Goal: Task Accomplishment & Management: Manage account settings

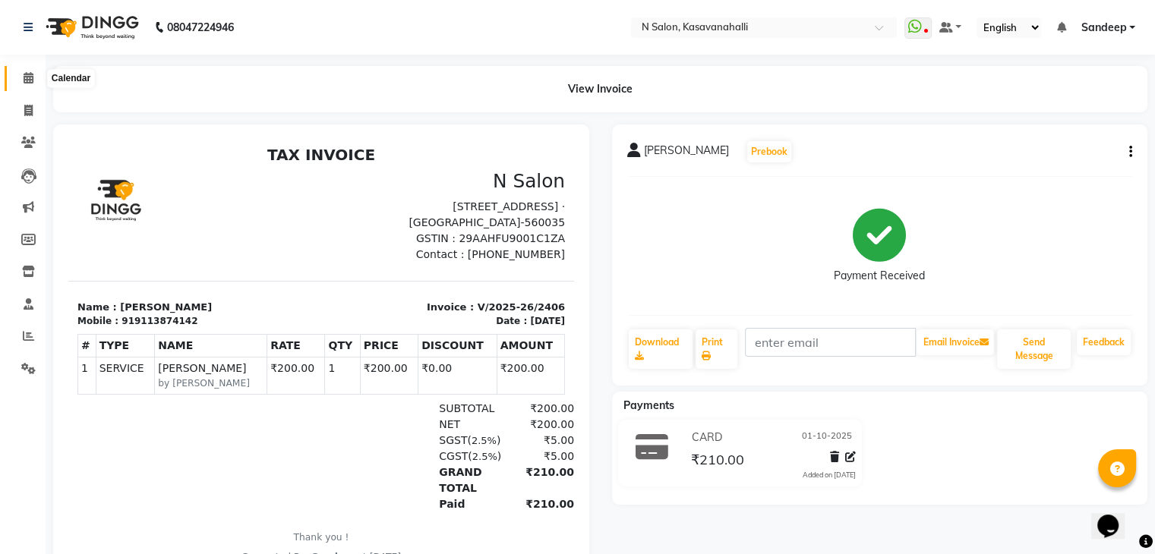
click at [16, 73] on span at bounding box center [28, 78] width 27 height 17
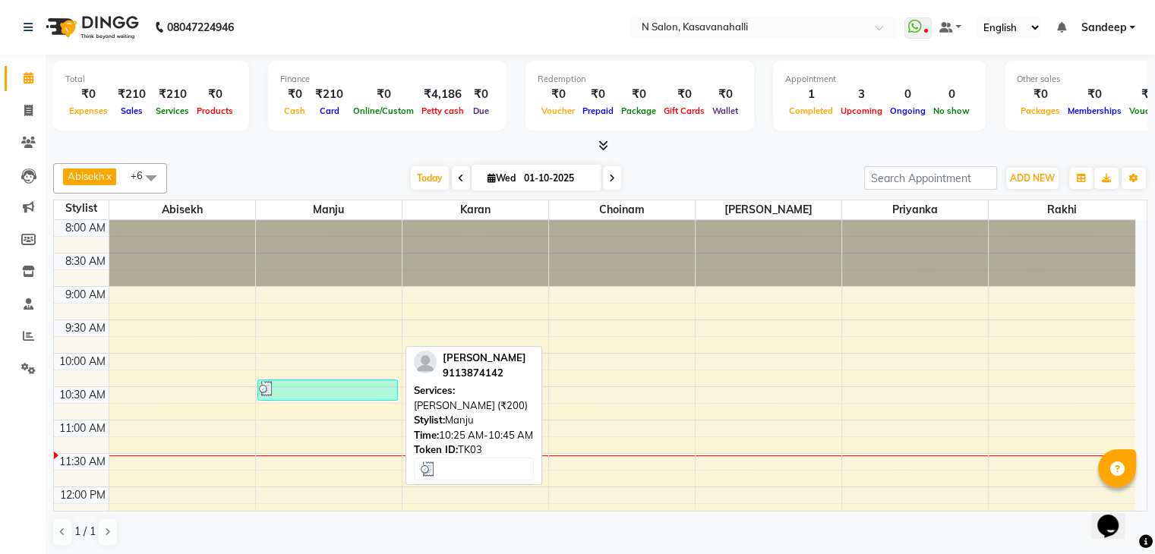
click at [324, 399] on link "[PERSON_NAME], TK03, 10:25 AM-10:45 AM, [PERSON_NAME] (₹200)" at bounding box center [327, 390] width 140 height 21
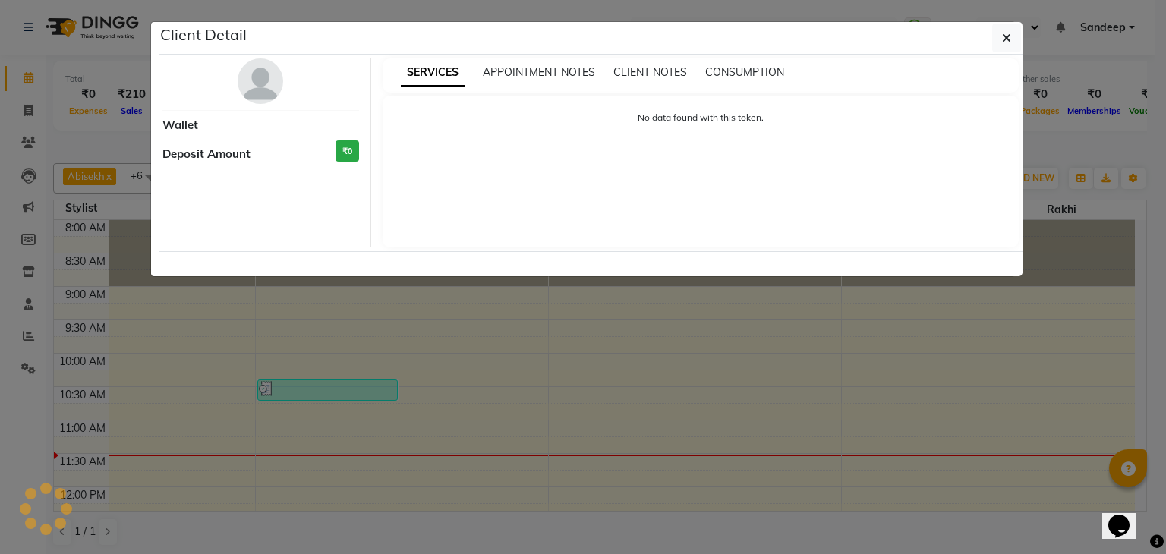
select select "3"
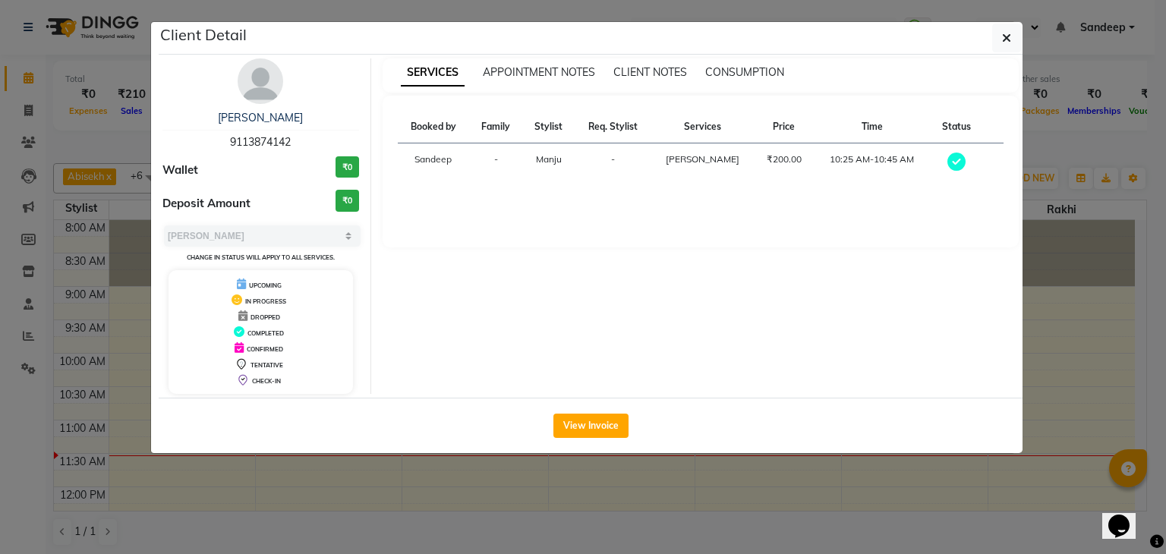
drag, startPoint x: 1014, startPoint y: 40, endPoint x: 1004, endPoint y: 45, distance: 10.9
click at [1013, 40] on button "button" at bounding box center [1006, 38] width 29 height 29
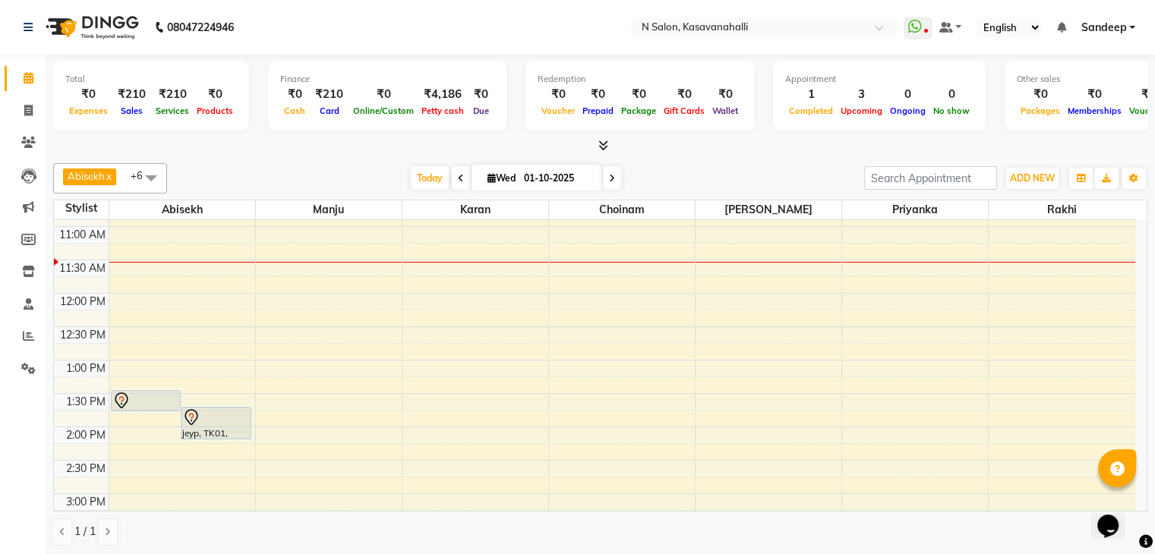
scroll to position [228, 0]
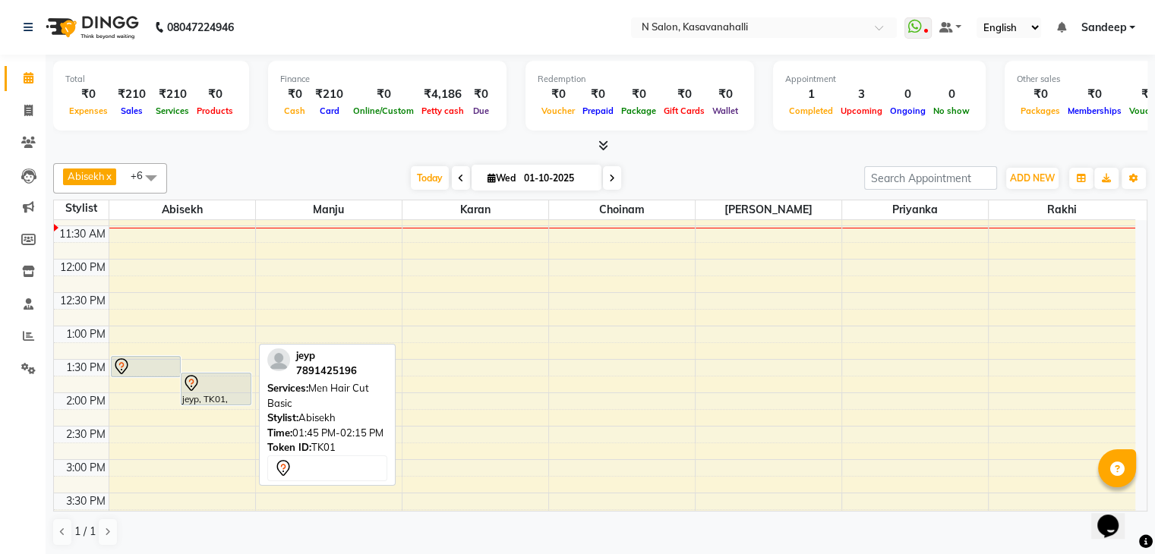
click at [200, 390] on div "jeyp, TK01, 01:45 PM-02:15 PM, Men Hair Cut Basic" at bounding box center [215, 389] width 69 height 31
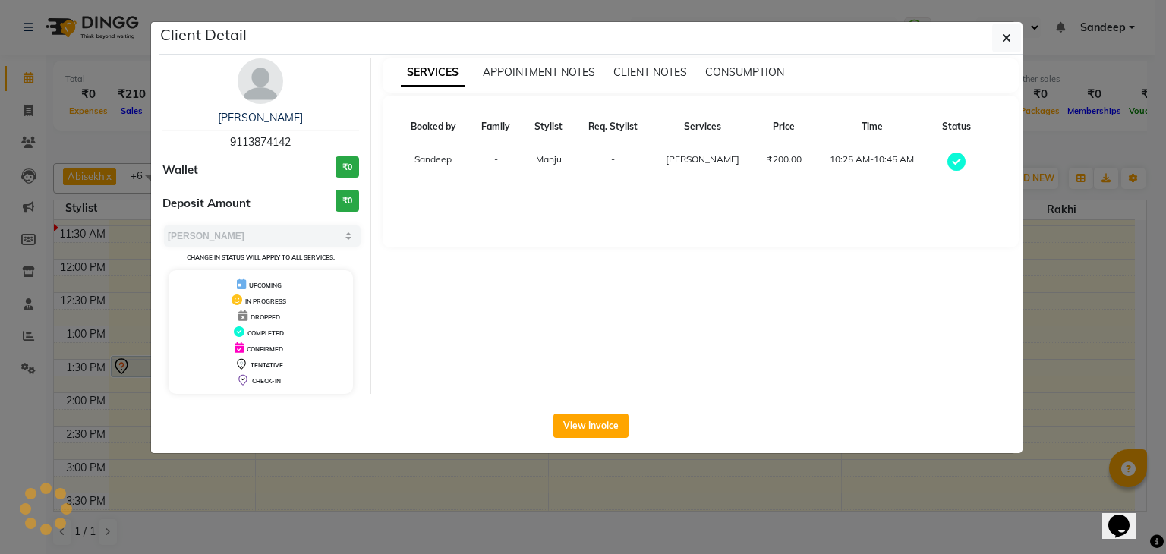
select select "7"
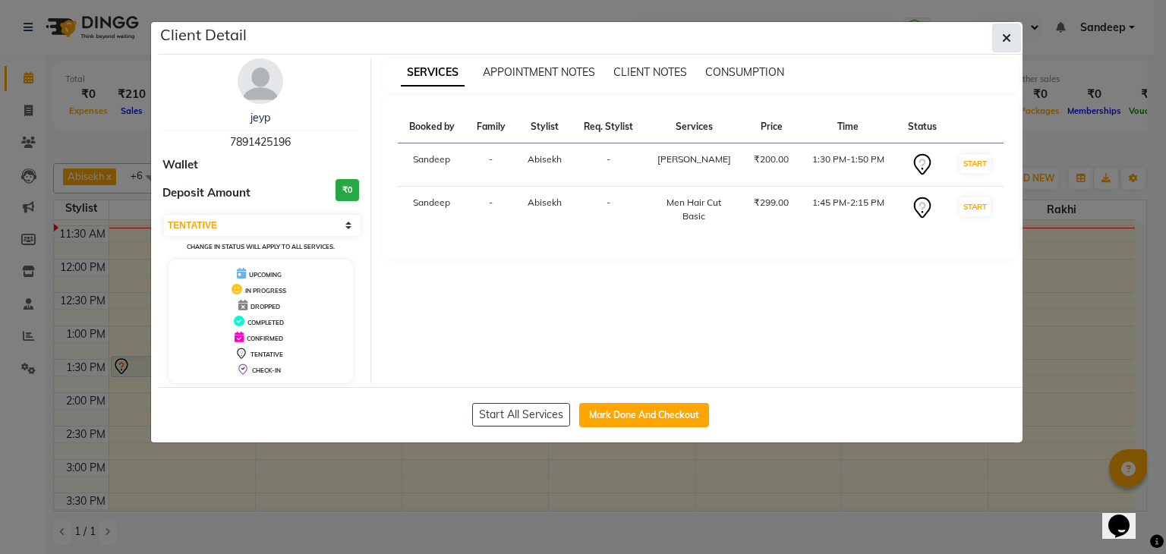
click at [1006, 37] on icon "button" at bounding box center [1006, 38] width 9 height 12
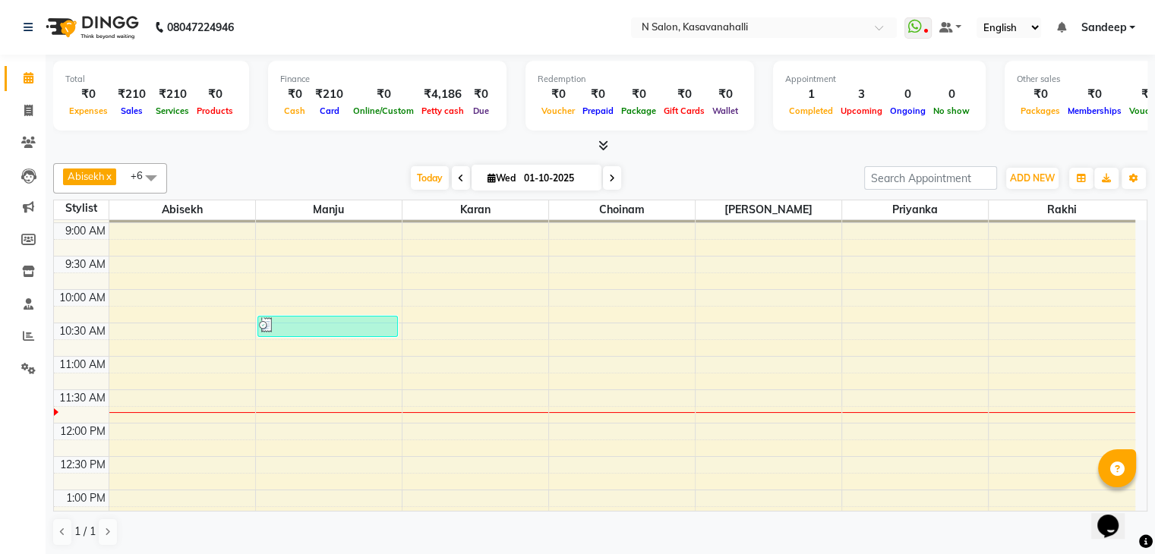
scroll to position [0, 0]
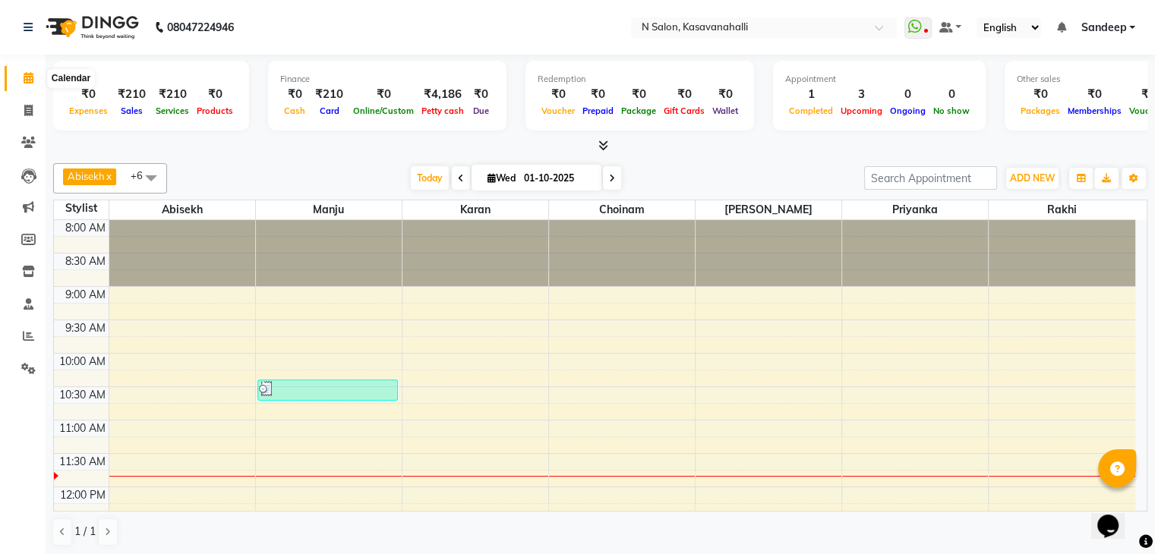
click at [36, 78] on span at bounding box center [28, 78] width 27 height 17
click at [33, 77] on icon at bounding box center [29, 77] width 10 height 11
click at [22, 112] on span at bounding box center [28, 110] width 27 height 17
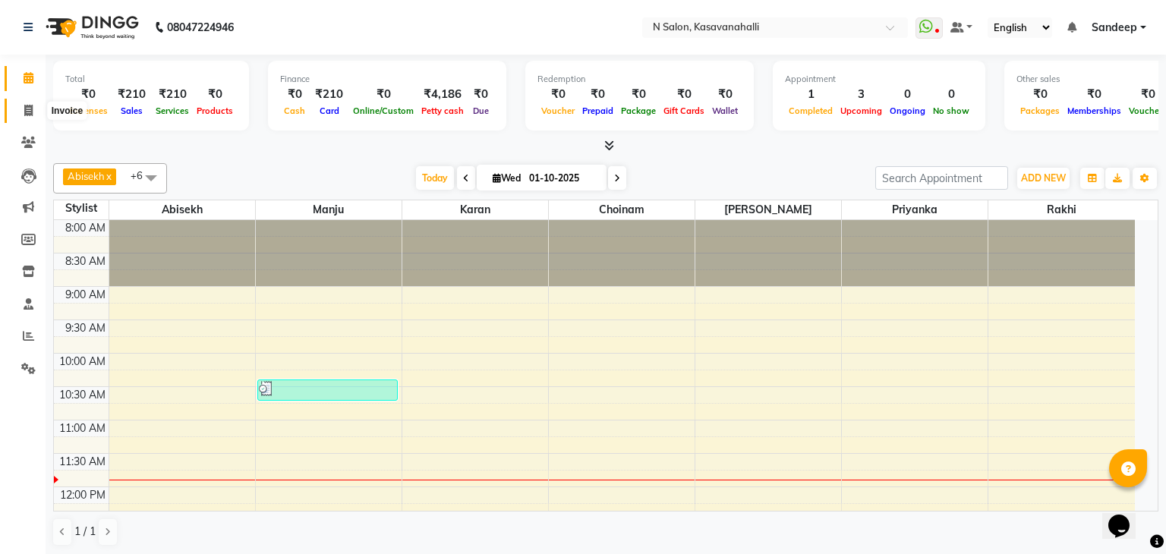
select select "service"
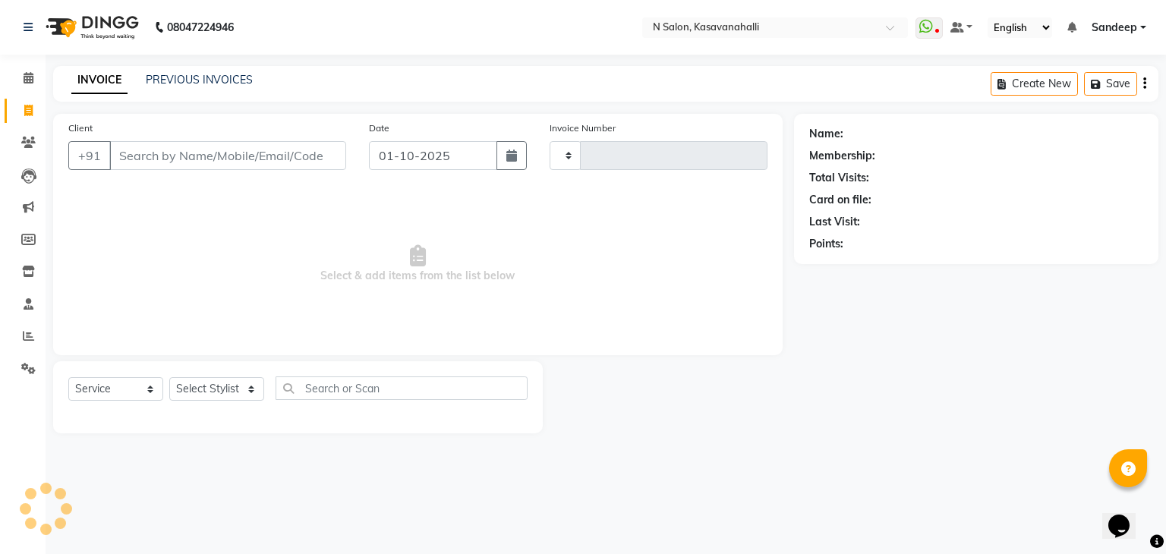
type input "2407"
select select "7111"
click at [14, 80] on link "Calendar" at bounding box center [23, 78] width 36 height 25
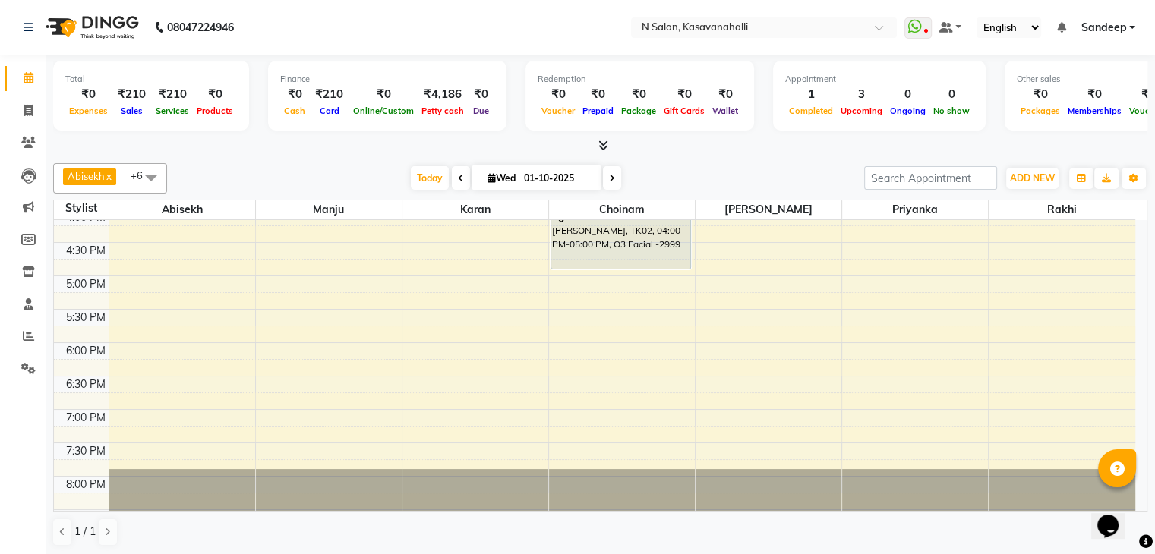
scroll to position [569, 0]
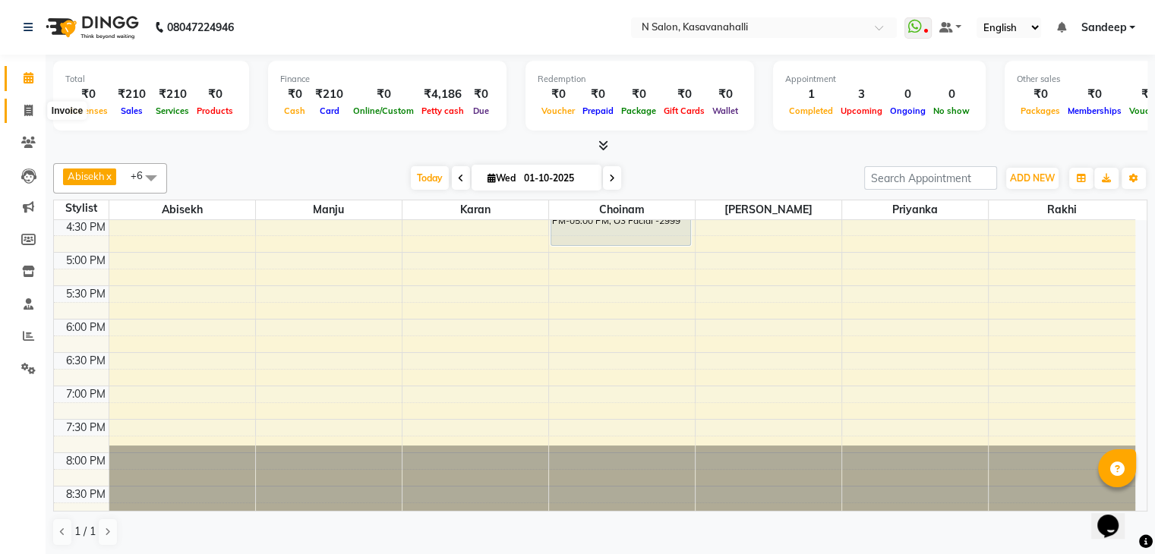
click at [33, 112] on span at bounding box center [28, 110] width 27 height 17
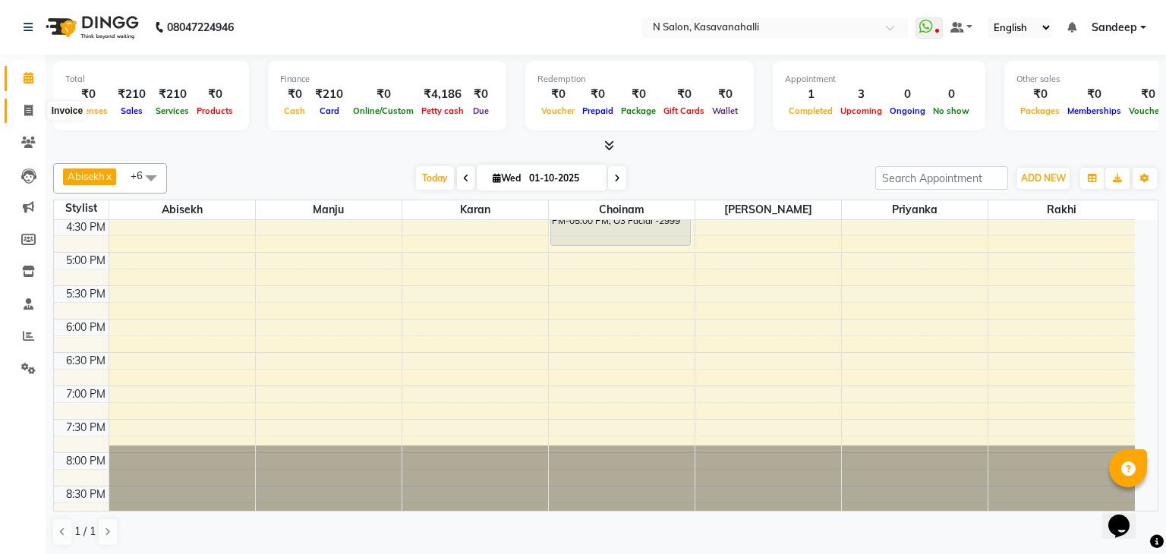
select select "7111"
select select "service"
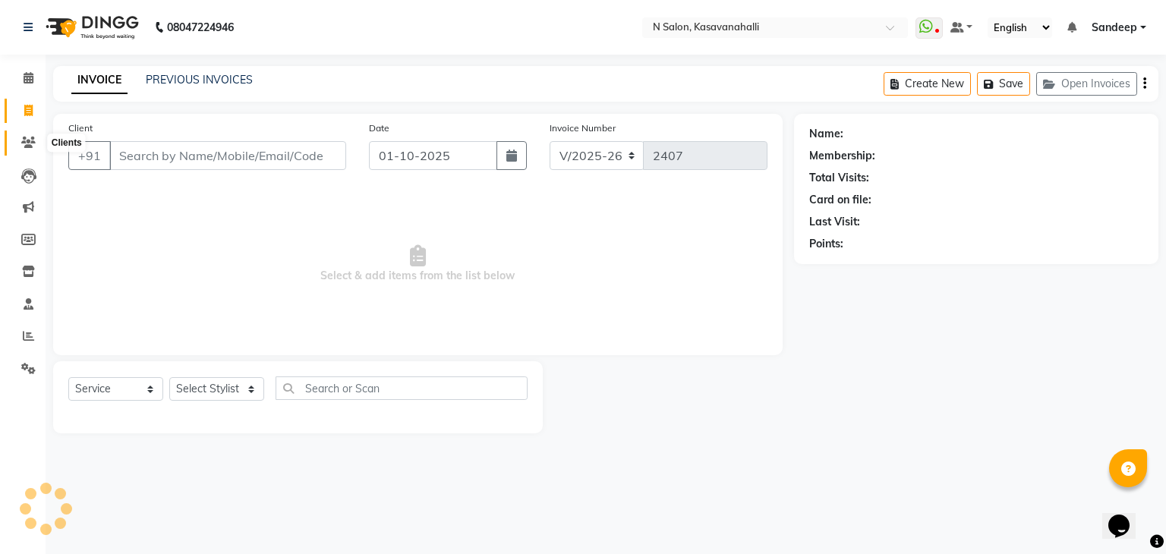
click at [36, 138] on span at bounding box center [28, 142] width 27 height 17
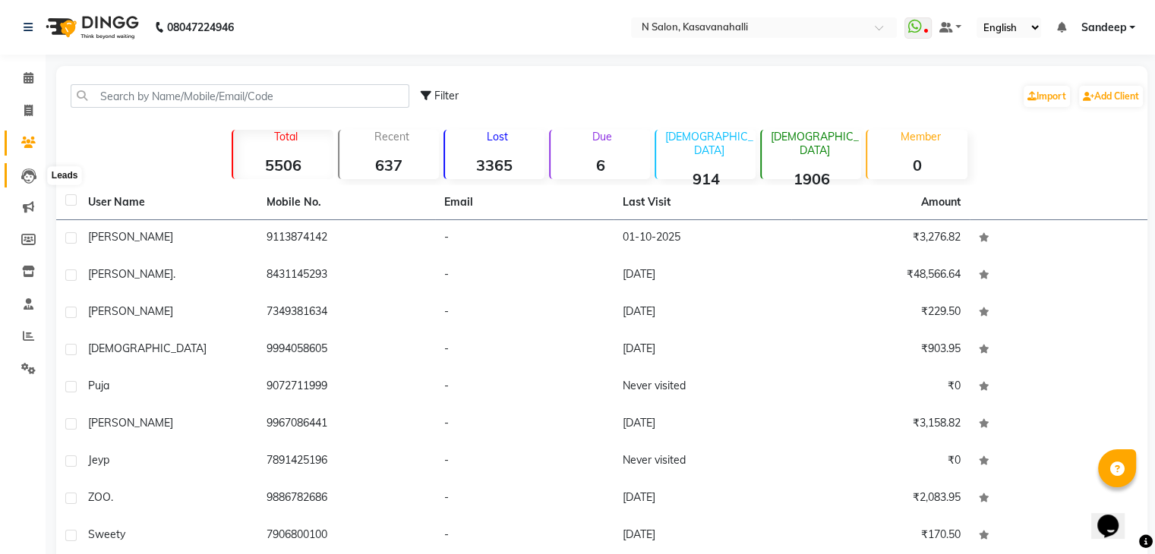
click at [34, 171] on icon at bounding box center [28, 176] width 15 height 15
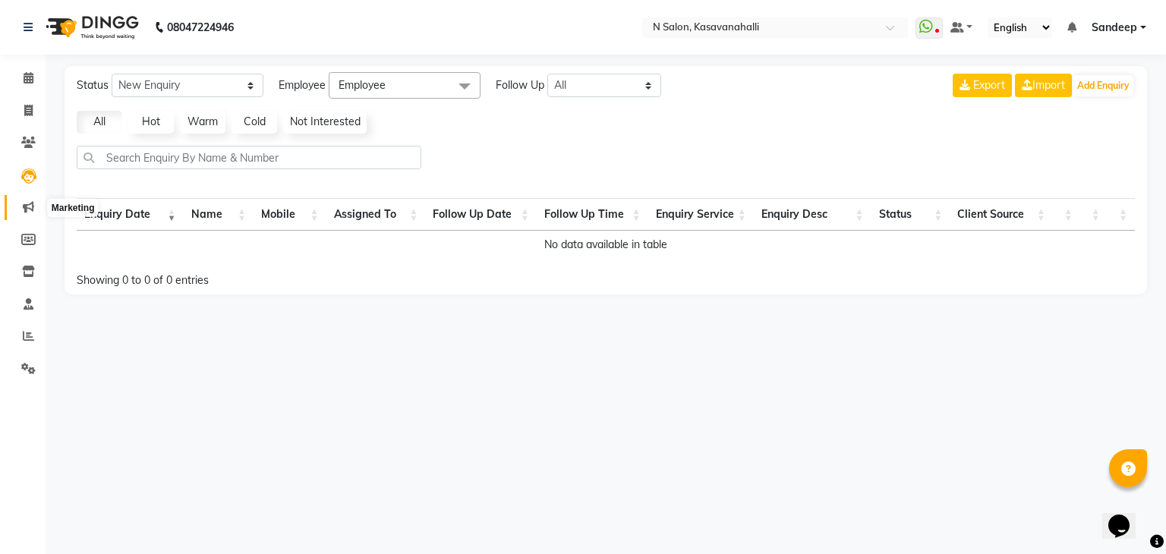
click at [31, 204] on icon at bounding box center [28, 206] width 11 height 11
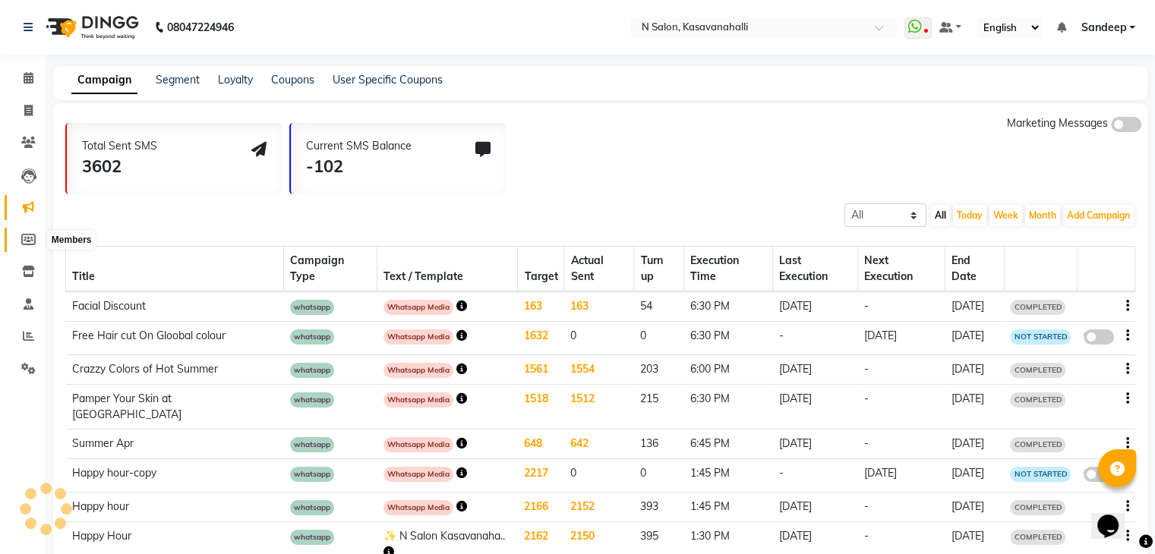
click at [29, 240] on icon at bounding box center [28, 239] width 14 height 11
select select
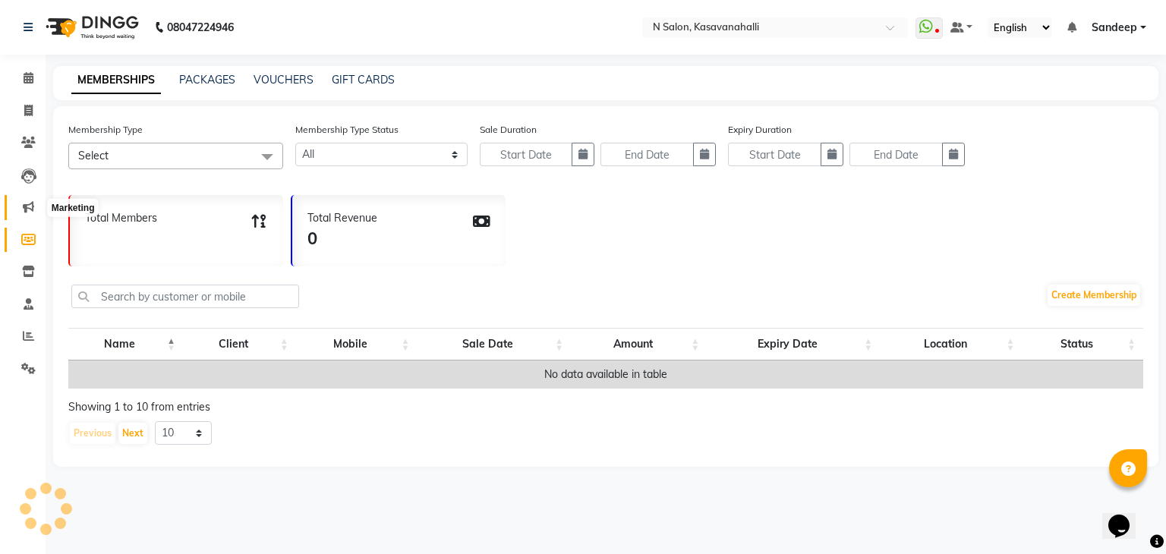
click at [20, 210] on span at bounding box center [28, 207] width 27 height 17
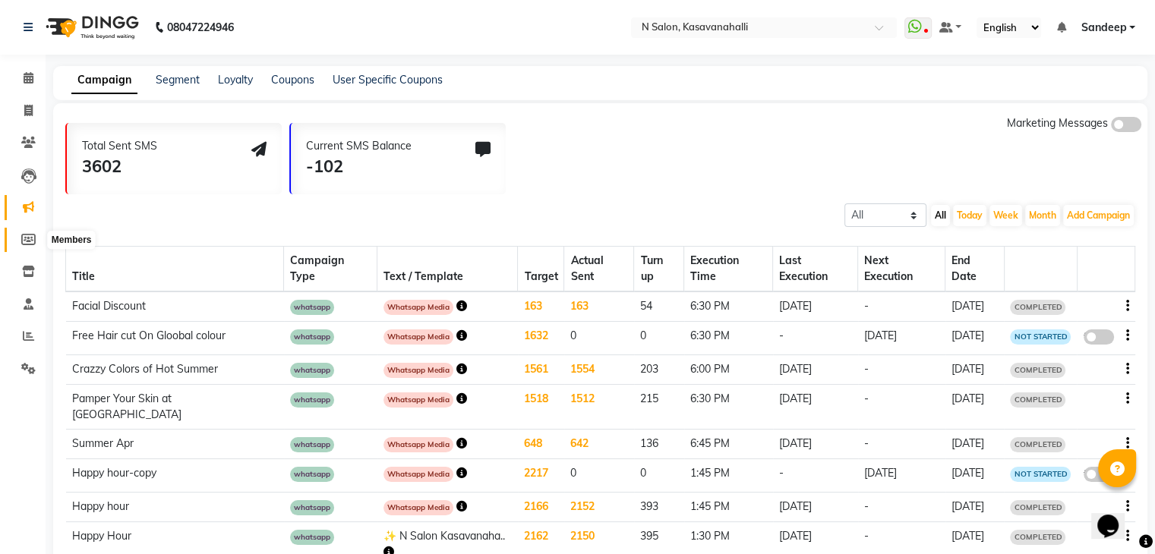
click at [27, 238] on icon at bounding box center [28, 239] width 14 height 11
select select
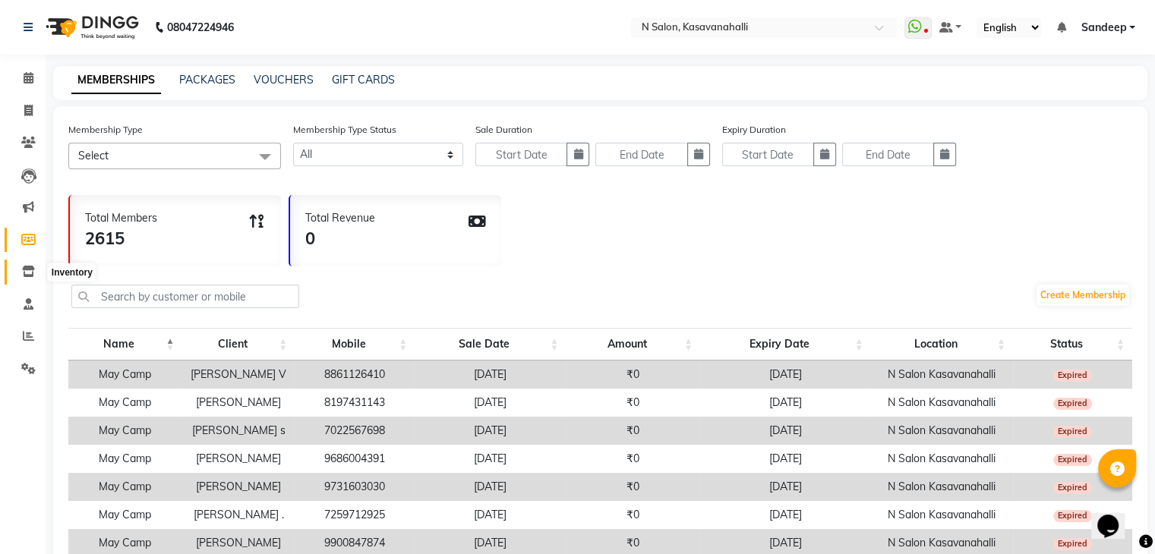
click at [33, 266] on icon at bounding box center [28, 271] width 13 height 11
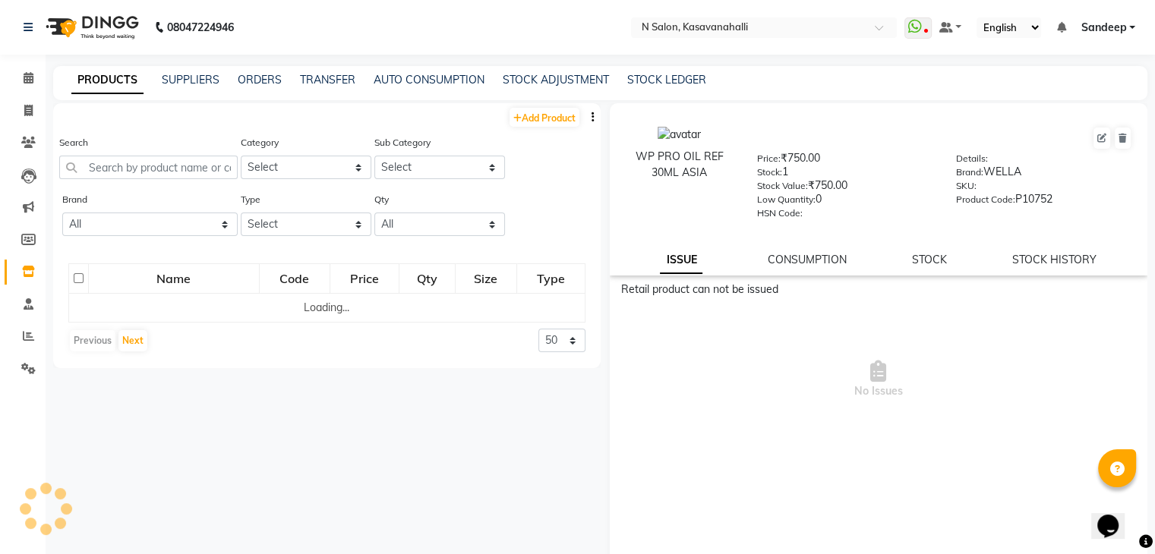
click at [31, 283] on link "Inventory" at bounding box center [23, 272] width 36 height 25
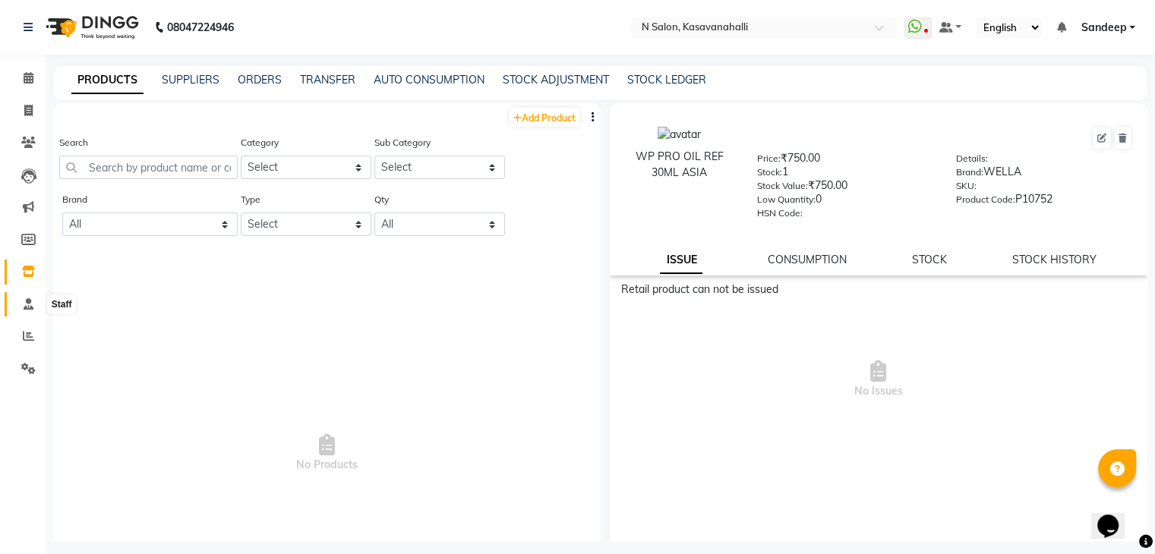
click at [33, 304] on icon at bounding box center [29, 303] width 10 height 11
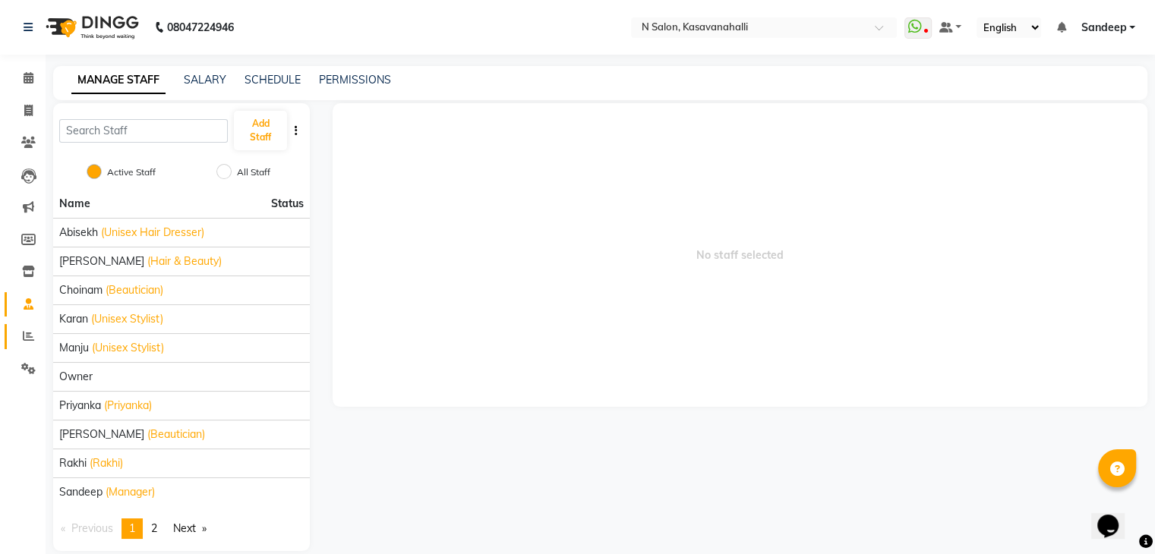
click at [27, 327] on link "Reports" at bounding box center [23, 336] width 36 height 25
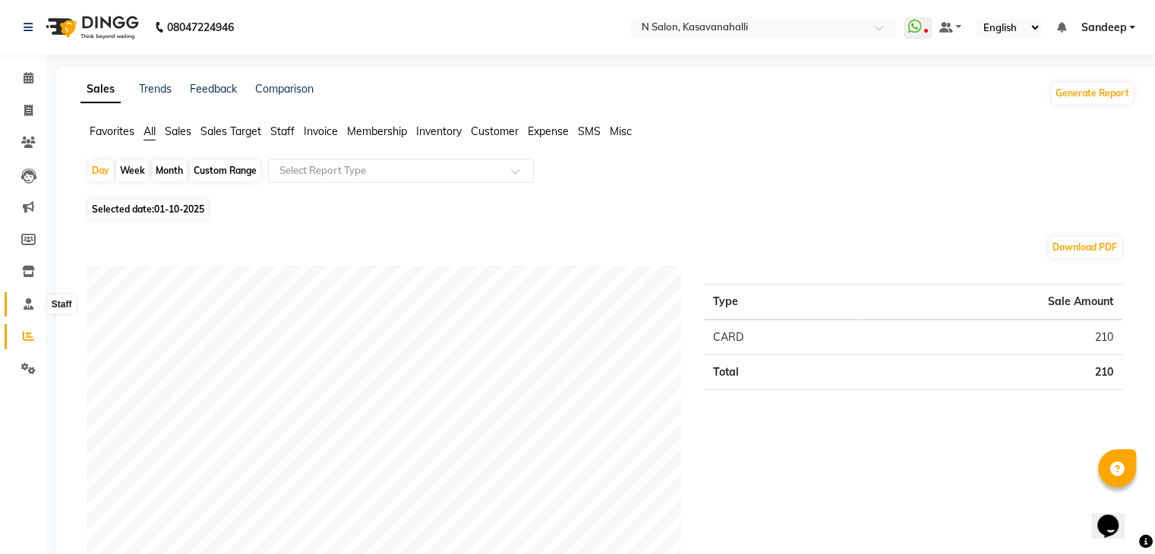
click at [29, 297] on span at bounding box center [28, 304] width 27 height 17
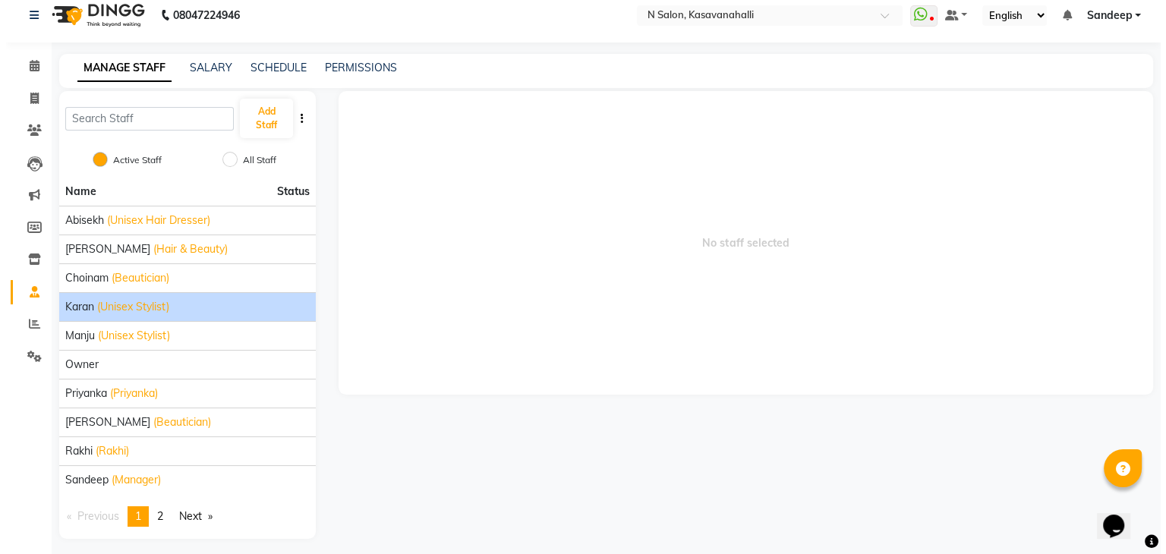
scroll to position [18, 0]
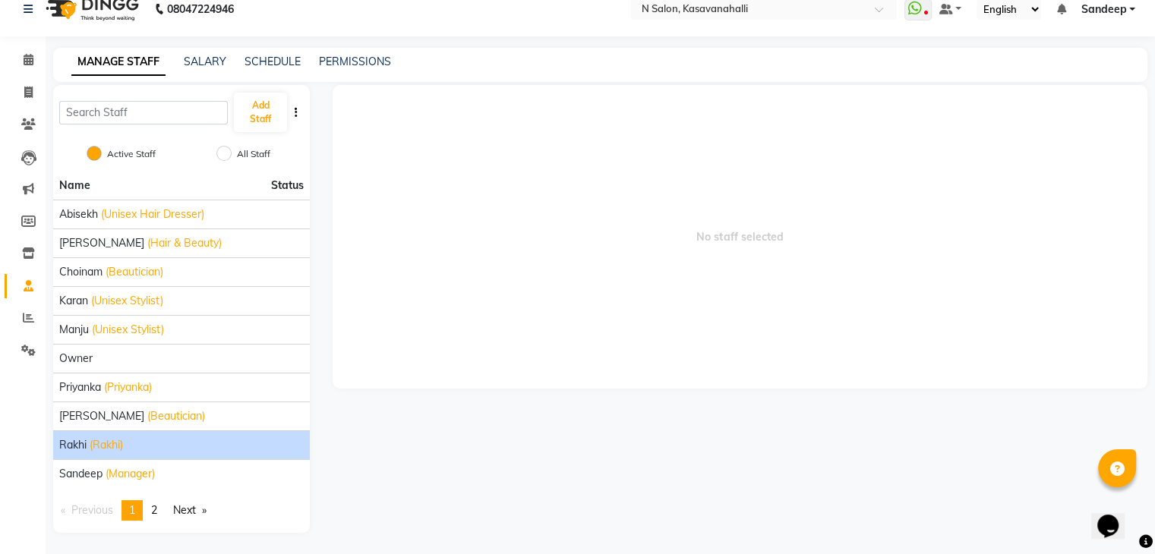
click at [105, 437] on span "(Rakhi)" at bounding box center [106, 445] width 33 height 16
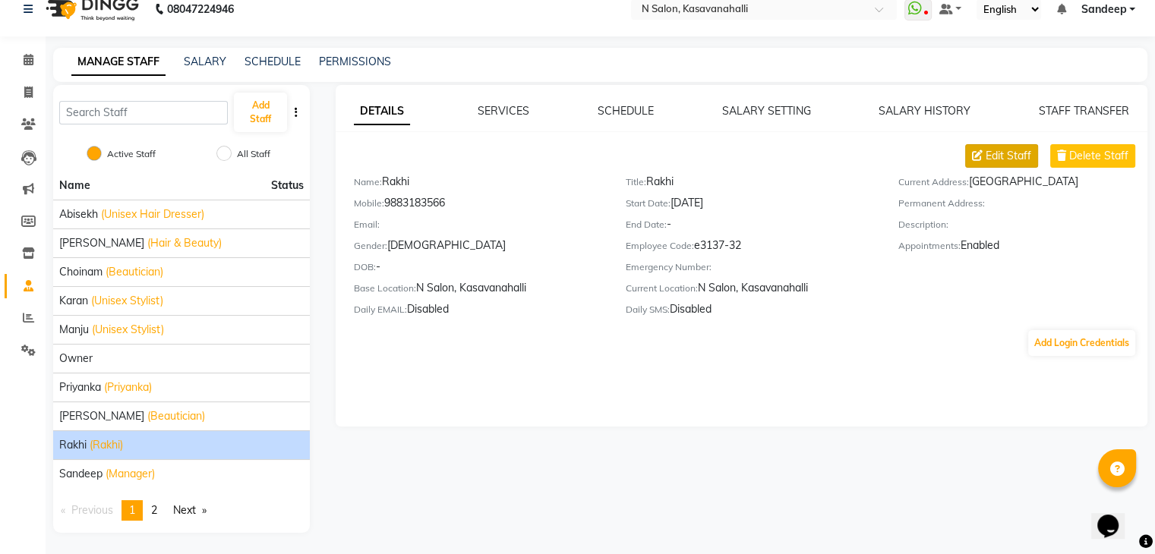
click at [1000, 153] on span "Edit Staff" at bounding box center [1008, 156] width 46 height 16
select select "female"
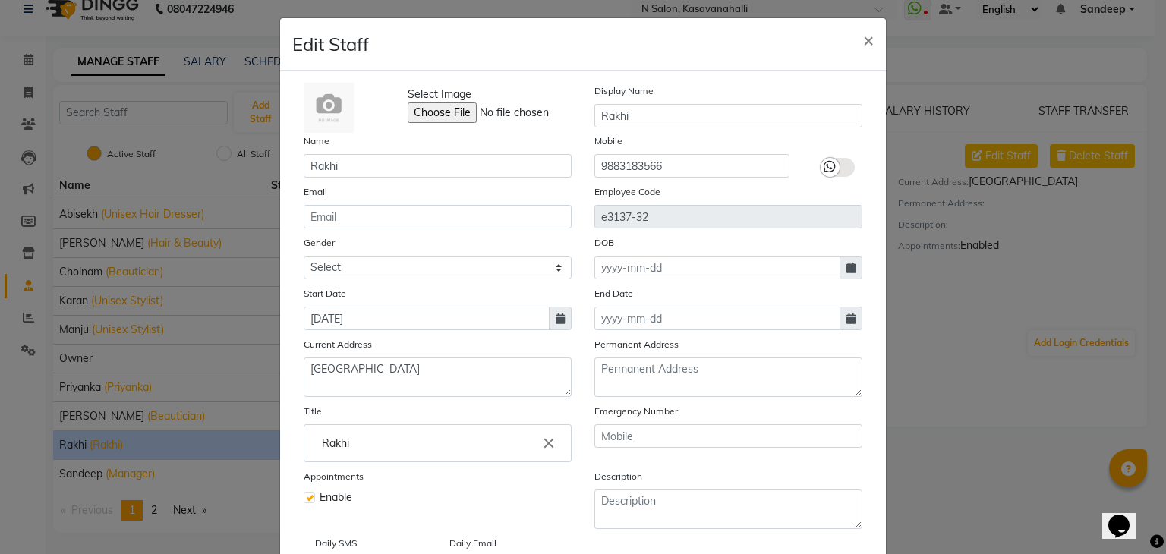
scroll to position [0, 0]
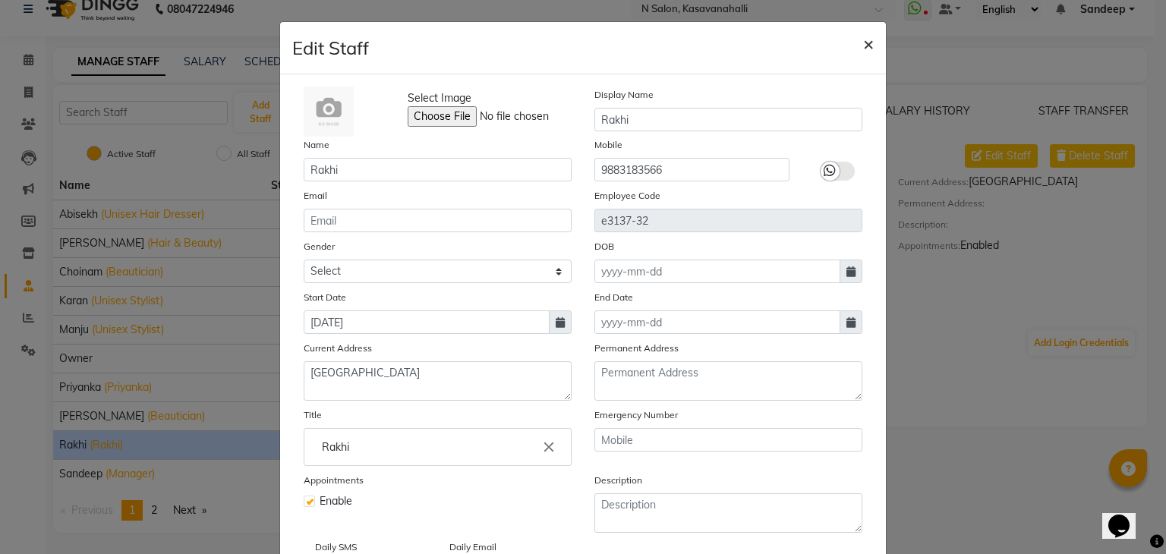
click at [863, 42] on span "×" at bounding box center [868, 43] width 11 height 23
select select
checkbox input "false"
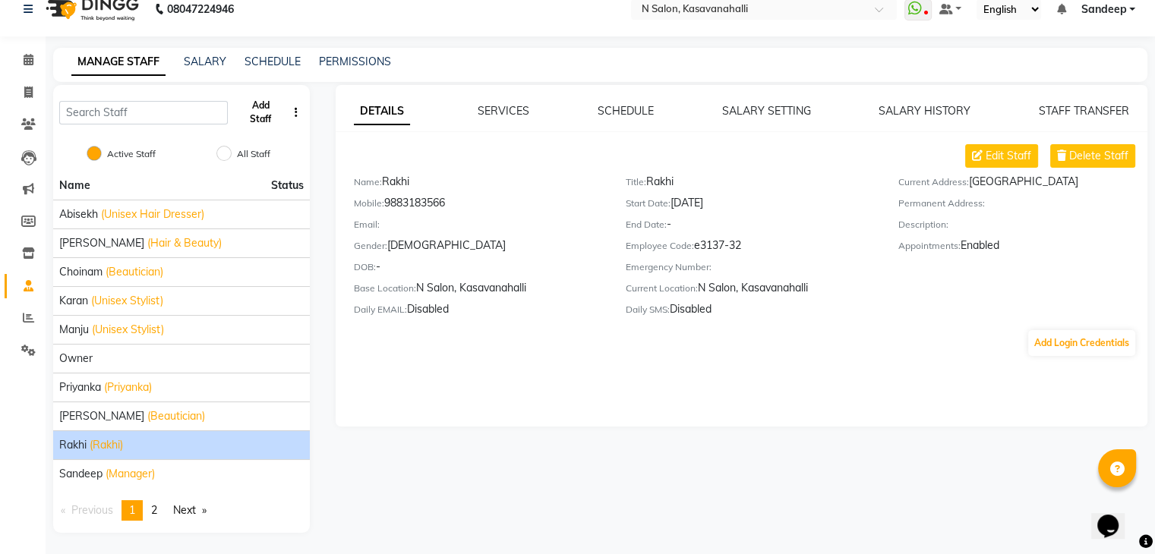
click at [257, 114] on button "Add Staff" at bounding box center [260, 112] width 52 height 39
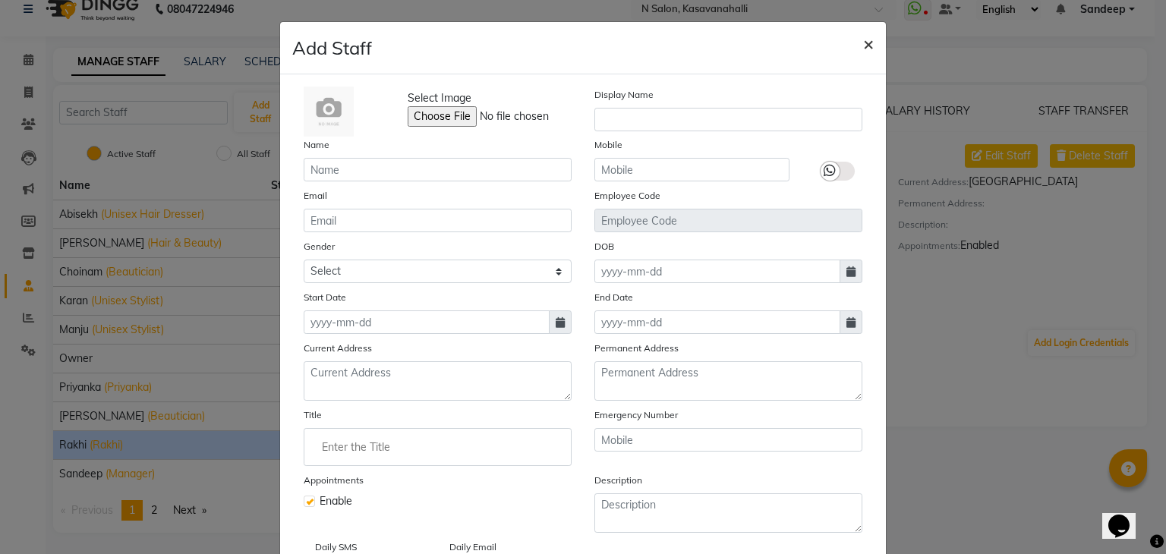
click at [863, 38] on span "×" at bounding box center [868, 43] width 11 height 23
checkbox input "false"
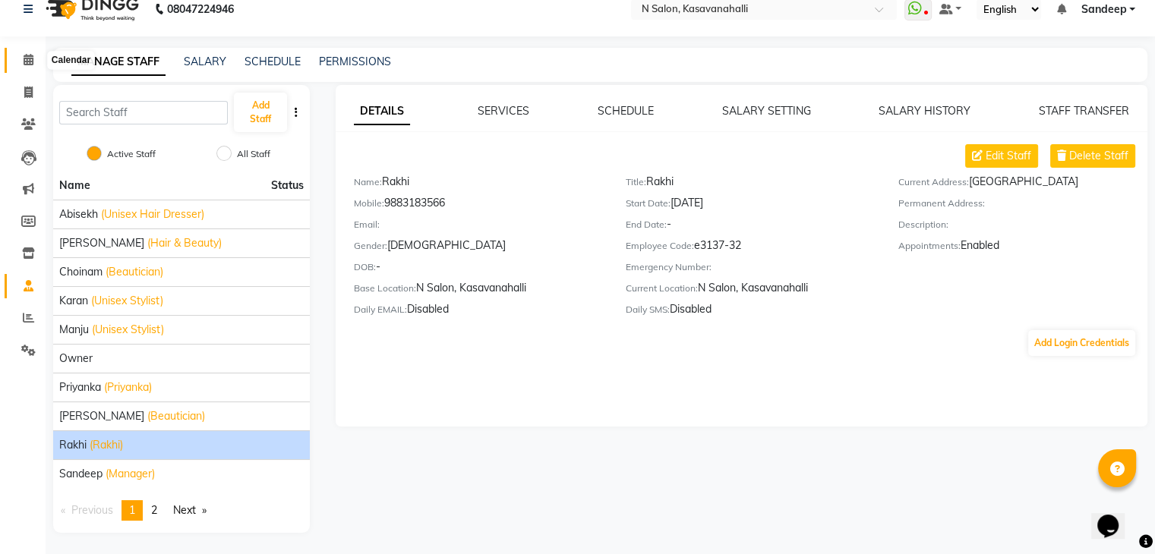
click at [27, 60] on icon at bounding box center [29, 59] width 10 height 11
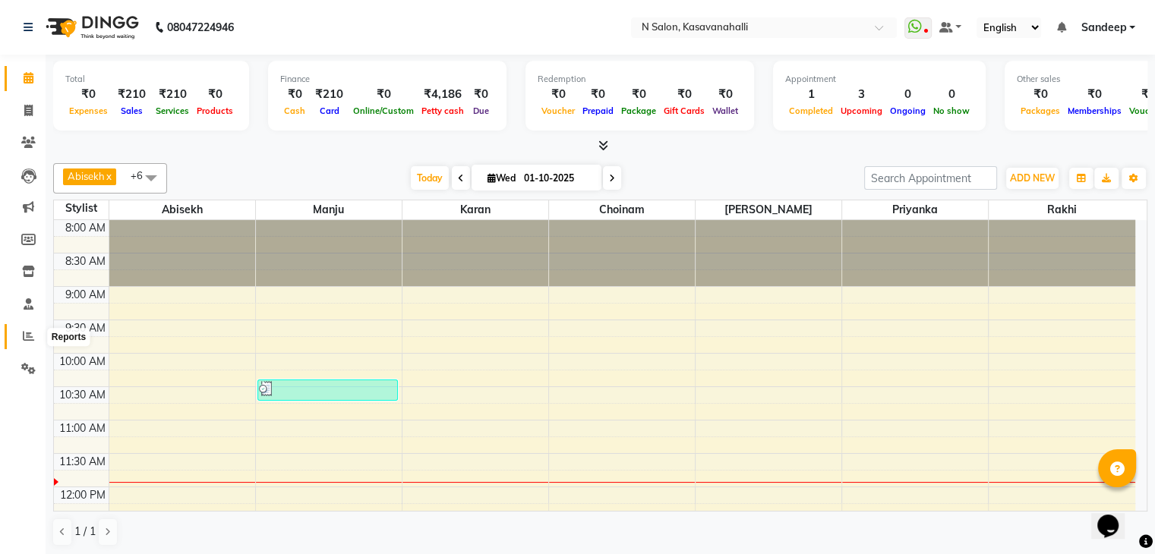
click at [31, 332] on icon at bounding box center [28, 335] width 11 height 11
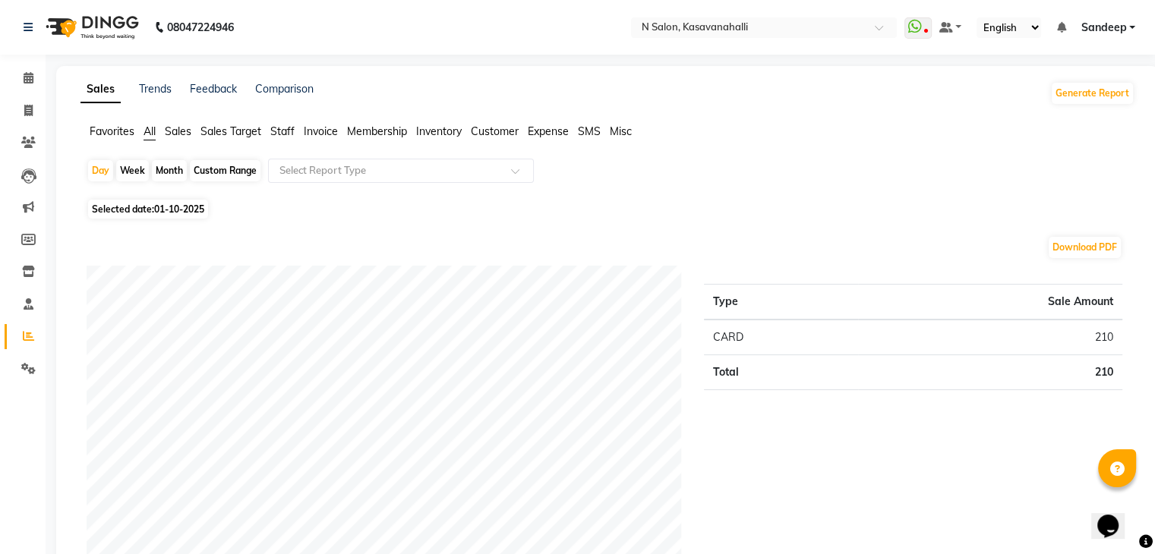
click at [270, 130] on ul "Favorites All Sales Sales Target Staff Invoice Membership Inventory Customer Ex…" at bounding box center [607, 132] width 1054 height 17
click at [278, 133] on span "Staff" at bounding box center [282, 132] width 24 height 14
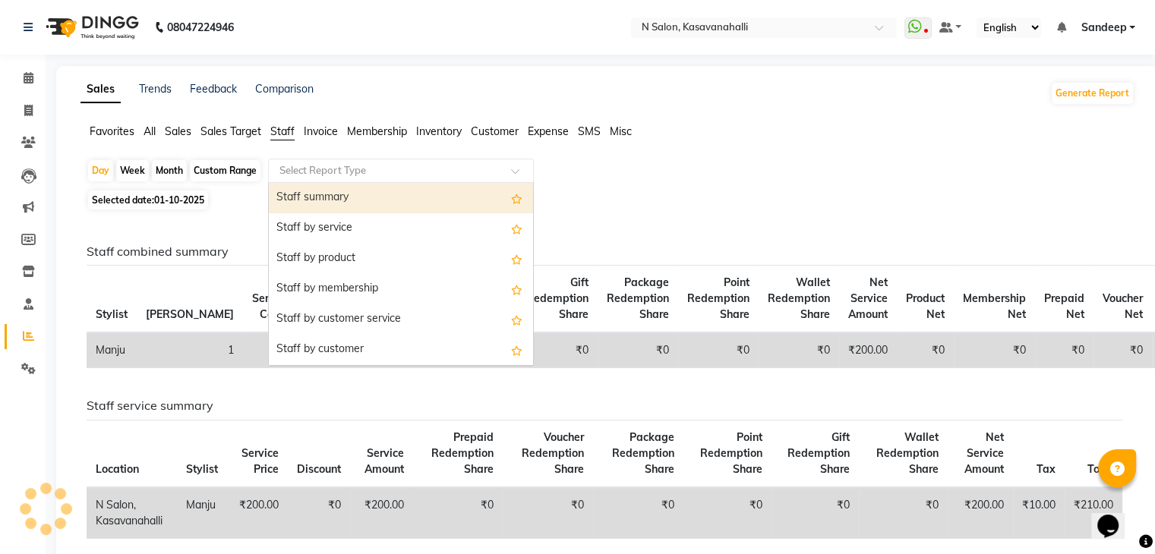
drag, startPoint x: 292, startPoint y: 162, endPoint x: 293, endPoint y: 174, distance: 11.5
click at [292, 165] on input "text" at bounding box center [385, 170] width 219 height 15
click at [295, 199] on div "Staff summary" at bounding box center [401, 198] width 264 height 30
select select "full_report"
select select "csv"
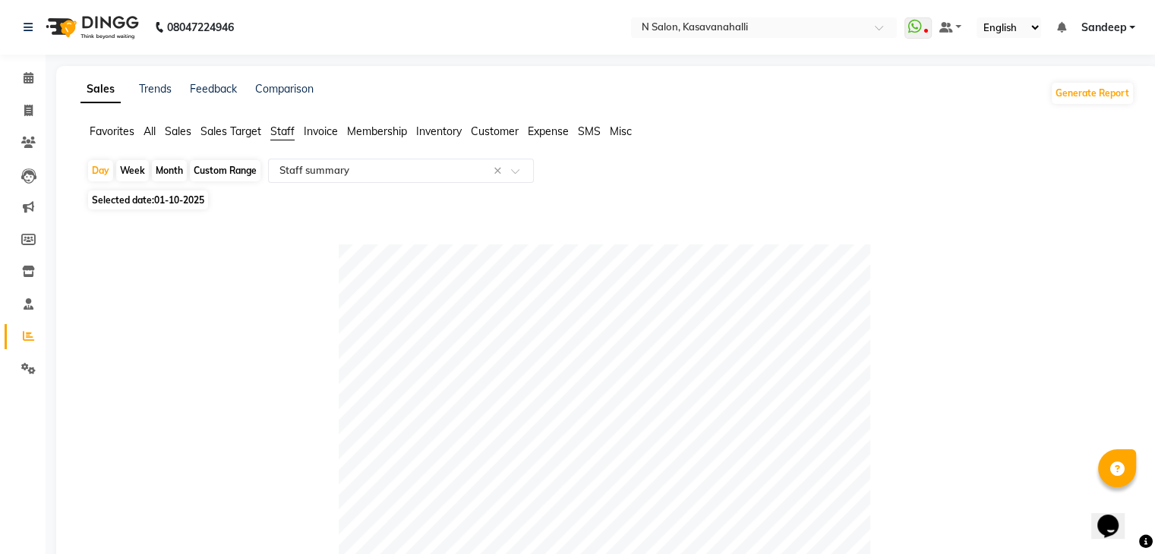
click at [169, 163] on div "Month" at bounding box center [169, 170] width 35 height 21
select select "10"
select select "2025"
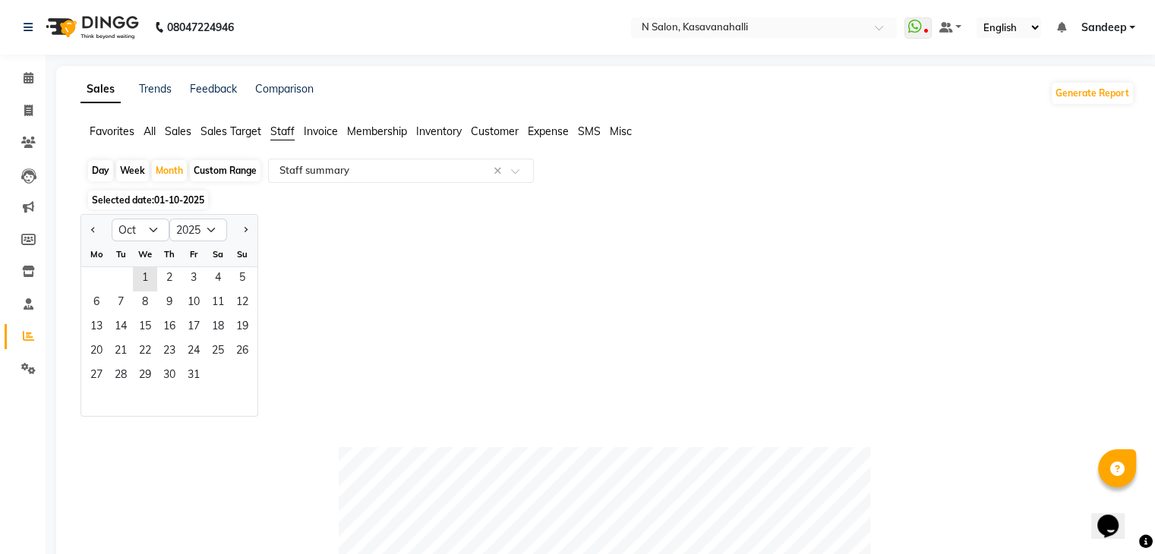
click at [85, 228] on div at bounding box center [96, 230] width 30 height 24
click at [93, 229] on span "Previous month" at bounding box center [93, 229] width 5 height 5
select select "9"
click at [97, 270] on span "1" at bounding box center [96, 279] width 24 height 24
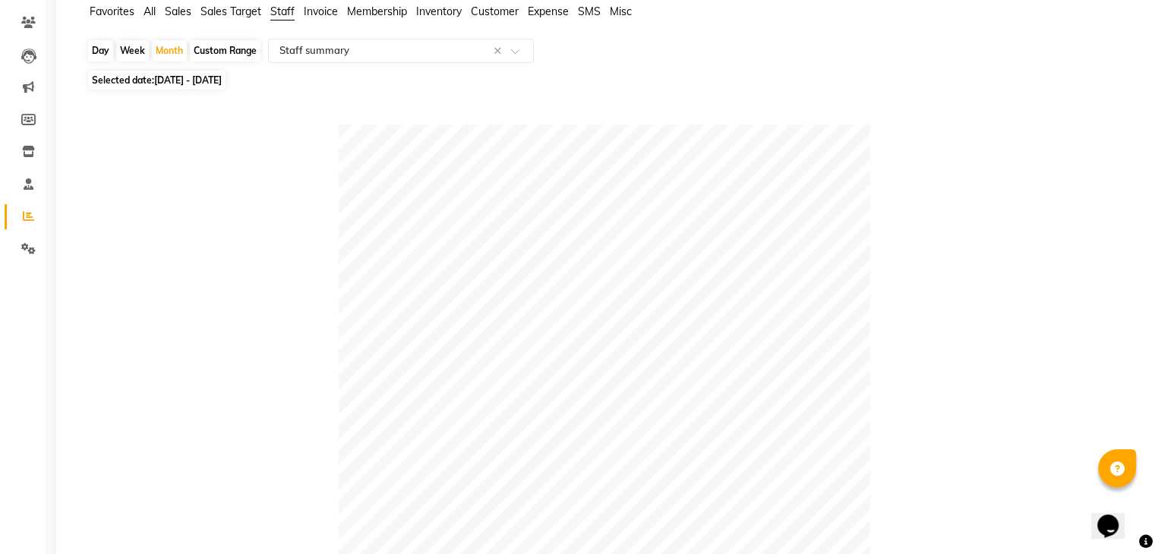
scroll to position [31, 0]
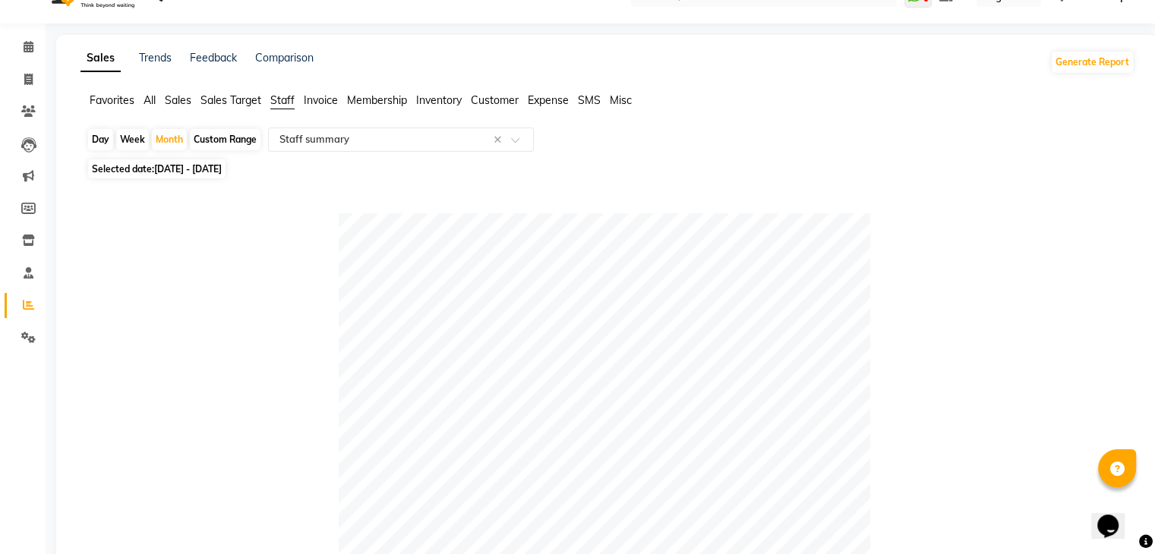
click at [207, 175] on span "01-09-2025 - 30-09-2025" at bounding box center [188, 168] width 68 height 11
select select "9"
select select "2025"
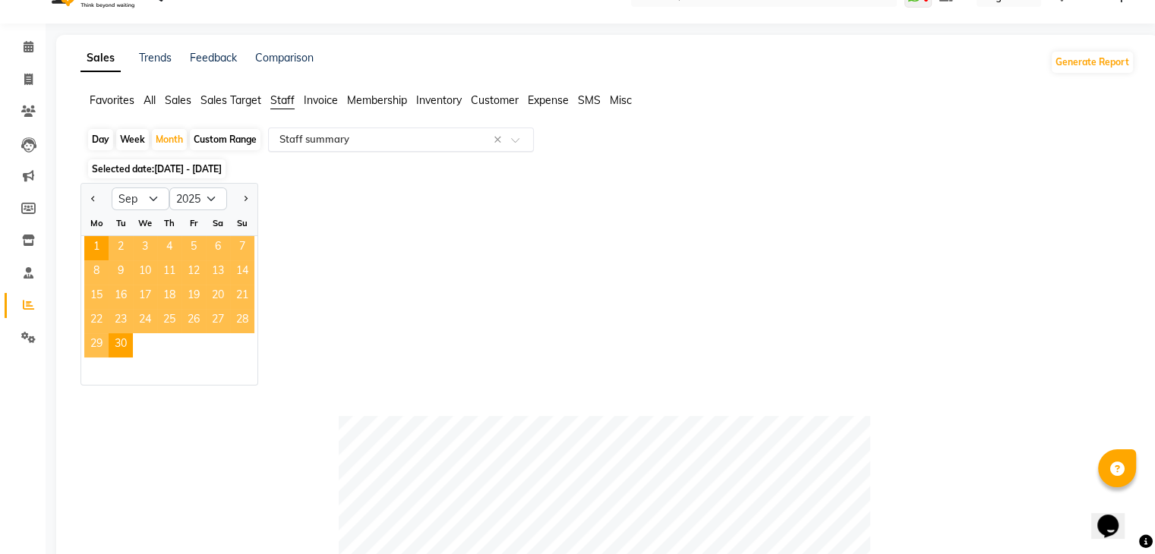
click at [370, 149] on div "Select Report Type × Staff summary ×" at bounding box center [401, 140] width 266 height 24
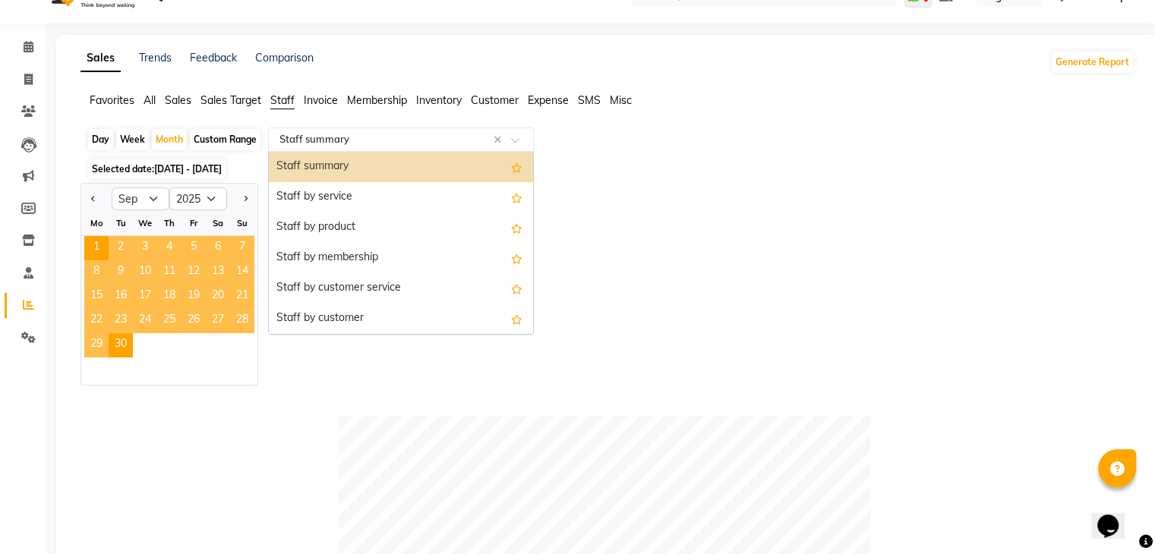
click at [367, 168] on div "Staff summary" at bounding box center [401, 167] width 264 height 30
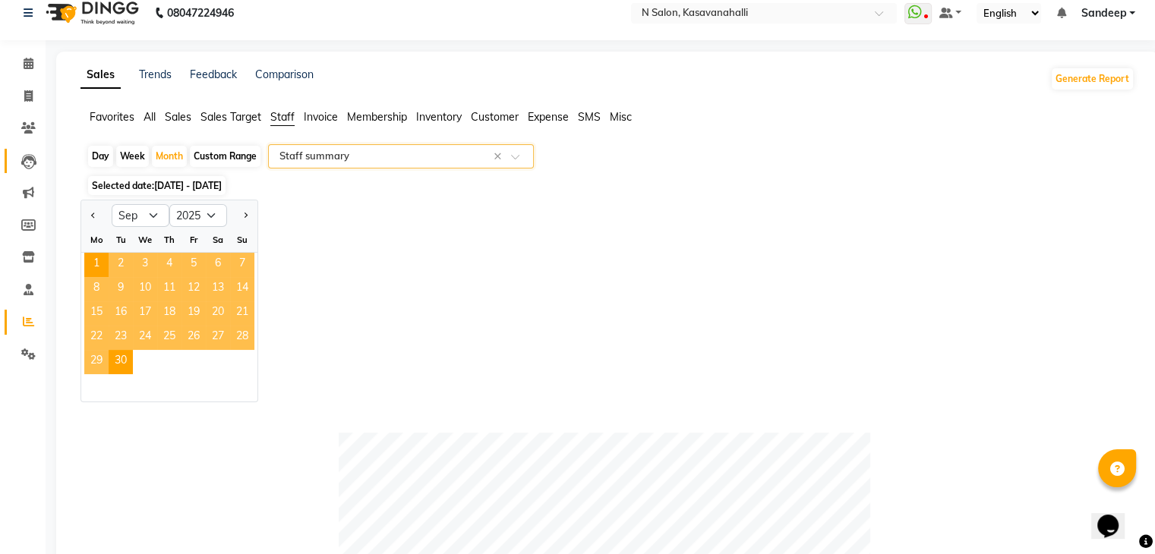
scroll to position [0, 0]
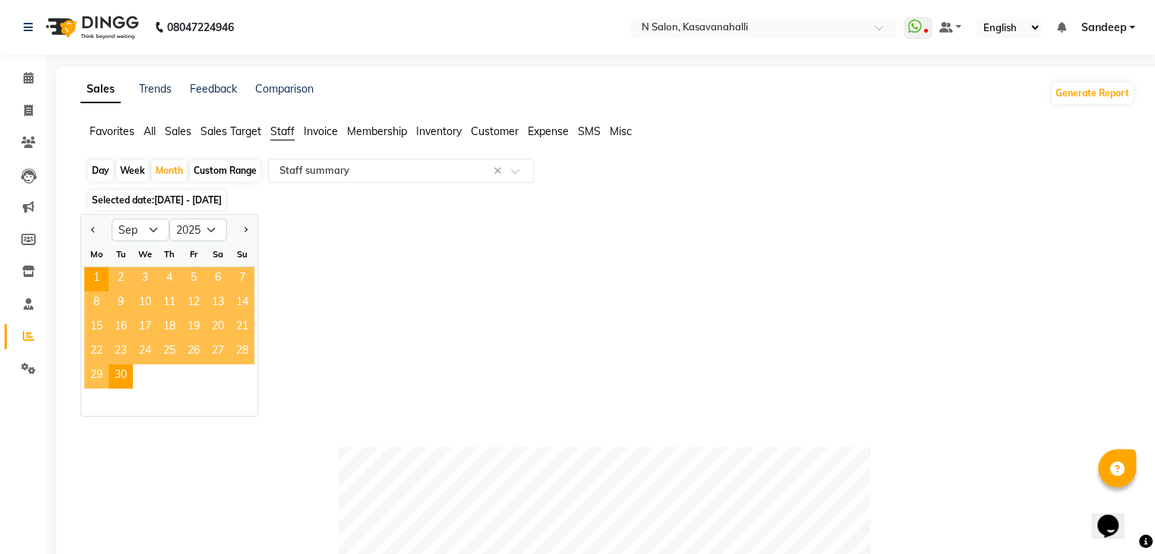
click at [133, 171] on div "Week" at bounding box center [132, 170] width 33 height 21
select select "9"
select select "2025"
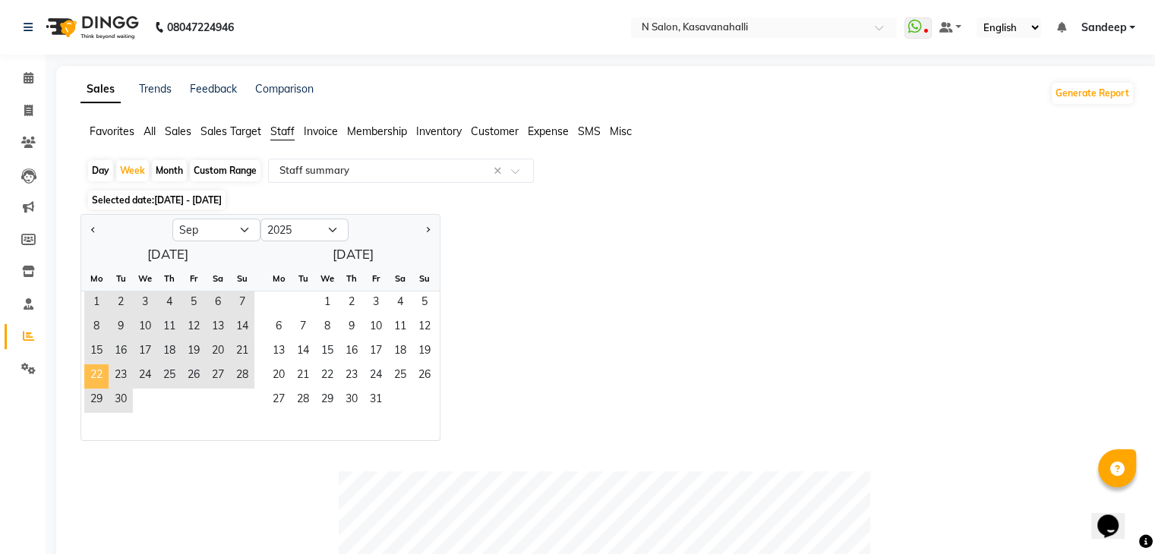
click at [104, 376] on span "22" at bounding box center [96, 376] width 24 height 24
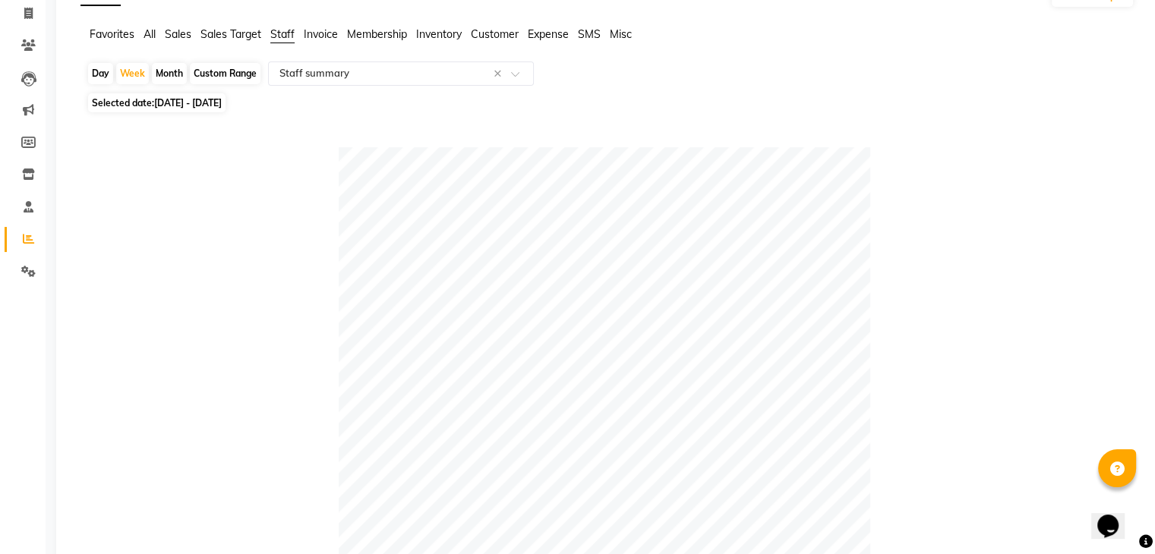
scroll to position [76, 0]
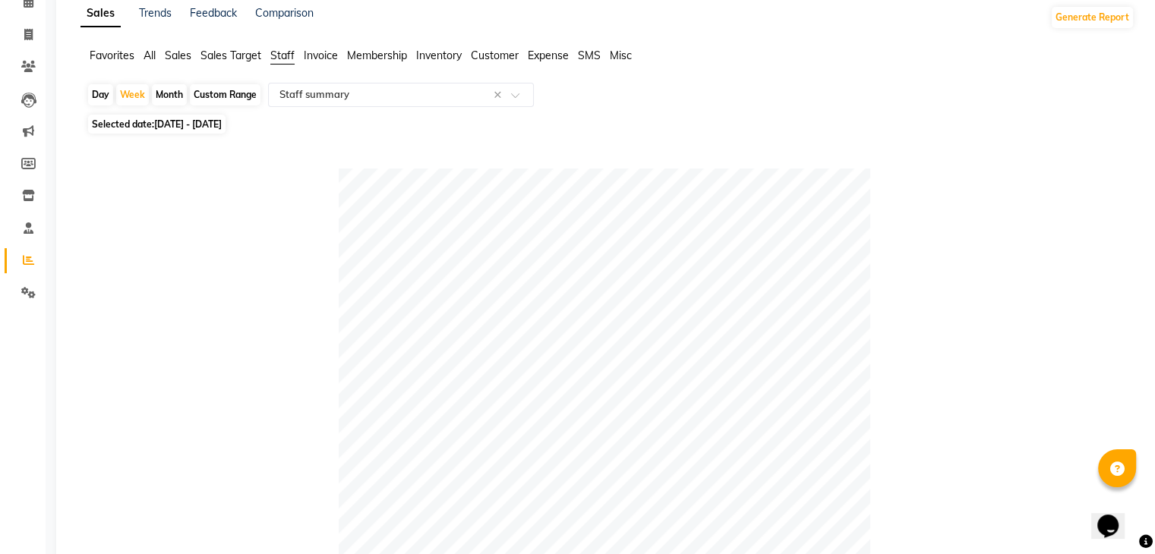
click at [90, 119] on span "Selected date: 22-09-2025 - 28-09-2025" at bounding box center [156, 124] width 137 height 19
select select "9"
select select "2025"
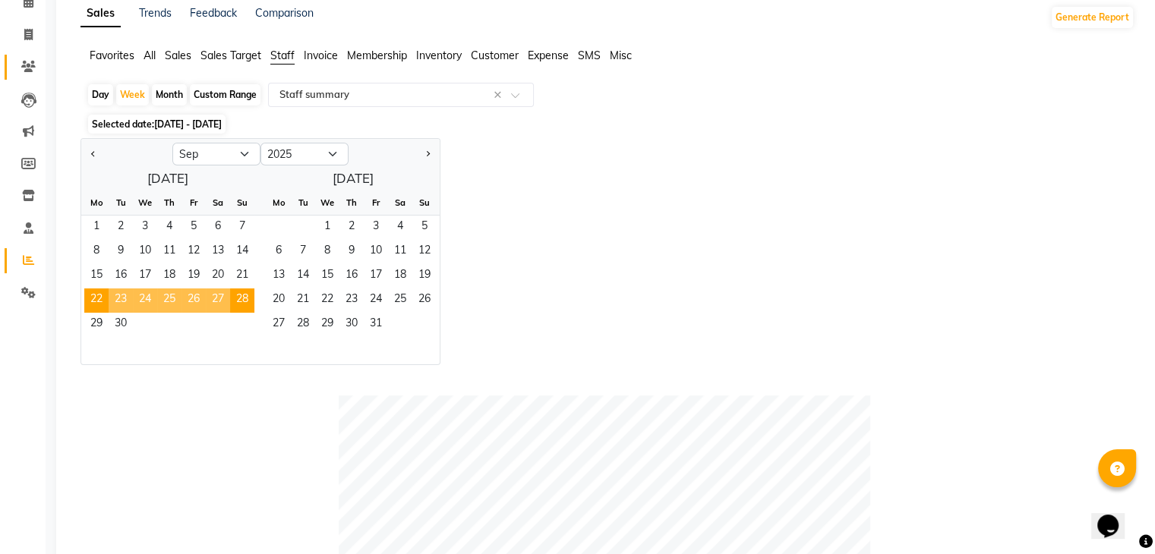
scroll to position [0, 0]
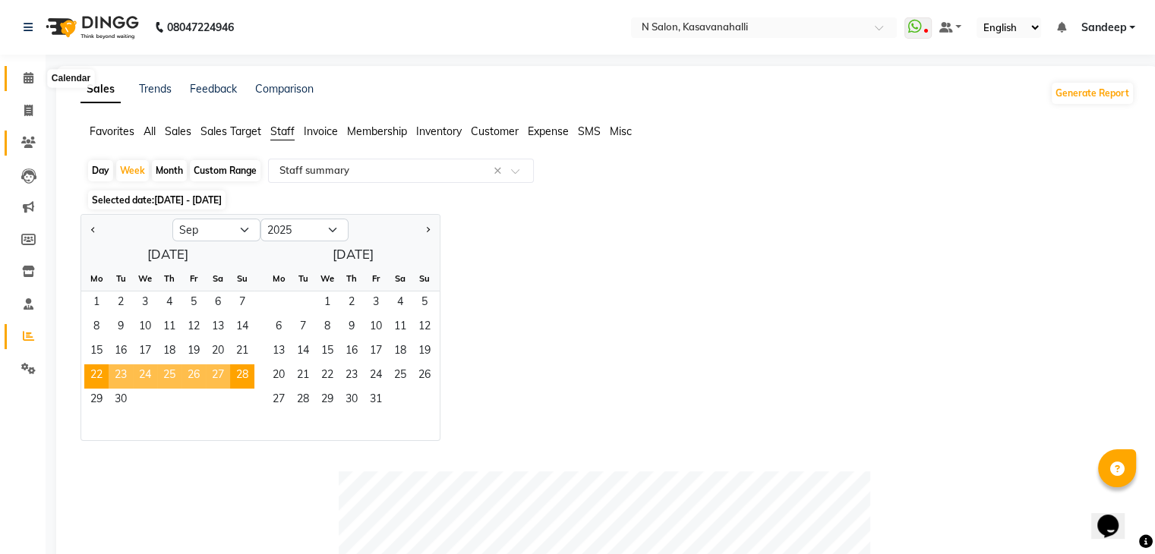
click at [21, 77] on span at bounding box center [28, 78] width 27 height 17
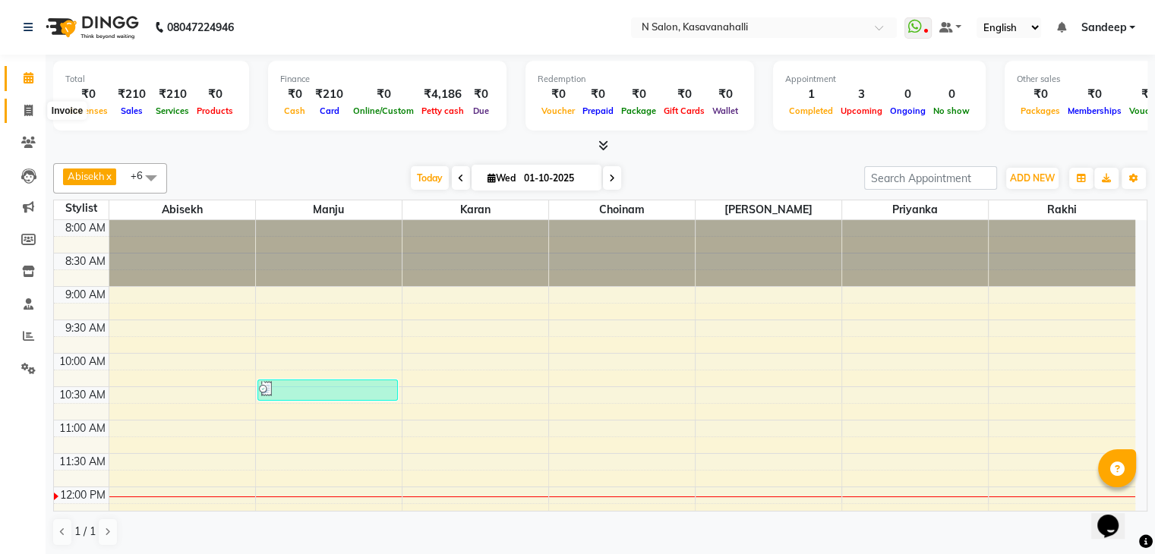
click at [20, 104] on span at bounding box center [28, 110] width 27 height 17
select select "service"
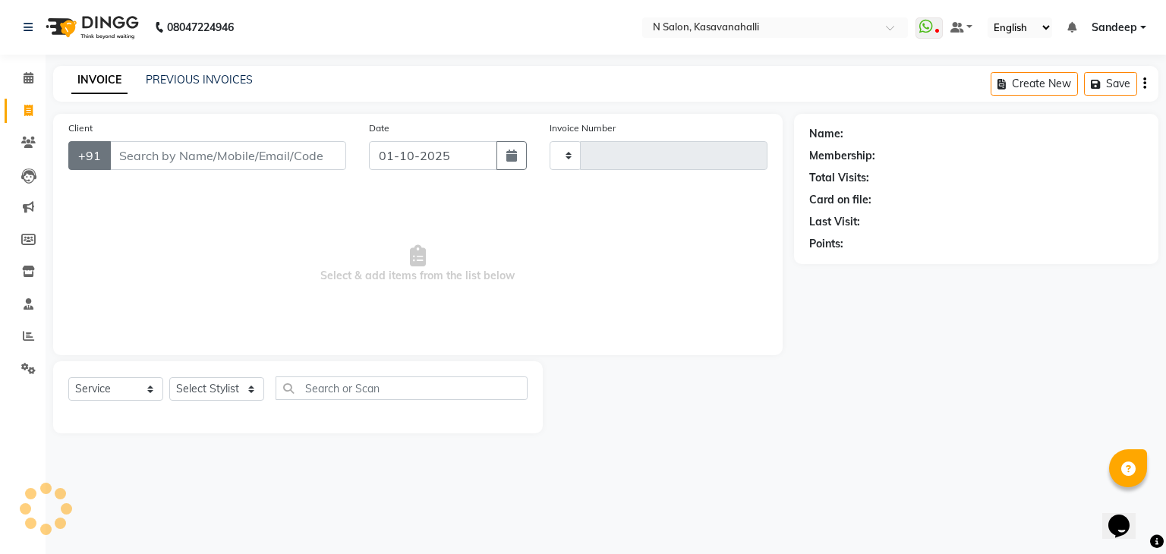
type input "2407"
select select "7111"
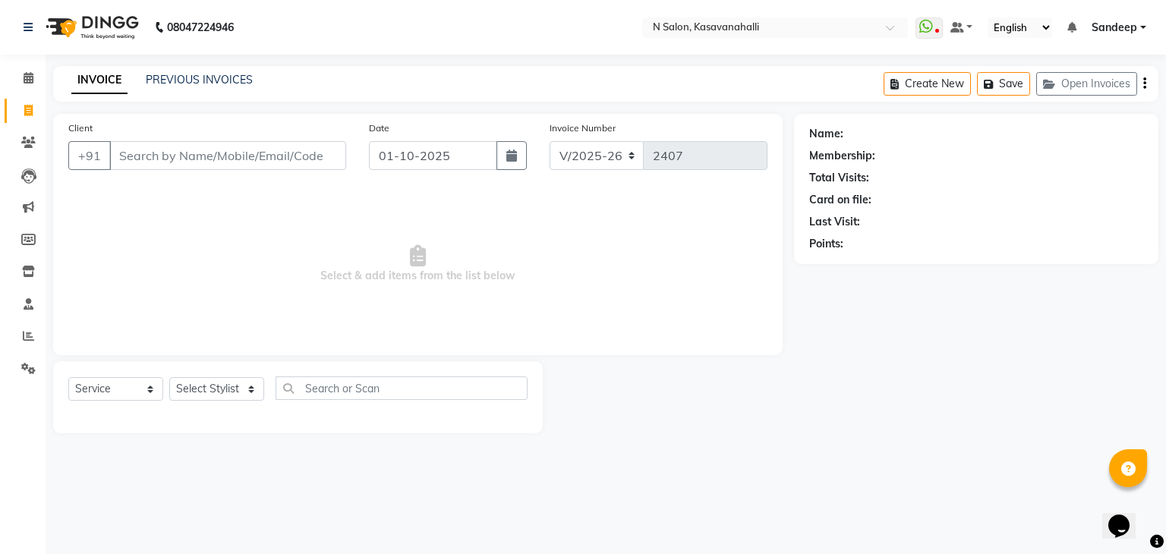
click at [158, 147] on input "Client" at bounding box center [227, 155] width 237 height 29
type input "9517296385"
click at [297, 146] on button "Add Client" at bounding box center [307, 155] width 78 height 29
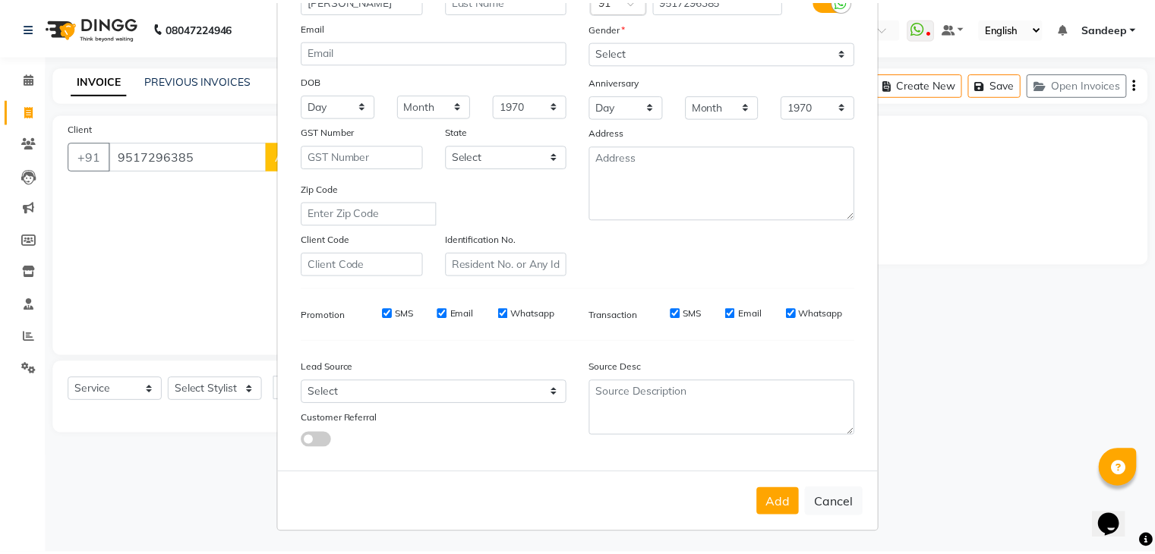
scroll to position [154, 0]
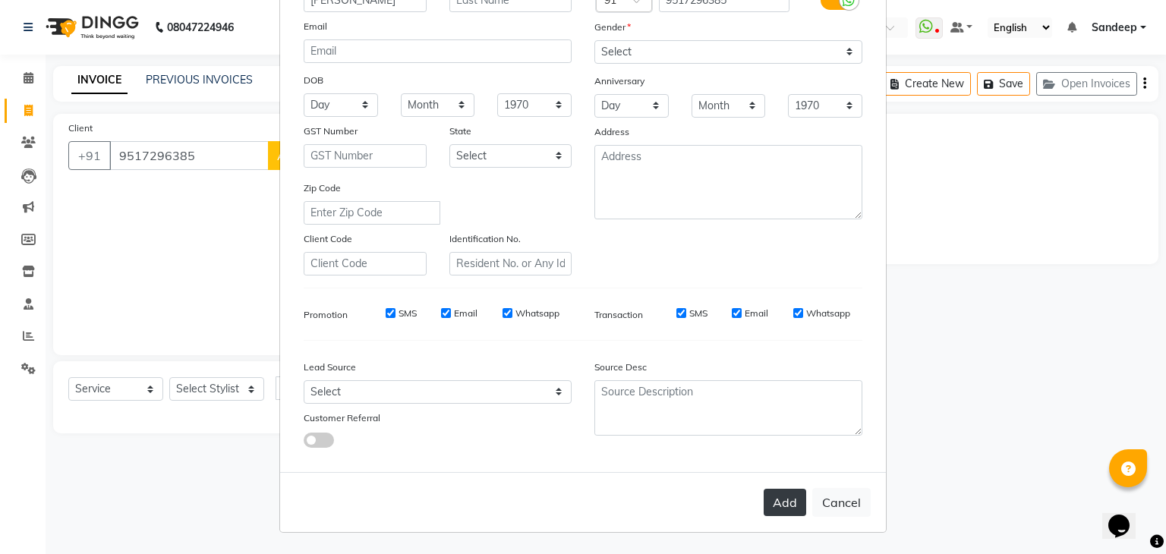
type input "anubhuti"
click at [790, 508] on button "Add" at bounding box center [785, 502] width 43 height 27
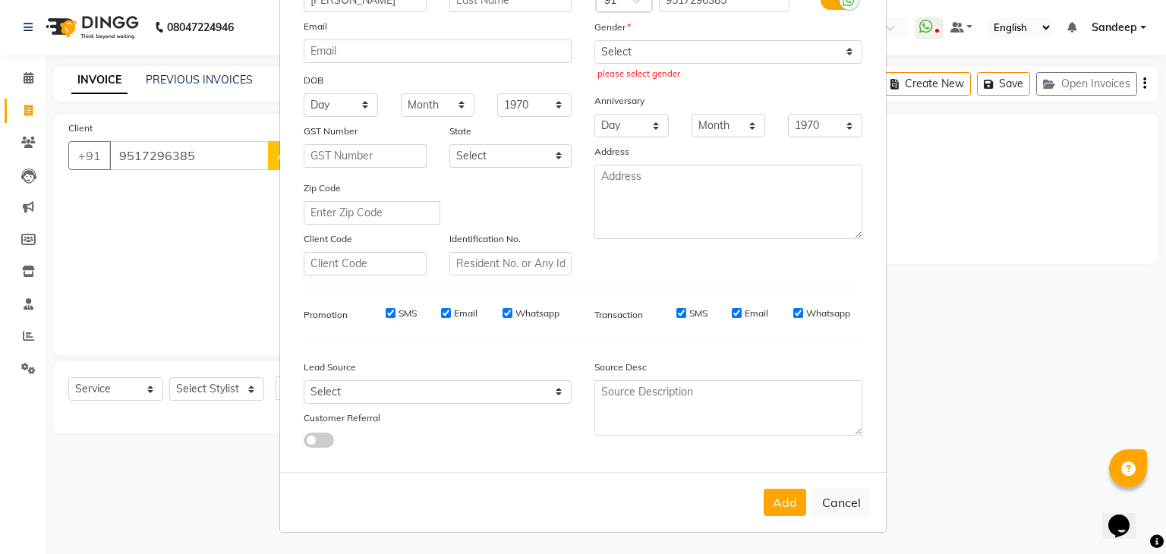
click at [788, 485] on div "Add Cancel" at bounding box center [583, 502] width 606 height 60
click at [787, 500] on button "Add" at bounding box center [785, 502] width 43 height 27
drag, startPoint x: 626, startPoint y: 45, endPoint x: 629, endPoint y: 55, distance: 10.3
click at [626, 45] on select "Select [DEMOGRAPHIC_DATA] [DEMOGRAPHIC_DATA] Other Prefer Not To Say" at bounding box center [728, 52] width 268 height 24
select select "female"
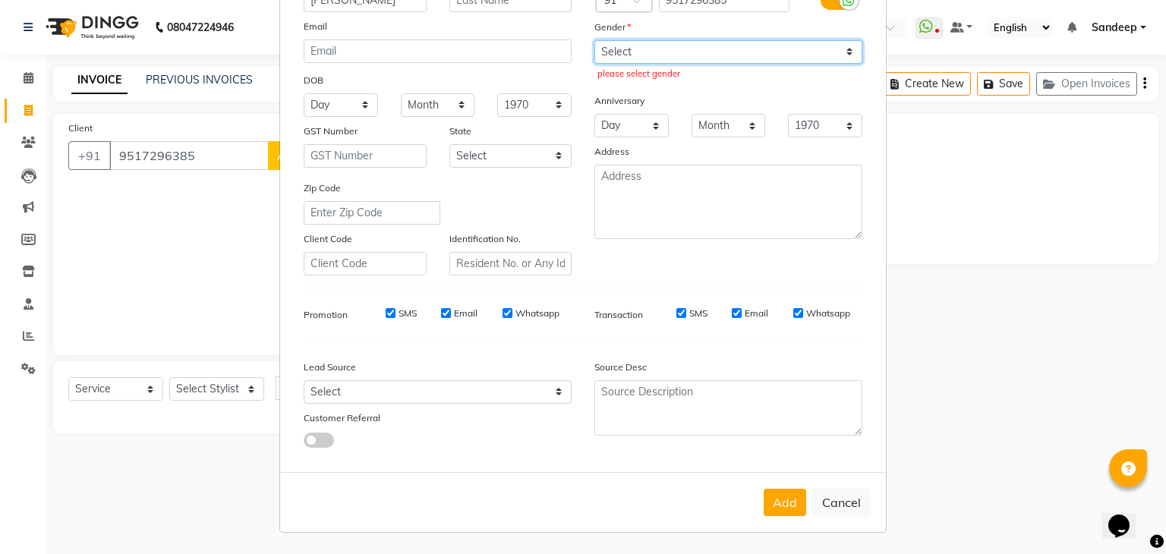
click at [594, 40] on select "Select [DEMOGRAPHIC_DATA] [DEMOGRAPHIC_DATA] Other Prefer Not To Say" at bounding box center [728, 52] width 268 height 24
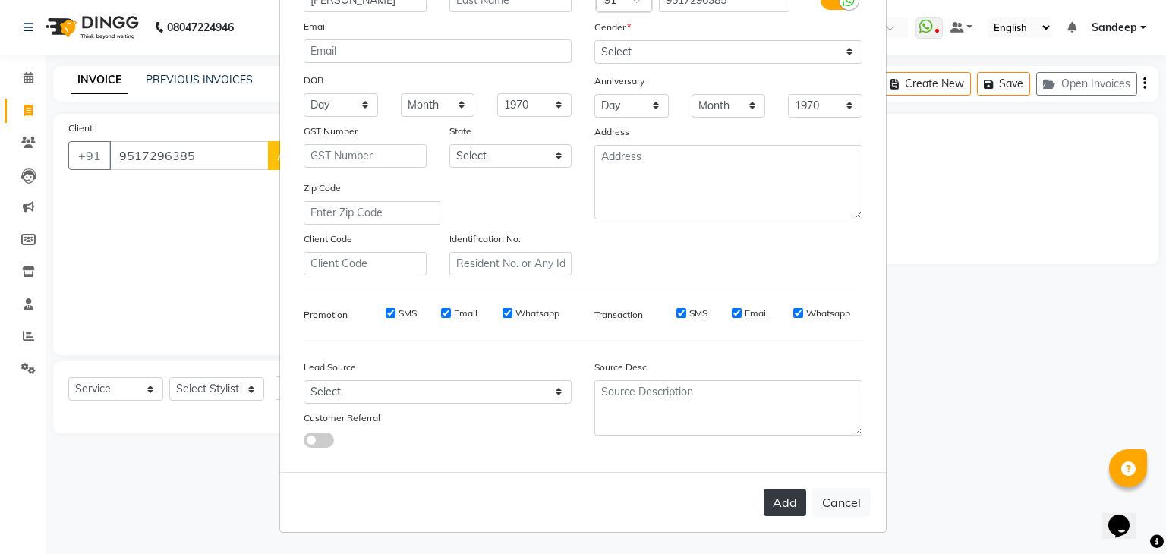
click at [790, 495] on button "Add" at bounding box center [785, 502] width 43 height 27
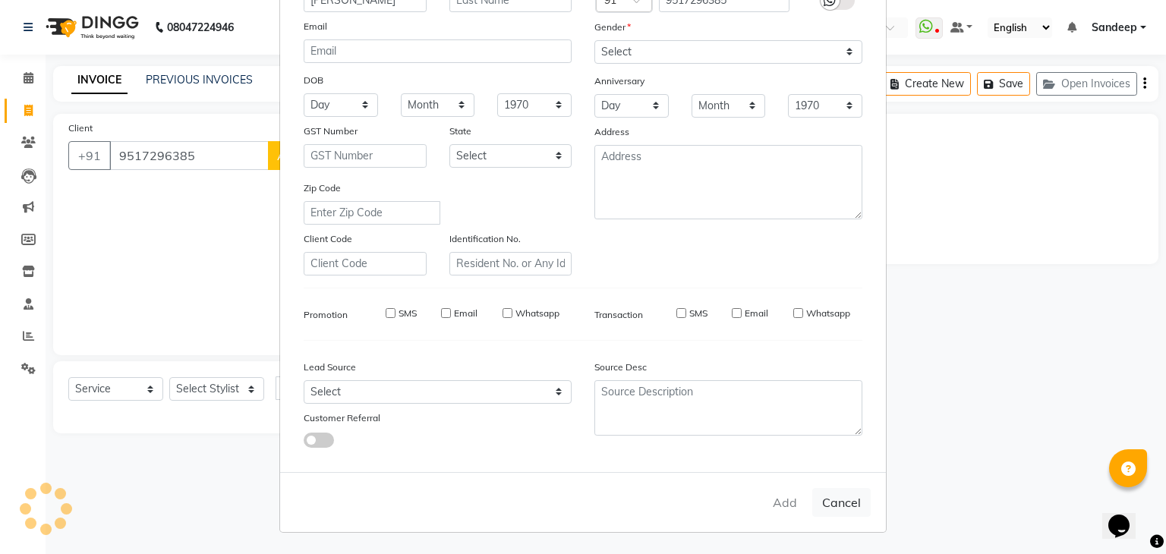
select select
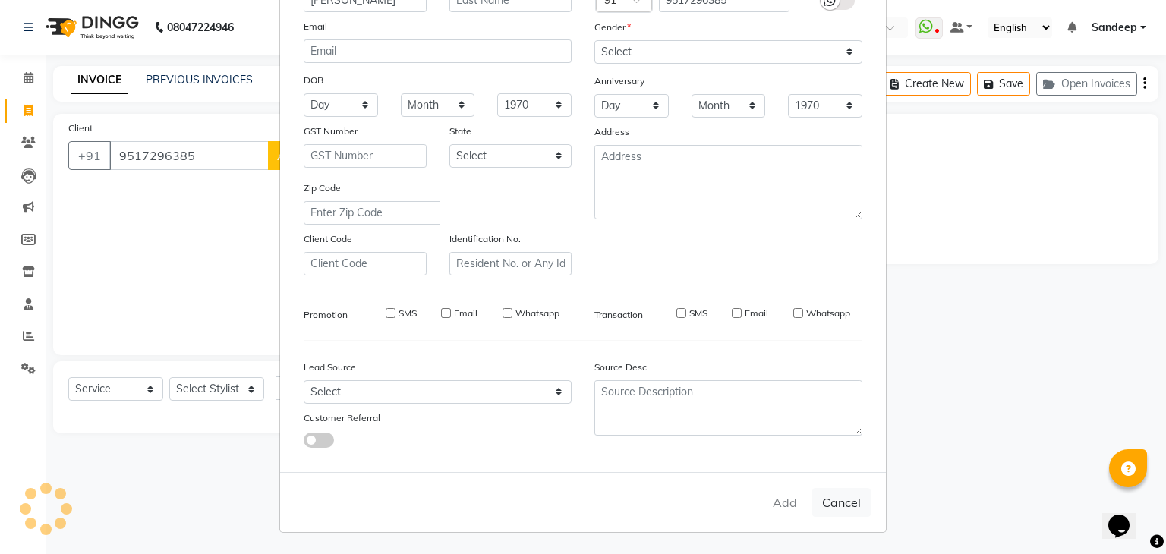
select select
checkbox input "false"
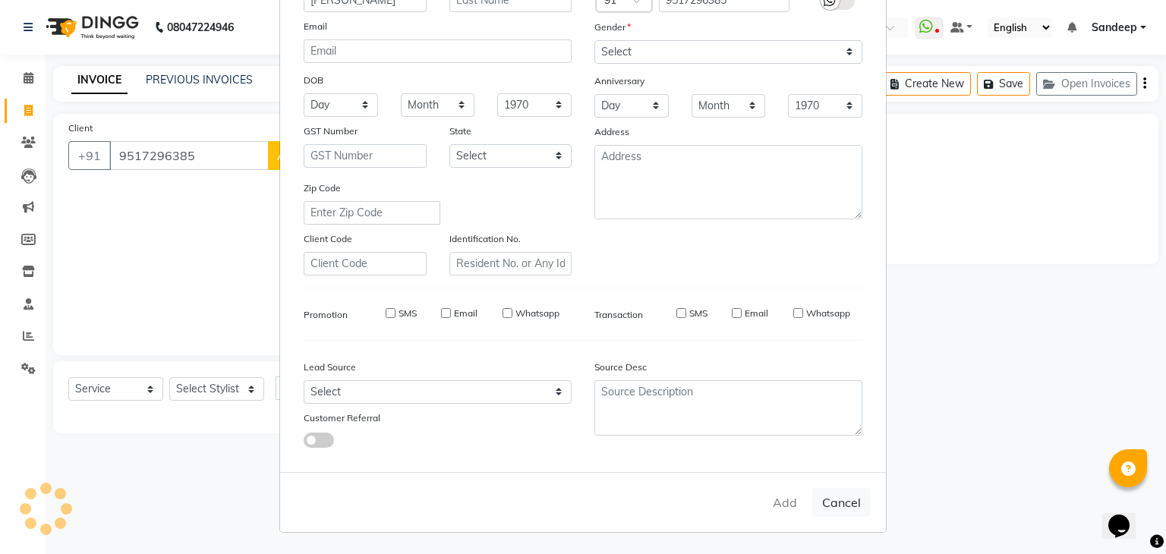
checkbox input "false"
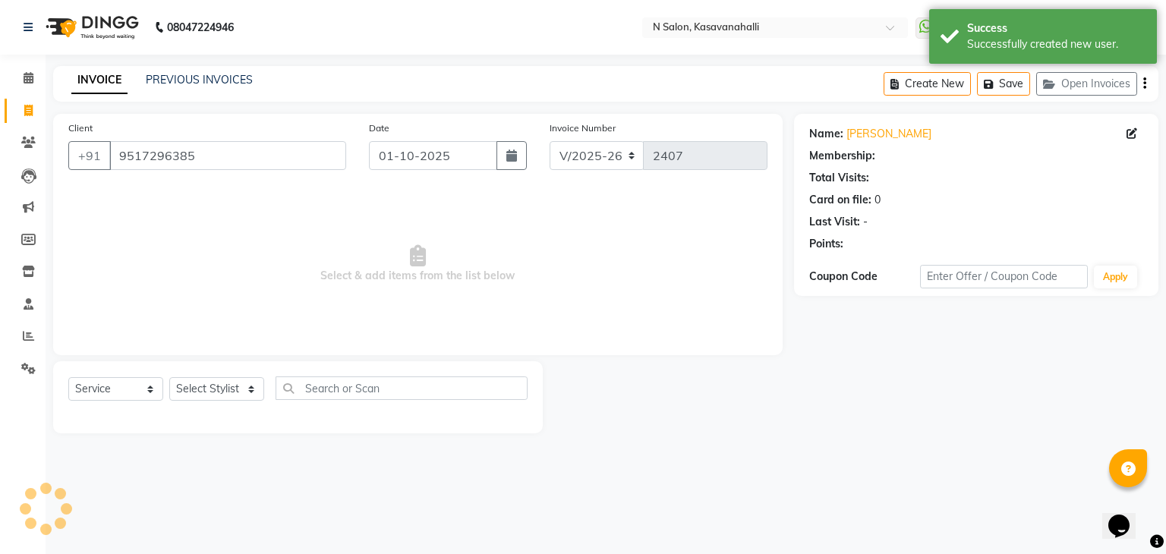
select select "1: Object"
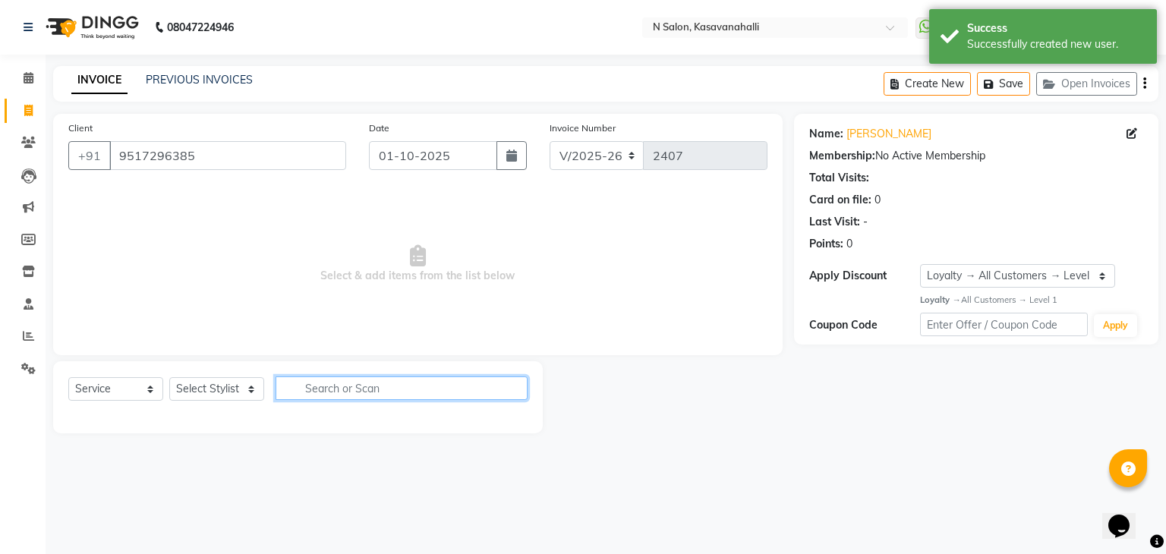
click at [345, 386] on input "text" at bounding box center [402, 389] width 252 height 24
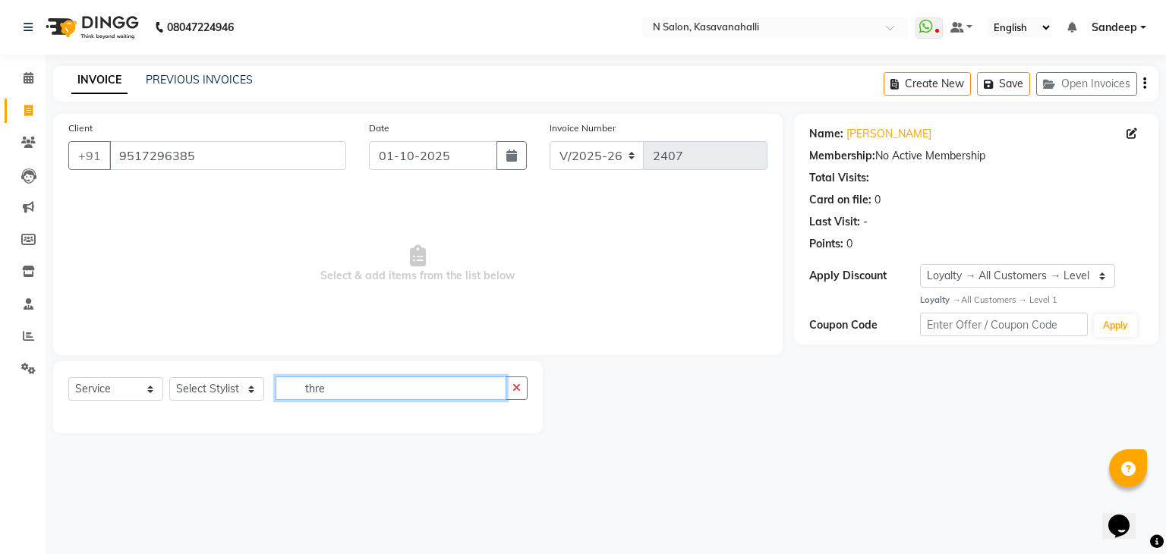
type input "thre"
click at [210, 389] on select "Select Stylist Abisekh [PERSON_NAME] Choinam Karan Manju Owner [PERSON_NAME] [P…" at bounding box center [216, 389] width 95 height 24
select select "86728"
click at [169, 378] on select "Select Stylist Abisekh [PERSON_NAME] Choinam Karan Manju Owner [PERSON_NAME] [P…" at bounding box center [216, 389] width 95 height 24
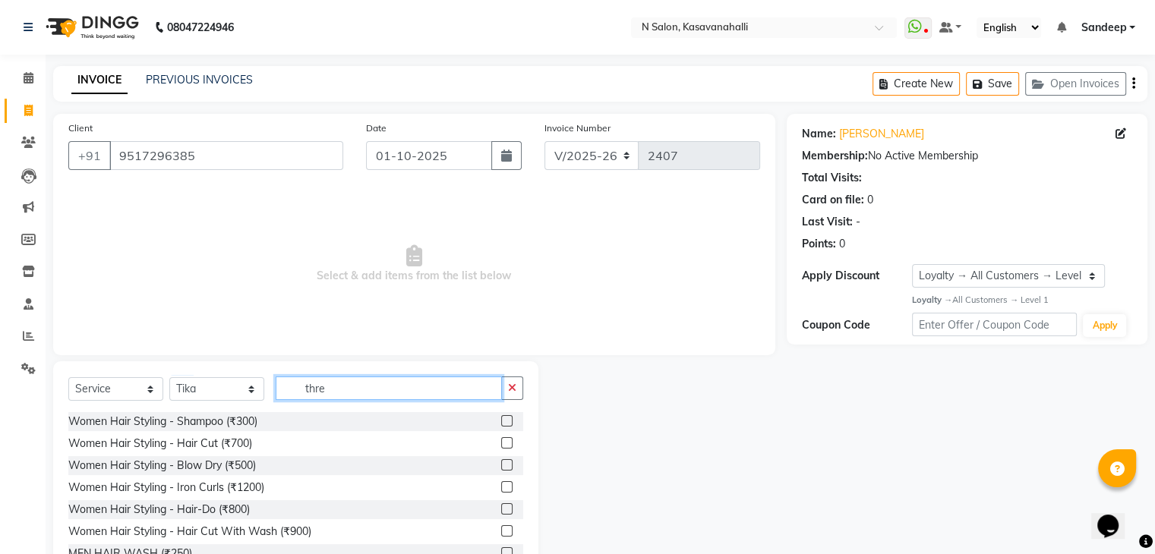
click at [377, 393] on input "thre" at bounding box center [389, 389] width 226 height 24
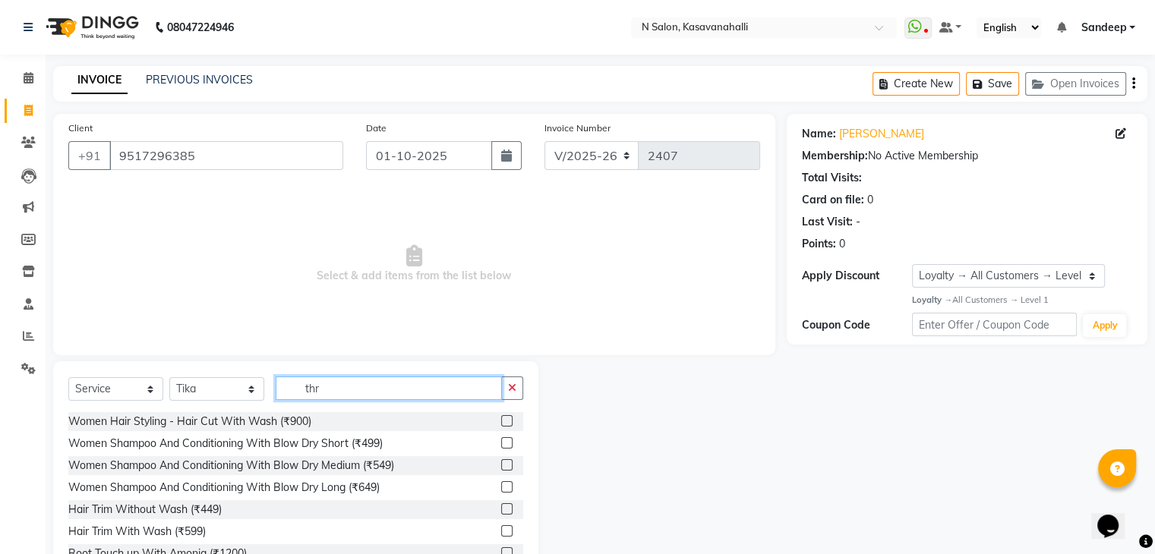
type input "thre"
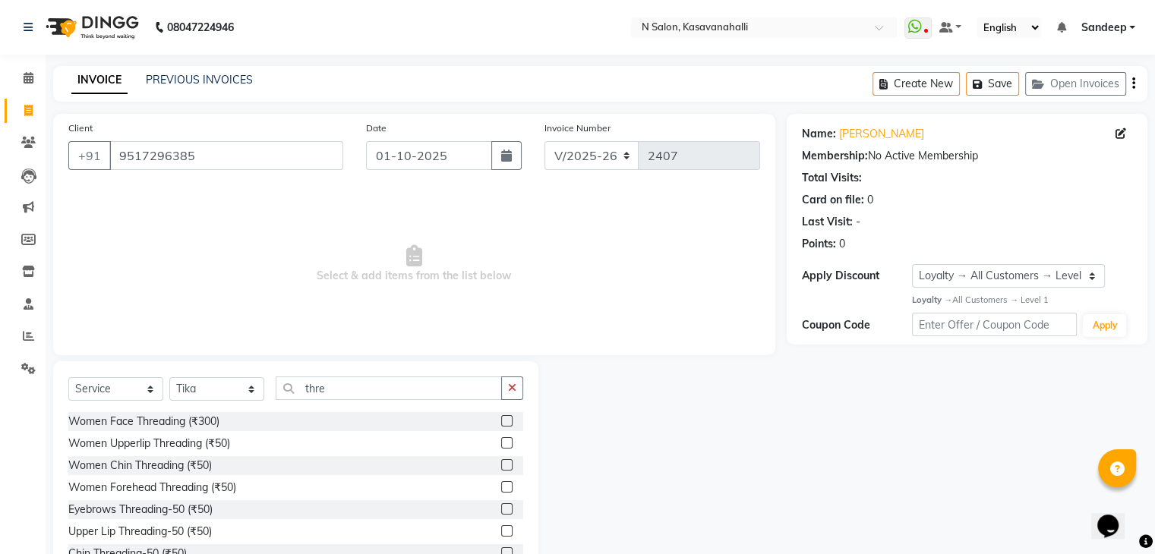
click at [501, 443] on label at bounding box center [506, 442] width 11 height 11
click at [501, 443] on input "checkbox" at bounding box center [506, 444] width 10 height 10
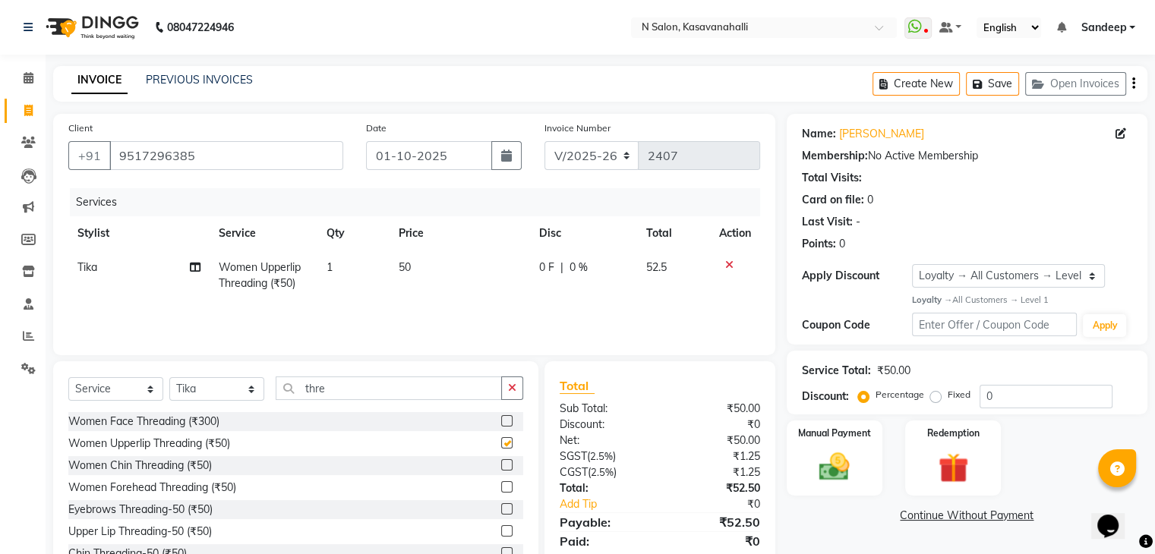
checkbox input "false"
click at [501, 508] on label at bounding box center [506, 508] width 11 height 11
click at [501, 508] on input "checkbox" at bounding box center [506, 510] width 10 height 10
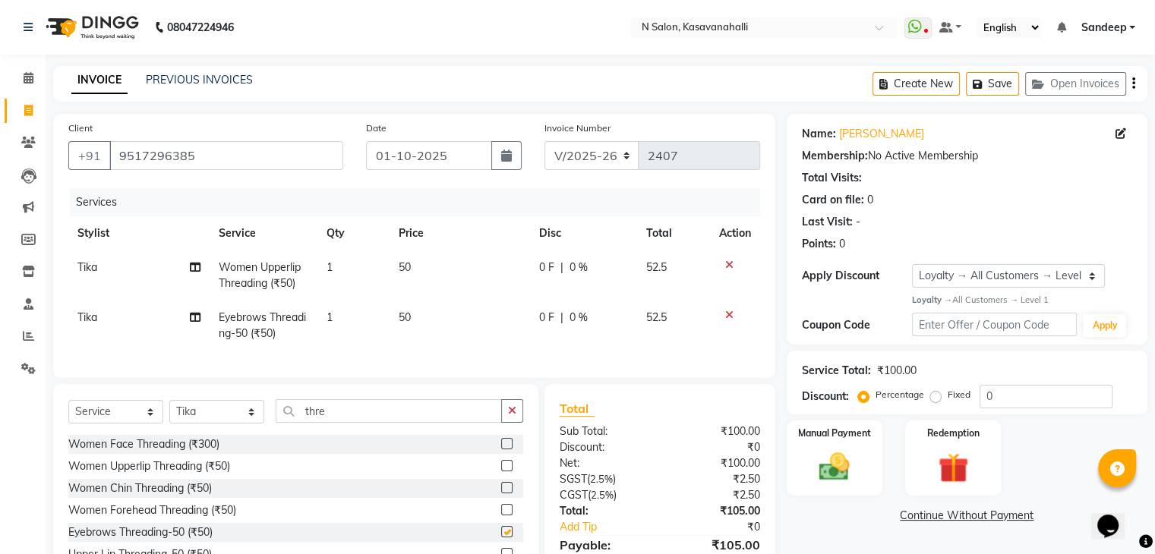
checkbox input "false"
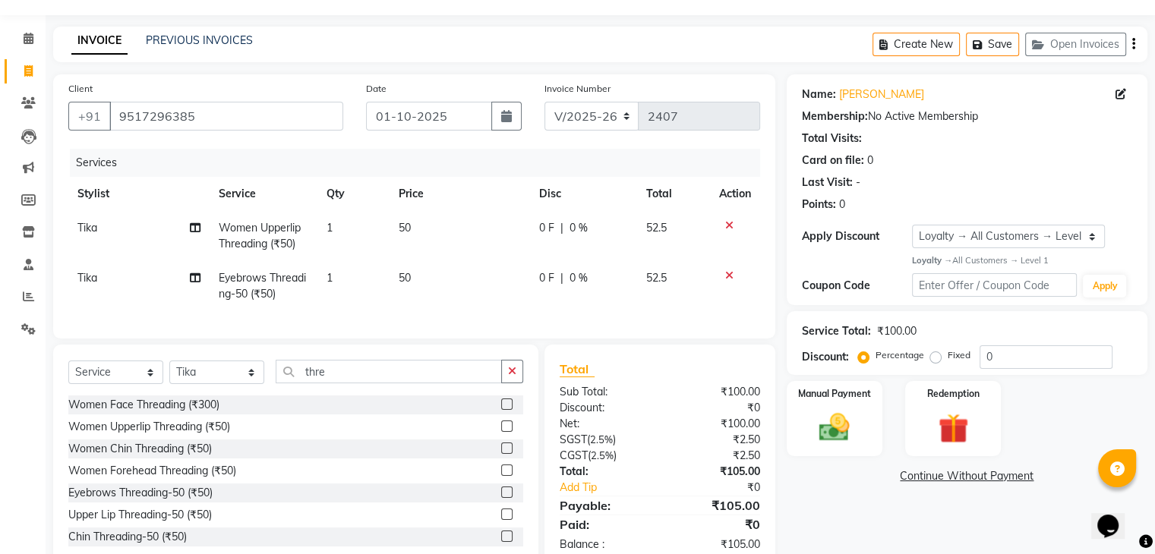
scroll to position [76, 0]
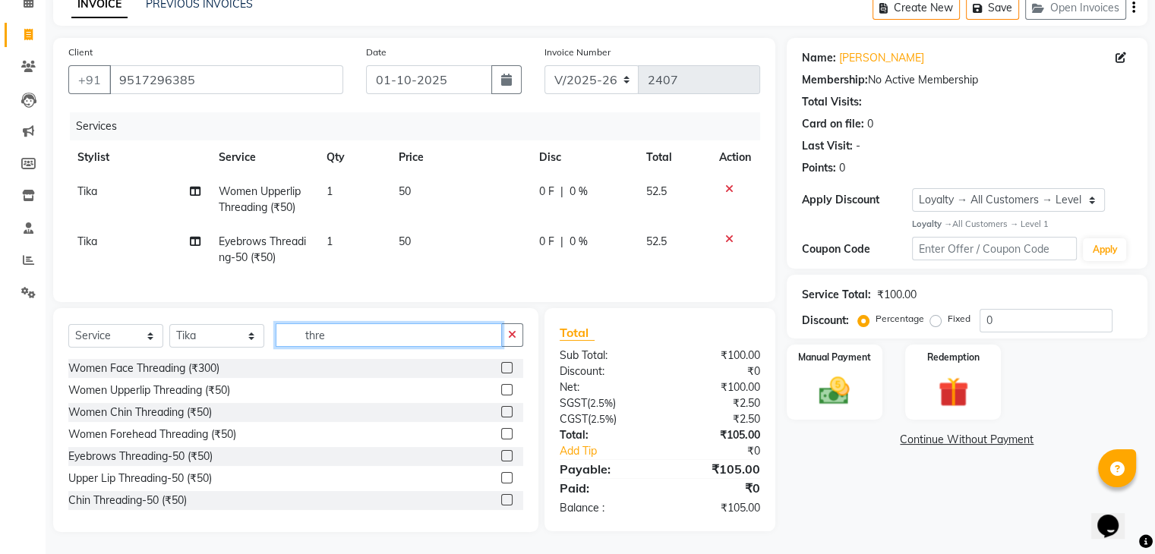
click at [370, 345] on input "thre" at bounding box center [389, 335] width 226 height 24
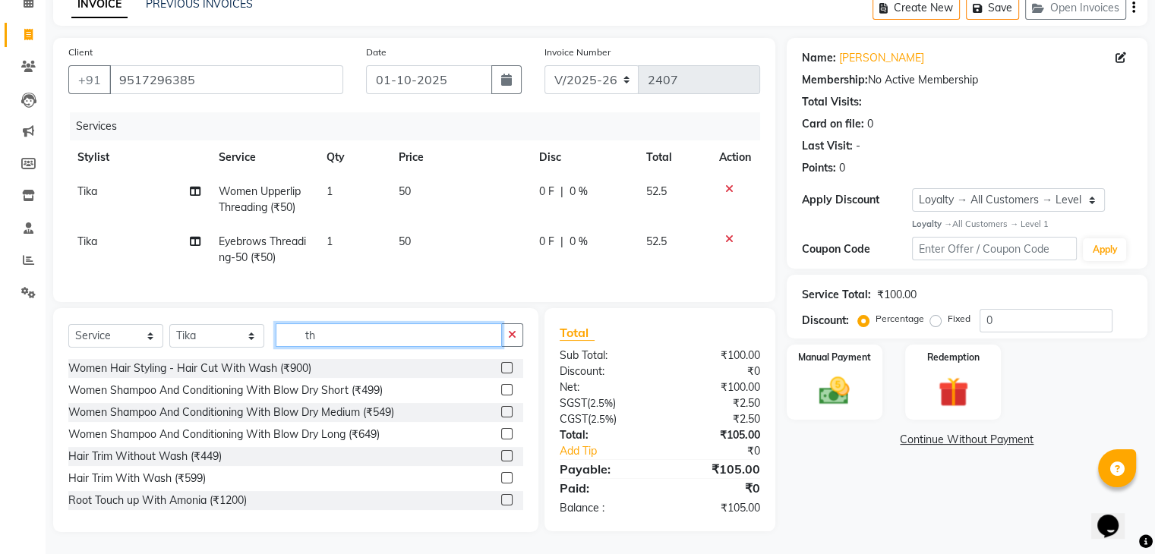
type input "t"
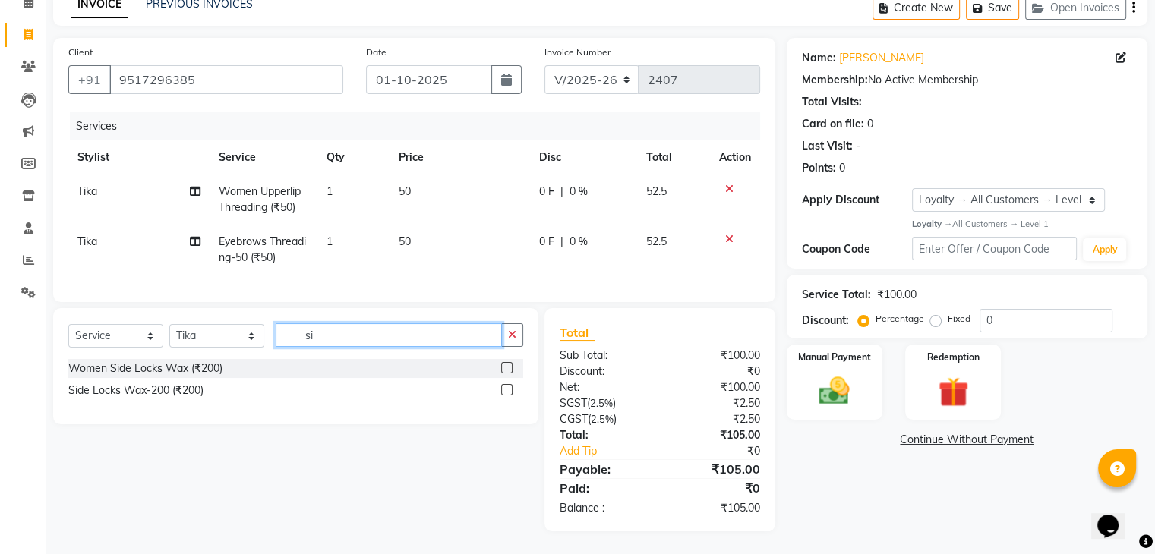
type input "s"
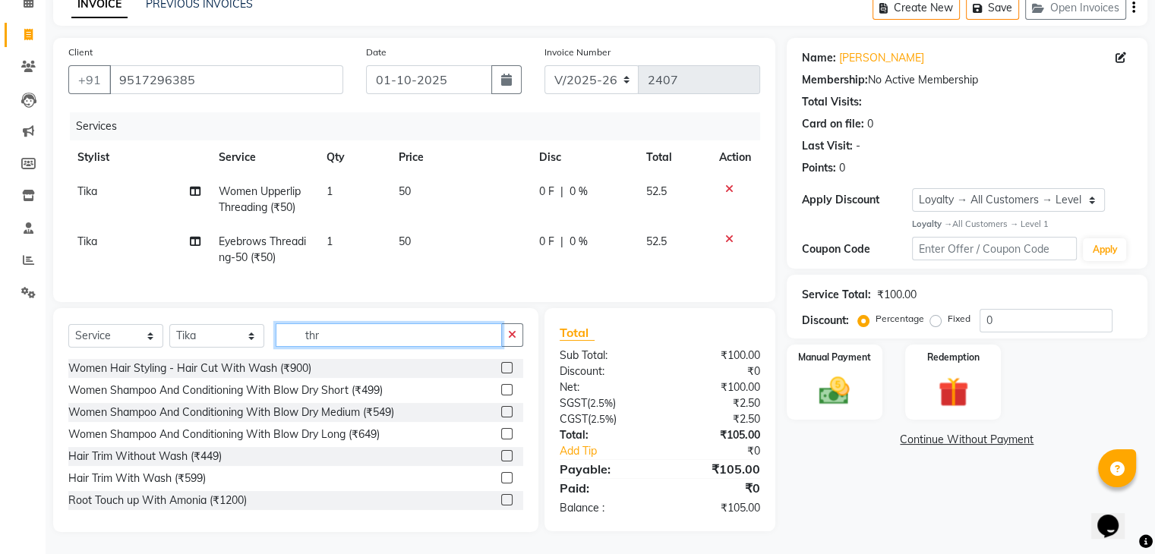
type input "thre"
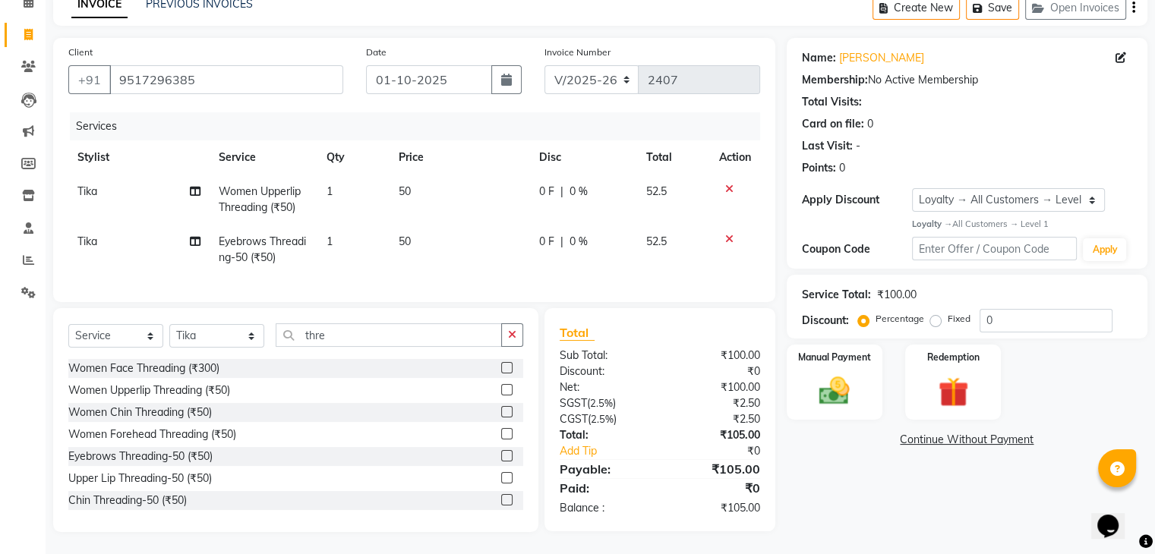
click at [501, 418] on label at bounding box center [506, 411] width 11 height 11
click at [501, 418] on input "checkbox" at bounding box center [506, 413] width 10 height 10
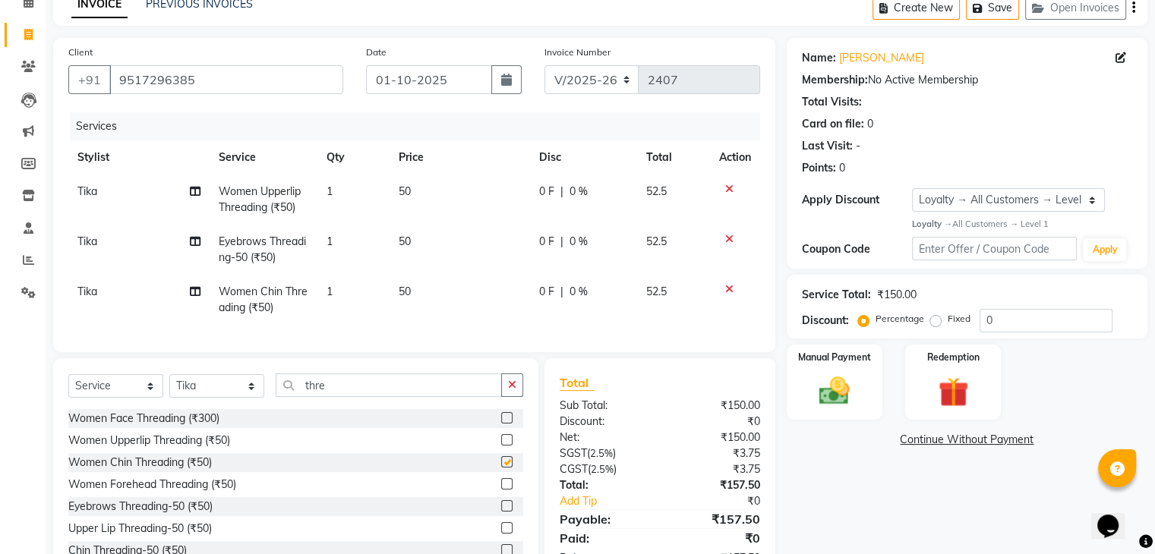
checkbox input "false"
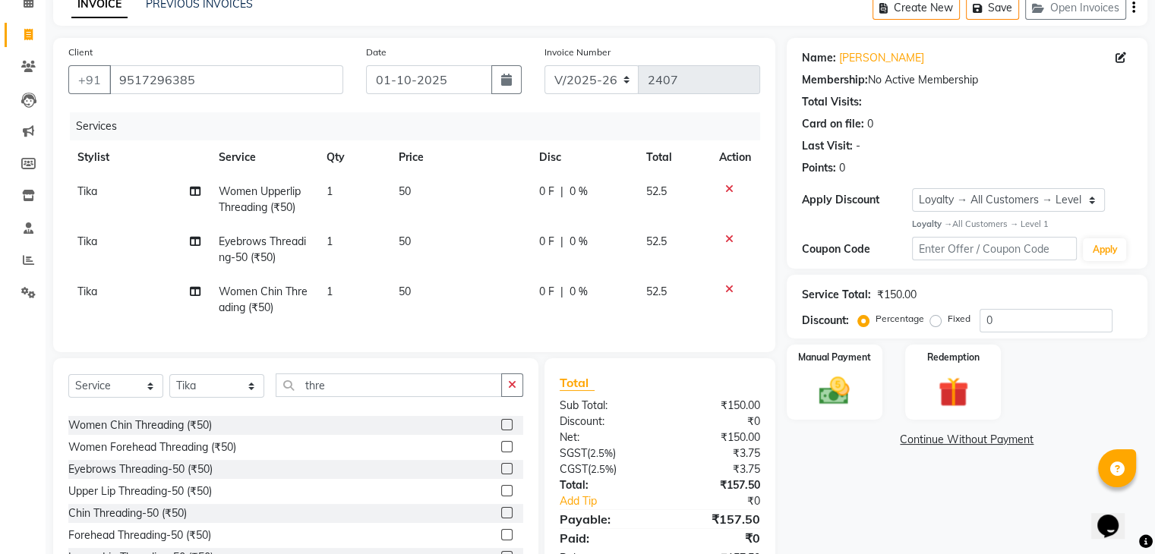
scroll to position [68, 0]
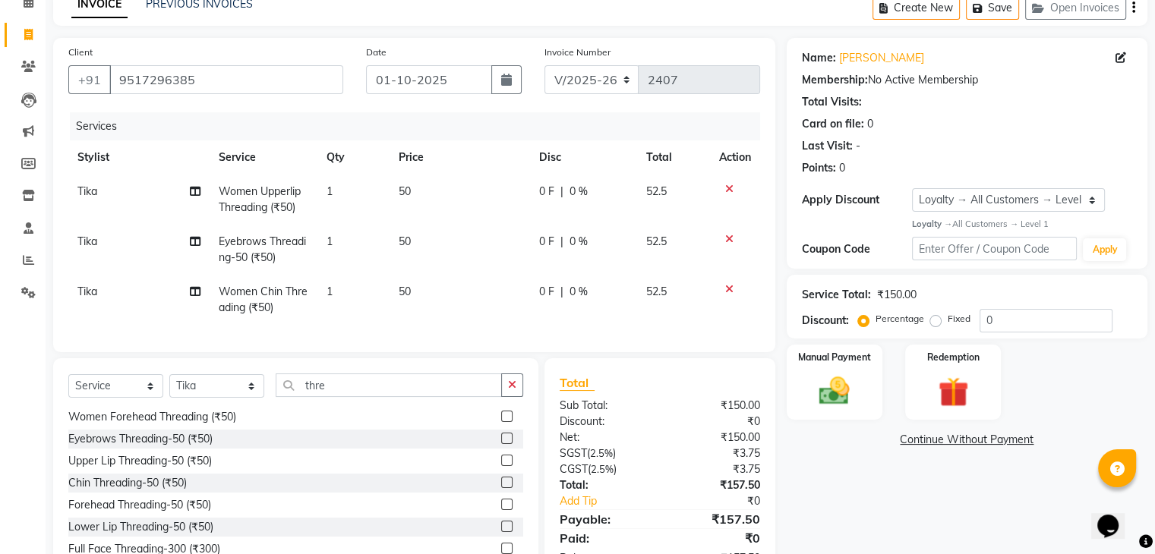
click at [501, 532] on label at bounding box center [506, 526] width 11 height 11
click at [501, 532] on input "checkbox" at bounding box center [506, 527] width 10 height 10
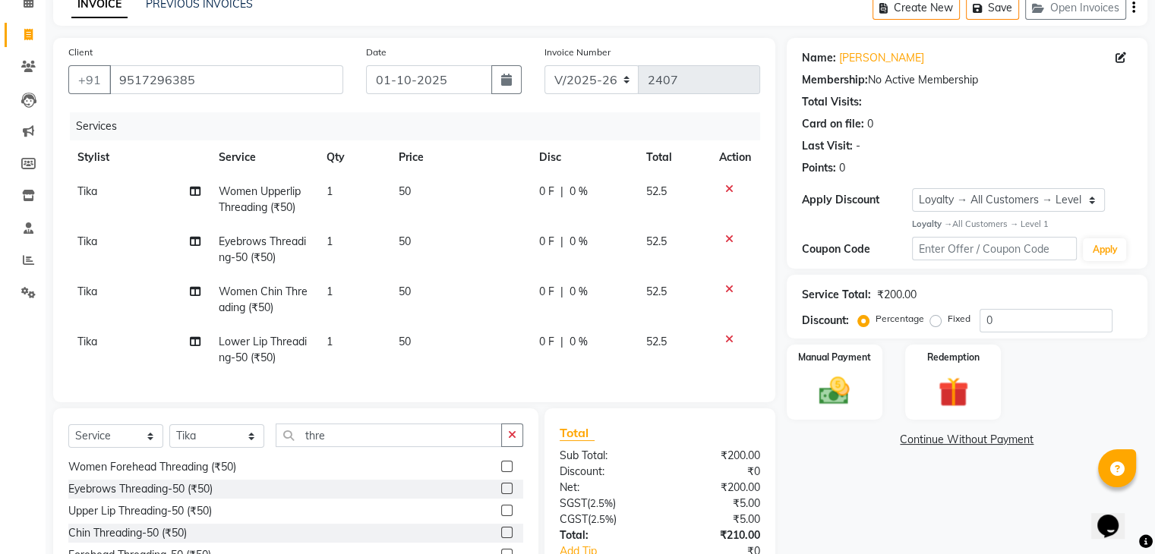
checkbox input "false"
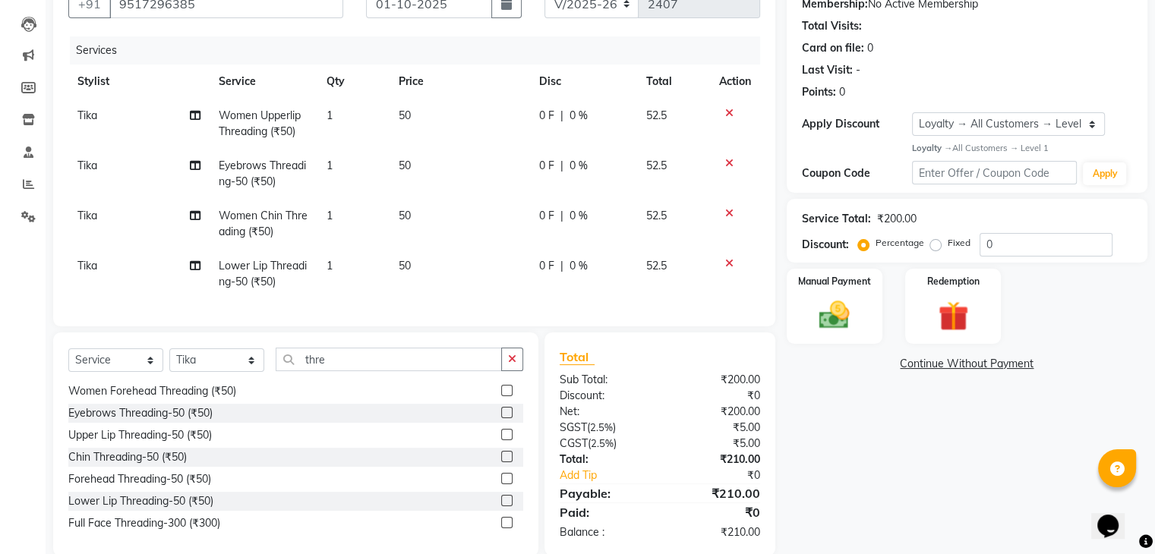
scroll to position [189, 0]
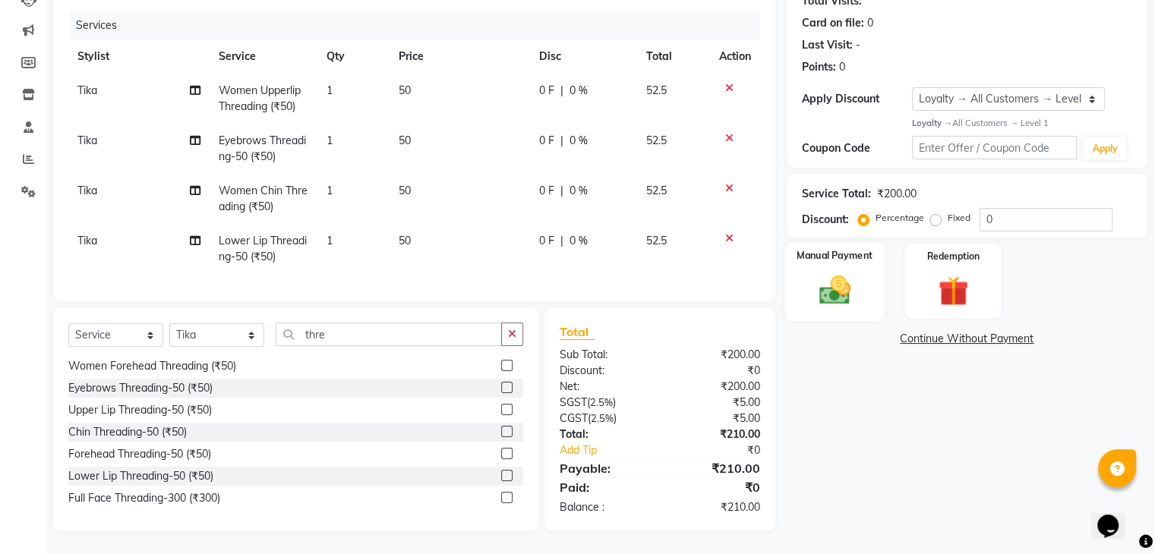
click at [848, 286] on img at bounding box center [834, 290] width 51 height 36
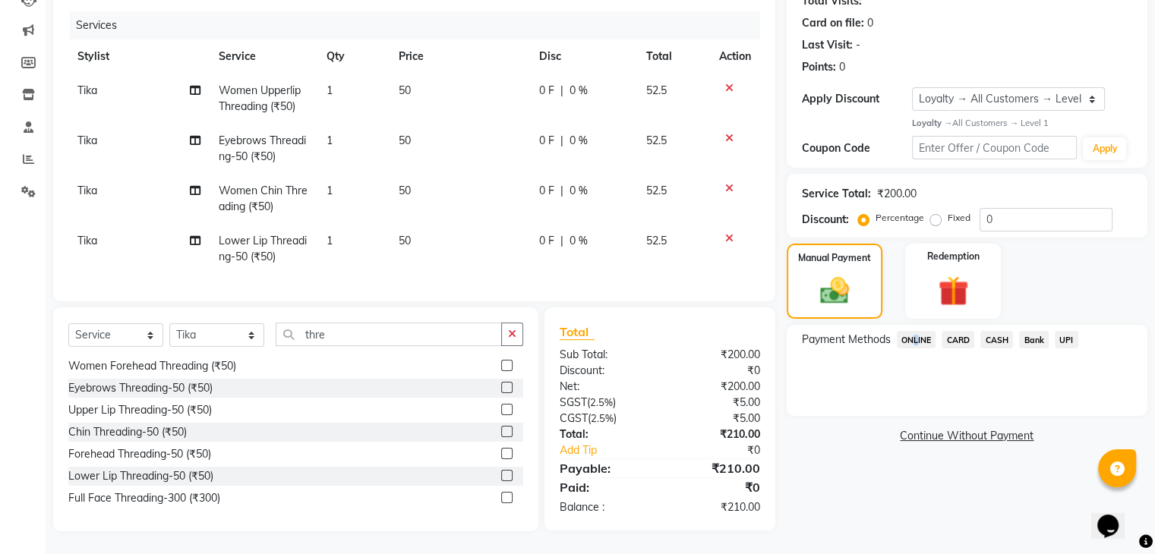
click at [911, 331] on span "ONLINE" at bounding box center [916, 339] width 39 height 17
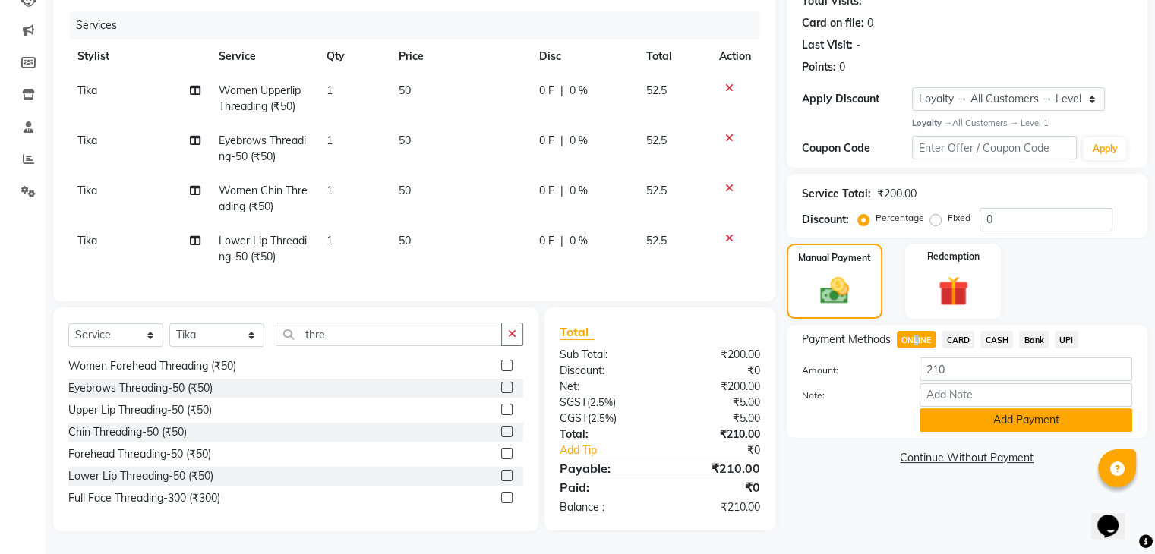
click at [990, 408] on button "Add Payment" at bounding box center [1025, 420] width 213 height 24
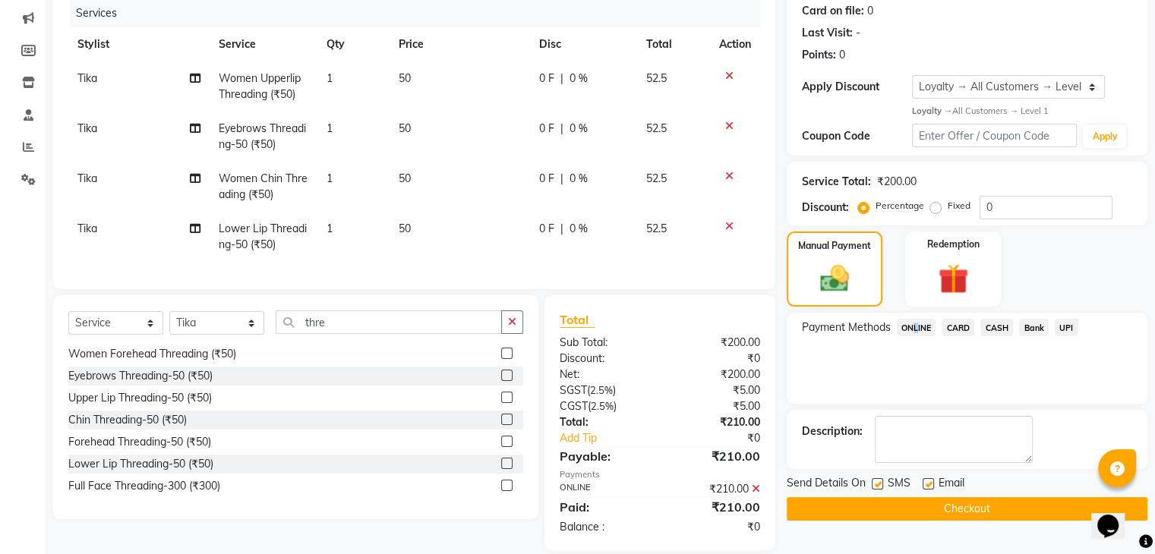
scroll to position [296, 0]
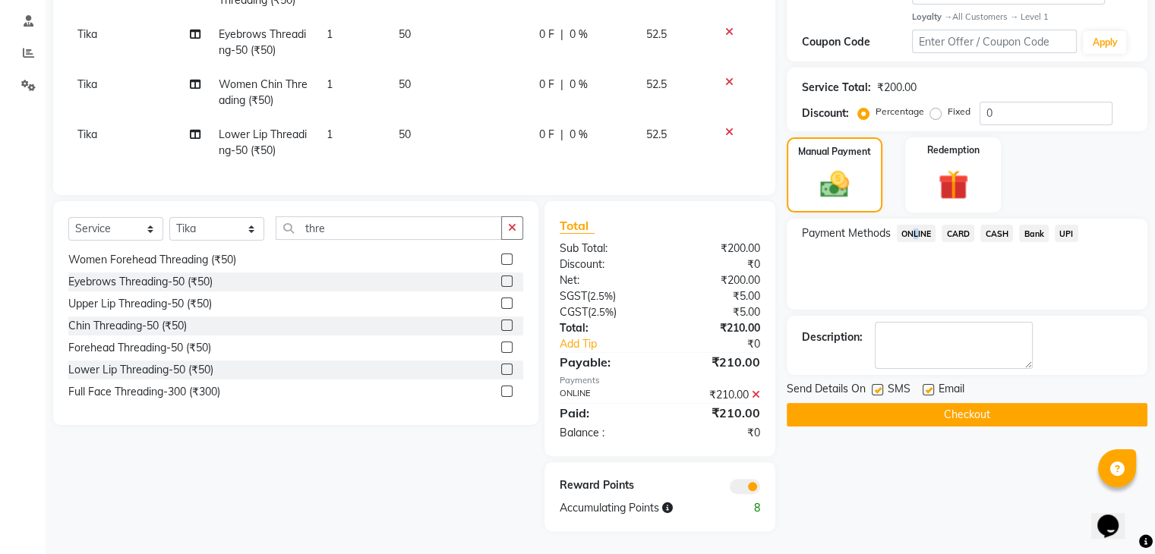
click at [972, 403] on button "Checkout" at bounding box center [967, 415] width 361 height 24
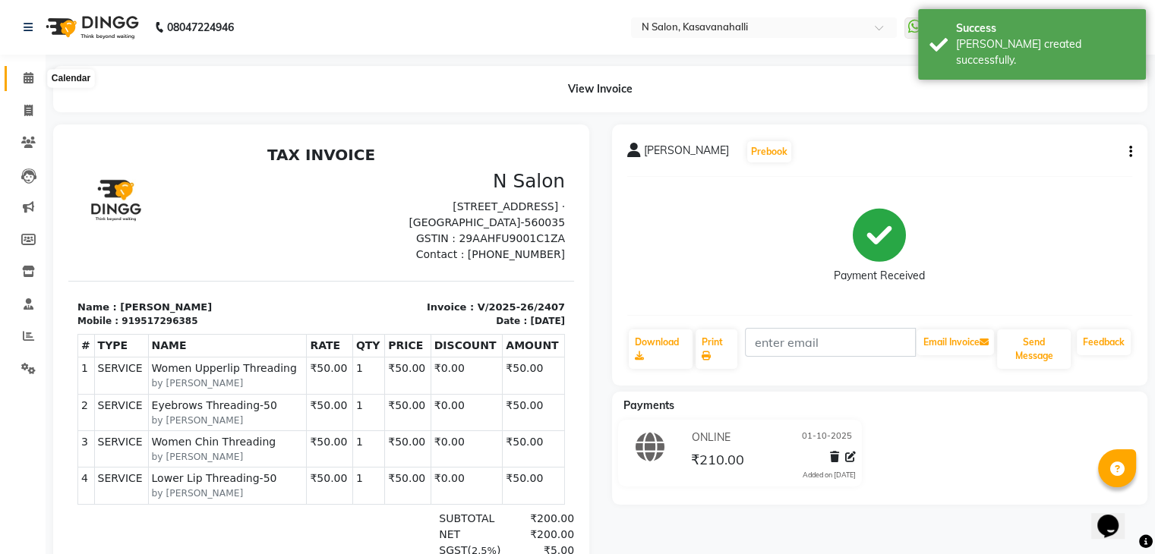
click at [24, 83] on icon at bounding box center [29, 77] width 10 height 11
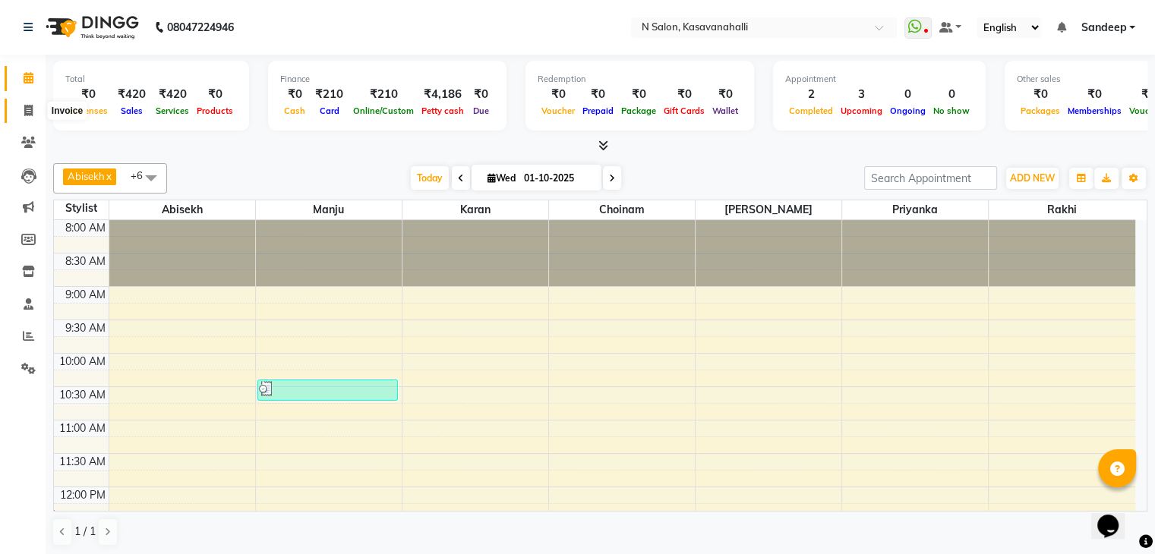
click at [25, 109] on icon at bounding box center [28, 110] width 8 height 11
select select "service"
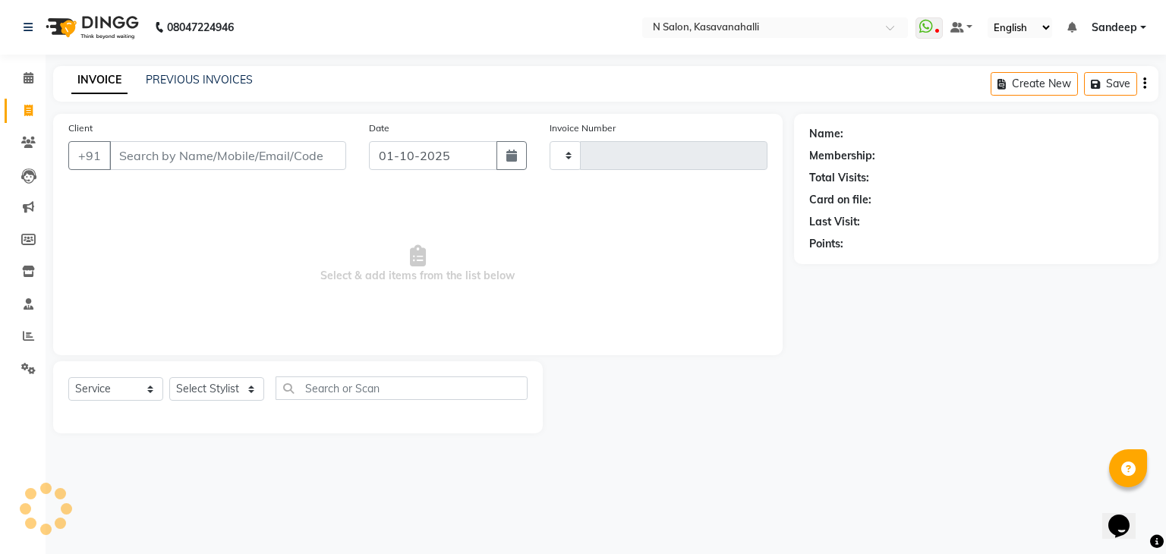
type input "2408"
select select "7111"
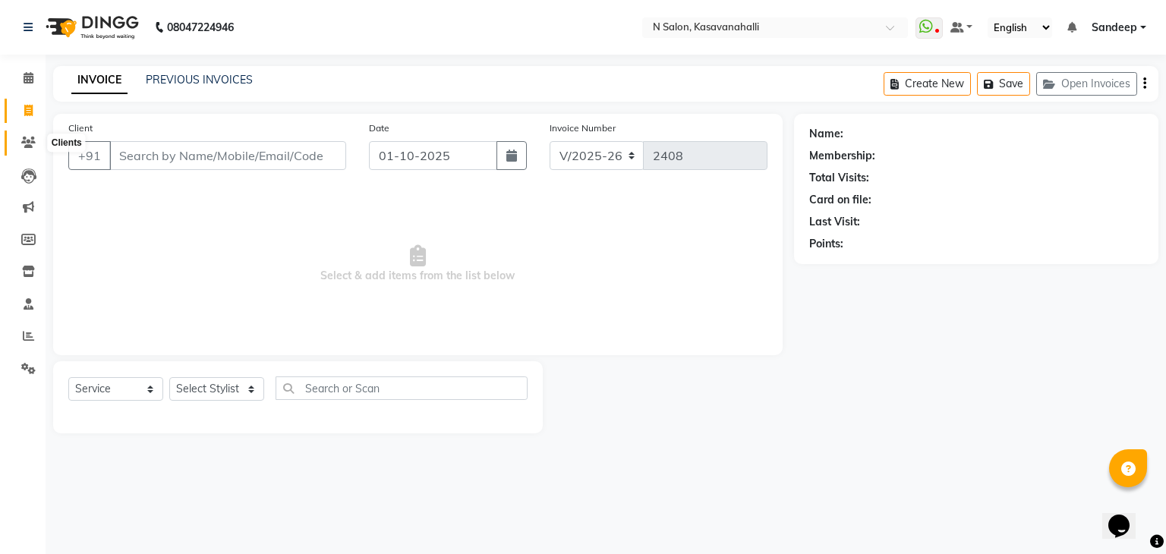
click at [33, 137] on icon at bounding box center [28, 142] width 14 height 11
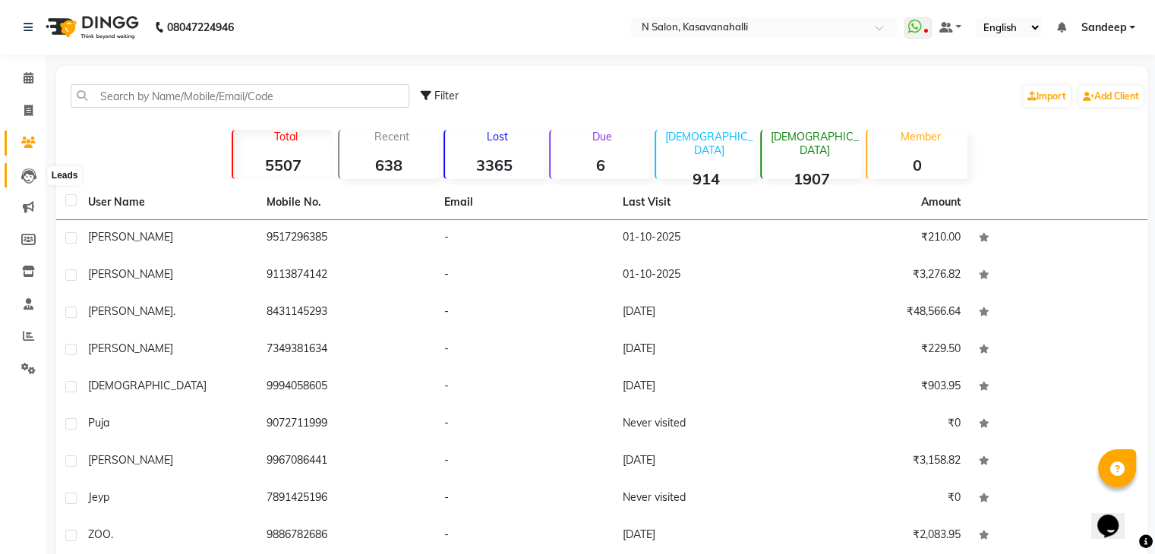
click at [28, 172] on icon at bounding box center [28, 176] width 15 height 15
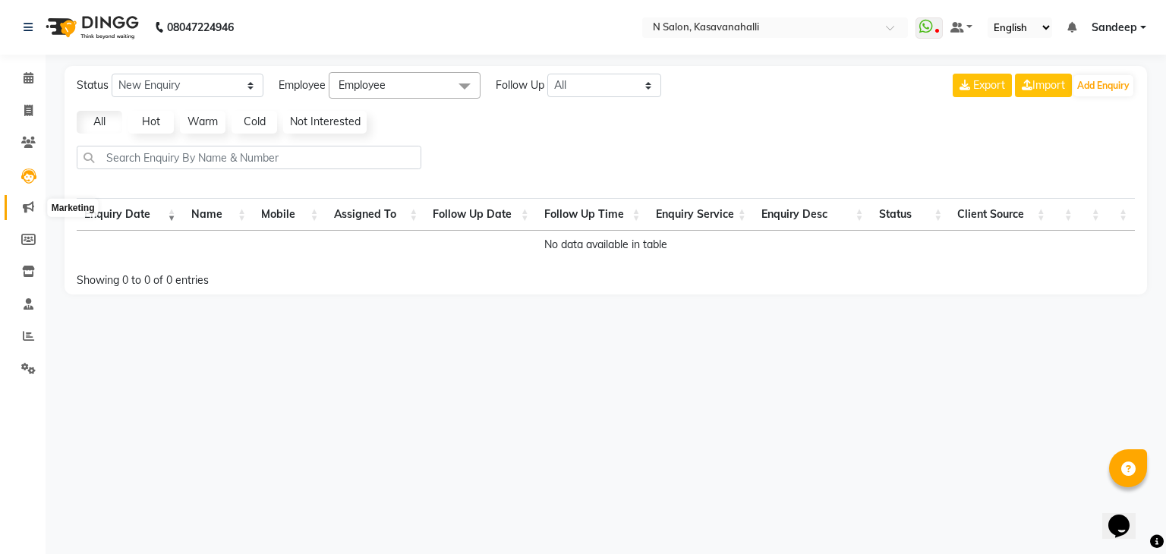
click at [33, 200] on span at bounding box center [28, 207] width 27 height 17
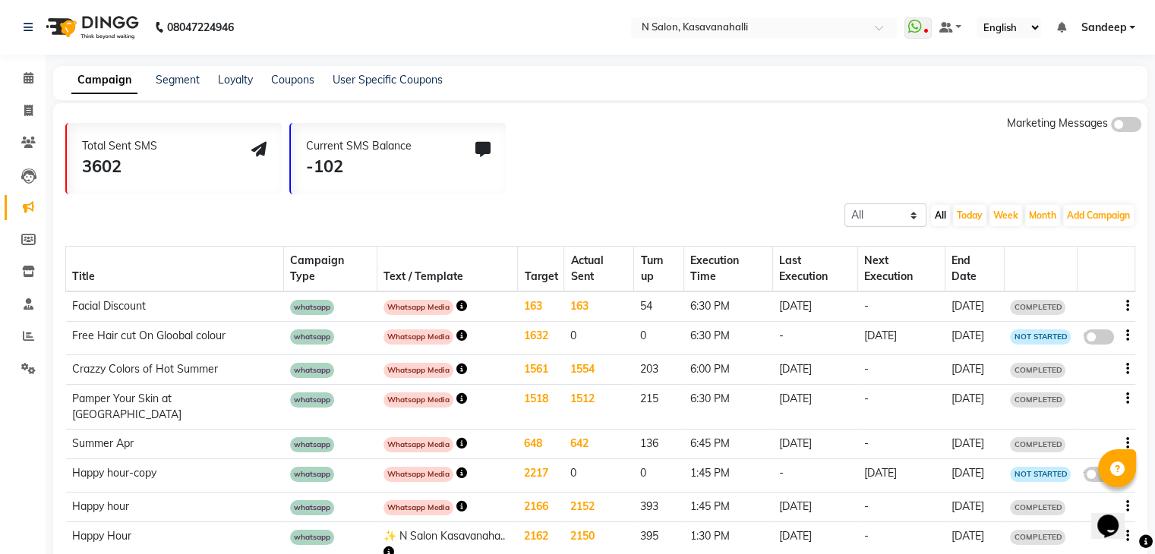
click at [33, 226] on li "Members" at bounding box center [23, 240] width 46 height 33
click at [31, 241] on icon at bounding box center [28, 239] width 14 height 11
select select
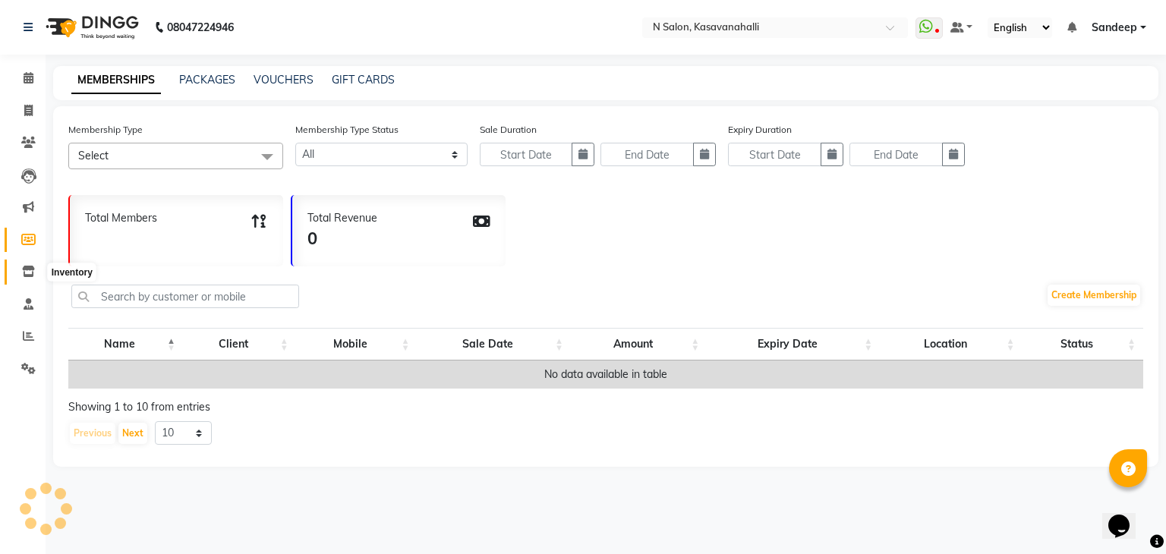
click at [31, 273] on icon at bounding box center [28, 271] width 13 height 11
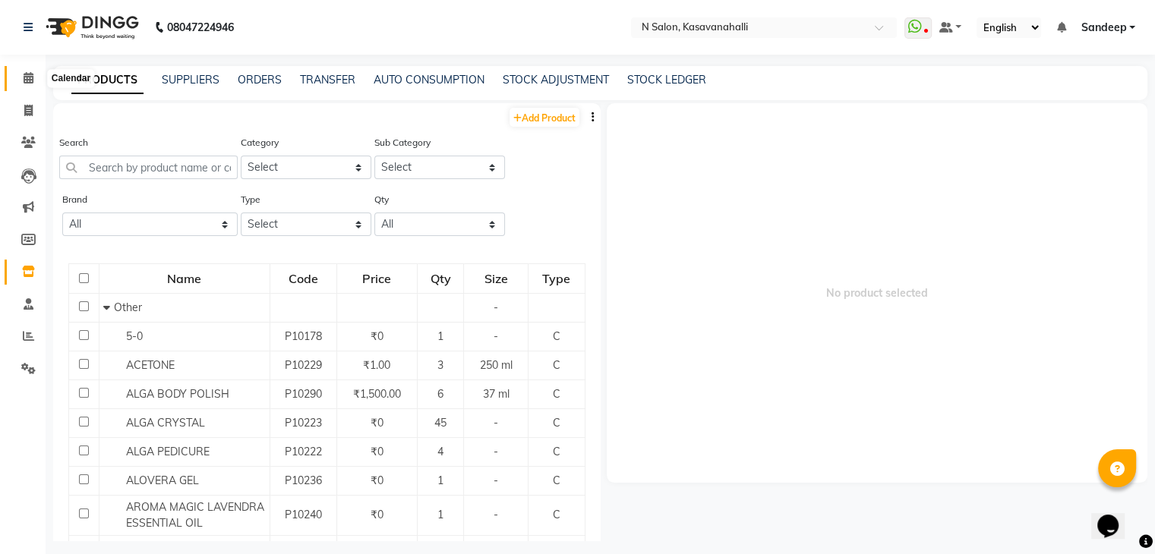
click at [27, 84] on span at bounding box center [28, 78] width 27 height 17
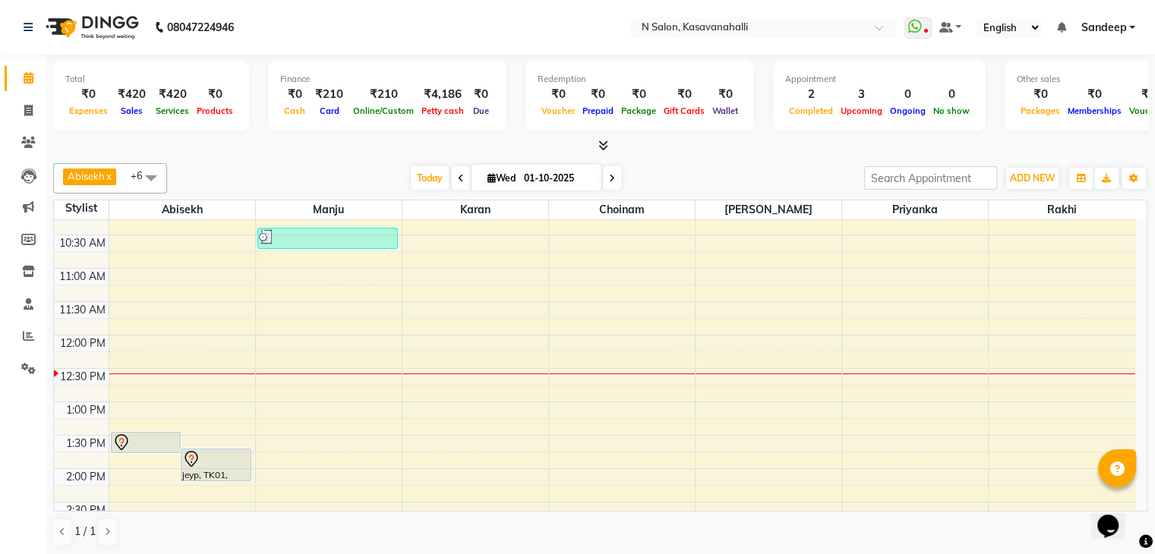
scroll to position [228, 0]
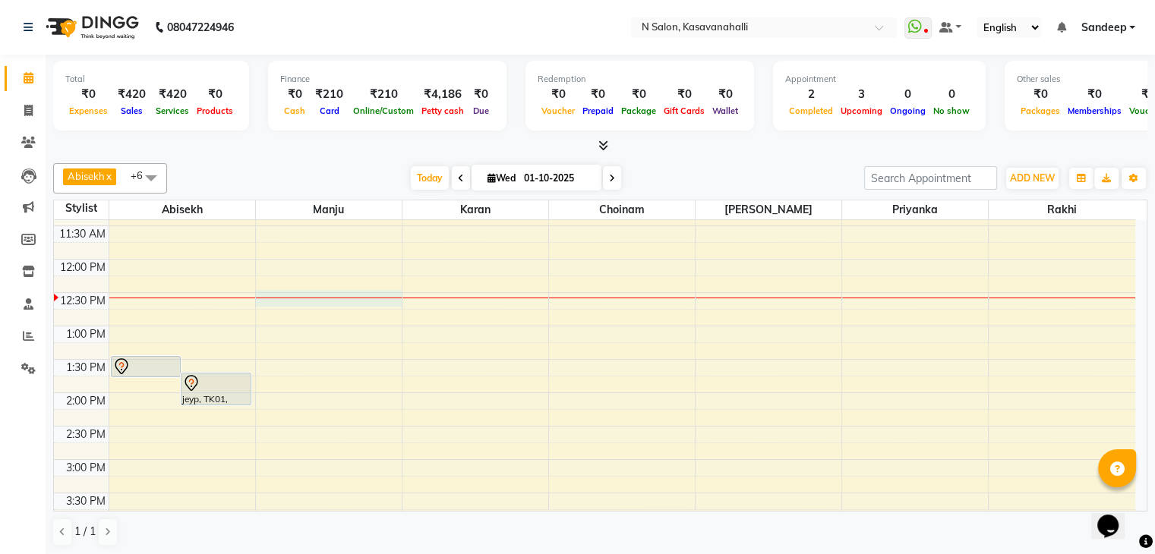
click at [273, 300] on div "8:00 AM 8:30 AM 9:00 AM 9:30 AM 10:00 AM 10:30 AM 11:00 AM 11:30 AM 12:00 PM 12…" at bounding box center [594, 426] width 1081 height 868
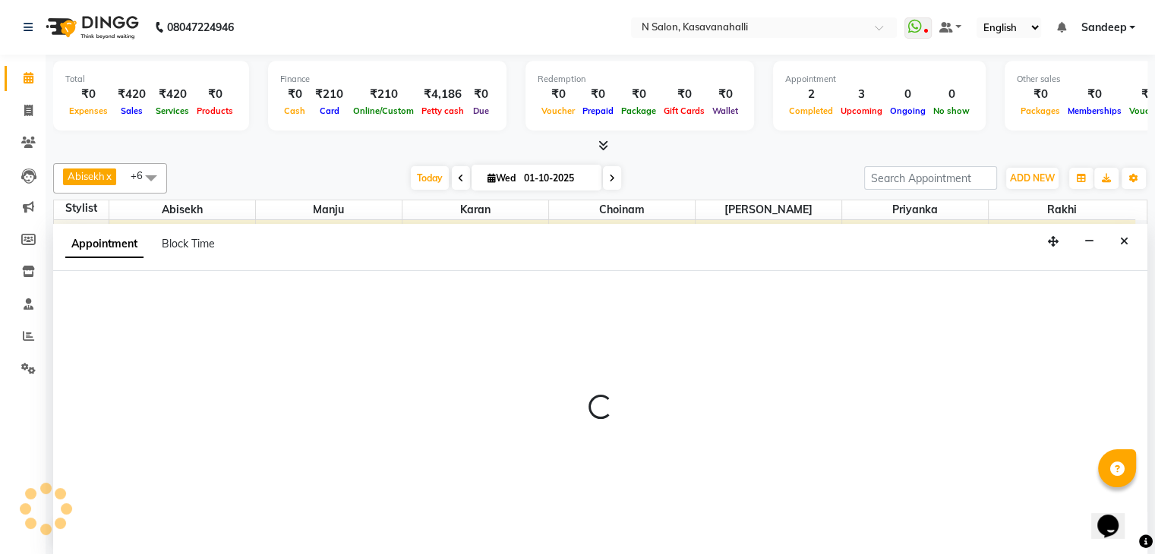
scroll to position [1, 0]
select select "78172"
select select "750"
select select "tentative"
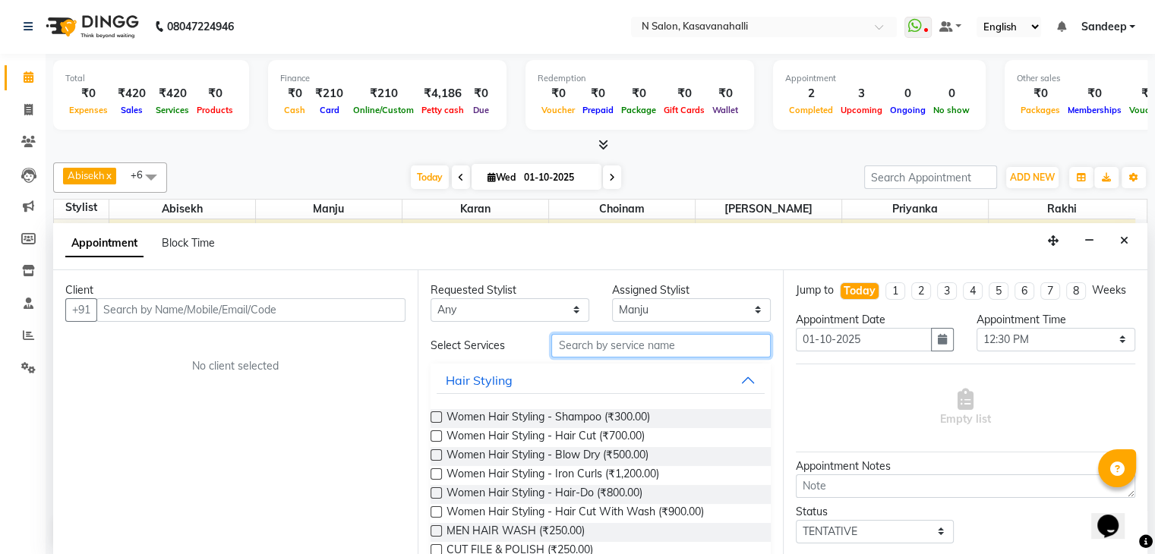
click at [627, 341] on input "text" at bounding box center [660, 346] width 219 height 24
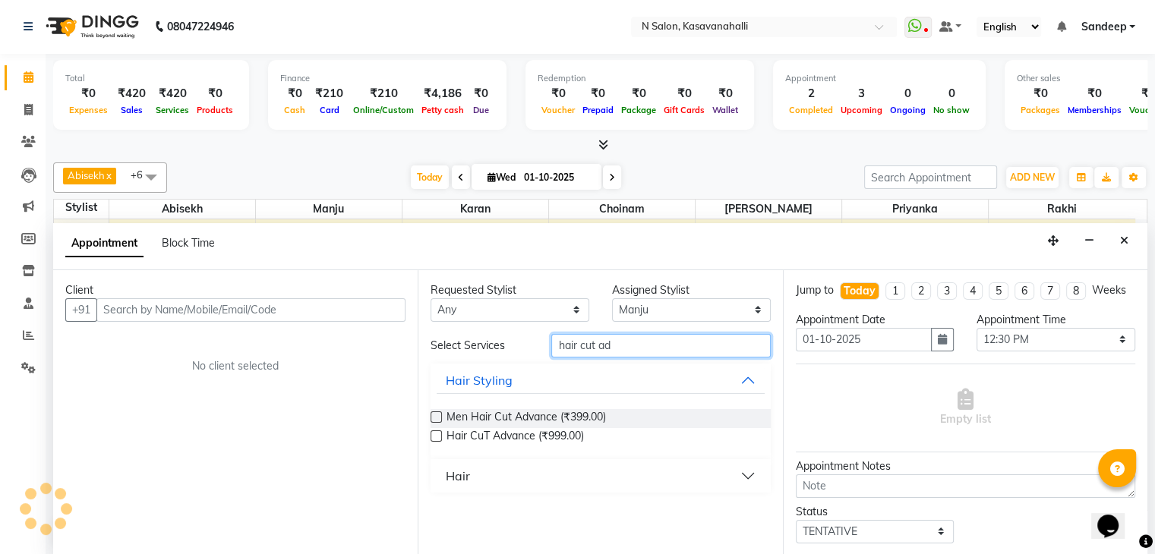
type input "hair cut ad"
click at [440, 433] on label at bounding box center [435, 435] width 11 height 11
click at [440, 433] on input "checkbox" at bounding box center [435, 438] width 10 height 10
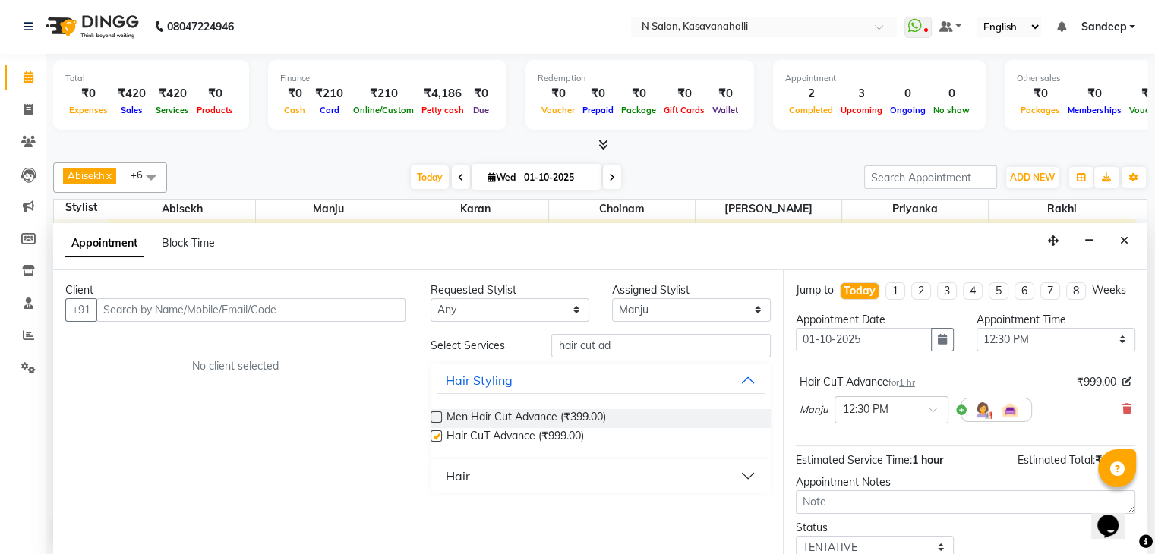
checkbox input "false"
click at [493, 474] on button "Hair" at bounding box center [600, 475] width 327 height 27
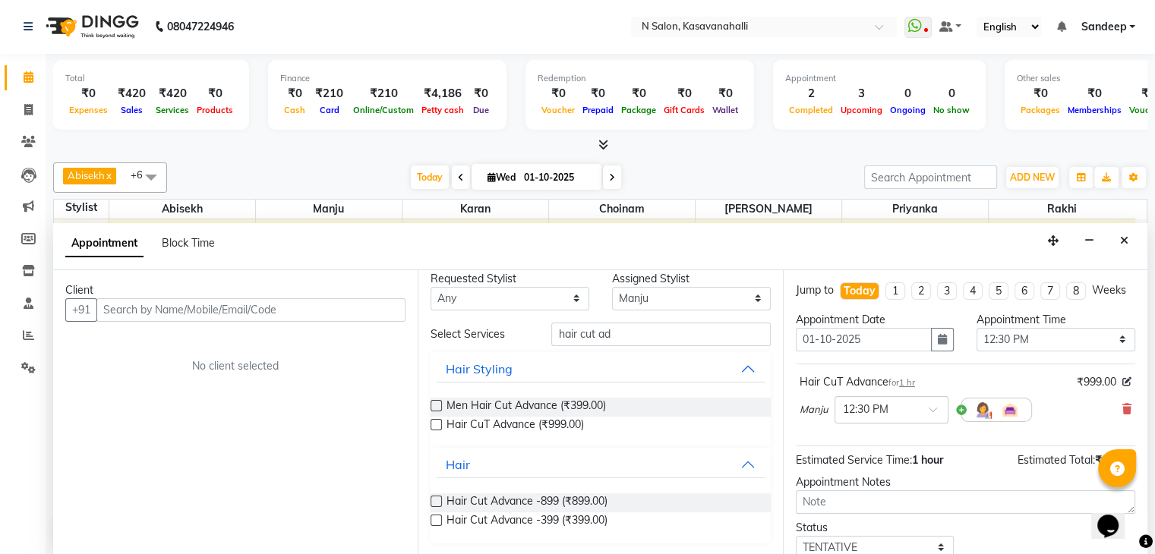
click at [436, 496] on label at bounding box center [435, 501] width 11 height 11
click at [436, 498] on input "checkbox" at bounding box center [435, 503] width 10 height 10
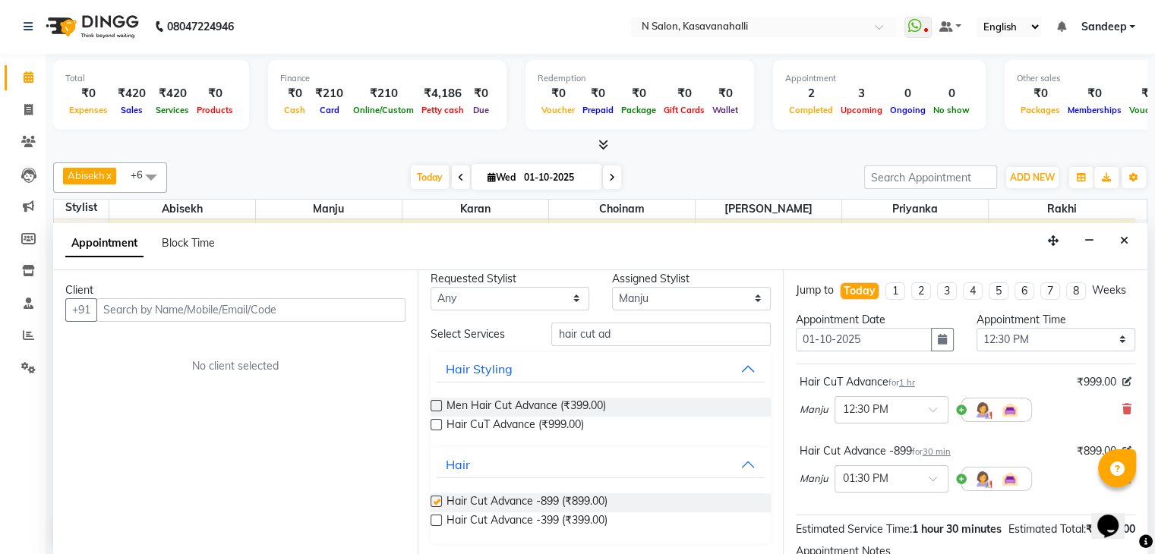
checkbox input "false"
click at [1122, 415] on icon at bounding box center [1126, 409] width 9 height 11
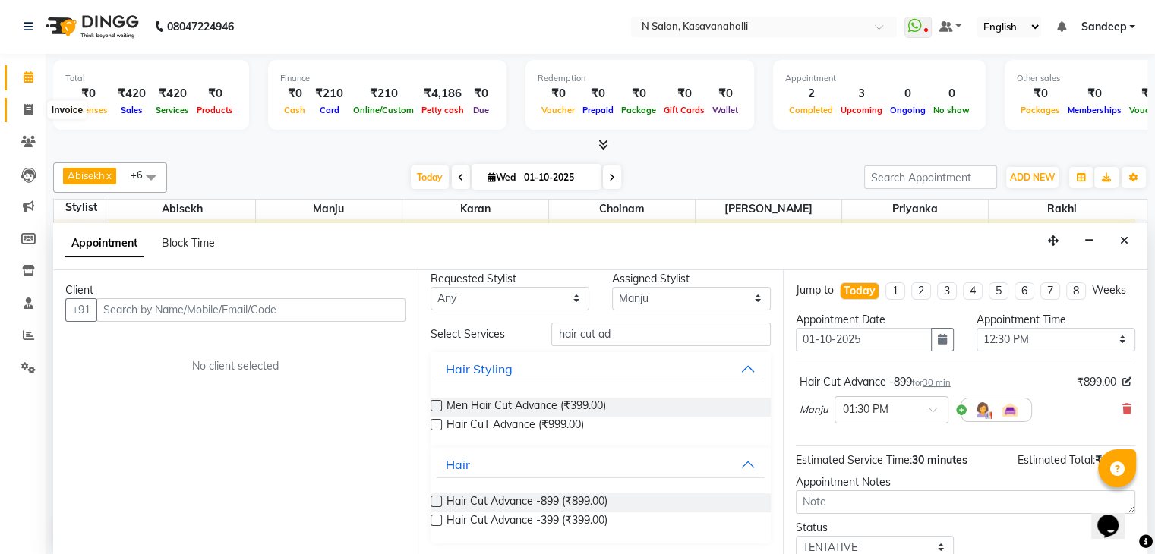
click at [22, 102] on span at bounding box center [28, 110] width 27 height 17
select select "service"
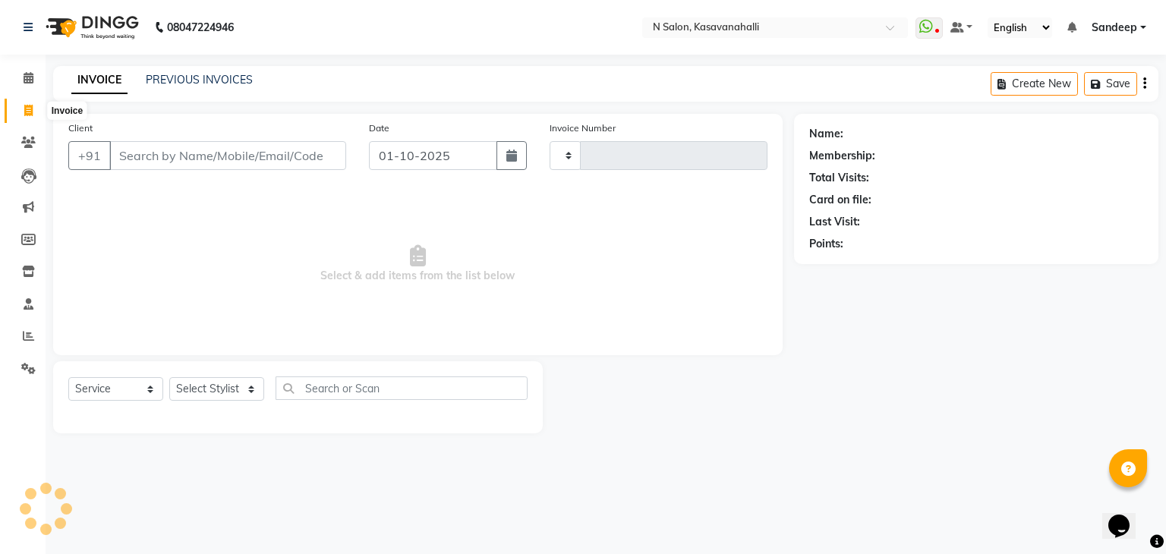
type input "2408"
select select "7111"
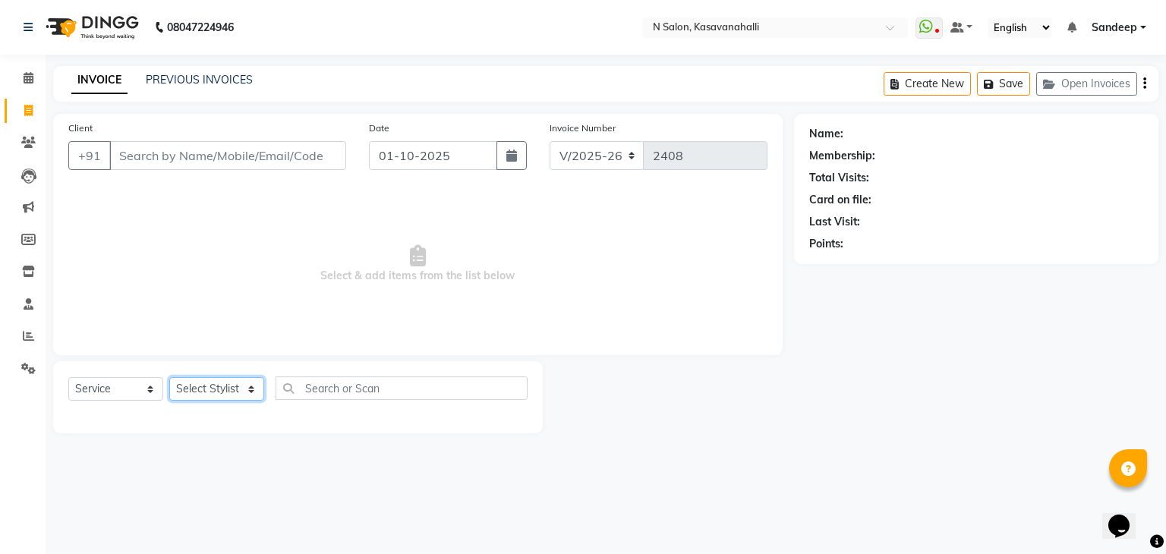
click at [203, 397] on select "Select Stylist Abisekh [PERSON_NAME] Choinam Karan Manju Owner [PERSON_NAME] [P…" at bounding box center [216, 389] width 95 height 24
select select "78172"
click at [169, 378] on select "Select Stylist Abisekh [PERSON_NAME] Choinam Karan Manju Owner [PERSON_NAME] [P…" at bounding box center [216, 389] width 95 height 24
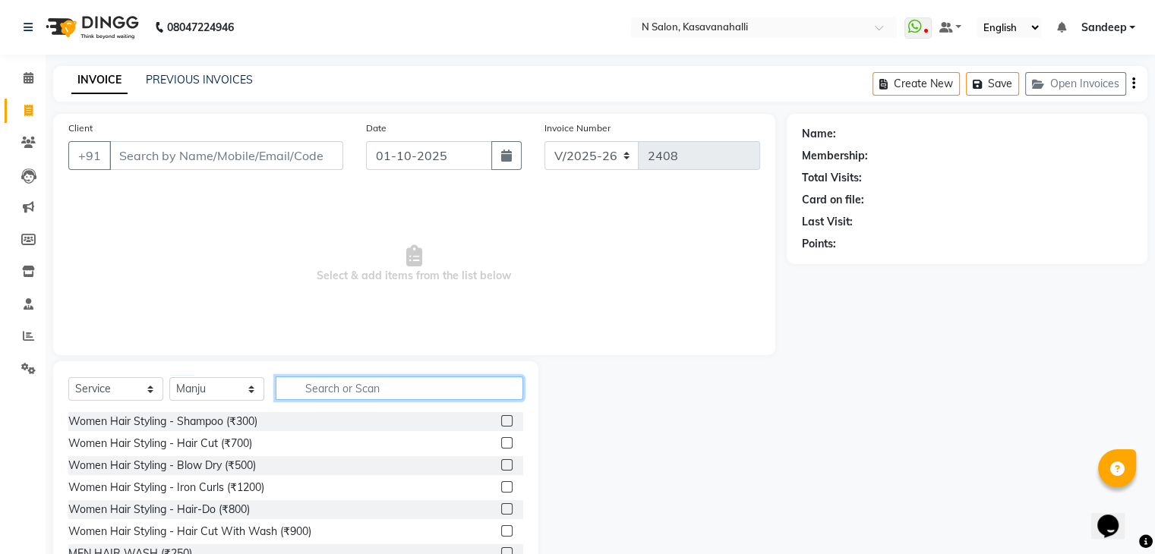
click at [345, 380] on input "text" at bounding box center [400, 389] width 248 height 24
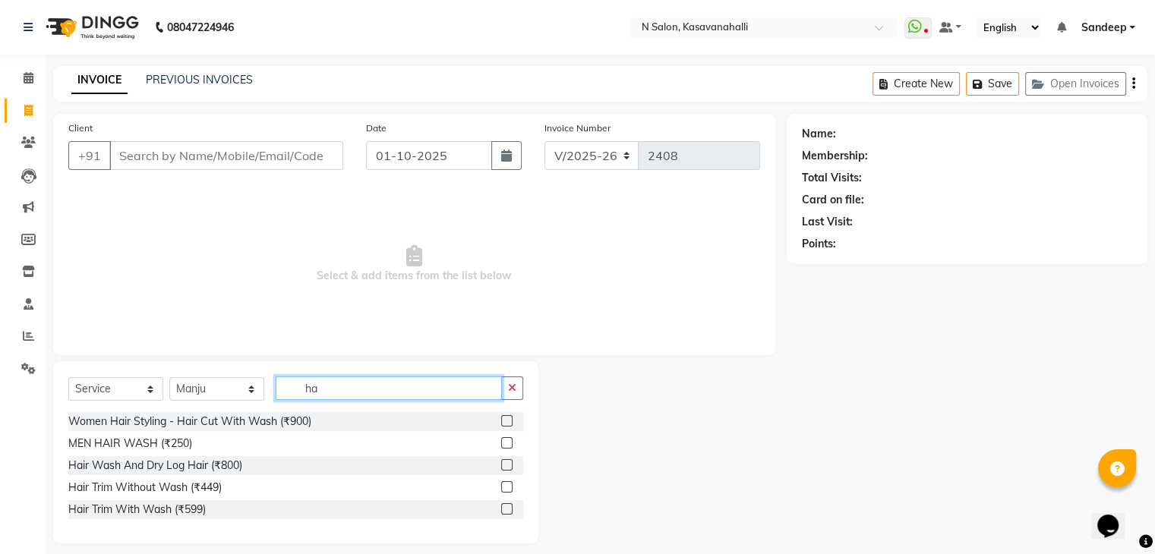
type input "h"
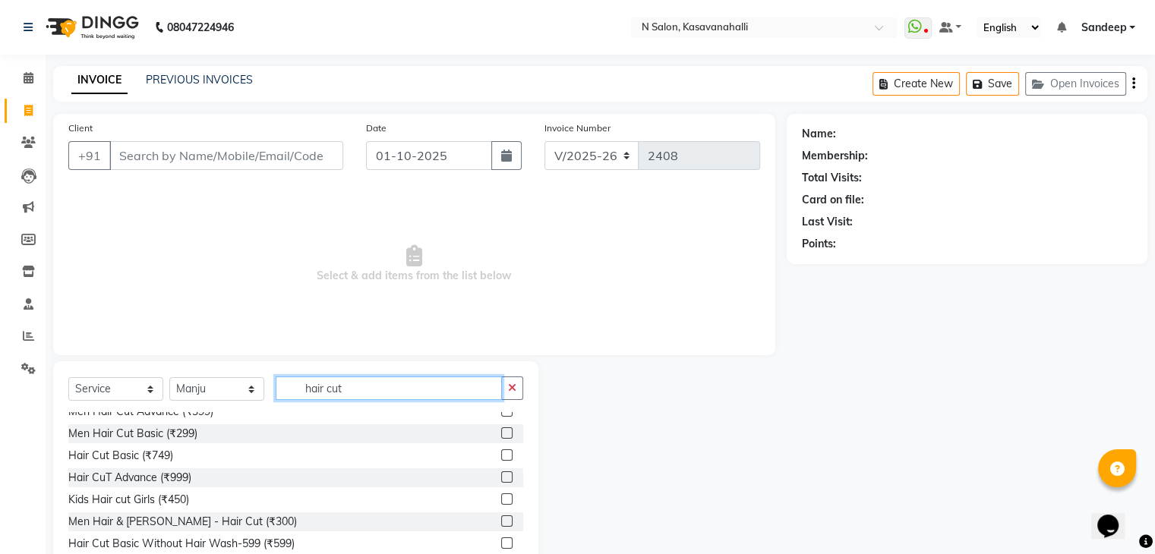
scroll to position [152, 0]
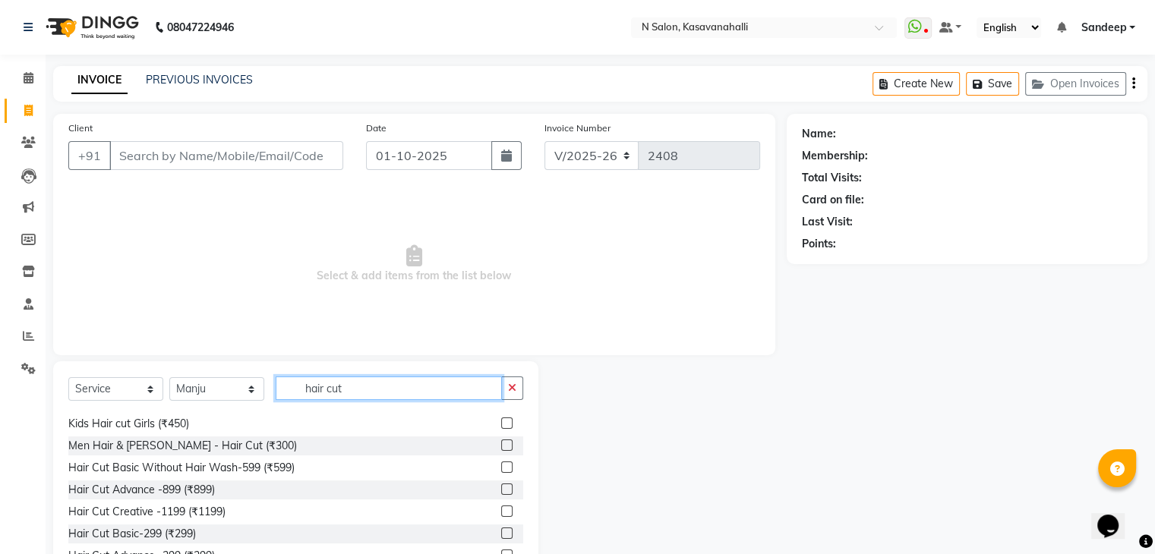
type input "hair cut"
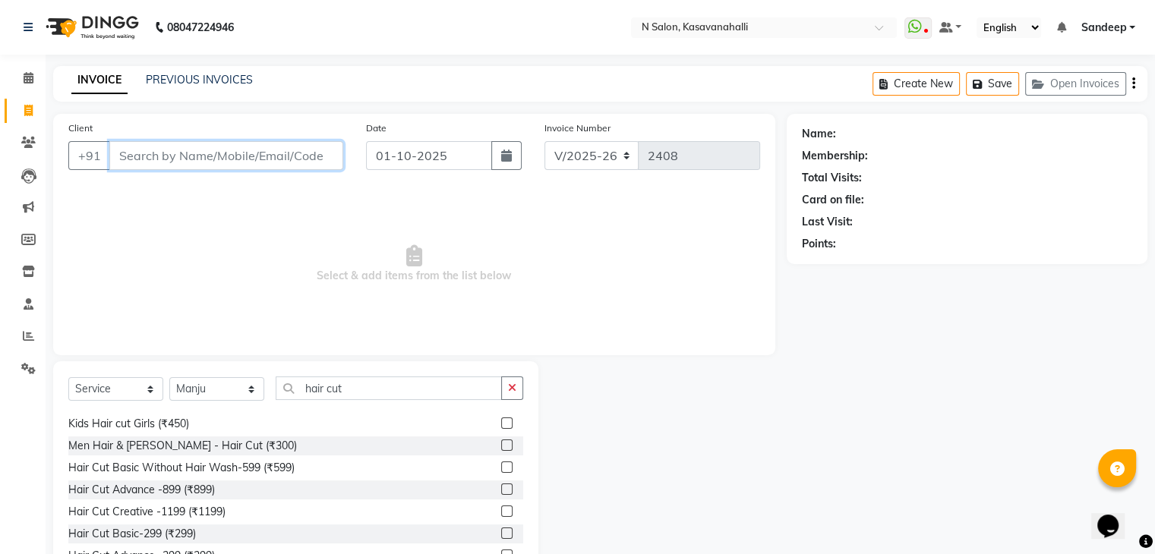
click at [170, 152] on input "Client" at bounding box center [226, 155] width 234 height 29
click at [245, 158] on input "Client" at bounding box center [226, 155] width 234 height 29
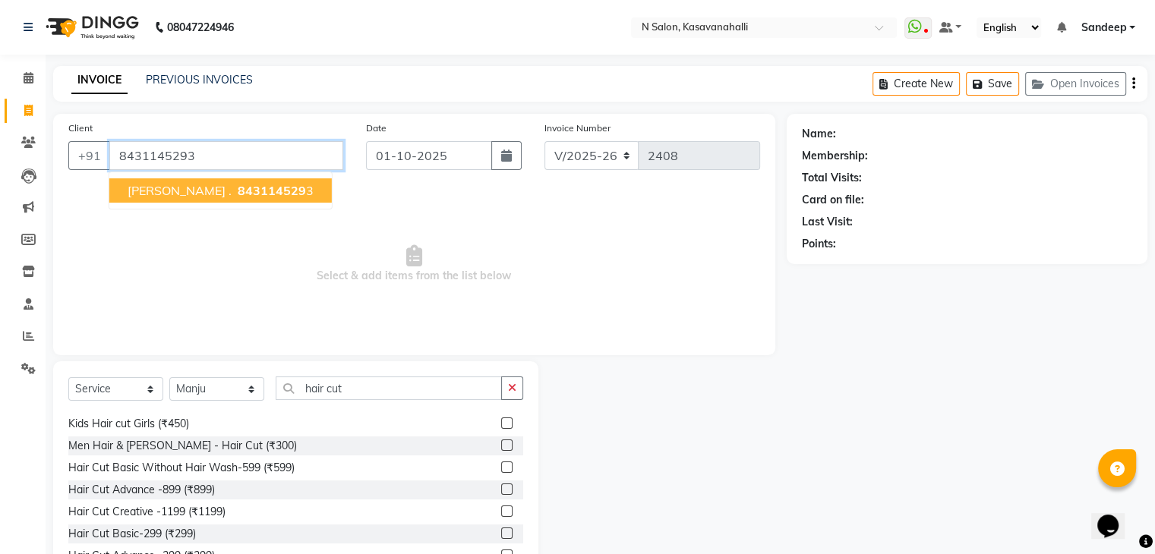
type input "8431145293"
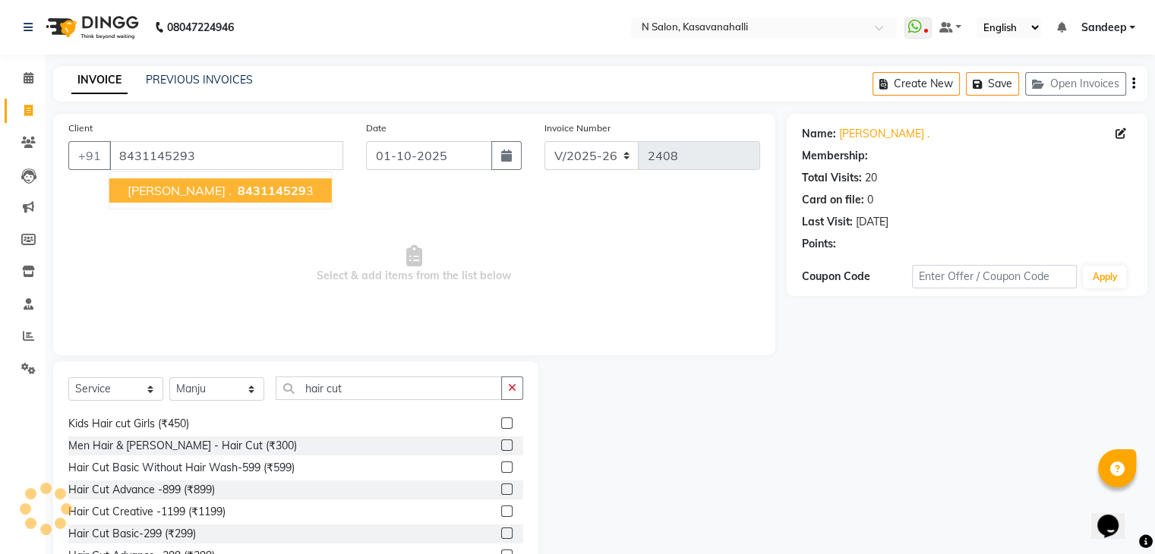
select select "1: Object"
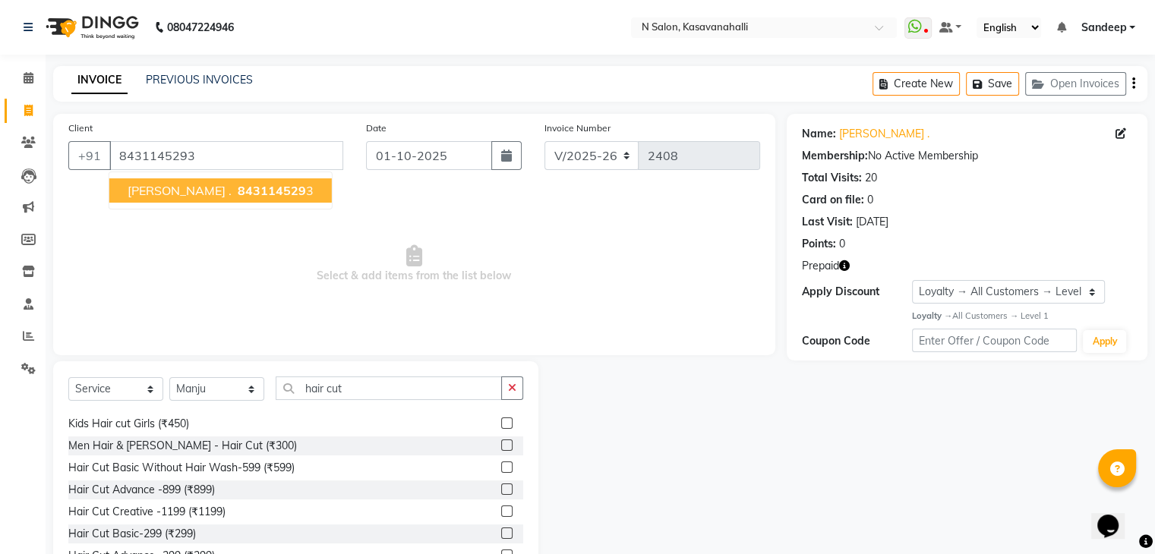
click at [128, 184] on span "Rumela ." at bounding box center [180, 190] width 104 height 15
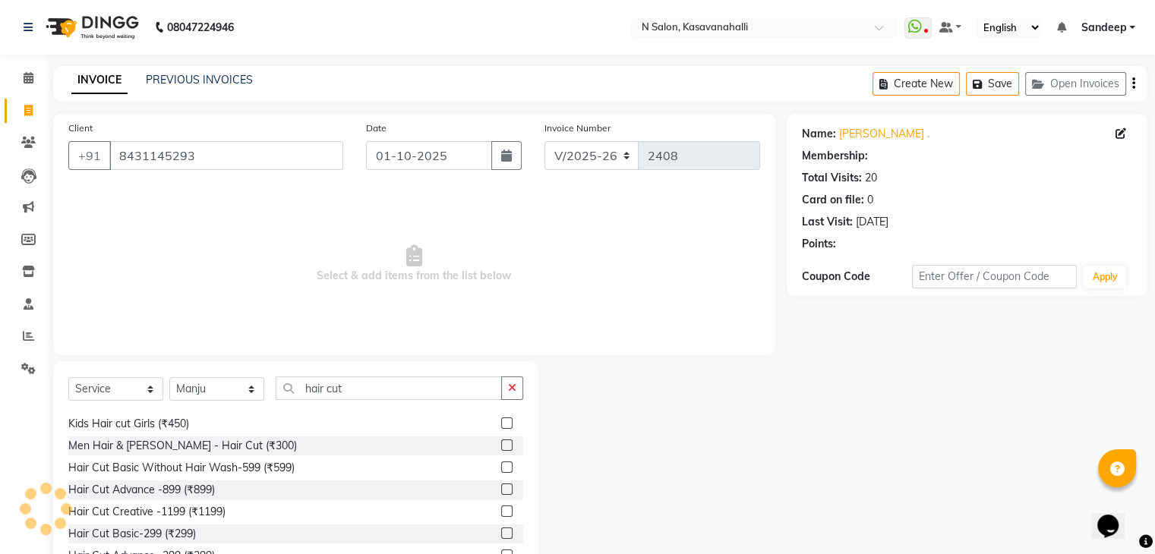
select select "1: Object"
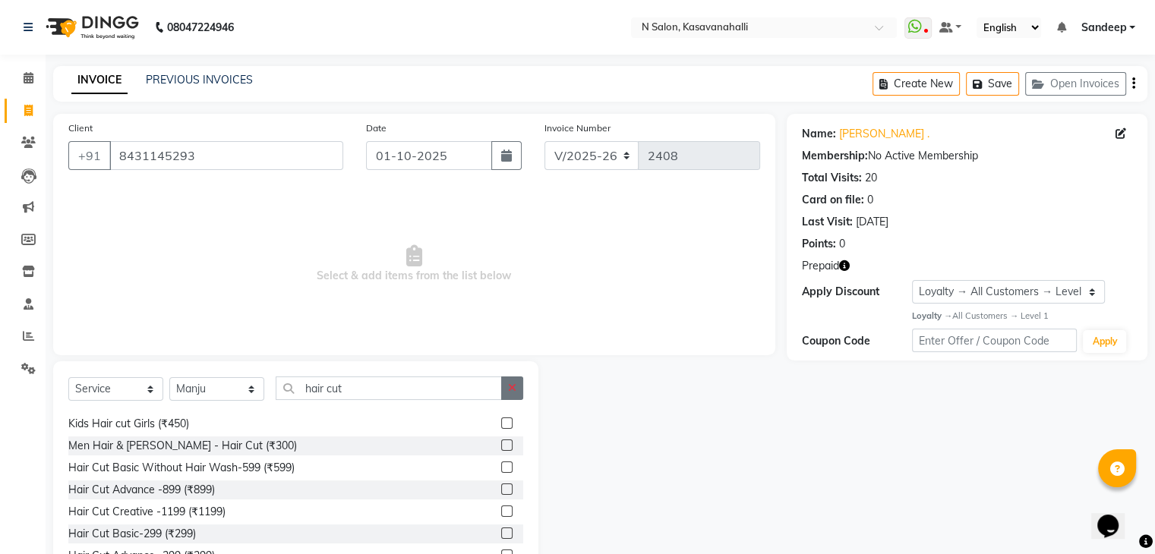
click at [515, 393] on icon "button" at bounding box center [512, 388] width 8 height 11
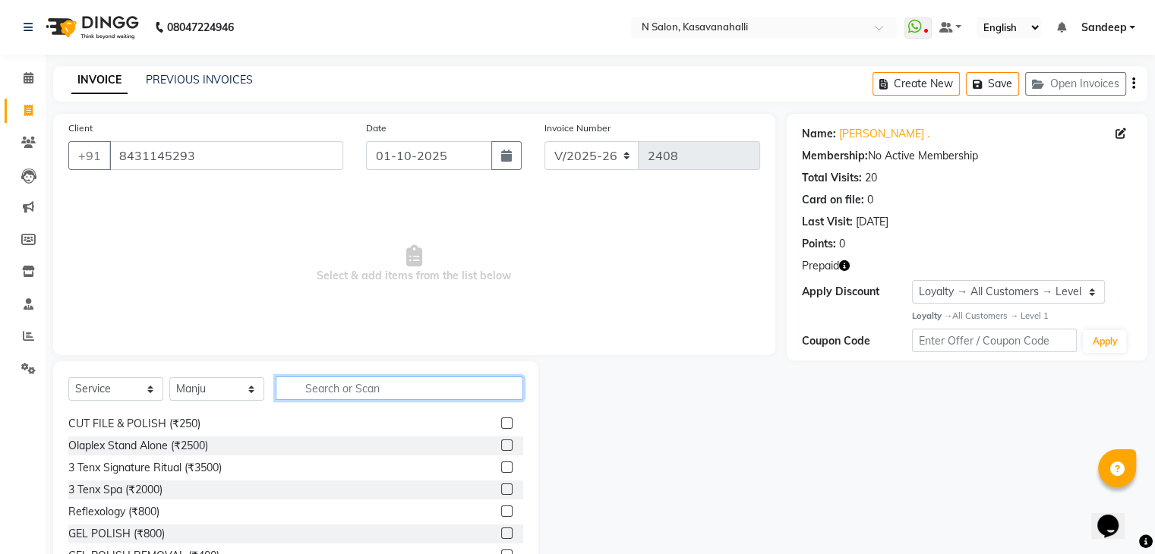
click at [380, 391] on input "text" at bounding box center [400, 389] width 248 height 24
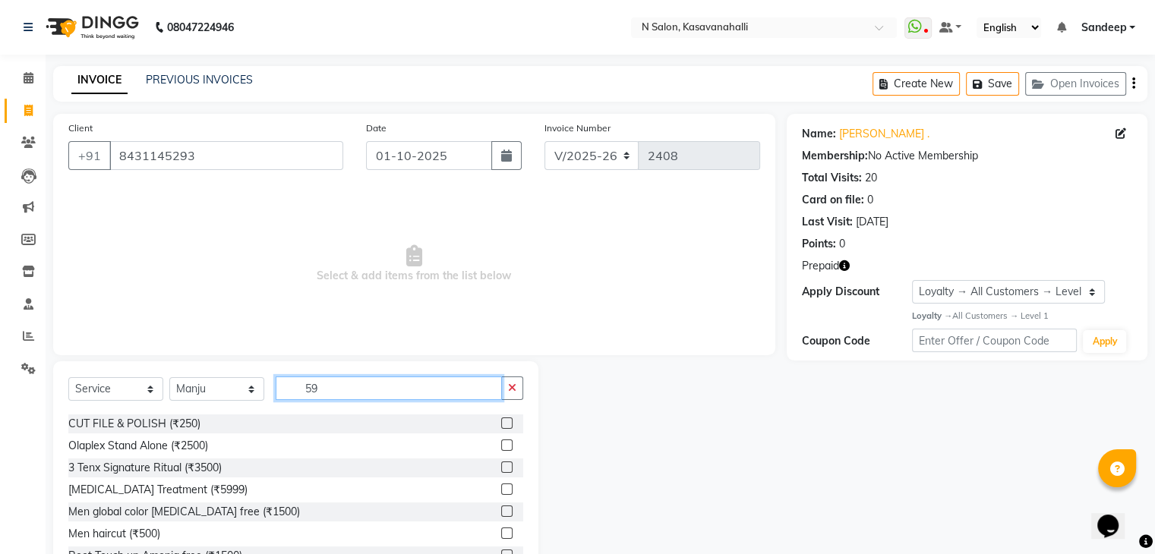
scroll to position [0, 0]
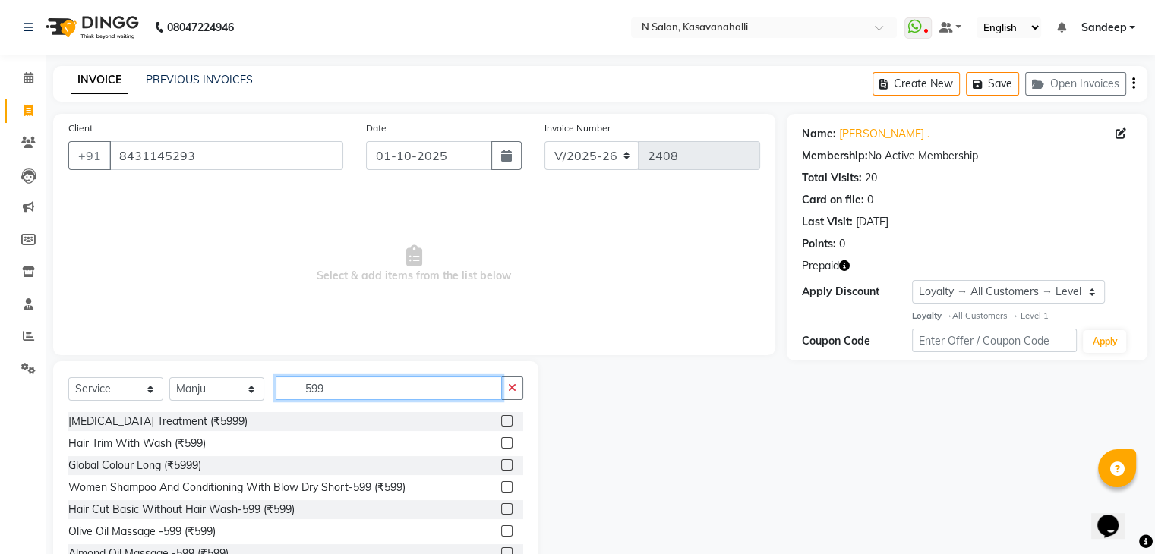
type input "599"
click at [501, 441] on label at bounding box center [506, 442] width 11 height 11
click at [501, 441] on input "checkbox" at bounding box center [506, 444] width 10 height 10
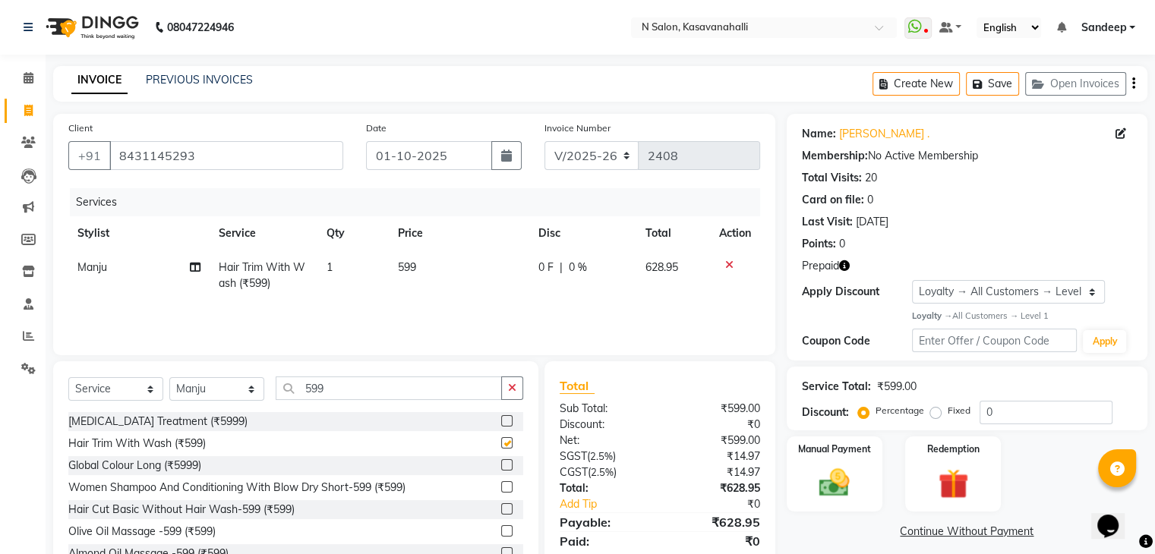
checkbox input "false"
click at [961, 509] on div "Redemption" at bounding box center [952, 474] width 99 height 78
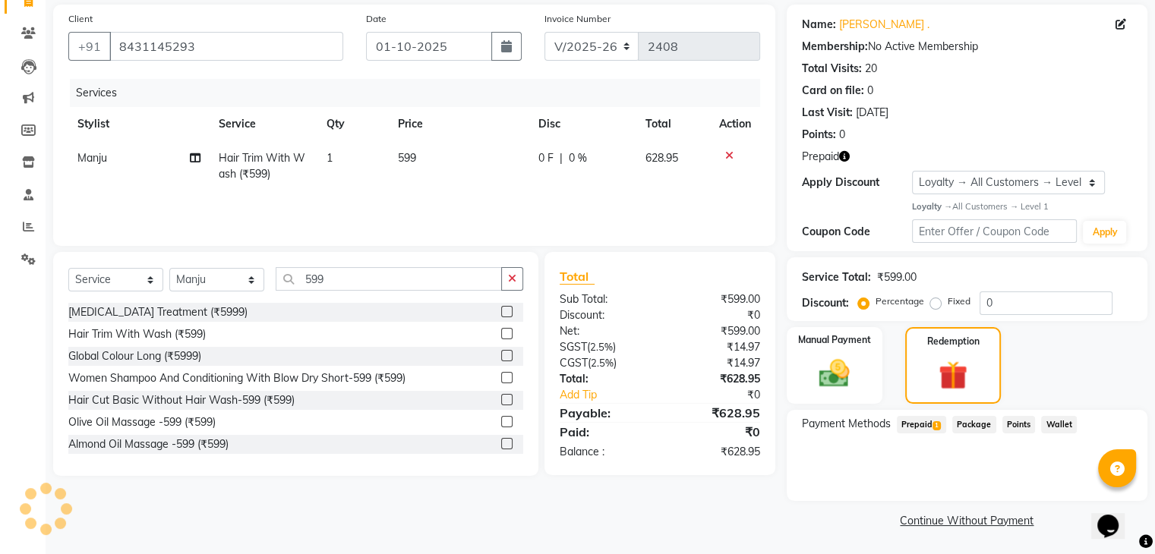
click at [917, 429] on span "Prepaid 1" at bounding box center [921, 424] width 49 height 17
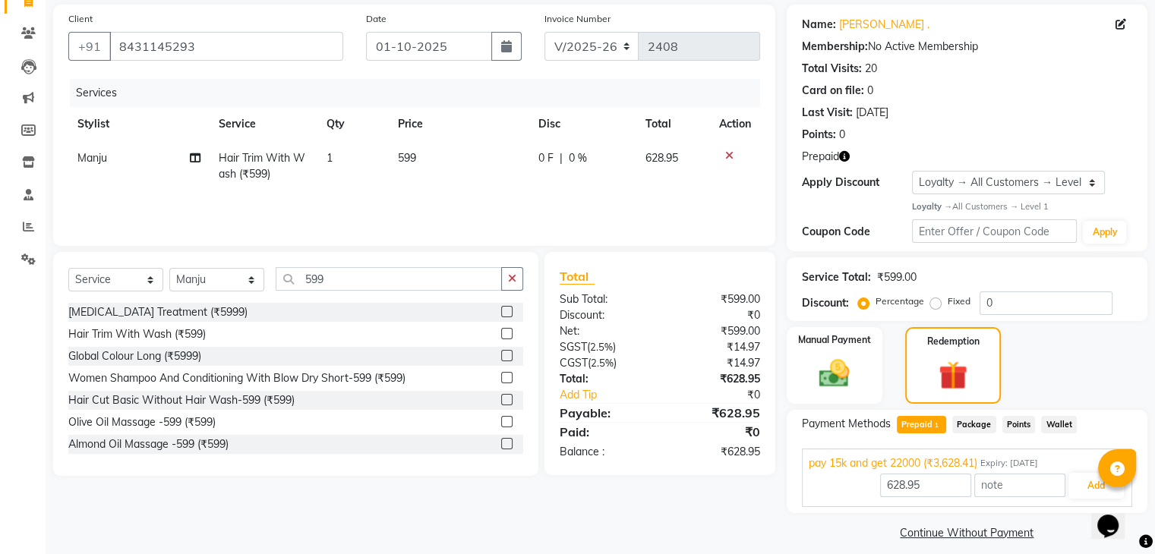
scroll to position [122, 0]
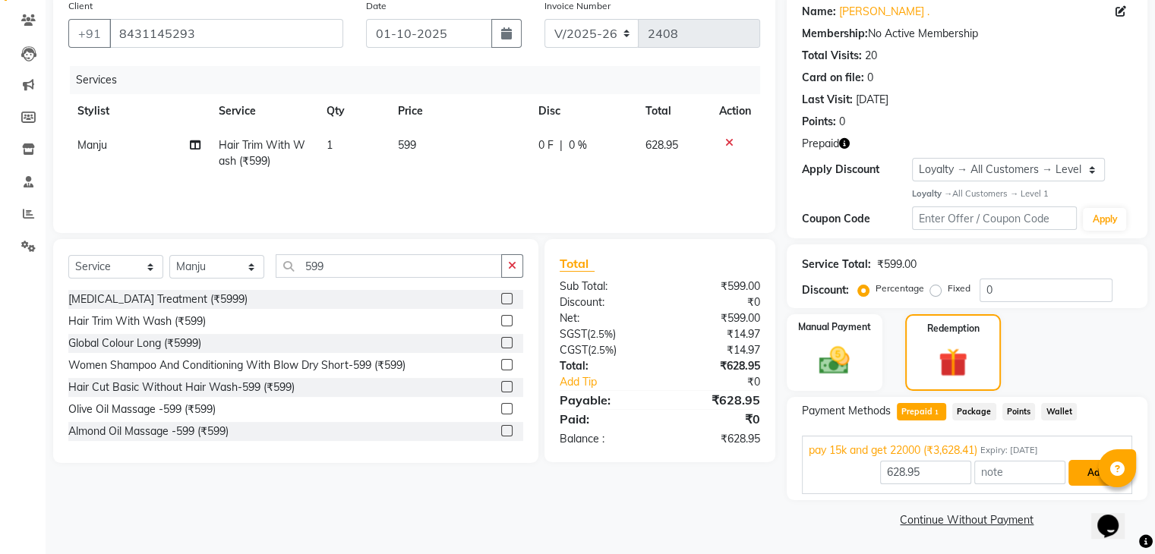
click at [1090, 470] on button "Add" at bounding box center [1095, 473] width 55 height 26
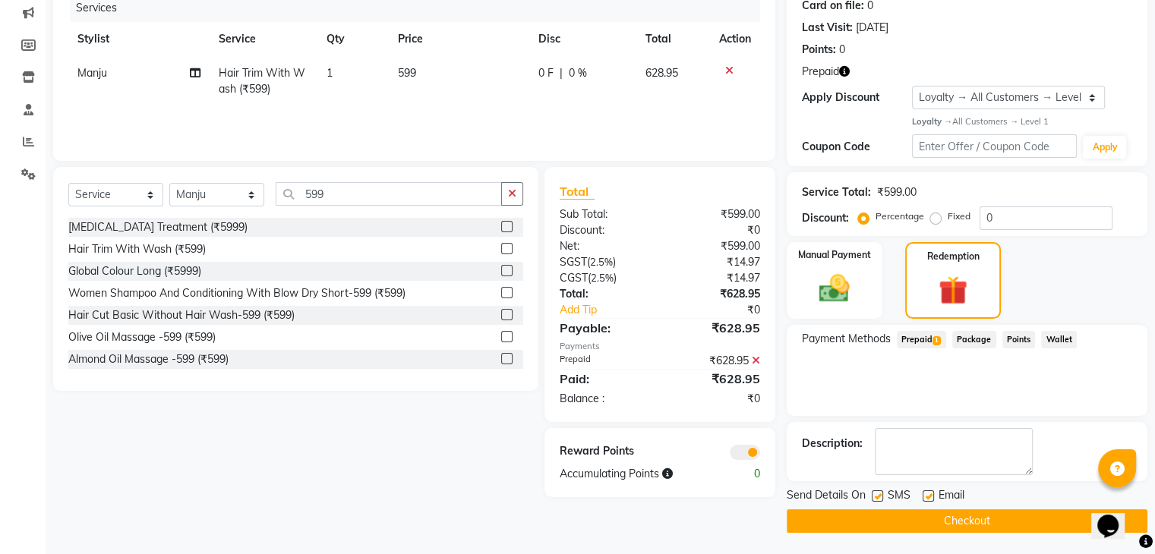
scroll to position [194, 0]
click at [928, 517] on button "Checkout" at bounding box center [967, 521] width 361 height 24
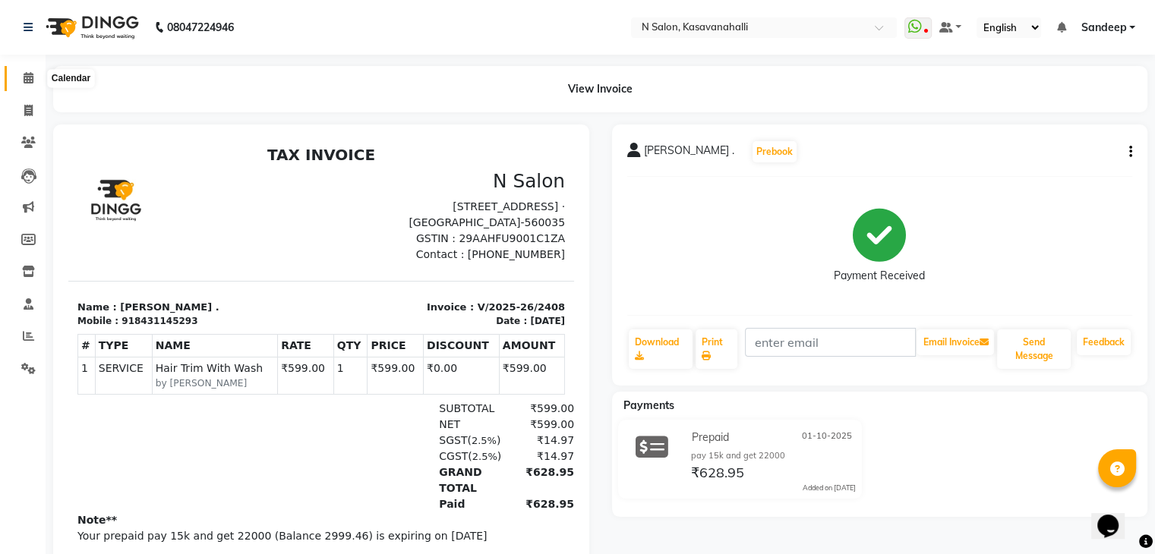
click at [26, 74] on icon at bounding box center [29, 77] width 10 height 11
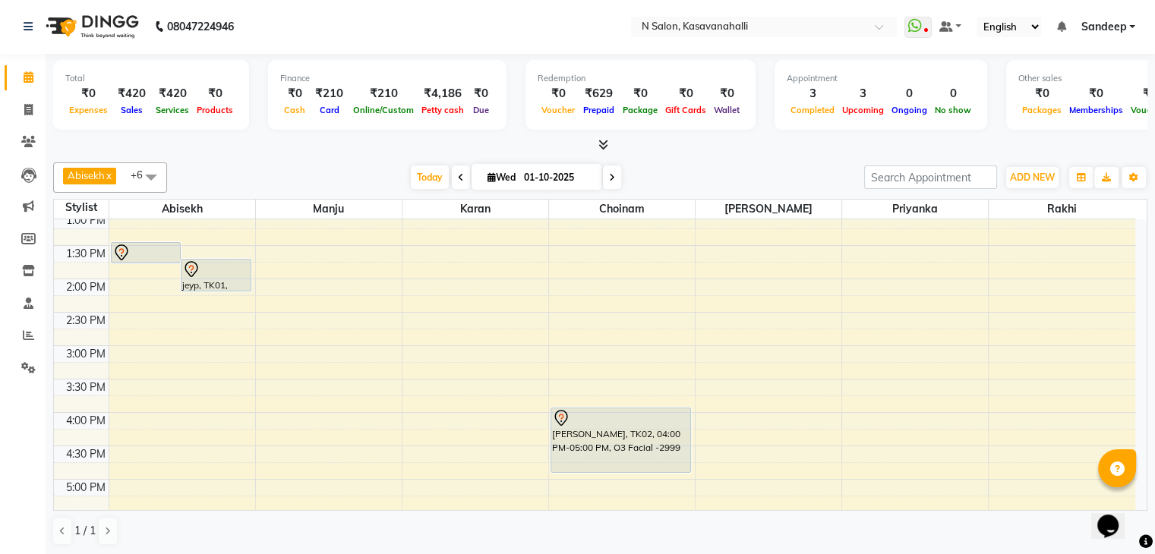
scroll to position [569, 0]
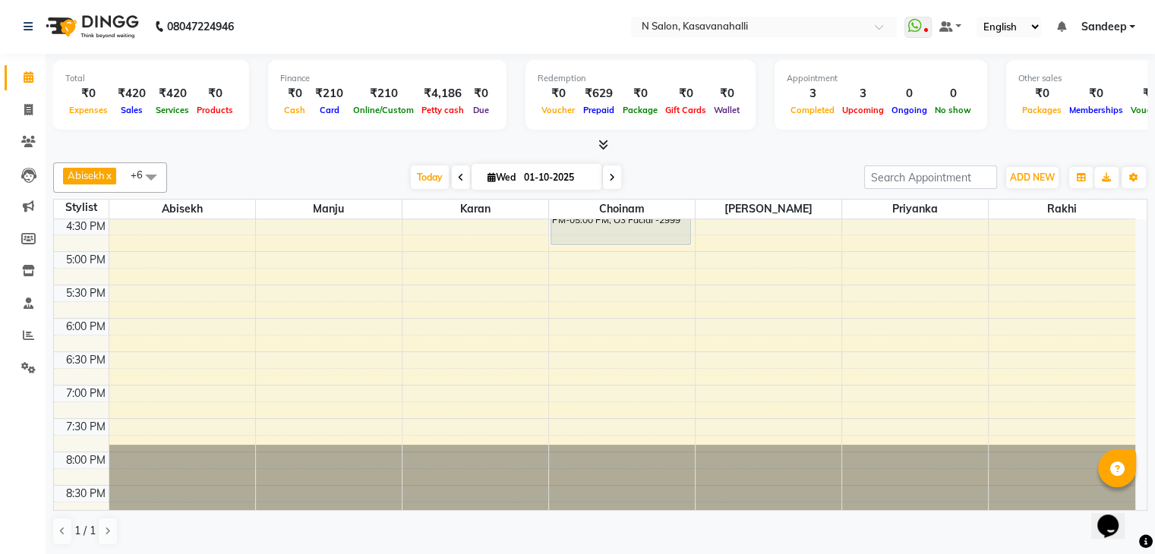
click at [462, 181] on span at bounding box center [461, 178] width 18 height 24
type input "[DATE]"
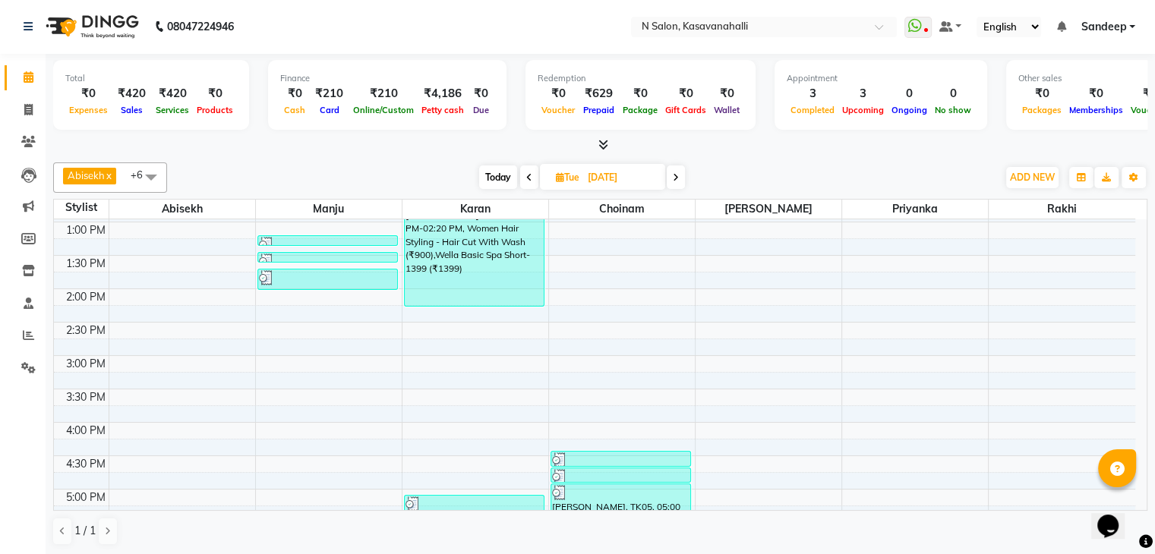
scroll to position [0, 0]
click at [601, 144] on icon at bounding box center [603, 145] width 10 height 11
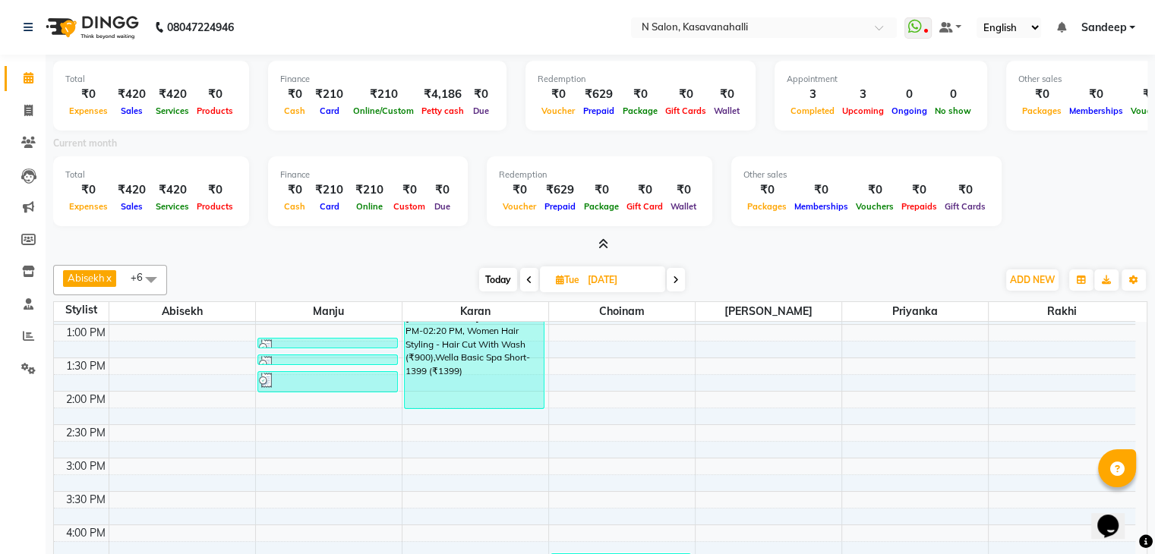
click at [581, 274] on span "Tue" at bounding box center [567, 279] width 31 height 11
select select "9"
select select "2025"
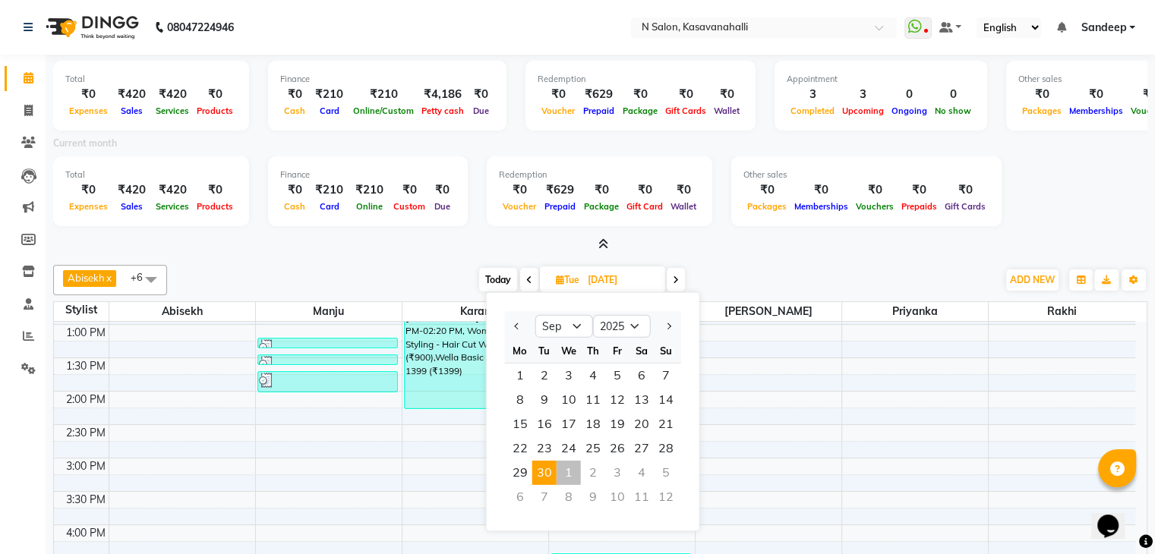
click at [533, 274] on span at bounding box center [529, 280] width 18 height 24
type input "29-09-2025"
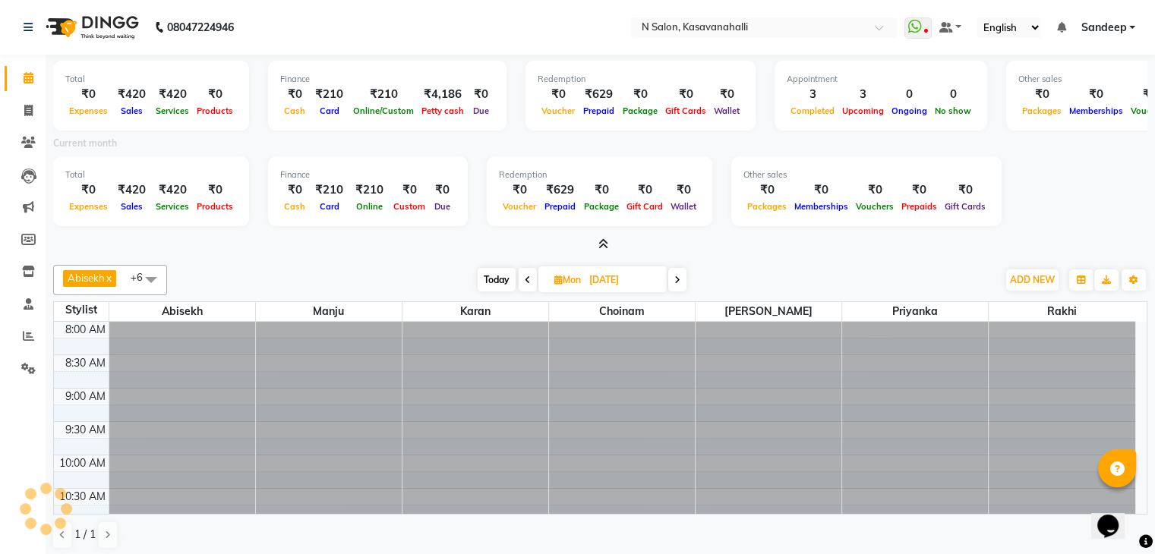
scroll to position [331, 0]
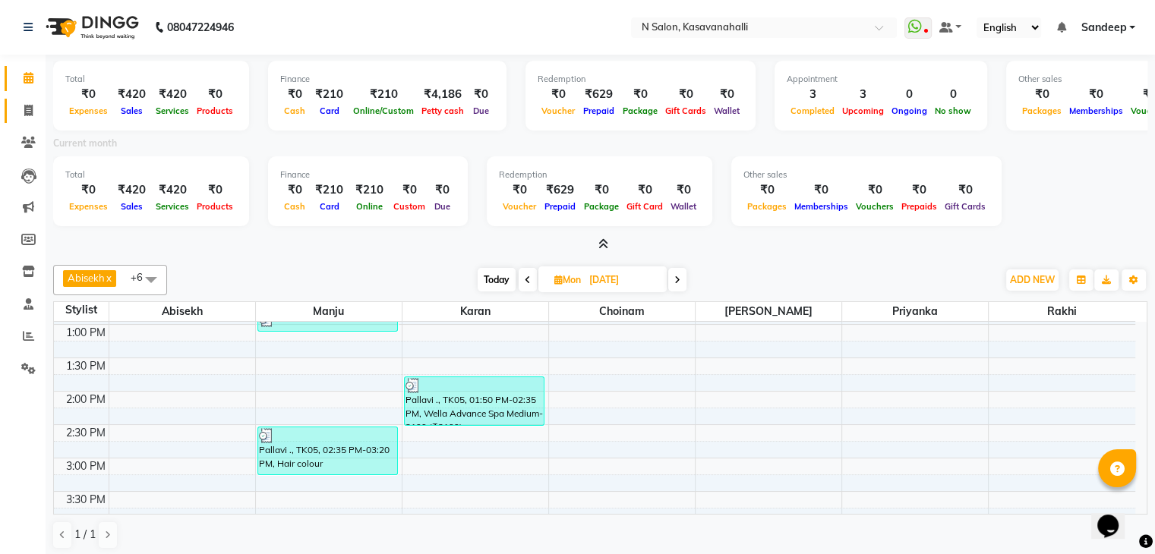
click at [25, 119] on link "Invoice" at bounding box center [23, 111] width 36 height 25
select select "service"
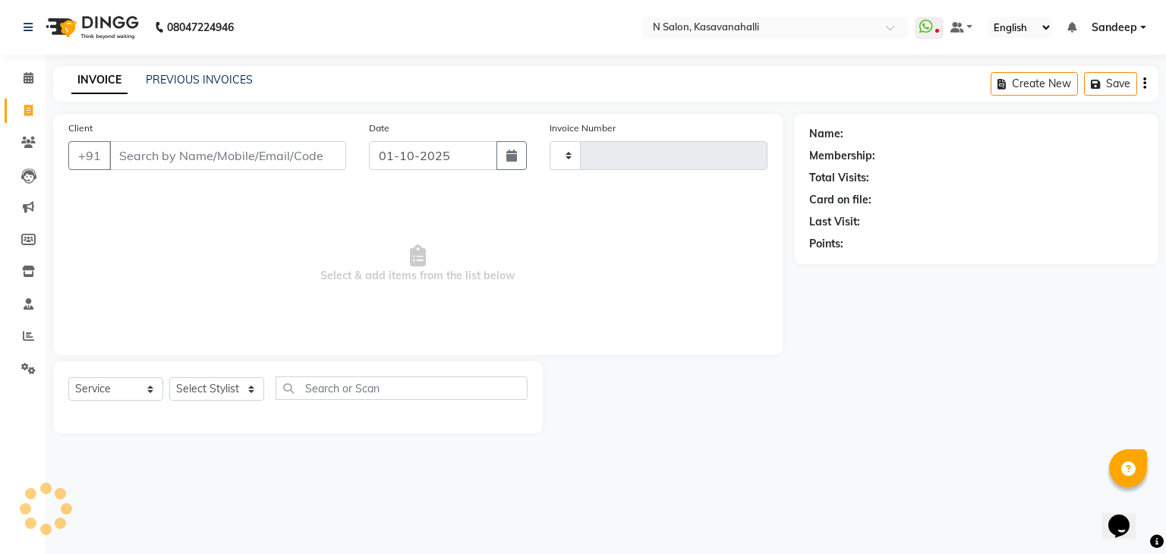
type input "2409"
select select "7111"
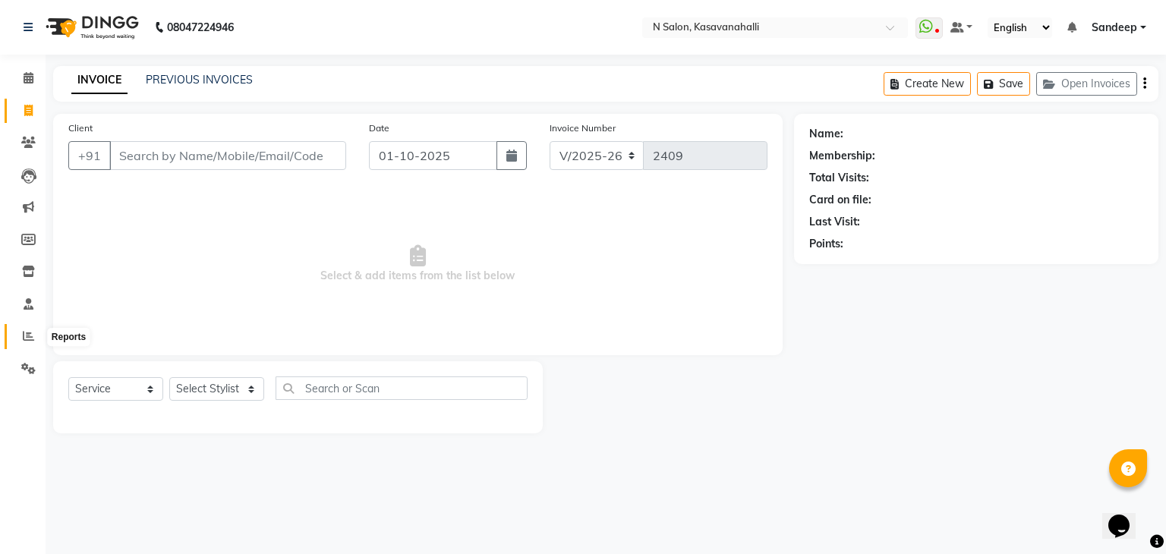
click at [28, 340] on icon at bounding box center [28, 335] width 11 height 11
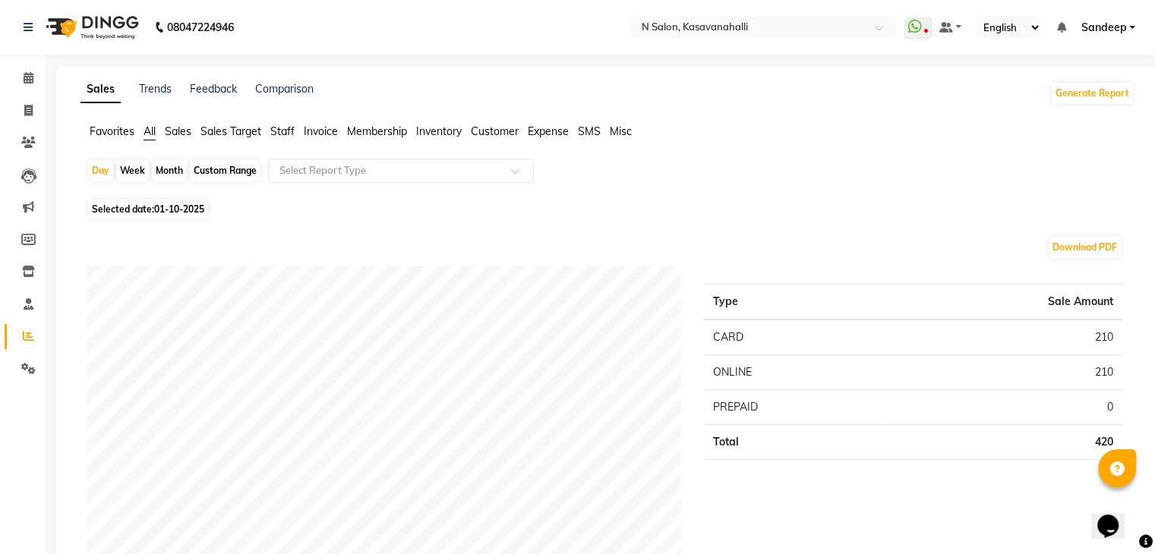
click at [291, 128] on span "Staff" at bounding box center [282, 132] width 24 height 14
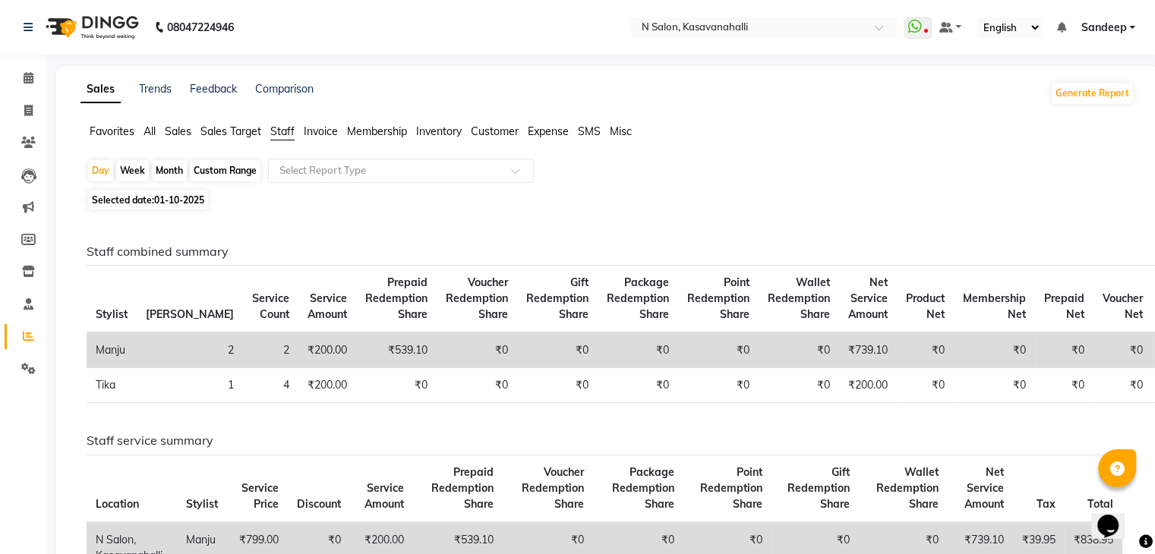
click at [170, 171] on div "Month" at bounding box center [169, 170] width 35 height 21
select select "10"
select select "2025"
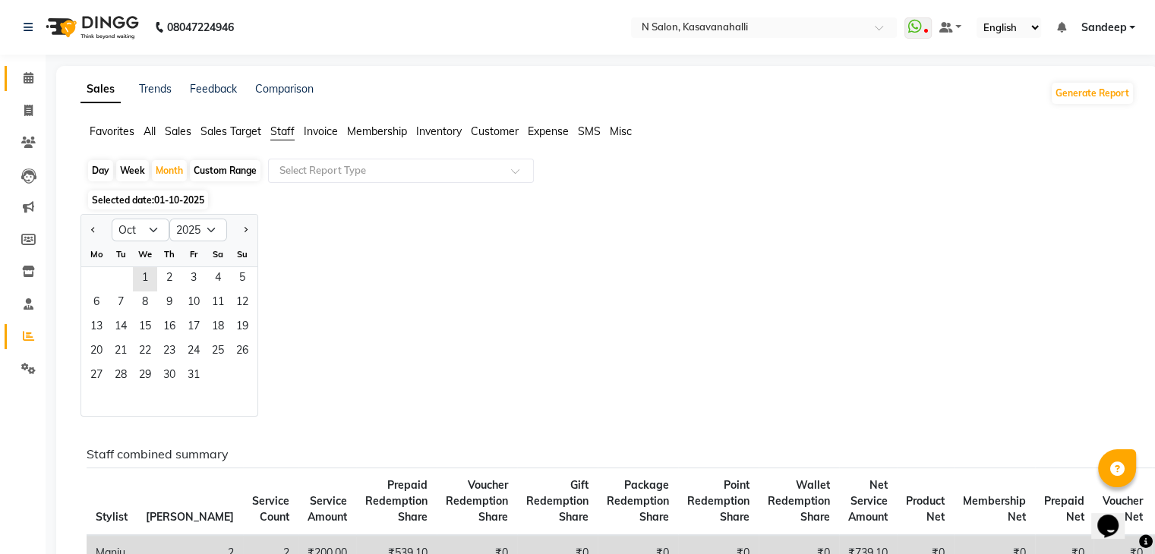
click at [22, 68] on li "Calendar" at bounding box center [23, 78] width 46 height 33
click at [22, 68] on link "Calendar" at bounding box center [23, 78] width 36 height 25
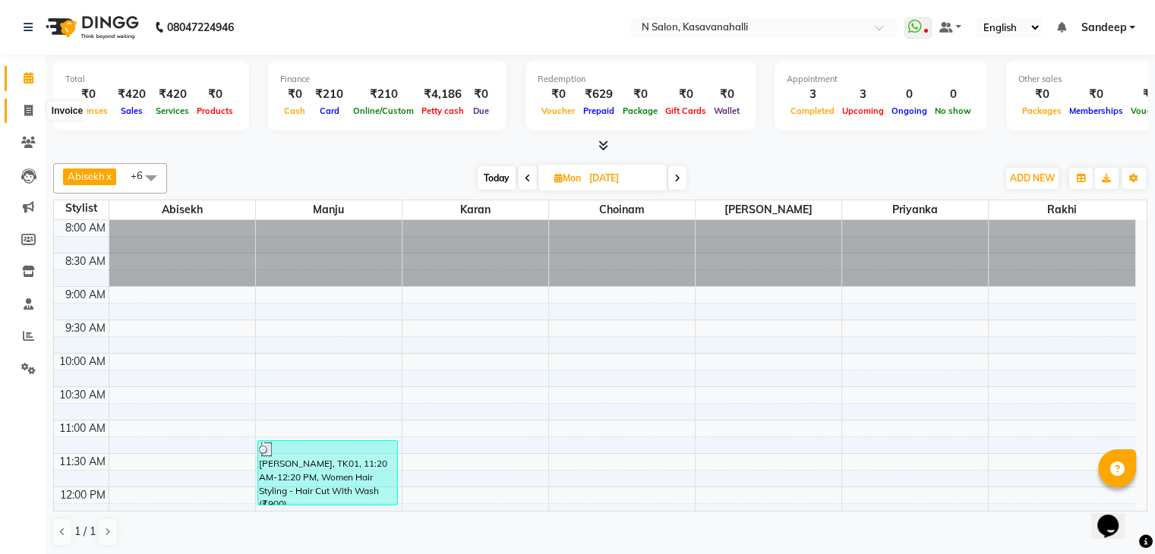
click at [26, 118] on span at bounding box center [28, 110] width 27 height 17
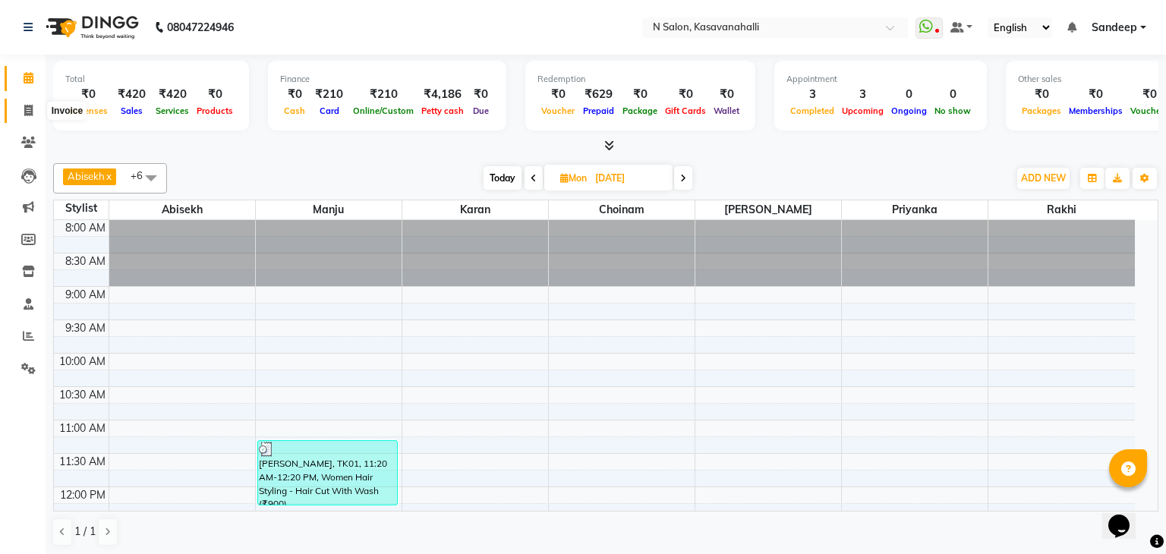
select select "7111"
select select "service"
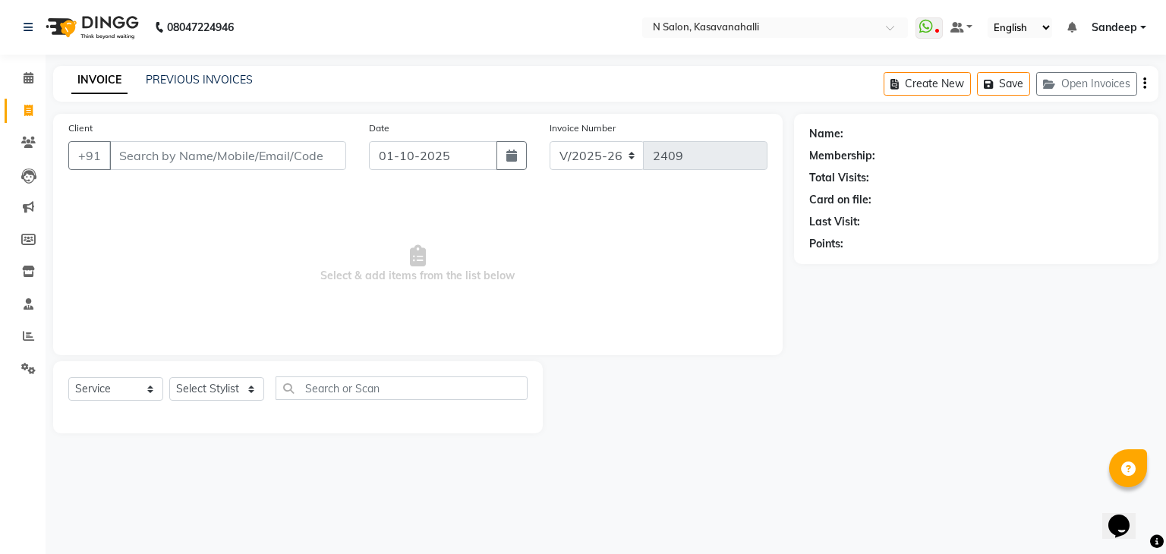
click at [207, 377] on div "Select Service Product Membership Package Voucher Prepaid Gift Card Select Styl…" at bounding box center [297, 395] width 459 height 36
click at [207, 386] on select "Select Stylist Abisekh [PERSON_NAME] Choinam Karan Manju Owner [PERSON_NAME] [P…" at bounding box center [216, 389] width 95 height 24
select select "88552"
click at [169, 378] on select "Select Stylist Abisekh [PERSON_NAME] Choinam Karan Manju Owner [PERSON_NAME] [P…" at bounding box center [216, 389] width 95 height 24
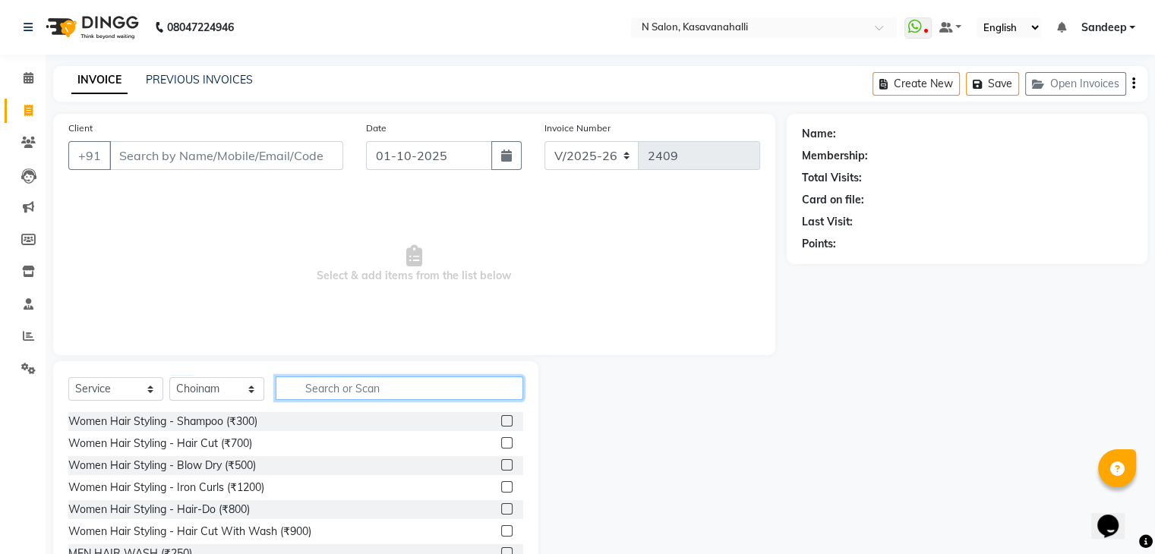
click at [332, 389] on input "text" at bounding box center [400, 389] width 248 height 24
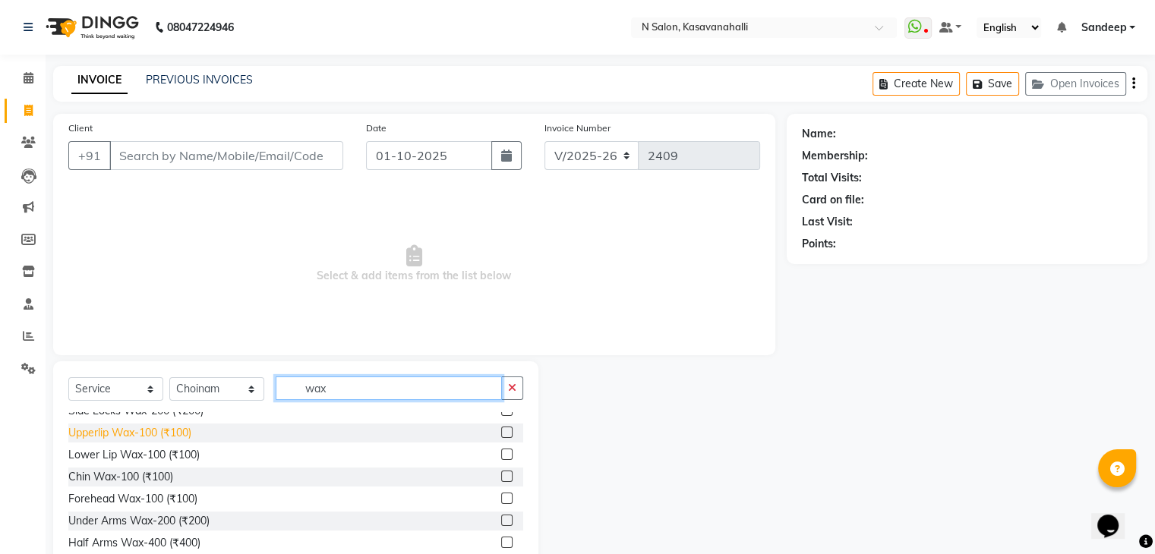
scroll to position [456, 0]
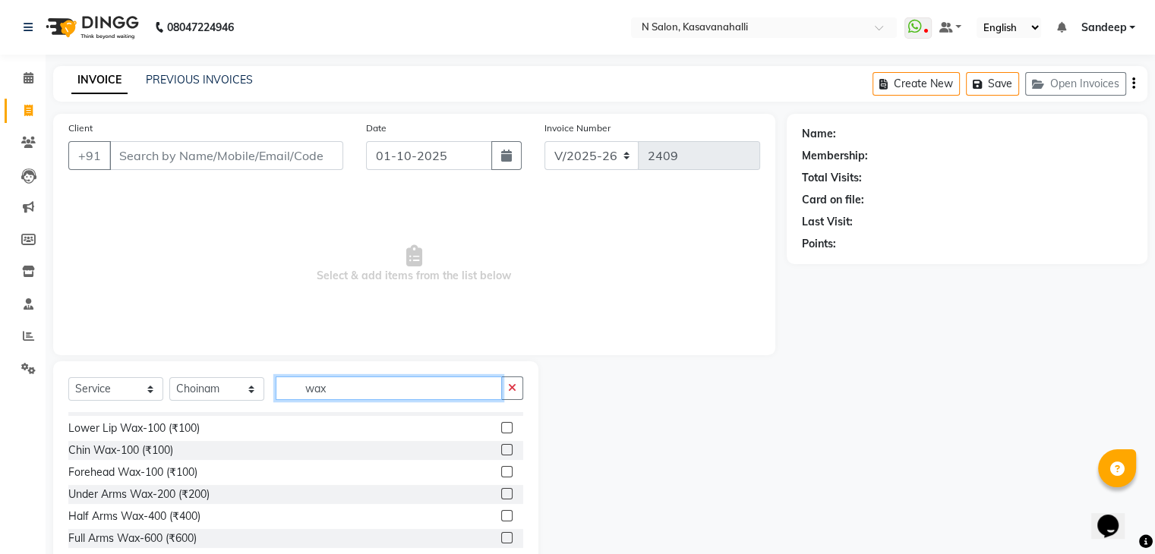
type input "wax"
click at [501, 453] on label at bounding box center [506, 449] width 11 height 11
click at [501, 453] on input "checkbox" at bounding box center [506, 451] width 10 height 10
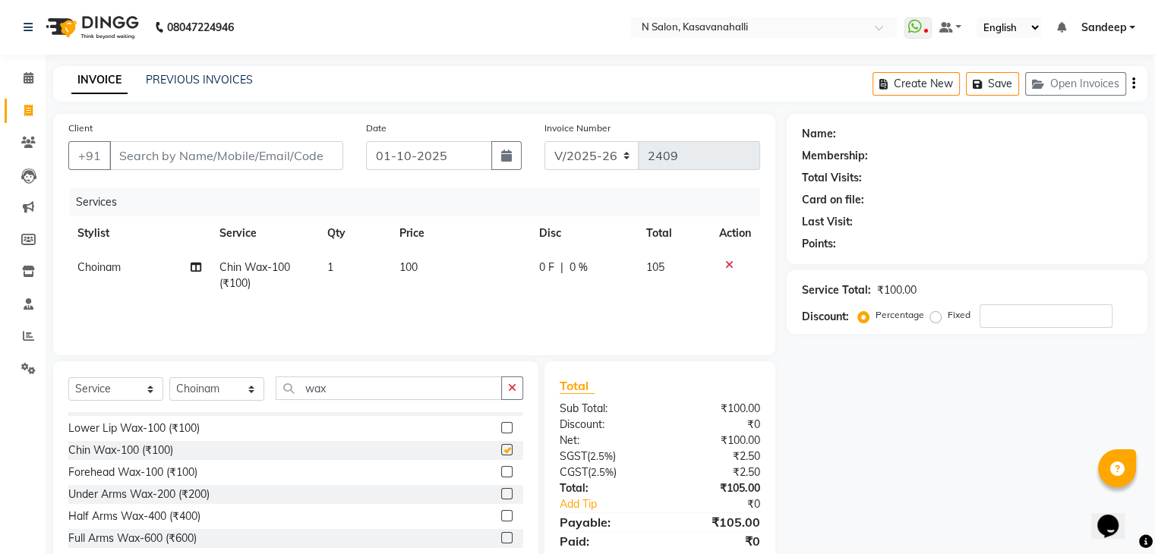
checkbox input "false"
click at [511, 393] on icon "button" at bounding box center [512, 388] width 8 height 11
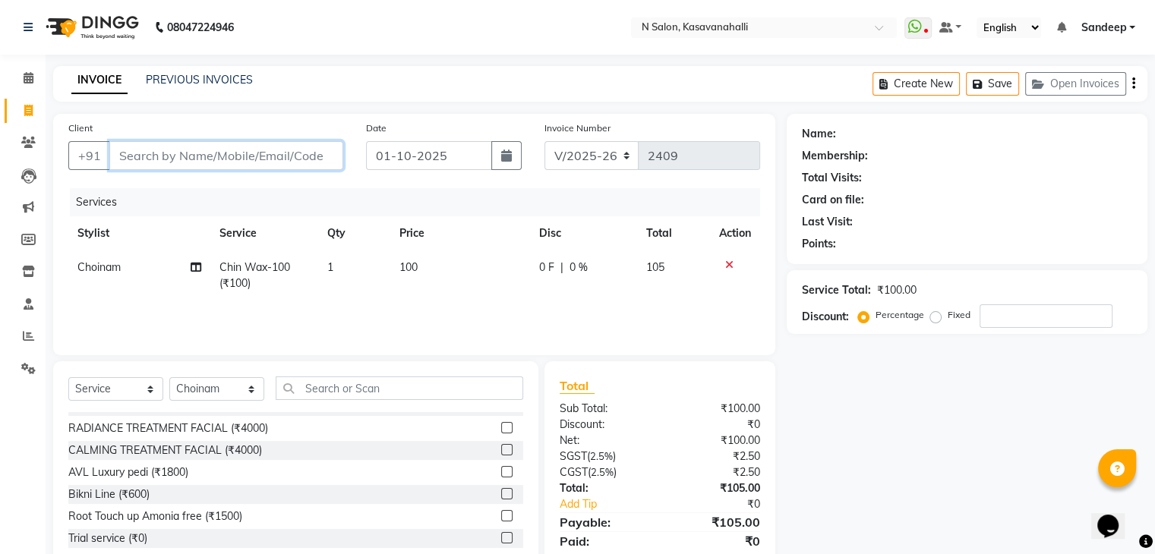
click at [271, 150] on input "Client" at bounding box center [226, 155] width 234 height 29
type input "u"
type input "0"
type input "u"
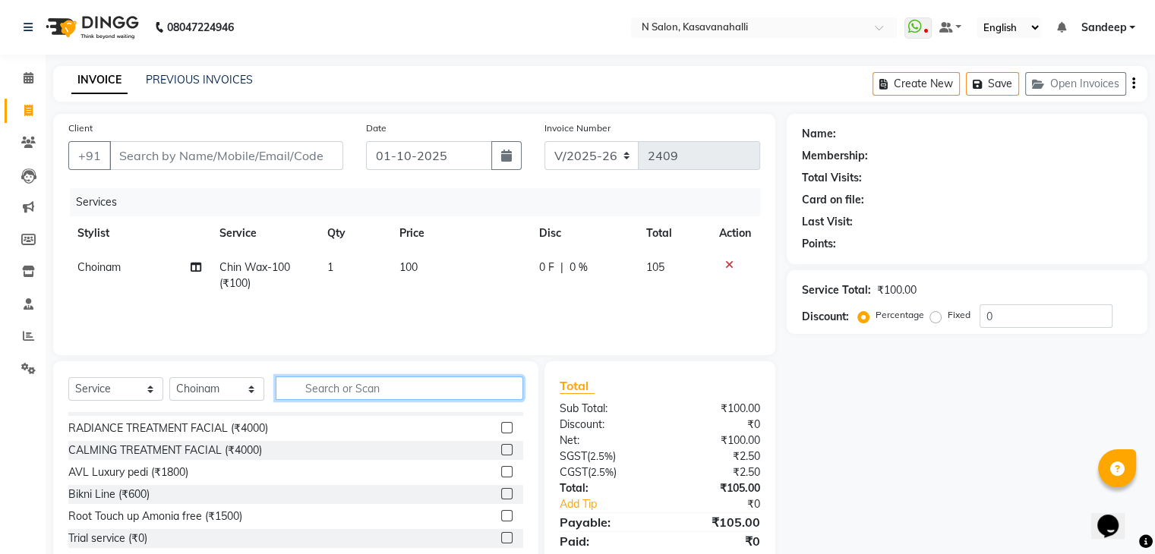
click at [317, 386] on input "text" at bounding box center [400, 389] width 248 height 24
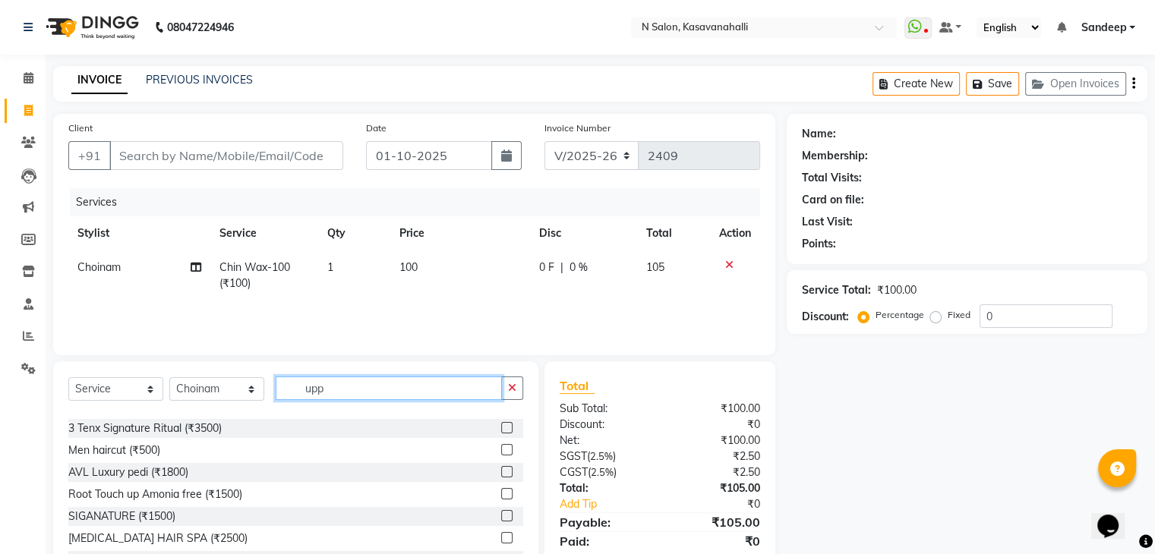
scroll to position [0, 0]
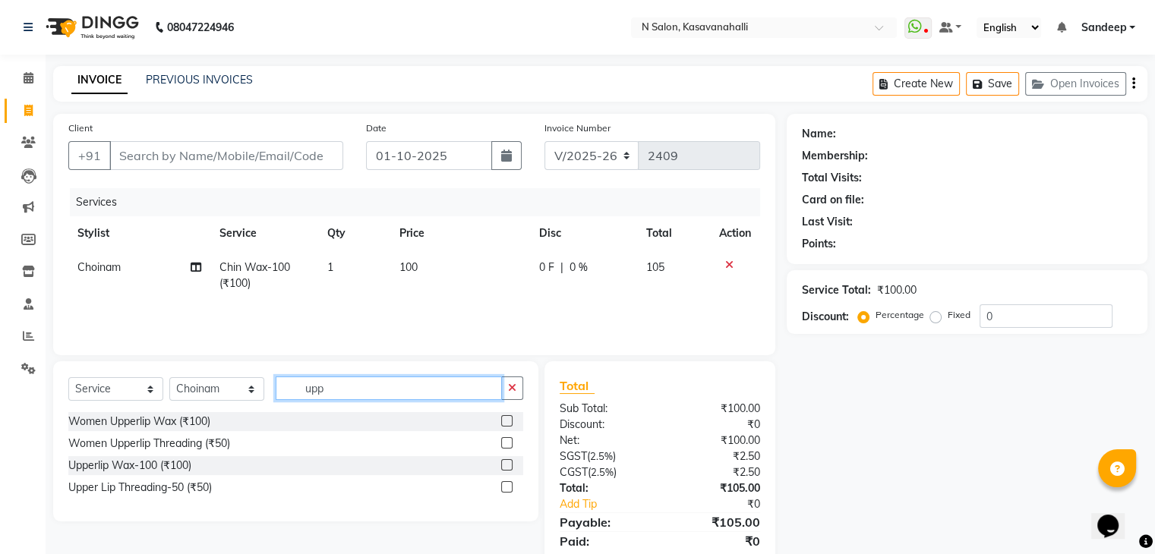
type input "upp"
click at [507, 441] on label at bounding box center [506, 442] width 11 height 11
click at [507, 441] on input "checkbox" at bounding box center [506, 444] width 10 height 10
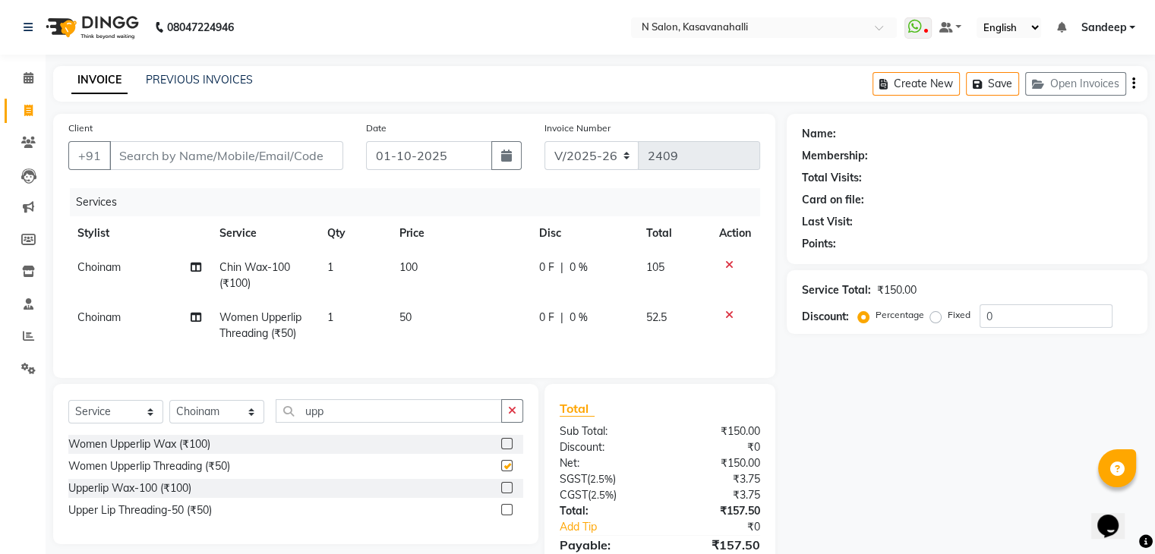
checkbox input "false"
click at [188, 159] on input "Client" at bounding box center [226, 155] width 234 height 29
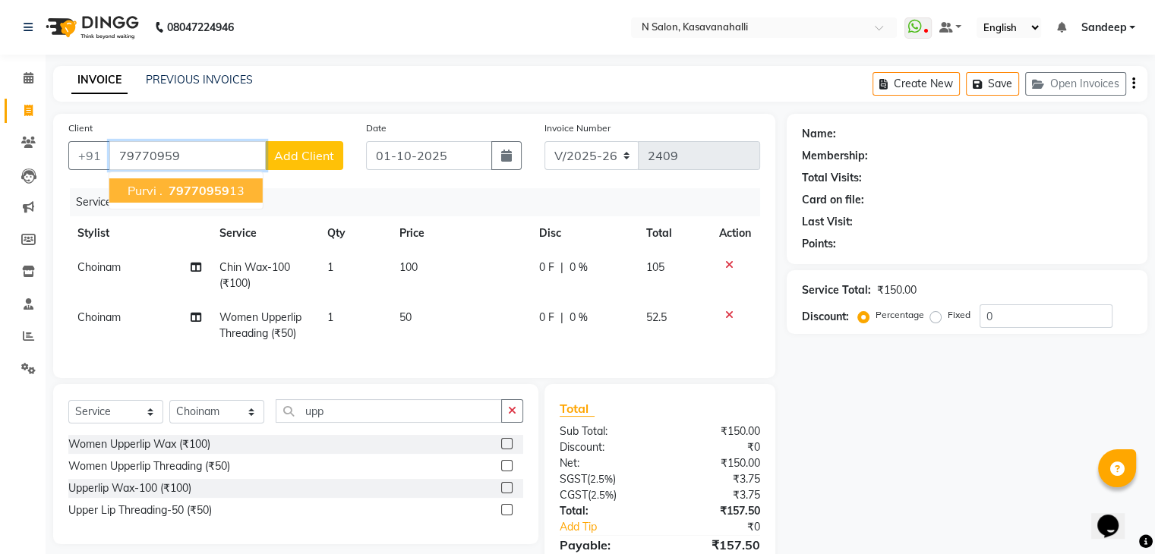
drag, startPoint x: 203, startPoint y: 191, endPoint x: 221, endPoint y: 201, distance: 21.1
click at [204, 192] on span "79770959" at bounding box center [199, 190] width 61 height 15
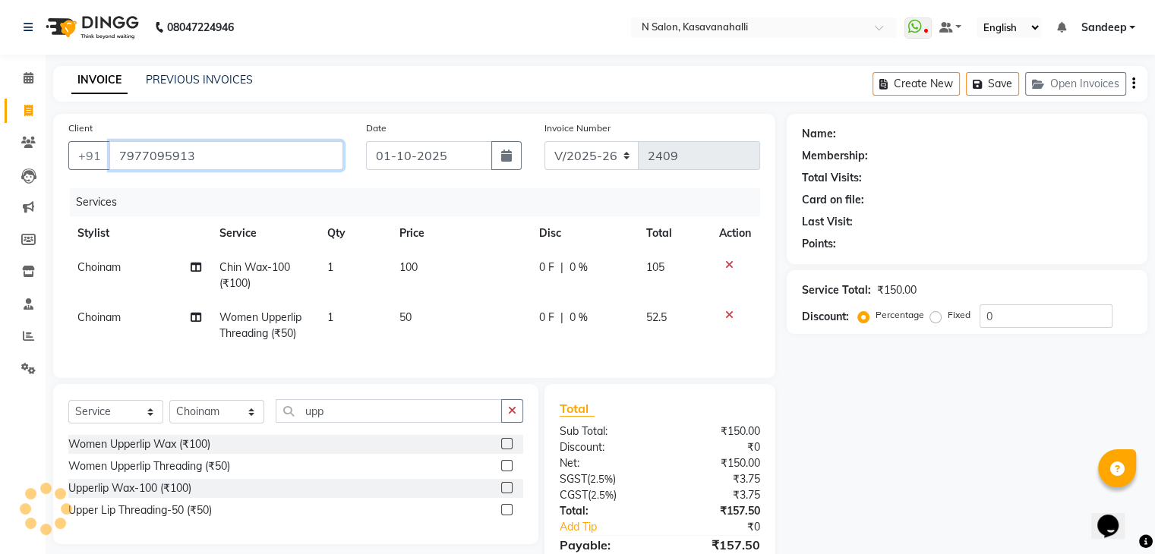
type input "7977095913"
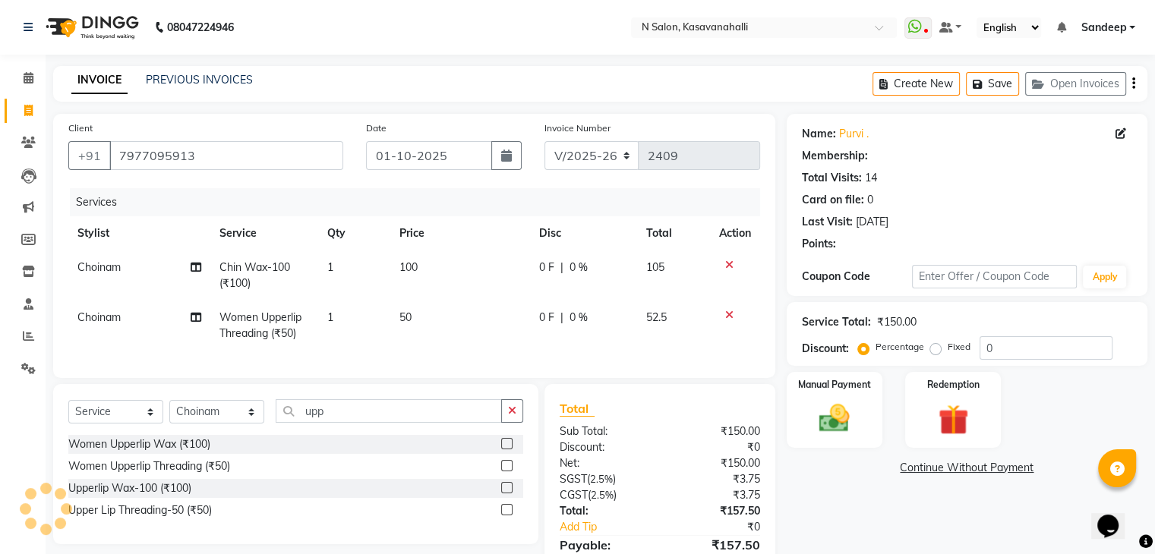
select select "1: Object"
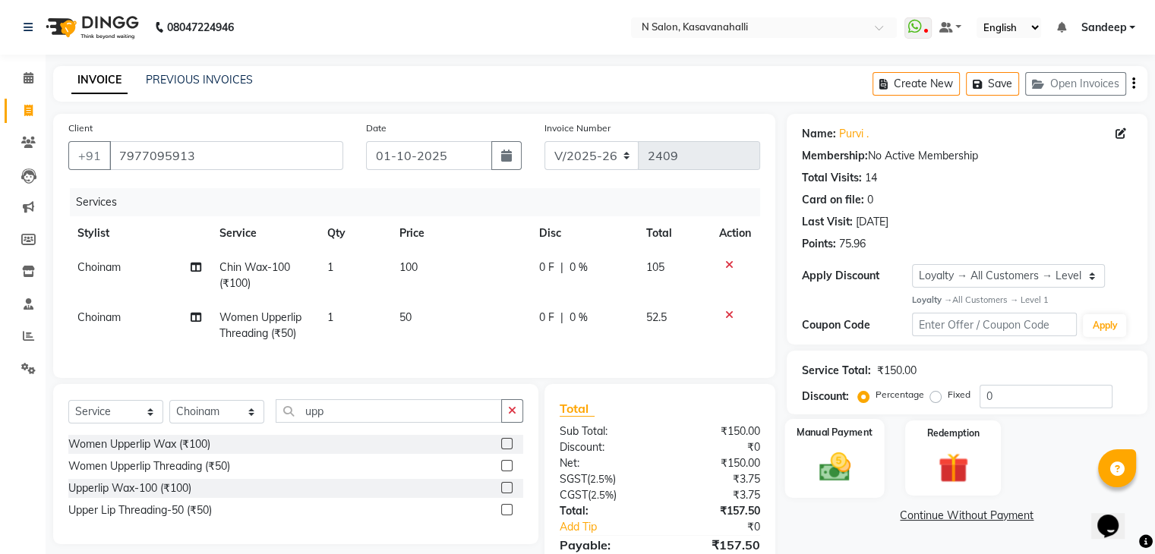
click at [869, 448] on div "Manual Payment" at bounding box center [833, 458] width 99 height 78
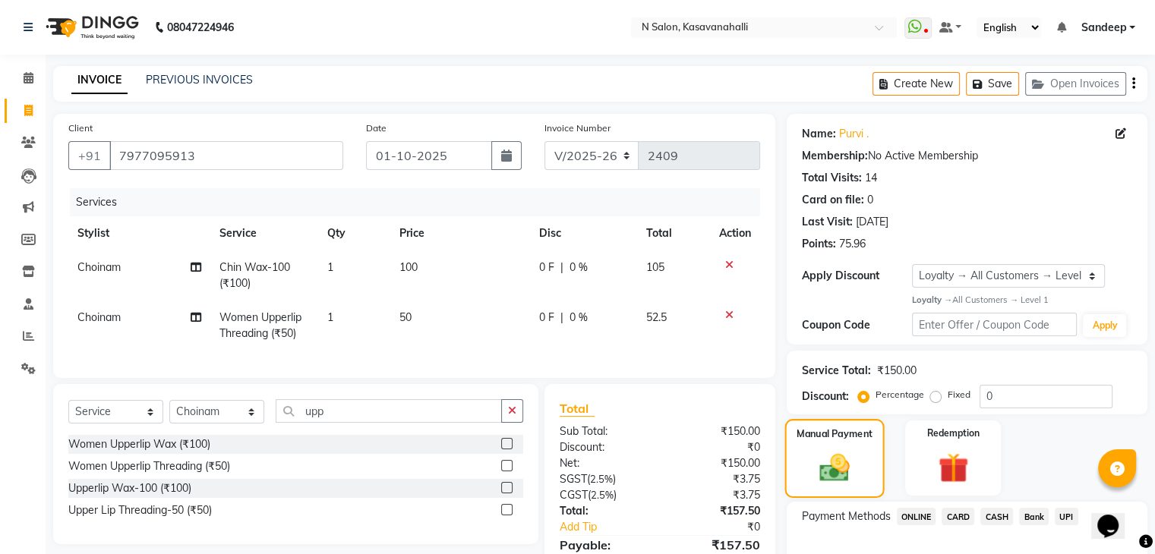
scroll to position [93, 0]
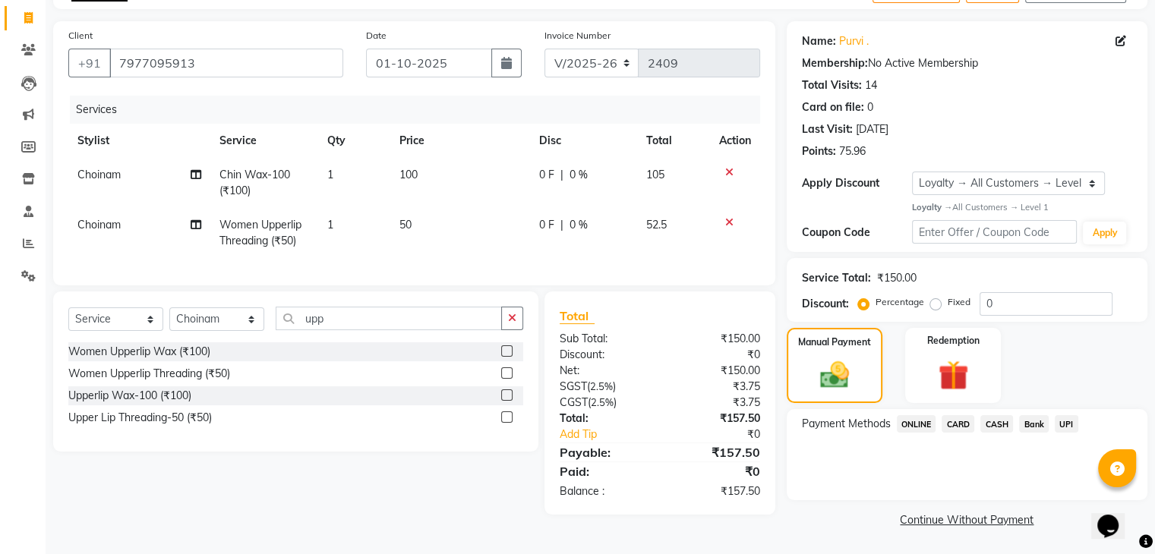
click at [929, 420] on span "ONLINE" at bounding box center [916, 423] width 39 height 17
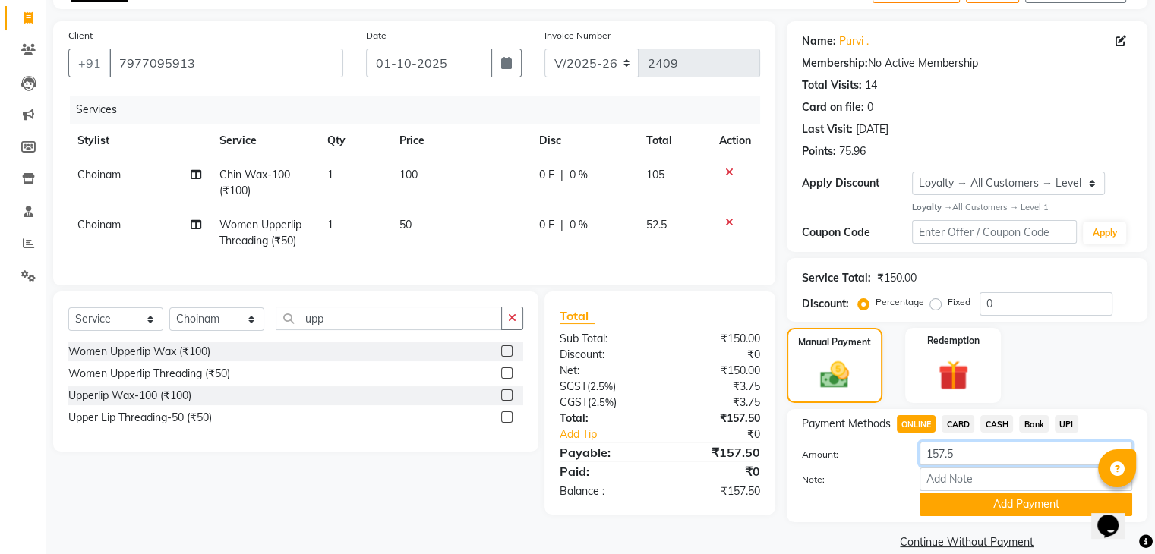
click at [1003, 458] on input "157.5" at bounding box center [1025, 454] width 213 height 24
click at [1046, 509] on button "Add Payment" at bounding box center [1025, 505] width 213 height 24
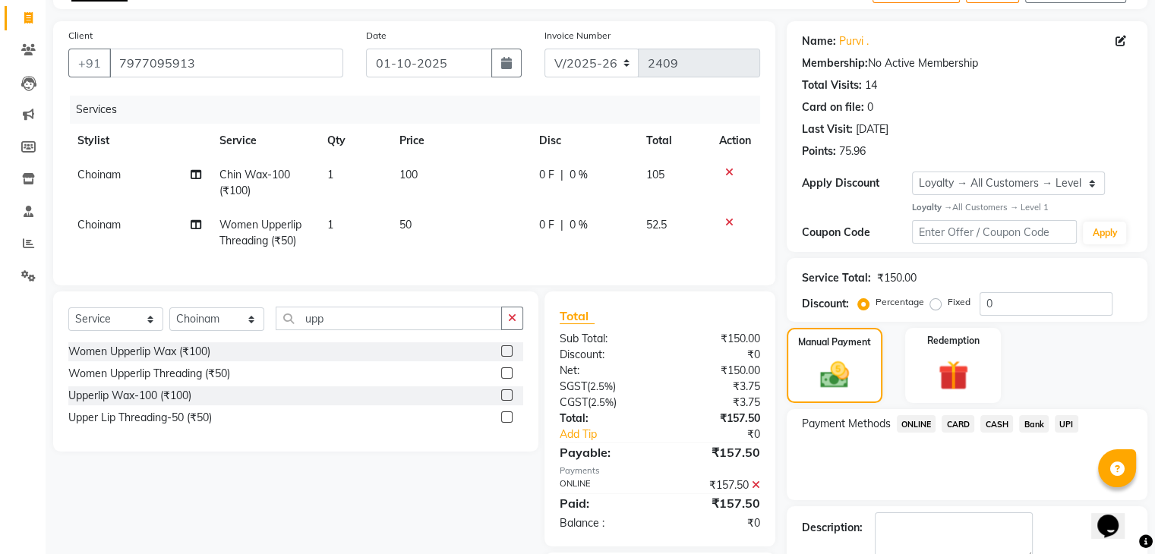
scroll to position [196, 0]
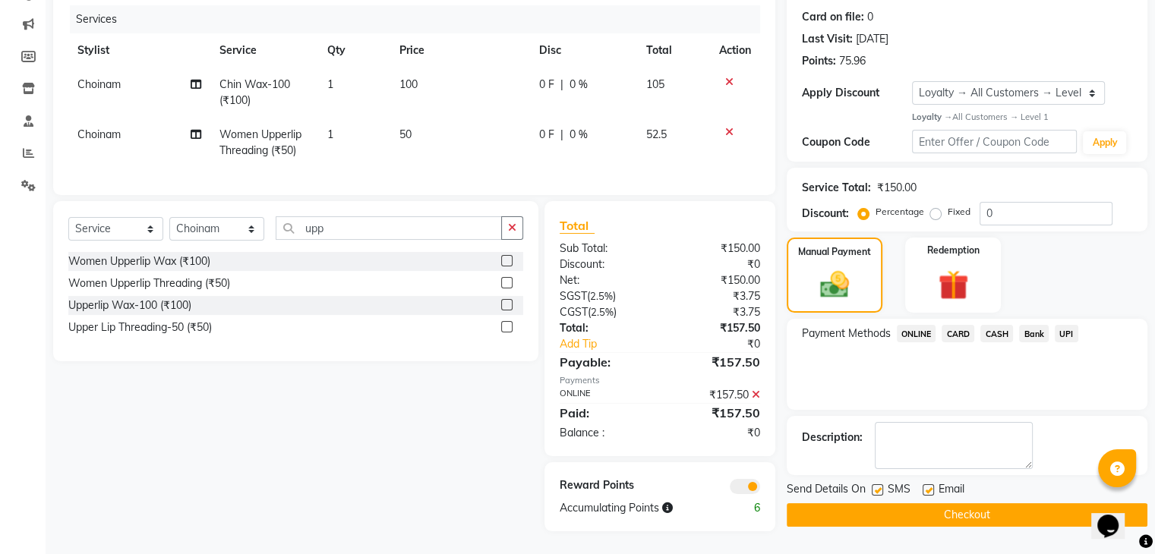
click at [1023, 504] on button "Checkout" at bounding box center [967, 515] width 361 height 24
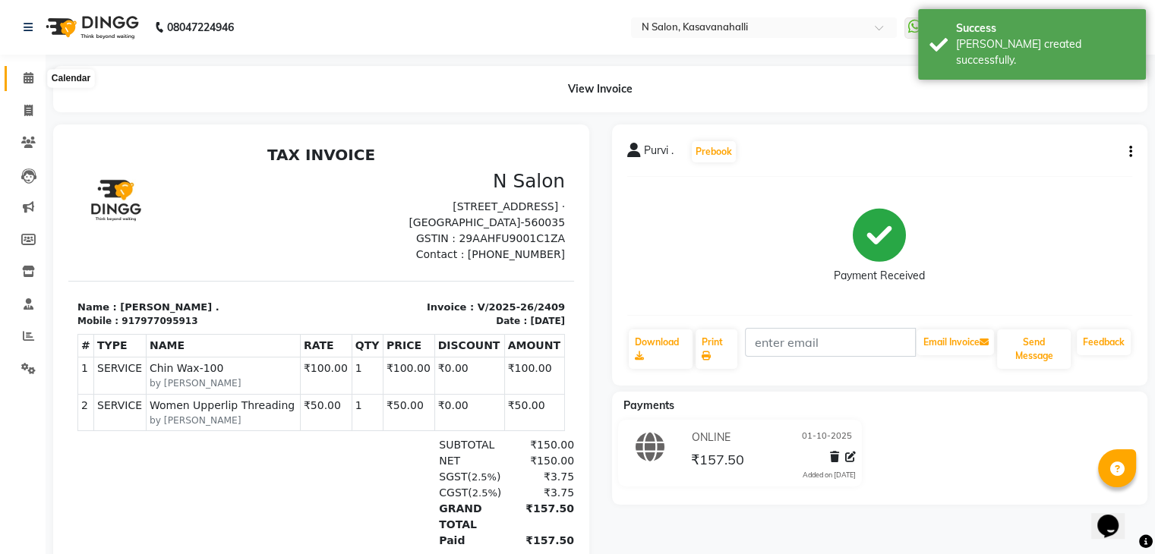
click at [30, 79] on icon at bounding box center [29, 77] width 10 height 11
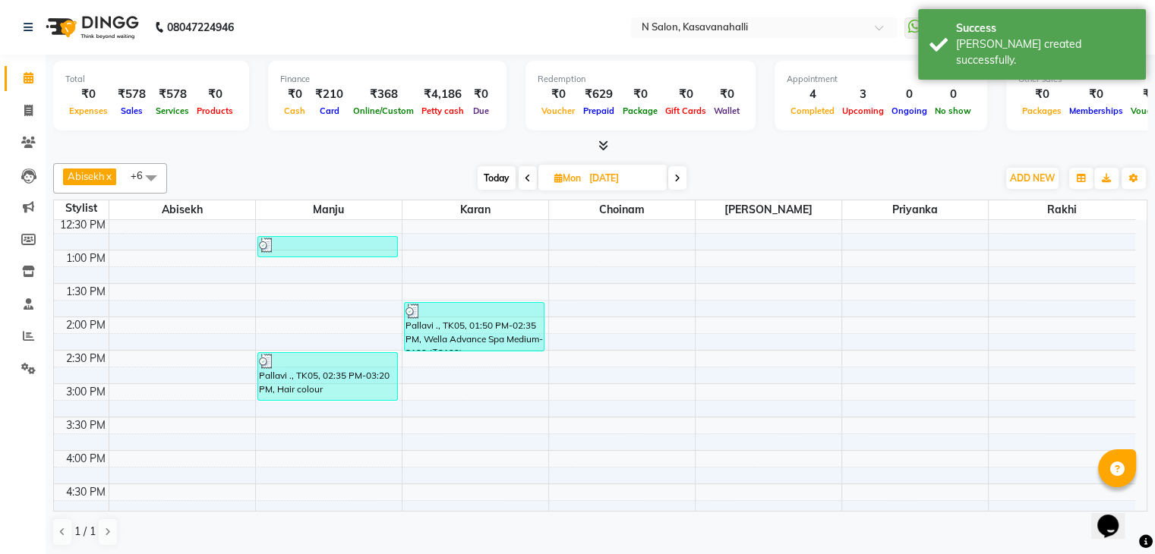
scroll to position [456, 0]
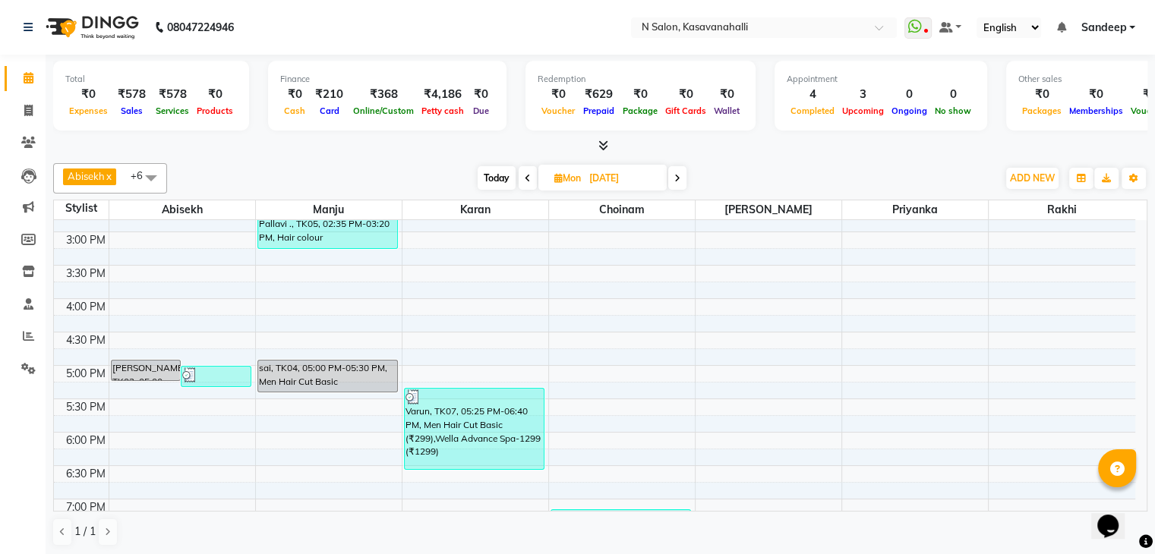
click at [671, 175] on span at bounding box center [677, 178] width 18 height 24
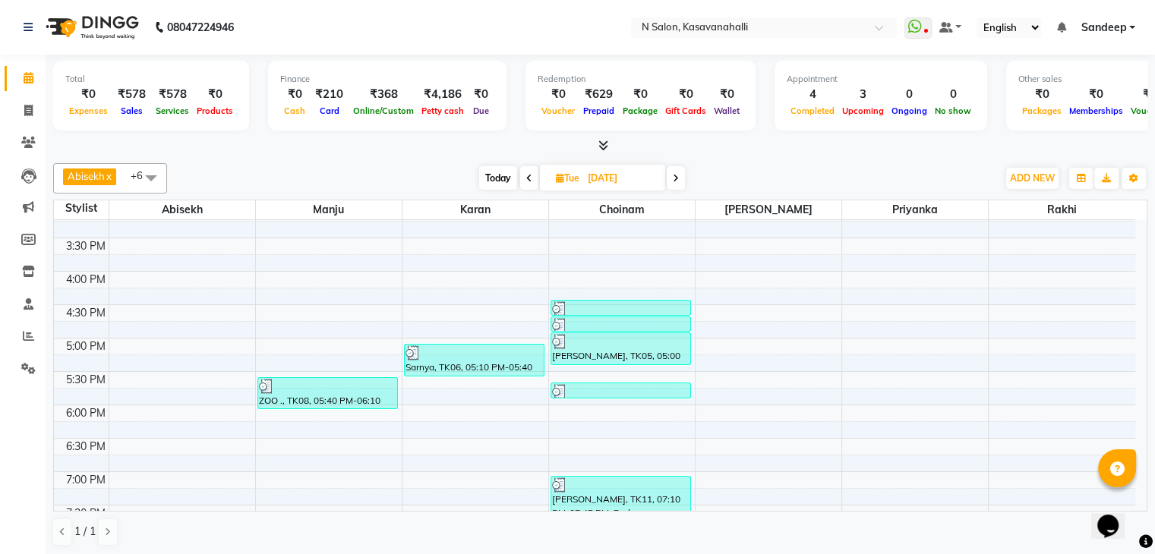
scroll to position [559, 0]
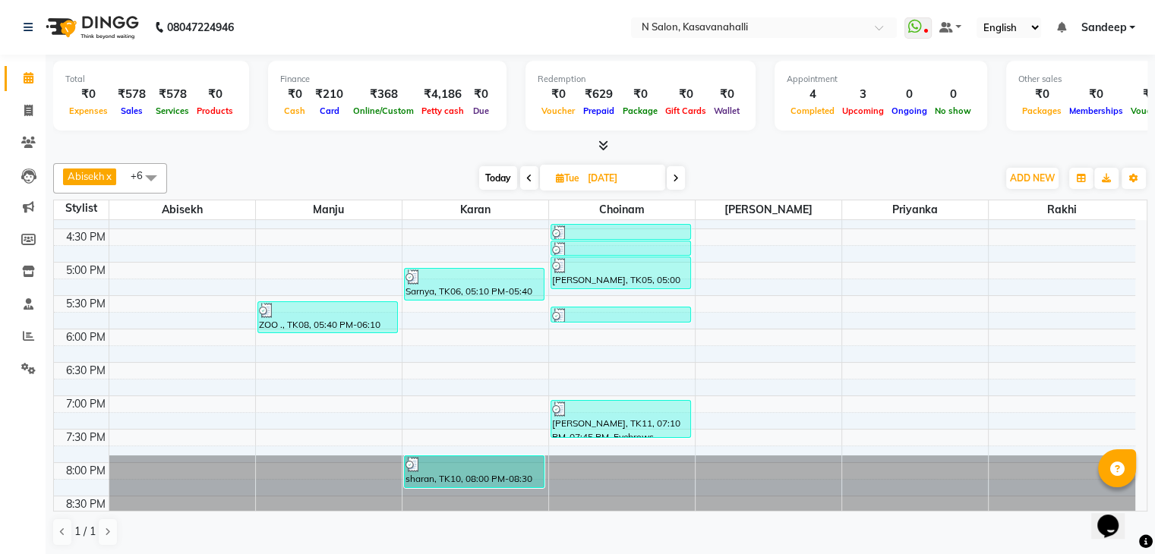
click at [506, 174] on span "Today" at bounding box center [498, 178] width 38 height 24
type input "01-10-2025"
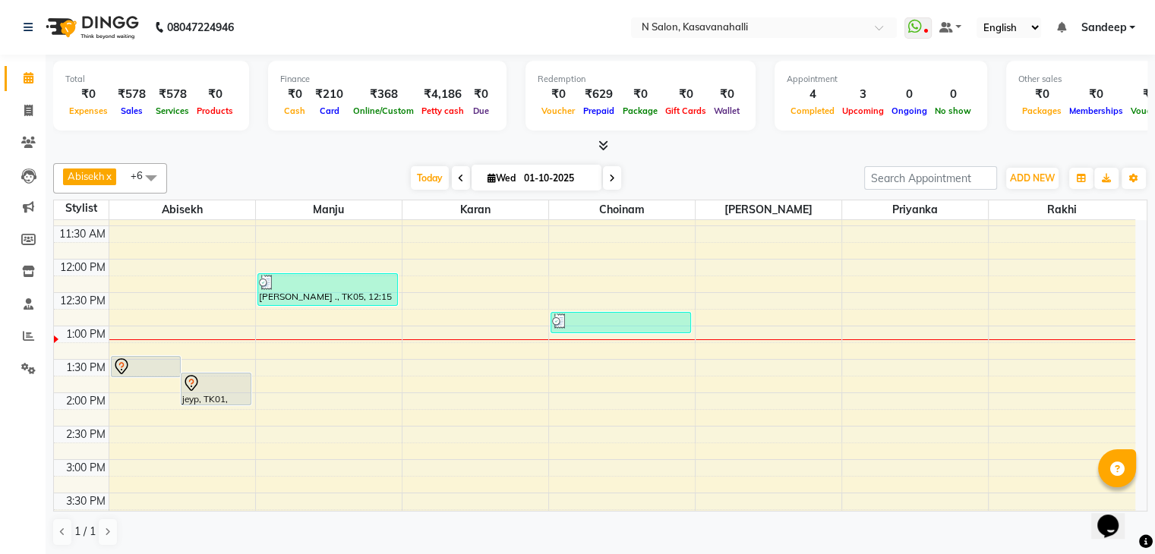
scroll to position [304, 0]
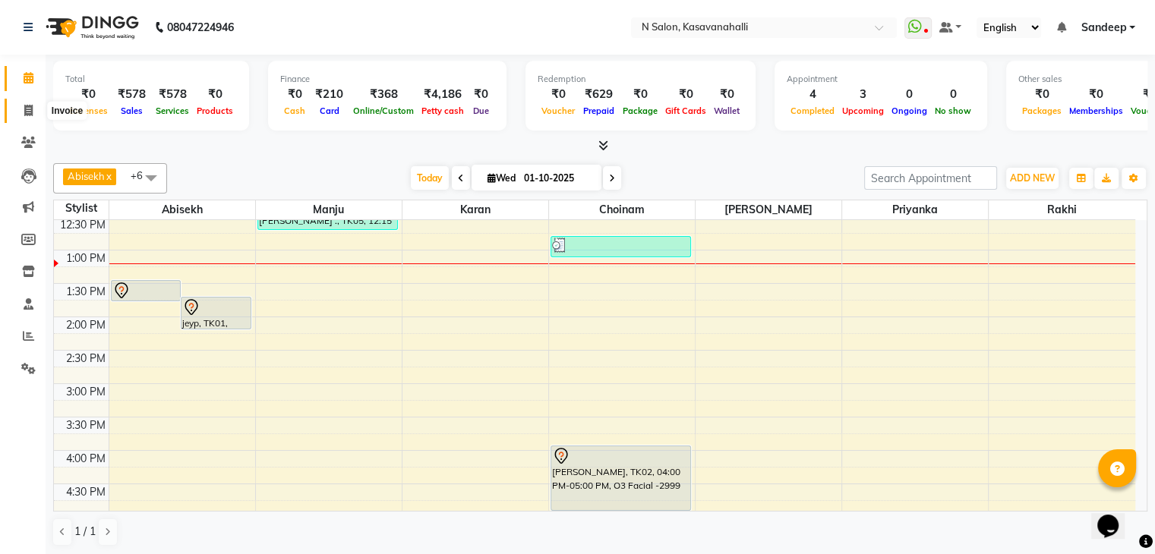
click at [24, 111] on icon at bounding box center [28, 110] width 8 height 11
select select "service"
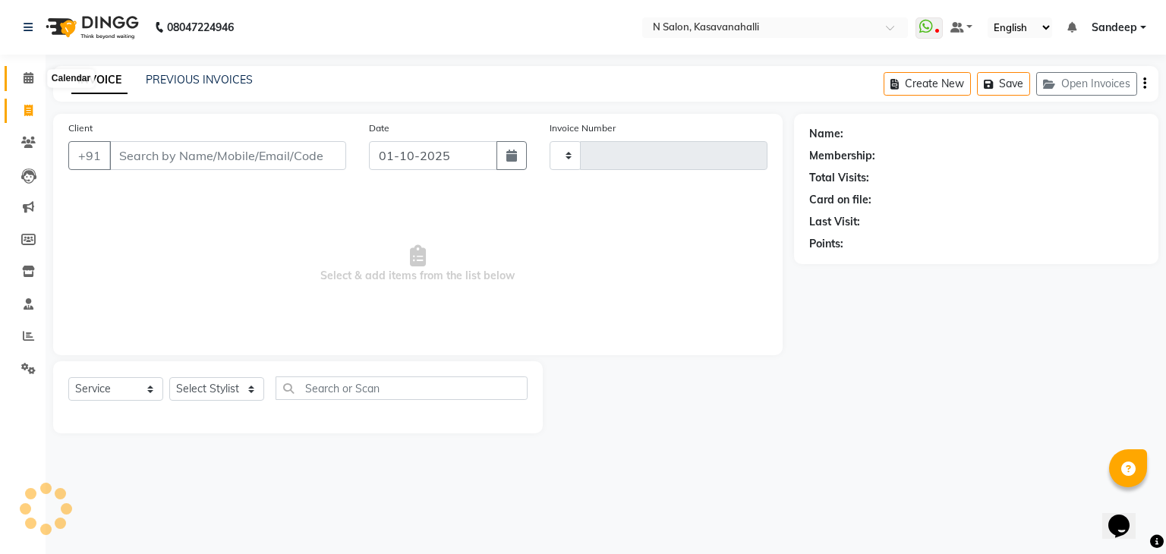
type input "2410"
select select "7111"
click at [30, 81] on icon at bounding box center [29, 77] width 10 height 11
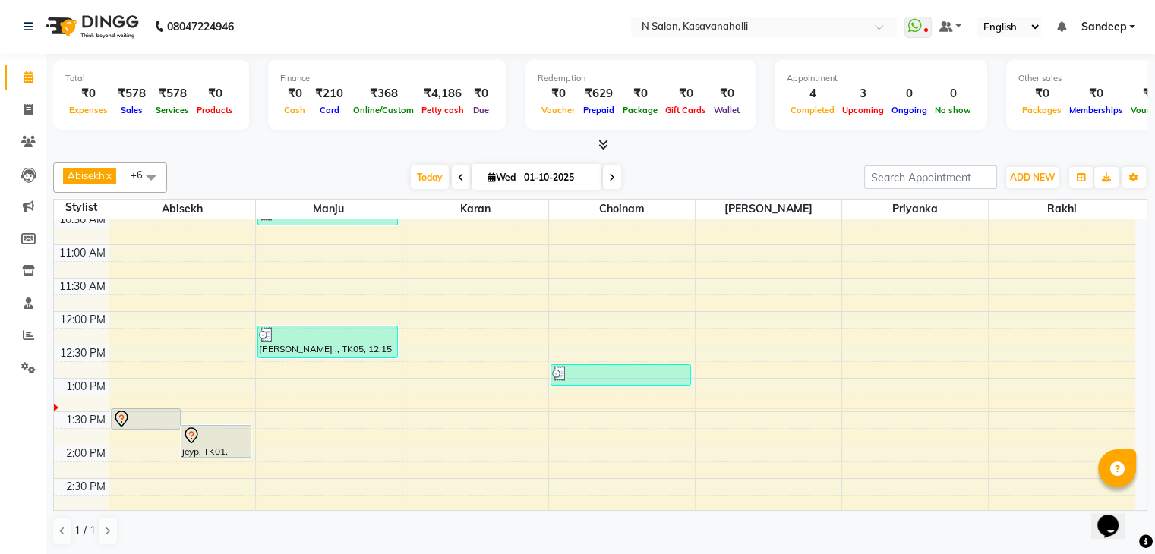
scroll to position [251, 0]
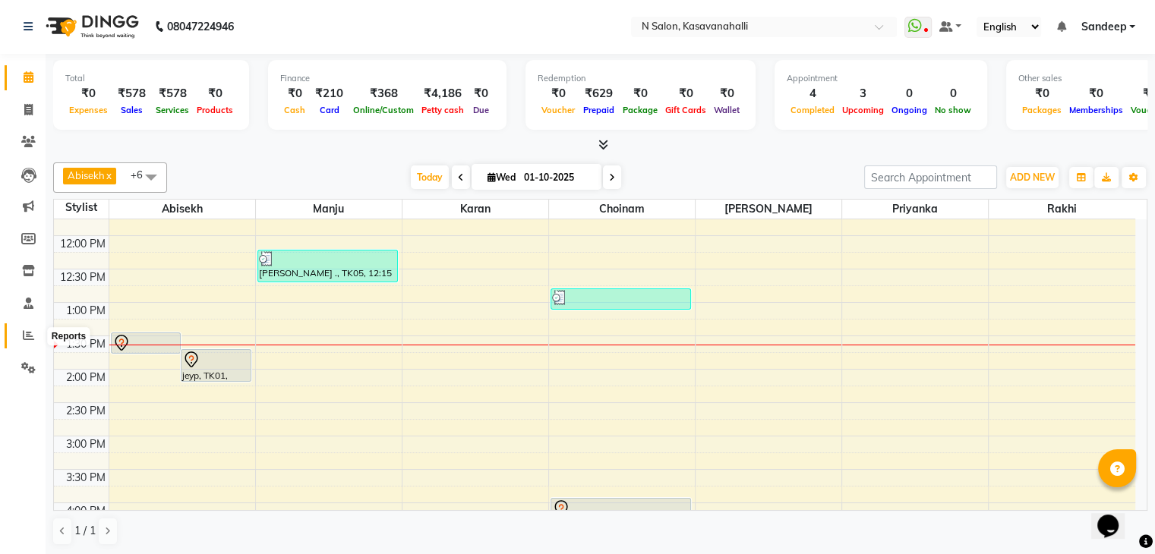
click at [27, 329] on icon at bounding box center [28, 334] width 11 height 11
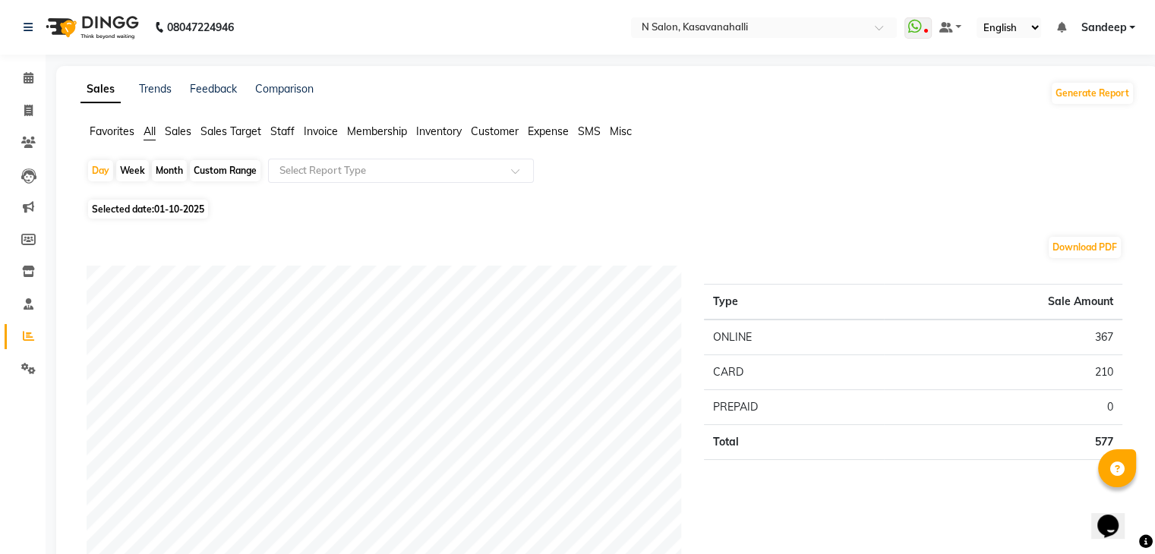
click at [172, 170] on div "Month" at bounding box center [169, 170] width 35 height 21
select select "10"
select select "2025"
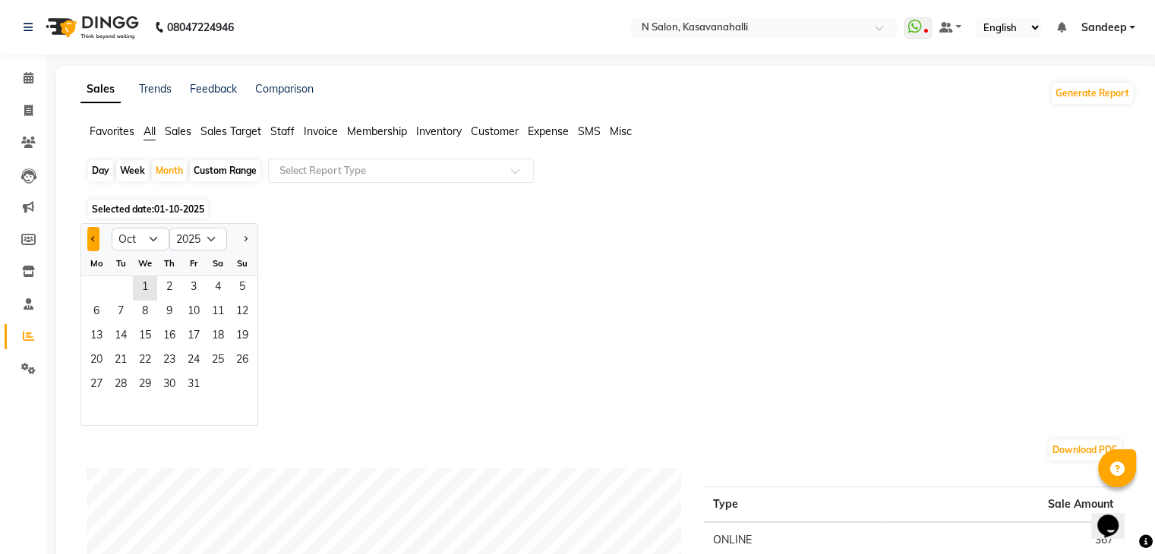
click at [95, 241] on button "Previous month" at bounding box center [93, 239] width 12 height 24
select select "9"
click at [98, 282] on span "1" at bounding box center [96, 288] width 24 height 24
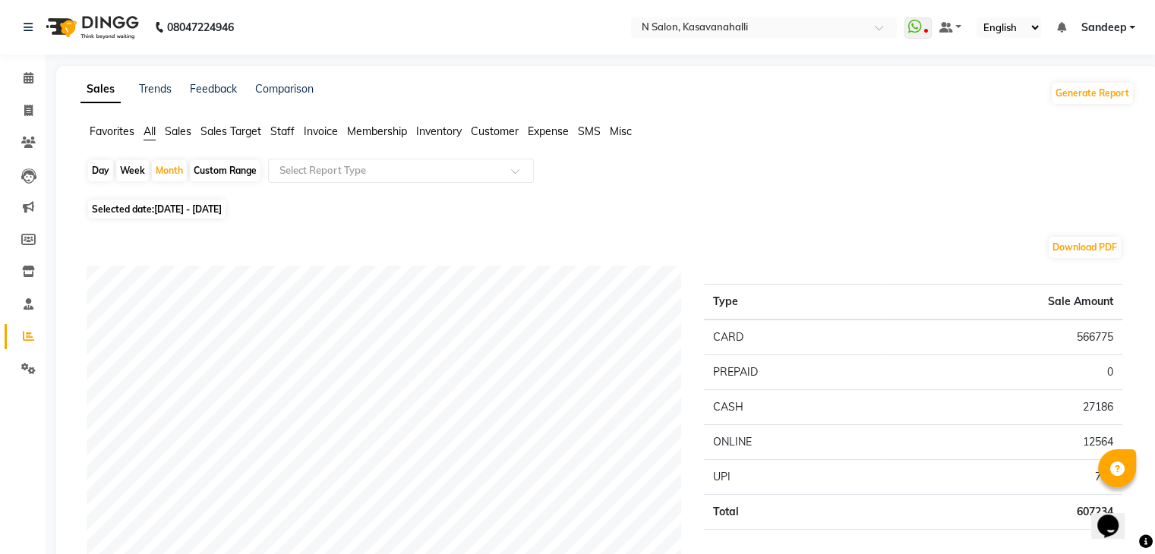
click at [279, 143] on div "Favorites All Sales Sales Target Staff Invoice Membership Inventory Customer Ex…" at bounding box center [607, 138] width 1077 height 29
click at [287, 137] on span "Staff" at bounding box center [282, 132] width 24 height 14
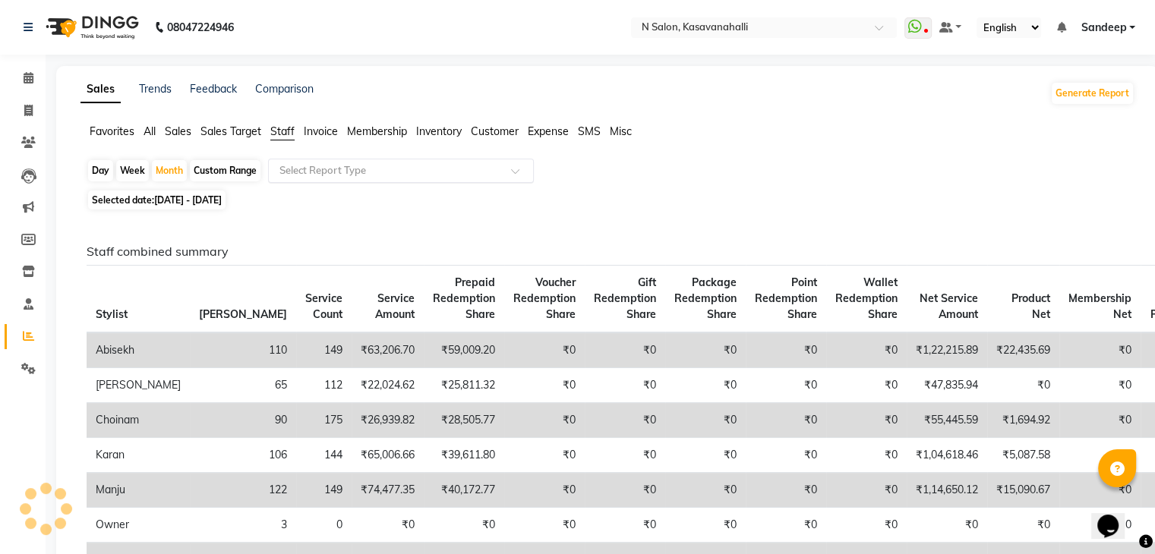
click at [304, 180] on div "Select Report Type" at bounding box center [401, 171] width 266 height 24
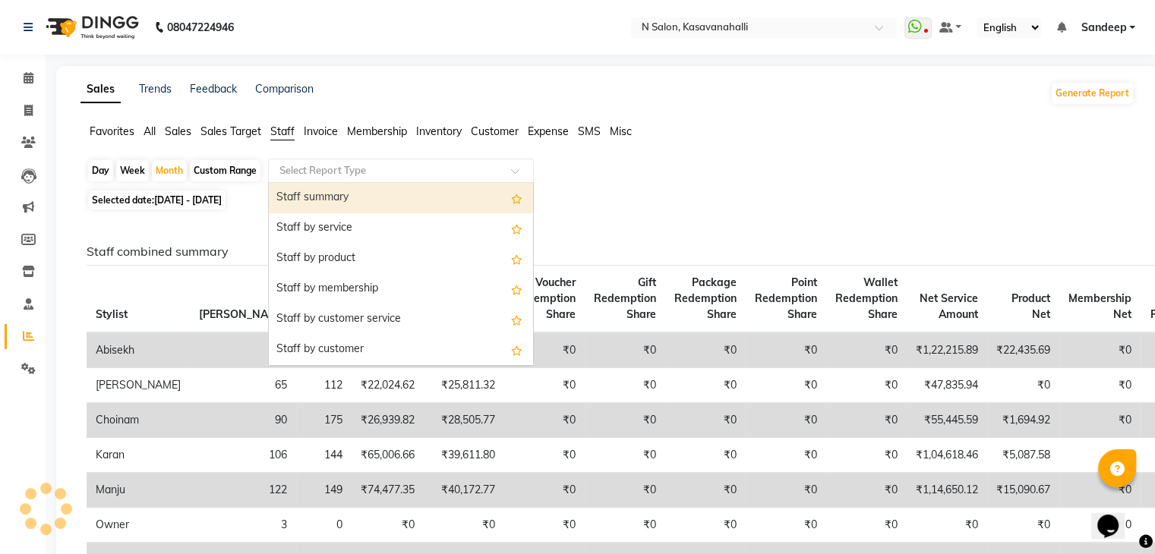
click at [325, 196] on div "Staff summary" at bounding box center [401, 198] width 264 height 30
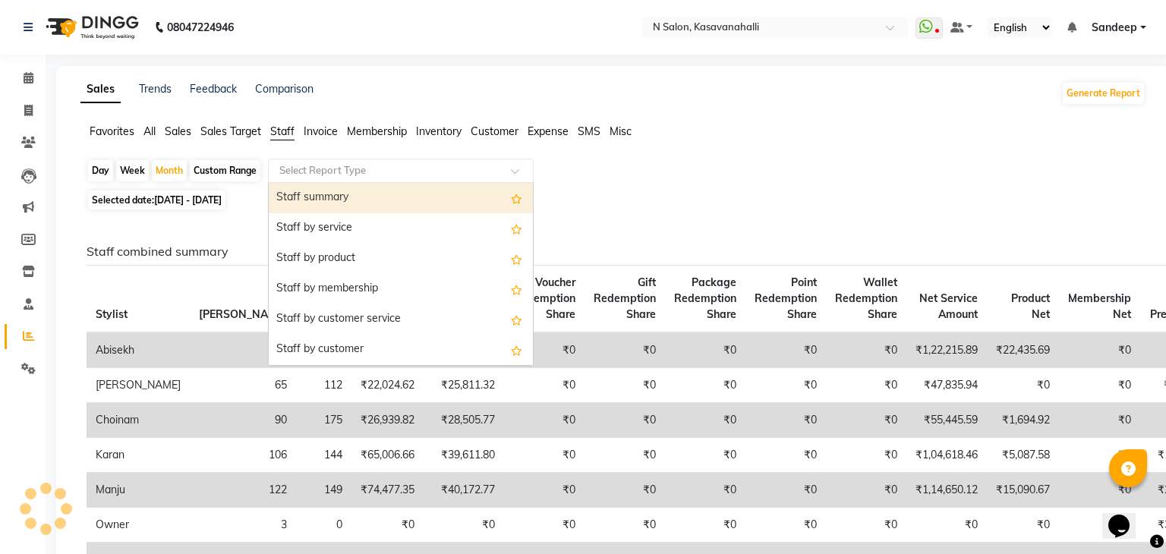
select select "full_report"
select select "csv"
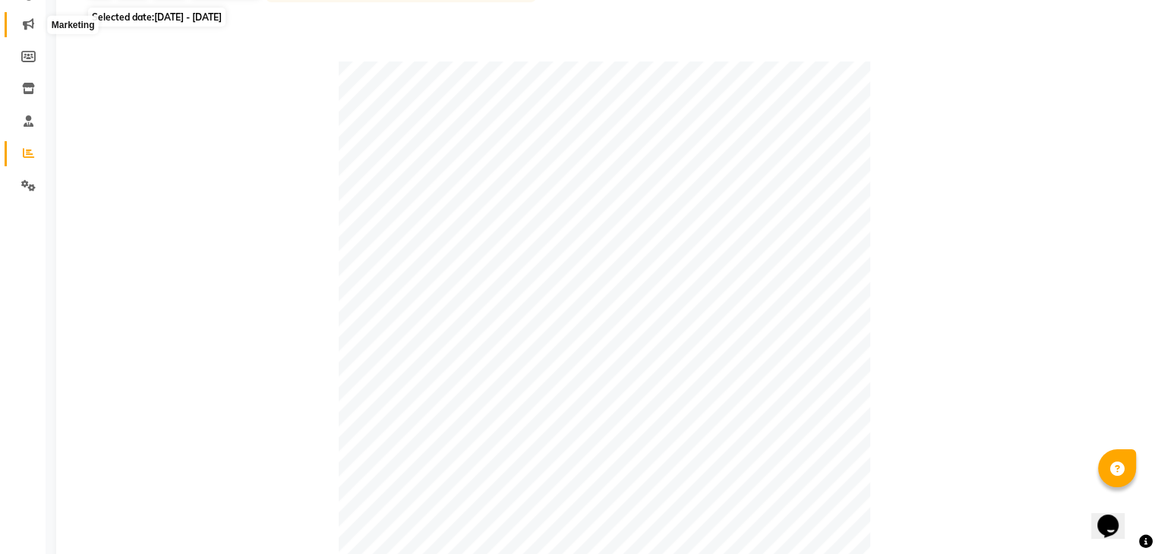
scroll to position [31, 0]
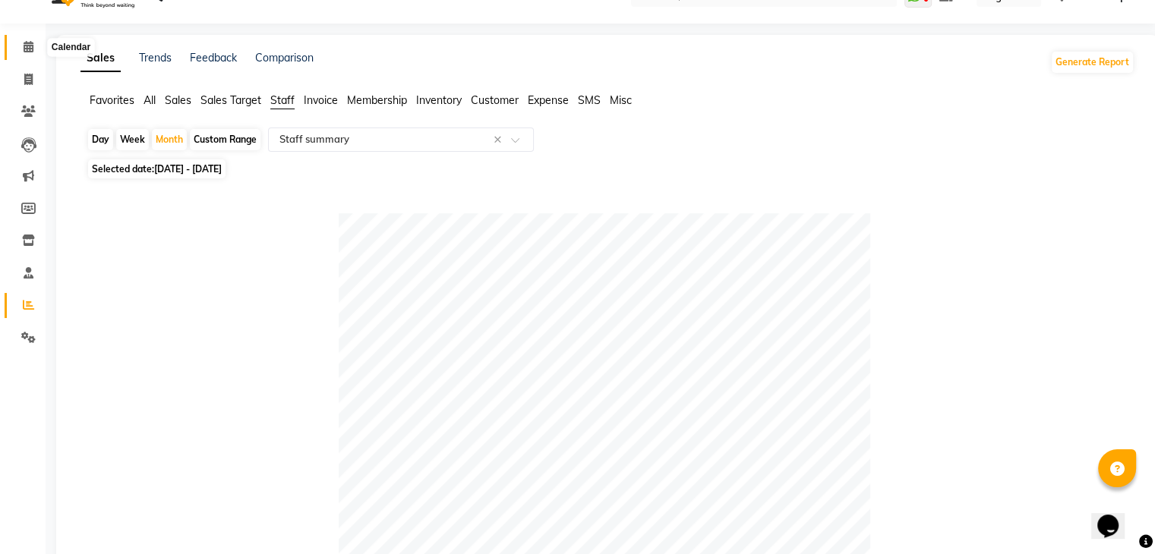
click at [27, 47] on icon at bounding box center [29, 46] width 10 height 11
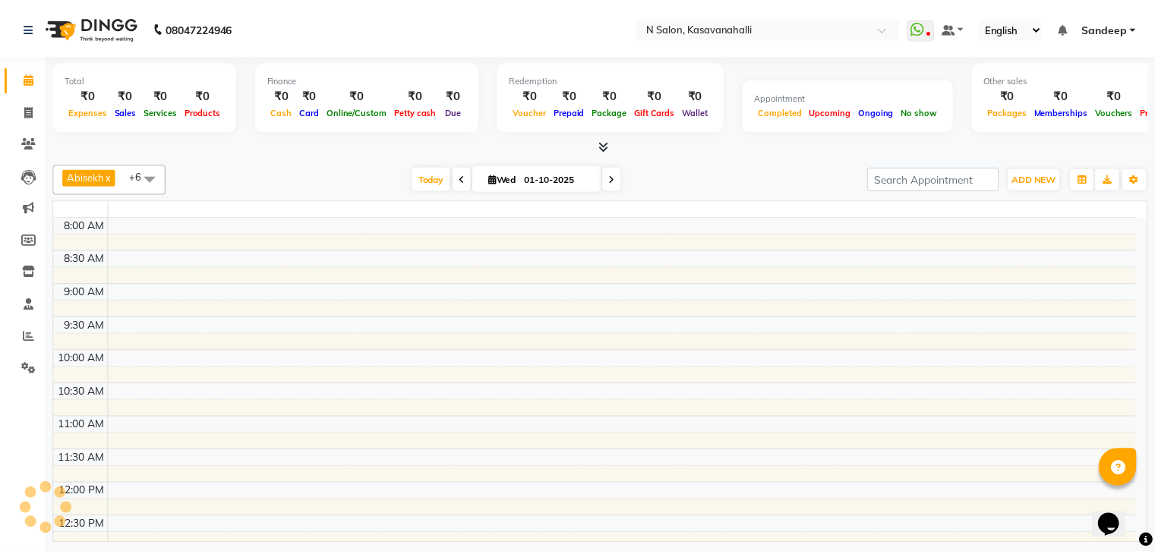
scroll to position [331, 0]
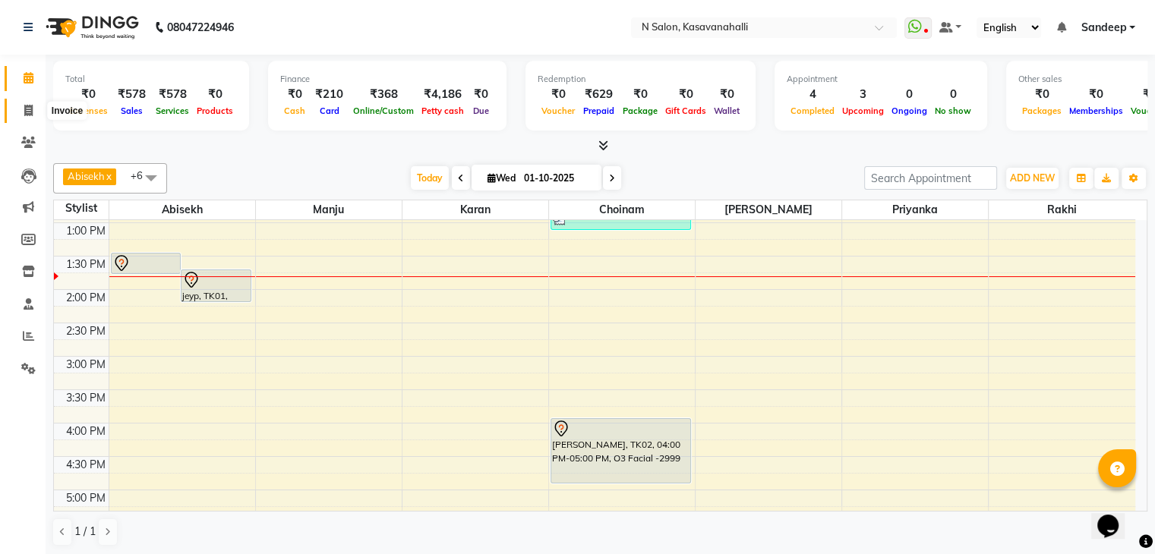
click at [24, 105] on icon at bounding box center [28, 110] width 8 height 11
select select "service"
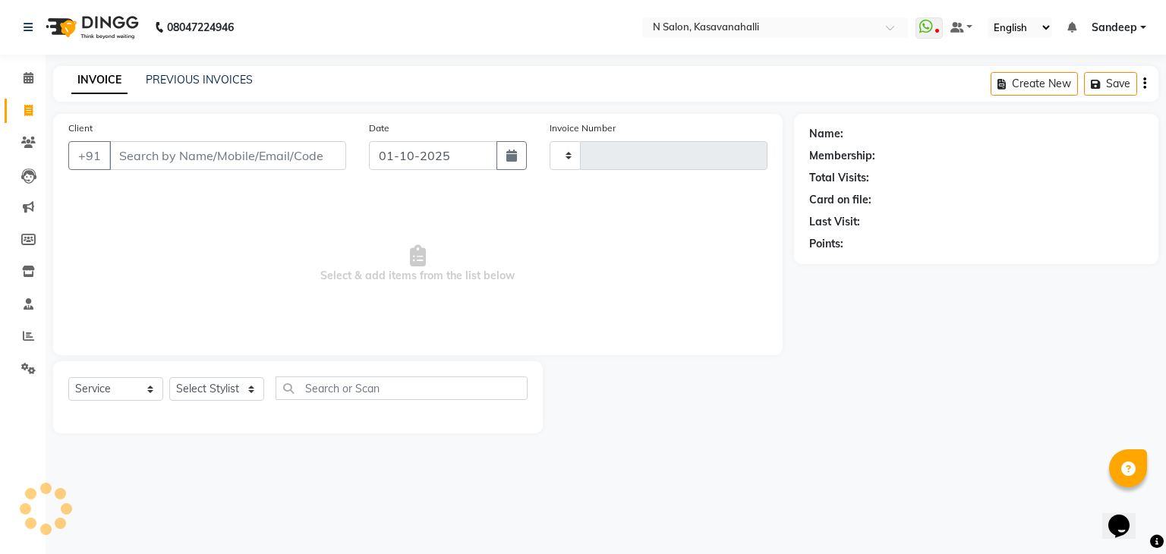
type input "2410"
select select "7111"
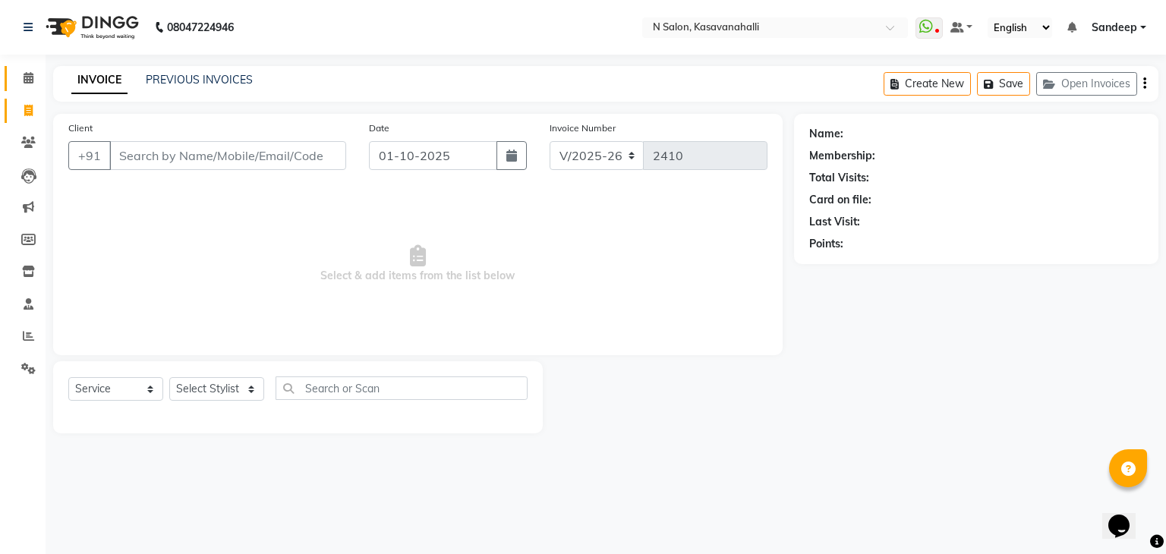
click at [24, 88] on link "Calendar" at bounding box center [23, 78] width 36 height 25
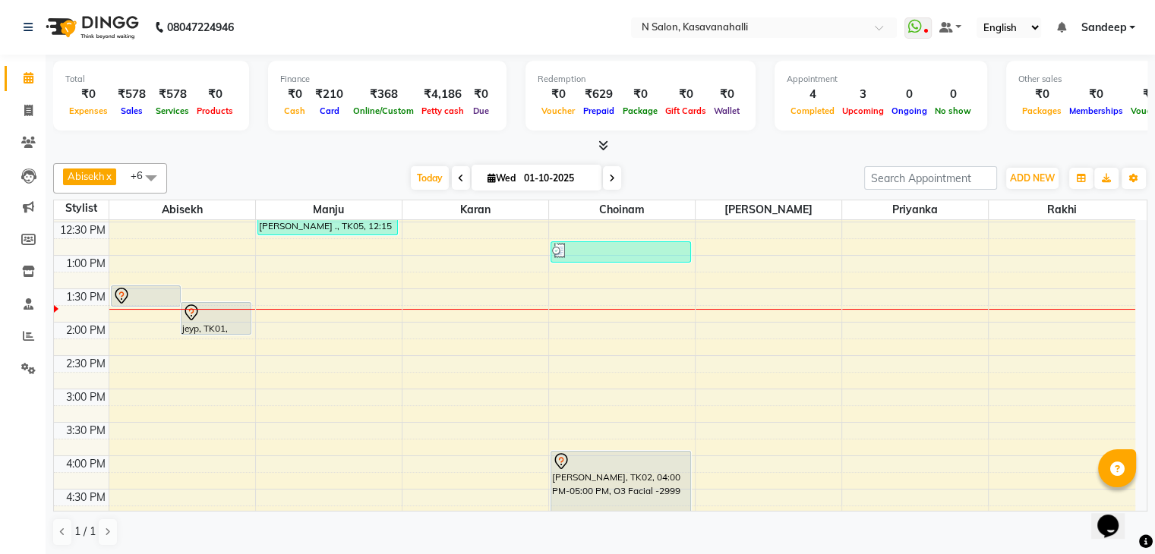
scroll to position [304, 0]
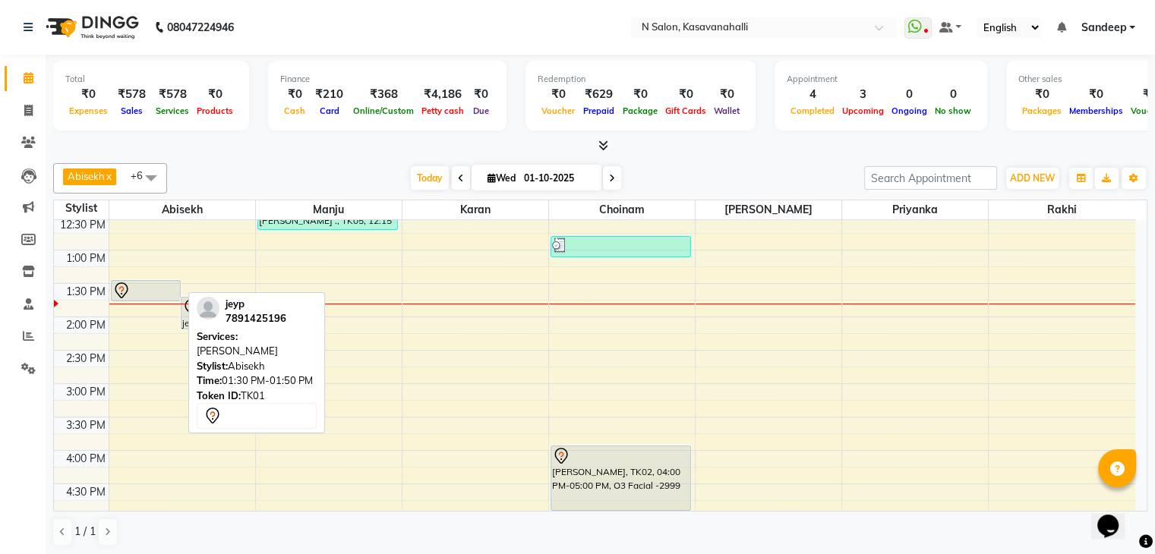
click at [161, 286] on div at bounding box center [146, 291] width 68 height 18
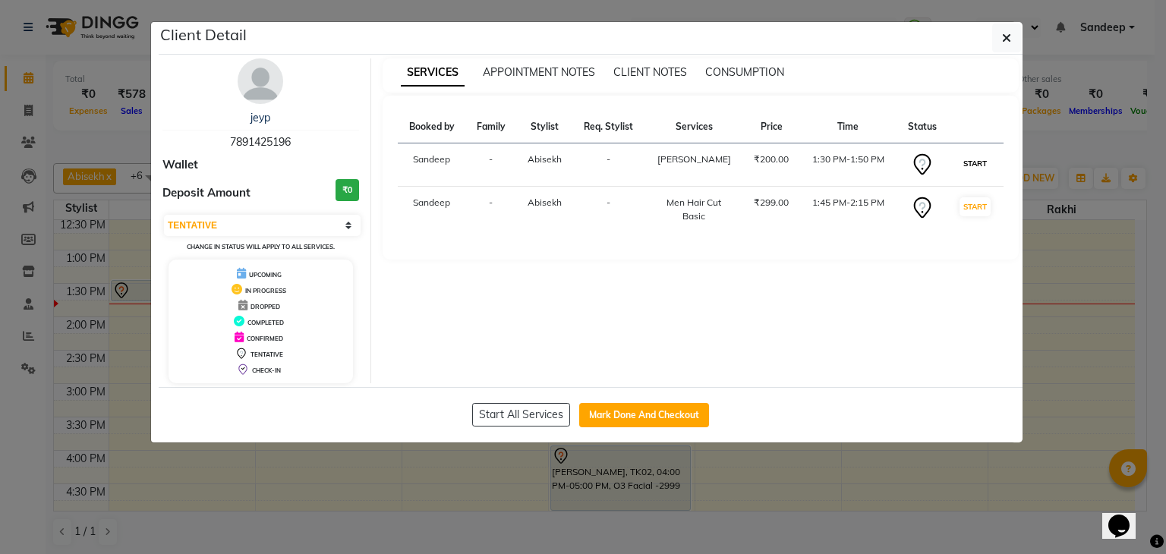
click at [970, 162] on button "START" at bounding box center [975, 163] width 31 height 19
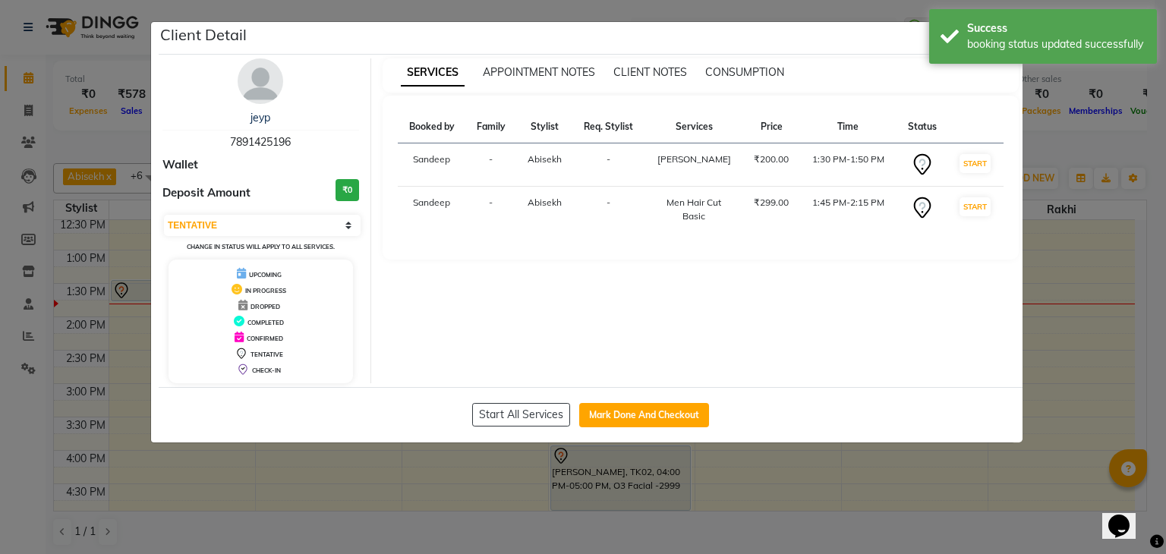
select select "select"
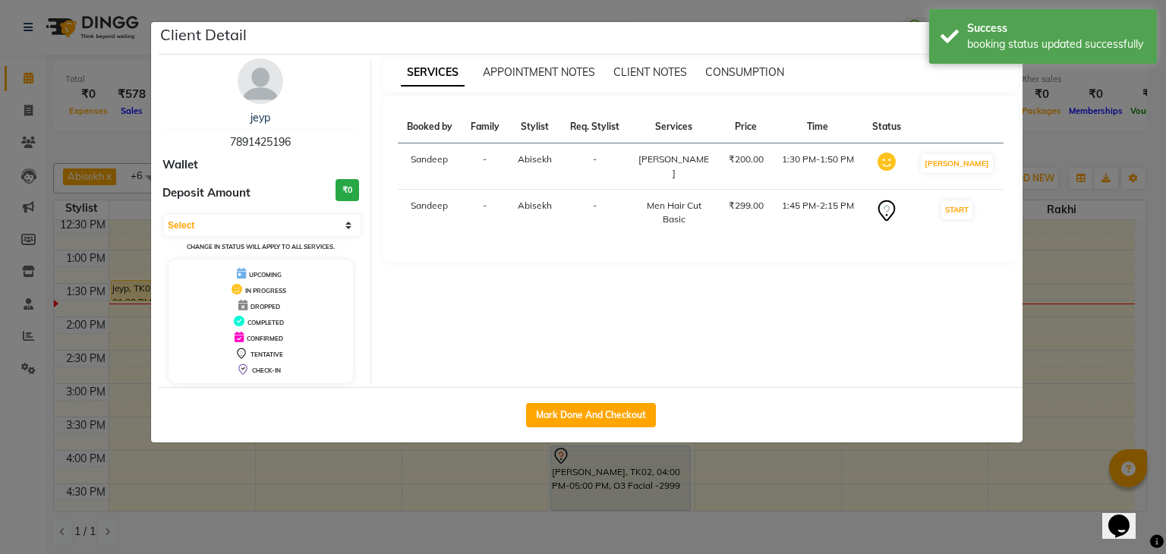
click at [1060, 159] on ngb-modal-window "Client Detail jeyp 7891425196 Wallet Deposit Amount ₹0 Select IN SERVICE CONFIR…" at bounding box center [583, 277] width 1166 height 554
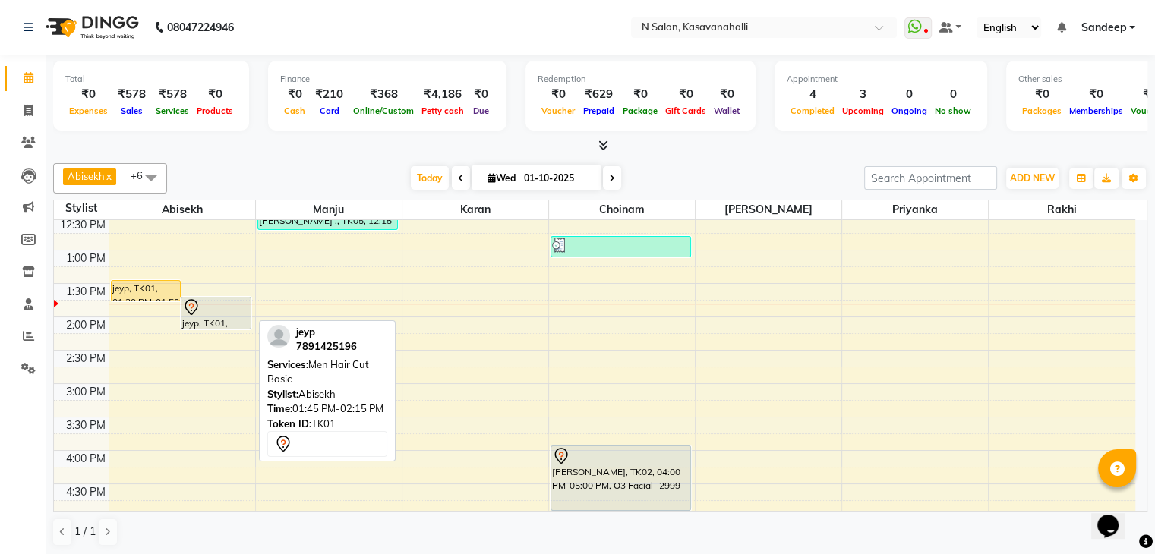
click at [192, 320] on div "jeyp, TK01, 01:45 PM-02:15 PM, Men Hair Cut Basic" at bounding box center [215, 313] width 69 height 31
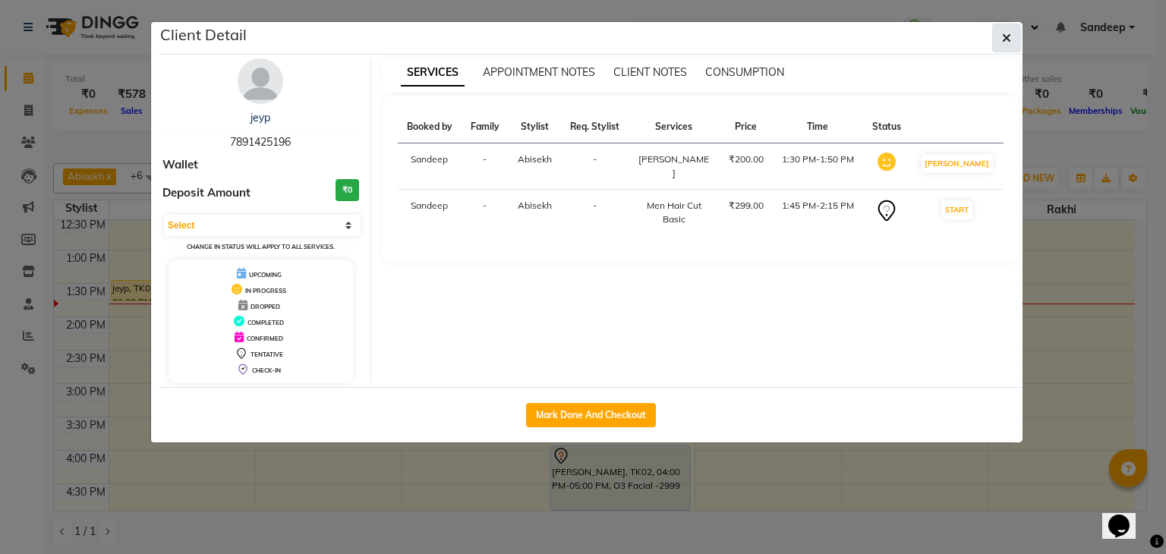
drag, startPoint x: 1011, startPoint y: 31, endPoint x: 913, endPoint y: 2, distance: 102.3
click at [1011, 32] on icon "button" at bounding box center [1006, 38] width 9 height 12
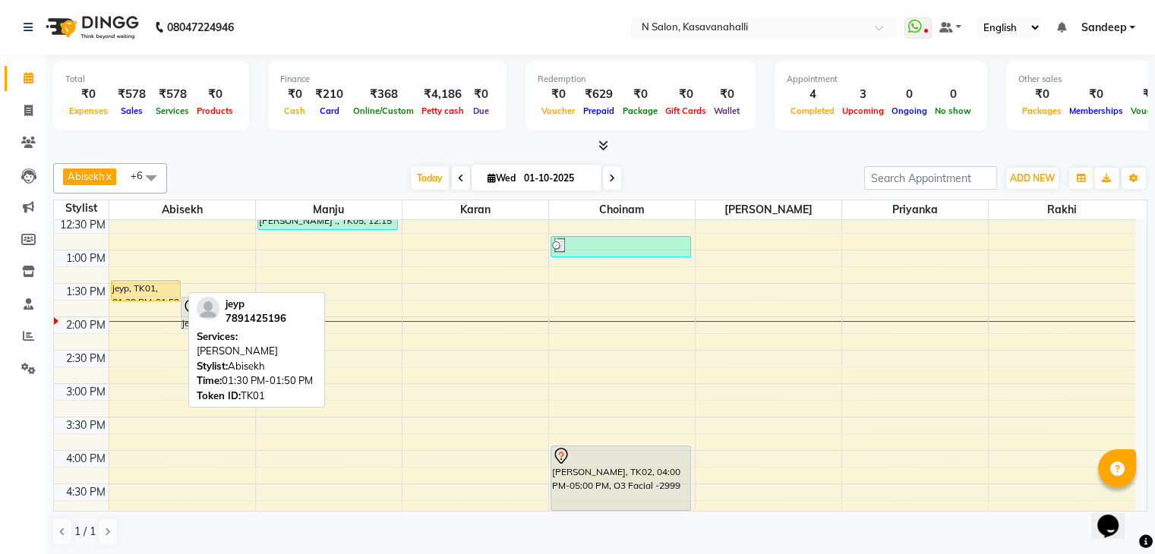
click at [140, 292] on div "jeyp, TK01, 01:30 PM-01:50 PM, [PERSON_NAME]" at bounding box center [146, 291] width 69 height 20
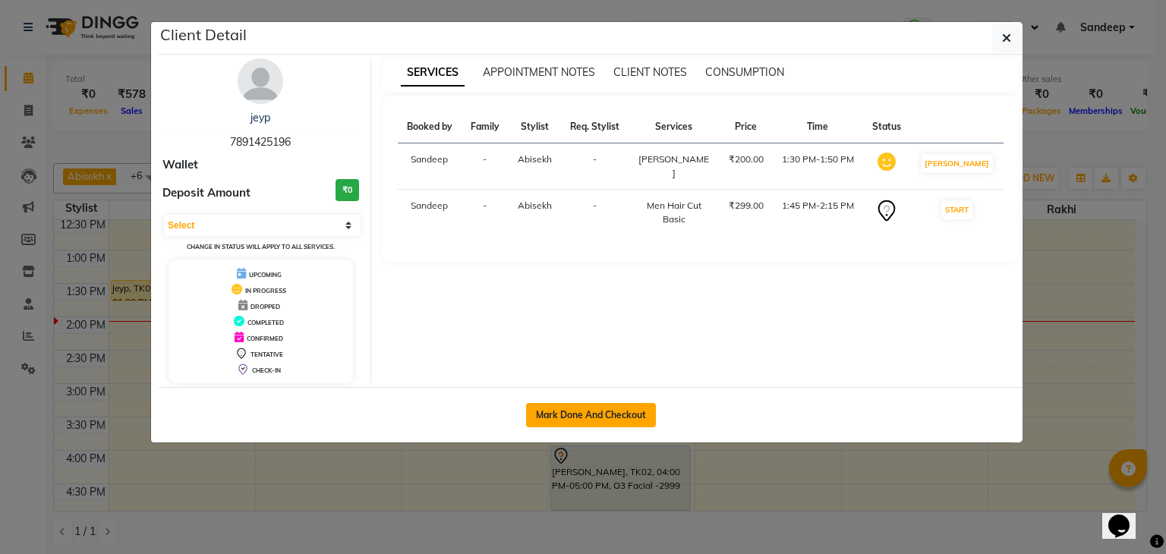
click at [549, 407] on button "Mark Done And Checkout" at bounding box center [591, 415] width 130 height 24
select select "service"
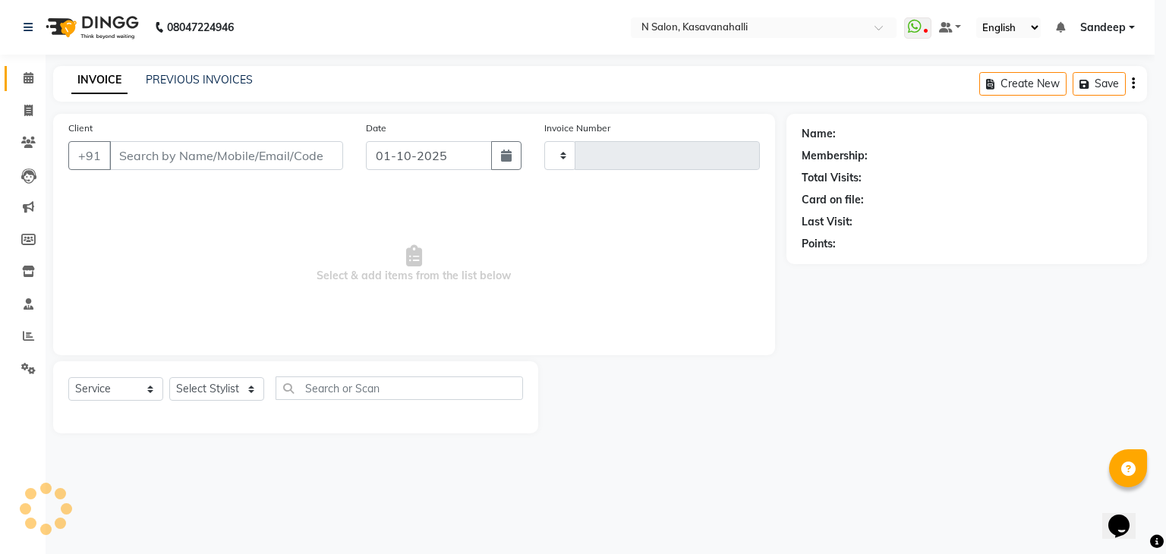
type input "2410"
select select "7111"
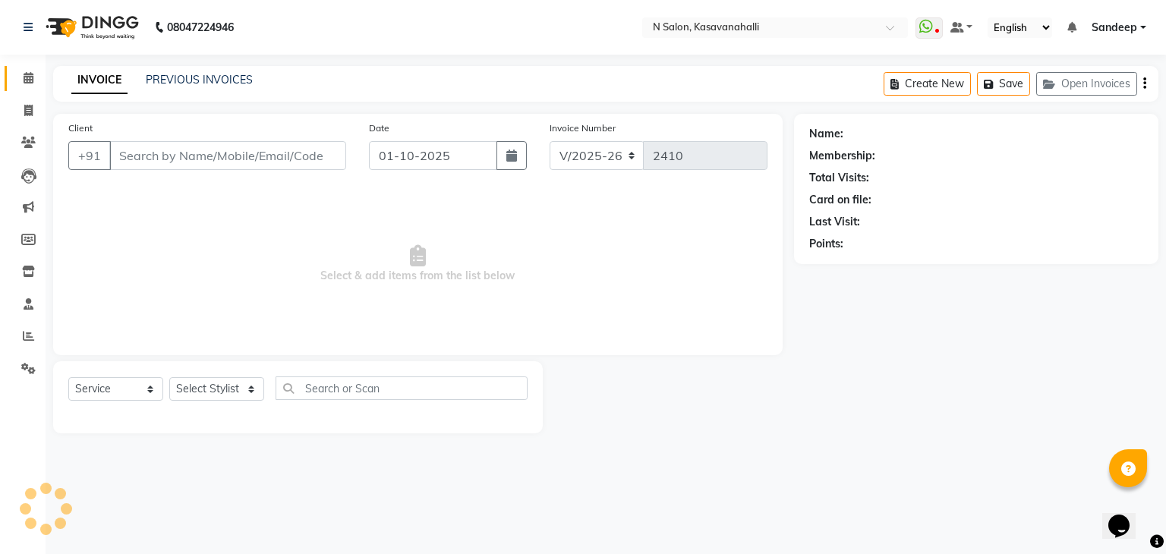
type input "7891425196"
select select "75765"
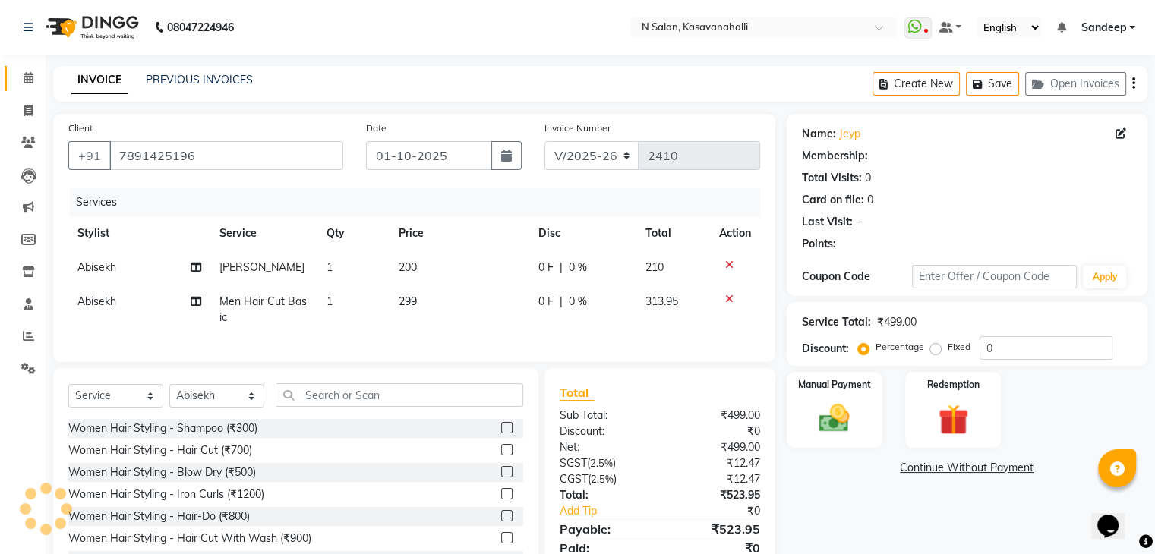
select select "1: Object"
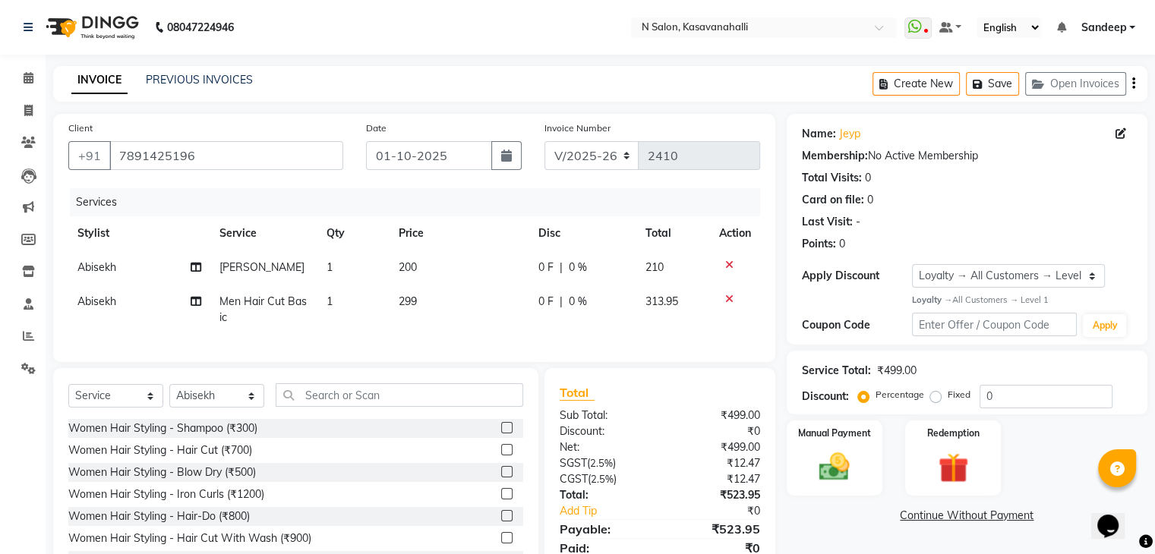
click at [727, 300] on icon at bounding box center [729, 299] width 8 height 11
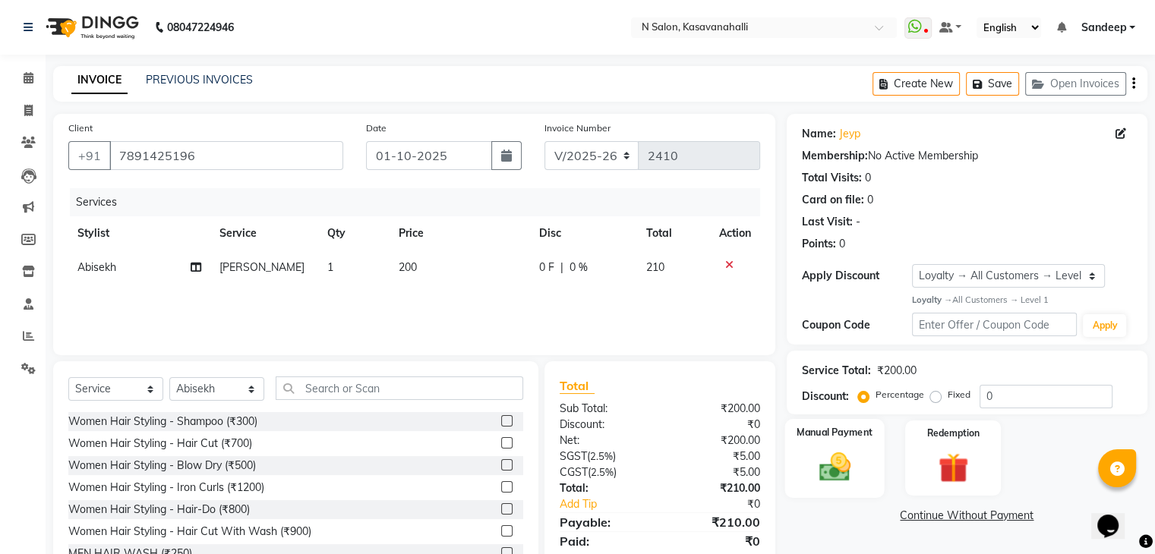
click at [851, 449] on img at bounding box center [834, 467] width 51 height 36
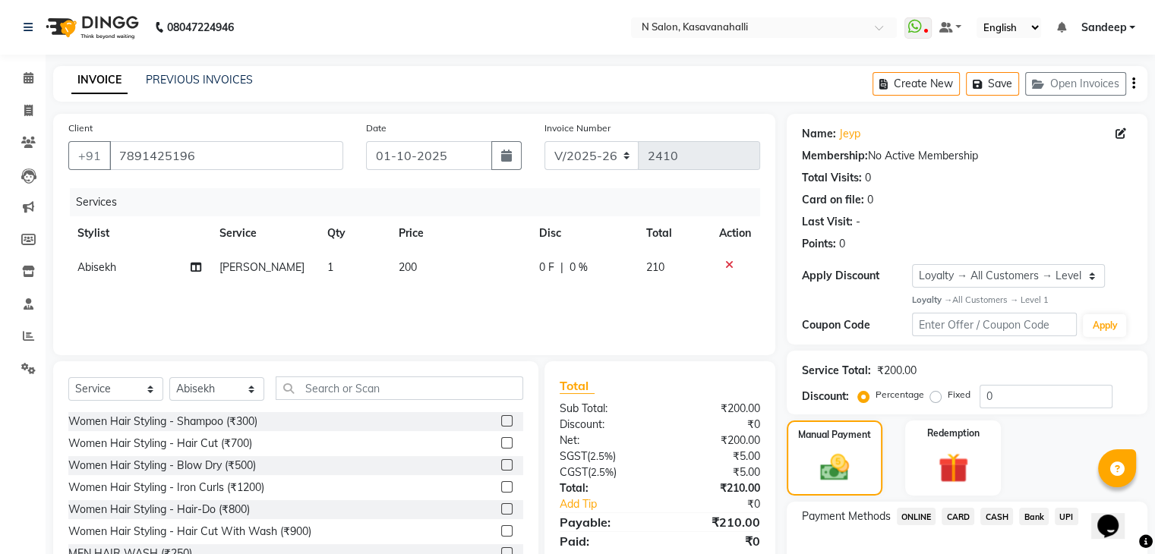
scroll to position [93, 0]
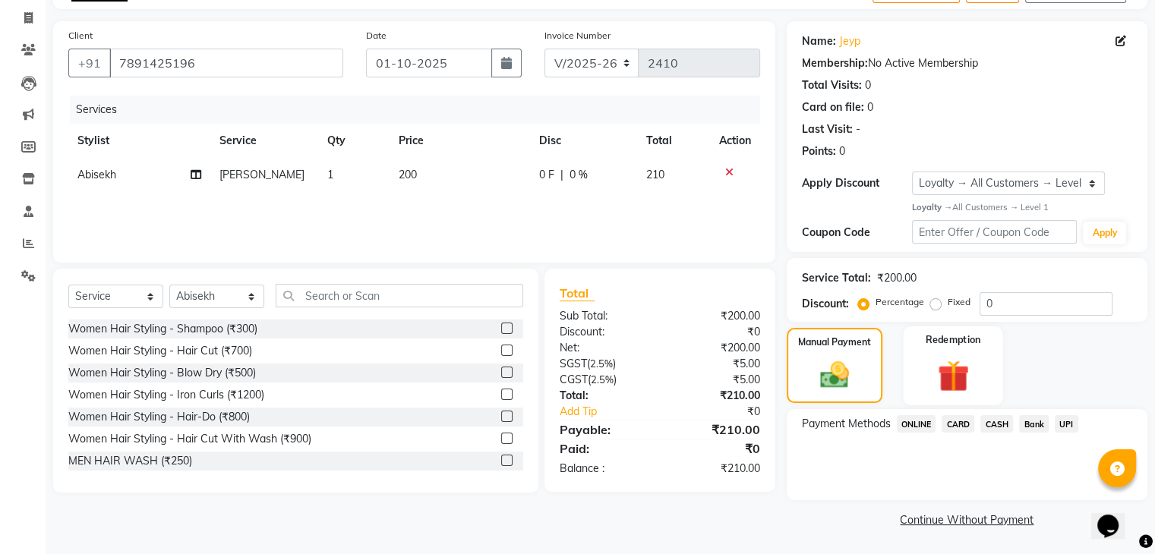
click at [953, 383] on img at bounding box center [952, 375] width 51 height 39
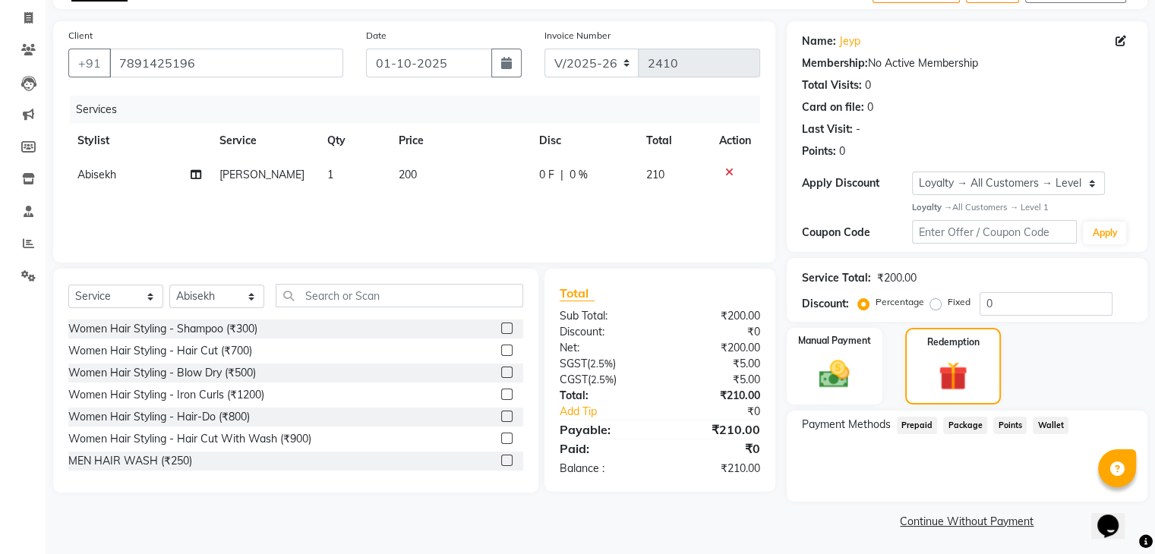
click at [917, 425] on span "Prepaid" at bounding box center [917, 425] width 41 height 17
click at [861, 384] on div "Manual Payment" at bounding box center [833, 366] width 99 height 80
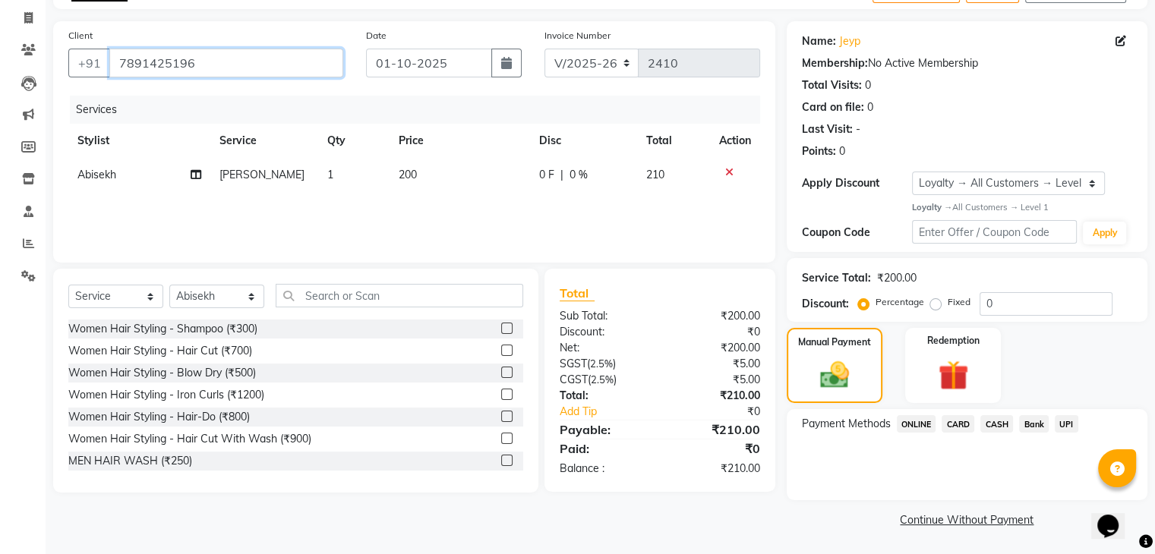
click at [256, 71] on input "7891425196" at bounding box center [226, 63] width 234 height 29
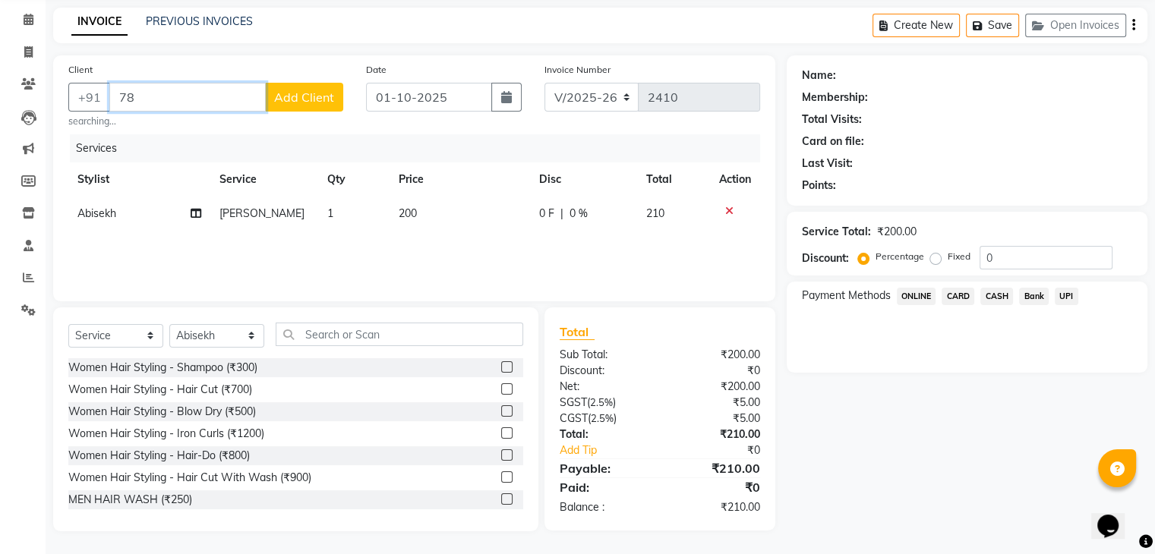
type input "7"
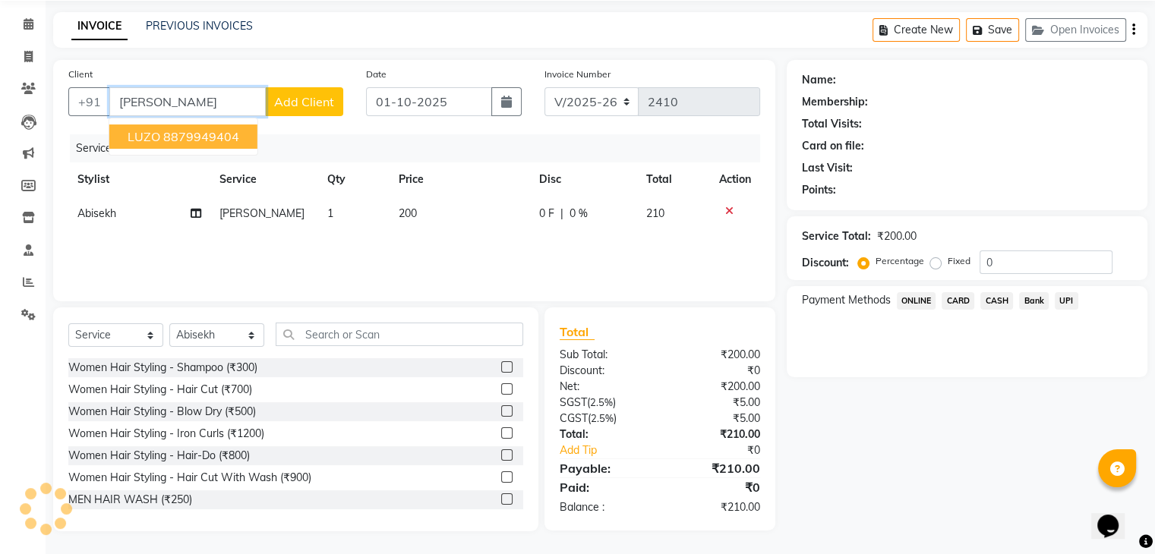
scroll to position [55, 0]
click at [190, 130] on ngb-highlight "8879949404" at bounding box center [201, 136] width 76 height 15
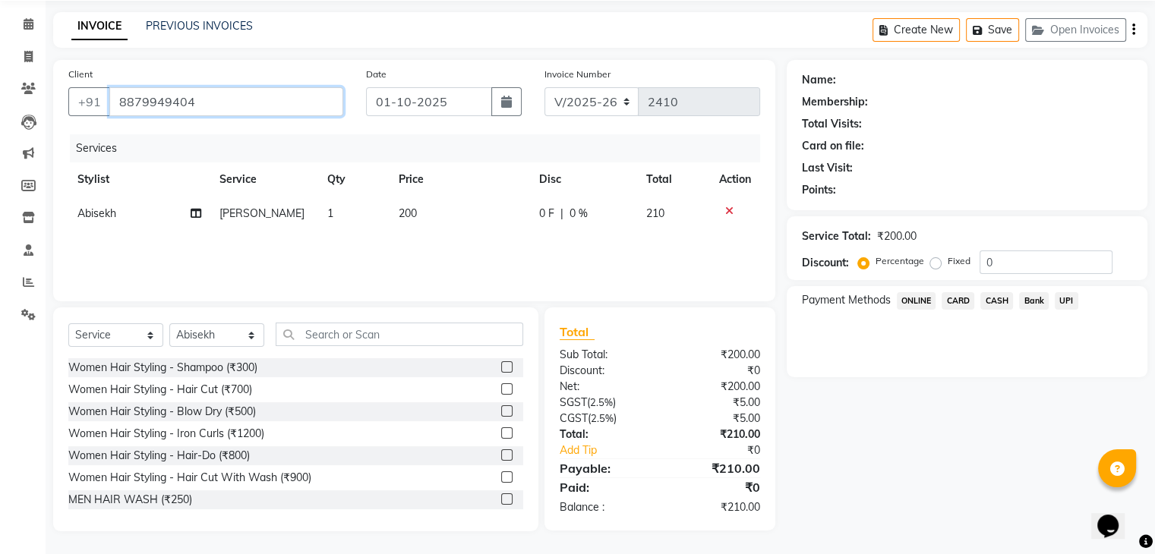
type input "8879949404"
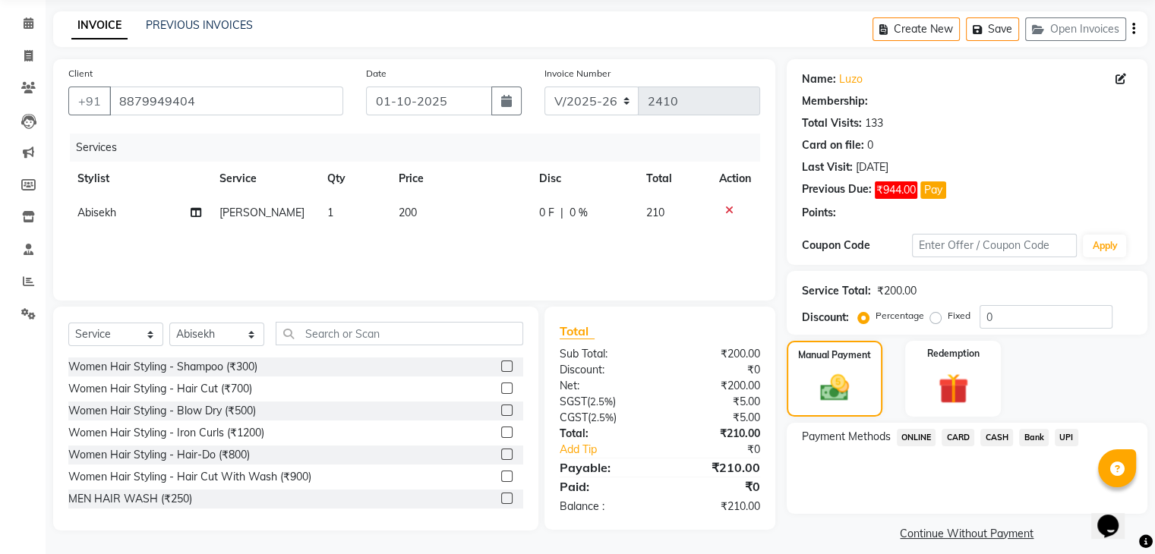
select select "1: Object"
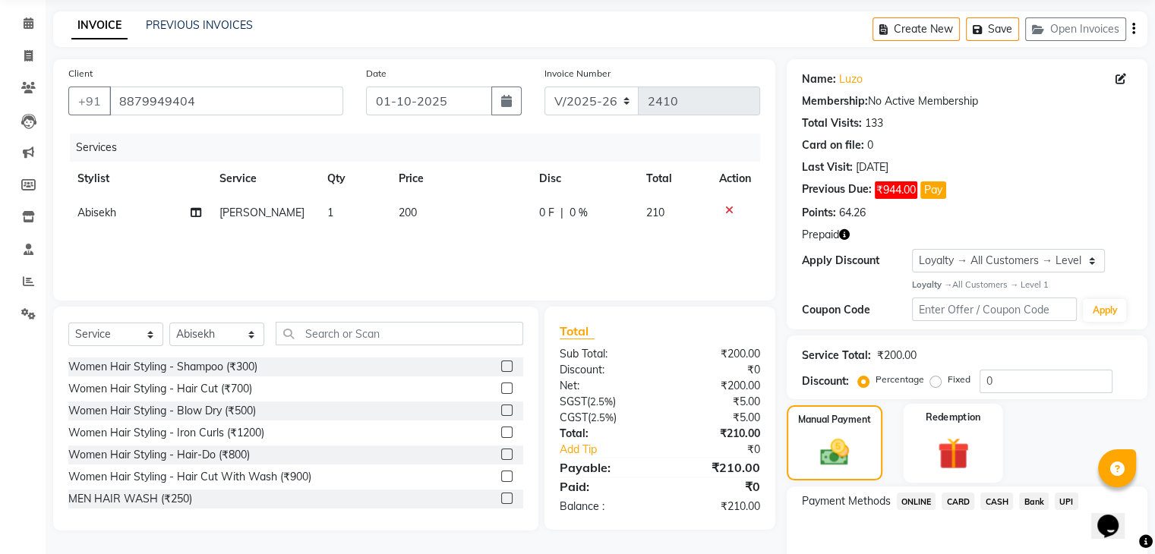
scroll to position [131, 0]
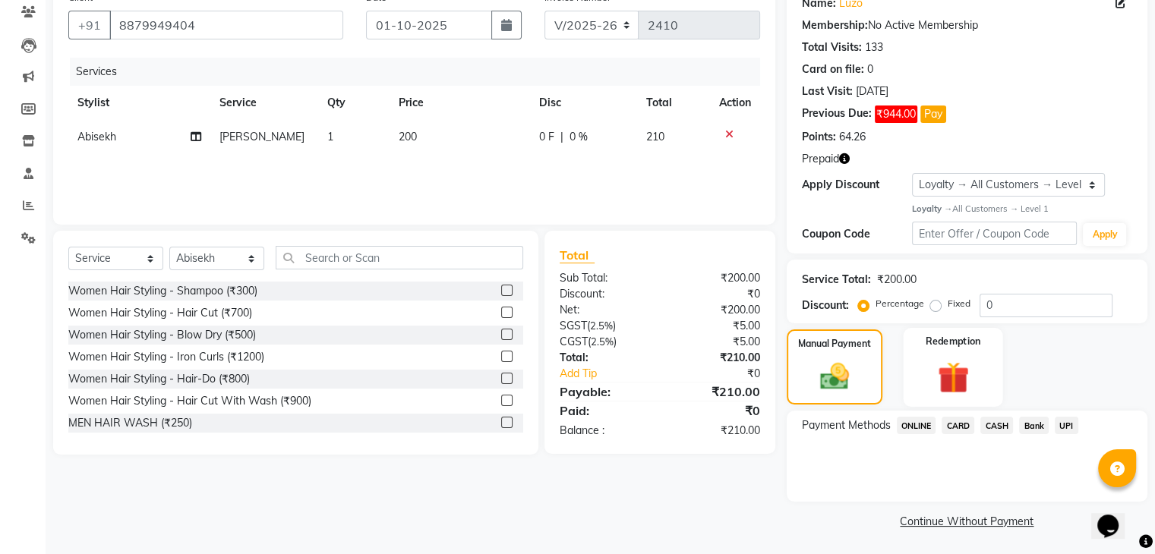
click at [935, 393] on img at bounding box center [952, 377] width 51 height 39
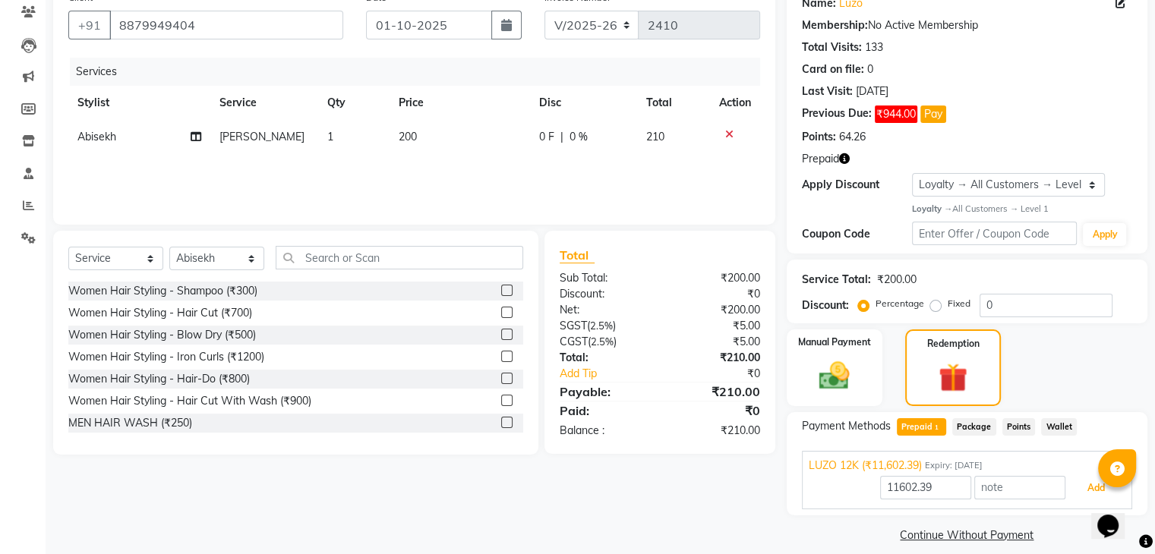
click at [1092, 490] on button "Add" at bounding box center [1095, 488] width 55 height 26
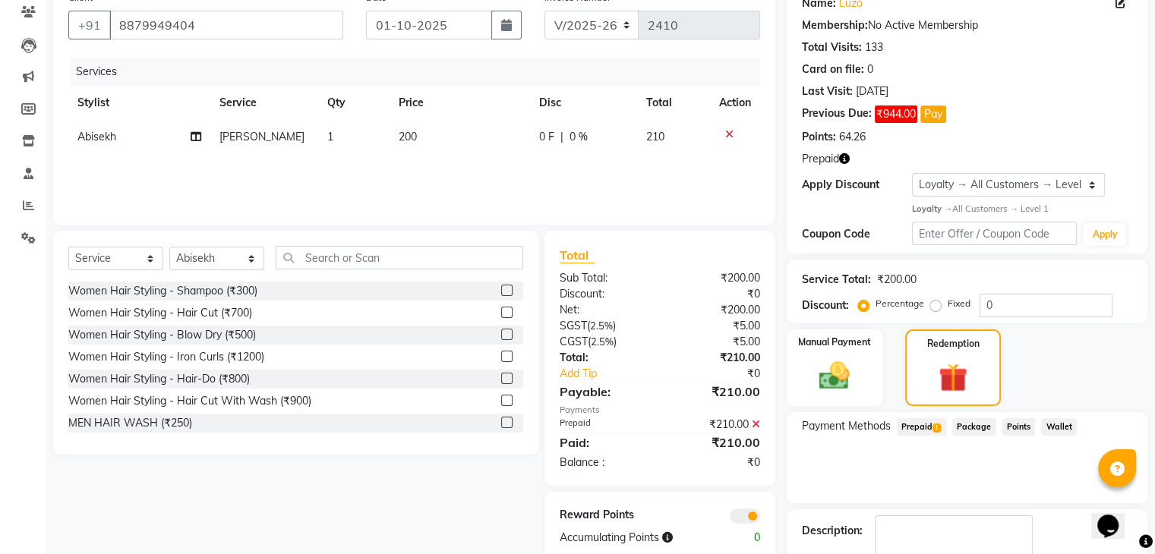
click at [914, 432] on span "Prepaid 1" at bounding box center [921, 426] width 49 height 17
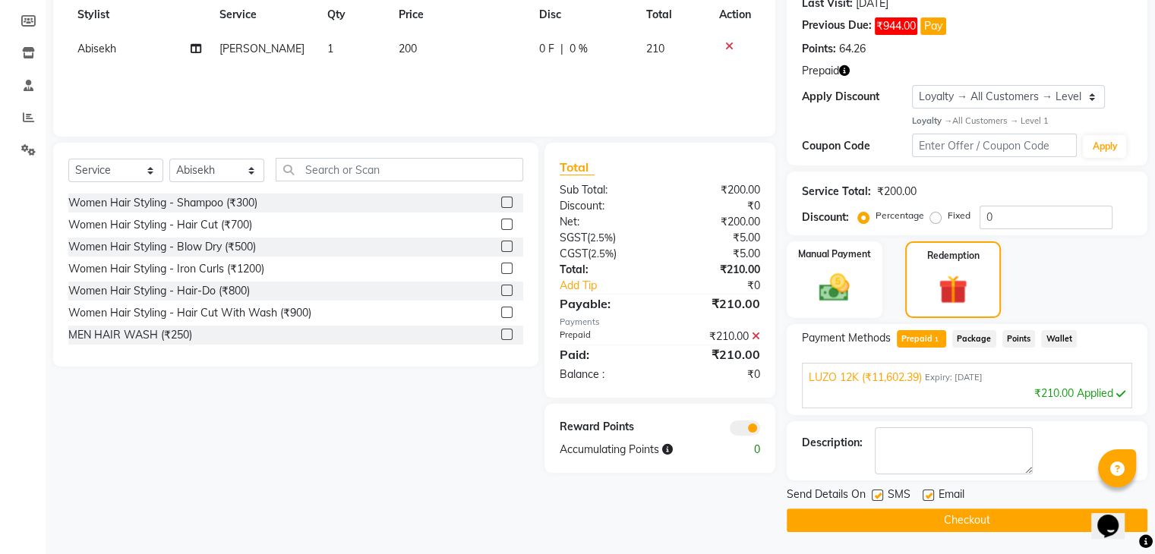
scroll to position [0, 0]
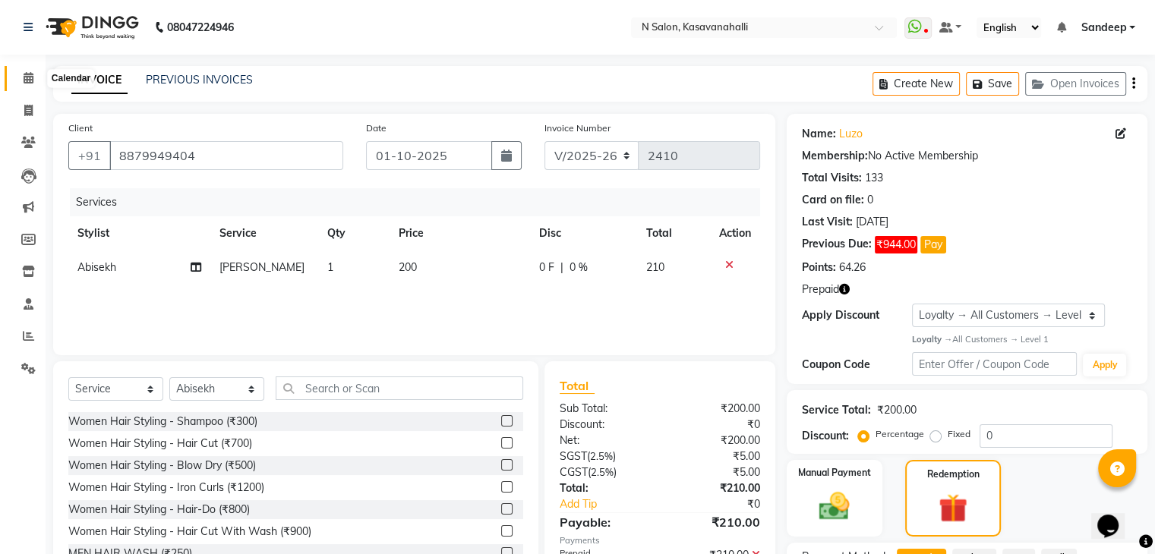
click at [18, 81] on span at bounding box center [28, 78] width 27 height 17
click at [313, 159] on input "8879949404" at bounding box center [226, 155] width 234 height 29
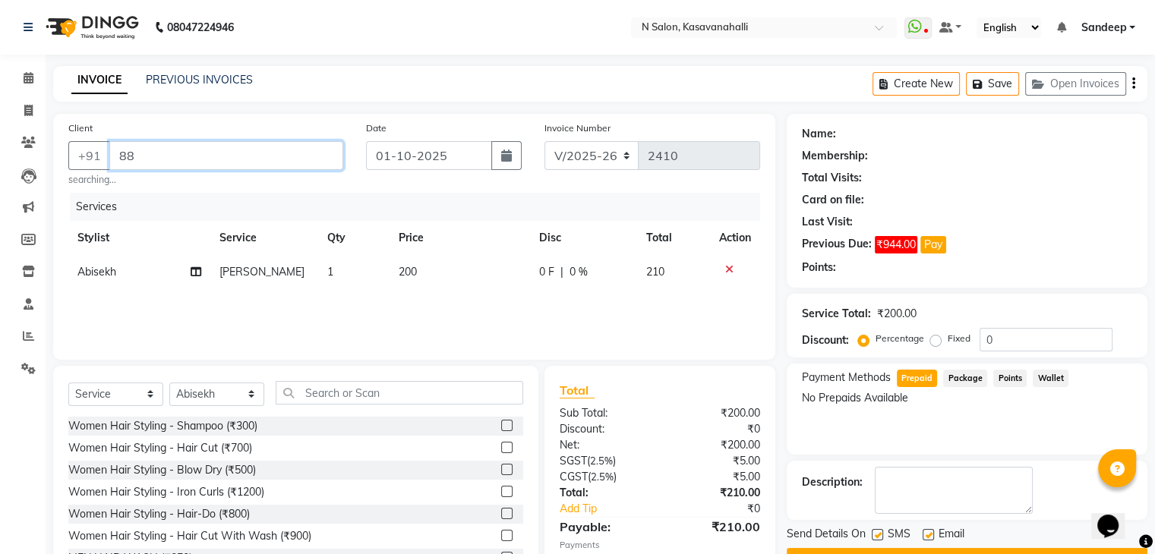
type input "8"
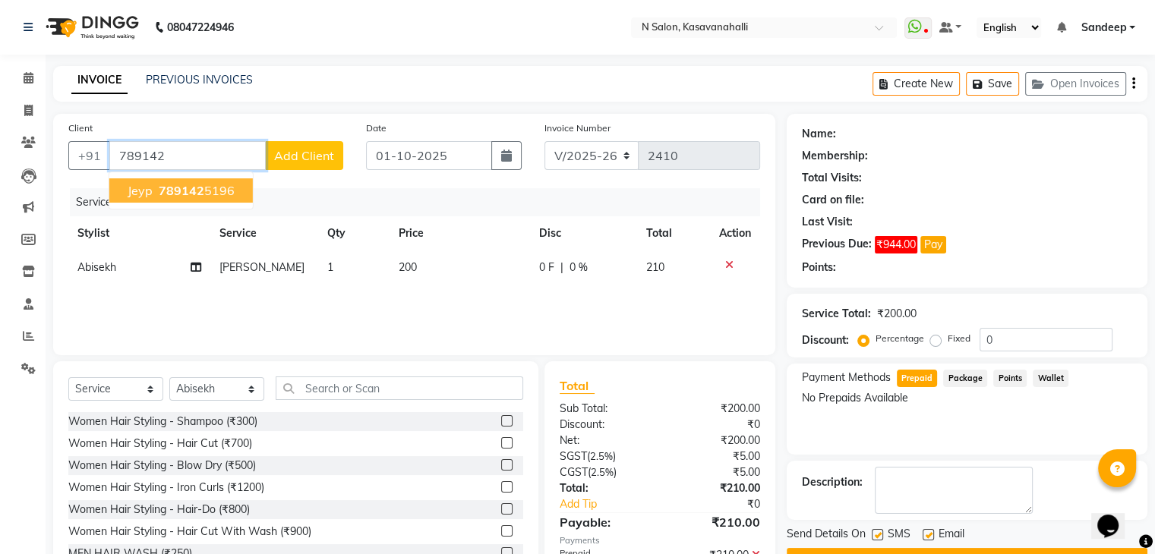
click at [206, 192] on ngb-highlight "789142 5196" at bounding box center [195, 190] width 79 height 15
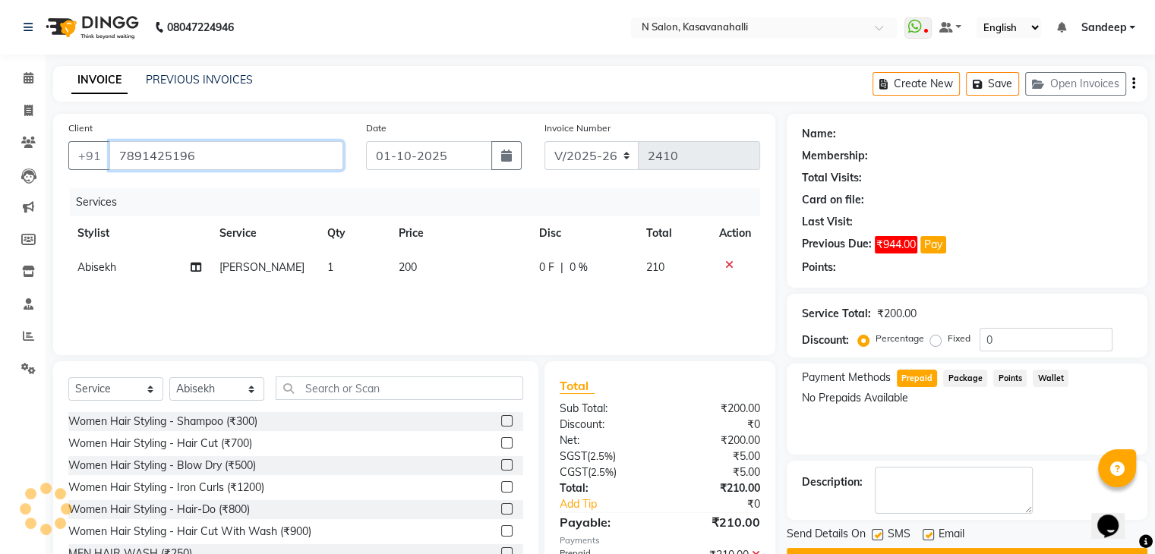
type input "7891425196"
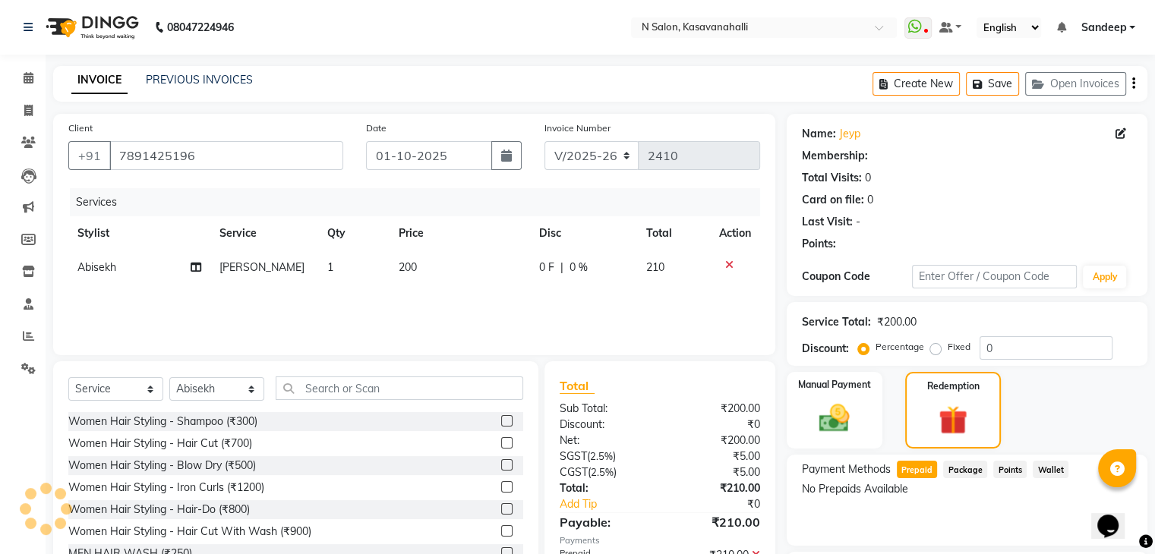
select select "1: Object"
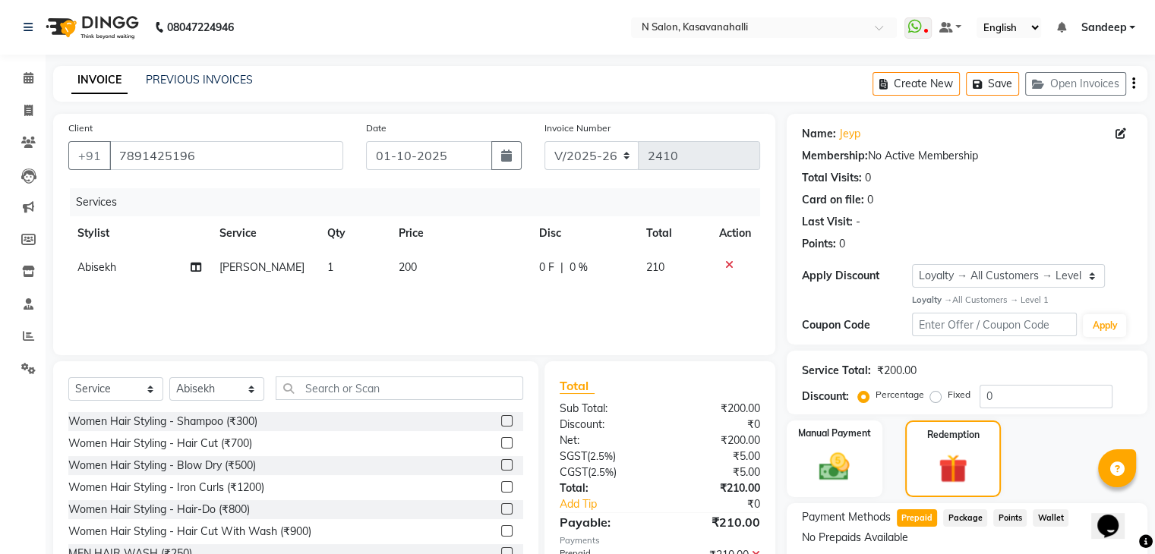
scroll to position [152, 0]
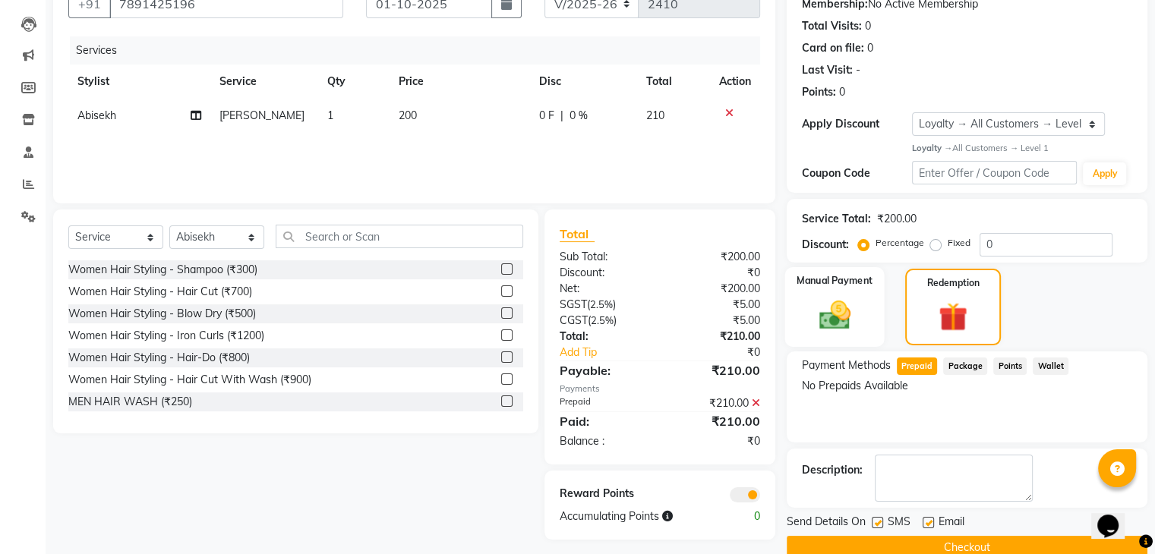
click at [821, 314] on img at bounding box center [834, 315] width 51 height 36
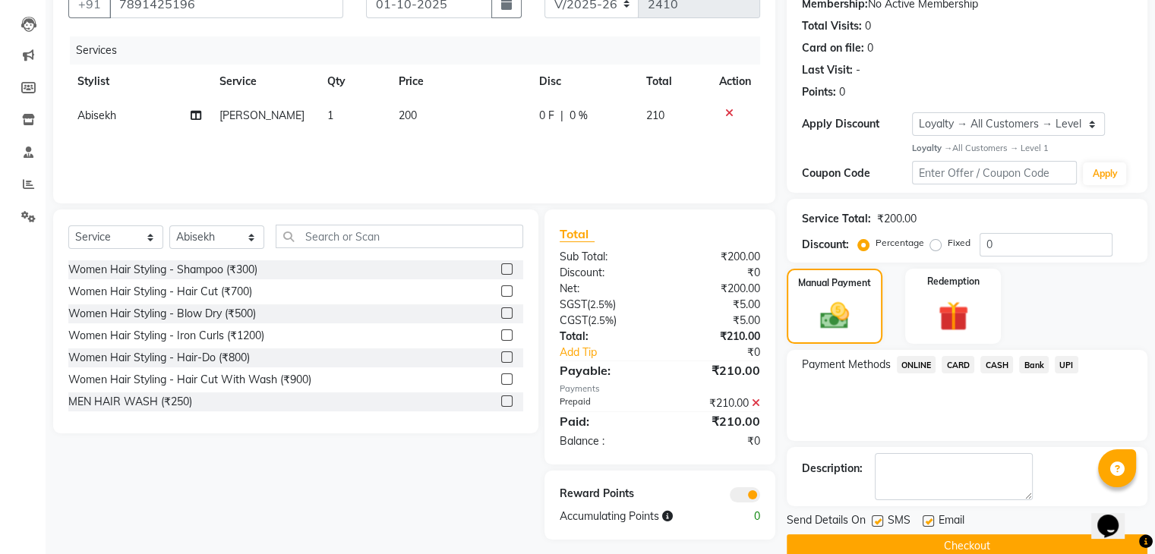
click at [920, 364] on span "ONLINE" at bounding box center [916, 364] width 39 height 17
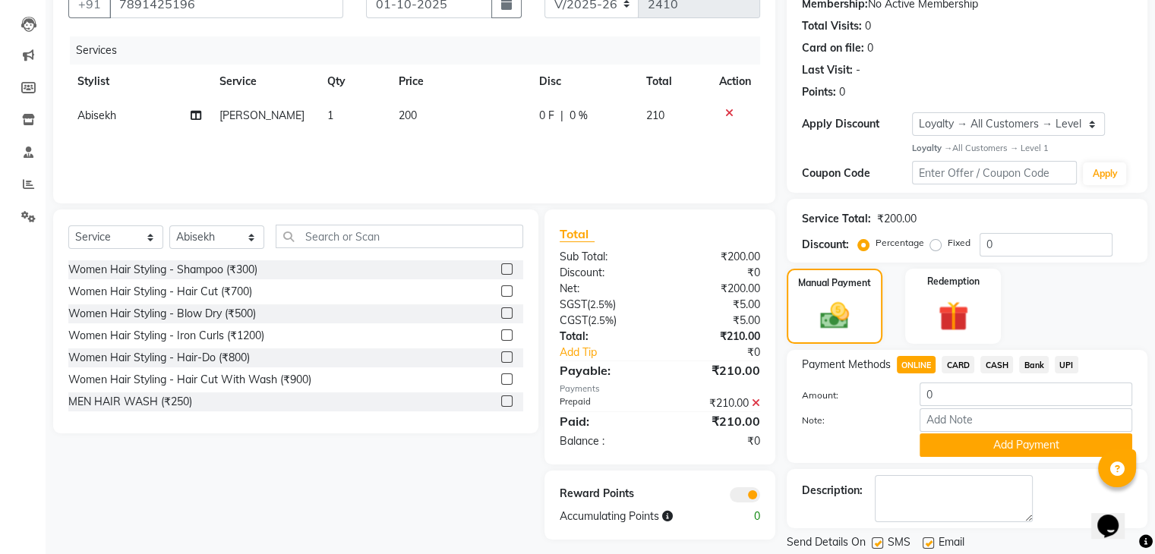
scroll to position [201, 0]
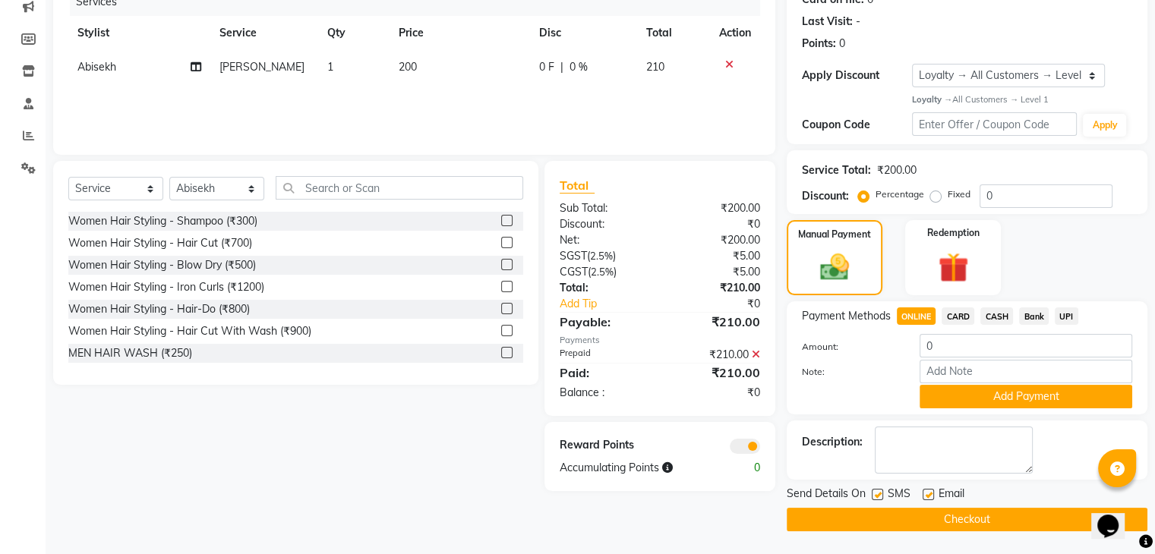
click at [954, 317] on span "CARD" at bounding box center [957, 315] width 33 height 17
click at [961, 398] on button "Add Payment" at bounding box center [1025, 397] width 213 height 24
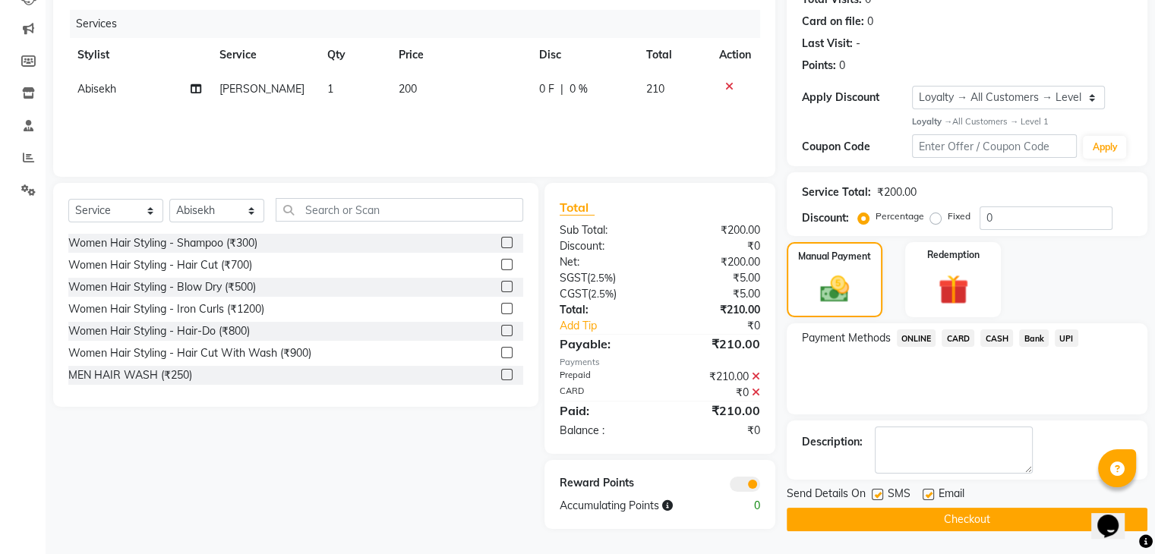
scroll to position [178, 0]
click at [905, 514] on button "Checkout" at bounding box center [967, 521] width 361 height 24
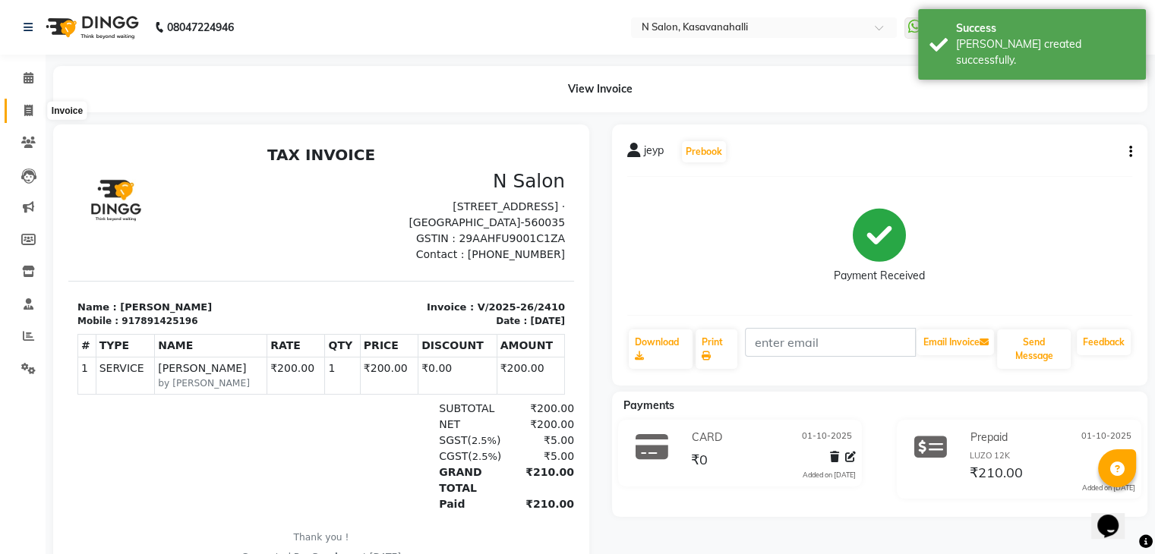
click at [27, 105] on icon at bounding box center [28, 110] width 8 height 11
select select "service"
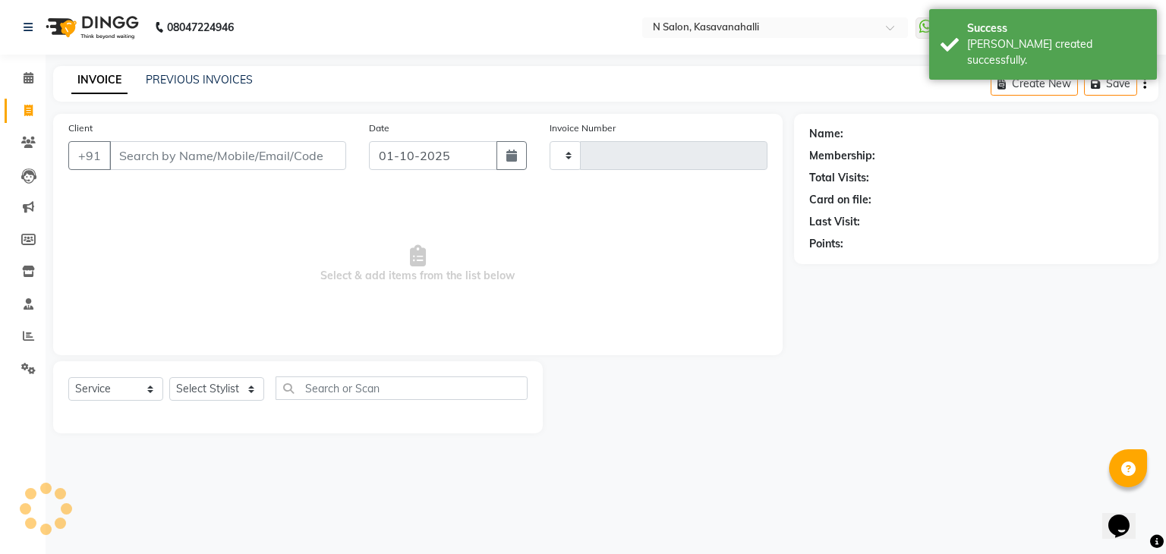
type input "2411"
select select "7111"
click at [163, 153] on input "Client" at bounding box center [227, 155] width 237 height 29
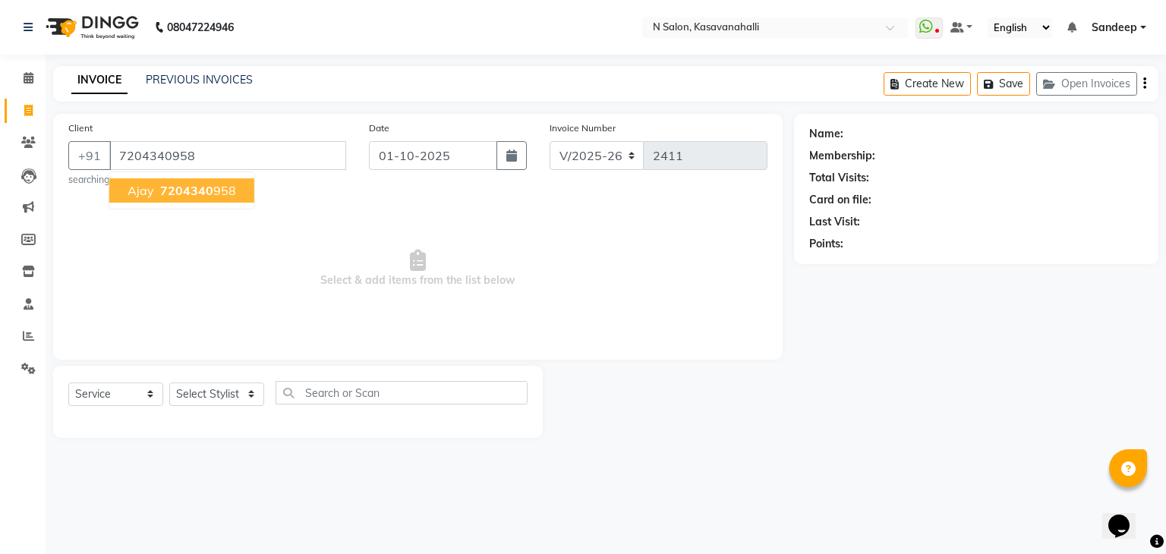
type input "7204340958"
click at [187, 197] on span "7204340" at bounding box center [186, 190] width 53 height 15
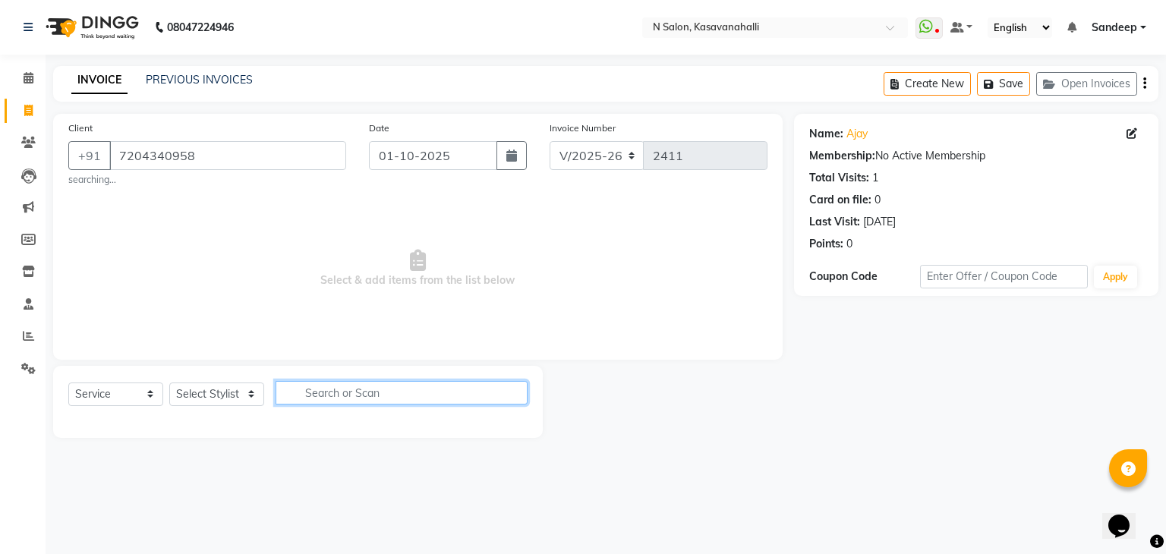
click at [381, 389] on input "text" at bounding box center [402, 393] width 252 height 24
type input "cut an"
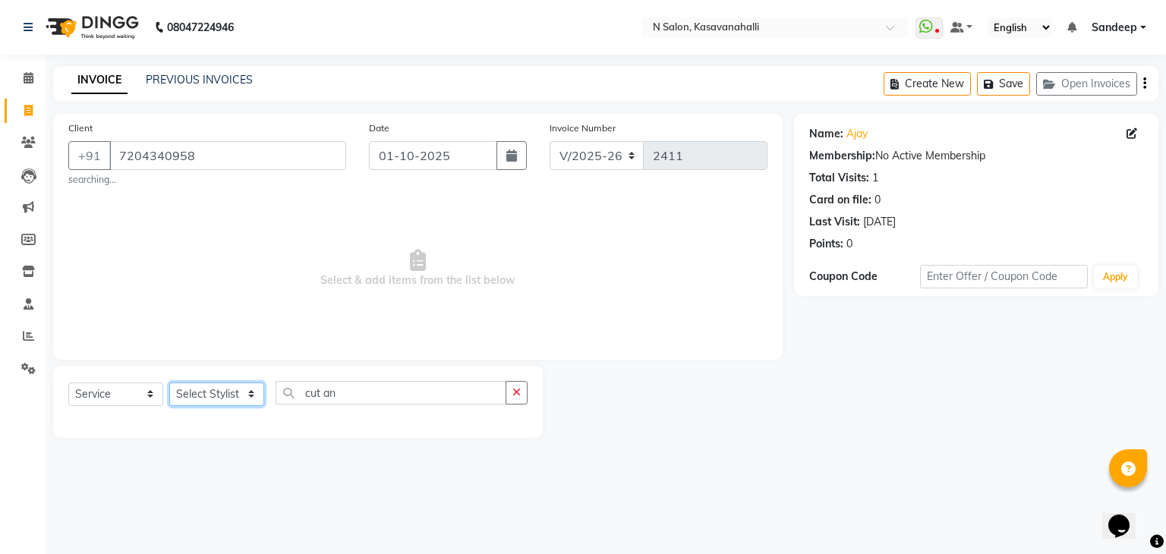
click at [238, 386] on select "Select Stylist Abisekh [PERSON_NAME] Choinam Karan Manju Owner [PERSON_NAME] [P…" at bounding box center [216, 395] width 95 height 24
select select "88552"
click at [169, 383] on select "Select Stylist Abisekh [PERSON_NAME] Choinam Karan Manju Owner [PERSON_NAME] [P…" at bounding box center [216, 395] width 95 height 24
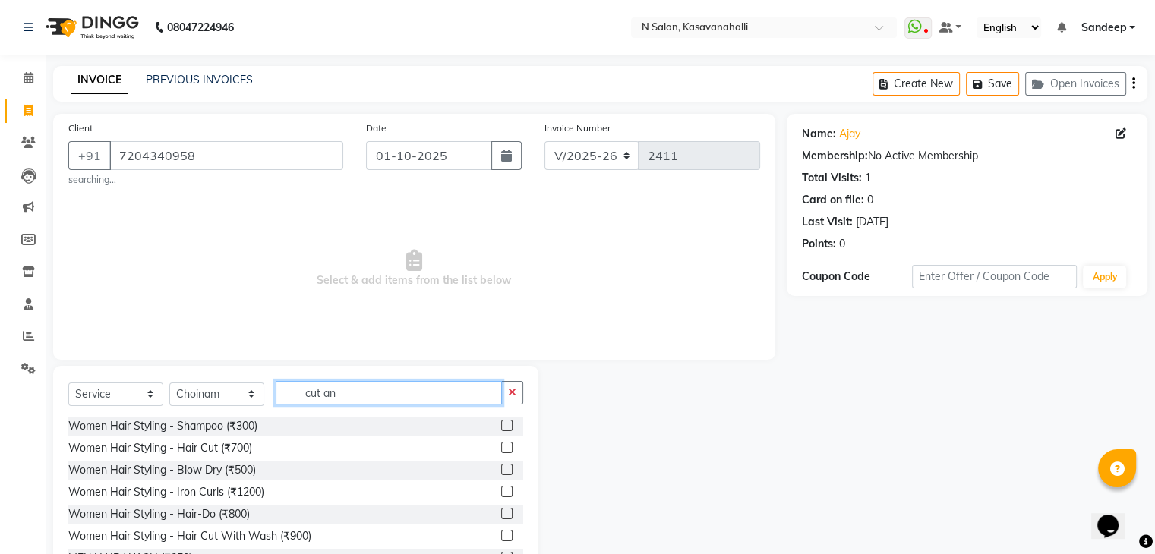
click at [410, 392] on input "cut an" at bounding box center [389, 393] width 226 height 24
type input "c"
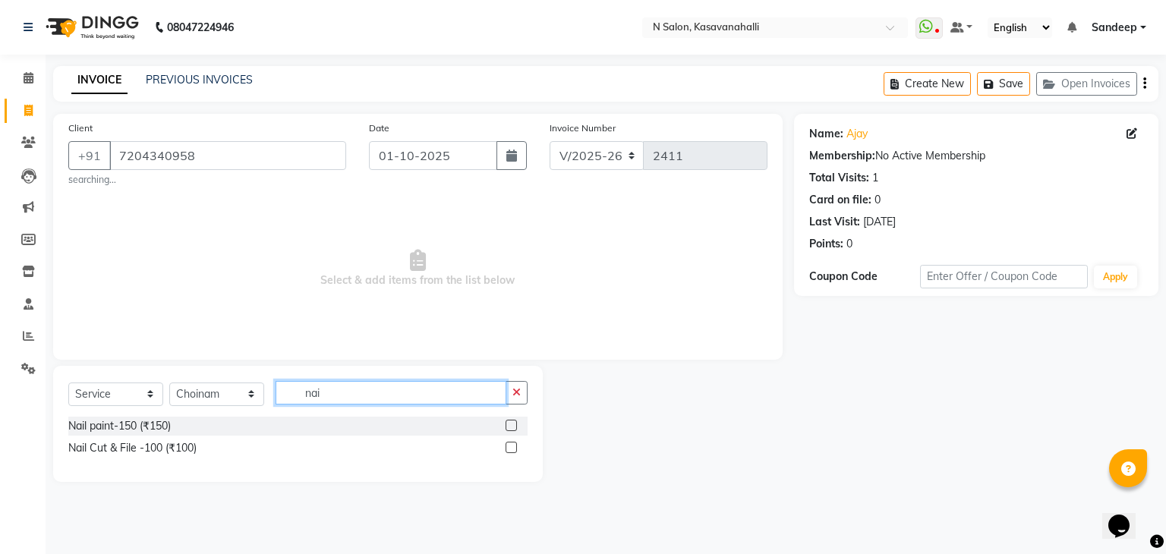
type input "nai"
click at [513, 447] on label at bounding box center [511, 447] width 11 height 11
click at [513, 447] on input "checkbox" at bounding box center [511, 448] width 10 height 10
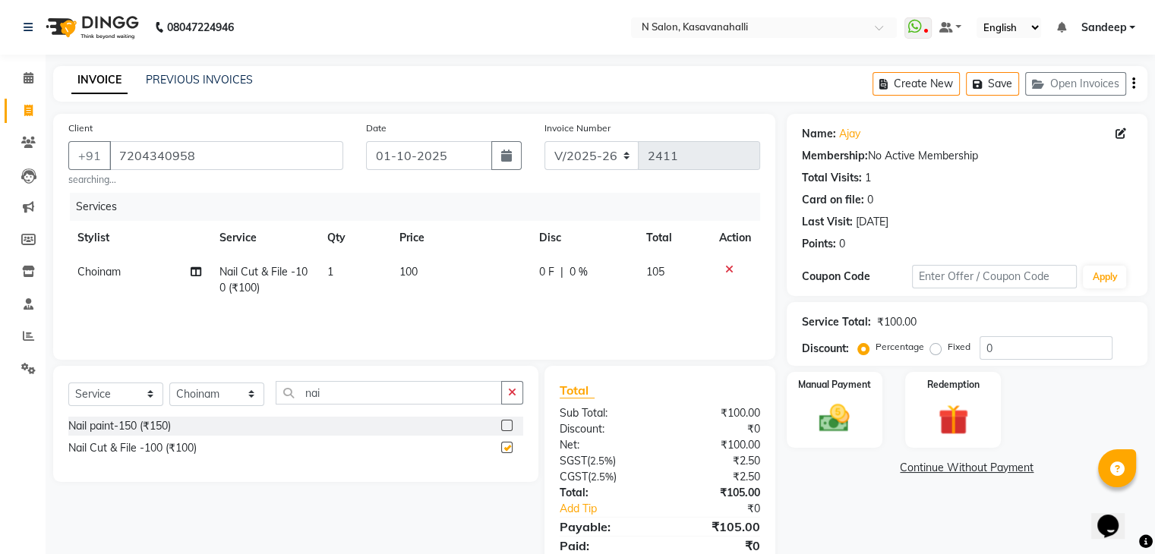
checkbox input "false"
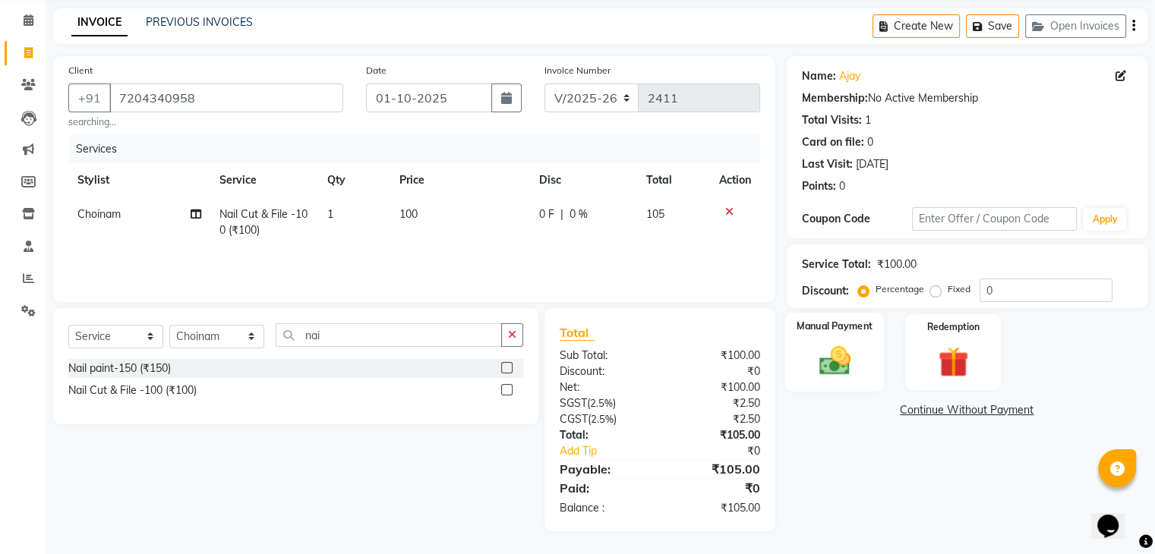
click at [834, 343] on img at bounding box center [834, 361] width 51 height 36
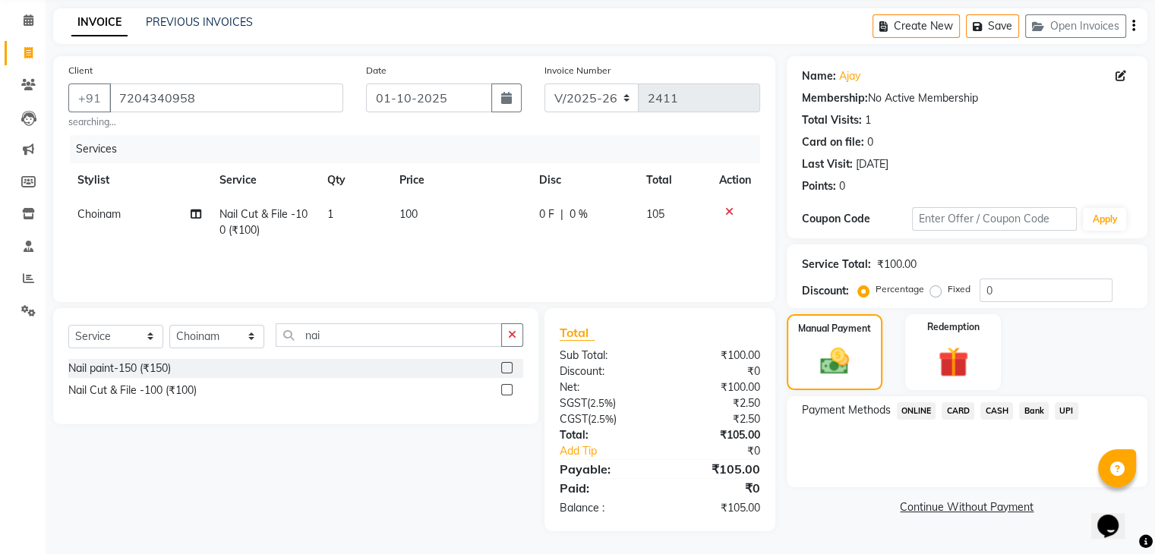
click at [925, 410] on span "ONLINE" at bounding box center [916, 410] width 39 height 17
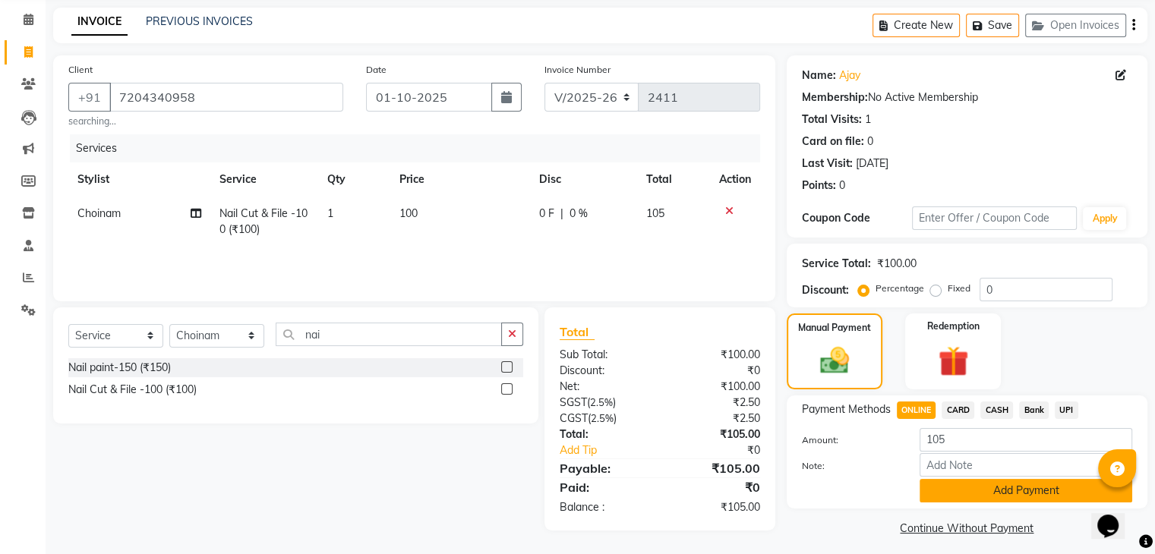
scroll to position [68, 0]
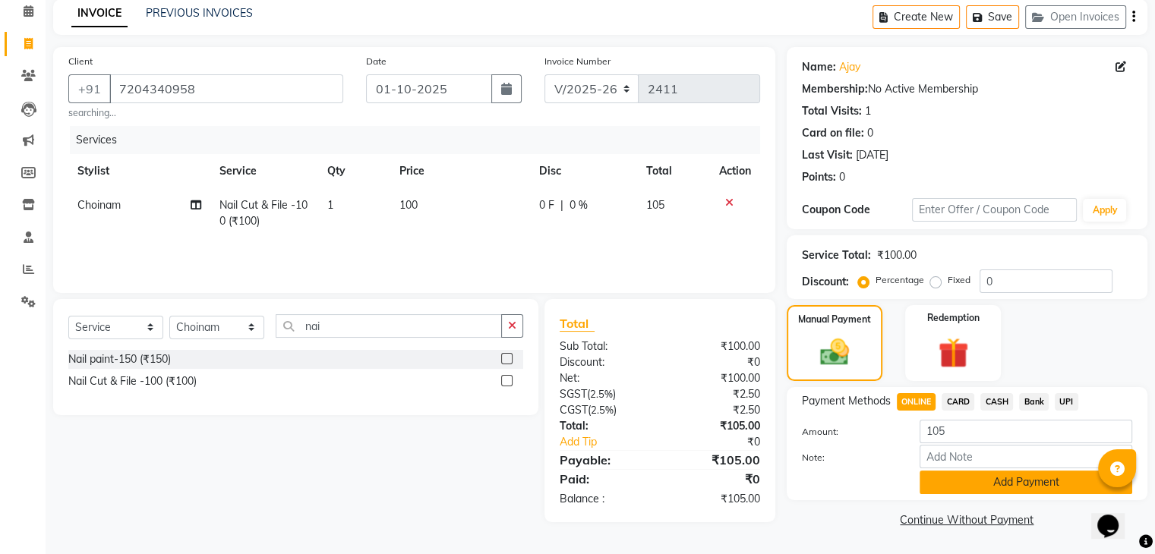
click at [954, 478] on button "Add Payment" at bounding box center [1025, 483] width 213 height 24
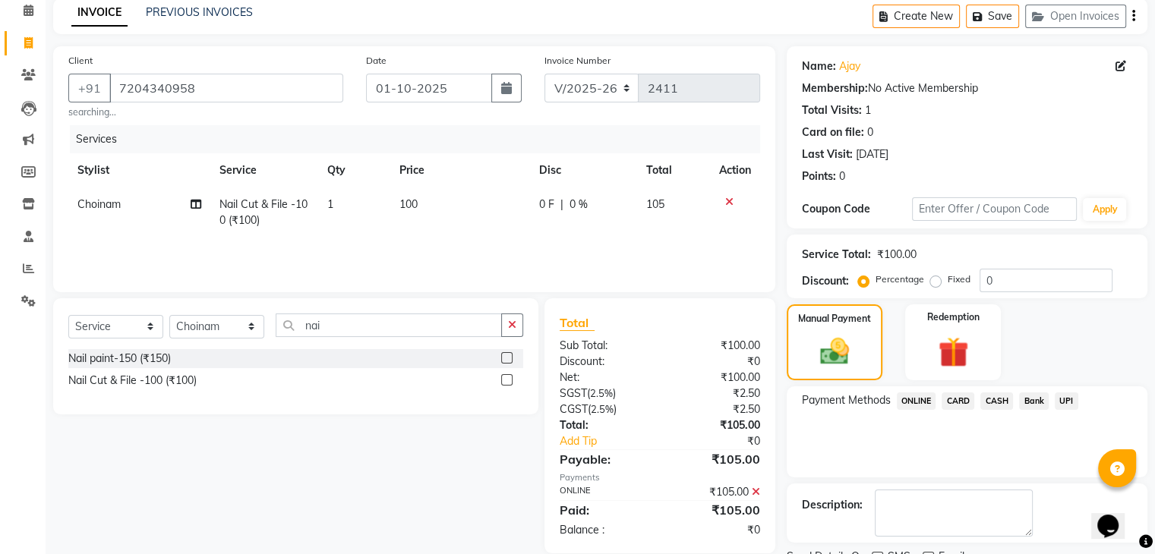
scroll to position [130, 0]
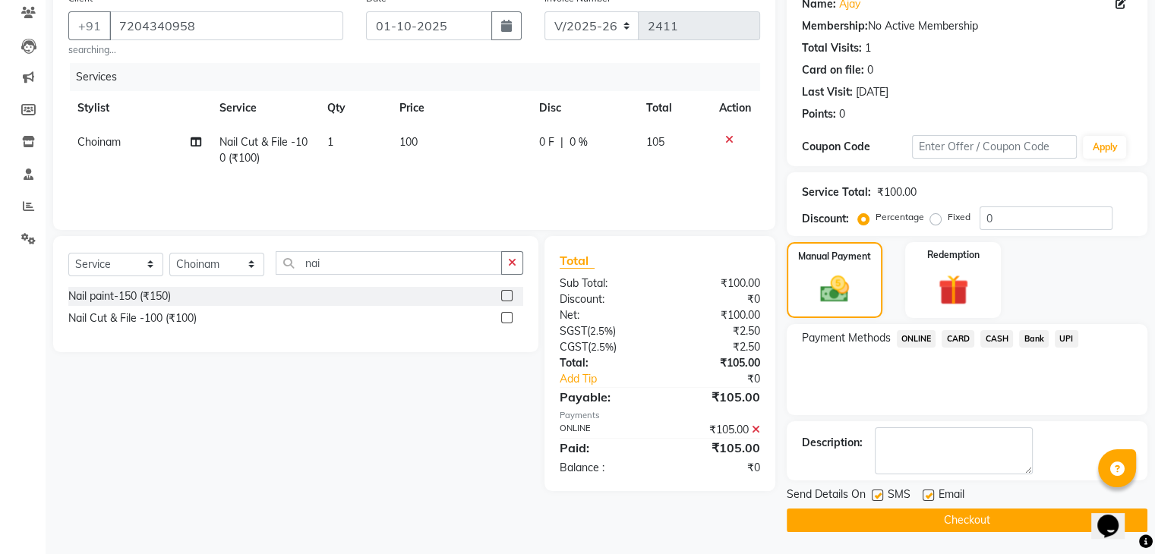
click at [980, 512] on button "Checkout" at bounding box center [967, 521] width 361 height 24
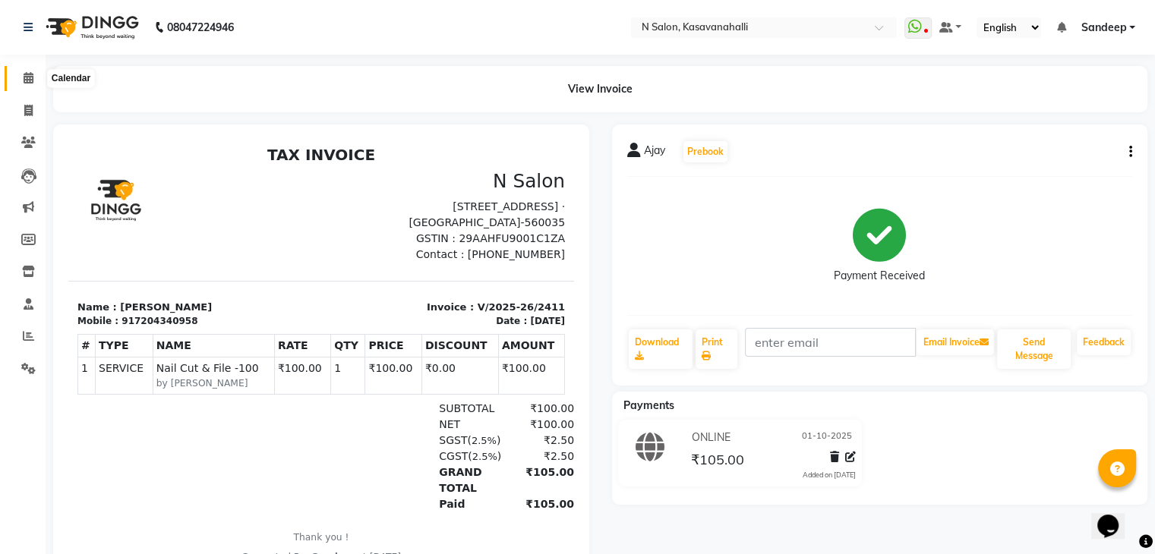
click at [18, 77] on span at bounding box center [28, 78] width 27 height 17
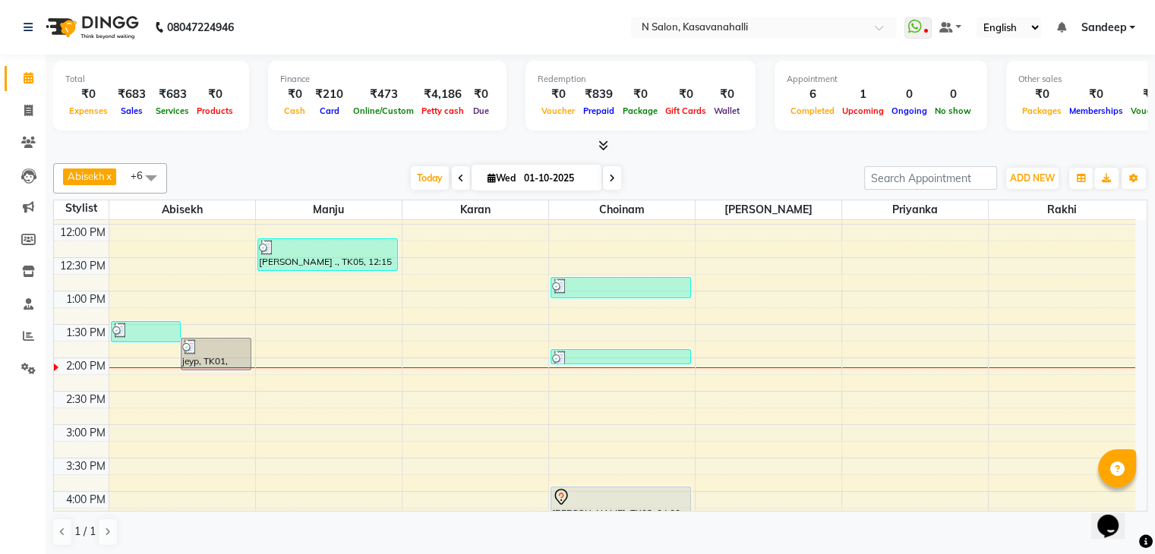
scroll to position [304, 0]
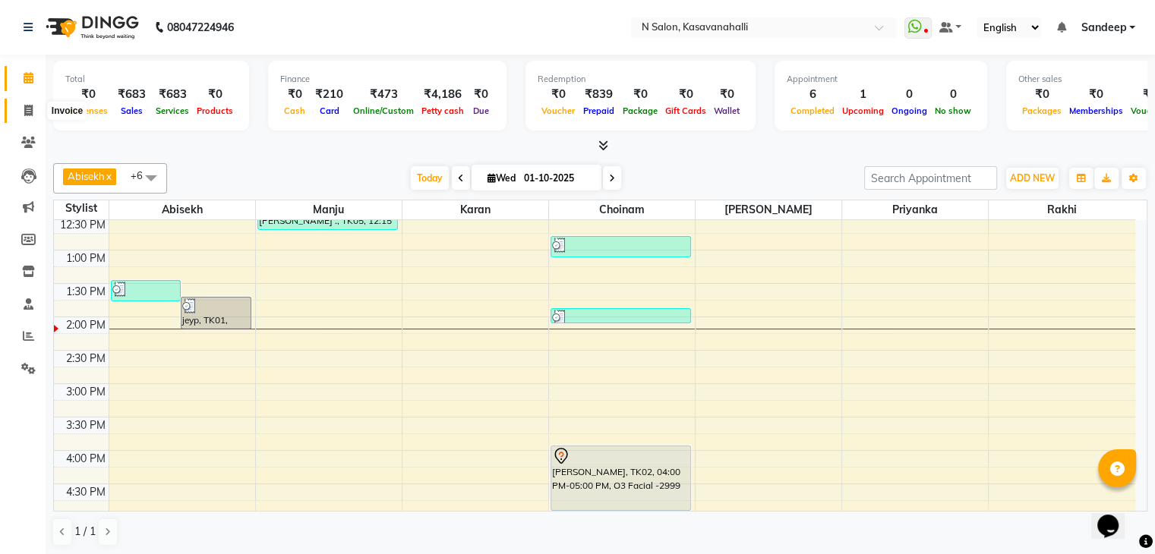
click at [23, 110] on span at bounding box center [28, 110] width 27 height 17
select select "service"
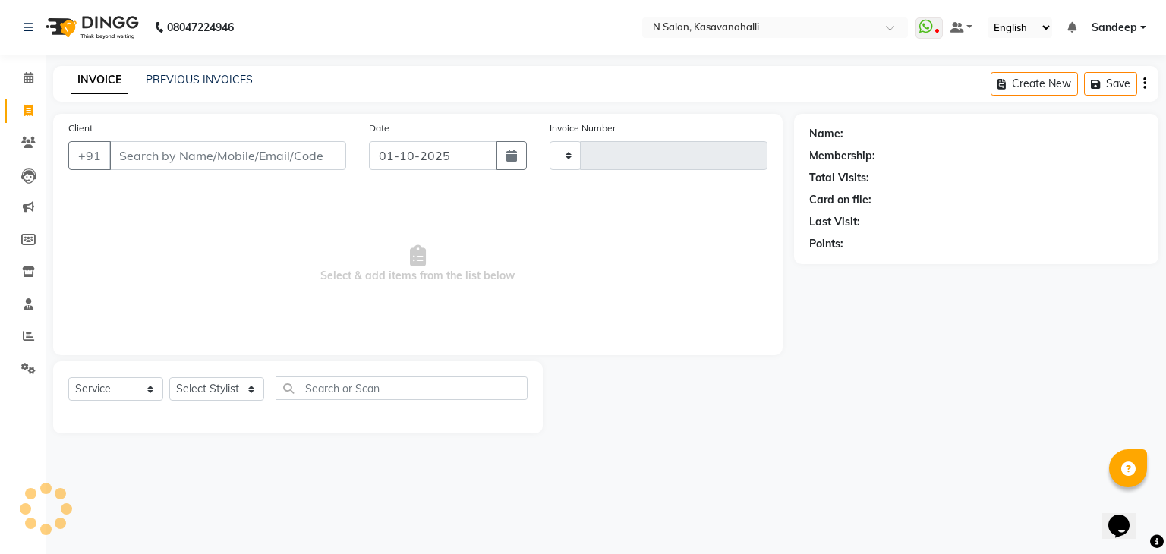
type input "2412"
select select "7111"
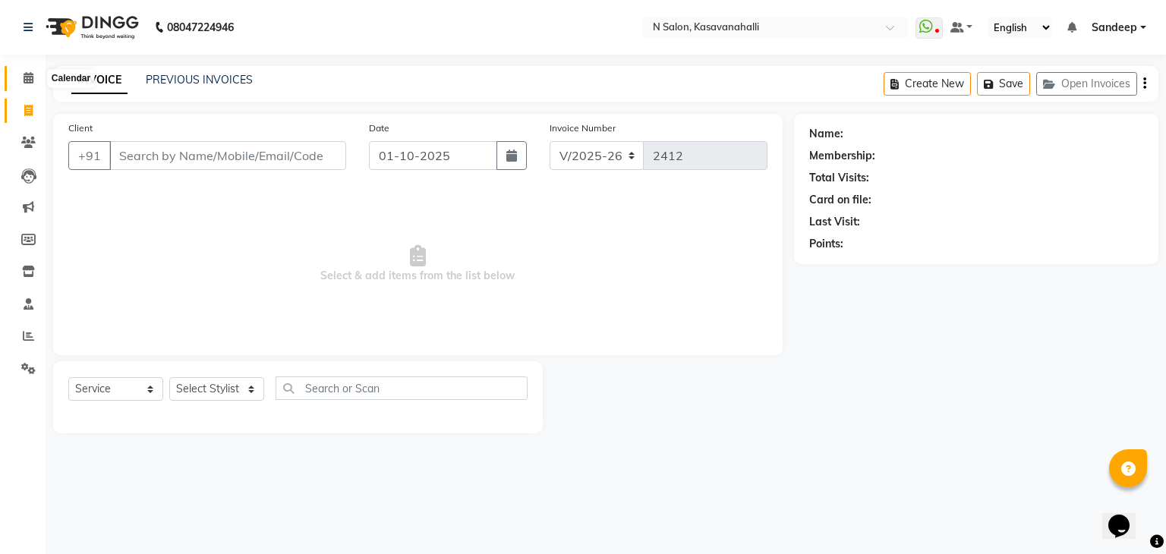
click at [38, 76] on span at bounding box center [28, 78] width 27 height 17
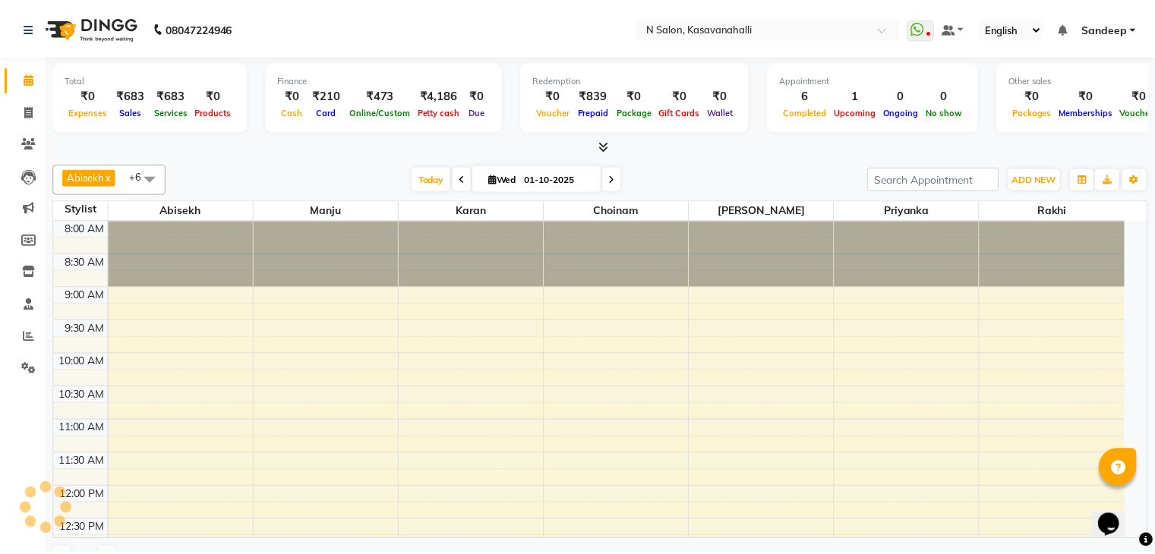
scroll to position [398, 0]
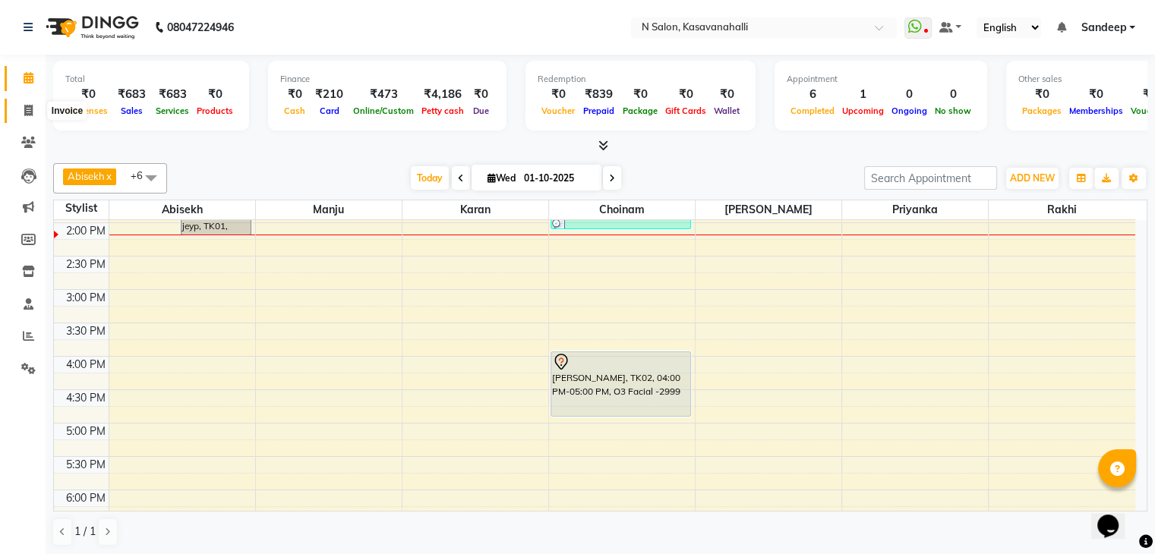
click at [27, 110] on icon at bounding box center [28, 110] width 8 height 11
select select "service"
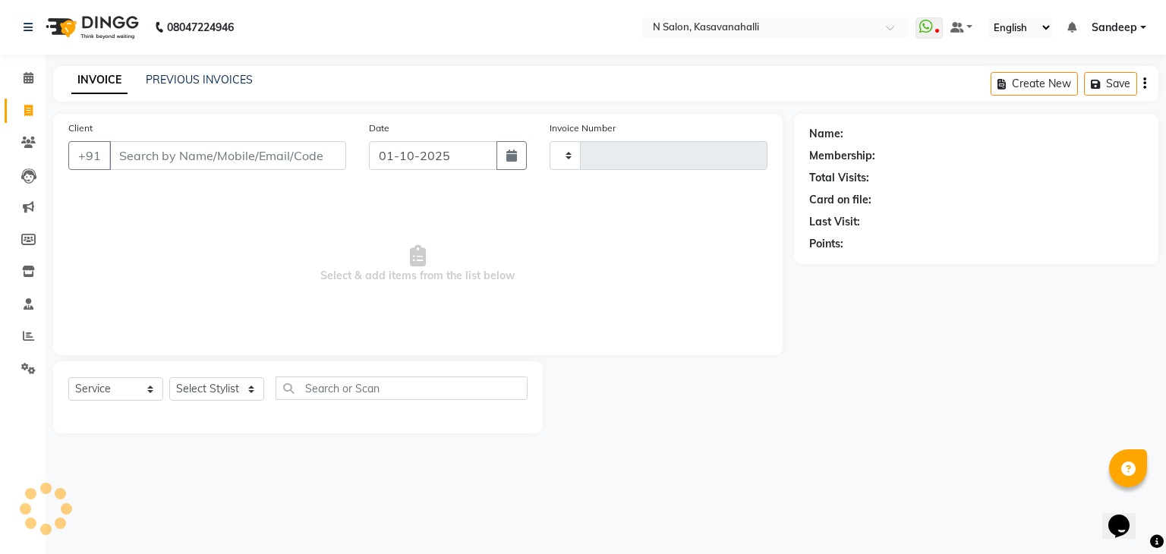
type input "2412"
select select "7111"
click at [28, 86] on span at bounding box center [28, 78] width 27 height 17
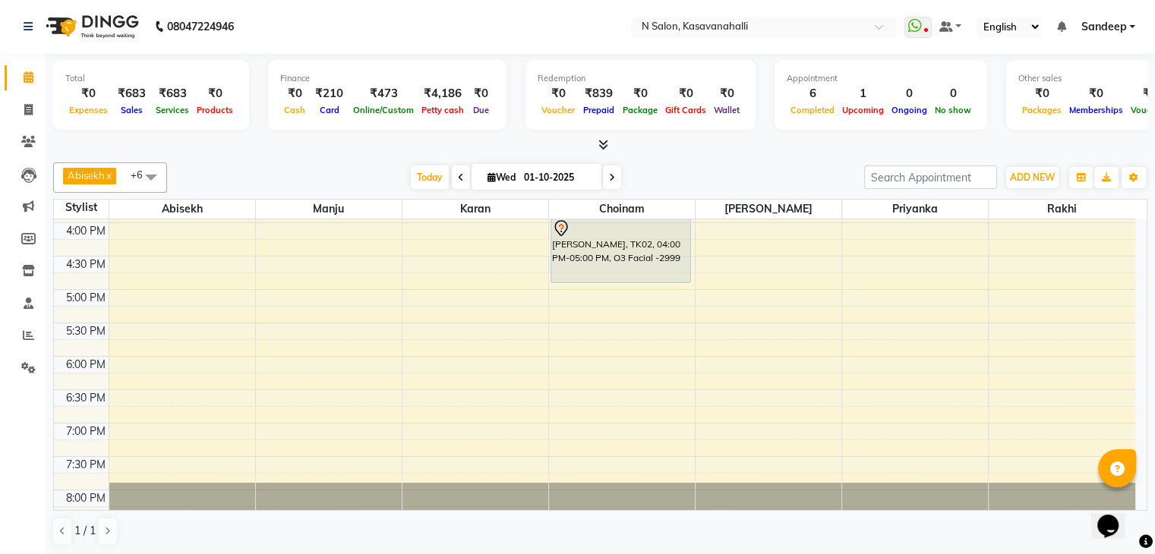
scroll to position [531, 0]
click at [30, 109] on icon at bounding box center [28, 109] width 8 height 11
select select "service"
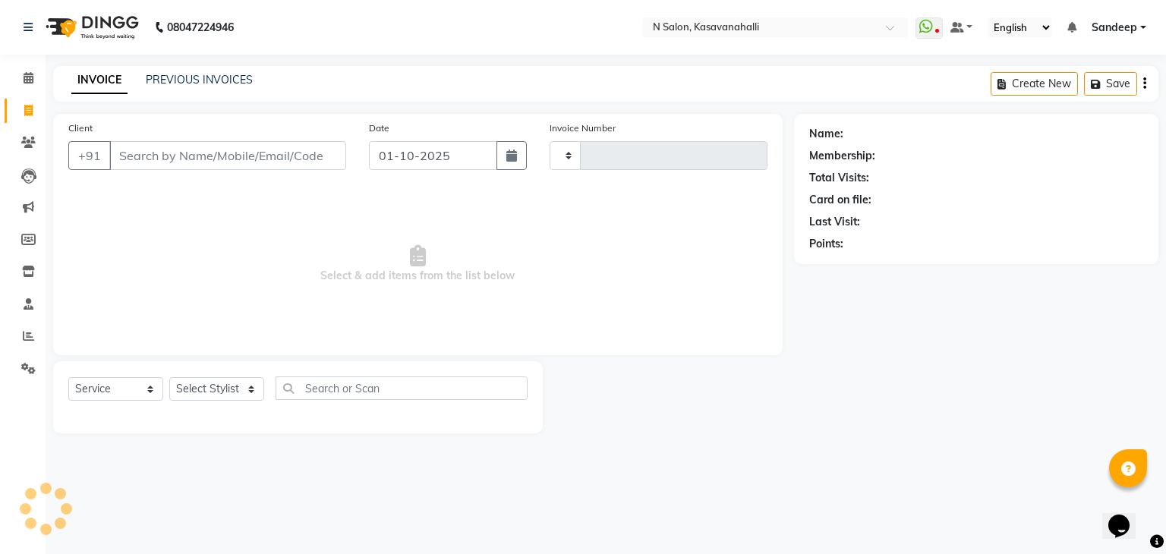
type input "2412"
select select "7111"
click at [18, 88] on link "Calendar" at bounding box center [23, 78] width 36 height 25
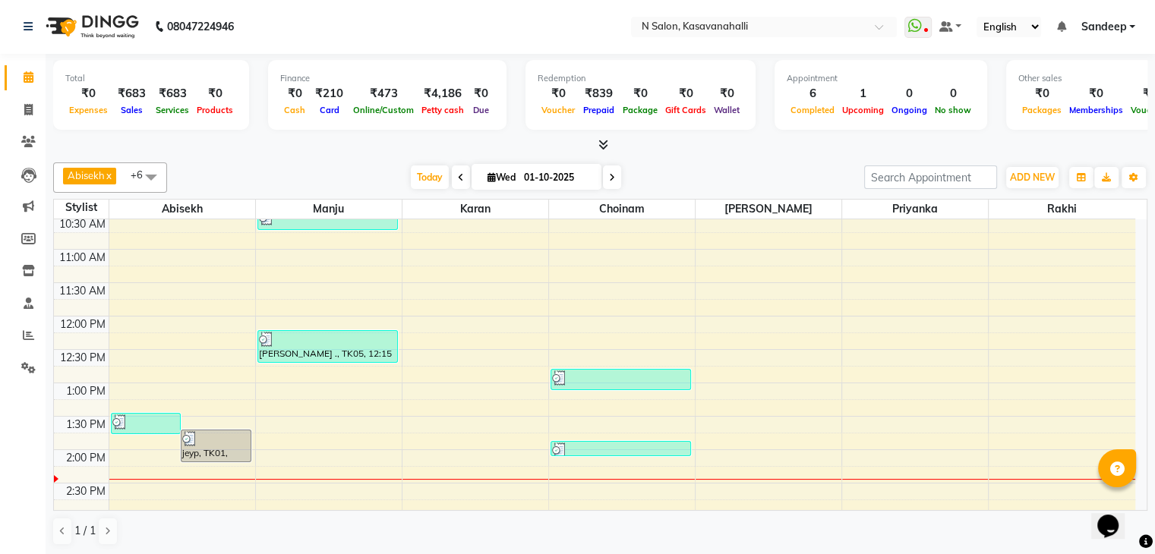
scroll to position [152, 0]
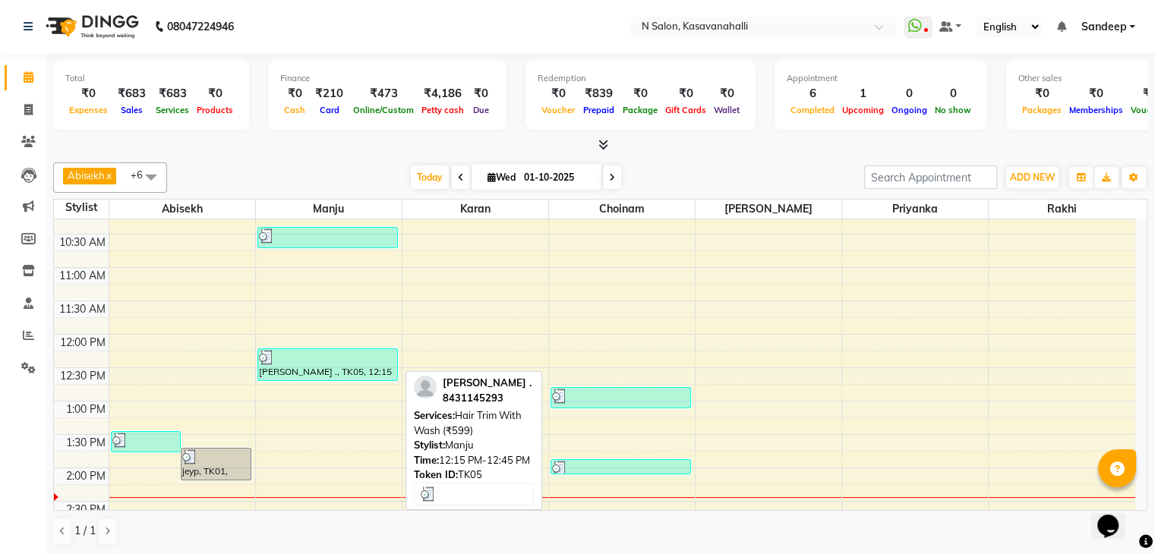
click at [296, 362] on div at bounding box center [327, 357] width 137 height 15
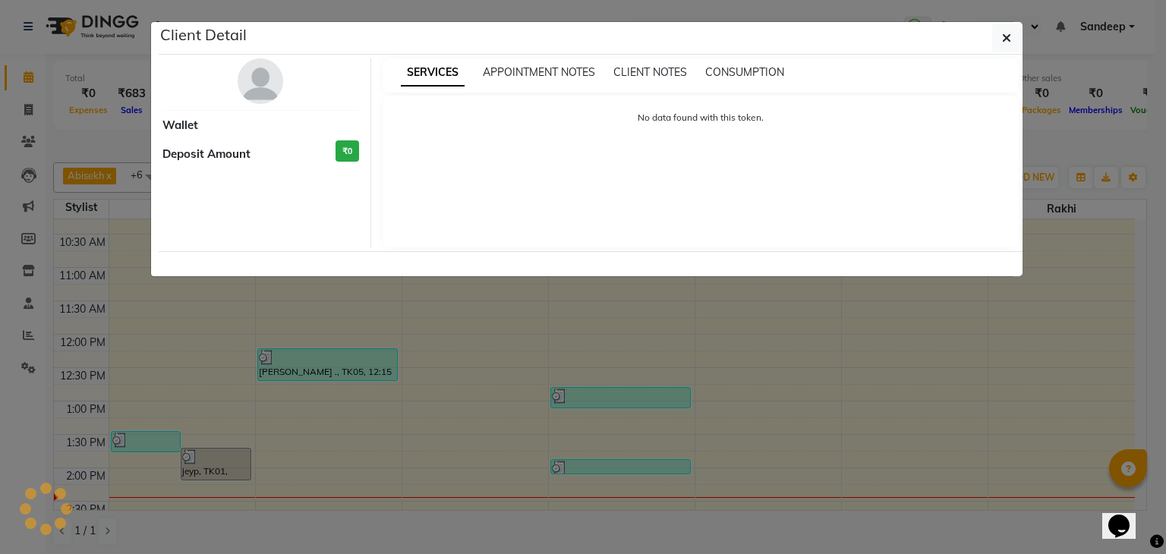
select select "3"
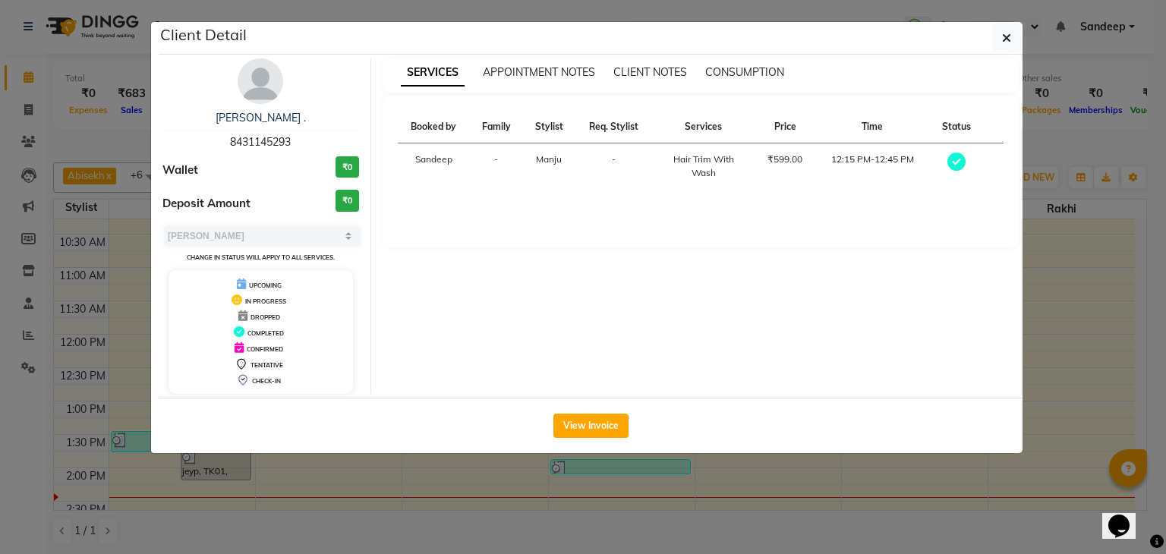
click at [644, 349] on div "SERVICES APPOINTMENT NOTES CLIENT NOTES CONSUMPTION Booked by Family Stylist Re…" at bounding box center [701, 226] width 660 height 336
click at [1006, 43] on icon "button" at bounding box center [1006, 38] width 9 height 12
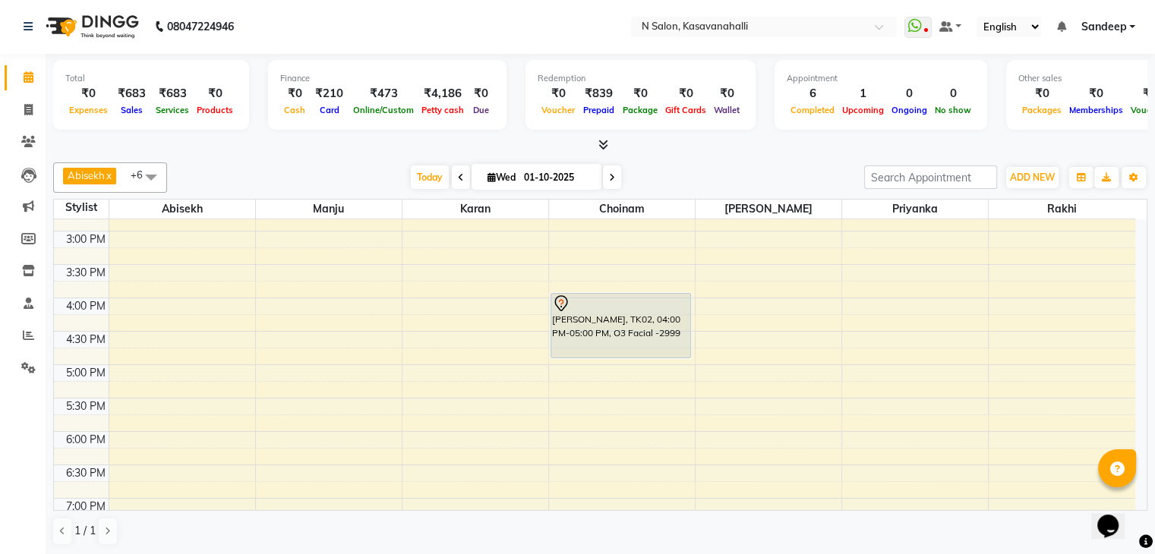
scroll to position [456, 0]
click at [126, 263] on div "8:00 AM 8:30 AM 9:00 AM 9:30 AM 10:00 AM 10:30 AM 11:00 AM 11:30 AM 12:00 PM 12…" at bounding box center [594, 198] width 1081 height 868
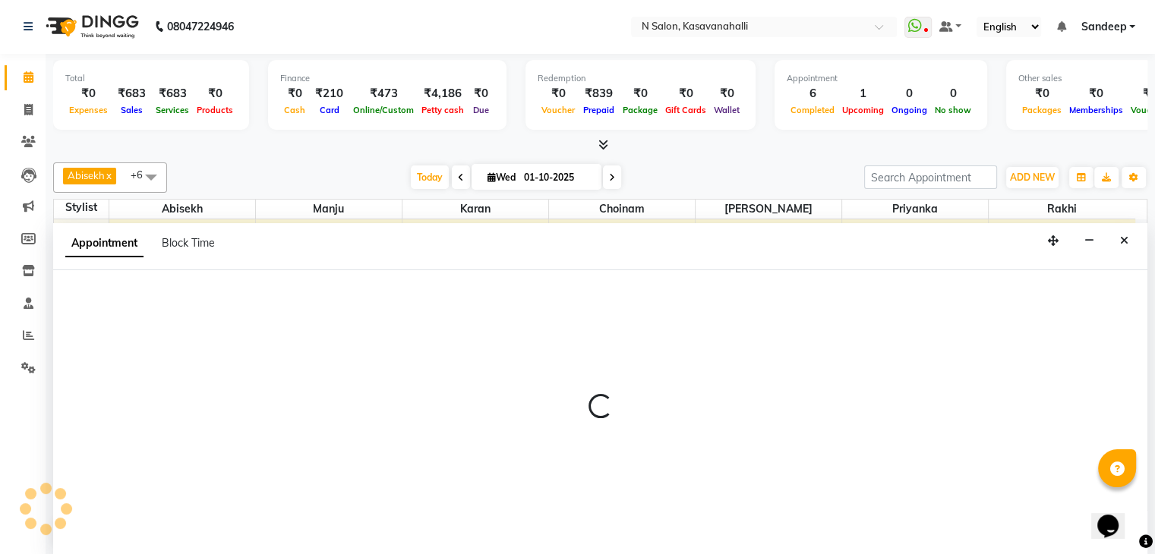
select select "75765"
select select "930"
select select "tentative"
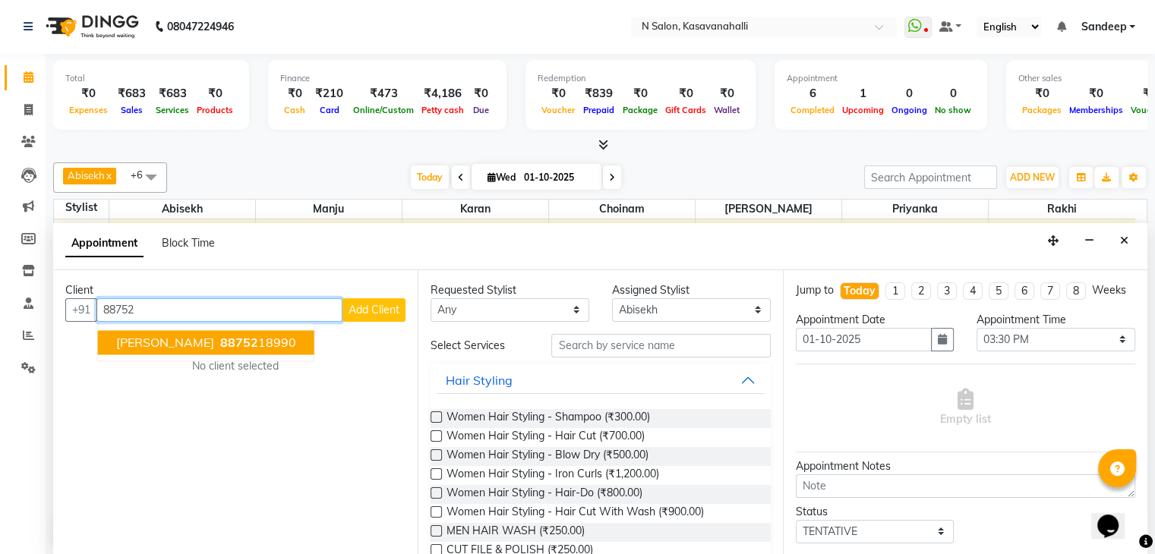
click at [220, 337] on span "88752" at bounding box center [239, 342] width 38 height 15
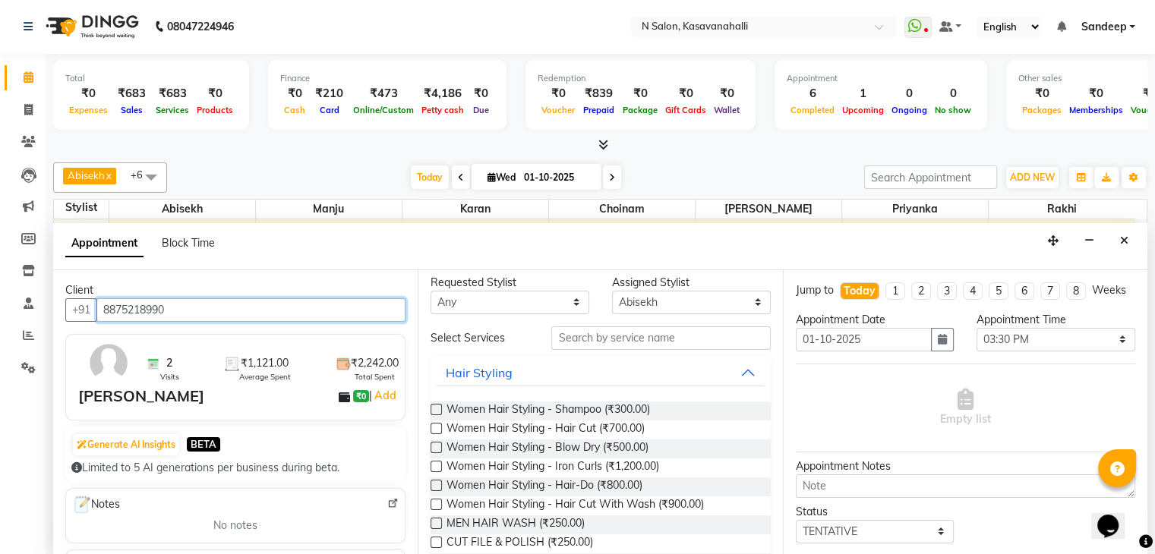
scroll to position [0, 0]
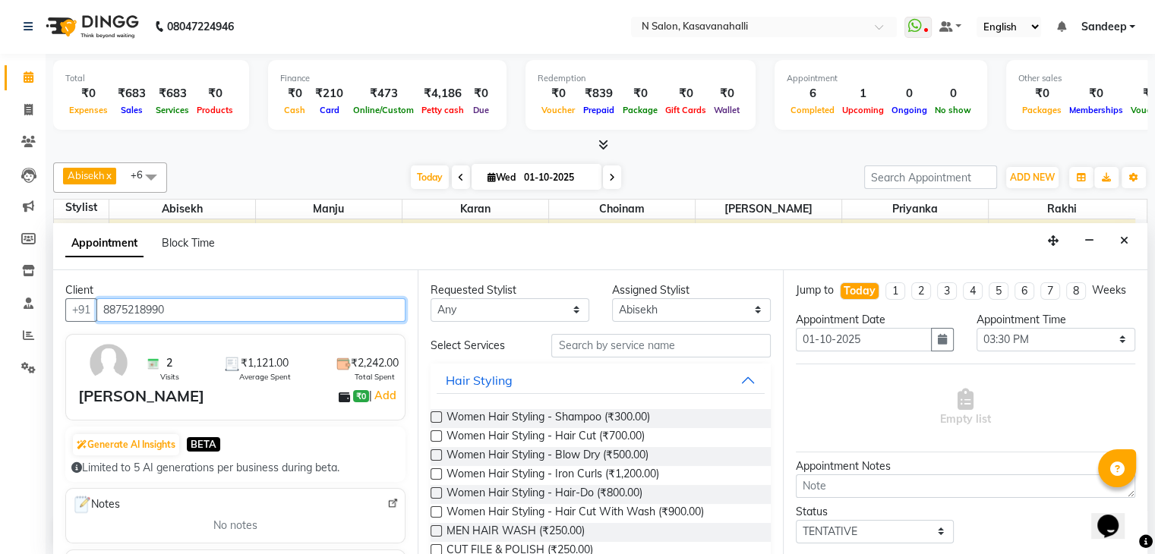
type input "8875218990"
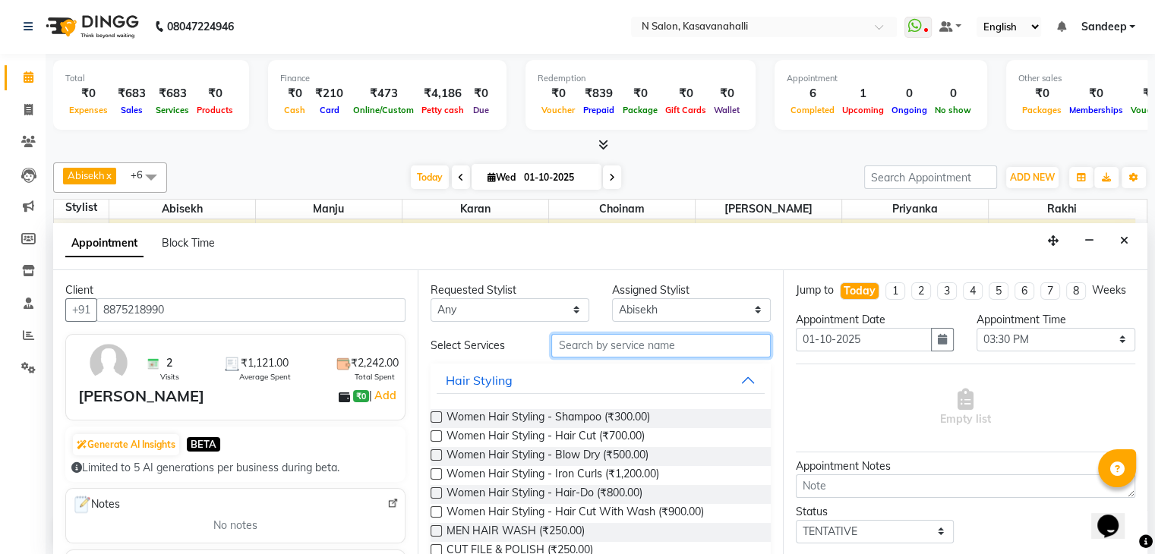
click at [610, 339] on input "text" at bounding box center [660, 346] width 219 height 24
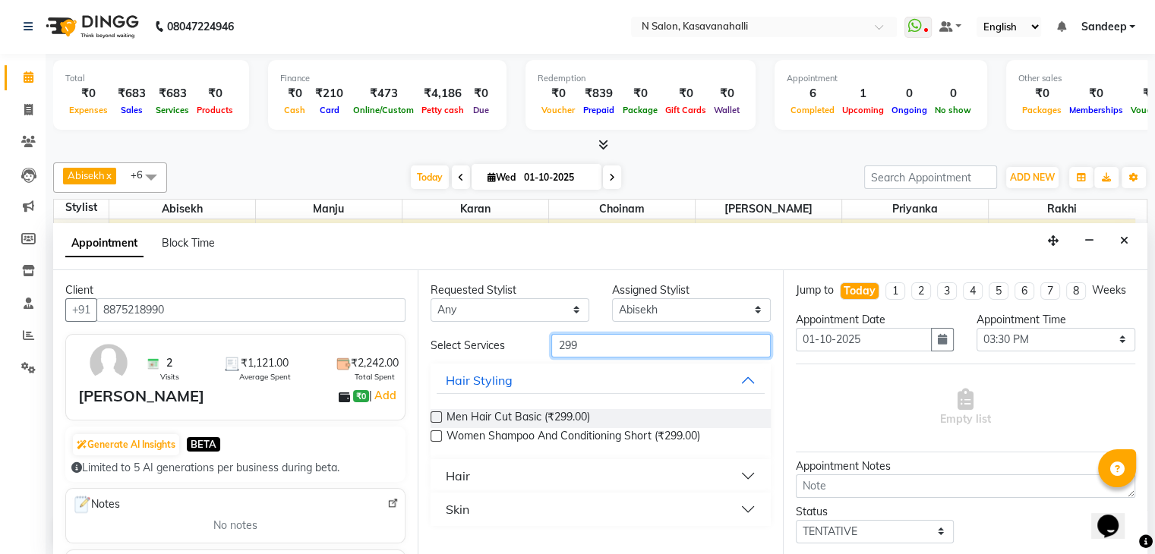
type input "299"
click at [437, 413] on label at bounding box center [435, 416] width 11 height 11
click at [437, 414] on input "checkbox" at bounding box center [435, 419] width 10 height 10
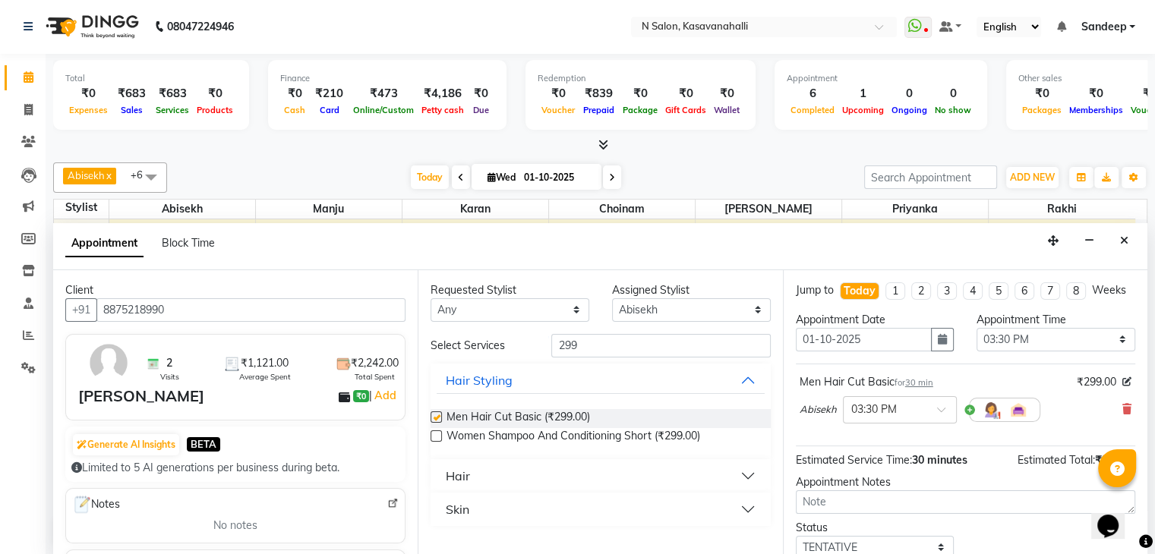
checkbox input "false"
click at [634, 346] on input "299" at bounding box center [660, 346] width 219 height 24
type input "2"
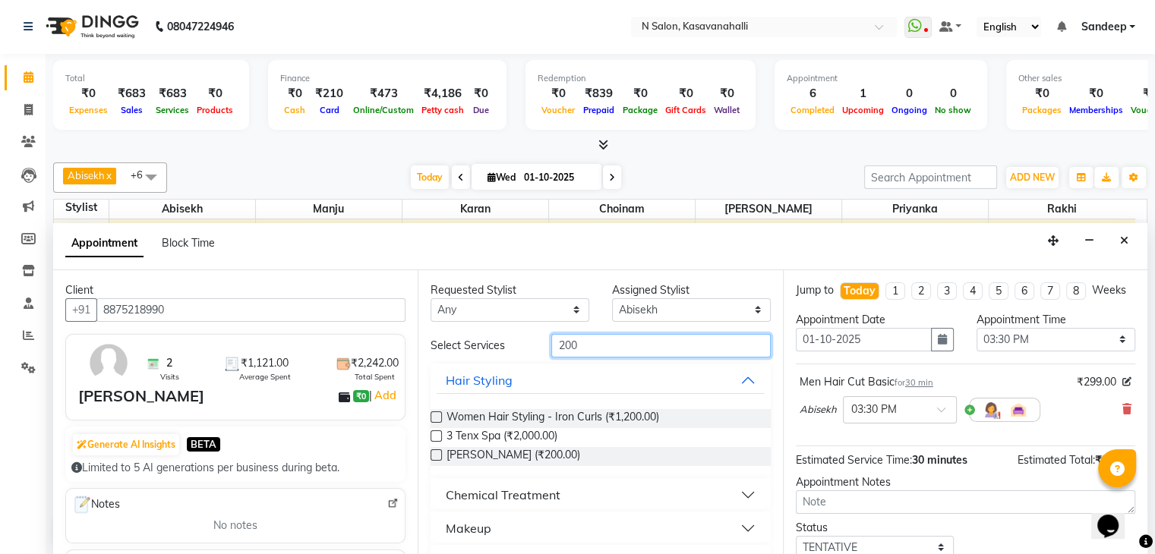
type input "200"
click at [435, 451] on label at bounding box center [435, 454] width 11 height 11
click at [435, 452] on input "checkbox" at bounding box center [435, 457] width 10 height 10
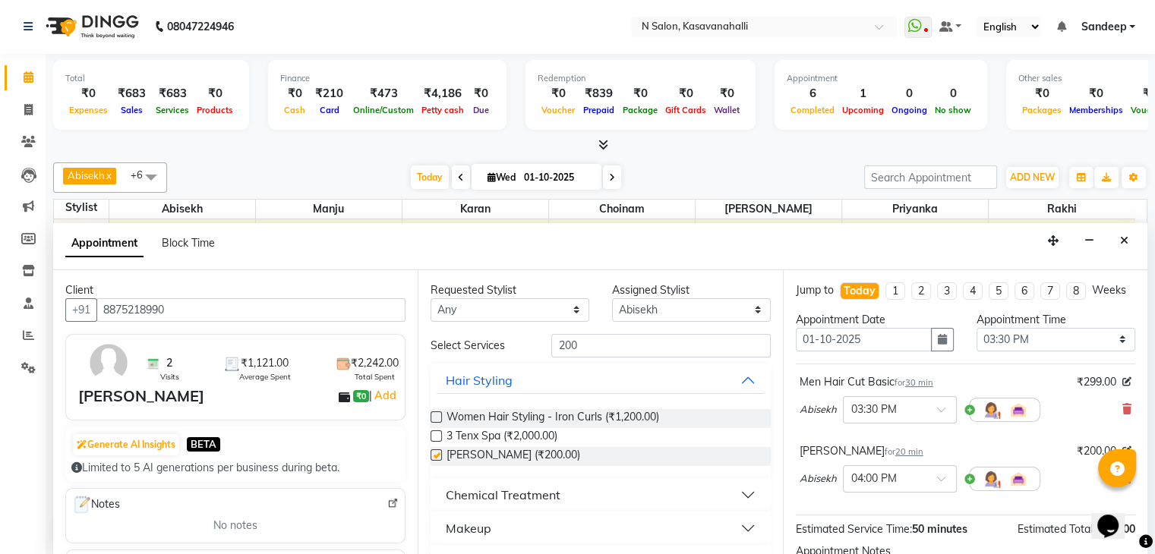
checkbox input "false"
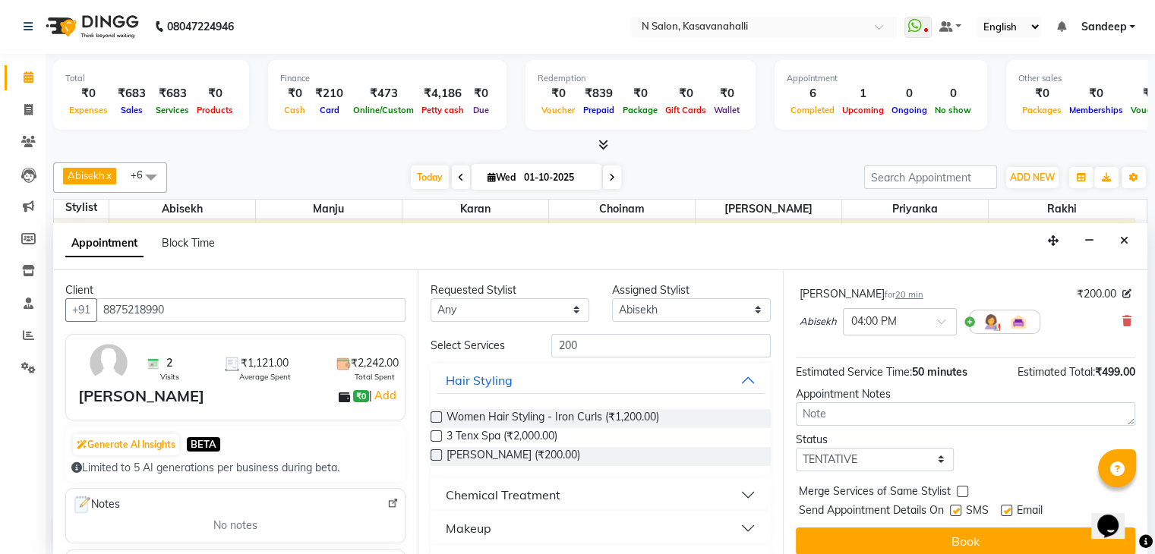
scroll to position [182, 0]
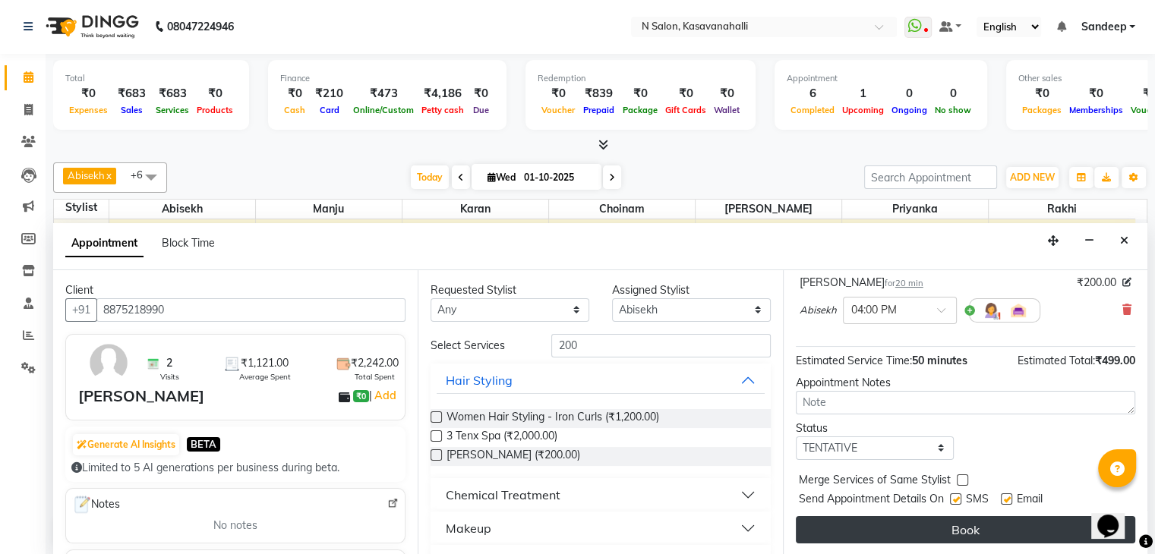
click at [929, 530] on button "Book" at bounding box center [965, 529] width 339 height 27
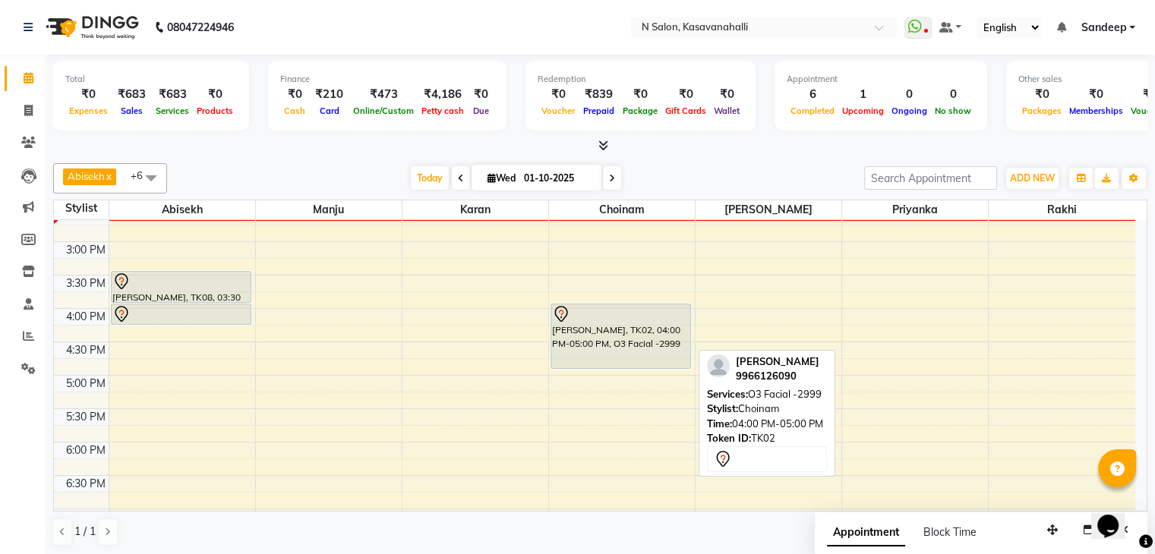
scroll to position [456, 0]
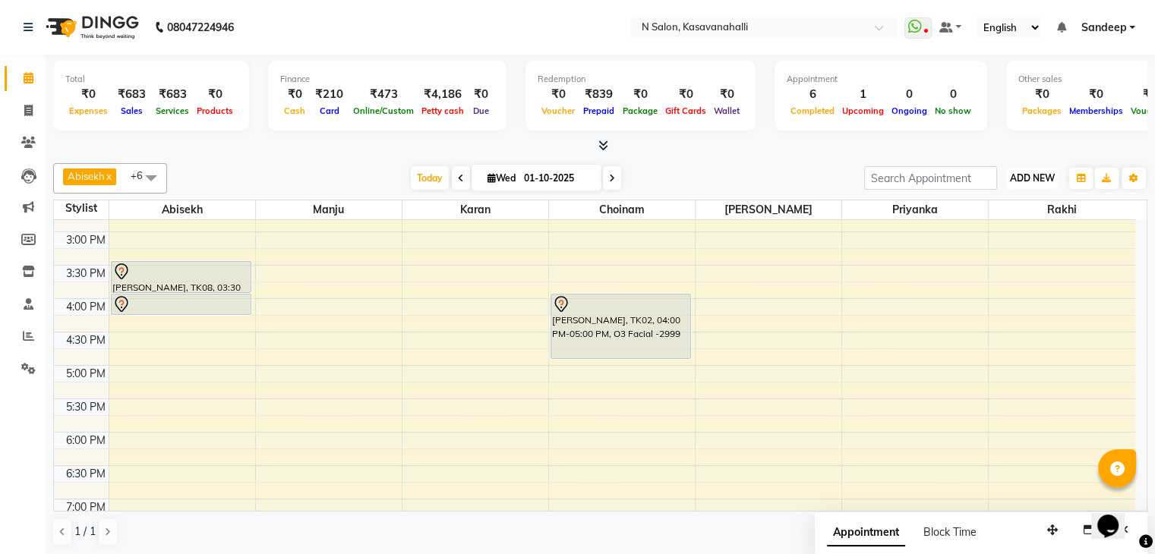
click at [1030, 175] on span "ADD NEW" at bounding box center [1032, 177] width 45 height 11
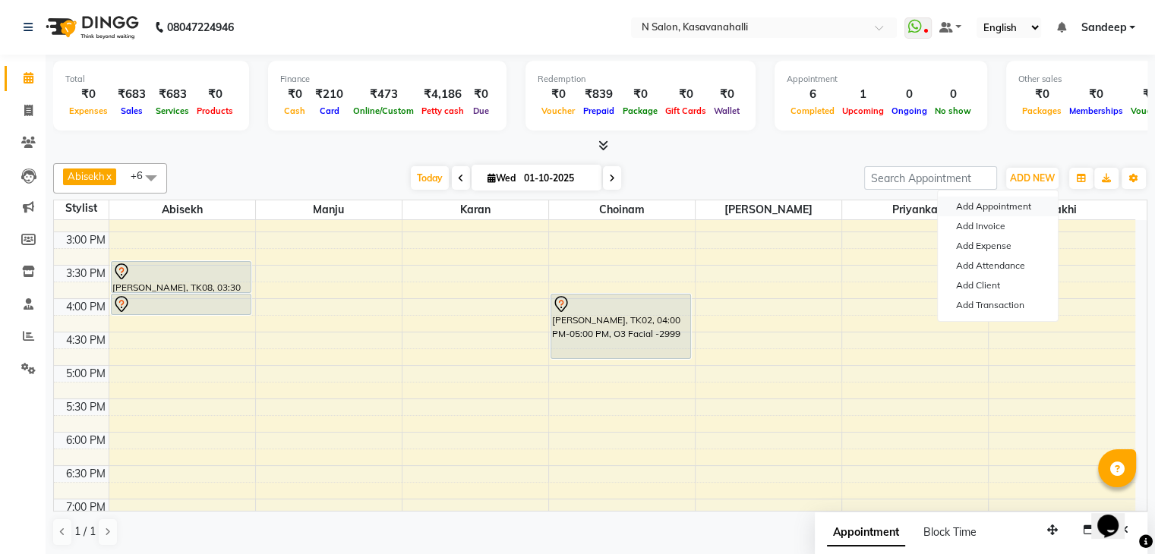
click at [996, 202] on button "Add Appointment" at bounding box center [998, 207] width 120 height 20
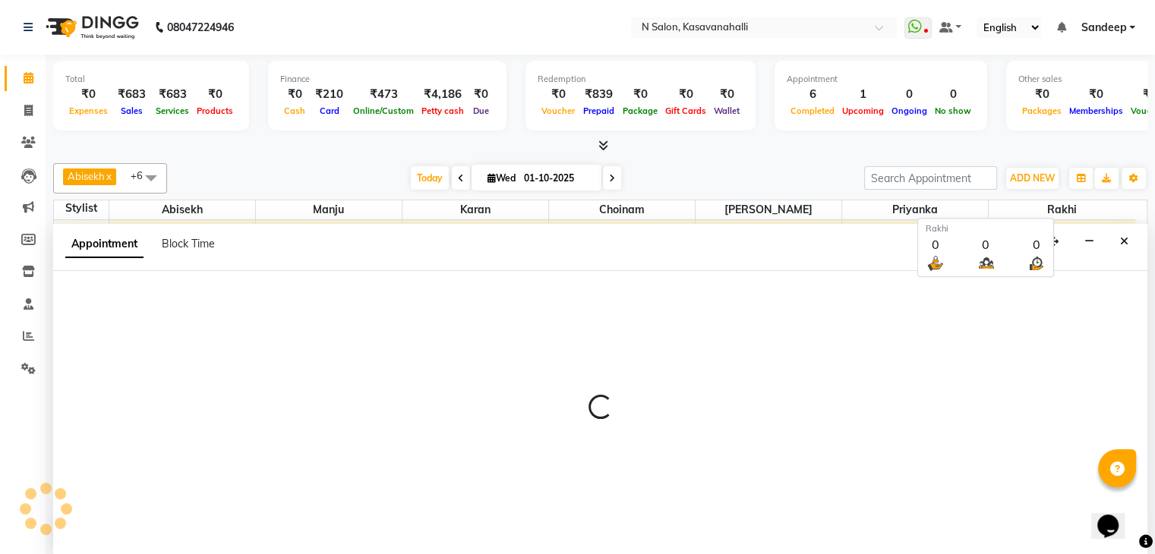
scroll to position [1, 0]
select select "540"
select select "tentative"
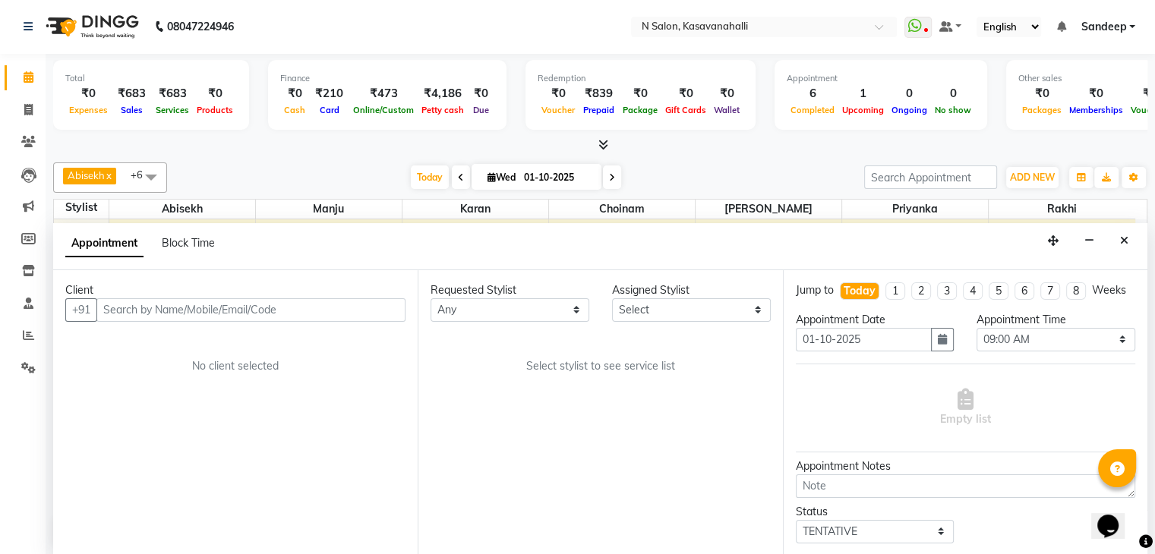
click at [310, 311] on input "text" at bounding box center [250, 310] width 309 height 24
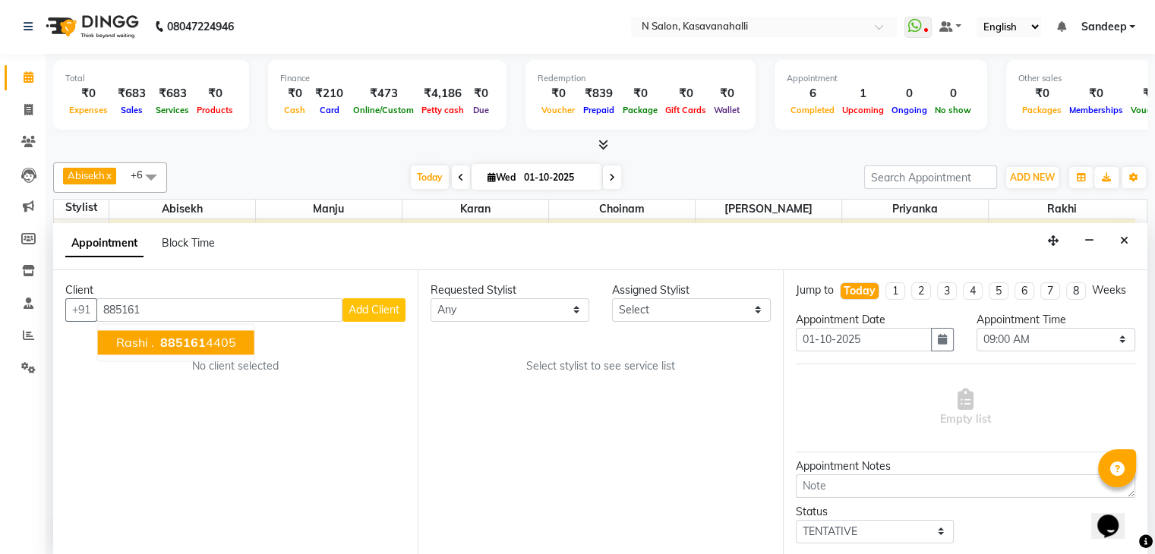
click at [216, 345] on ngb-highlight "885161 4405" at bounding box center [196, 342] width 79 height 15
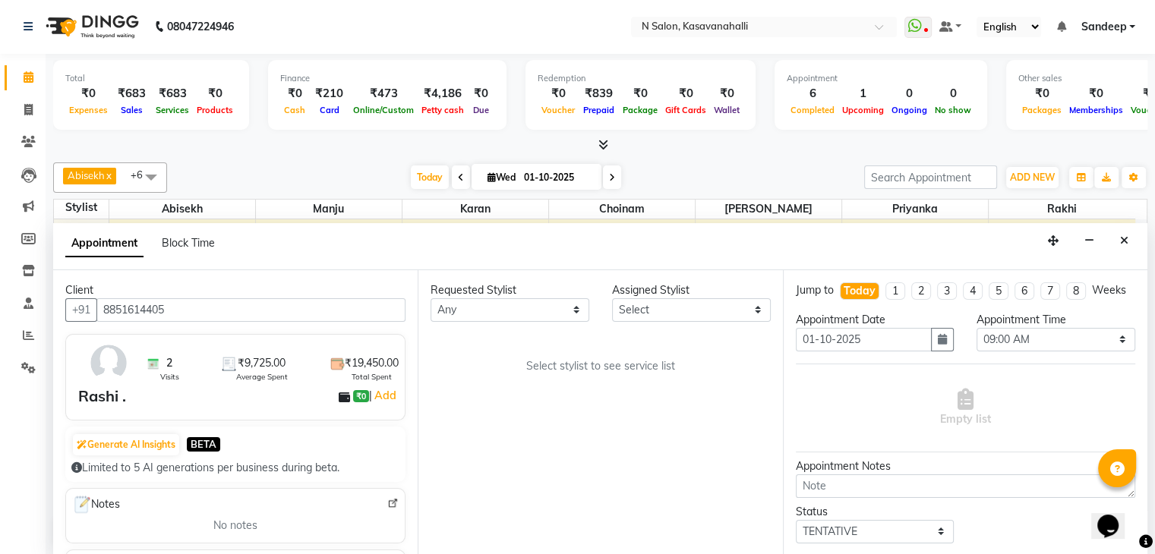
type input "8851614405"
click at [695, 299] on select "Select Abisekh Amandeep kaur Choinam Karan Manju Priyanka RAJESHWARI Rakhi Tika" at bounding box center [691, 310] width 159 height 24
select select "75765"
click at [612, 298] on select "Select Abisekh Amandeep kaur Choinam Karan Manju Priyanka RAJESHWARI Rakhi Tika" at bounding box center [691, 310] width 159 height 24
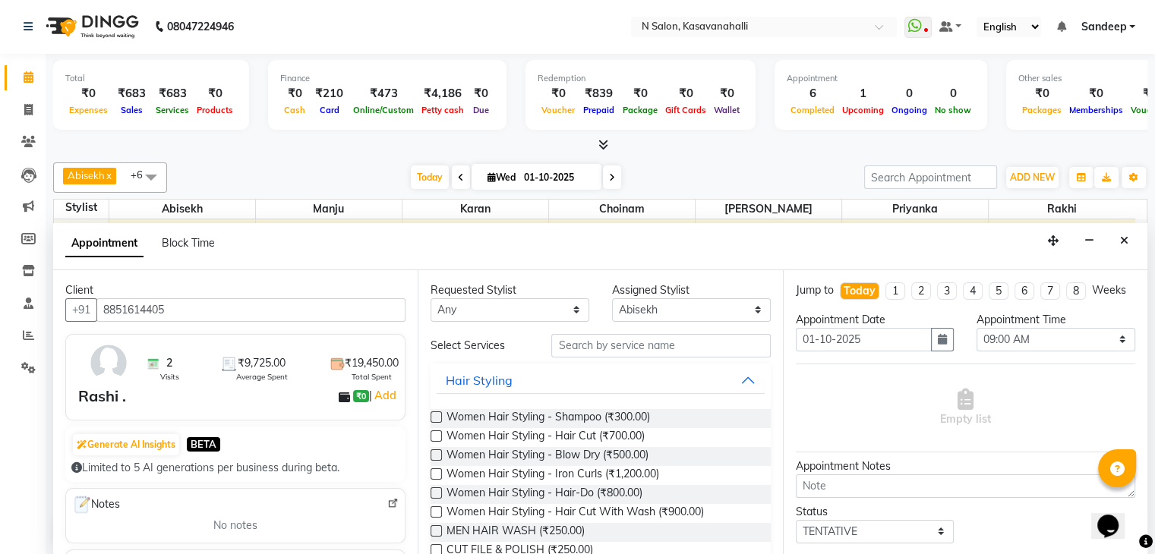
click at [433, 432] on label at bounding box center [435, 435] width 11 height 11
click at [433, 433] on input "checkbox" at bounding box center [435, 438] width 10 height 10
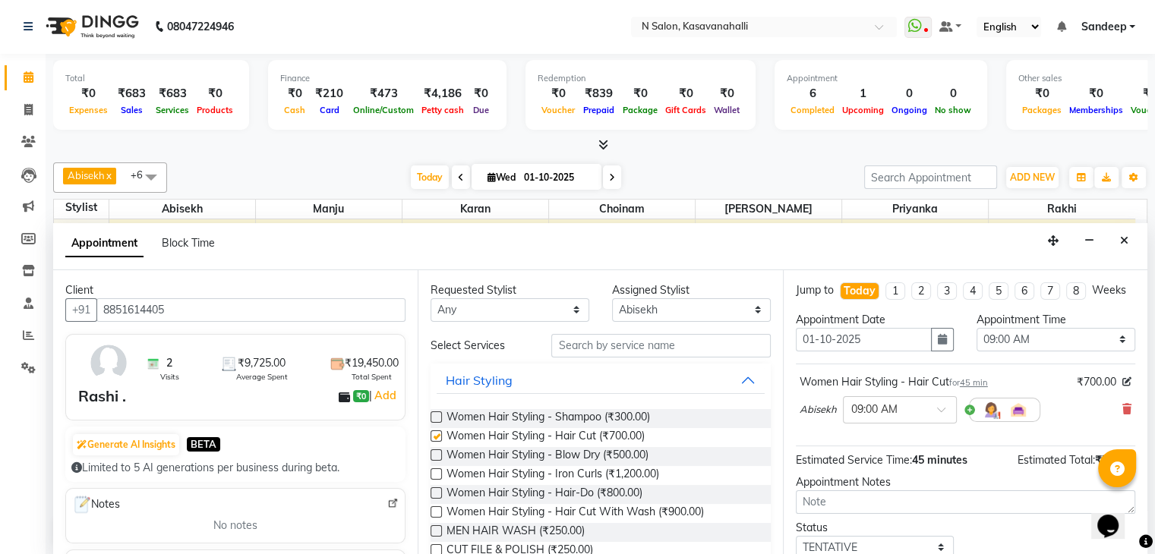
checkbox input "false"
click at [437, 451] on label at bounding box center [435, 454] width 11 height 11
click at [437, 452] on input "checkbox" at bounding box center [435, 457] width 10 height 10
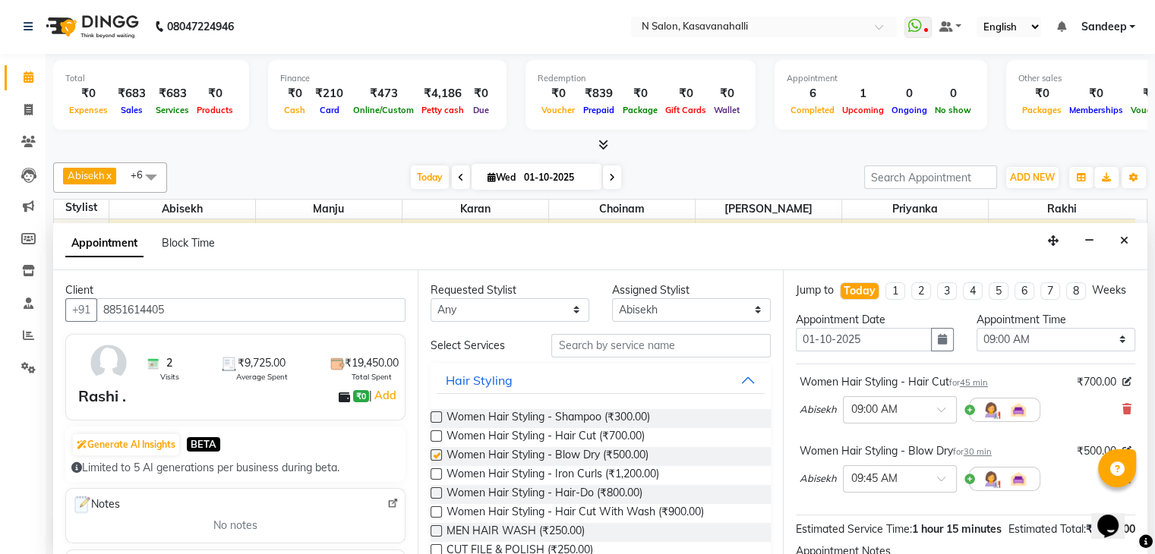
checkbox input "false"
click at [1027, 347] on select "Select 09:00 AM 09:15 AM 09:30 AM 09:45 AM 10:00 AM 10:15 AM 10:30 AM 10:45 AM …" at bounding box center [1055, 340] width 159 height 24
select select "930"
click at [976, 340] on select "Select 09:00 AM 09:15 AM 09:30 AM 09:45 AM 10:00 AM 10:15 AM 10:30 AM 10:45 AM …" at bounding box center [1055, 340] width 159 height 24
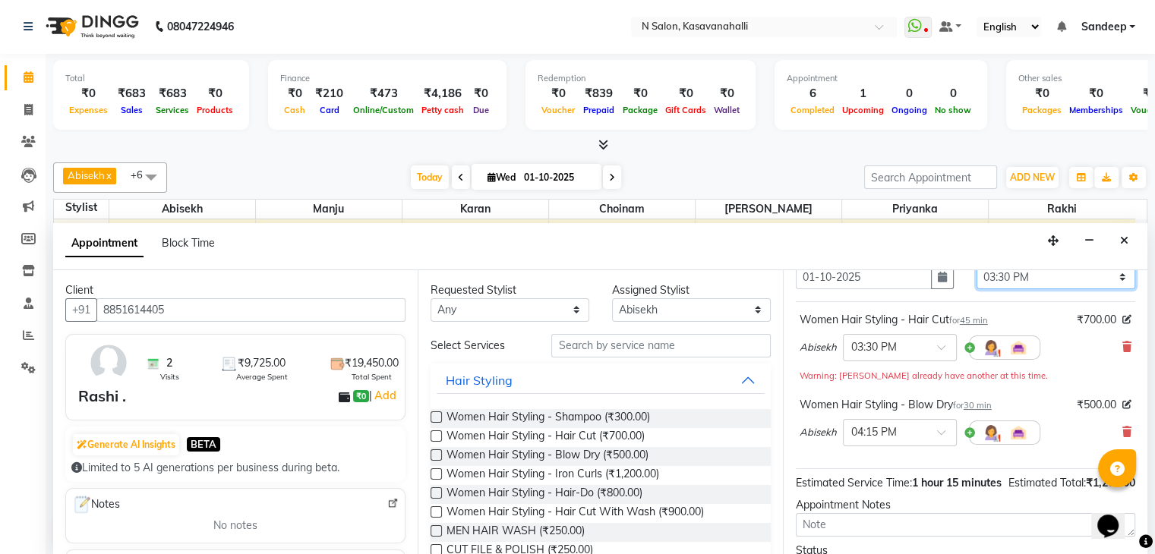
scroll to position [0, 0]
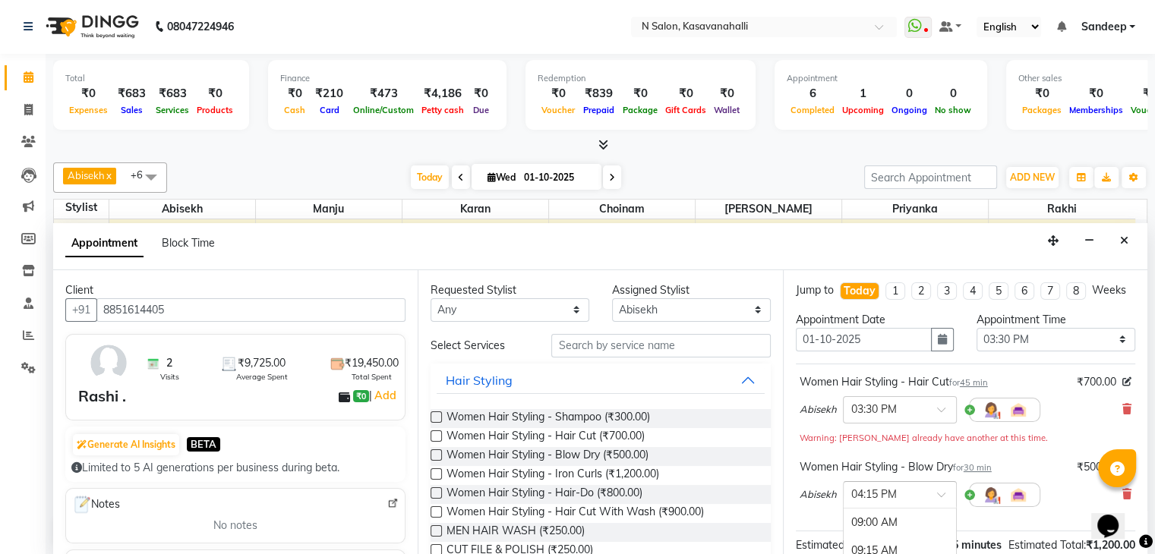
click at [911, 500] on input "text" at bounding box center [884, 494] width 67 height 16
click at [940, 507] on span at bounding box center [946, 499] width 19 height 16
click at [941, 507] on span at bounding box center [946, 499] width 19 height 16
click at [823, 503] on span "Abisekh" at bounding box center [817, 494] width 37 height 15
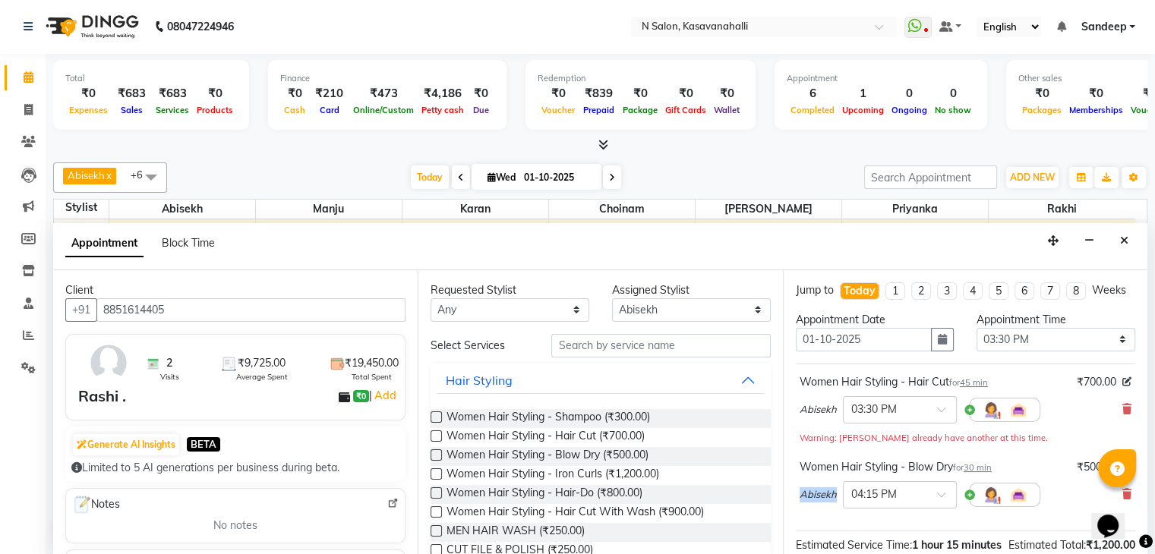
click at [822, 503] on span "Abisekh" at bounding box center [817, 494] width 37 height 15
click at [821, 503] on span "Abisekh" at bounding box center [817, 494] width 37 height 15
click at [508, 307] on select "Any Abisekh Amandeep kaur Choinam Karan Manju Priyanka RAJESHWARI Rakhi Tika" at bounding box center [509, 310] width 159 height 24
select select "78172"
click at [430, 298] on select "Any Abisekh Amandeep kaur Choinam Karan Manju Priyanka RAJESHWARI Rakhi Tika" at bounding box center [509, 310] width 159 height 24
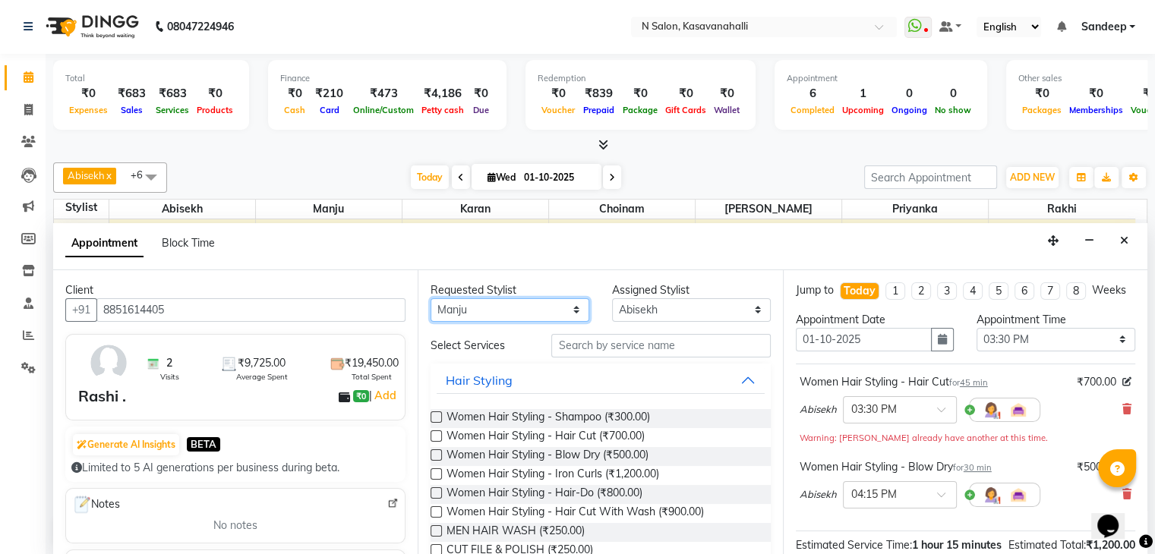
select select "78172"
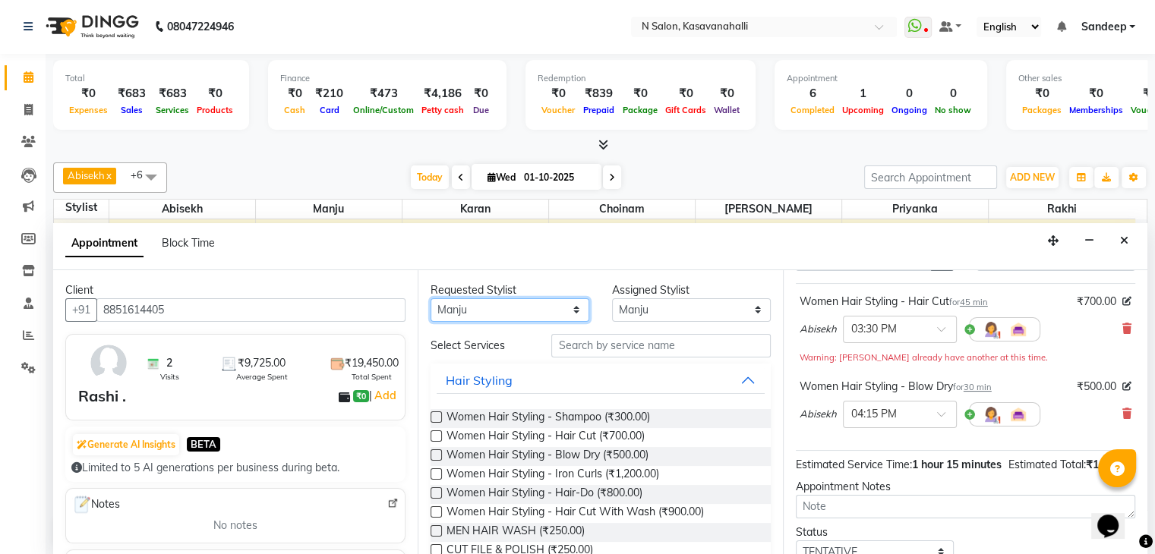
scroll to position [214, 0]
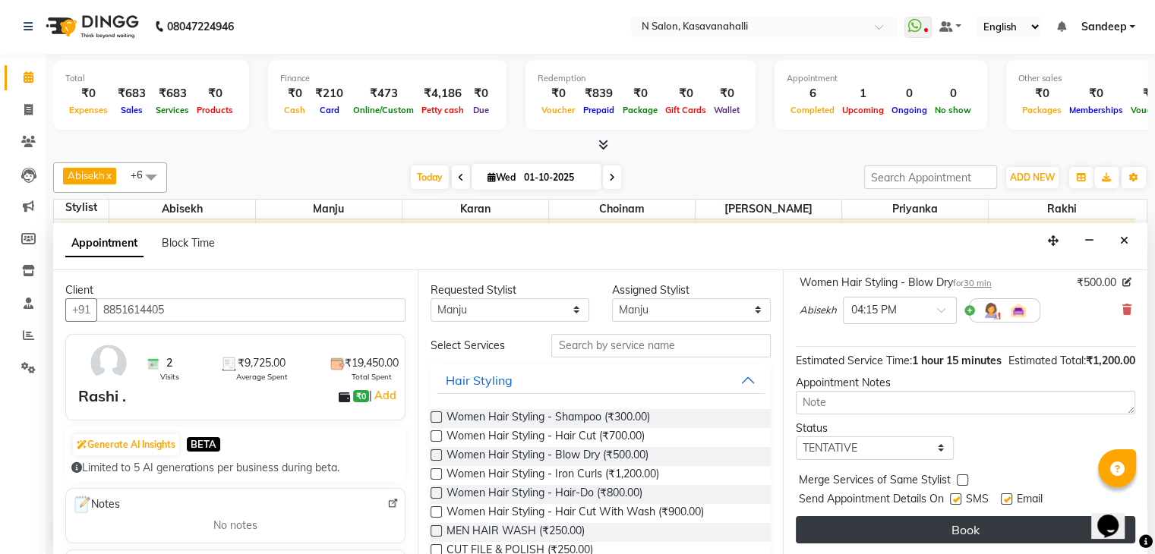
click at [941, 531] on button "Book" at bounding box center [965, 529] width 339 height 27
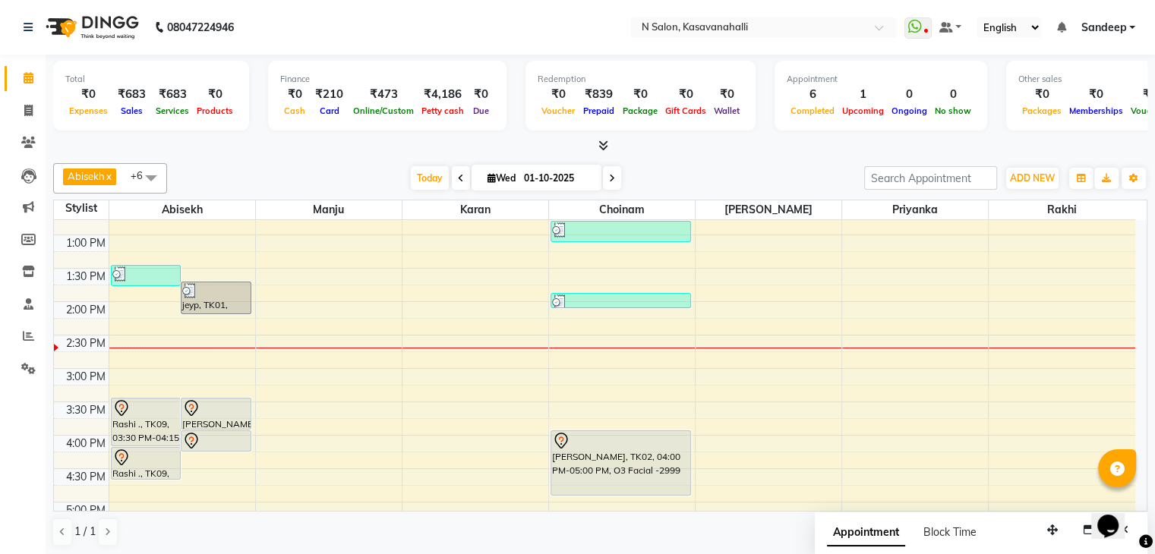
scroll to position [265, 0]
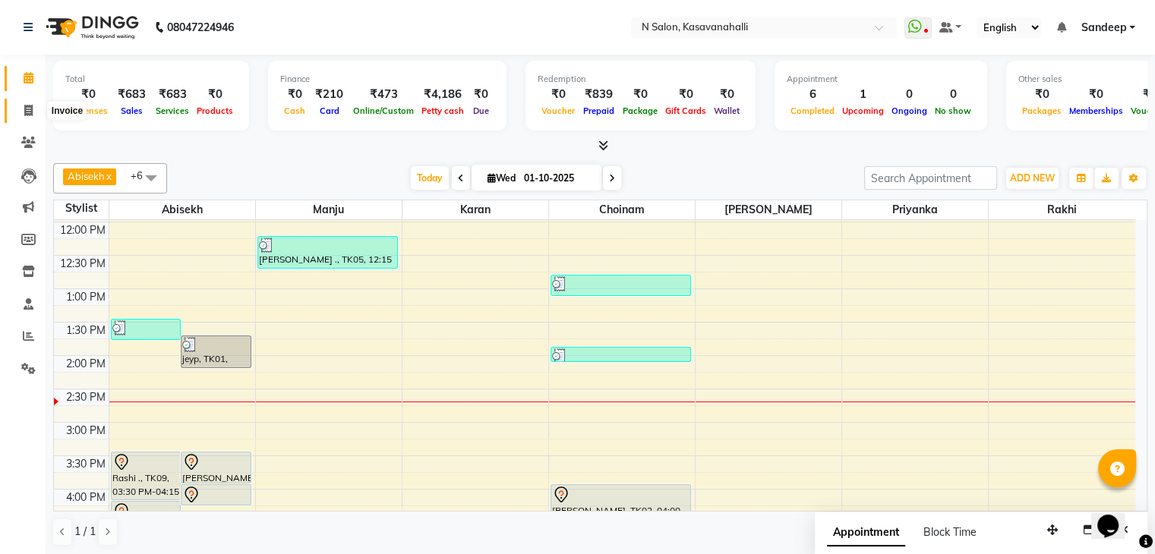
click at [27, 116] on icon at bounding box center [28, 110] width 8 height 11
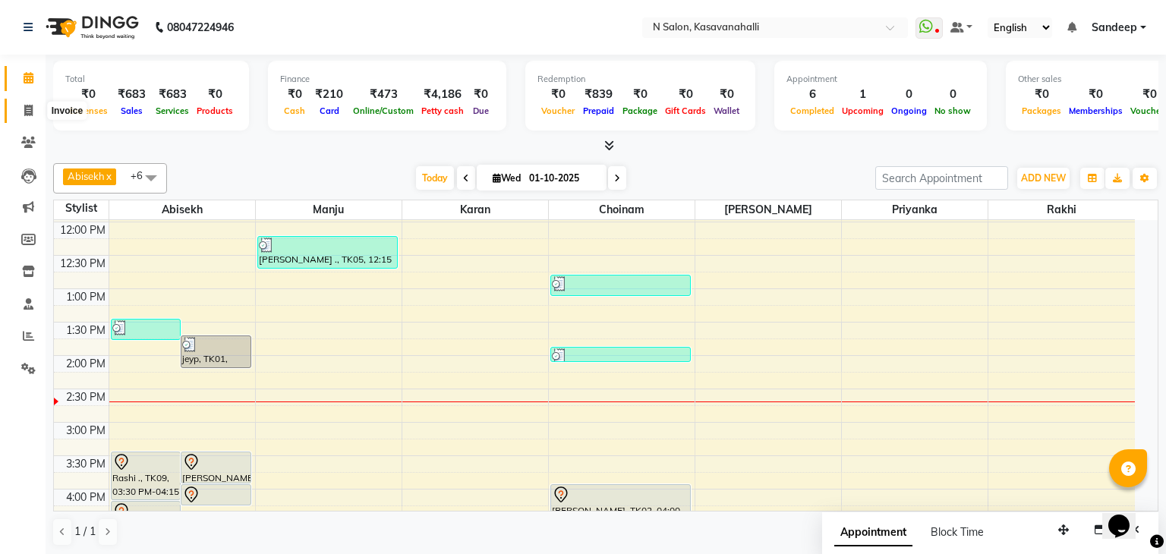
select select "7111"
select select "service"
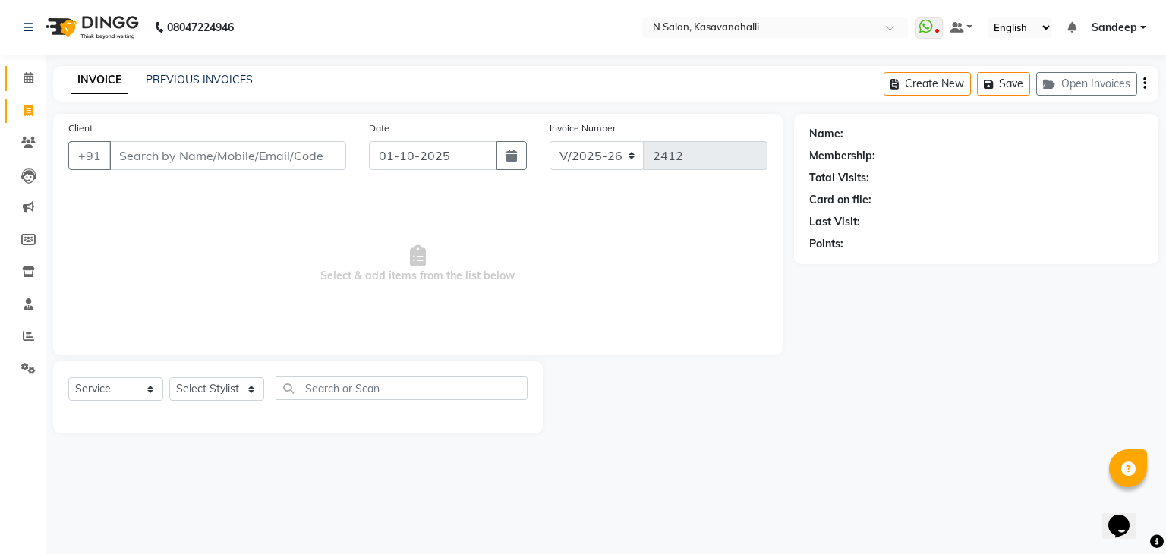
click at [30, 80] on icon at bounding box center [29, 77] width 10 height 11
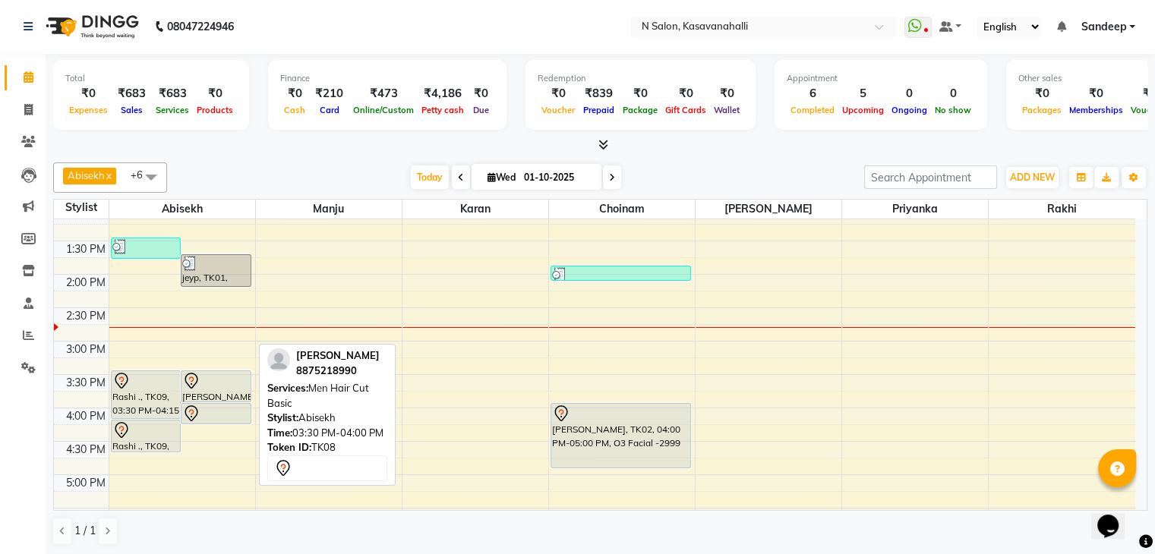
scroll to position [380, 0]
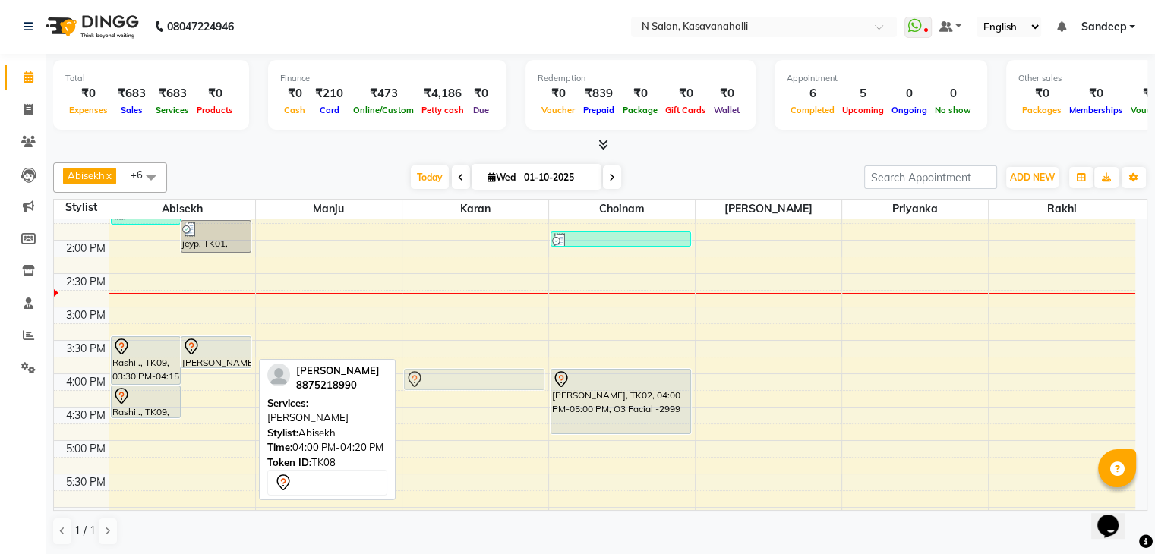
drag, startPoint x: 206, startPoint y: 377, endPoint x: 413, endPoint y: 377, distance: 207.3
click at [413, 377] on tr "jeyp, TK01, 01:30 PM-01:50 PM, Beard jeyp, TK01, 01:45 PM-02:15 PM, Men Hair Cu…" at bounding box center [594, 274] width 1081 height 868
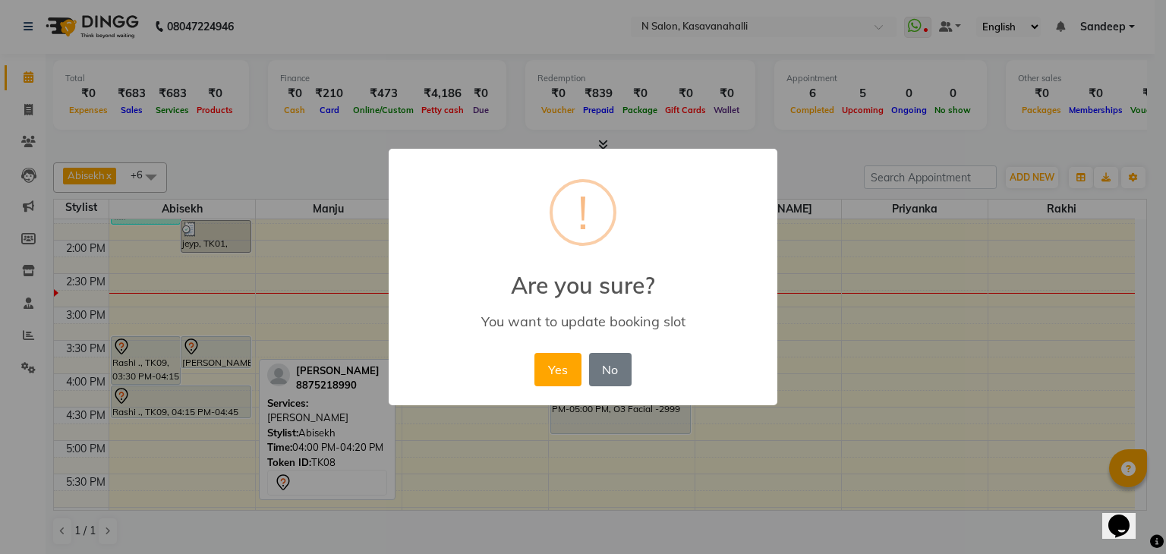
drag, startPoint x: 554, startPoint y: 368, endPoint x: 544, endPoint y: 370, distance: 10.7
click at [553, 368] on button "Yes" at bounding box center [557, 369] width 46 height 33
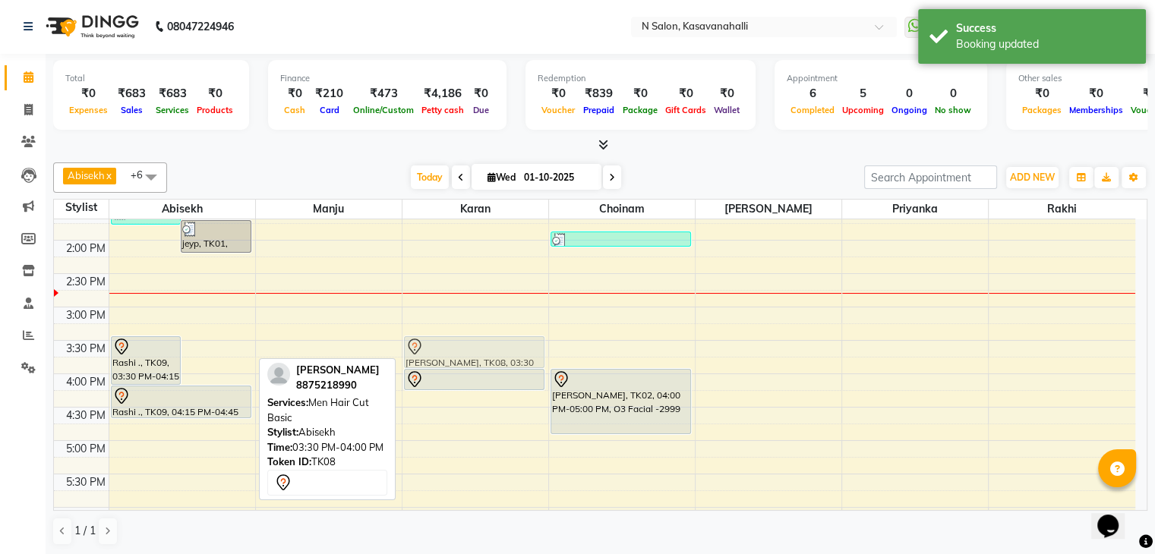
drag, startPoint x: 210, startPoint y: 347, endPoint x: 442, endPoint y: 351, distance: 232.4
click at [442, 351] on tr "jeyp, TK01, 01:30 PM-01:50 PM, Beard jeyp, TK01, 01:45 PM-02:15 PM, Men Hair Cu…" at bounding box center [594, 274] width 1081 height 868
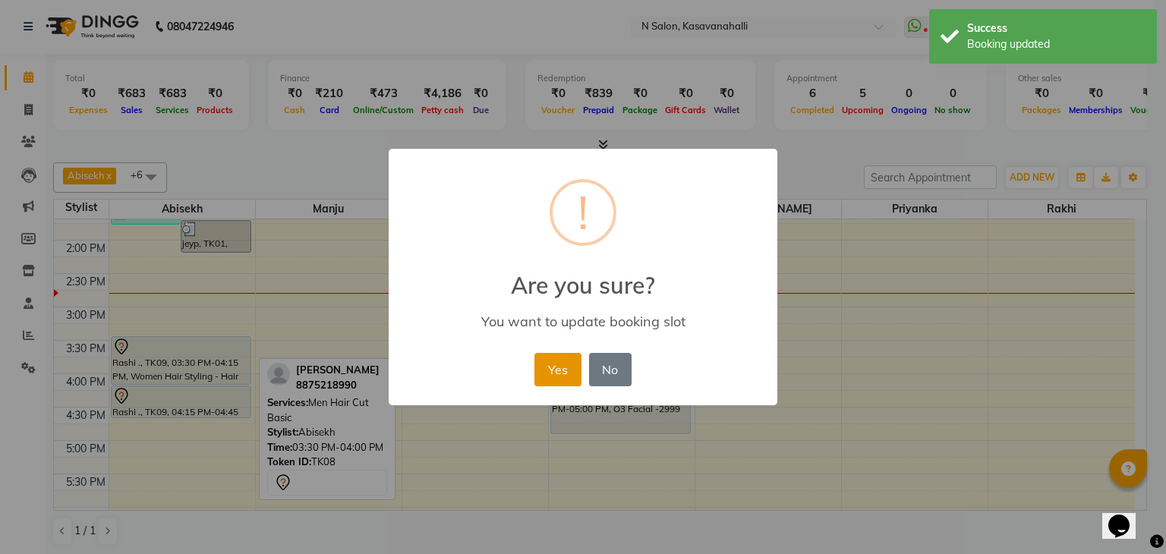
click at [545, 373] on button "Yes" at bounding box center [557, 369] width 46 height 33
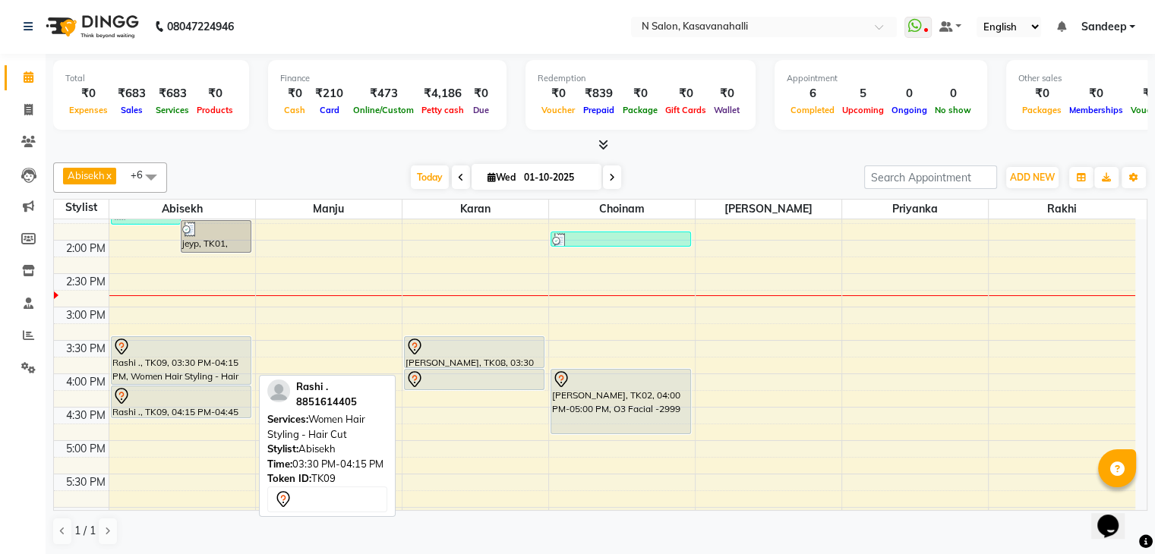
click at [203, 370] on div "Rashi ., TK09, 03:30 PM-04:15 PM, Women Hair Styling - Hair Cut" at bounding box center [181, 360] width 139 height 47
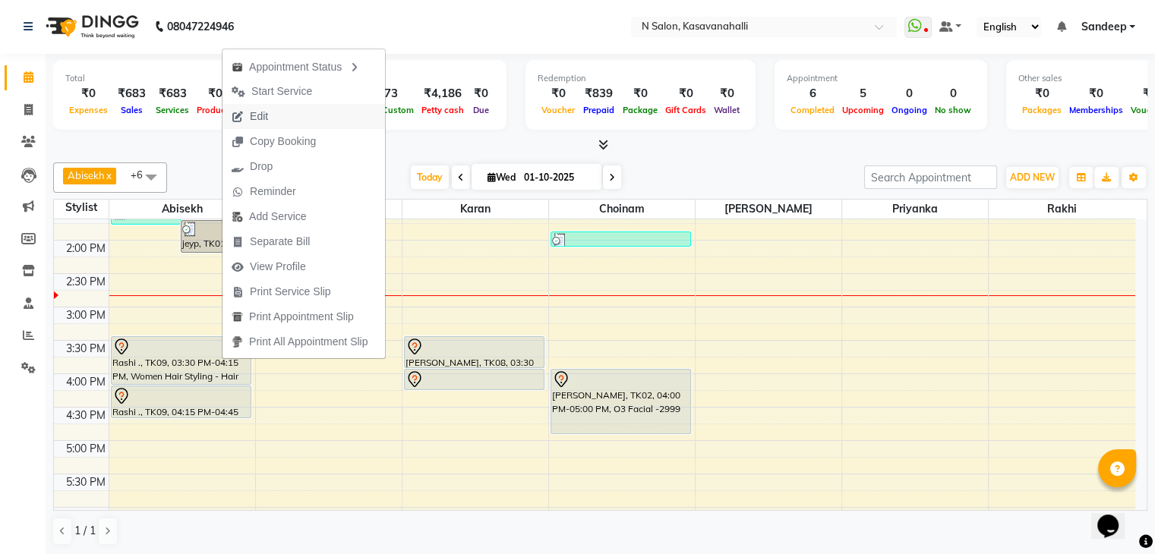
click at [282, 116] on button "Edit" at bounding box center [303, 116] width 162 height 25
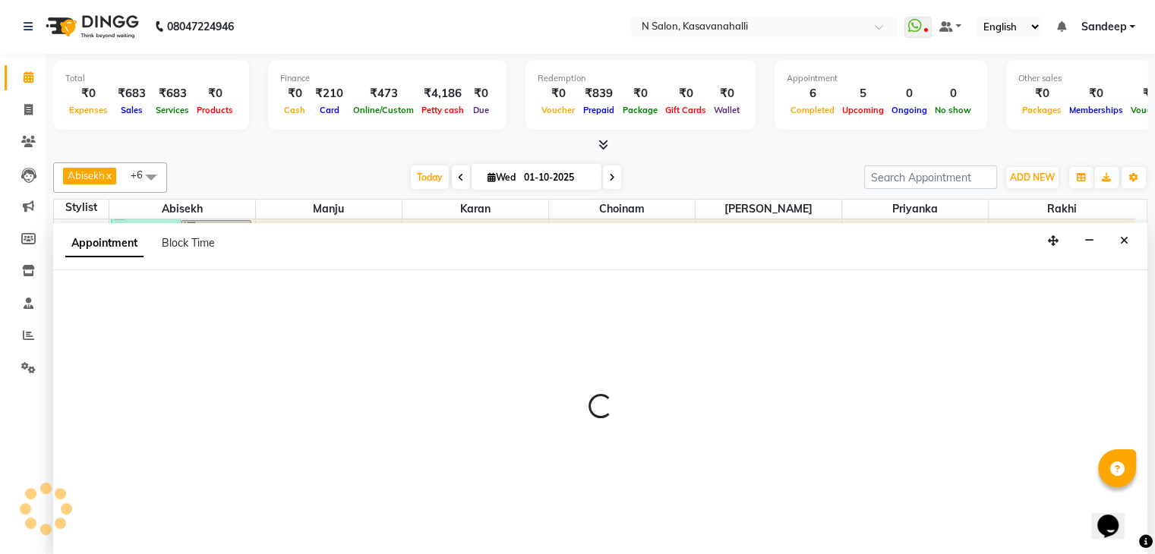
select select "tentative"
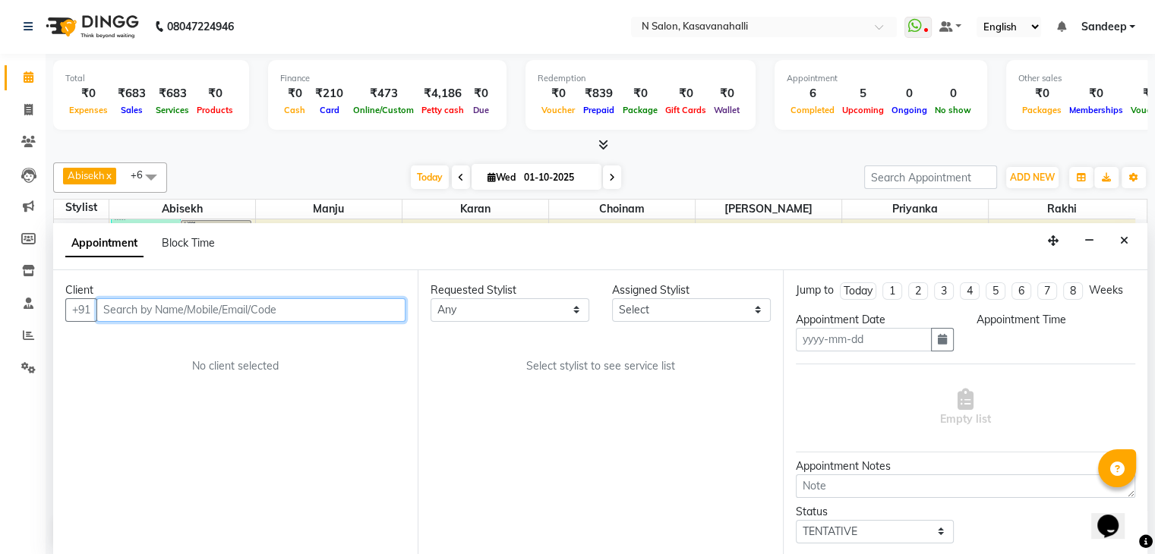
type input "01-10-2025"
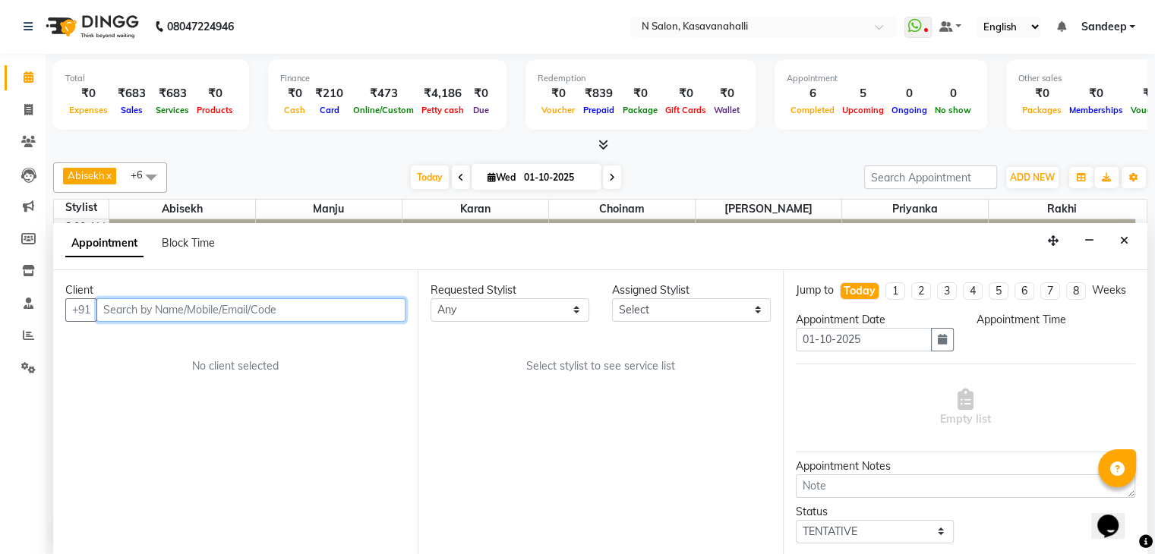
select select "75765"
select select "930"
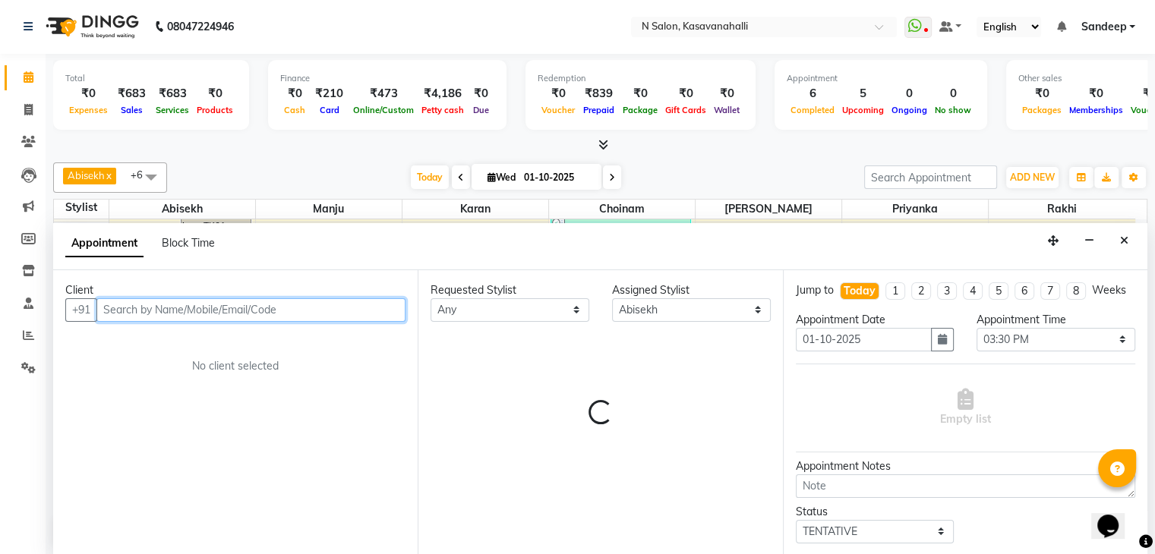
select select "3571"
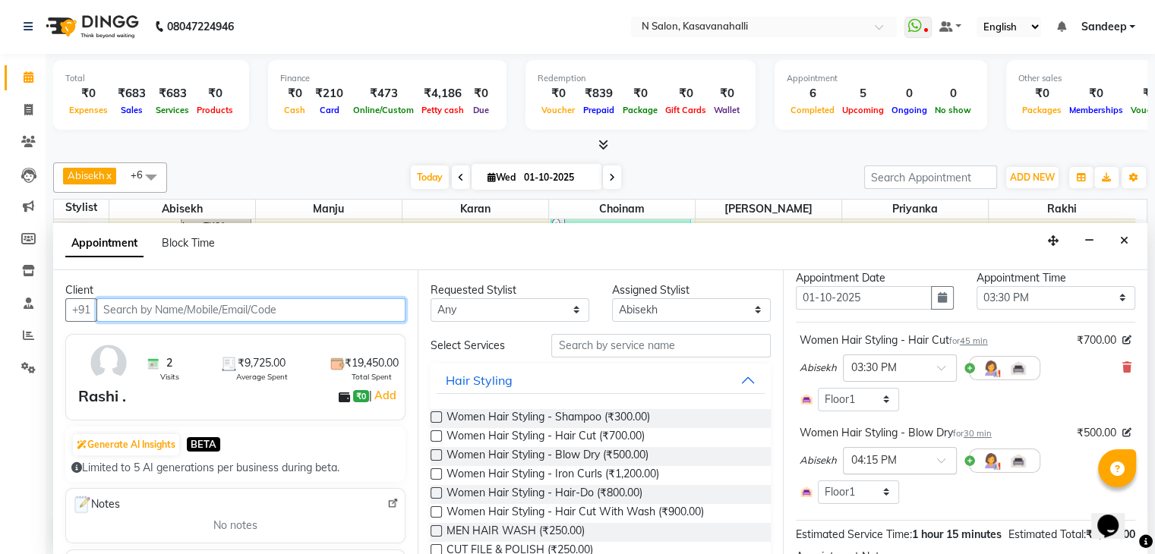
scroll to position [76, 0]
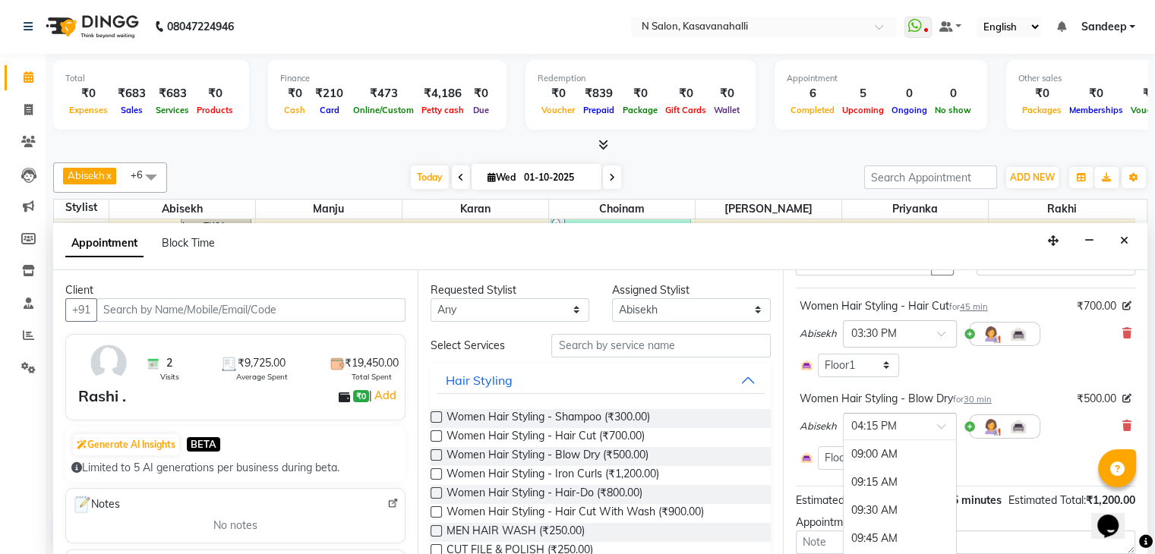
click at [913, 434] on input "text" at bounding box center [884, 426] width 67 height 16
click at [1060, 371] on div "Select Room Floor1" at bounding box center [965, 366] width 332 height 24
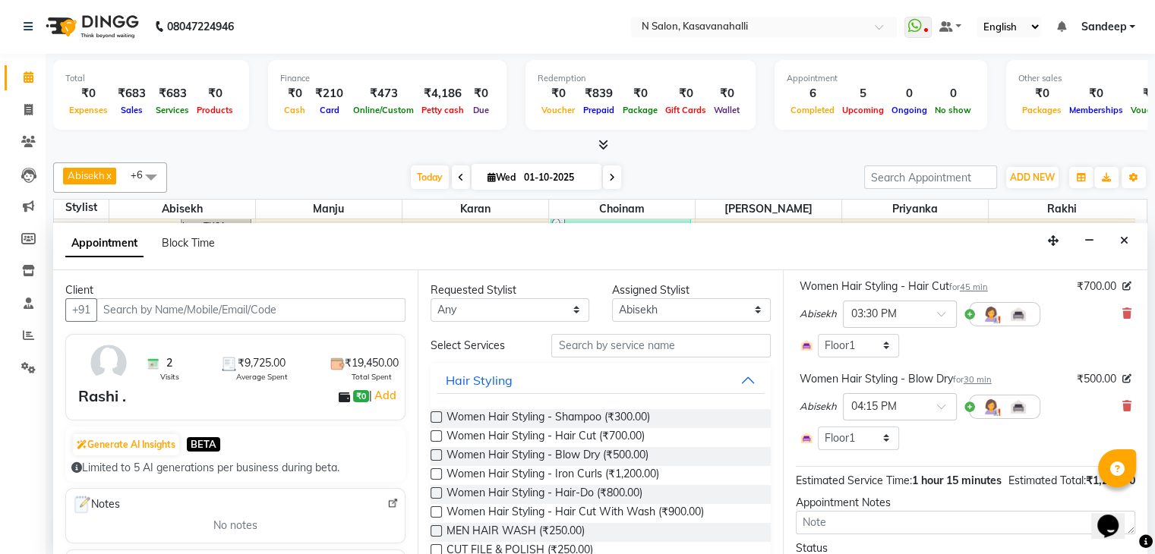
scroll to position [125, 0]
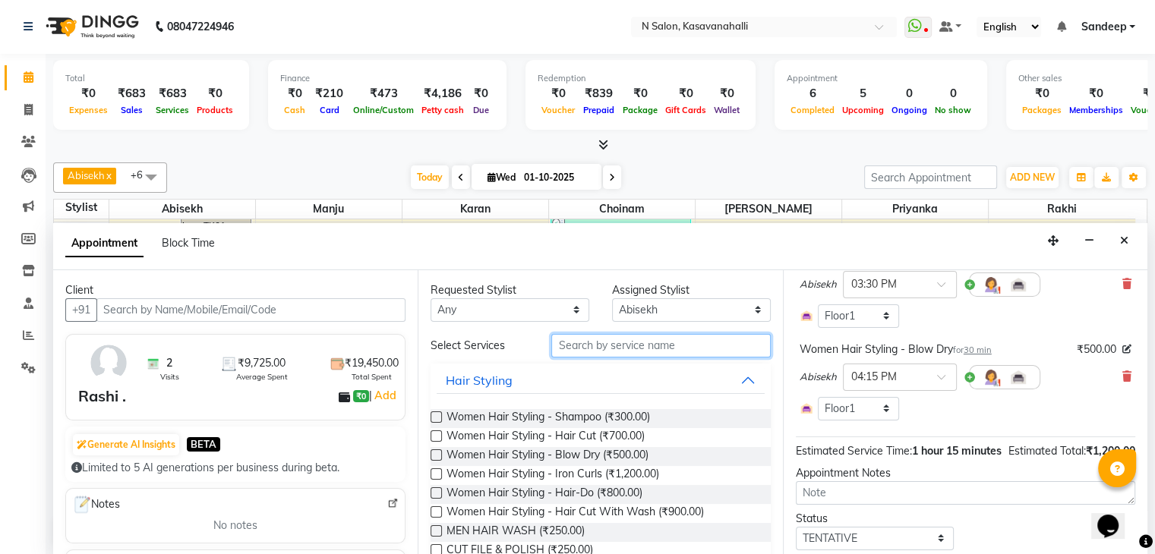
click at [663, 353] on input "text" at bounding box center [660, 346] width 219 height 24
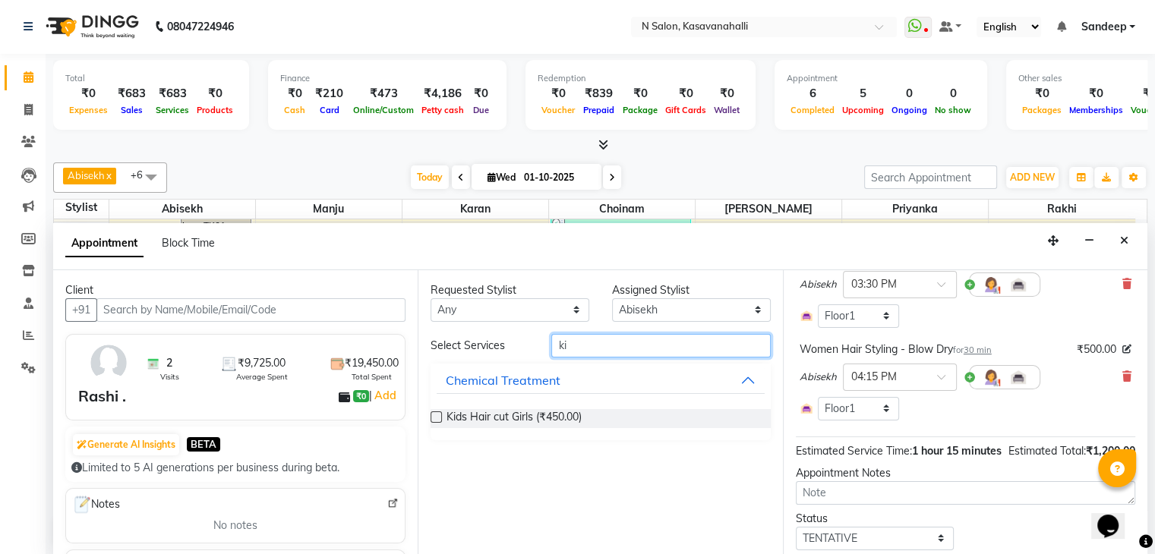
type input "k"
type input "299"
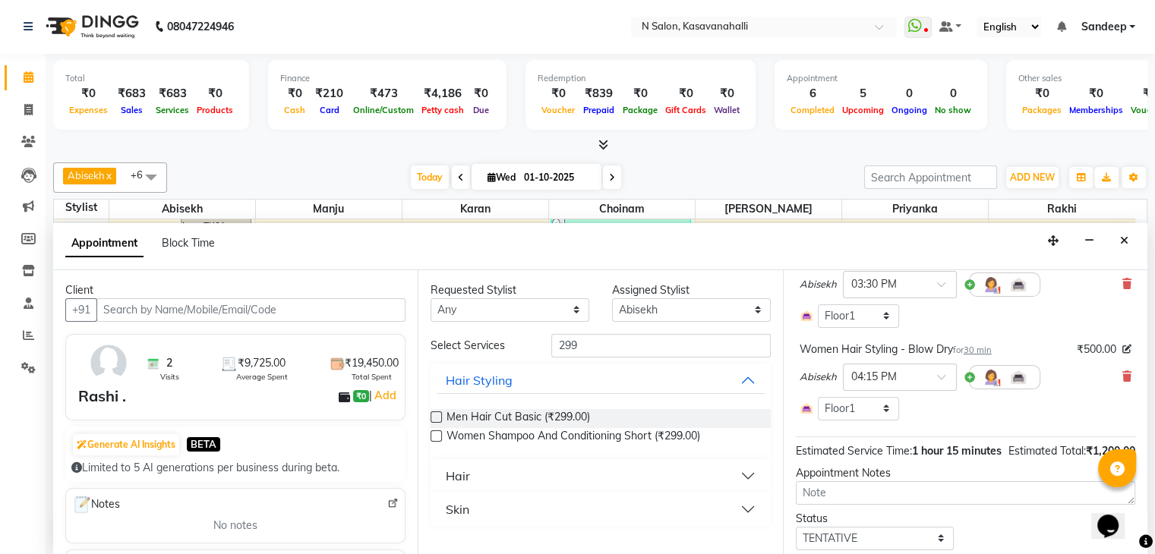
click at [434, 415] on label at bounding box center [435, 416] width 11 height 11
click at [434, 415] on input "checkbox" at bounding box center [435, 419] width 10 height 10
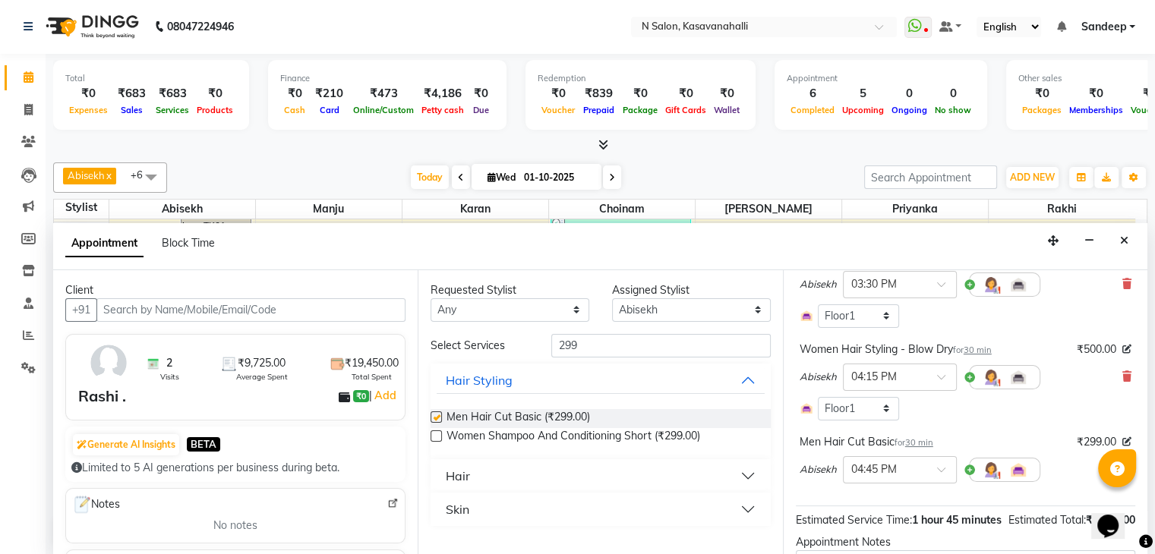
checkbox input "false"
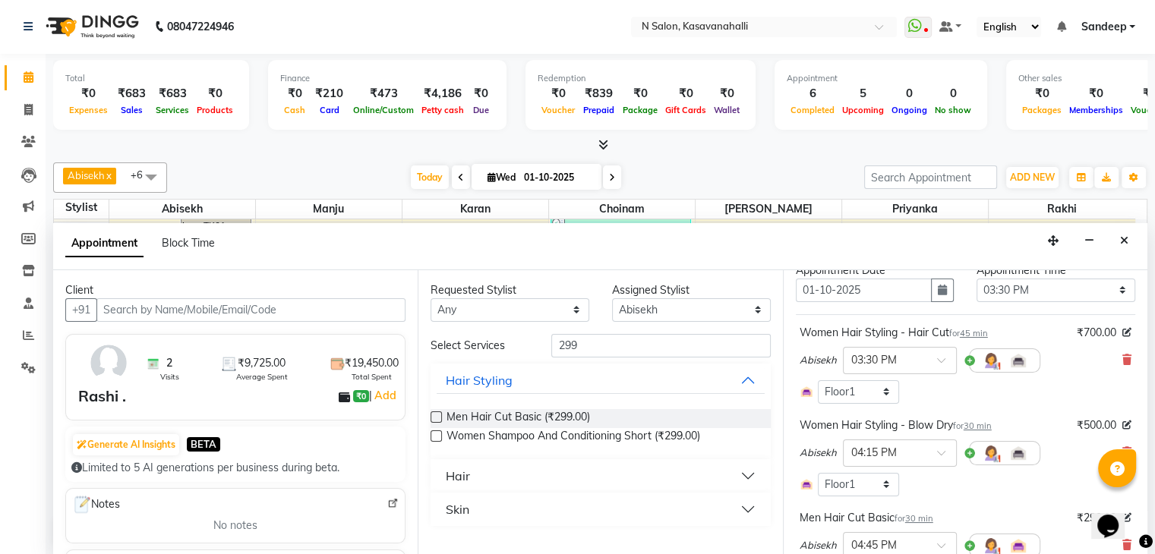
click at [958, 431] on small "for 30 min" at bounding box center [972, 426] width 39 height 11
click at [1122, 430] on icon at bounding box center [1126, 425] width 9 height 9
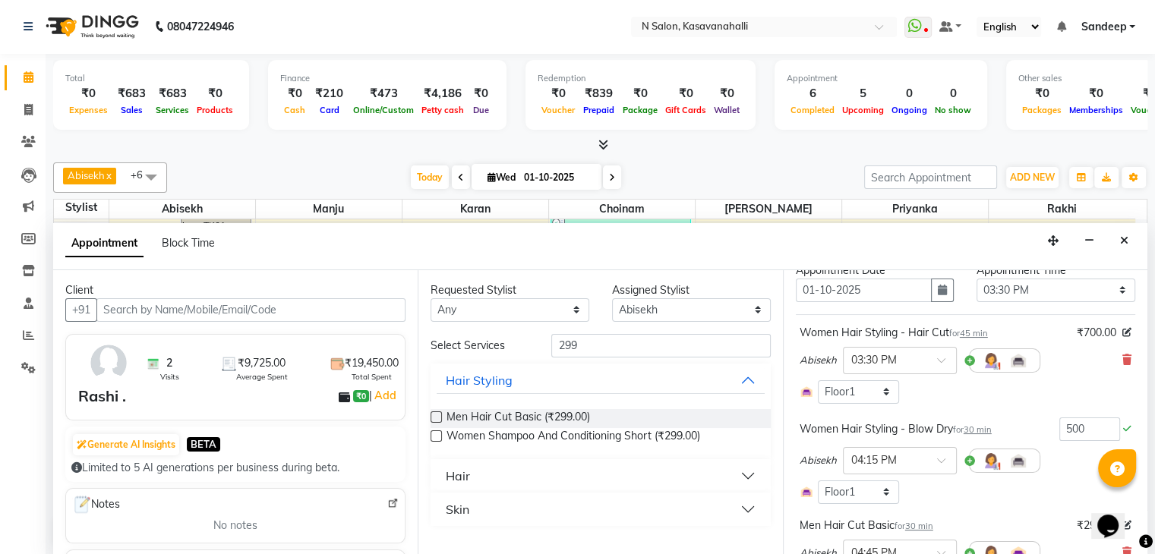
click at [846, 437] on div "Women Hair Styling - Blow Dry for 30 min" at bounding box center [895, 429] width 192 height 16
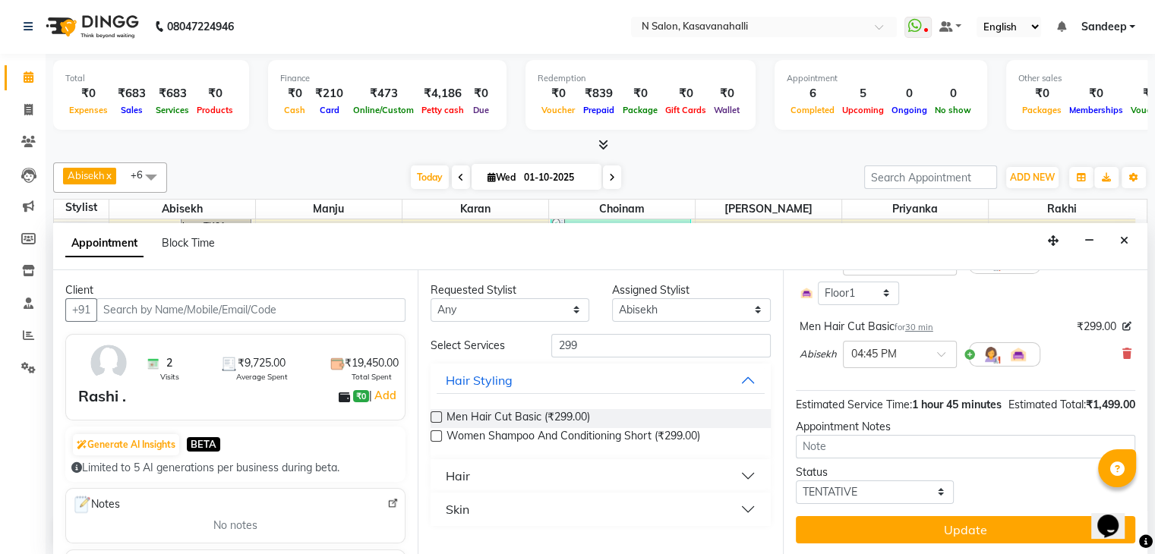
scroll to position [278, 0]
click at [352, 440] on div "Generate AI Insights BETA" at bounding box center [235, 445] width 328 height 24
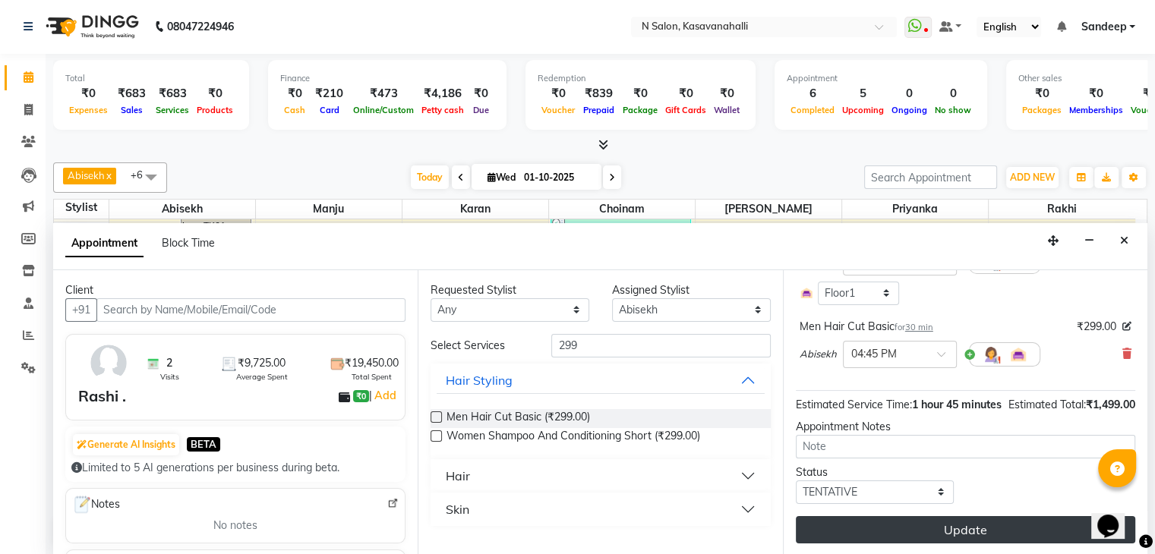
drag, startPoint x: 358, startPoint y: 443, endPoint x: 853, endPoint y: 529, distance: 502.4
click at [853, 529] on button "Update" at bounding box center [965, 529] width 339 height 27
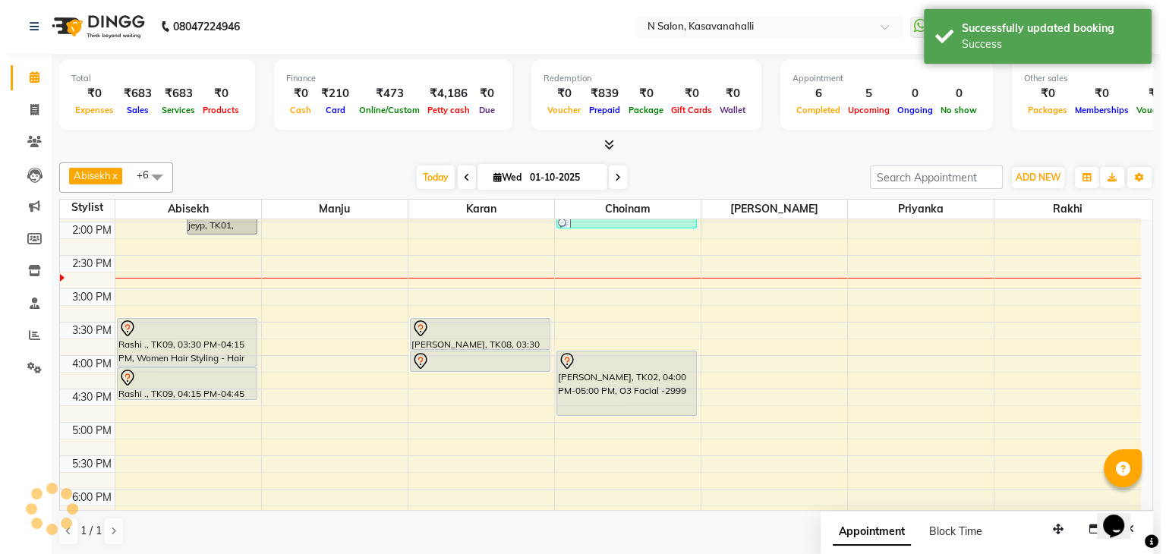
scroll to position [0, 0]
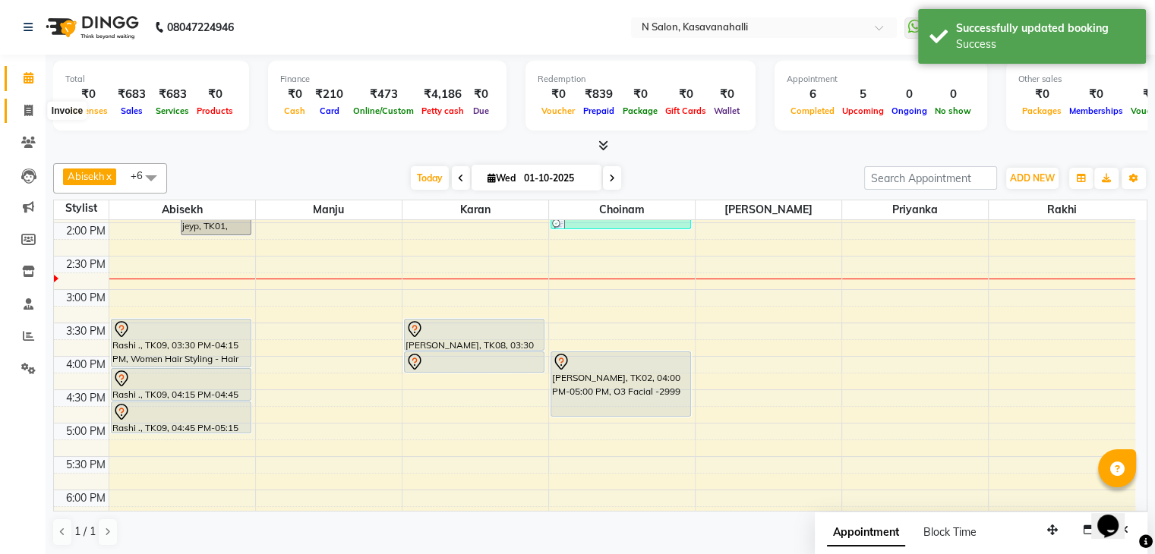
click at [24, 113] on icon at bounding box center [28, 110] width 8 height 11
select select "service"
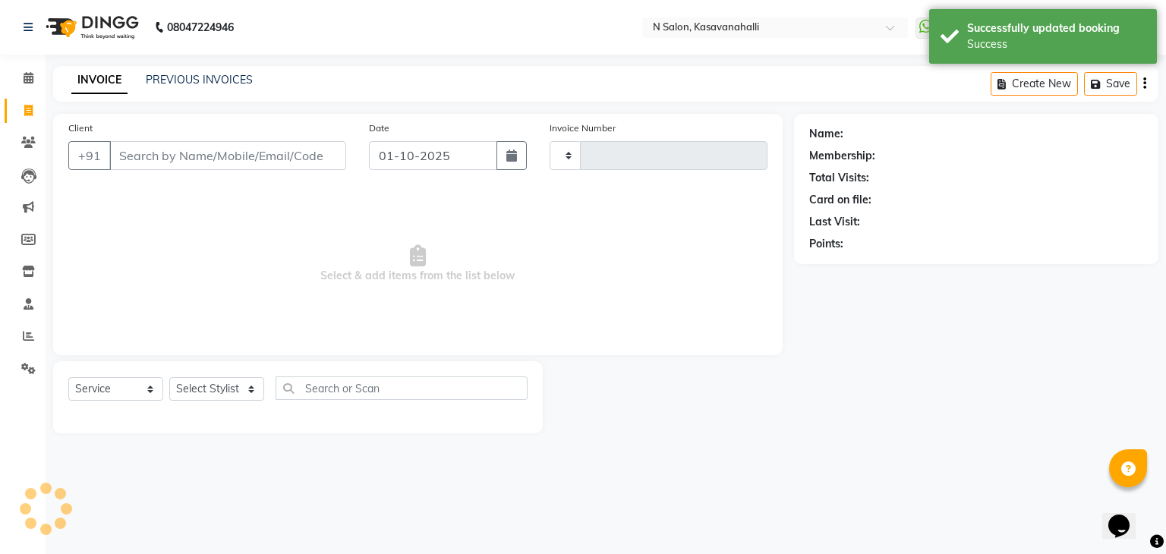
type input "2412"
select select "7111"
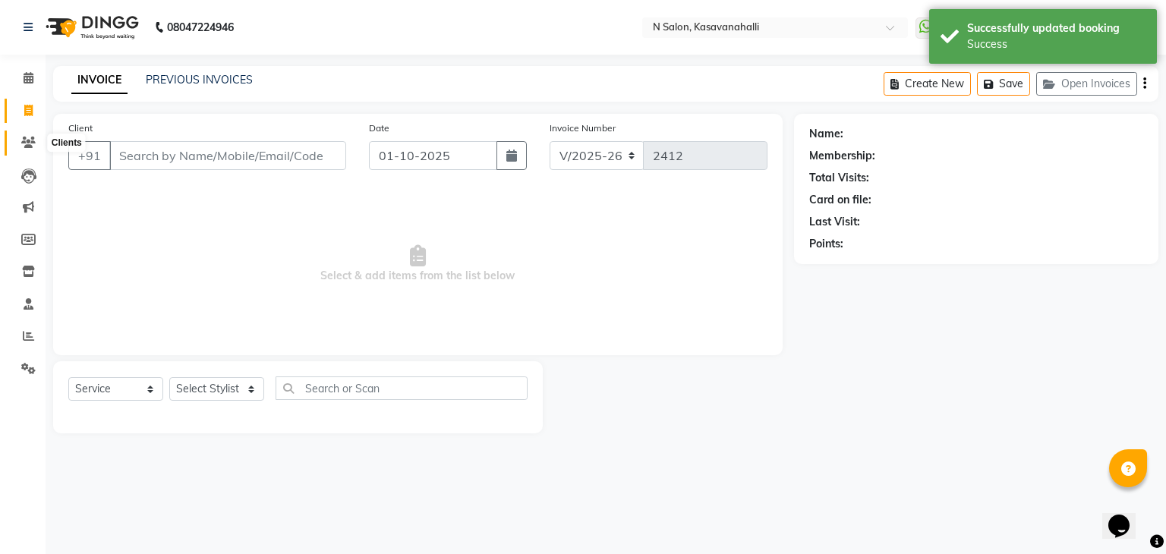
click at [20, 148] on span at bounding box center [28, 142] width 27 height 17
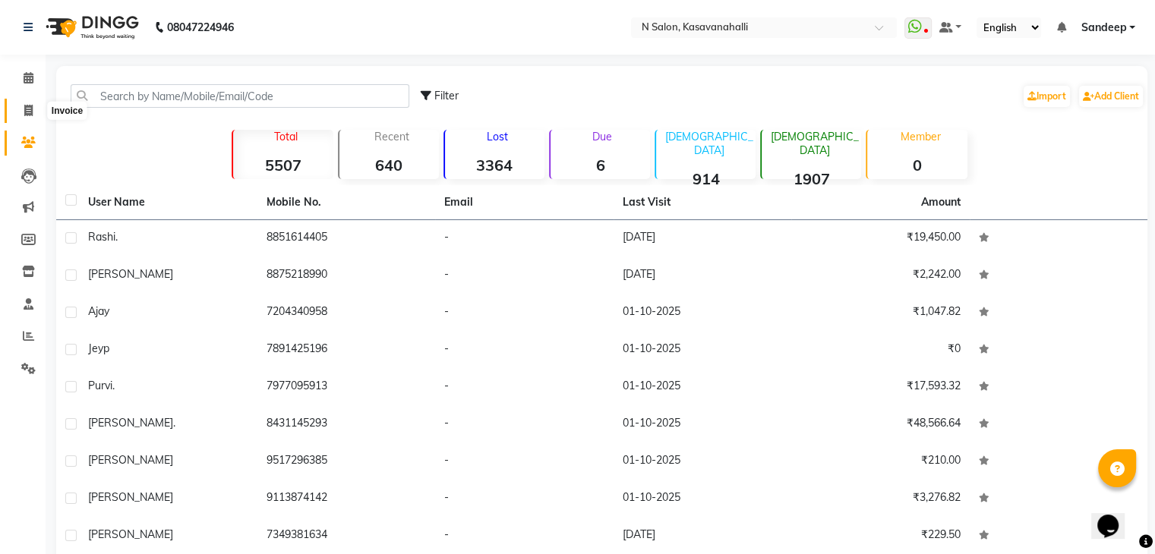
click at [27, 114] on icon at bounding box center [28, 110] width 8 height 11
select select "service"
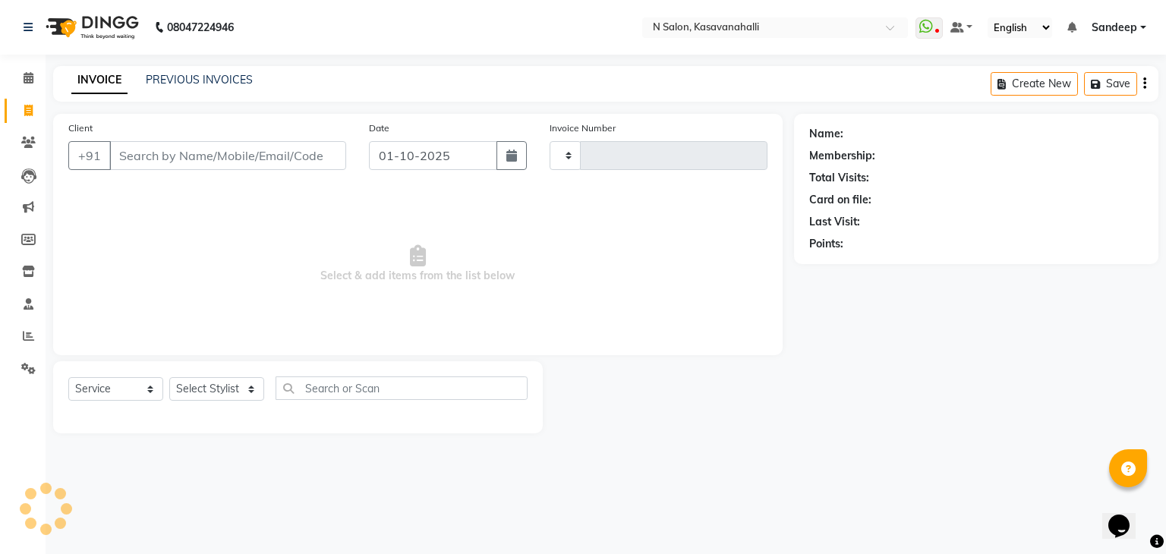
type input "2412"
select select "7111"
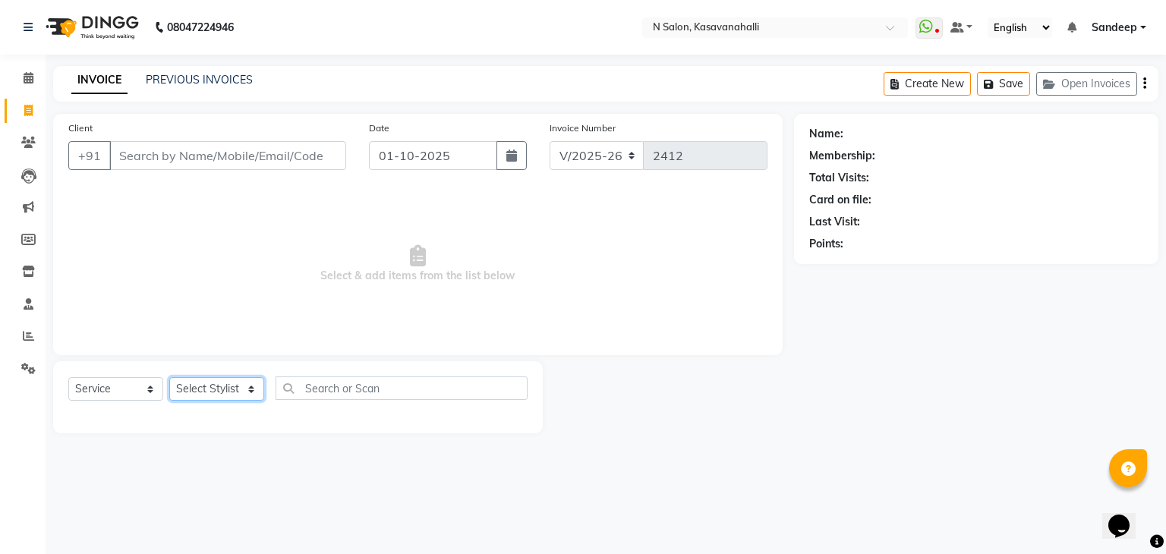
click at [212, 385] on select "Select Stylist Abisekh [PERSON_NAME] Choinam Karan Manju Owner [PERSON_NAME] [P…" at bounding box center [216, 389] width 95 height 24
select select "88552"
click at [169, 378] on select "Select Stylist Abisekh [PERSON_NAME] Choinam Karan Manju Owner [PERSON_NAME] [P…" at bounding box center [216, 389] width 95 height 24
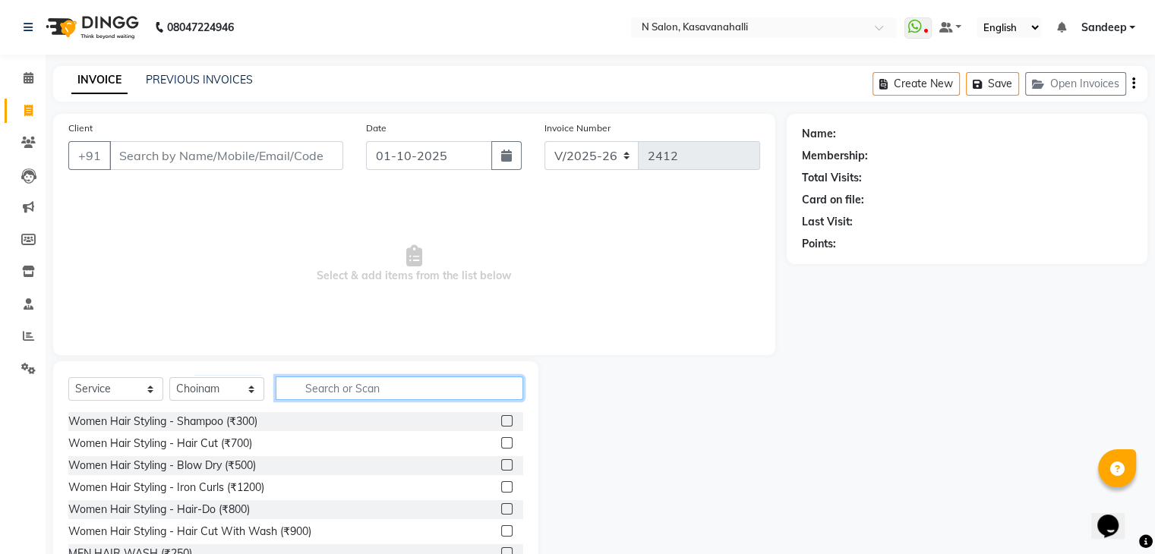
click at [318, 389] on input "text" at bounding box center [400, 389] width 248 height 24
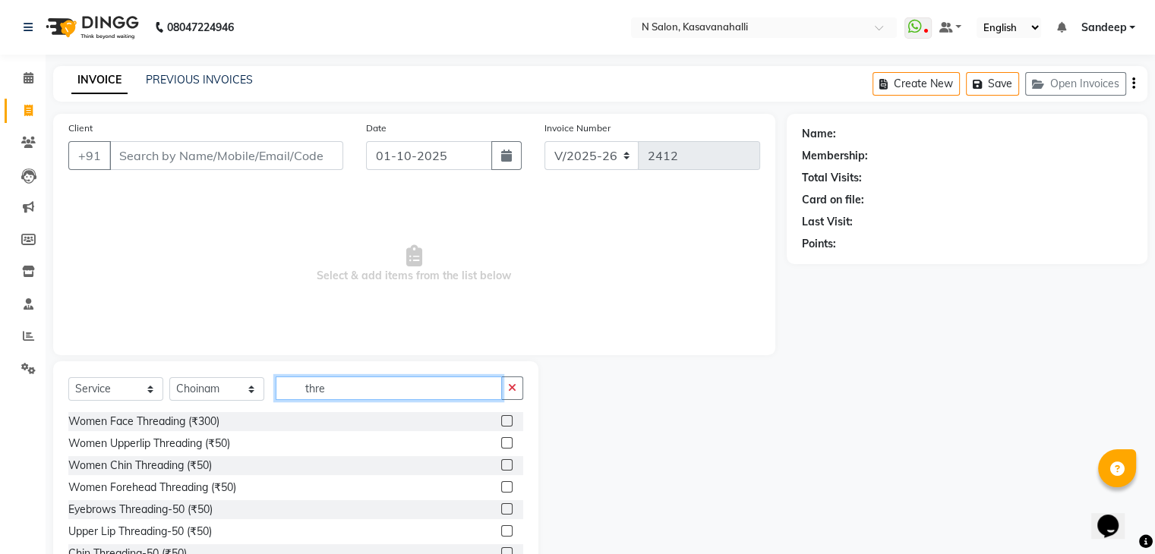
type input "thre"
click at [501, 438] on label at bounding box center [506, 442] width 11 height 11
click at [501, 439] on input "checkbox" at bounding box center [506, 444] width 10 height 10
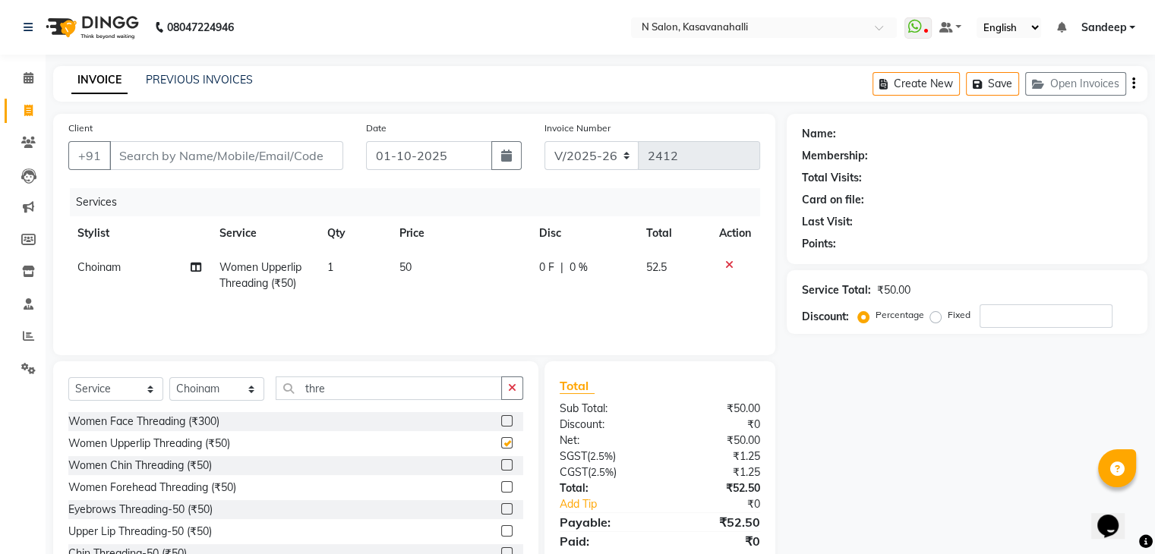
checkbox input "false"
click at [501, 489] on label at bounding box center [506, 486] width 11 height 11
click at [501, 489] on input "checkbox" at bounding box center [506, 488] width 10 height 10
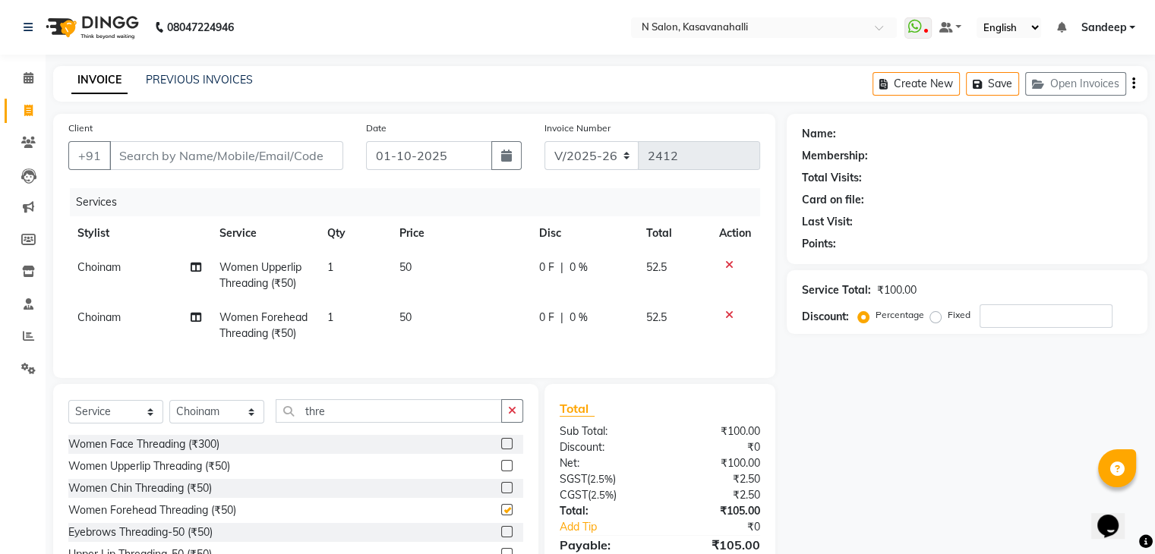
checkbox input "false"
click at [501, 538] on label at bounding box center [506, 531] width 11 height 11
click at [501, 538] on input "checkbox" at bounding box center [506, 533] width 10 height 10
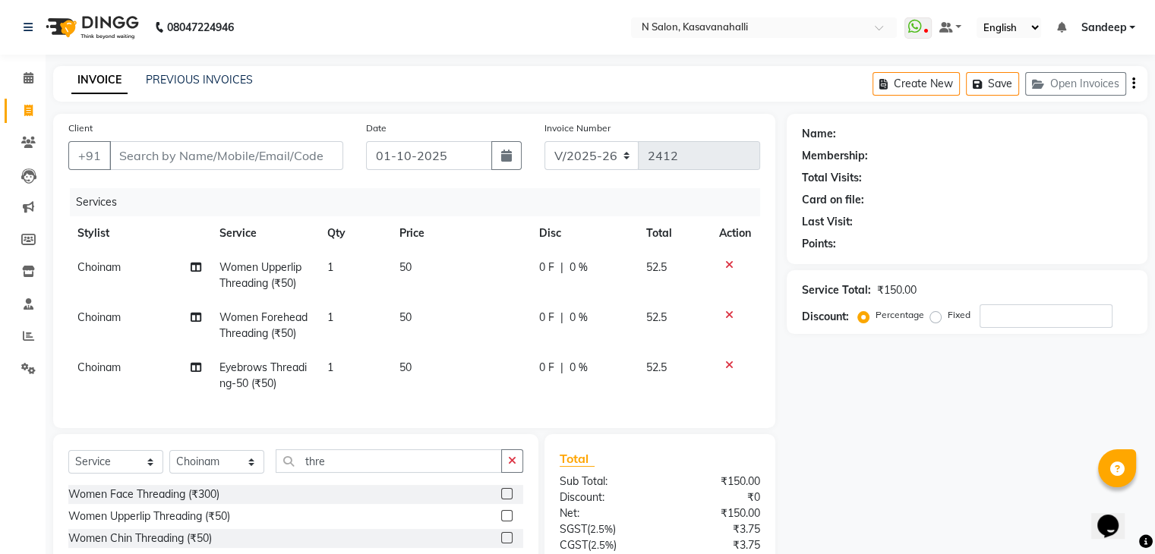
checkbox input "false"
click at [236, 159] on input "Client" at bounding box center [226, 155] width 234 height 29
type input "7"
type input "0"
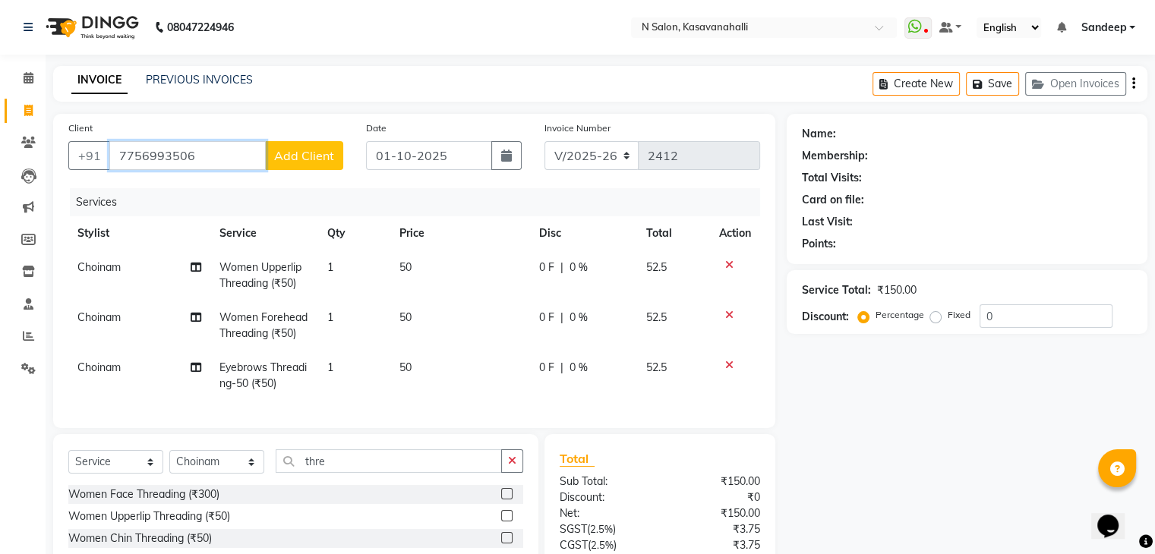
type input "7756993506"
click at [316, 156] on span "Add Client" at bounding box center [304, 155] width 60 height 15
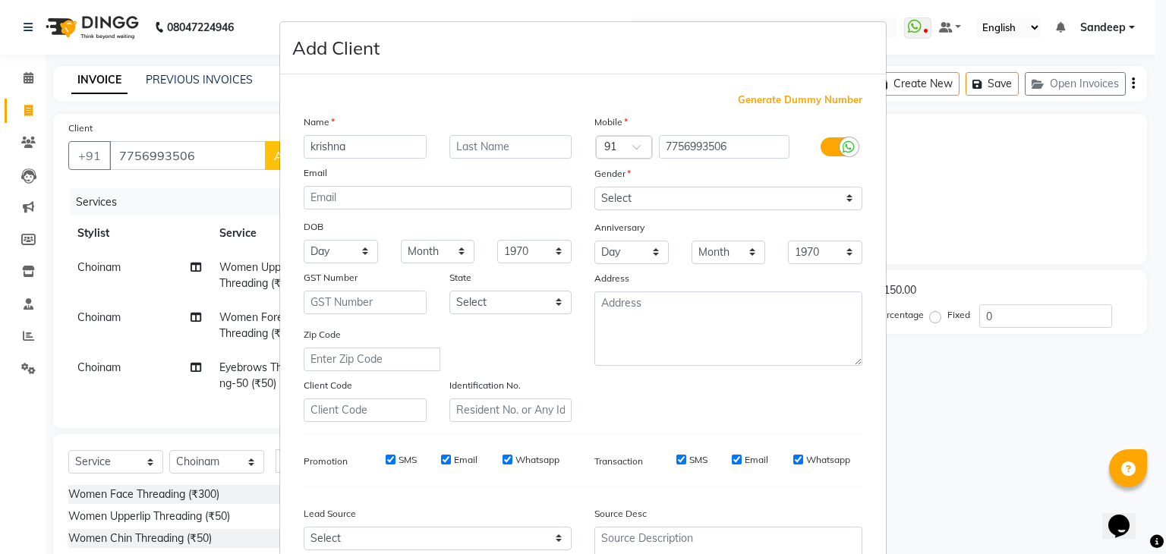
type input "krishna"
click at [632, 198] on select "Select [DEMOGRAPHIC_DATA] [DEMOGRAPHIC_DATA] Other Prefer Not To Say" at bounding box center [728, 199] width 268 height 24
select select "female"
click at [594, 188] on select "Select [DEMOGRAPHIC_DATA] [DEMOGRAPHIC_DATA] Other Prefer Not To Say" at bounding box center [728, 199] width 268 height 24
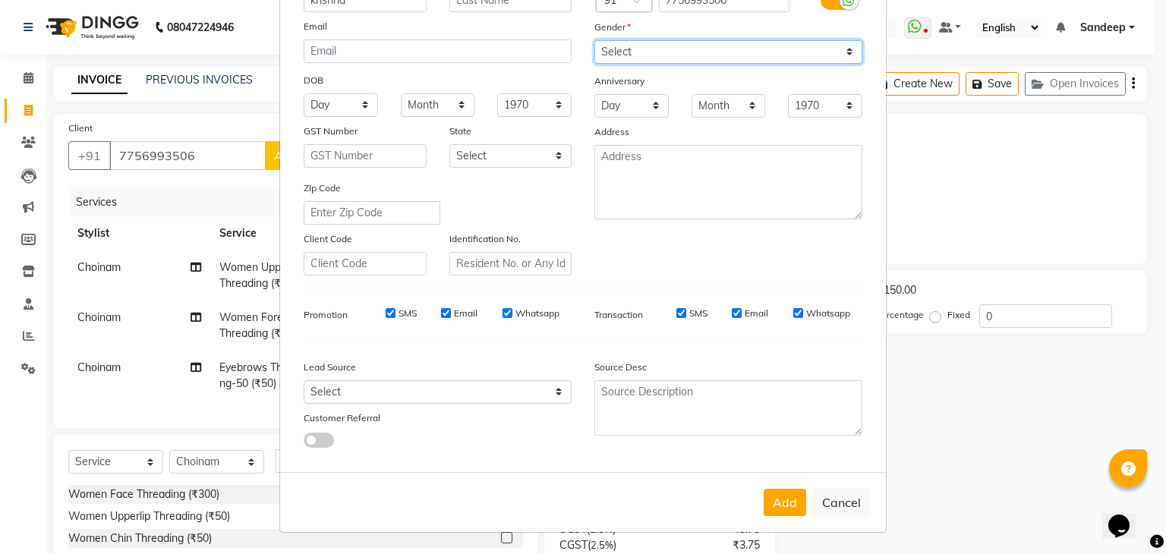
scroll to position [154, 0]
drag, startPoint x: 787, startPoint y: 495, endPoint x: 887, endPoint y: 462, distance: 105.4
click at [809, 494] on div "Add Cancel" at bounding box center [583, 502] width 606 height 60
click at [781, 503] on button "Add" at bounding box center [785, 502] width 43 height 27
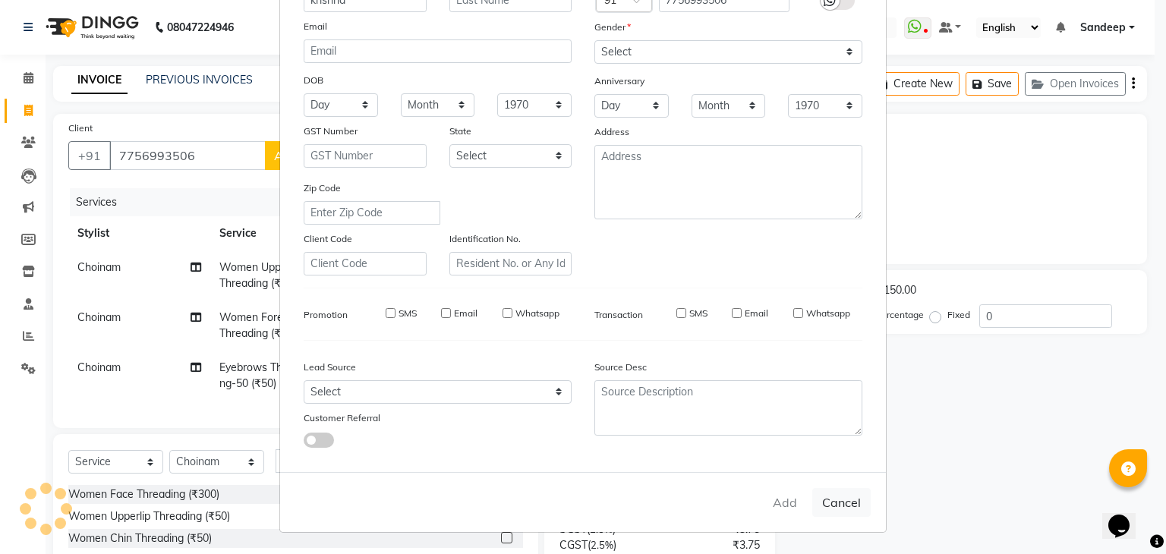
select select
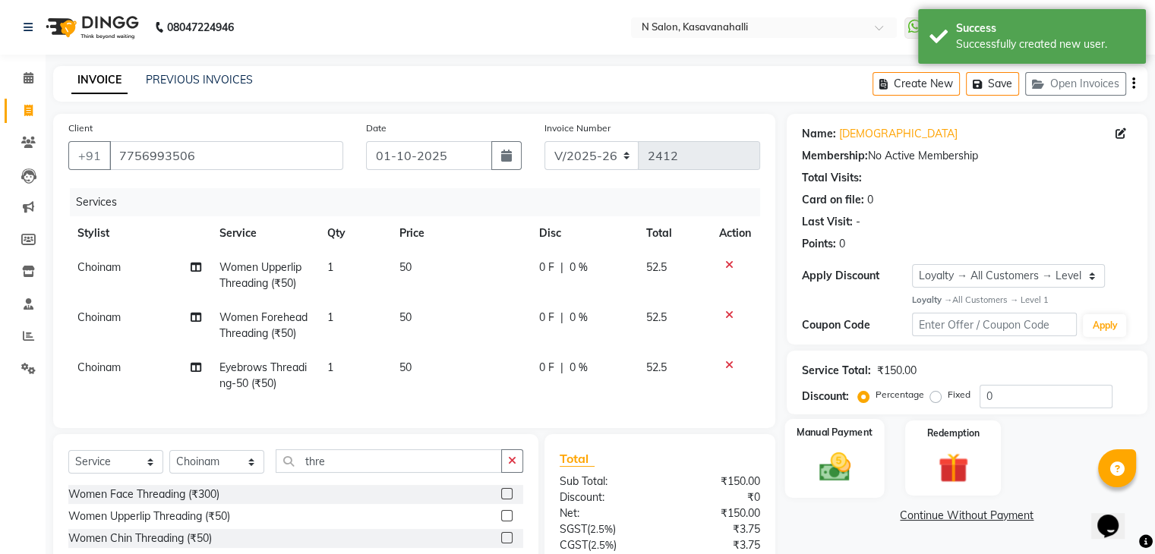
scroll to position [139, 0]
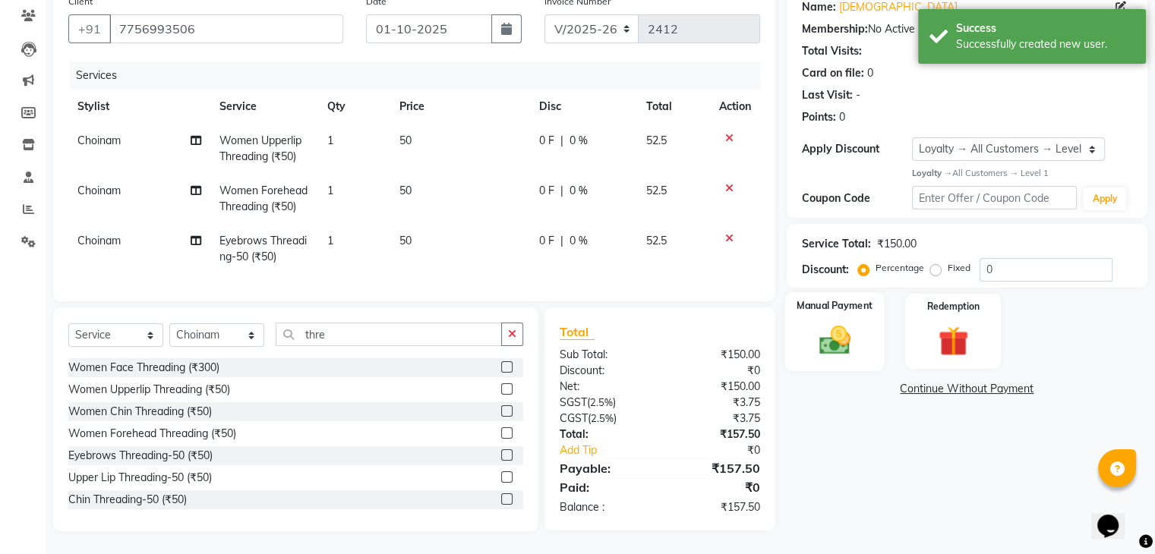
click at [856, 335] on img at bounding box center [834, 340] width 51 height 36
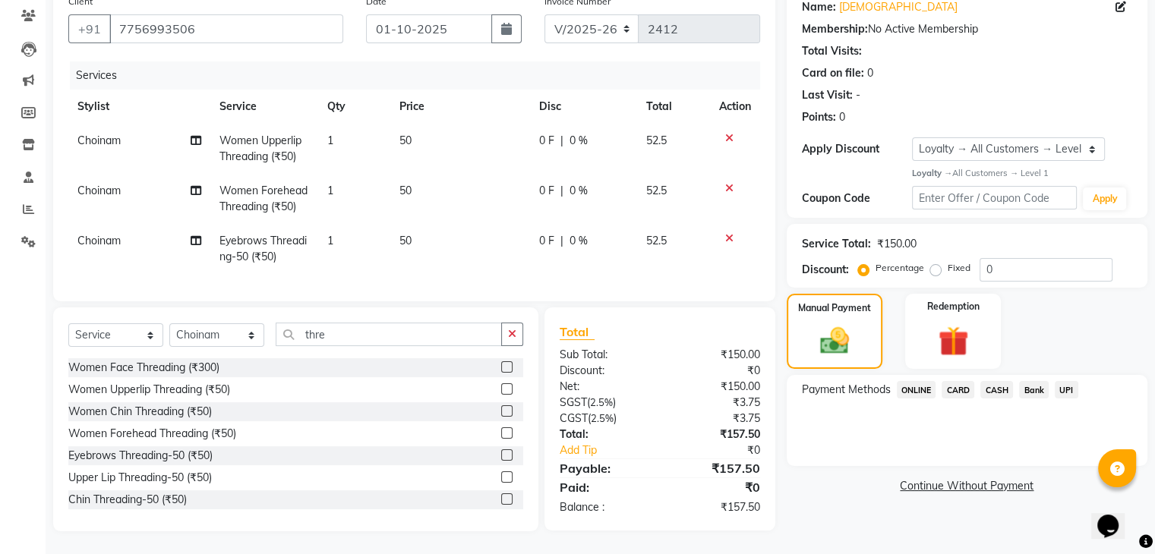
click at [996, 381] on span "CASH" at bounding box center [996, 389] width 33 height 17
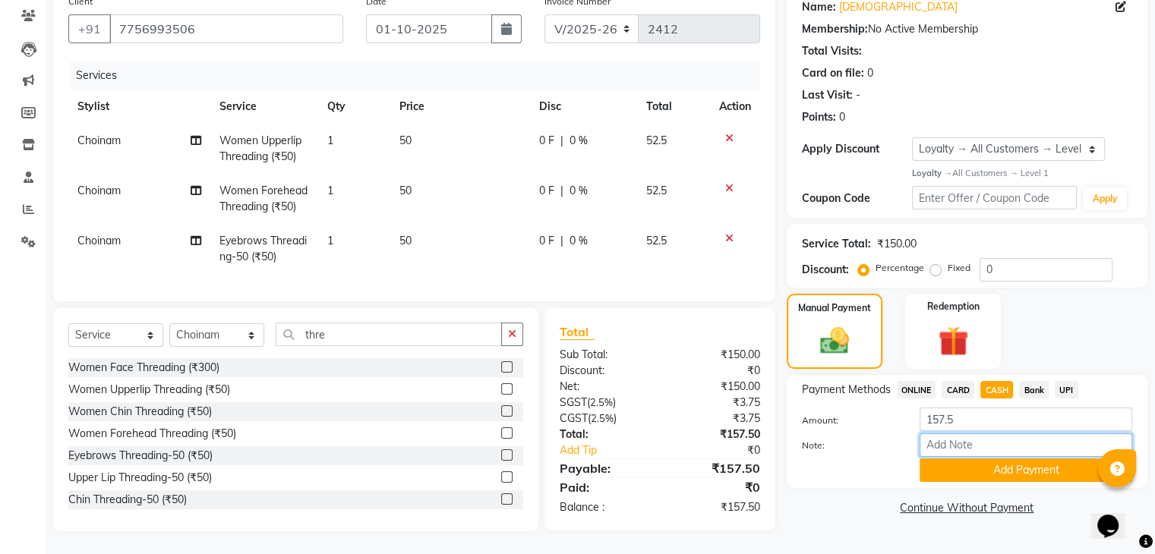
click at [982, 434] on input "Note:" at bounding box center [1025, 446] width 213 height 24
click at [976, 408] on input "157.5" at bounding box center [1025, 420] width 213 height 24
click at [1081, 313] on div "Manual Payment Redemption" at bounding box center [966, 332] width 383 height 76
click at [977, 437] on input "42" at bounding box center [1025, 446] width 213 height 24
click at [979, 459] on button "Add Payment" at bounding box center [1025, 471] width 213 height 24
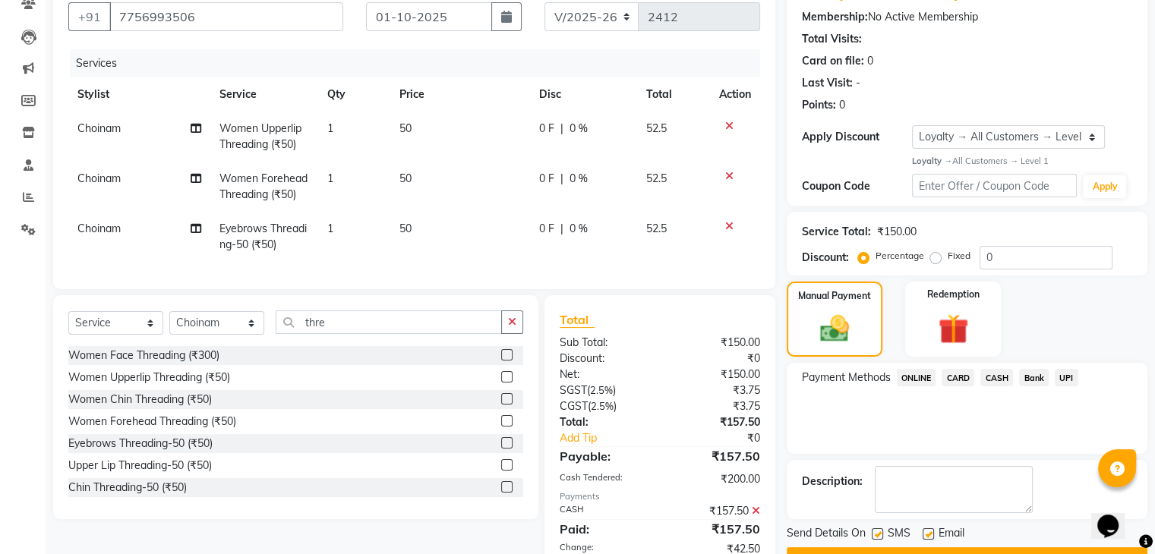
scroll to position [291, 0]
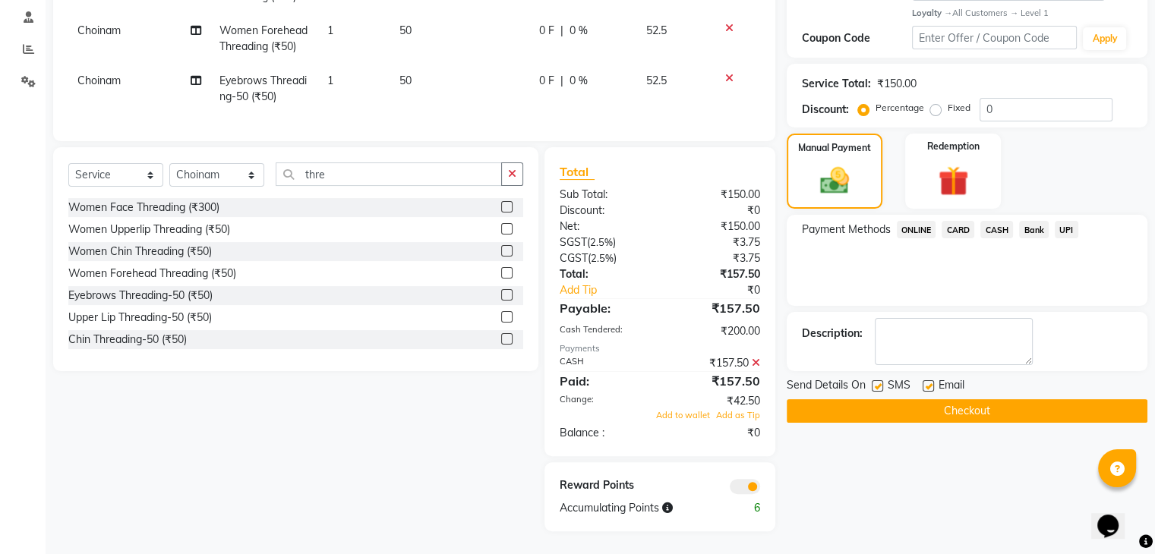
click at [1004, 228] on span "CASH" at bounding box center [996, 229] width 33 height 17
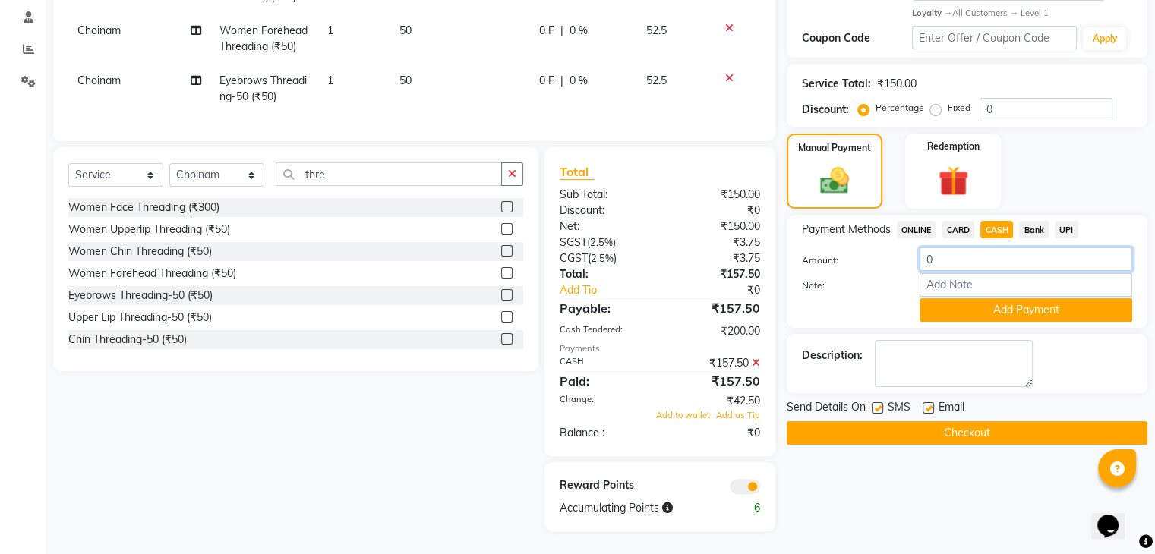
click at [957, 261] on input "0" at bounding box center [1025, 260] width 213 height 24
click at [956, 280] on input "Note:" at bounding box center [1025, 285] width 213 height 24
click at [955, 434] on button "Checkout" at bounding box center [967, 433] width 361 height 24
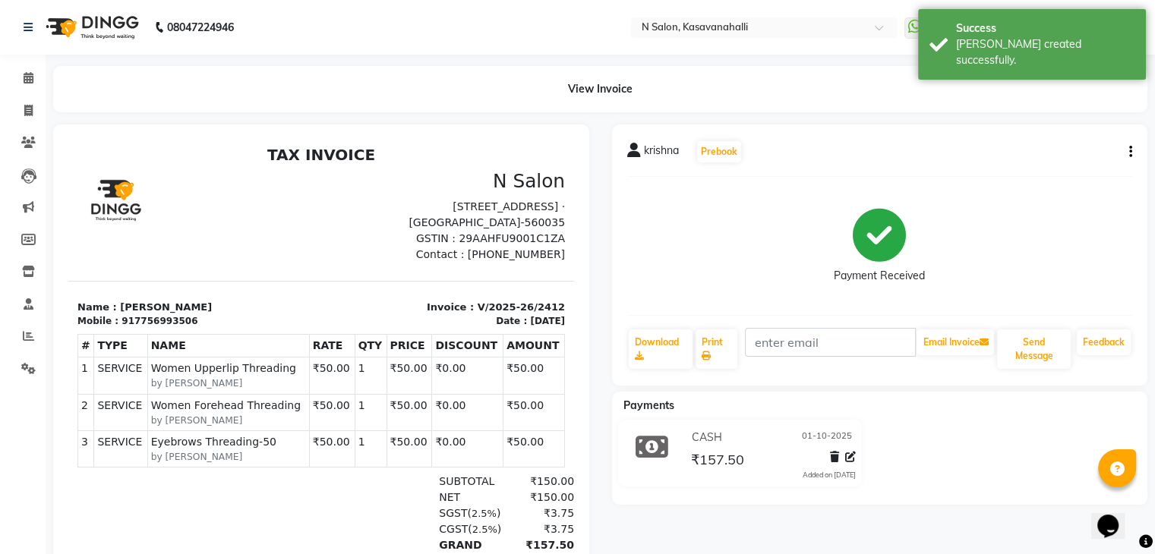
scroll to position [131, 0]
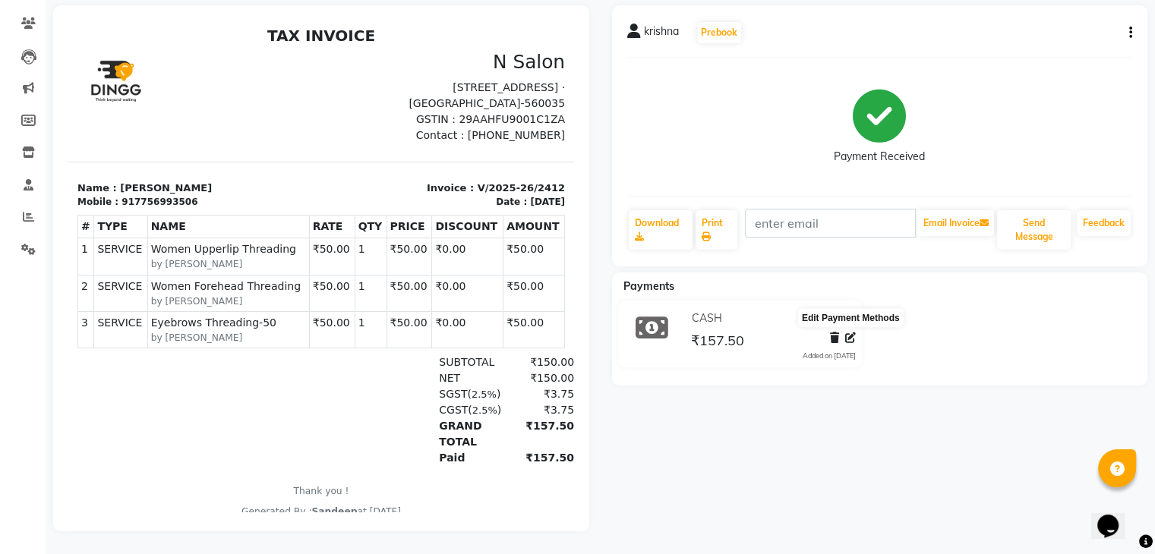
click at [846, 333] on icon at bounding box center [850, 338] width 11 height 11
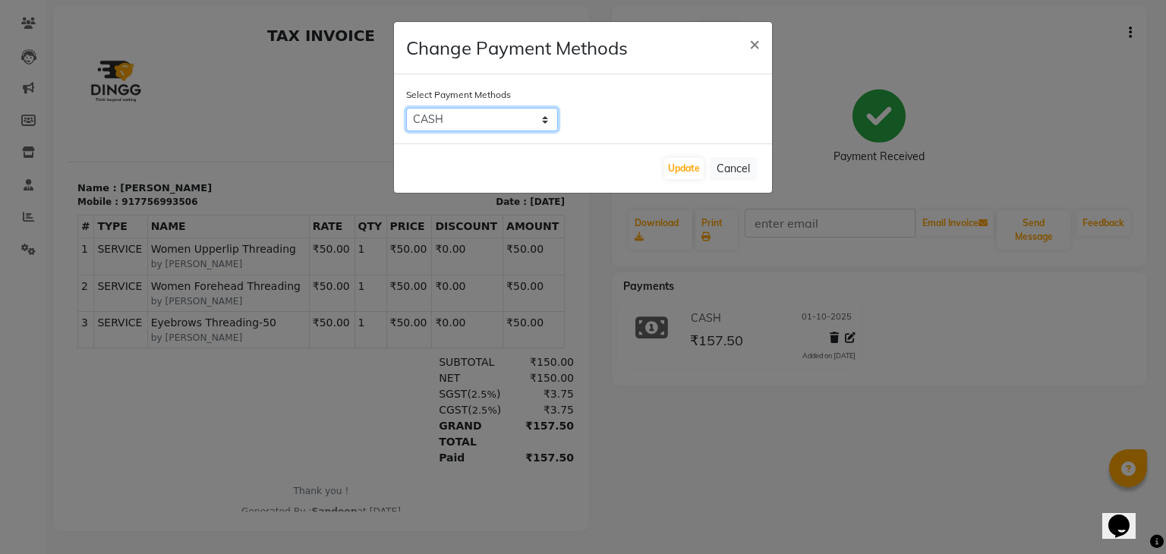
click at [502, 125] on select "ONLINE CARD CASH Bank UPI" at bounding box center [482, 120] width 152 height 24
click at [755, 42] on span "×" at bounding box center [754, 43] width 11 height 23
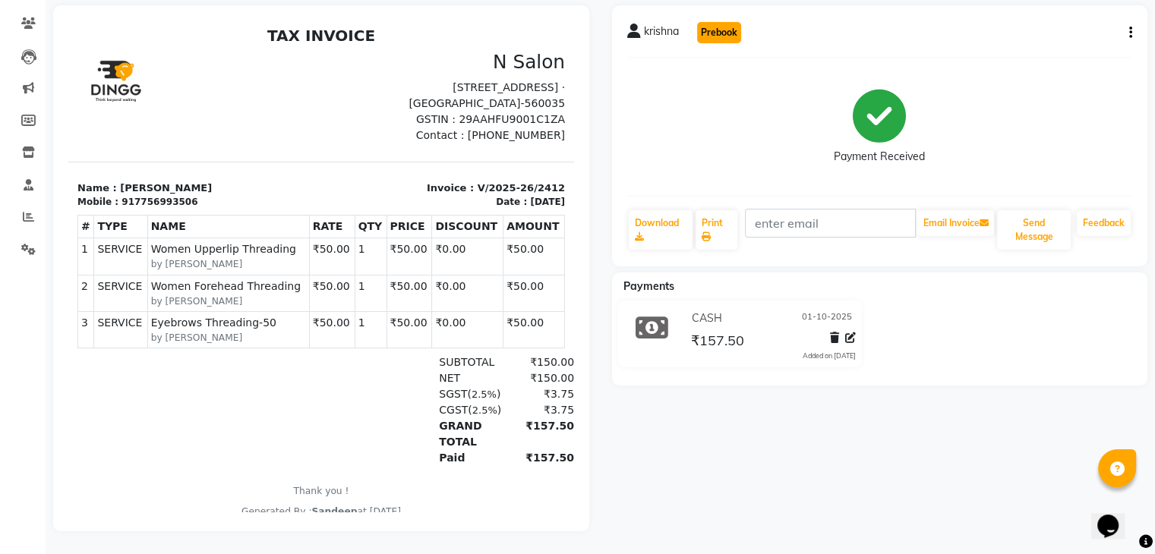
click at [739, 26] on button "Prebook" at bounding box center [719, 32] width 44 height 21
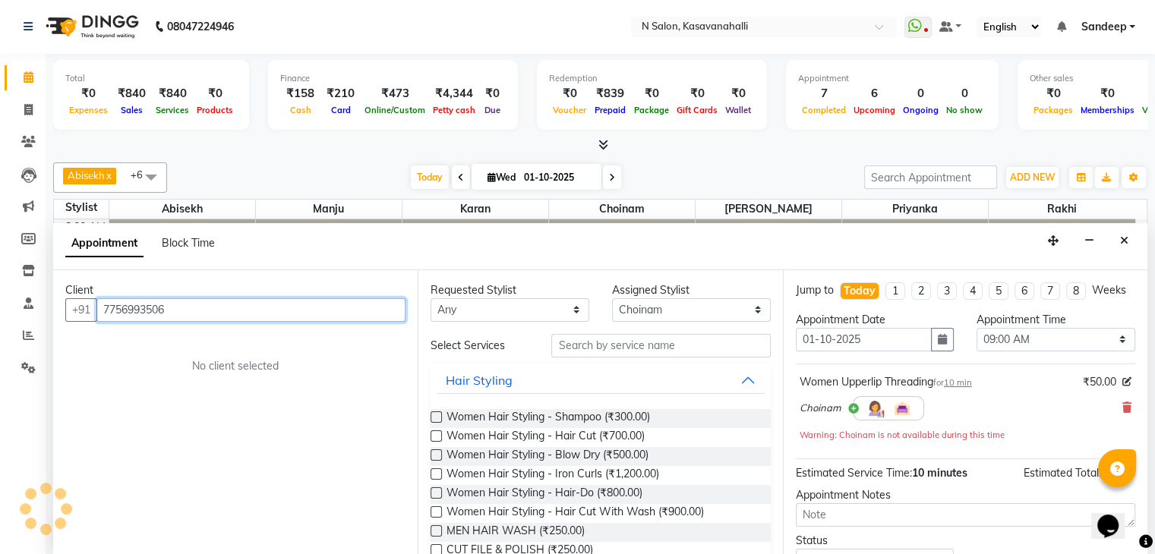
scroll to position [464, 0]
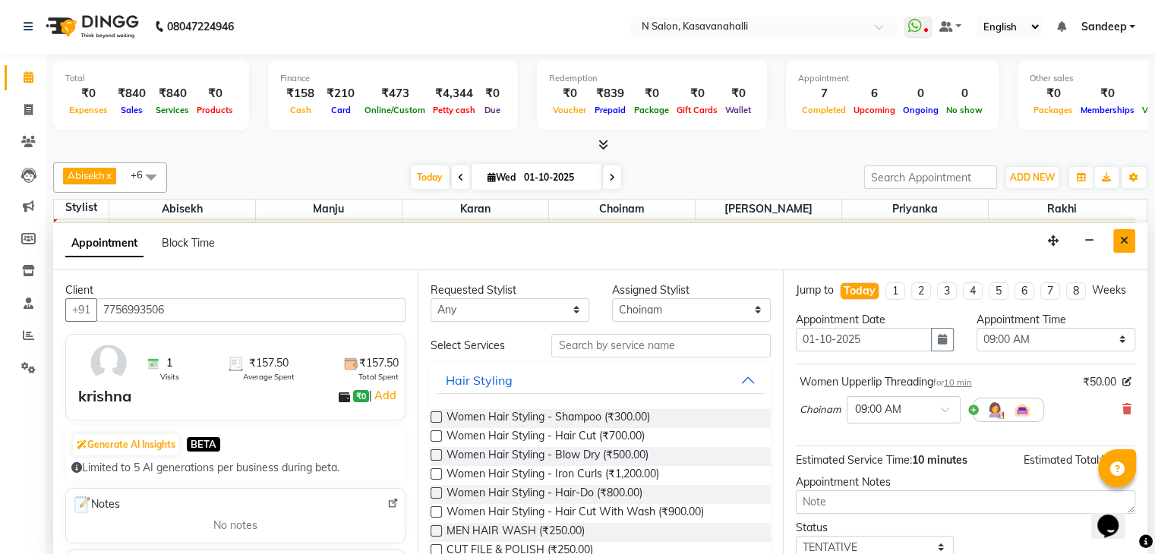
click at [1119, 232] on button "Close" at bounding box center [1124, 241] width 22 height 24
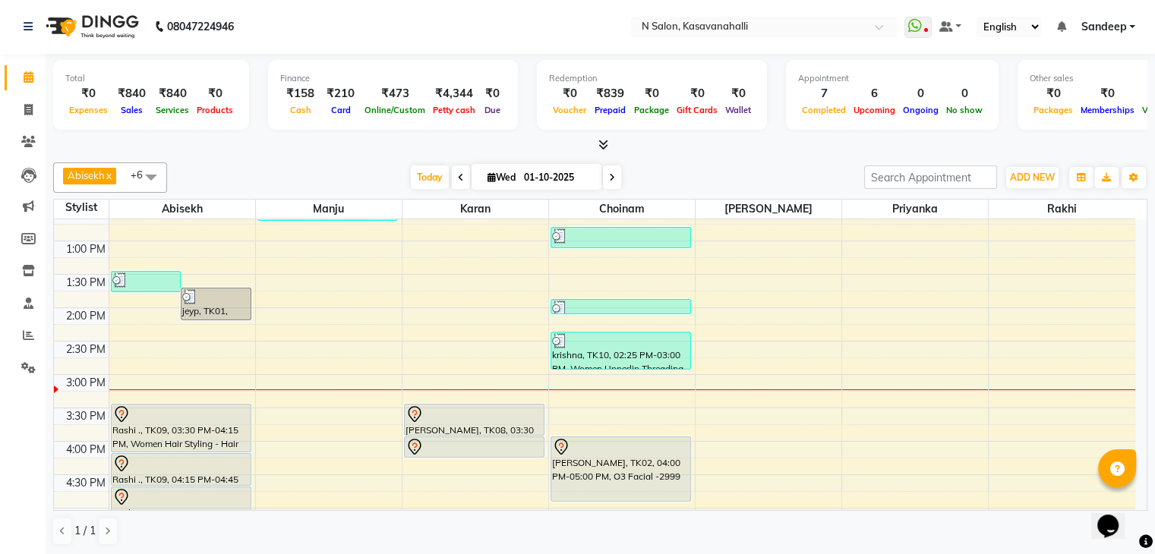
scroll to position [388, 0]
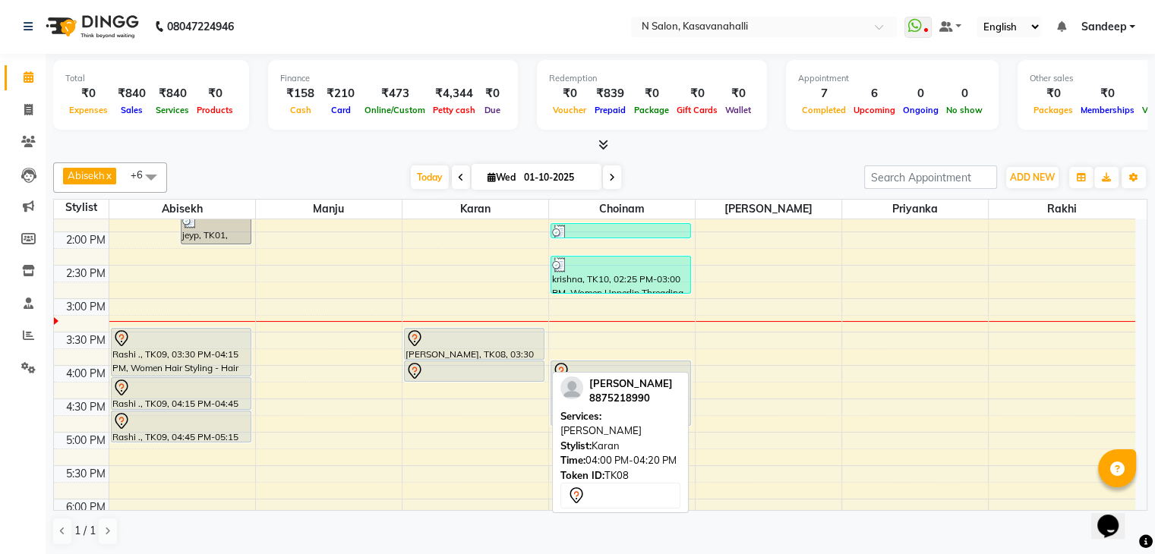
click at [451, 366] on div at bounding box center [473, 371] width 137 height 18
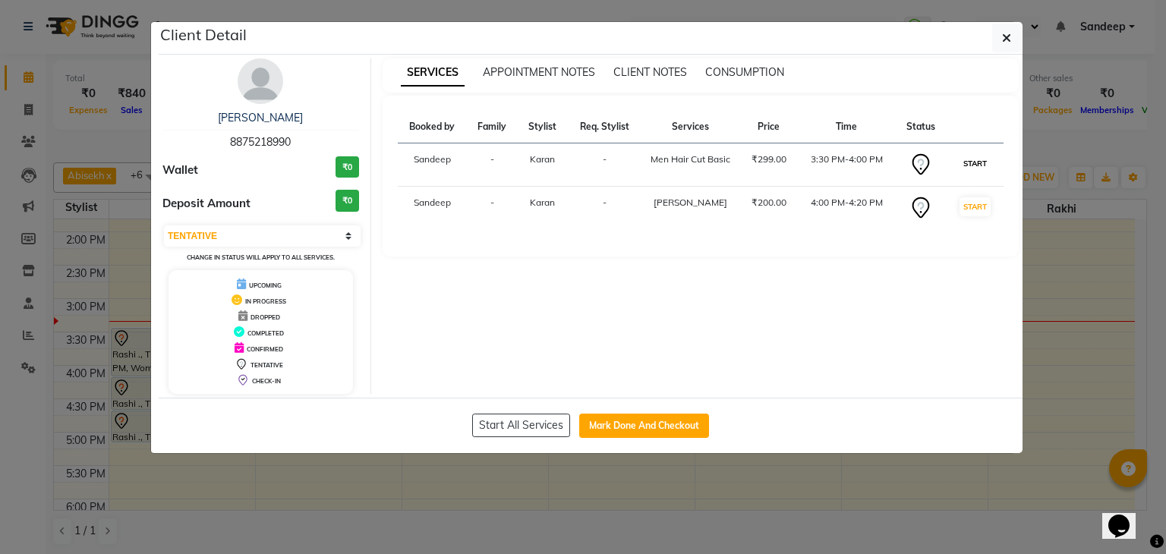
click at [966, 162] on button "START" at bounding box center [975, 163] width 31 height 19
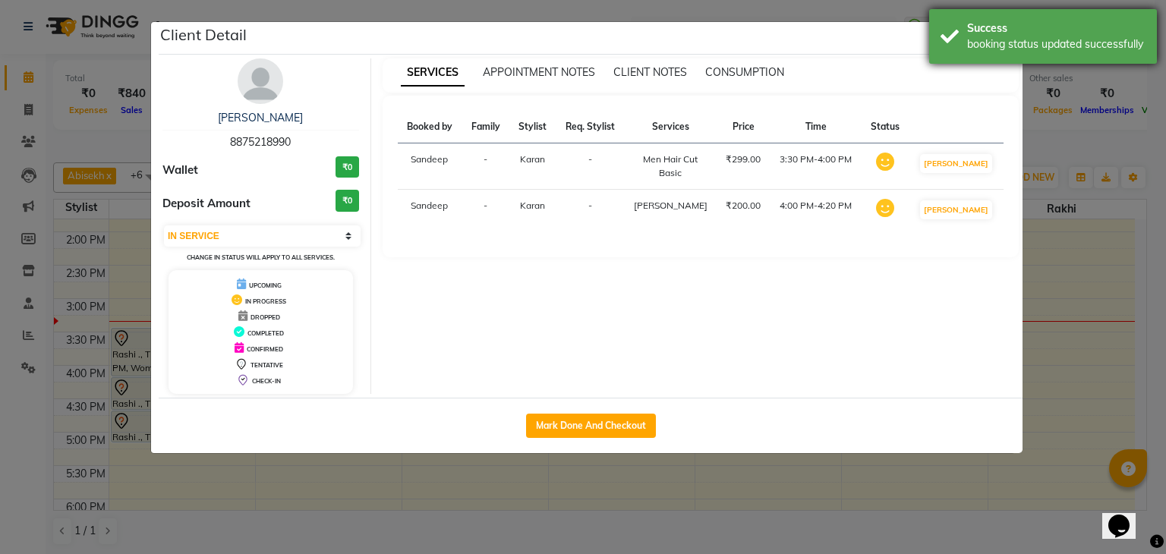
click at [995, 58] on div "Success booking status updated successfully" at bounding box center [1043, 36] width 228 height 55
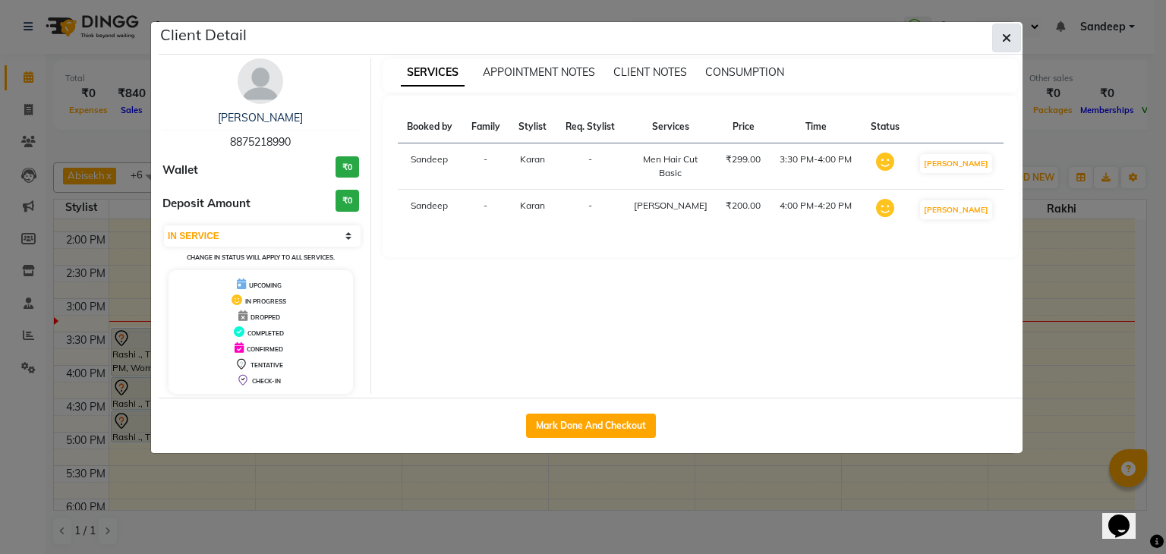
click at [996, 31] on button "button" at bounding box center [1006, 38] width 29 height 29
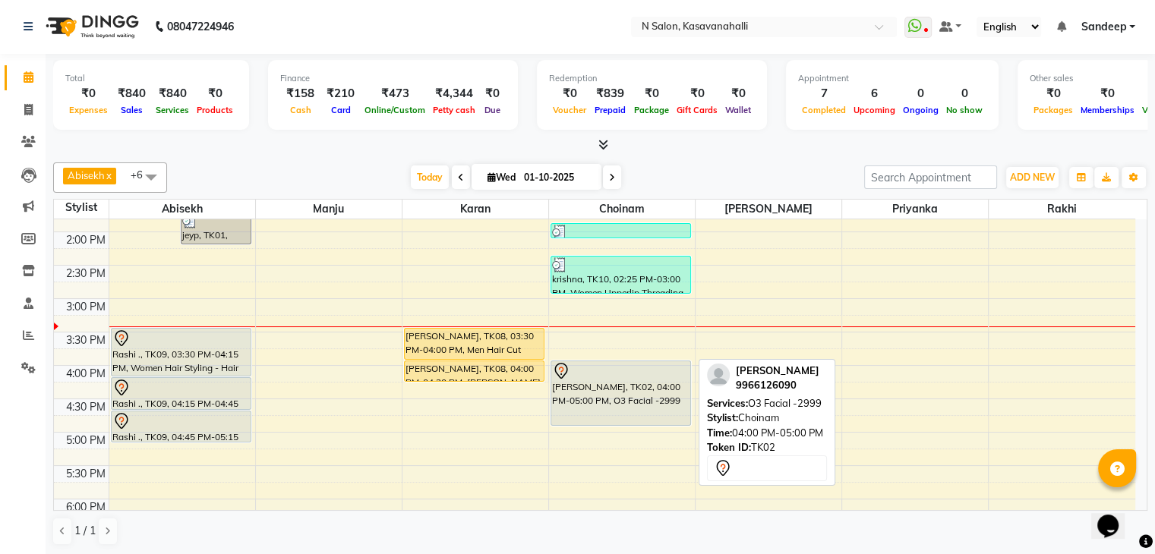
click at [635, 401] on div "karishma, TK02, 04:00 PM-05:00 PM, O3 Facial -2999" at bounding box center [620, 393] width 139 height 64
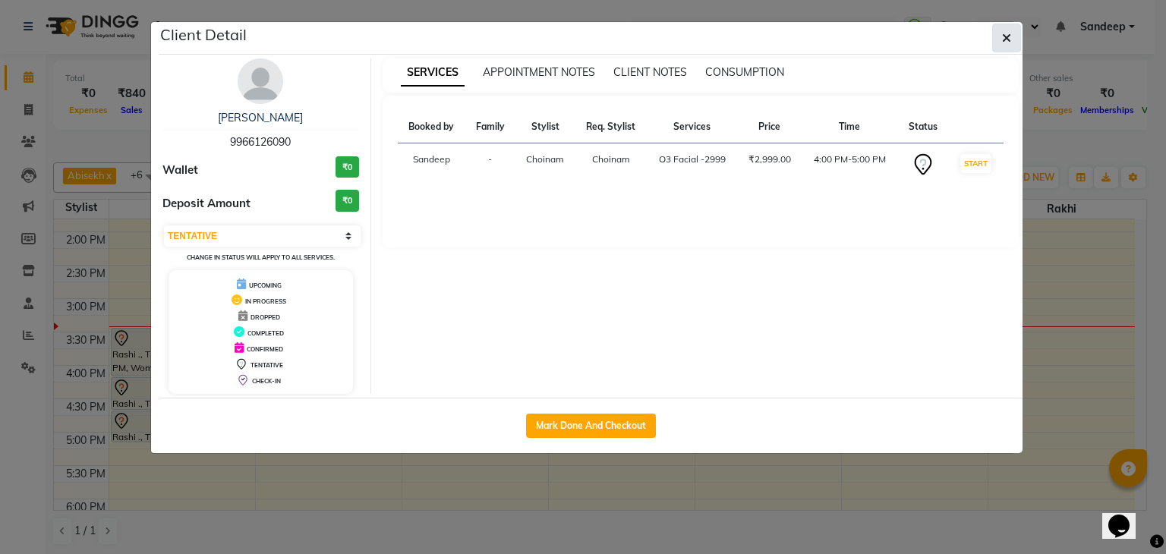
click at [1002, 36] on icon "button" at bounding box center [1006, 38] width 9 height 12
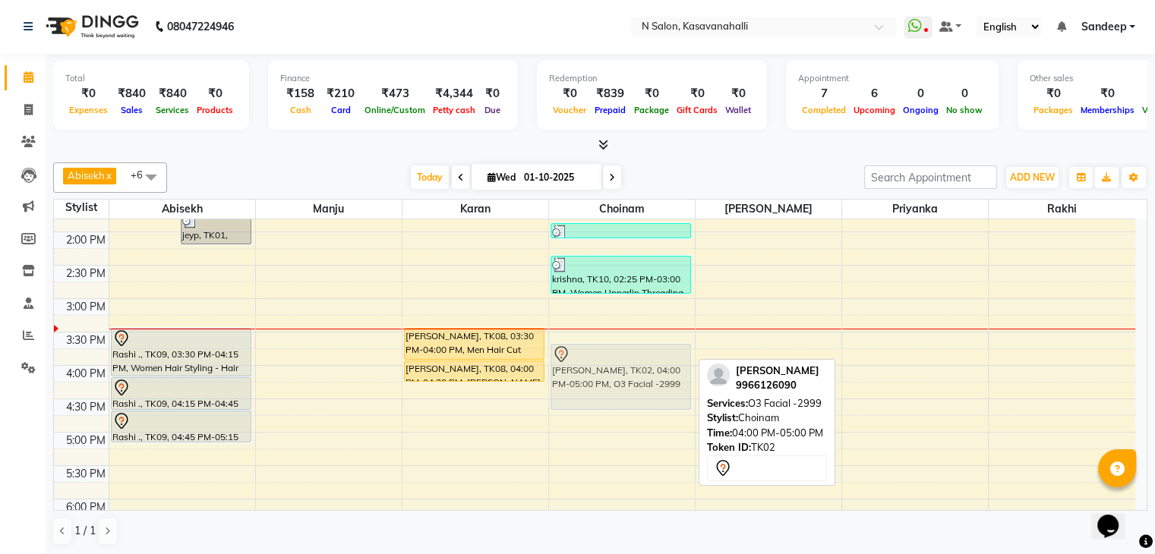
drag, startPoint x: 602, startPoint y: 383, endPoint x: 602, endPoint y: 363, distance: 19.7
click at [602, 363] on div "Purvi ., TK06, 12:50 PM-01:10 PM, Chin Wax-100 (₹100),Women Upperlip Threading …" at bounding box center [622, 265] width 146 height 868
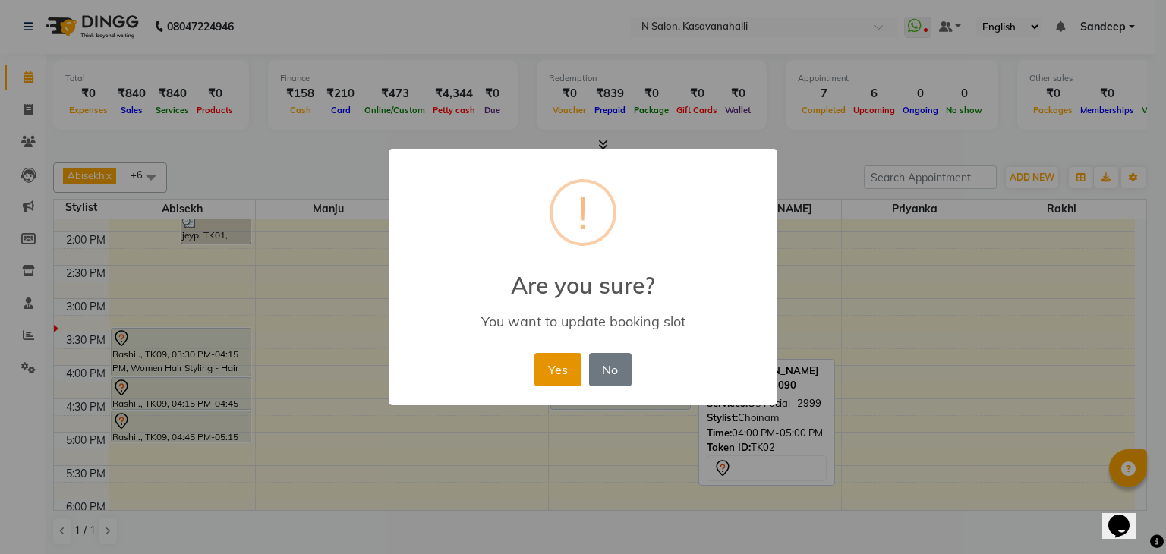
click at [559, 361] on button "Yes" at bounding box center [557, 369] width 46 height 33
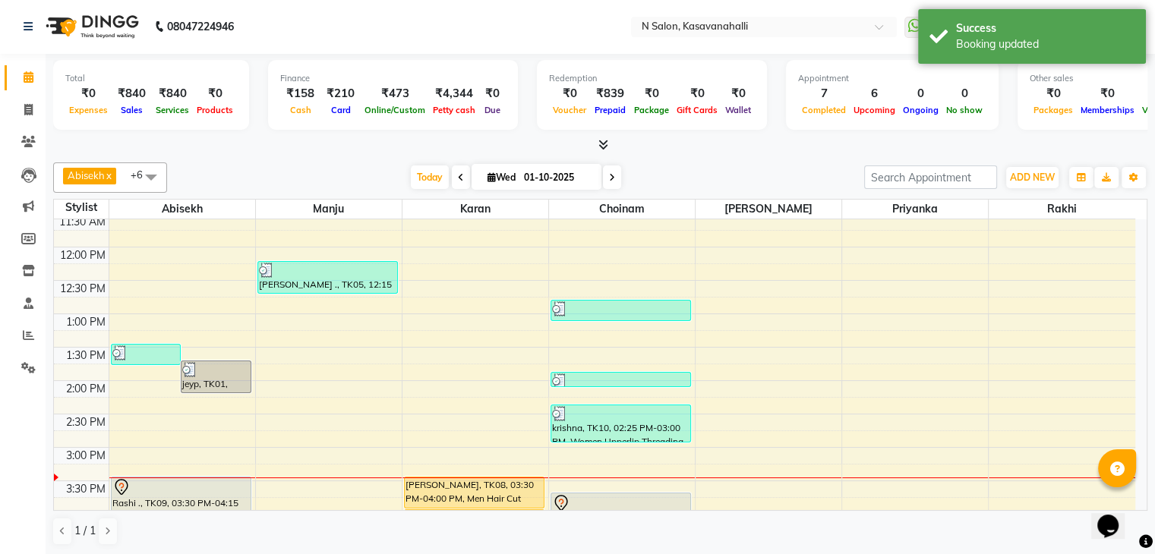
scroll to position [236, 0]
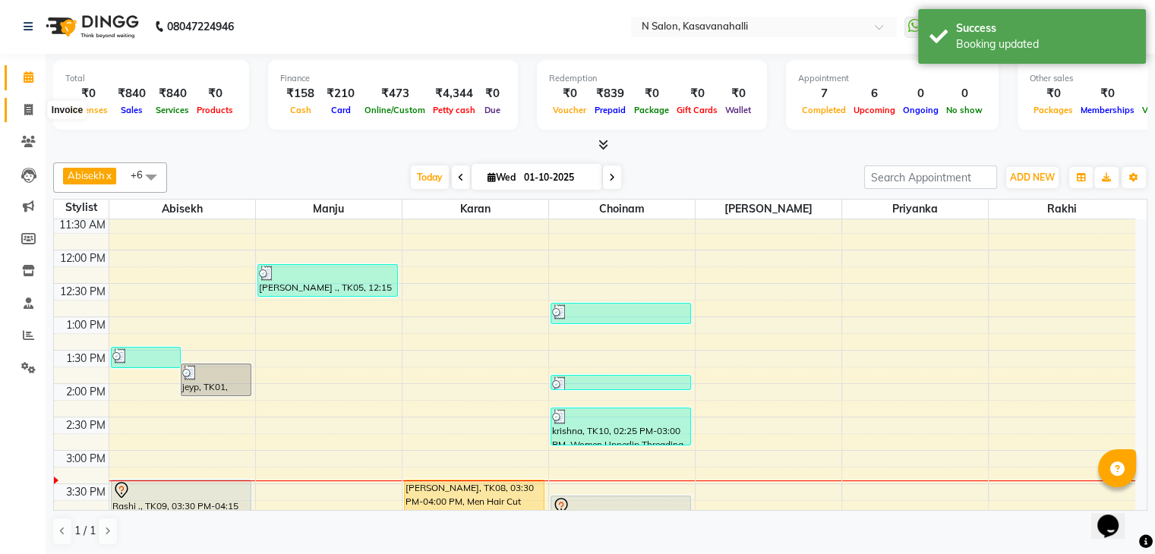
click at [30, 111] on icon at bounding box center [28, 109] width 8 height 11
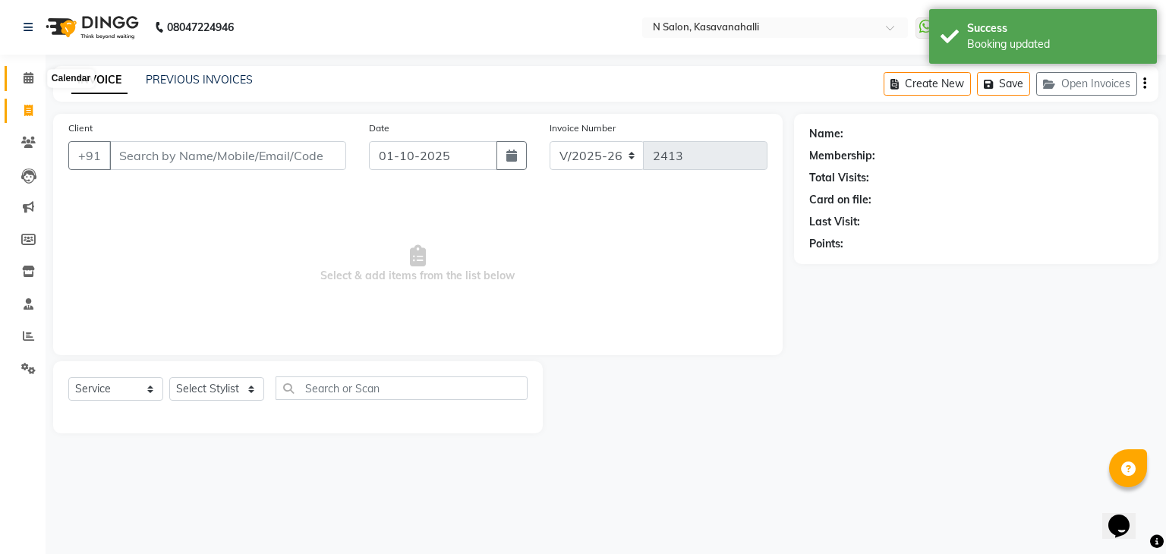
click at [39, 78] on span at bounding box center [28, 78] width 27 height 17
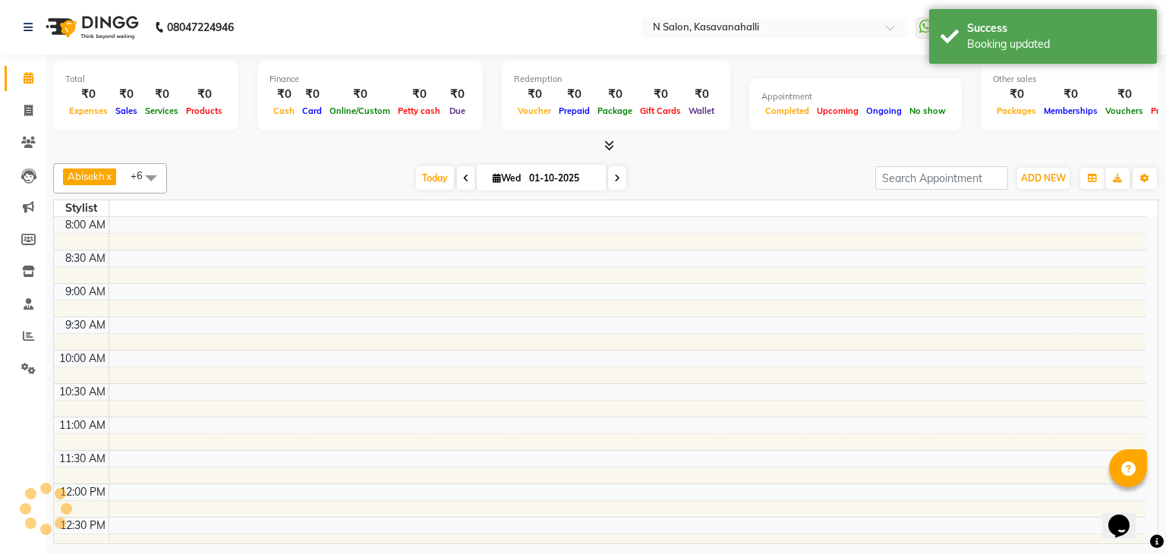
scroll to position [465, 0]
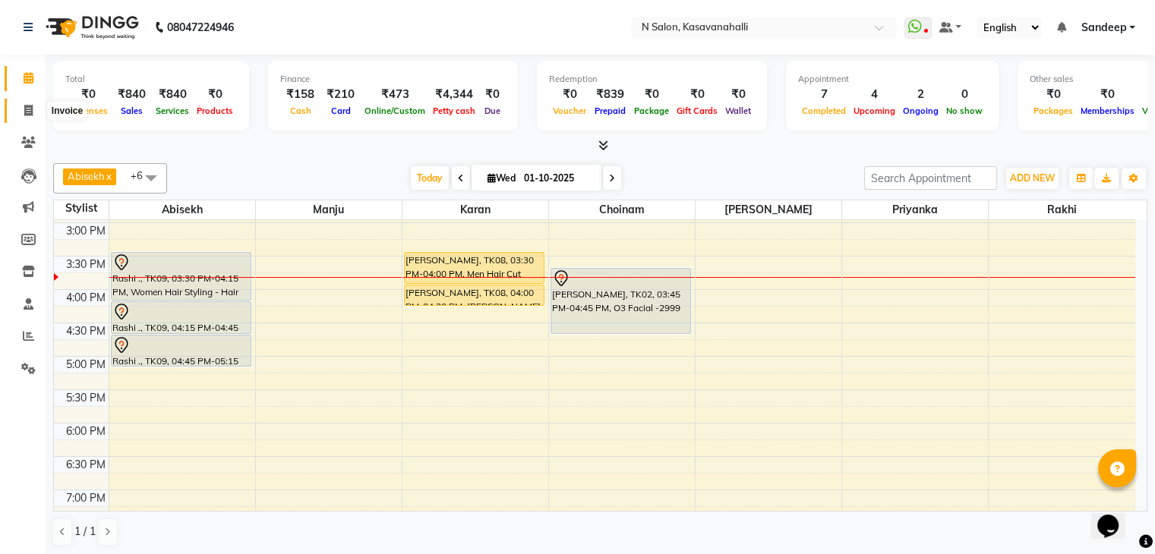
click at [27, 112] on icon at bounding box center [28, 110] width 8 height 11
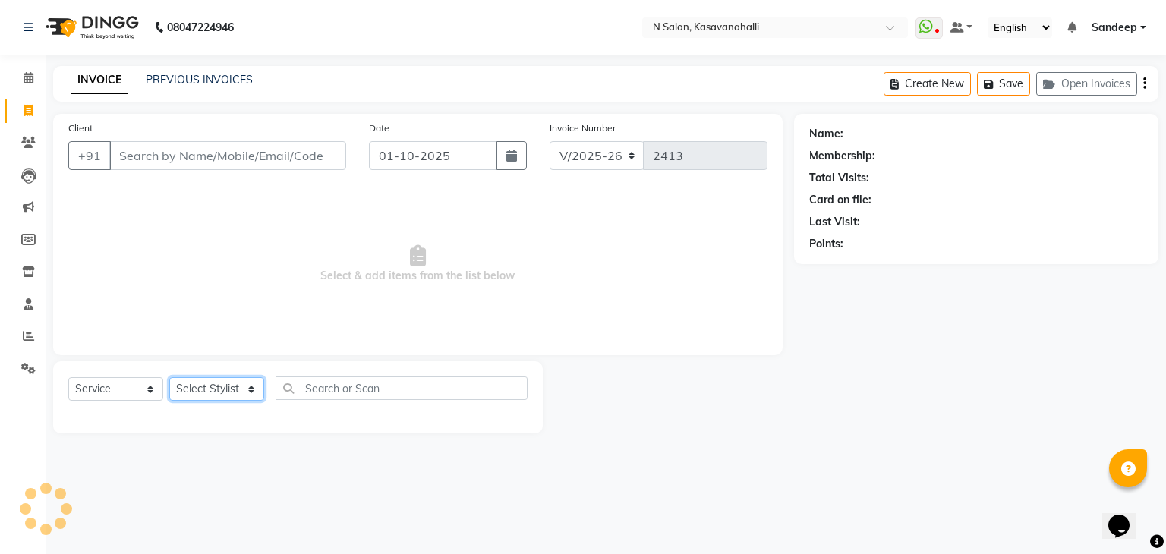
click at [239, 396] on select "Select Stylist" at bounding box center [216, 389] width 95 height 24
click at [169, 378] on select "Select Stylist Abisekh [PERSON_NAME] Choinam Karan Manju Owner [PERSON_NAME] [P…" at bounding box center [216, 389] width 95 height 24
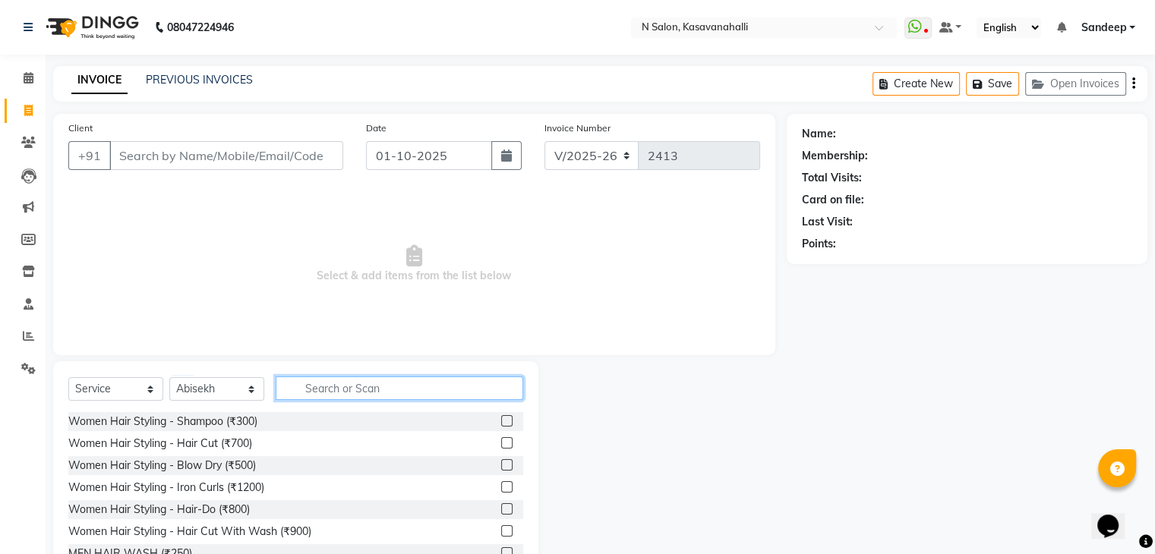
click at [328, 389] on input "text" at bounding box center [400, 389] width 248 height 24
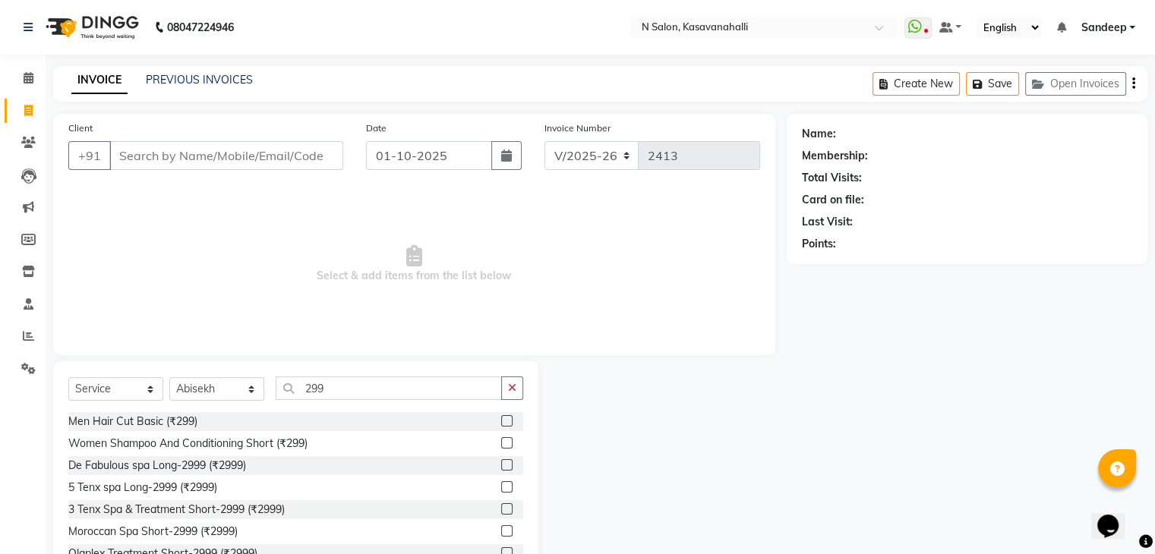
click at [501, 427] on div at bounding box center [506, 423] width 10 height 16
click at [501, 421] on label at bounding box center [506, 420] width 11 height 11
click at [501, 421] on input "checkbox" at bounding box center [506, 422] width 10 height 10
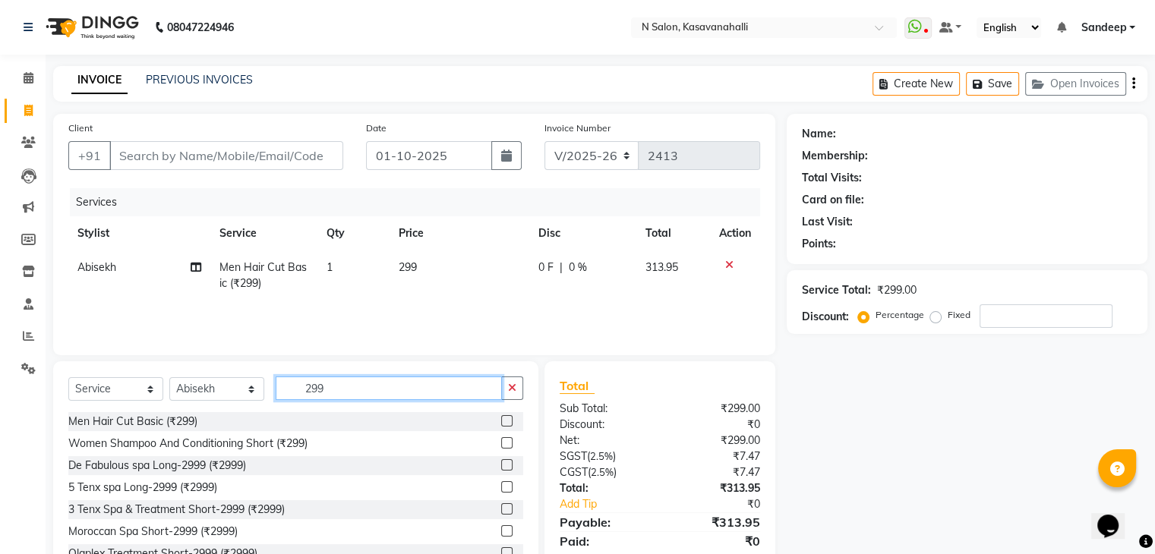
click at [422, 393] on input "299" at bounding box center [389, 389] width 226 height 24
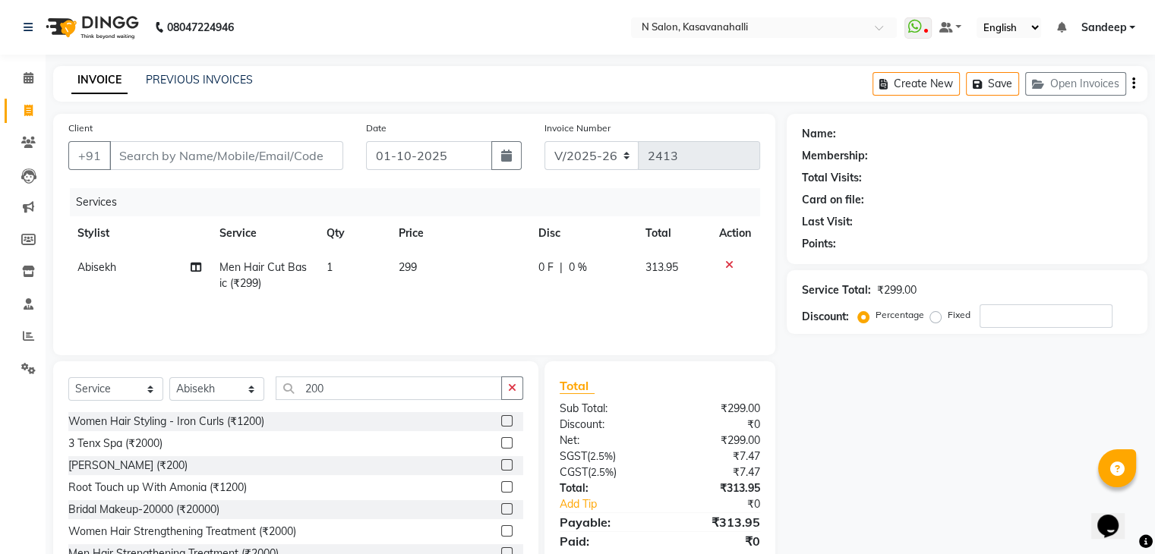
click at [501, 467] on label at bounding box center [506, 464] width 11 height 11
click at [501, 467] on input "checkbox" at bounding box center [506, 466] width 10 height 10
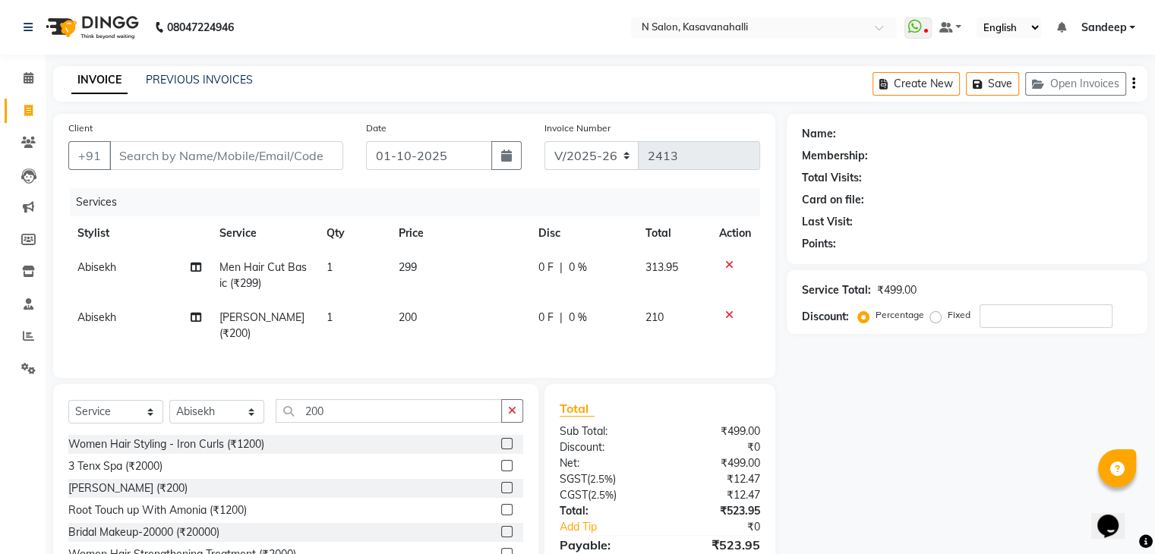
click at [421, 268] on td "299" at bounding box center [459, 276] width 140 height 50
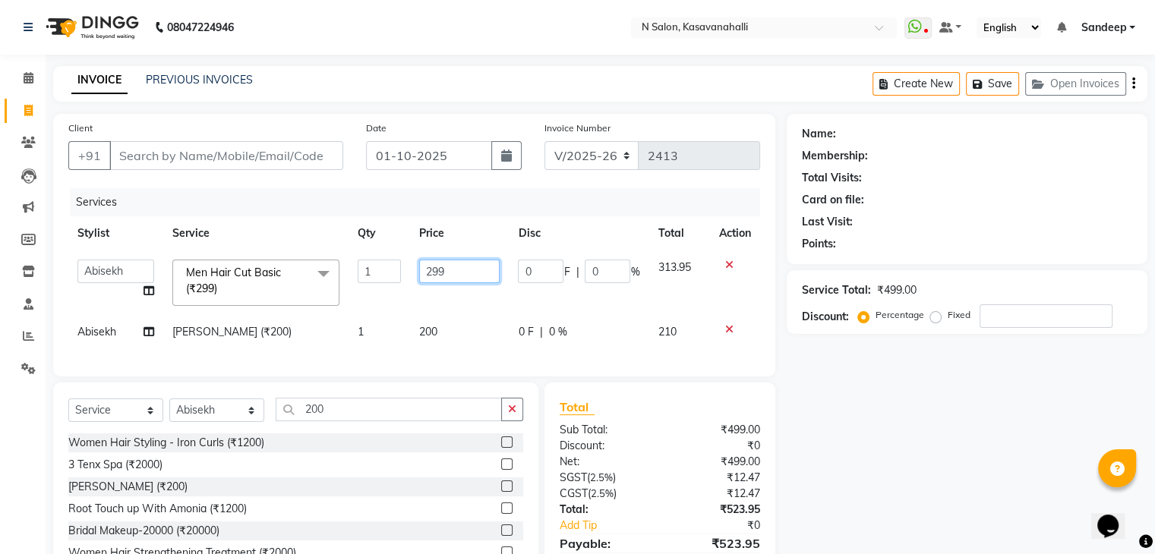
click at [449, 279] on input "299" at bounding box center [459, 272] width 80 height 24
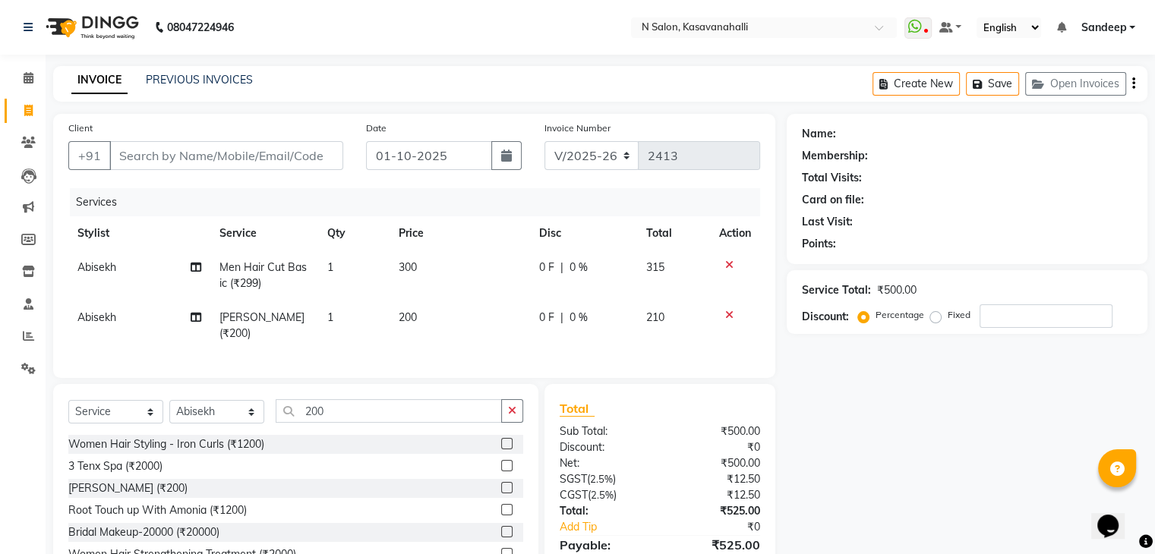
click at [674, 417] on div "Total Sub Total: ₹500.00 Discount: ₹0 Net: ₹500.00 SGST ( 2.5% ) ₹12.50 CGST ( …" at bounding box center [660, 495] width 200 height 193
click at [248, 153] on input "Client" at bounding box center [226, 155] width 234 height 29
click at [320, 150] on span "Add Client" at bounding box center [304, 155] width 60 height 15
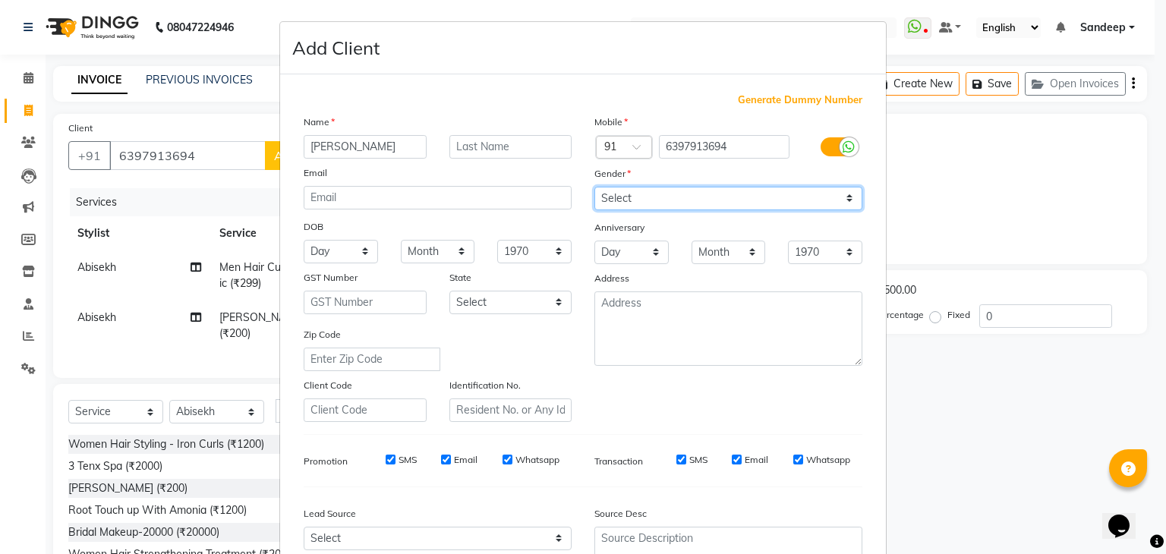
click at [739, 200] on select "Select [DEMOGRAPHIC_DATA] [DEMOGRAPHIC_DATA] Other Prefer Not To Say" at bounding box center [728, 199] width 268 height 24
click at [594, 188] on select "Select [DEMOGRAPHIC_DATA] [DEMOGRAPHIC_DATA] Other Prefer Not To Say" at bounding box center [728, 199] width 268 height 24
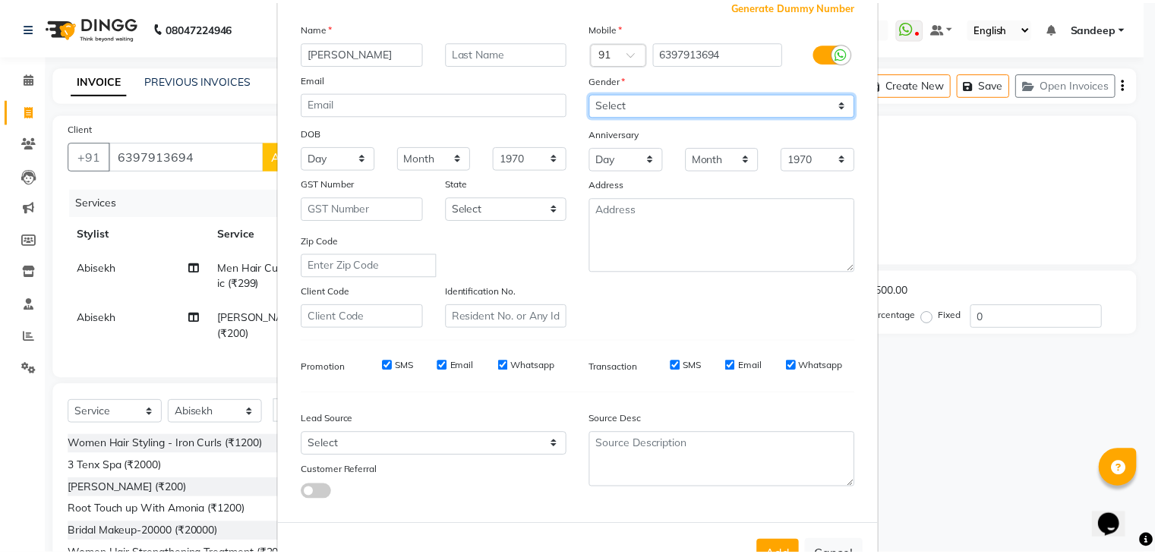
scroll to position [154, 0]
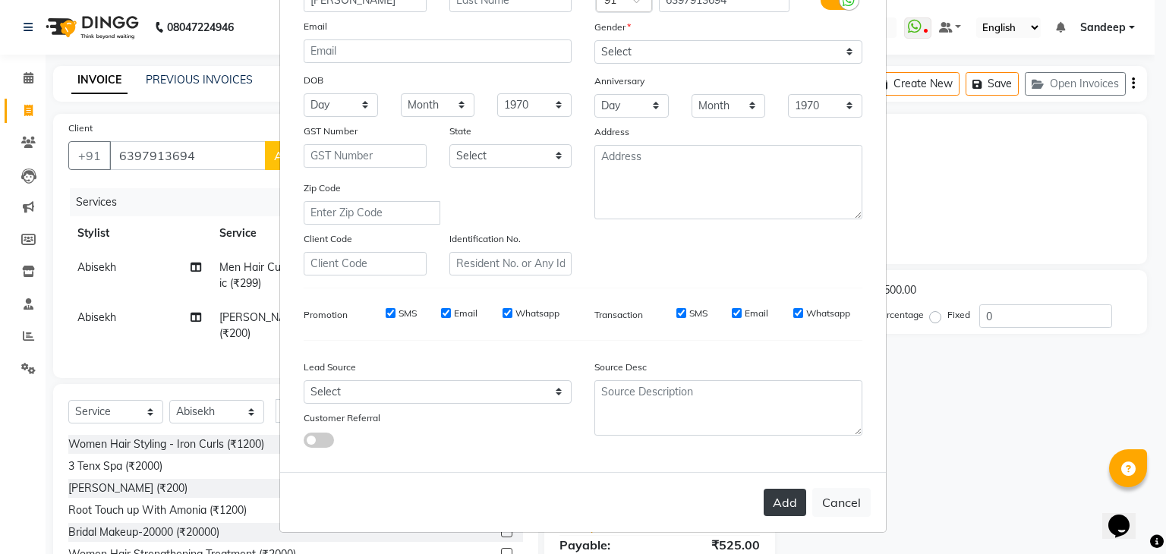
click at [774, 504] on button "Add" at bounding box center [785, 502] width 43 height 27
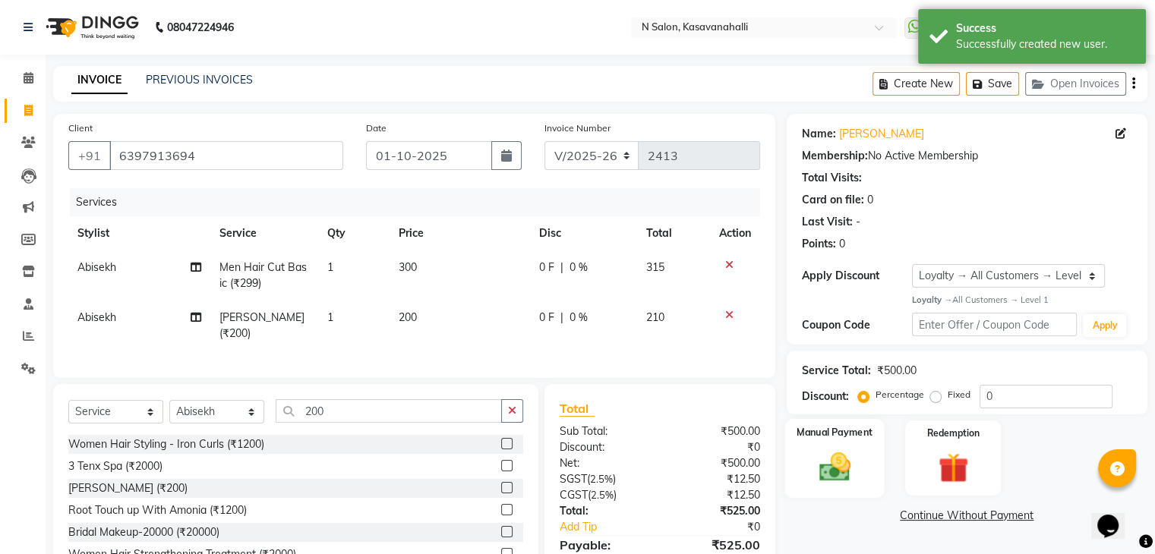
click at [843, 442] on div "Manual Payment" at bounding box center [833, 458] width 99 height 78
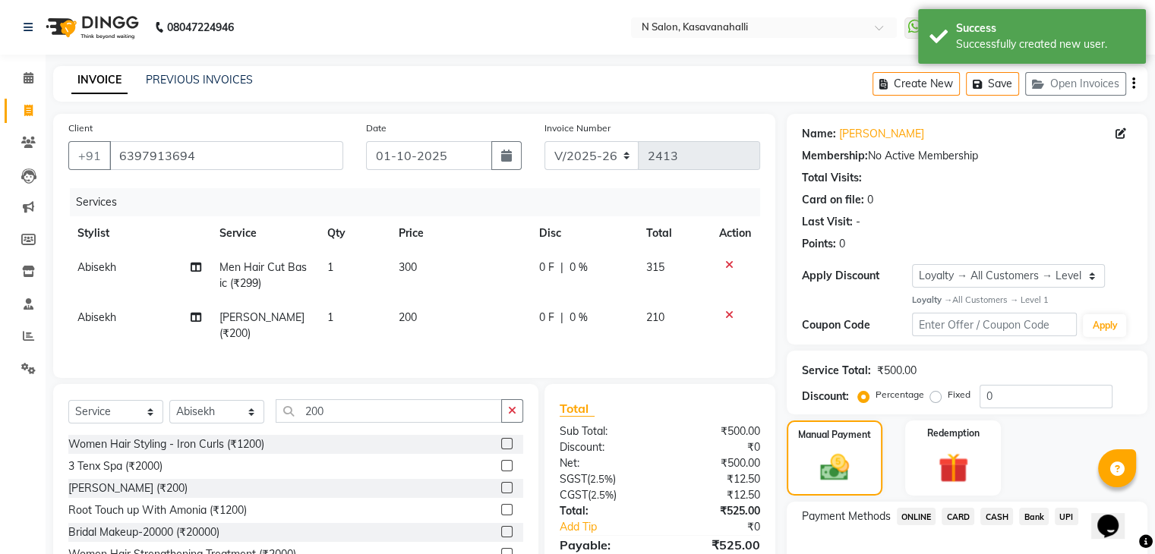
click at [966, 516] on span "CARD" at bounding box center [957, 516] width 33 height 17
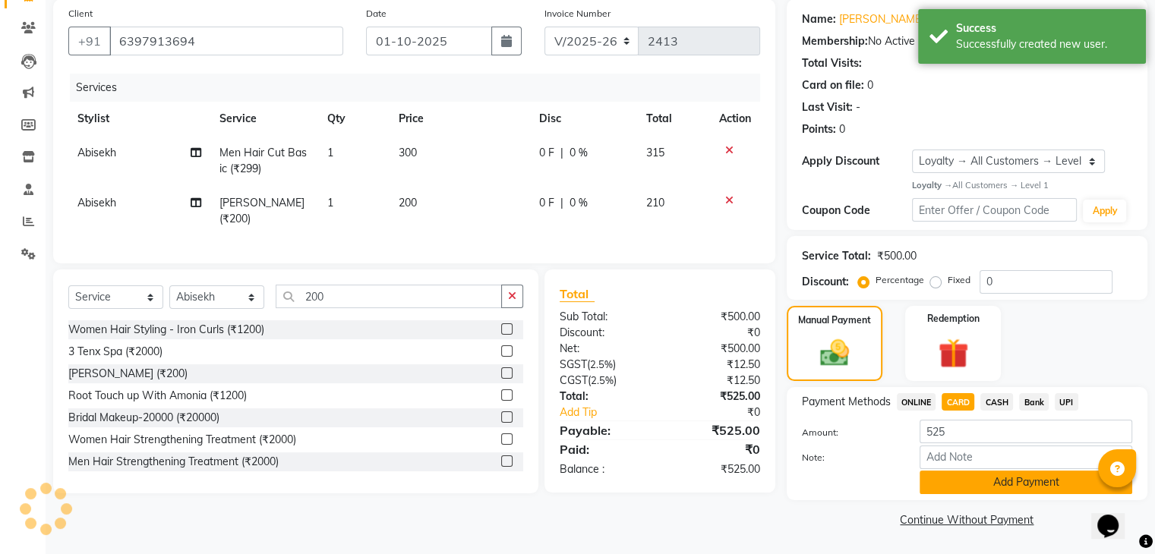
click at [981, 475] on button "Add Payment" at bounding box center [1025, 483] width 213 height 24
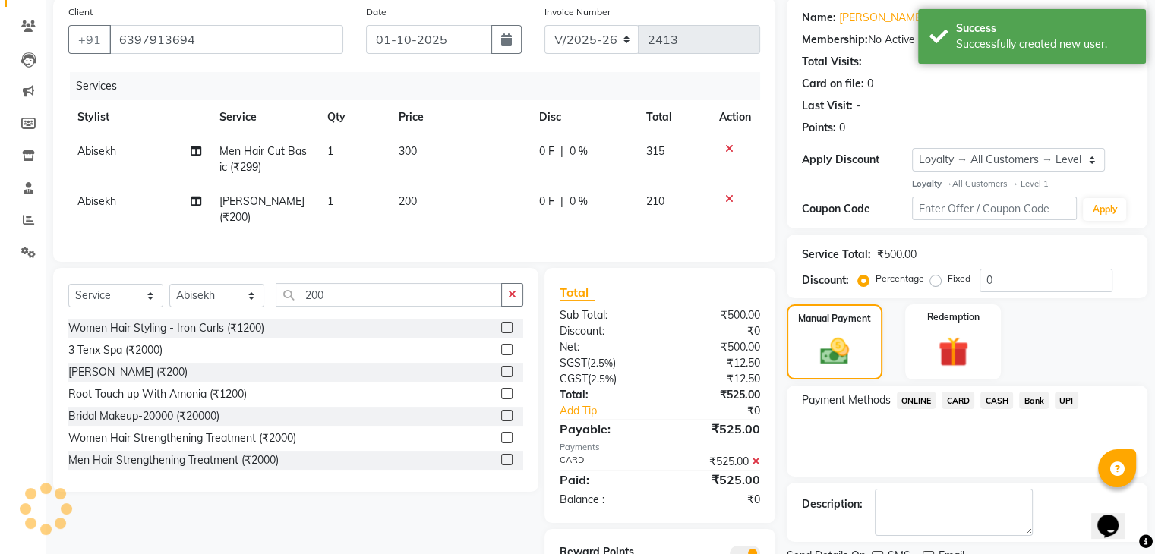
scroll to position [180, 0]
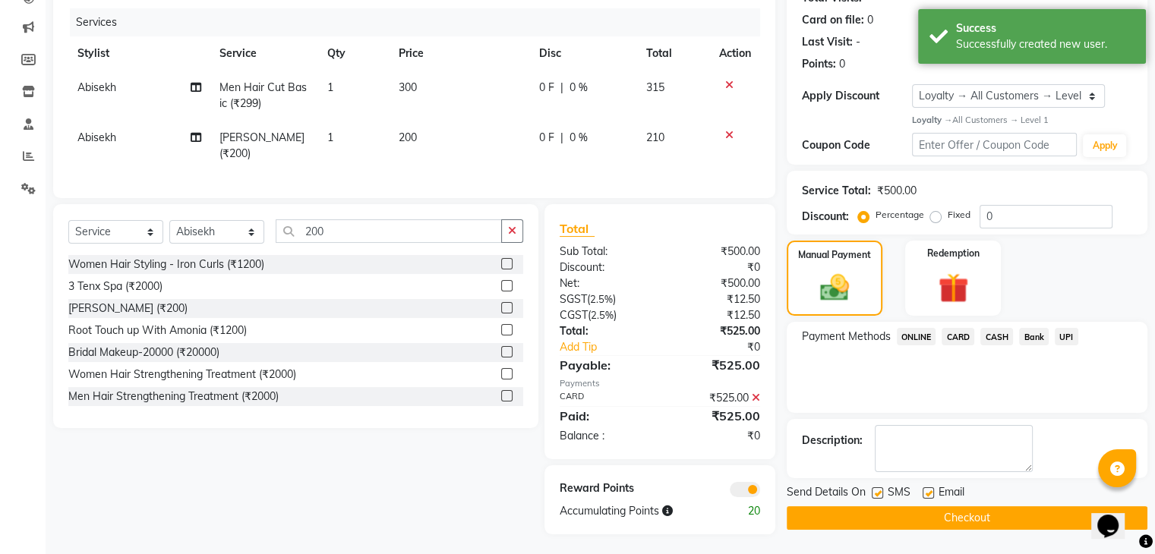
click at [979, 514] on button "Checkout" at bounding box center [967, 518] width 361 height 24
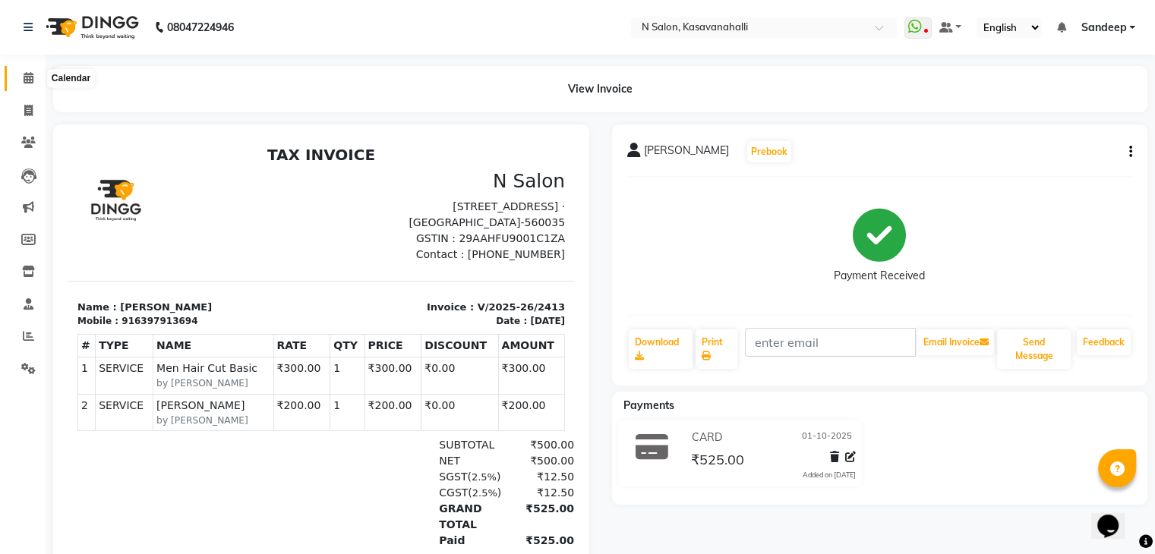
click at [24, 82] on icon at bounding box center [29, 77] width 10 height 11
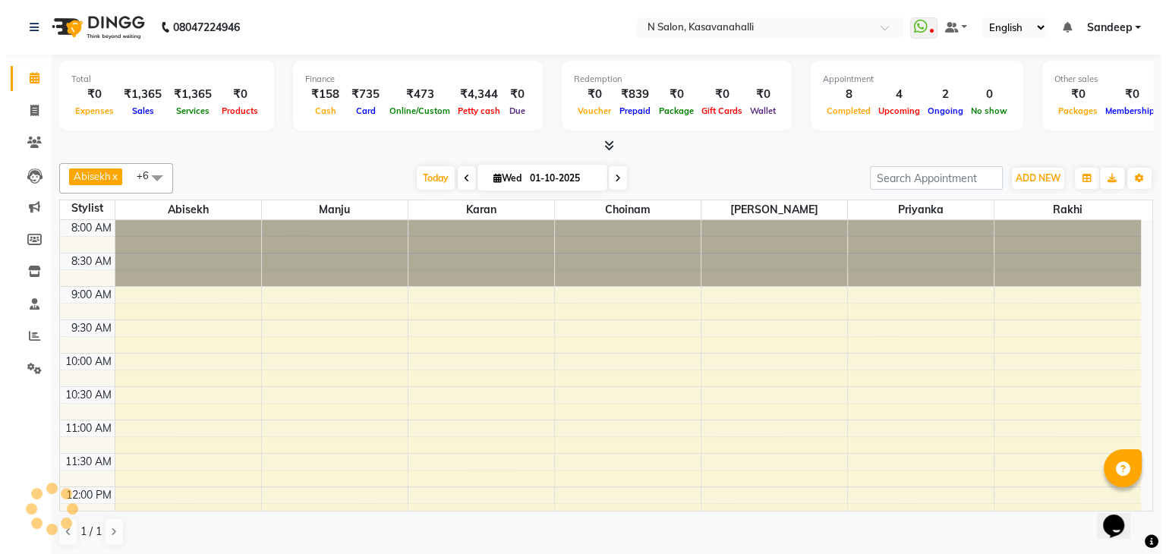
scroll to position [465, 0]
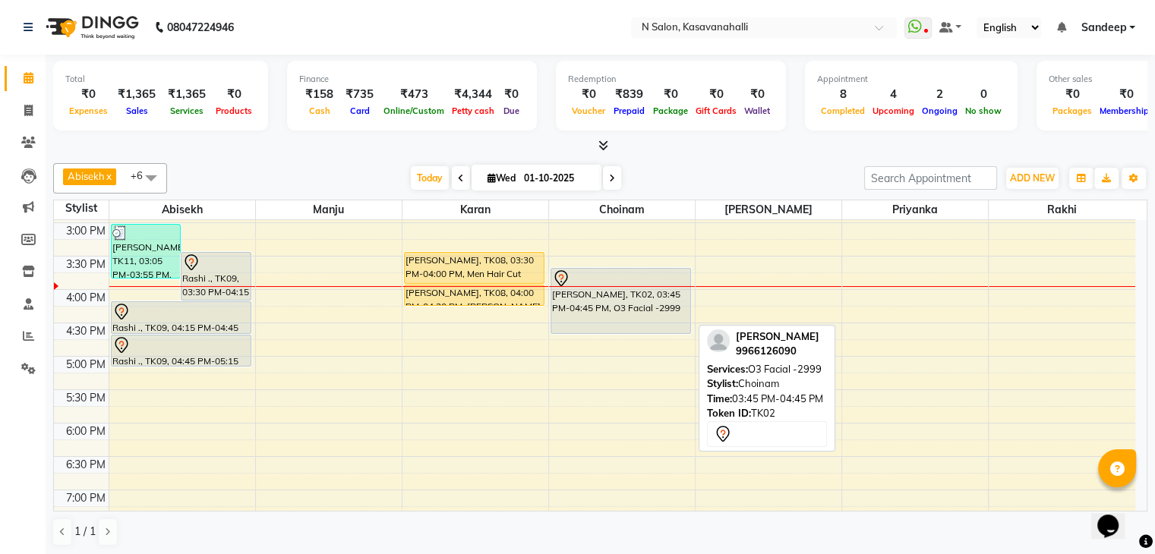
click at [661, 323] on div "[PERSON_NAME], TK02, 03:45 PM-04:45 PM, O3 Facial -2999" at bounding box center [620, 301] width 139 height 65
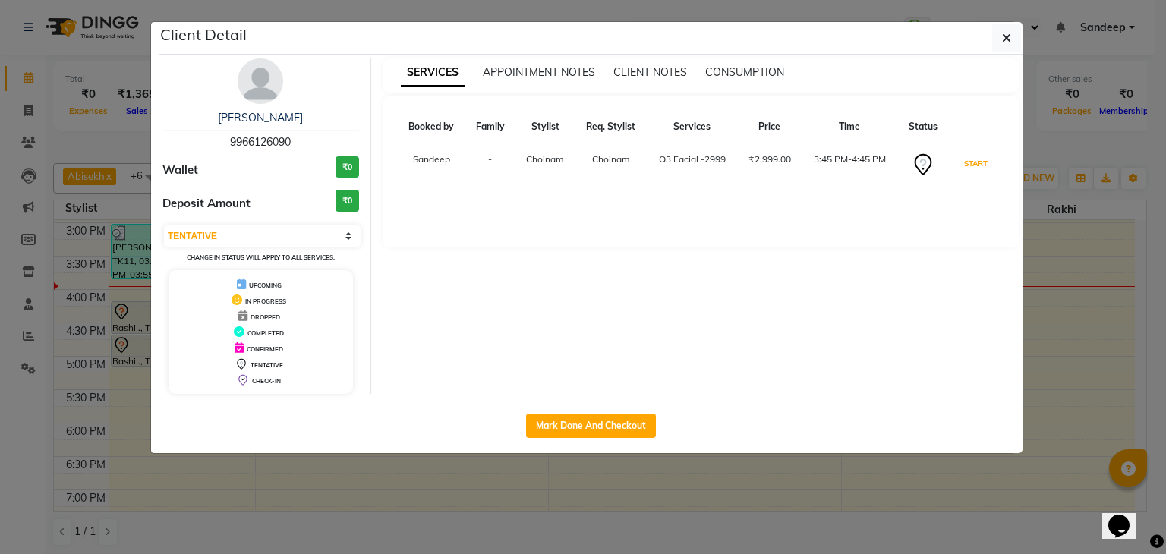
drag, startPoint x: 969, startPoint y: 147, endPoint x: 966, endPoint y: 136, distance: 11.1
click at [968, 143] on td "START" at bounding box center [975, 164] width 55 height 43
drag, startPoint x: 1004, startPoint y: 40, endPoint x: 957, endPoint y: 68, distance: 54.4
click at [1000, 45] on button "button" at bounding box center [1006, 38] width 29 height 29
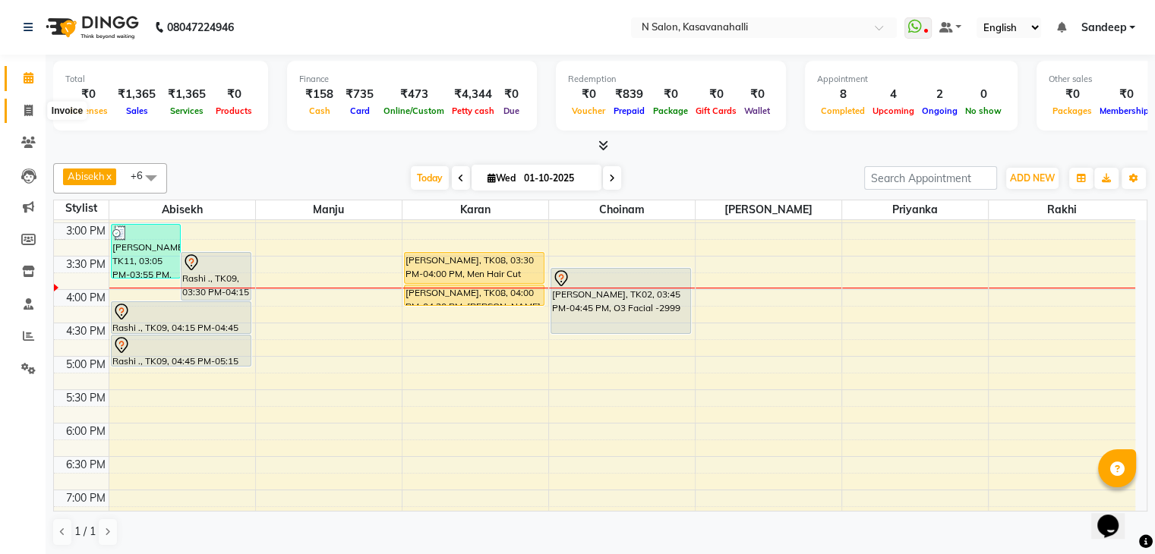
click at [15, 106] on span at bounding box center [28, 110] width 27 height 17
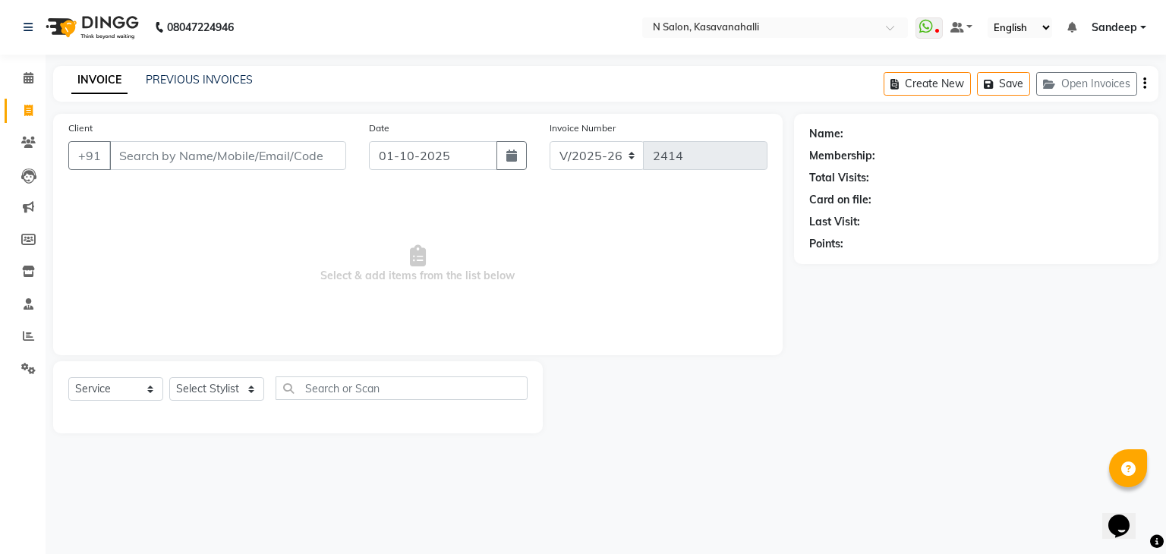
click at [153, 152] on input "Client" at bounding box center [227, 155] width 237 height 29
click at [301, 147] on button "Add Client" at bounding box center [307, 155] width 78 height 29
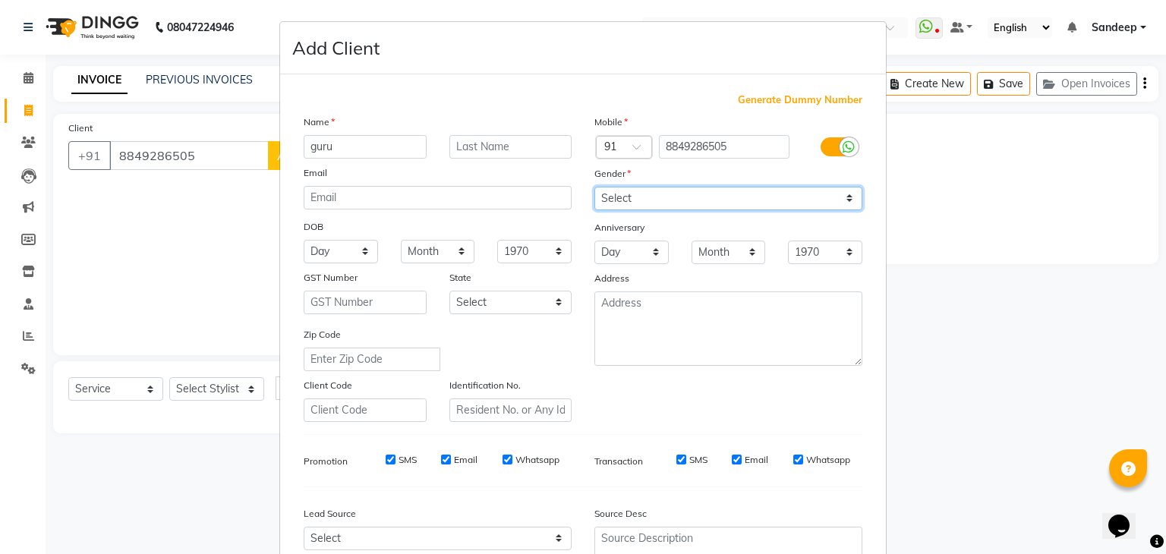
click at [705, 205] on select "Select [DEMOGRAPHIC_DATA] [DEMOGRAPHIC_DATA] Other Prefer Not To Say" at bounding box center [728, 199] width 268 height 24
click at [594, 188] on select "Select [DEMOGRAPHIC_DATA] [DEMOGRAPHIC_DATA] Other Prefer Not To Say" at bounding box center [728, 199] width 268 height 24
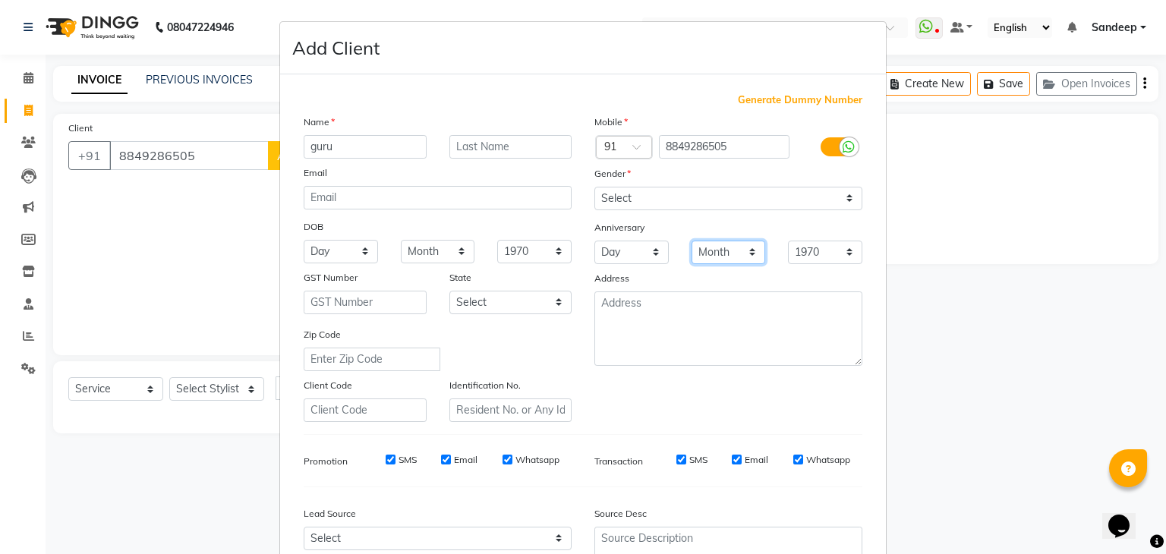
click at [702, 248] on select "Month January February March April May June July August September October Novem…" at bounding box center [729, 253] width 74 height 24
drag, startPoint x: 666, startPoint y: 172, endPoint x: 667, endPoint y: 180, distance: 8.4
click at [667, 180] on div "Gender" at bounding box center [728, 176] width 291 height 21
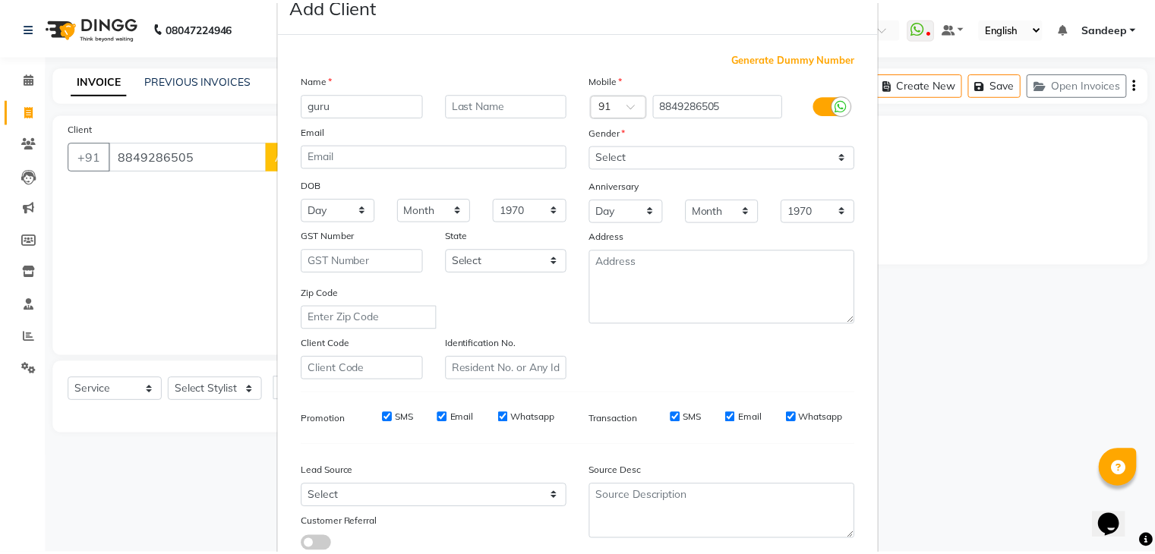
scroll to position [154, 0]
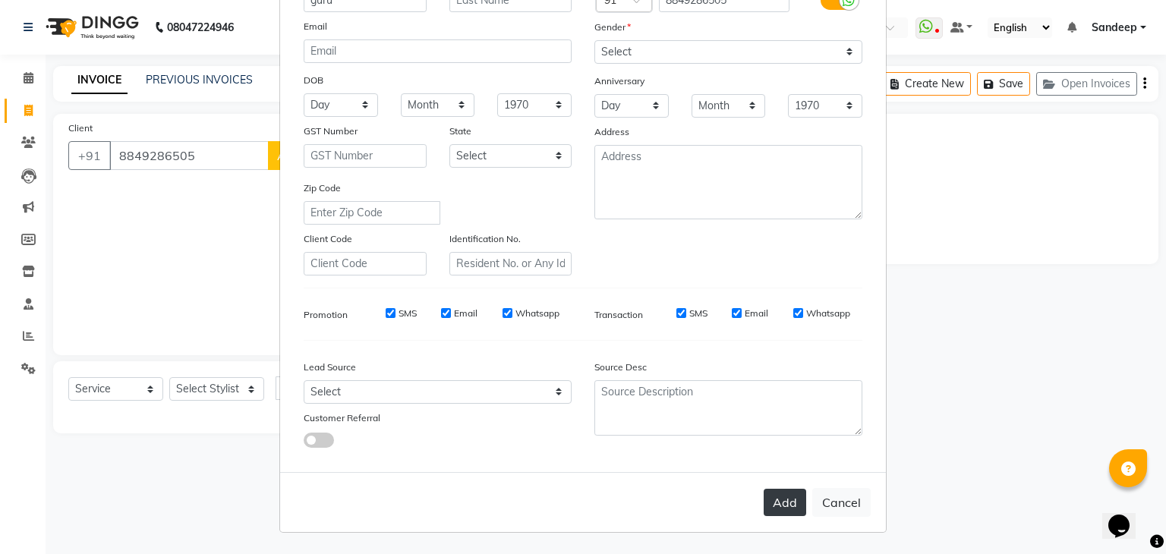
click at [783, 505] on button "Add" at bounding box center [785, 502] width 43 height 27
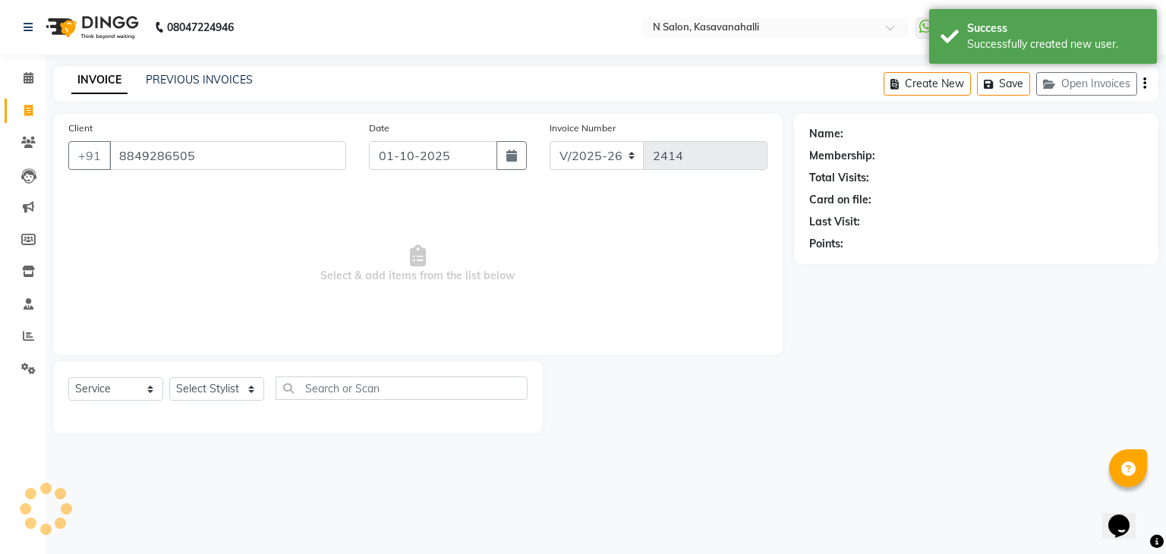
click at [1001, 298] on ngb-modal-window "Add Client Generate Dummy Number Name Email DOB Day 01 02 03 04 05 06 07 08 09 …" at bounding box center [583, 277] width 1166 height 554
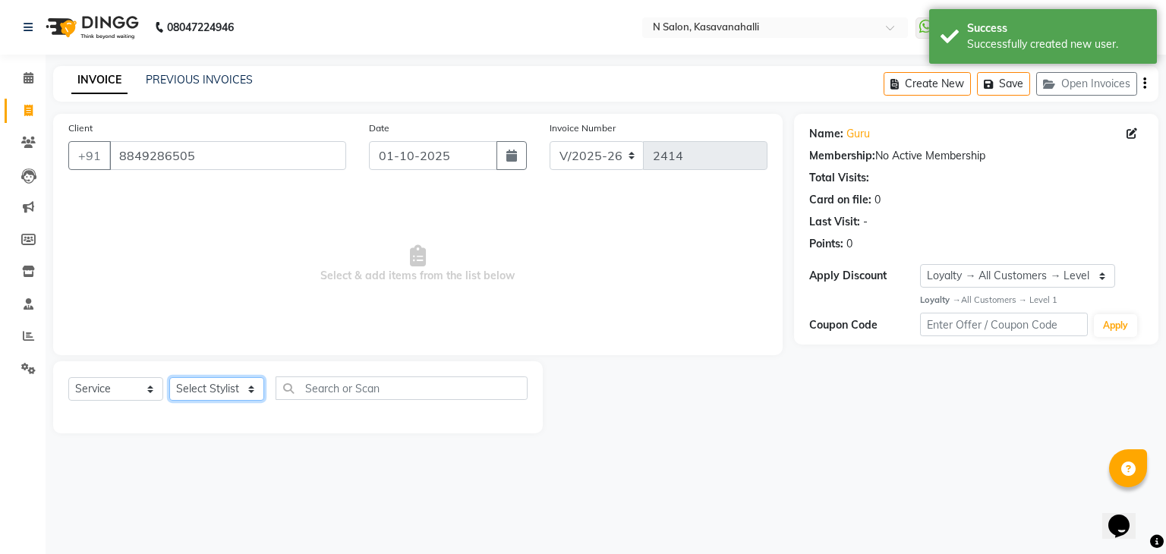
click at [201, 393] on select "Select Stylist Abisekh [PERSON_NAME] Choinam Karan Manju Owner [PERSON_NAME] [P…" at bounding box center [216, 389] width 95 height 24
click at [169, 378] on select "Select Stylist Abisekh [PERSON_NAME] Choinam Karan Manju Owner [PERSON_NAME] [P…" at bounding box center [216, 389] width 95 height 24
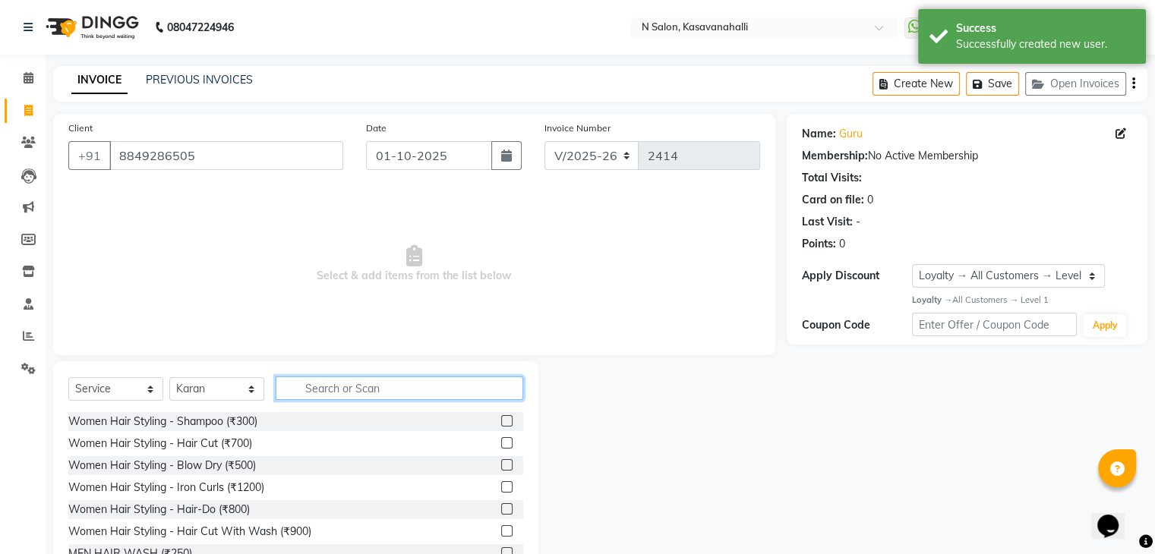
click at [366, 392] on input "text" at bounding box center [400, 389] width 248 height 24
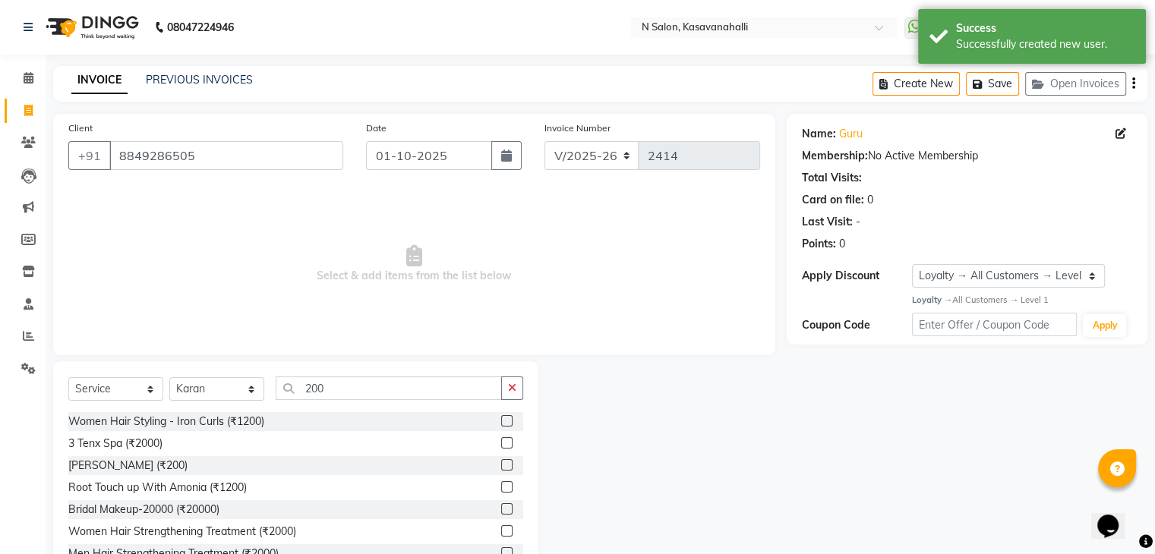
click at [501, 465] on label at bounding box center [506, 464] width 11 height 11
click at [501, 465] on input "checkbox" at bounding box center [506, 466] width 10 height 10
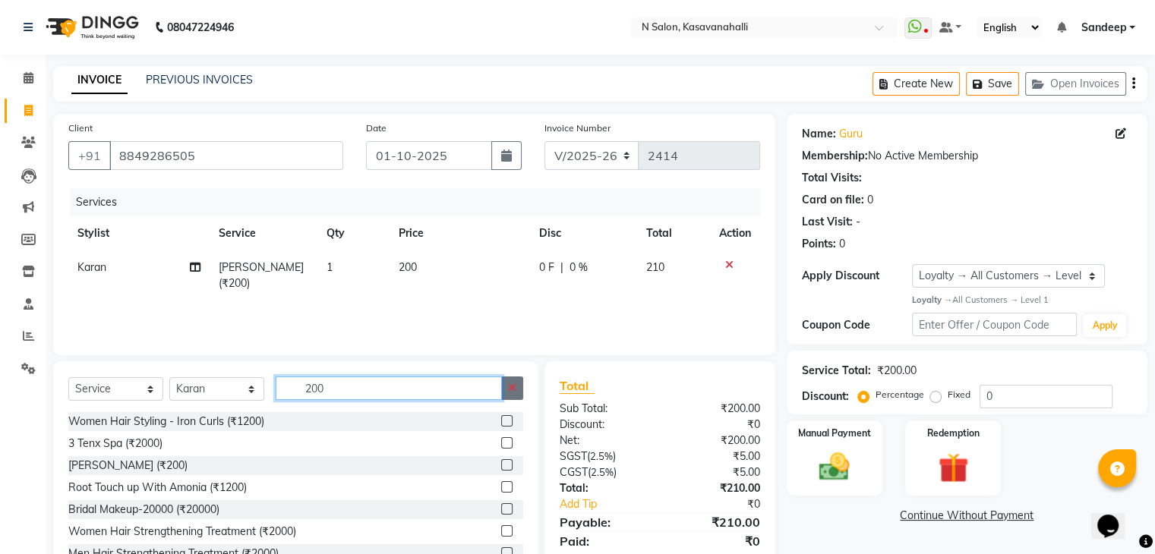
click at [502, 389] on div "200" at bounding box center [399, 389] width 247 height 24
click at [510, 389] on icon "button" at bounding box center [512, 388] width 8 height 11
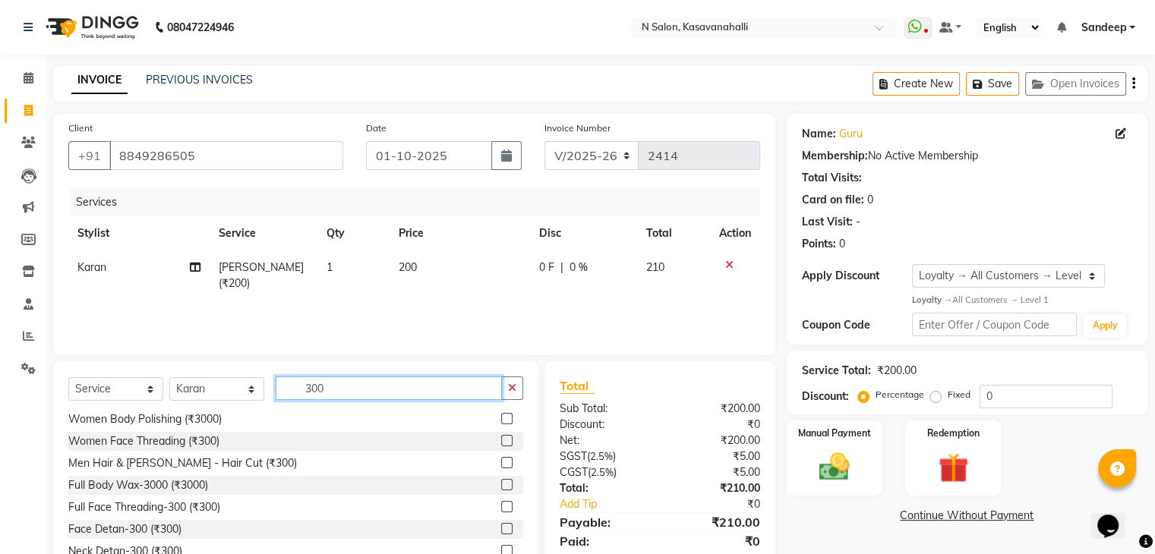
scroll to position [55, 0]
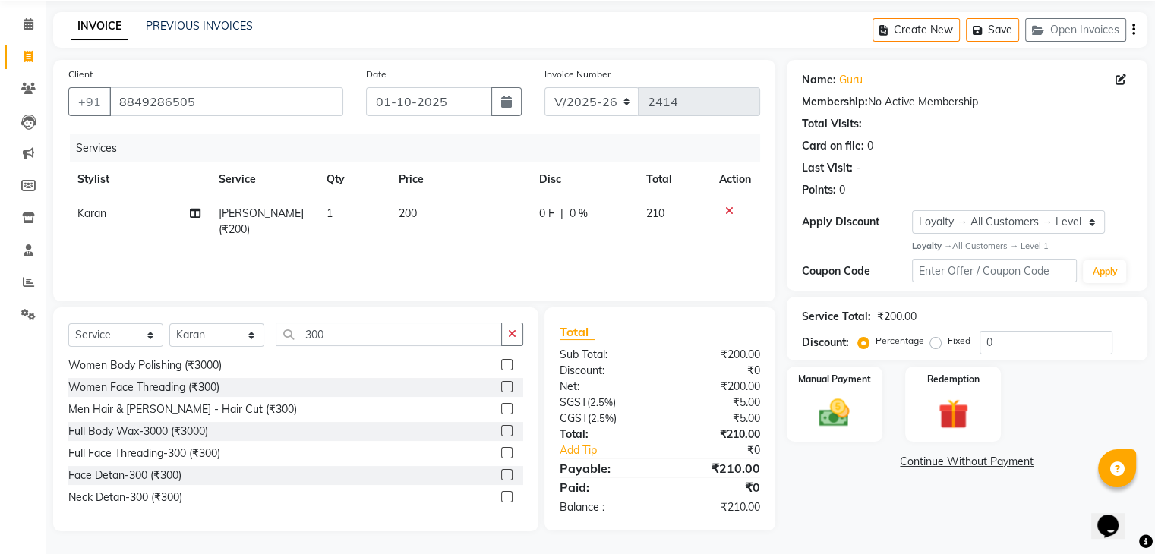
click at [501, 472] on label at bounding box center [506, 474] width 11 height 11
click at [501, 472] on input "checkbox" at bounding box center [506, 476] width 10 height 10
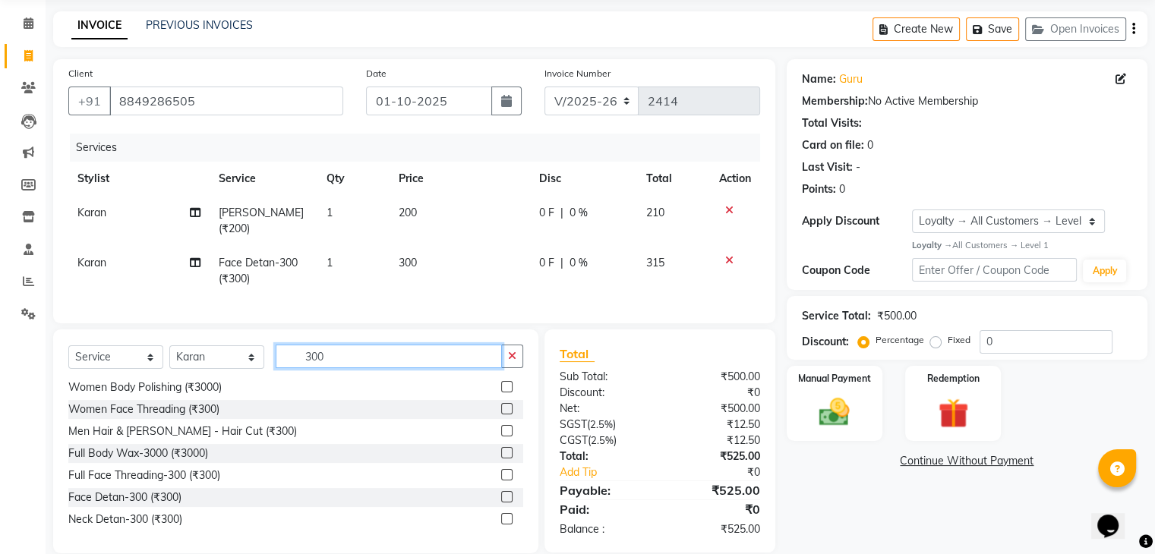
click at [352, 348] on input "300" at bounding box center [389, 357] width 226 height 24
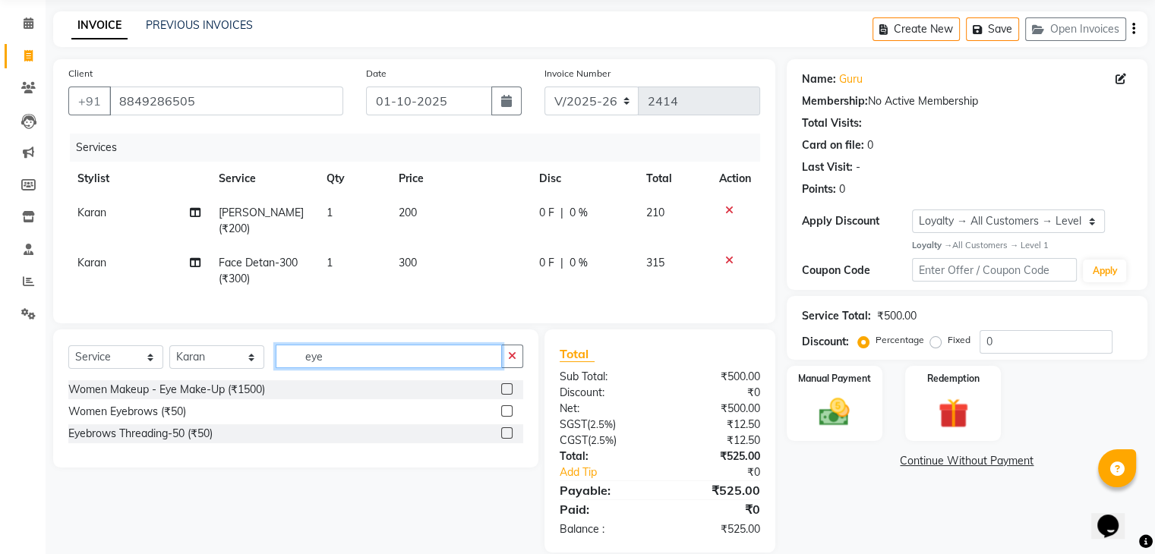
scroll to position [0, 0]
click at [505, 432] on label at bounding box center [506, 432] width 11 height 11
click at [505, 432] on input "checkbox" at bounding box center [506, 434] width 10 height 10
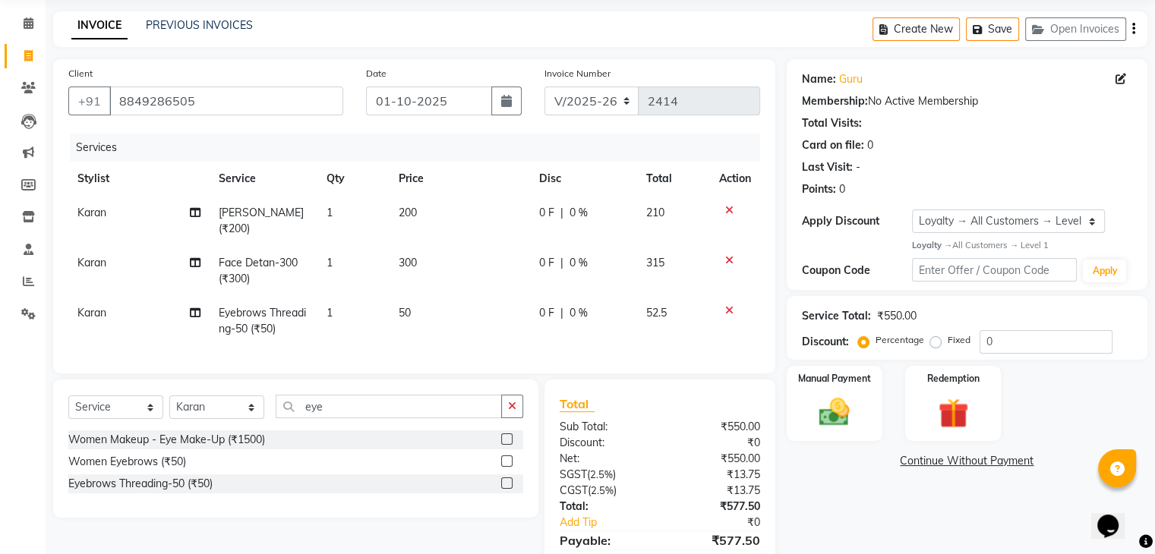
click at [514, 408] on icon "button" at bounding box center [512, 406] width 8 height 11
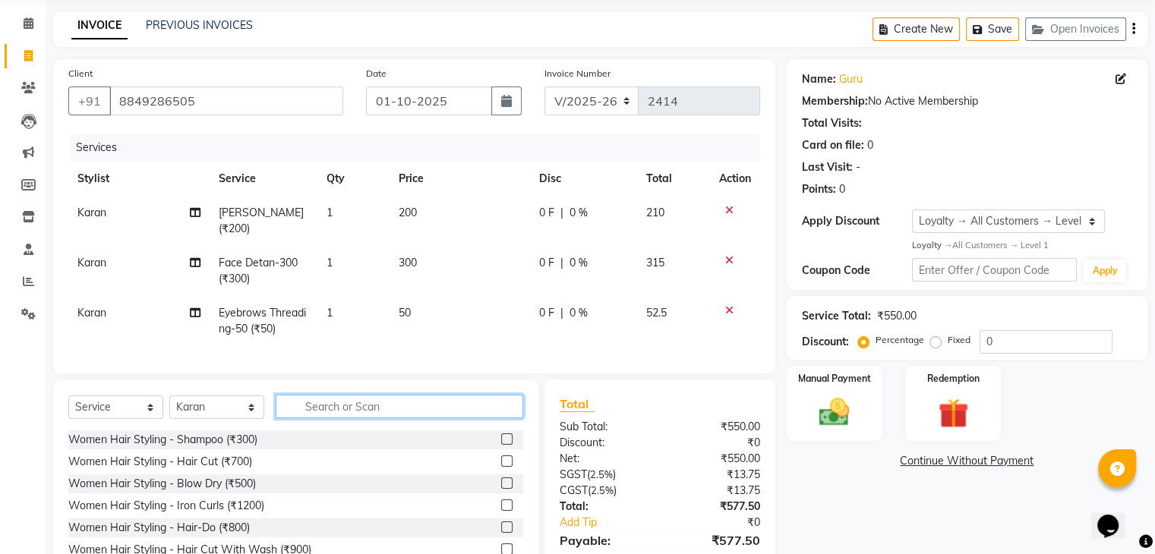
scroll to position [123, 0]
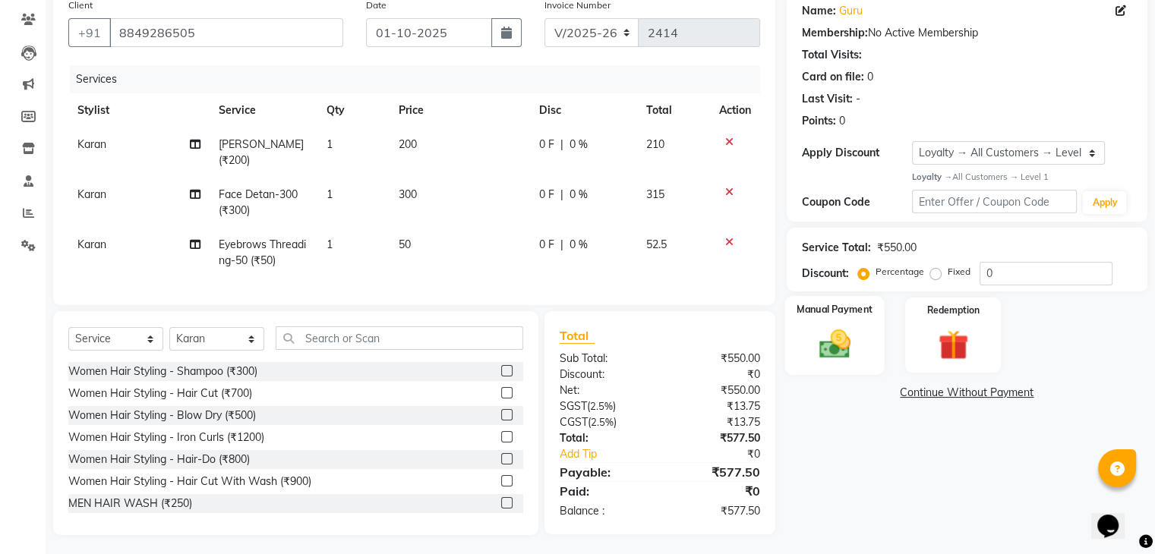
click at [840, 338] on img at bounding box center [834, 344] width 51 height 36
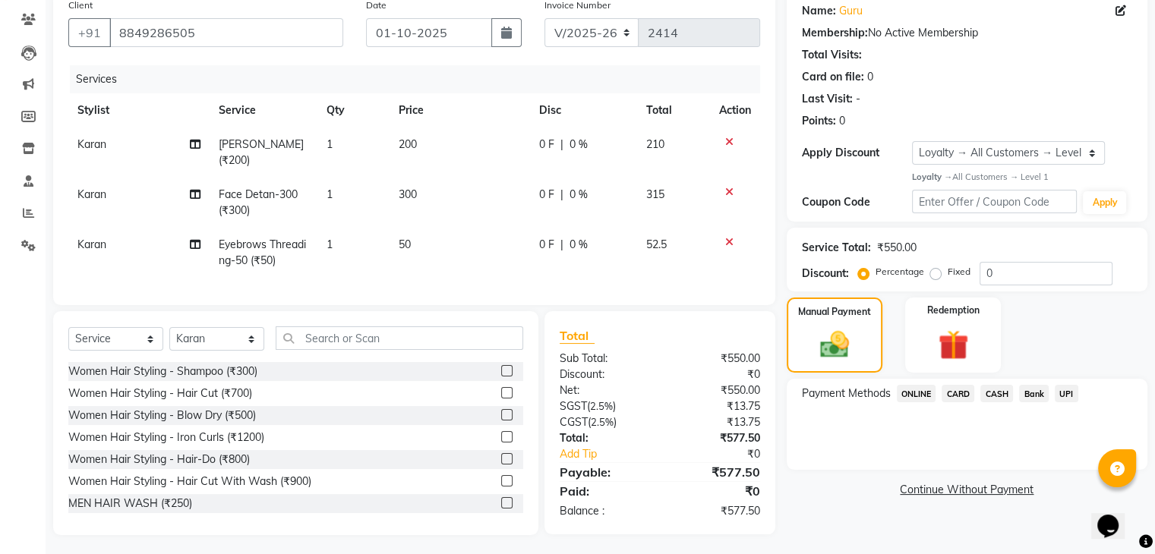
click at [917, 396] on span "ONLINE" at bounding box center [916, 393] width 39 height 17
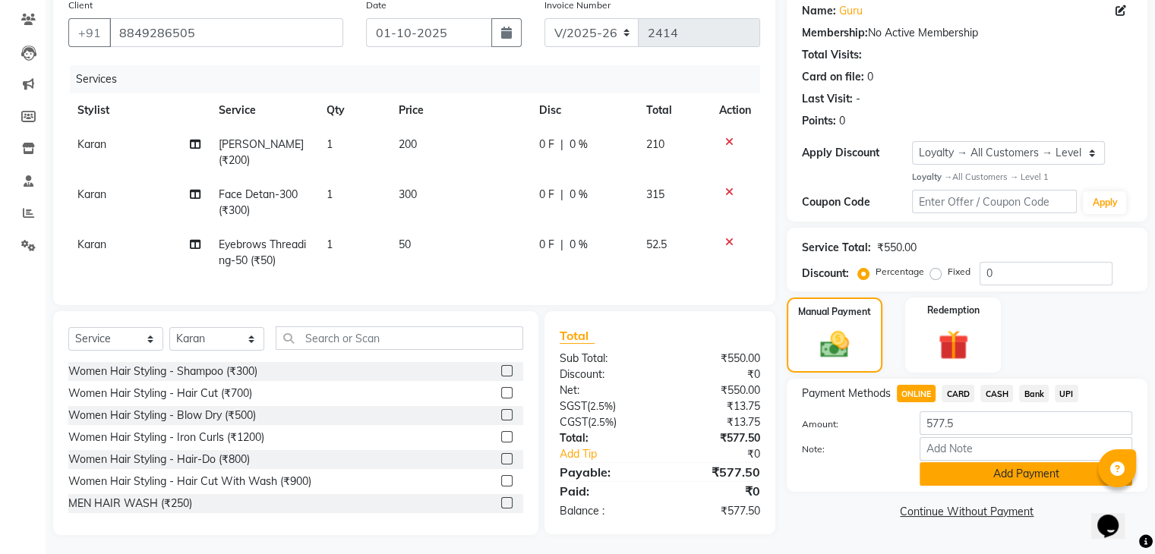
click at [966, 478] on button "Add Payment" at bounding box center [1025, 474] width 213 height 24
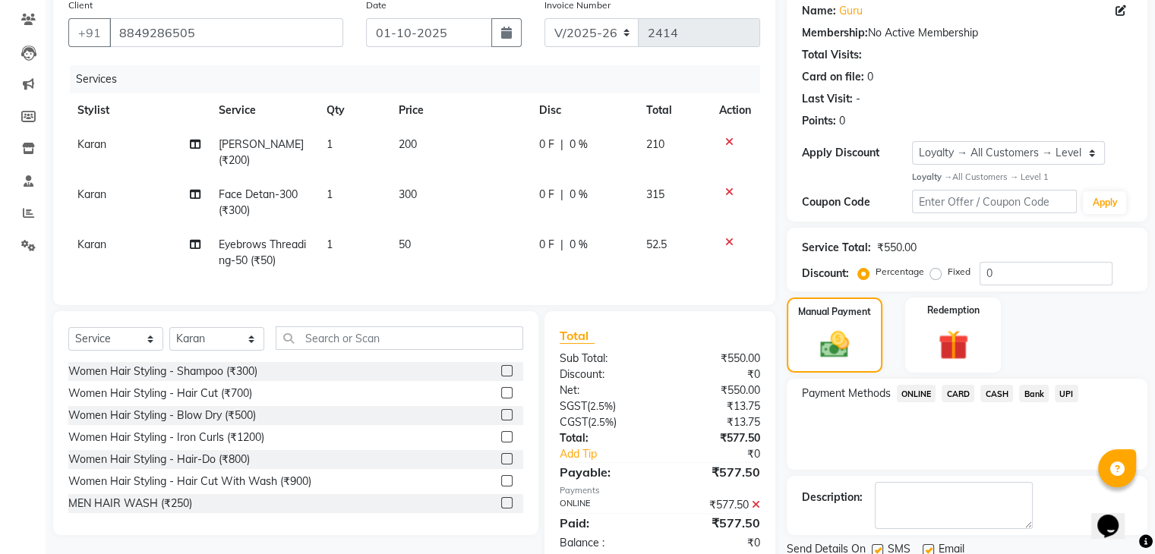
scroll to position [230, 0]
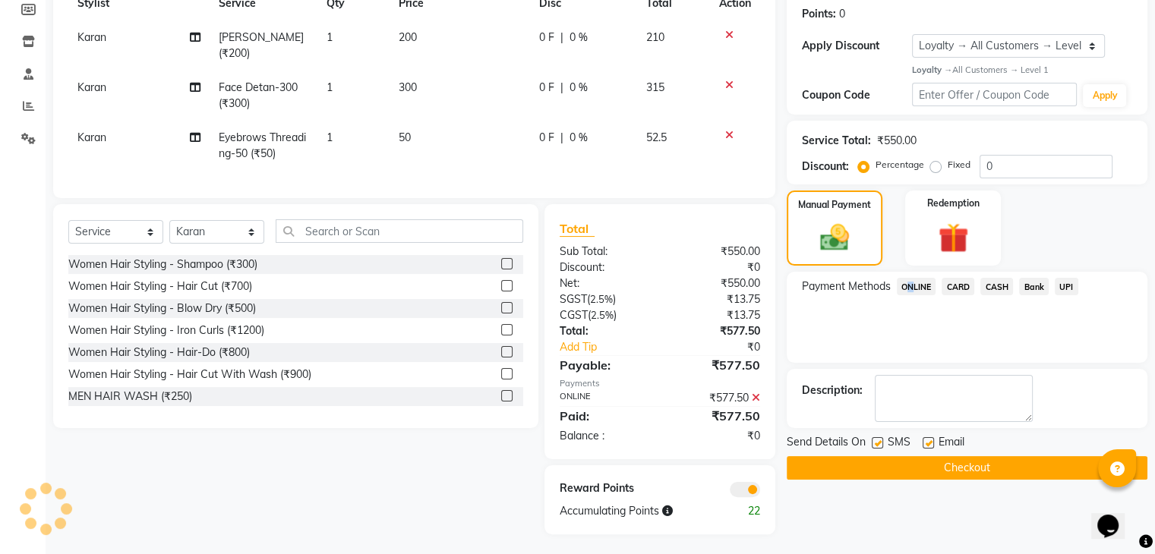
click at [910, 279] on span "ONLINE" at bounding box center [916, 286] width 39 height 17
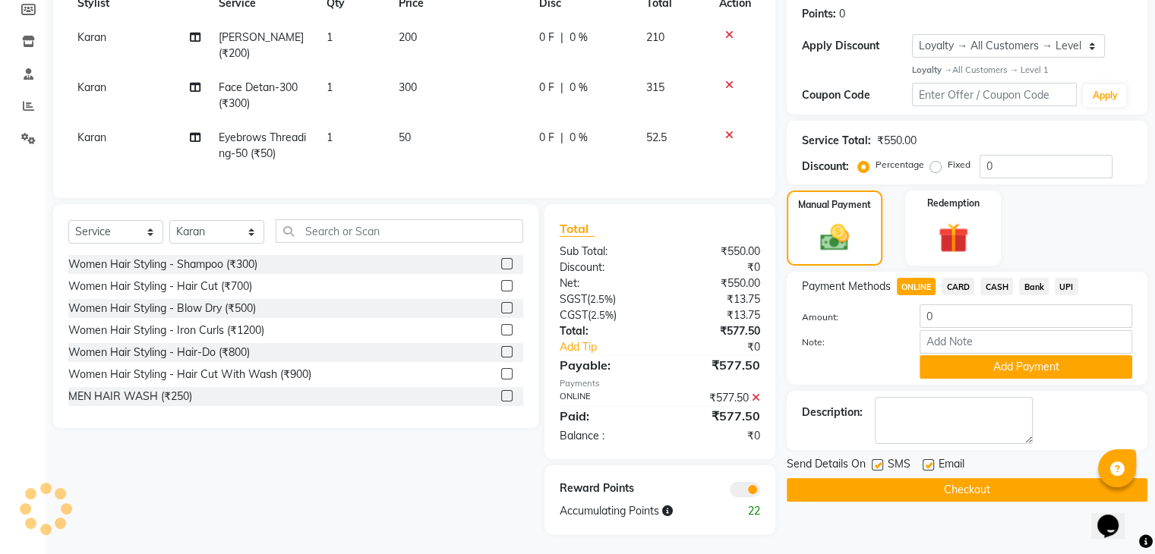
click at [878, 355] on div "Note:" at bounding box center [966, 343] width 353 height 26
click at [896, 540] on main "INVOICE PREVIOUS INVOICES Create New Save Open Invoices Client +91 8849286505 D…" at bounding box center [600, 196] width 1109 height 721
click at [901, 493] on button "Checkout" at bounding box center [967, 490] width 361 height 24
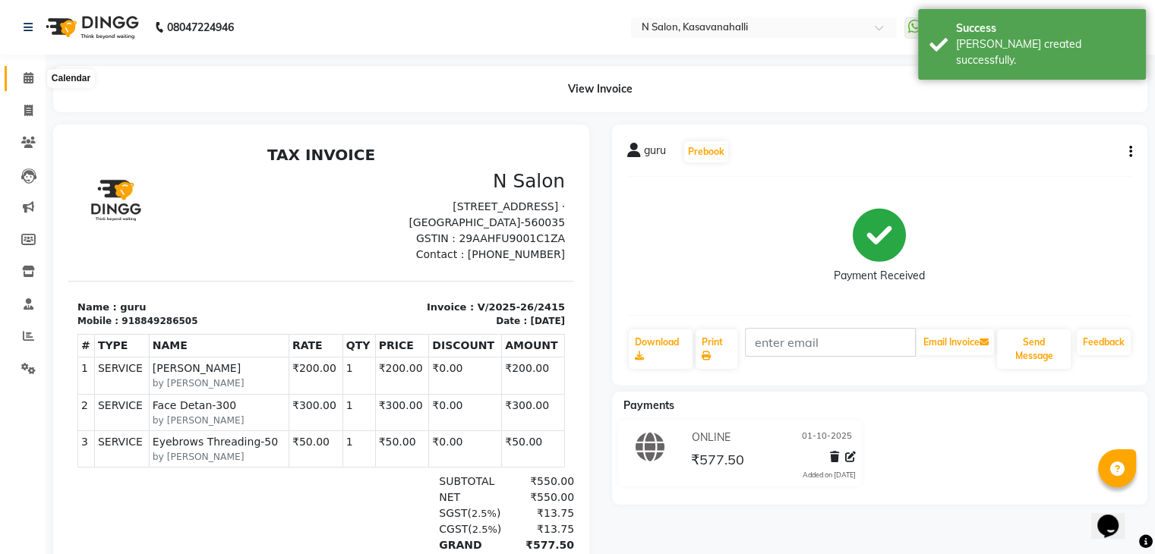
click at [28, 77] on icon at bounding box center [29, 77] width 10 height 11
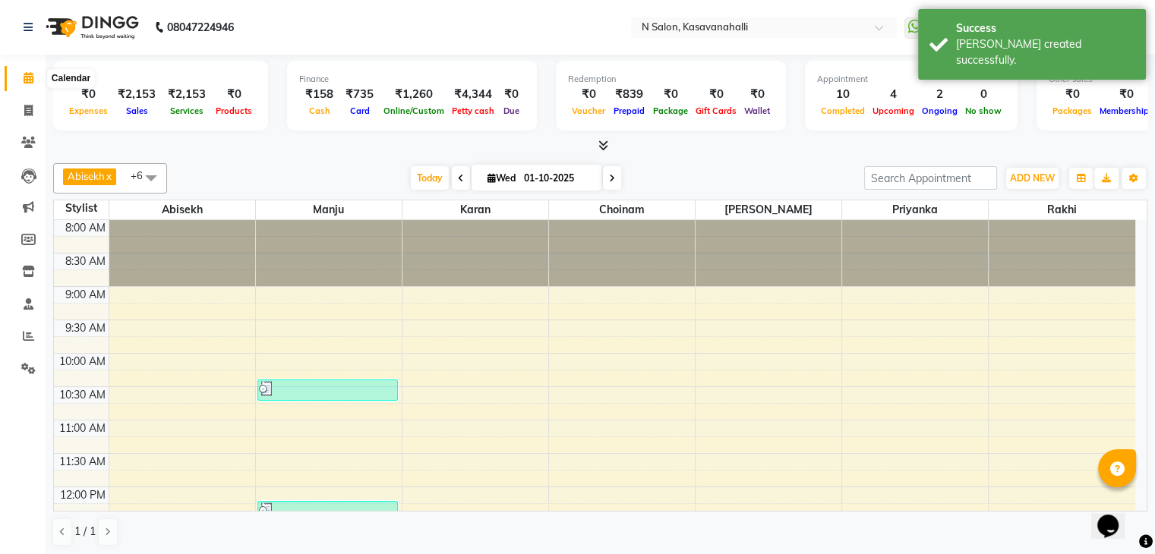
click at [28, 78] on icon at bounding box center [29, 77] width 10 height 11
click at [28, 110] on icon at bounding box center [28, 110] width 8 height 11
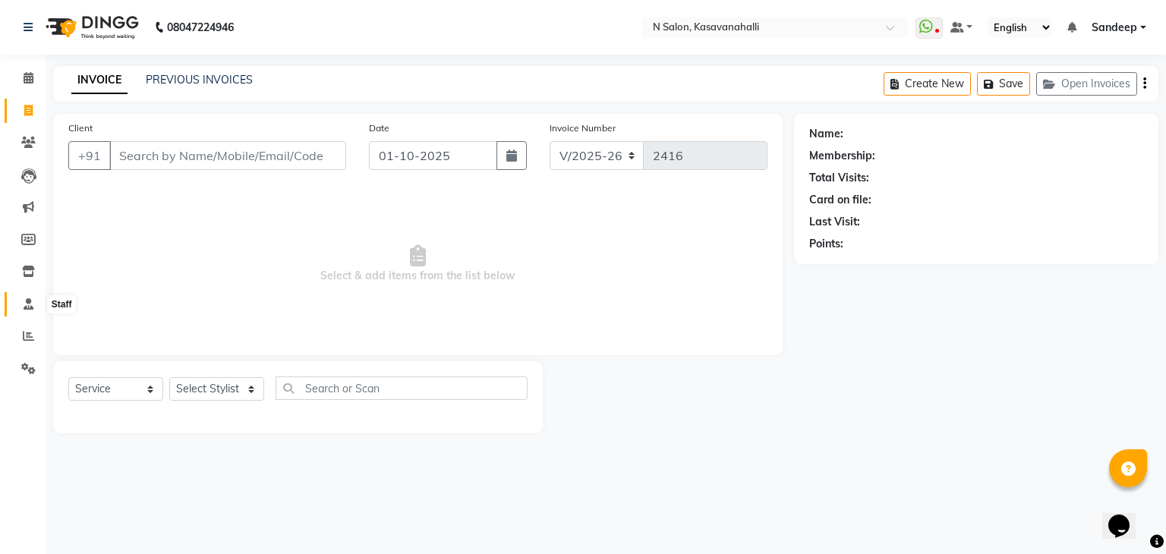
click at [39, 301] on span at bounding box center [28, 304] width 27 height 17
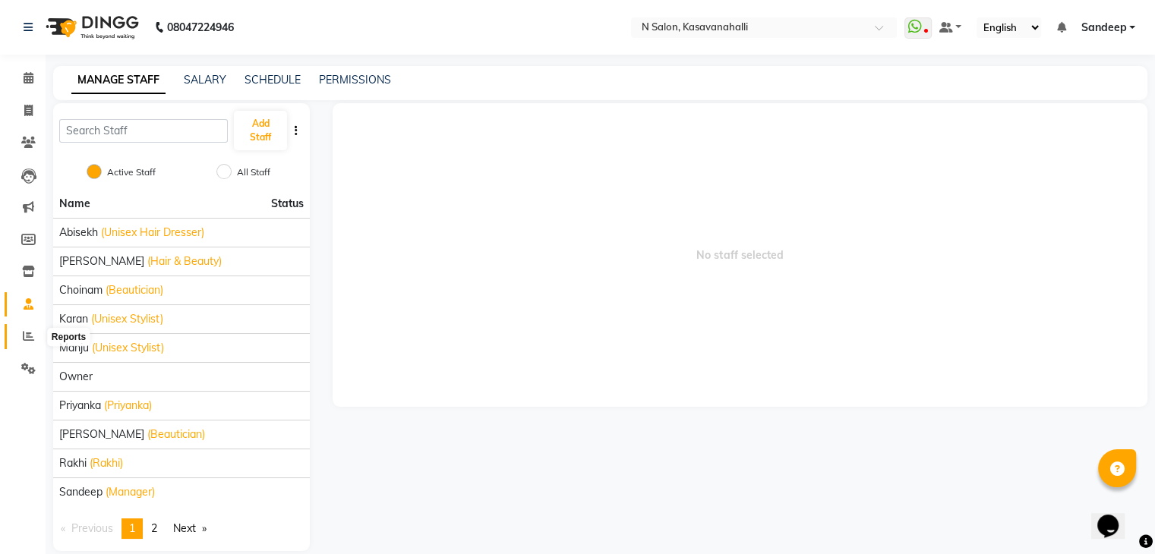
click at [21, 333] on span at bounding box center [28, 336] width 27 height 17
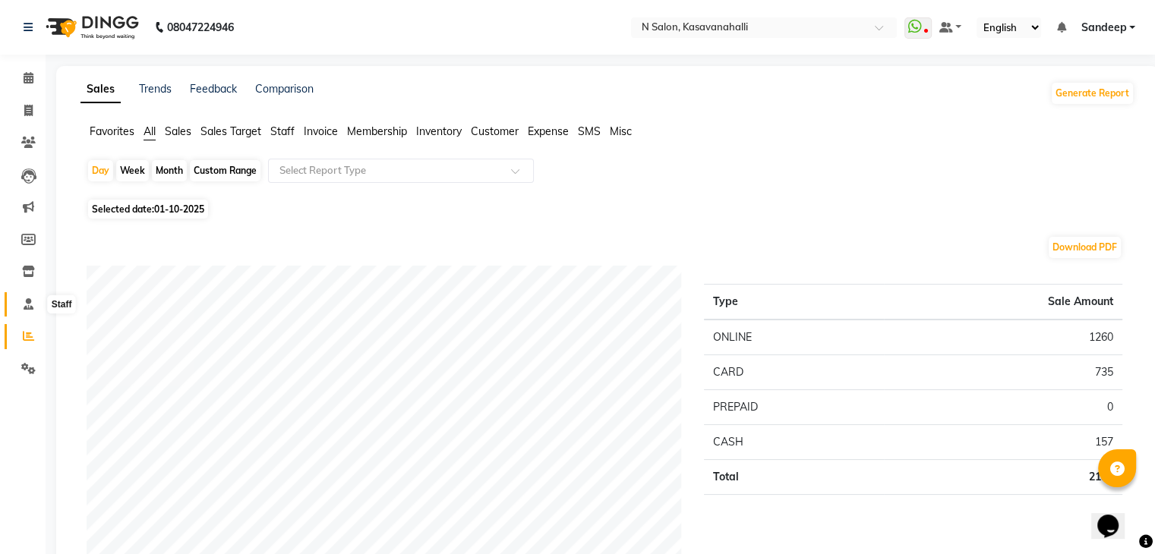
click at [27, 306] on icon at bounding box center [29, 303] width 10 height 11
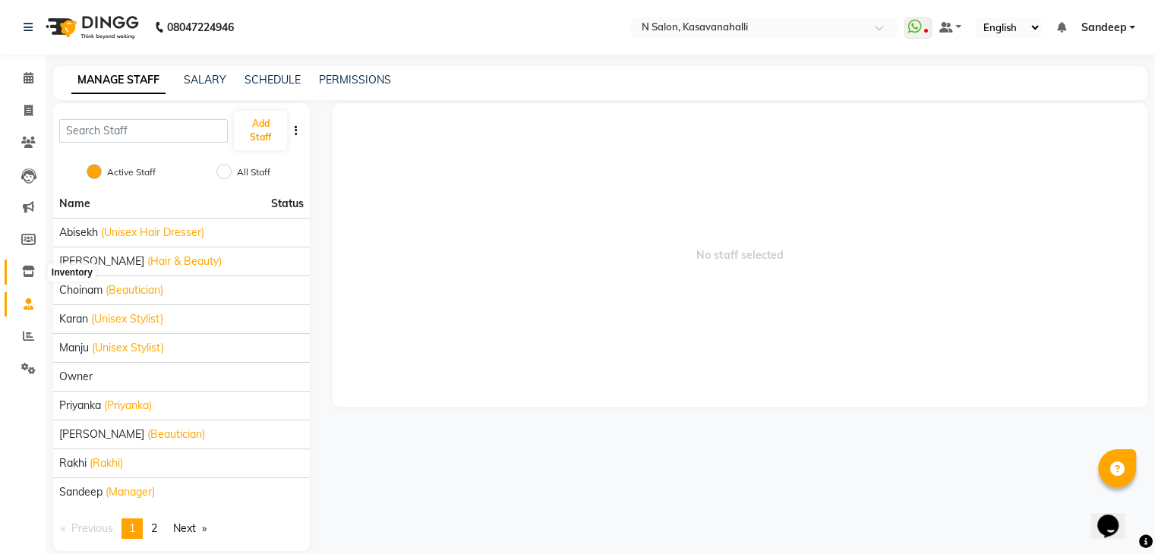
click at [37, 274] on span at bounding box center [28, 271] width 27 height 17
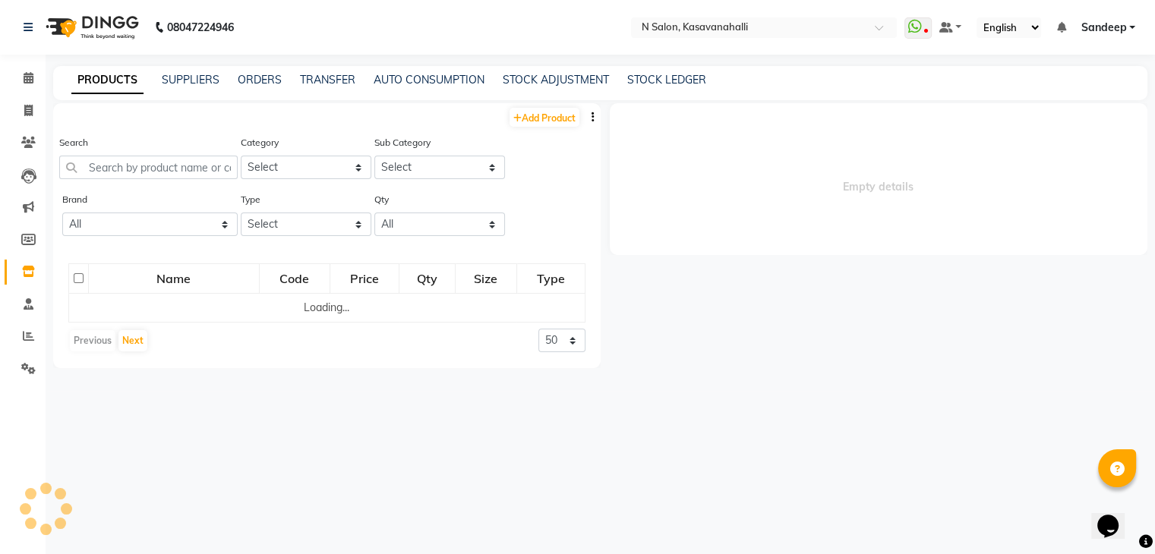
click at [25, 225] on li "Members" at bounding box center [23, 240] width 46 height 33
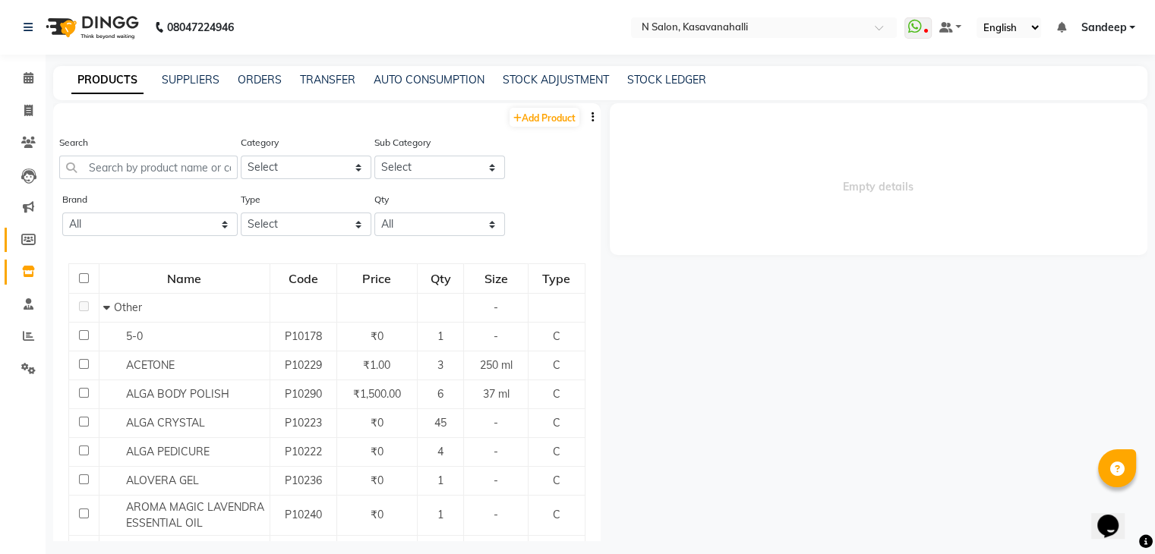
click at [26, 230] on link "Members" at bounding box center [23, 240] width 36 height 25
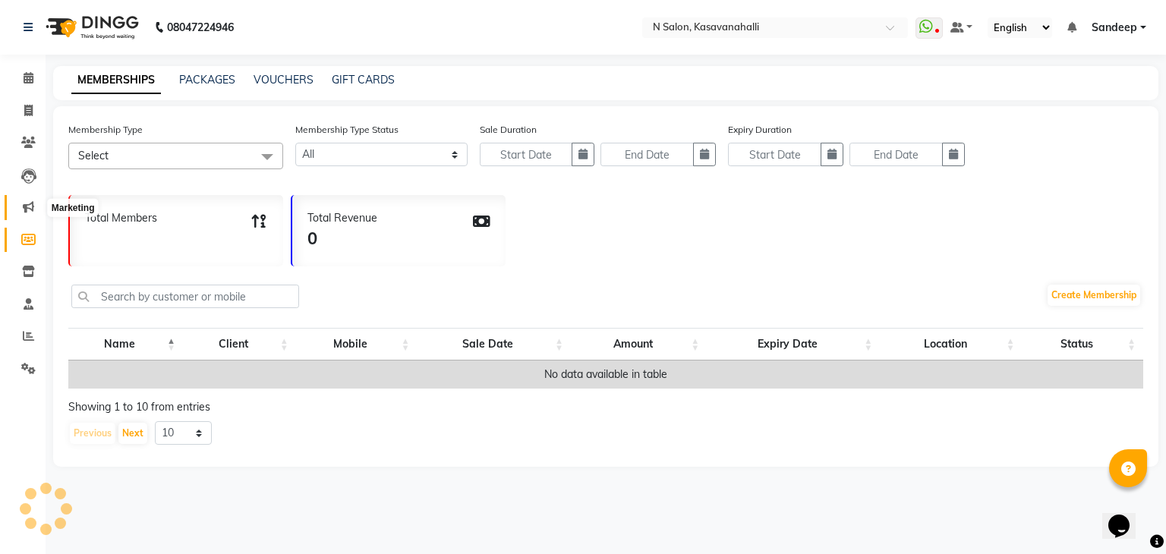
click at [27, 207] on icon at bounding box center [28, 206] width 11 height 11
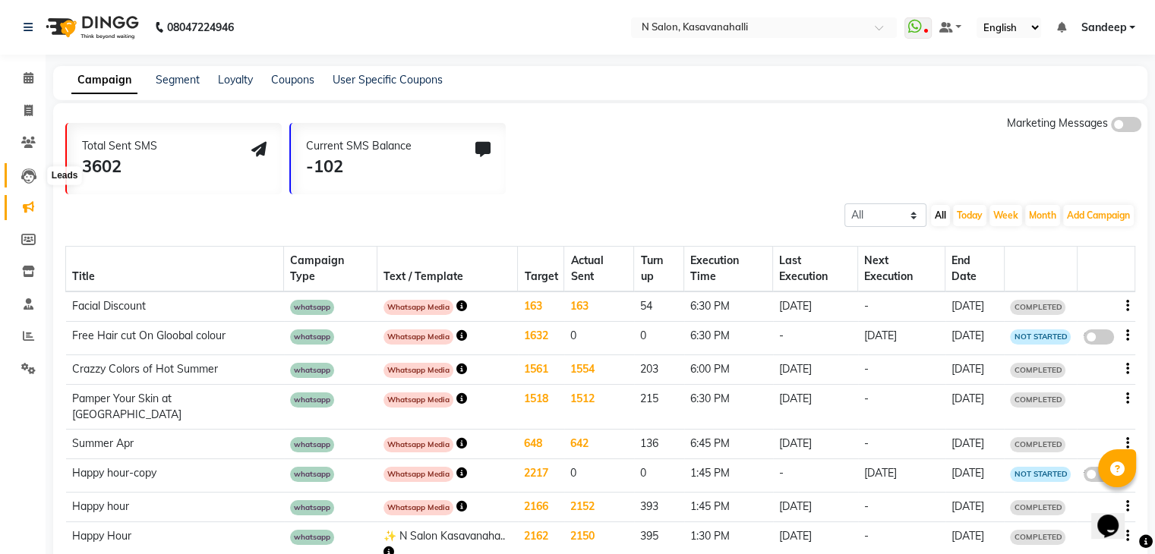
click at [30, 181] on icon at bounding box center [28, 176] width 15 height 15
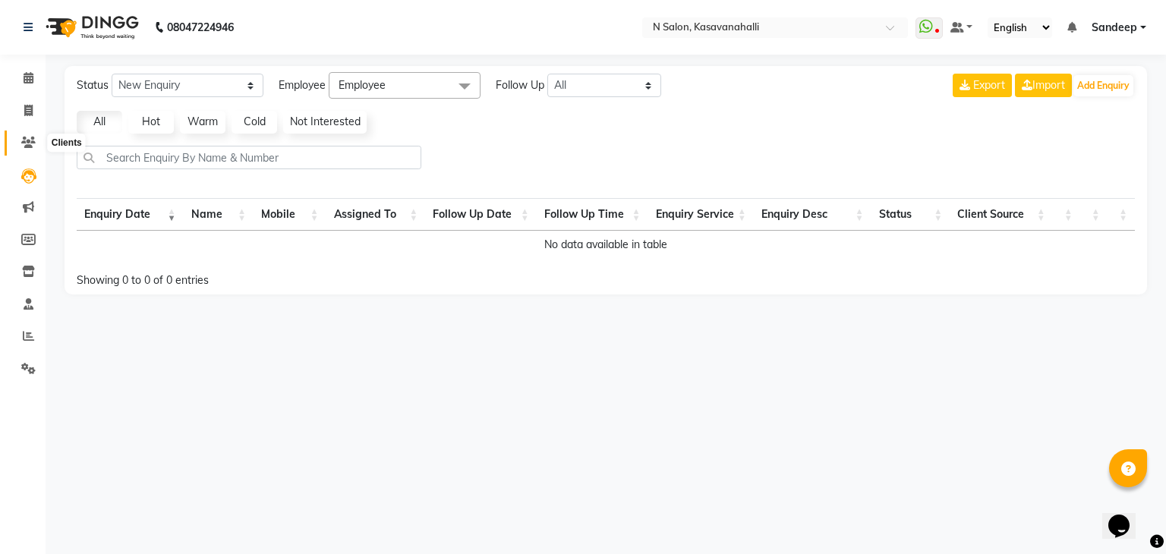
click at [24, 145] on icon at bounding box center [28, 142] width 14 height 11
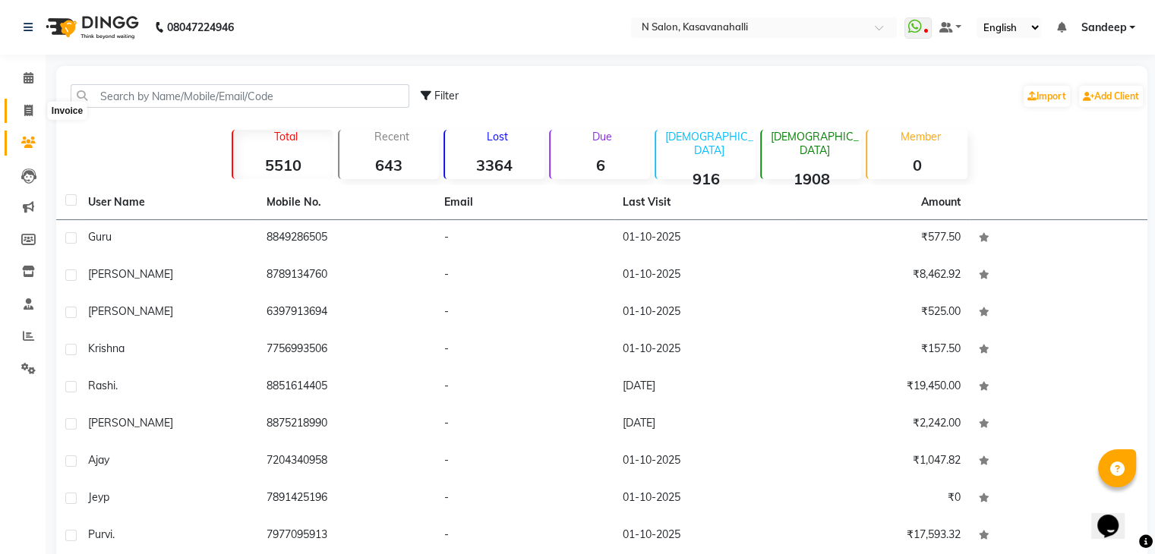
click at [24, 107] on icon at bounding box center [28, 110] width 8 height 11
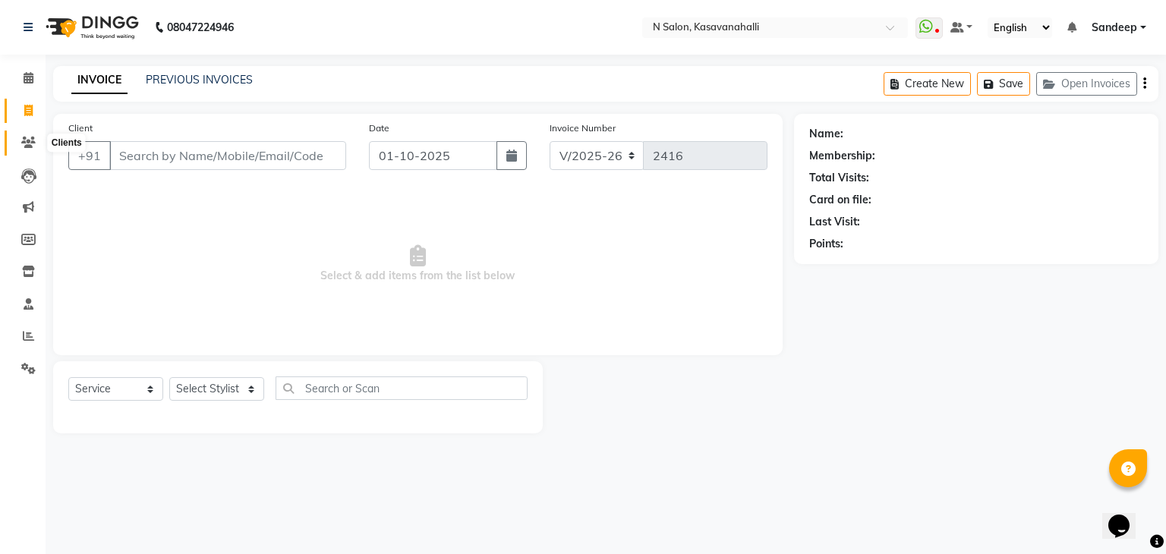
click at [30, 137] on icon at bounding box center [28, 142] width 14 height 11
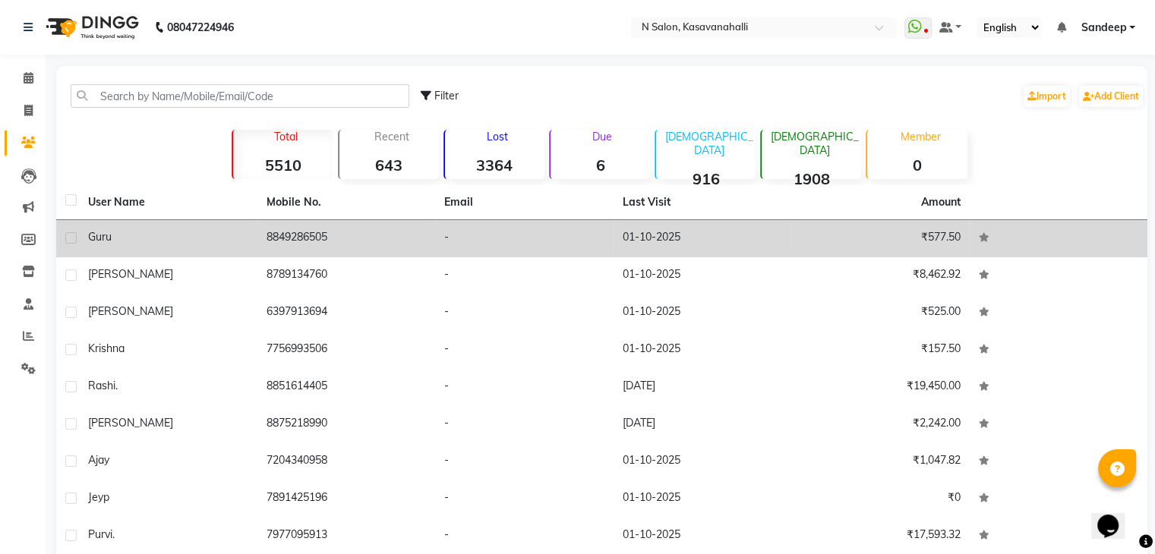
click at [707, 240] on td "01-10-2025" at bounding box center [702, 238] width 178 height 37
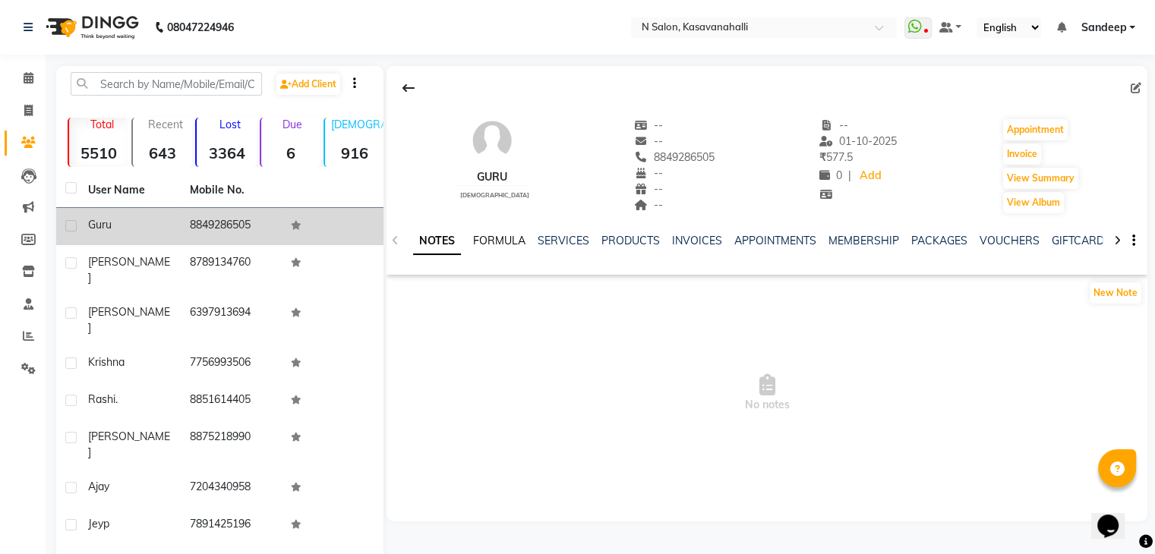
click at [482, 238] on link "FORMULA" at bounding box center [499, 241] width 52 height 14
click at [559, 231] on div "NOTES FORMULA SERVICES PRODUCTS INVOICES APPOINTMENTS MEMBERSHIP PACKAGES VOUCH…" at bounding box center [766, 241] width 761 height 52
click at [581, 242] on link "SERVICES" at bounding box center [562, 241] width 52 height 14
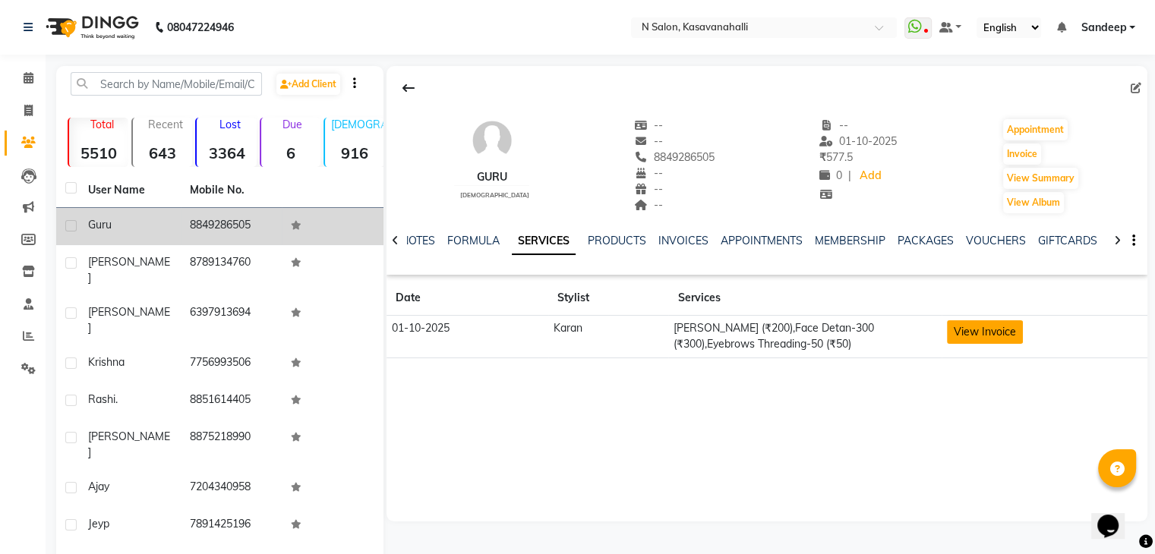
click at [975, 332] on button "View Invoice" at bounding box center [985, 332] width 76 height 24
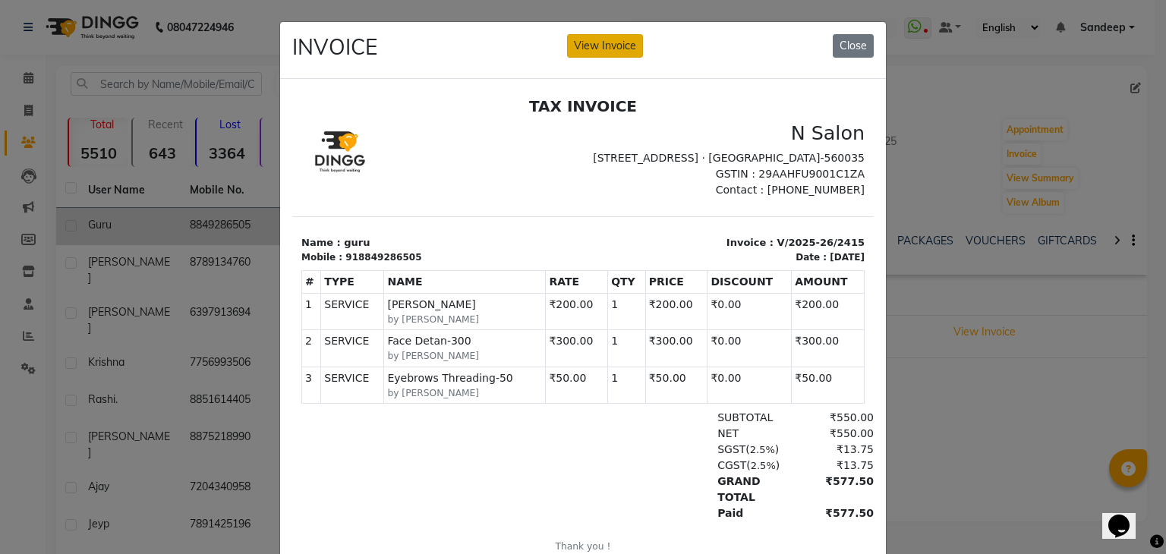
click at [600, 43] on button "View Invoice" at bounding box center [605, 46] width 76 height 24
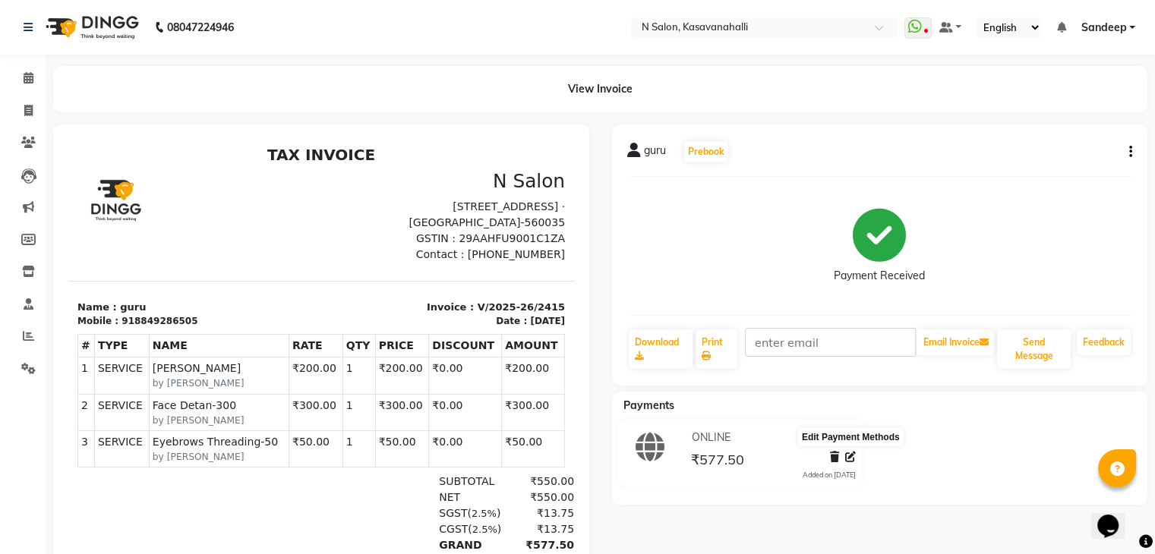
click at [853, 459] on icon at bounding box center [850, 457] width 11 height 11
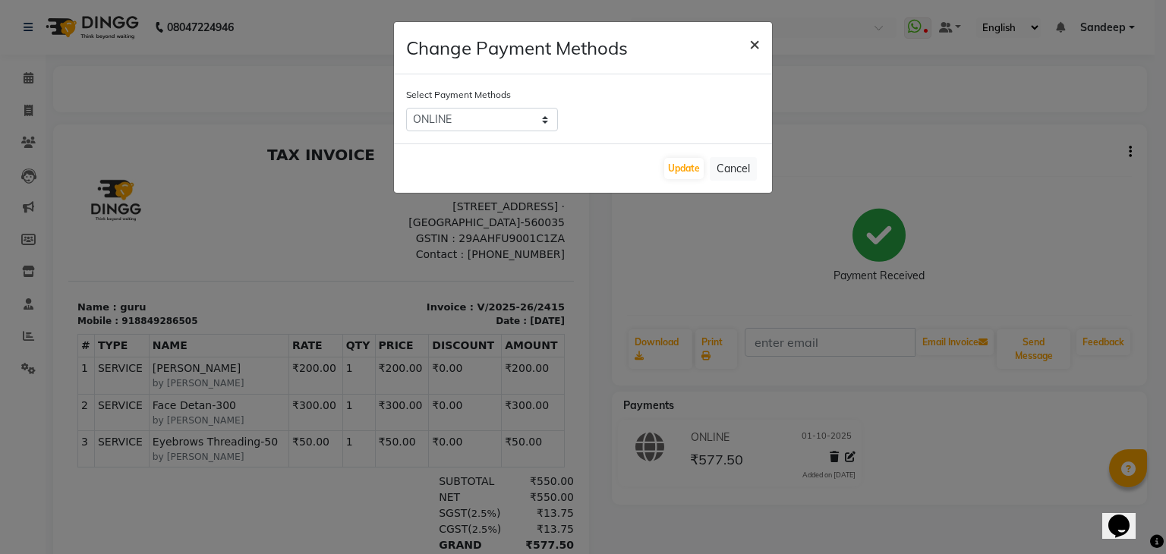
click at [753, 40] on span "×" at bounding box center [754, 43] width 11 height 23
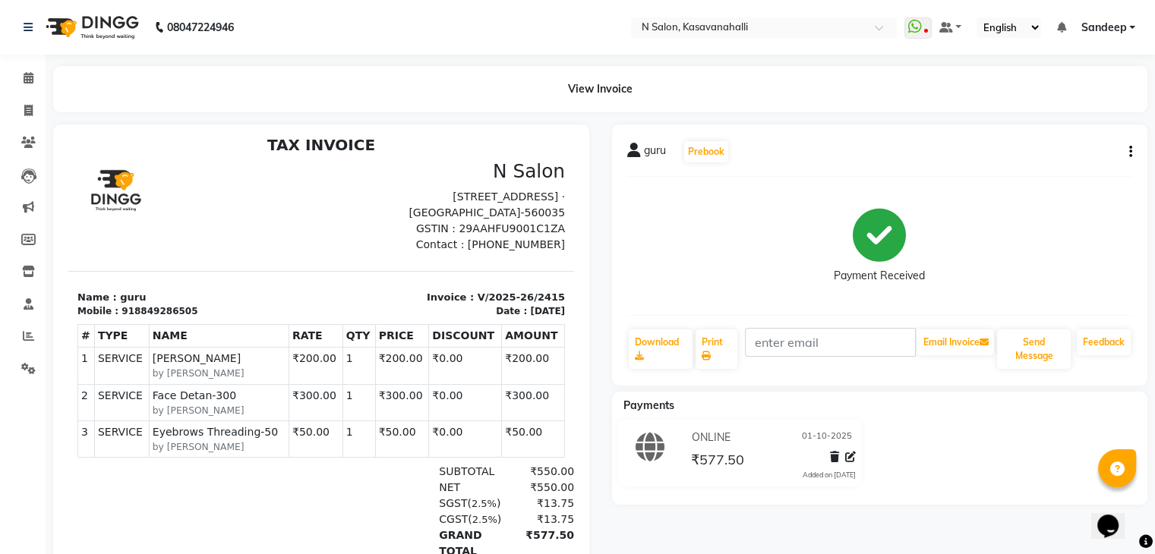
scroll to position [12, 0]
click at [1127, 148] on button "button" at bounding box center [1127, 152] width 9 height 16
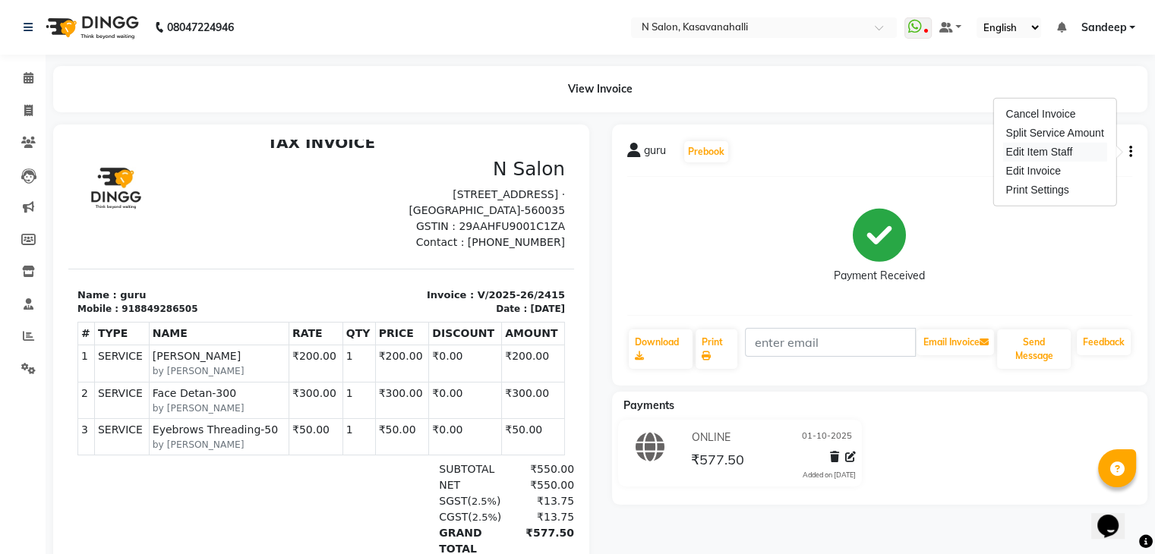
click at [1060, 156] on div "Edit Item Staff" at bounding box center [1054, 152] width 104 height 19
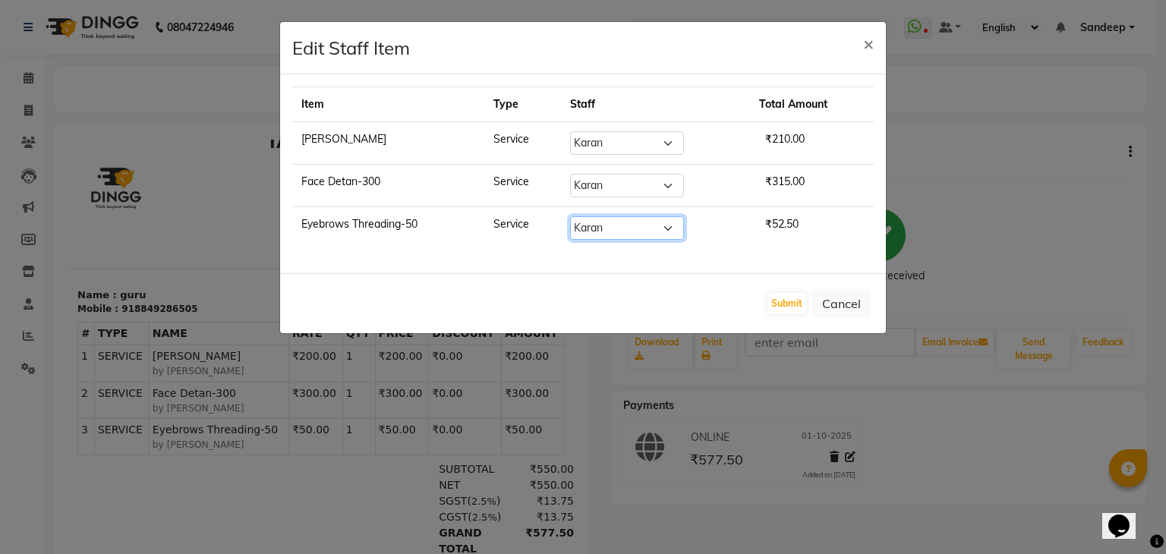
click at [632, 231] on select "Select Abisekh Amandeep kaur Choinam Karan Manju Owner Priyanka RAJESHWARI Rakh…" at bounding box center [627, 228] width 114 height 24
click at [572, 216] on select "Select Abisekh Amandeep kaur Choinam Karan Manju Owner Priyanka RAJESHWARI Rakh…" at bounding box center [627, 228] width 114 height 24
click at [798, 301] on button "Submit" at bounding box center [787, 303] width 39 height 21
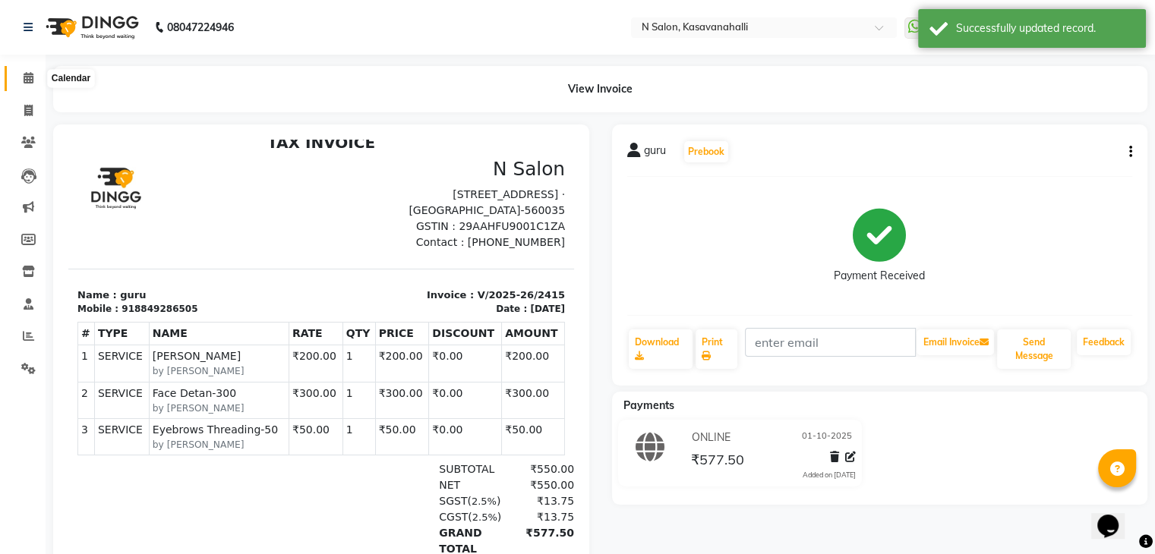
click at [28, 73] on icon at bounding box center [29, 77] width 10 height 11
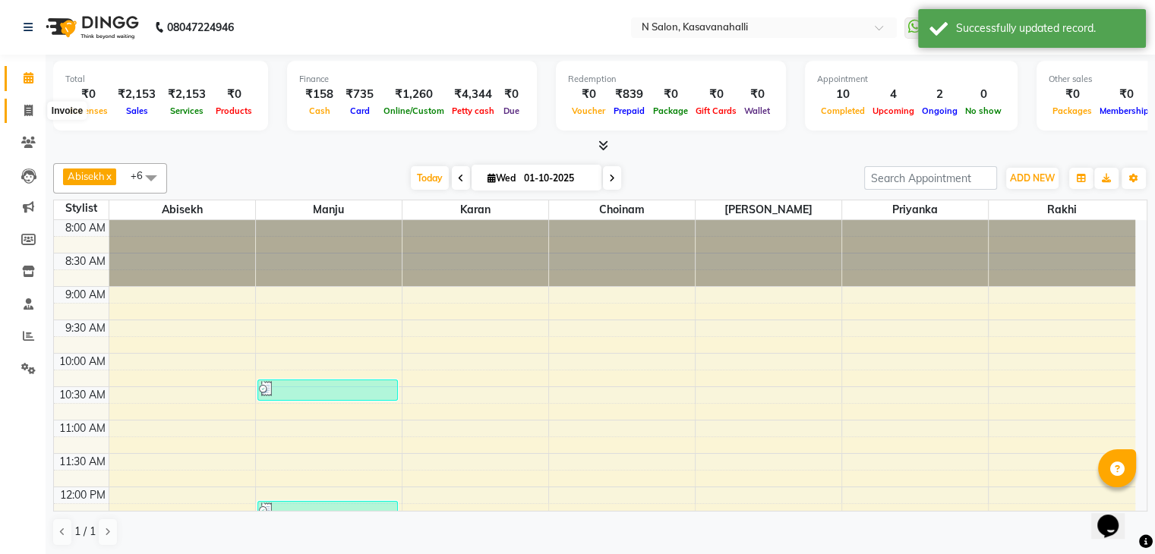
click at [21, 104] on span at bounding box center [28, 110] width 27 height 17
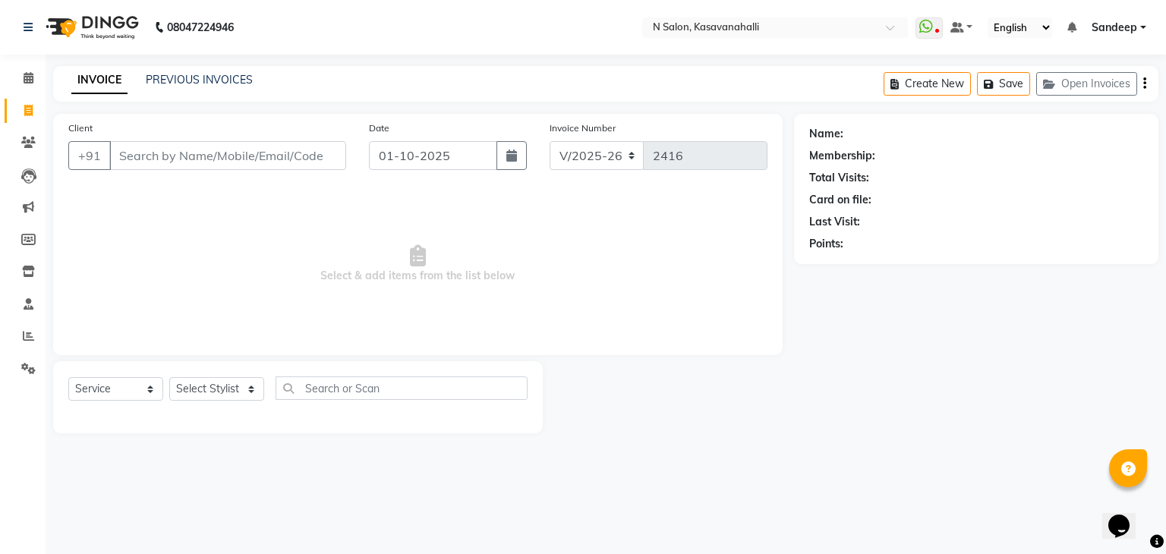
click at [183, 69] on div "INVOICE PREVIOUS INVOICES Create New Save Open Invoices" at bounding box center [605, 84] width 1105 height 36
click at [186, 76] on div "PREVIOUS INVOICES" at bounding box center [199, 80] width 107 height 16
click at [32, 77] on icon at bounding box center [29, 77] width 10 height 11
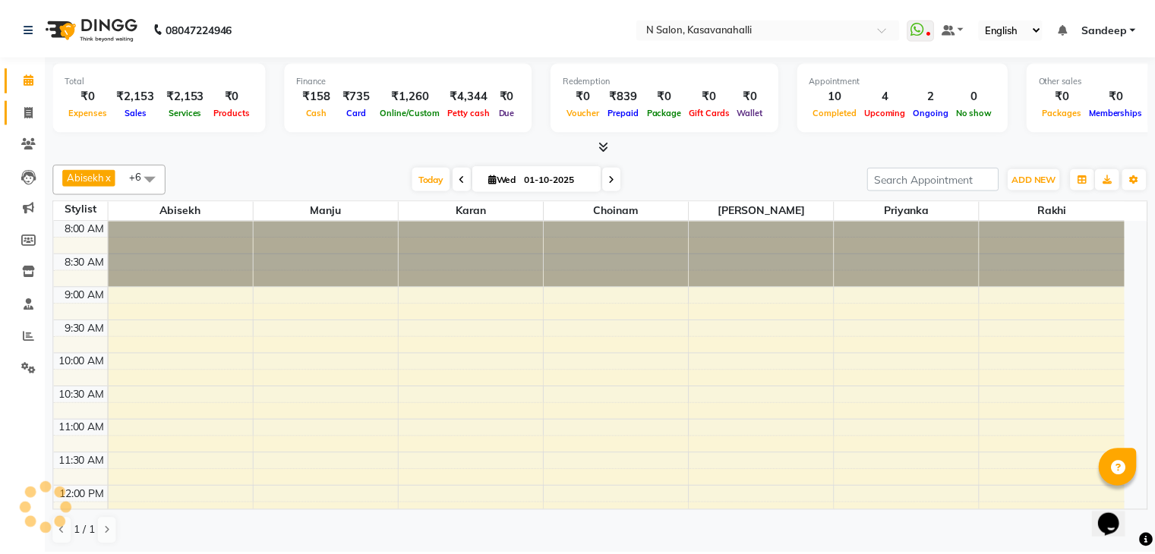
scroll to position [531, 0]
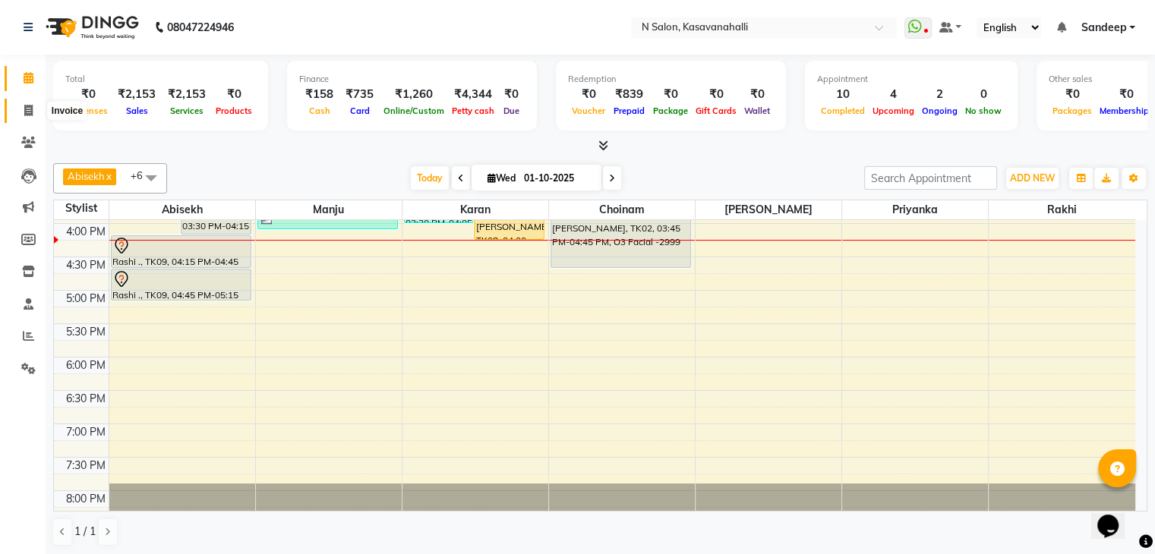
click at [27, 113] on icon at bounding box center [28, 110] width 8 height 11
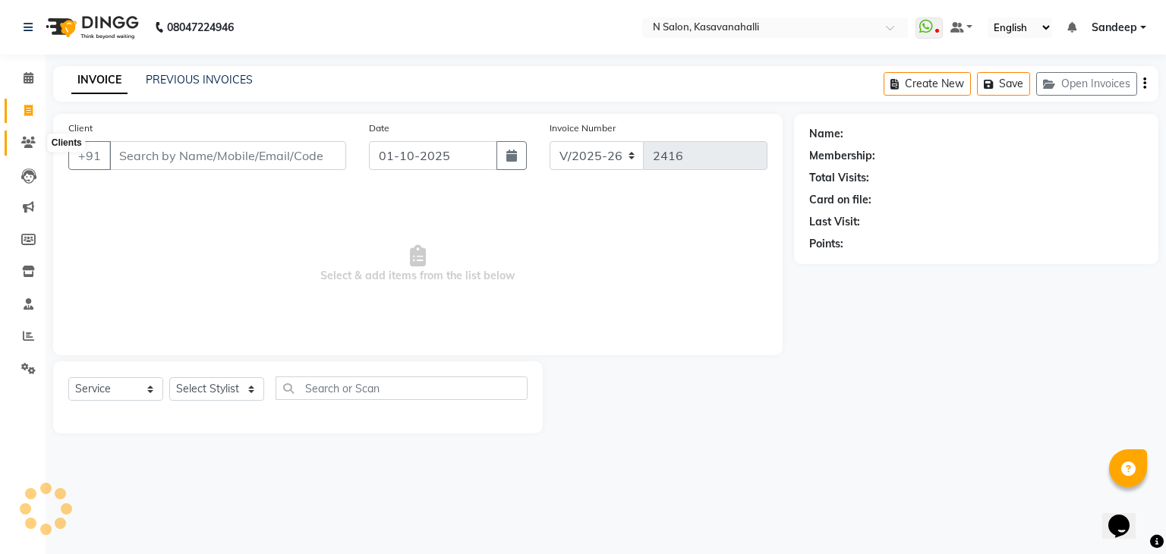
click at [27, 151] on span at bounding box center [28, 142] width 27 height 17
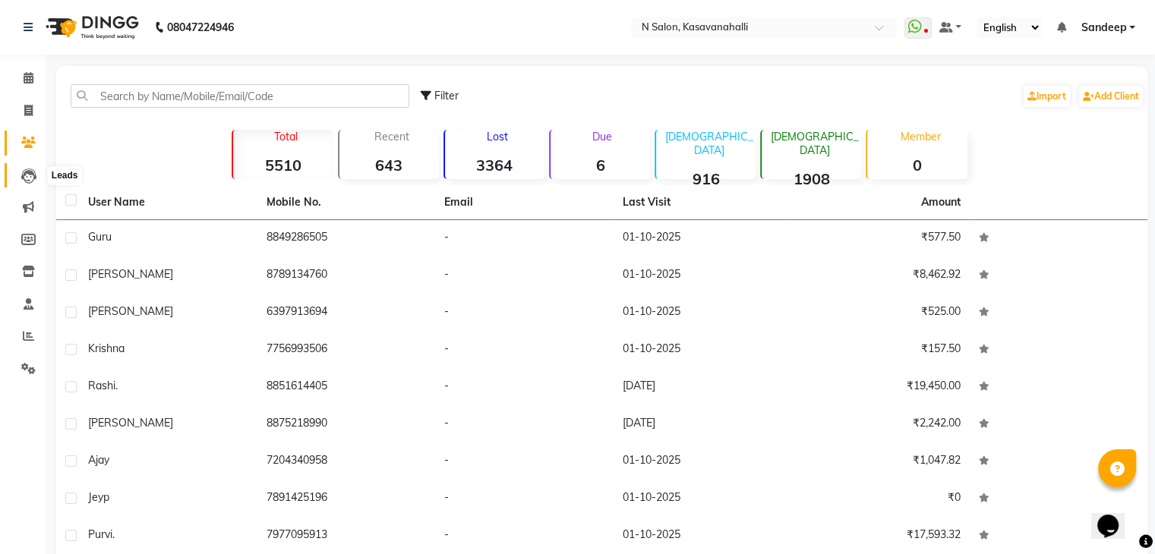
click at [33, 183] on icon at bounding box center [28, 176] width 15 height 15
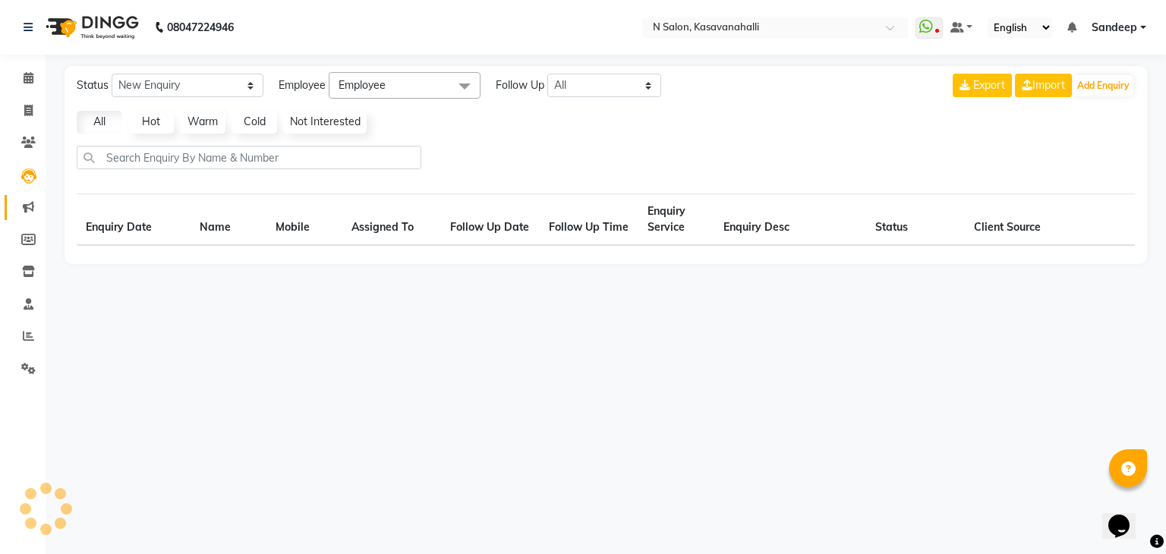
click at [28, 198] on link "Marketing" at bounding box center [23, 207] width 36 height 25
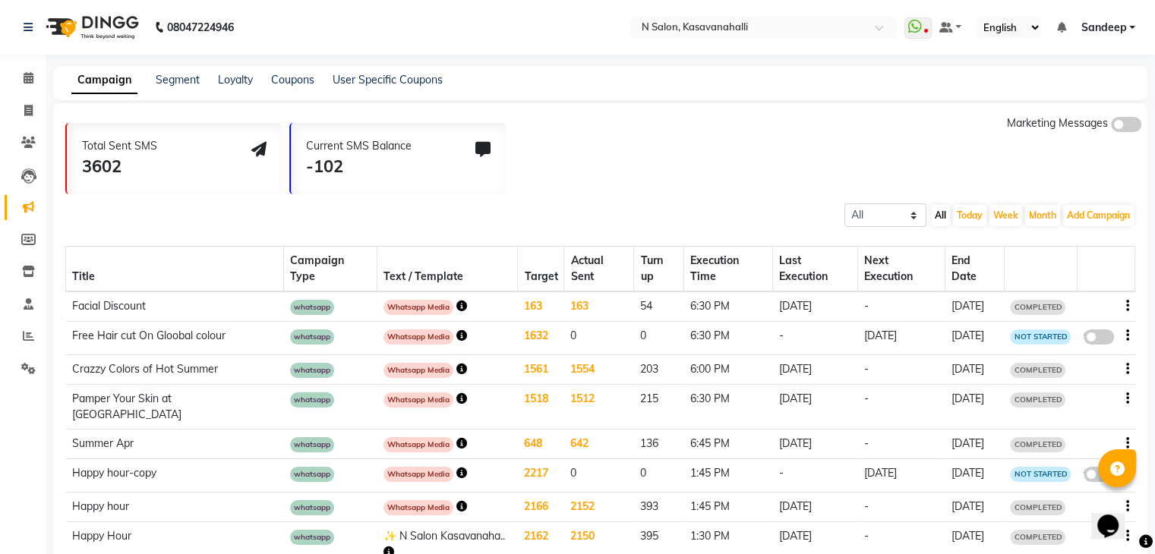
click at [36, 222] on li "Marketing" at bounding box center [23, 207] width 46 height 33
click at [36, 238] on span at bounding box center [28, 240] width 27 height 17
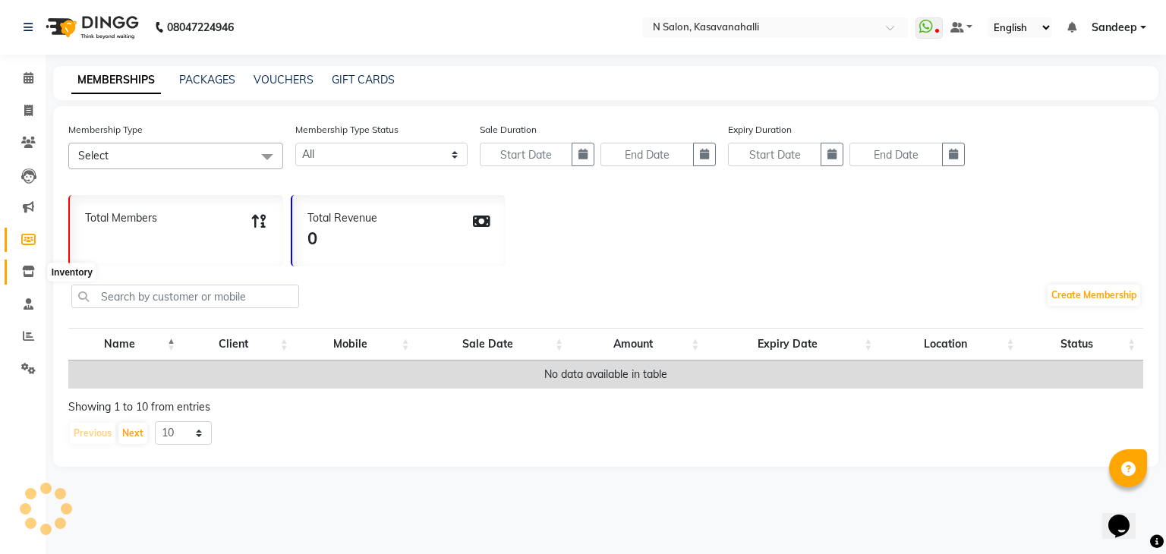
click at [30, 265] on span at bounding box center [28, 271] width 27 height 17
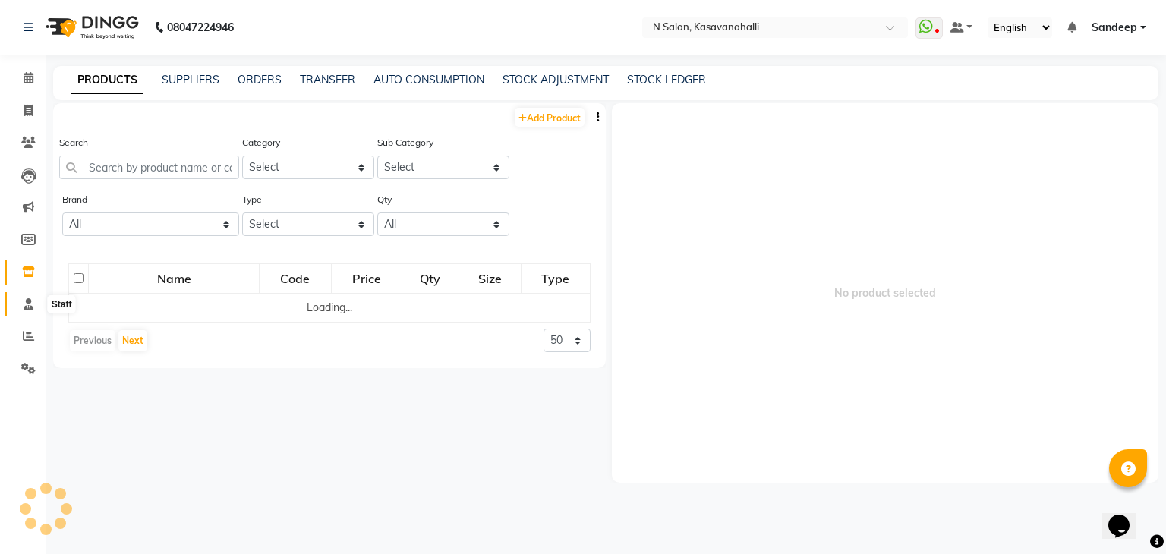
click at [27, 298] on icon at bounding box center [29, 303] width 10 height 11
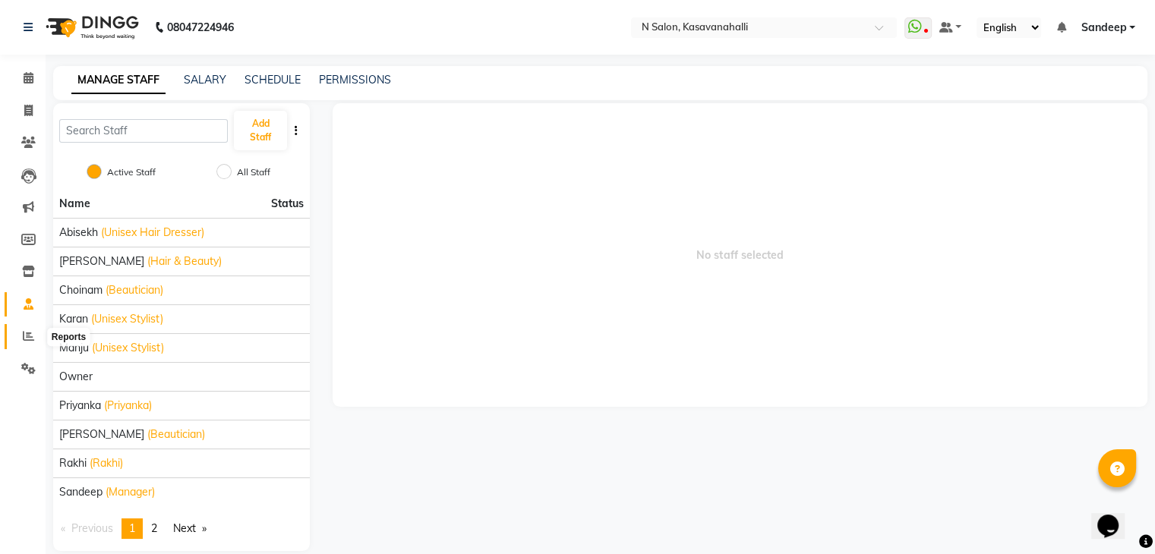
click at [18, 334] on span at bounding box center [28, 336] width 27 height 17
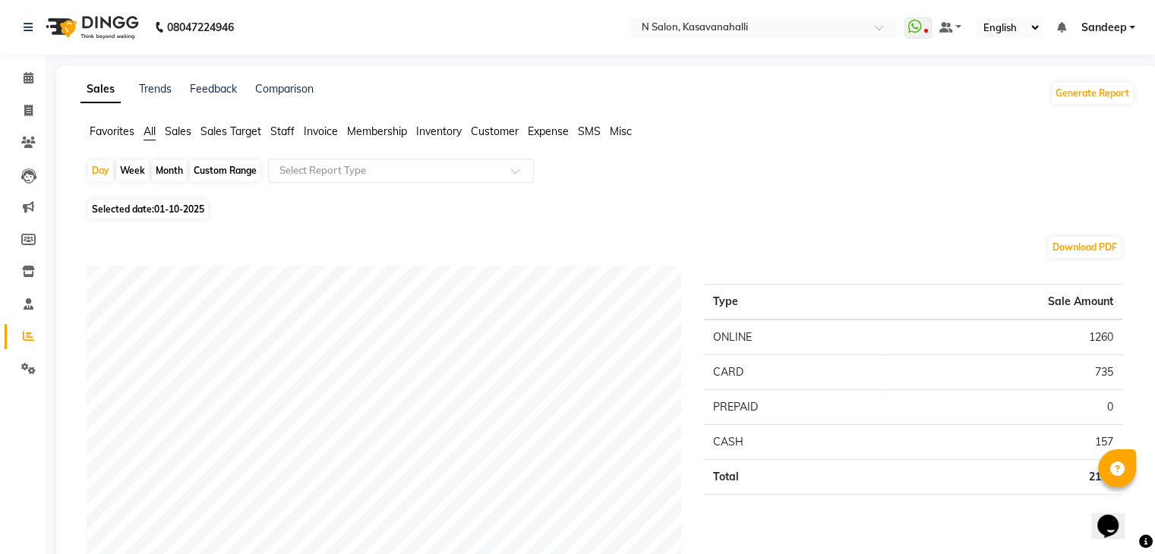
click at [279, 133] on span "Staff" at bounding box center [282, 132] width 24 height 14
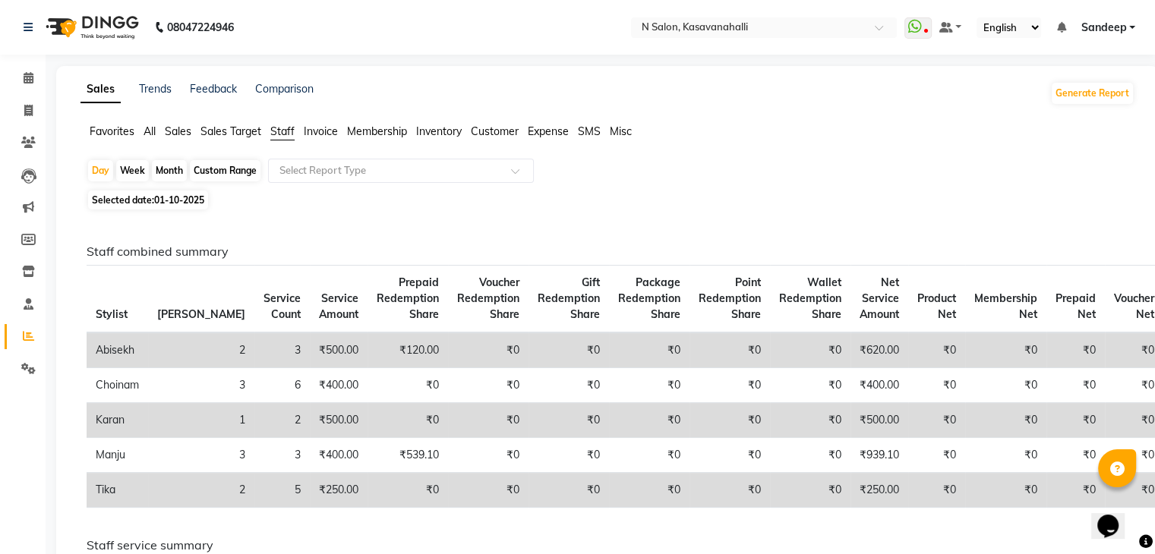
click at [134, 172] on div "Week" at bounding box center [132, 170] width 33 height 21
click at [127, 195] on span "Selected date: 01-10-2025" at bounding box center [148, 200] width 120 height 19
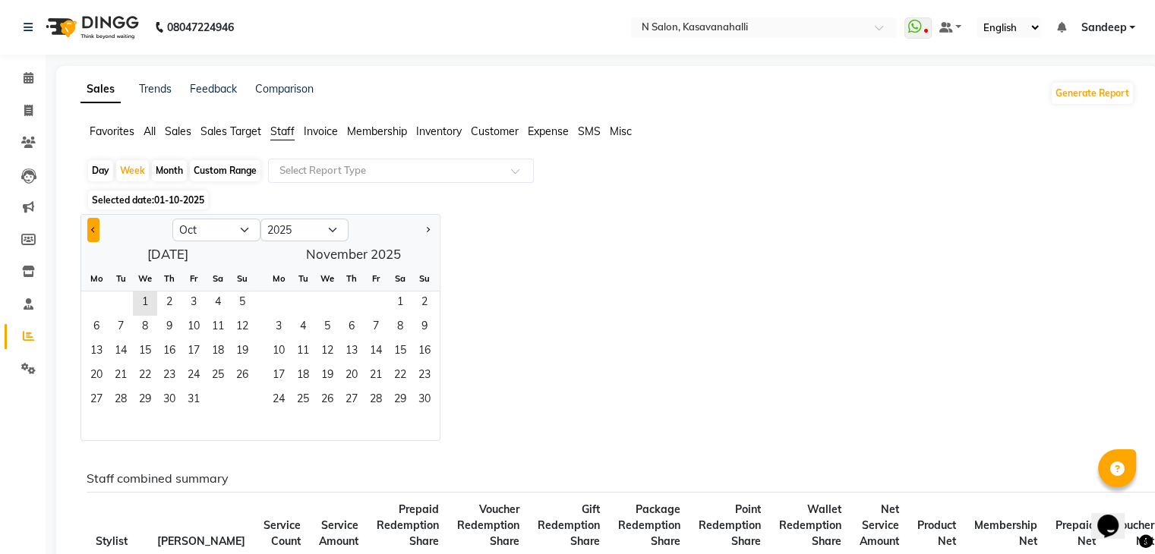
click at [94, 229] on span "Previous month" at bounding box center [93, 229] width 5 height 5
click at [115, 366] on span "23" at bounding box center [121, 376] width 24 height 24
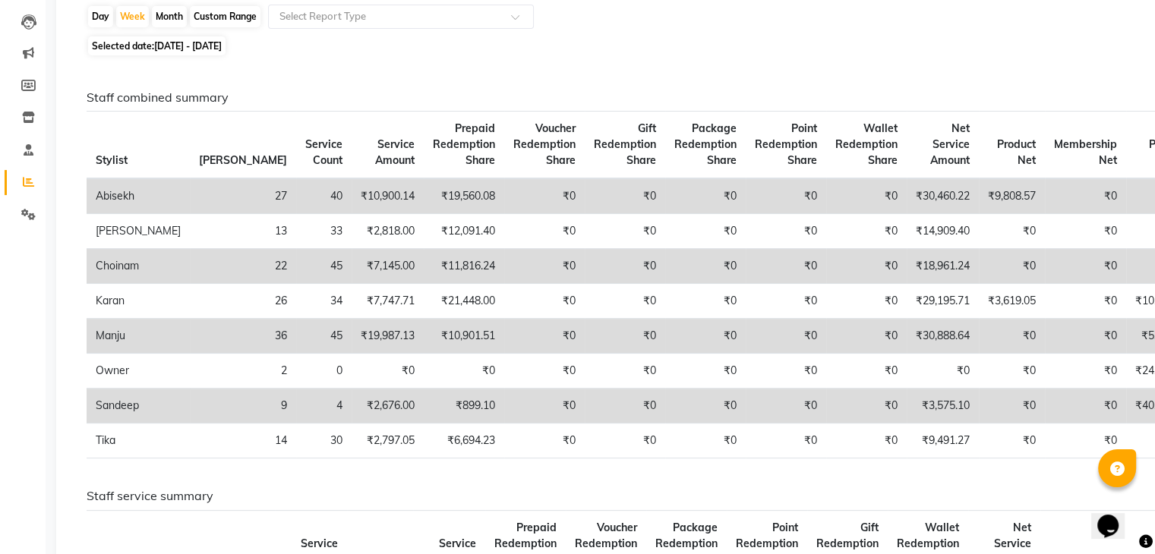
scroll to position [2, 0]
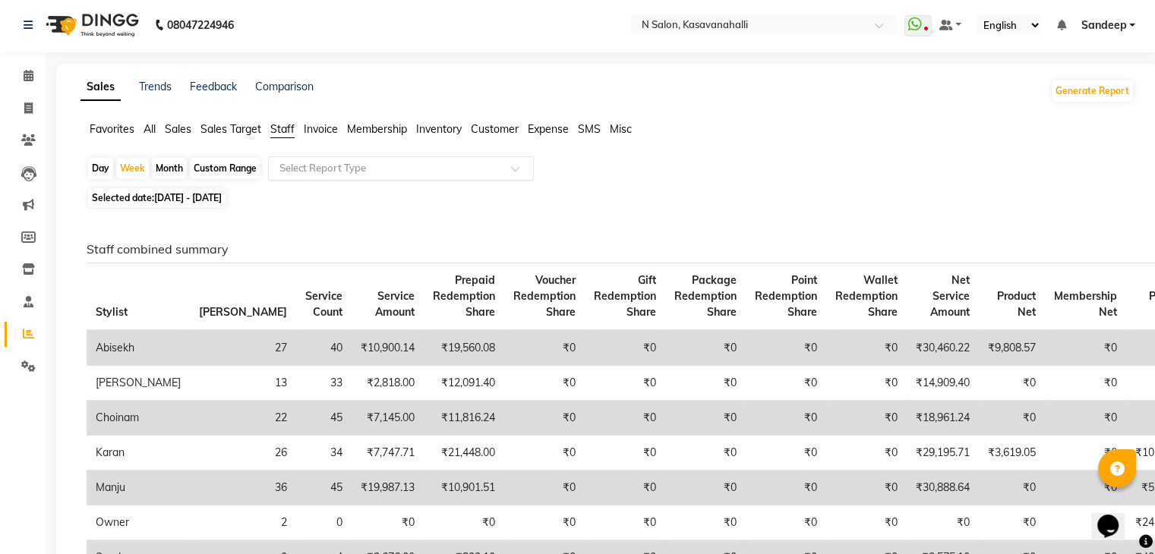
click at [311, 174] on input "text" at bounding box center [385, 168] width 219 height 15
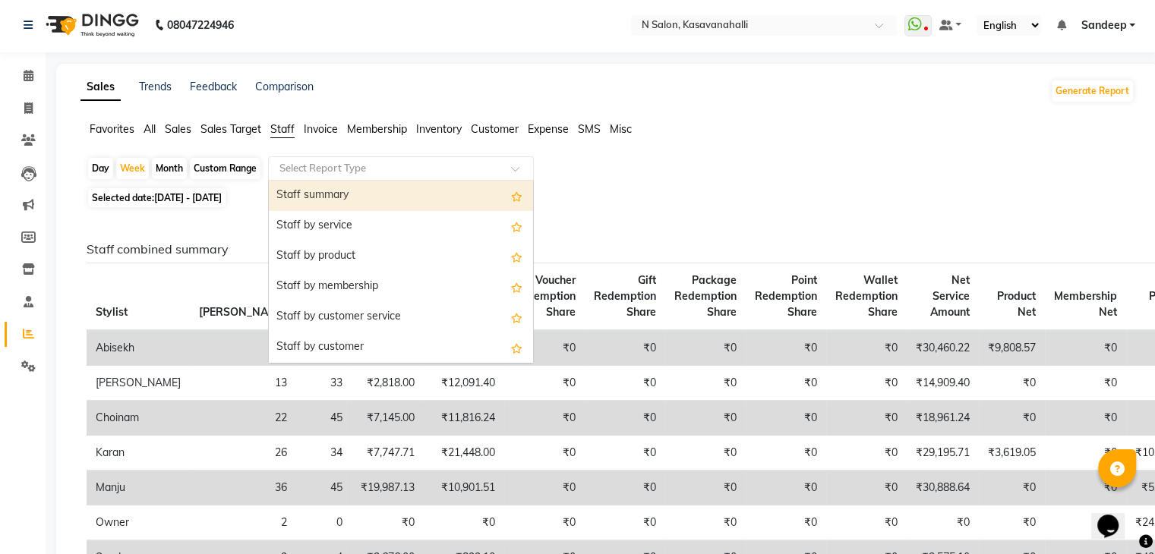
click at [299, 192] on div "Staff summary" at bounding box center [401, 196] width 264 height 30
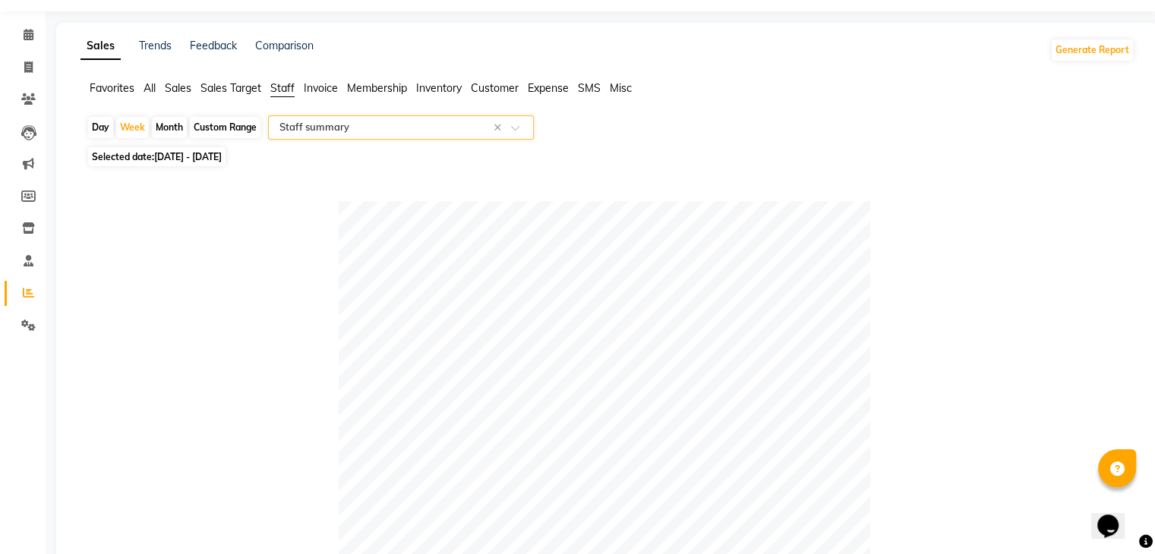
scroll to position [0, 0]
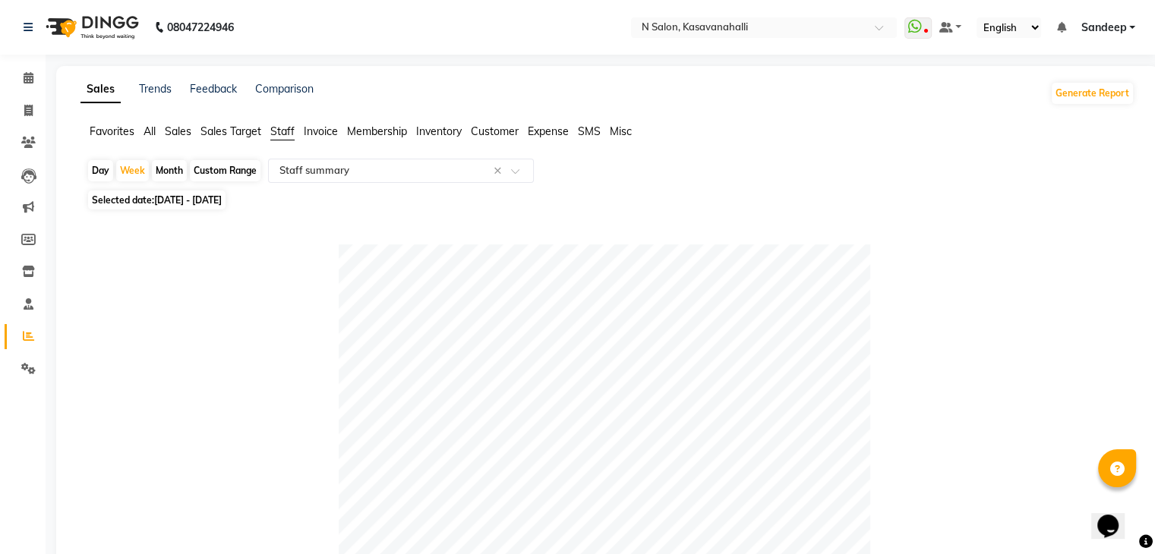
click at [177, 132] on span "Sales" at bounding box center [178, 132] width 27 height 14
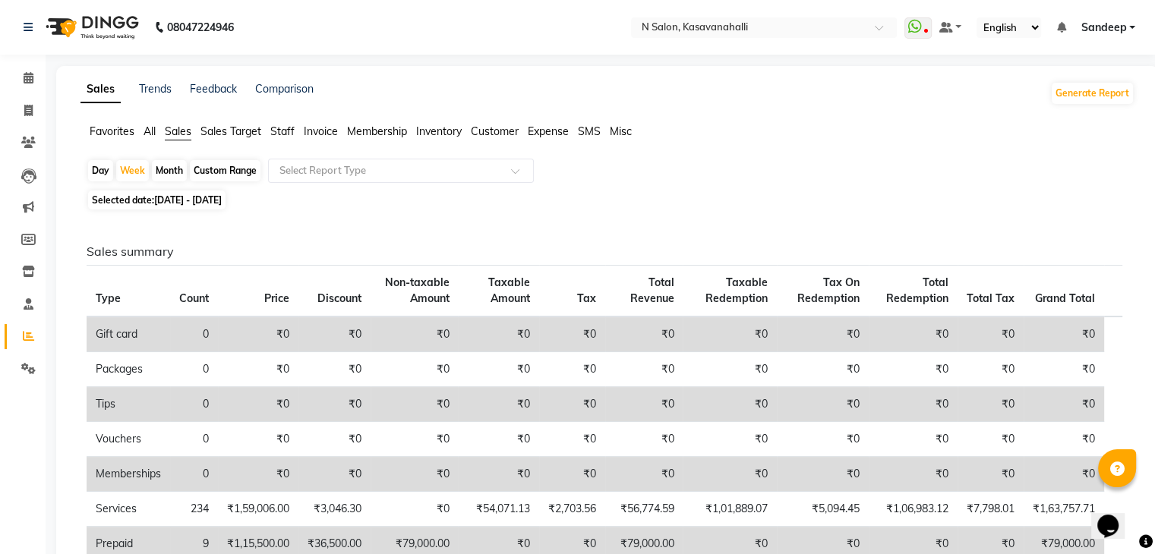
click at [150, 130] on span "All" at bounding box center [149, 132] width 12 height 14
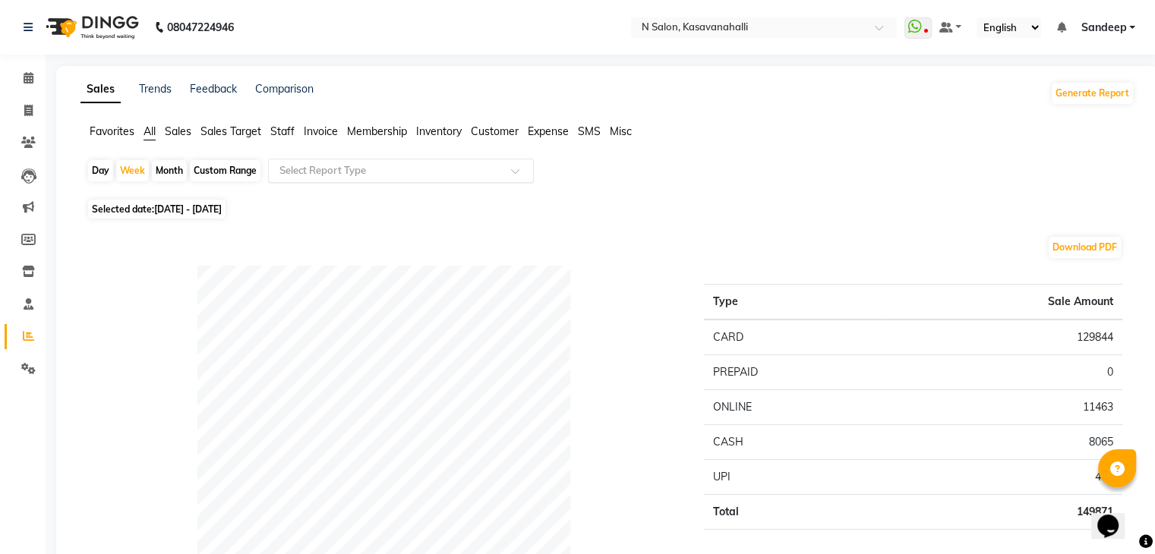
click at [341, 177] on input "text" at bounding box center [385, 170] width 219 height 15
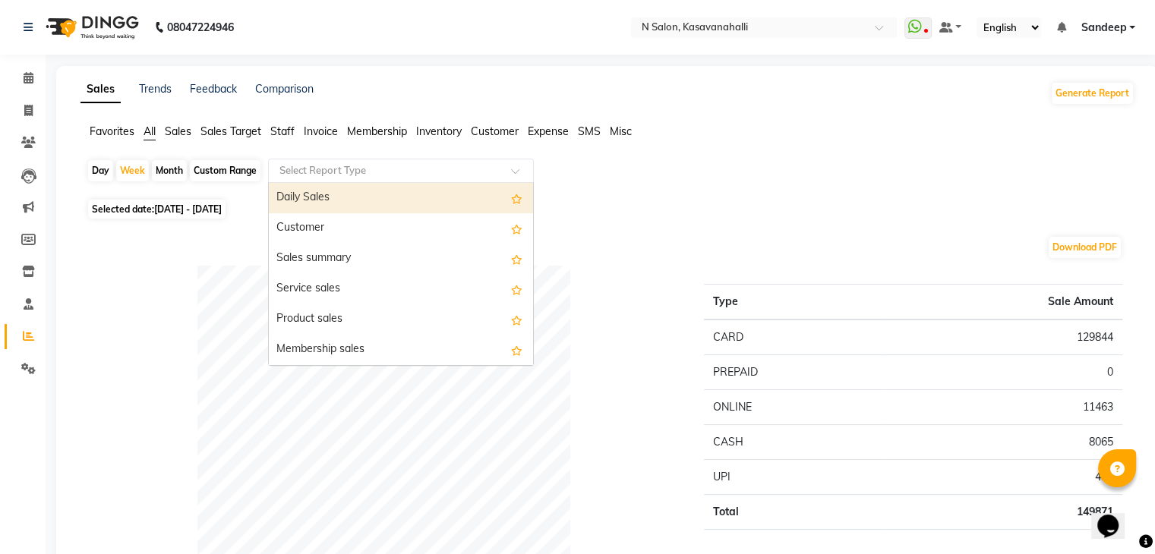
click at [336, 194] on div "Daily Sales" at bounding box center [401, 198] width 264 height 30
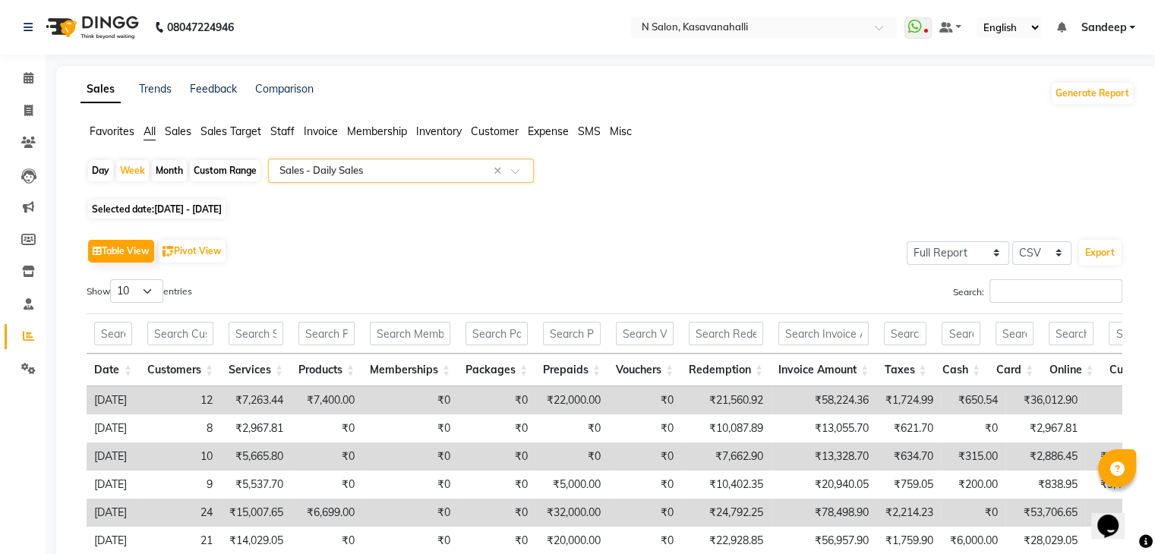
click at [313, 172] on input "text" at bounding box center [385, 170] width 219 height 15
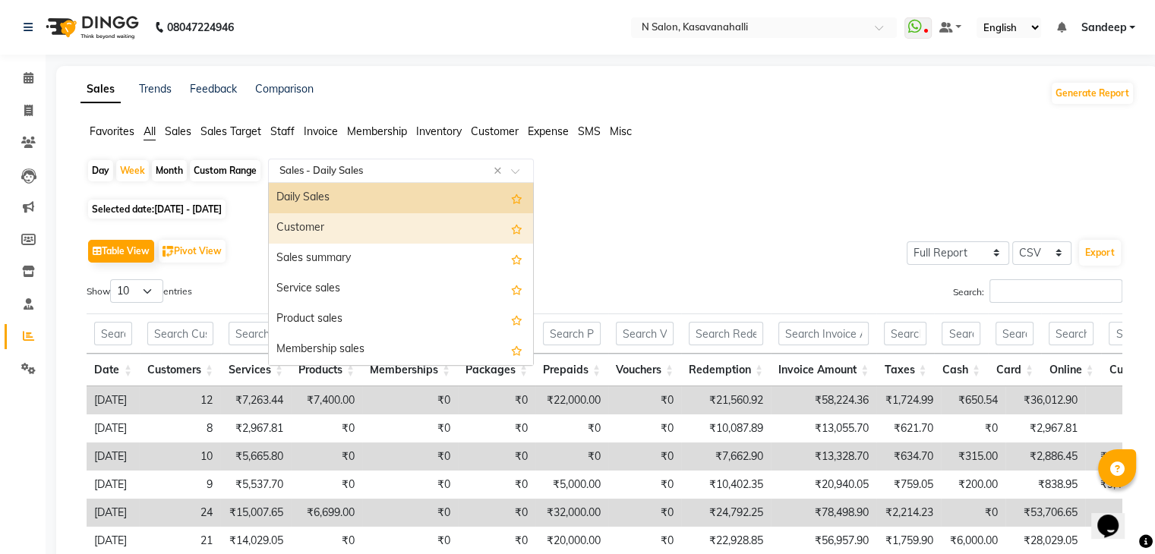
click at [312, 229] on div "Customer" at bounding box center [401, 228] width 264 height 30
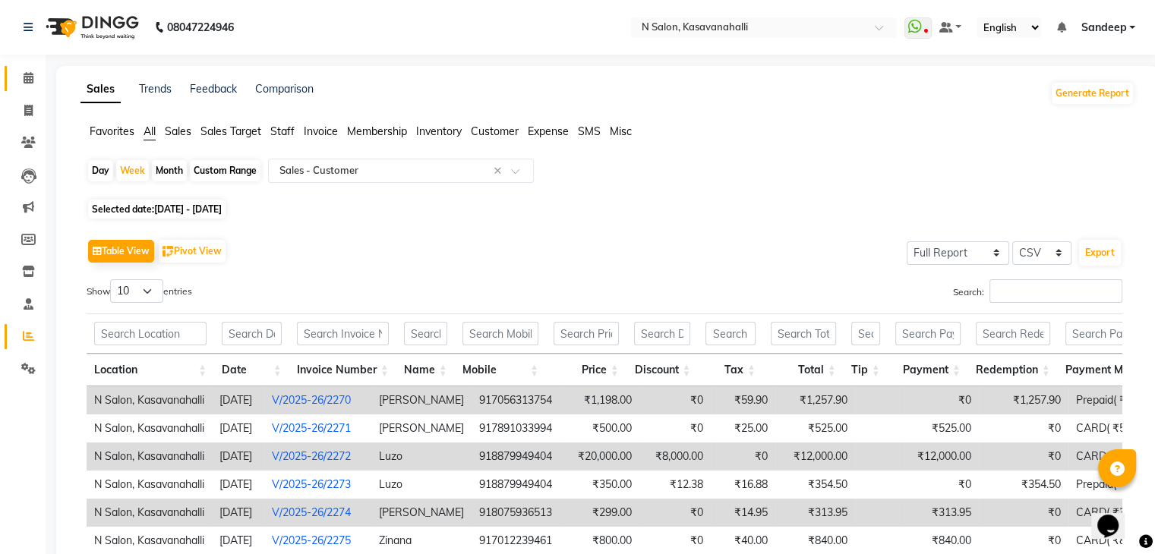
drag, startPoint x: 17, startPoint y: 68, endPoint x: 27, endPoint y: 78, distance: 14.5
click at [18, 69] on link "Calendar" at bounding box center [23, 78] width 36 height 25
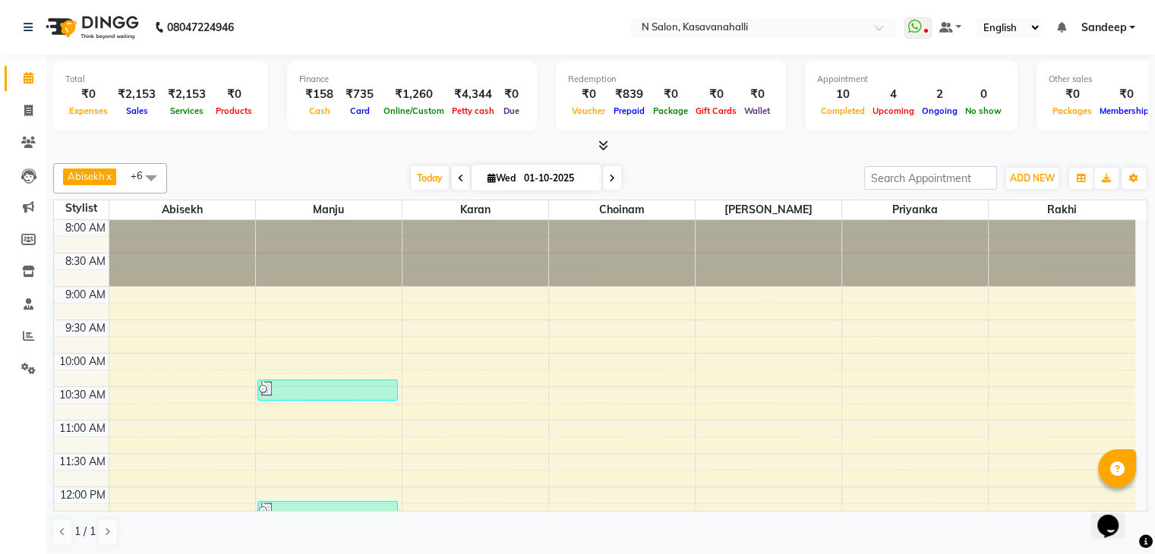
click at [486, 182] on span "Wed" at bounding box center [502, 177] width 36 height 11
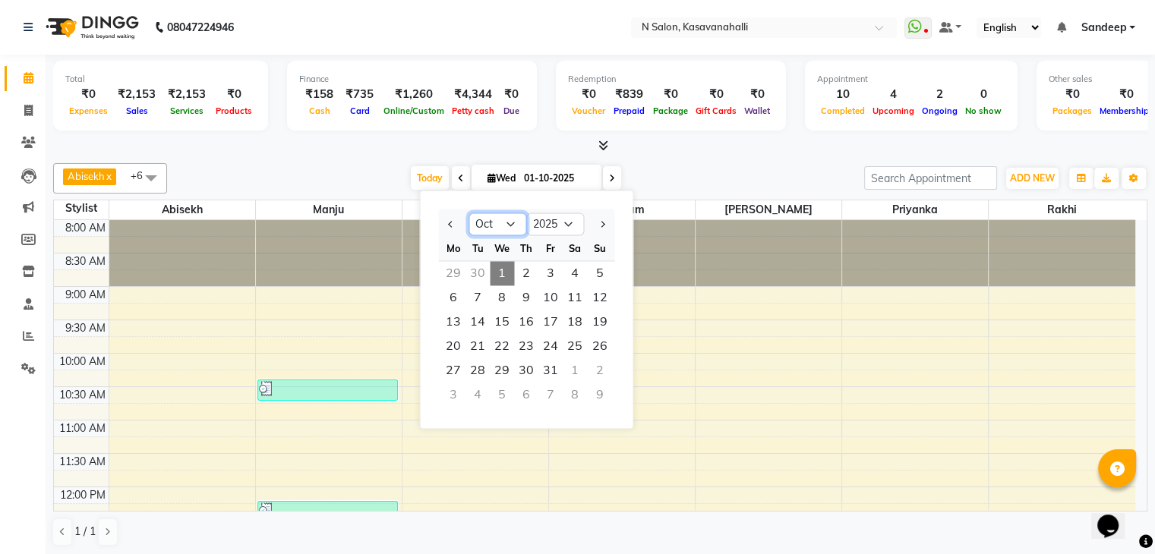
click at [506, 225] on select "Jan Feb Mar Apr May Jun Jul Aug Sep Oct Nov Dec" at bounding box center [497, 224] width 58 height 23
click at [468, 213] on select "Jan Feb Mar Apr May Jun Jul Aug Sep Oct Nov Dec" at bounding box center [497, 224] width 58 height 23
click at [477, 345] on span "23" at bounding box center [477, 346] width 24 height 24
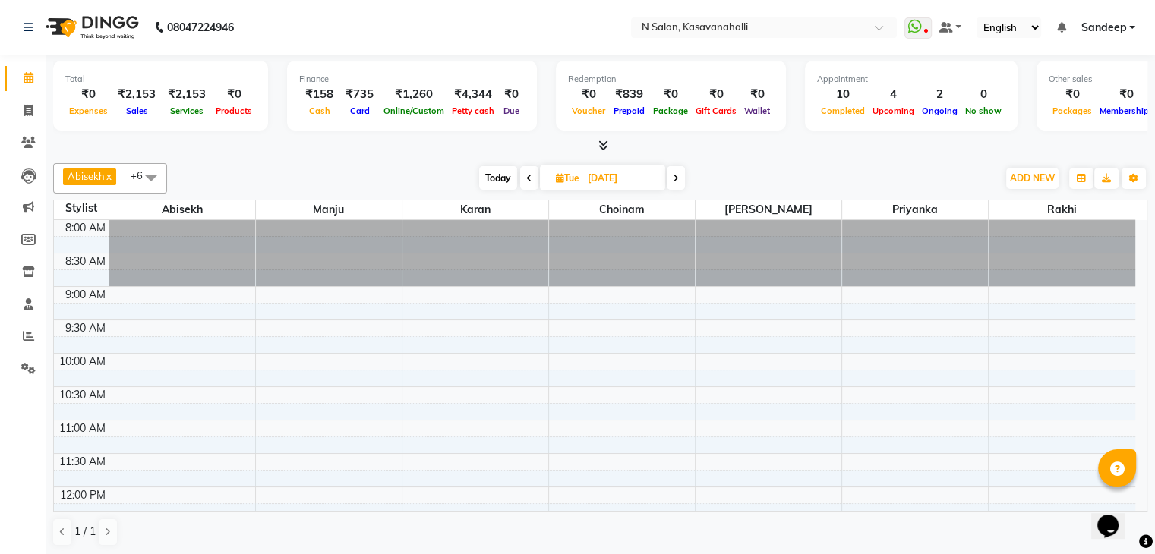
click at [676, 175] on icon at bounding box center [676, 178] width 6 height 9
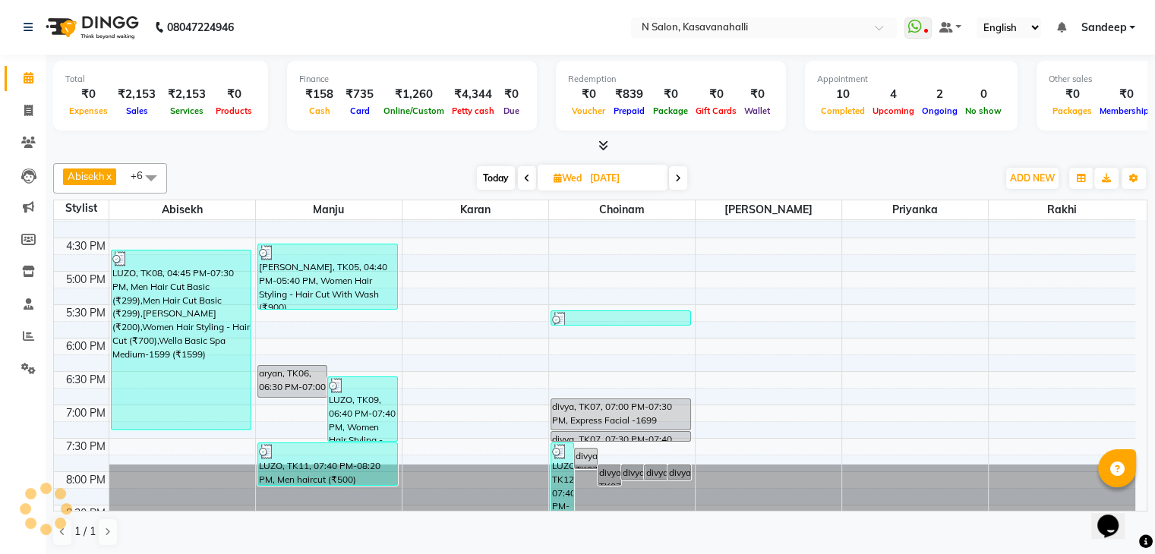
scroll to position [569, 0]
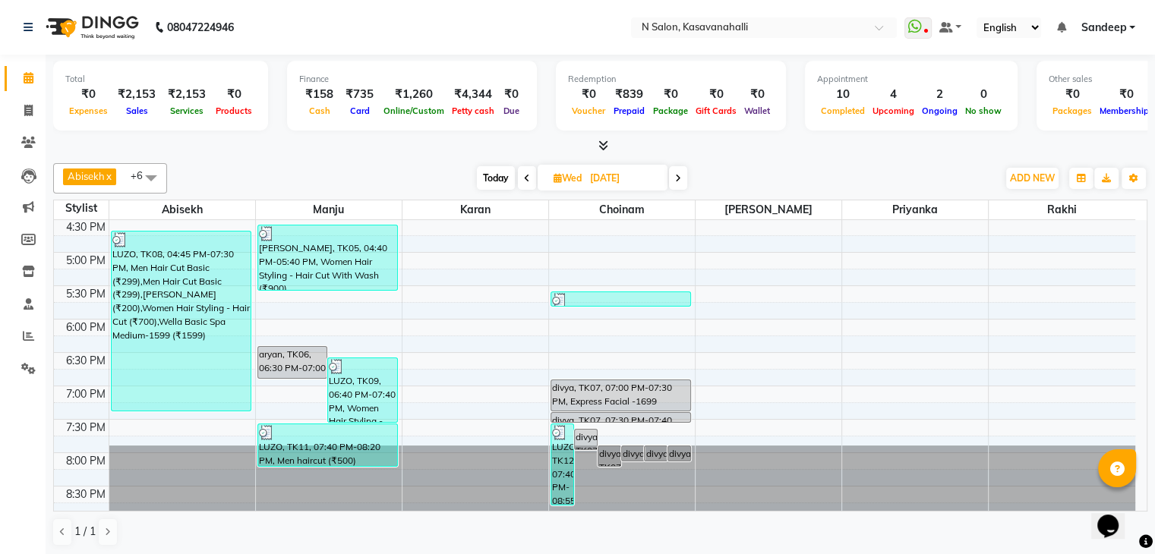
click at [680, 184] on span at bounding box center [678, 178] width 18 height 24
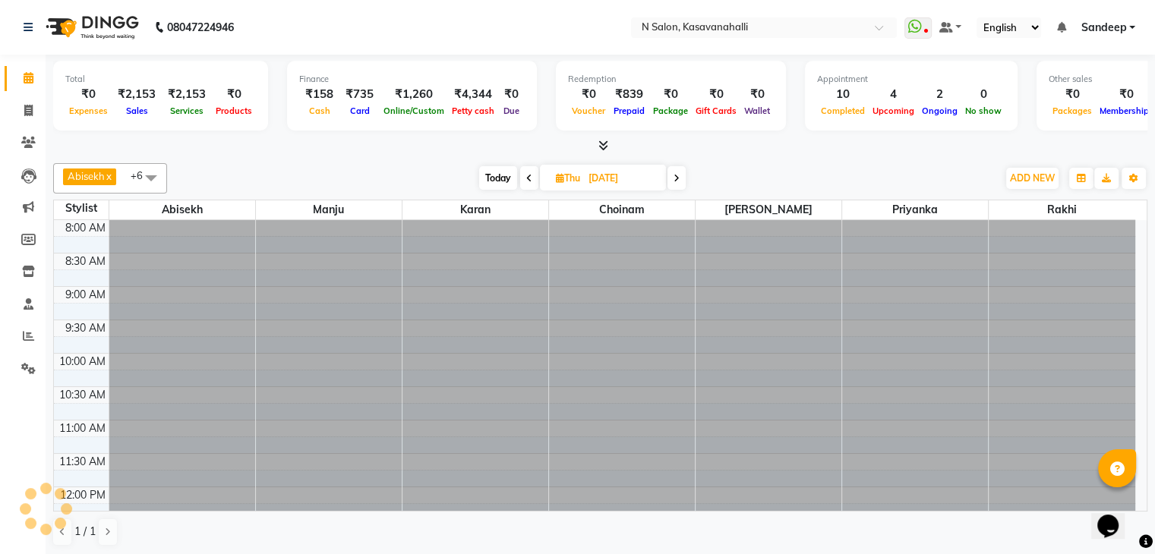
scroll to position [531, 0]
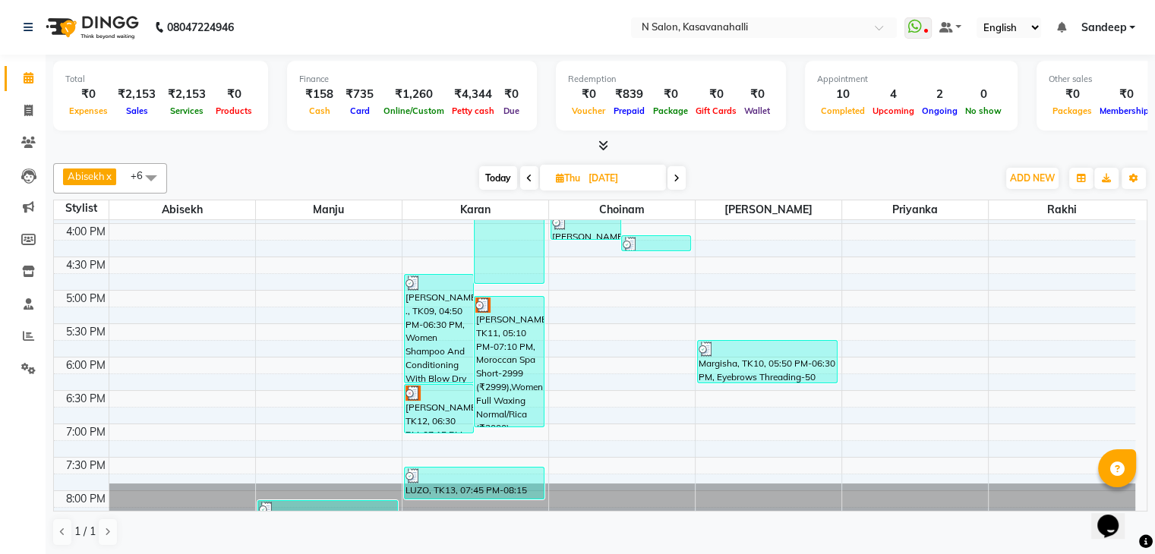
click at [675, 181] on span at bounding box center [676, 178] width 18 height 24
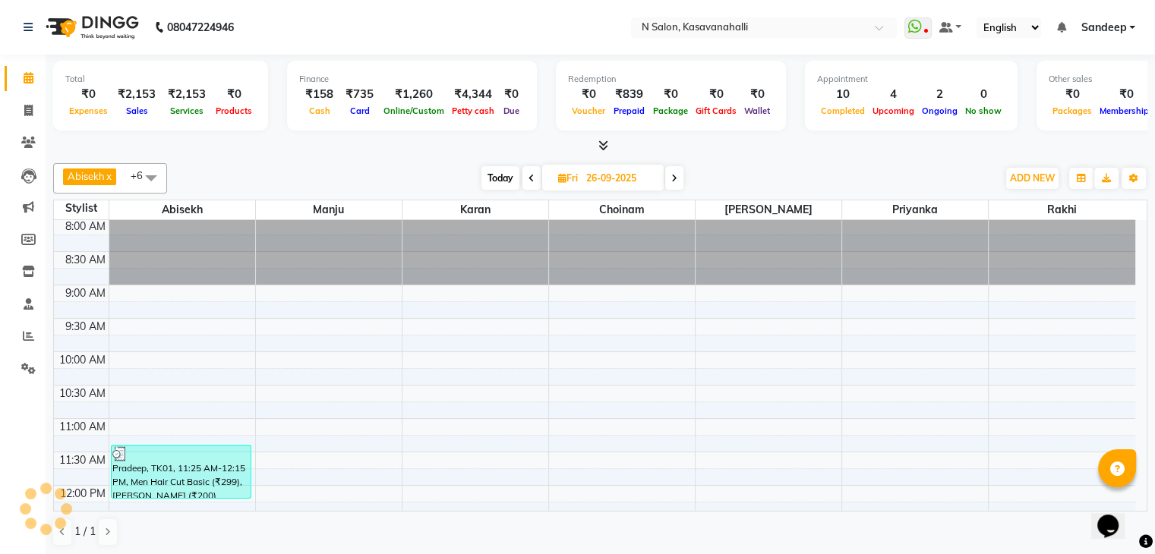
scroll to position [0, 0]
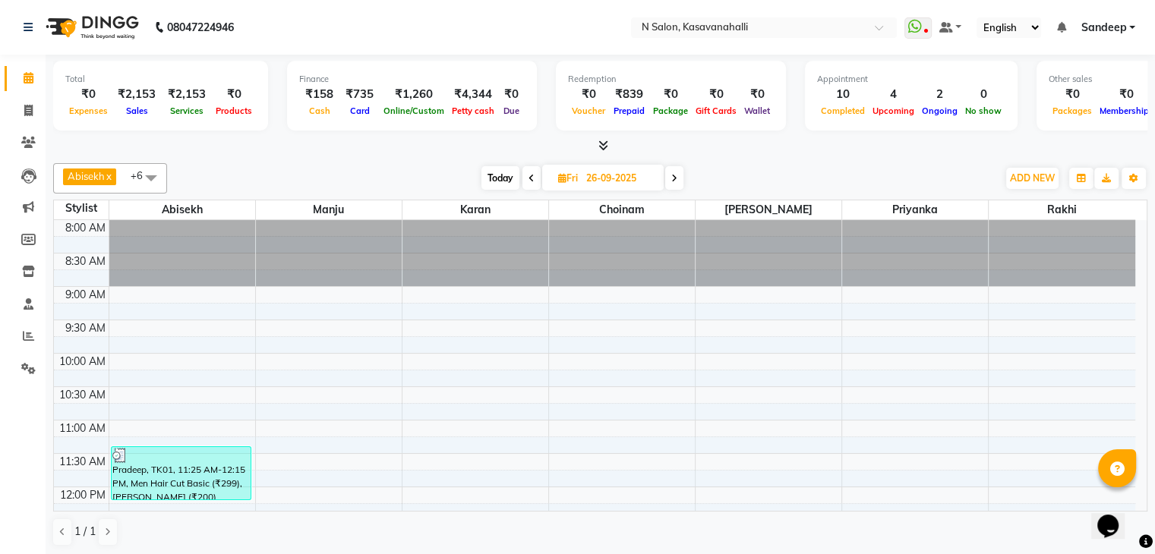
click at [149, 178] on span at bounding box center [151, 177] width 30 height 29
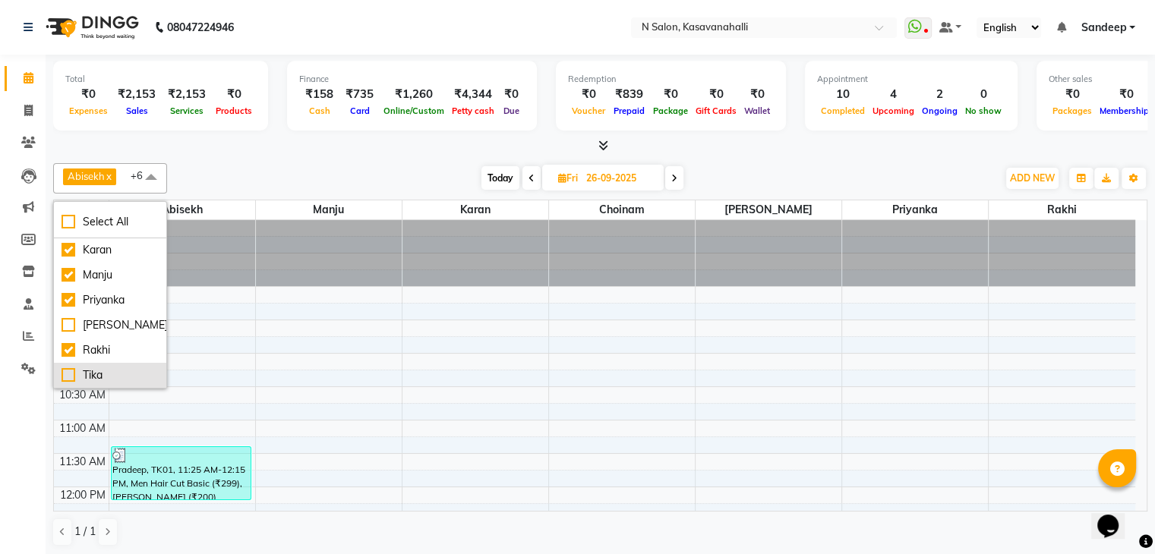
scroll to position [91, 0]
drag, startPoint x: 23, startPoint y: 92, endPoint x: 23, endPoint y: 100, distance: 8.4
click at [23, 93] on li "Calendar" at bounding box center [23, 78] width 46 height 33
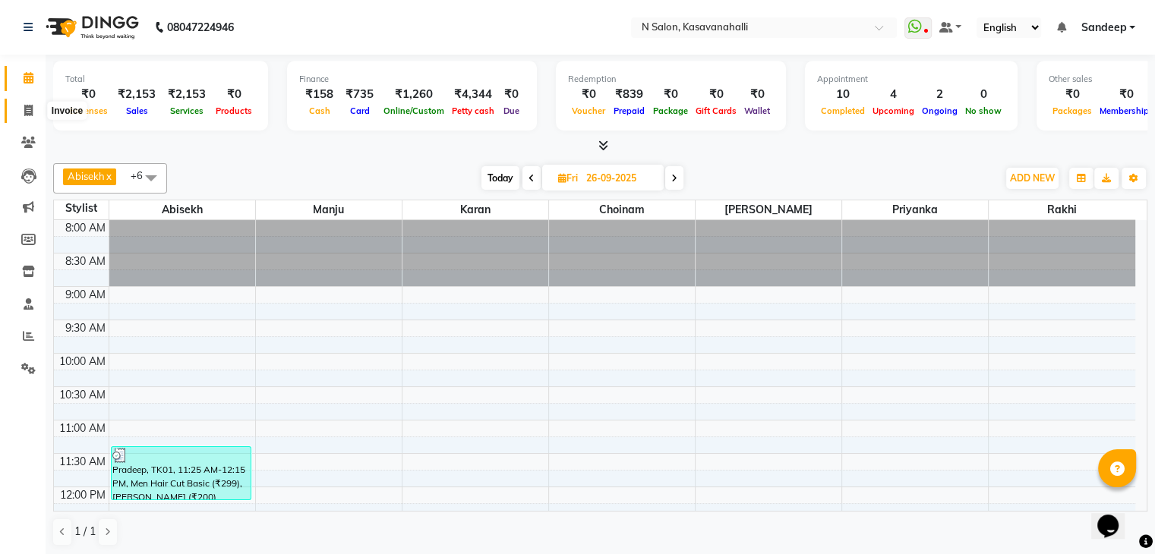
click at [25, 114] on icon at bounding box center [28, 110] width 8 height 11
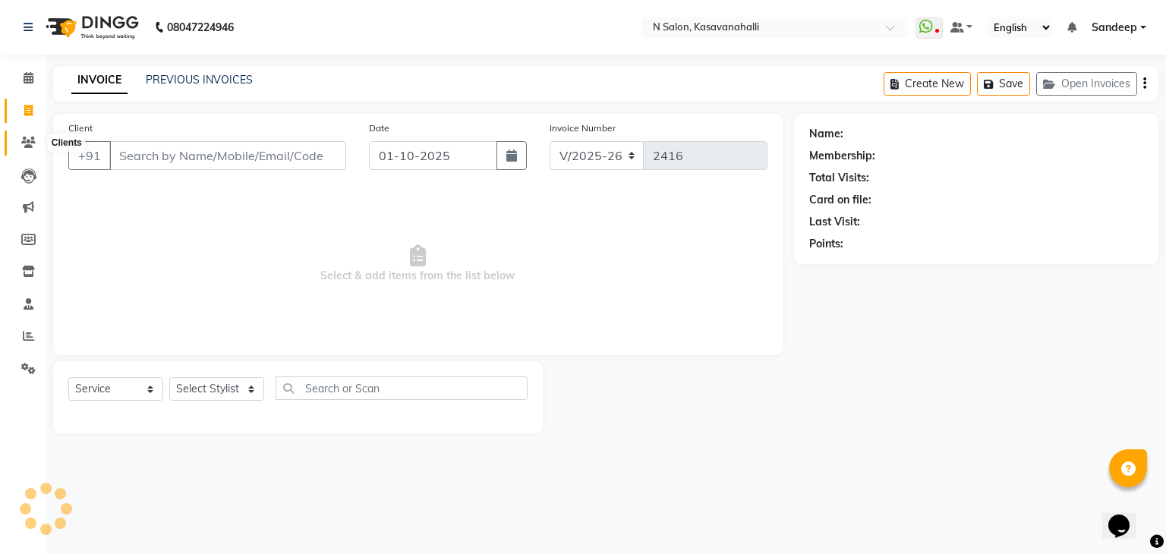
click at [29, 139] on icon at bounding box center [28, 142] width 14 height 11
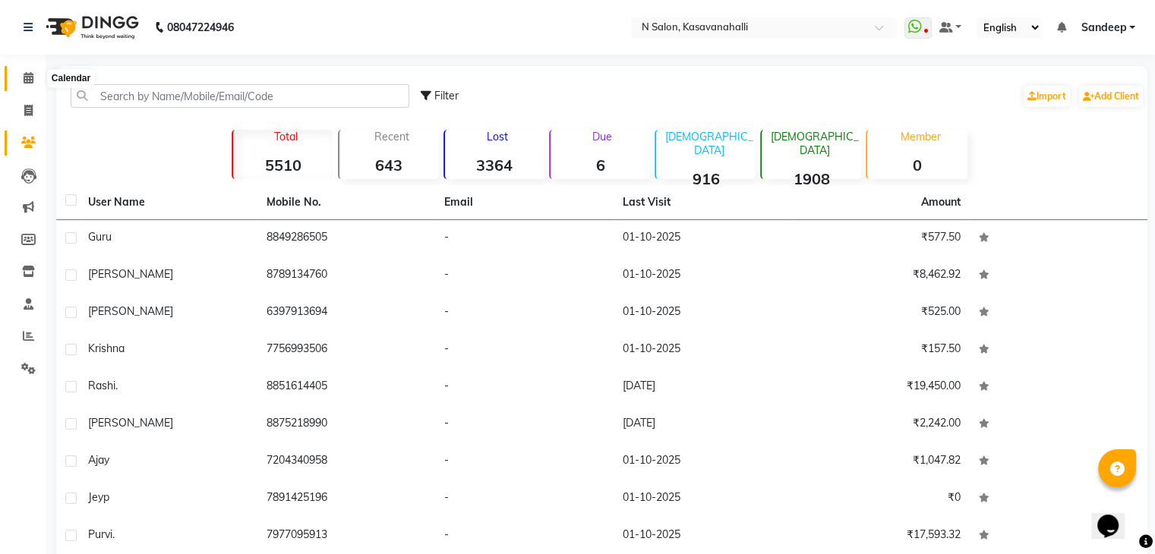
click at [31, 83] on icon at bounding box center [29, 77] width 10 height 11
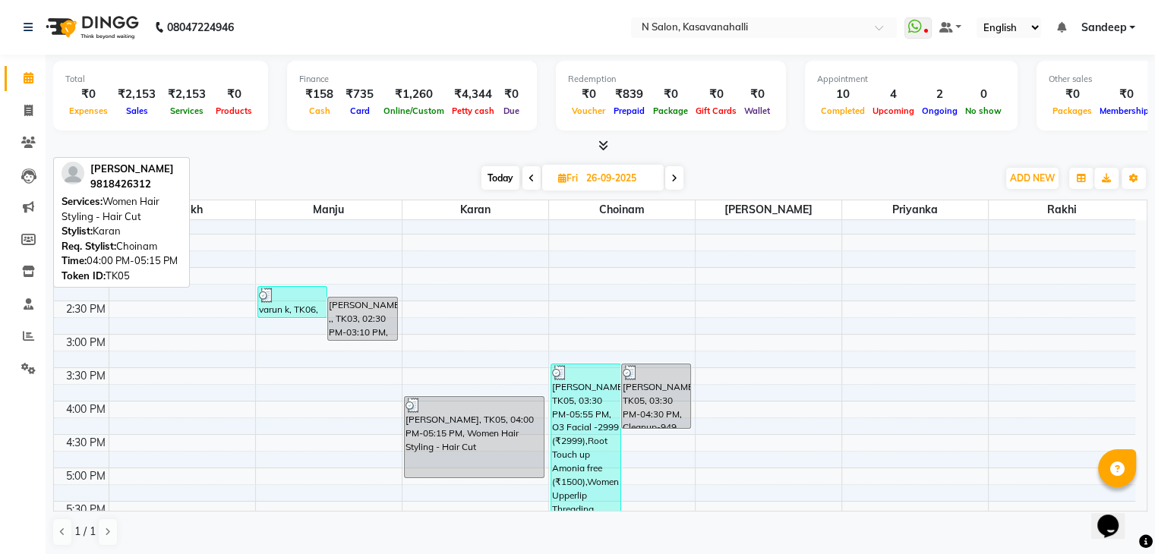
scroll to position [380, 0]
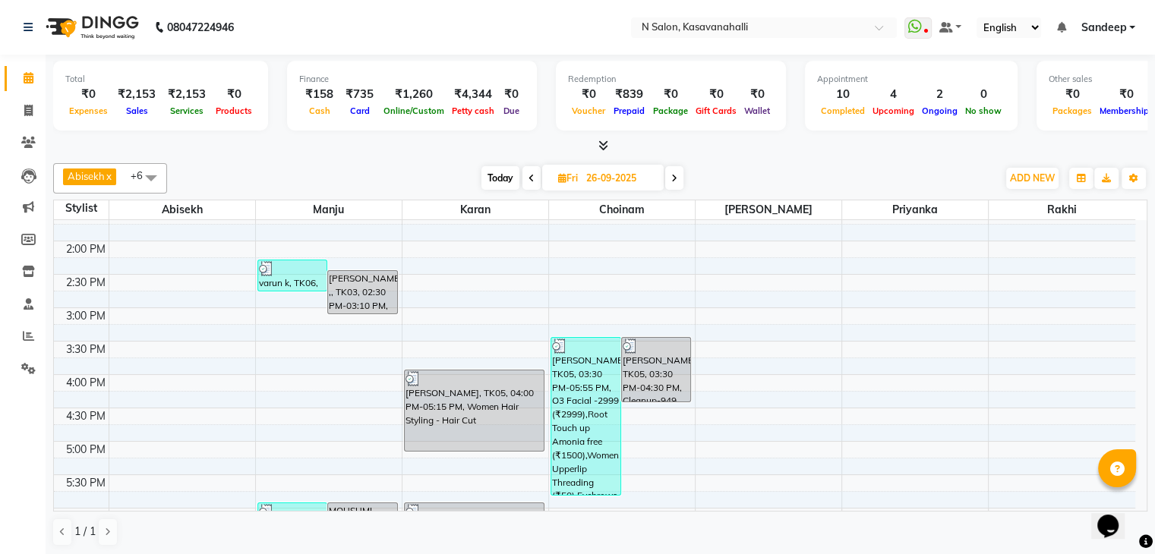
click at [495, 178] on span "Today" at bounding box center [500, 178] width 38 height 24
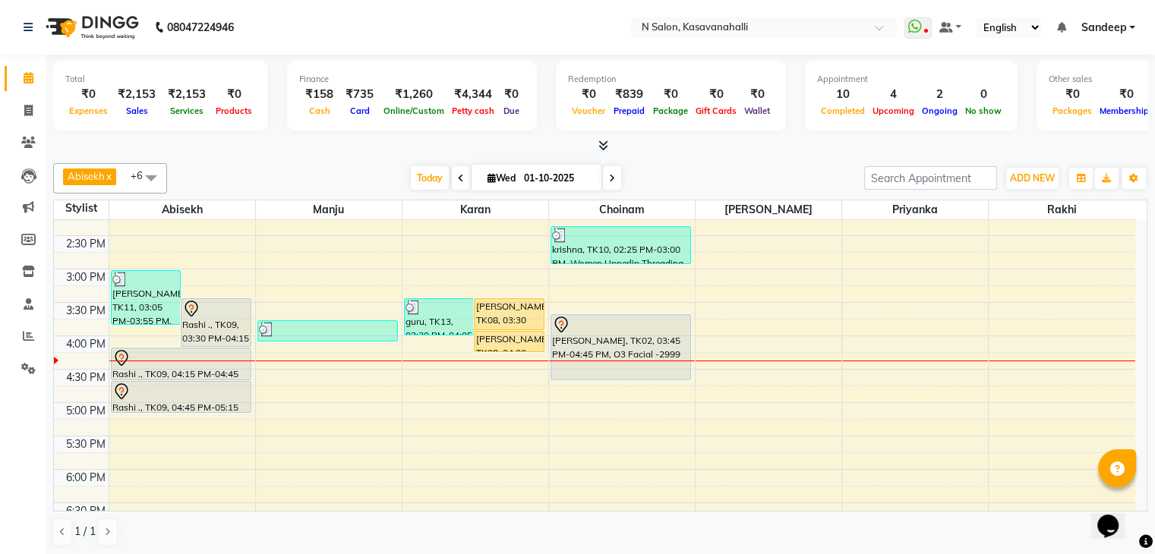
scroll to position [417, 0]
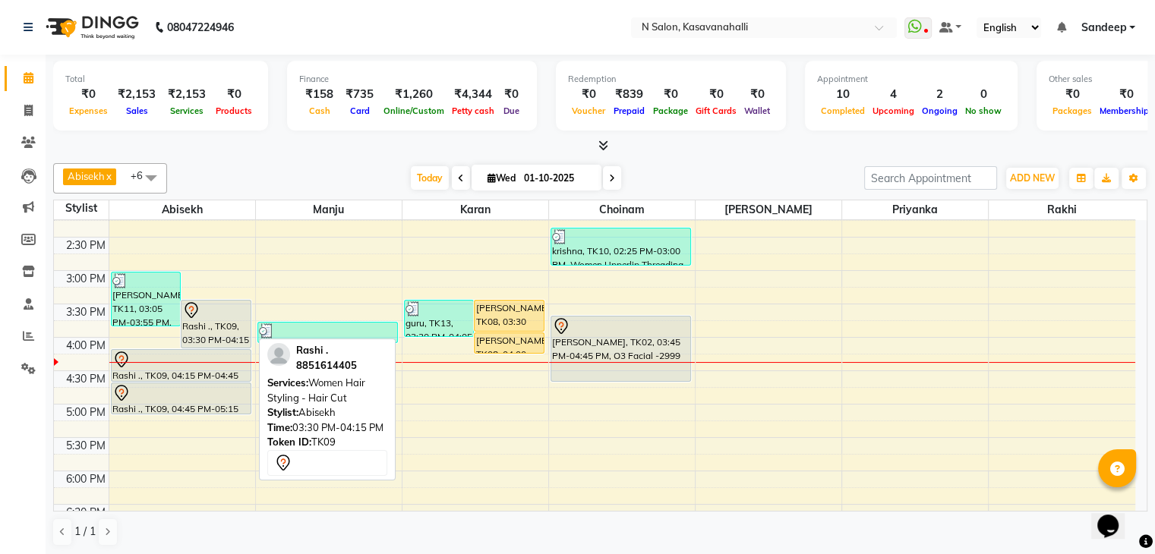
click at [220, 329] on div "Rashi ., TK09, 03:30 PM-04:15 PM, Women Hair Styling - Hair Cut" at bounding box center [215, 324] width 69 height 47
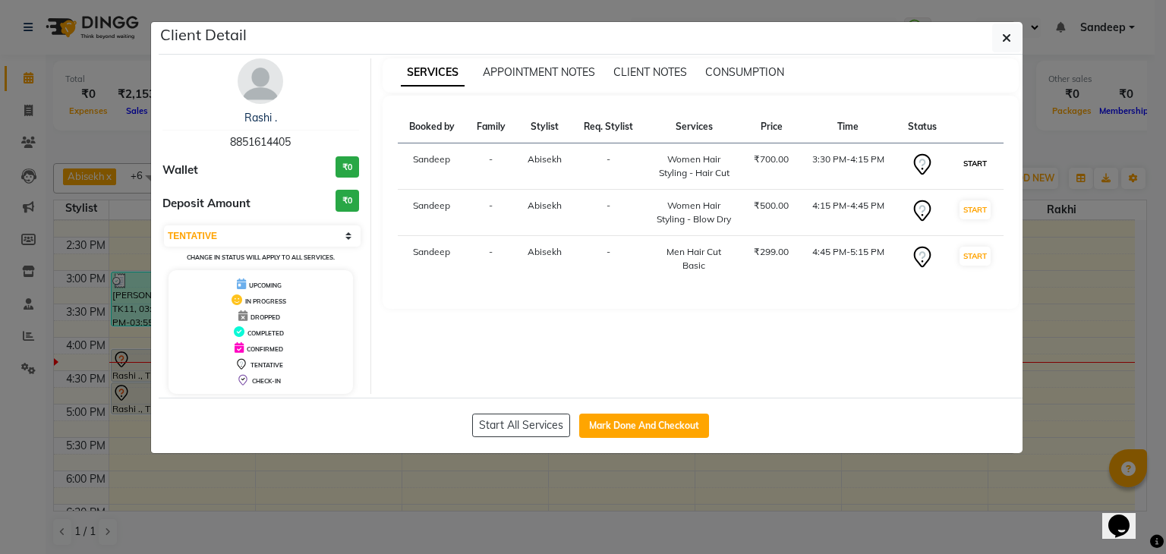
drag, startPoint x: 972, startPoint y: 166, endPoint x: 969, endPoint y: 192, distance: 26.7
click at [972, 166] on button "START" at bounding box center [975, 163] width 31 height 19
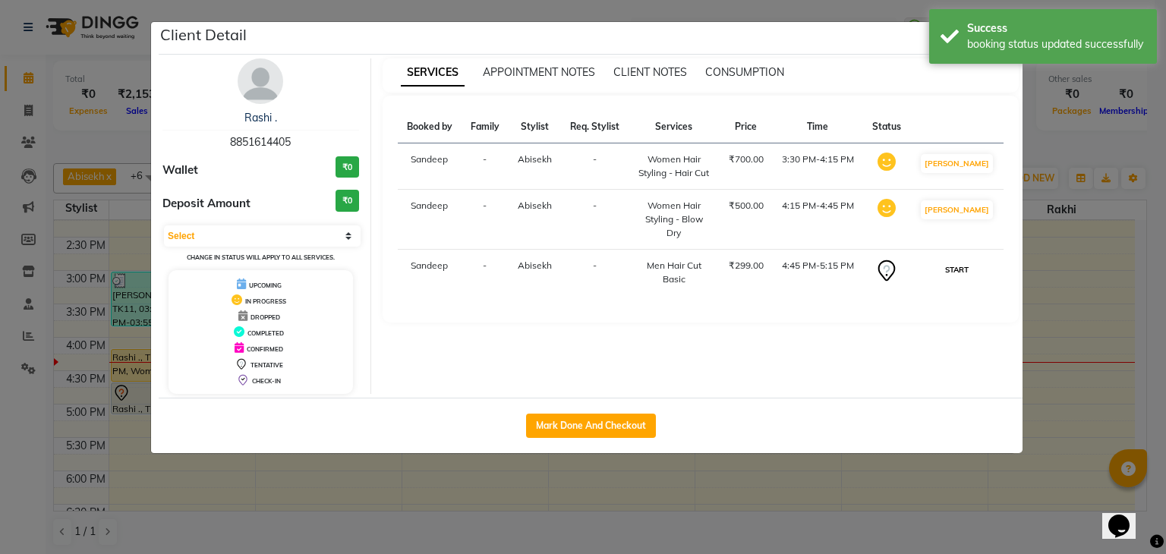
click at [966, 270] on button "START" at bounding box center [956, 269] width 31 height 19
click at [1054, 241] on ngb-modal-window "Client Detail Rashi . 8851614405 Wallet ₹0 Deposit Amount ₹0 Select IN SERVICE …" at bounding box center [583, 277] width 1166 height 554
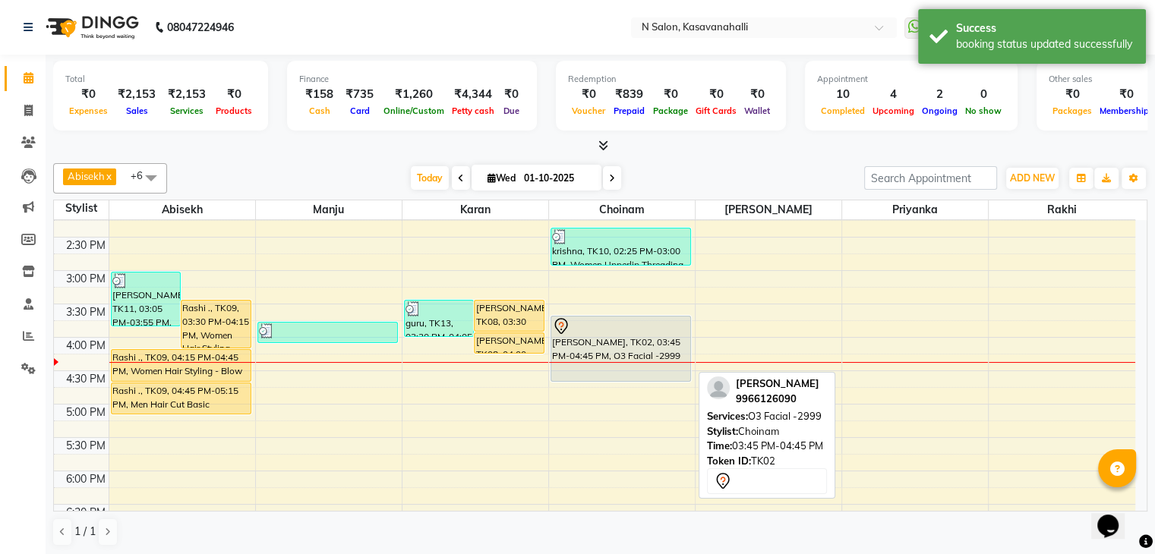
click at [623, 336] on div "[PERSON_NAME], TK02, 03:45 PM-04:45 PM, O3 Facial -2999" at bounding box center [620, 349] width 139 height 65
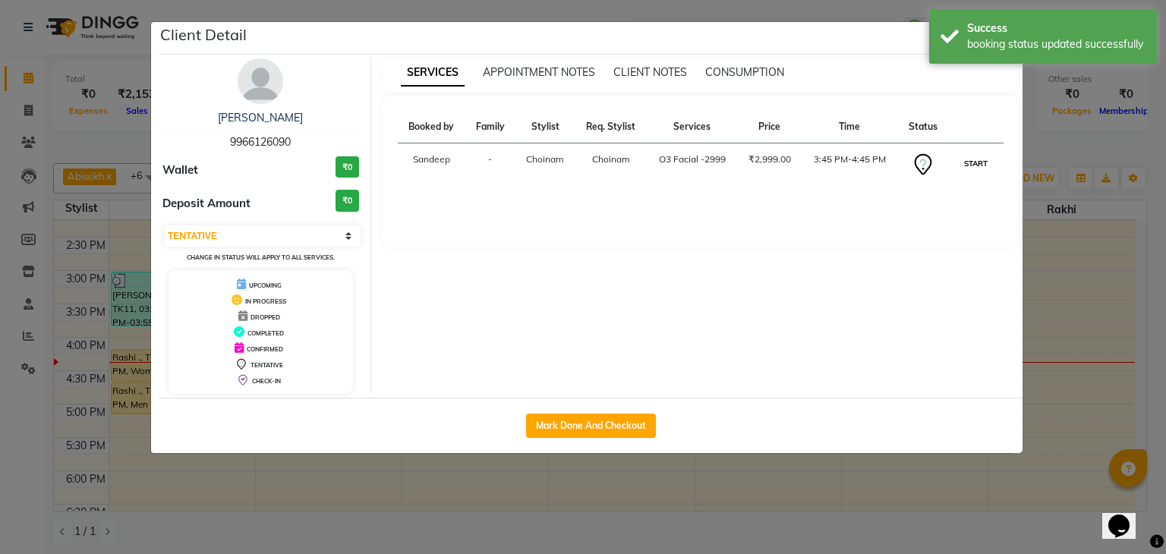
click at [972, 166] on button "START" at bounding box center [975, 163] width 31 height 19
click at [1043, 183] on ngb-modal-window "Client Detail karishma 9966126090 Wallet ₹0 Deposit Amount ₹0 Select IN SERVICE…" at bounding box center [583, 277] width 1166 height 554
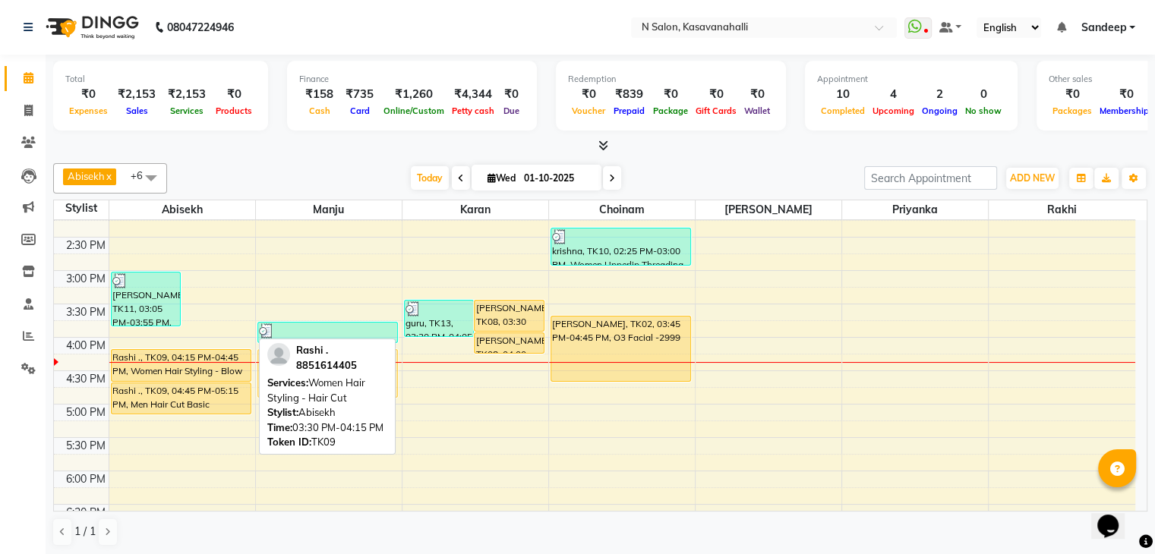
drag, startPoint x: 223, startPoint y: 340, endPoint x: 322, endPoint y: 383, distance: 107.5
click at [322, 383] on div "Abisekh x Karan x Manju x Amandeep kaur x Choinam x Priyanka x Rakhi x +6 Selec…" at bounding box center [600, 355] width 1094 height 396
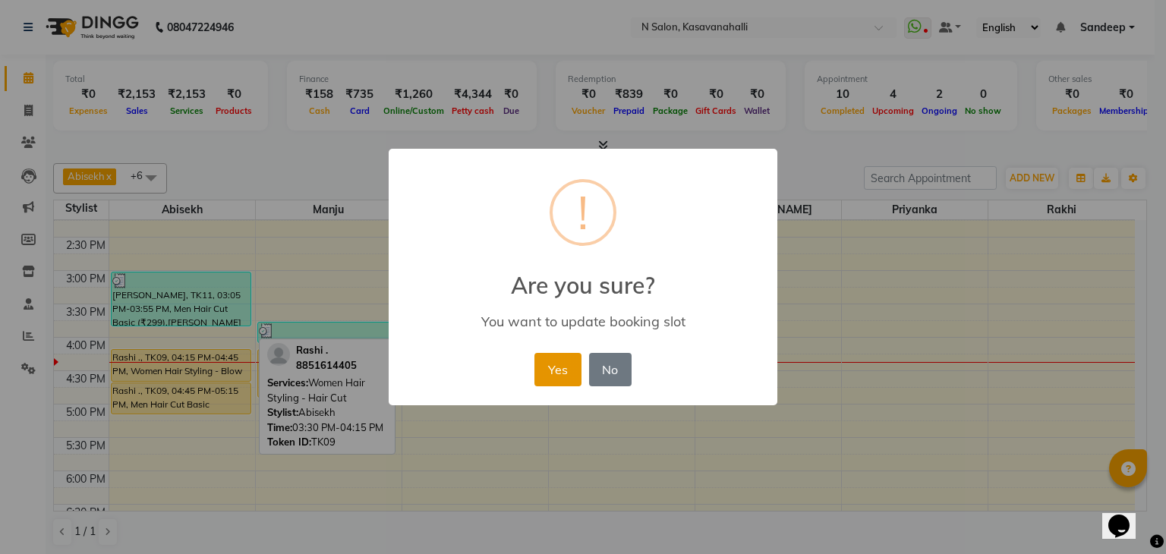
click at [550, 374] on button "Yes" at bounding box center [557, 369] width 46 height 33
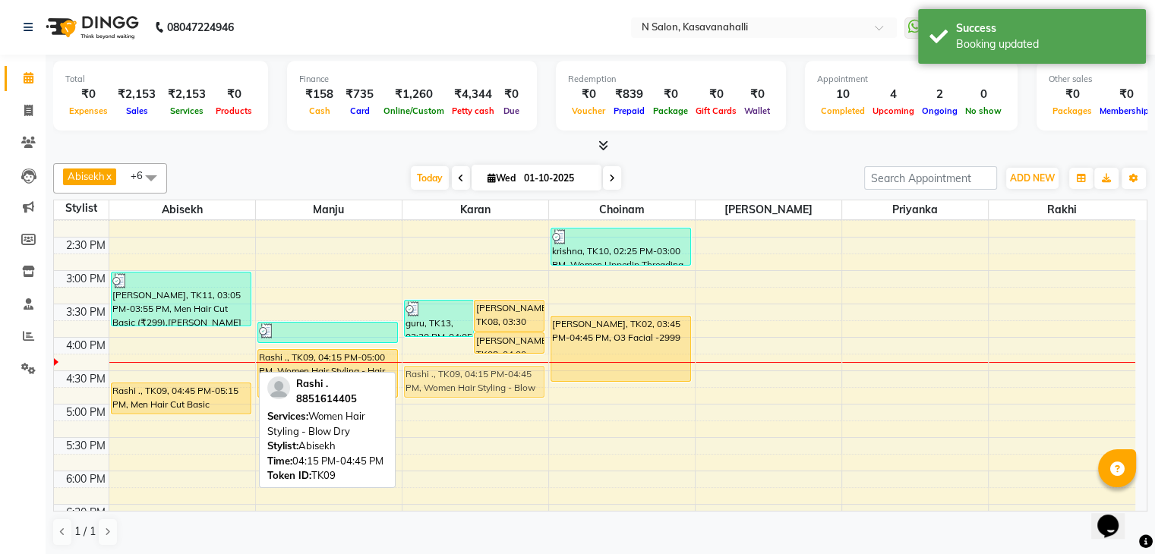
drag, startPoint x: 155, startPoint y: 365, endPoint x: 417, endPoint y: 386, distance: 262.8
click at [417, 386] on tr "jeyp, TK01, 01:30 PM-01:50 PM, Beard jeyp, TK01, 01:45 PM-02:15 PM, Men Hair Cu…" at bounding box center [594, 237] width 1081 height 868
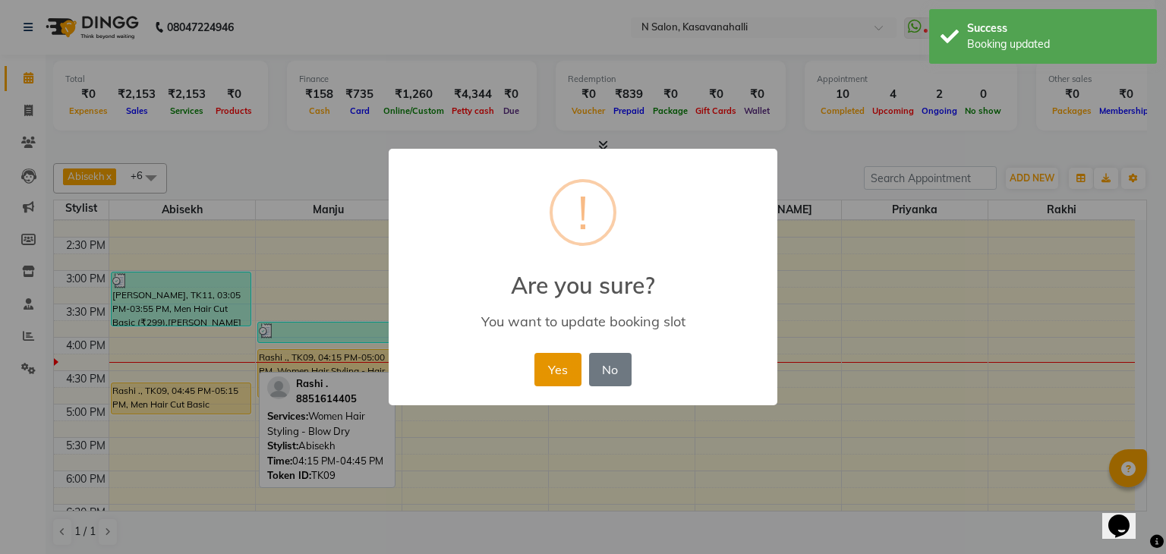
click at [547, 377] on button "Yes" at bounding box center [557, 369] width 46 height 33
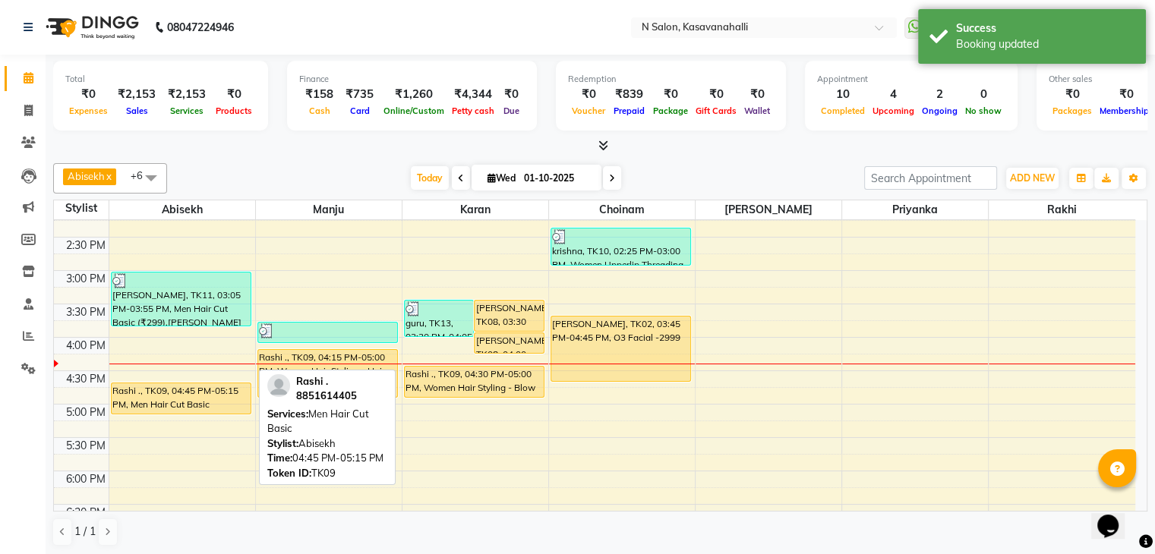
click at [134, 394] on div "Rashi ., TK09, 04:45 PM-05:15 PM, Men Hair Cut Basic" at bounding box center [181, 398] width 139 height 30
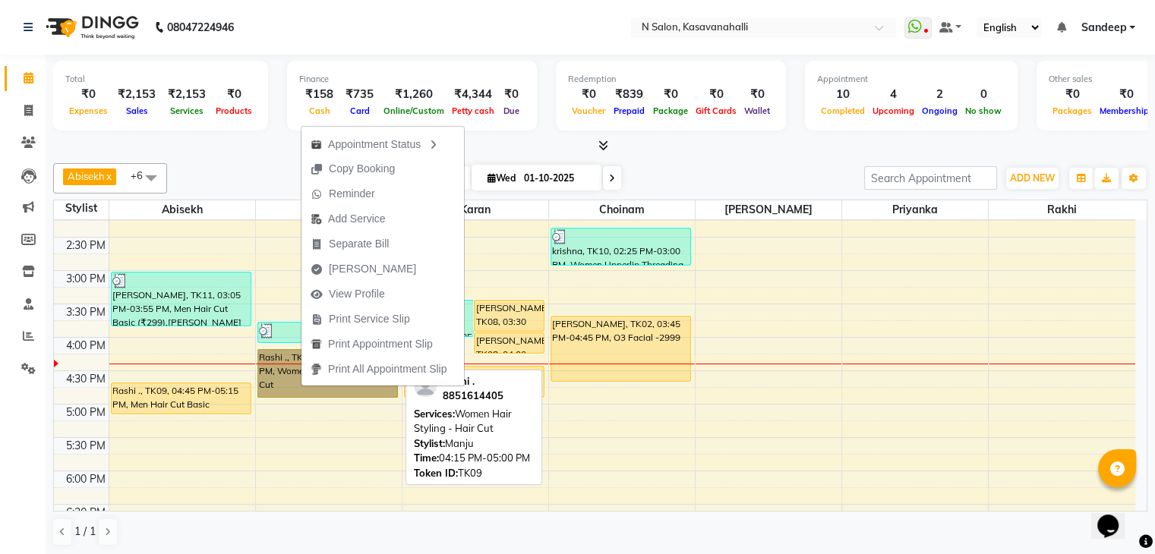
click at [285, 375] on link "Rashi ., TK09, 04:15 PM-05:00 PM, Women Hair Styling - Hair Cut" at bounding box center [327, 373] width 140 height 49
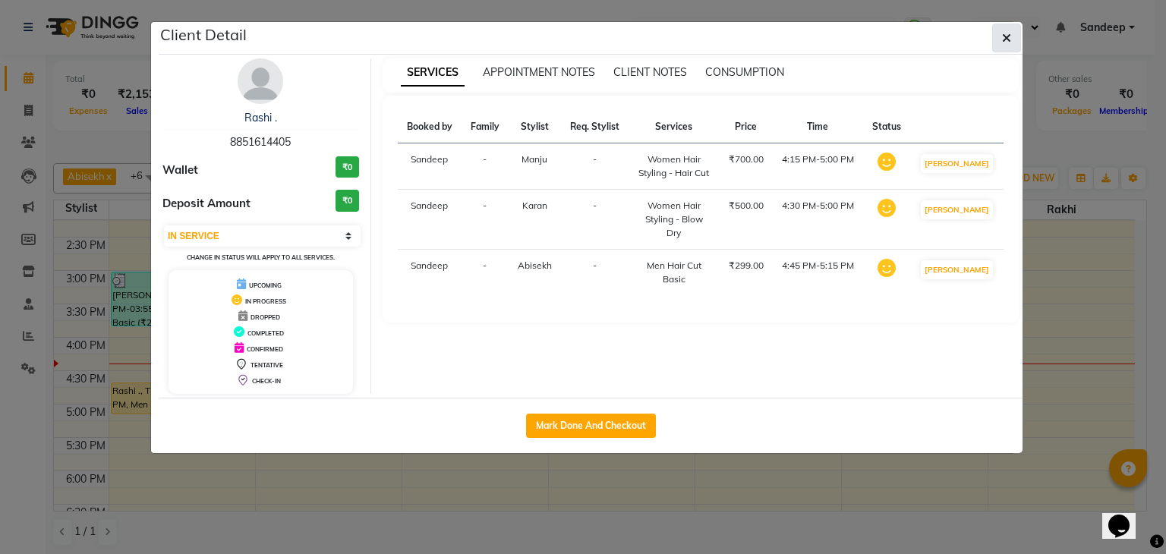
click at [1014, 40] on button "button" at bounding box center [1006, 38] width 29 height 29
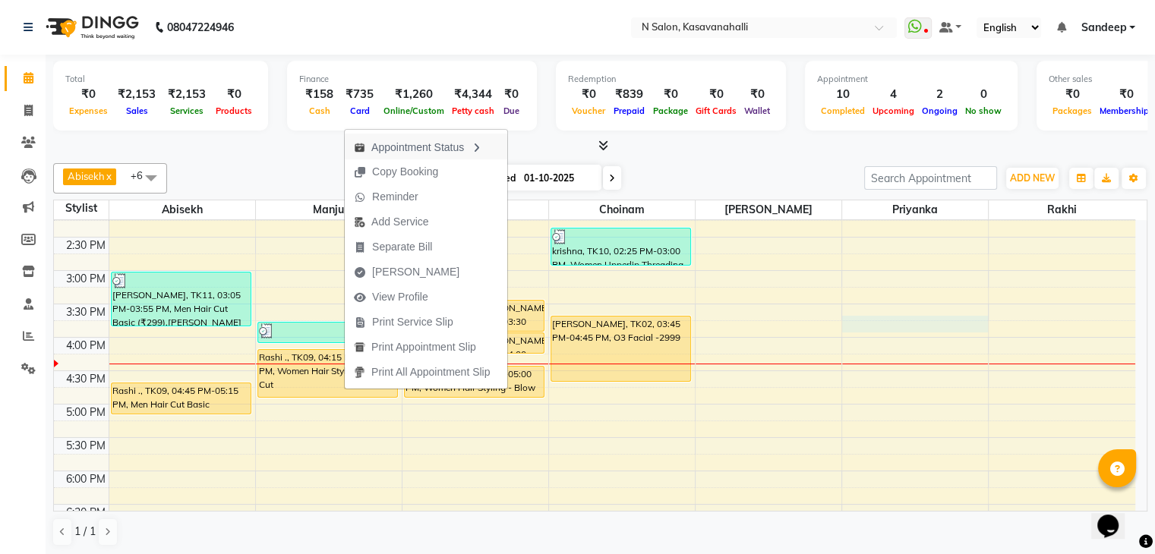
click at [860, 323] on div "8:00 AM 8:30 AM 9:00 AM 9:30 AM 10:00 AM 10:30 AM 11:00 AM 11:30 AM 12:00 PM 12…" at bounding box center [594, 237] width 1081 height 868
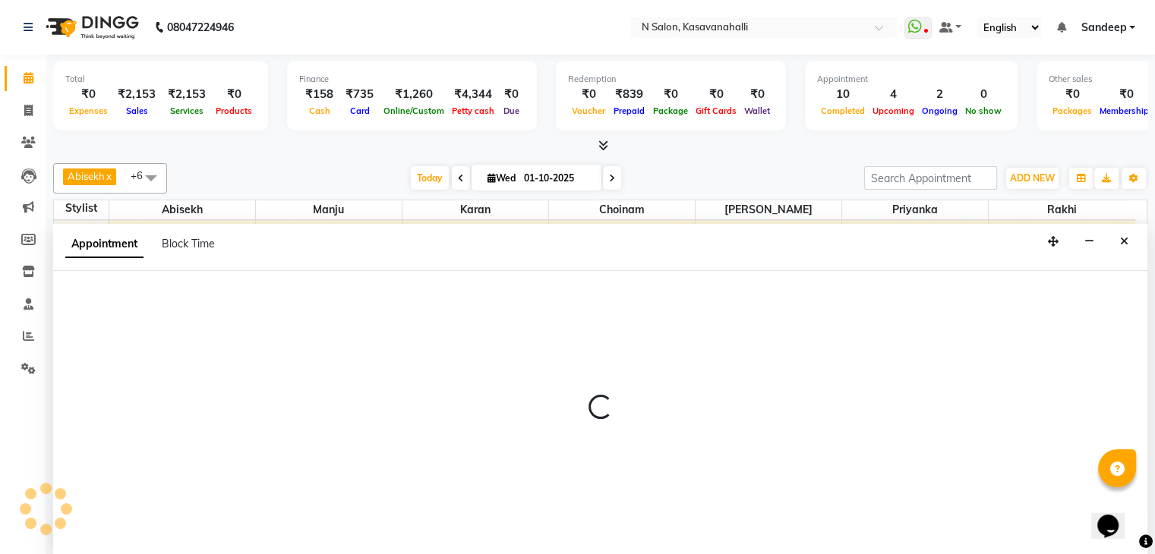
scroll to position [1, 0]
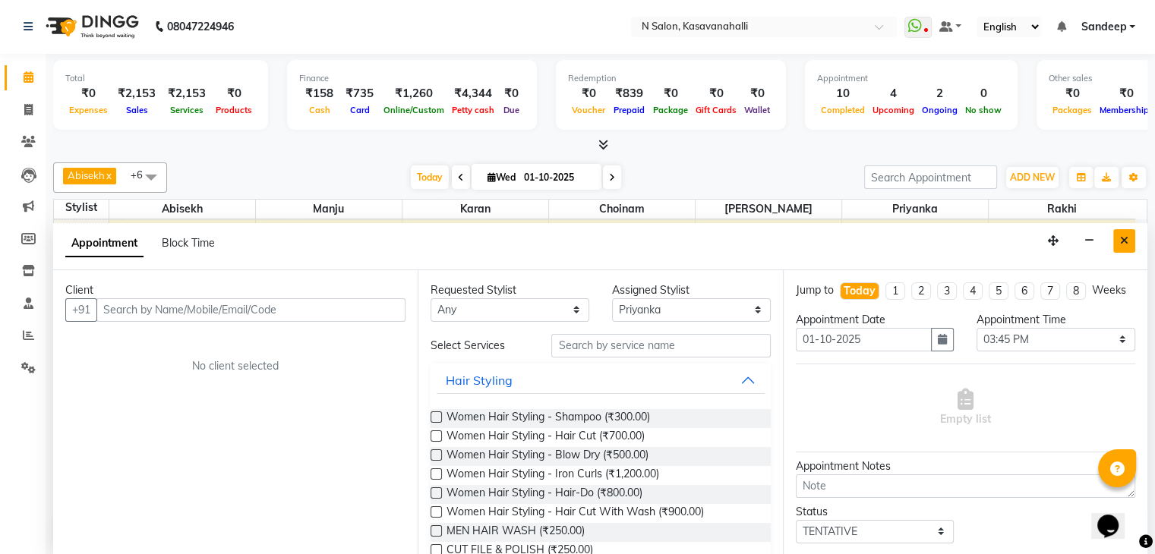
click at [1115, 241] on button "Close" at bounding box center [1124, 241] width 22 height 24
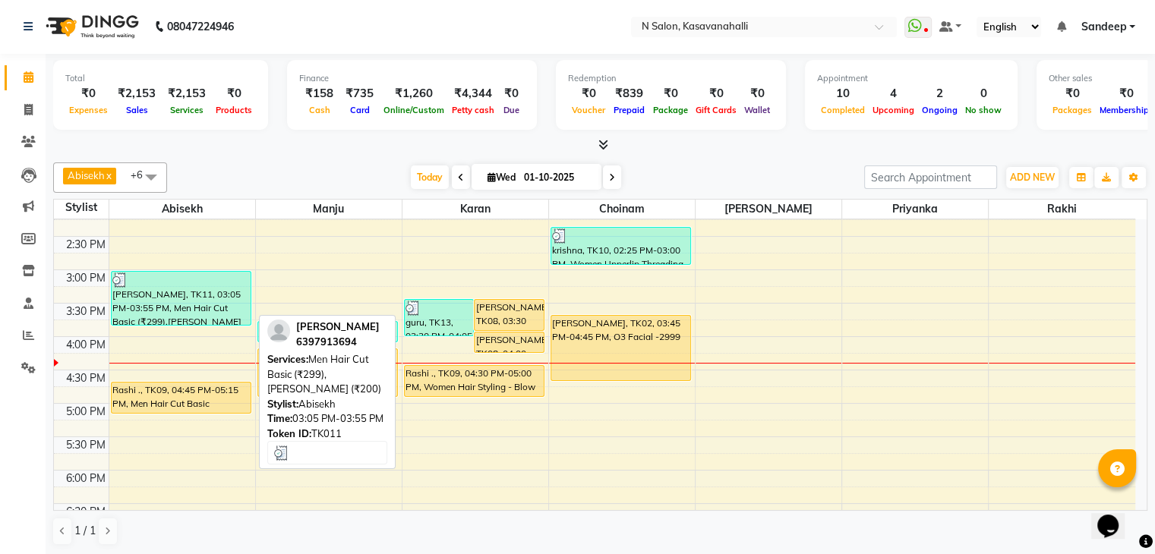
click at [216, 299] on div "[PERSON_NAME], TK11, 03:05 PM-03:55 PM, Men Hair Cut Basic (₹299),[PERSON_NAME]…" at bounding box center [181, 298] width 139 height 53
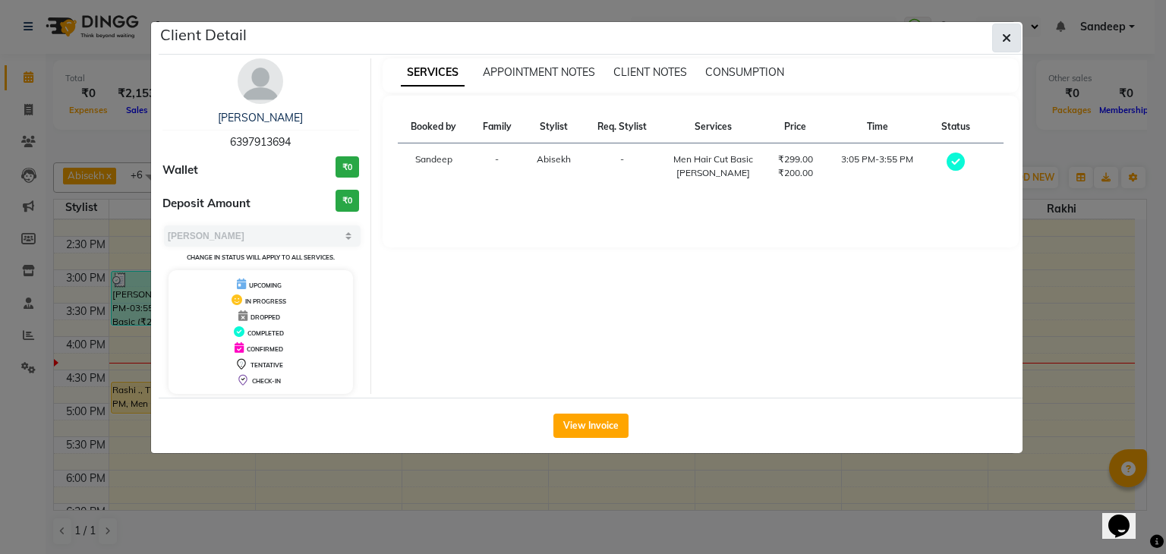
click at [1009, 40] on icon "button" at bounding box center [1006, 38] width 9 height 12
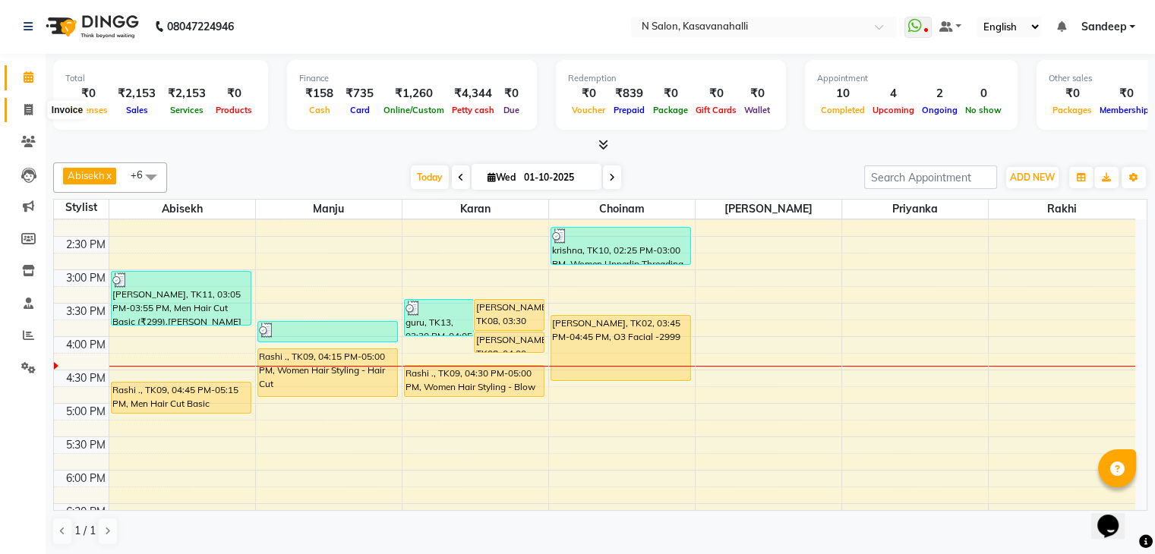
drag, startPoint x: 23, startPoint y: 106, endPoint x: 40, endPoint y: 109, distance: 17.6
click at [24, 105] on span at bounding box center [28, 110] width 27 height 17
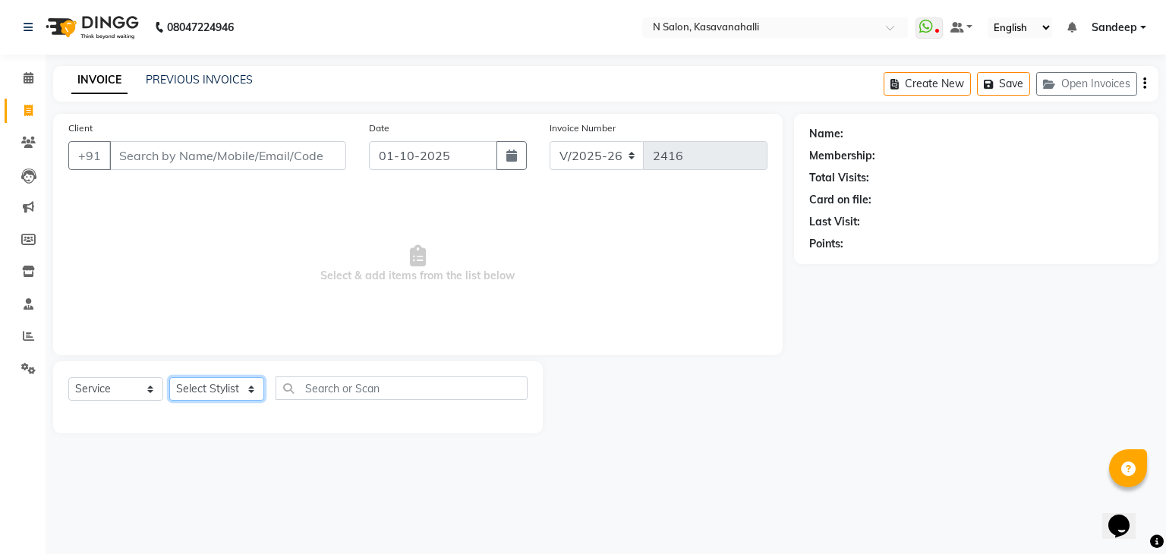
click at [237, 390] on select "Select Stylist Abisekh [PERSON_NAME] Choinam Karan Manju Owner [PERSON_NAME] [P…" at bounding box center [216, 389] width 95 height 24
click at [169, 378] on select "Select Stylist Abisekh [PERSON_NAME] Choinam Karan Manju Owner [PERSON_NAME] [P…" at bounding box center [216, 389] width 95 height 24
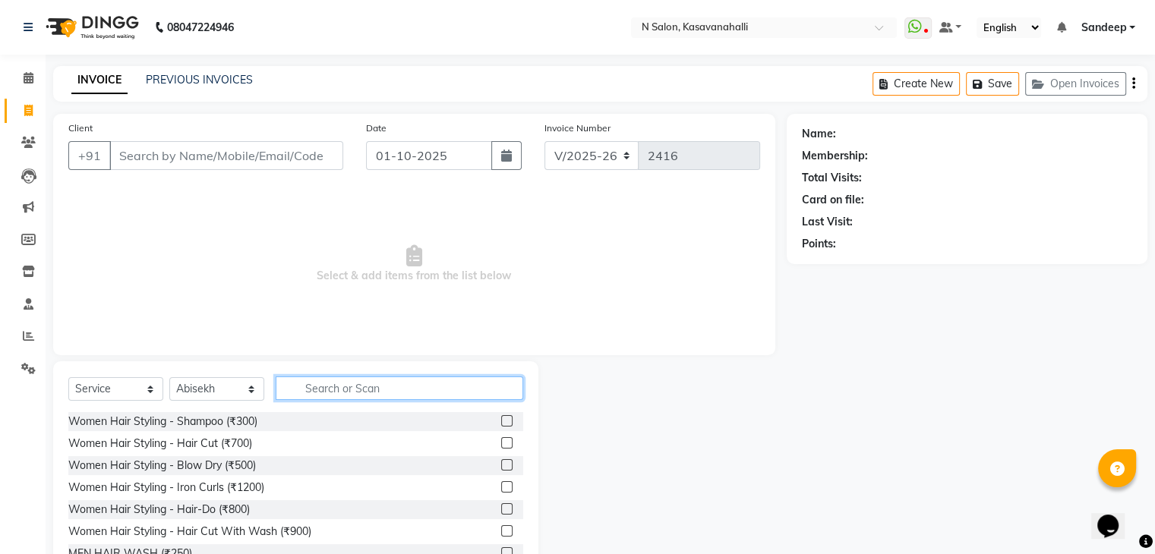
click at [335, 383] on input "text" at bounding box center [400, 389] width 248 height 24
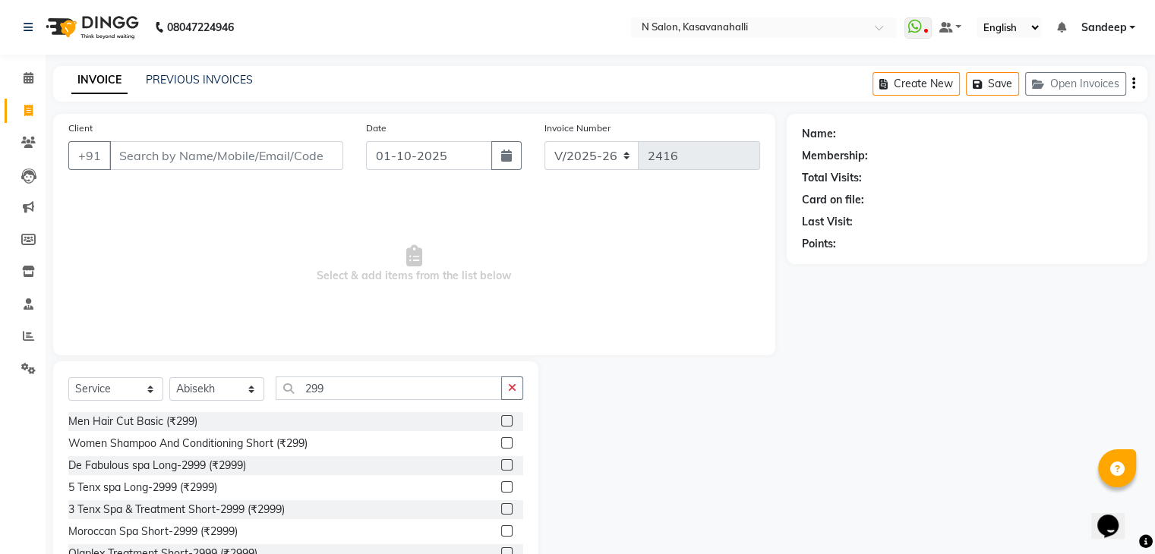
click at [501, 420] on label at bounding box center [506, 420] width 11 height 11
click at [501, 420] on input "checkbox" at bounding box center [506, 422] width 10 height 10
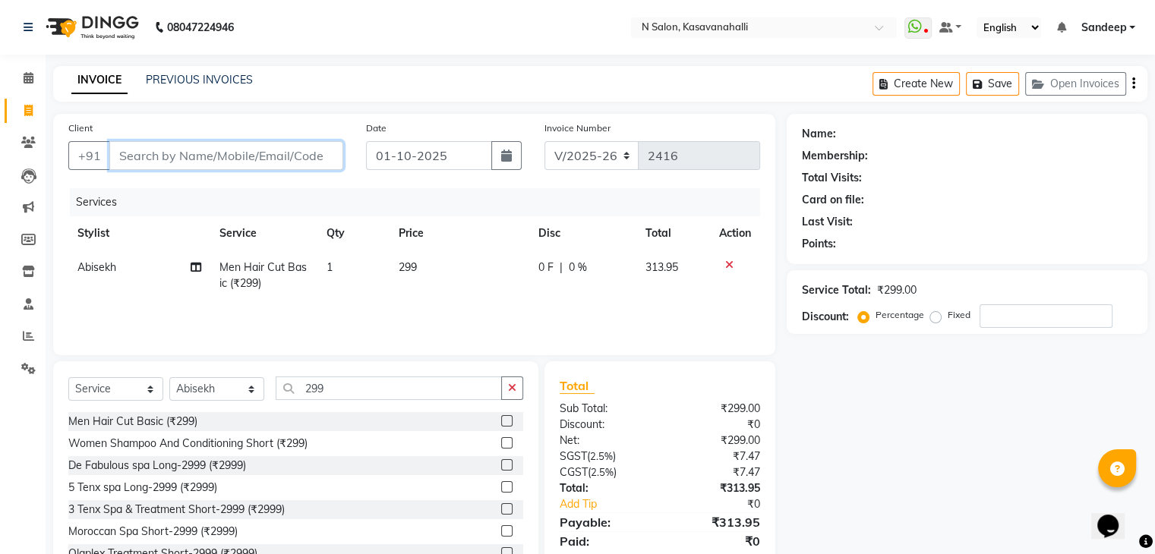
click at [253, 157] on input "Client" at bounding box center [226, 155] width 234 height 29
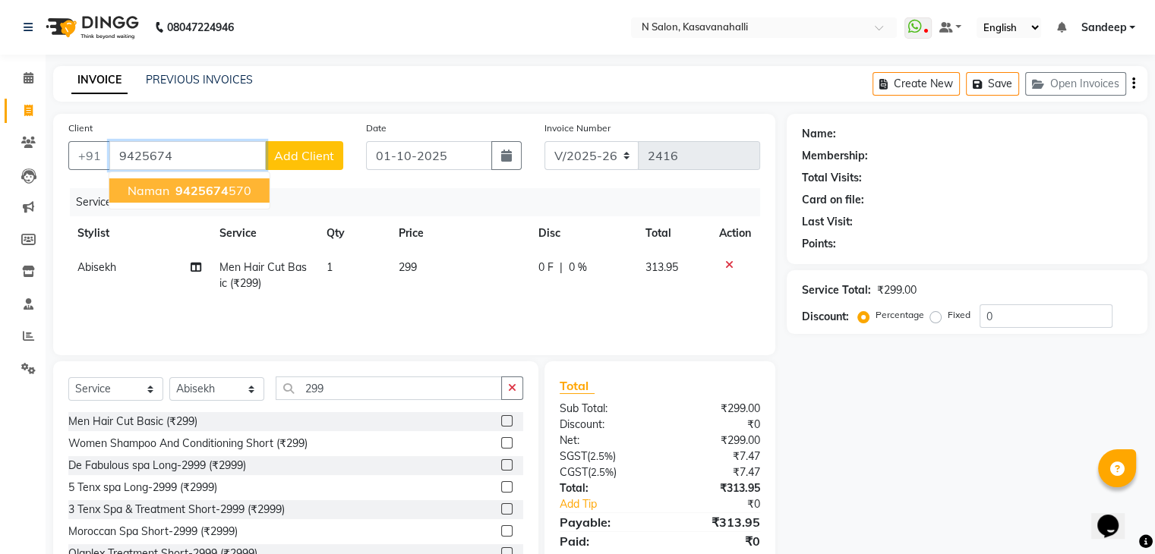
click at [185, 197] on span "9425674" at bounding box center [201, 190] width 53 height 15
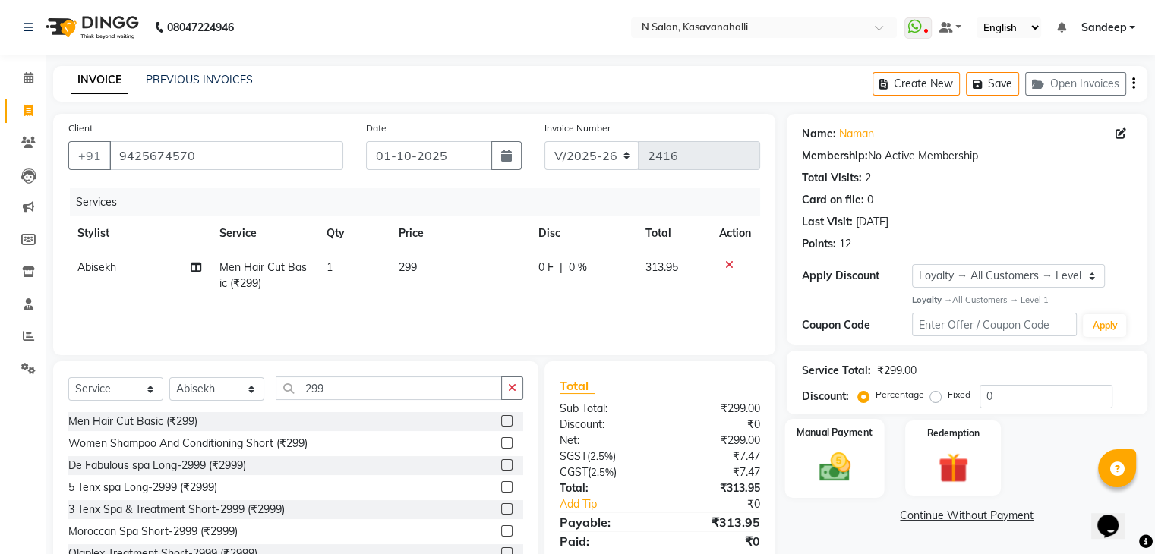
scroll to position [55, 0]
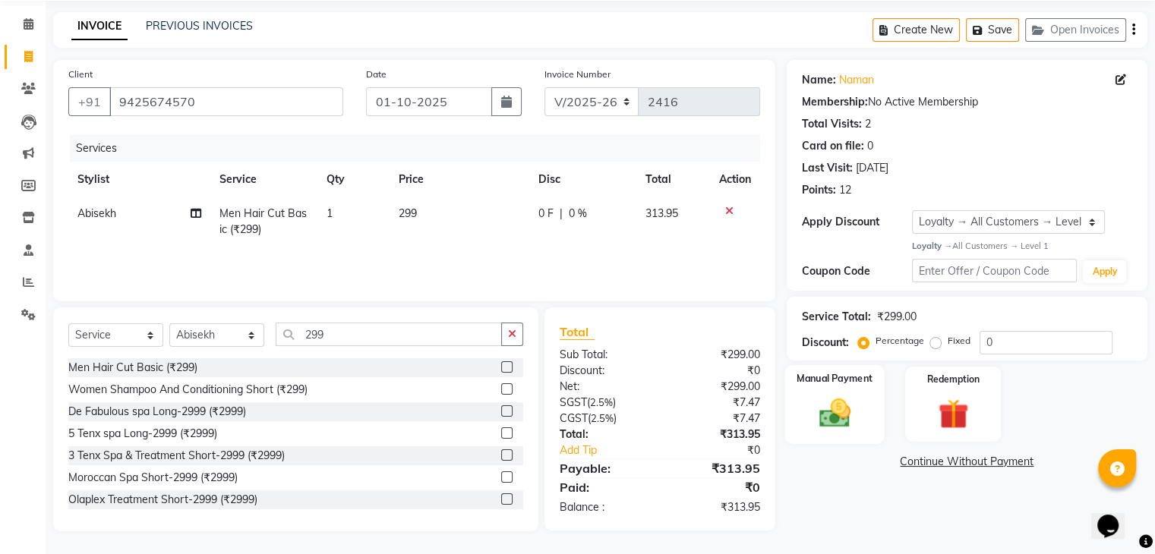
click at [862, 420] on div "Manual Payment" at bounding box center [833, 404] width 99 height 78
click at [926, 465] on span "ONLINE" at bounding box center [916, 461] width 39 height 17
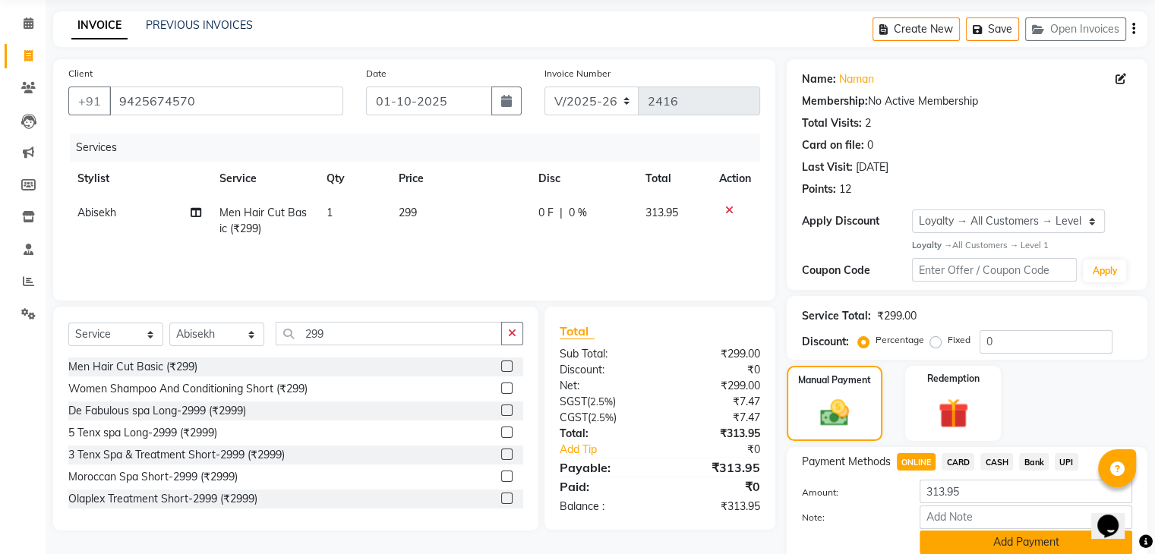
click at [1014, 531] on button "Add Payment" at bounding box center [1025, 543] width 213 height 24
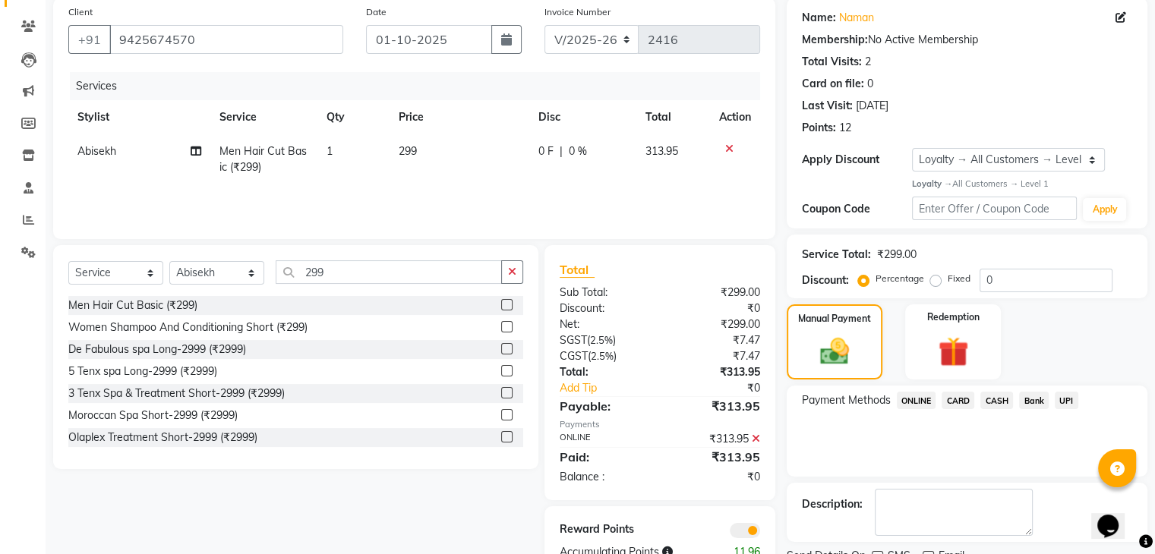
scroll to position [178, 0]
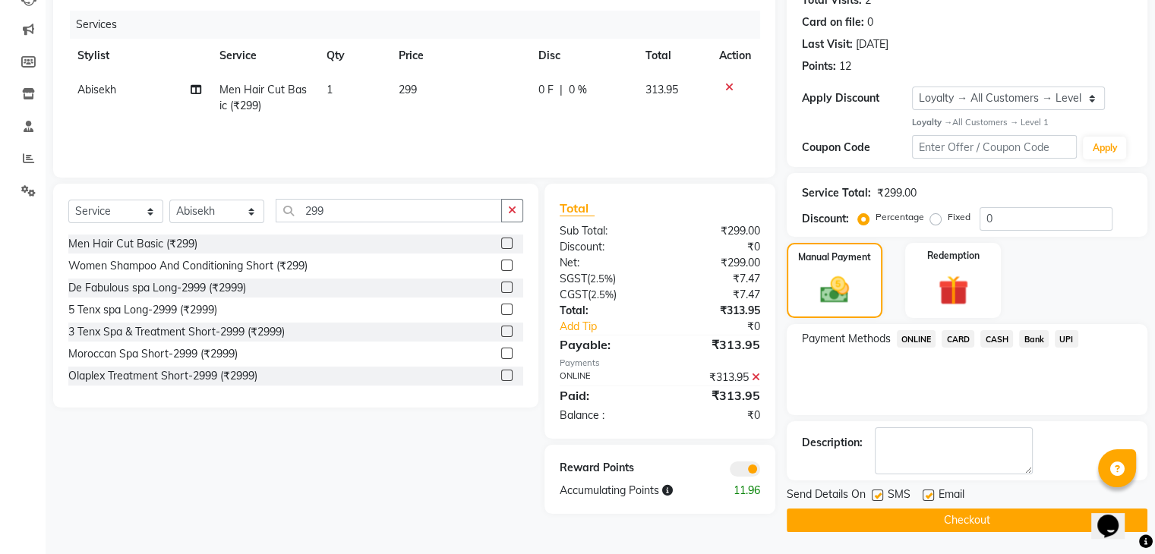
click at [981, 514] on button "Checkout" at bounding box center [967, 521] width 361 height 24
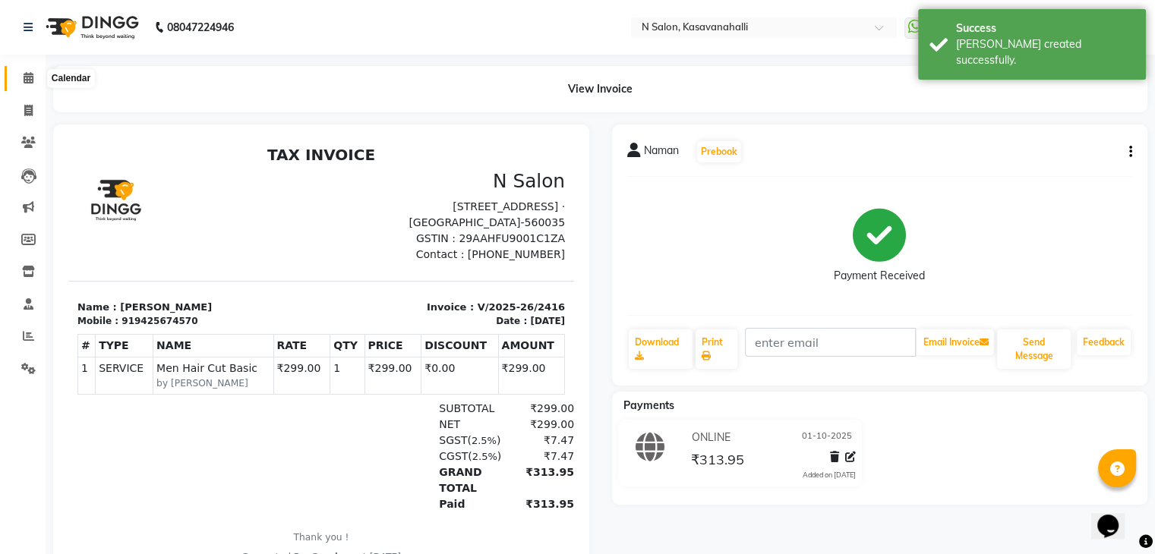
click at [24, 79] on icon at bounding box center [29, 77] width 10 height 11
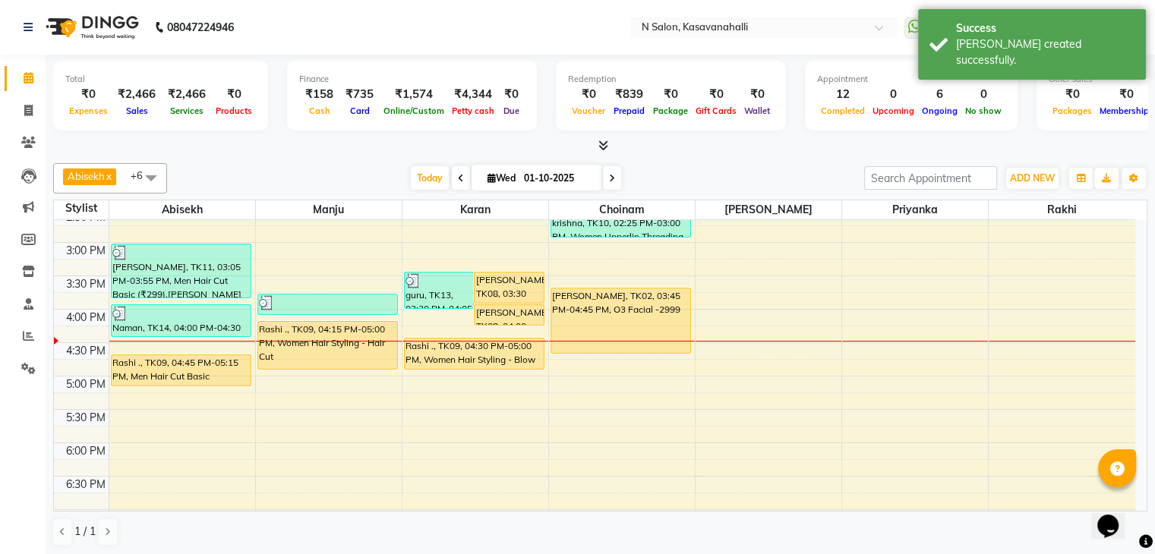
scroll to position [493, 0]
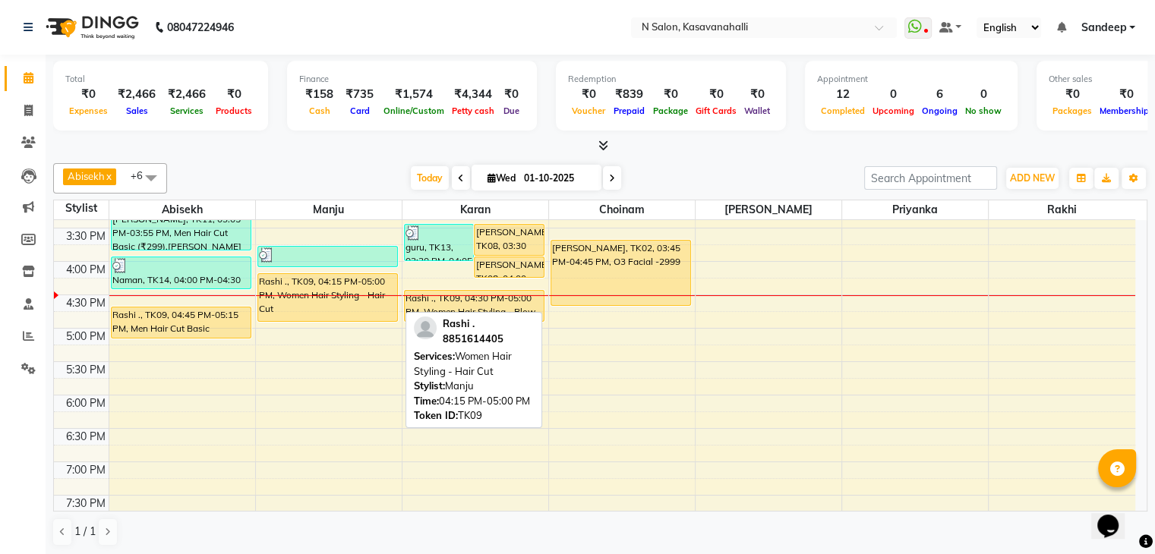
click at [330, 315] on div "Rashi ., TK09, 04:15 PM-05:00 PM, Women Hair Styling - Hair Cut" at bounding box center [327, 297] width 139 height 47
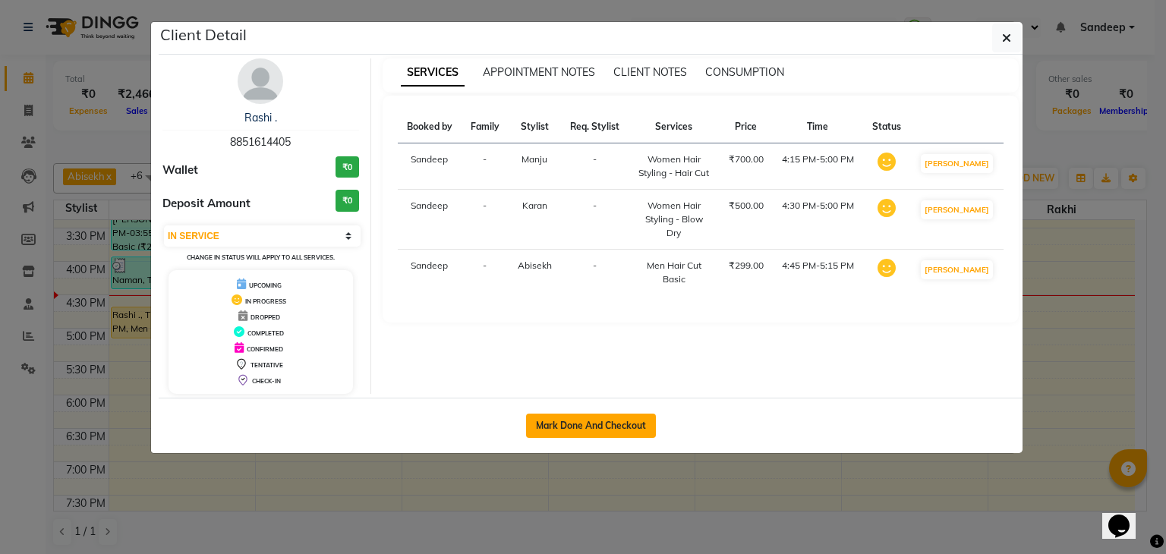
click at [571, 420] on button "Mark Done And Checkout" at bounding box center [591, 426] width 130 height 24
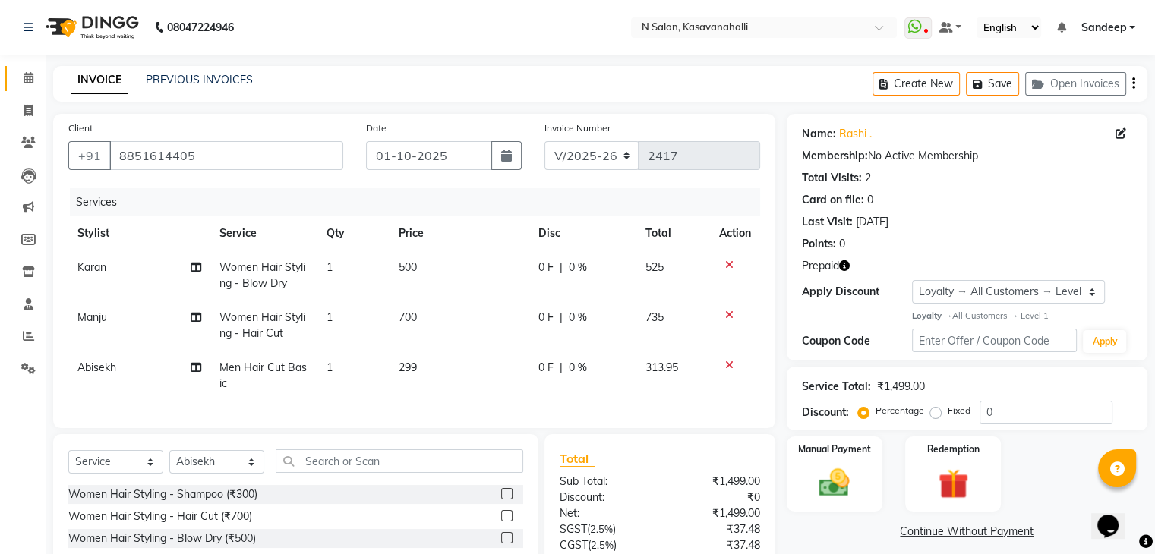
scroll to position [139, 0]
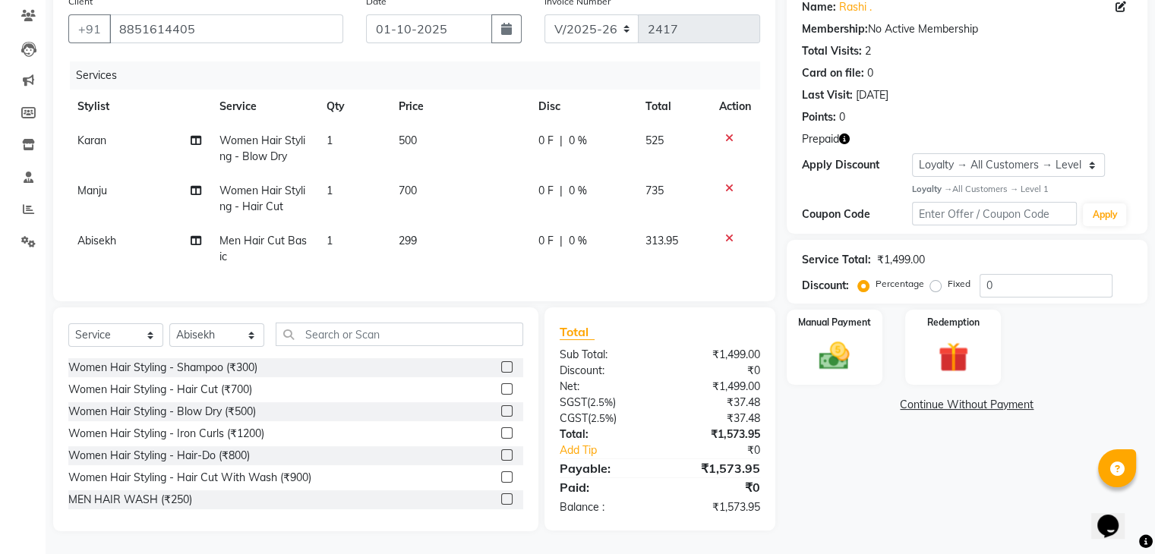
drag, startPoint x: 289, startPoint y: 134, endPoint x: 296, endPoint y: 137, distance: 8.2
click at [292, 134] on span "Women Hair Styling - Blow Dry" at bounding box center [262, 149] width 86 height 30
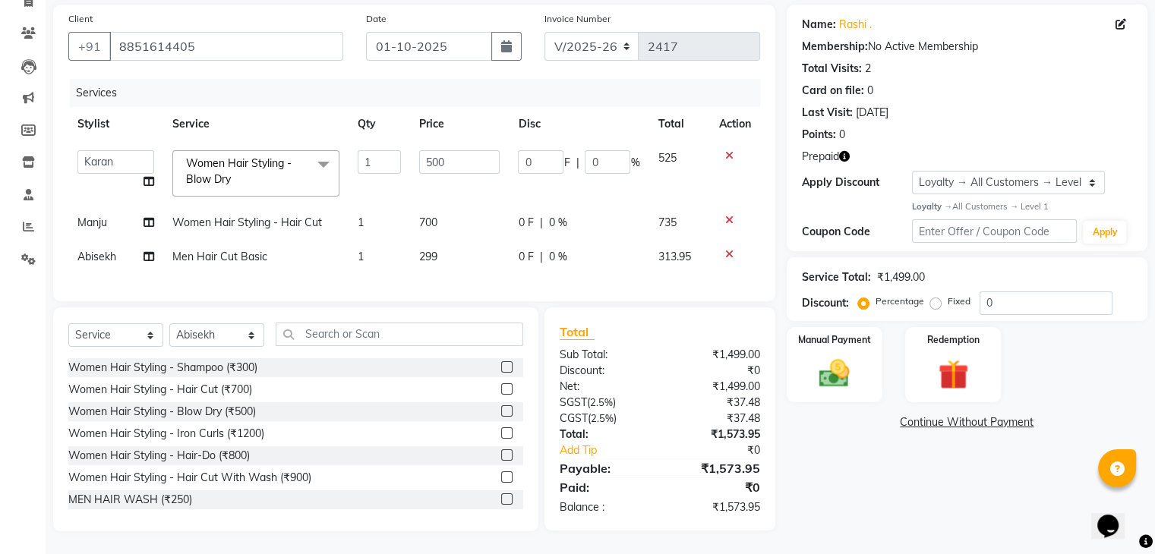
click at [296, 165] on span "Women Hair Styling - Blow Dry x" at bounding box center [249, 172] width 134 height 33
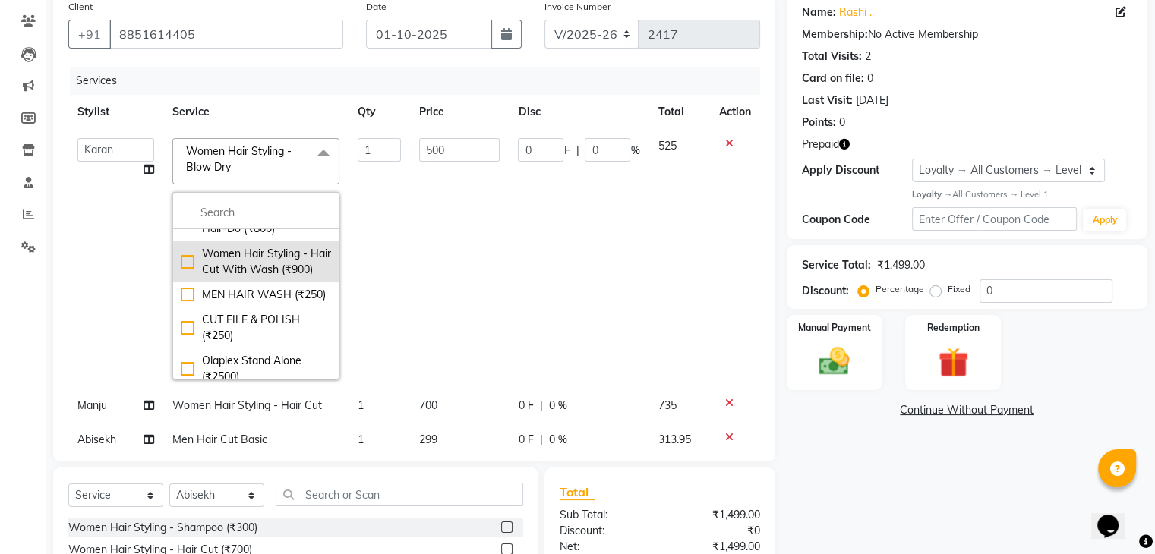
scroll to position [228, 0]
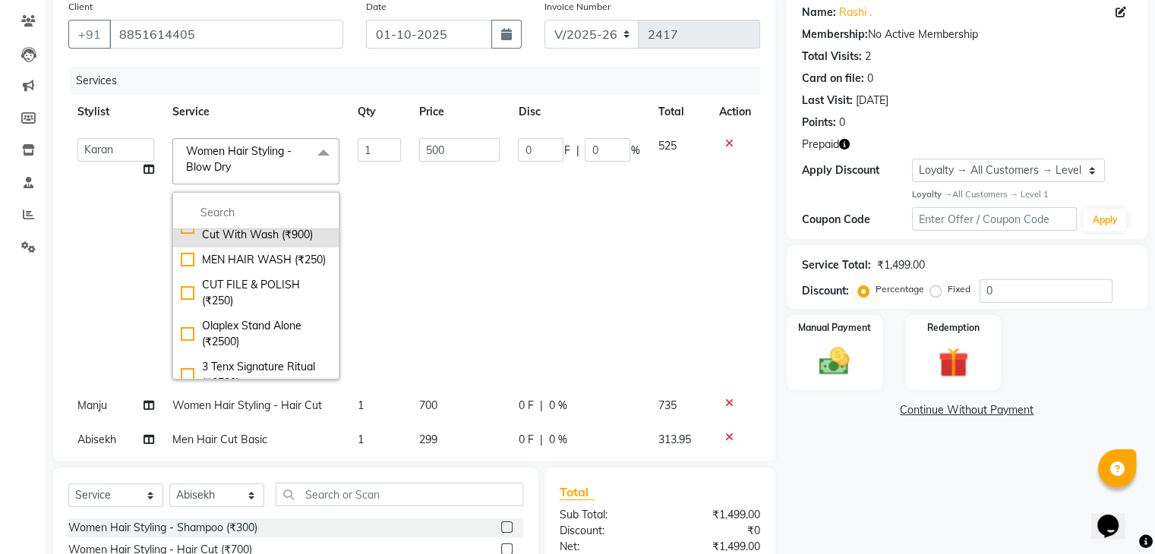
click at [184, 235] on div "Women Hair Styling - Hair Cut With Wash (₹900)" at bounding box center [256, 227] width 150 height 32
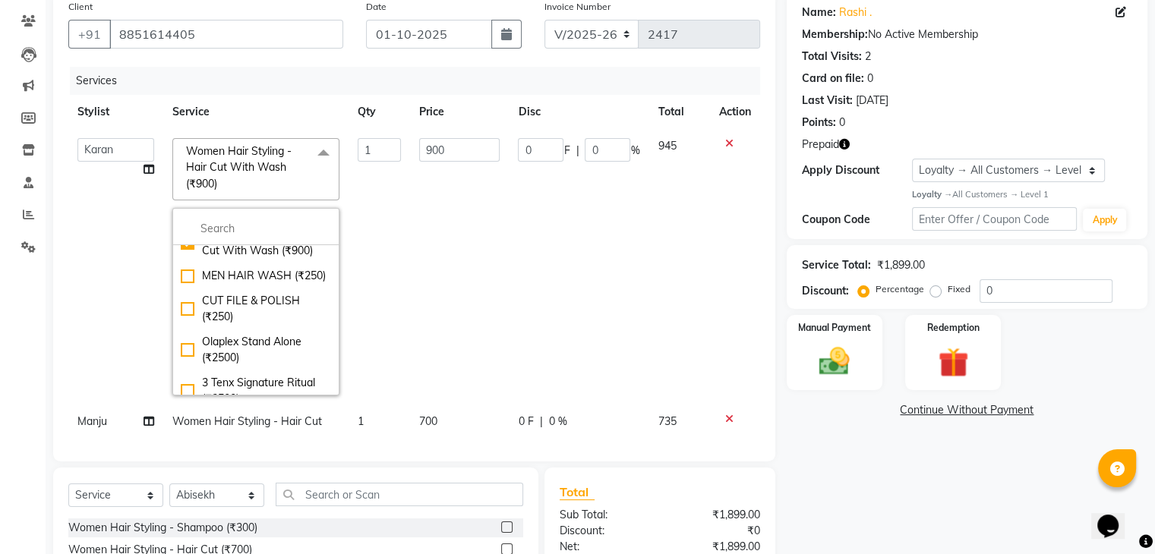
click at [569, 308] on td "0 F | 0 %" at bounding box center [579, 267] width 140 height 276
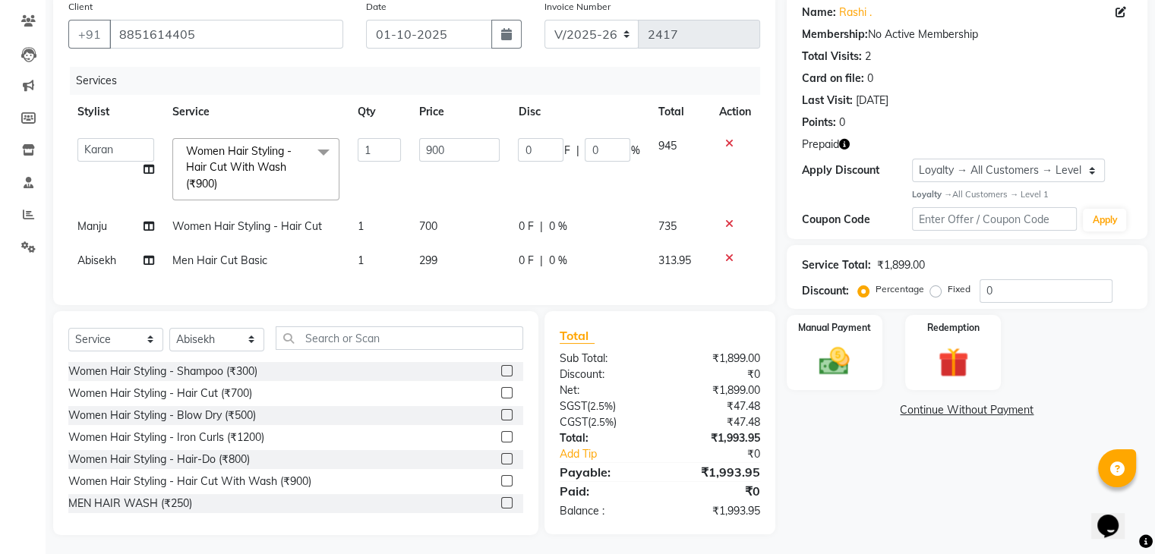
click at [264, 232] on span "Women Hair Styling - Hair Cut" at bounding box center [247, 226] width 150 height 14
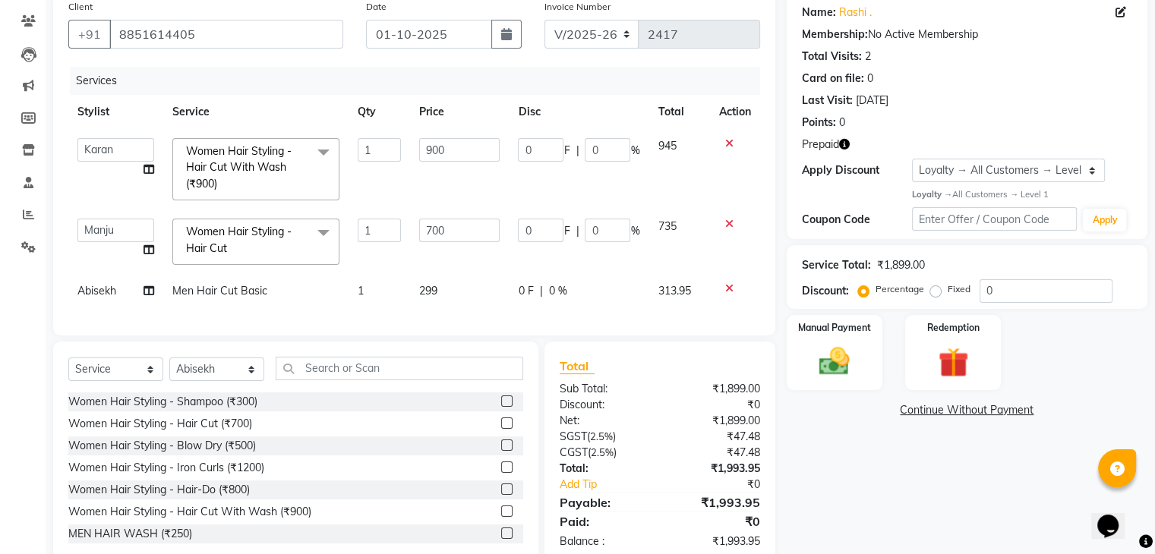
click at [264, 232] on span "Women Hair Styling - Hair Cut" at bounding box center [239, 240] width 106 height 30
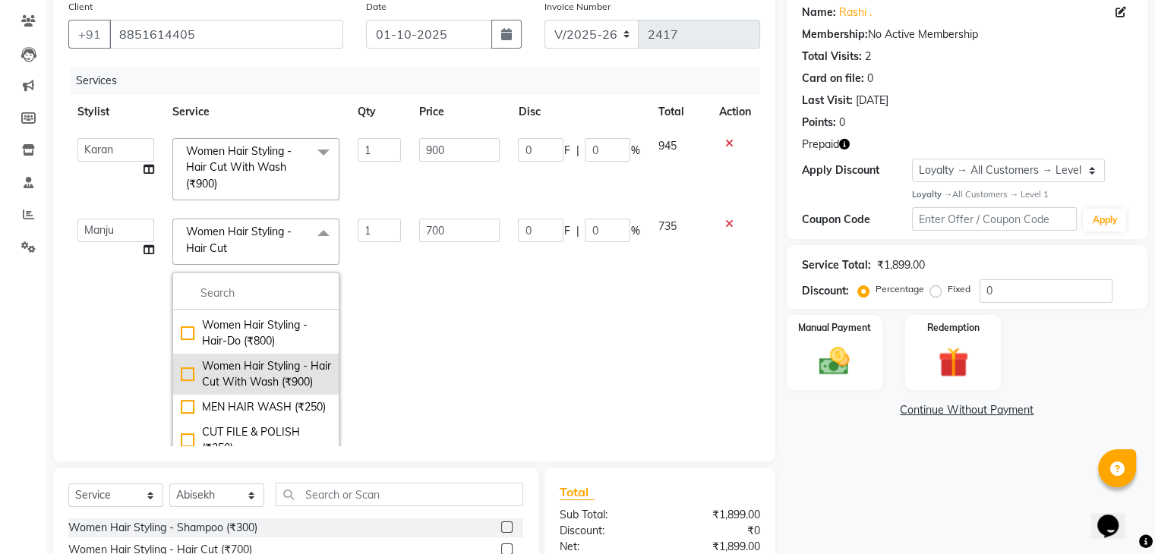
scroll to position [152, 0]
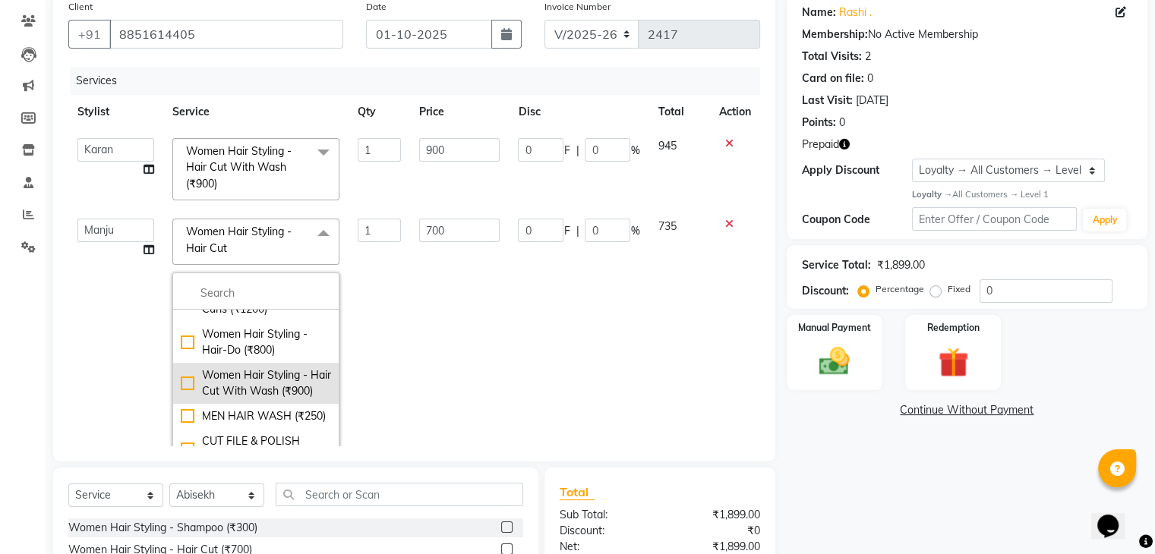
click at [184, 392] on div "Women Hair Styling - Hair Cut With Wash (₹900)" at bounding box center [256, 383] width 150 height 32
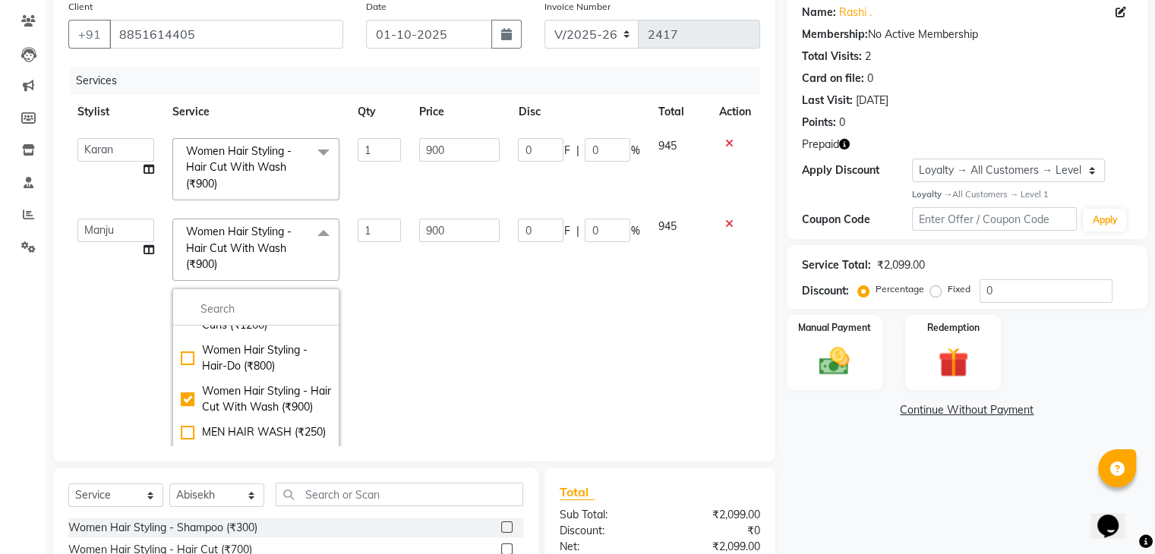
click at [484, 353] on td "900" at bounding box center [459, 348] width 99 height 276
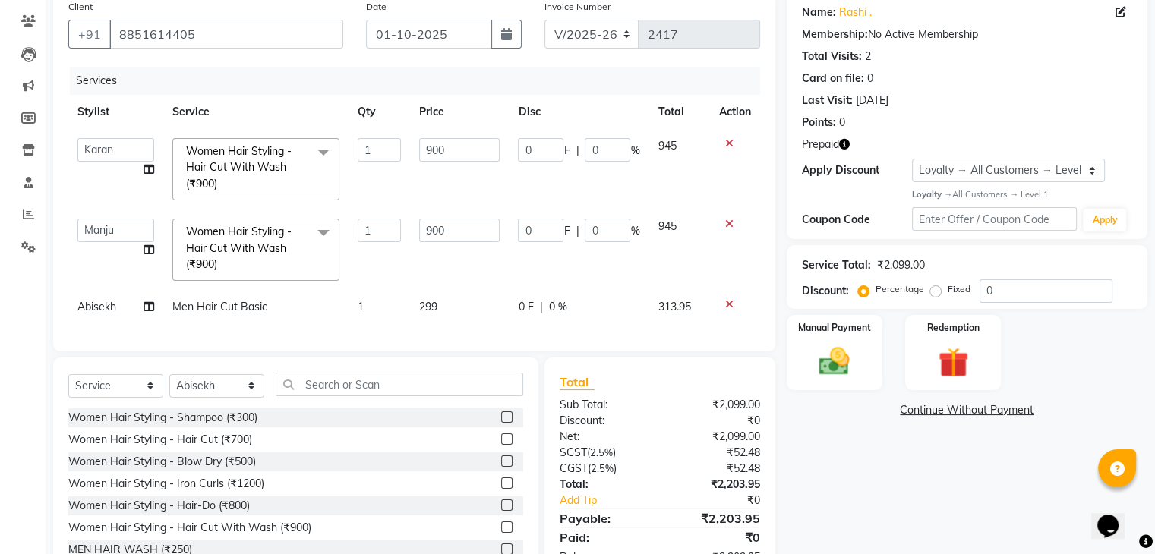
click at [281, 313] on td "Men Hair Cut Basic" at bounding box center [255, 307] width 185 height 34
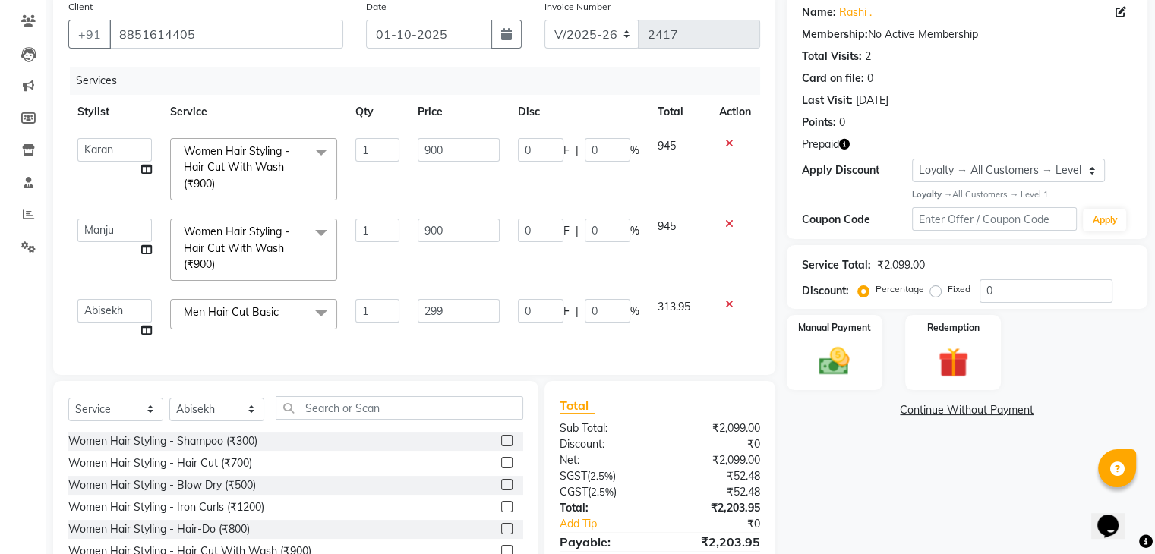
click at [282, 313] on link "x" at bounding box center [282, 312] width 7 height 14
click at [282, 313] on span "Select" at bounding box center [255, 312] width 167 height 27
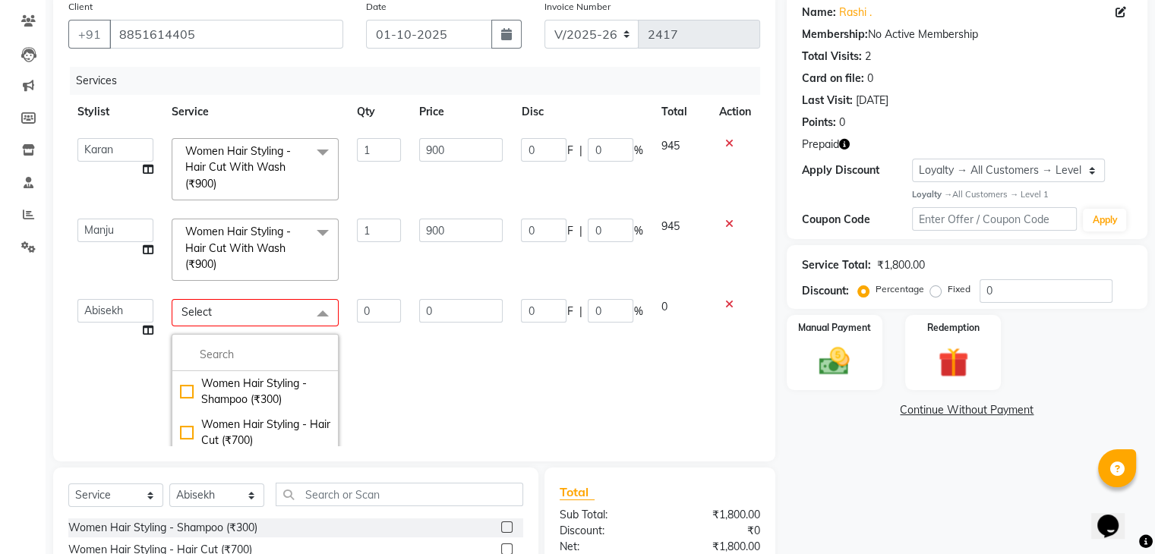
click at [270, 320] on span "Select" at bounding box center [255, 312] width 167 height 27
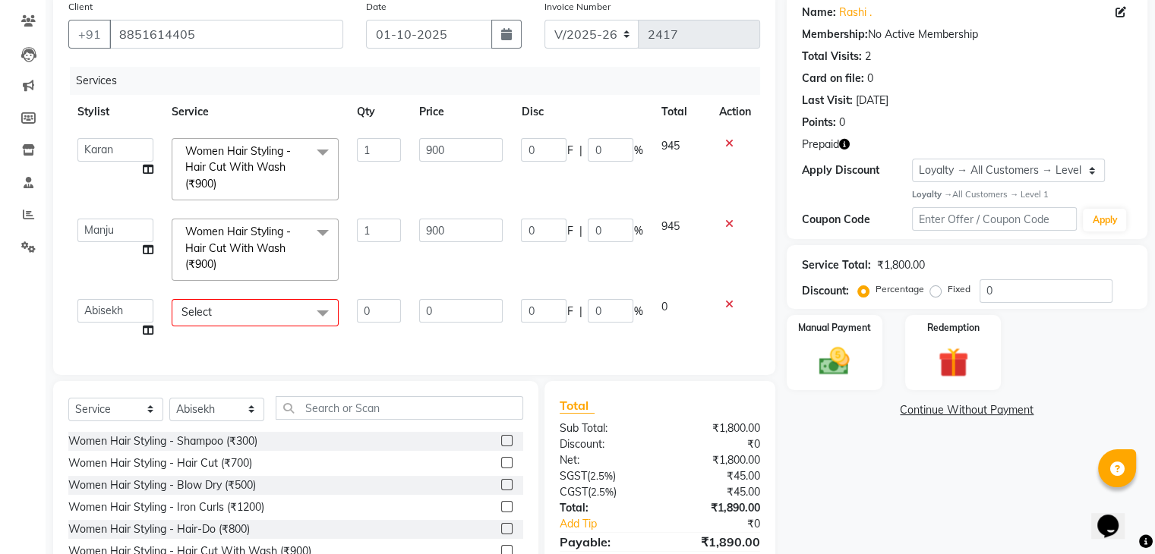
click at [181, 305] on span "Select" at bounding box center [196, 312] width 30 height 14
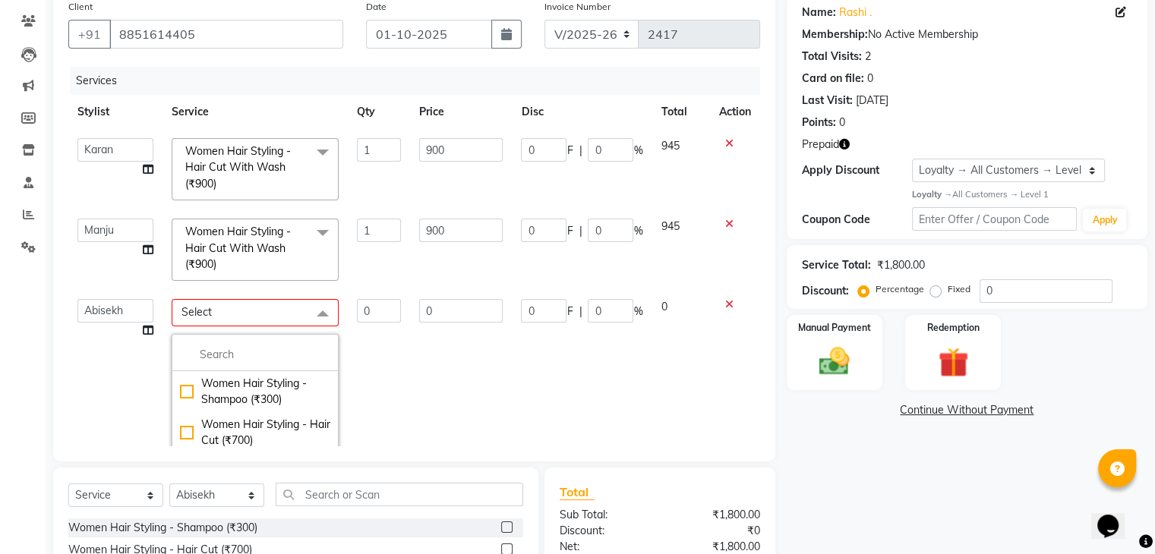
click at [725, 306] on icon at bounding box center [729, 304] width 8 height 11
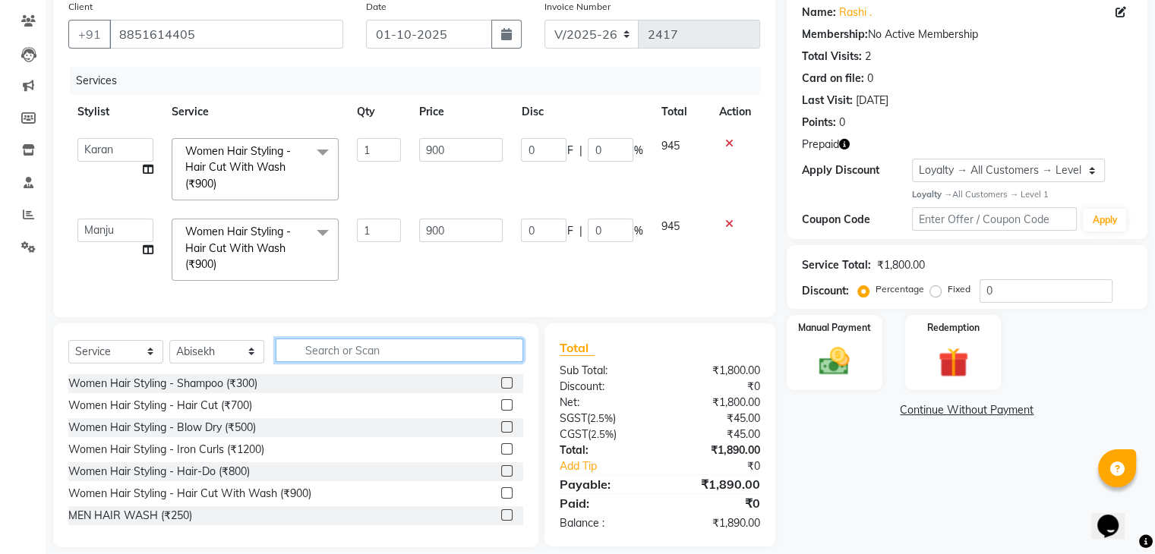
click at [350, 347] on input "text" at bounding box center [400, 351] width 248 height 24
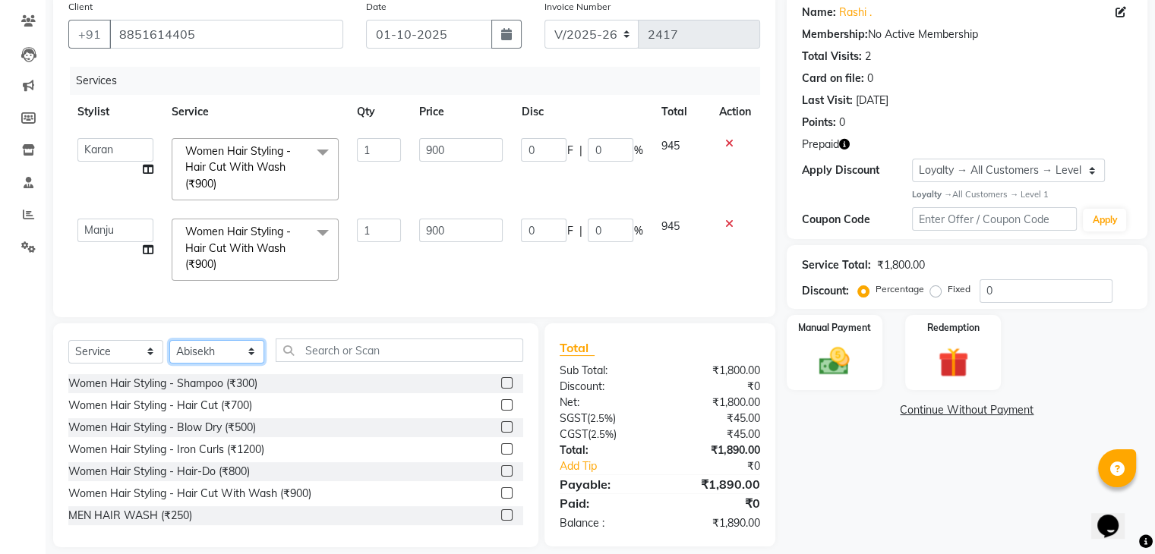
click at [235, 352] on select "Select Stylist Abisekh [PERSON_NAME] Choinam Karan Manju Owner [PERSON_NAME] [P…" at bounding box center [216, 352] width 95 height 24
click at [169, 340] on select "Select Stylist Abisekh [PERSON_NAME] Choinam Karan Manju Owner [PERSON_NAME] [P…" at bounding box center [216, 352] width 95 height 24
click at [220, 357] on select "Select Stylist Abisekh [PERSON_NAME] Choinam Karan Manju Owner [PERSON_NAME] [P…" at bounding box center [216, 352] width 95 height 24
click at [169, 340] on select "Select Stylist Abisekh [PERSON_NAME] Choinam Karan Manju Owner [PERSON_NAME] [P…" at bounding box center [216, 352] width 95 height 24
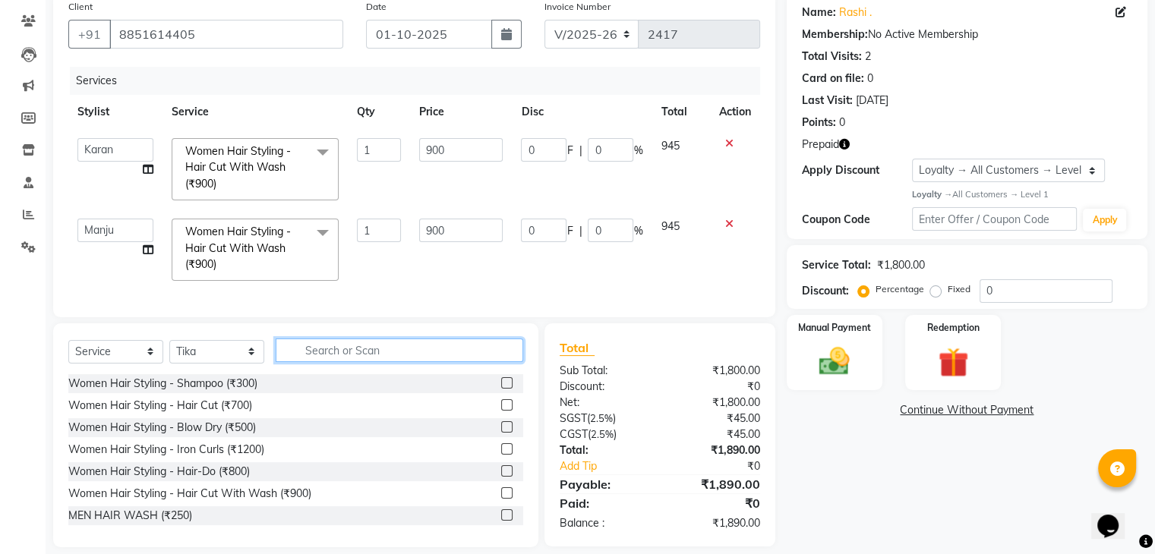
click at [361, 361] on input "text" at bounding box center [400, 351] width 248 height 24
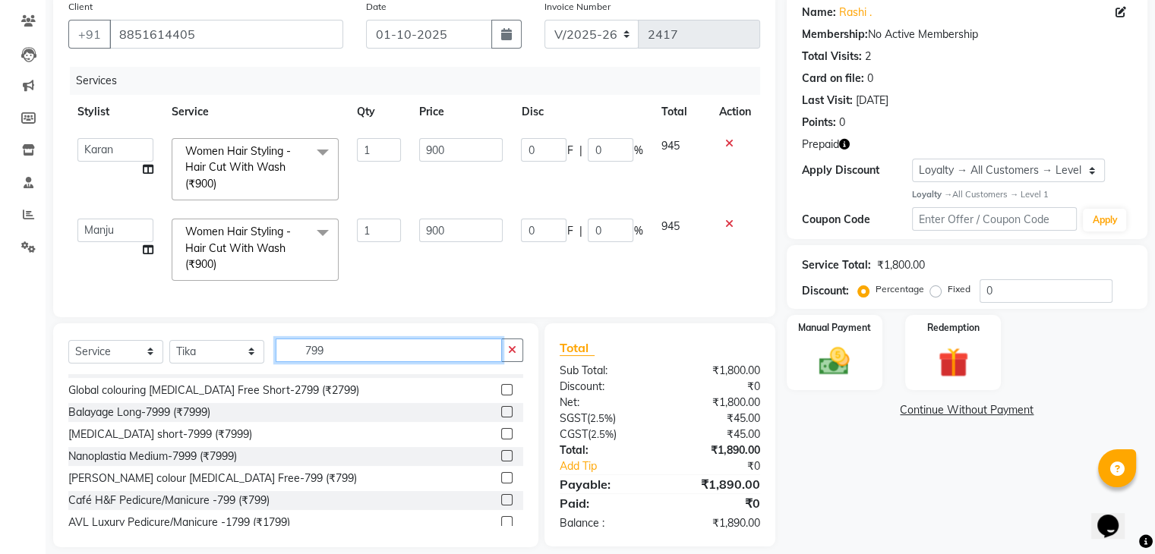
scroll to position [24, 0]
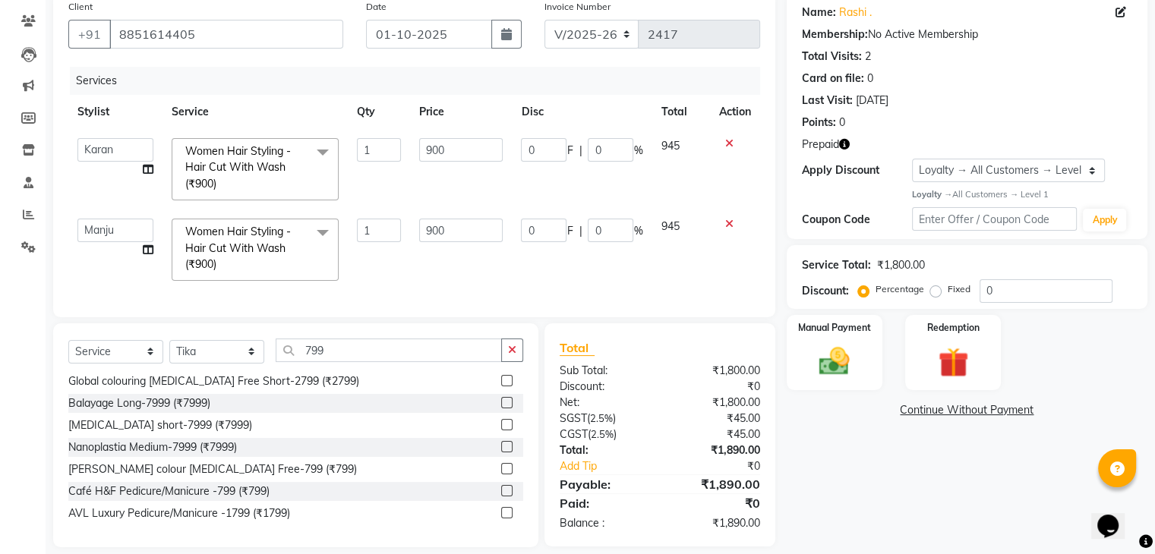
click at [501, 489] on label at bounding box center [506, 490] width 11 height 11
click at [501, 489] on input "checkbox" at bounding box center [506, 492] width 10 height 10
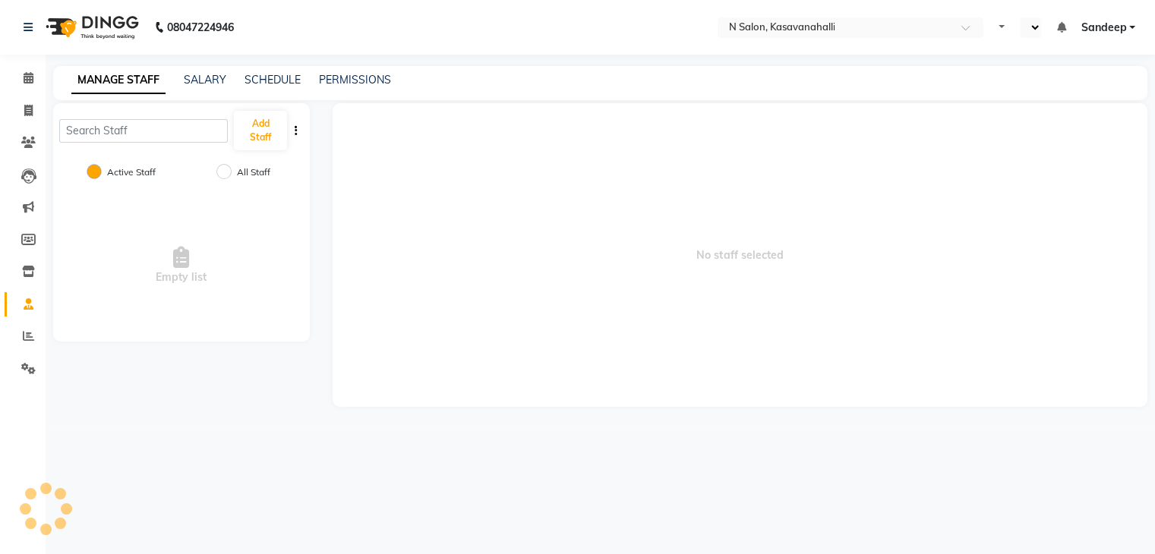
select select "en"
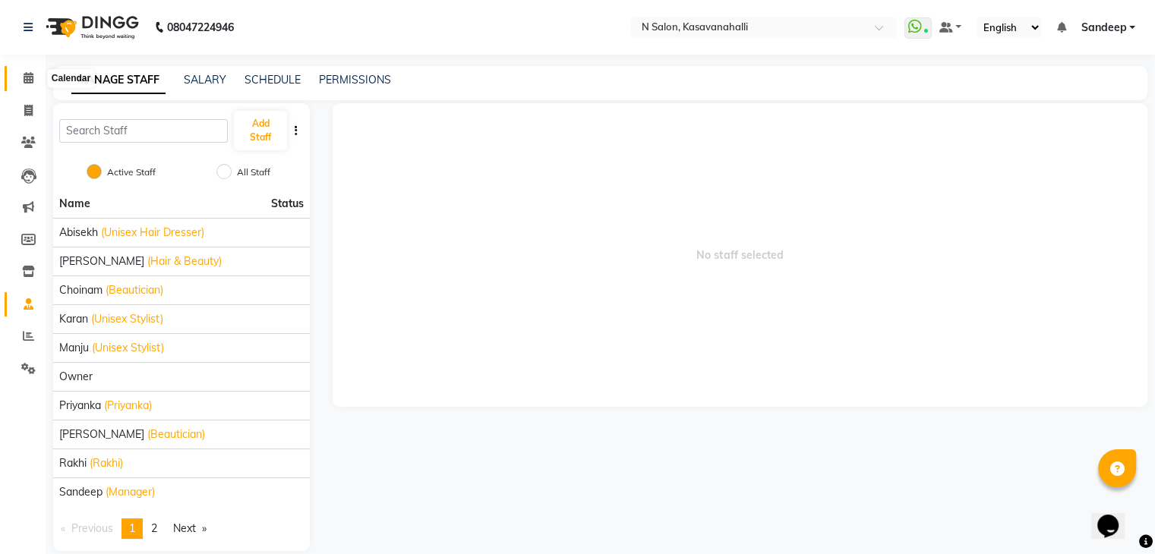
click at [33, 79] on span at bounding box center [28, 78] width 27 height 17
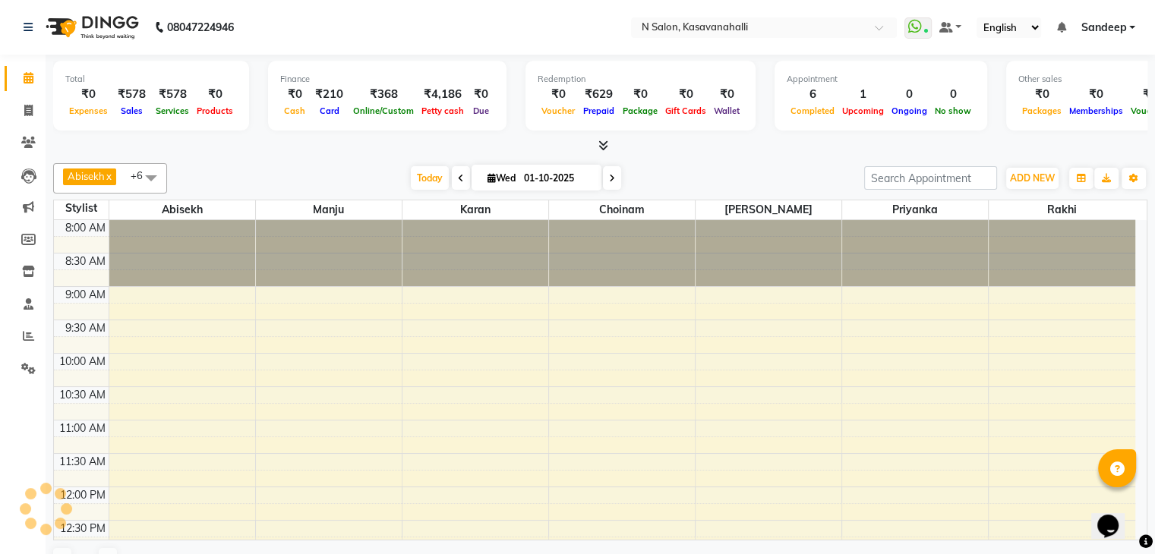
scroll to position [398, 0]
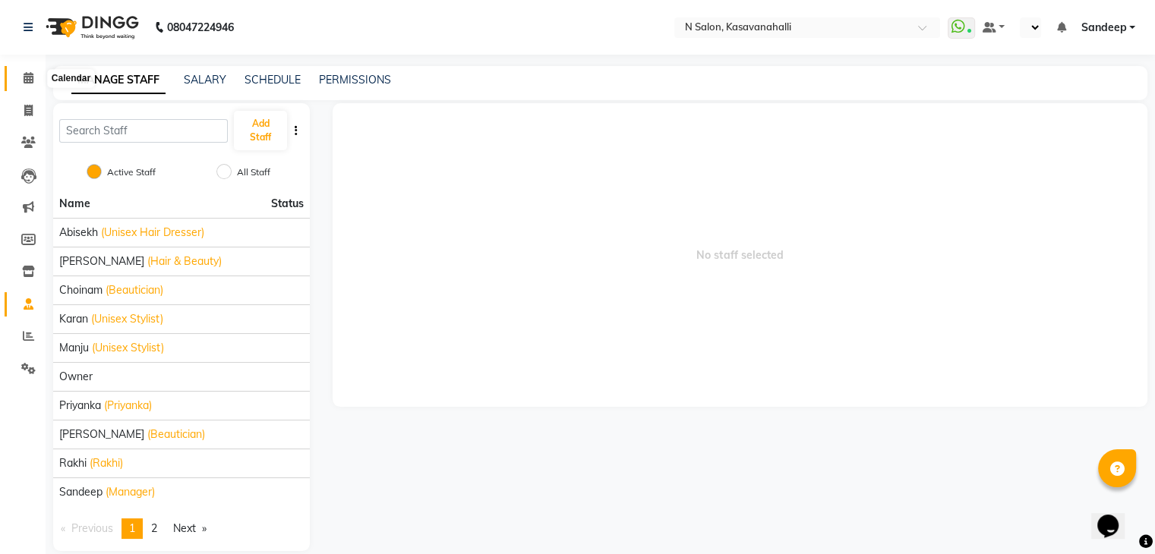
click at [24, 86] on span at bounding box center [28, 78] width 27 height 17
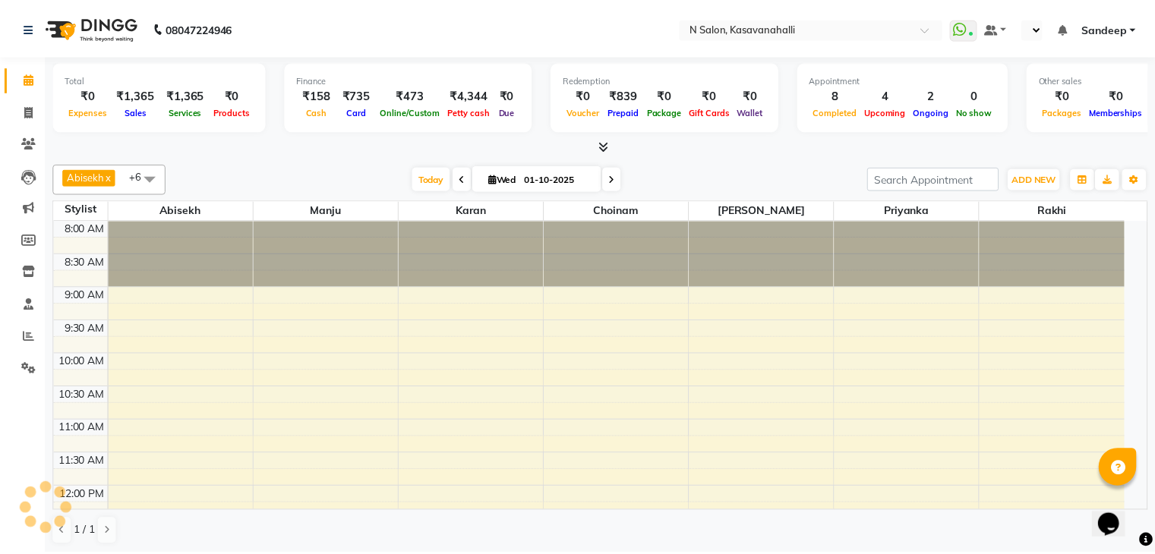
scroll to position [531, 0]
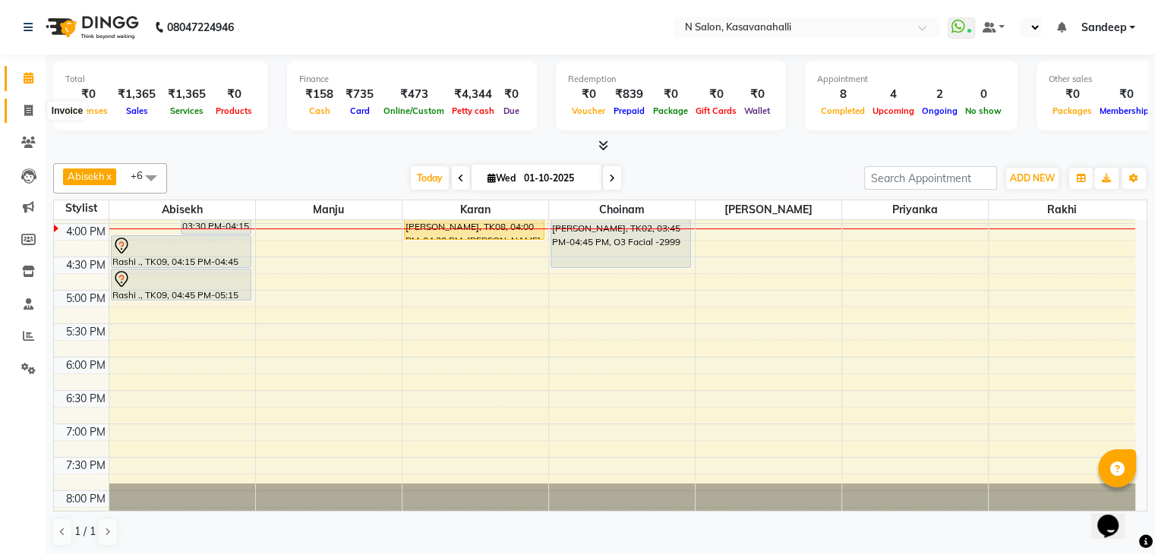
click at [33, 112] on span at bounding box center [28, 110] width 27 height 17
select select "service"
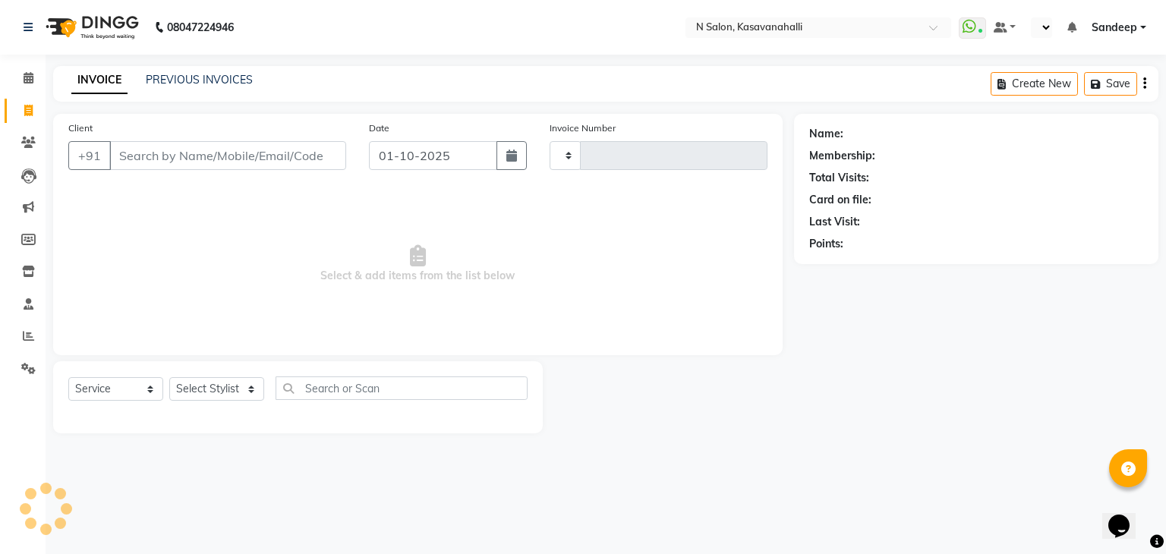
type input "2414"
select select "7111"
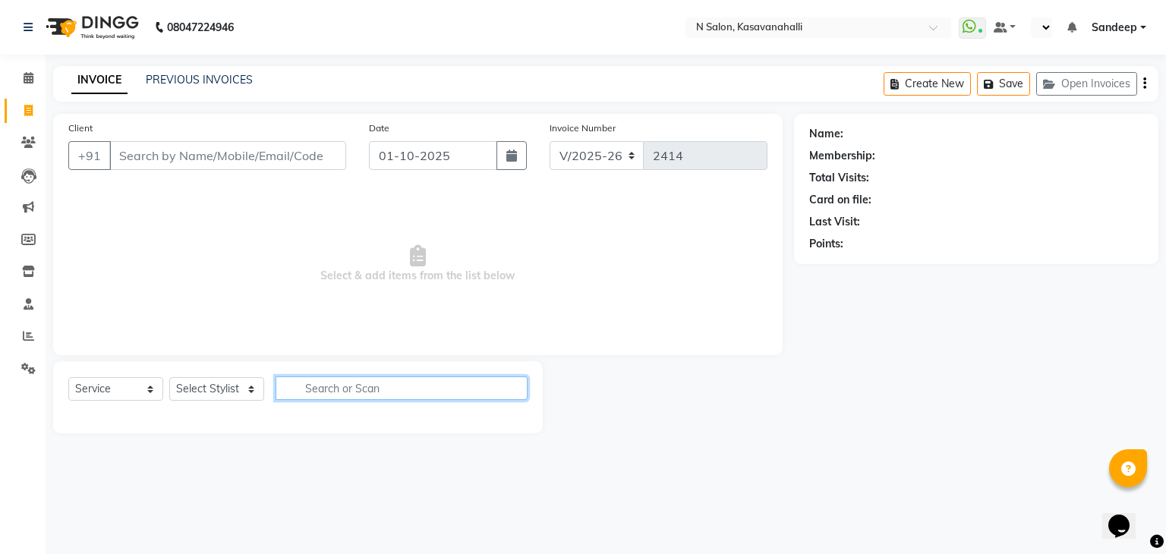
click at [348, 388] on input "text" at bounding box center [402, 389] width 252 height 24
click at [219, 391] on select "Select Stylist Abisekh [PERSON_NAME] Choinam Karan Manju Owner [PERSON_NAME] [P…" at bounding box center [216, 389] width 95 height 24
select select "78172"
click at [169, 378] on select "Select Stylist Abisekh [PERSON_NAME] Choinam Karan Manju Owner [PERSON_NAME] [P…" at bounding box center [216, 389] width 95 height 24
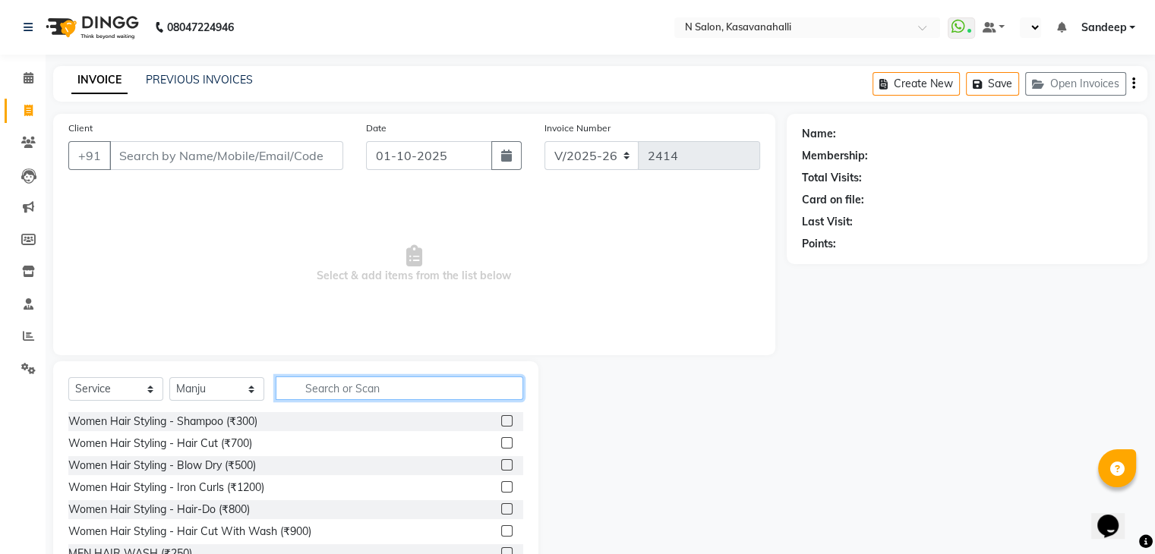
click at [346, 389] on input "text" at bounding box center [400, 389] width 248 height 24
type input "200"
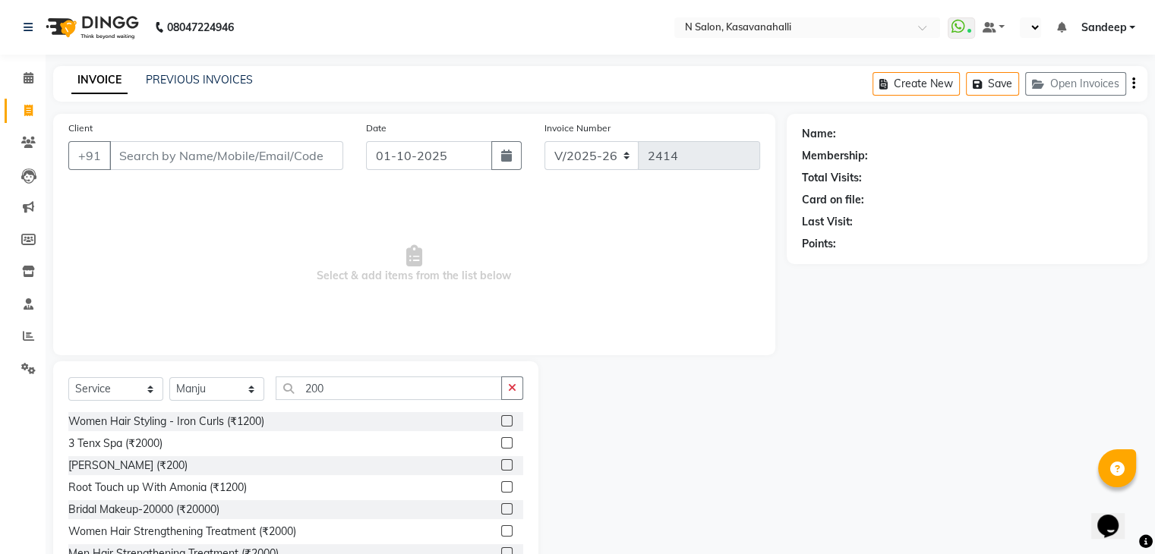
click at [501, 465] on label at bounding box center [506, 464] width 11 height 11
click at [501, 465] on input "checkbox" at bounding box center [506, 466] width 10 height 10
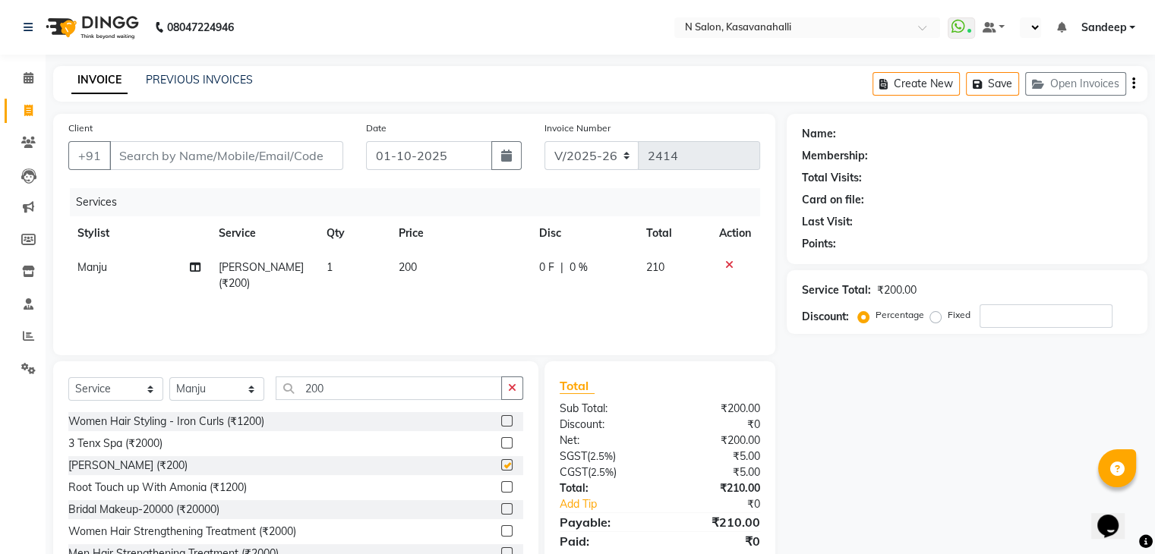
checkbox input "false"
click at [238, 160] on input "Client" at bounding box center [226, 155] width 234 height 29
type input "8"
type input "0"
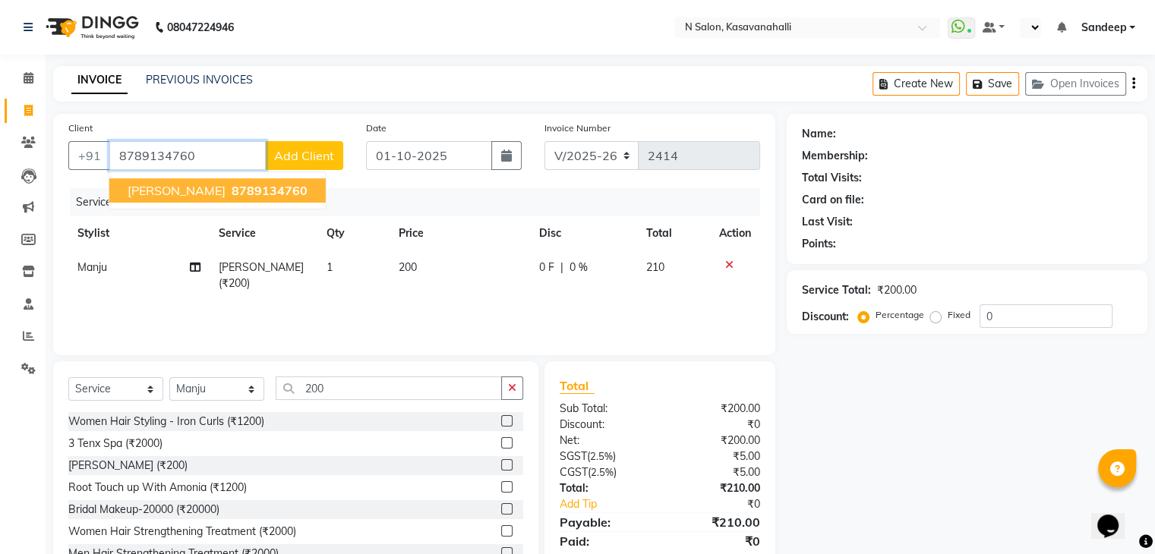
type input "8789134760"
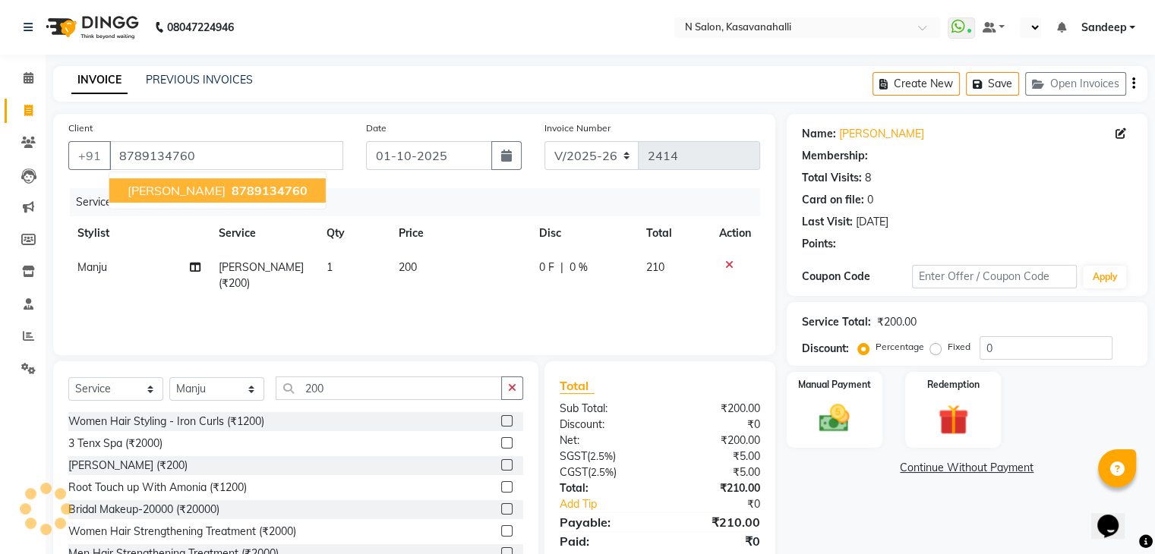
select select "1: Object"
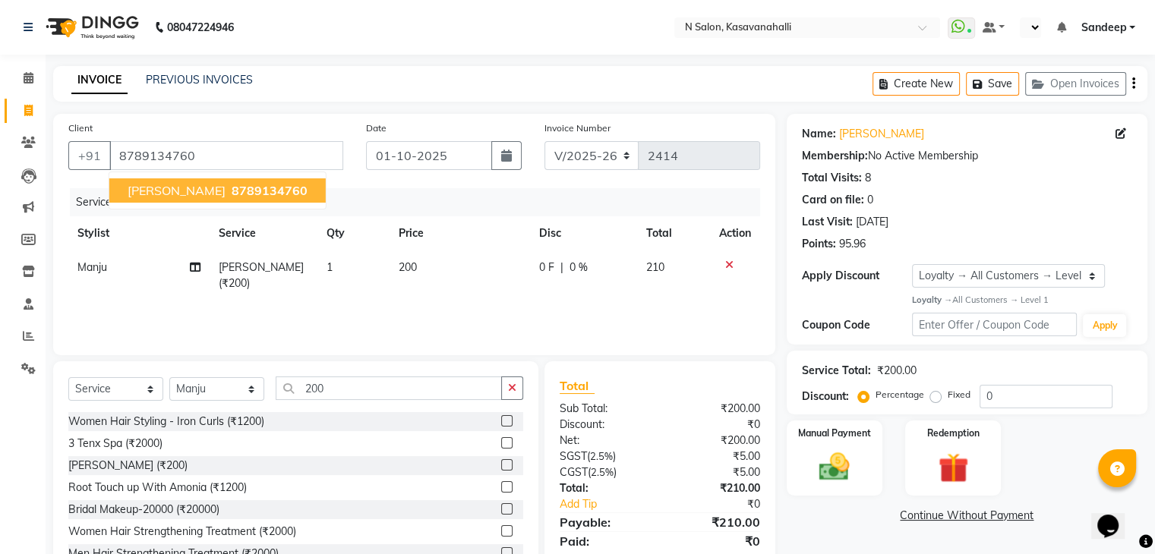
click at [187, 201] on button "Apoorv 8789134760" at bounding box center [217, 190] width 216 height 24
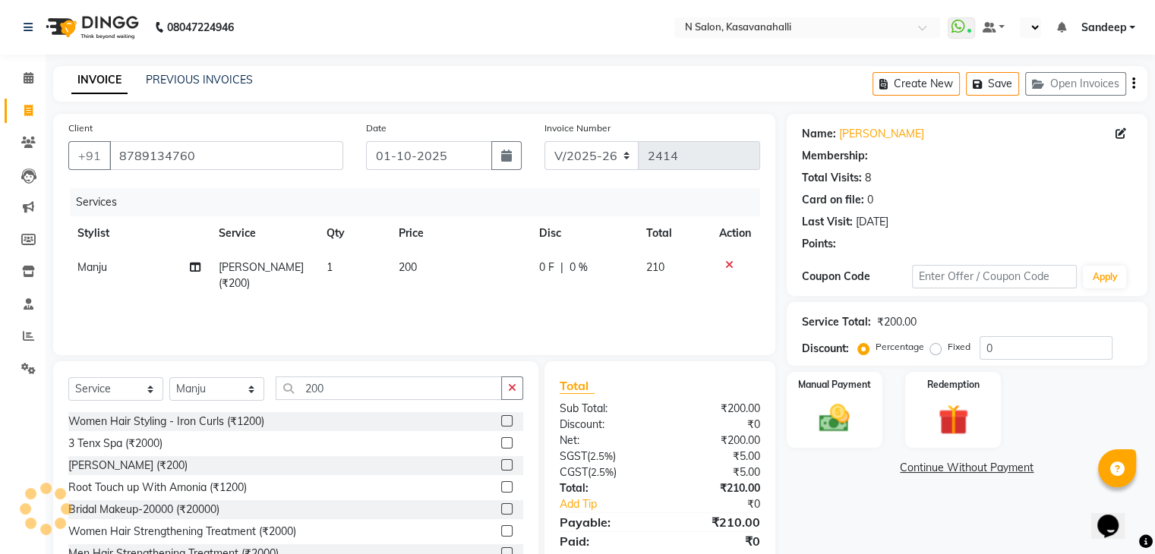
select select "1: Object"
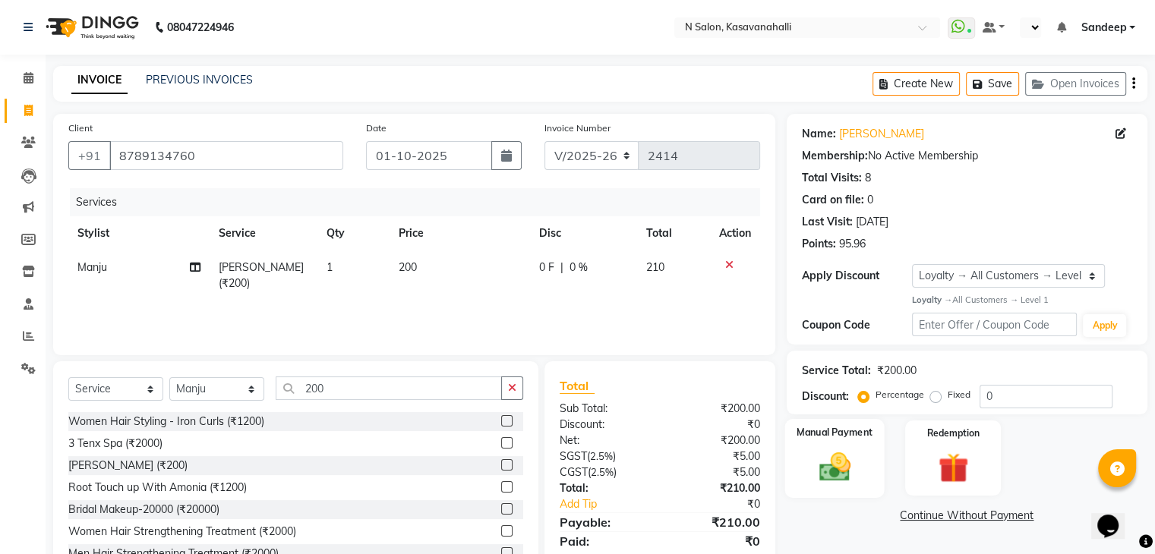
click at [840, 443] on div "Manual Payment" at bounding box center [833, 458] width 99 height 78
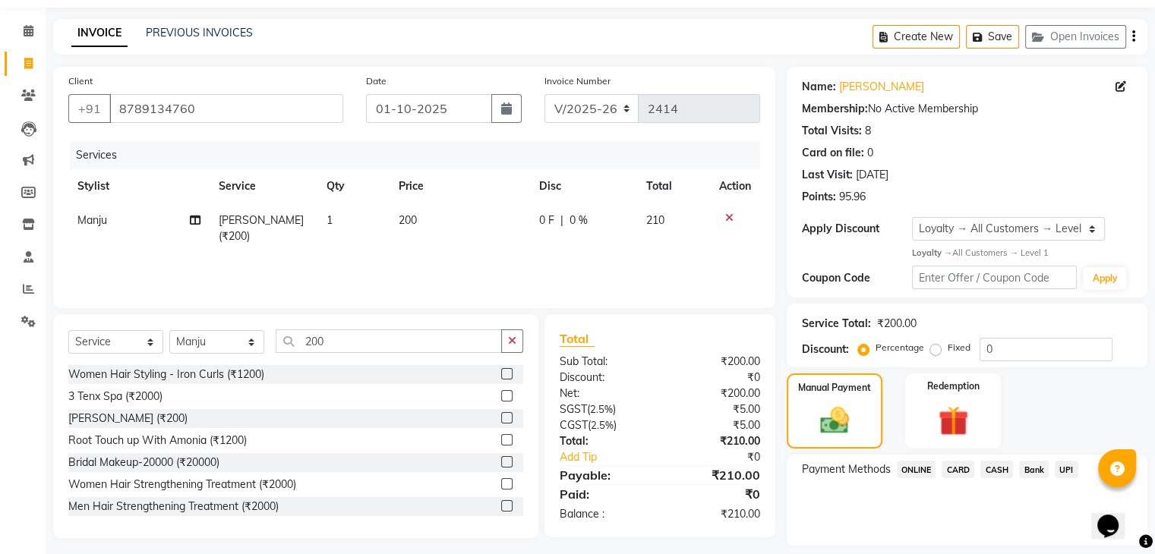
scroll to position [93, 0]
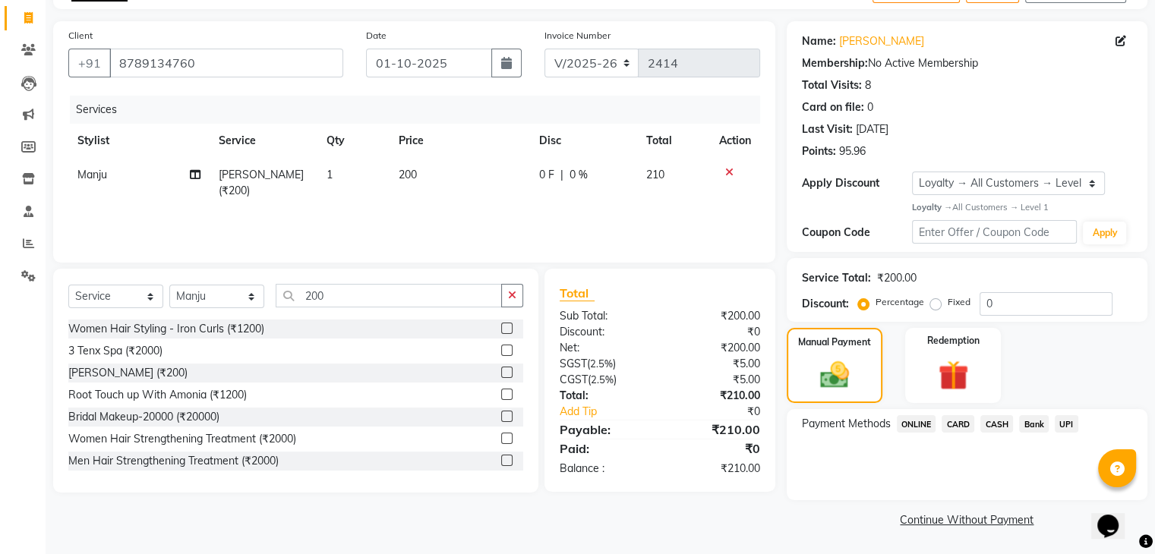
click at [913, 428] on span "ONLINE" at bounding box center [916, 423] width 39 height 17
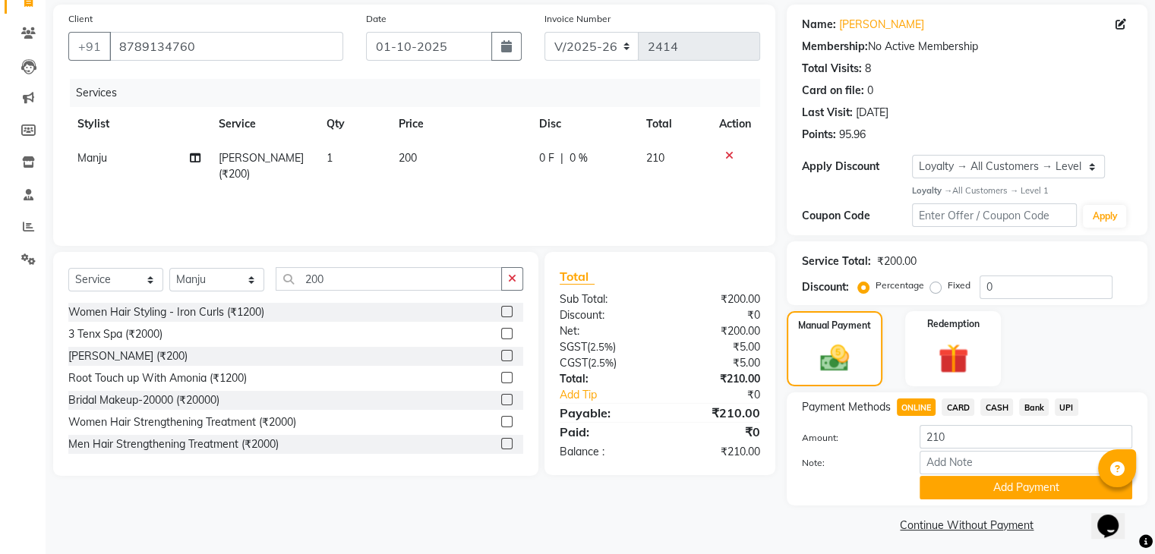
scroll to position [116, 0]
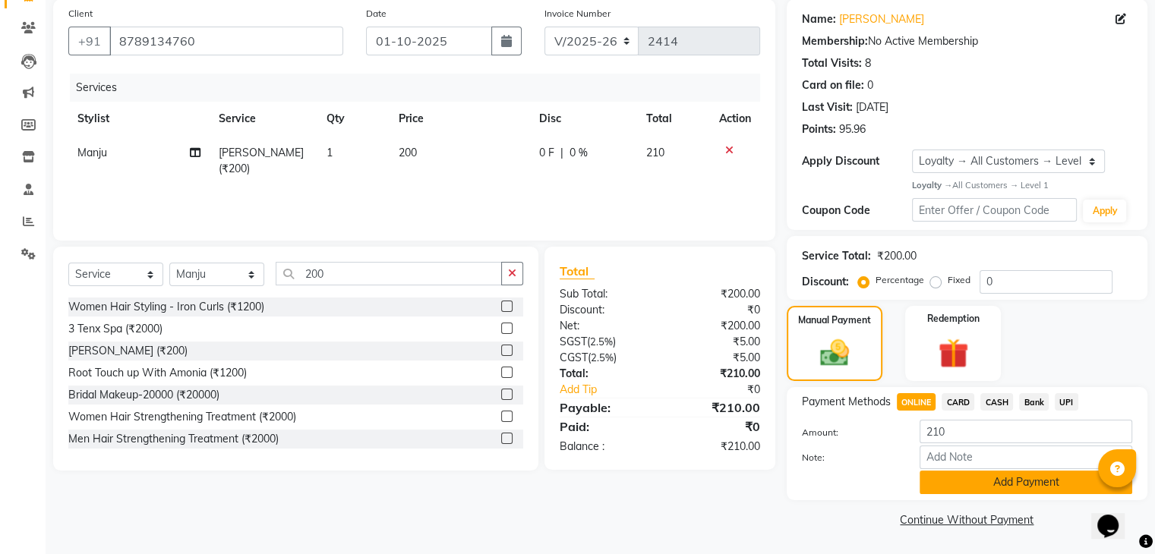
click at [1010, 475] on button "Add Payment" at bounding box center [1025, 483] width 213 height 24
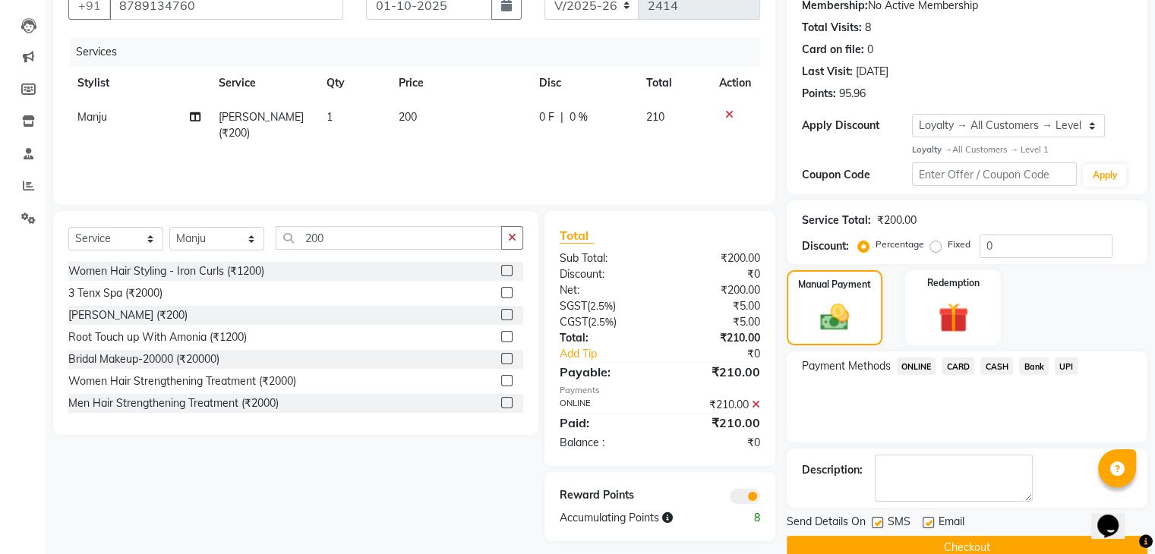
scroll to position [178, 0]
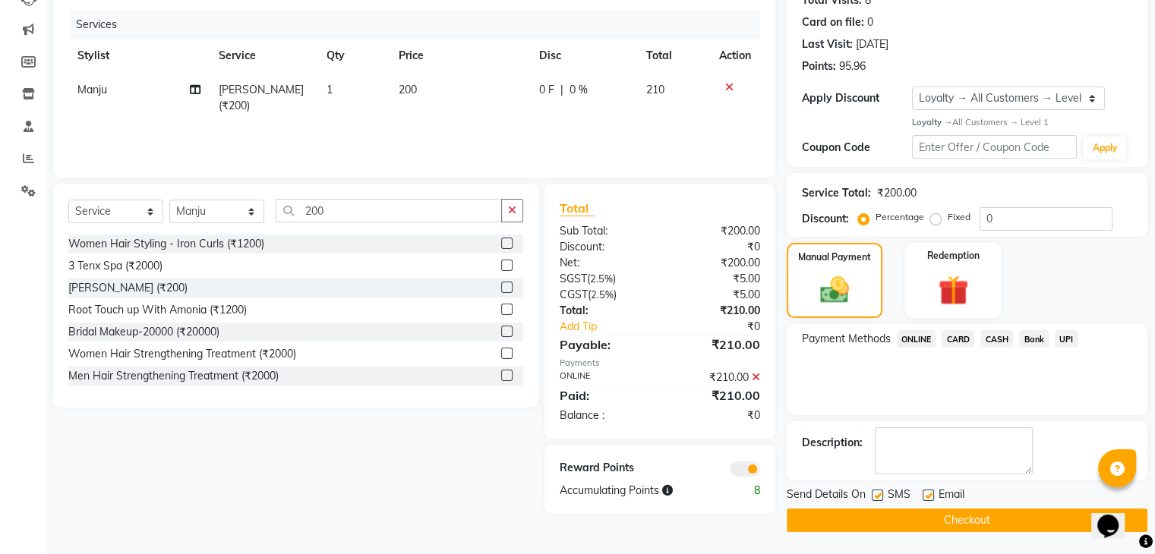
click at [972, 517] on button "Checkout" at bounding box center [967, 521] width 361 height 24
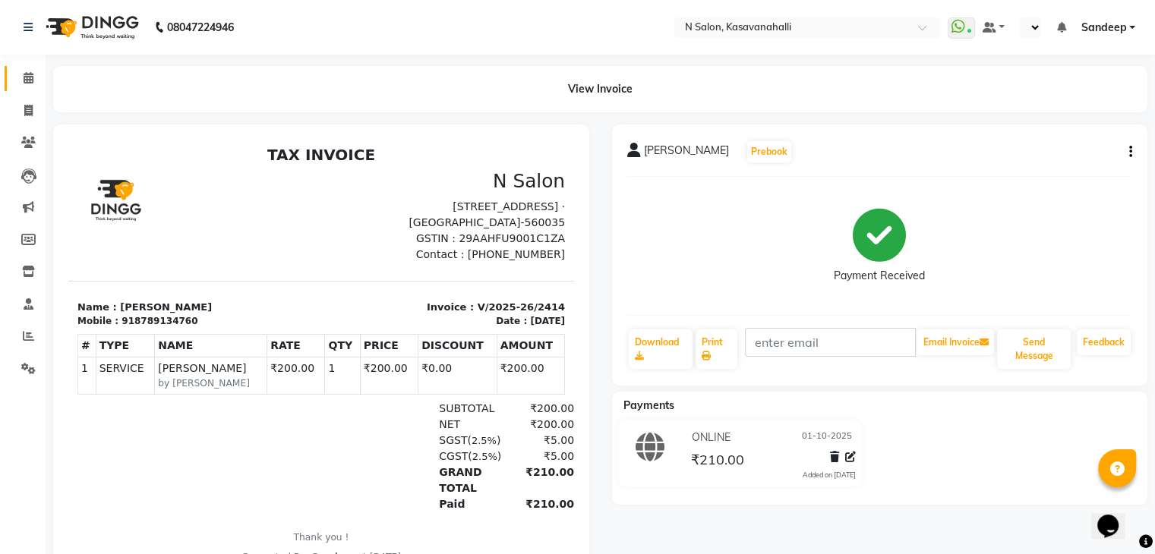
click at [17, 85] on link "Calendar" at bounding box center [23, 78] width 36 height 25
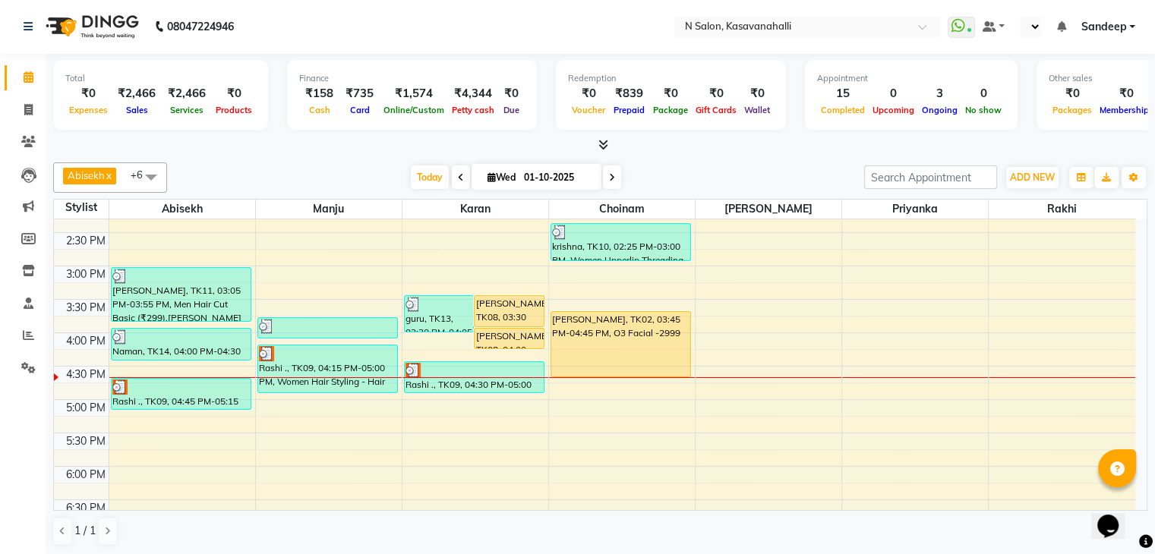
scroll to position [456, 0]
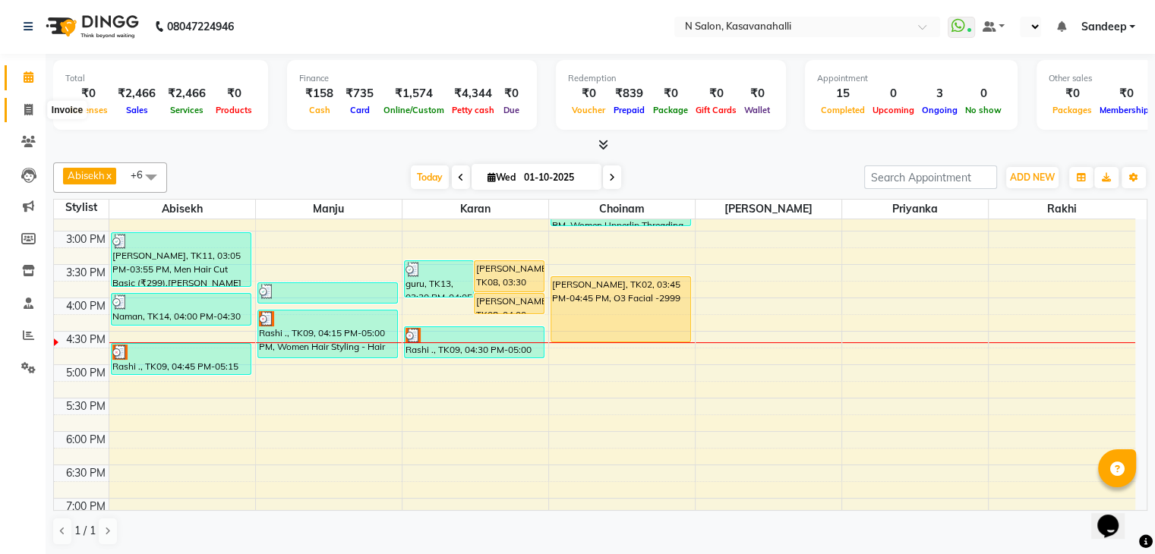
click at [29, 112] on icon at bounding box center [28, 109] width 8 height 11
select select "service"
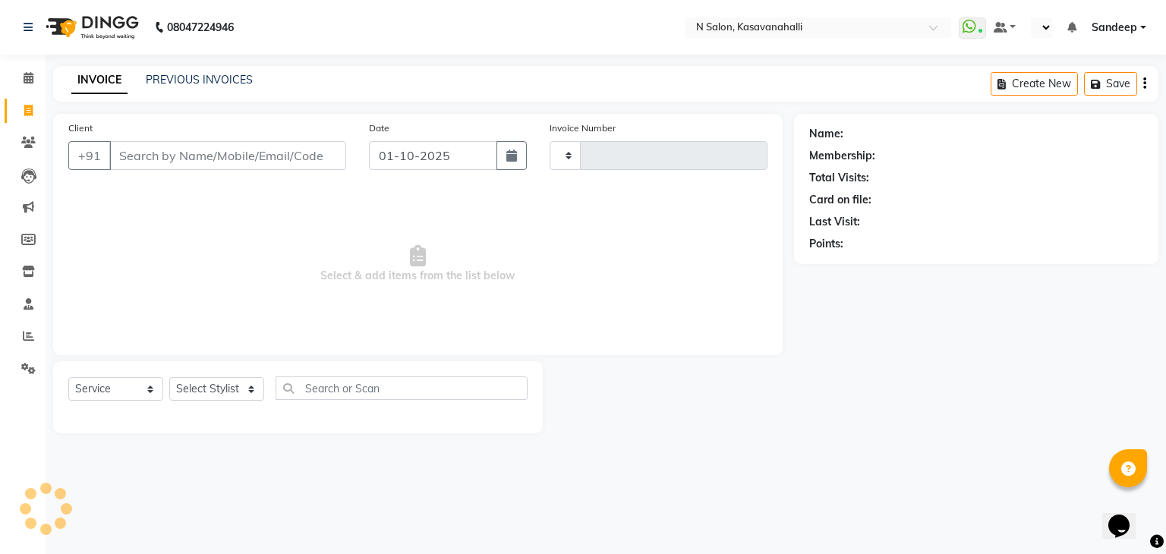
type input "2417"
select select "7111"
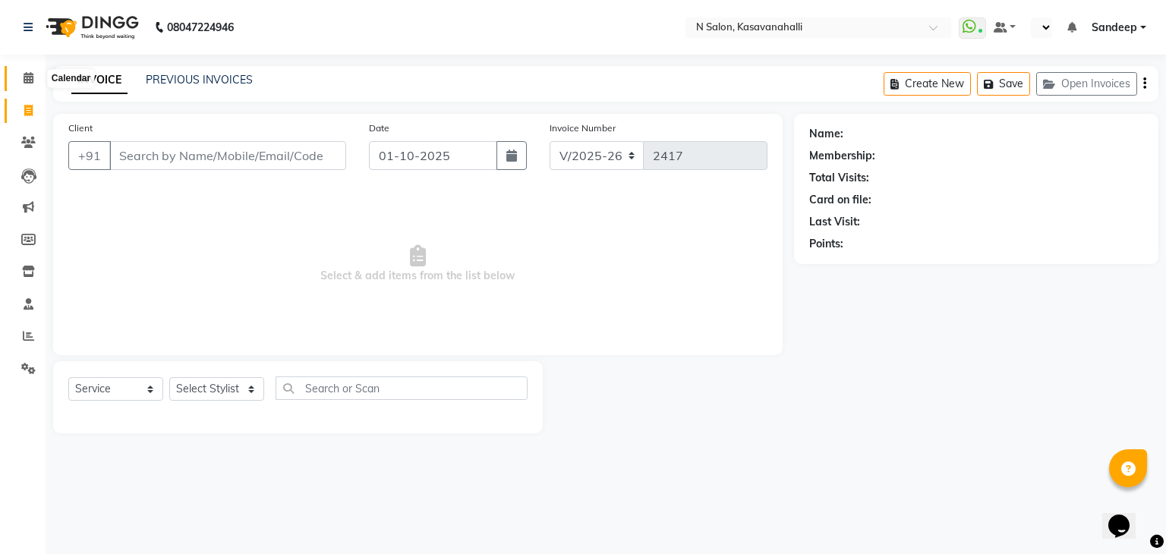
click at [27, 73] on icon at bounding box center [29, 77] width 10 height 11
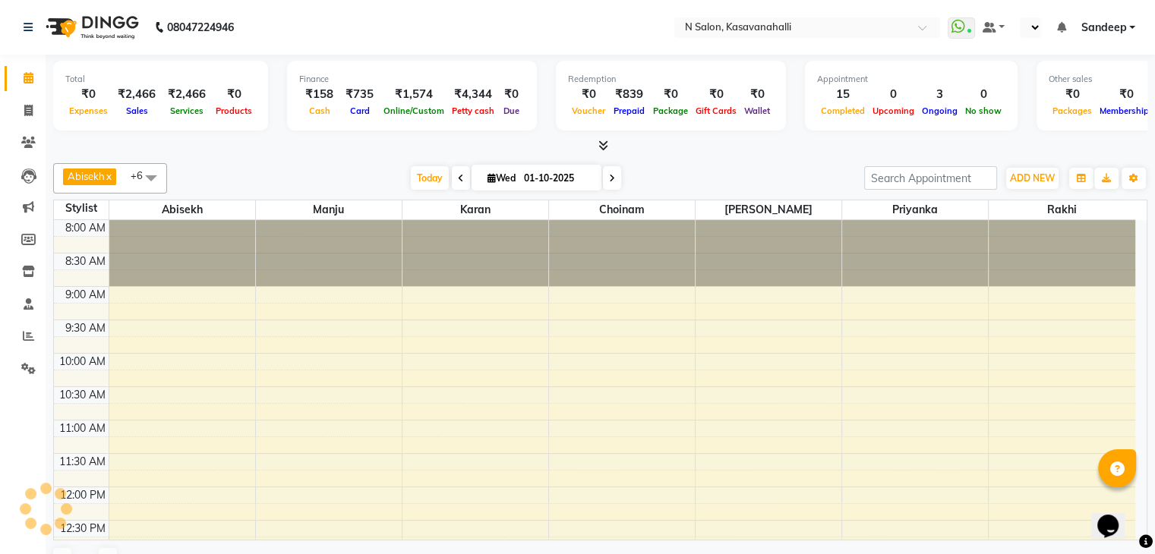
scroll to position [531, 0]
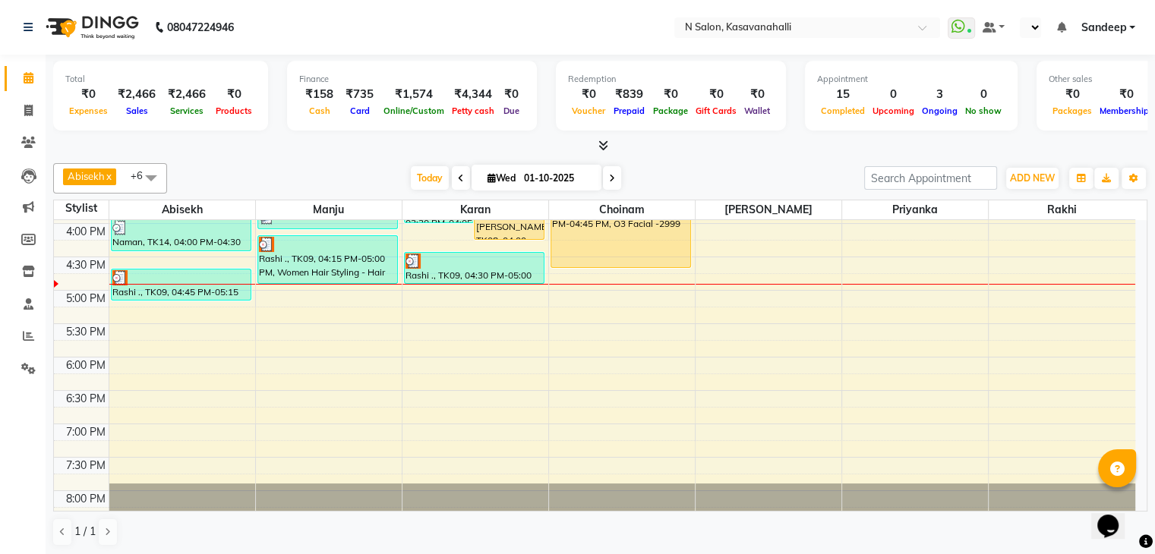
click at [610, 177] on icon at bounding box center [612, 178] width 6 height 9
type input "02-10-2025"
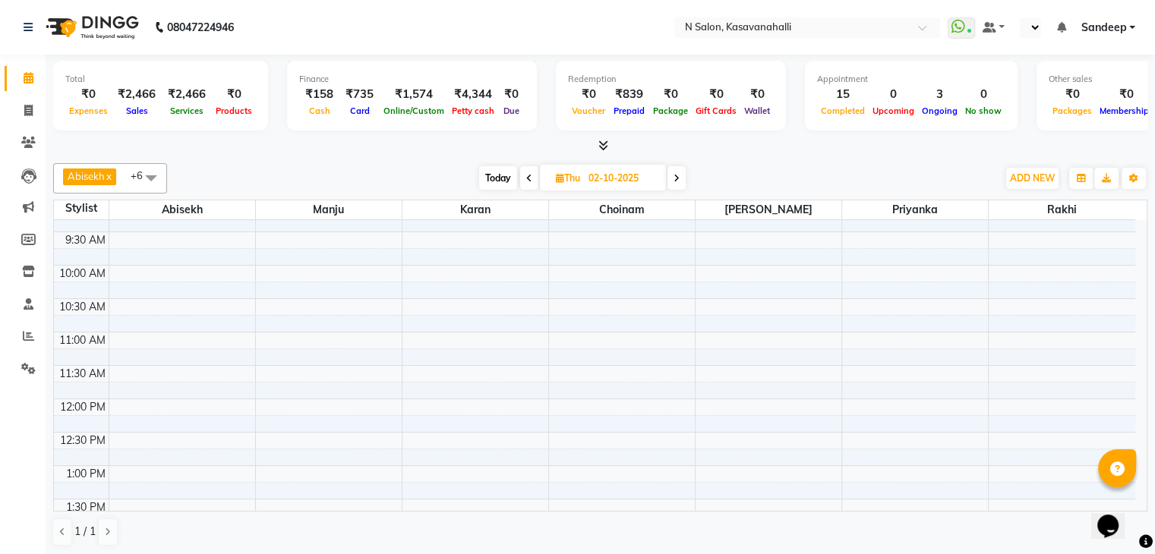
scroll to position [0, 0]
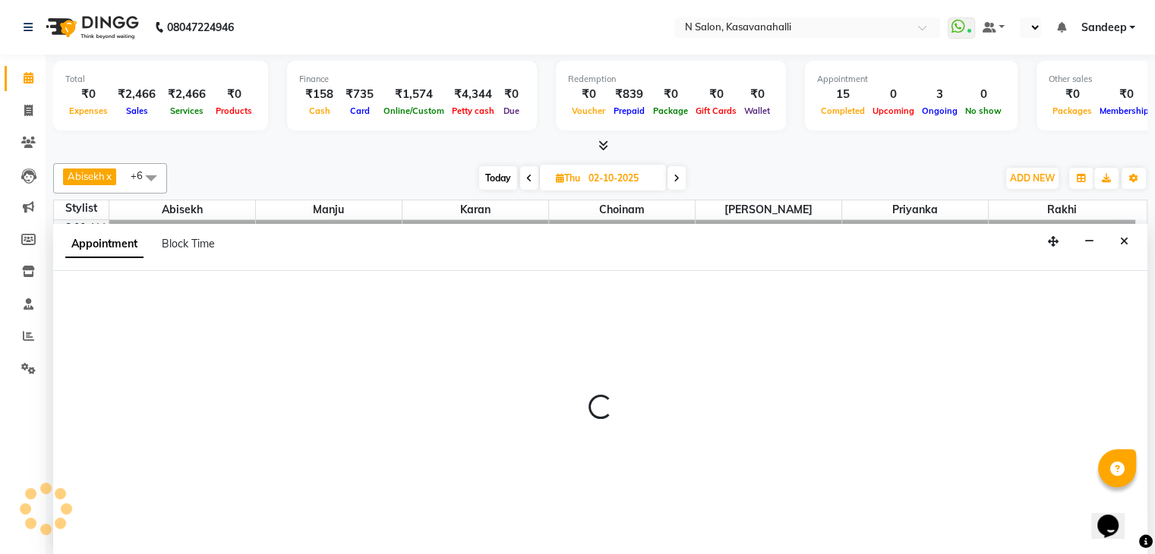
scroll to position [1, 0]
select select "78172"
select select "630"
select select "tentative"
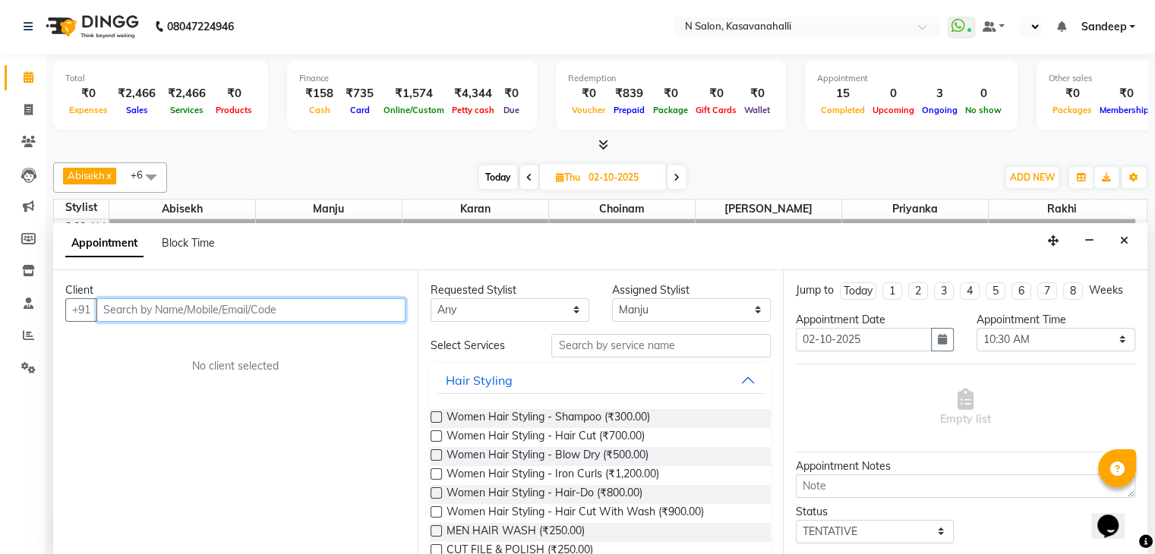
click at [226, 304] on input "text" at bounding box center [250, 310] width 309 height 24
drag, startPoint x: 164, startPoint y: 314, endPoint x: 107, endPoint y: 304, distance: 57.8
click at [106, 303] on input "text" at bounding box center [250, 310] width 309 height 24
click at [110, 304] on input "text" at bounding box center [250, 310] width 309 height 24
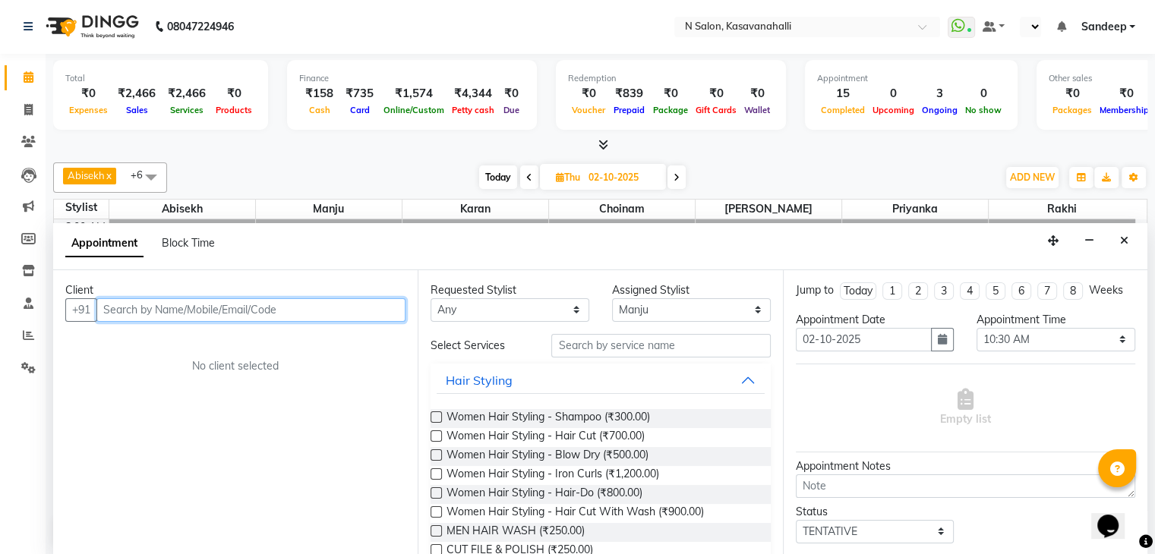
click at [149, 308] on input "text" at bounding box center [250, 310] width 309 height 24
click at [115, 304] on input "text" at bounding box center [250, 310] width 309 height 24
paste input "9342045644"
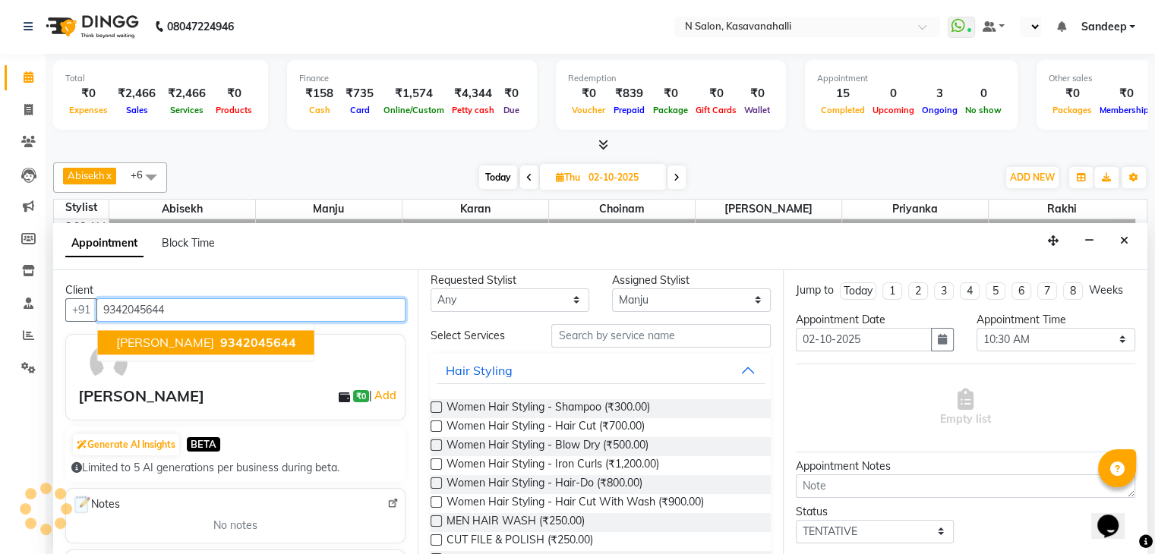
scroll to position [0, 0]
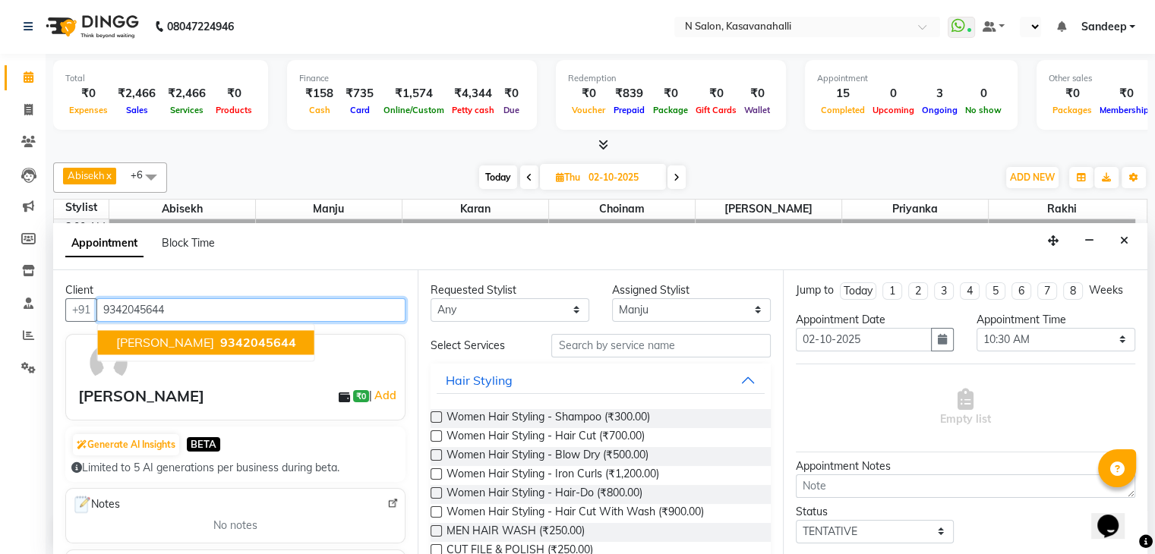
type input "9342045644"
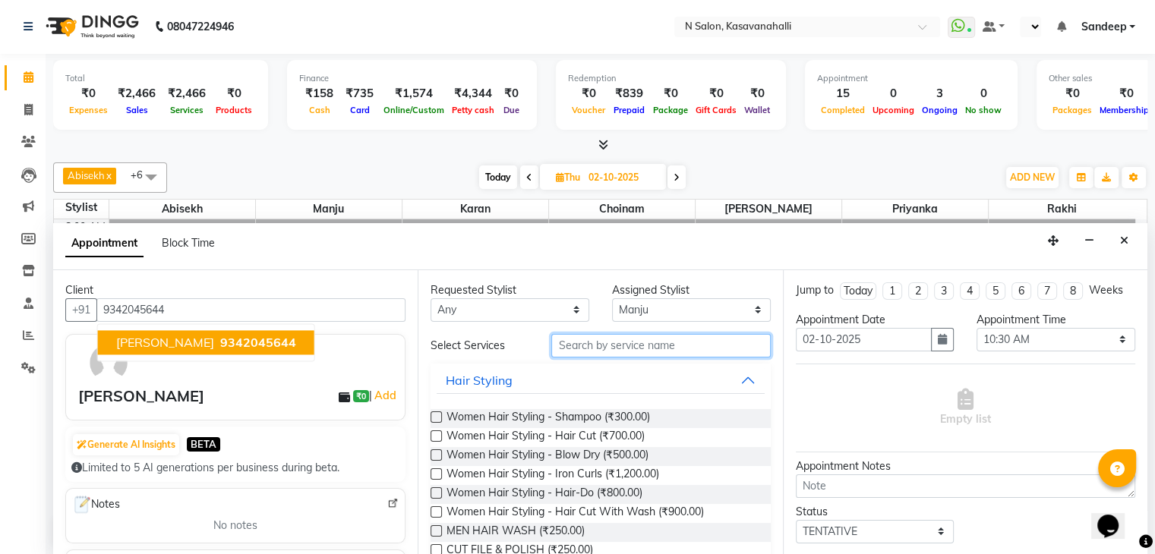
click at [604, 346] on input "text" at bounding box center [660, 346] width 219 height 24
type input "h"
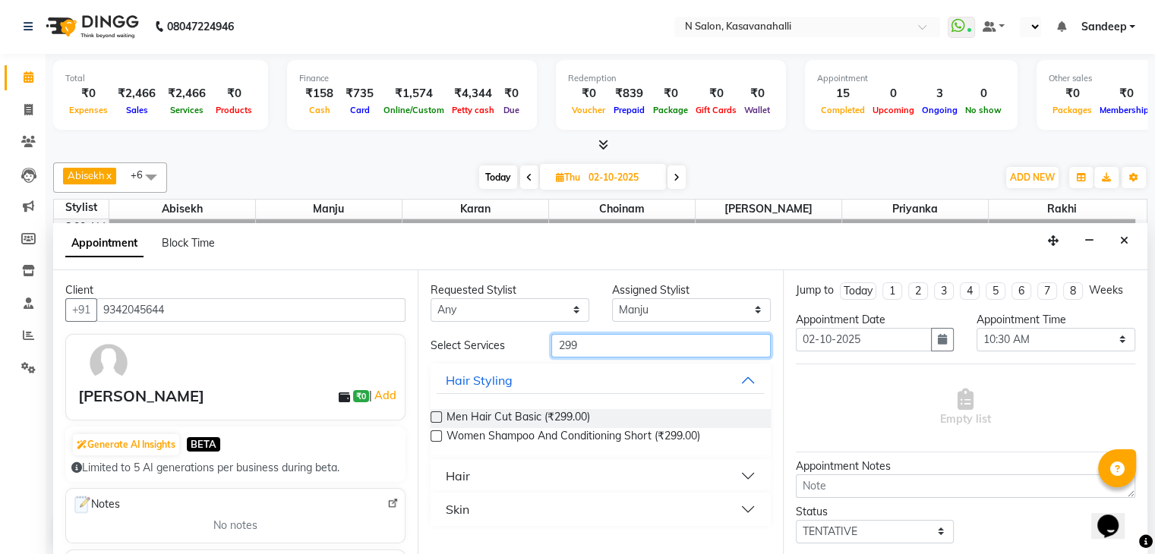
type input "299"
click at [440, 411] on label at bounding box center [435, 416] width 11 height 11
click at [440, 414] on input "checkbox" at bounding box center [435, 419] width 10 height 10
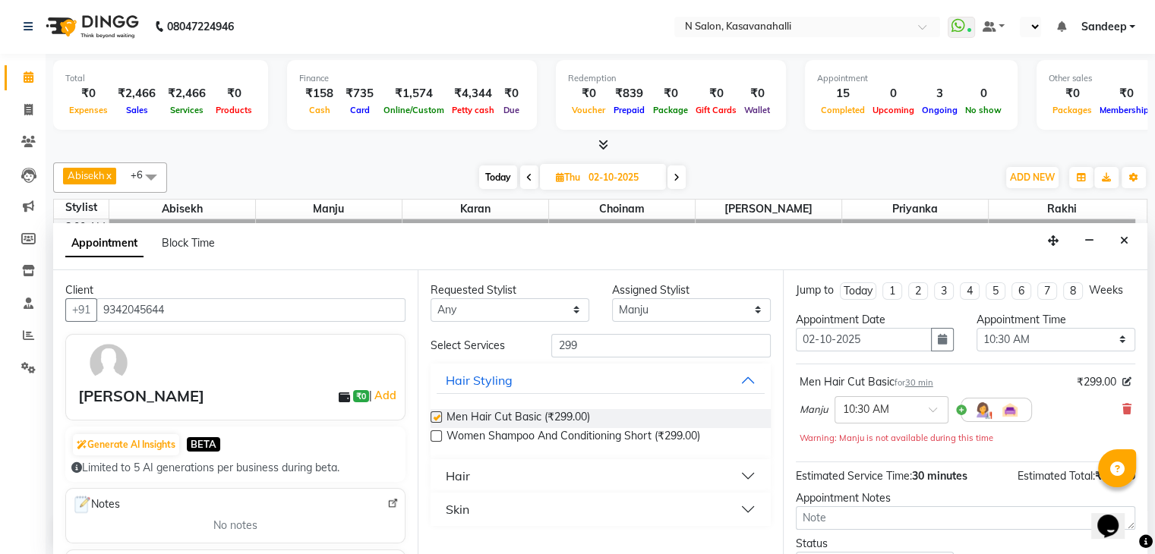
checkbox input "false"
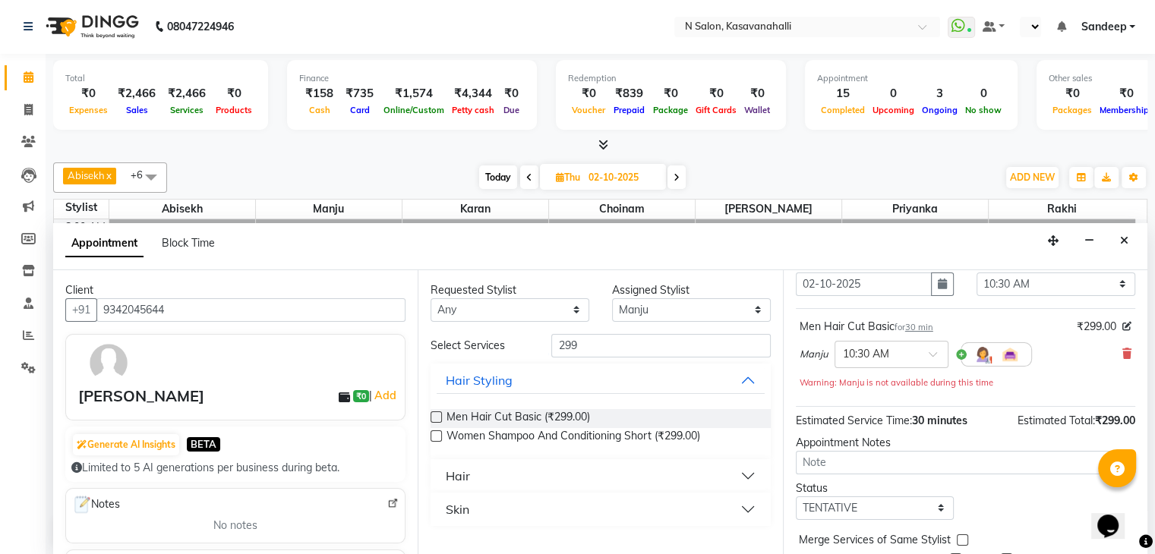
scroll to position [115, 0]
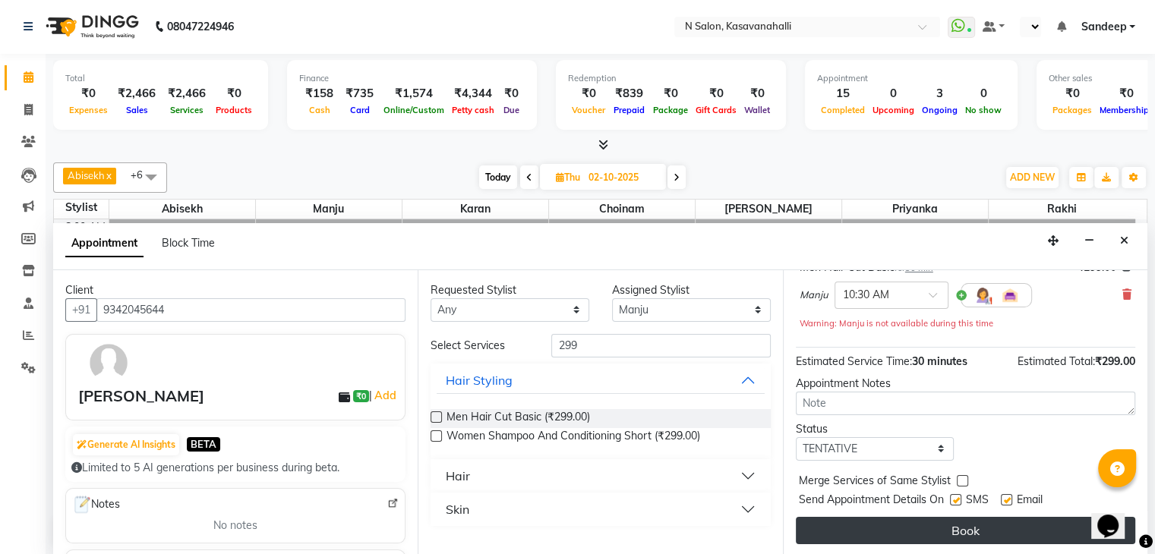
click at [912, 528] on button "Book" at bounding box center [965, 530] width 339 height 27
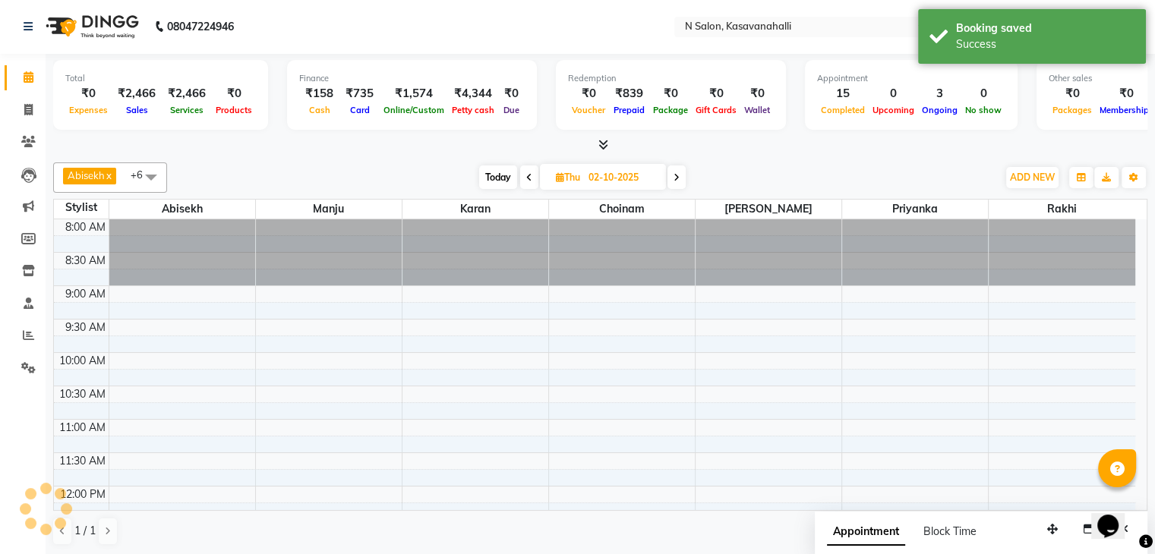
scroll to position [0, 0]
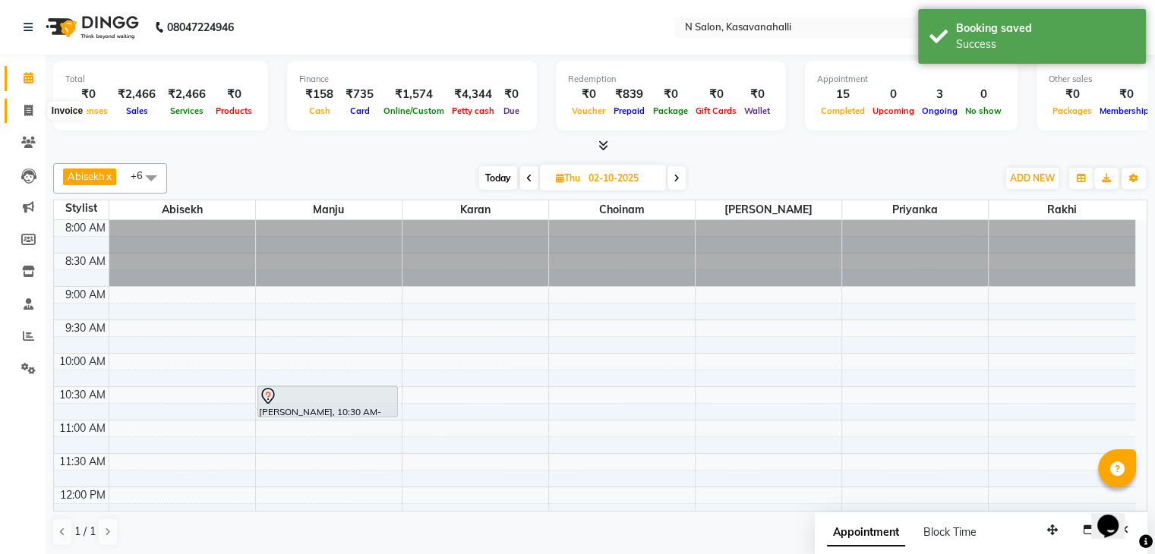
click at [26, 114] on icon at bounding box center [28, 110] width 8 height 11
select select "service"
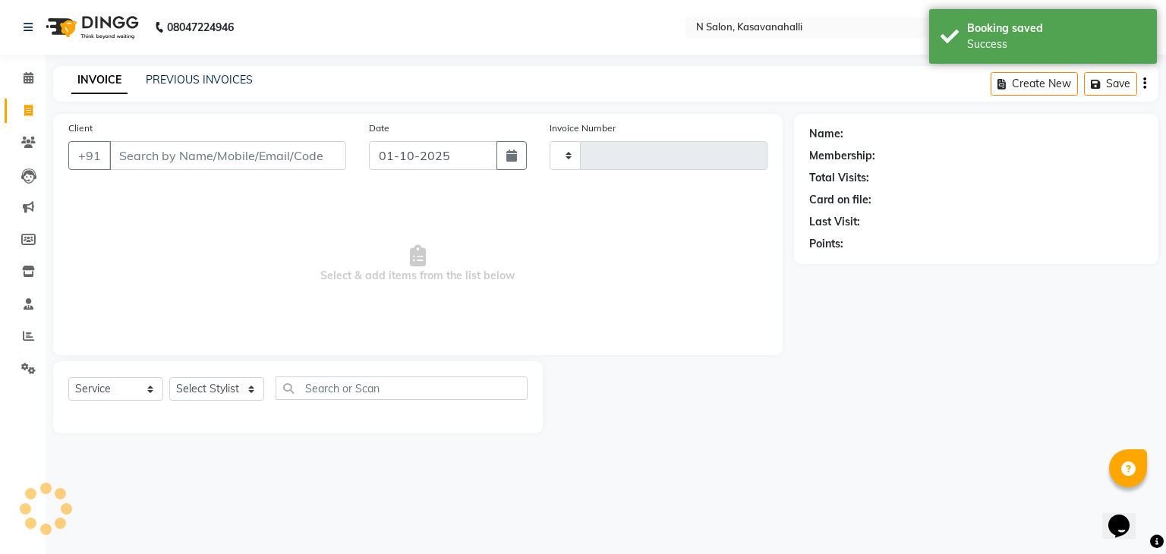
type input "2417"
select select "7111"
click at [18, 71] on span at bounding box center [28, 78] width 27 height 17
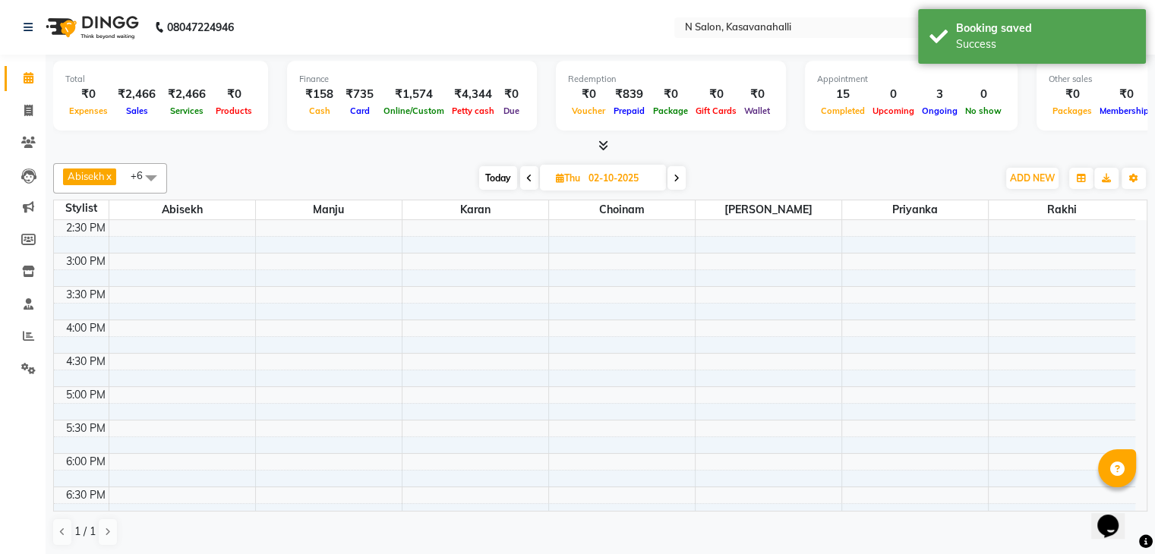
scroll to position [312, 0]
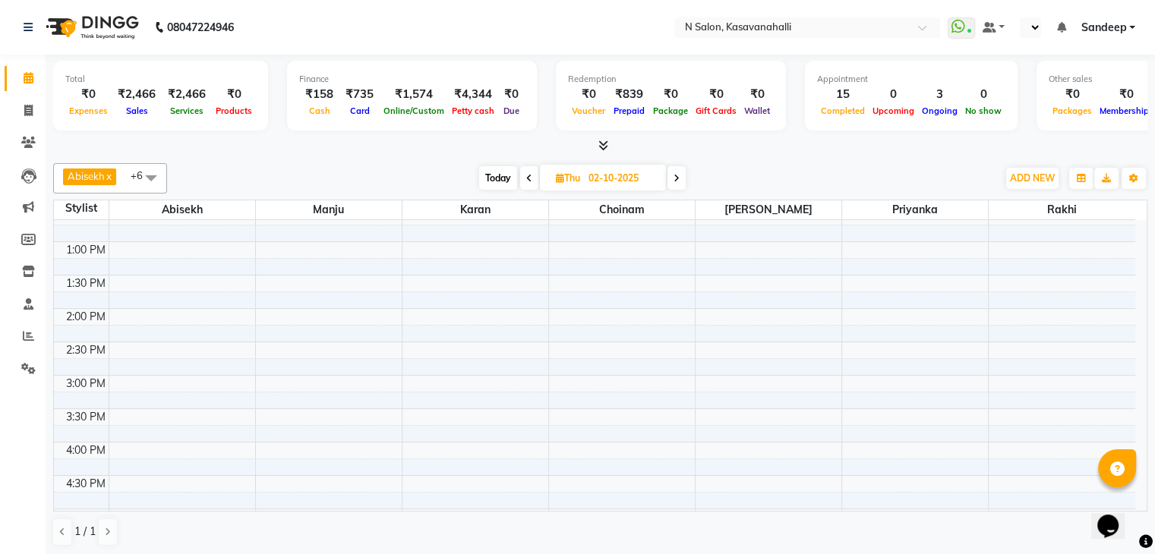
click at [499, 184] on span "Today" at bounding box center [498, 178] width 38 height 24
type input "01-10-2025"
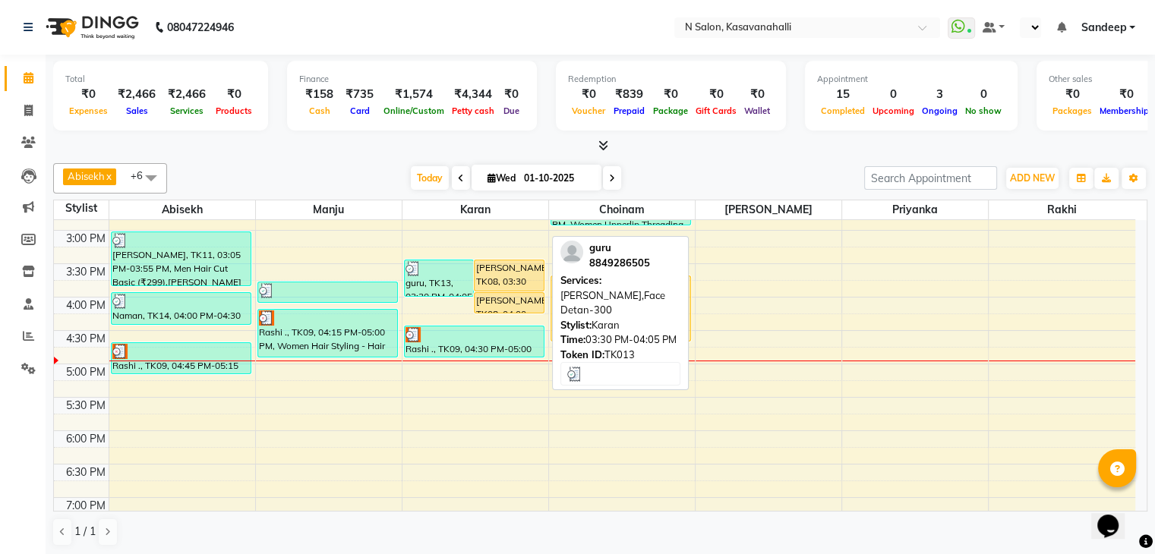
scroll to position [417, 0]
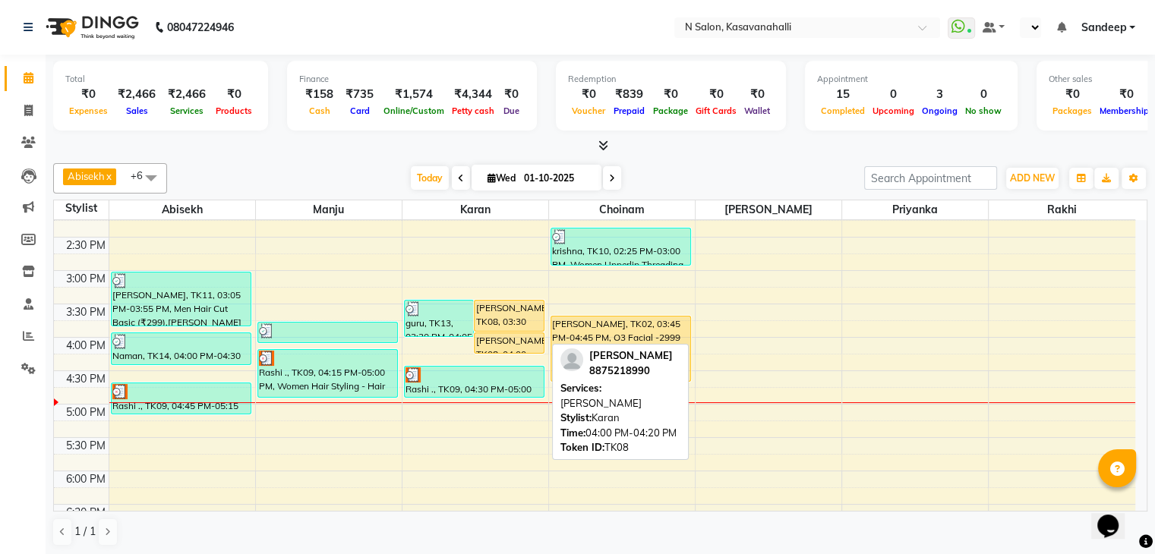
click at [503, 335] on div "[PERSON_NAME], TK08, 04:00 PM-04:20 PM, [PERSON_NAME]" at bounding box center [509, 343] width 69 height 20
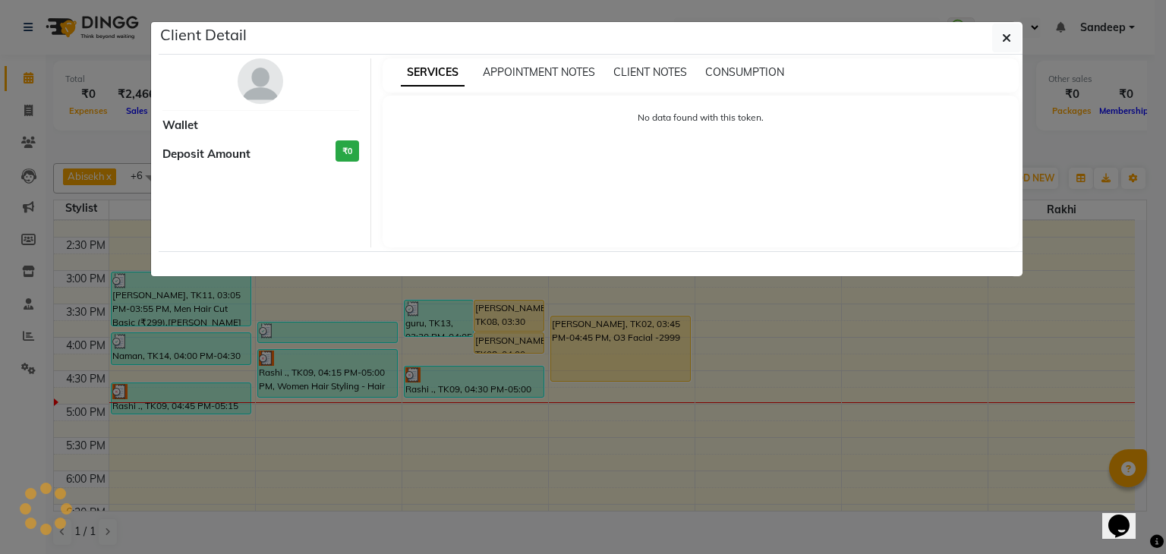
select select "1"
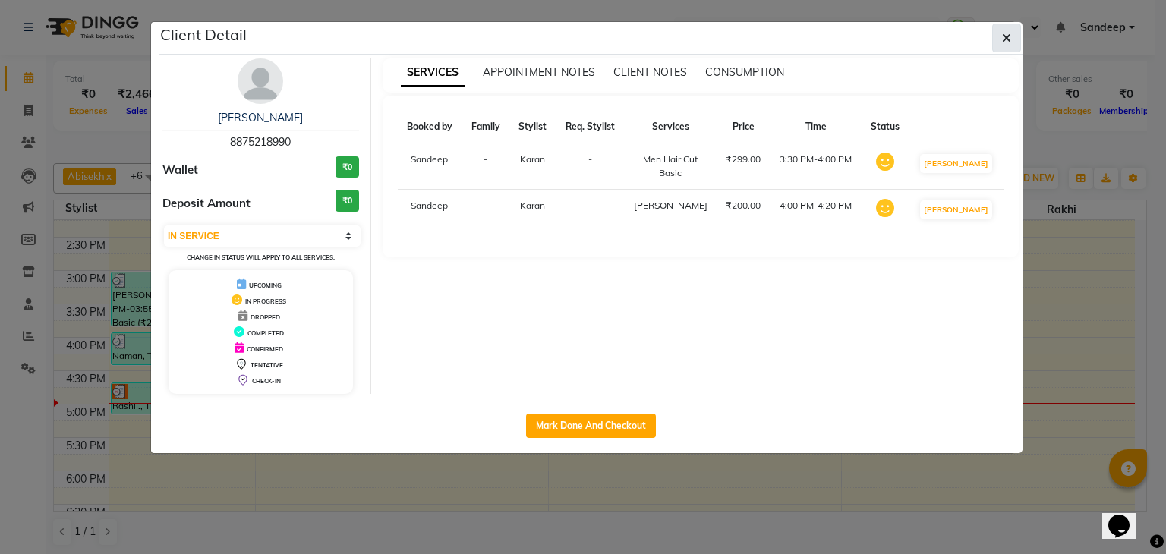
click at [1010, 41] on icon "button" at bounding box center [1006, 38] width 9 height 12
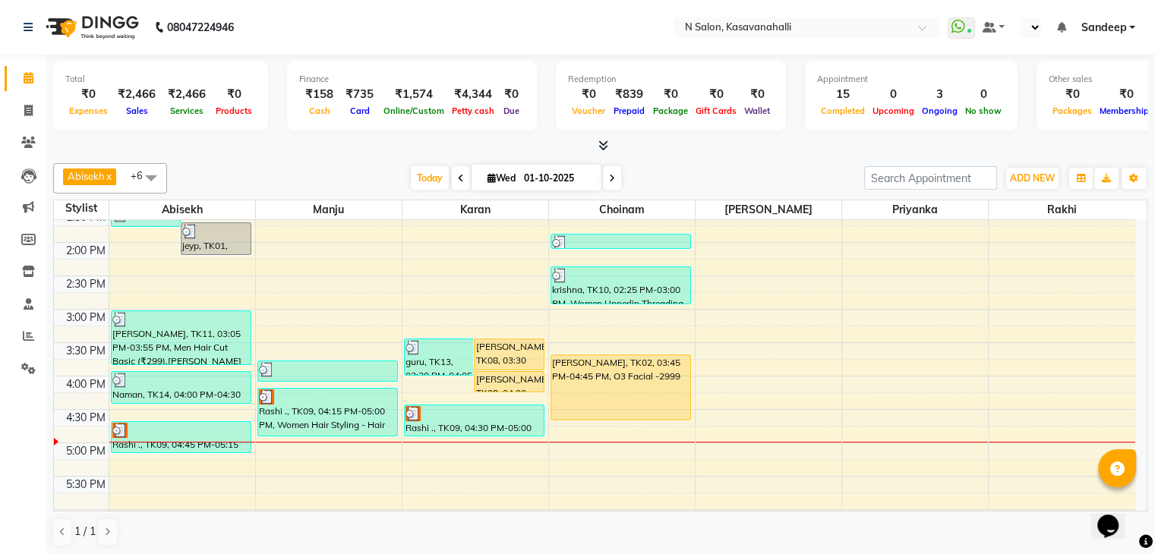
scroll to position [341, 0]
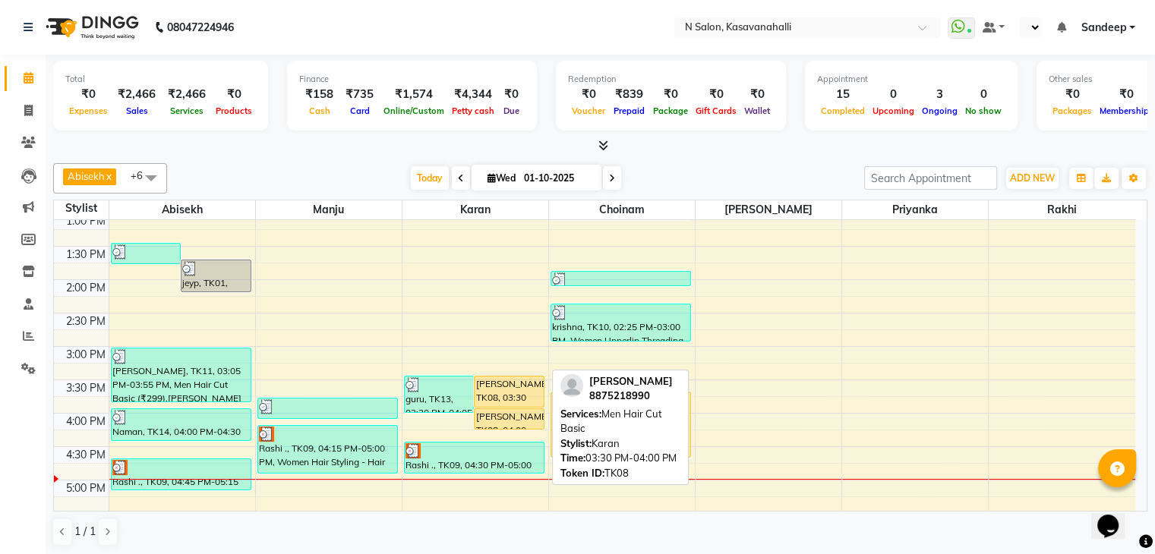
click at [509, 380] on div "[PERSON_NAME], TK08, 03:30 PM-04:00 PM, Men Hair Cut Basic" at bounding box center [509, 392] width 69 height 30
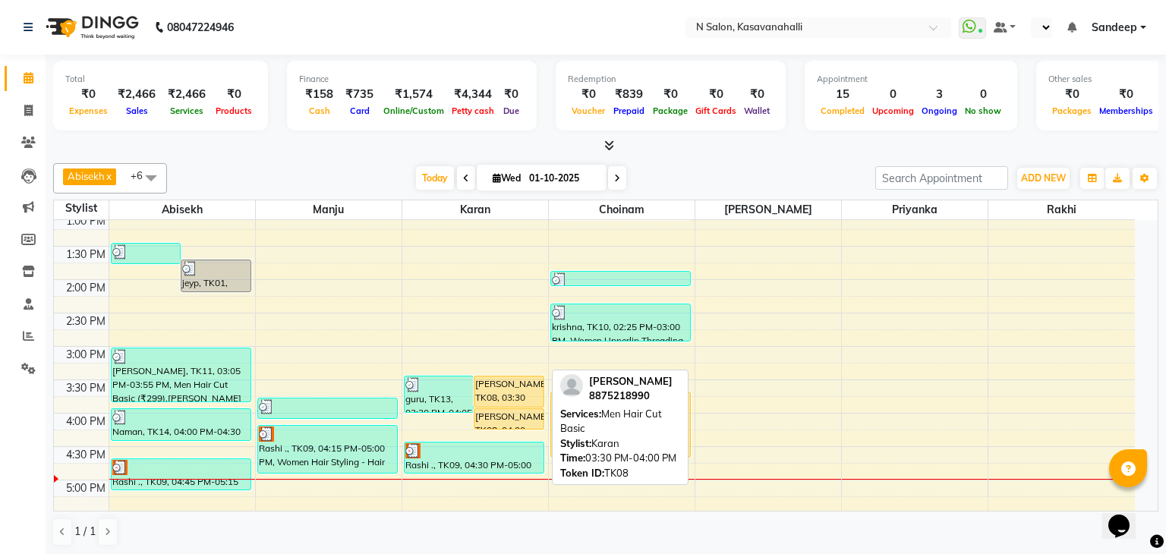
select select "1"
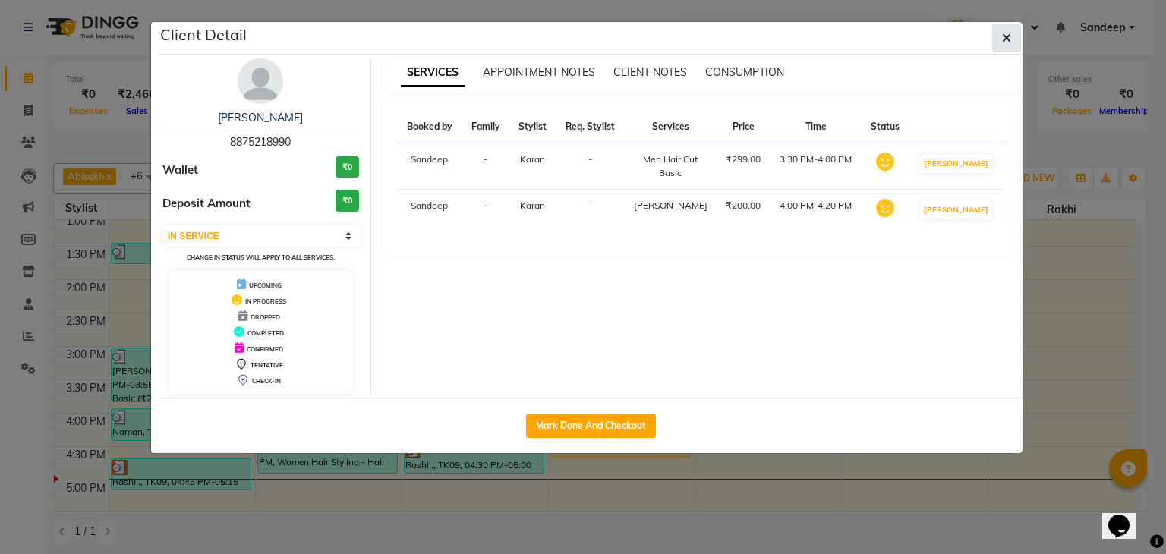
click at [1011, 36] on icon "button" at bounding box center [1006, 38] width 9 height 12
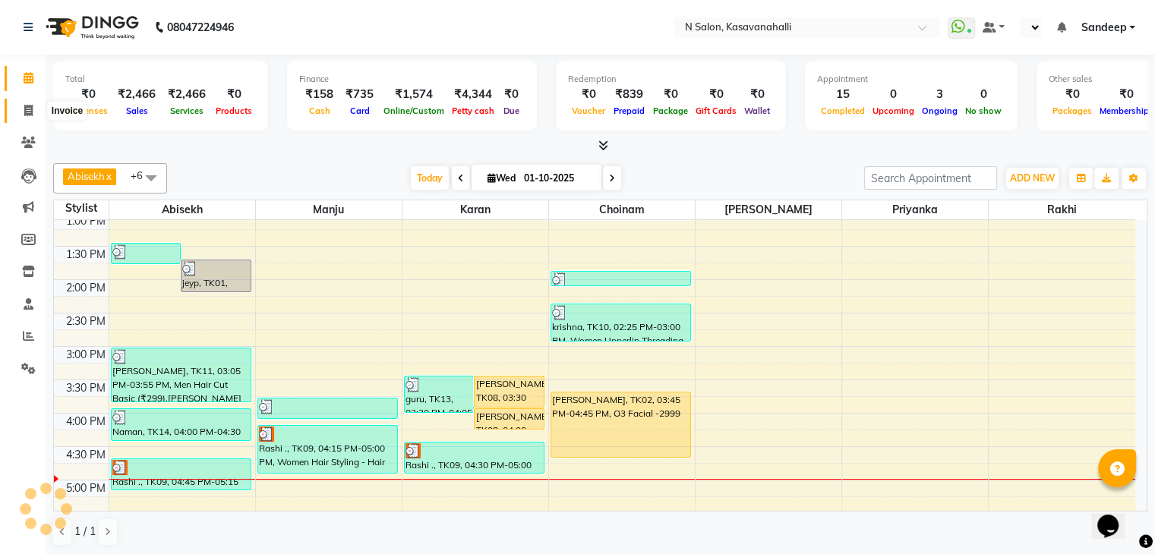
click at [29, 115] on icon at bounding box center [28, 110] width 8 height 11
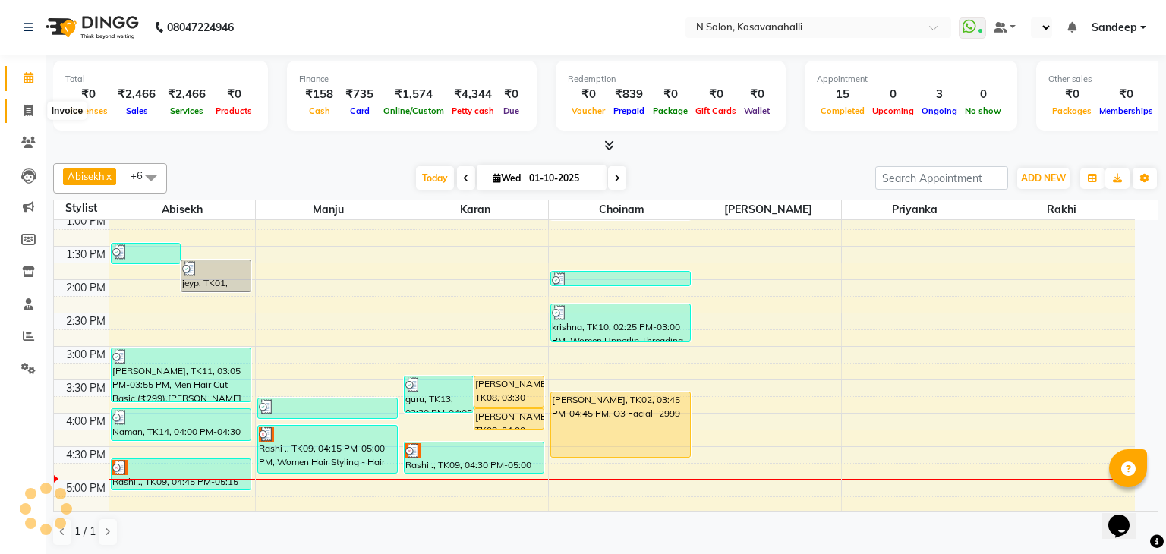
select select "service"
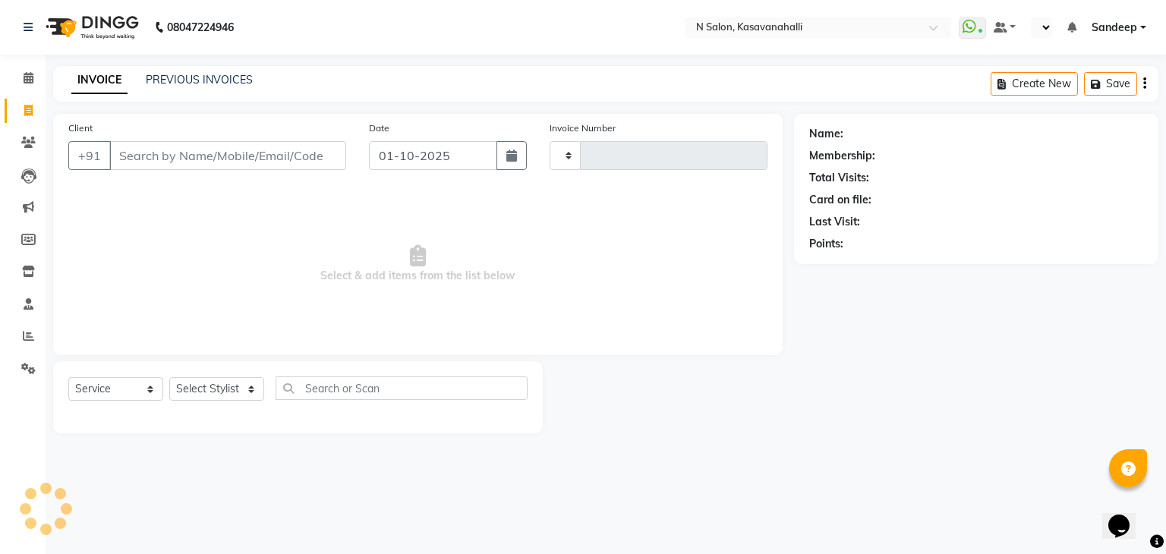
type input "2417"
select select "7111"
click at [26, 329] on span at bounding box center [28, 336] width 27 height 17
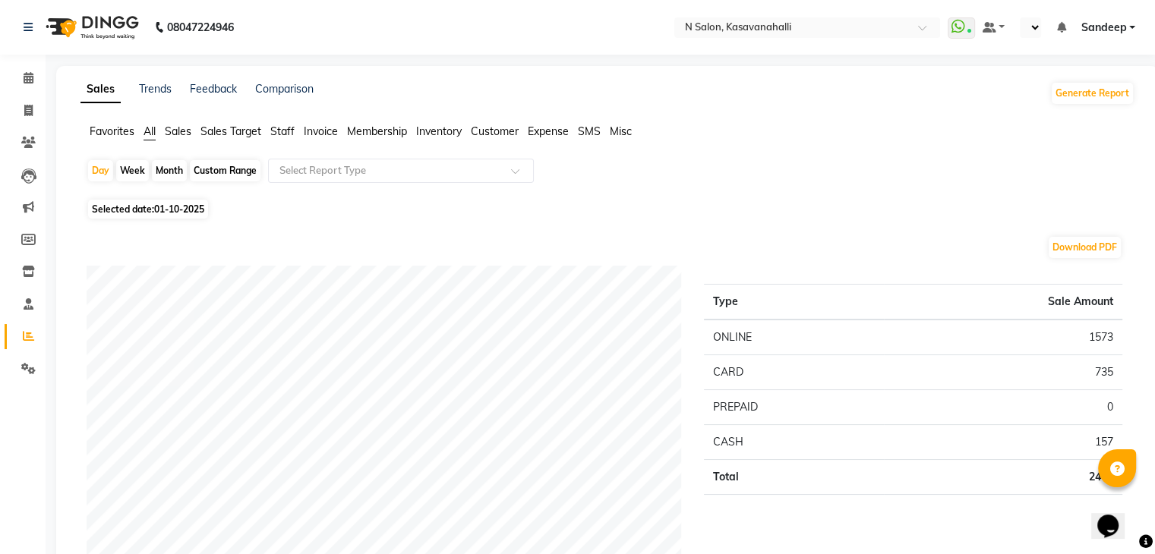
click at [289, 125] on span "Staff" at bounding box center [282, 132] width 24 height 14
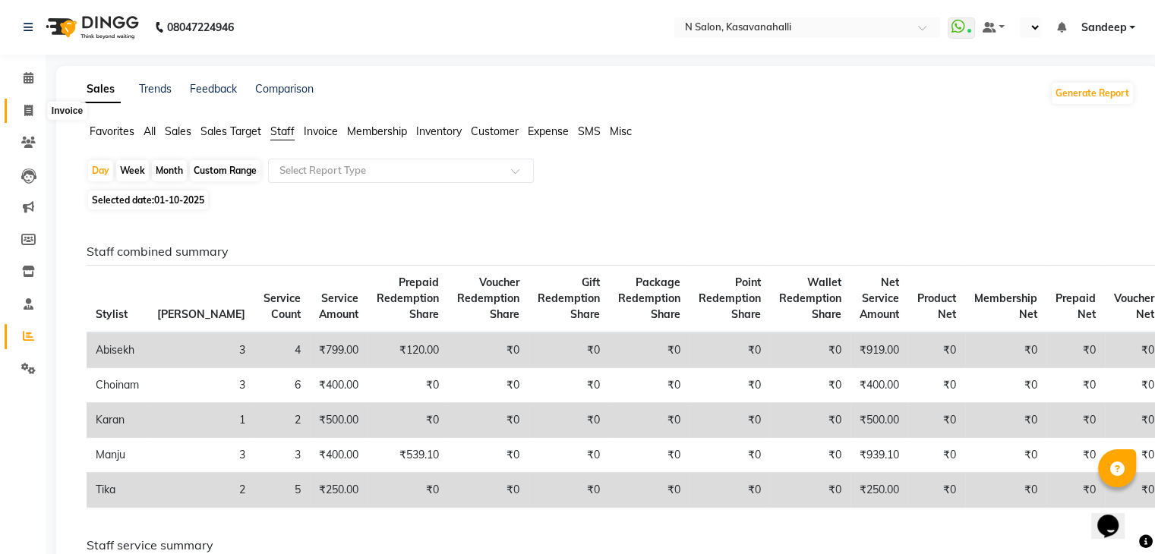
click at [34, 109] on span at bounding box center [28, 110] width 27 height 17
select select "service"
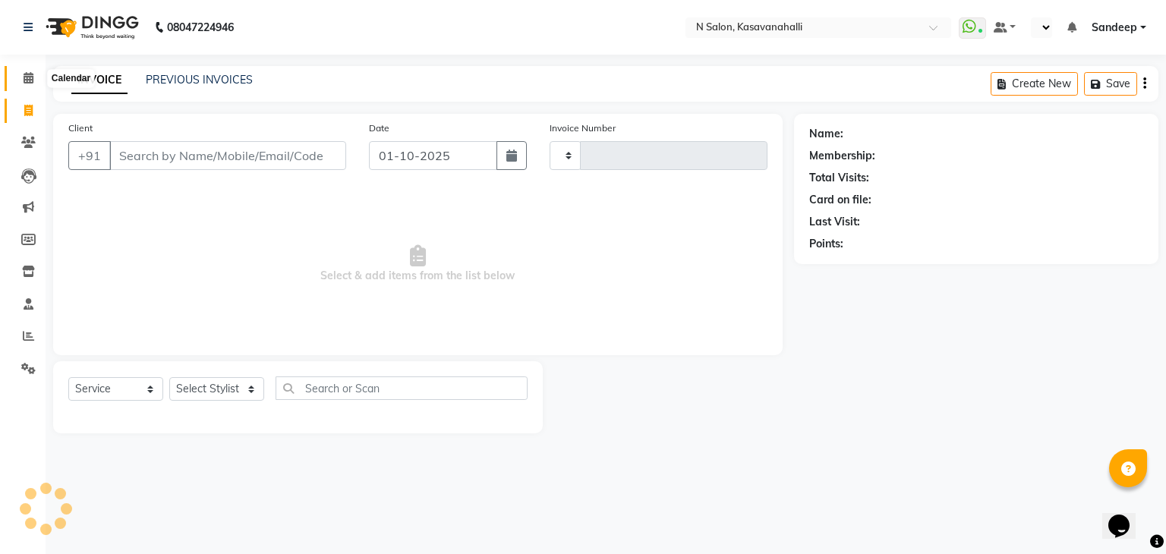
click at [24, 82] on icon at bounding box center [29, 77] width 10 height 11
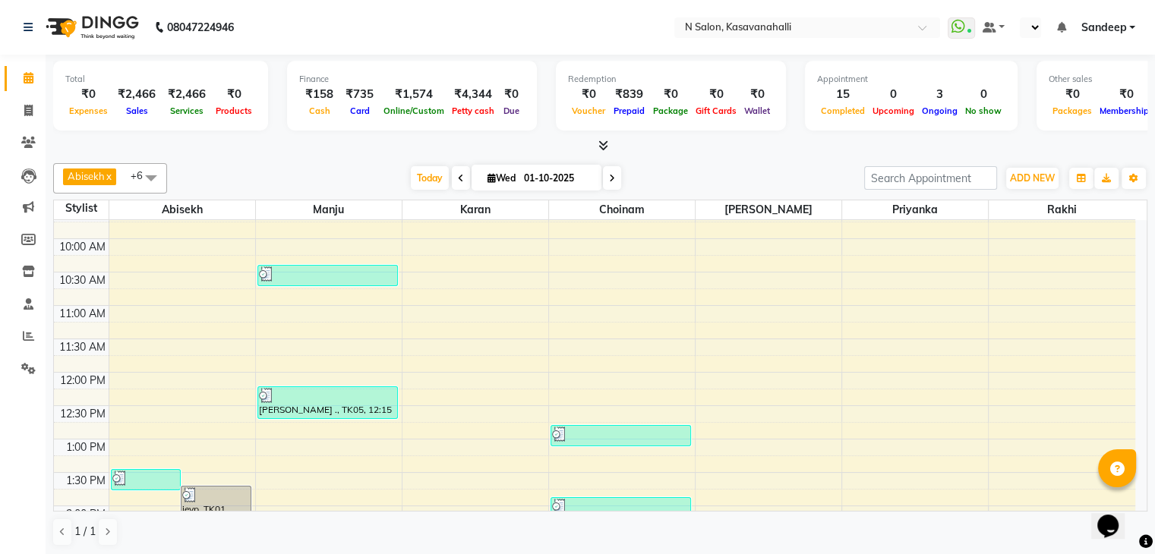
scroll to position [228, 0]
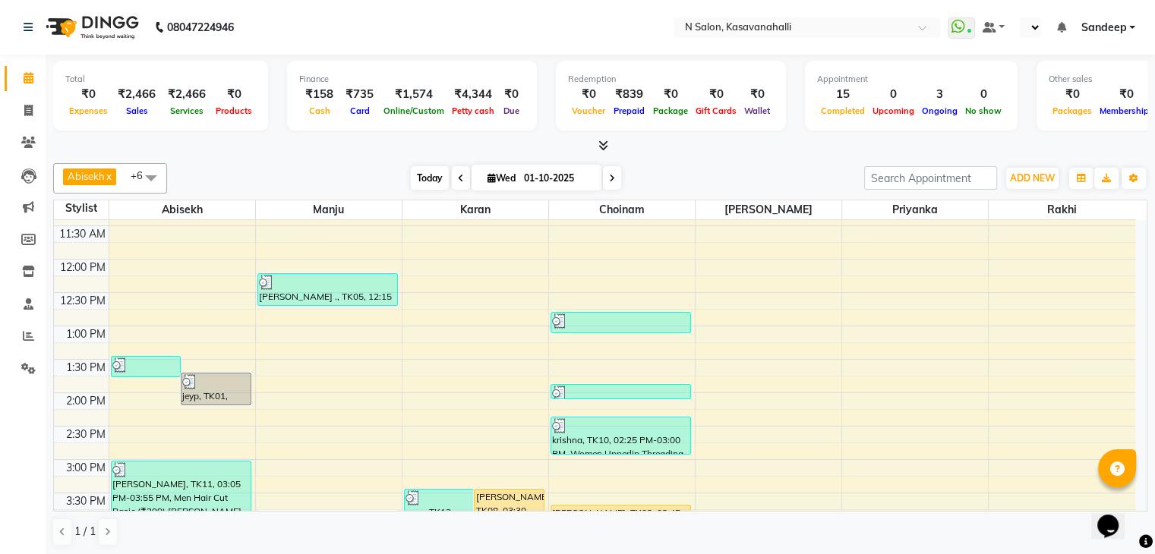
click at [440, 180] on span "Today" at bounding box center [430, 178] width 38 height 24
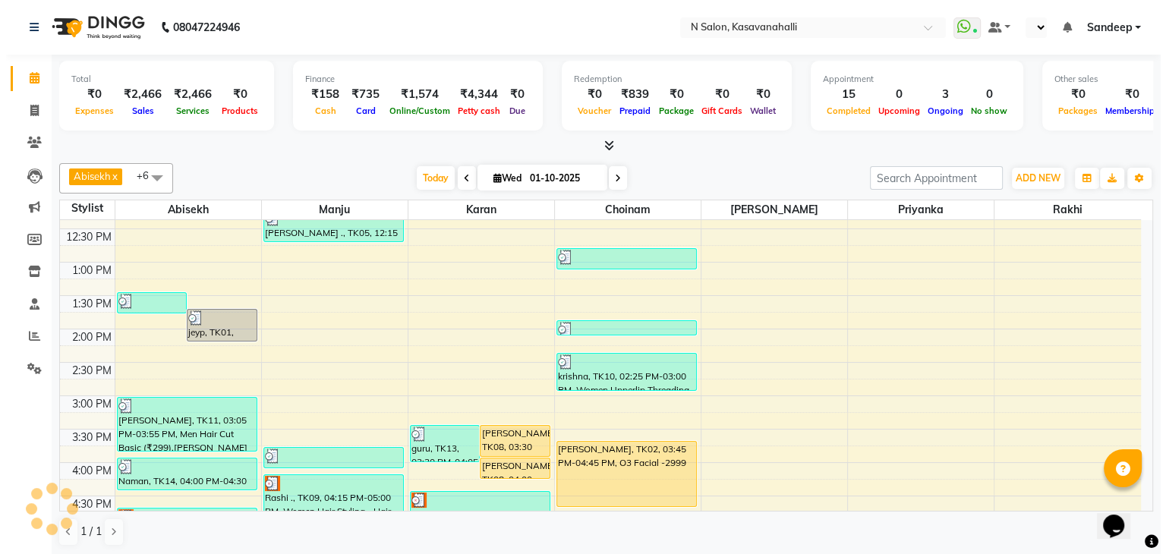
scroll to position [380, 0]
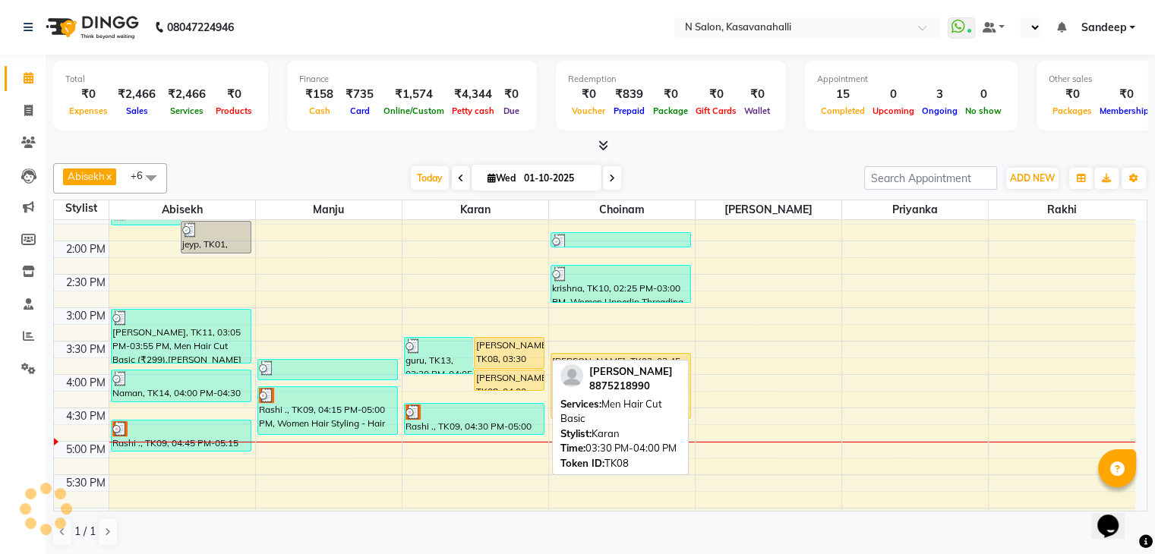
click at [500, 343] on div "[PERSON_NAME], TK08, 03:30 PM-04:00 PM, Men Hair Cut Basic" at bounding box center [509, 353] width 69 height 30
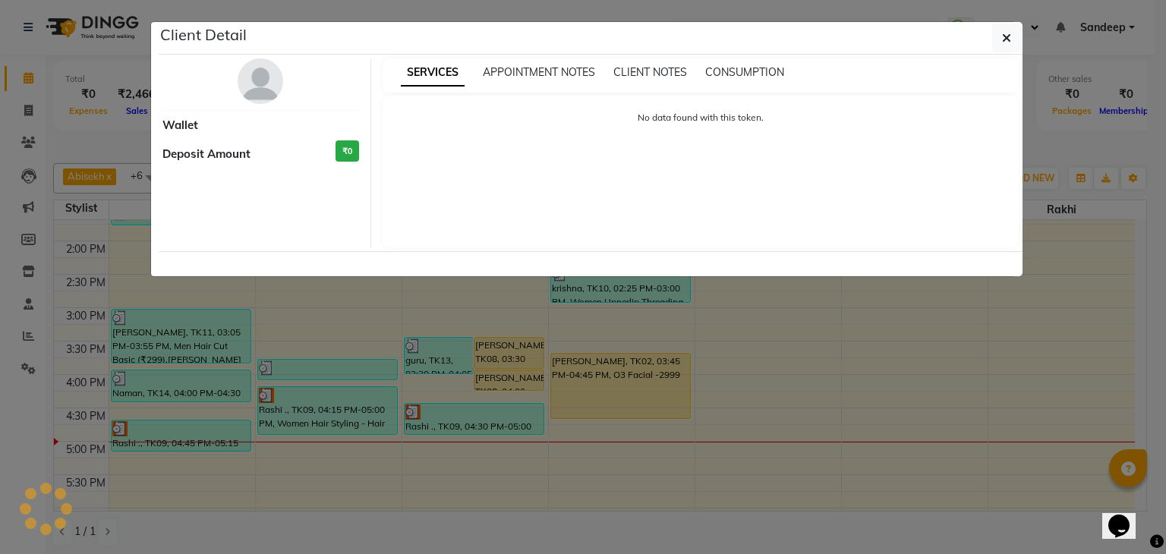
select select "1"
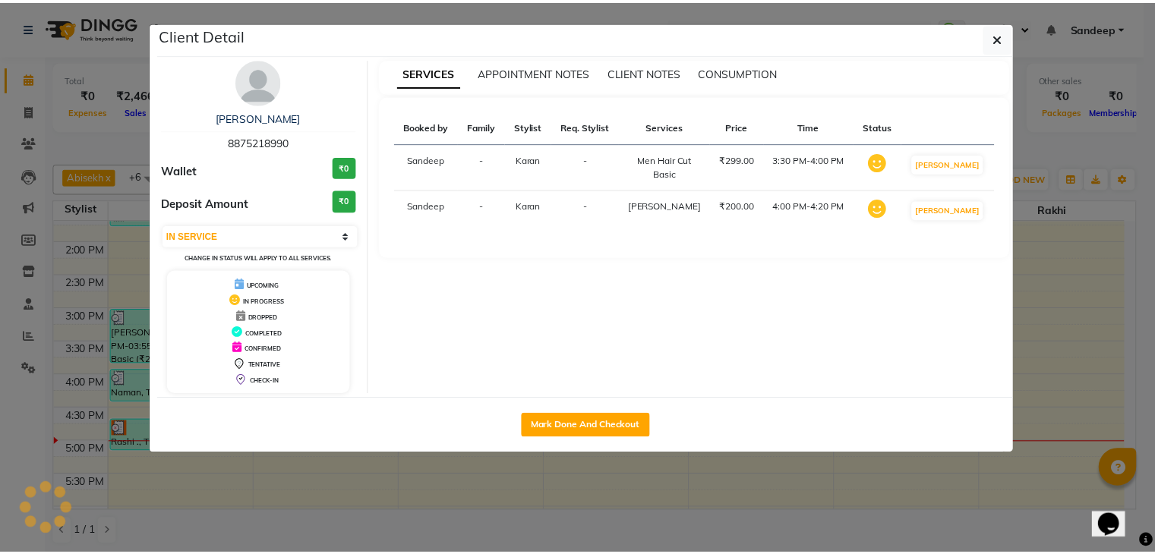
scroll to position [569, 0]
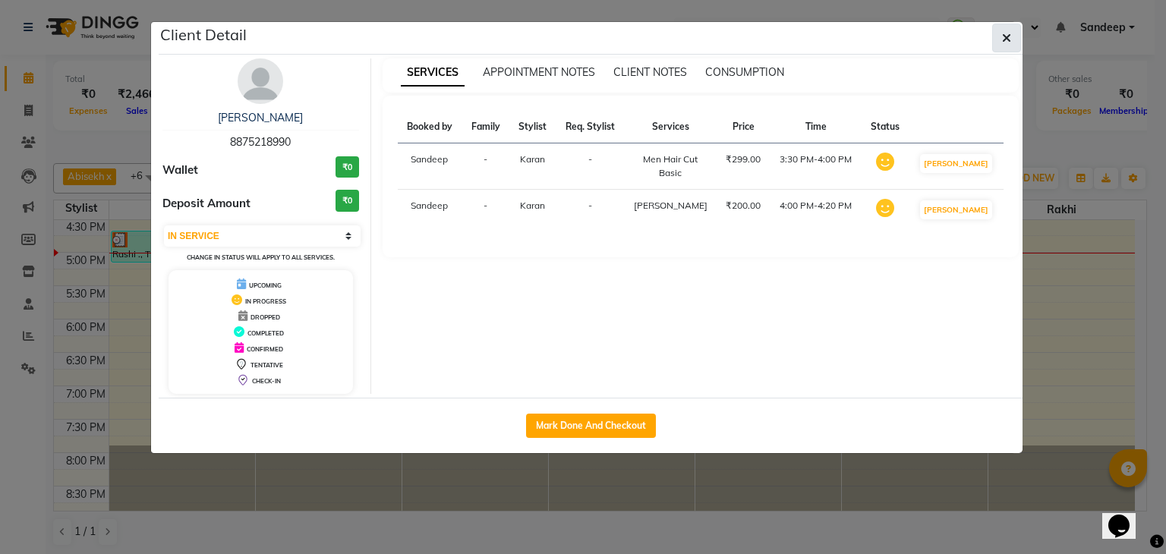
click at [1014, 27] on button "button" at bounding box center [1006, 38] width 29 height 29
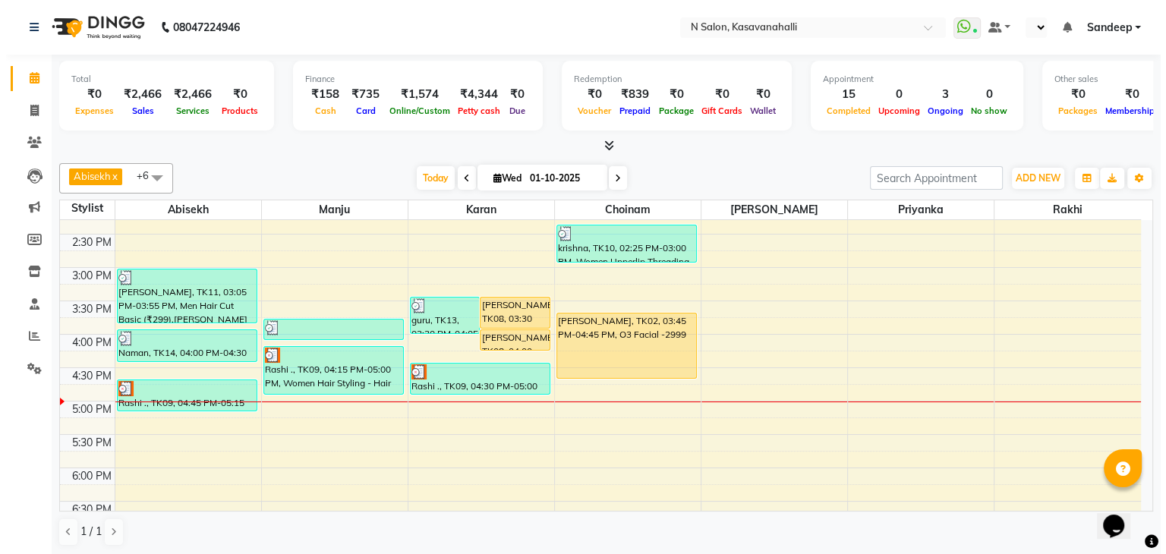
scroll to position [417, 0]
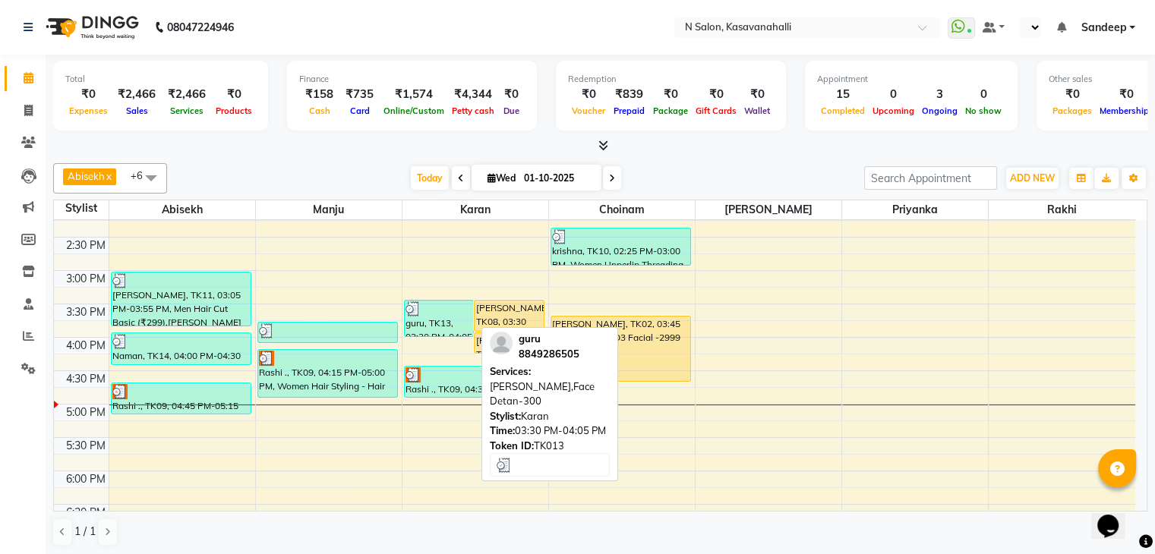
click at [449, 315] on div "guru, TK13, 03:30 PM-04:05 PM, [PERSON_NAME],Face Detan-300" at bounding box center [439, 319] width 69 height 36
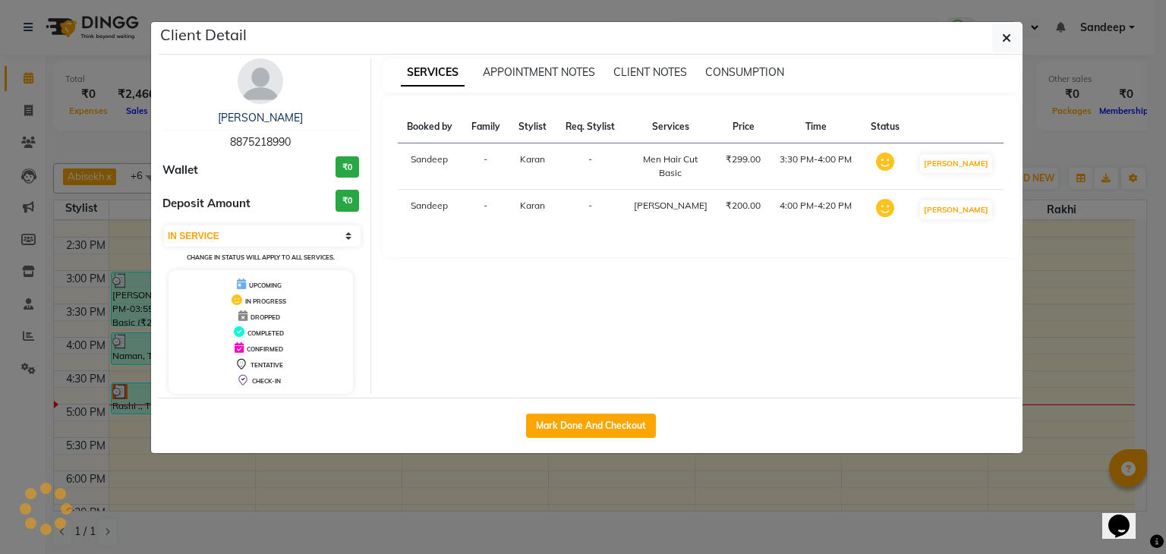
select select "3"
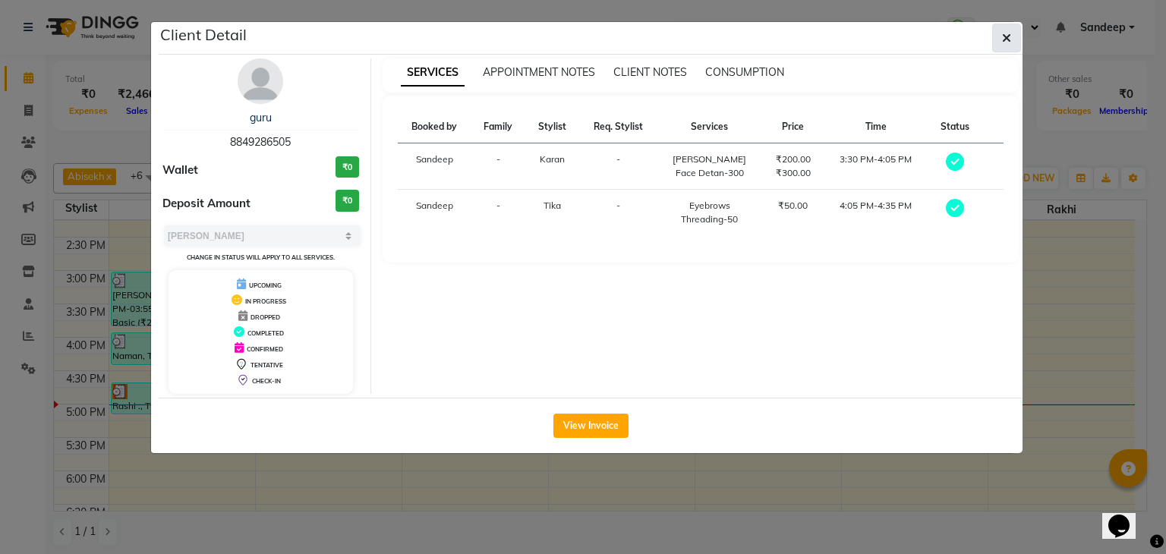
click at [1011, 32] on icon "button" at bounding box center [1006, 38] width 9 height 12
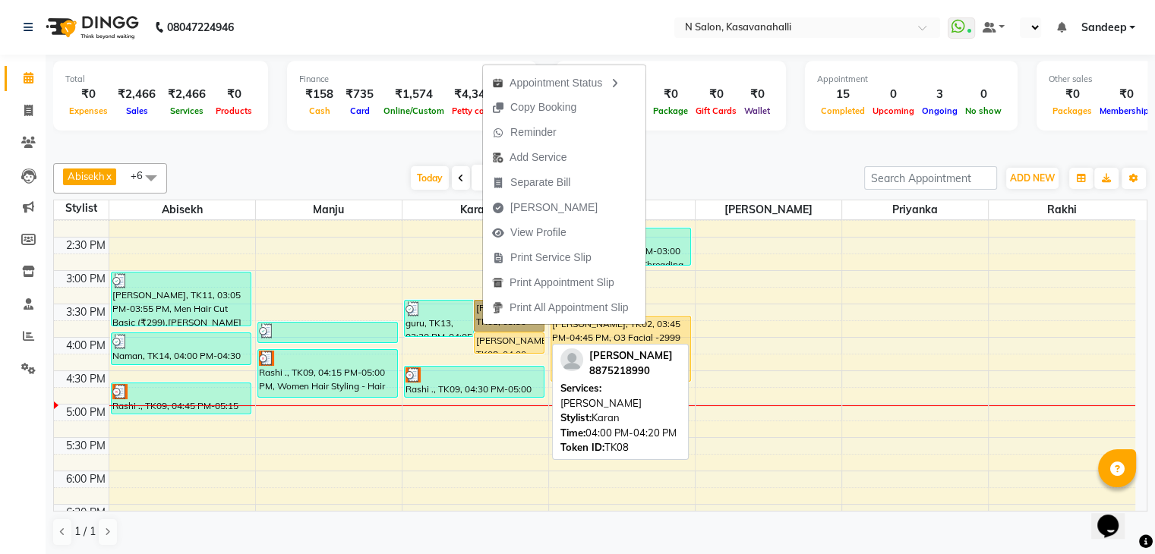
click at [524, 341] on div "[PERSON_NAME], TK08, 04:00 PM-04:20 PM, [PERSON_NAME]" at bounding box center [509, 343] width 69 height 20
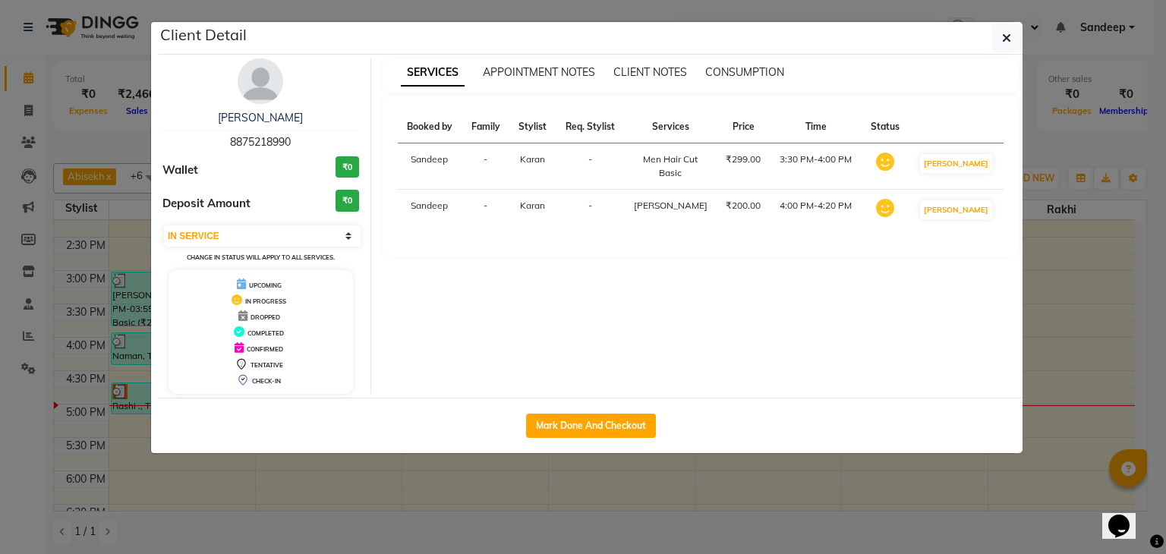
click at [996, 159] on td "[PERSON_NAME]" at bounding box center [957, 166] width 94 height 46
click at [982, 159] on button "[PERSON_NAME]" at bounding box center [956, 163] width 72 height 19
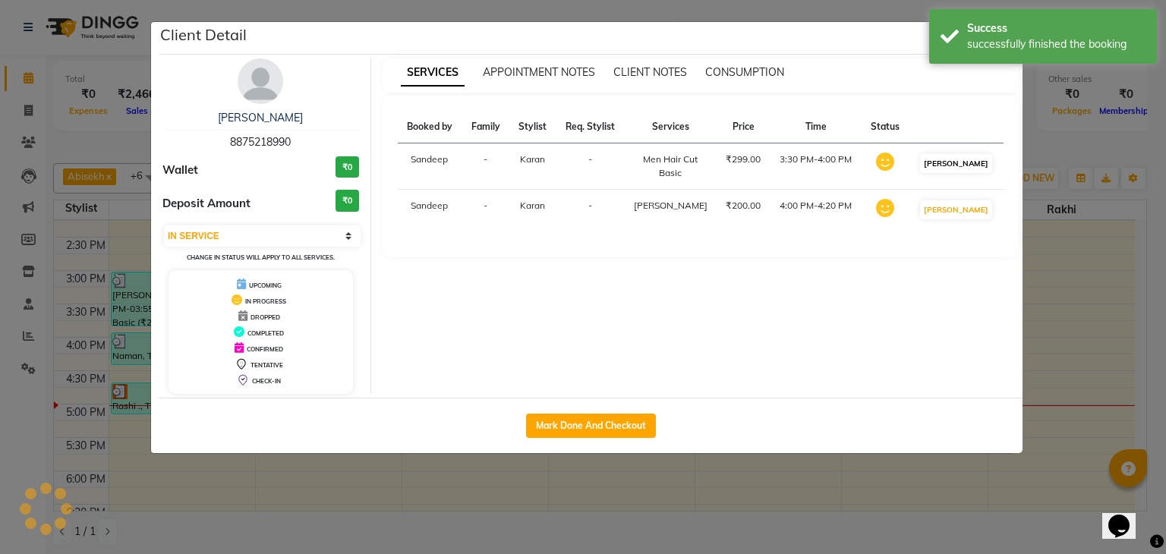
select select "select"
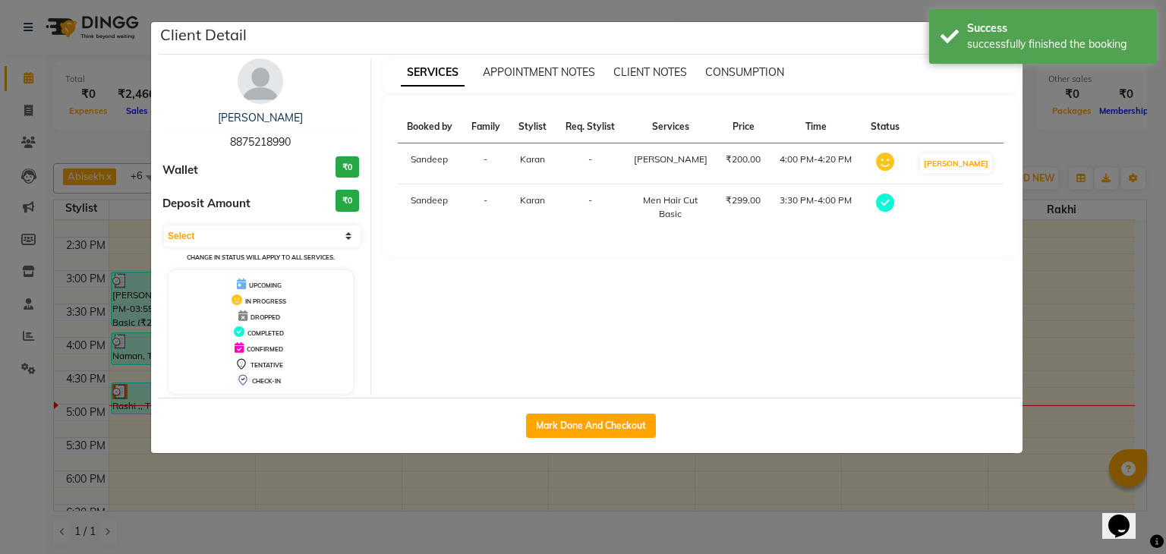
click at [894, 198] on icon at bounding box center [885, 203] width 18 height 18
click at [1121, 219] on ngb-modal-window "Client Detail Karish 8875218990 Wallet ₹0 Deposit Amount ₹0 Select MARK DONE DR…" at bounding box center [583, 277] width 1166 height 554
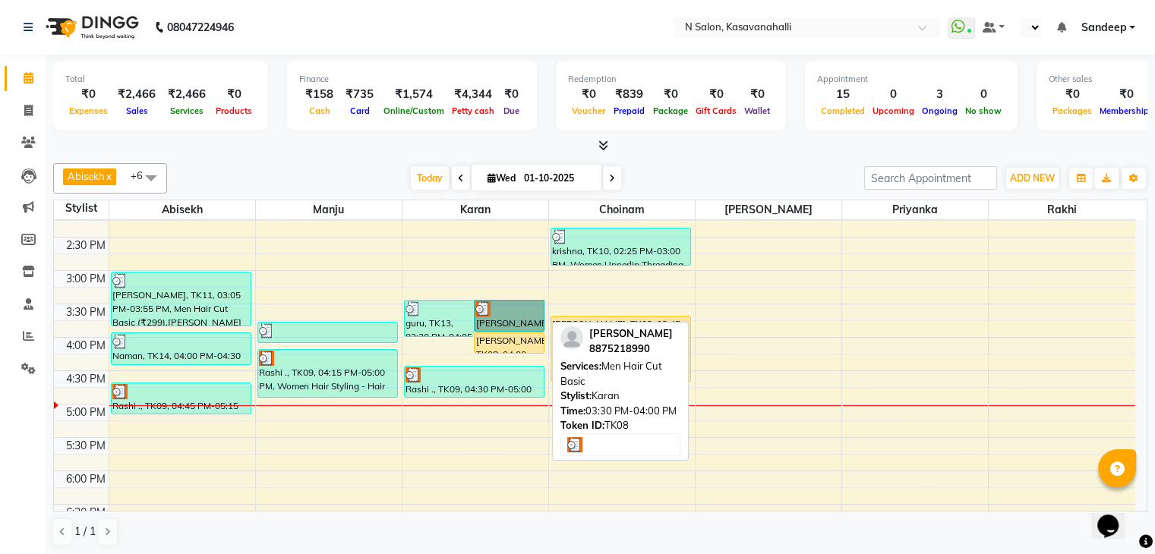
click at [480, 300] on link "[PERSON_NAME], TK08, 03:30 PM-04:00 PM, Men Hair Cut Basic" at bounding box center [509, 316] width 71 height 32
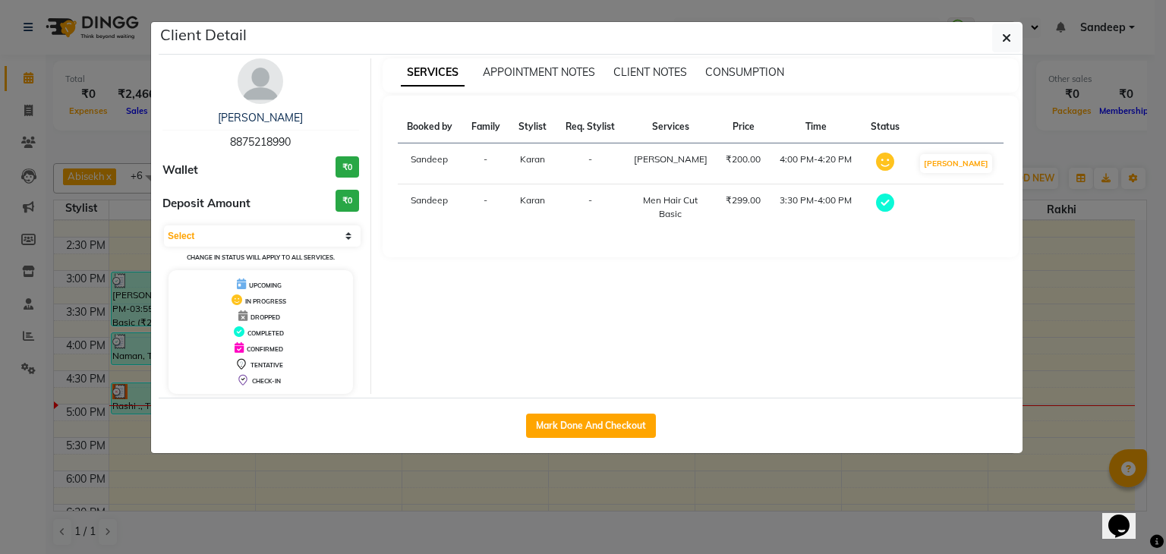
click at [894, 204] on icon at bounding box center [885, 203] width 18 height 18
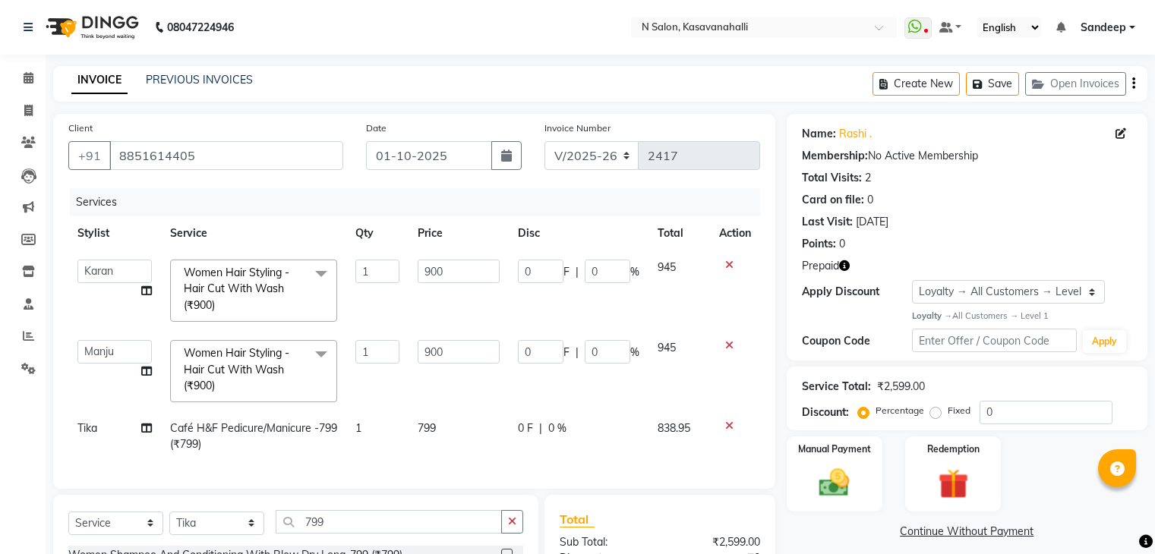
select select "7111"
select select "86035"
select select "78172"
select select "service"
select select "86728"
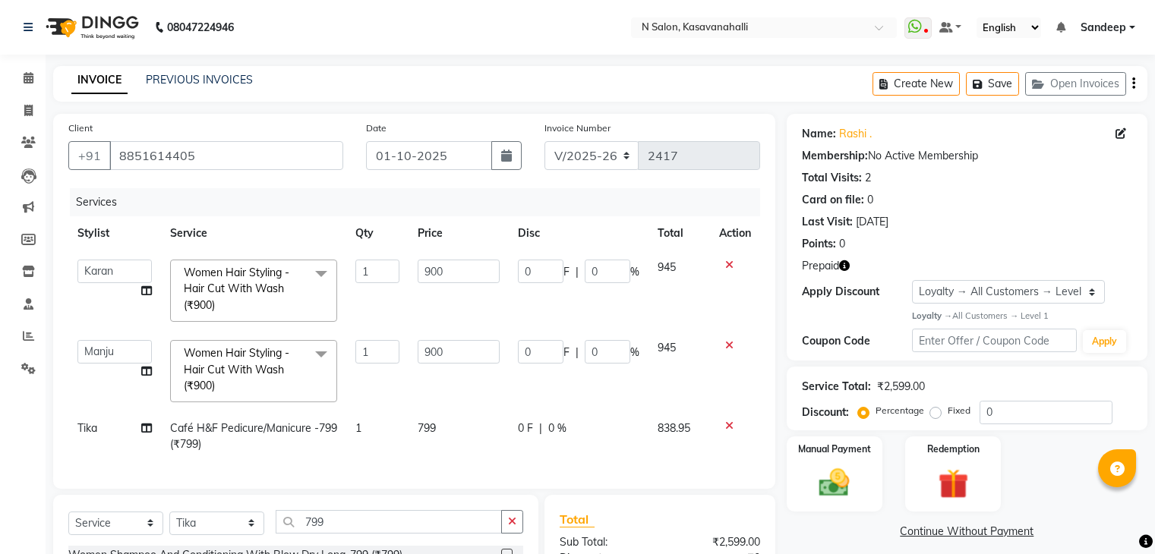
select select "1: Object"
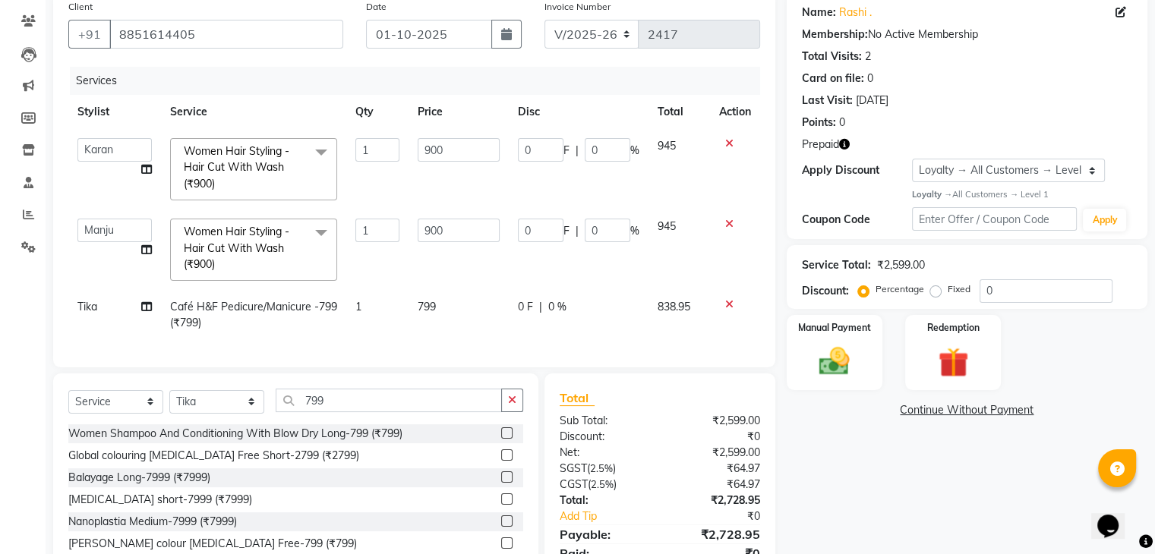
scroll to position [24, 0]
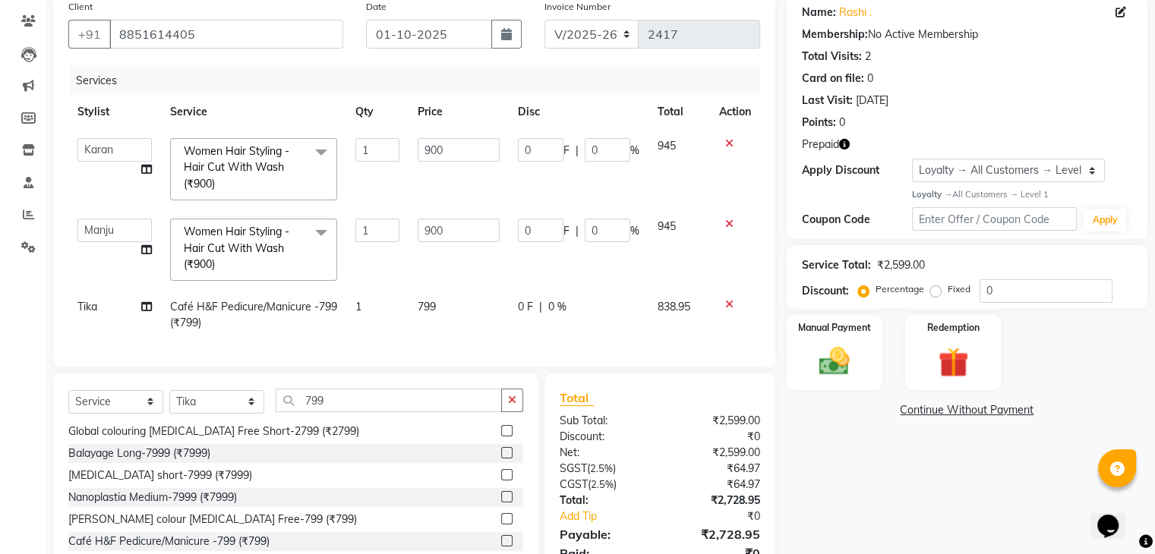
click at [818, 480] on div "Name: Rashi . Membership: No Active Membership Total Visits: 2 Card on file: 0 …" at bounding box center [973, 294] width 372 height 605
drag, startPoint x: 459, startPoint y: 304, endPoint x: 412, endPoint y: 310, distance: 47.5
click at [462, 306] on td "799" at bounding box center [458, 315] width 100 height 50
select select "86728"
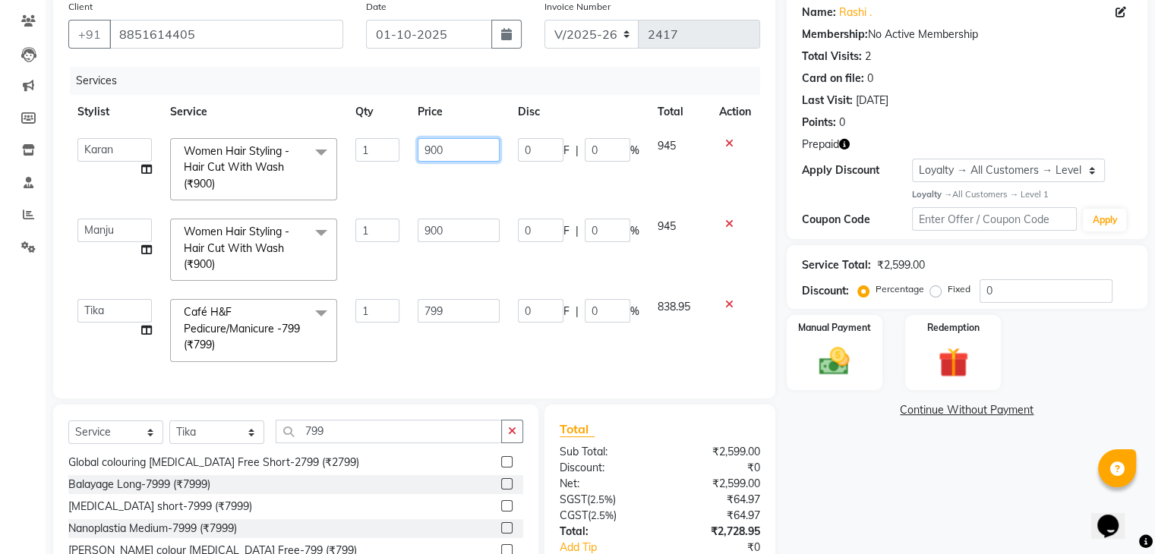
click at [462, 145] on input "900" at bounding box center [459, 150] width 82 height 24
type input "9"
type input "599"
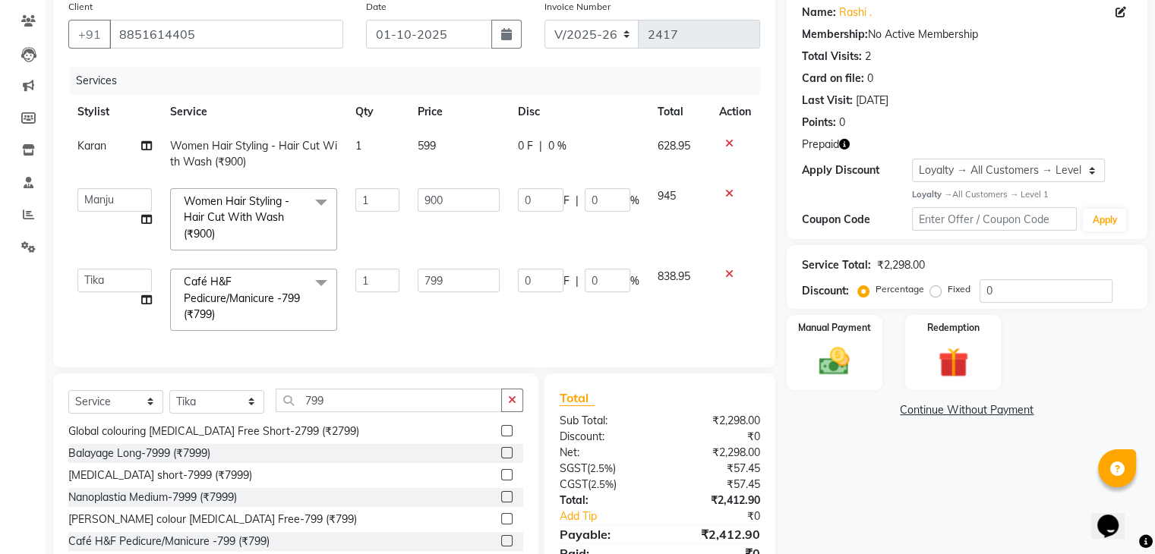
click at [951, 504] on div "Name: Rashi . Membership: No Active Membership Total Visits: 2 Card on file: 0 …" at bounding box center [973, 294] width 372 height 605
click at [474, 287] on input "799" at bounding box center [459, 281] width 82 height 24
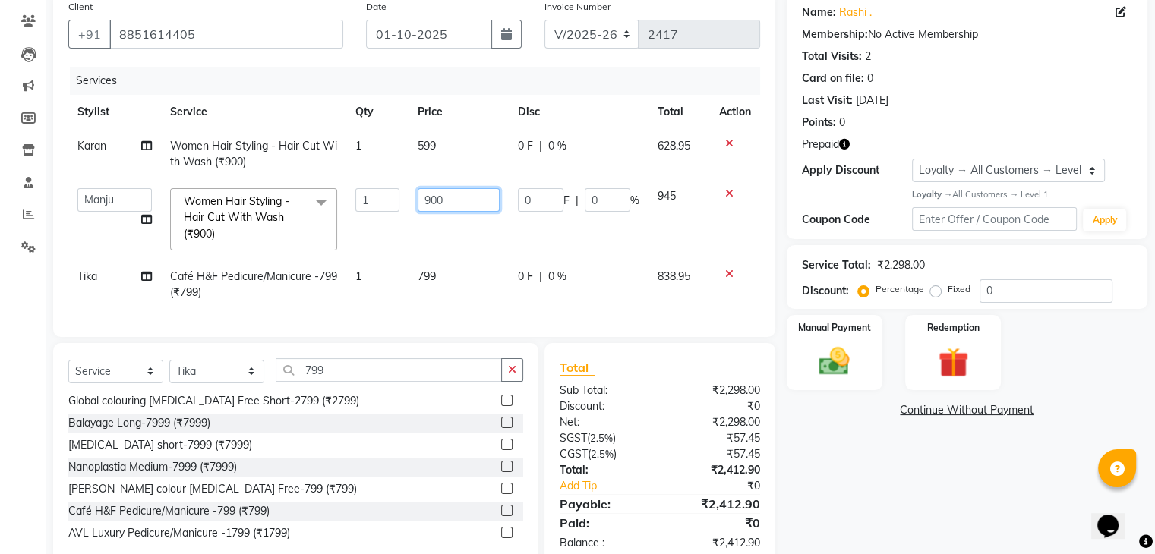
click at [474, 201] on input "900" at bounding box center [459, 200] width 82 height 24
type input "9"
type input "599"
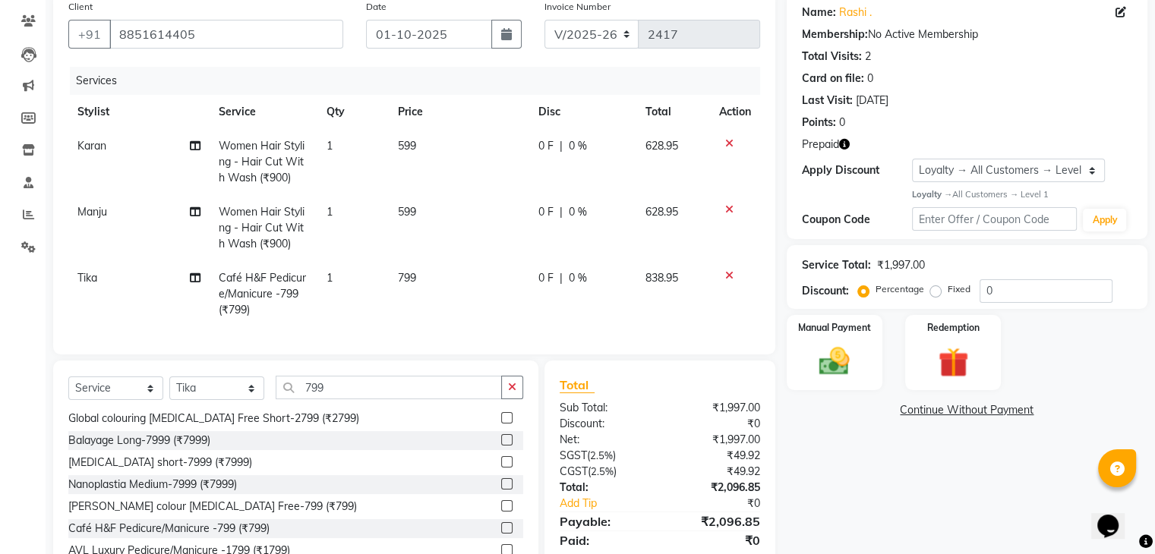
click at [847, 442] on div "Name: Rashi . Membership: No Active Membership Total Visits: 2 Card on file: 0 …" at bounding box center [973, 288] width 372 height 592
click at [459, 145] on td "599" at bounding box center [459, 162] width 140 height 66
select select "86035"
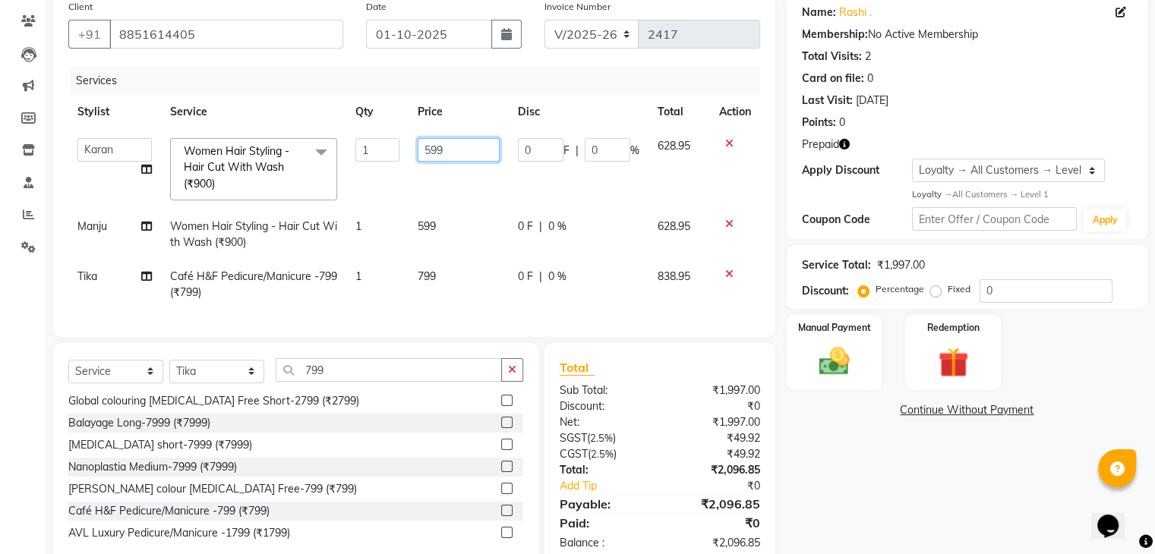
click at [457, 153] on input "599" at bounding box center [459, 150] width 82 height 24
type input "5"
type input "600"
click at [453, 223] on td "599" at bounding box center [458, 235] width 100 height 50
select select "78172"
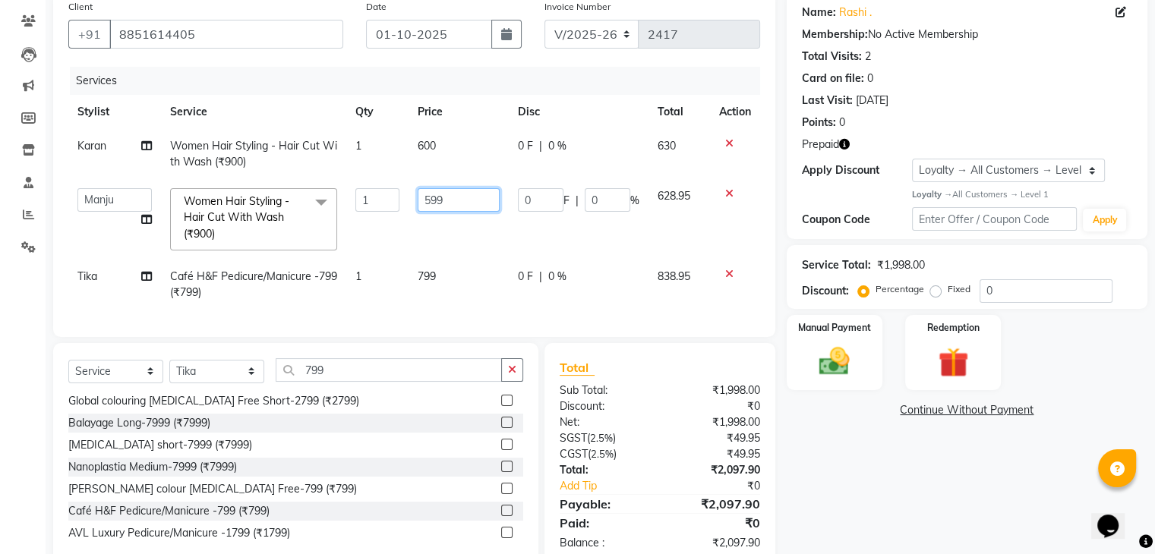
click at [470, 203] on input "599" at bounding box center [459, 200] width 82 height 24
type input "5"
type input "600"
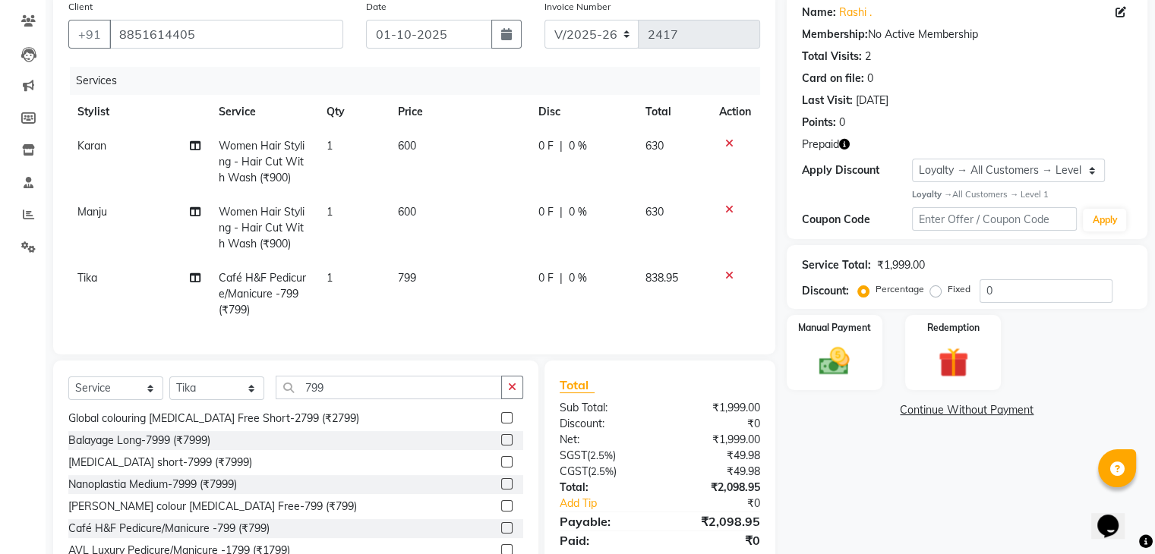
click at [468, 301] on td "799" at bounding box center [459, 294] width 140 height 66
select select "86728"
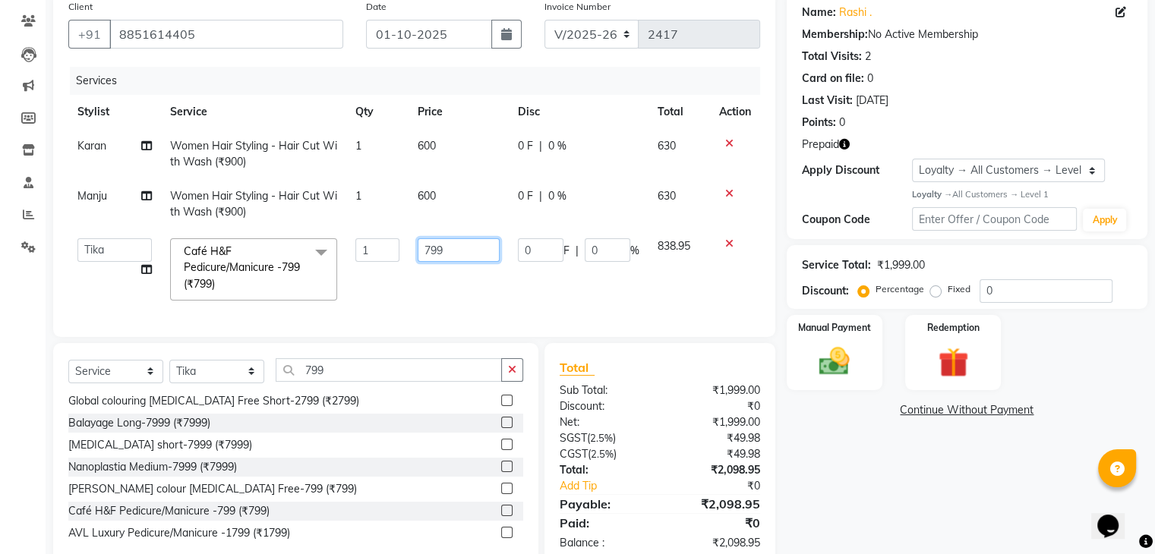
click at [475, 251] on input "799" at bounding box center [459, 250] width 82 height 24
type input "7"
type input "800"
click at [489, 317] on div "Services Stylist Service Qty Price Disc Total Action Karan Women Hair Styling -…" at bounding box center [414, 194] width 692 height 255
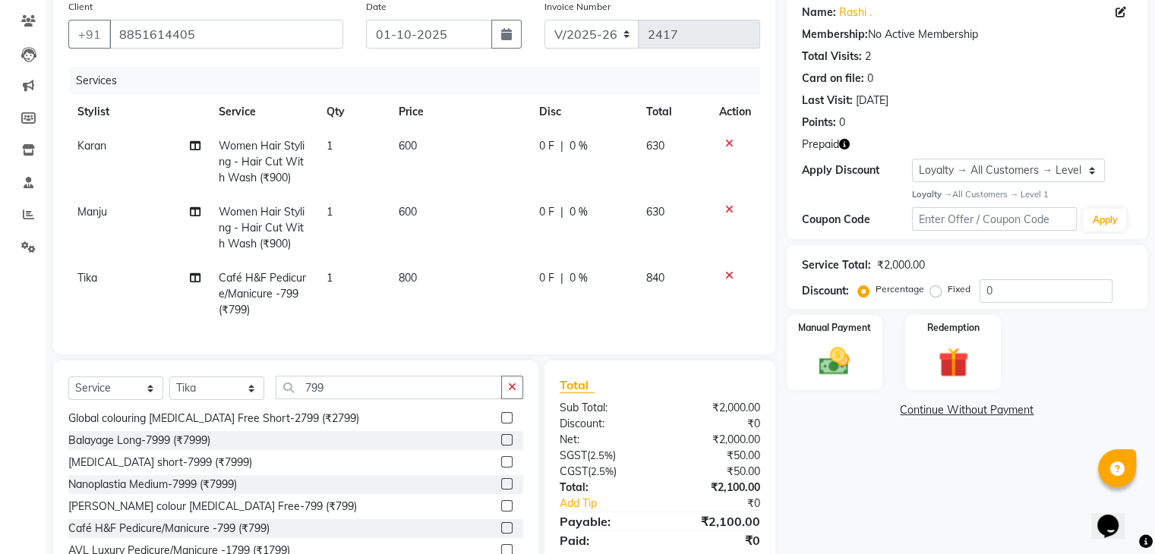
click at [487, 279] on td "800" at bounding box center [459, 294] width 140 height 66
select select "86728"
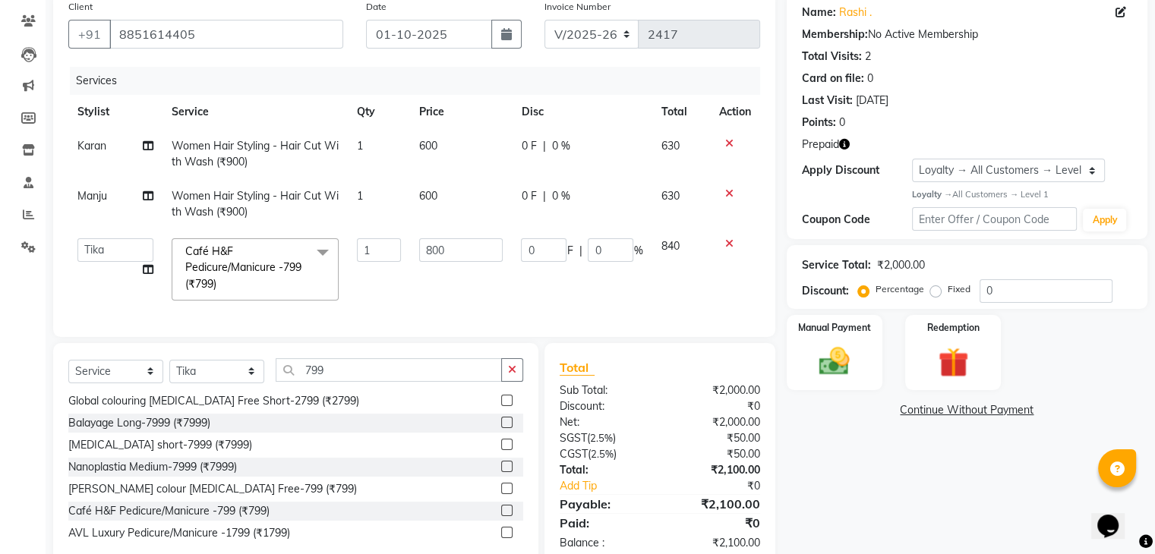
click at [544, 314] on div "Services Stylist Service Qty Price Disc Total Action Karan Women Hair Styling -…" at bounding box center [414, 194] width 692 height 255
click at [952, 470] on div "Name: Rashi . Membership: No Active Membership Total Visits: 2 Card on file: 0 …" at bounding box center [973, 279] width 372 height 575
drag, startPoint x: 952, startPoint y: 470, endPoint x: 292, endPoint y: 162, distance: 728.9
click at [292, 162] on td "Women Hair Styling - Hair Cut With Wash (₹900)" at bounding box center [254, 154] width 185 height 50
select select "86035"
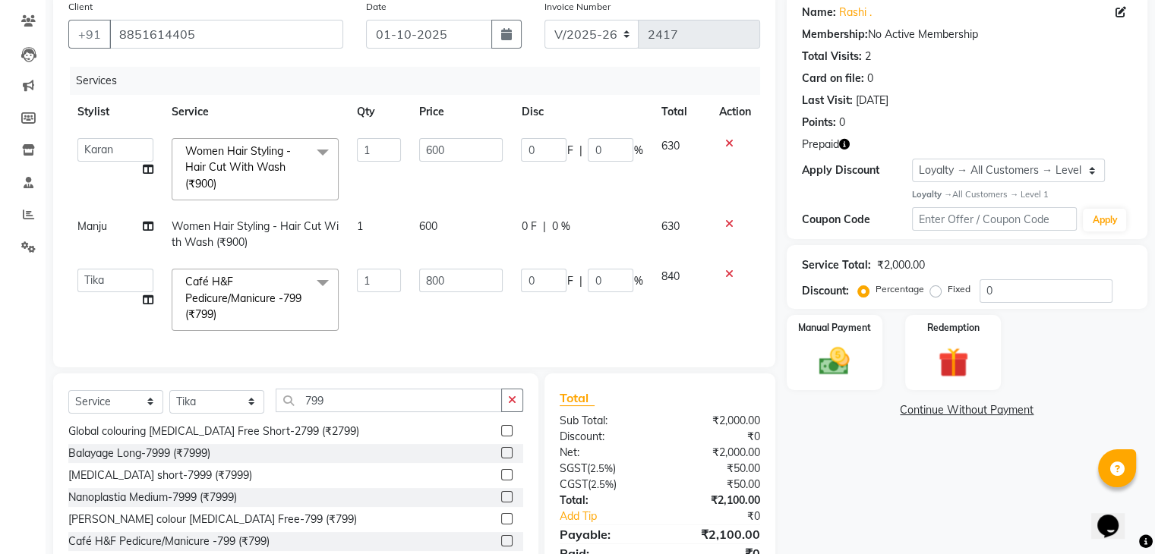
drag, startPoint x: 213, startPoint y: 165, endPoint x: 317, endPoint y: 166, distance: 104.8
click at [213, 165] on span "Women Hair Styling - Hair Cut With Wash (₹900)" at bounding box center [238, 167] width 106 height 46
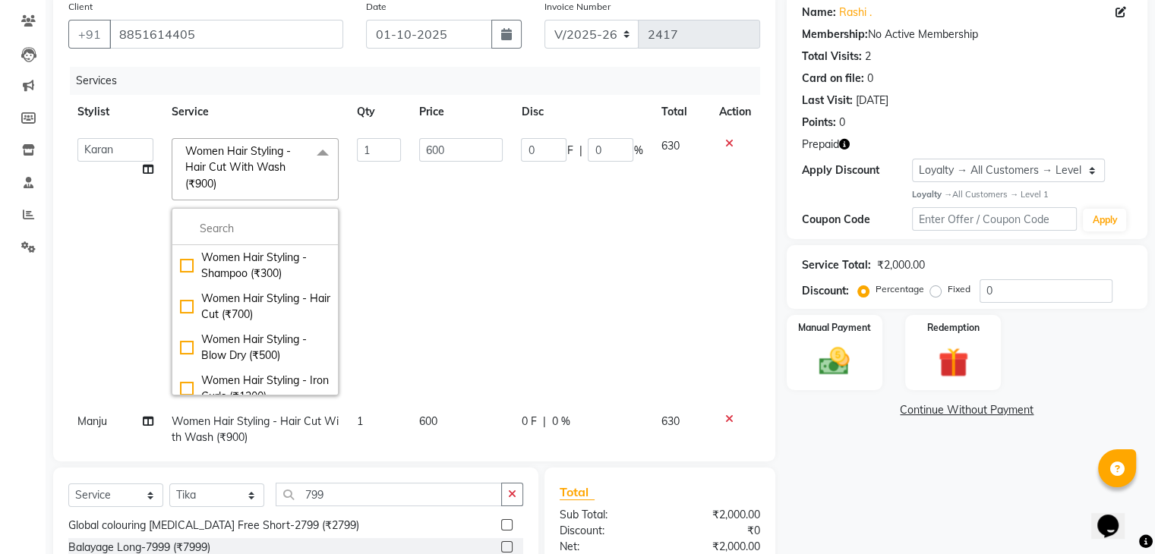
click at [316, 156] on span at bounding box center [322, 152] width 30 height 29
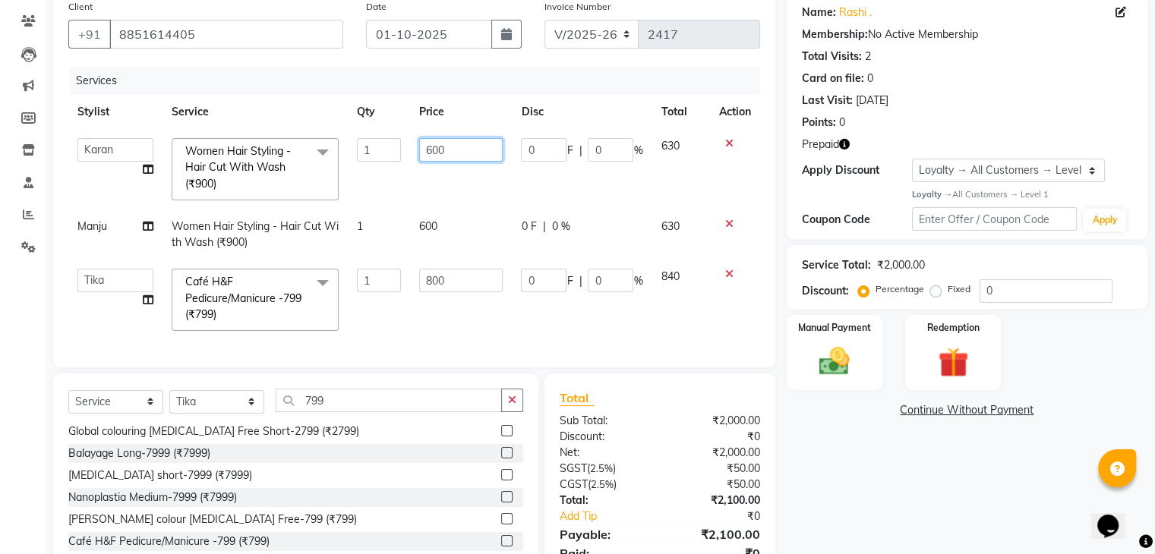
click at [477, 153] on input "600" at bounding box center [461, 150] width 84 height 24
type input "6"
type input "599"
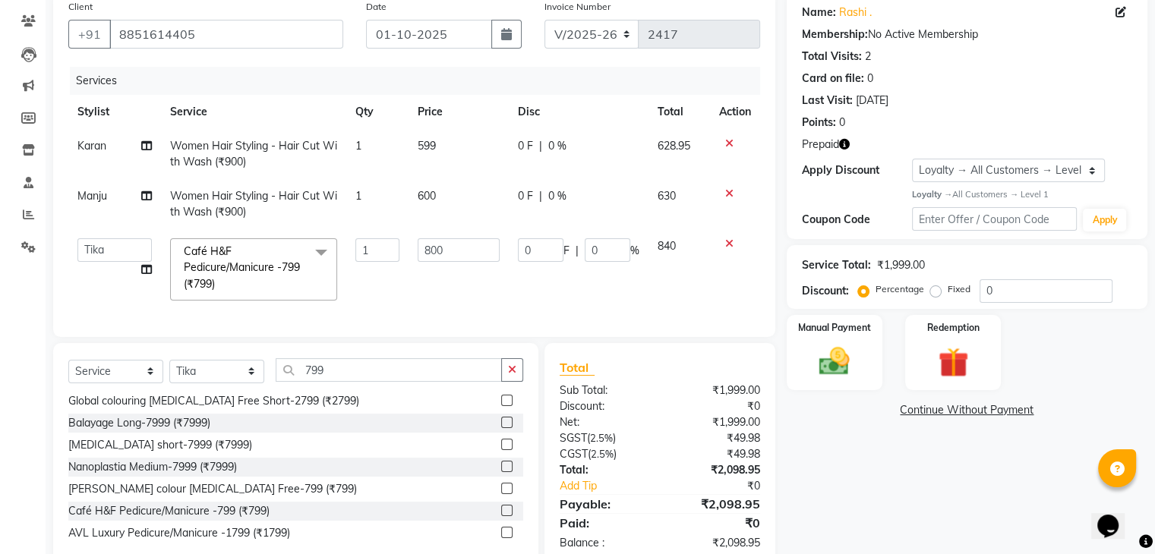
drag, startPoint x: 909, startPoint y: 488, endPoint x: 726, endPoint y: 319, distance: 249.3
click at [899, 476] on div "Name: Rashi . Membership: No Active Membership Total Visits: 2 Card on file: 0 …" at bounding box center [973, 279] width 372 height 575
click at [471, 196] on td "600" at bounding box center [458, 204] width 100 height 50
select select "78172"
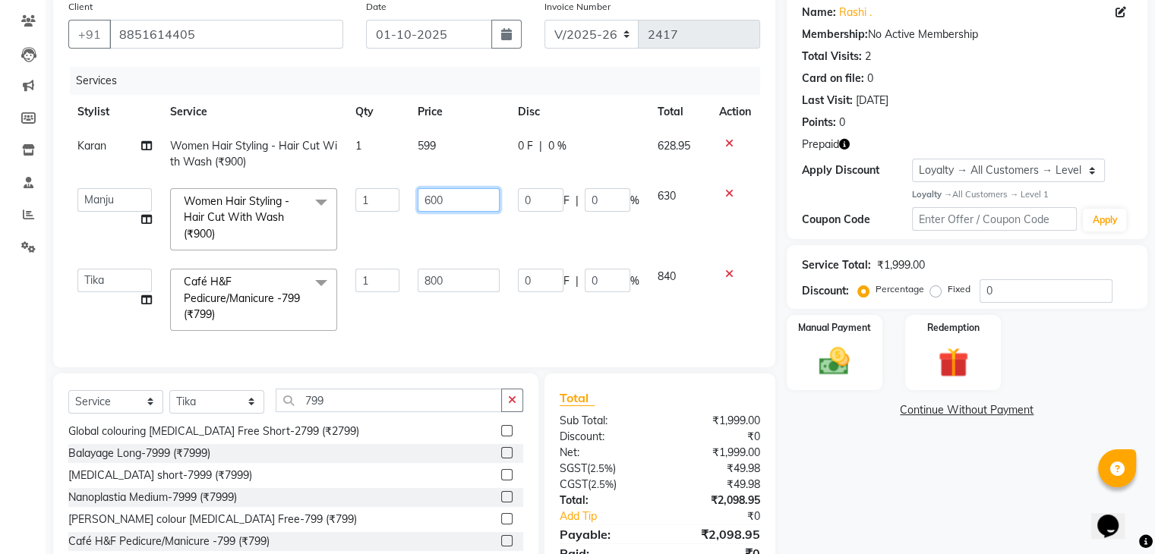
click at [468, 207] on input "600" at bounding box center [459, 200] width 82 height 24
type input "6"
type input "599"
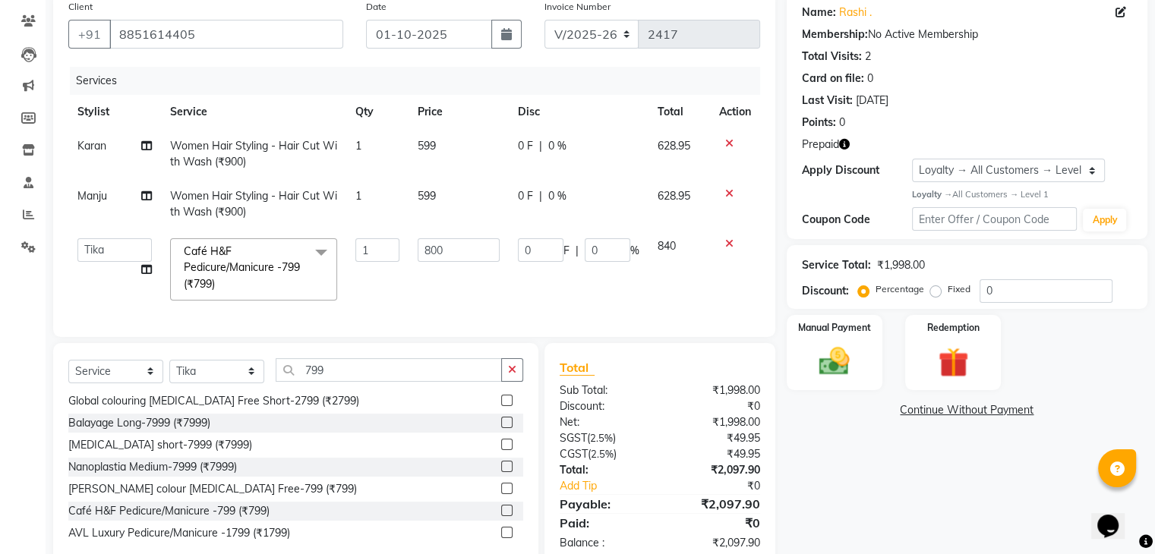
click at [538, 295] on td "0 F | 0 %" at bounding box center [579, 269] width 140 height 80
click at [477, 262] on input "800" at bounding box center [459, 250] width 82 height 24
type input "8"
type input "799"
click at [614, 321] on div "Services Stylist Service Qty Price Disc Total Action Karan Women Hair Styling -…" at bounding box center [414, 194] width 692 height 255
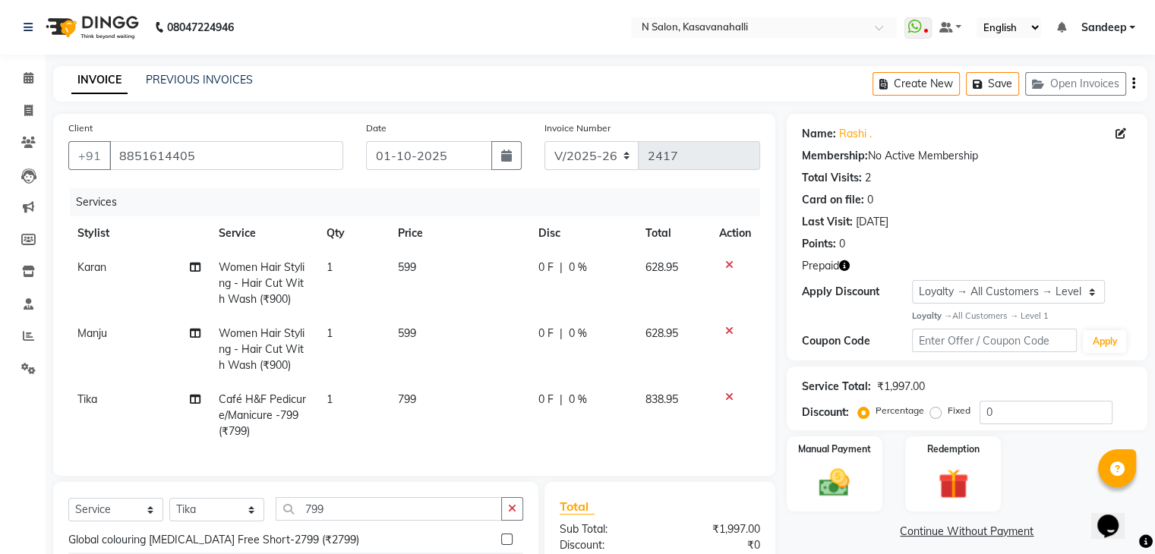
scroll to position [152, 0]
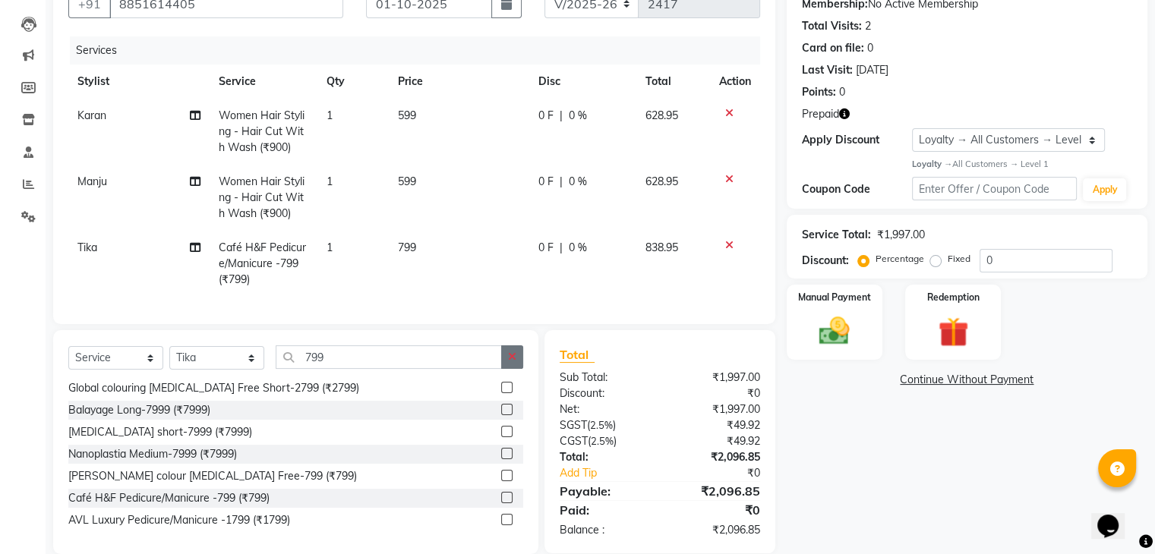
click at [515, 362] on icon "button" at bounding box center [512, 357] width 8 height 11
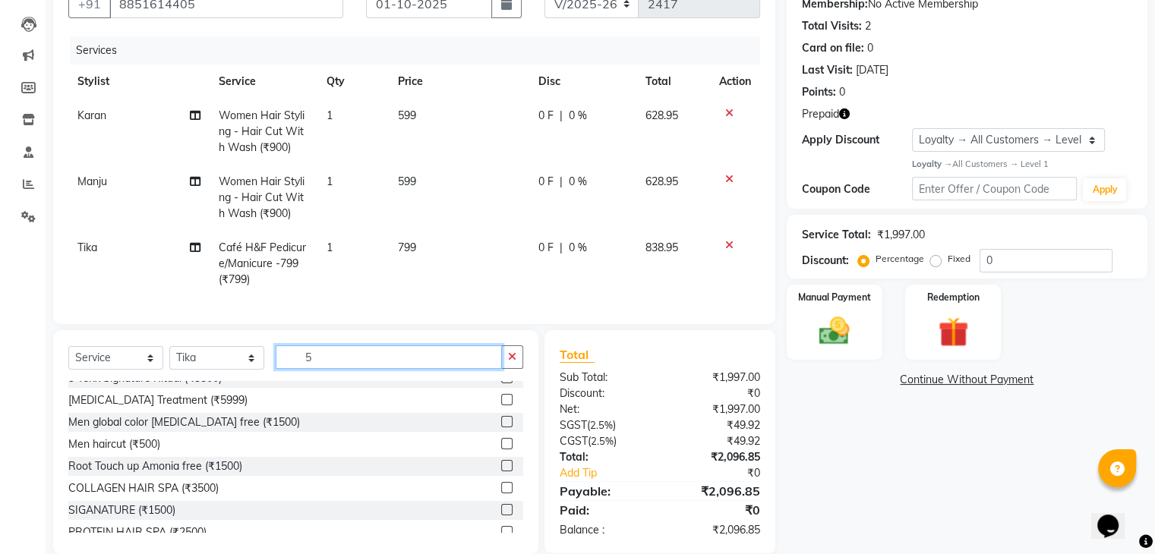
scroll to position [0, 0]
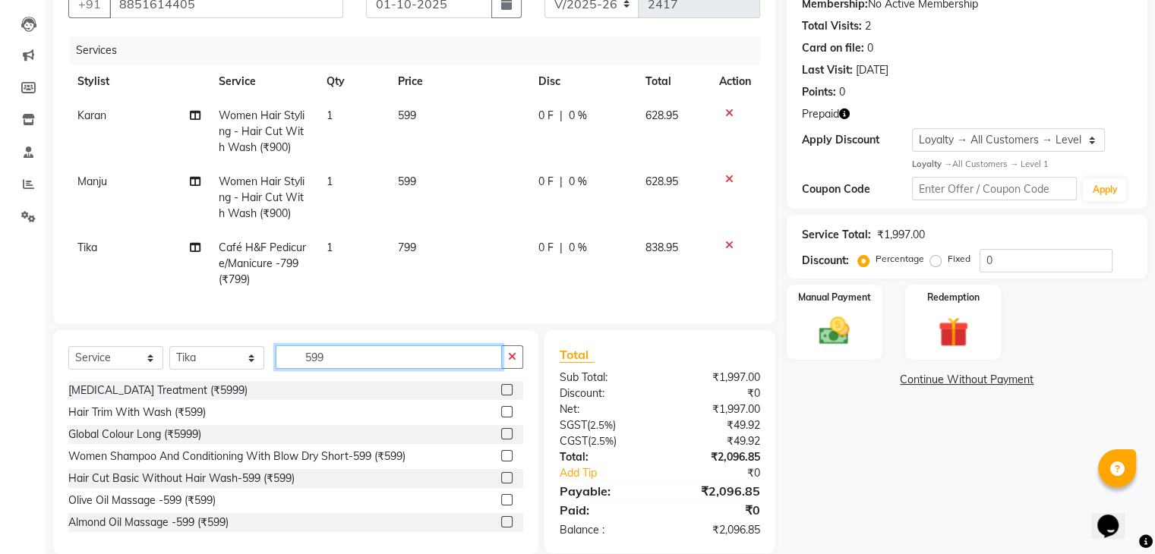
type input "599"
click at [501, 418] on label at bounding box center [506, 411] width 11 height 11
click at [501, 418] on input "checkbox" at bounding box center [506, 413] width 10 height 10
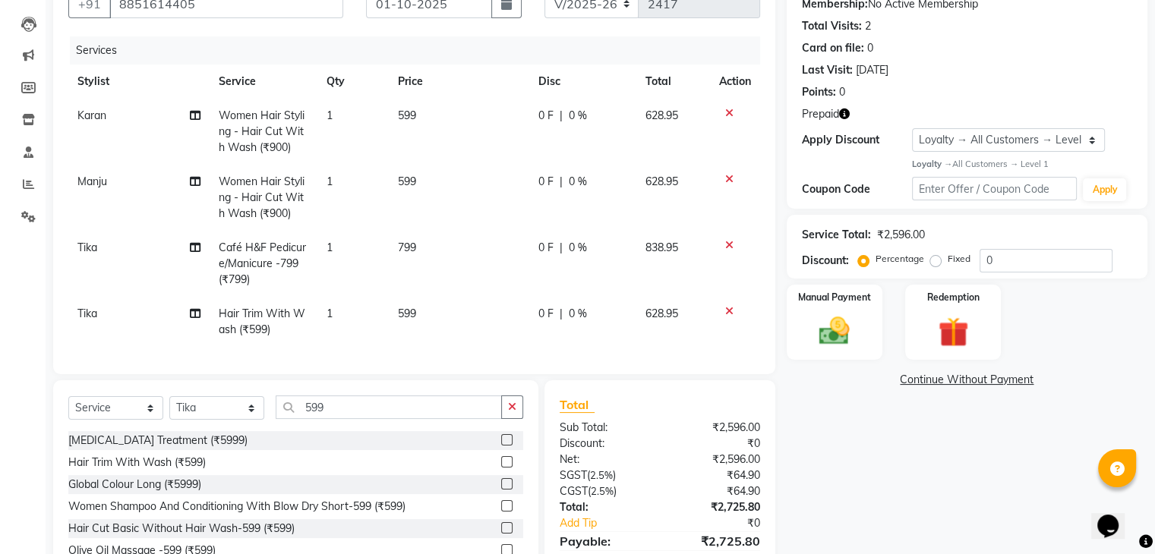
click at [725, 111] on icon at bounding box center [729, 113] width 8 height 11
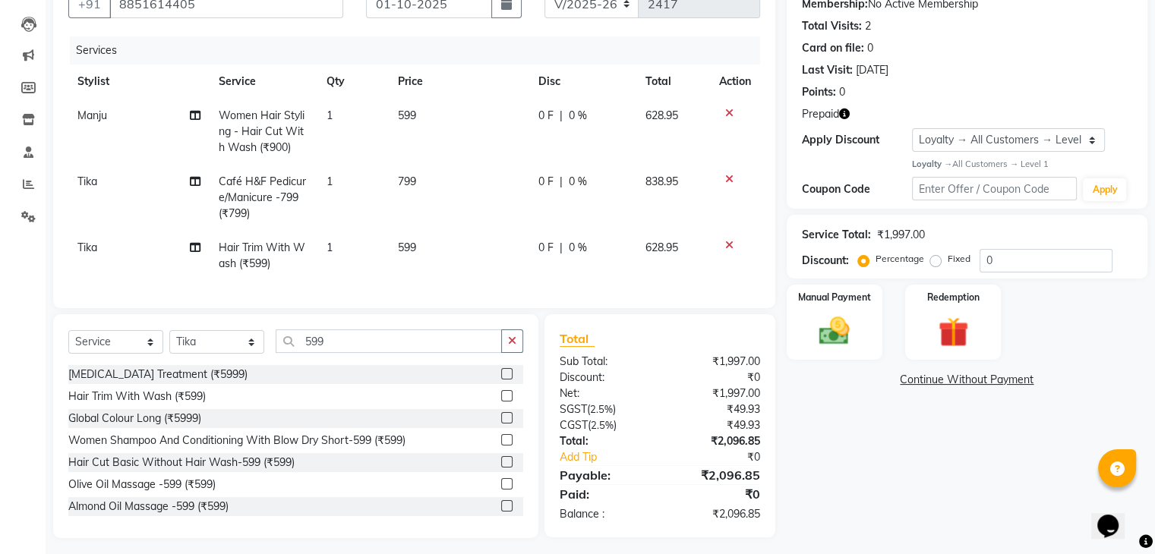
click at [725, 111] on icon at bounding box center [729, 113] width 8 height 11
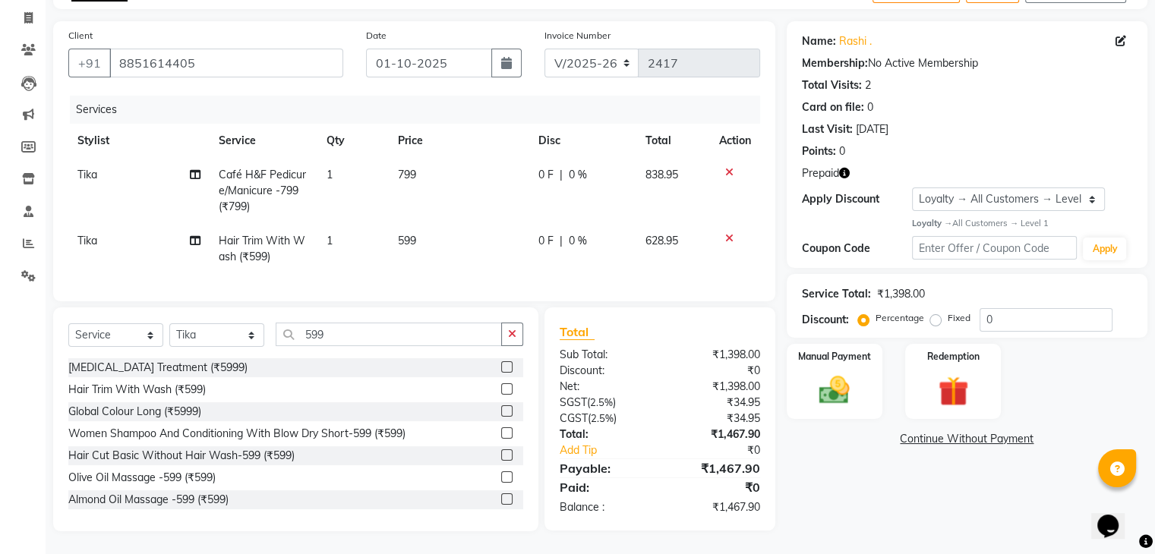
scroll to position [105, 0]
click at [501, 389] on label at bounding box center [506, 388] width 11 height 11
click at [501, 389] on input "checkbox" at bounding box center [506, 390] width 10 height 10
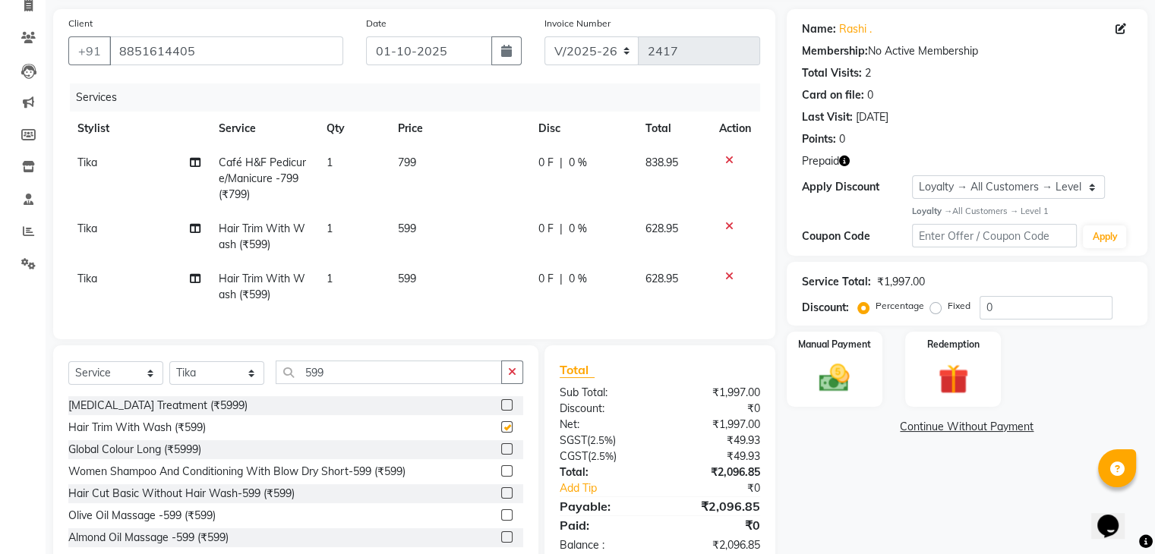
scroll to position [152, 0]
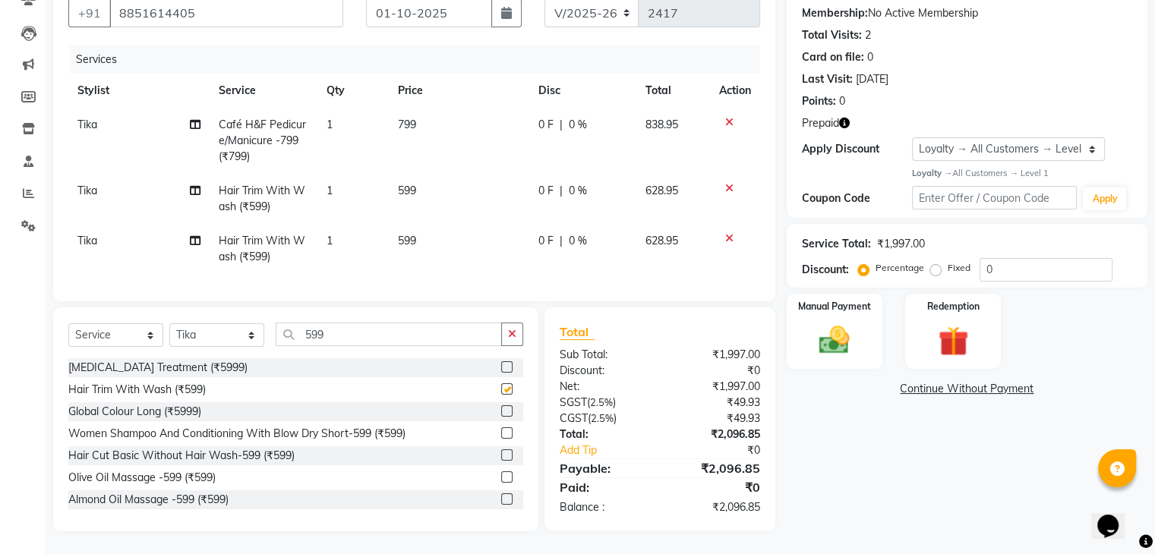
checkbox input "false"
click at [437, 120] on td "799" at bounding box center [459, 141] width 140 height 66
select select "86728"
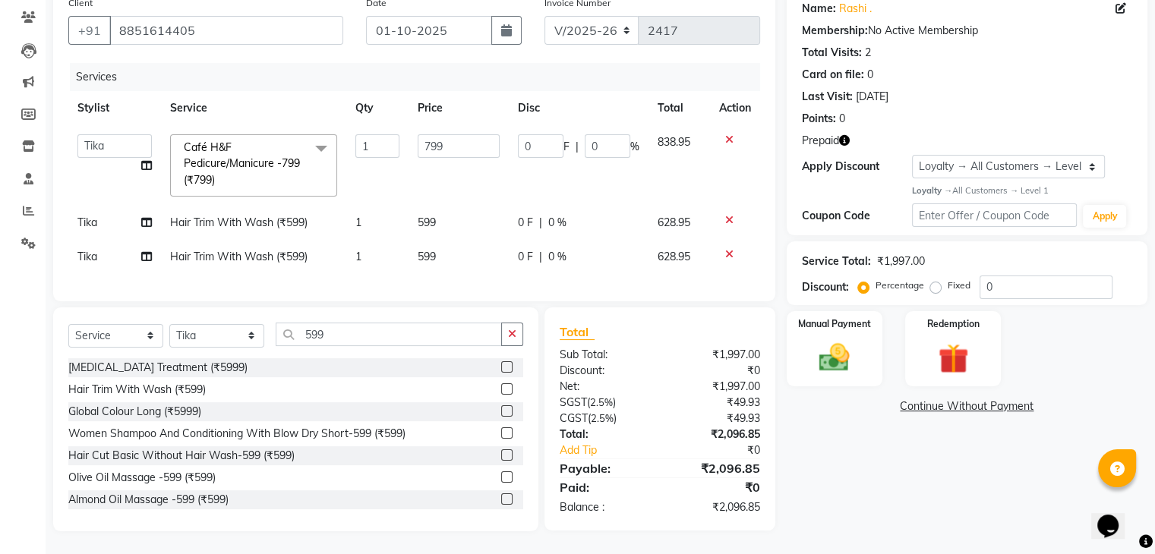
scroll to position [137, 0]
click at [430, 135] on input "799" at bounding box center [459, 146] width 82 height 24
type input "499"
click at [839, 434] on div "Name: Rashi . Membership: No Active Membership Total Visits: 2 Card on file: 0 …" at bounding box center [973, 260] width 372 height 543
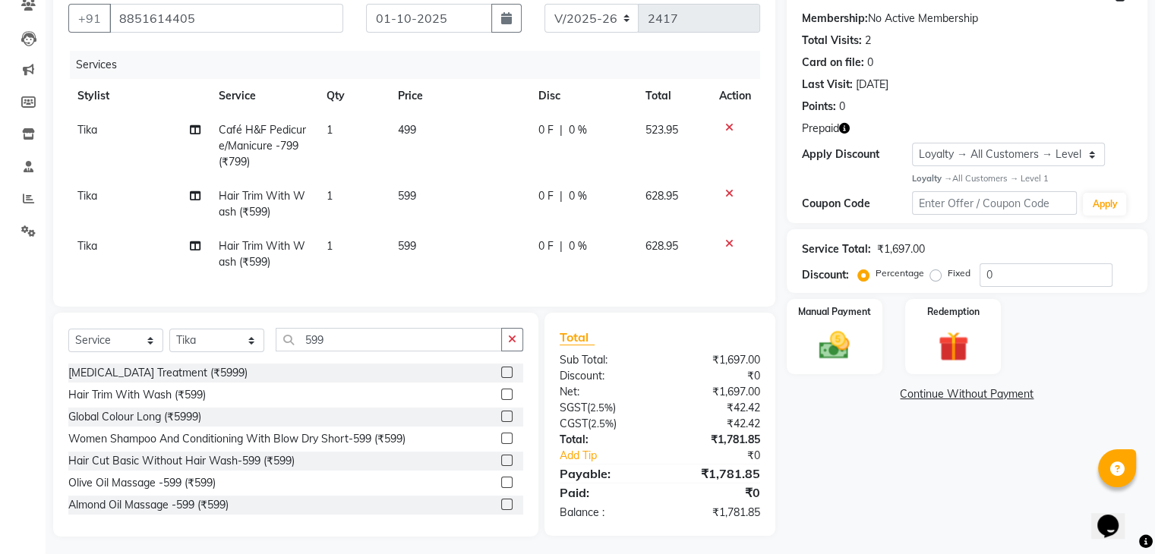
click at [402, 194] on span "599" at bounding box center [407, 196] width 18 height 14
select select "86728"
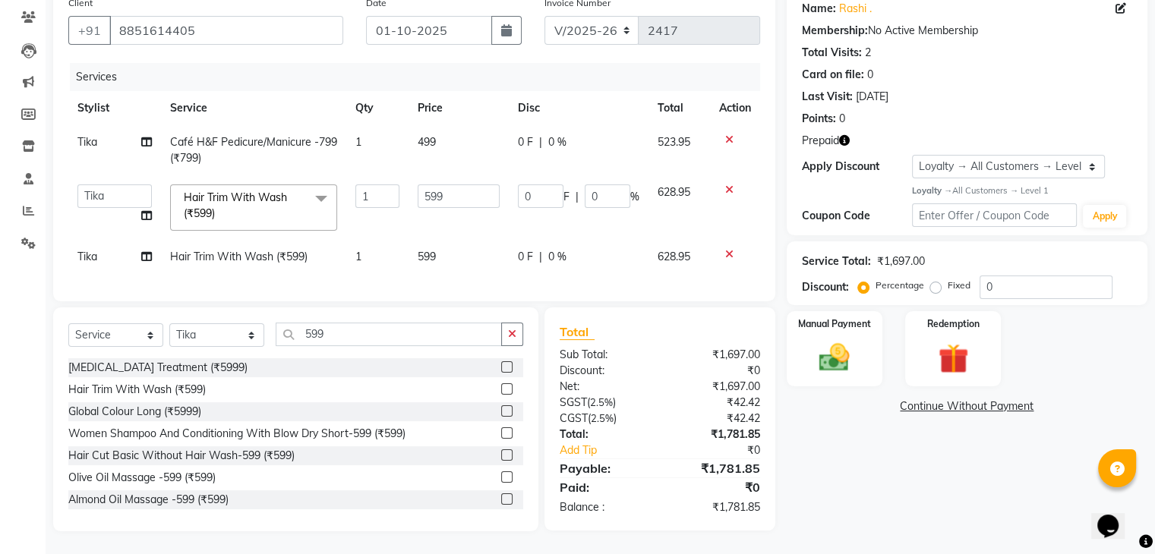
scroll to position [137, 0]
click at [421, 135] on span "499" at bounding box center [427, 142] width 18 height 14
select select "86728"
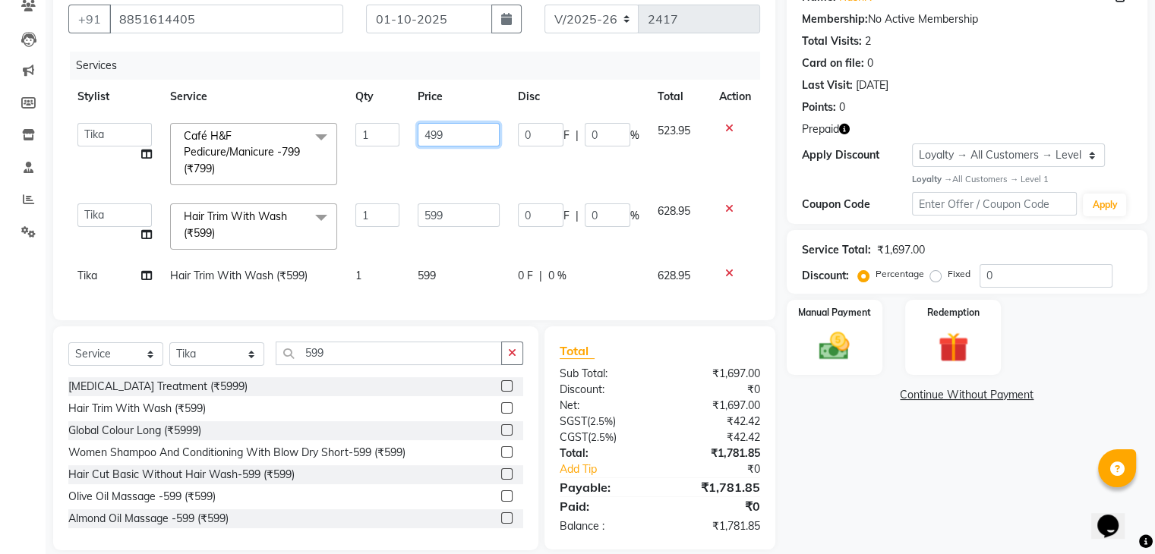
click at [431, 134] on input "499" at bounding box center [459, 135] width 82 height 24
type input "799"
click at [914, 449] on div "Name: Rashi . Membership: No Active Membership Total Visits: 2 Card on file: 0 …" at bounding box center [973, 262] width 372 height 573
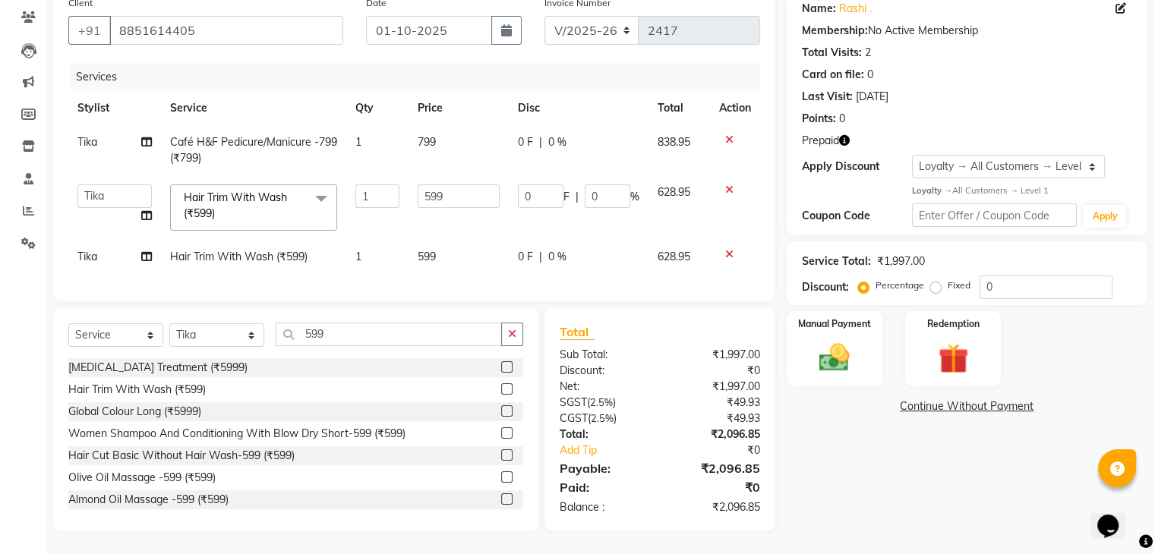
scroll to position [137, 0]
click at [998, 514] on div "Name: Rashi . Membership: No Active Membership Total Visits: 2 Card on file: 0 …" at bounding box center [973, 260] width 372 height 543
click at [898, 483] on div "Name: Rashi . Membership: No Active Membership Total Visits: 2 Card on file: 0 …" at bounding box center [973, 260] width 372 height 543
click at [644, 317] on div "Total Sub Total: ₹1,997.00 Discount: ₹0 Net: ₹1,997.00 SGST ( 2.5% ) ₹49.93 CGS…" at bounding box center [659, 418] width 231 height 223
click at [626, 266] on div "Services Stylist Service Qty Price Disc Total Action Tika Café H&F Pedicure/Man…" at bounding box center [414, 174] width 692 height 223
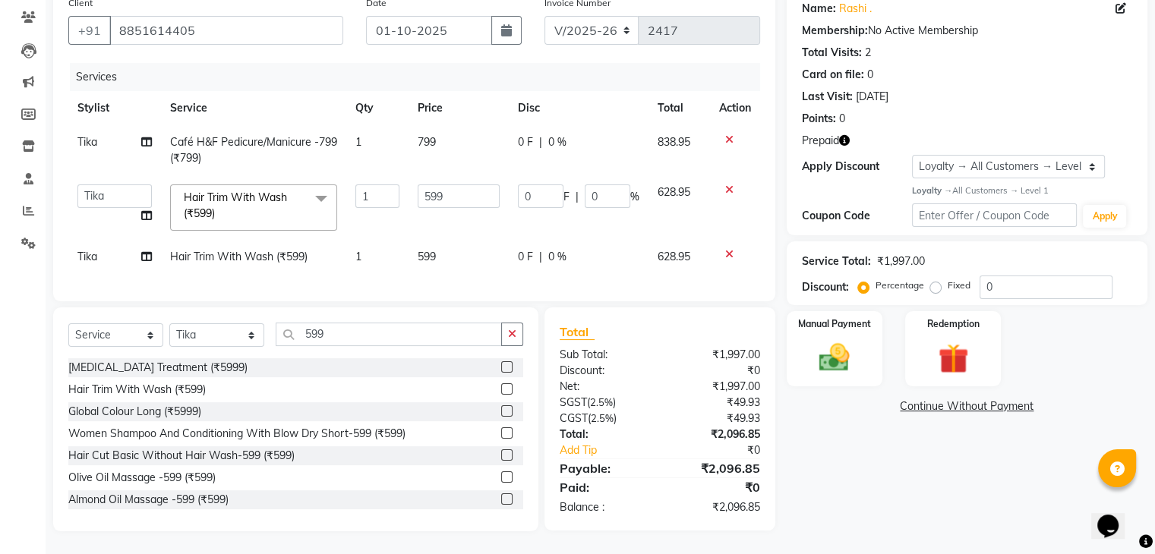
click at [830, 443] on div "Name: Rashi . Membership: No Active Membership Total Visits: 2 Card on file: 0 …" at bounding box center [973, 260] width 372 height 543
click at [118, 184] on select "Abisekh Amandeep kaur Choinam Karan Manju Owner Priyanka RAJESHWARI Rakhi Sande…" at bounding box center [114, 196] width 74 height 24
select select "78172"
click at [116, 247] on td "Tika" at bounding box center [114, 257] width 93 height 34
select select "86728"
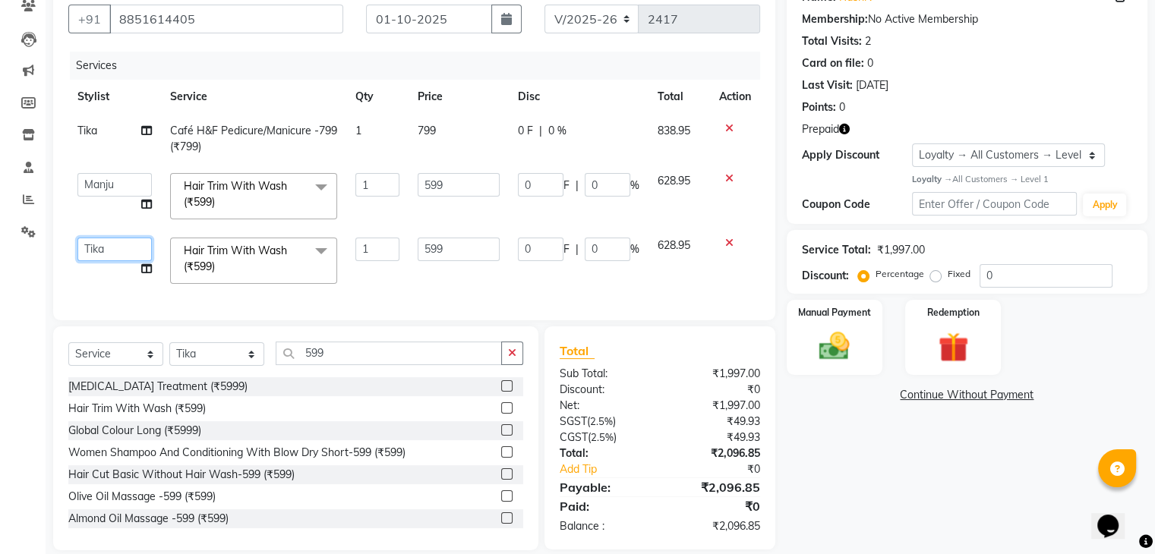
click at [118, 254] on select "Abisekh Amandeep kaur Choinam Karan Manju Owner Priyanka RAJESHWARI Rakhi Sande…" at bounding box center [114, 250] width 74 height 24
select select "86035"
click at [462, 135] on td "799" at bounding box center [458, 139] width 100 height 50
select select "86728"
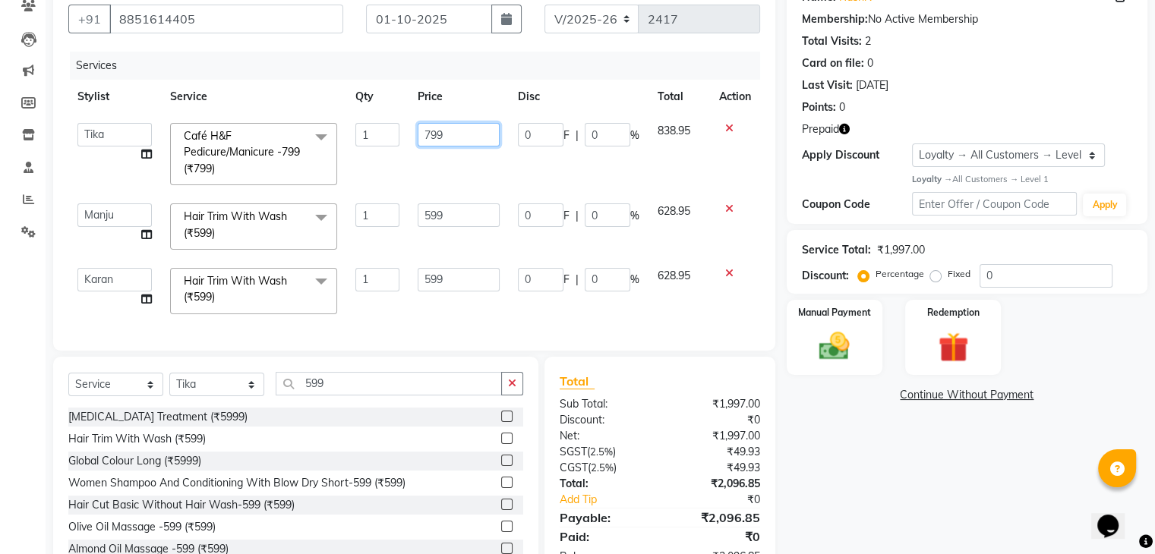
click at [452, 131] on input "799" at bounding box center [459, 135] width 82 height 24
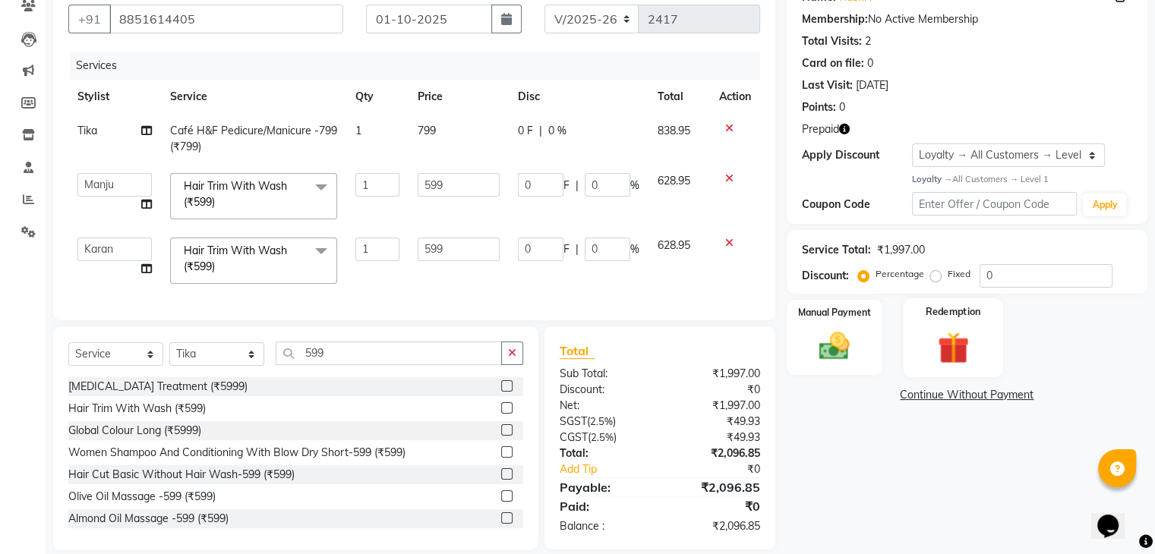
click at [938, 324] on div "Redemption" at bounding box center [952, 337] width 99 height 78
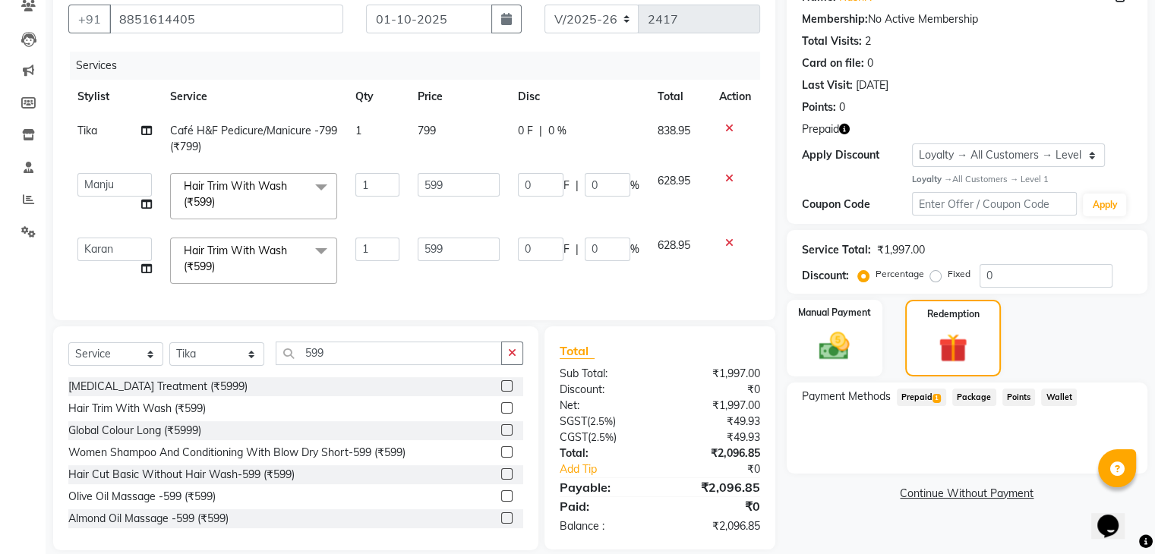
click at [927, 393] on span "Prepaid 1" at bounding box center [921, 397] width 49 height 17
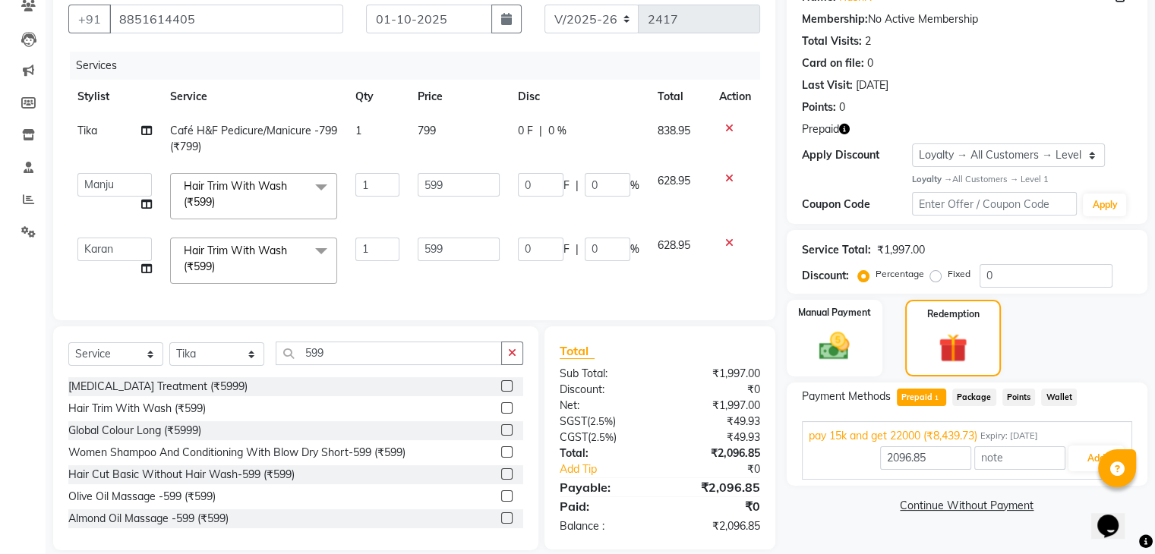
click at [1059, 326] on div "Manual Payment Redemption" at bounding box center [966, 338] width 383 height 77
click at [762, 295] on div "Client +91 8851614405 Date 01-10-2025 Invoice Number V/2025 V/2025-26 2417 Serv…" at bounding box center [414, 148] width 722 height 343
click at [449, 131] on td "799" at bounding box center [458, 139] width 100 height 50
select select "86728"
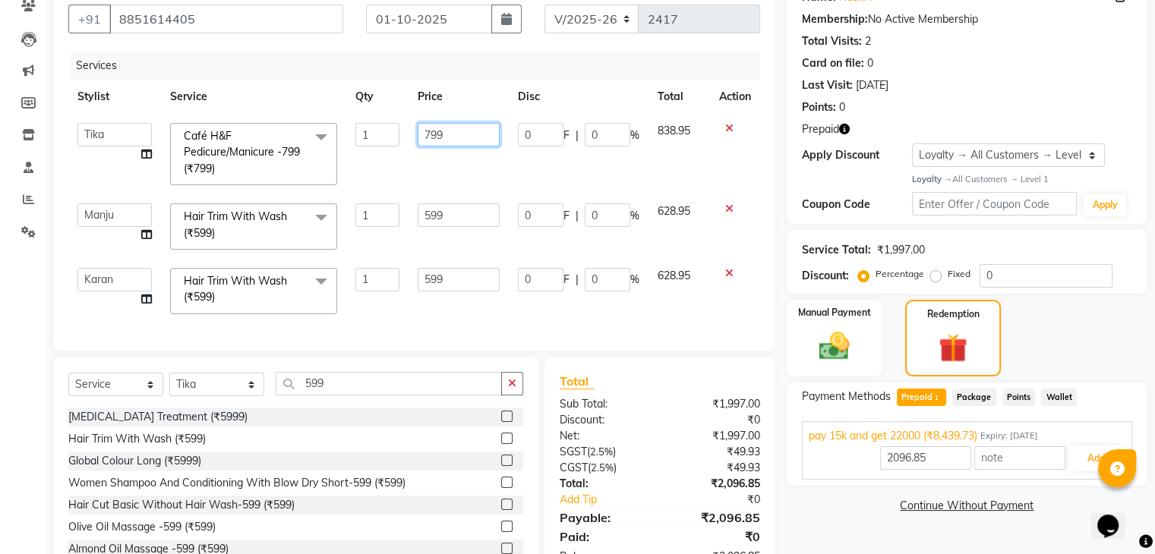
click at [451, 131] on input "799" at bounding box center [459, 135] width 82 height 24
type input "7"
type input "499"
type input "8439.73"
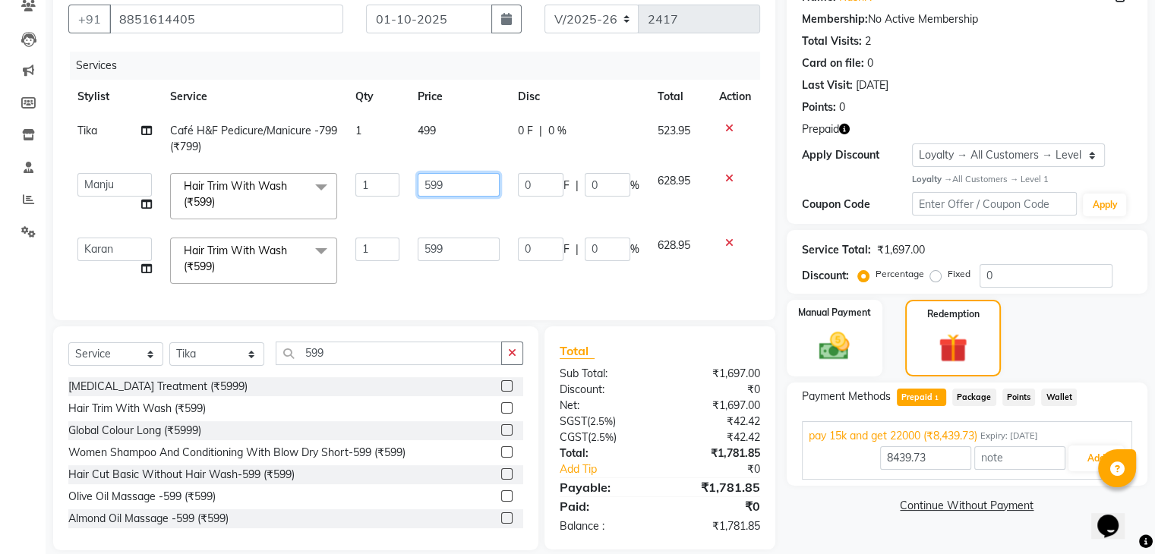
click at [471, 213] on td "599" at bounding box center [458, 196] width 100 height 65
type input "5"
type input "9"
type input "899"
click at [562, 283] on div "Services Stylist Service Qty Price Disc Total Action Tika Café H&F Pedicure/Man…" at bounding box center [414, 179] width 692 height 254
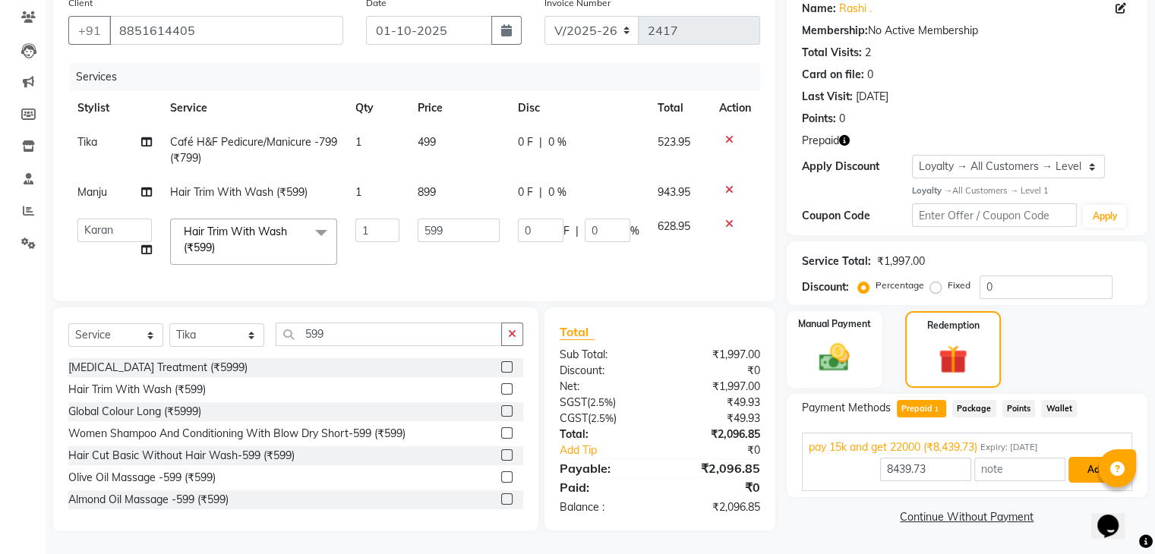
click at [1086, 465] on button "Add" at bounding box center [1095, 470] width 55 height 26
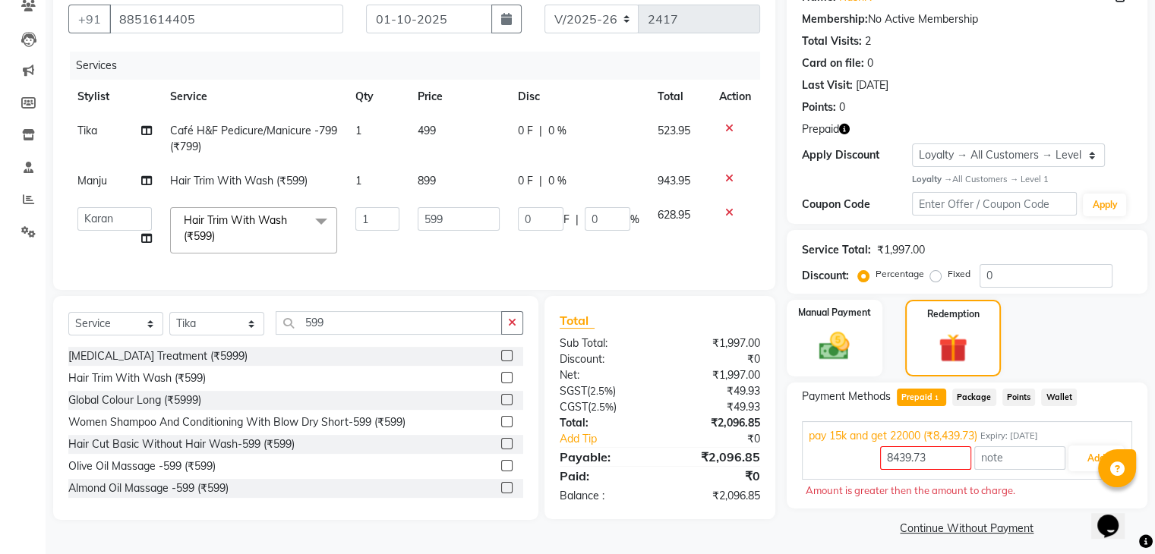
click at [983, 394] on span "Package" at bounding box center [974, 397] width 44 height 17
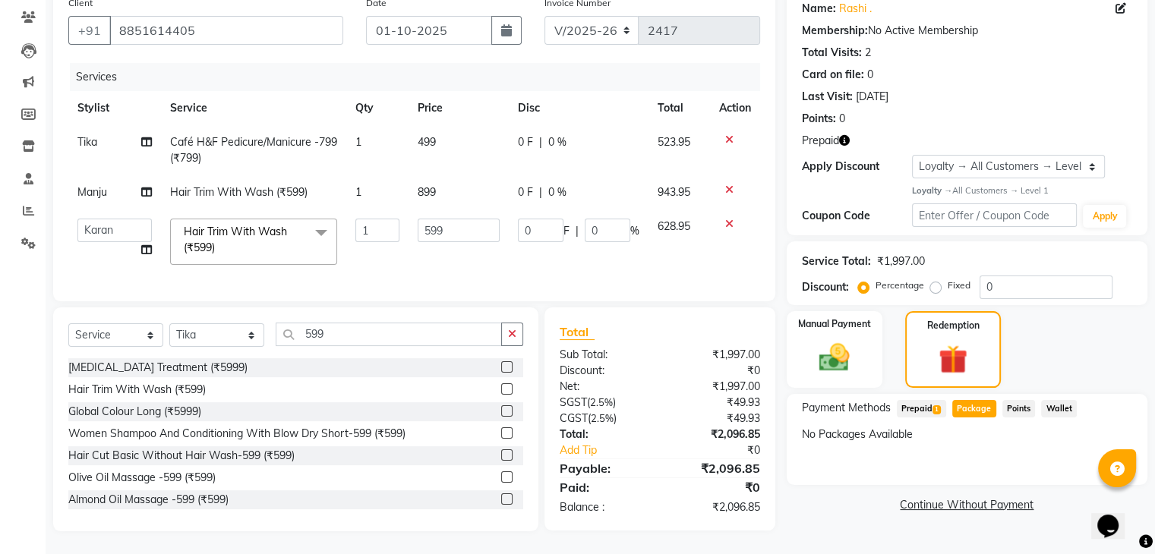
click at [1026, 400] on span "Points" at bounding box center [1018, 408] width 33 height 17
click at [1049, 400] on span "Wallet" at bounding box center [1059, 408] width 36 height 17
click at [922, 400] on span "Prepaid 1" at bounding box center [921, 408] width 49 height 17
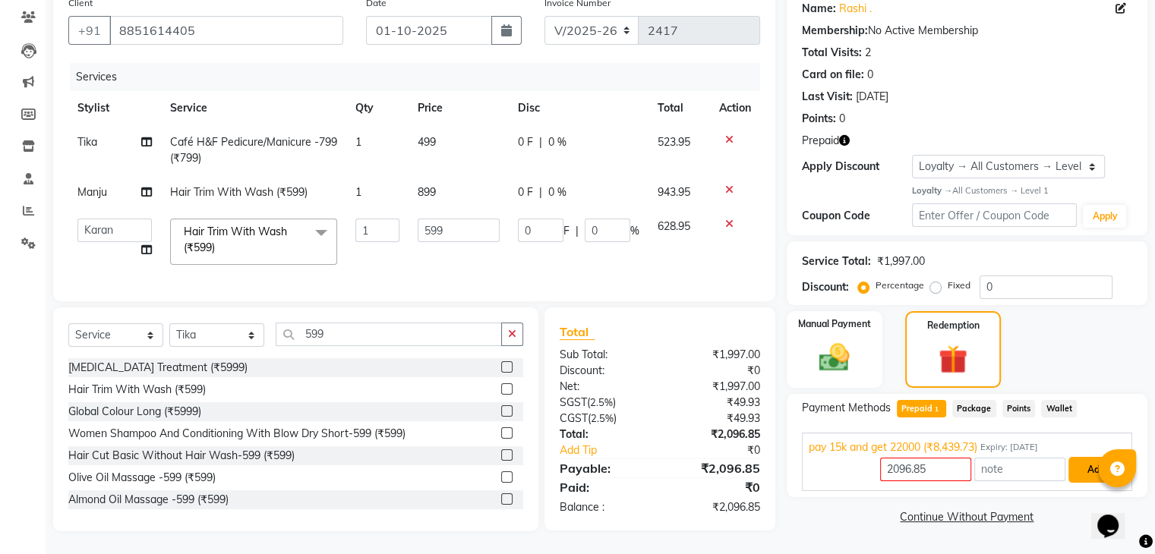
click at [1090, 460] on button "Add" at bounding box center [1095, 470] width 55 height 26
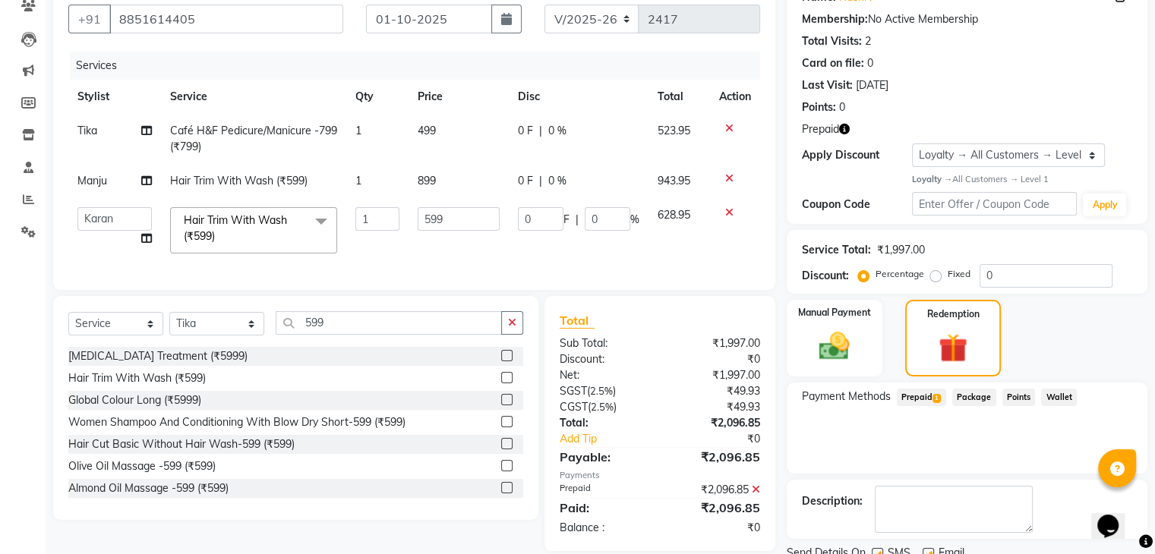
scroll to position [244, 0]
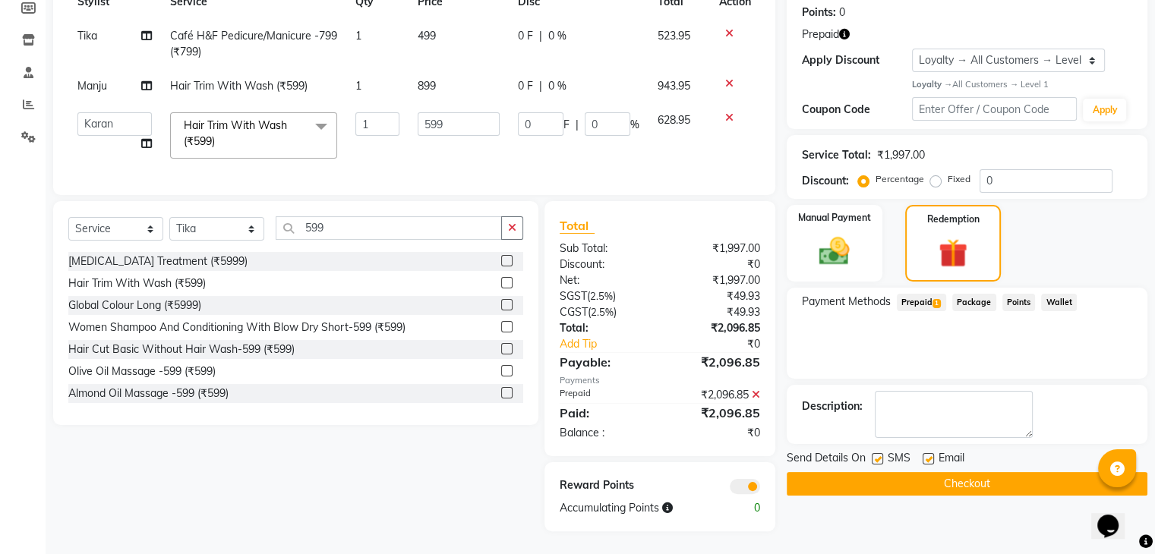
click at [957, 472] on button "Checkout" at bounding box center [967, 484] width 361 height 24
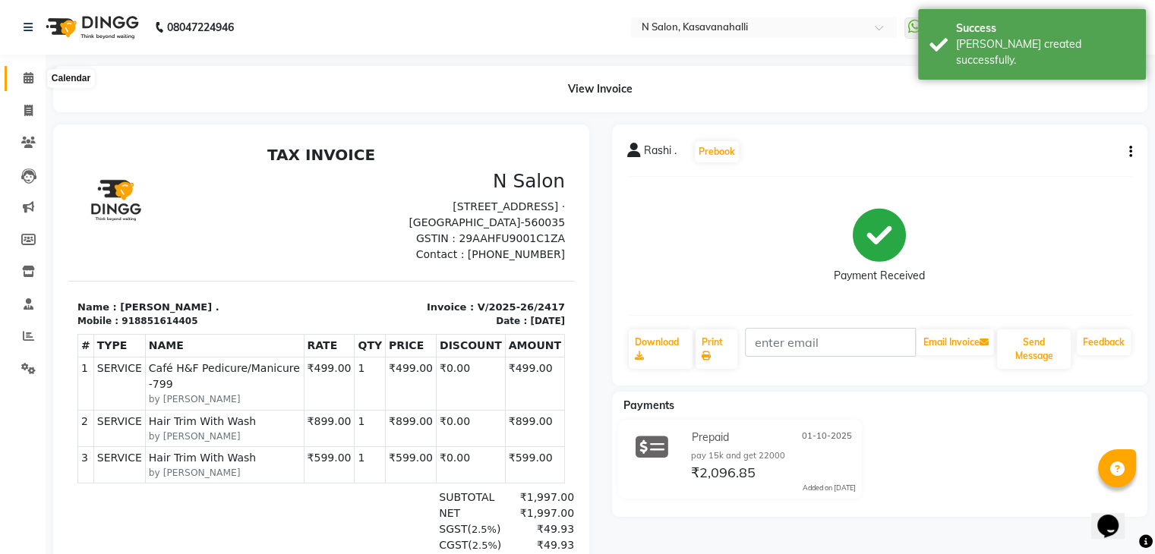
click at [21, 74] on span at bounding box center [28, 78] width 27 height 17
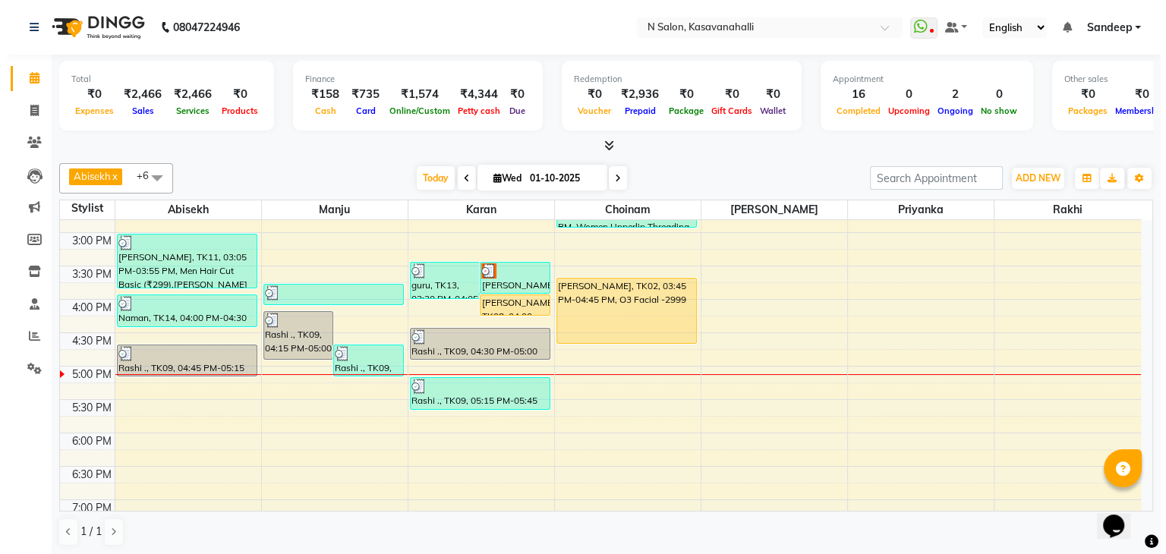
scroll to position [456, 0]
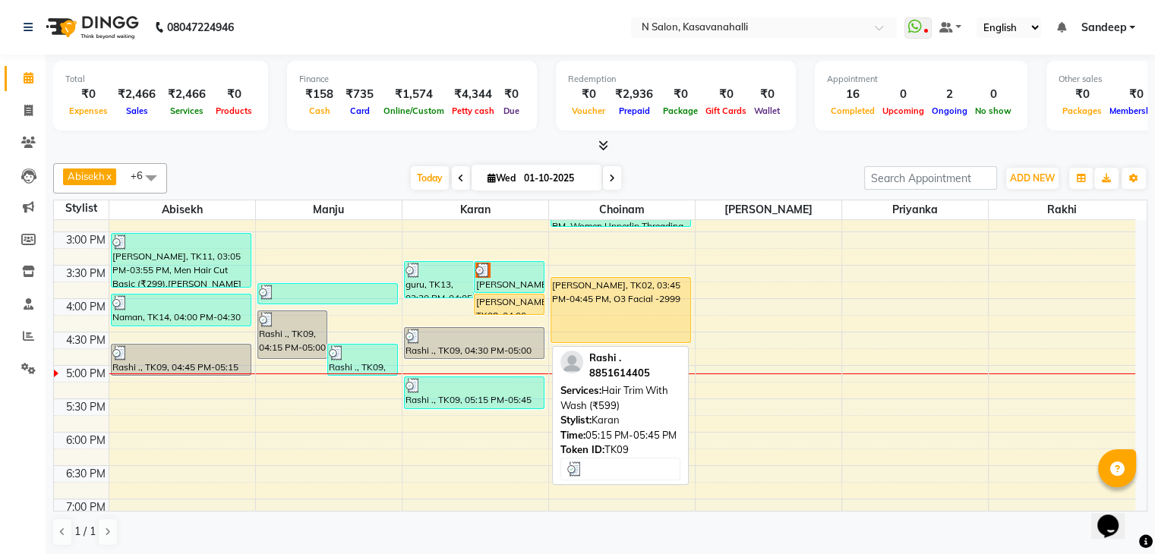
click at [462, 389] on div at bounding box center [473, 385] width 137 height 15
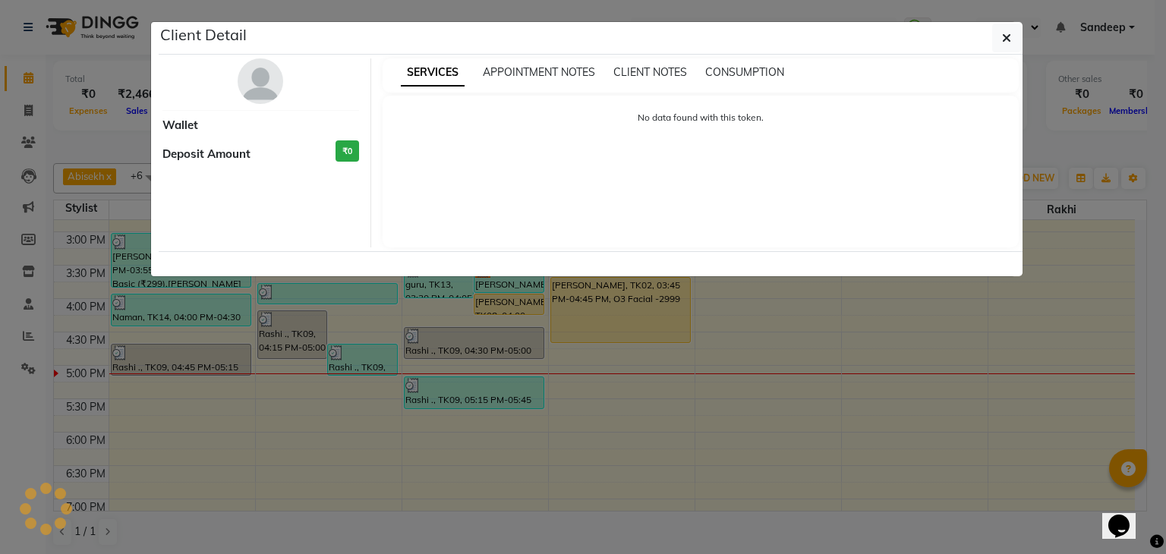
select select "3"
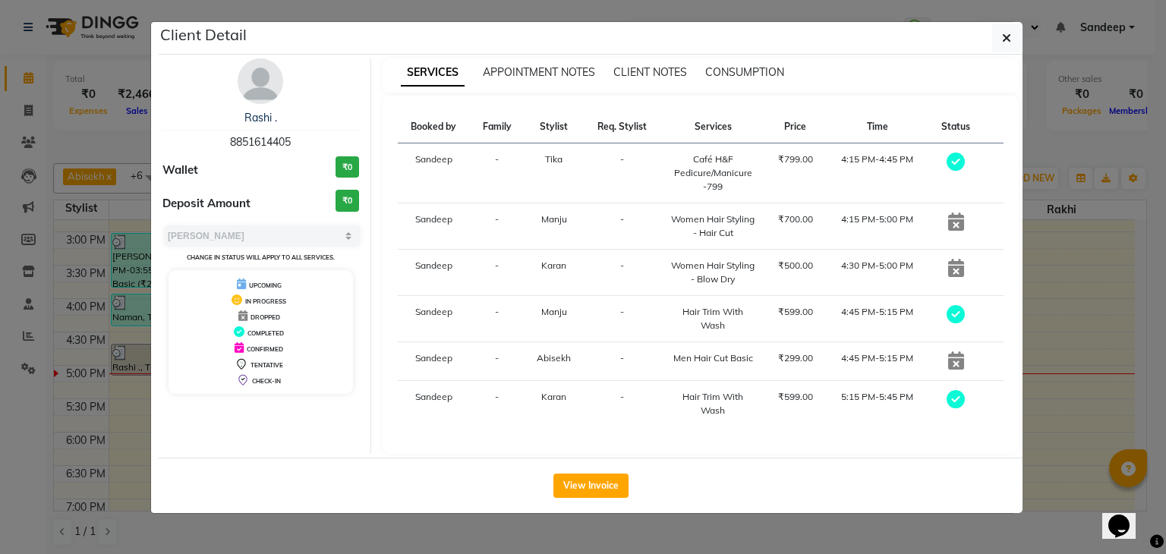
click at [956, 222] on icon at bounding box center [956, 222] width 16 height 18
click at [957, 268] on icon at bounding box center [956, 268] width 16 height 18
click at [951, 129] on th "Status" at bounding box center [956, 127] width 54 height 33
click at [952, 130] on th "Status" at bounding box center [956, 127] width 54 height 33
click at [878, 129] on th "Time" at bounding box center [877, 127] width 103 height 33
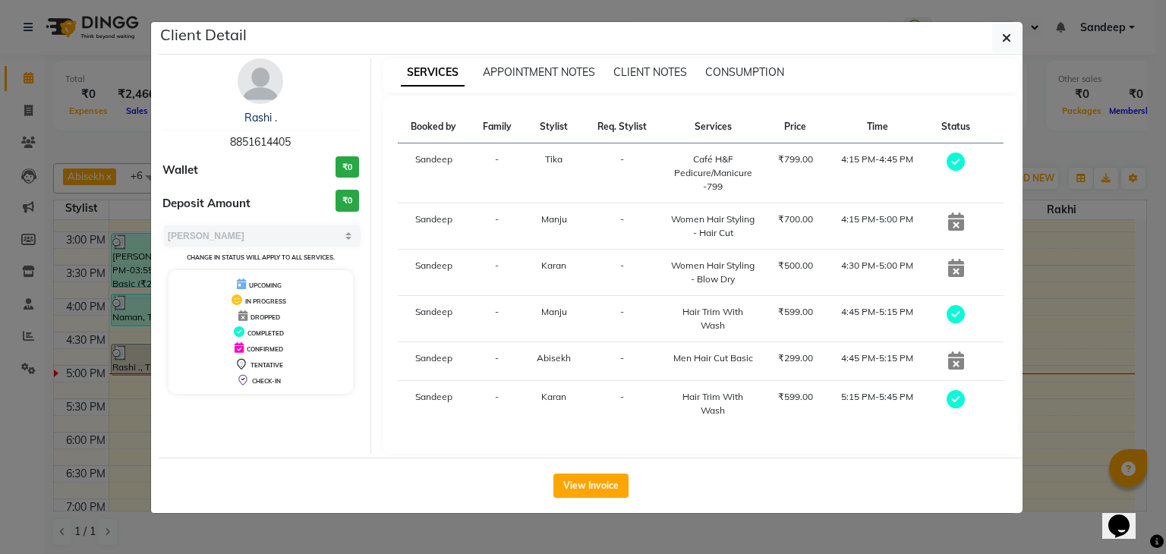
click at [781, 131] on th "Price" at bounding box center [795, 127] width 61 height 33
click at [683, 124] on th "Services" at bounding box center [713, 127] width 104 height 33
drag, startPoint x: 610, startPoint y: 125, endPoint x: 686, endPoint y: 98, distance: 80.7
click at [620, 121] on th "Req. Stylist" at bounding box center [622, 127] width 77 height 33
click at [756, 74] on span "CONSUMPTION" at bounding box center [744, 72] width 79 height 14
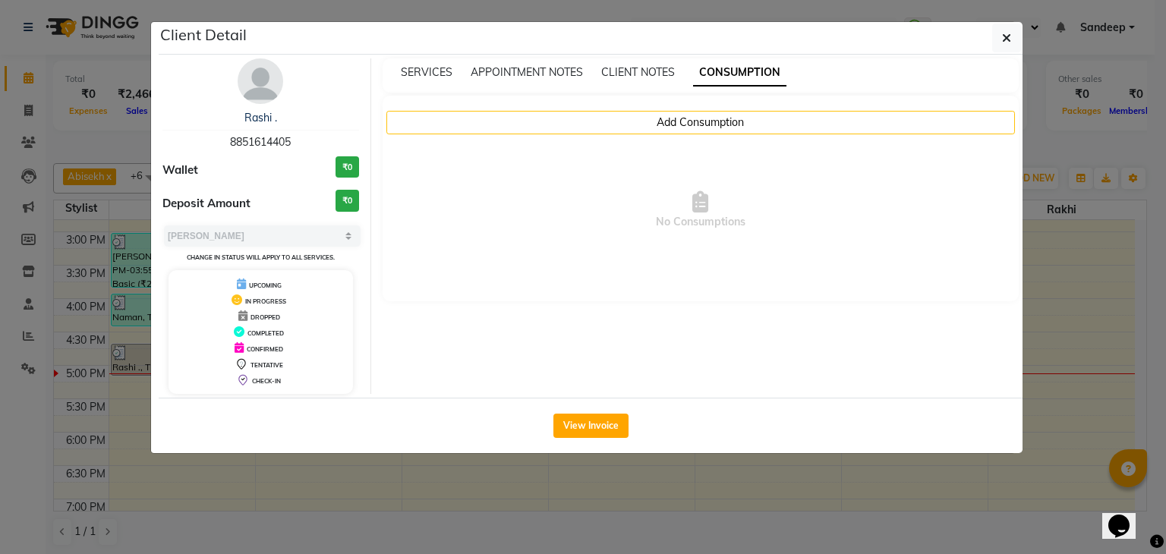
click at [642, 80] on div "CLIENT NOTES" at bounding box center [638, 73] width 74 height 16
click at [641, 72] on span "CLIENT NOTES" at bounding box center [638, 72] width 74 height 14
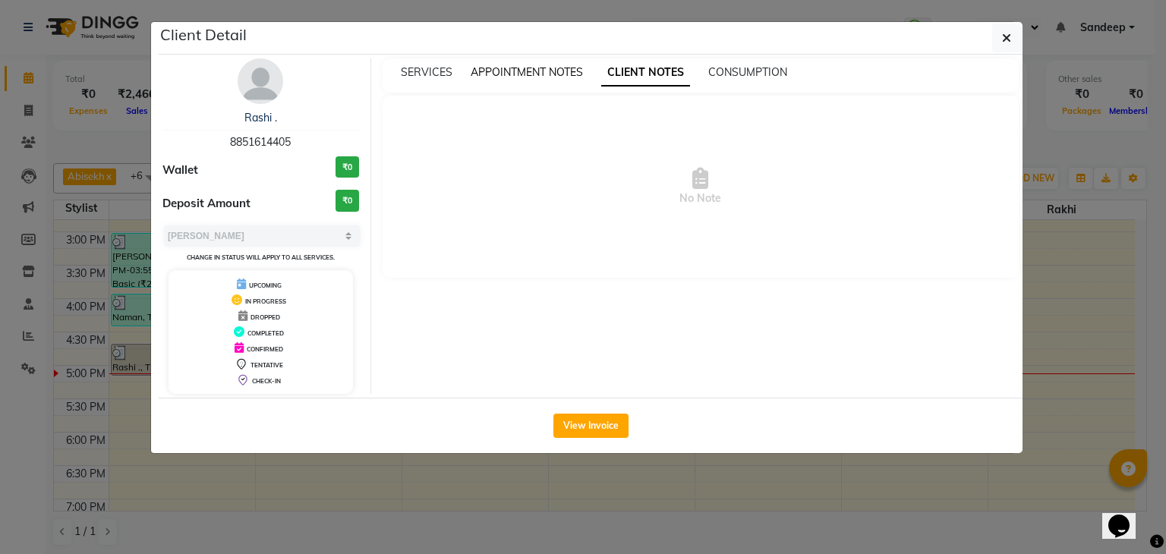
click at [545, 74] on span "APPOINTMENT NOTES" at bounding box center [527, 72] width 112 height 14
click at [433, 77] on span "SERVICES" at bounding box center [427, 72] width 52 height 14
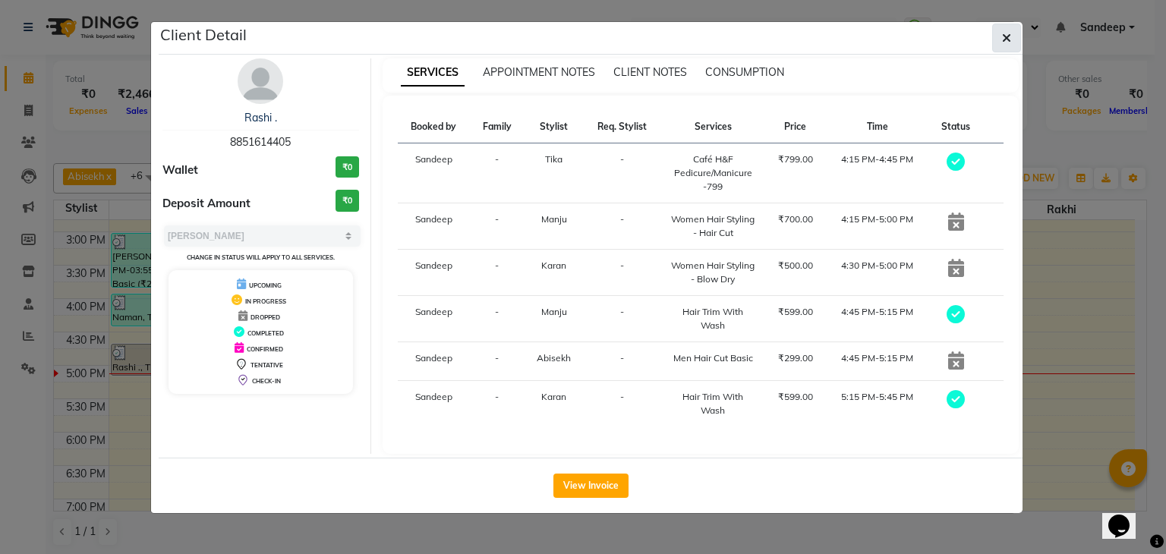
click at [1020, 31] on button "button" at bounding box center [1006, 38] width 29 height 29
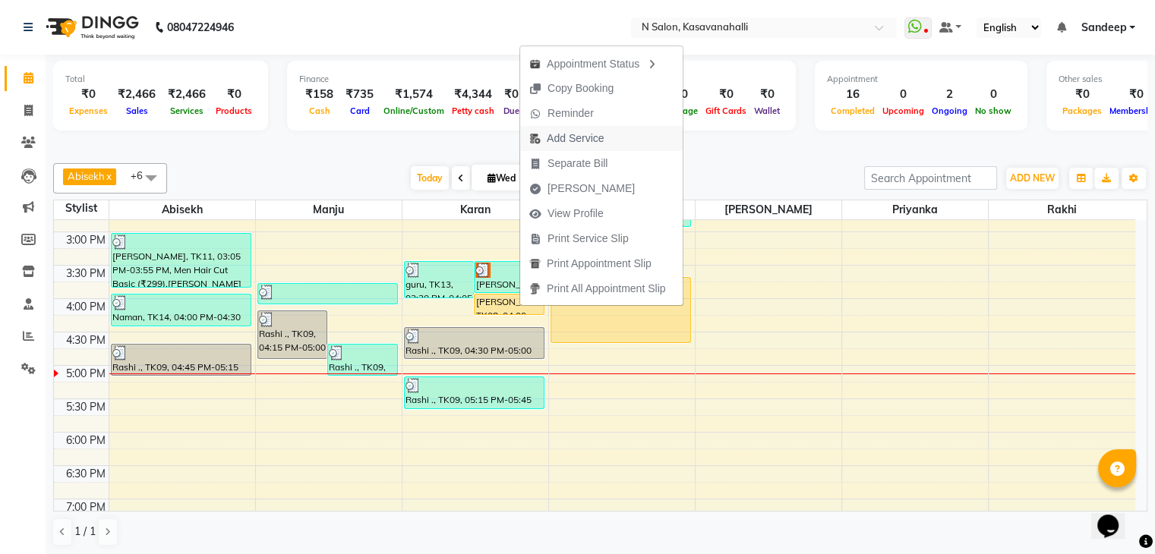
click at [610, 142] on span "Add Service" at bounding box center [566, 138] width 93 height 25
select select "86035"
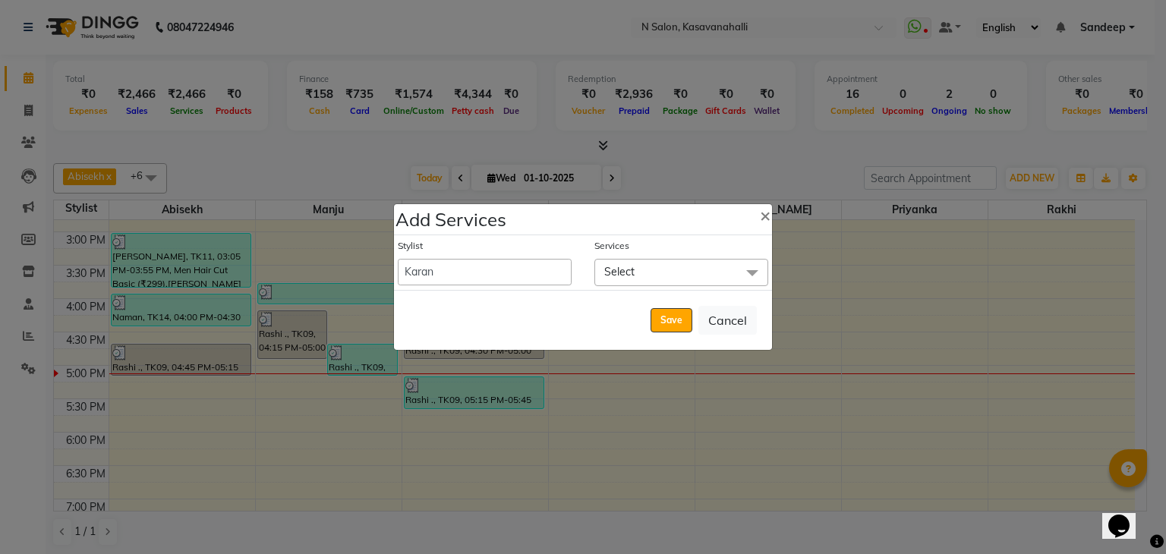
click at [632, 274] on span "Select" at bounding box center [619, 272] width 30 height 14
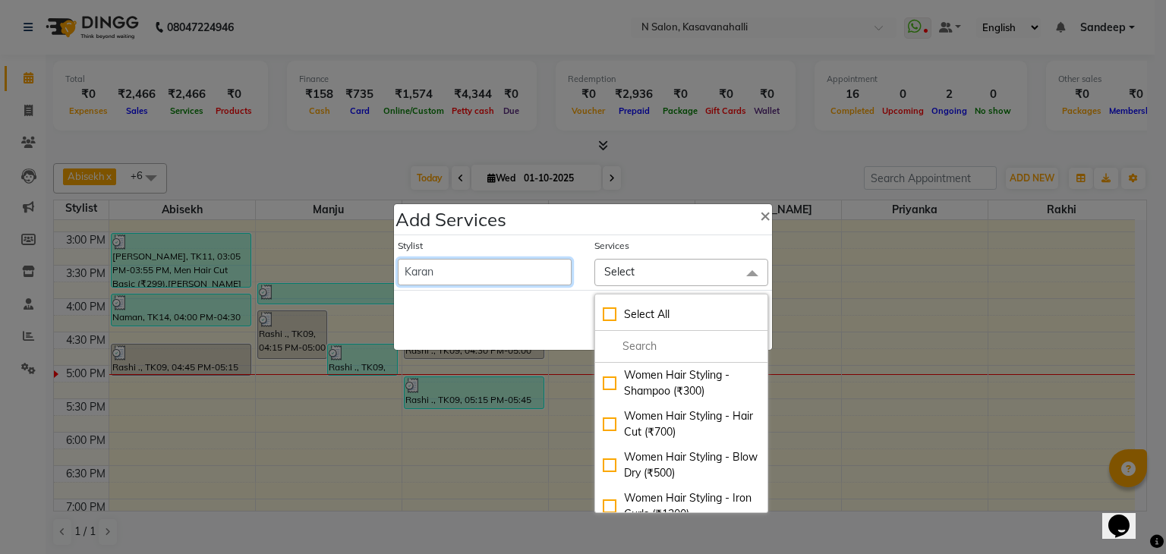
click at [529, 273] on select "Abisekh Amandeep kaur Choinam Karan Manju Owner Priyanka RAJESHWARI Rakhi Sande…" at bounding box center [485, 272] width 174 height 27
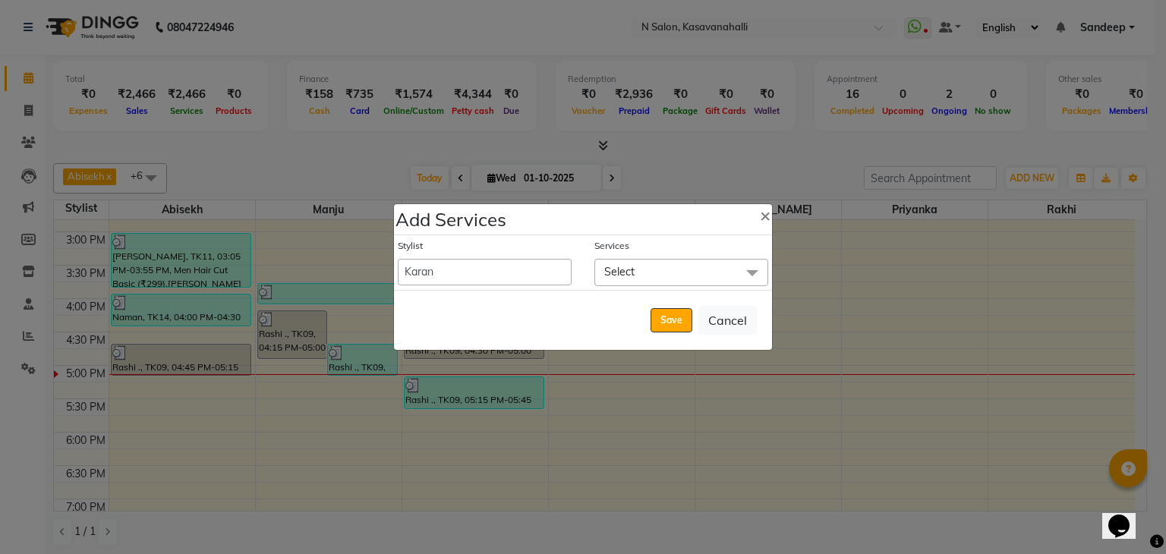
click at [668, 270] on span "Select" at bounding box center [681, 272] width 174 height 27
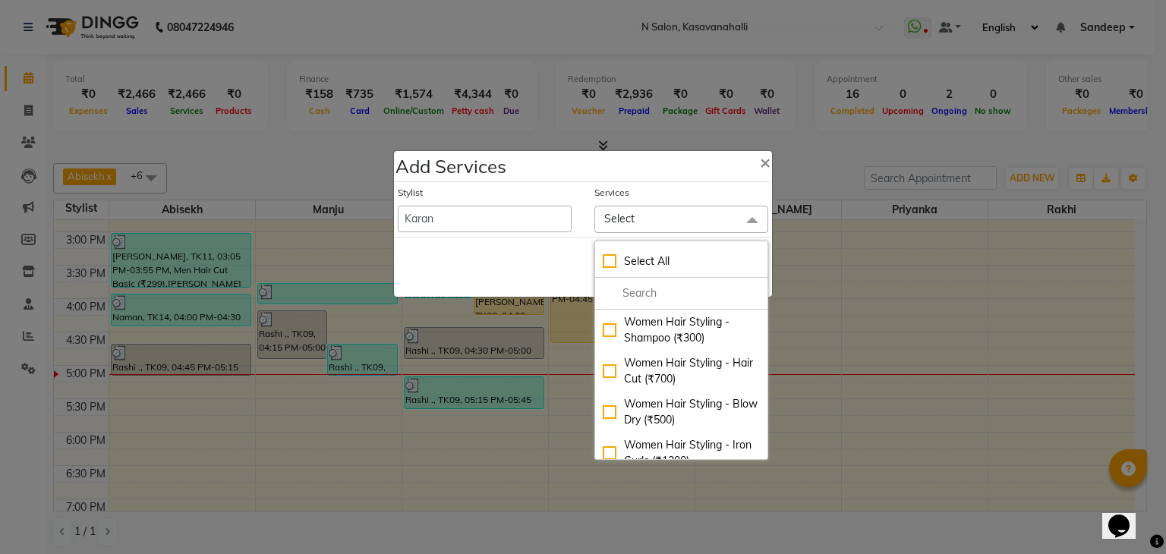
scroll to position [304, 0]
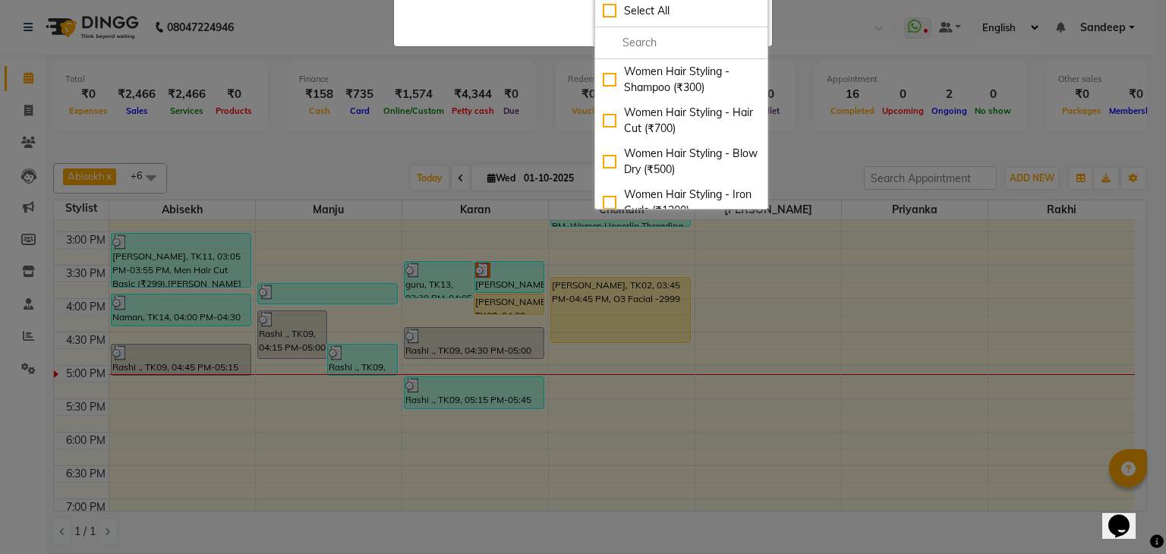
click at [970, 304] on ngb-modal-window "Add Services × Stylist Abisekh Amandeep kaur Choinam Karan Manju Owner Priyanka…" at bounding box center [583, 277] width 1166 height 554
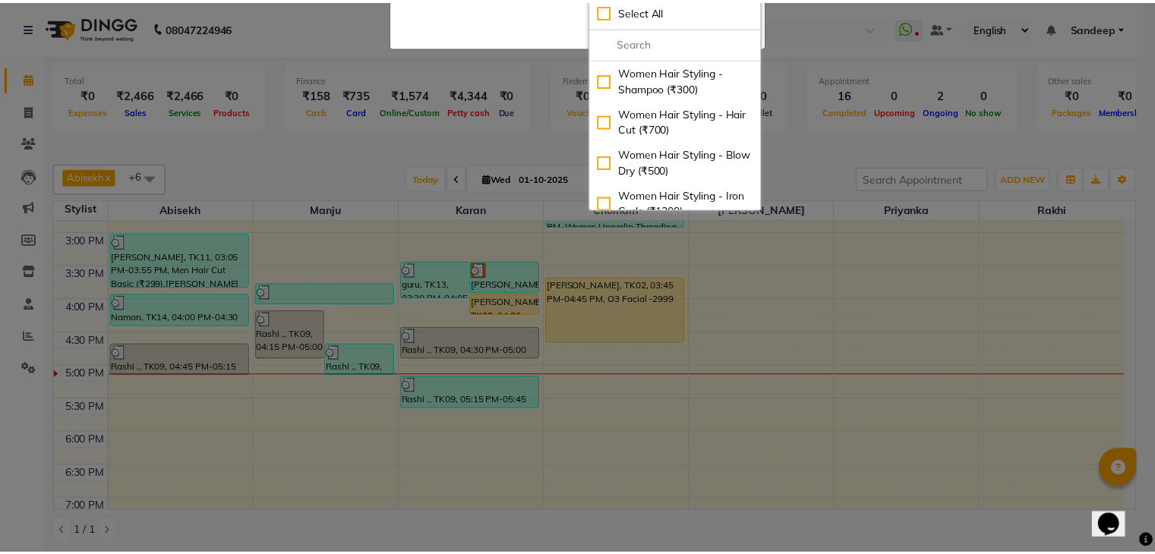
scroll to position [0, 0]
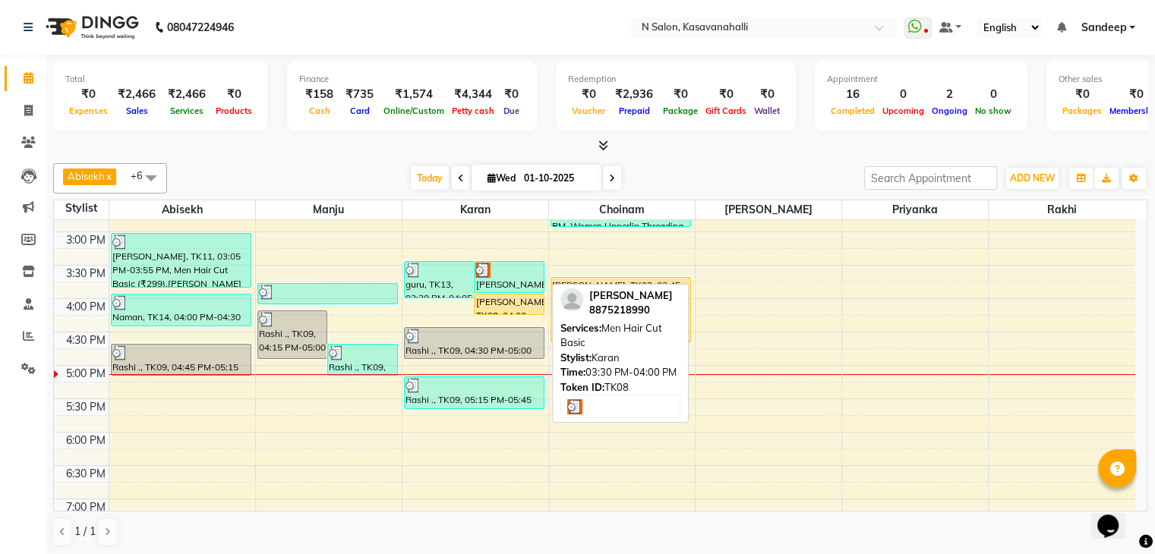
click at [529, 271] on div at bounding box center [509, 270] width 68 height 15
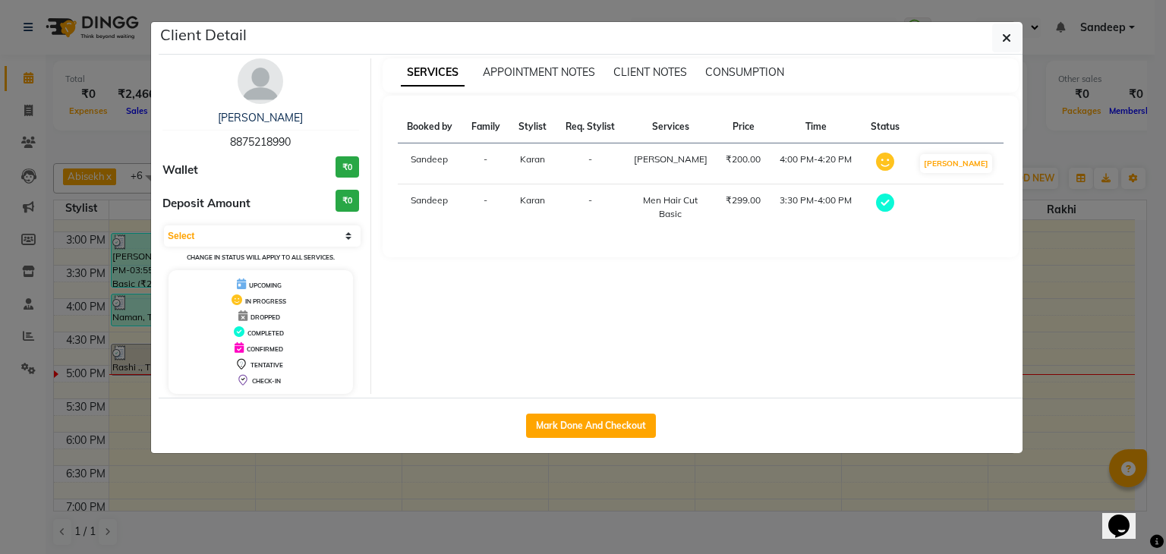
click at [894, 203] on icon at bounding box center [885, 203] width 18 height 18
drag, startPoint x: 899, startPoint y: 203, endPoint x: 1005, endPoint y: 34, distance: 199.3
click at [1005, 34] on icon "button" at bounding box center [1006, 38] width 9 height 12
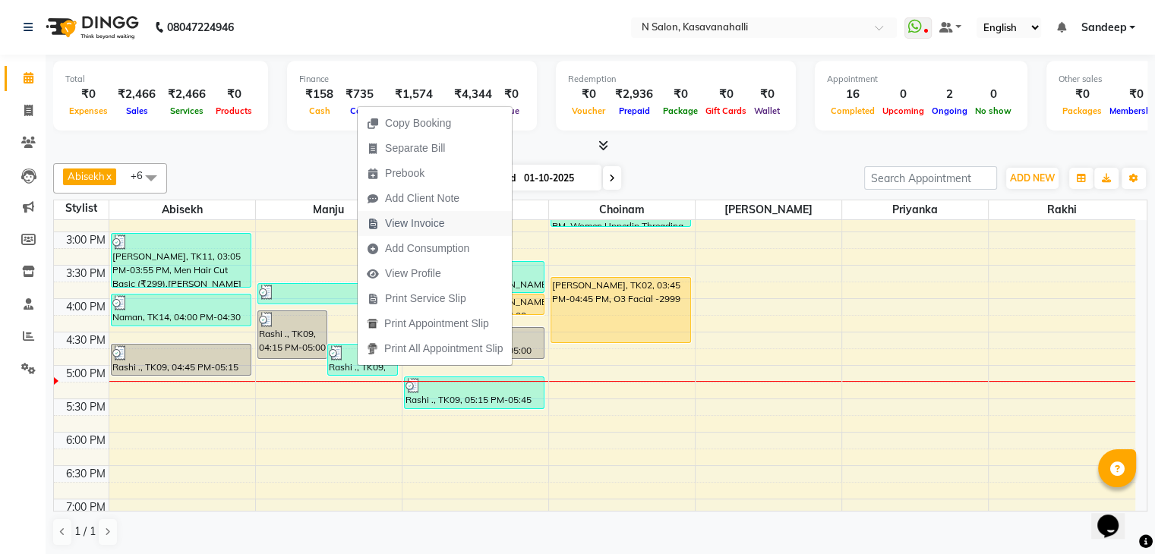
click at [386, 220] on span "View Invoice" at bounding box center [414, 224] width 59 height 16
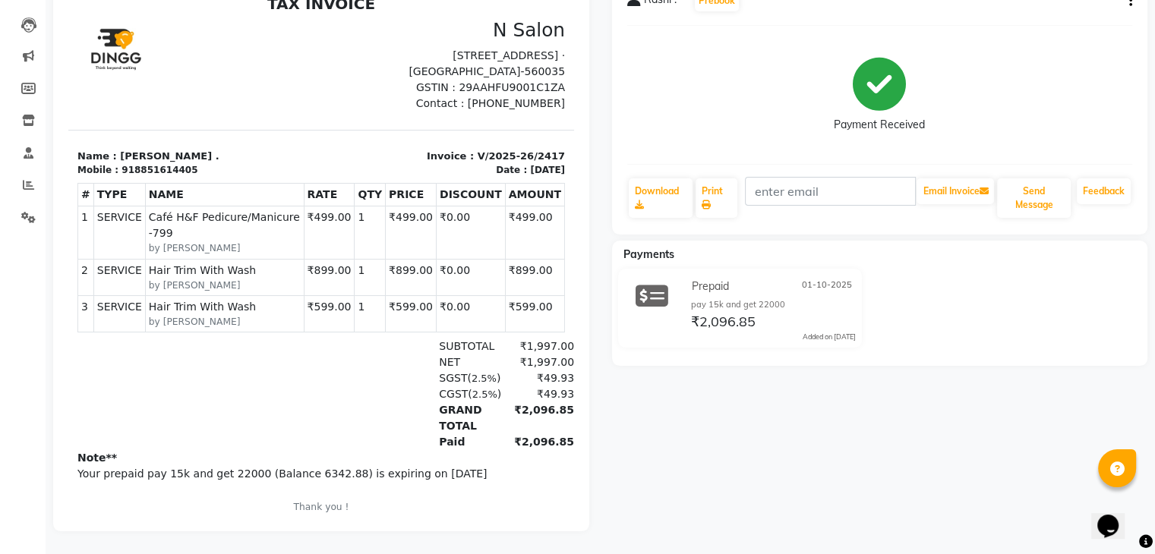
scroll to position [86, 0]
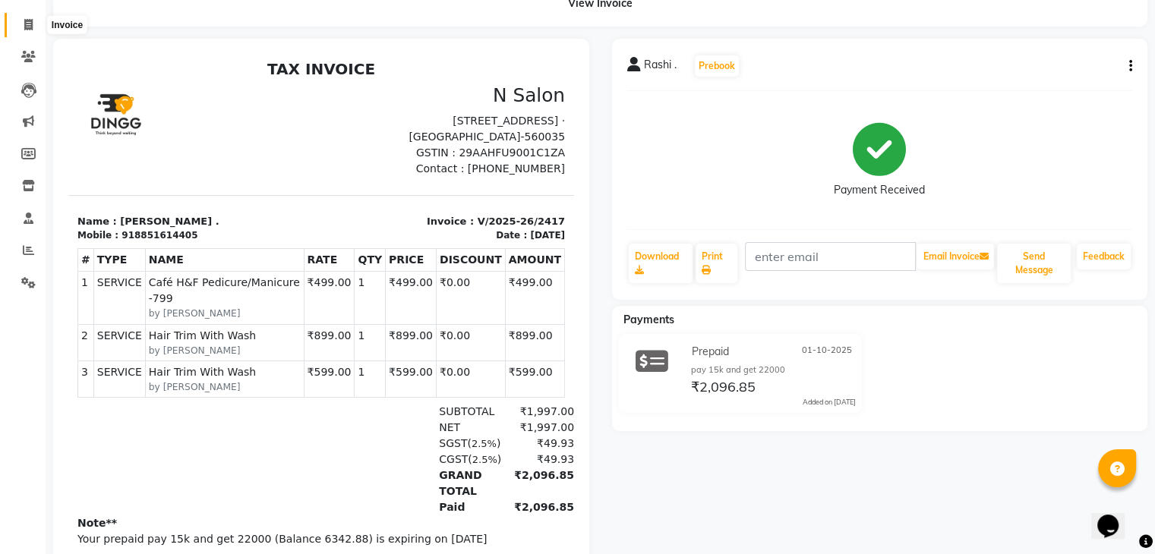
click at [28, 29] on icon at bounding box center [28, 24] width 8 height 11
select select "service"
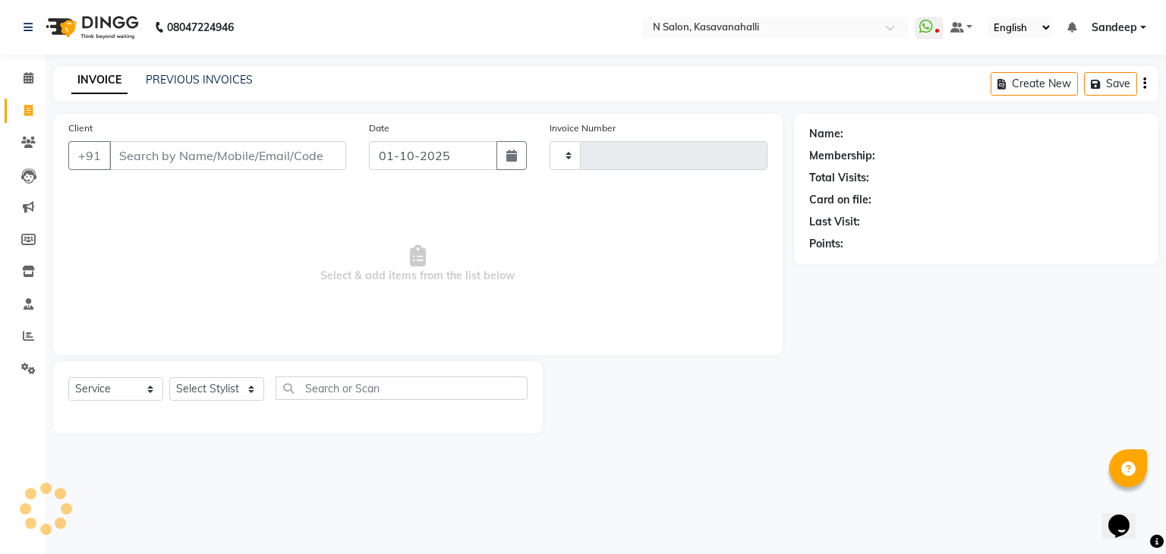
type input "2418"
select select "7111"
click at [20, 87] on link "Calendar" at bounding box center [23, 78] width 36 height 25
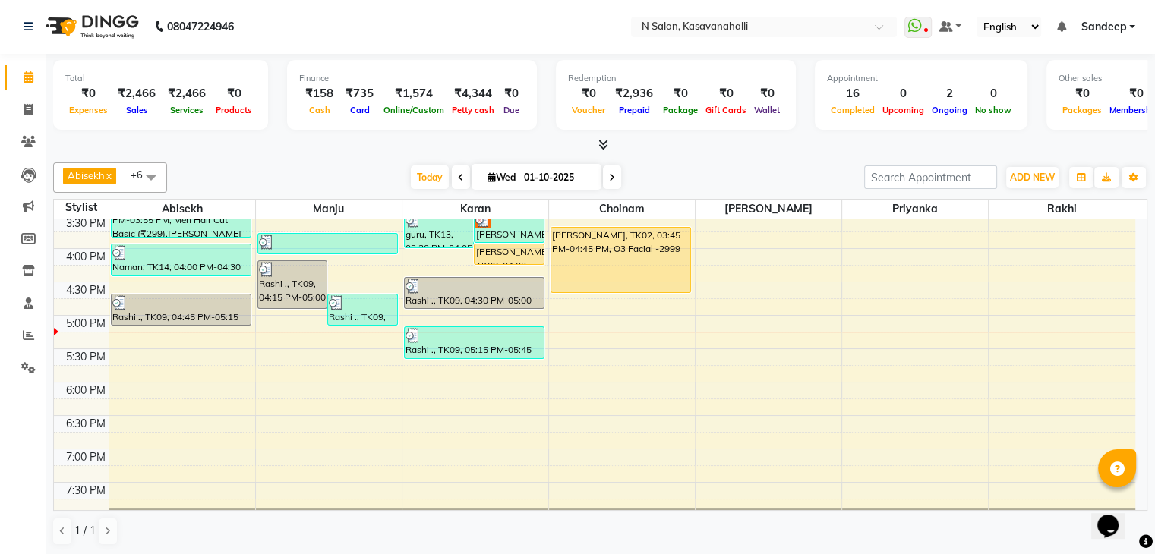
scroll to position [531, 0]
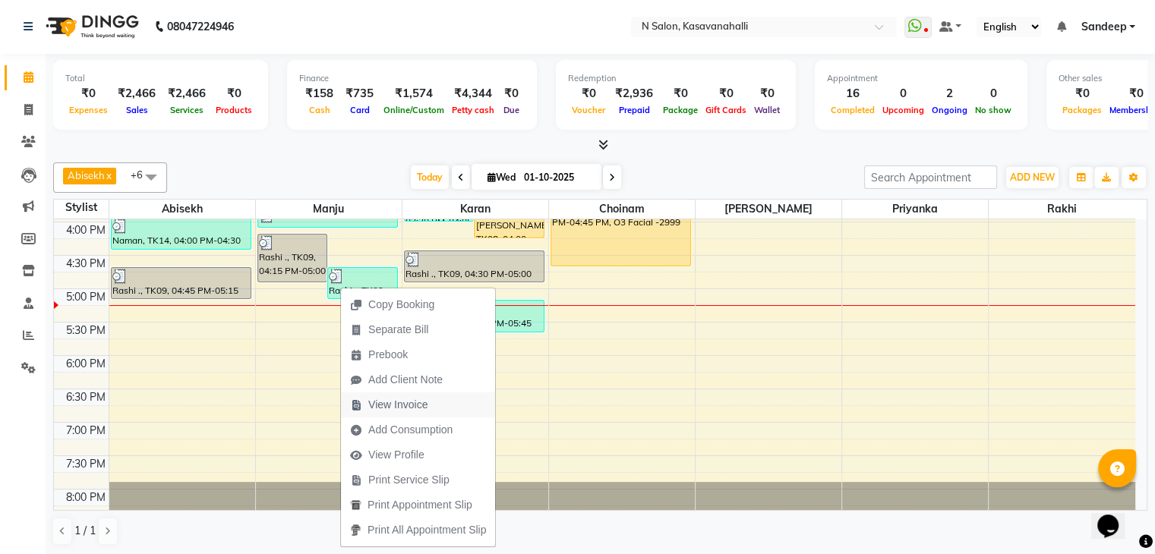
click at [394, 404] on span "View Invoice" at bounding box center [397, 405] width 59 height 16
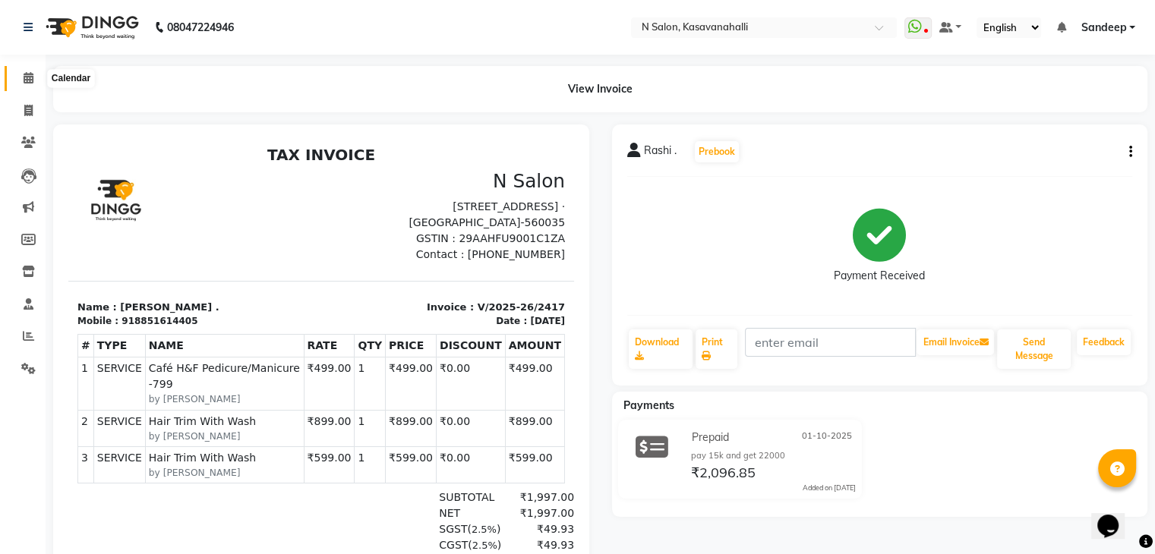
click at [29, 83] on icon at bounding box center [29, 77] width 10 height 11
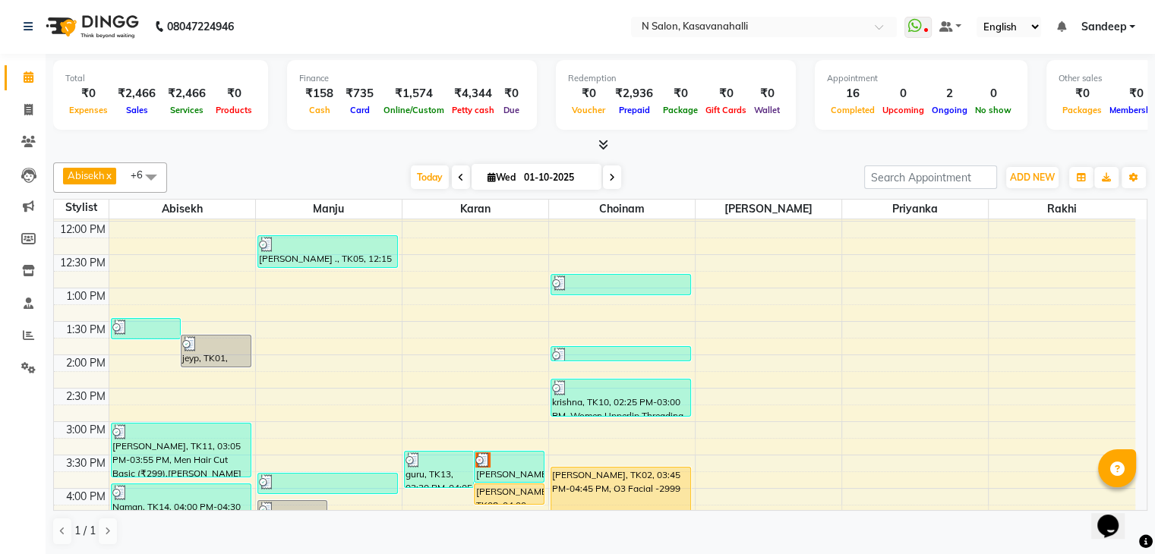
scroll to position [569, 0]
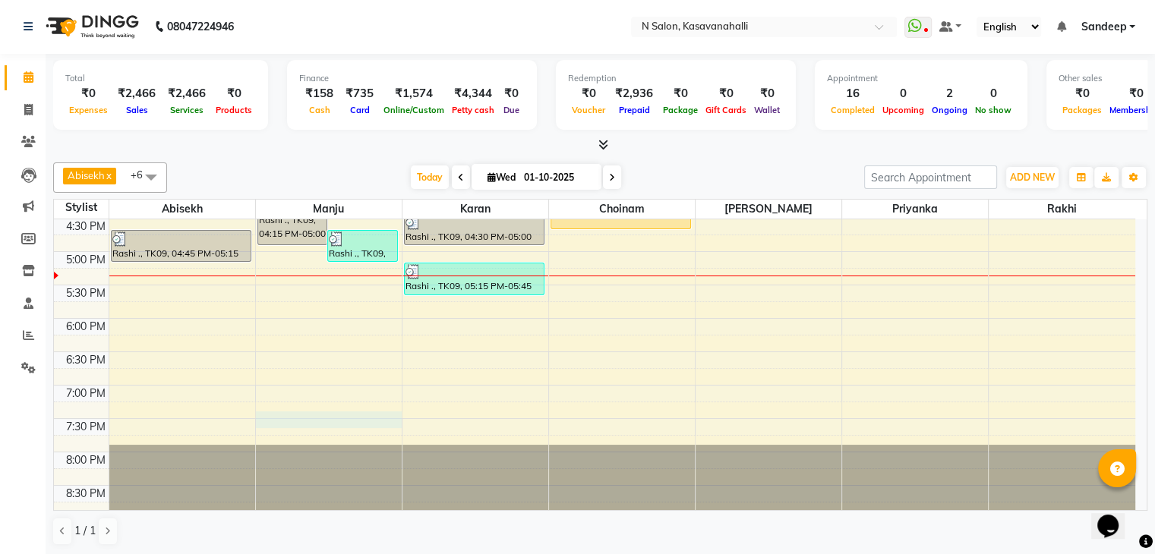
click at [281, 417] on div "8:00 AM 8:30 AM 9:00 AM 9:30 AM 10:00 AM 10:30 AM 11:00 AM 11:30 AM 12:00 PM 12…" at bounding box center [594, 85] width 1081 height 868
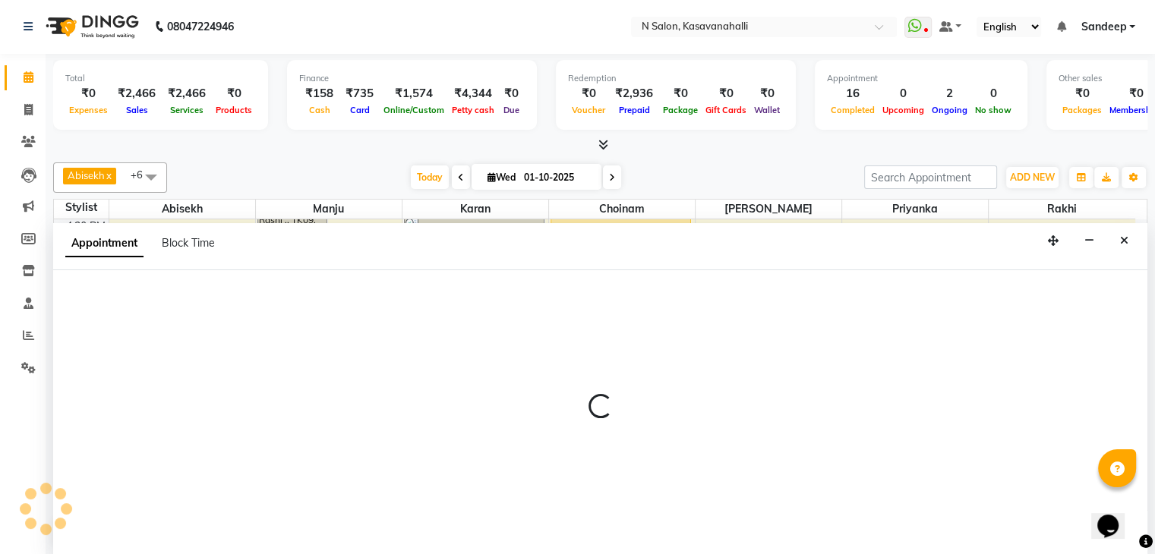
select select "78172"
select select "1170"
select select "tentative"
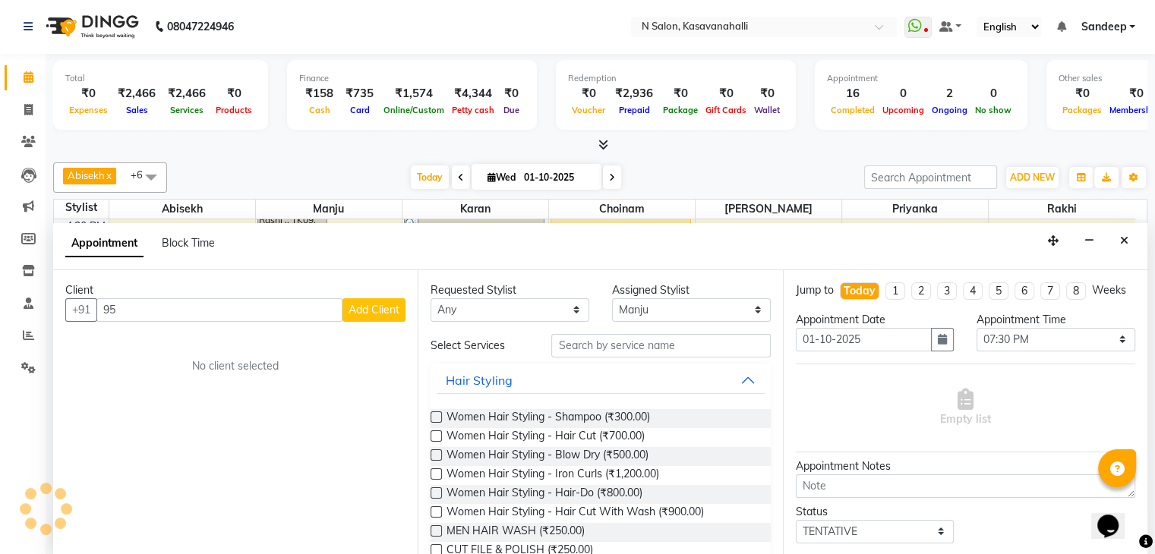
type input "9"
click at [201, 350] on button "LUZO 8879949404" at bounding box center [172, 342] width 148 height 24
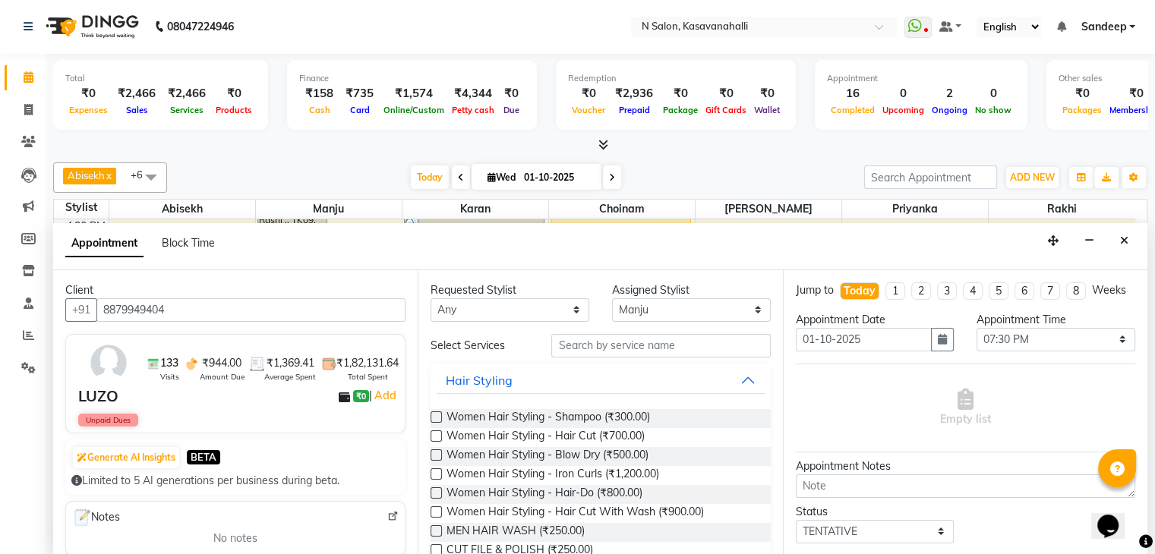
type input "8879949404"
click at [654, 352] on input "text" at bounding box center [660, 346] width 219 height 24
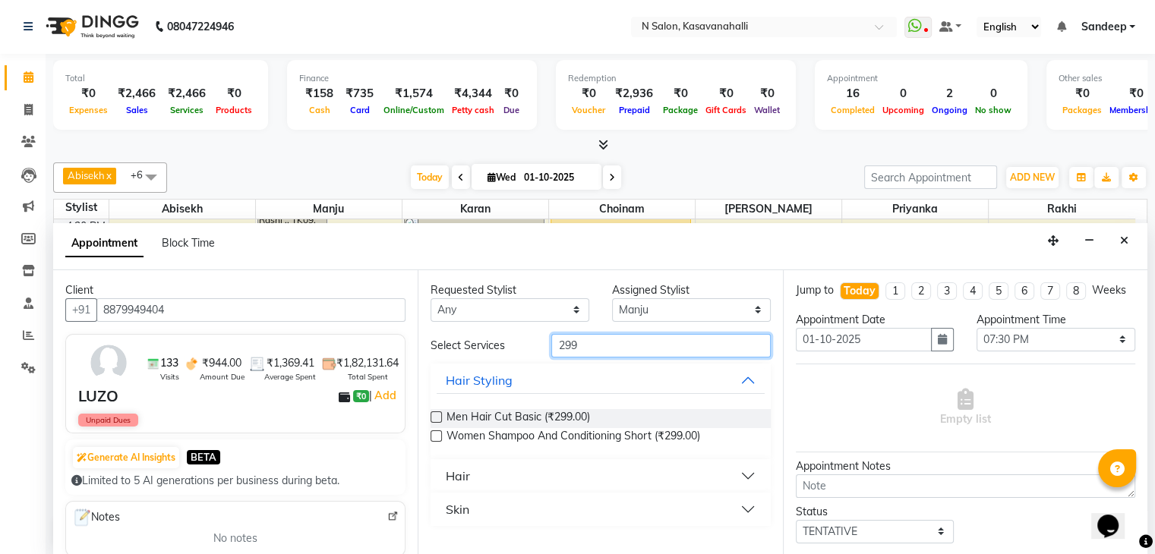
type input "299"
click at [437, 414] on label at bounding box center [435, 416] width 11 height 11
click at [437, 414] on input "checkbox" at bounding box center [435, 419] width 10 height 10
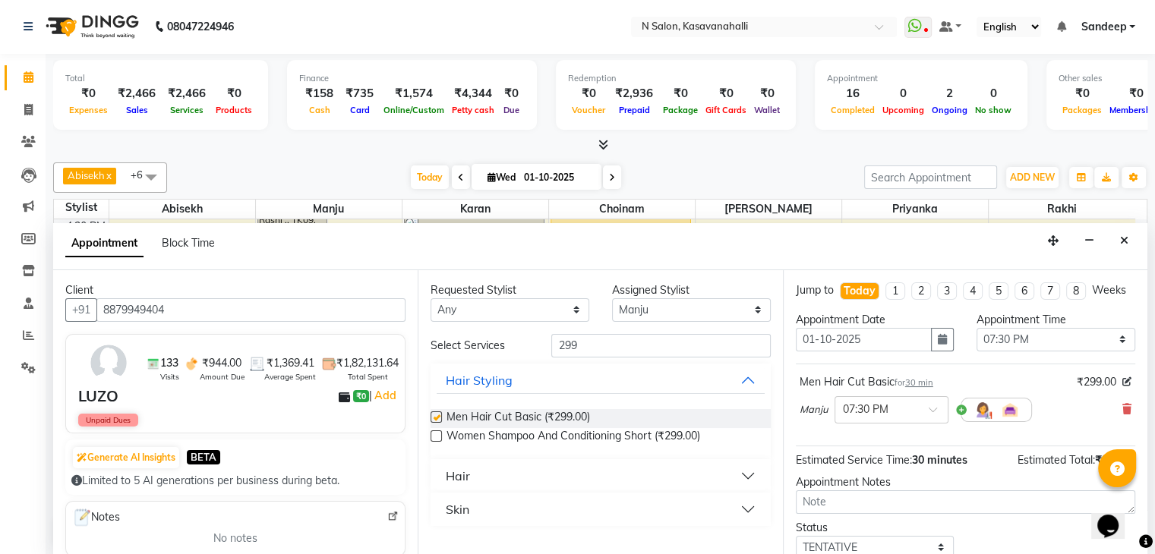
checkbox input "false"
click at [656, 312] on select "Select Abisekh Amandeep kaur Choinam Karan Manju Priyanka RAJESHWARI Rakhi Tika" at bounding box center [691, 310] width 159 height 24
select select "75765"
click at [612, 298] on select "Select Abisekh Amandeep kaur Choinam Karan Manju Priyanka RAJESHWARI Rakhi Tika" at bounding box center [691, 310] width 159 height 24
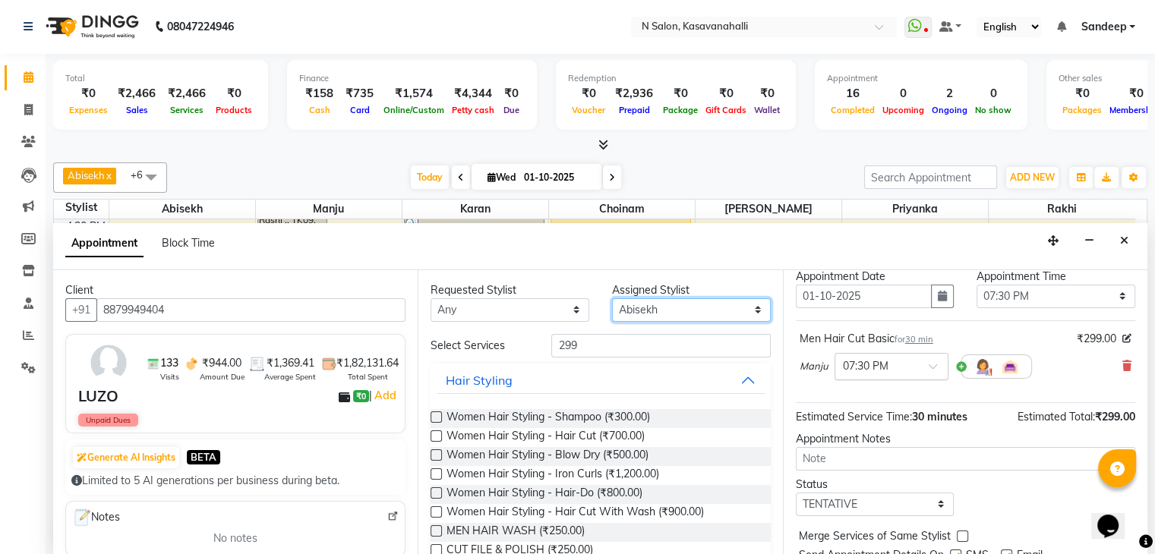
scroll to position [113, 0]
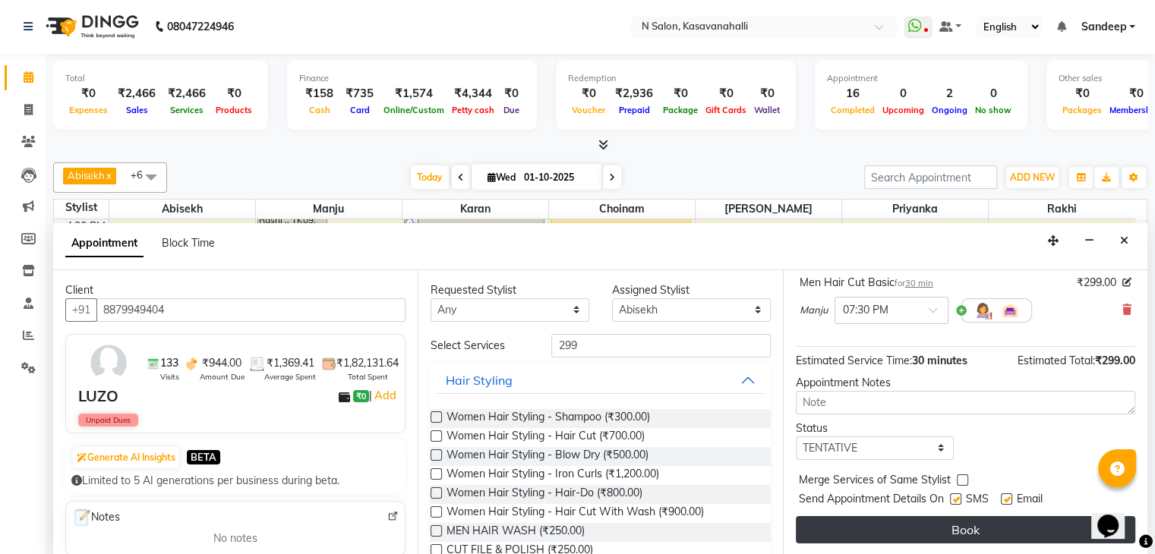
click at [897, 522] on button "Book" at bounding box center [965, 529] width 339 height 27
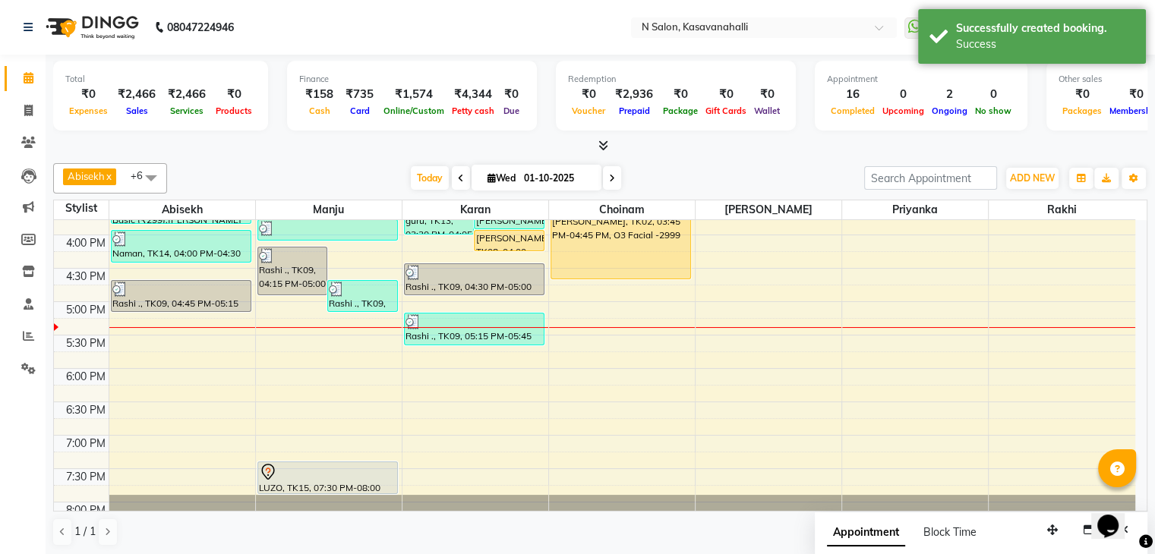
scroll to position [493, 0]
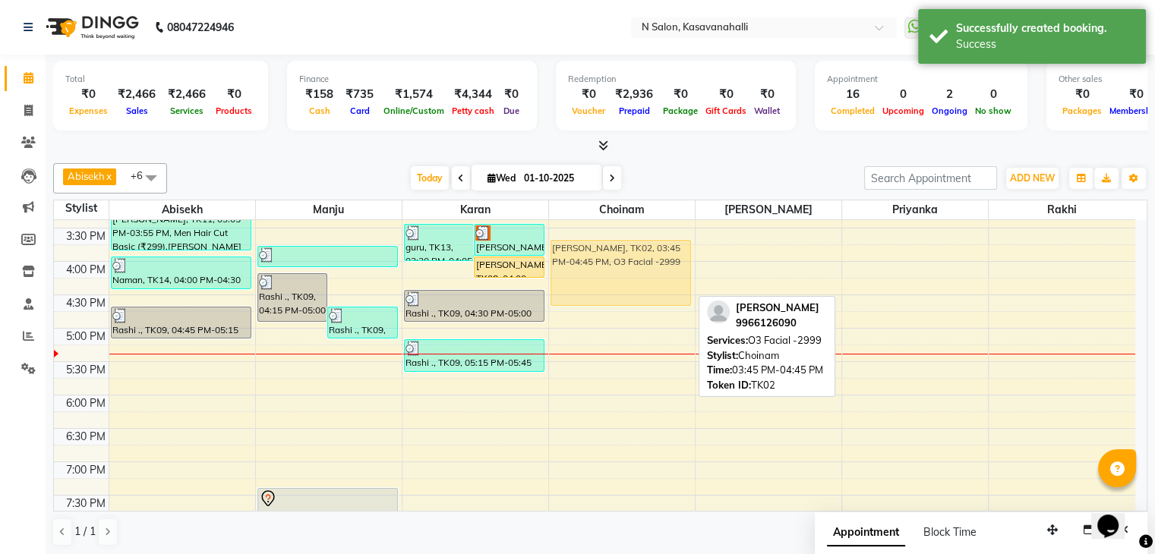
click at [593, 282] on div "Purvi ., TK06, 12:50 PM-01:10 PM, Chin Wax-100 (₹100),Women Upperlip Threading …" at bounding box center [622, 161] width 146 height 868
click at [613, 289] on div "[PERSON_NAME], TK02, 03:45 PM-04:45 PM, O3 Facial -2999" at bounding box center [620, 273] width 139 height 65
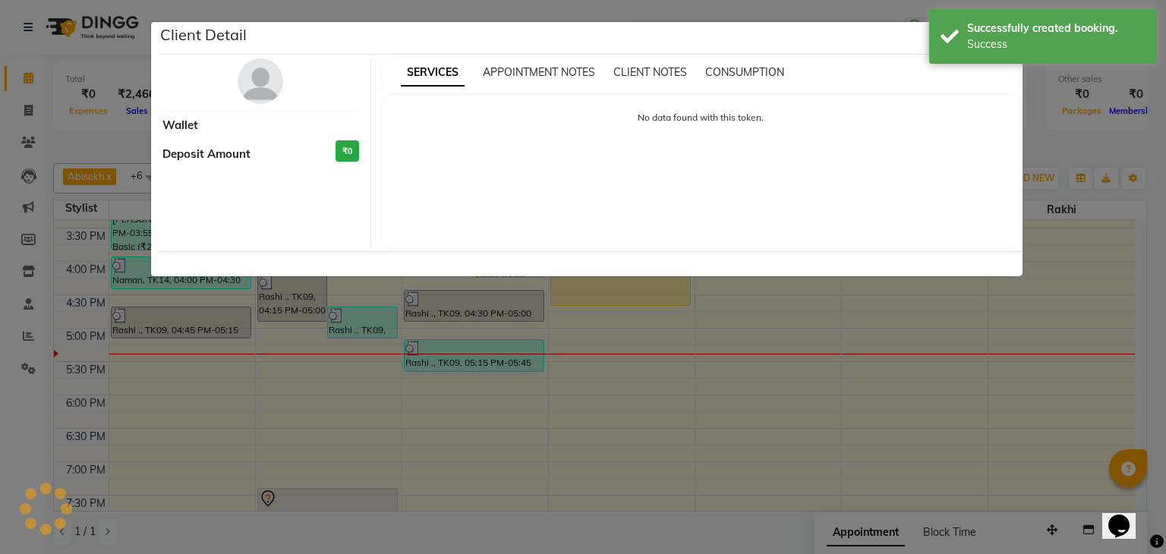
select select "1"
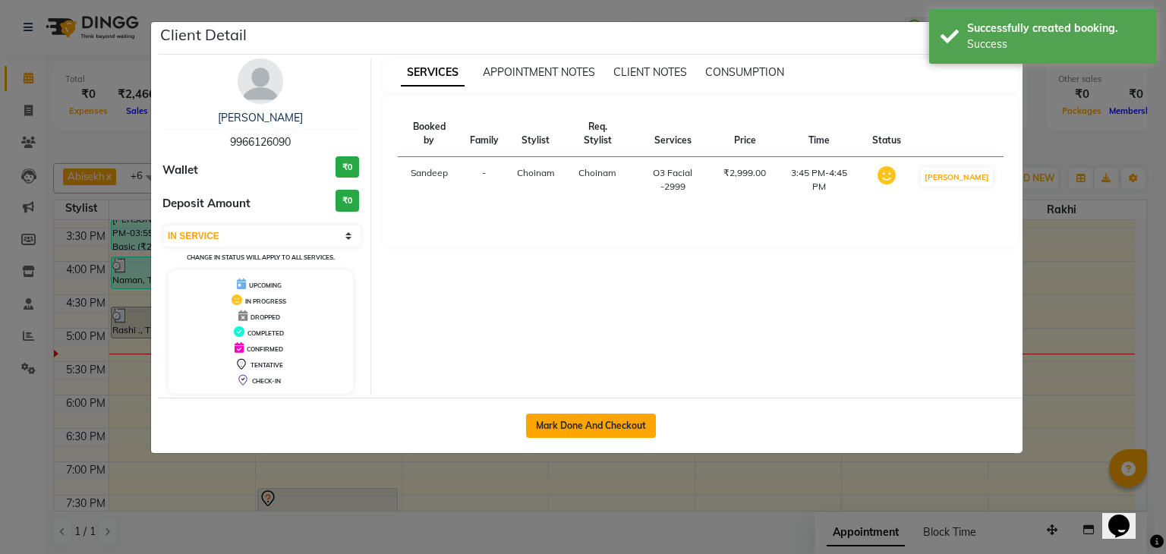
click at [638, 417] on button "Mark Done And Checkout" at bounding box center [591, 426] width 130 height 24
select select "service"
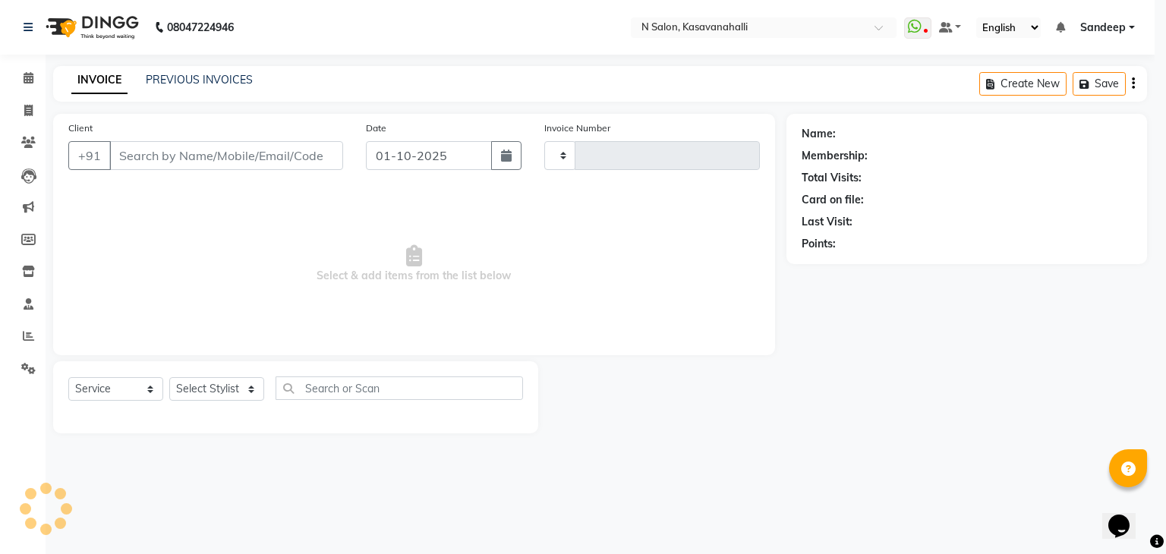
type input "2418"
select select "7111"
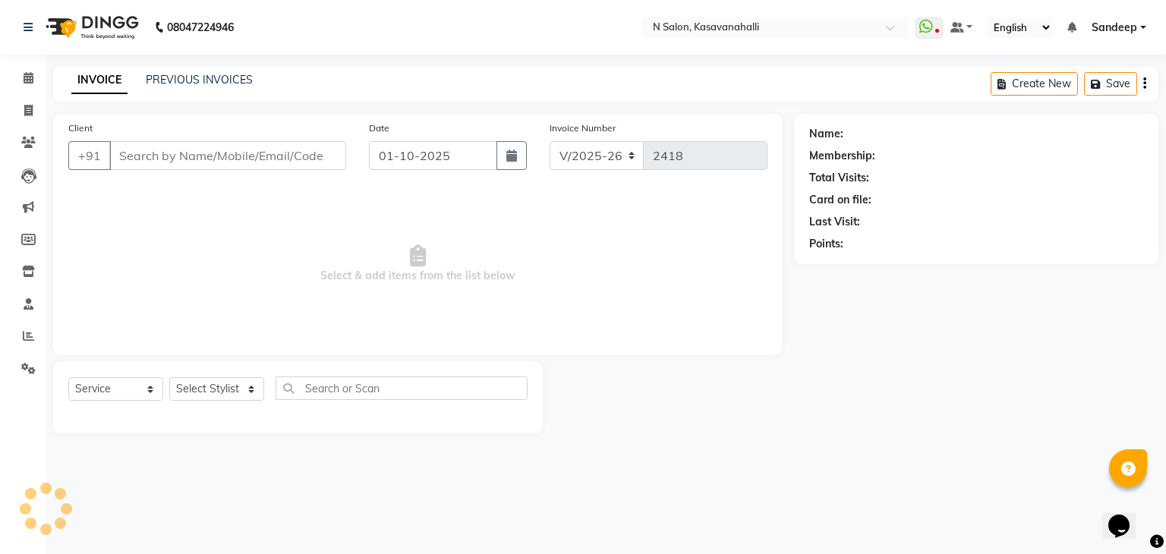
type input "9966126090"
select select "88552"
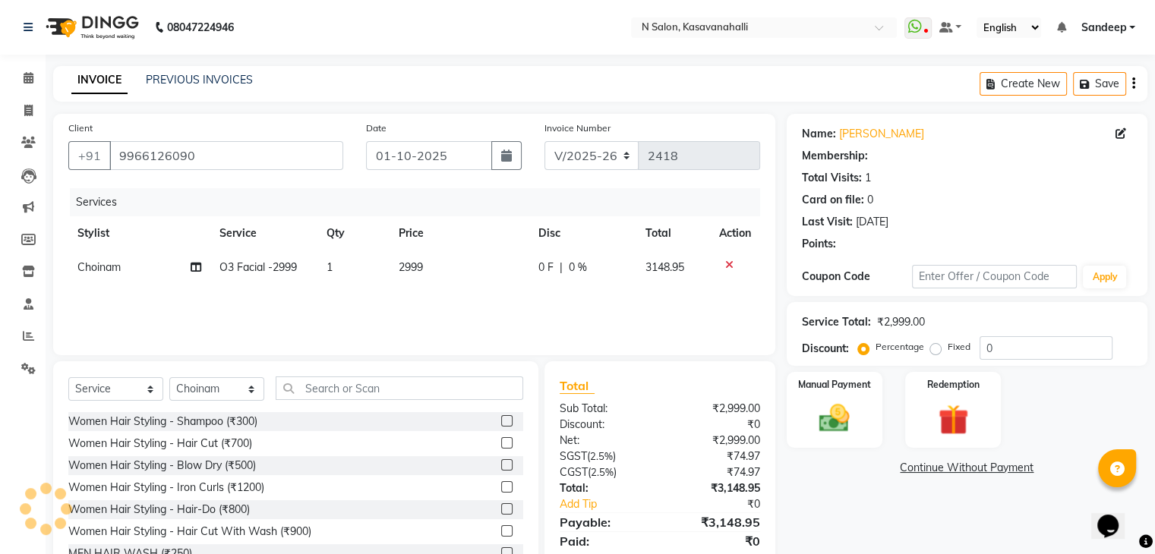
select select "1: Object"
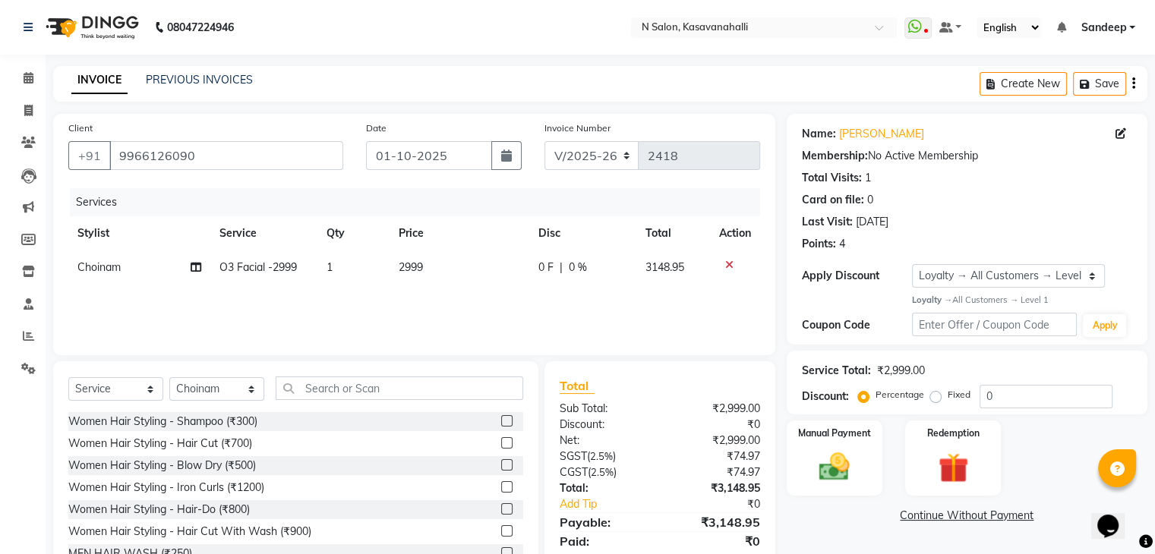
scroll to position [55, 0]
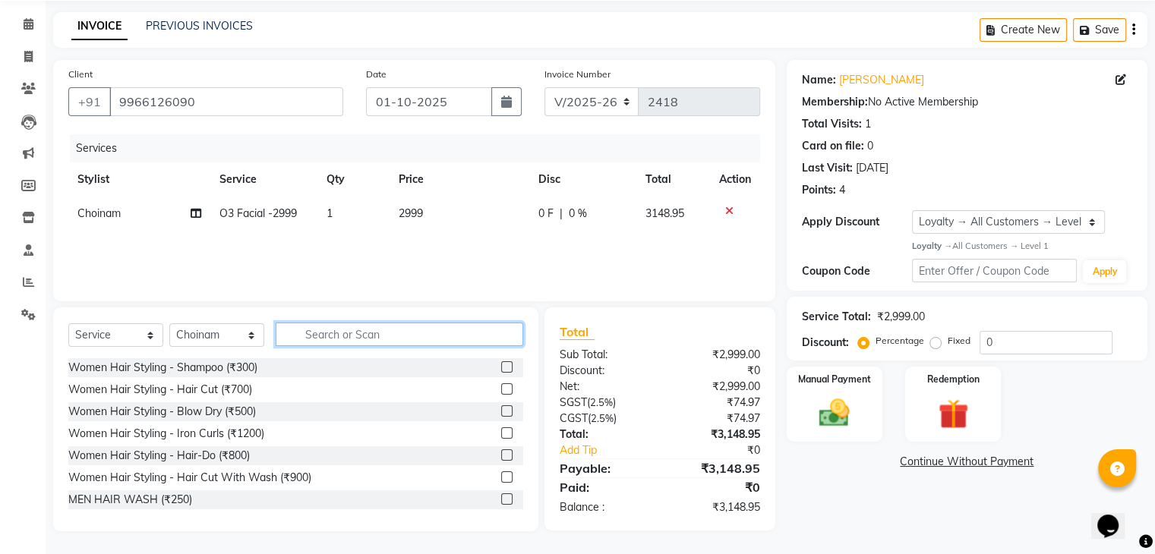
click at [330, 327] on input "text" at bounding box center [400, 335] width 248 height 24
type input "h"
click at [422, 216] on span "2999" at bounding box center [411, 214] width 24 height 14
select select "88552"
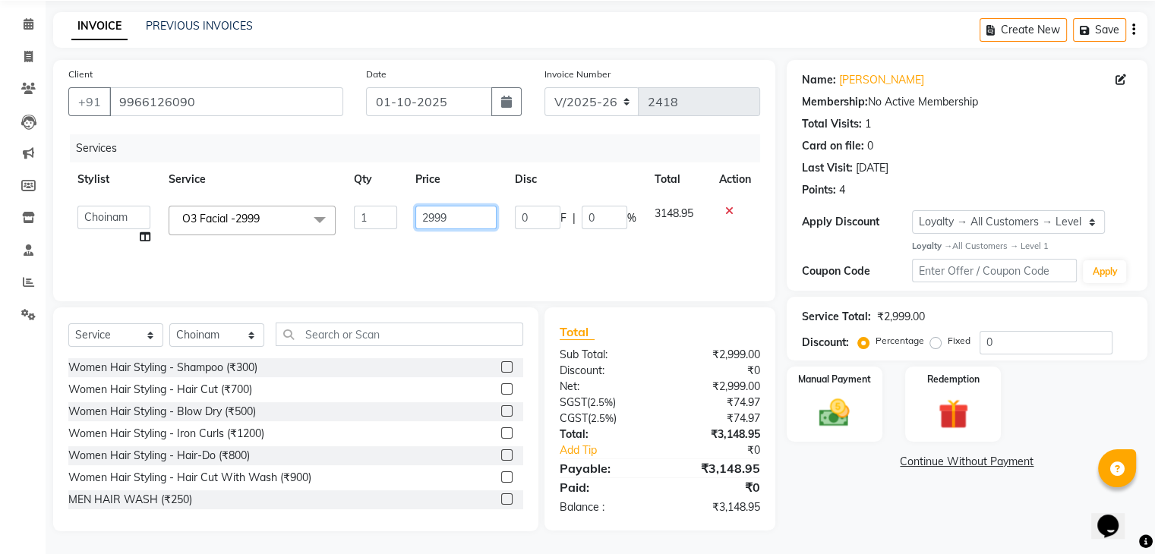
click at [443, 216] on input "2999" at bounding box center [455, 218] width 80 height 24
type input "2000"
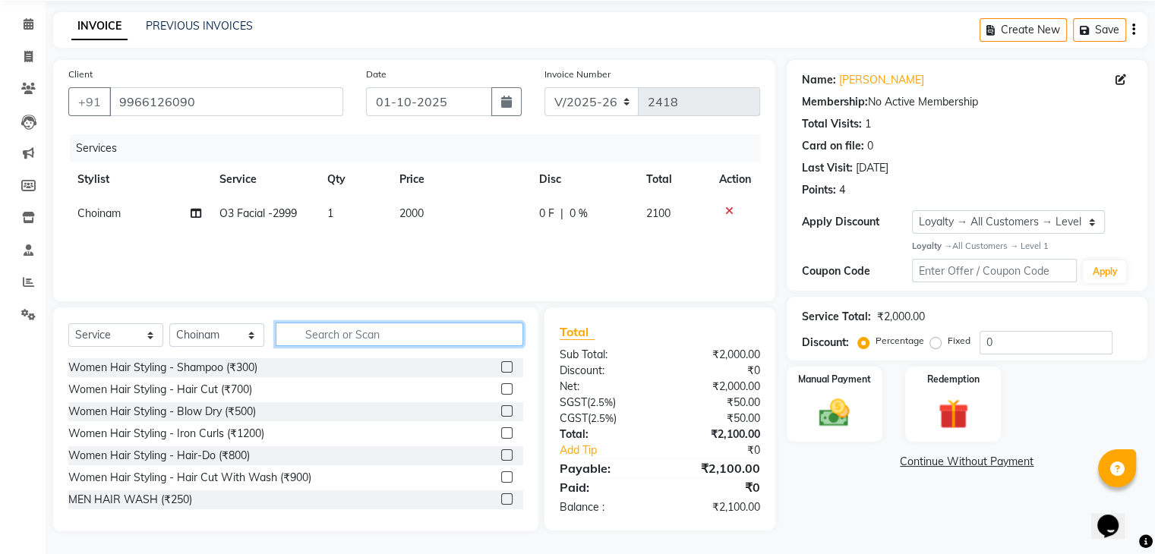
click at [390, 340] on input "text" at bounding box center [400, 335] width 248 height 24
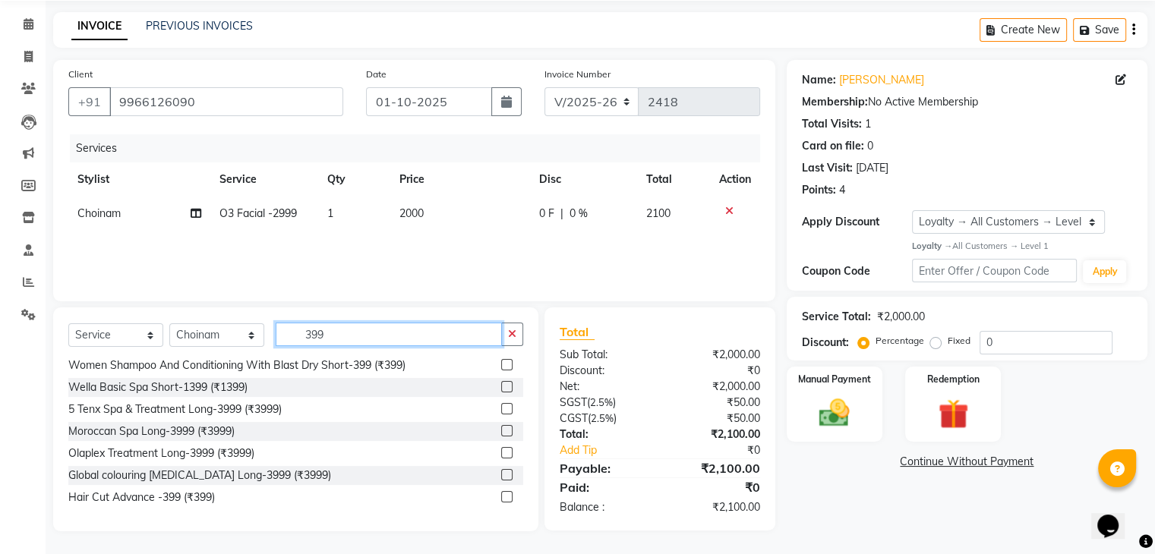
scroll to position [0, 0]
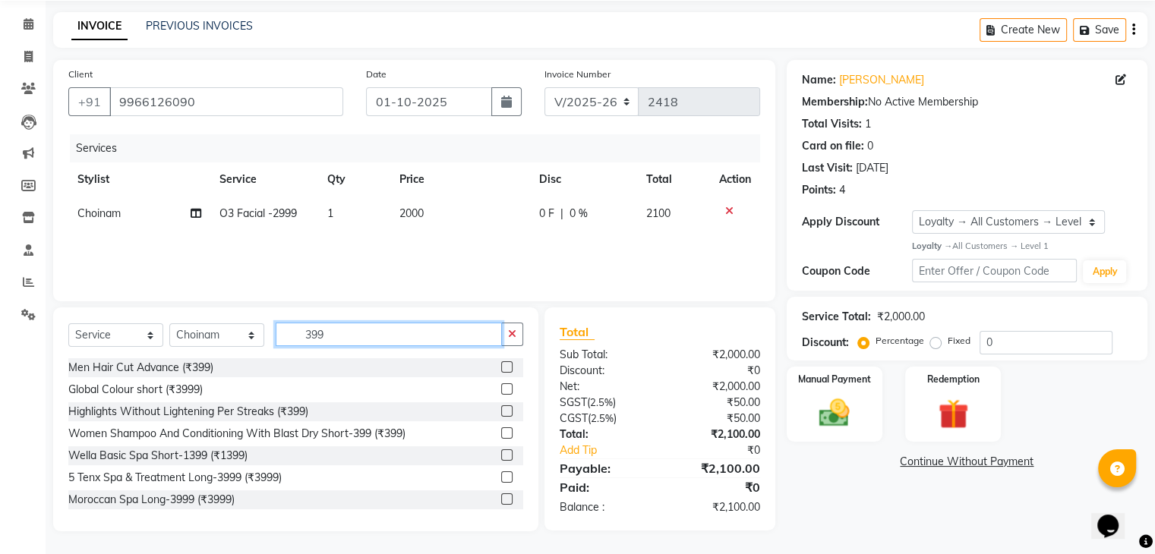
type input "399"
click at [501, 367] on label at bounding box center [506, 366] width 11 height 11
click at [501, 367] on input "checkbox" at bounding box center [506, 368] width 10 height 10
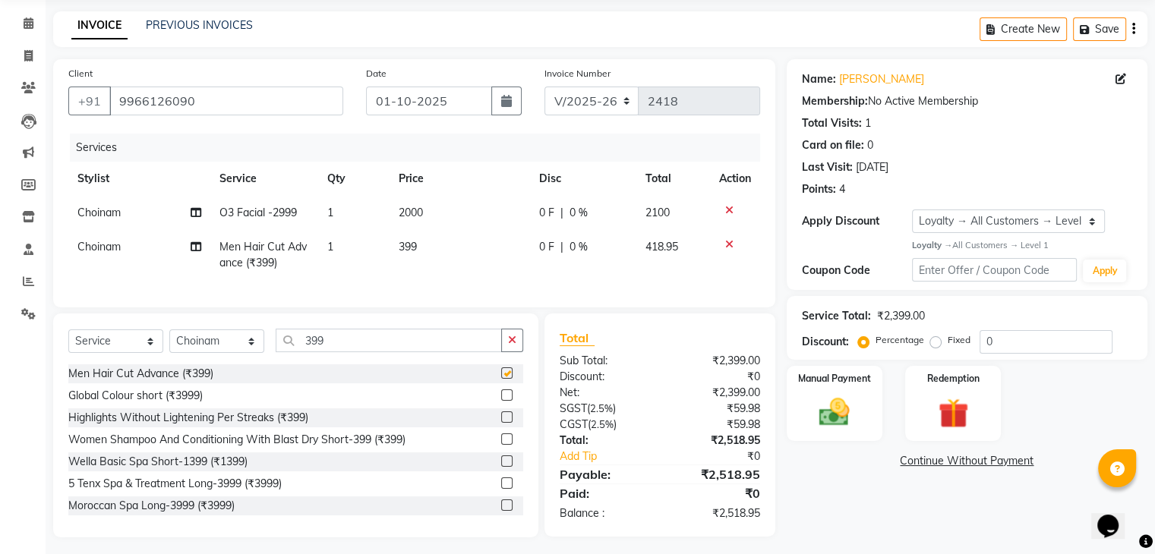
checkbox input "false"
click at [111, 251] on span "Choinam" at bounding box center [98, 247] width 43 height 14
select select "88552"
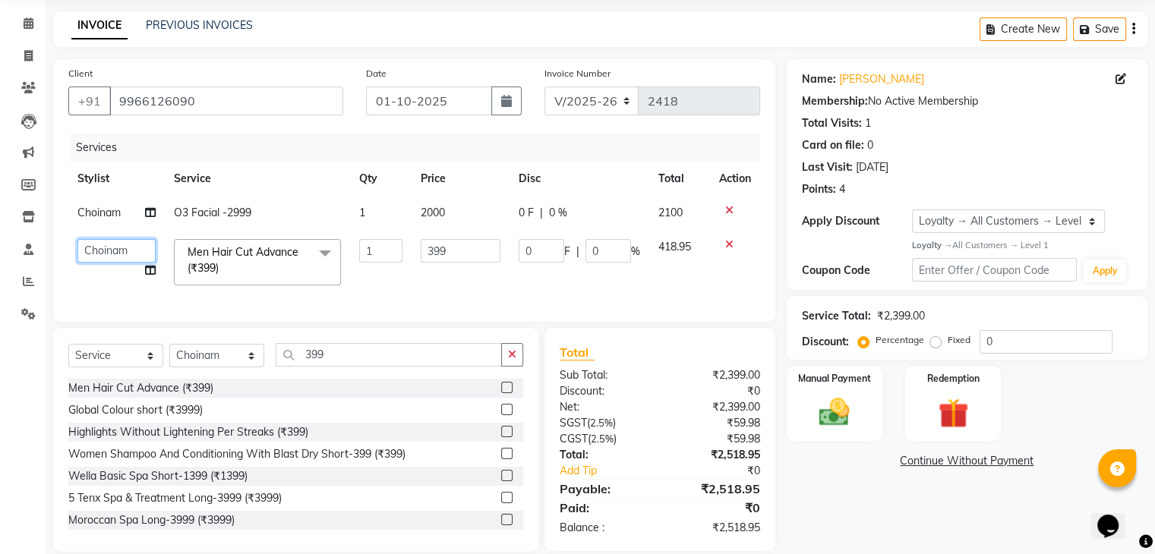
click at [112, 251] on select "Abisekh Amandeep kaur Choinam Karan Manju Owner Priyanka RAJESHWARI Rakhi Sande…" at bounding box center [116, 251] width 78 height 24
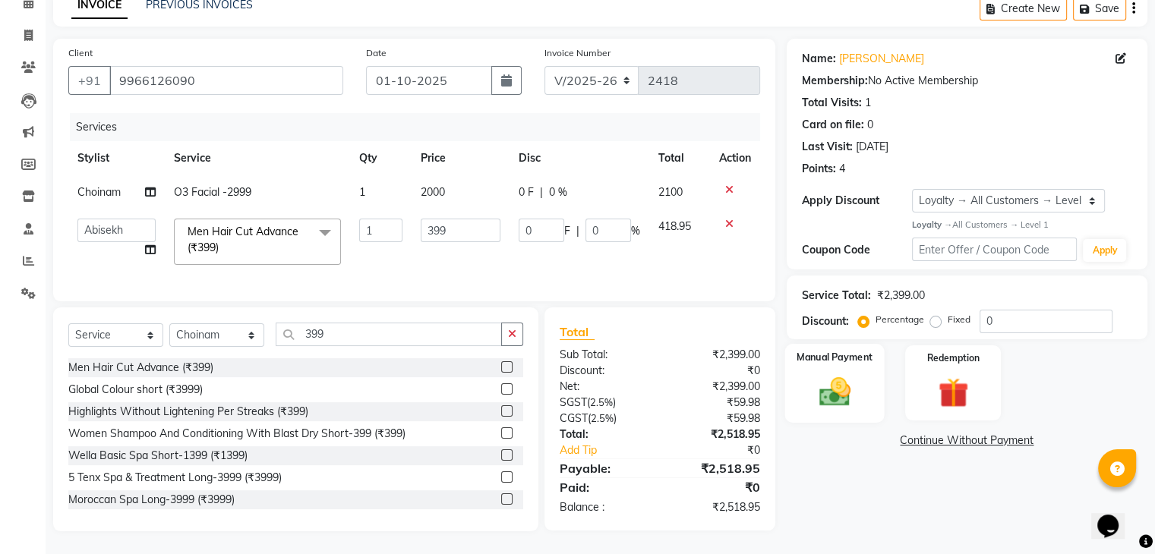
click at [828, 374] on img at bounding box center [834, 392] width 51 height 36
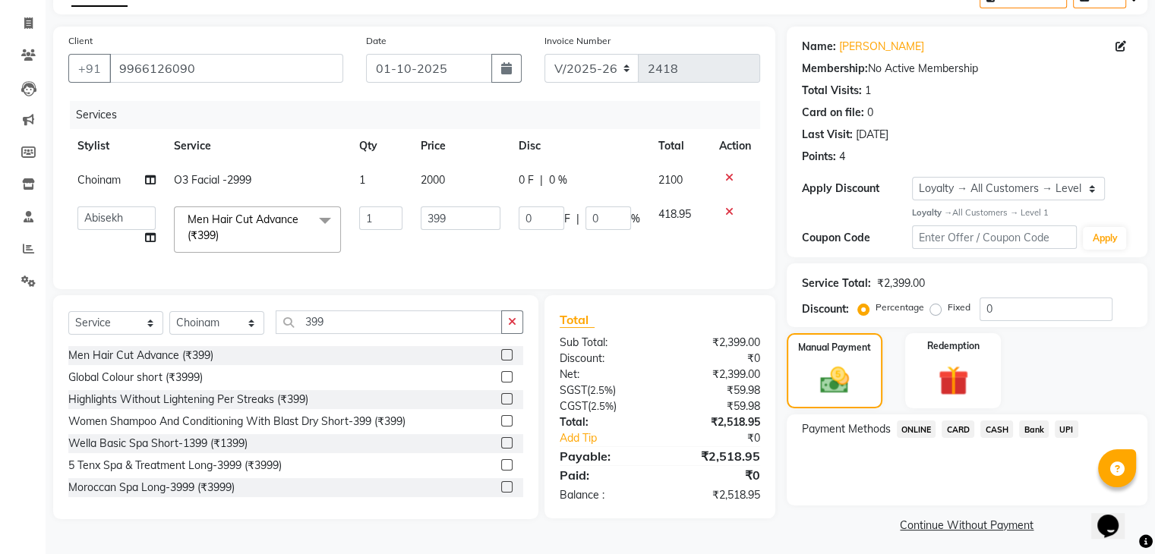
click at [966, 429] on span "CARD" at bounding box center [957, 429] width 33 height 17
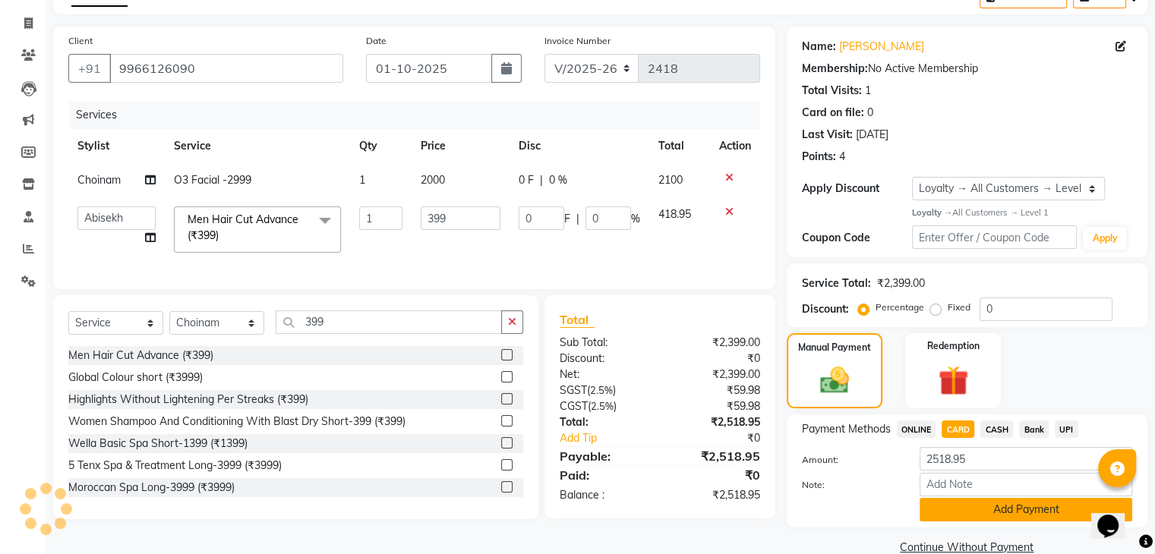
click at [973, 510] on button "Add Payment" at bounding box center [1025, 510] width 213 height 24
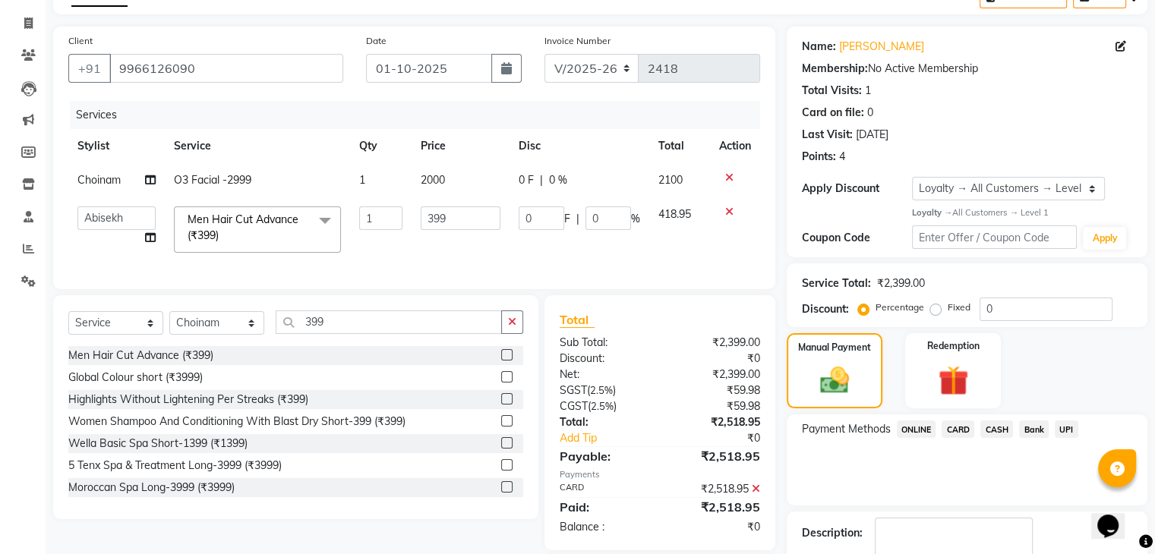
scroll to position [194, 0]
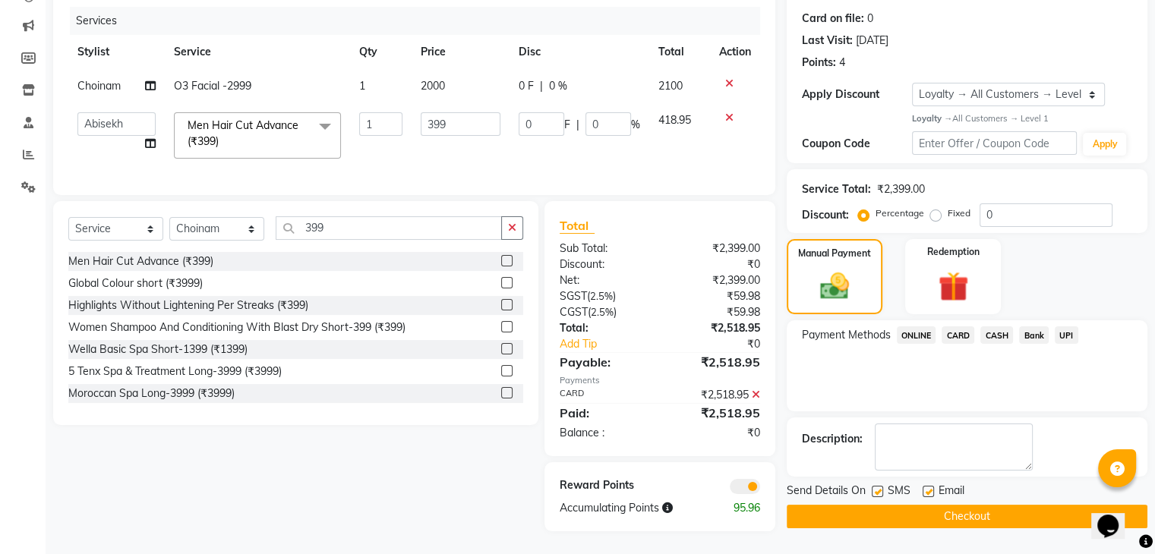
click at [856, 510] on button "Checkout" at bounding box center [967, 517] width 361 height 24
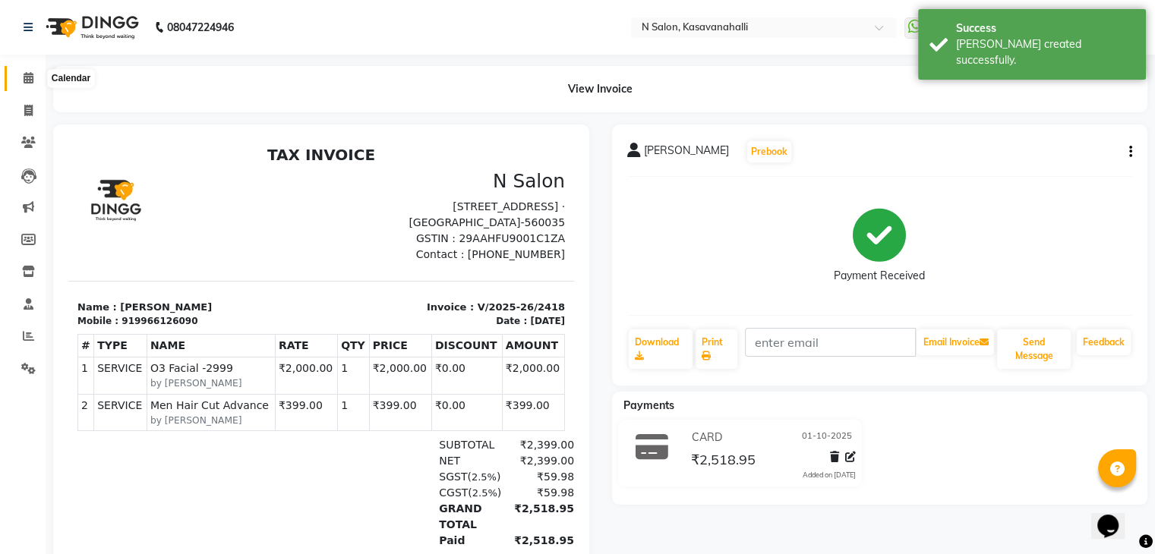
click at [30, 83] on icon at bounding box center [29, 77] width 10 height 11
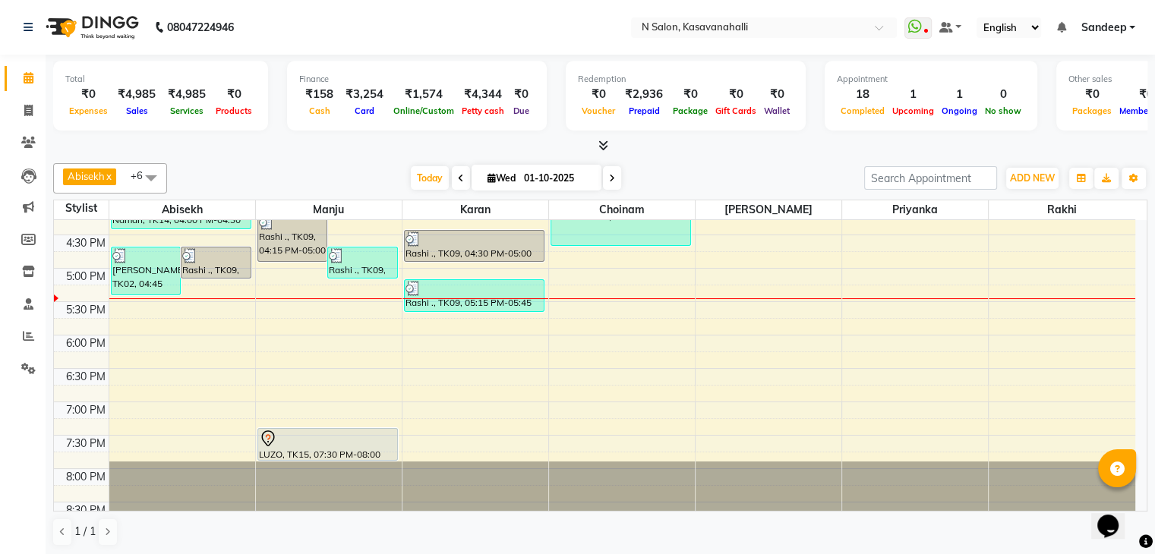
scroll to position [569, 0]
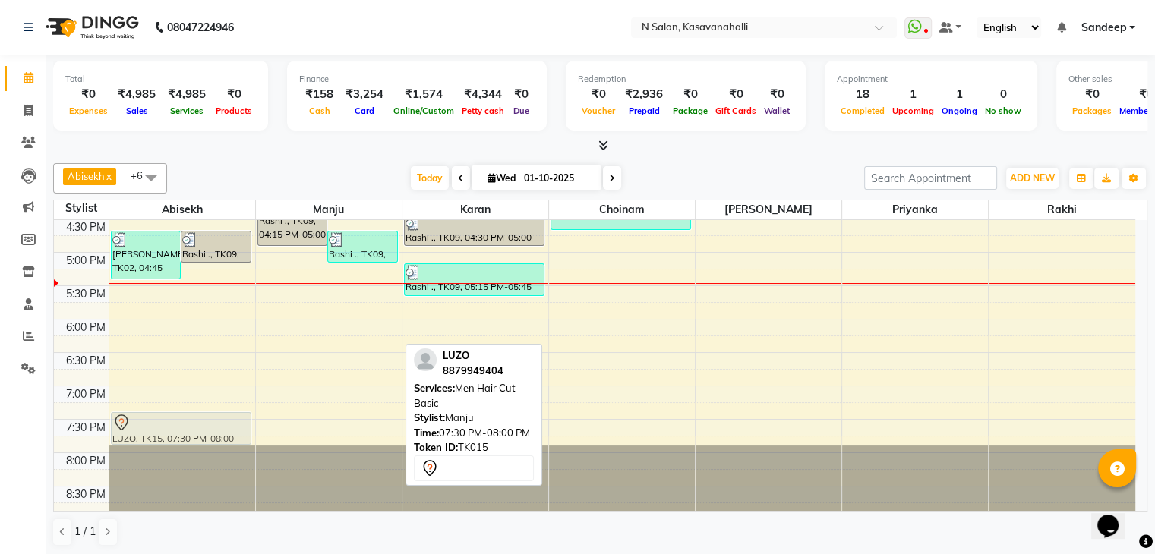
drag, startPoint x: 316, startPoint y: 432, endPoint x: 191, endPoint y: 437, distance: 125.4
click at [191, 437] on tr "jeyp, TK01, 01:30 PM-01:50 PM, Beard jeyp, TK01, 01:45 PM-02:15 PM, Men Hair Cu…" at bounding box center [594, 86] width 1081 height 868
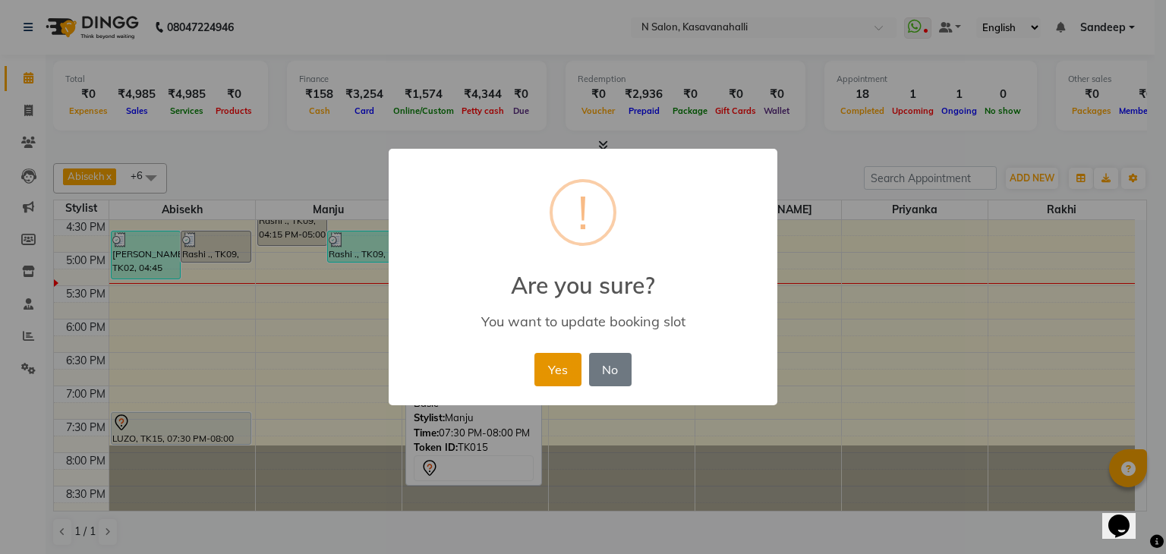
click at [553, 378] on button "Yes" at bounding box center [557, 369] width 46 height 33
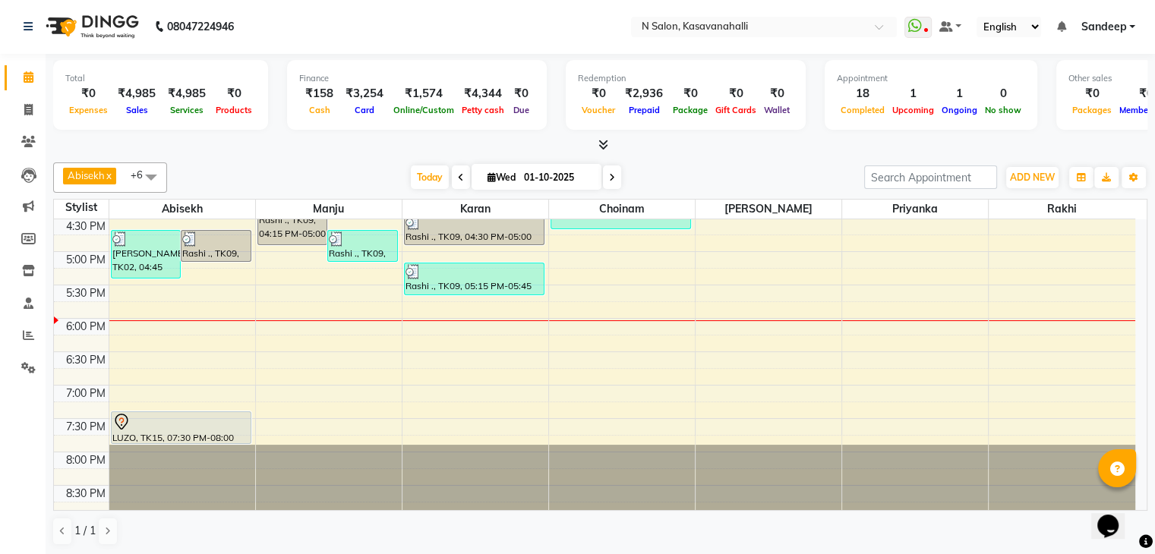
click at [23, 156] on li "Clients" at bounding box center [23, 142] width 46 height 33
click at [27, 342] on span at bounding box center [28, 335] width 27 height 17
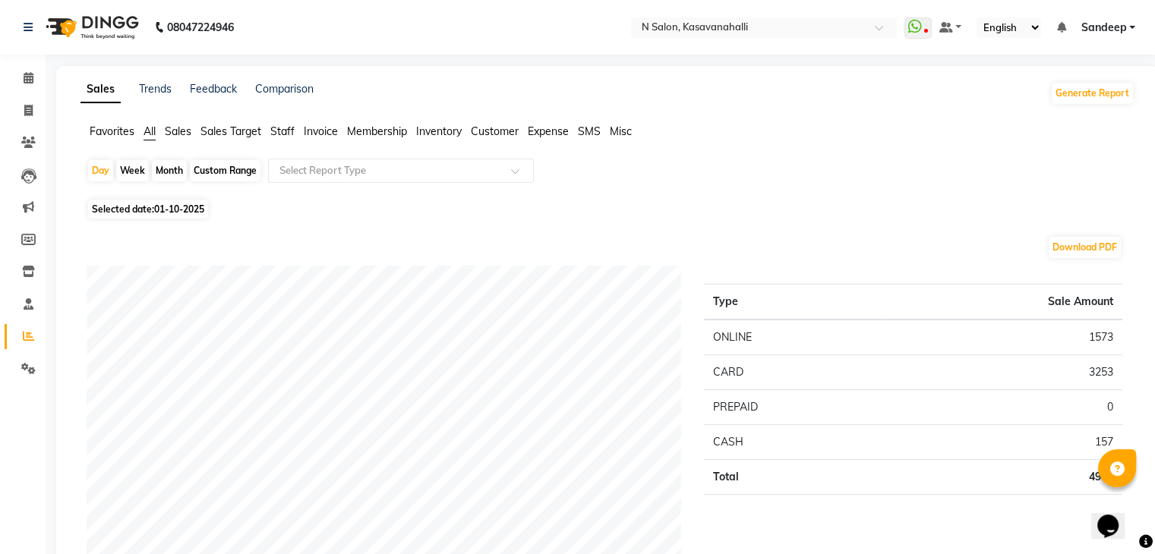
click at [281, 131] on span "Staff" at bounding box center [282, 132] width 24 height 14
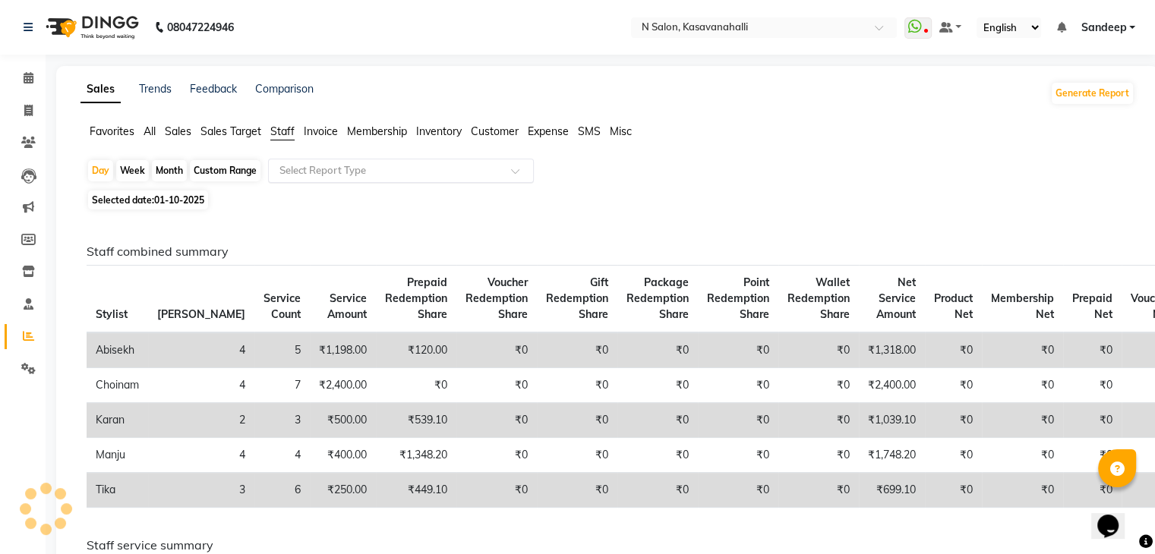
click at [306, 170] on input "text" at bounding box center [385, 170] width 219 height 15
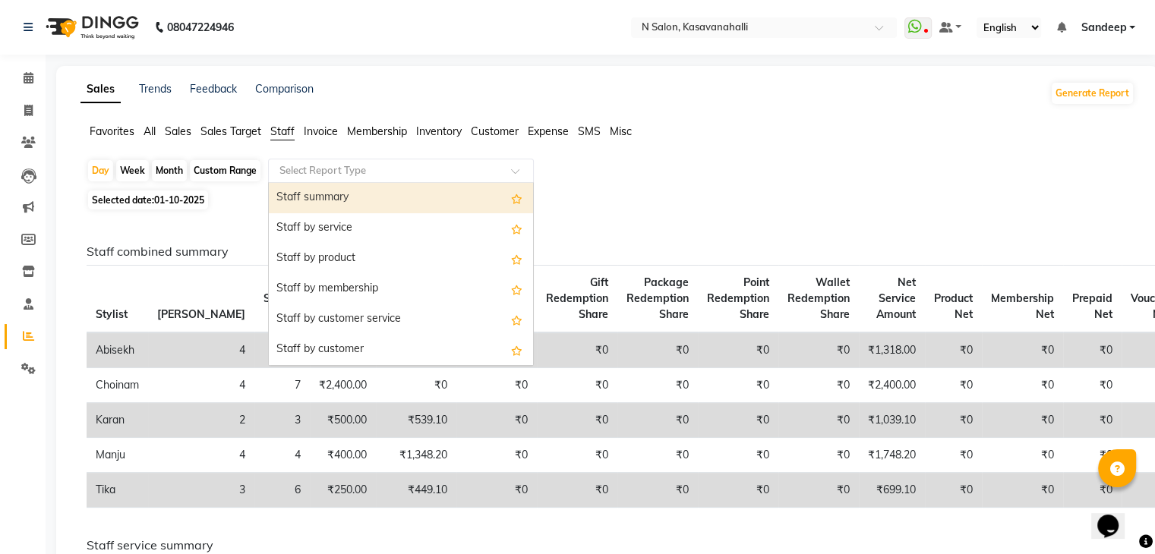
click at [311, 192] on div "Staff summary" at bounding box center [401, 198] width 264 height 30
select select "full_report"
select select "csv"
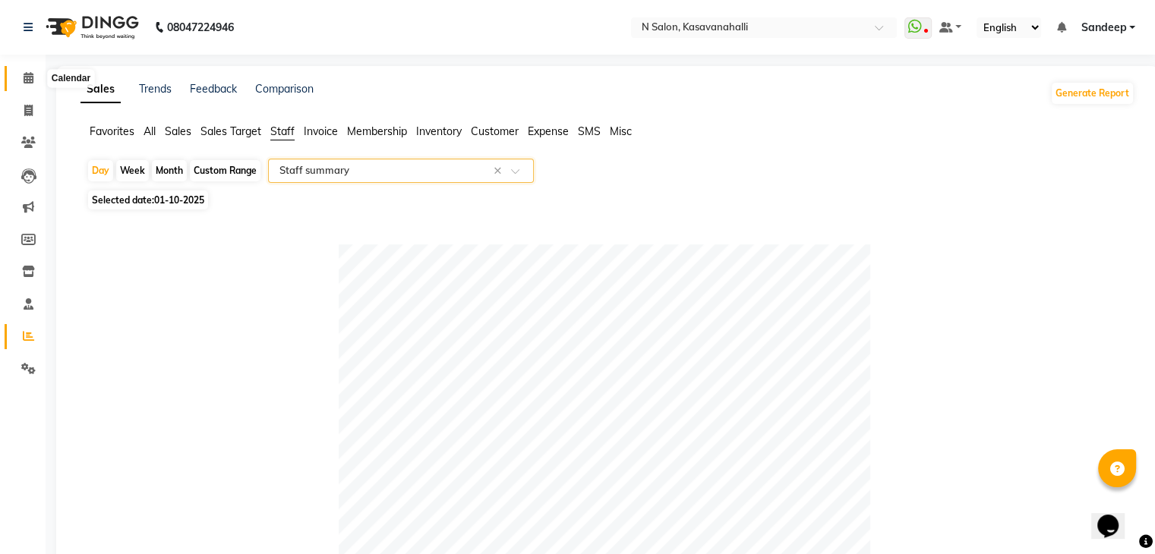
drag, startPoint x: 27, startPoint y: 82, endPoint x: 80, endPoint y: 90, distance: 54.4
click at [27, 82] on icon at bounding box center [29, 77] width 10 height 11
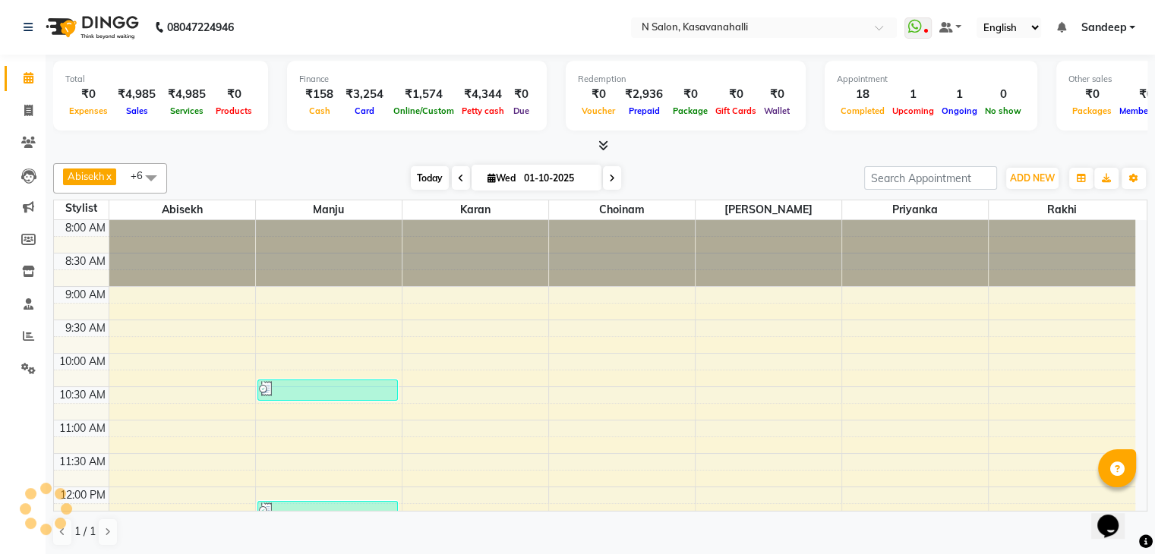
click at [435, 177] on span "Today" at bounding box center [430, 178] width 38 height 24
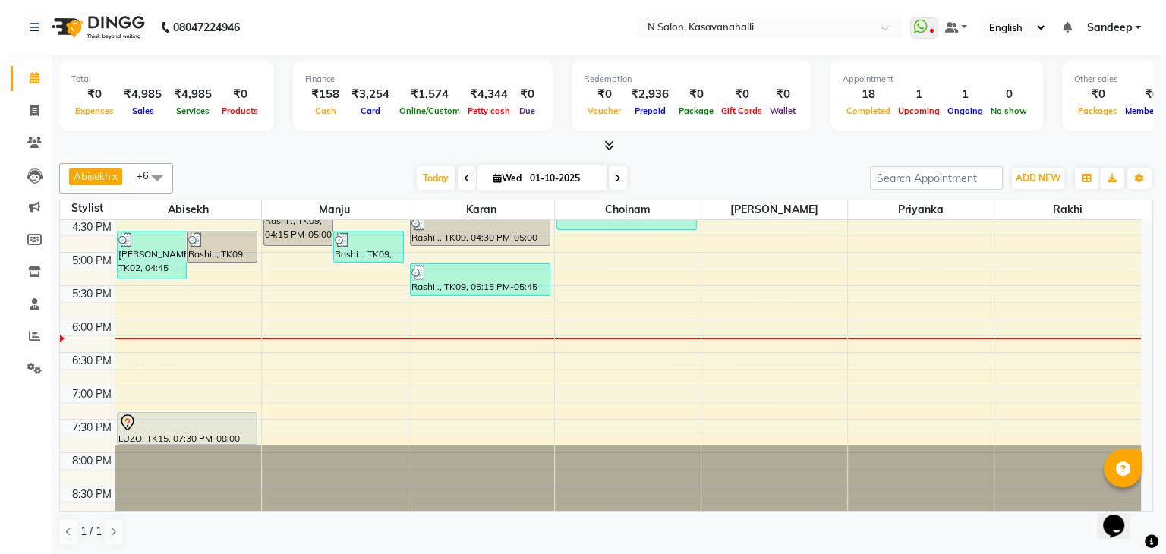
scroll to position [1, 0]
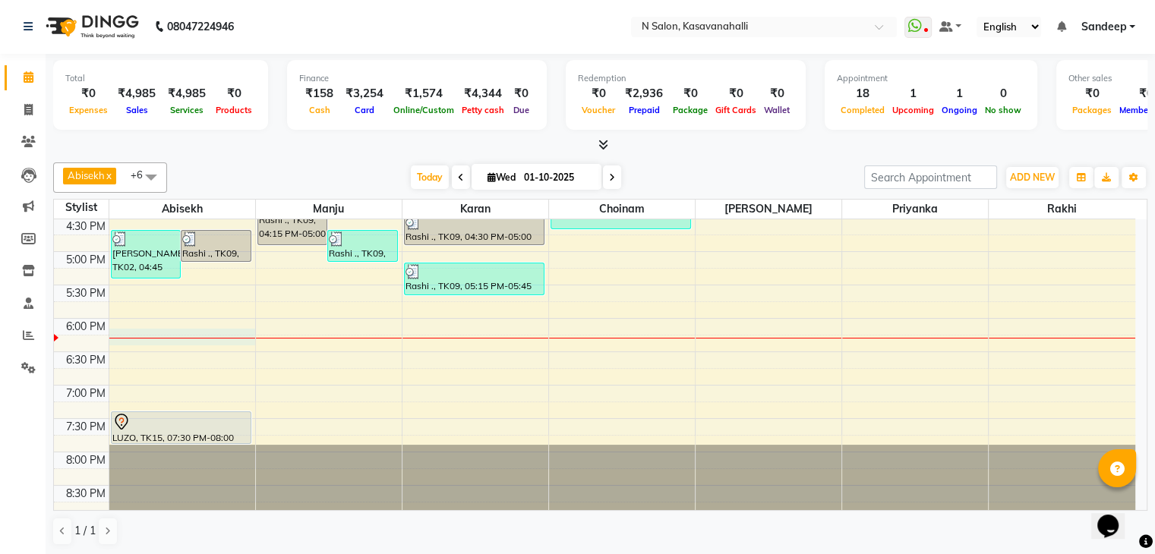
click at [161, 338] on div at bounding box center [182, 338] width 146 height 1
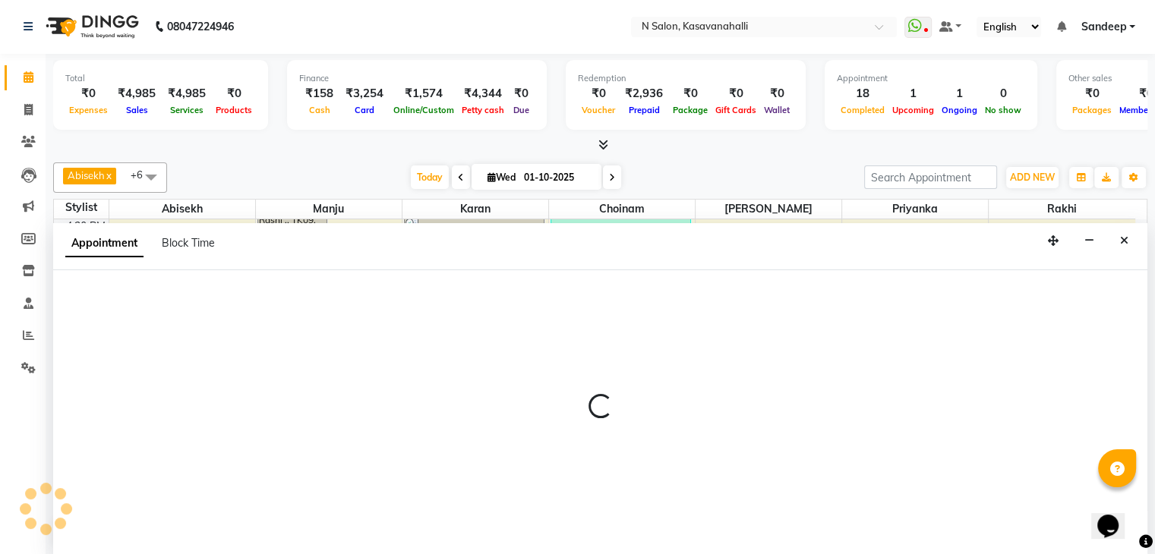
select select "75765"
select select "tentative"
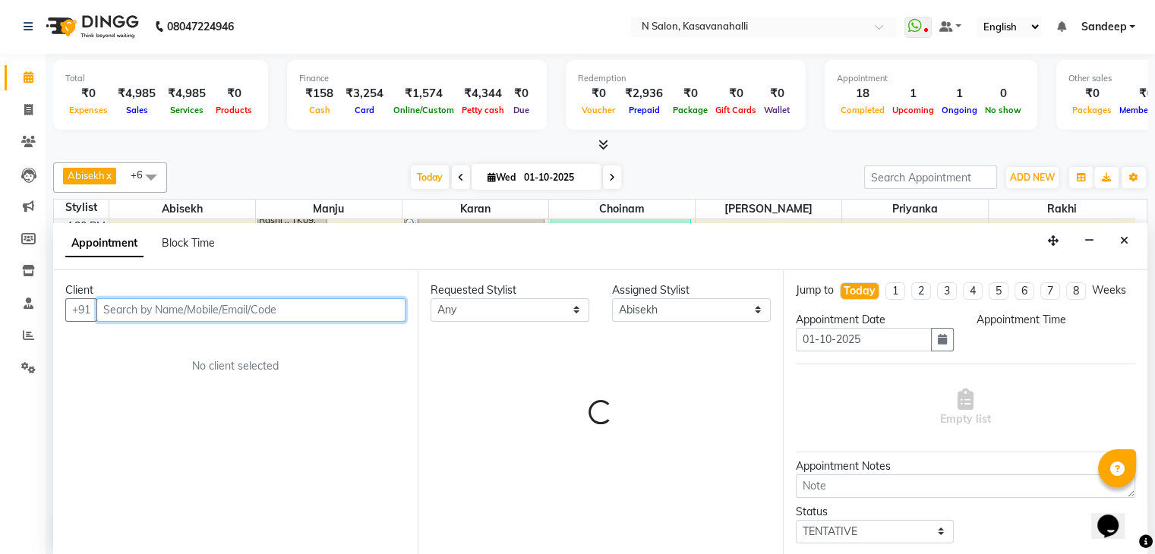
select select "1095"
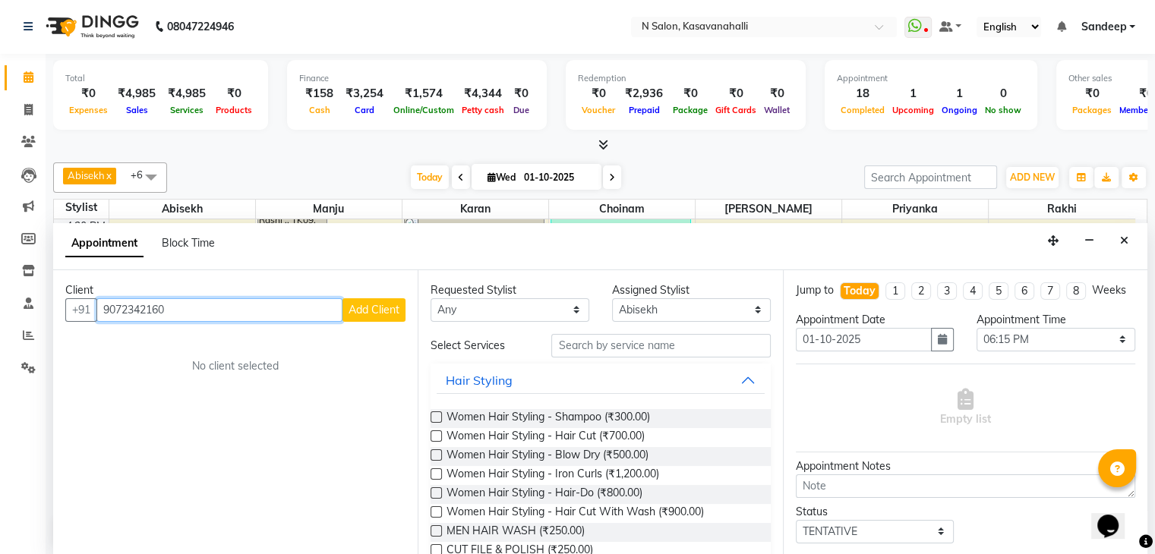
type input "9072342160"
click at [361, 310] on span "Add Client" at bounding box center [373, 310] width 51 height 14
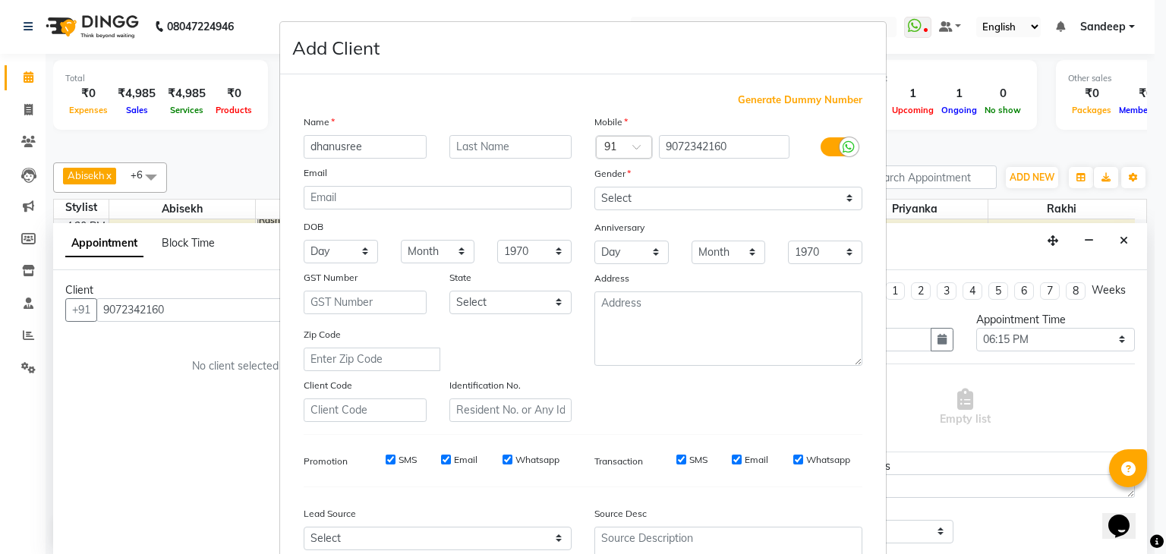
type input "dhanusree"
click at [632, 202] on select "Select [DEMOGRAPHIC_DATA] [DEMOGRAPHIC_DATA] Other Prefer Not To Say" at bounding box center [728, 199] width 268 height 24
select select "female"
click at [594, 188] on select "Select [DEMOGRAPHIC_DATA] [DEMOGRAPHIC_DATA] Other Prefer Not To Say" at bounding box center [728, 199] width 268 height 24
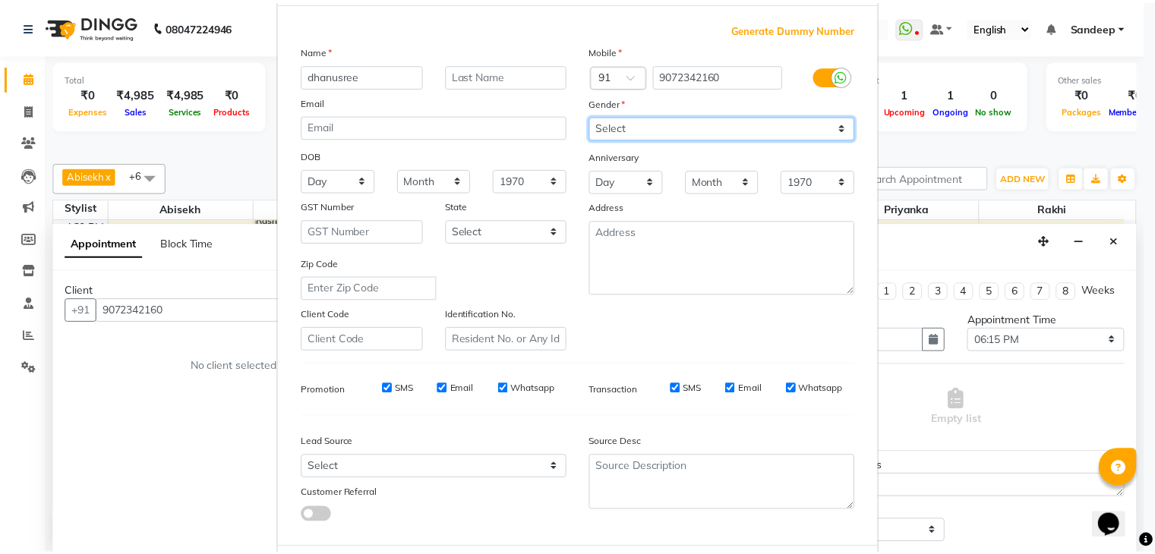
scroll to position [154, 0]
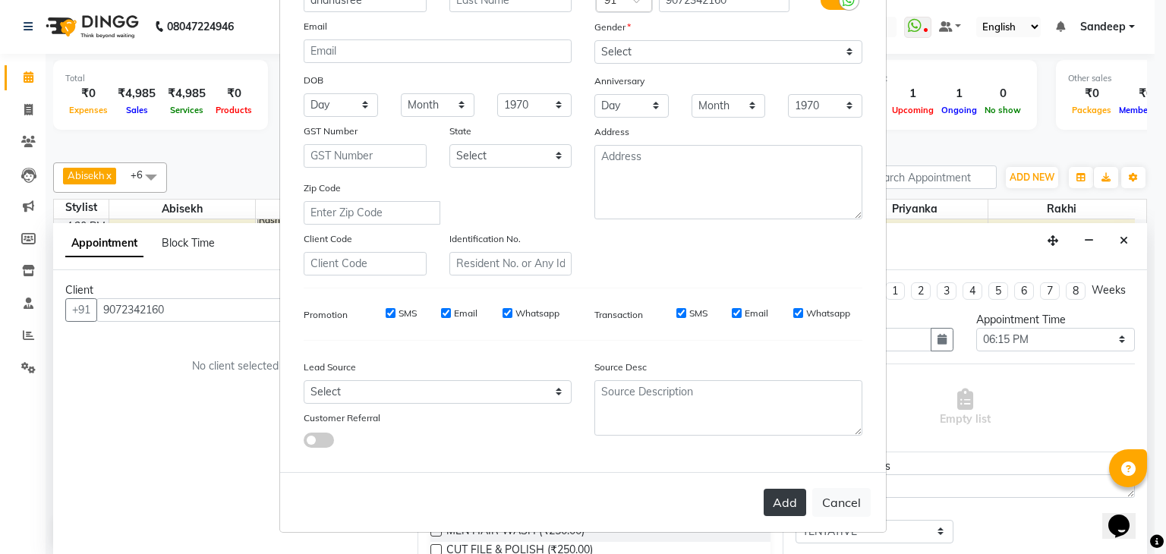
click at [783, 502] on button "Add" at bounding box center [785, 502] width 43 height 27
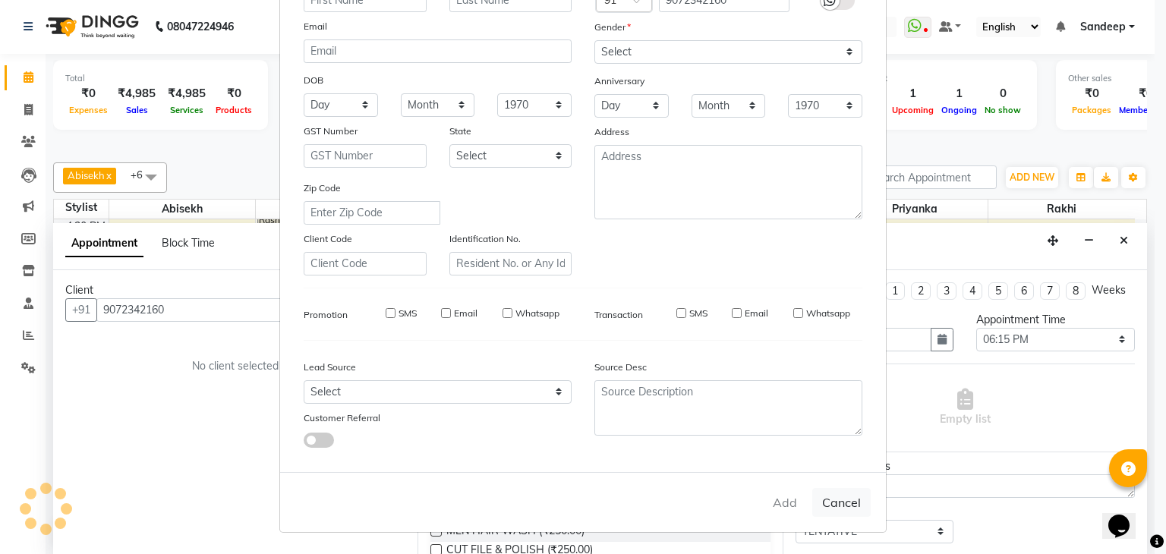
select select
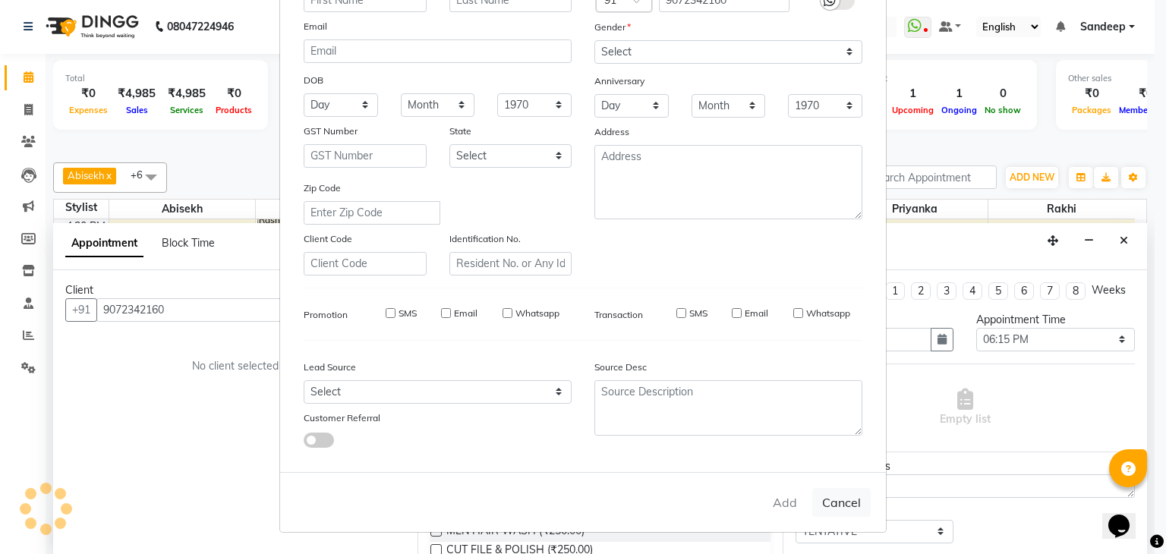
select select
checkbox input "false"
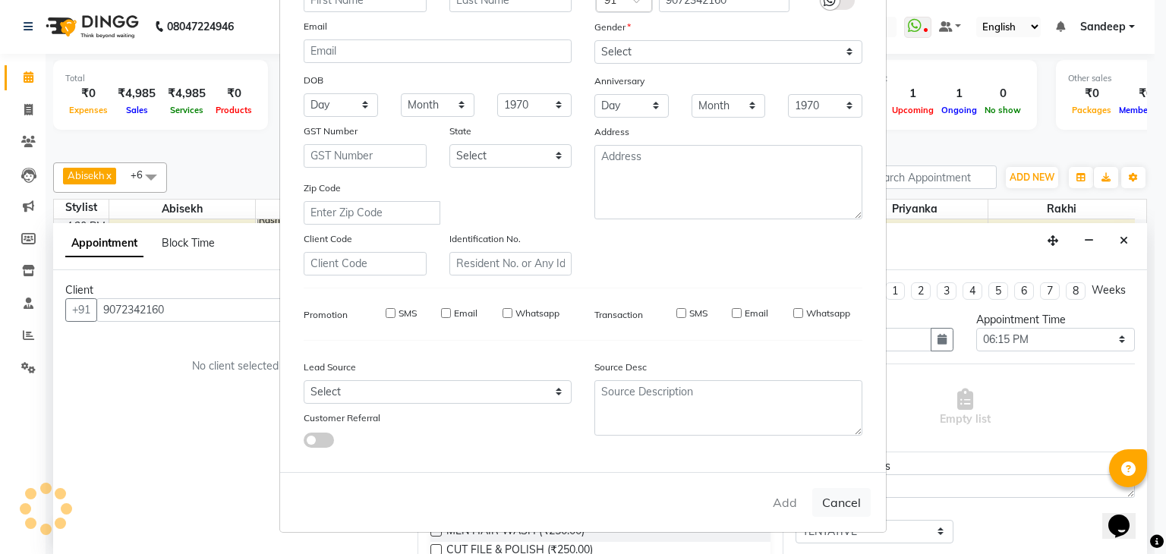
checkbox input "false"
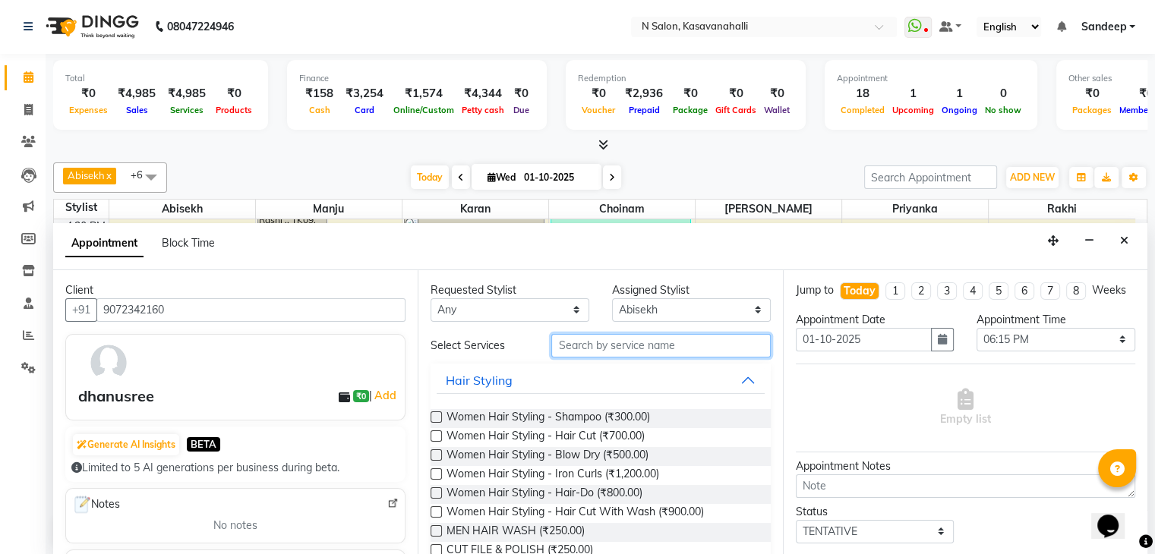
click at [617, 347] on input "text" at bounding box center [660, 346] width 219 height 24
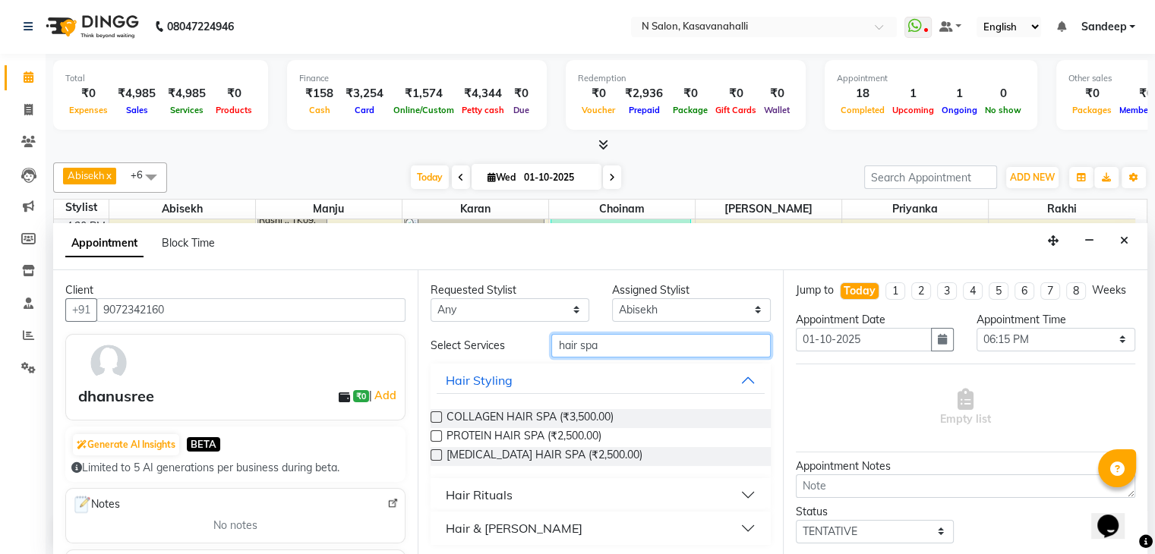
scroll to position [1, 0]
type input "hair spa"
click at [544, 493] on button "Hair Rituals" at bounding box center [600, 494] width 327 height 27
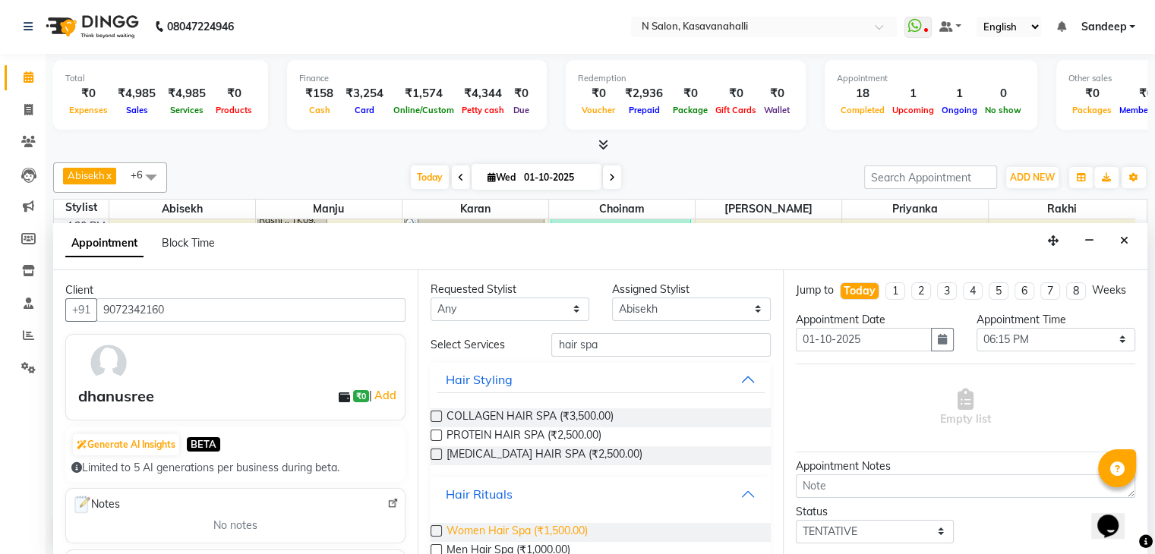
scroll to position [64, 0]
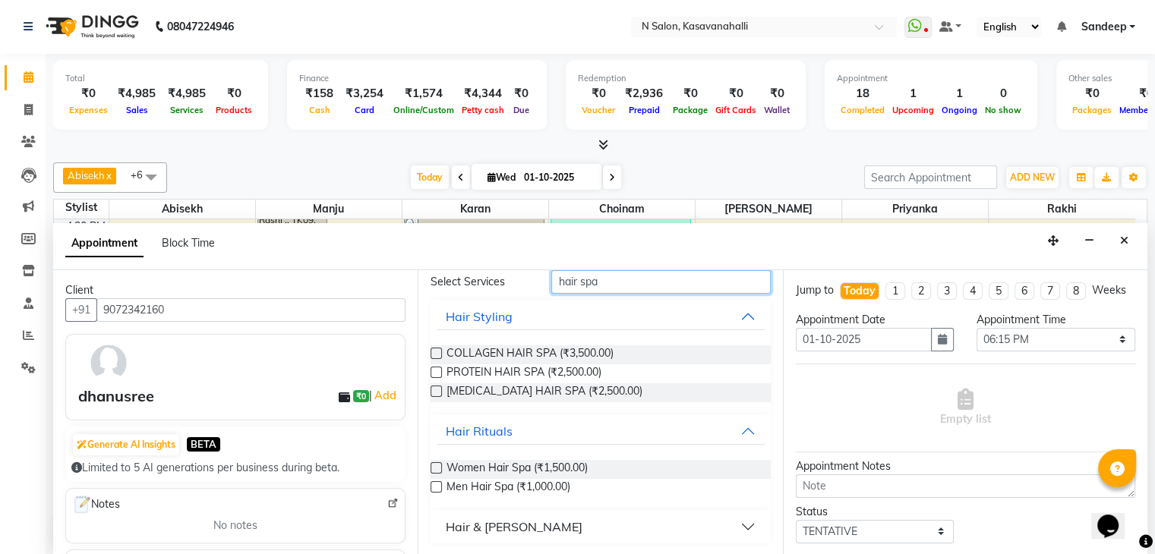
click at [620, 281] on input "hair spa" at bounding box center [660, 282] width 219 height 24
click at [438, 475] on div at bounding box center [435, 471] width 10 height 16
click at [437, 468] on label at bounding box center [435, 467] width 11 height 11
click at [437, 468] on input "checkbox" at bounding box center [435, 470] width 10 height 10
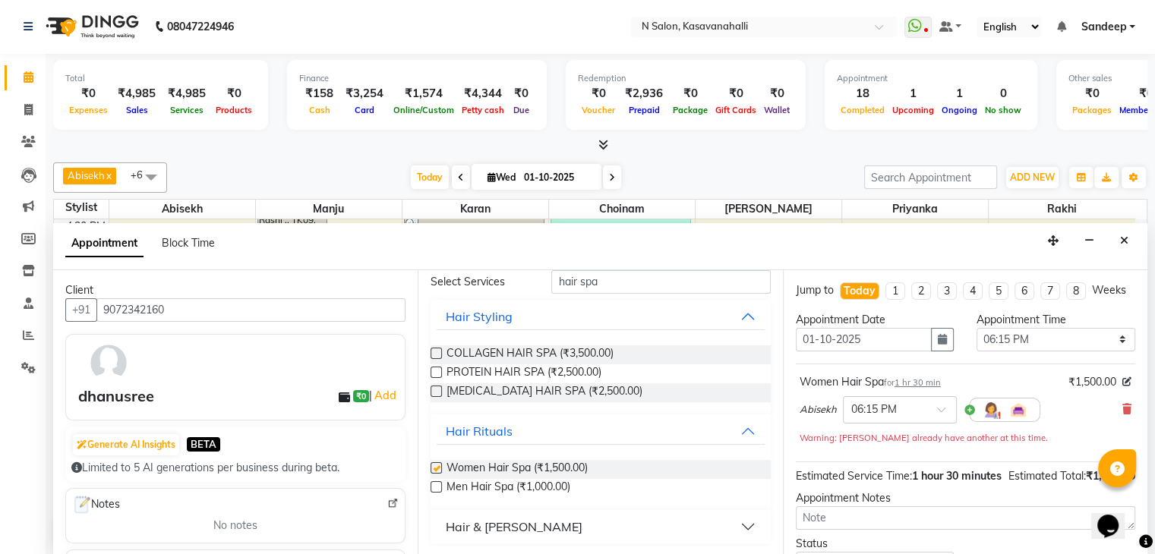
checkbox input "false"
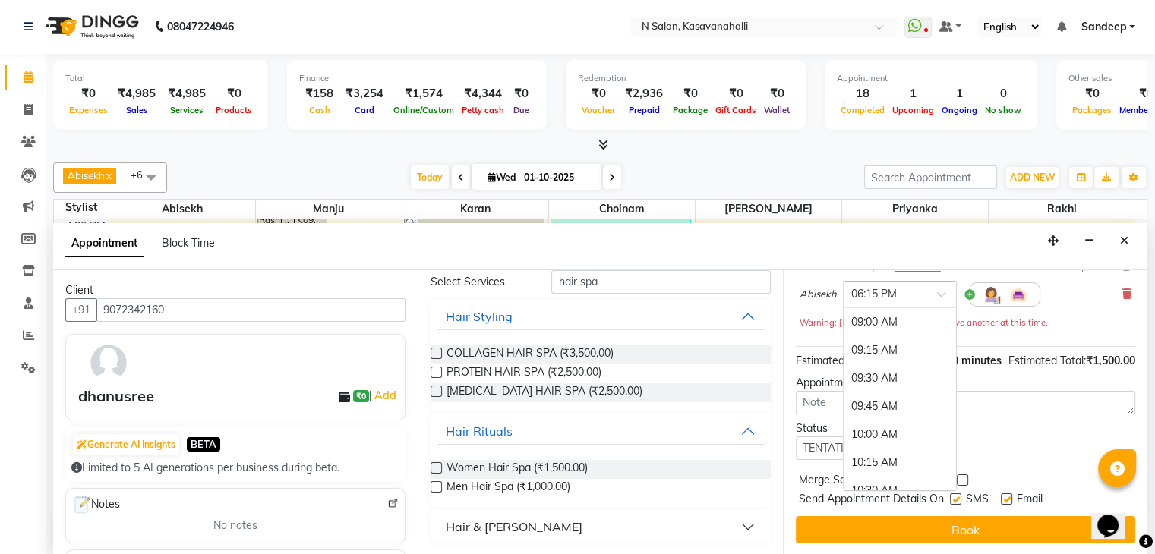
scroll to position [144, 0]
click at [885, 285] on input "text" at bounding box center [884, 293] width 67 height 16
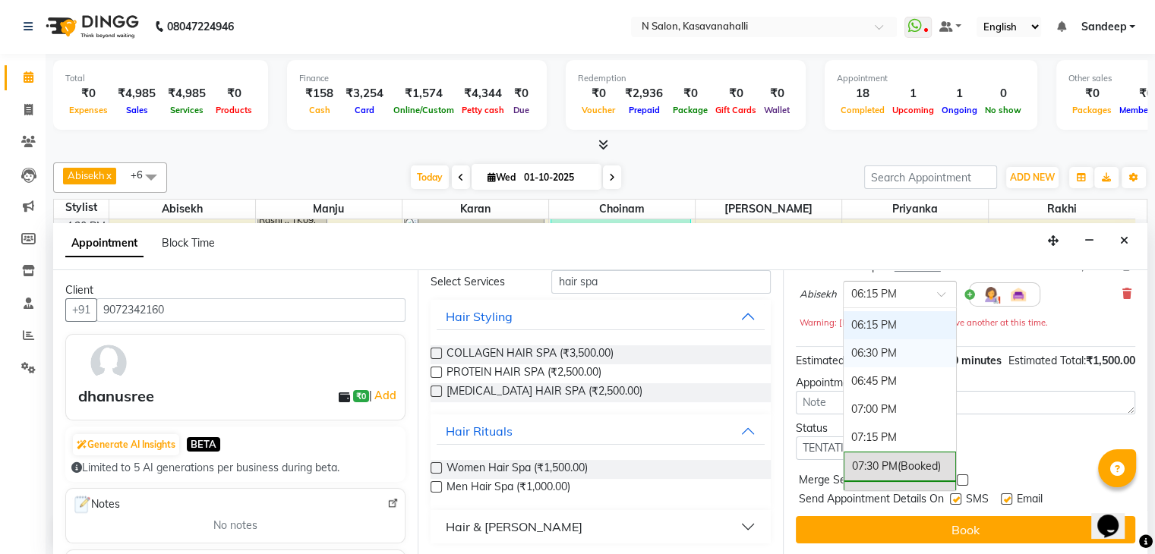
click at [891, 339] on div "06:30 PM" at bounding box center [899, 353] width 112 height 28
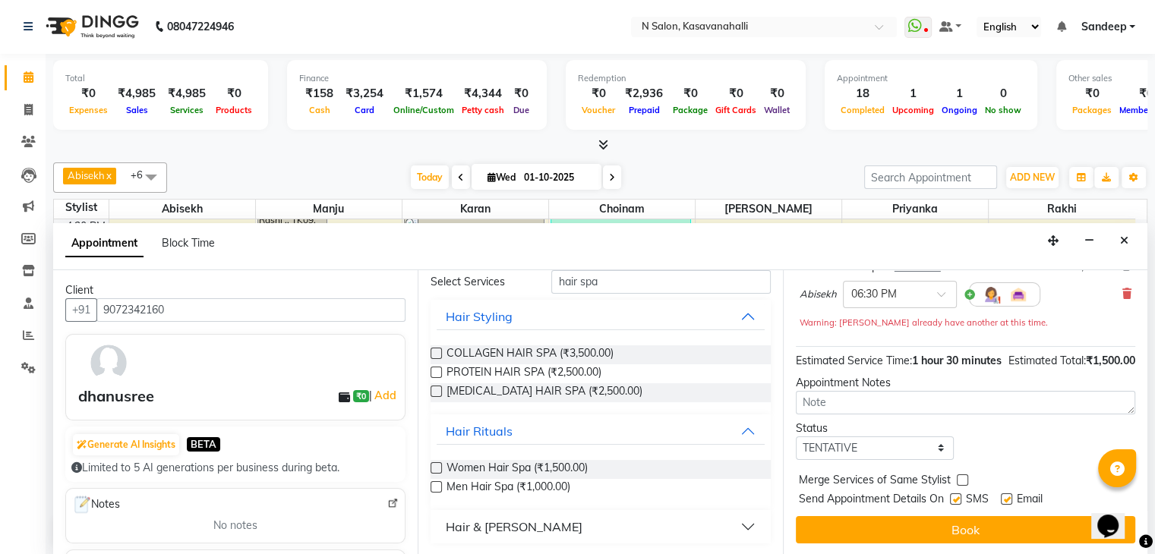
click at [957, 528] on button "Book" at bounding box center [965, 529] width 339 height 27
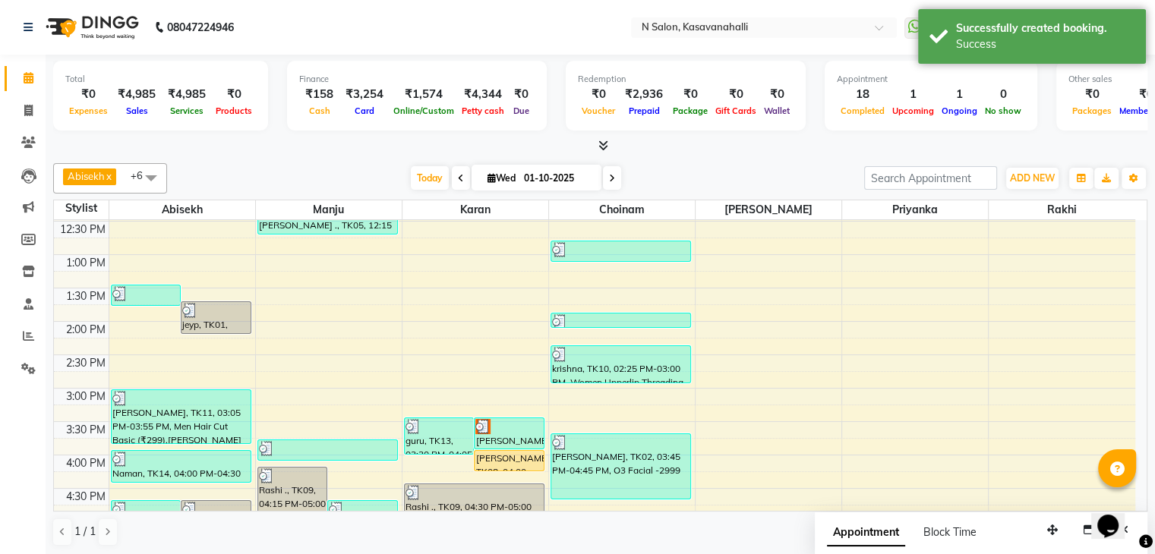
scroll to position [341, 0]
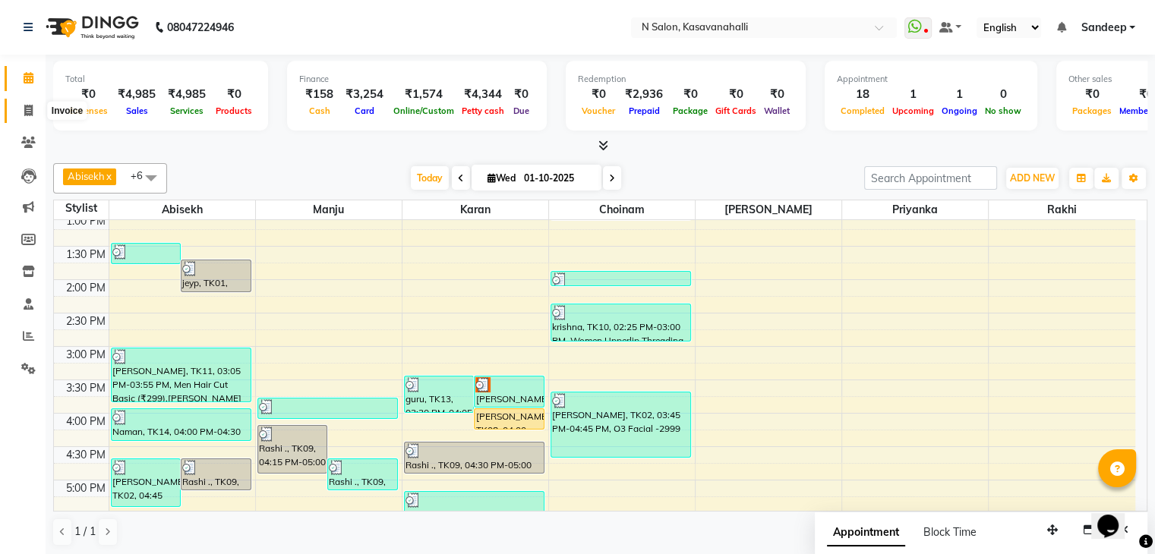
click at [27, 109] on icon at bounding box center [28, 110] width 8 height 11
select select "service"
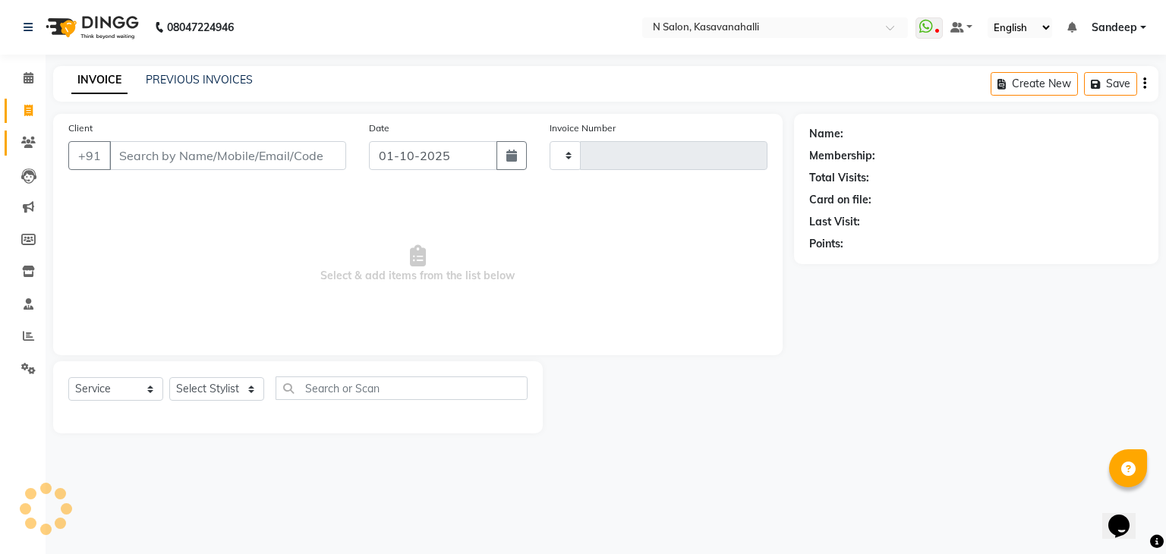
type input "2419"
select select "7111"
click at [24, 151] on span at bounding box center [28, 142] width 27 height 17
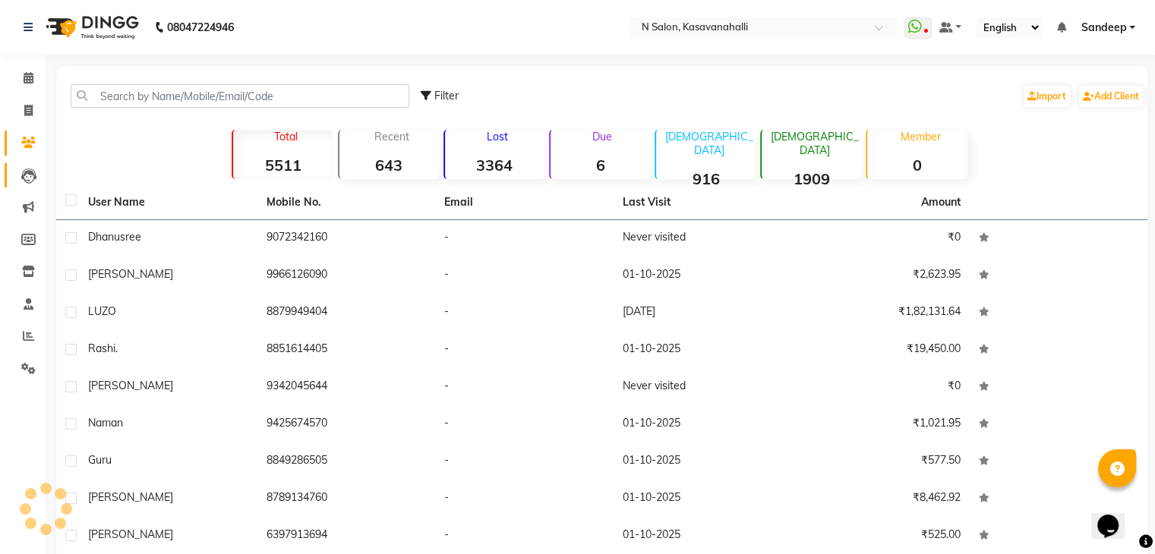
click at [31, 189] on li "Leads" at bounding box center [23, 175] width 46 height 33
click at [23, 207] on icon at bounding box center [28, 206] width 11 height 11
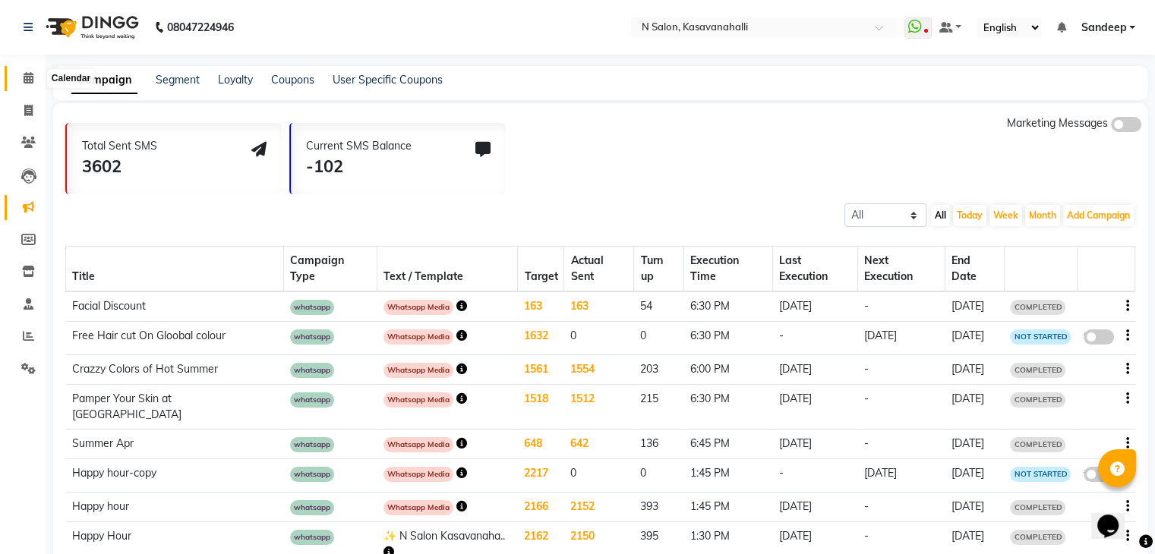
click at [30, 74] on icon at bounding box center [29, 77] width 10 height 11
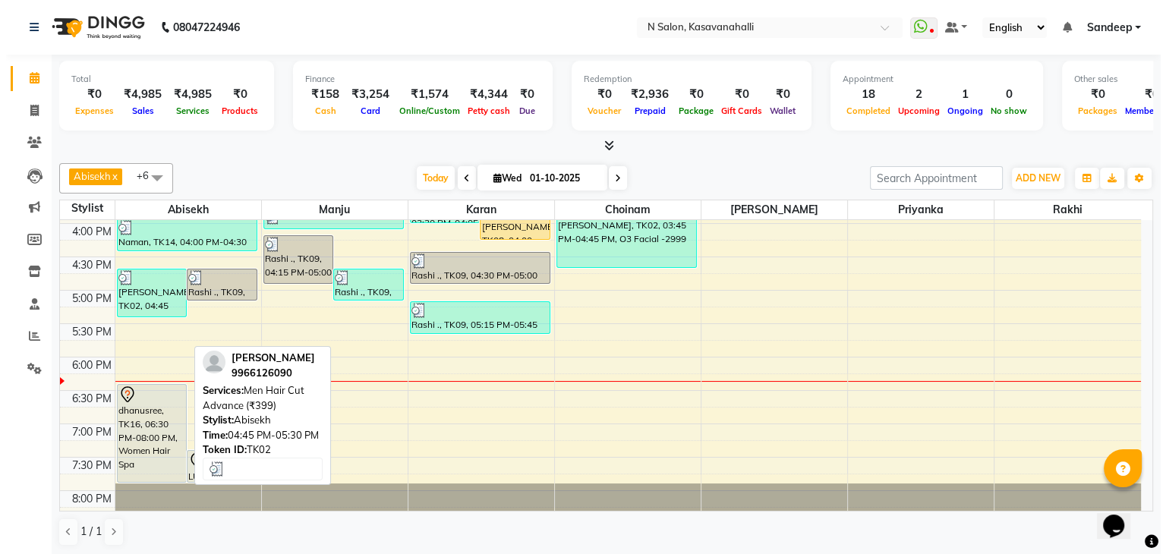
scroll to position [531, 0]
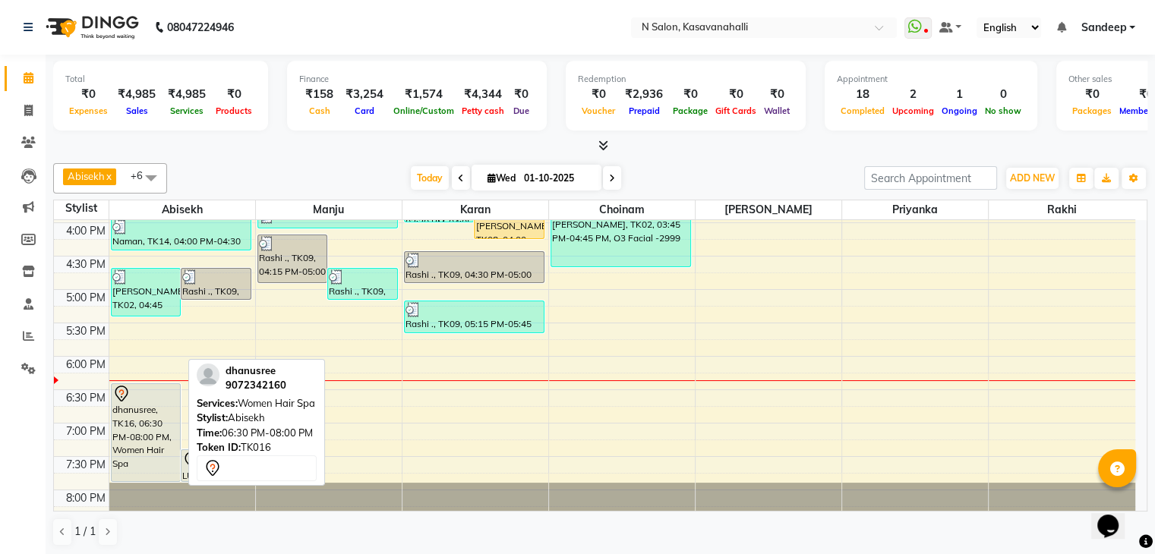
click at [155, 438] on div "dhanusree, TK16, 06:30 PM-08:00 PM, Women Hair Spa" at bounding box center [146, 432] width 69 height 97
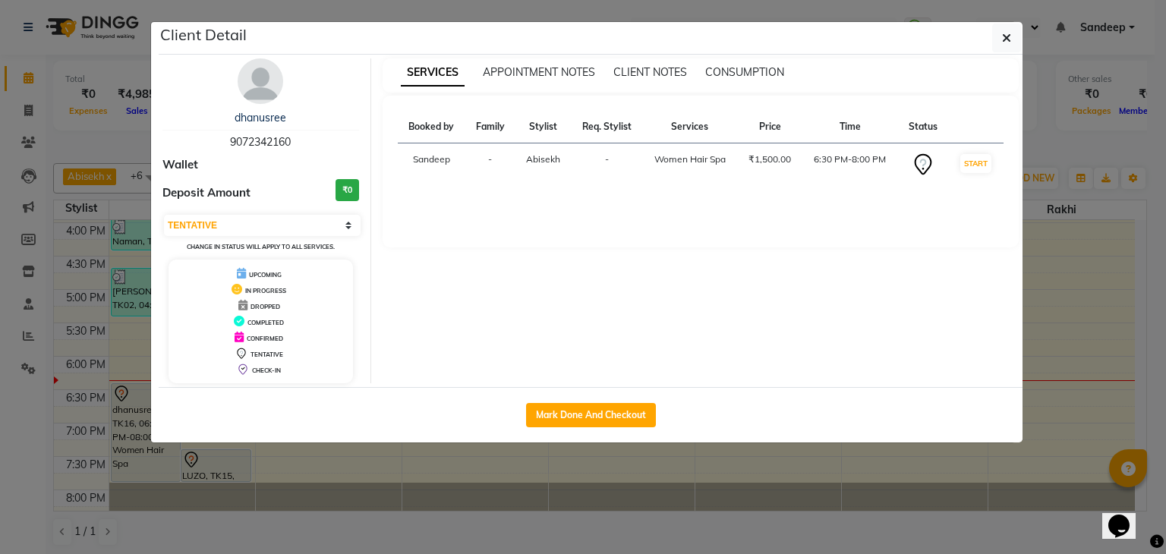
click at [632, 155] on td "-" at bounding box center [607, 164] width 72 height 43
click at [972, 163] on button "START" at bounding box center [975, 163] width 31 height 19
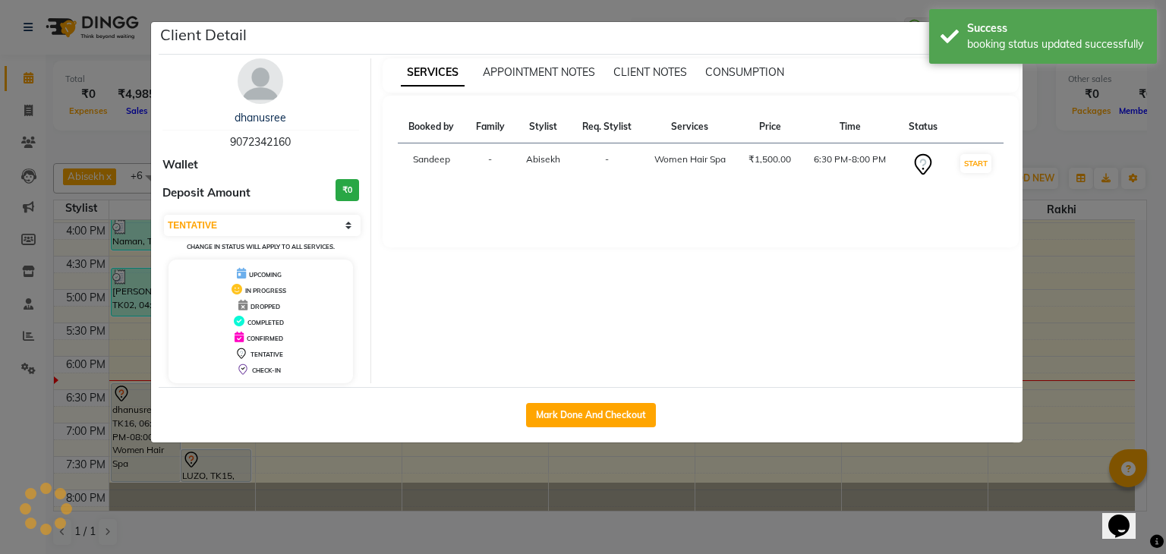
select select "1"
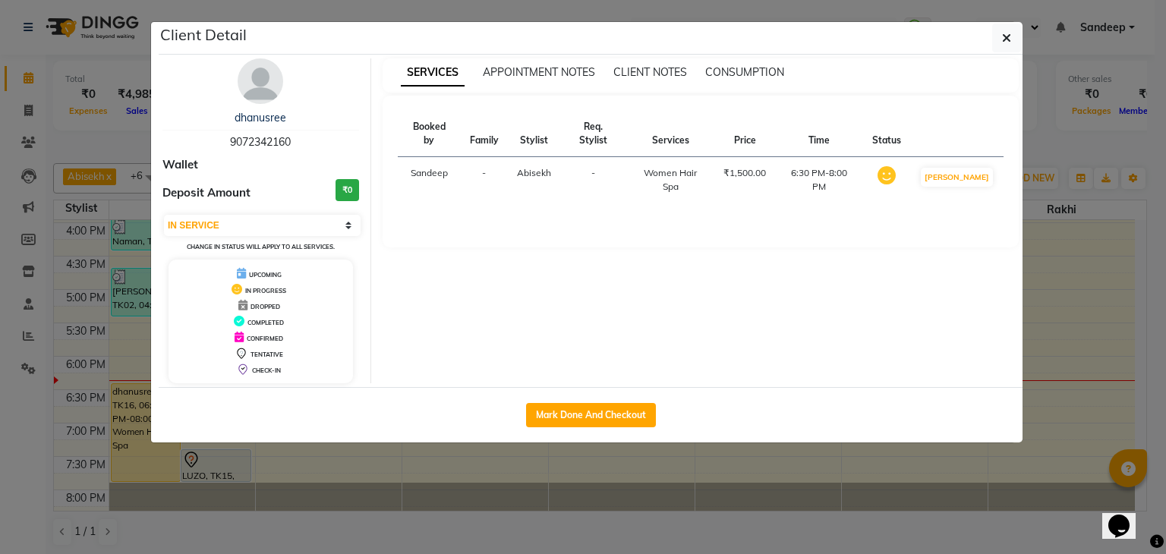
drag, startPoint x: 1074, startPoint y: 149, endPoint x: 1059, endPoint y: 92, distance: 58.7
drag, startPoint x: 1059, startPoint y: 92, endPoint x: 1004, endPoint y: 40, distance: 75.2
click at [1004, 40] on icon "button" at bounding box center [1006, 38] width 9 height 12
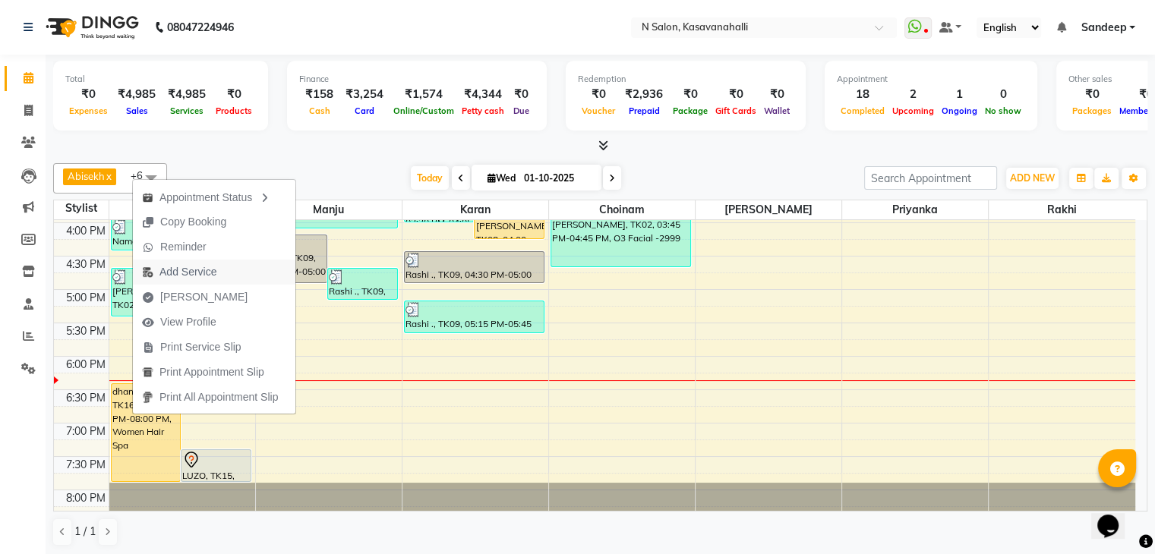
click at [194, 273] on span "Add Service" at bounding box center [187, 272] width 57 height 16
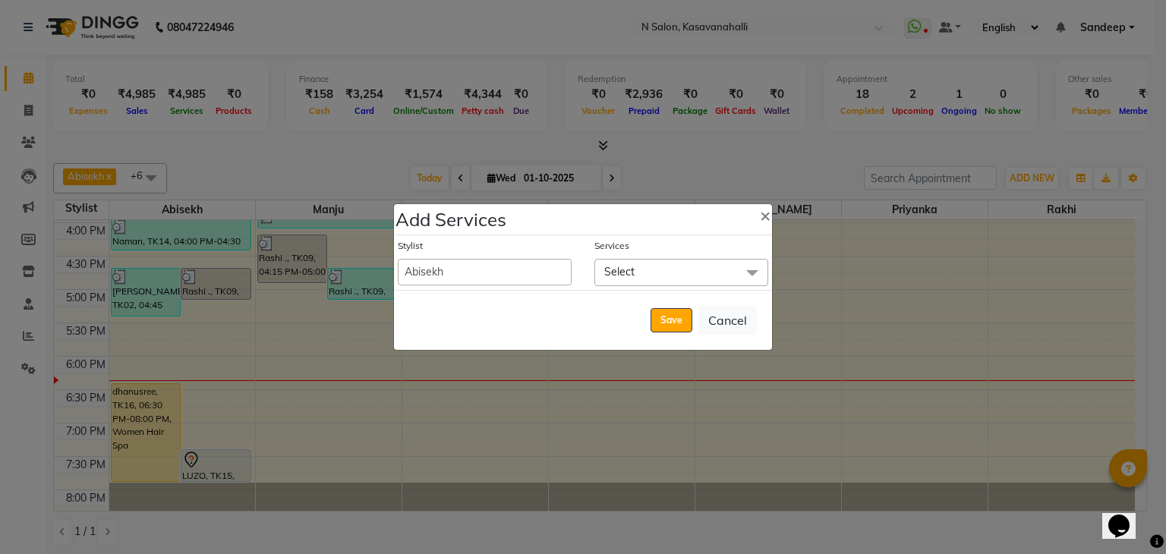
click at [625, 271] on span "Select" at bounding box center [619, 272] width 30 height 14
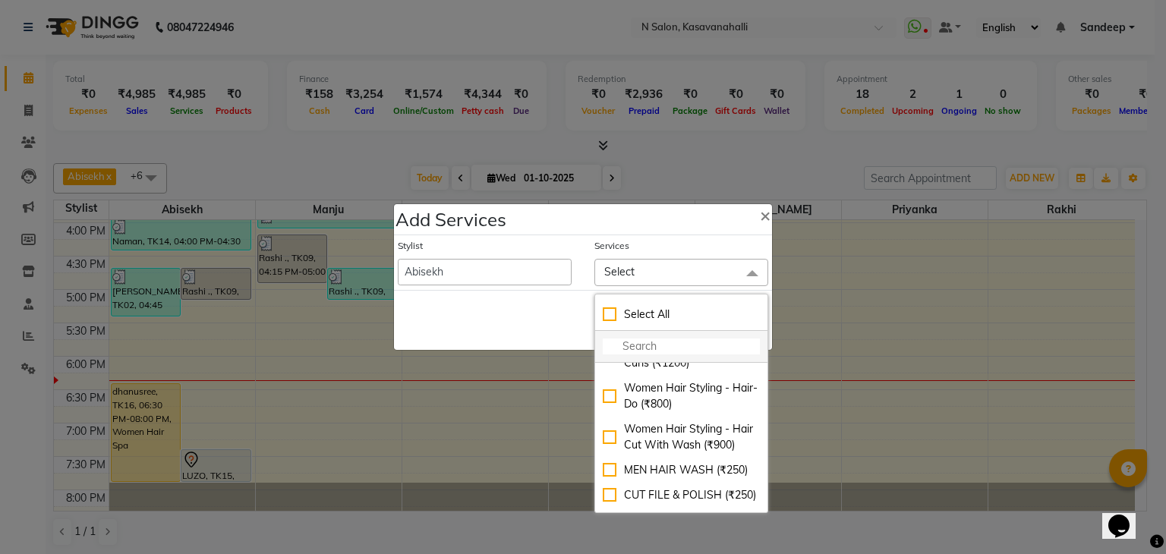
scroll to position [152, 0]
click at [626, 346] on input "multiselect-search" at bounding box center [681, 347] width 157 height 16
type input "hai"
checkbox input "true"
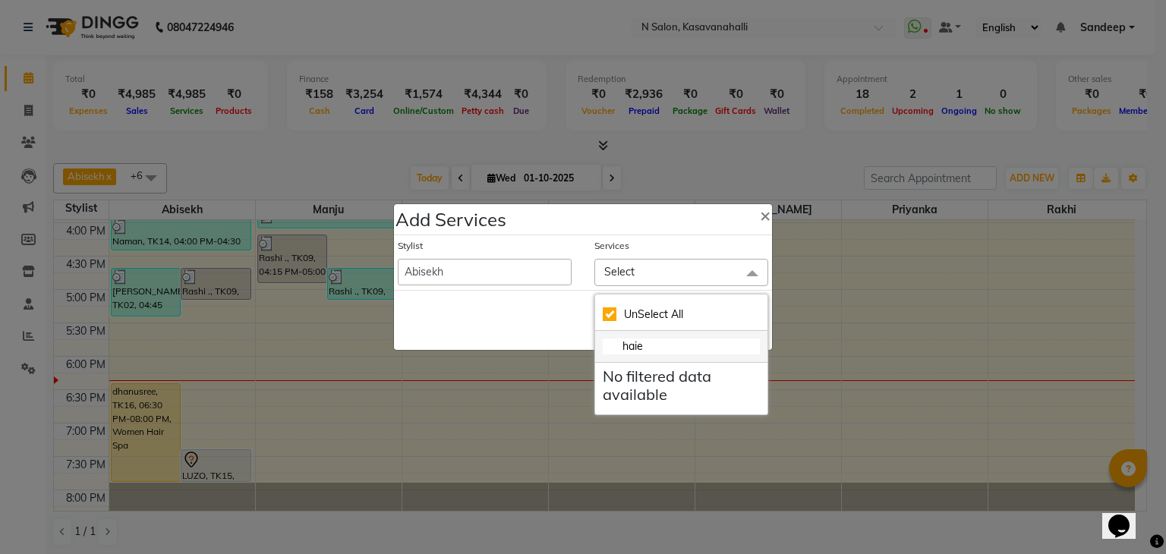
type input "haie"
checkbox input "false"
type input "hai"
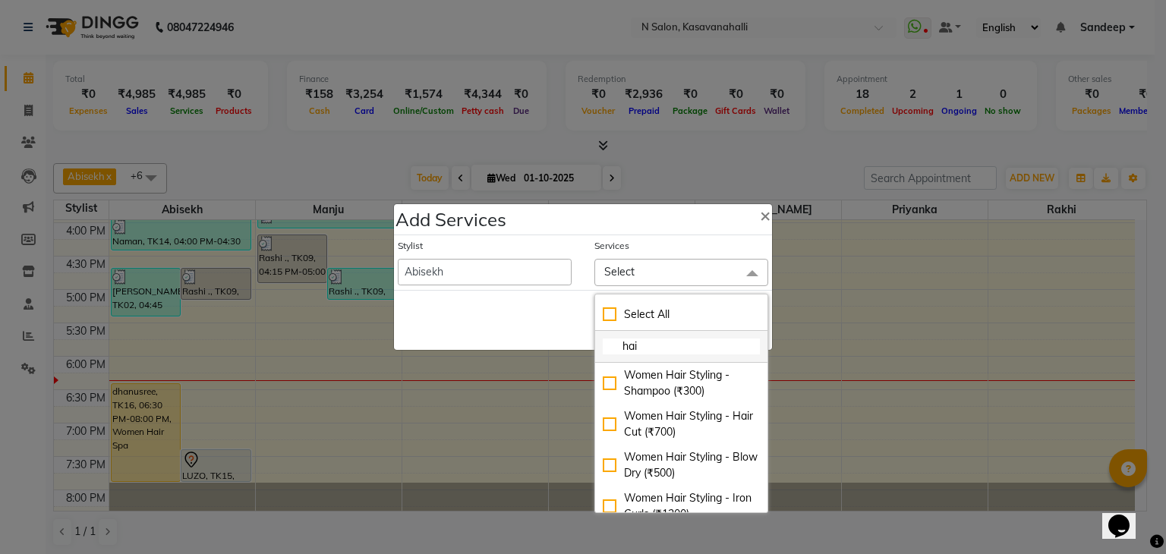
checkbox input "true"
type input "haie"
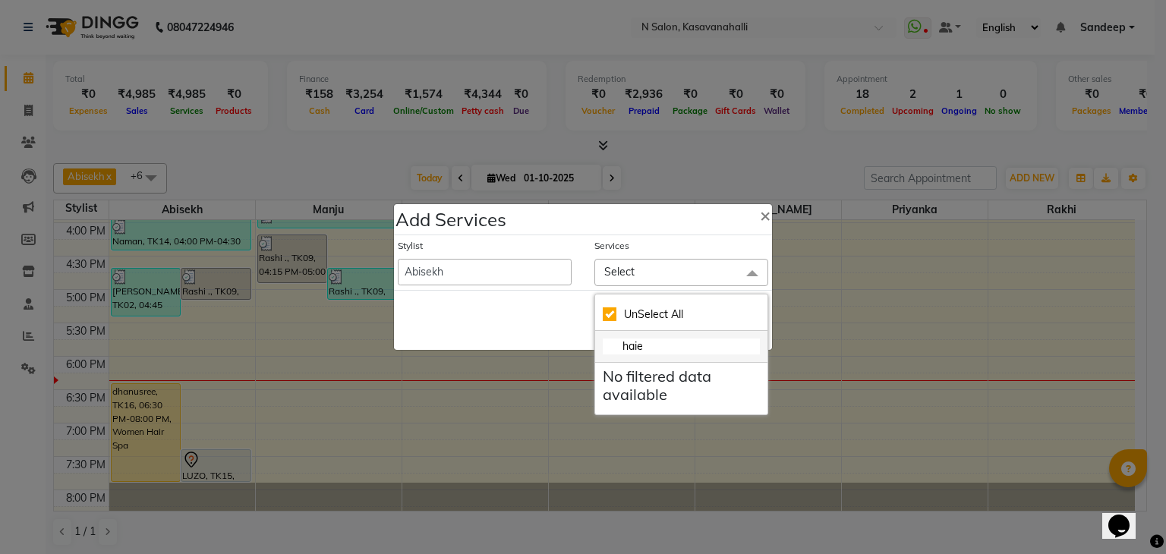
checkbox input "false"
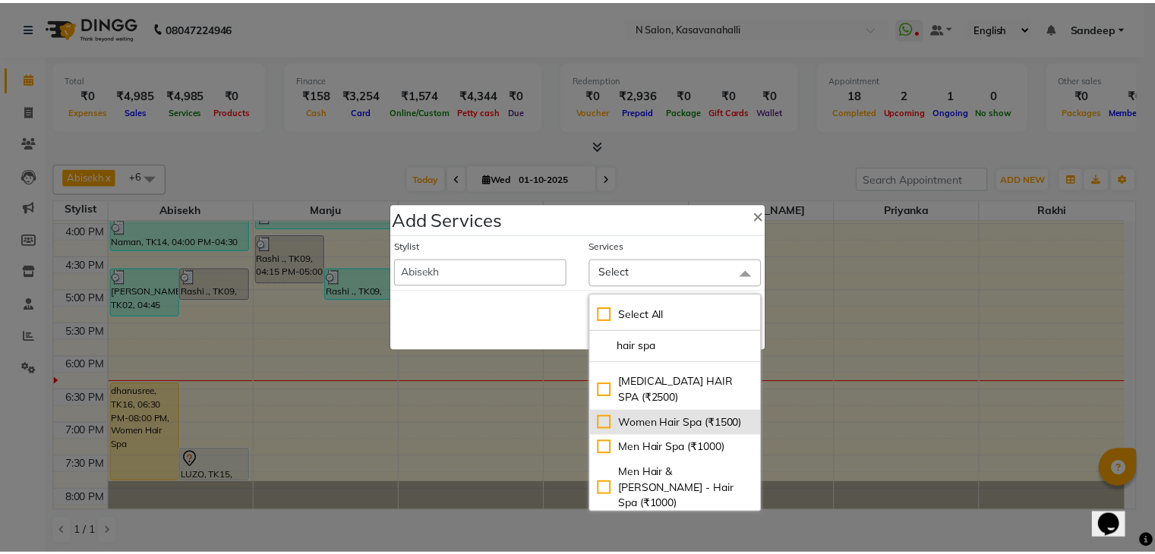
scroll to position [76, 0]
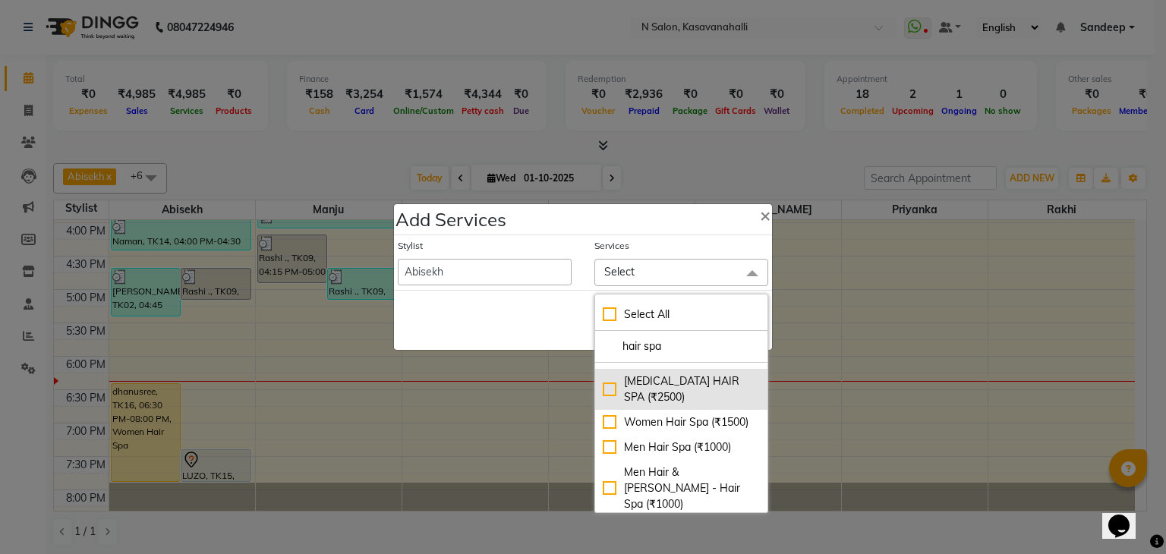
type input "hair spa"
click at [603, 389] on div "[MEDICAL_DATA] HAIR SPA (₹2500)" at bounding box center [681, 390] width 157 height 32
checkbox input "true"
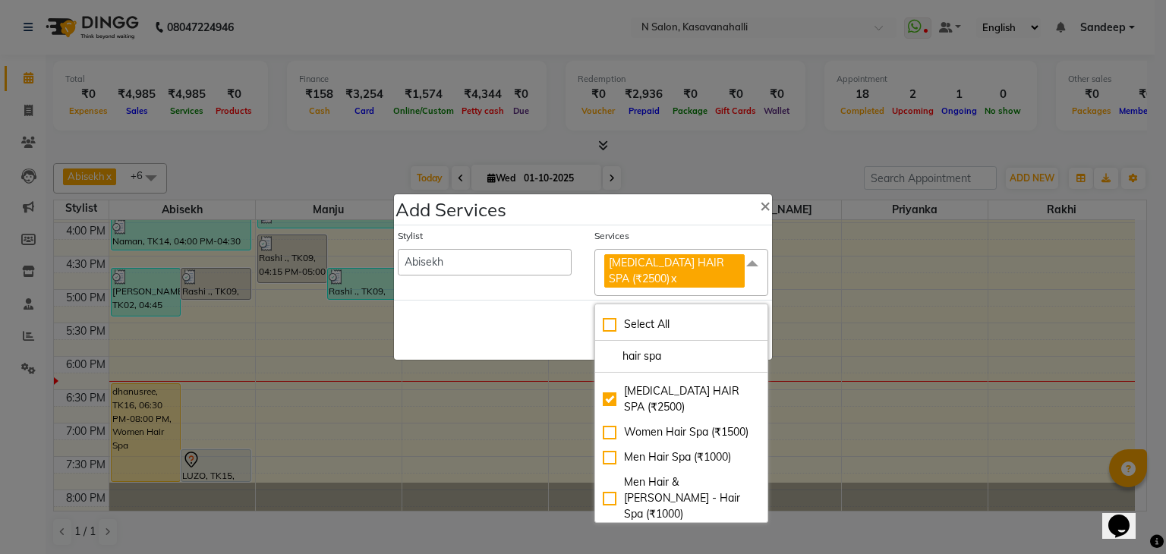
click at [854, 332] on ngb-modal-window "Add Services × Stylist Abisekh Amandeep kaur Choinam Karan Manju Owner Priyanka…" at bounding box center [583, 277] width 1166 height 554
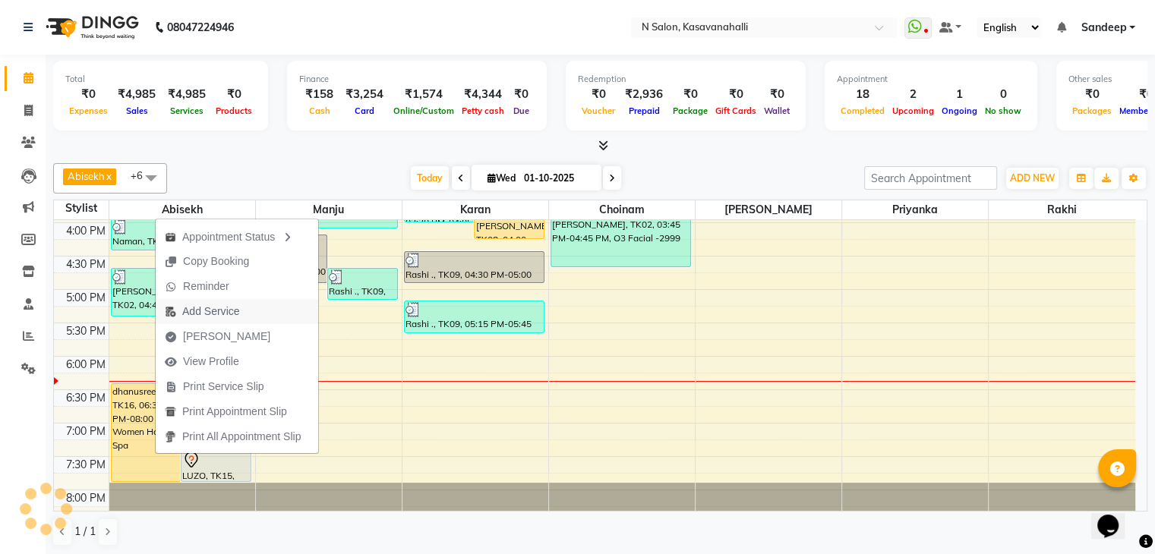
click at [228, 311] on span "Add Service" at bounding box center [210, 312] width 57 height 16
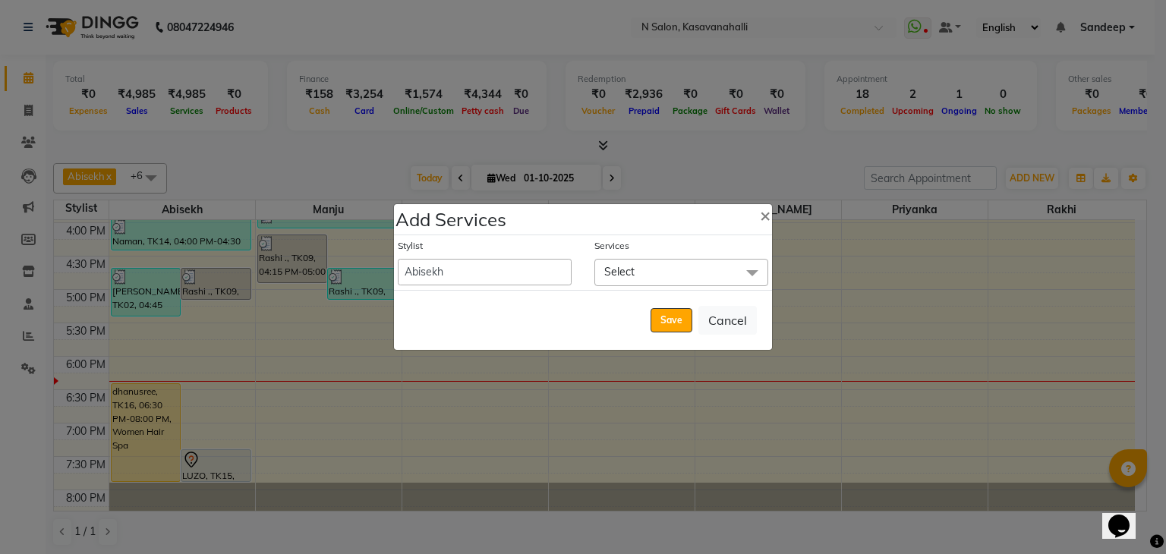
click at [660, 278] on span "Select" at bounding box center [681, 272] width 174 height 27
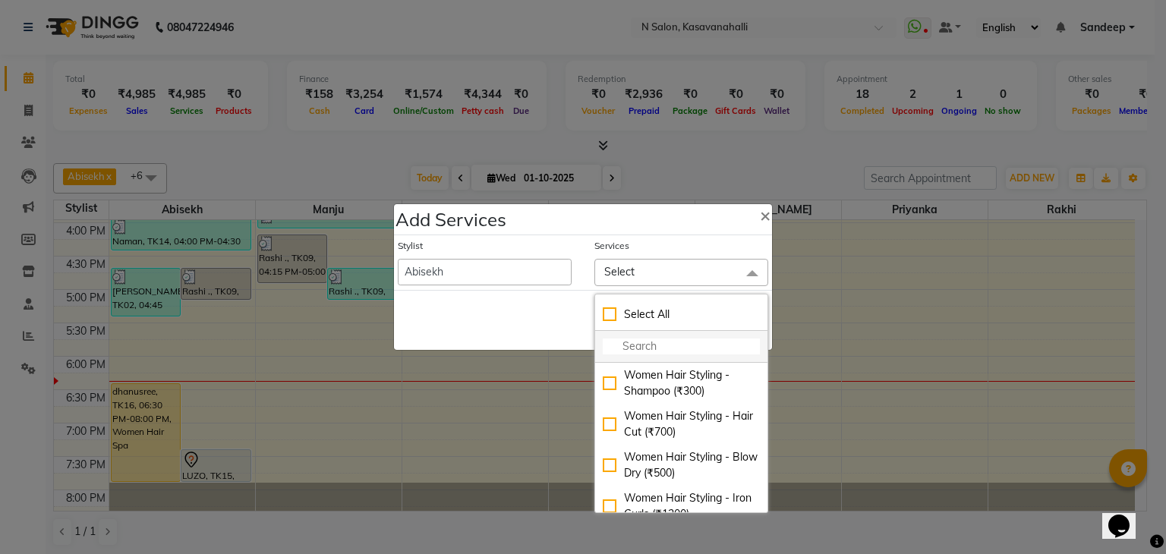
click at [613, 347] on input "multiselect-search" at bounding box center [681, 347] width 157 height 16
type input "hair"
checkbox input "true"
type input "hair d"
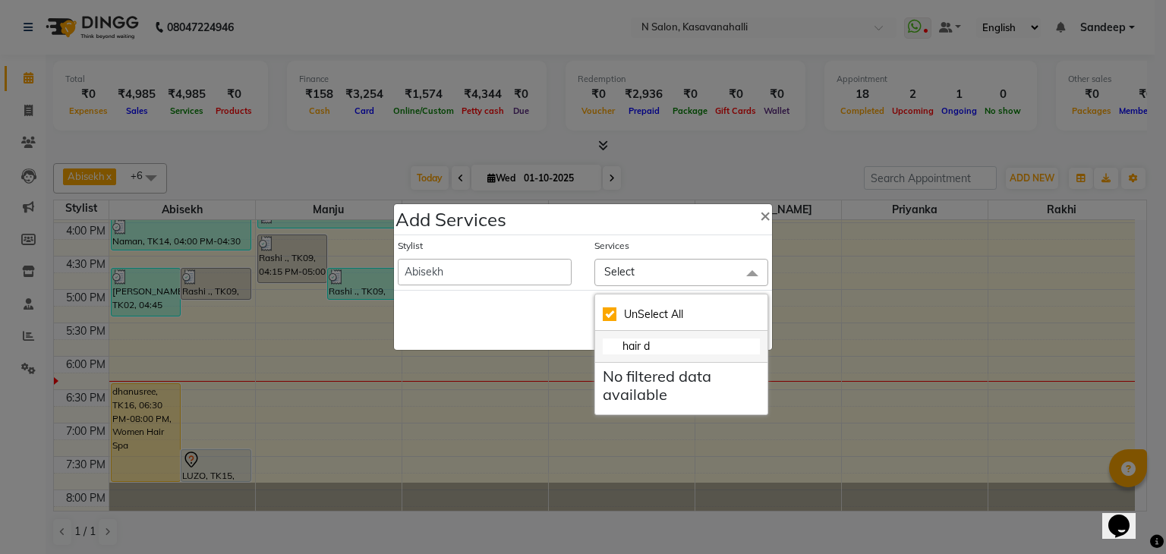
checkbox input "false"
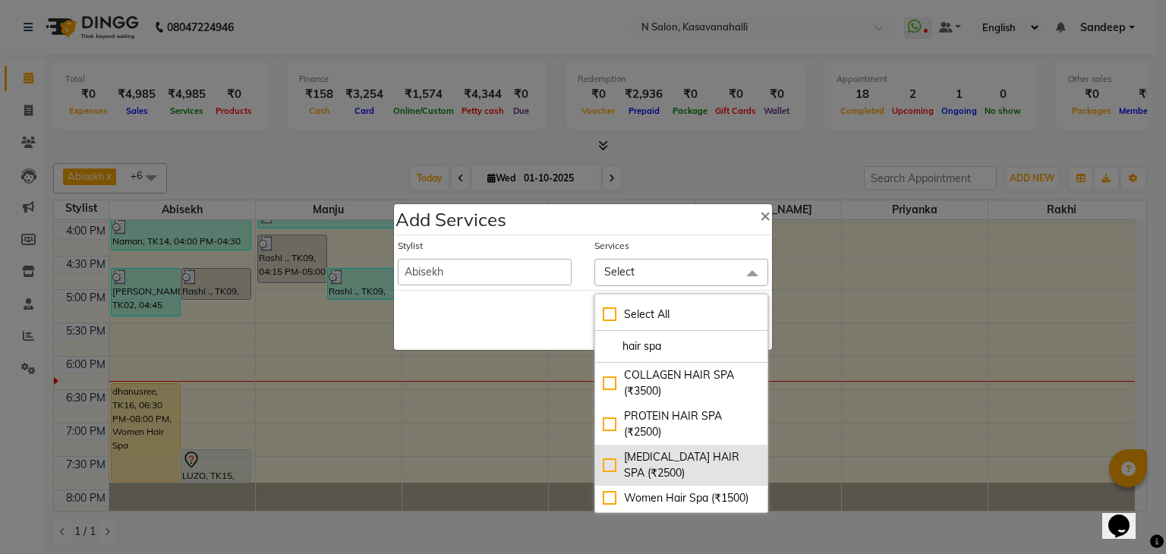
type input "hair spa"
click at [603, 461] on div "[MEDICAL_DATA] HAIR SPA (₹2500)" at bounding box center [681, 465] width 157 height 32
checkbox input "true"
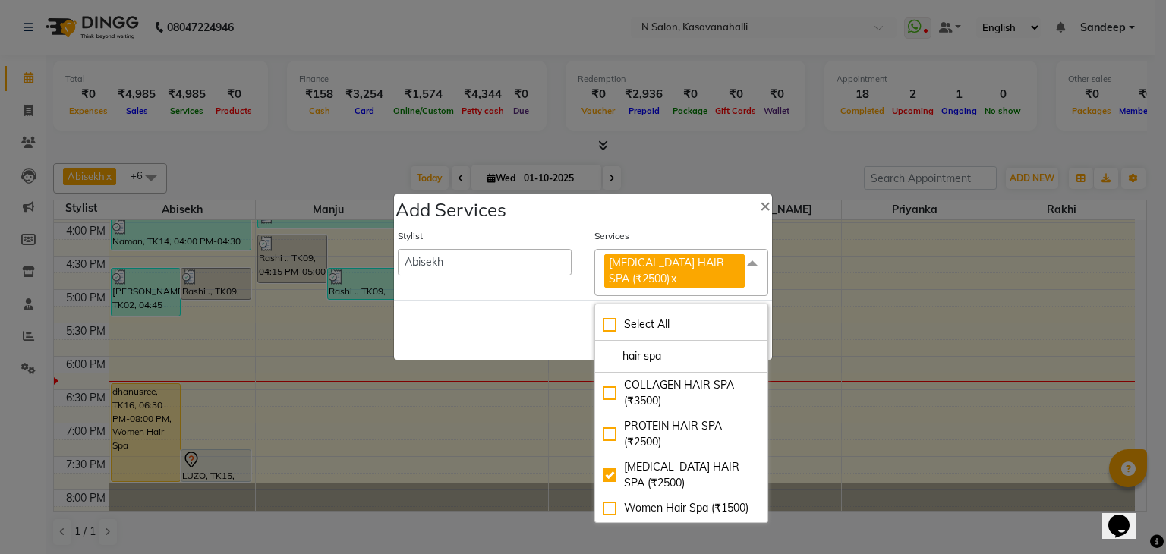
click at [749, 265] on span at bounding box center [752, 263] width 30 height 29
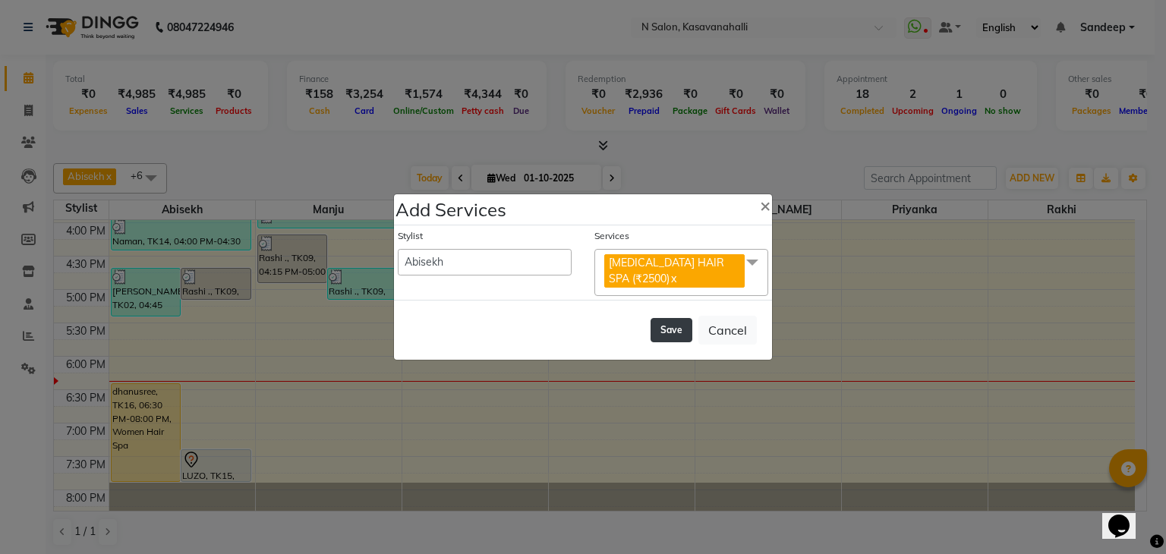
click at [677, 329] on button "Save" at bounding box center [672, 330] width 42 height 24
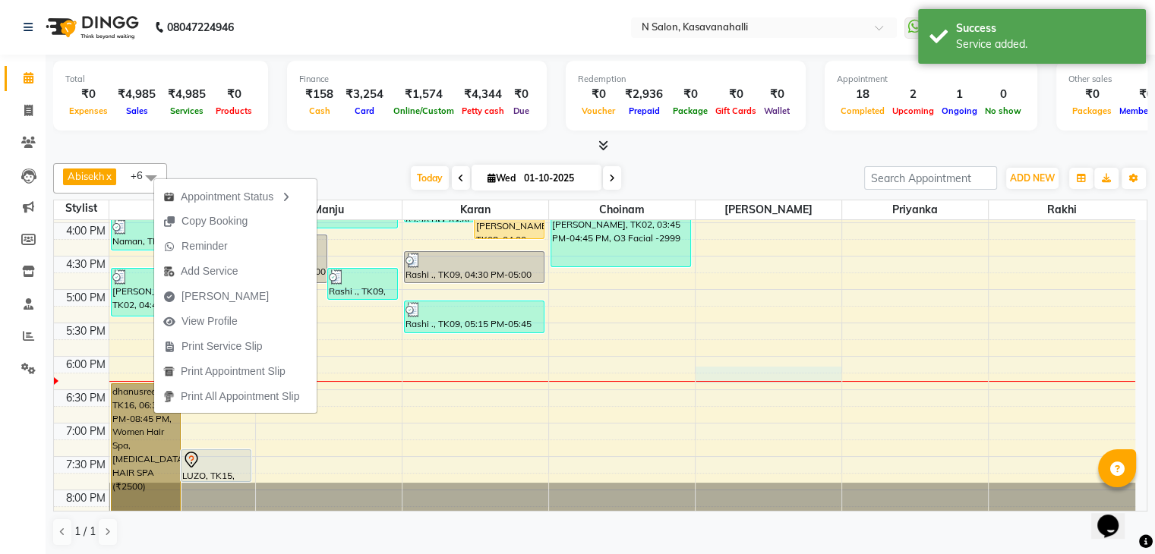
click at [704, 381] on div at bounding box center [768, 381] width 146 height 1
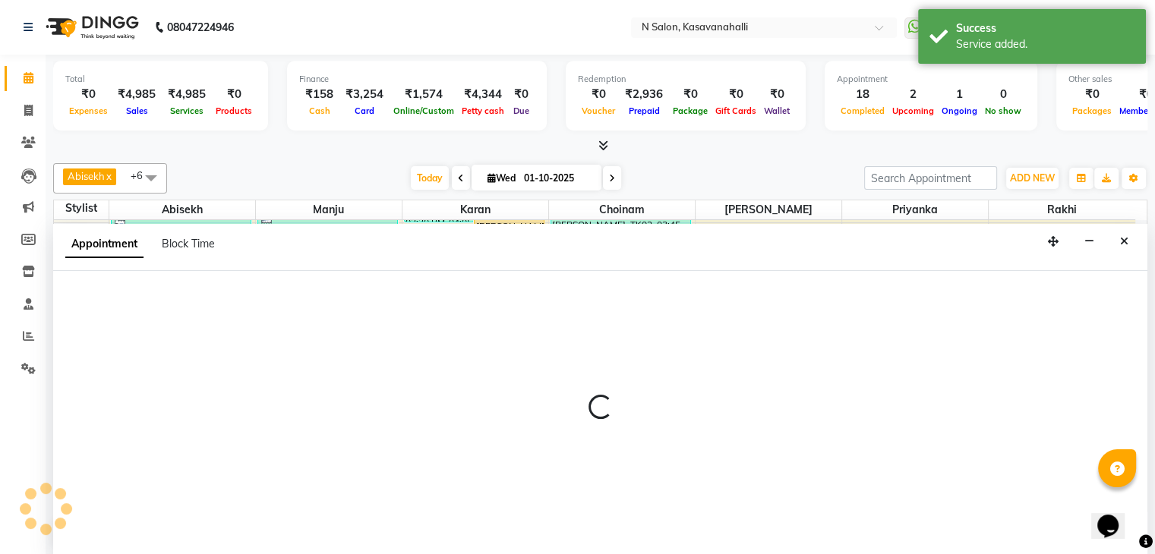
scroll to position [1, 0]
select select "90046"
select select "tentative"
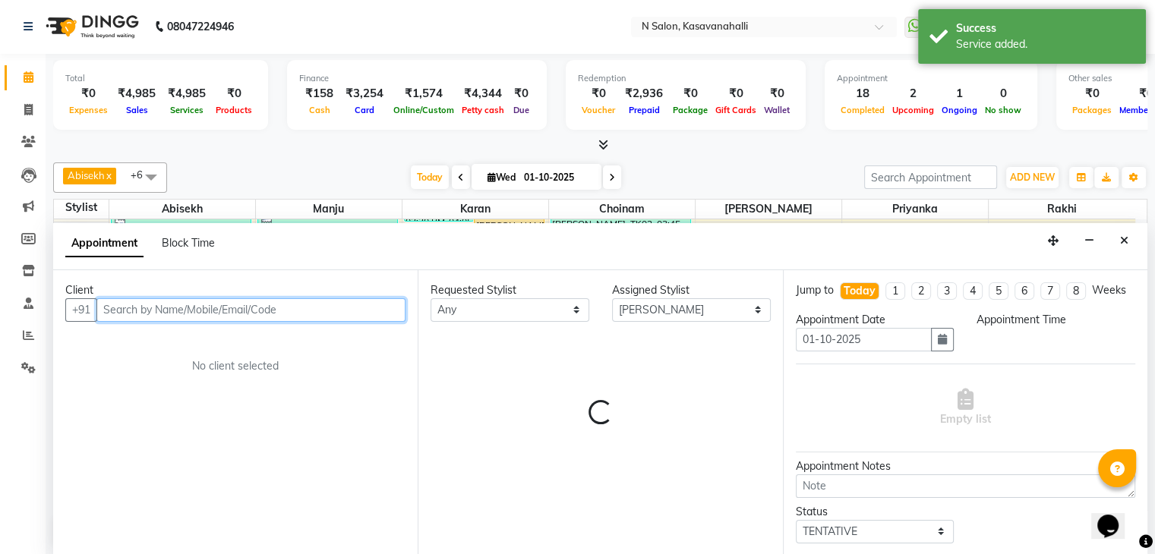
select select "1095"
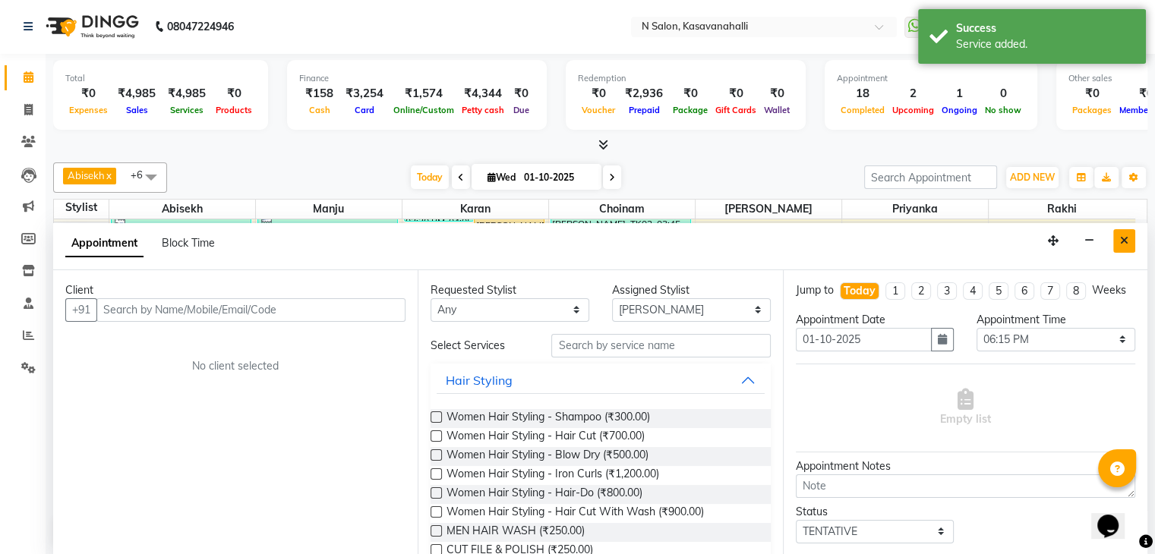
click at [1134, 240] on button "Close" at bounding box center [1124, 241] width 22 height 24
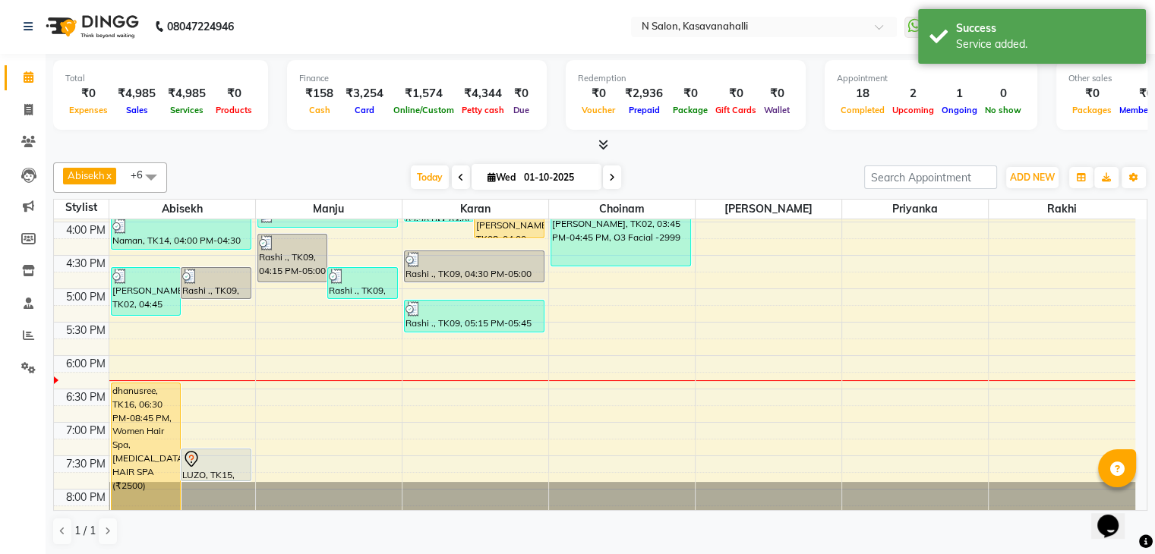
scroll to position [456, 0]
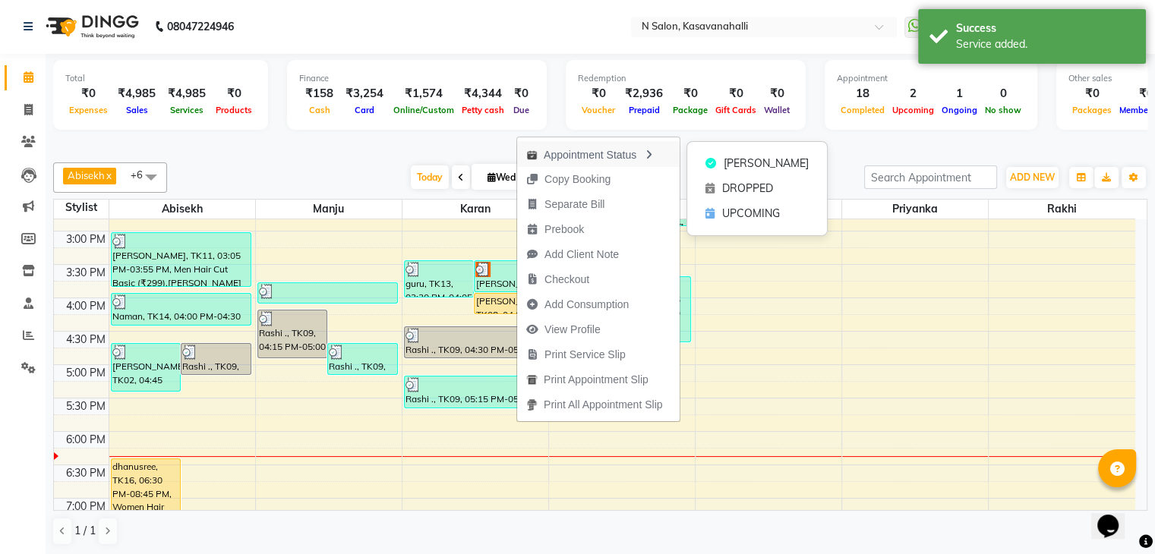
click at [629, 153] on div "Appointment Status" at bounding box center [598, 154] width 162 height 26
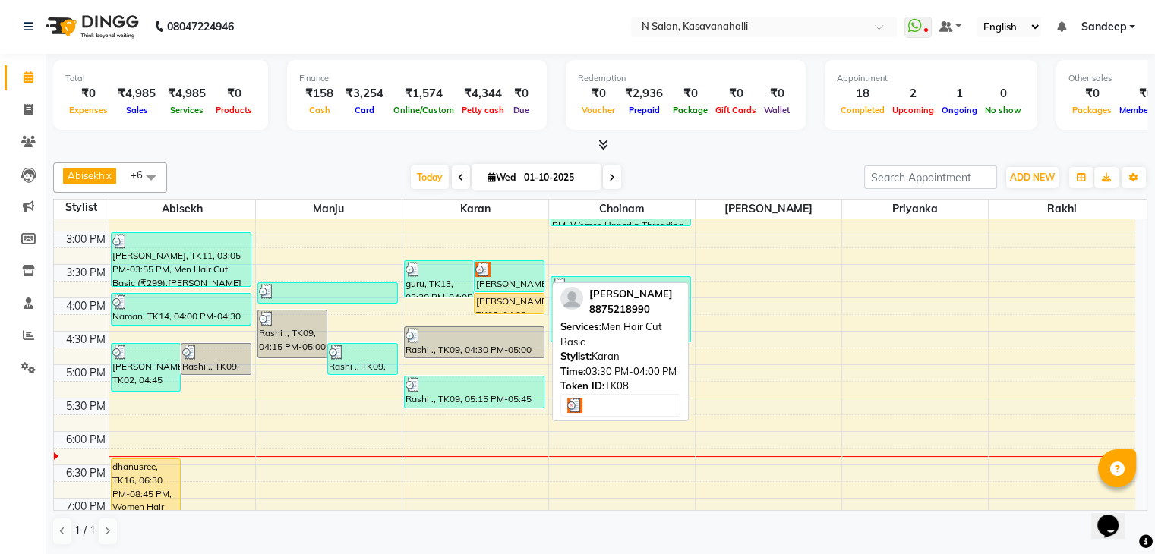
click at [495, 262] on div at bounding box center [509, 269] width 68 height 15
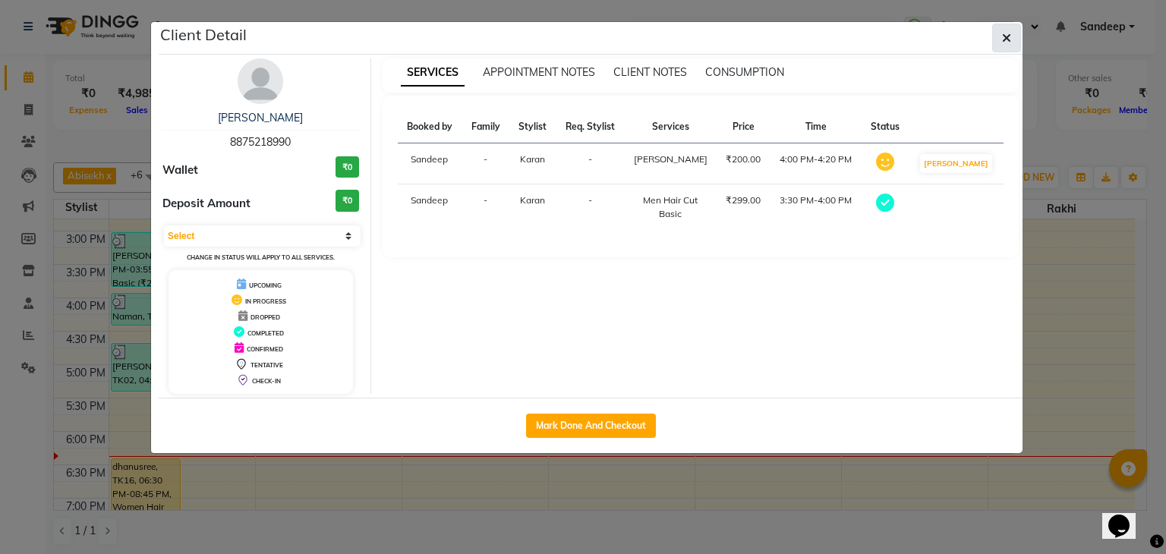
click at [1001, 39] on button "button" at bounding box center [1006, 38] width 29 height 29
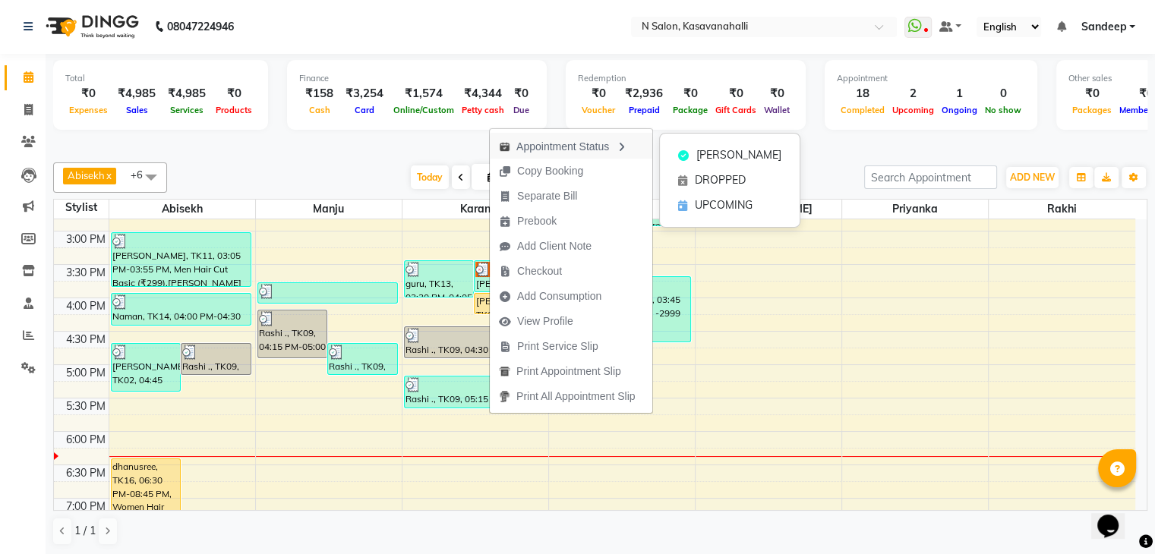
click at [571, 141] on div "Appointment Status" at bounding box center [571, 146] width 162 height 26
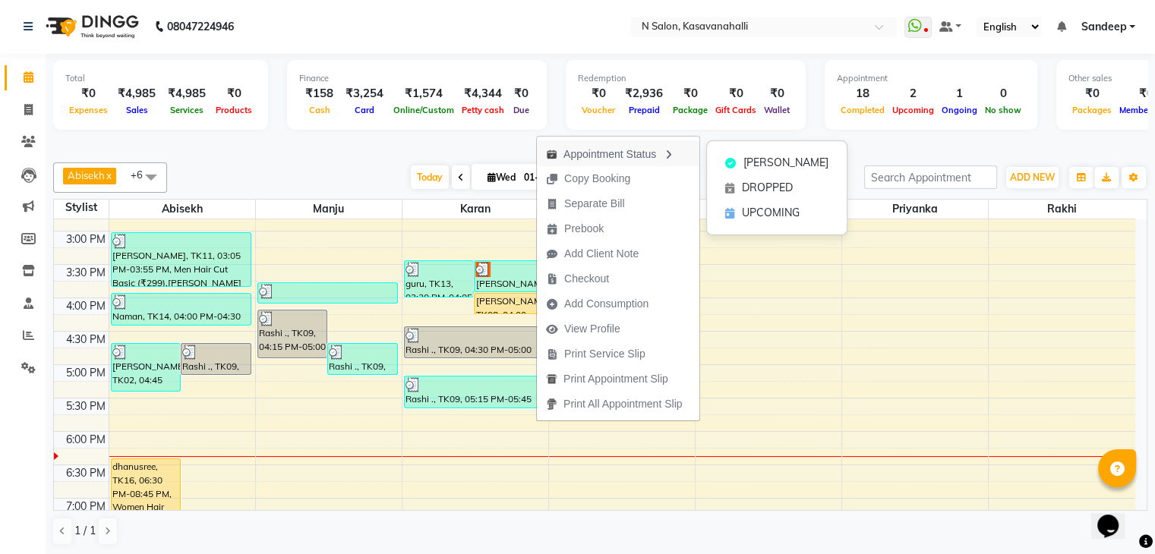
drag, startPoint x: 654, startPoint y: 153, endPoint x: 582, endPoint y: 162, distance: 73.4
click at [582, 162] on div "Appointment Status" at bounding box center [618, 153] width 162 height 26
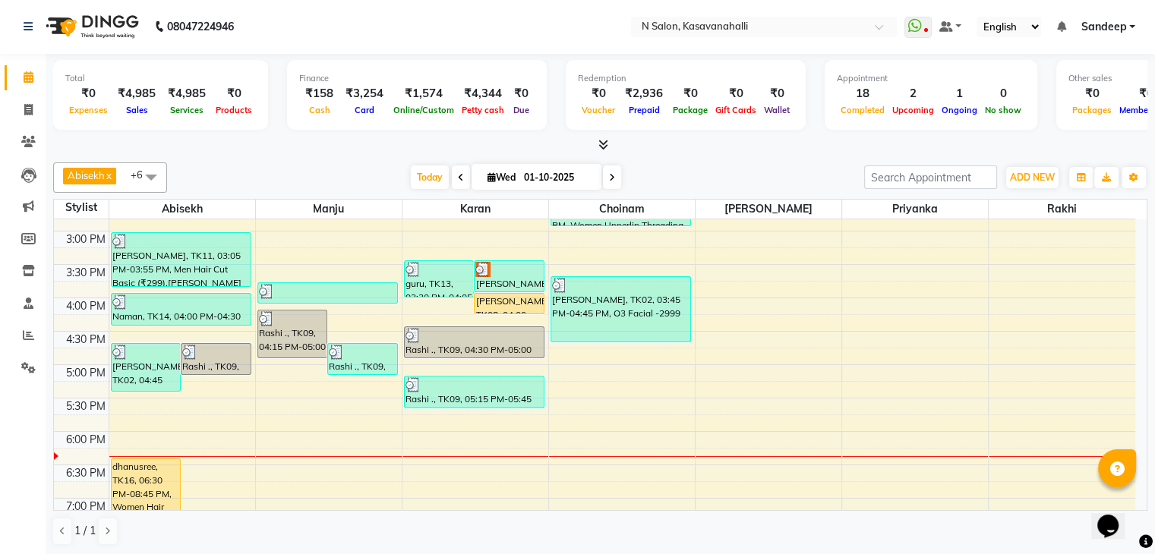
drag, startPoint x: 582, startPoint y: 162, endPoint x: 697, endPoint y: 143, distance: 116.8
click at [697, 143] on div at bounding box center [600, 145] width 1094 height 16
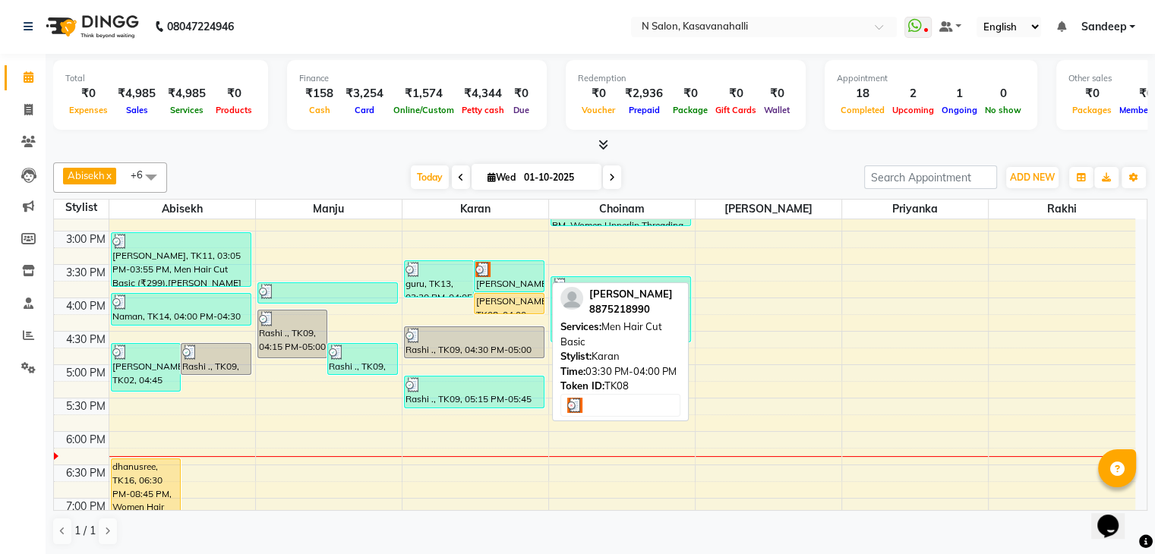
click at [504, 270] on div at bounding box center [509, 269] width 68 height 15
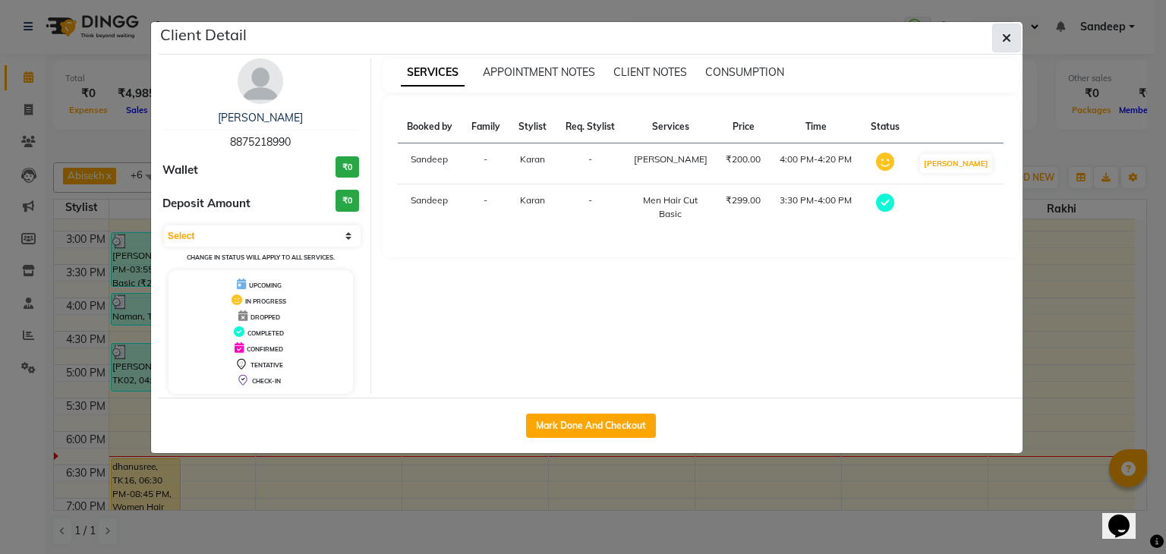
click at [1013, 36] on button "button" at bounding box center [1006, 38] width 29 height 29
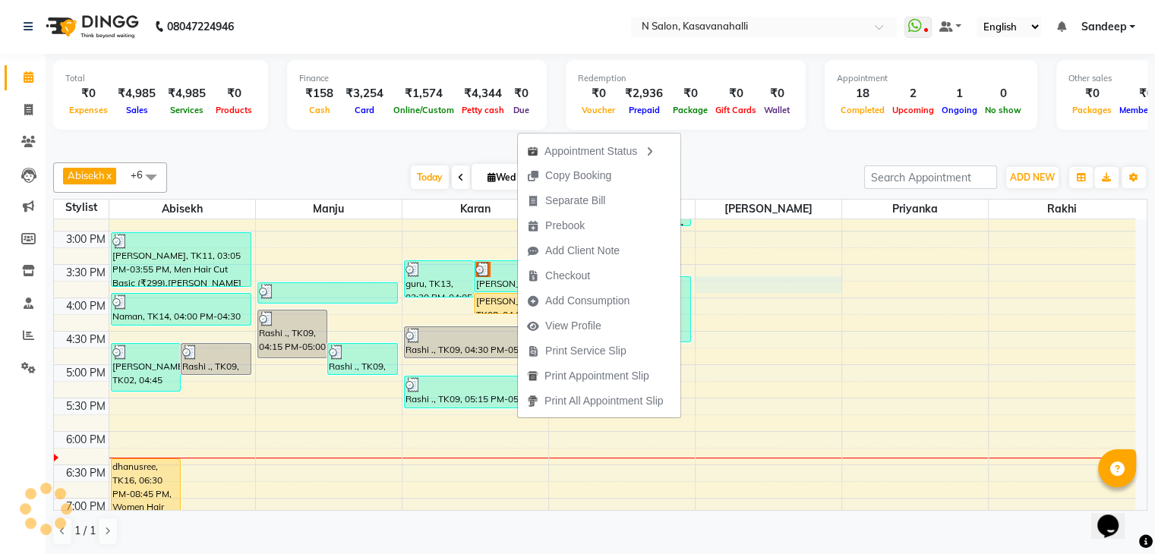
click at [799, 286] on div "8:00 AM 8:30 AM 9:00 AM 9:30 AM 10:00 AM 10:30 AM 11:00 AM 11:30 AM 12:00 PM 12…" at bounding box center [594, 198] width 1081 height 868
select select "90046"
select select "tentative"
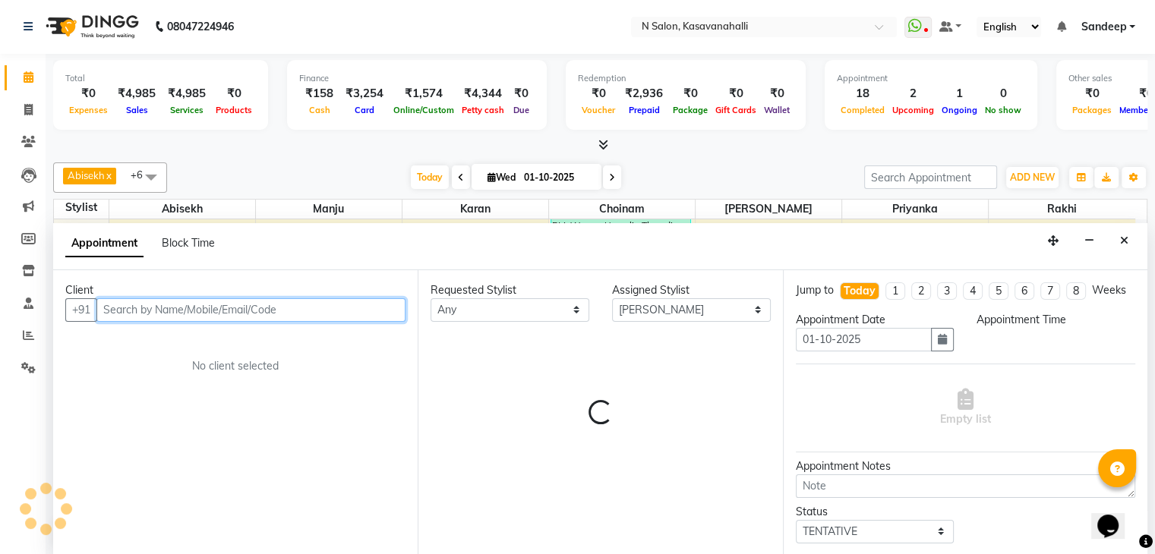
select select "945"
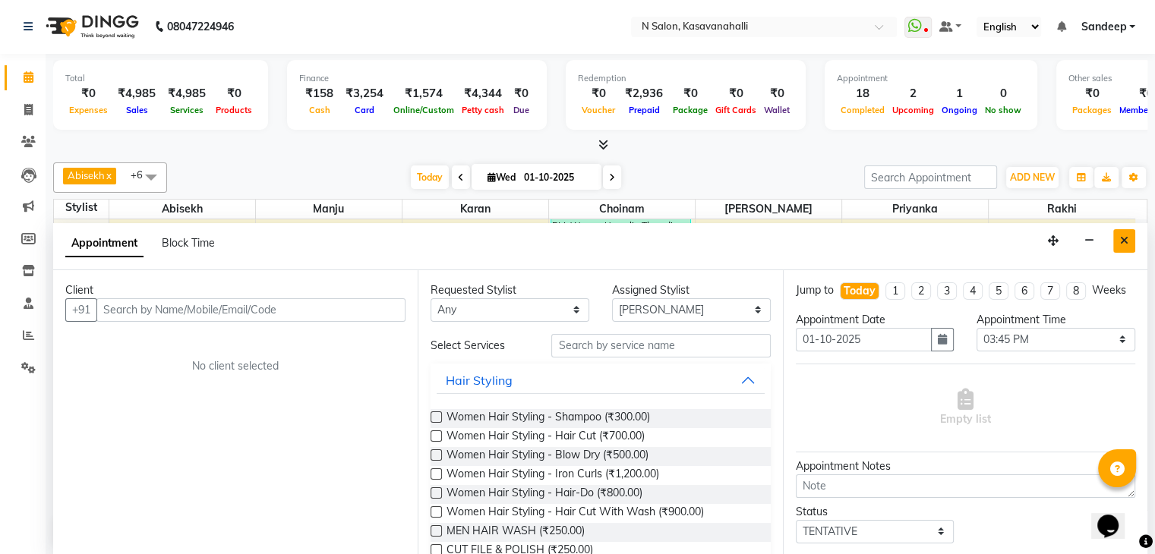
click at [1114, 241] on button "Close" at bounding box center [1124, 241] width 22 height 24
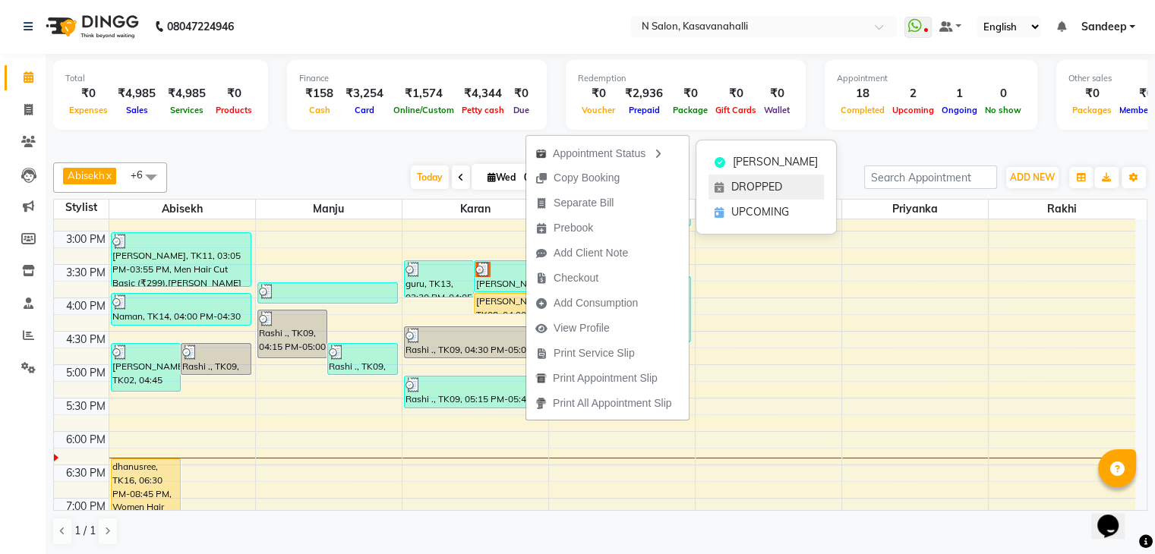
click at [722, 188] on icon at bounding box center [718, 187] width 9 height 11
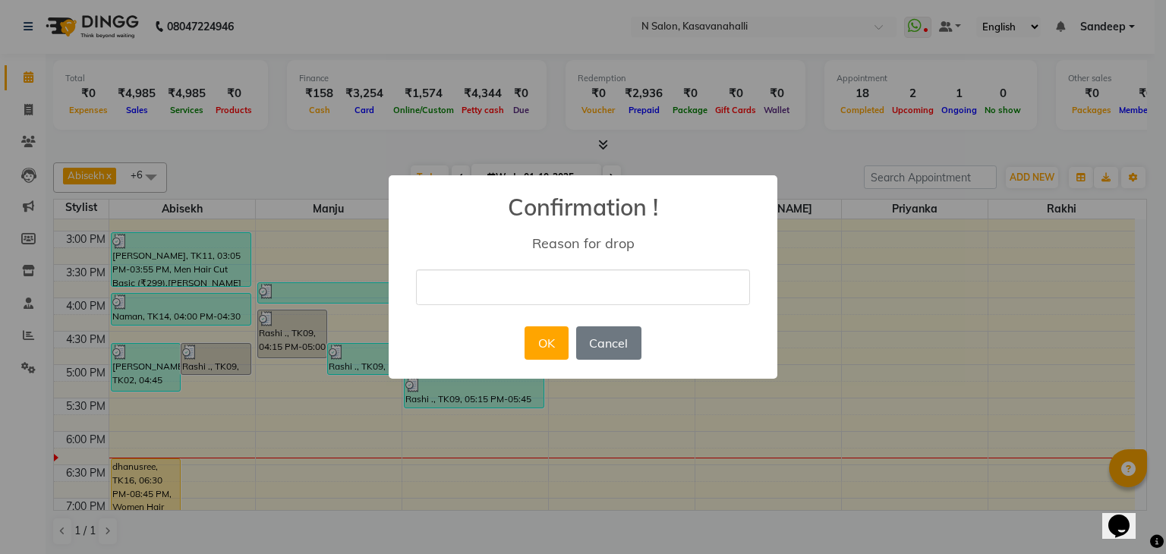
type input "a"
click at [506, 287] on input "booked thruo friends number" at bounding box center [583, 288] width 334 height 36
type input "booked thruogh friends number"
click at [544, 335] on button "OK" at bounding box center [546, 342] width 43 height 33
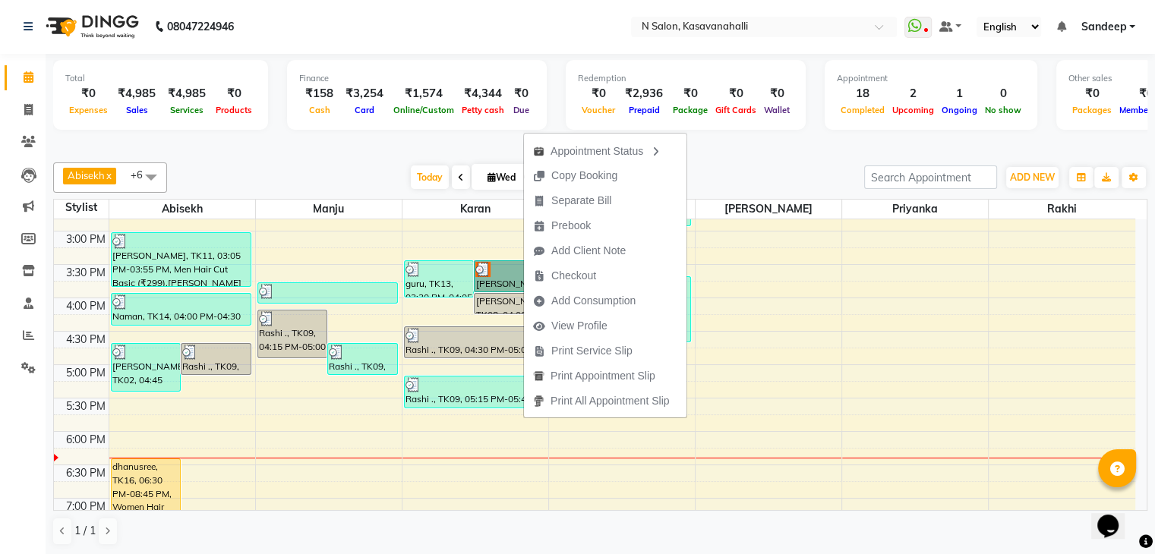
click at [840, 312] on div "8:00 AM 8:30 AM 9:00 AM 9:30 AM 10:00 AM 10:30 AM 11:00 AM 11:30 AM 12:00 PM 12…" at bounding box center [594, 198] width 1081 height 868
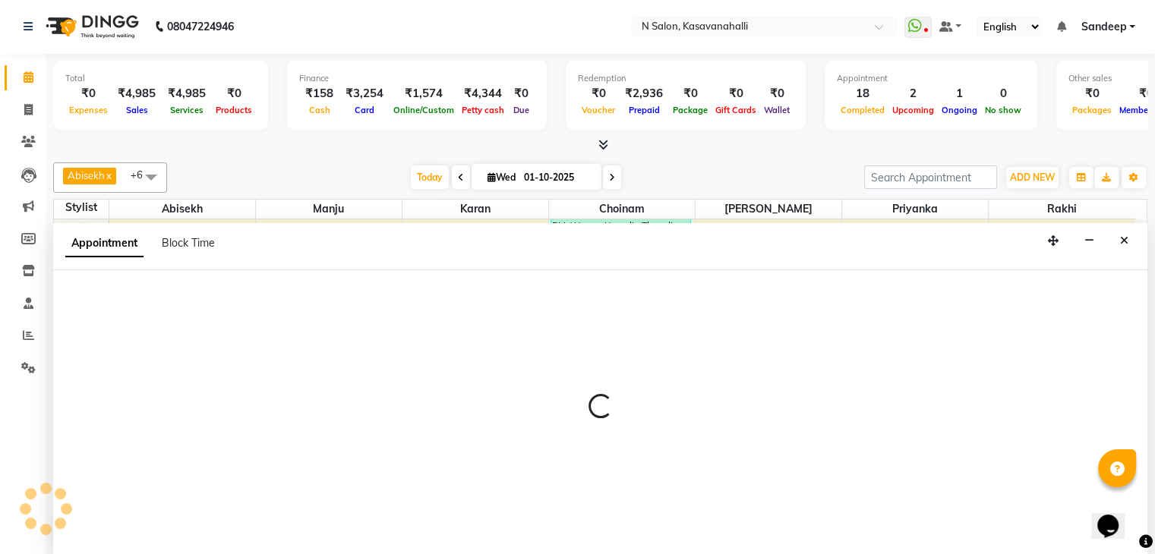
select select "90046"
select select "975"
select select "tentative"
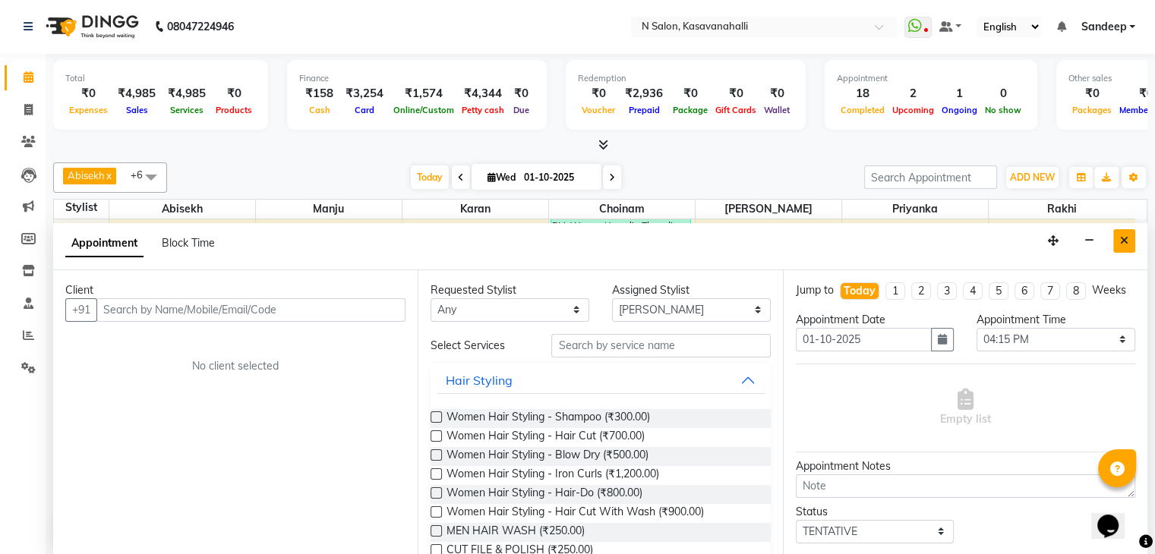
click at [1124, 238] on icon "Close" at bounding box center [1124, 240] width 8 height 11
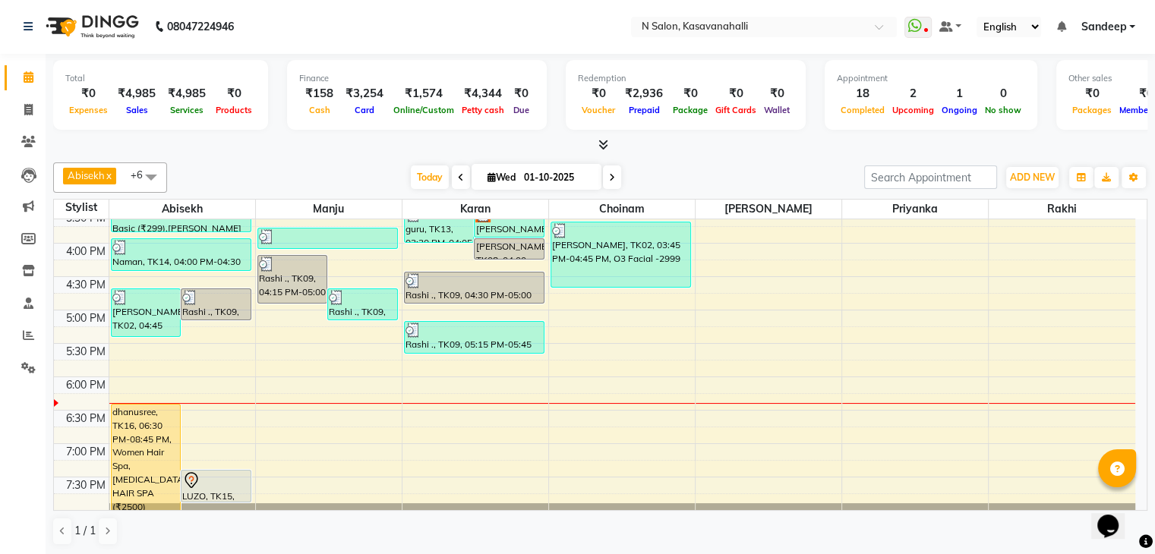
scroll to position [569, 0]
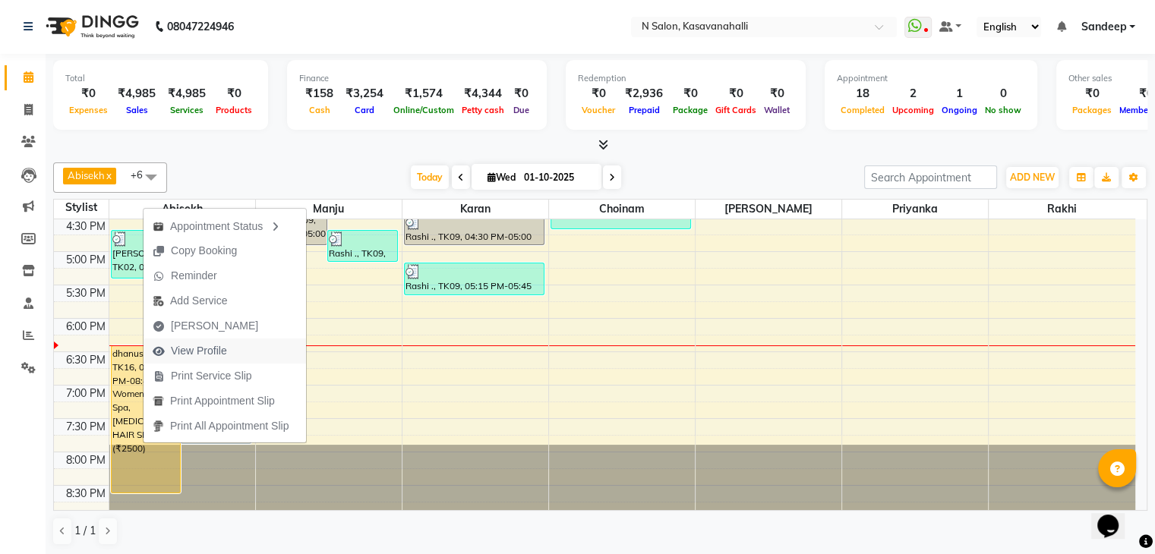
click at [194, 353] on span "View Profile" at bounding box center [199, 351] width 56 height 16
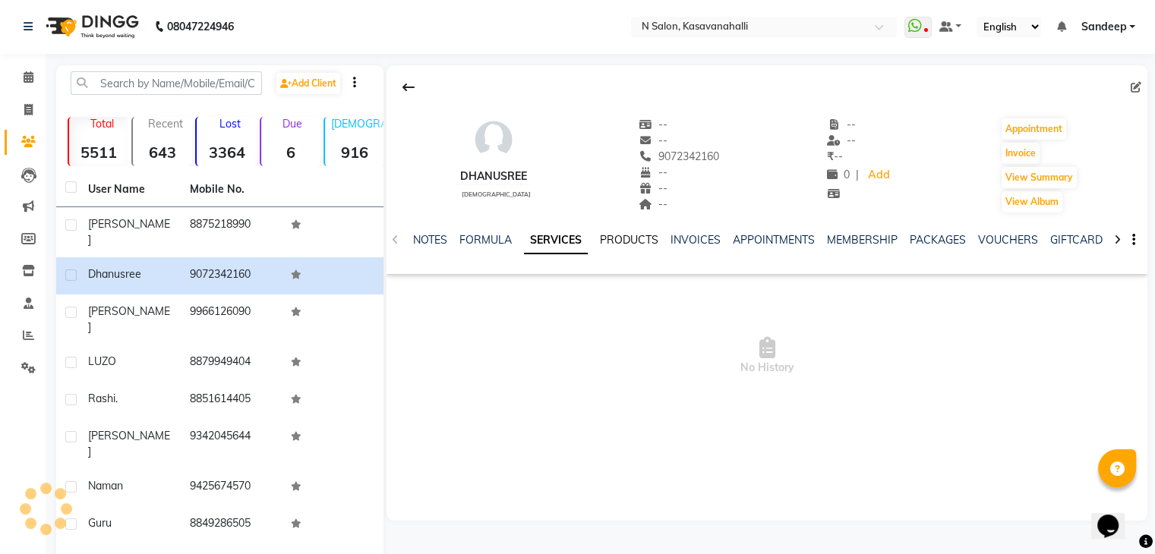
click at [602, 238] on link "PRODUCTS" at bounding box center [629, 240] width 58 height 14
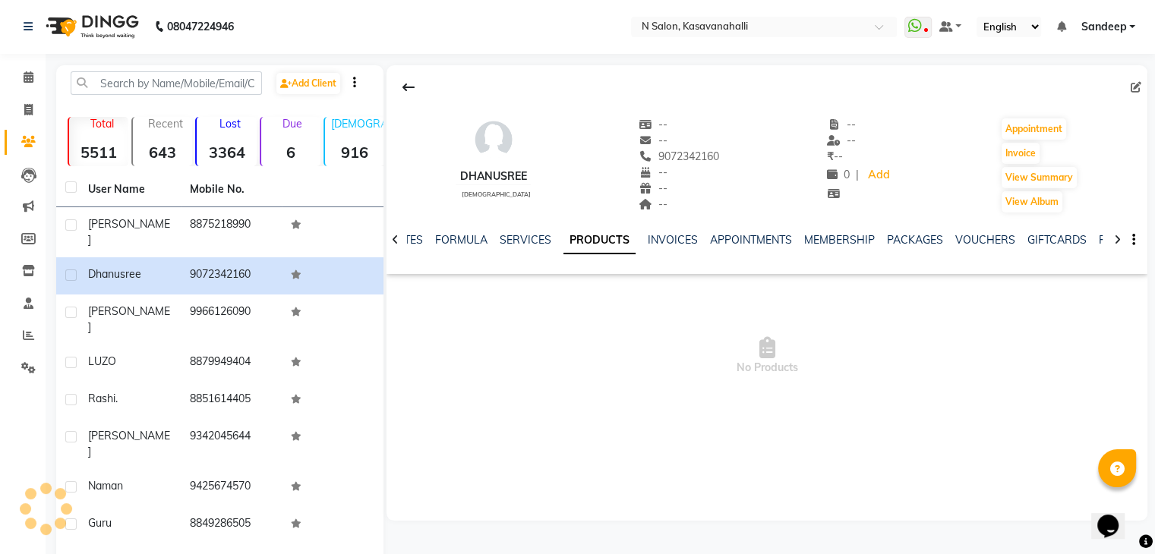
click at [424, 238] on ul "NOTES FORMULA SERVICES PRODUCTS INVOICES APPOINTMENTS MEMBERSHIP PACKAGES VOUCH…" at bounding box center [871, 240] width 964 height 16
click at [33, 84] on span at bounding box center [28, 77] width 27 height 17
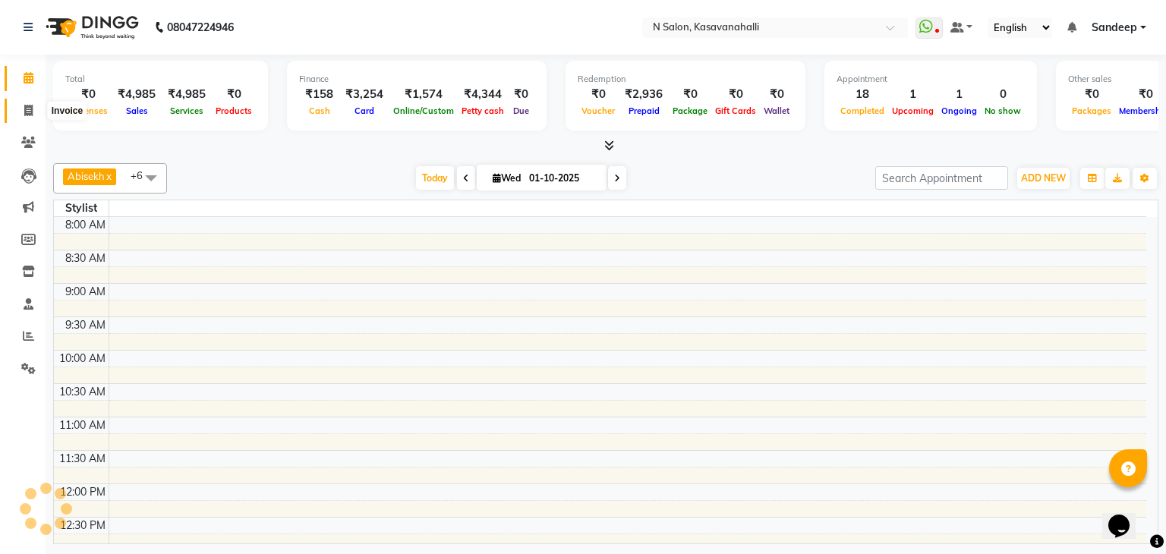
click at [30, 112] on icon at bounding box center [28, 110] width 8 height 11
select select "service"
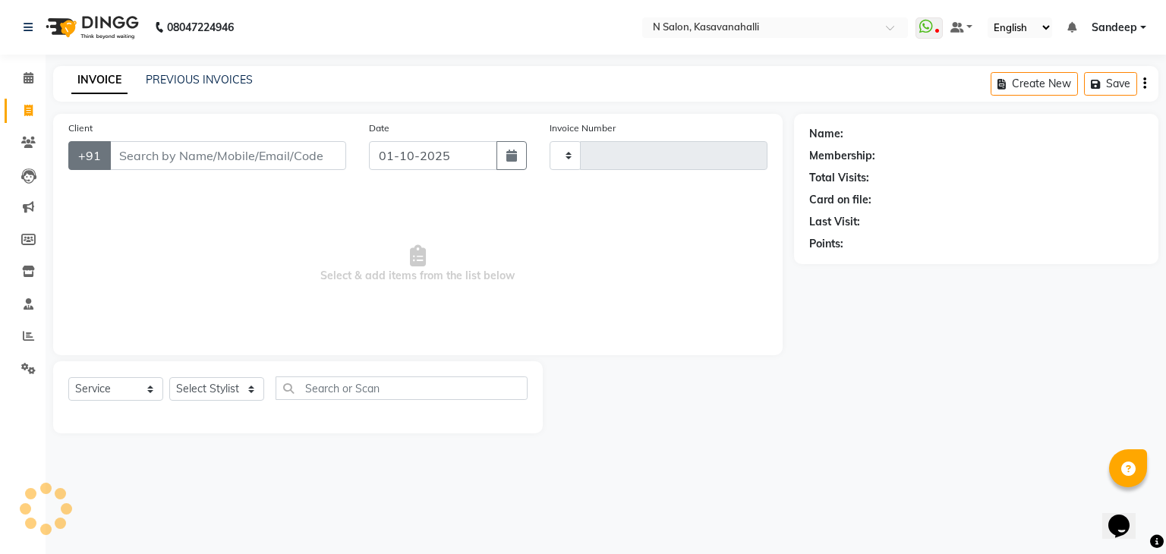
type input "2419"
select select "7111"
click at [40, 147] on span at bounding box center [28, 142] width 27 height 17
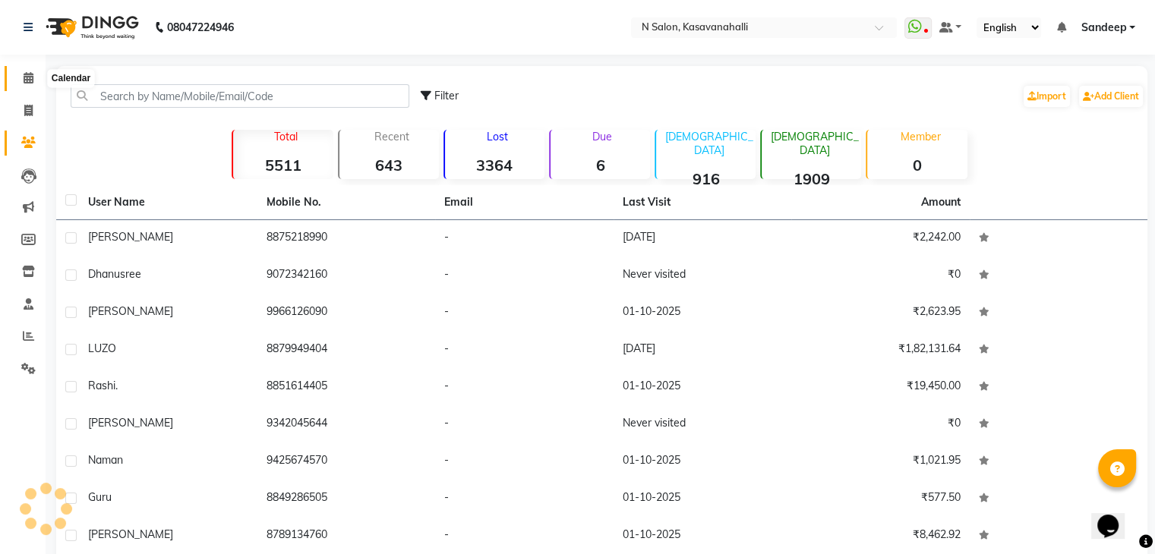
click at [28, 73] on icon at bounding box center [29, 77] width 10 height 11
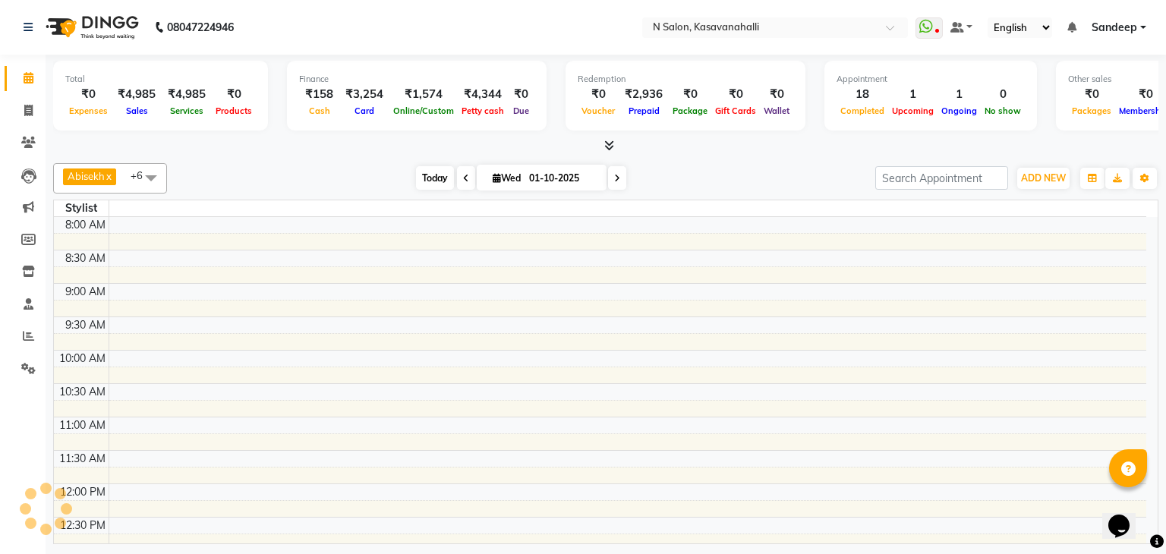
click at [430, 176] on span "Today" at bounding box center [435, 178] width 38 height 24
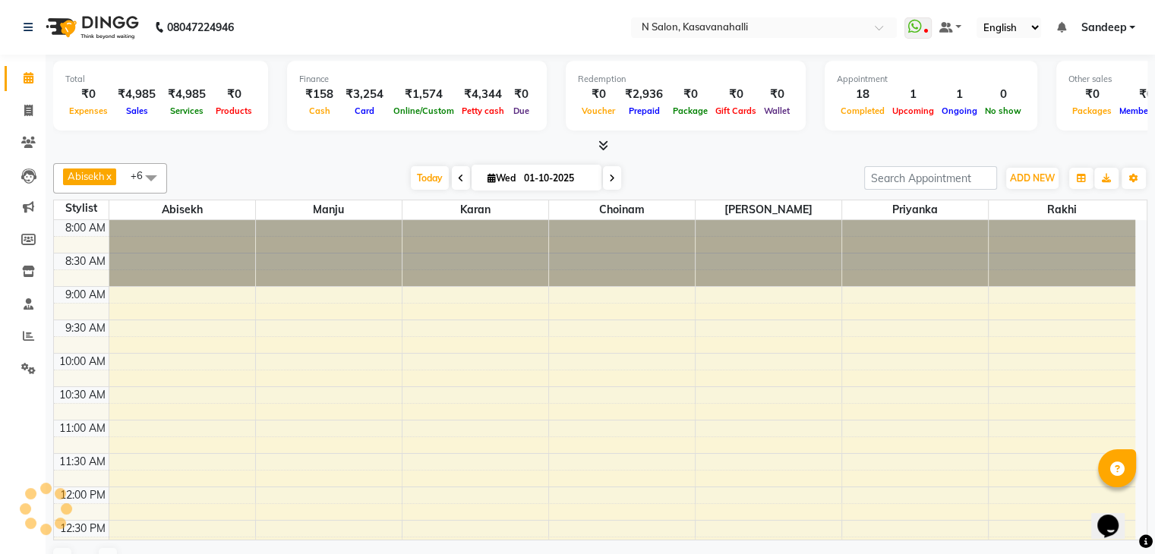
scroll to position [569, 0]
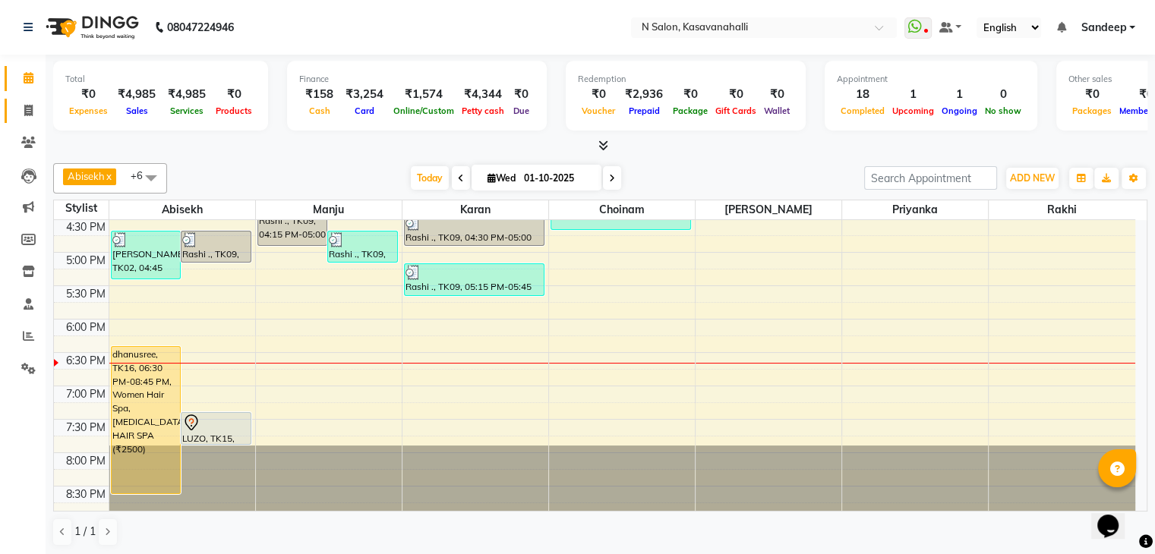
click at [30, 101] on link "Invoice" at bounding box center [23, 111] width 36 height 25
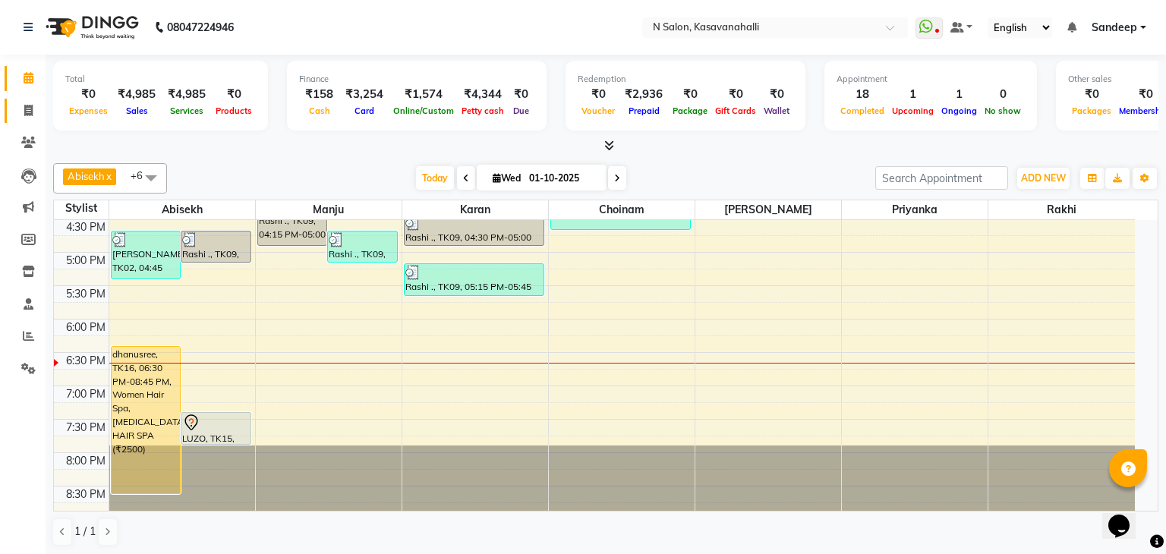
select select "service"
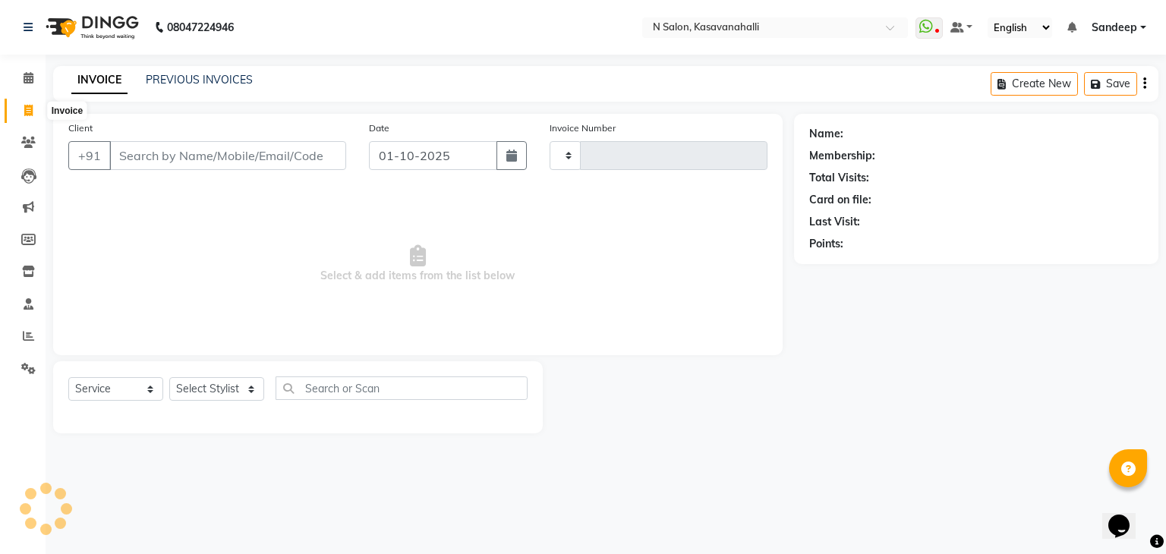
type input "2419"
select select "7111"
click at [128, 153] on input "Client" at bounding box center [227, 155] width 237 height 29
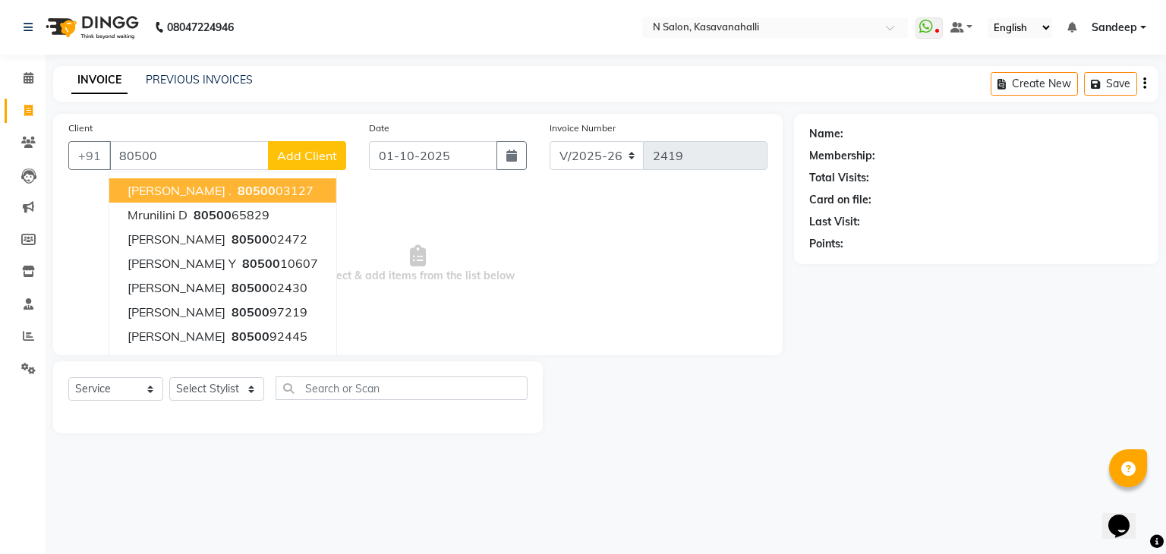
click at [134, 184] on span "Sowmya ." at bounding box center [180, 190] width 104 height 15
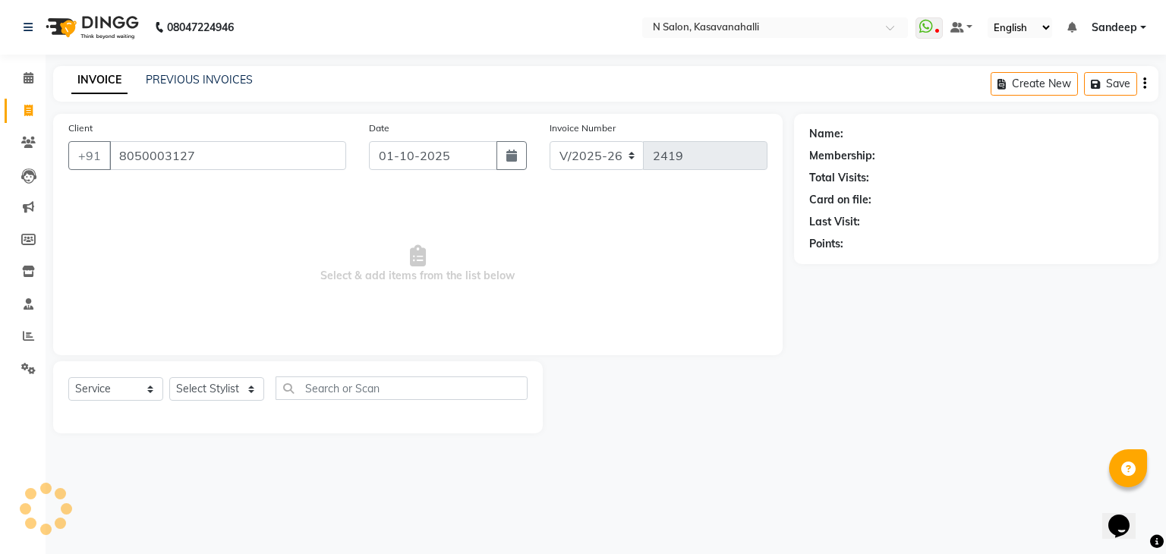
type input "8050003127"
select select "1: Object"
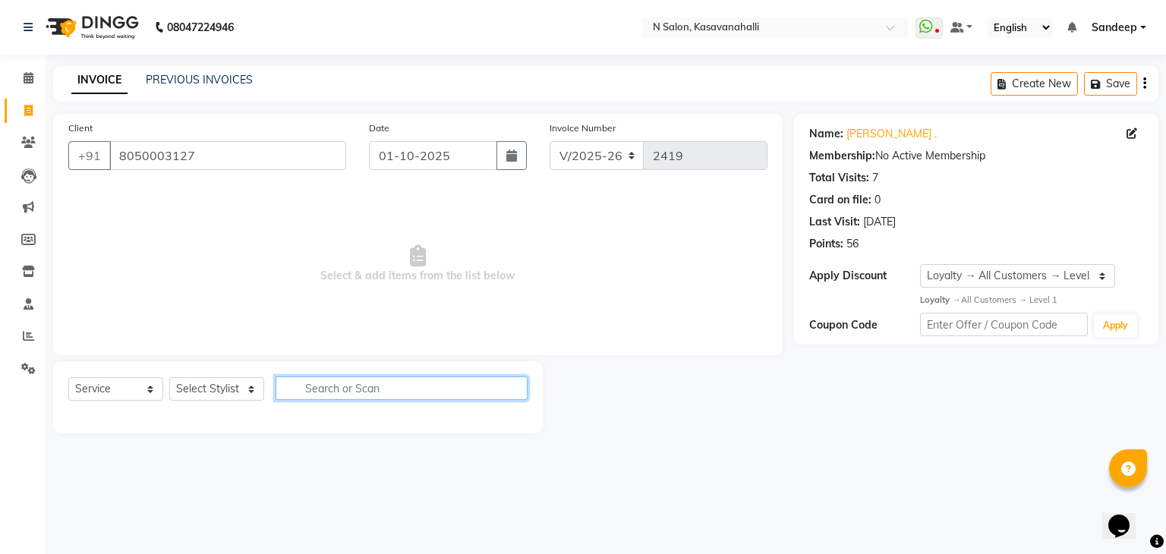
click at [313, 393] on input "text" at bounding box center [402, 389] width 252 height 24
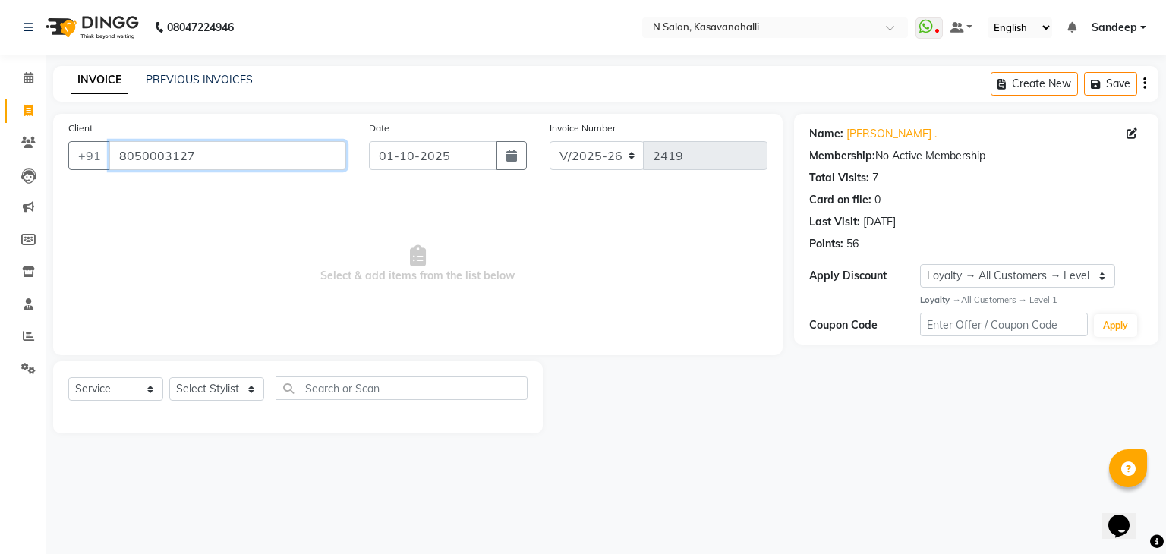
drag, startPoint x: 118, startPoint y: 156, endPoint x: 211, endPoint y: 171, distance: 94.6
click at [211, 171] on div "Client +91 8050003127" at bounding box center [207, 151] width 301 height 62
drag, startPoint x: 207, startPoint y: 172, endPoint x: 90, endPoint y: 182, distance: 117.4
click at [87, 180] on div "Client +91 8050003127" at bounding box center [207, 151] width 301 height 62
drag, startPoint x: 119, startPoint y: 151, endPoint x: 194, endPoint y: 166, distance: 76.5
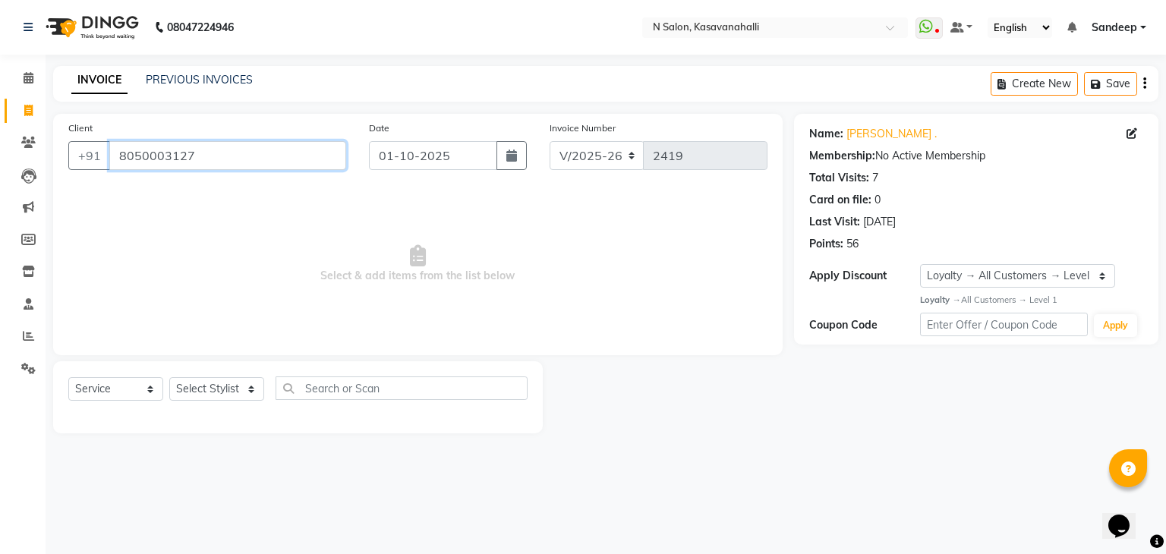
click at [194, 165] on input "8050003127" at bounding box center [227, 155] width 237 height 29
drag, startPoint x: 199, startPoint y: 184, endPoint x: 200, endPoint y: 163, distance: 21.3
click at [200, 163] on input "8050003127" at bounding box center [227, 155] width 237 height 29
click at [203, 164] on input "8050003127" at bounding box center [227, 155] width 237 height 29
paste input "9342045644"
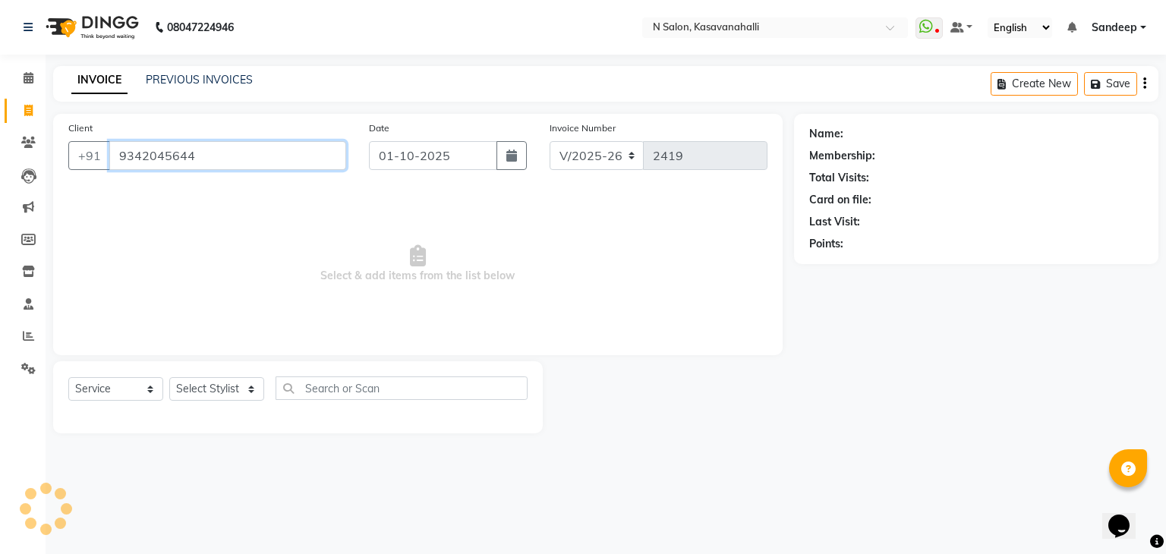
type input "9342045644"
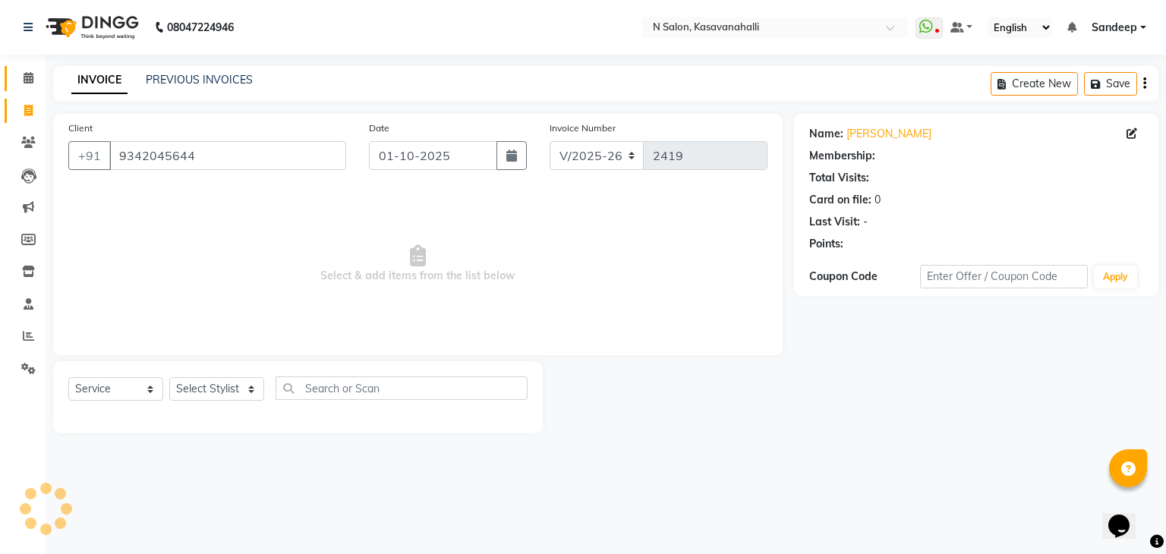
select select "1: Object"
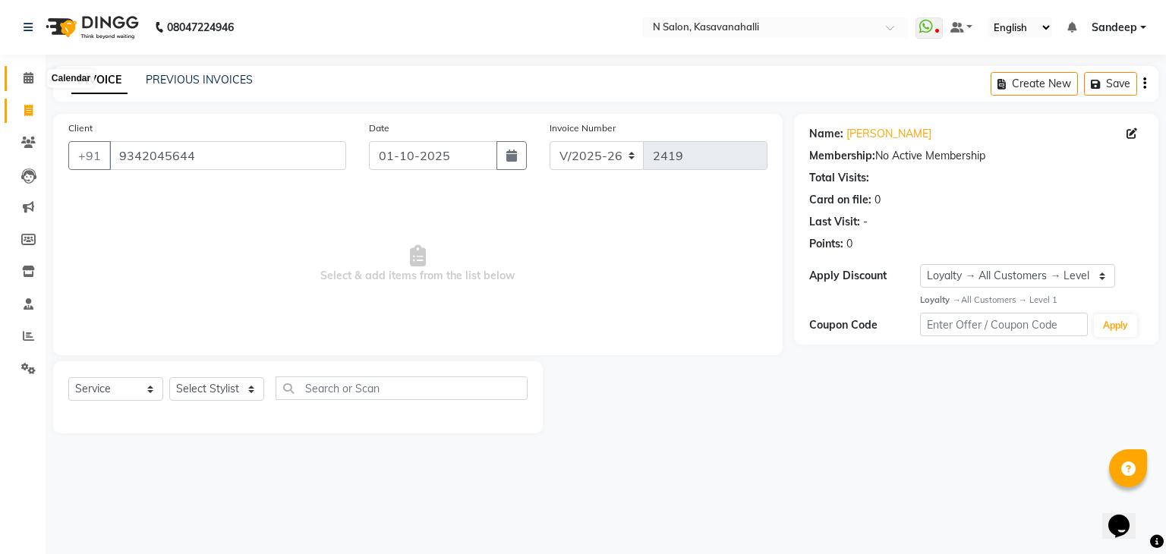
drag, startPoint x: 33, startPoint y: 86, endPoint x: 711, endPoint y: 116, distance: 677.9
click at [33, 87] on link "Calendar" at bounding box center [23, 78] width 36 height 25
click at [222, 168] on input "9342045644" at bounding box center [227, 155] width 237 height 29
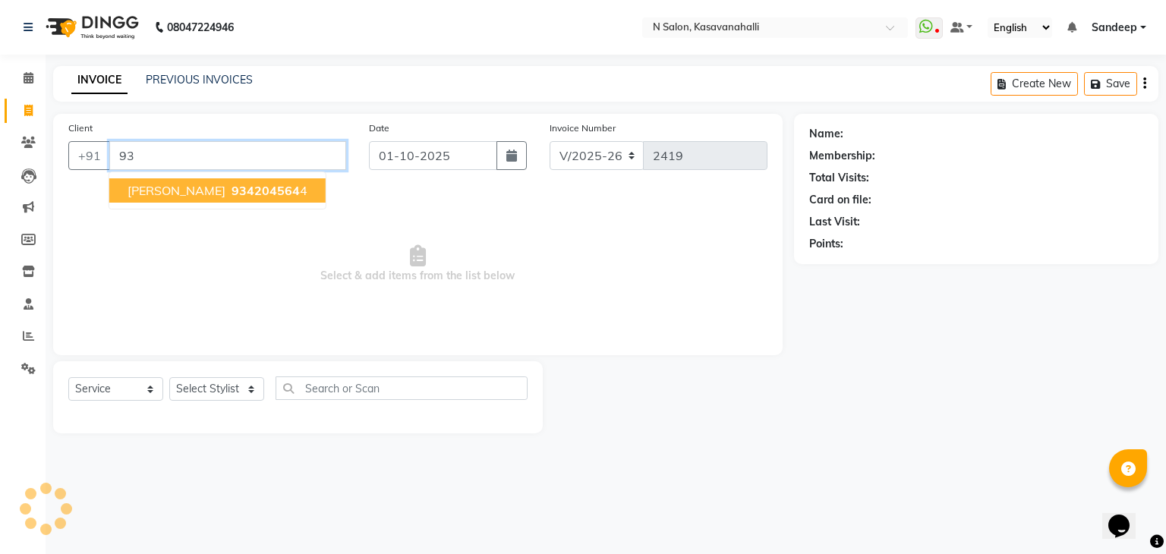
type input "9"
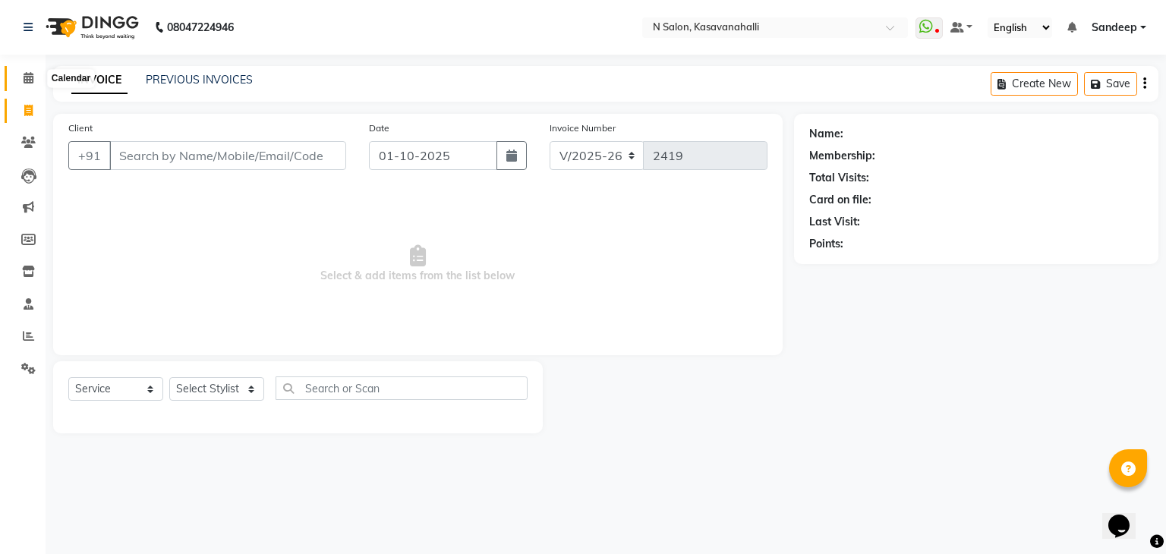
click at [33, 76] on span at bounding box center [28, 78] width 27 height 17
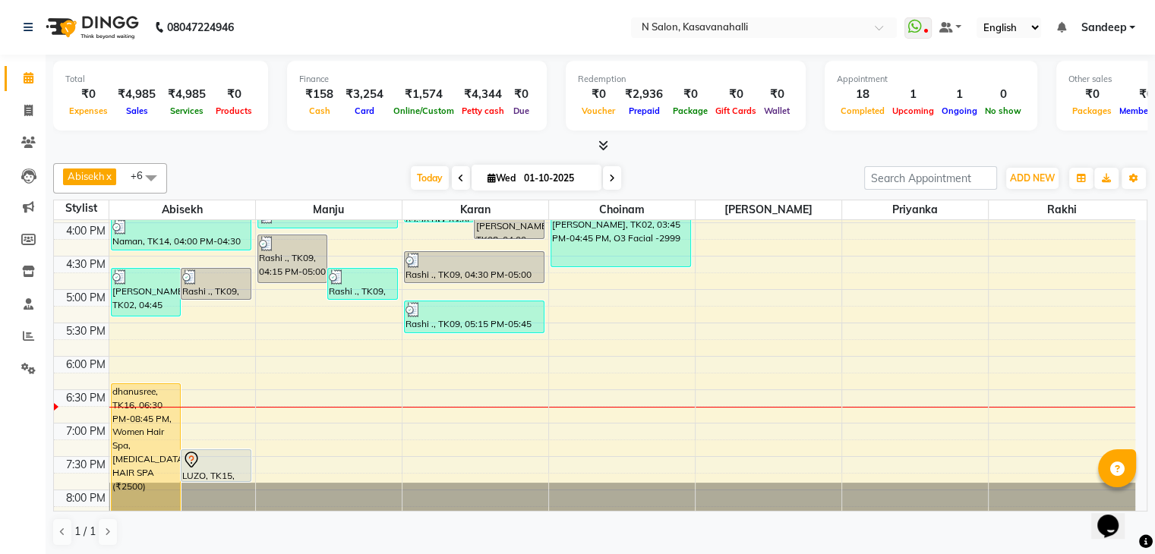
scroll to position [569, 0]
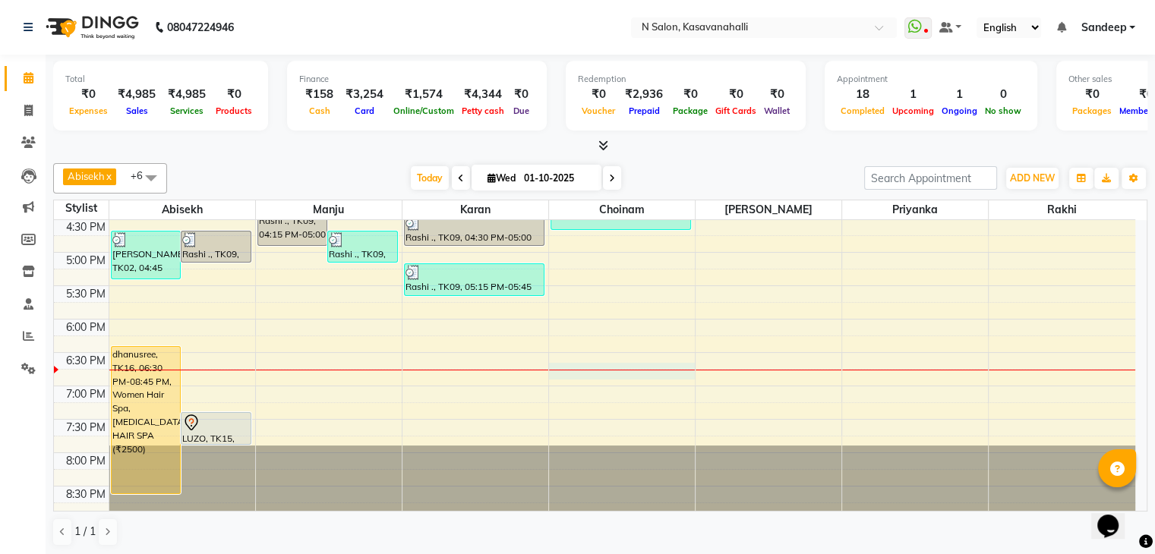
click at [562, 364] on div "8:00 AM 8:30 AM 9:00 AM 9:30 AM 10:00 AM 10:30 AM 11:00 AM 11:30 AM 12:00 PM 12…" at bounding box center [594, 86] width 1081 height 868
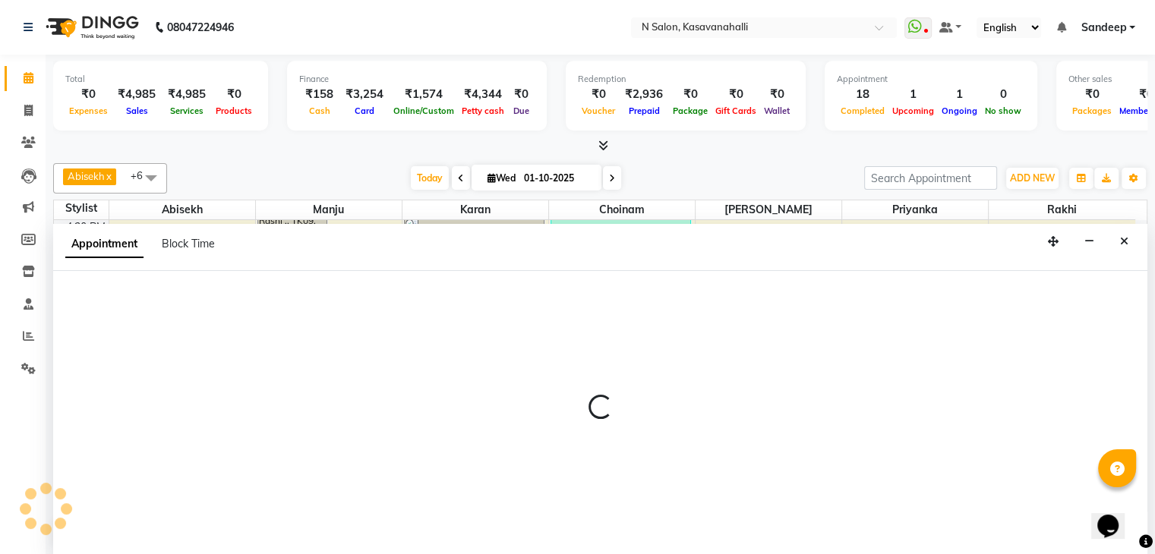
scroll to position [1, 0]
select select "88552"
select select "tentative"
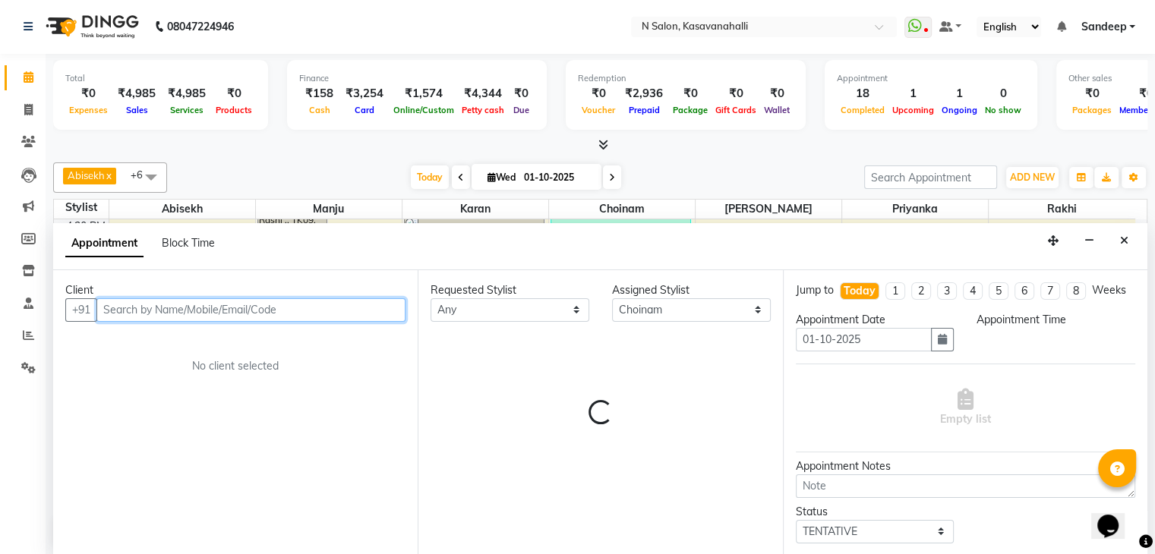
select select "1125"
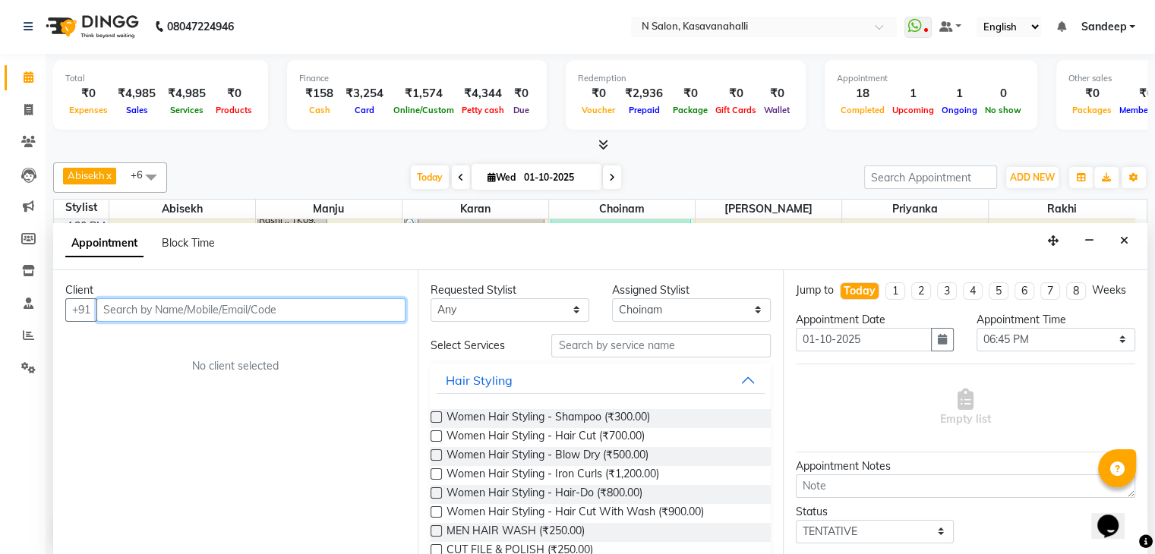
click at [149, 309] on input "text" at bounding box center [250, 310] width 309 height 24
paste input "9342045644"
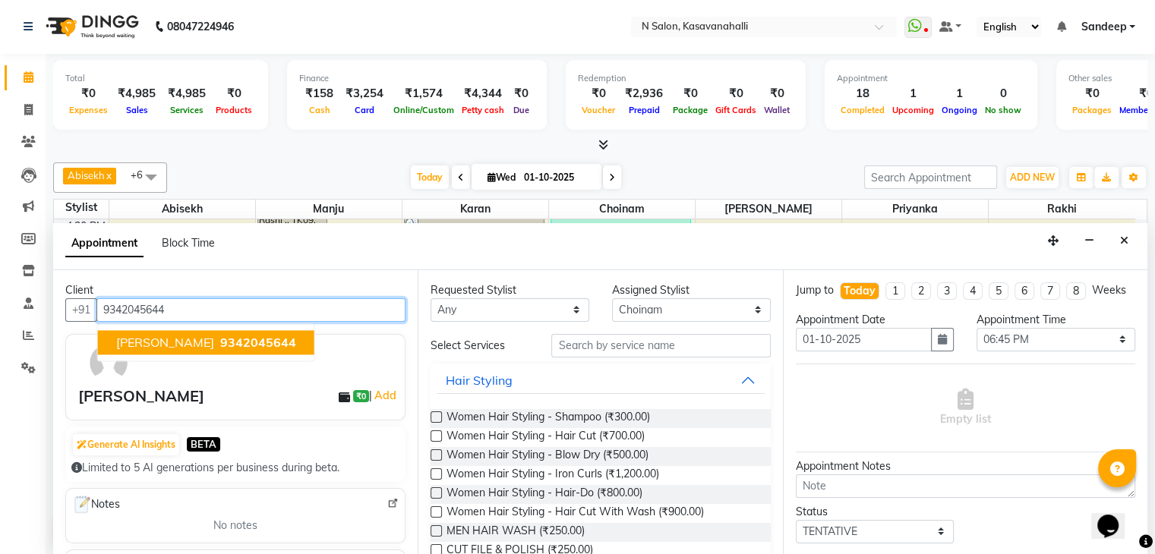
click at [220, 341] on span "9342045644" at bounding box center [258, 342] width 76 height 15
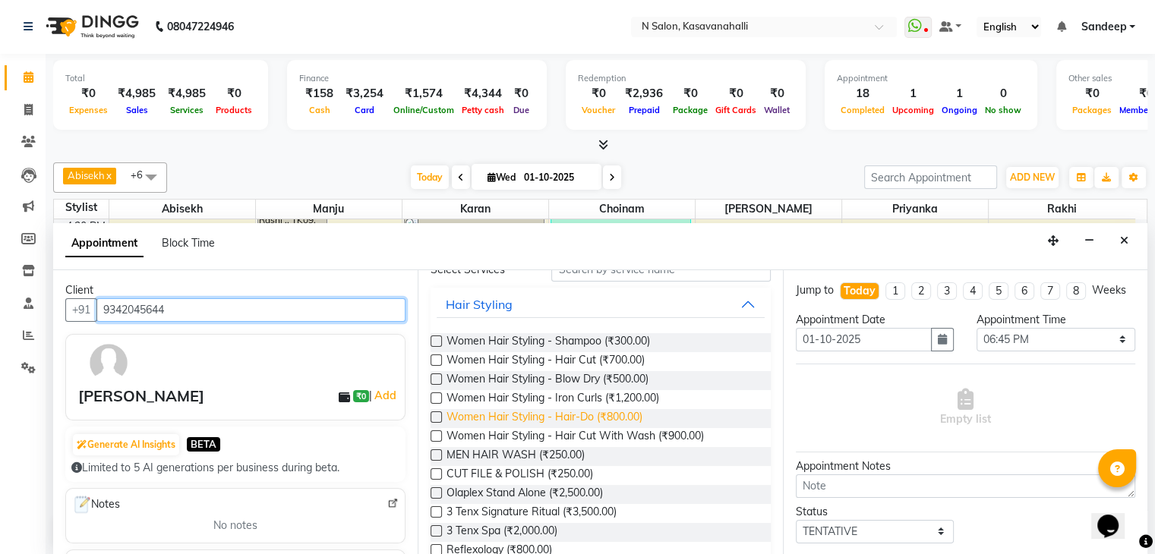
scroll to position [0, 0]
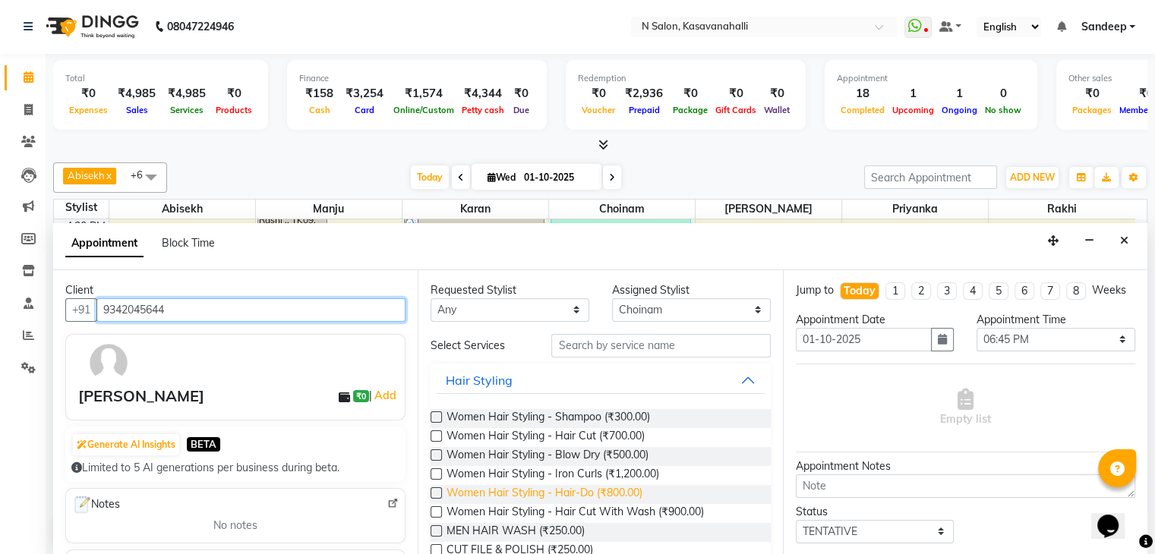
type input "9342045644"
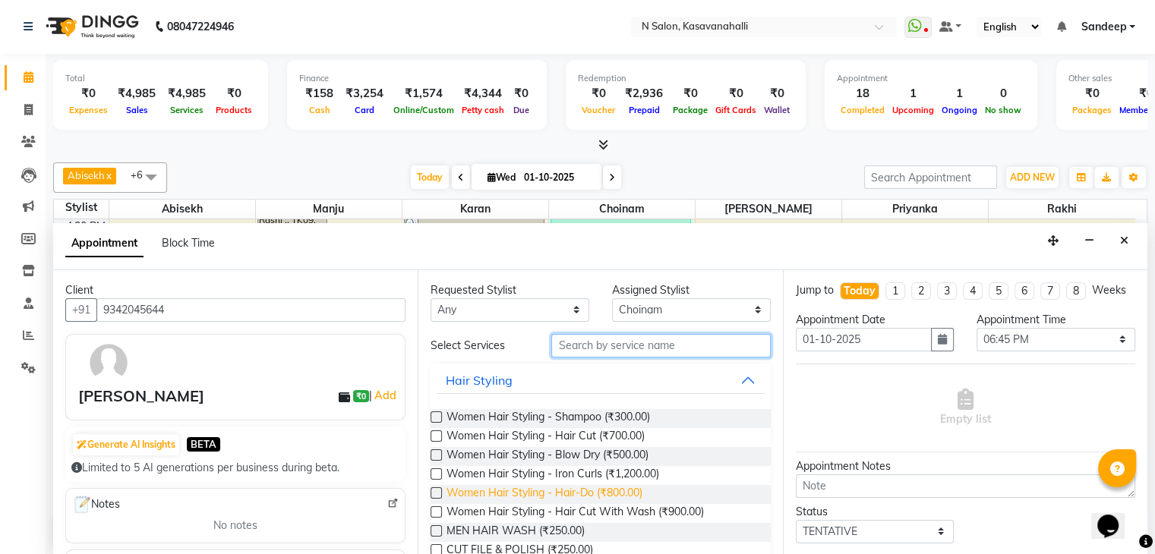
click at [586, 344] on input "text" at bounding box center [660, 346] width 219 height 24
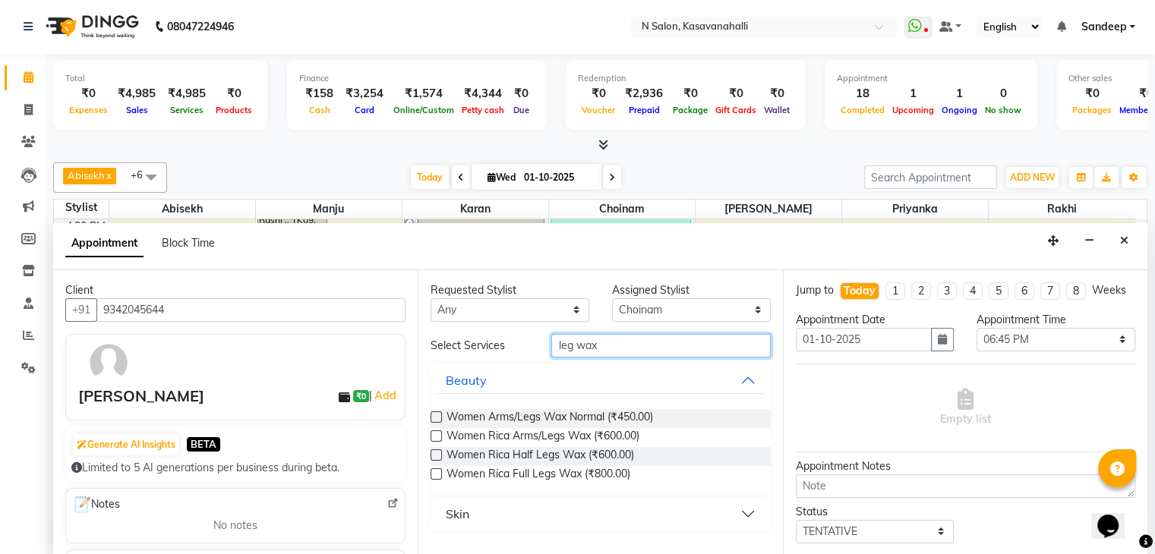
type input "leg wax"
click at [442, 456] on div "Women Rica Half Legs Wax (₹600.00)" at bounding box center [599, 456] width 339 height 19
click at [438, 456] on label at bounding box center [435, 454] width 11 height 11
click at [438, 456] on input "checkbox" at bounding box center [435, 457] width 10 height 10
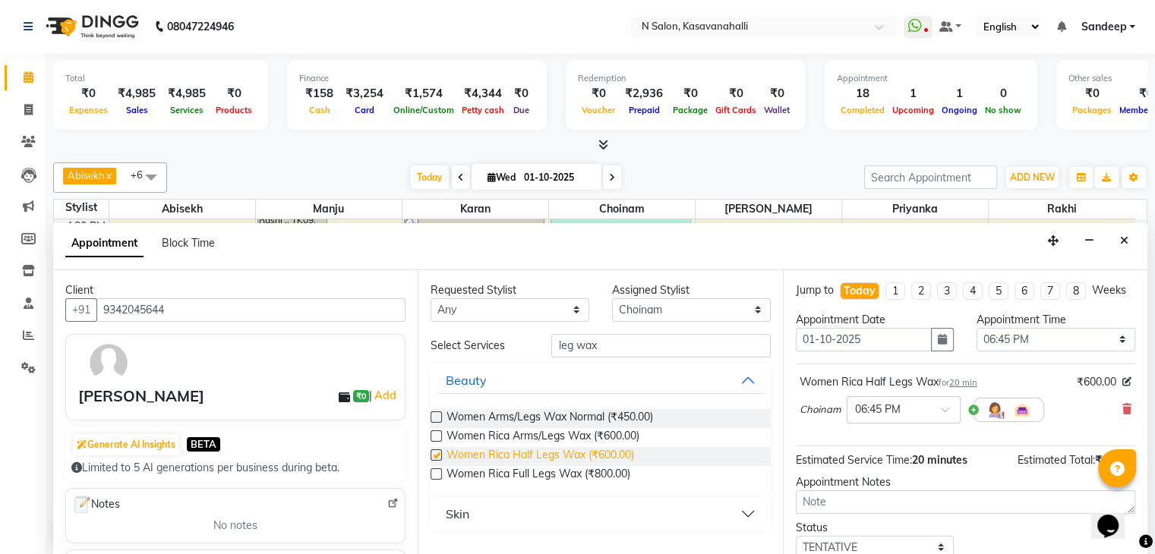
checkbox input "false"
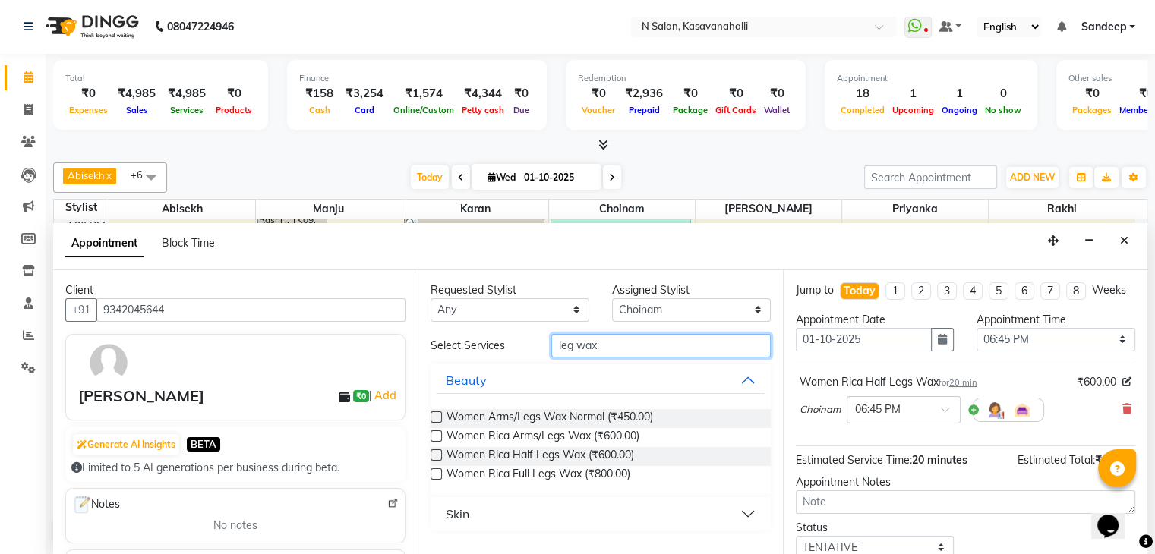
click at [640, 345] on input "leg wax" at bounding box center [660, 346] width 219 height 24
type input "l"
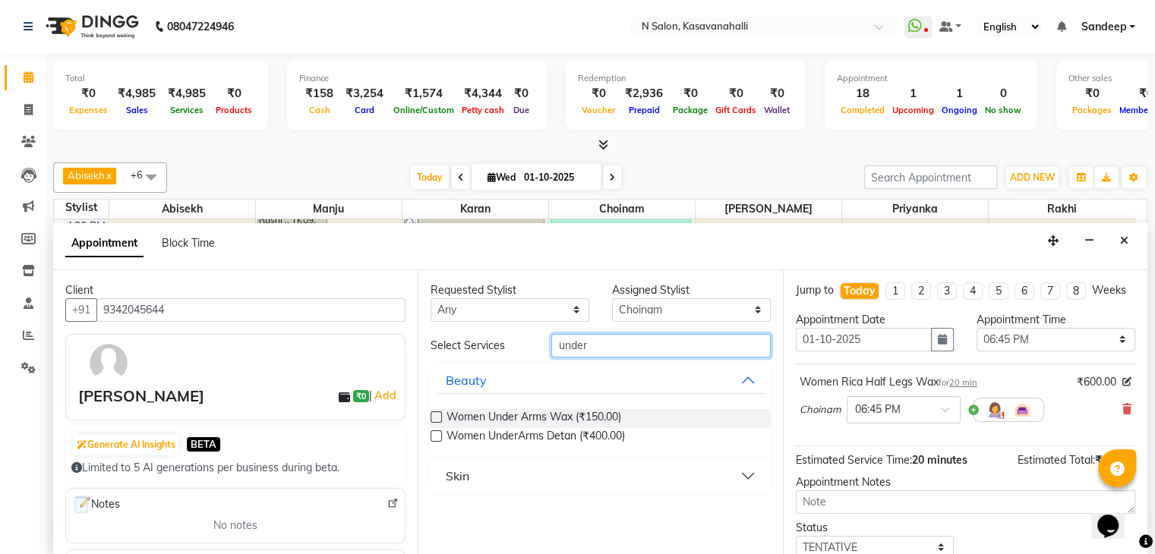
type input "under"
click at [437, 414] on label at bounding box center [435, 416] width 11 height 11
click at [437, 414] on input "checkbox" at bounding box center [435, 419] width 10 height 10
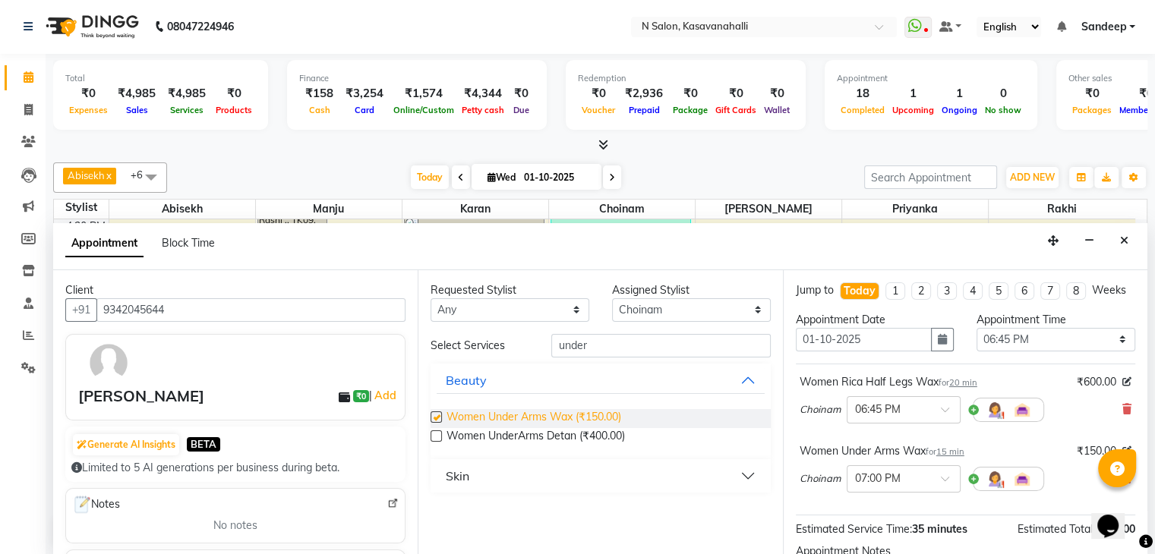
checkbox input "false"
click at [614, 351] on input "under" at bounding box center [660, 346] width 219 height 24
type input "u"
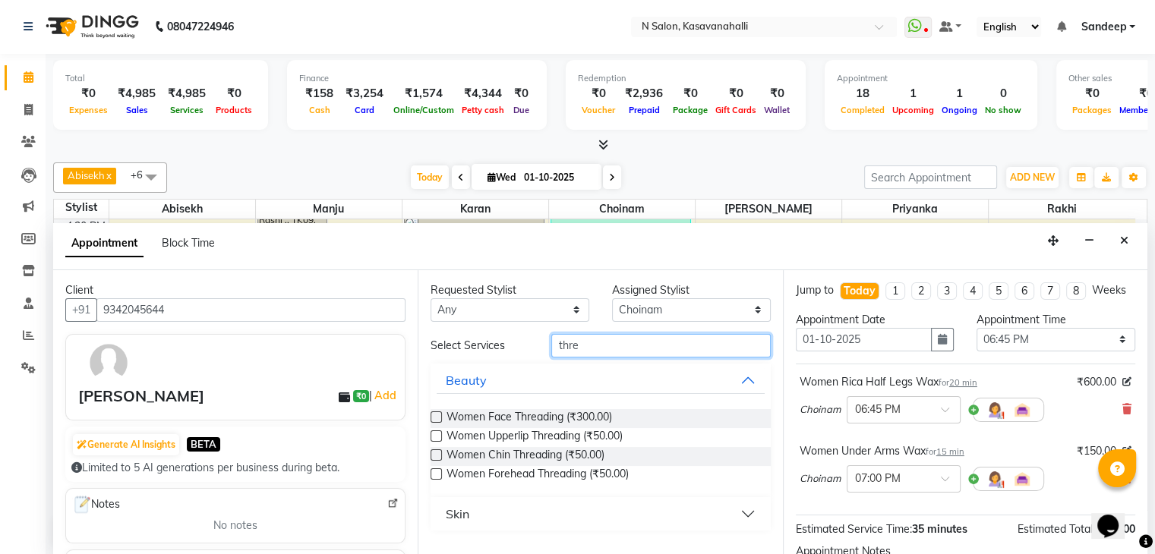
type input "thre"
click at [752, 509] on button "Skin" at bounding box center [600, 513] width 327 height 27
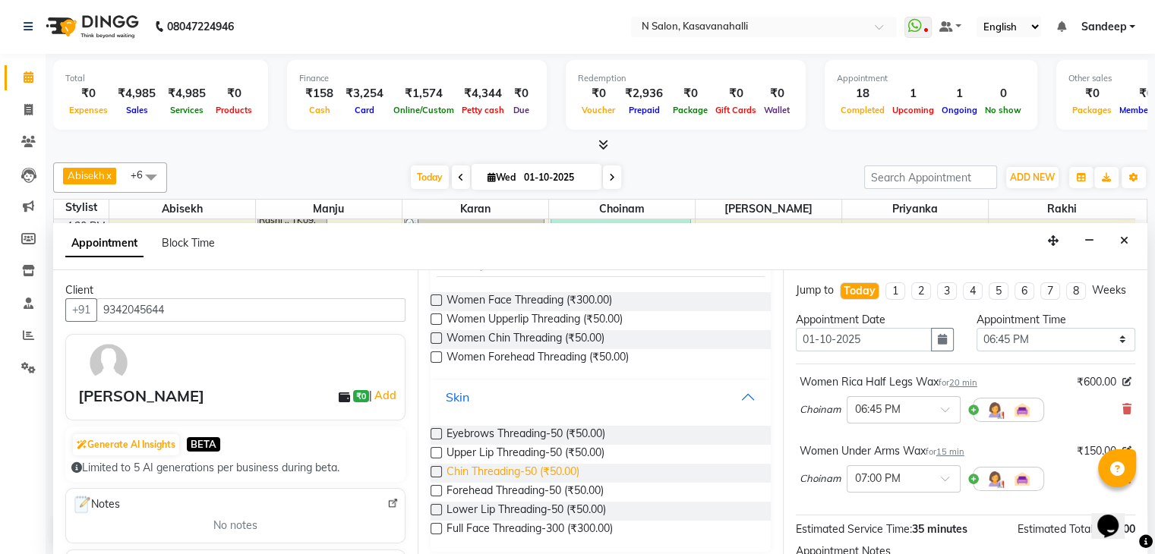
scroll to position [125, 0]
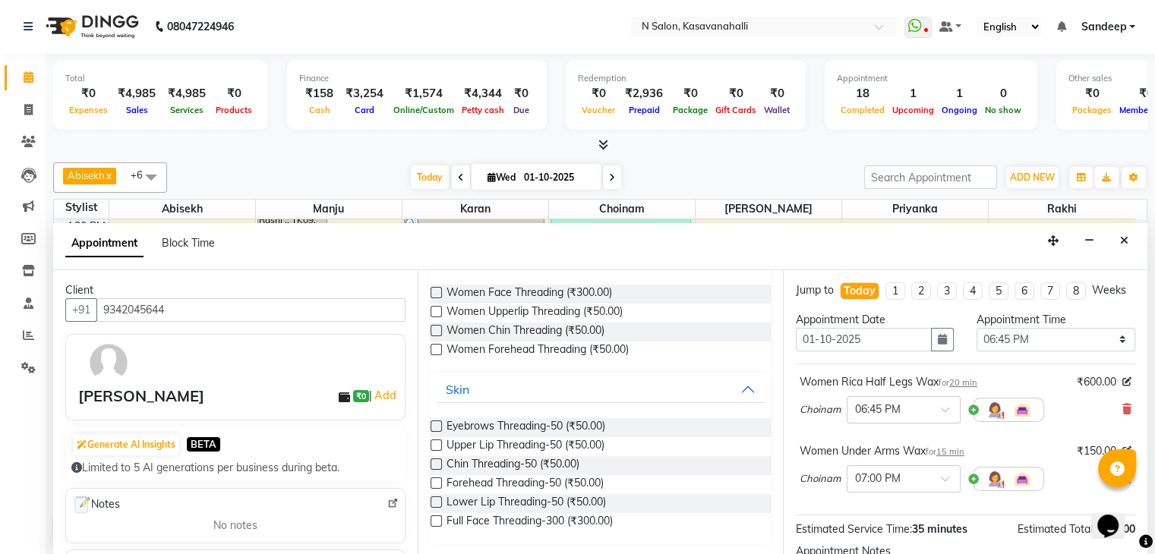
click at [433, 424] on label at bounding box center [435, 426] width 11 height 11
click at [433, 424] on input "checkbox" at bounding box center [435, 428] width 10 height 10
checkbox input "false"
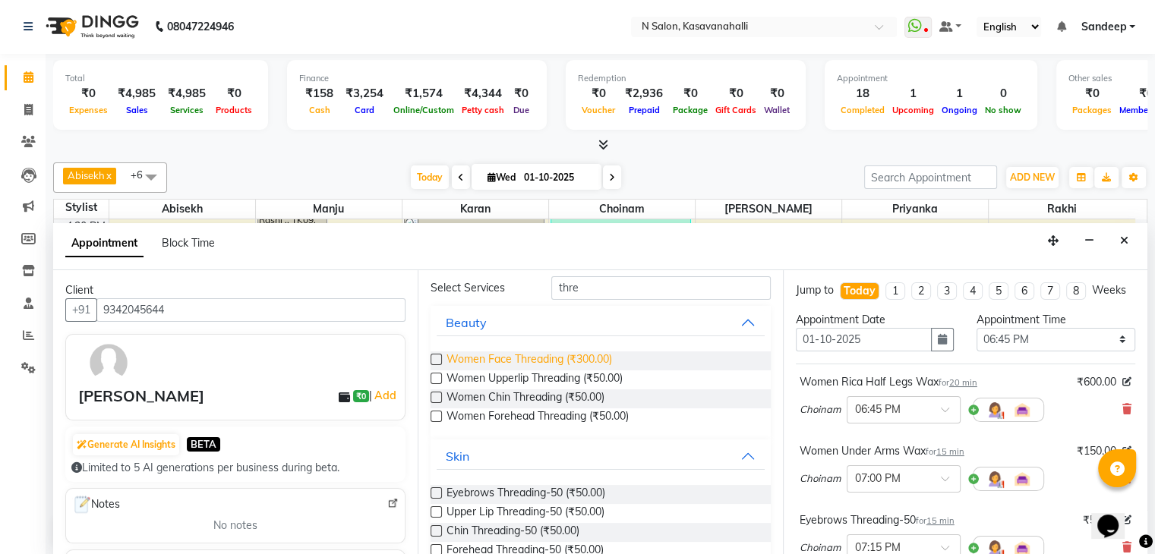
scroll to position [0, 0]
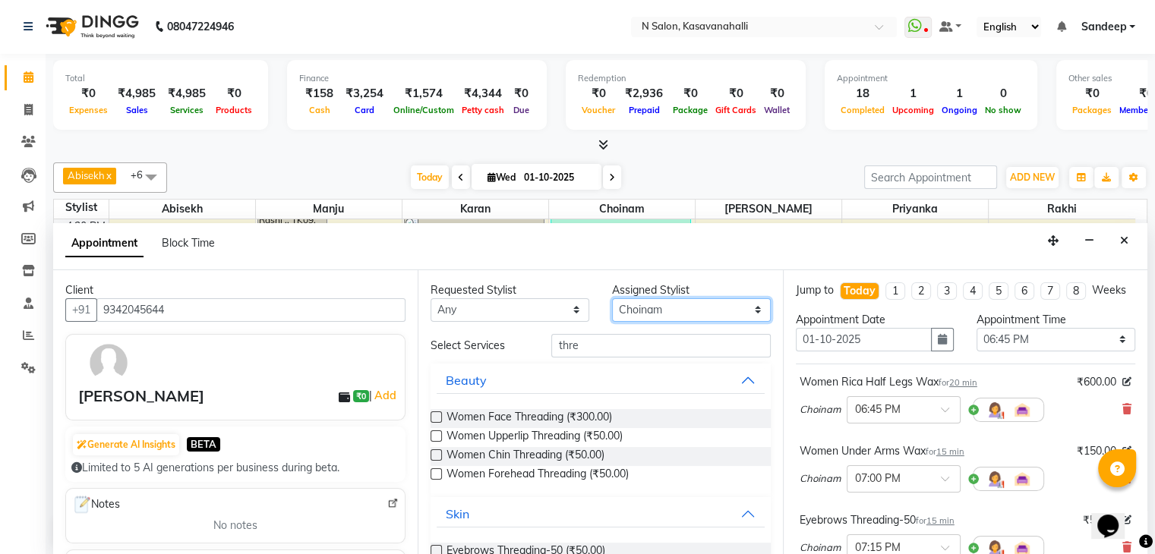
click at [674, 298] on select "Select Abisekh Amandeep kaur Choinam Karan Manju Priyanka RAJESHWARI Rakhi Tika" at bounding box center [691, 310] width 159 height 24
select select "86728"
click at [612, 298] on select "Select Abisekh Amandeep kaur Choinam Karan Manju Priyanka RAJESHWARI Rakhi Tika" at bounding box center [691, 310] width 159 height 24
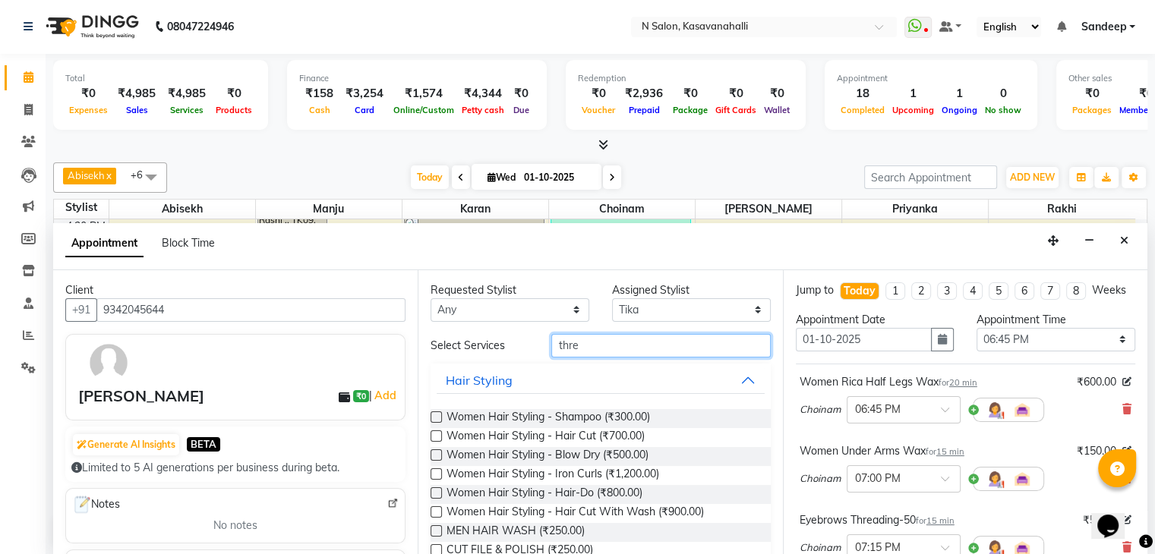
click at [683, 350] on input "thre" at bounding box center [660, 346] width 219 height 24
type input "t"
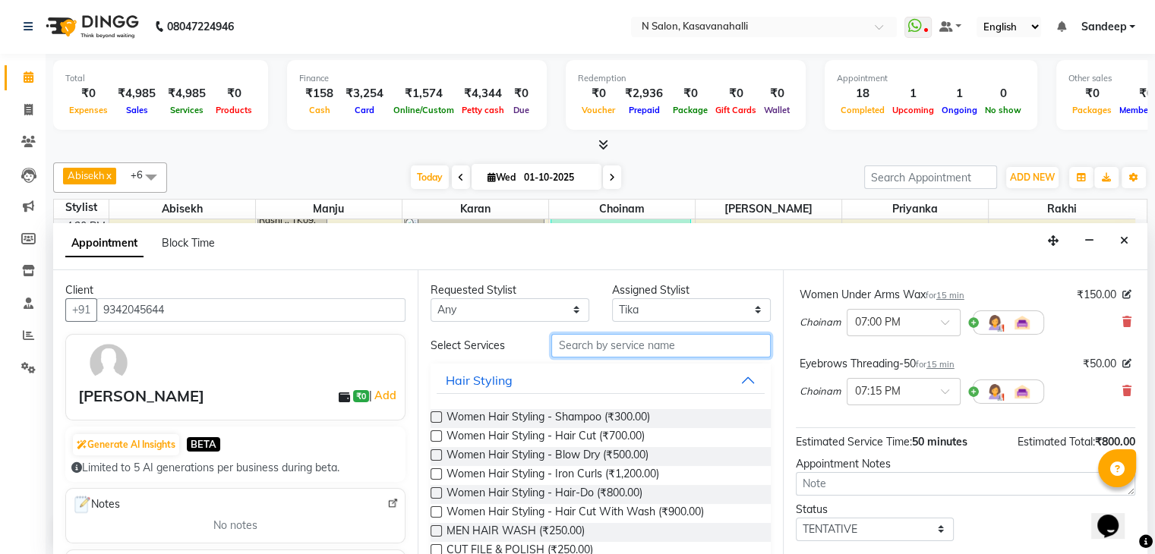
scroll to position [251, 0]
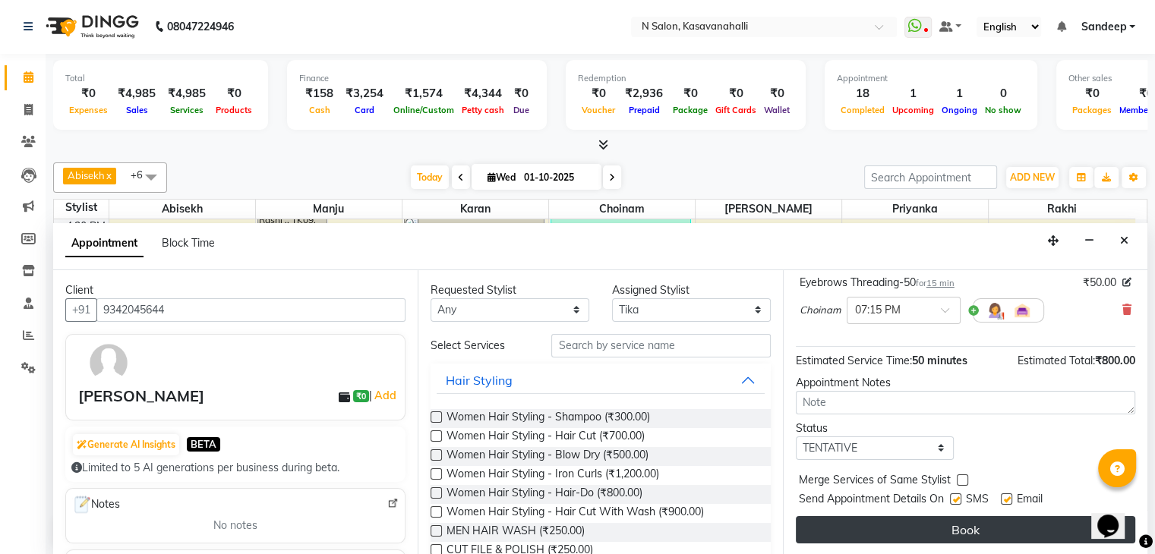
click at [910, 531] on button "Book" at bounding box center [965, 529] width 339 height 27
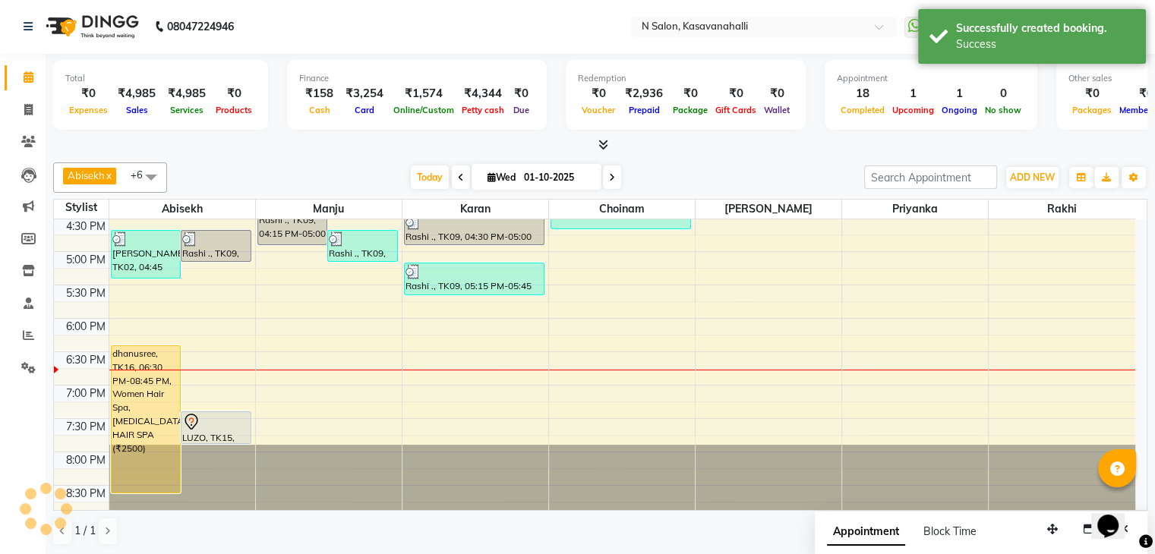
scroll to position [0, 0]
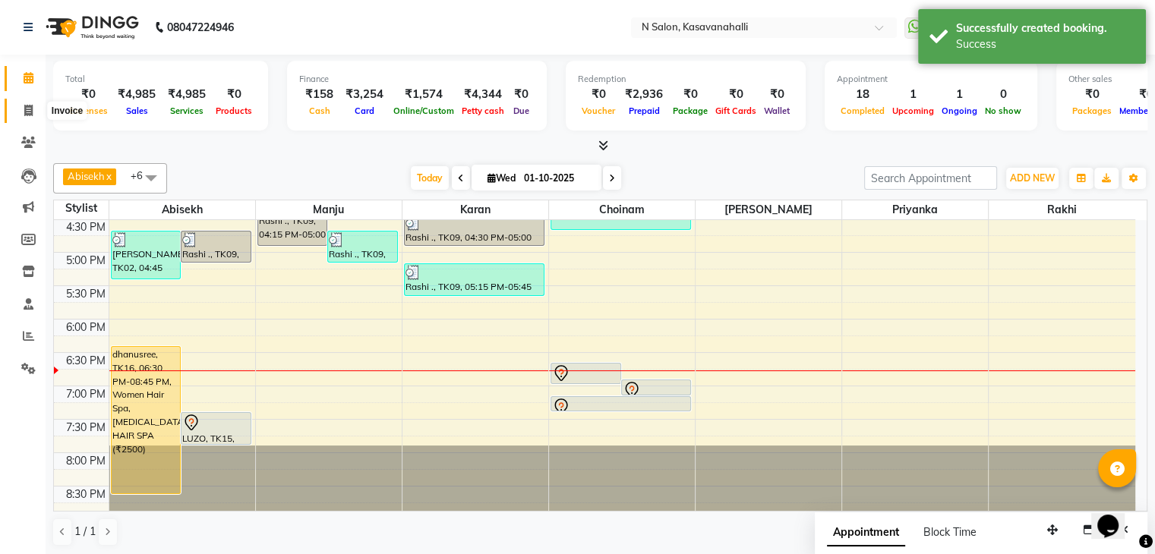
click at [22, 106] on span at bounding box center [28, 110] width 27 height 17
select select "service"
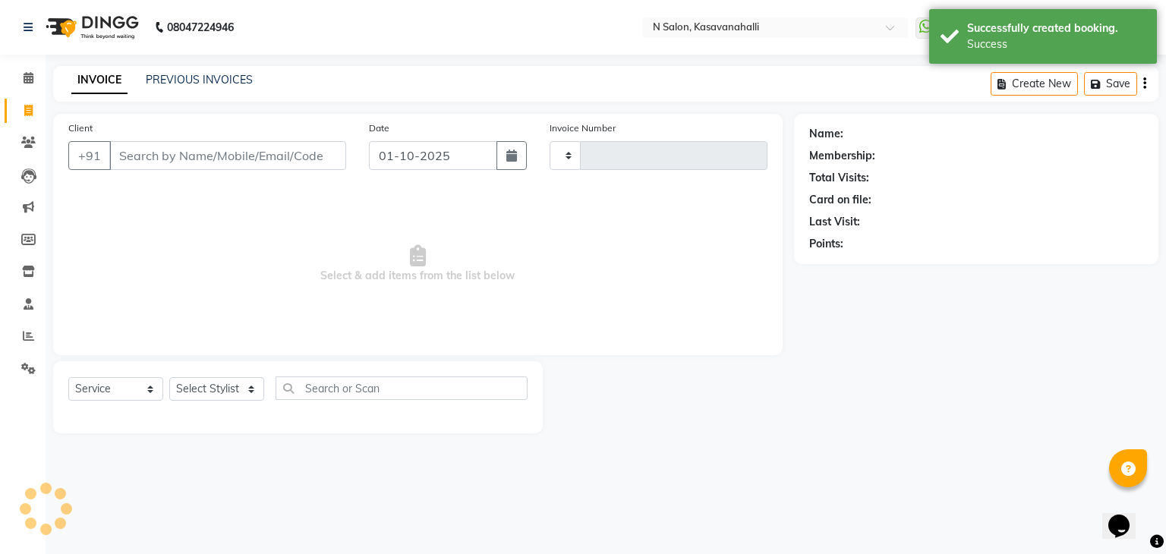
type input "2419"
select select "7111"
click at [13, 135] on link "Clients" at bounding box center [23, 143] width 36 height 25
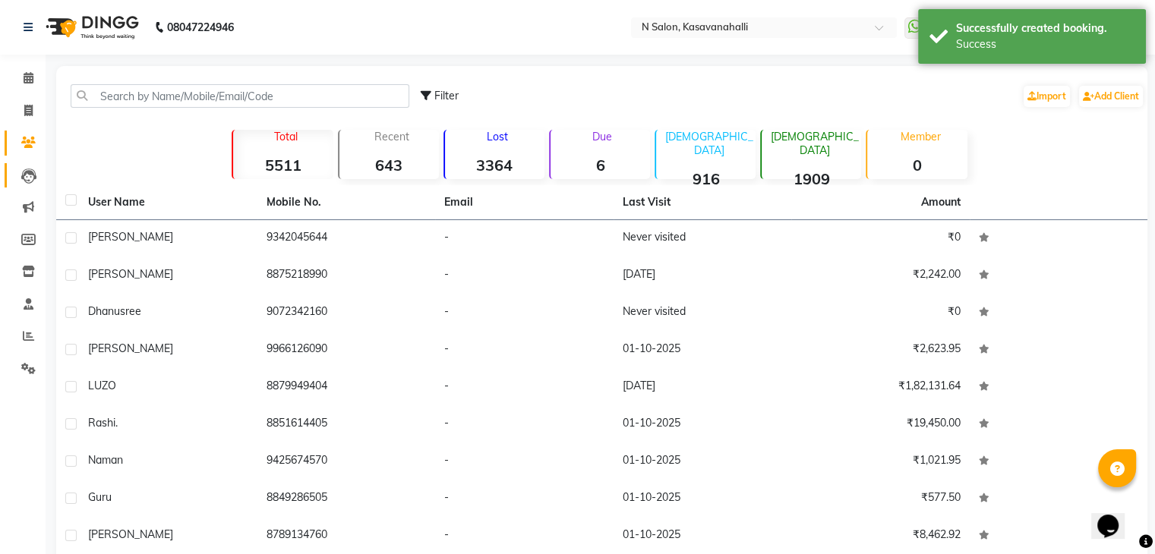
click at [9, 178] on link "Leads" at bounding box center [23, 175] width 36 height 25
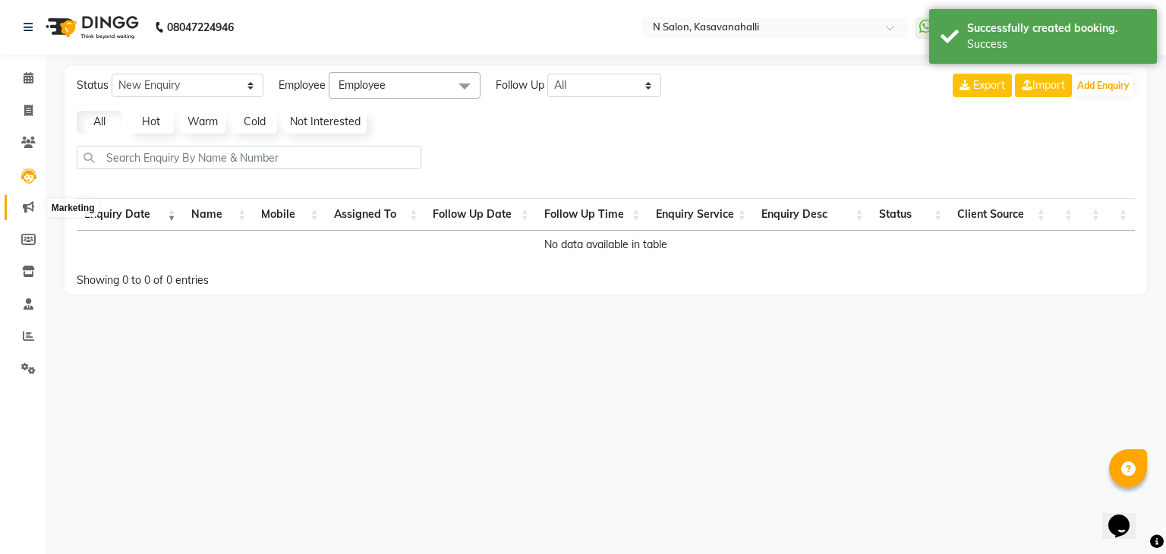
click at [17, 207] on span at bounding box center [28, 207] width 27 height 17
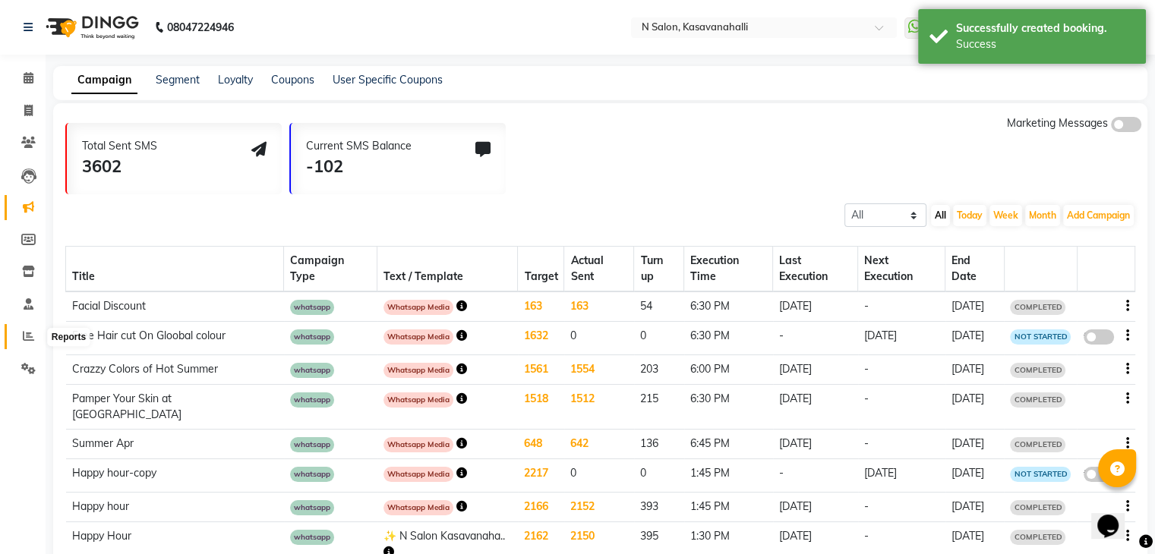
click at [17, 345] on span at bounding box center [28, 336] width 27 height 17
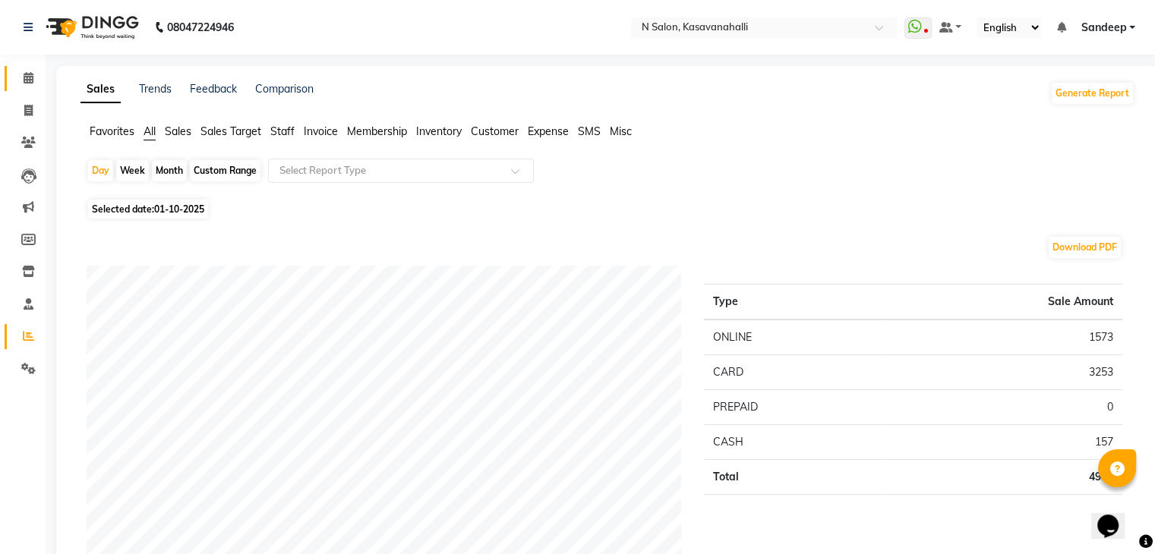
click at [21, 66] on link "Calendar" at bounding box center [23, 78] width 36 height 25
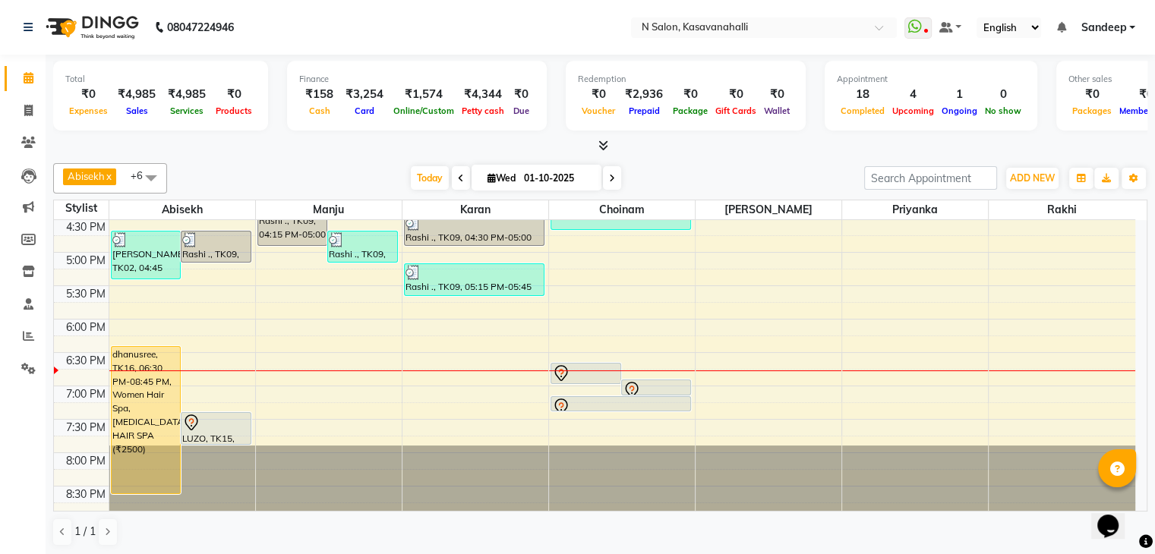
scroll to position [1, 0]
click at [24, 112] on icon at bounding box center [28, 109] width 8 height 11
select select "service"
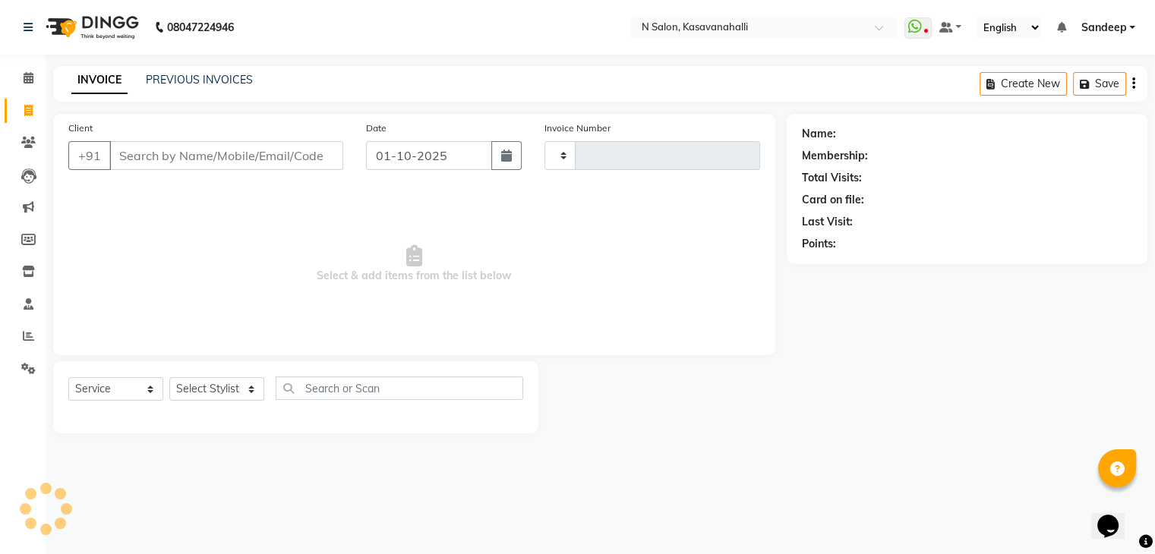
type input "2419"
select select "7111"
click at [243, 389] on select "Select Stylist Abisekh [PERSON_NAME] Choinam Karan Manju Owner [PERSON_NAME] [P…" at bounding box center [216, 389] width 95 height 24
select select "60146"
click at [169, 378] on select "Select Stylist Abisekh [PERSON_NAME] Choinam Karan Manju Owner [PERSON_NAME] [P…" at bounding box center [216, 389] width 95 height 24
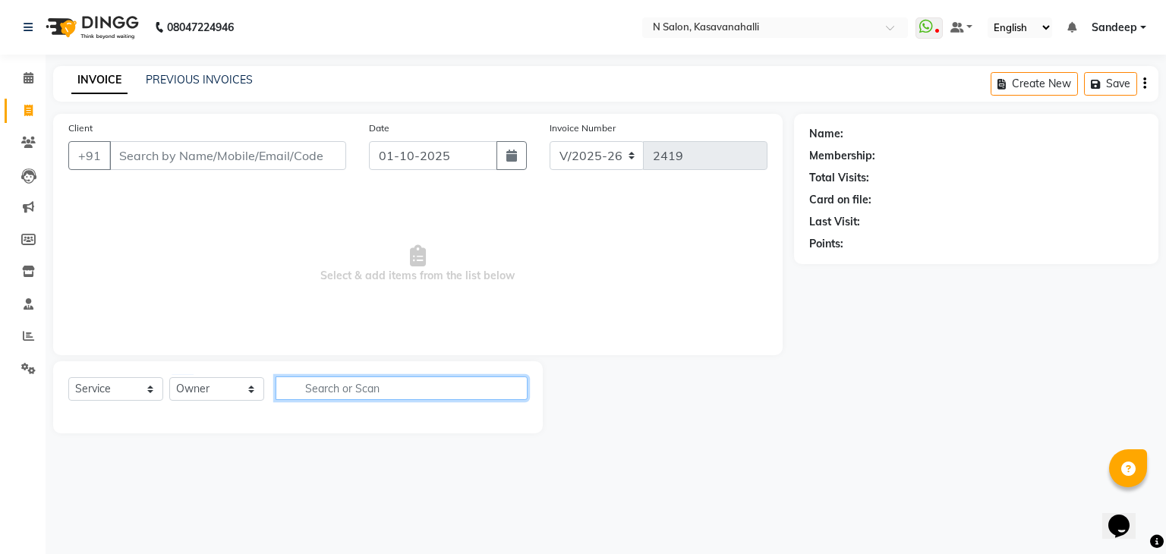
click at [319, 394] on input "text" at bounding box center [402, 389] width 252 height 24
type input "299"
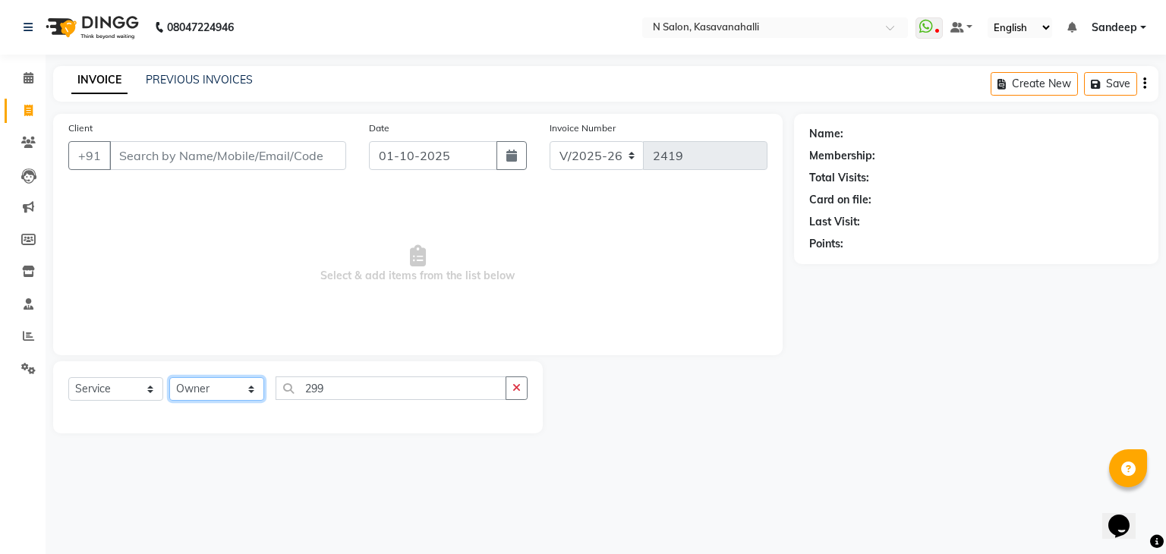
click at [216, 397] on select "Select Stylist Abisekh [PERSON_NAME] Choinam Karan Manju Owner [PERSON_NAME] [P…" at bounding box center [216, 389] width 95 height 24
select select "78172"
click at [169, 378] on select "Select Stylist Abisekh [PERSON_NAME] Choinam Karan Manju Owner [PERSON_NAME] [P…" at bounding box center [216, 389] width 95 height 24
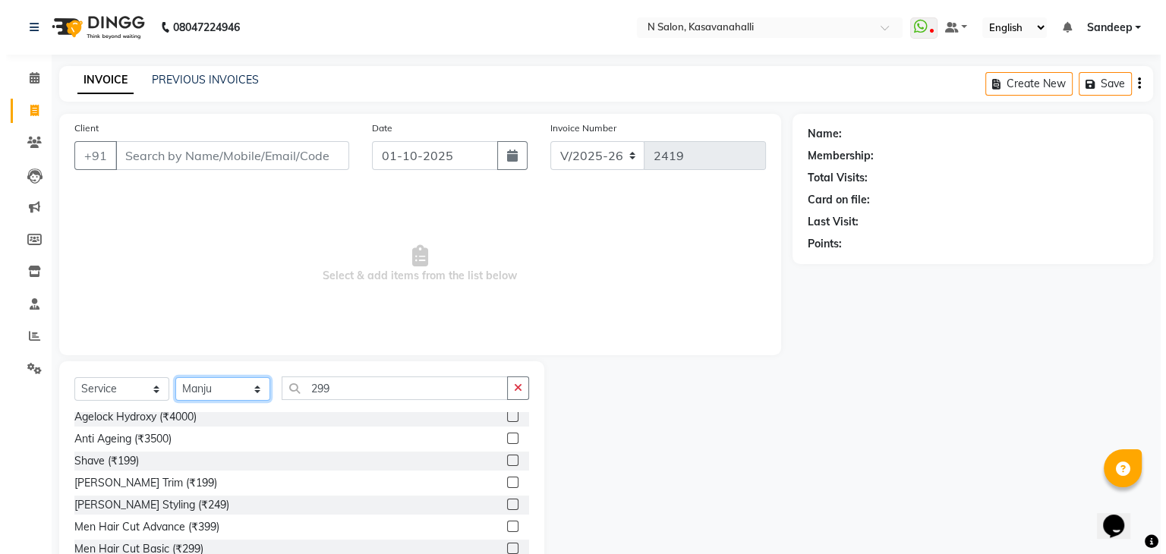
scroll to position [835, 0]
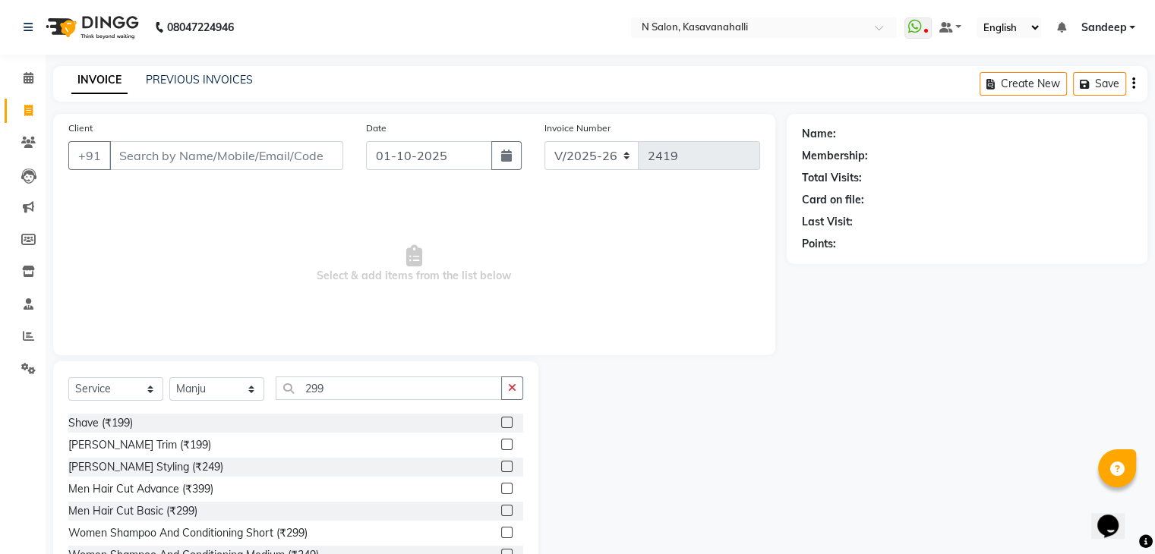
click at [501, 511] on label at bounding box center [506, 510] width 11 height 11
click at [501, 511] on input "checkbox" at bounding box center [506, 511] width 10 height 10
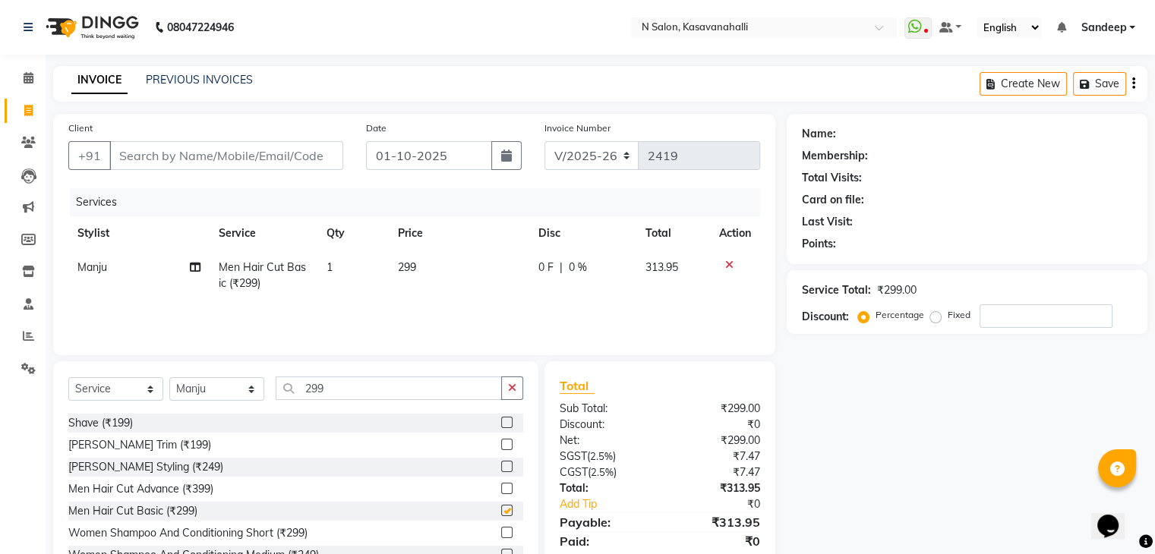
checkbox input "false"
click at [33, 90] on link "Calendar" at bounding box center [23, 78] width 36 height 25
click at [17, 142] on span at bounding box center [28, 142] width 27 height 17
click at [234, 162] on input "Client" at bounding box center [226, 155] width 234 height 29
type input "9"
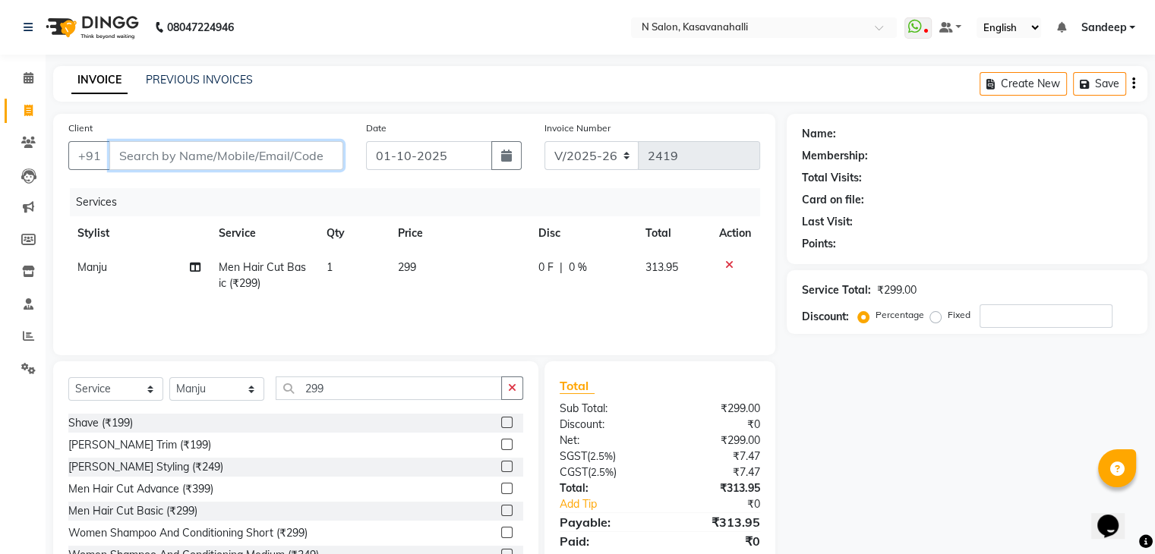
type input "0"
type input "9731502005"
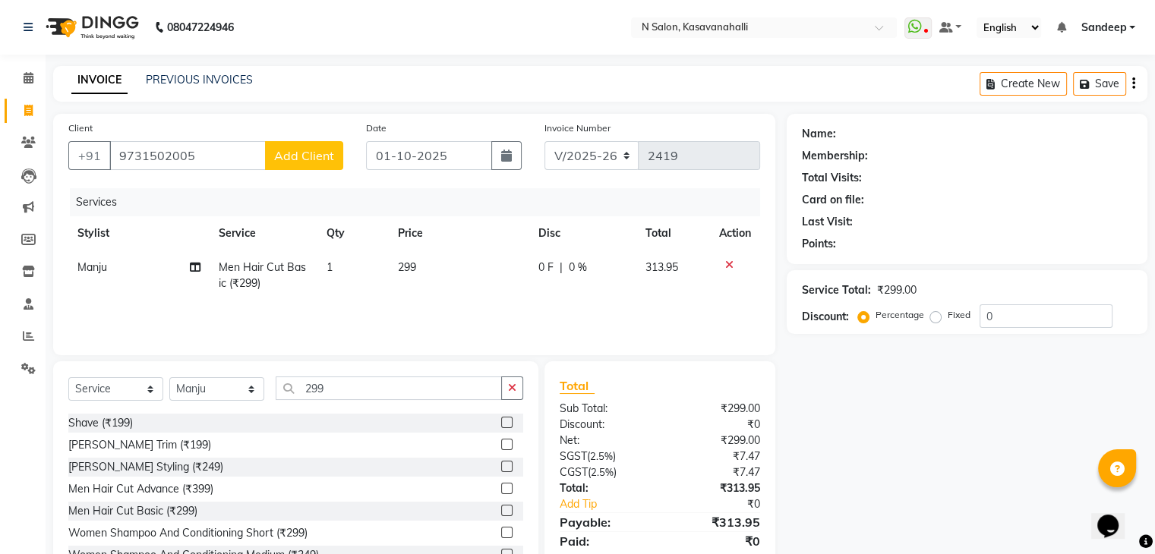
click at [307, 165] on button "Add Client" at bounding box center [304, 155] width 78 height 29
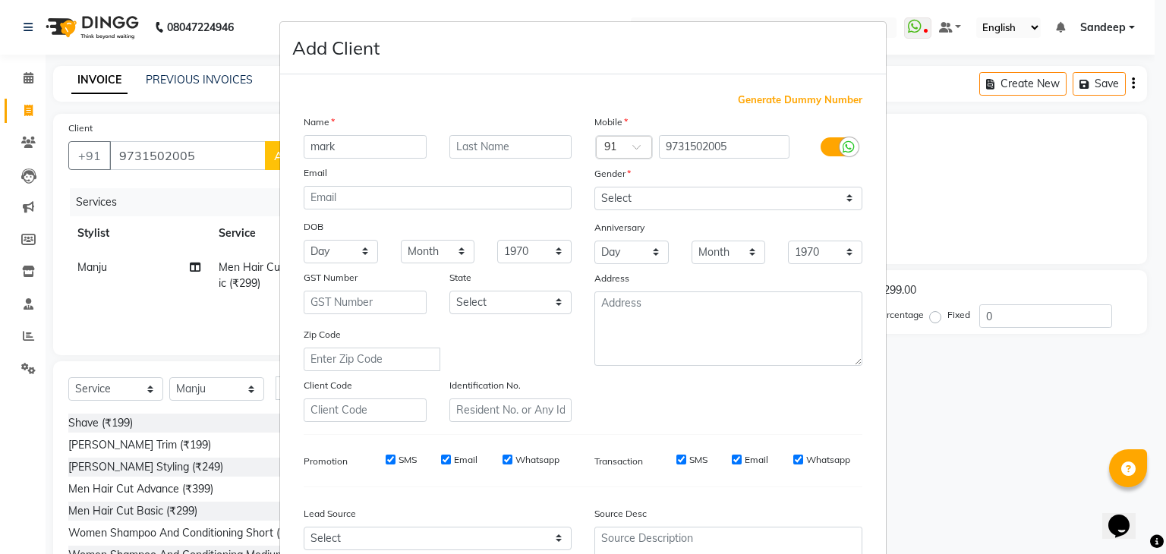
type input "mark"
drag, startPoint x: 620, startPoint y: 200, endPoint x: 622, endPoint y: 210, distance: 10.9
click at [620, 200] on select "Select [DEMOGRAPHIC_DATA] [DEMOGRAPHIC_DATA] Other Prefer Not To Say" at bounding box center [728, 199] width 268 height 24
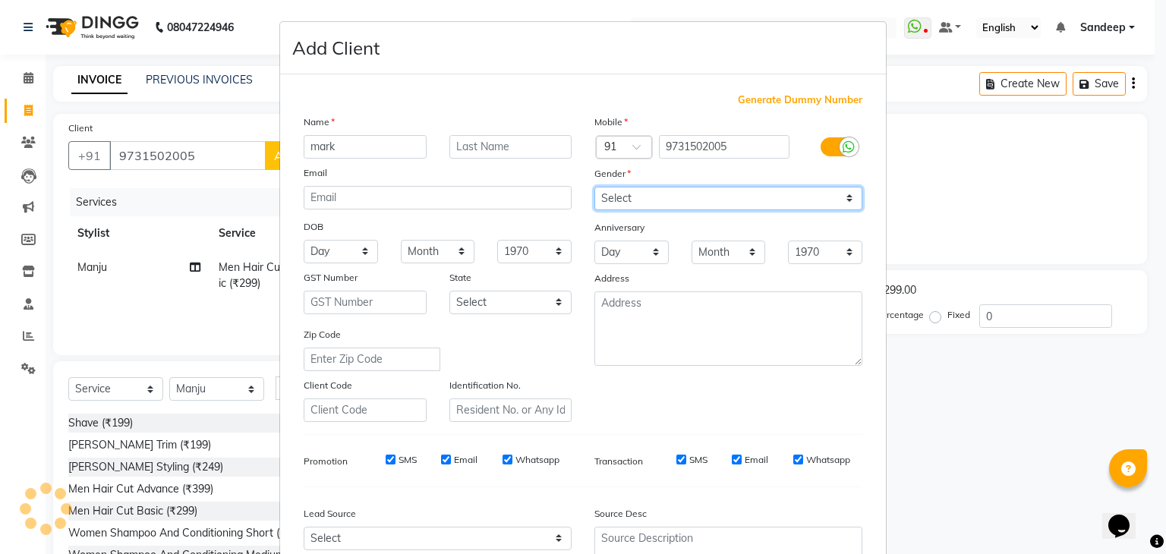
select select "[DEMOGRAPHIC_DATA]"
click at [594, 188] on select "Select [DEMOGRAPHIC_DATA] [DEMOGRAPHIC_DATA] Other Prefer Not To Say" at bounding box center [728, 199] width 268 height 24
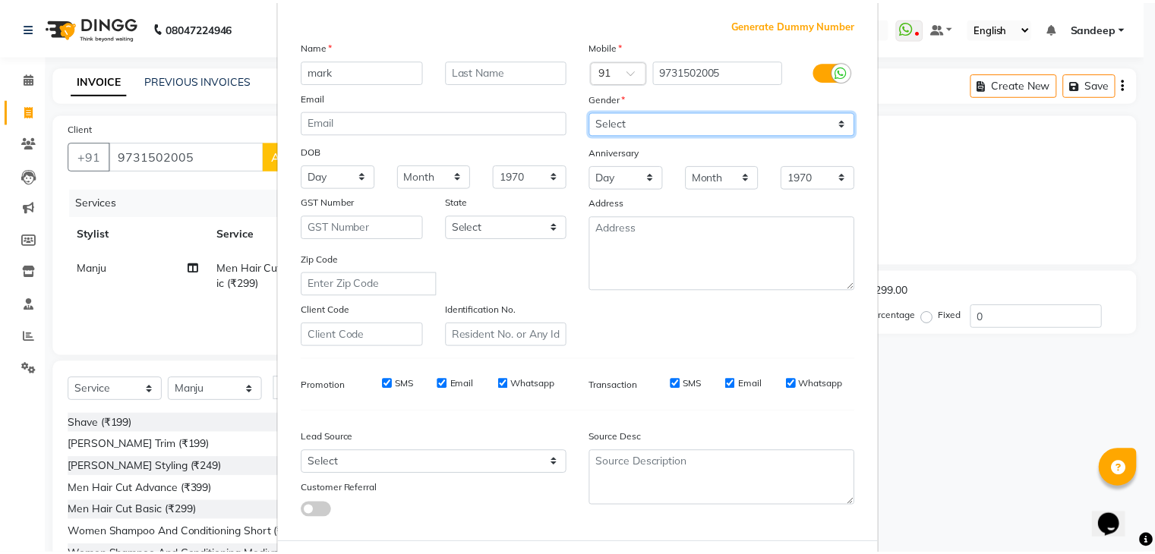
scroll to position [154, 0]
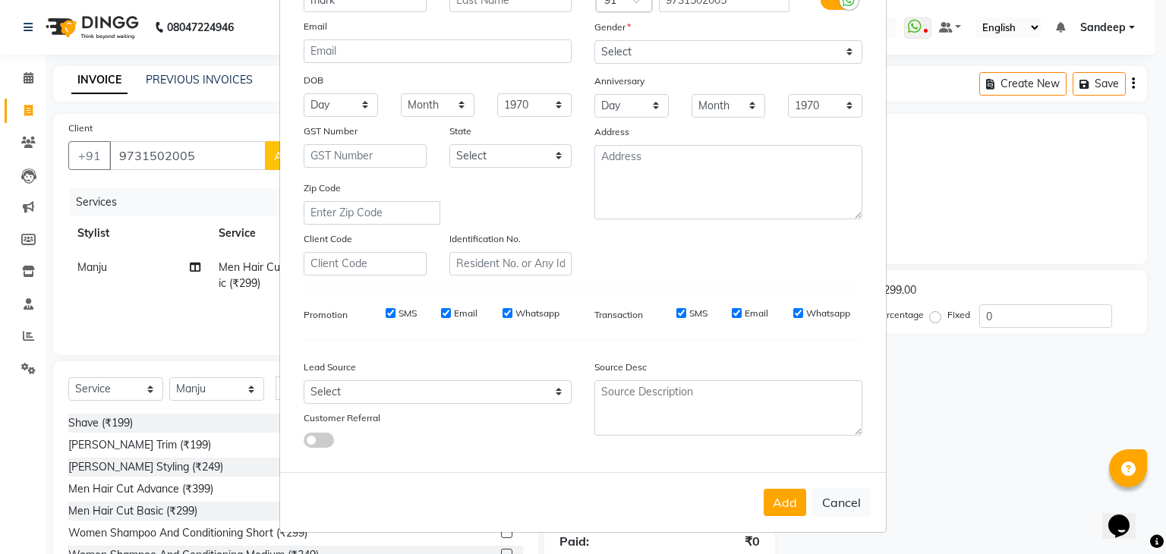
drag, startPoint x: 771, startPoint y: 501, endPoint x: 832, endPoint y: 442, distance: 84.8
click at [774, 502] on button "Add" at bounding box center [785, 502] width 43 height 27
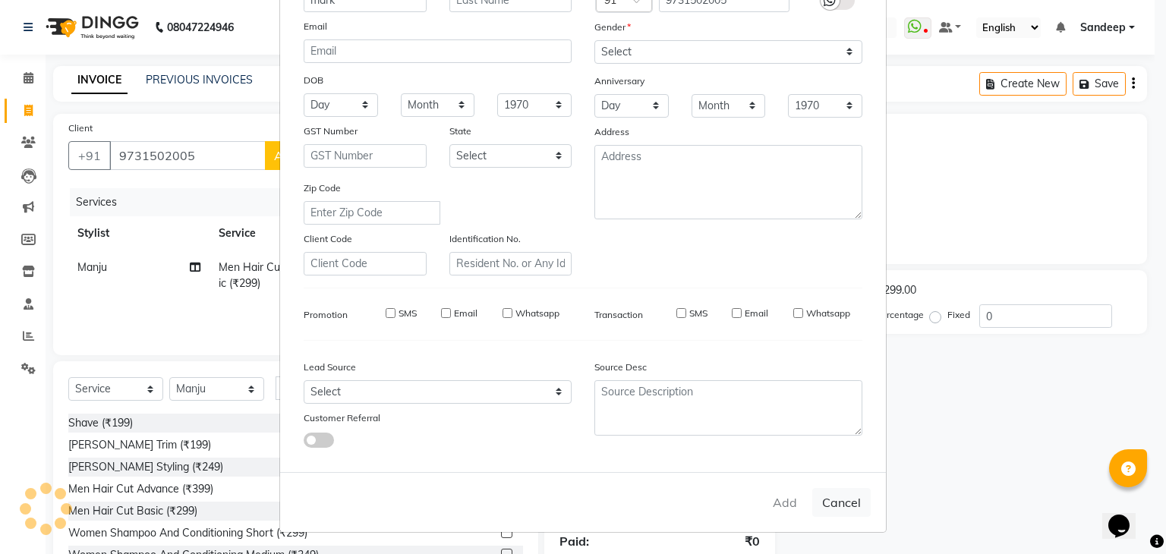
select select
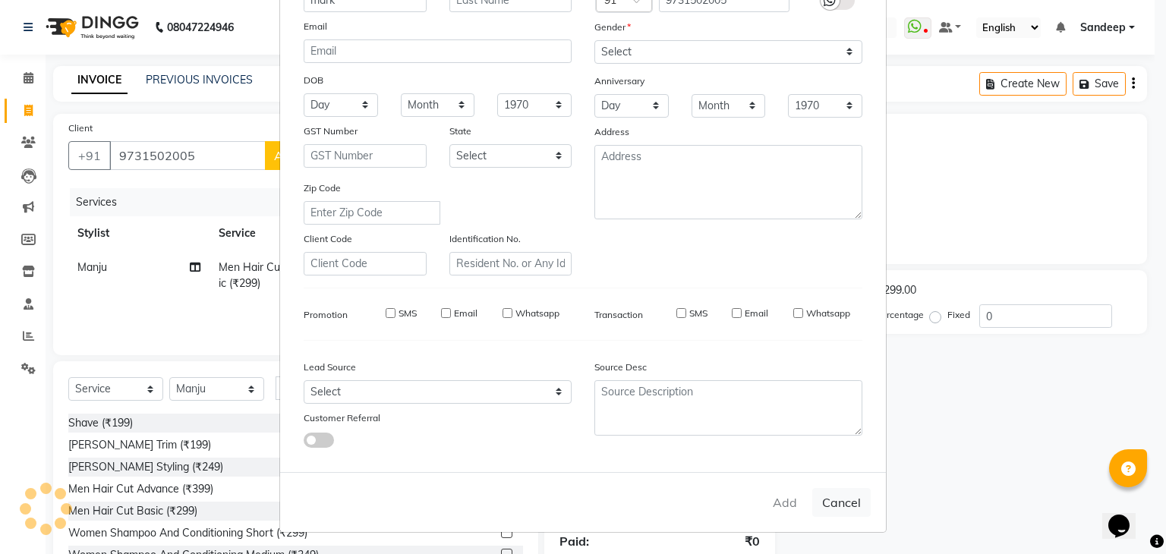
select select
checkbox input "false"
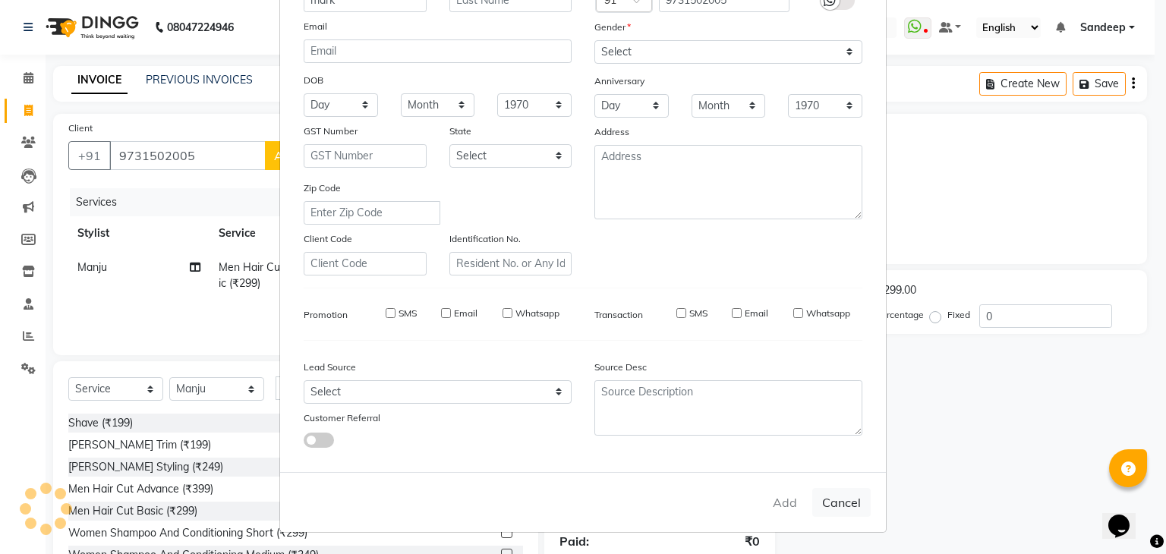
checkbox input "false"
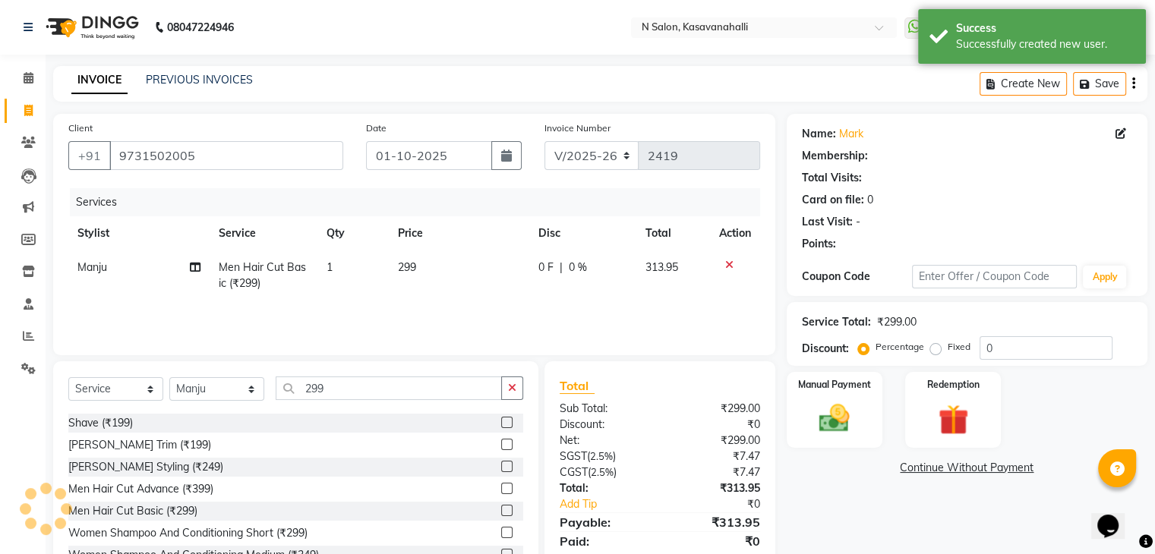
select select "1: Object"
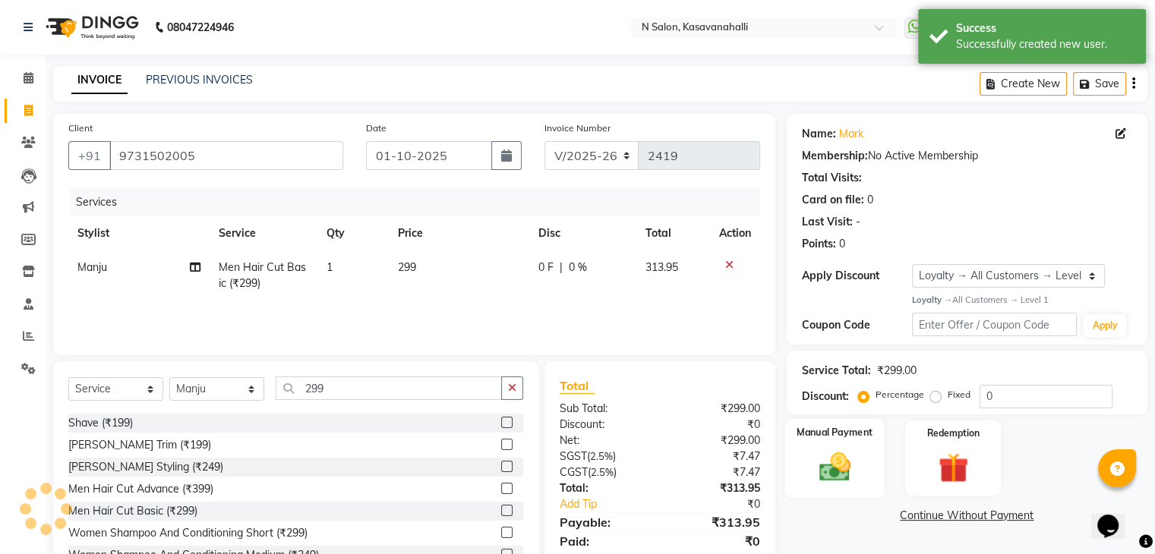
click at [856, 449] on img at bounding box center [834, 467] width 51 height 36
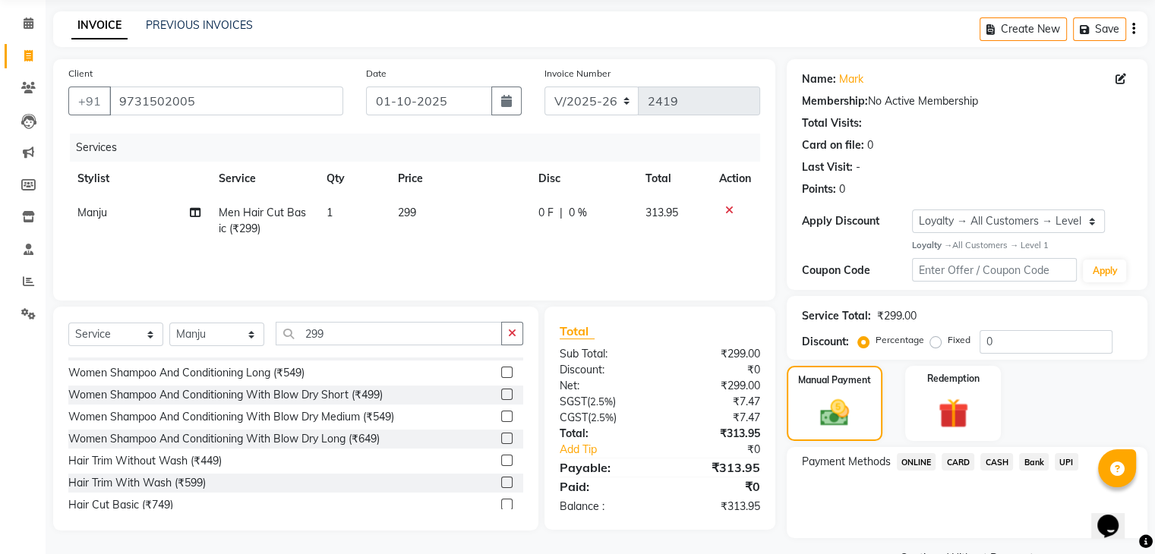
scroll to position [987, 0]
click at [902, 465] on span "ONLINE" at bounding box center [916, 461] width 39 height 17
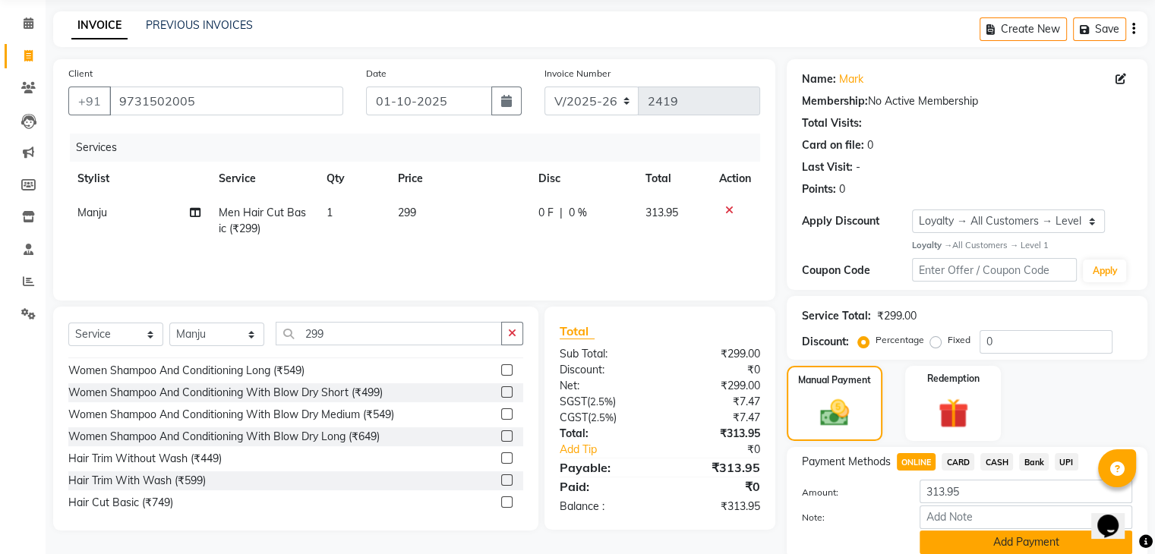
scroll to position [116, 0]
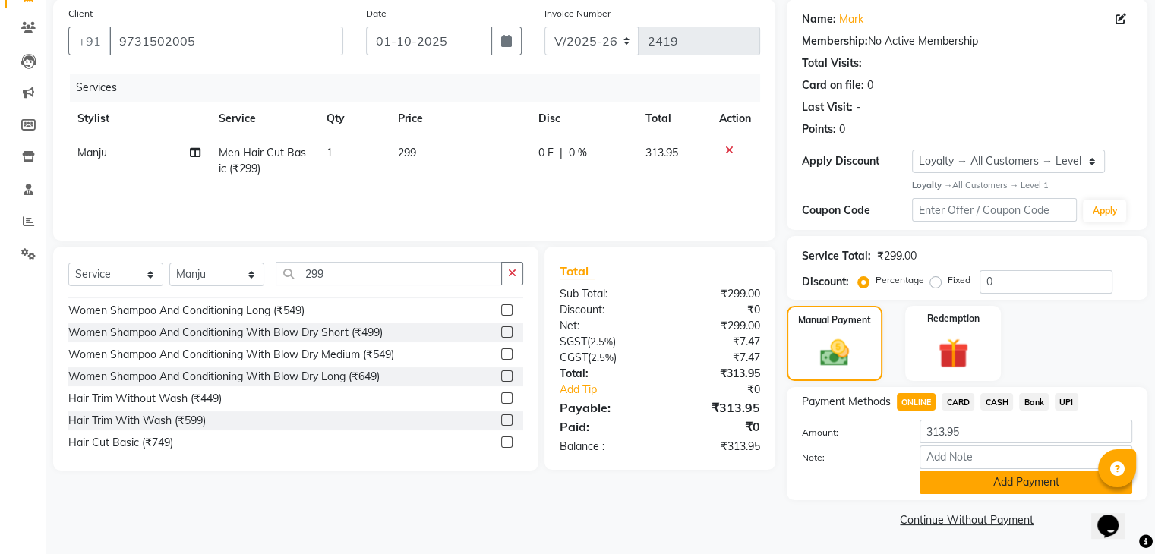
click at [984, 487] on button "Add Payment" at bounding box center [1025, 483] width 213 height 24
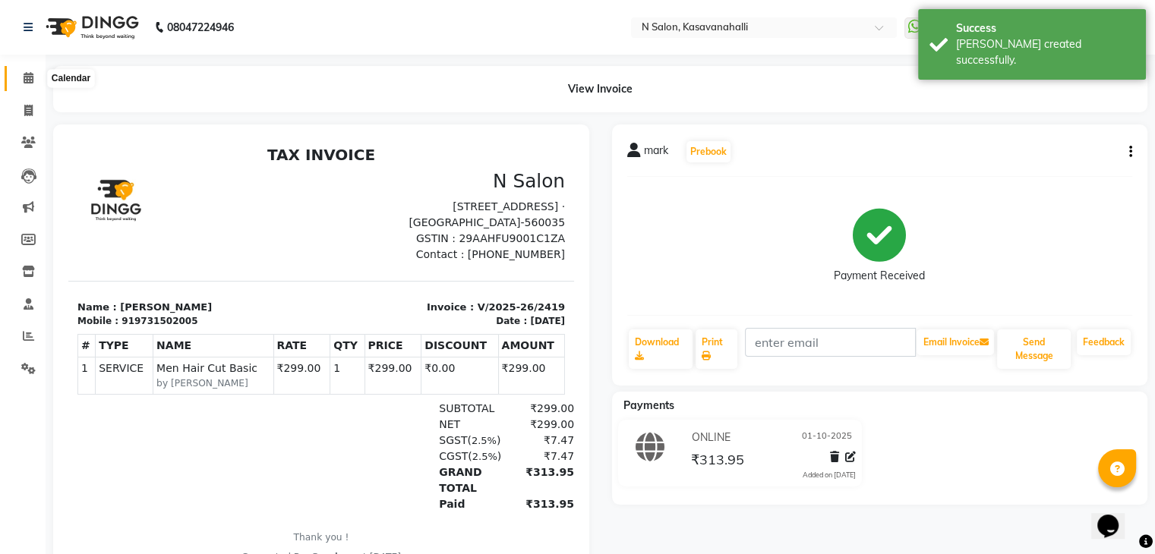
click at [30, 80] on icon at bounding box center [29, 77] width 10 height 11
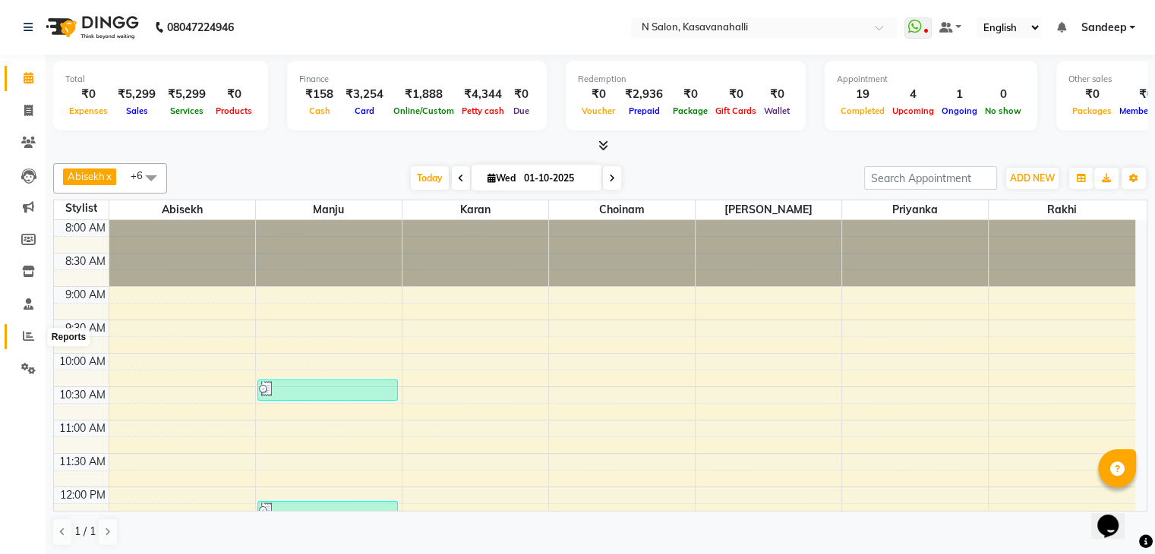
click at [30, 341] on icon at bounding box center [28, 335] width 11 height 11
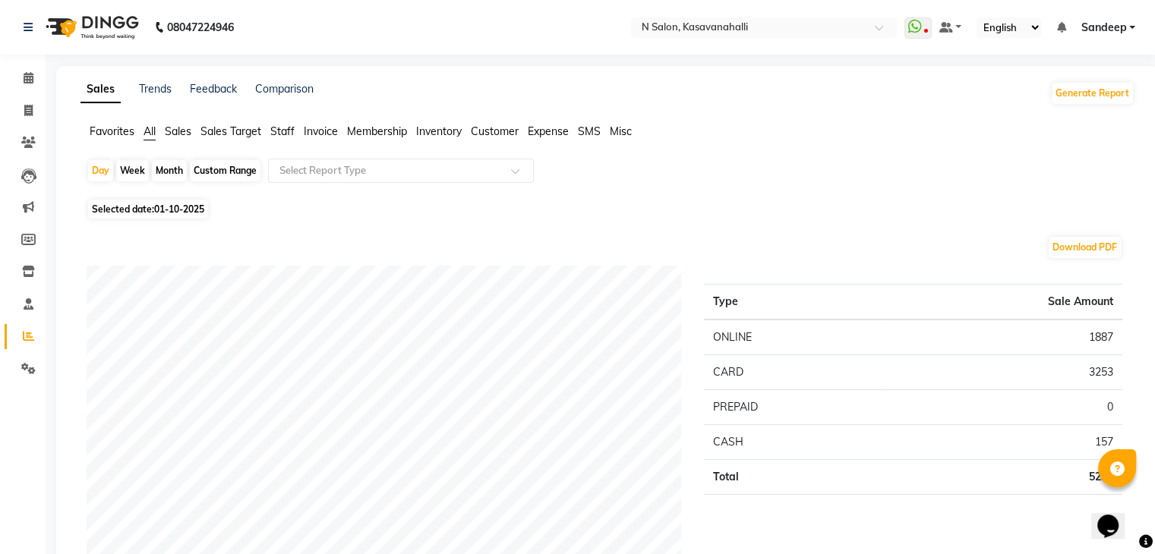
click at [276, 137] on span "Staff" at bounding box center [282, 132] width 24 height 14
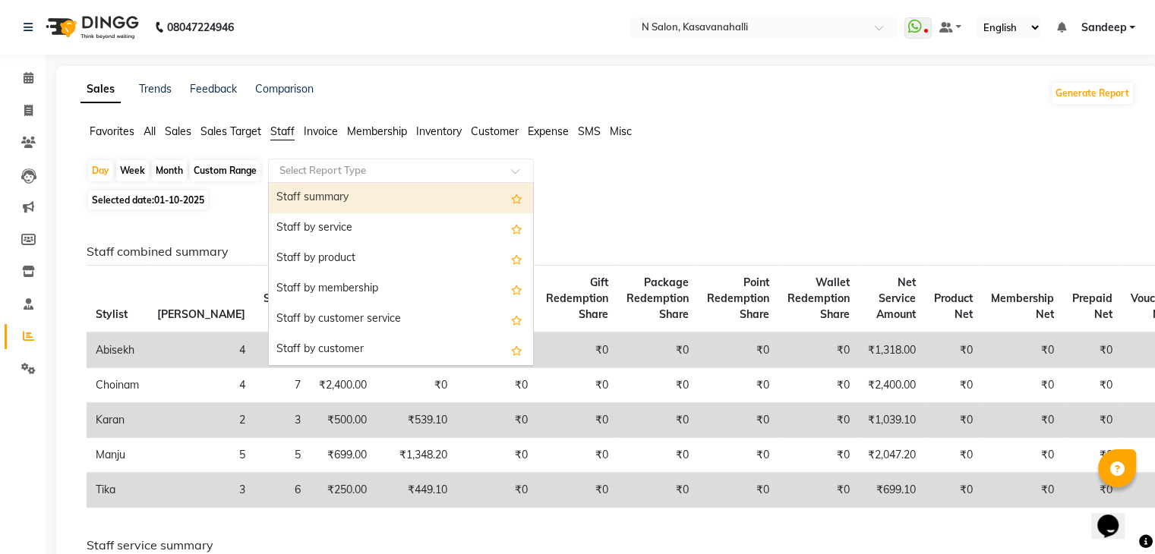
click at [313, 168] on input "text" at bounding box center [385, 170] width 219 height 15
click at [319, 201] on div "Staff summary" at bounding box center [401, 198] width 264 height 30
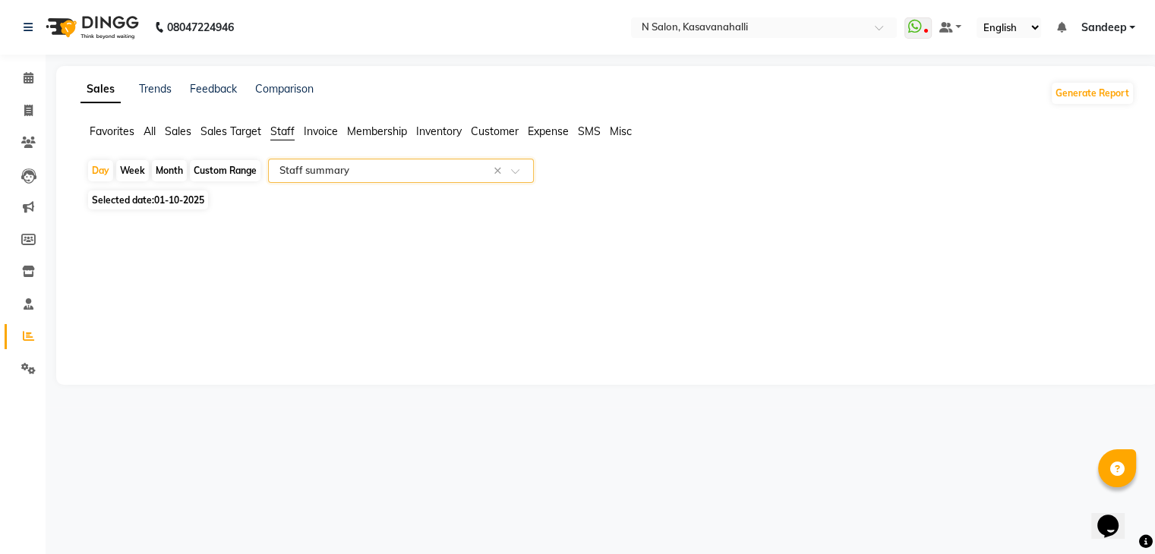
select select "full_report"
select select "csv"
click at [177, 200] on span "01-10-2025" at bounding box center [179, 199] width 50 height 11
select select "10"
select select "2025"
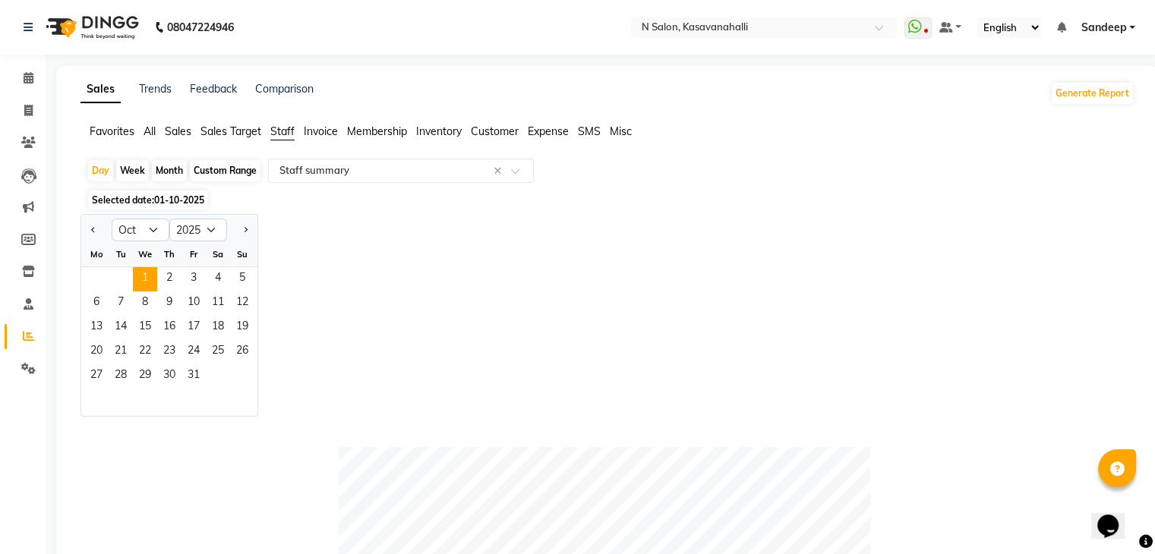
click at [331, 287] on div "Jan Feb Mar Apr May Jun Jul Aug Sep Oct Nov Dec 2015 2016 2017 2018 2019 2020 2…" at bounding box center [607, 315] width 1054 height 203
click at [28, 77] on icon at bounding box center [29, 77] width 10 height 11
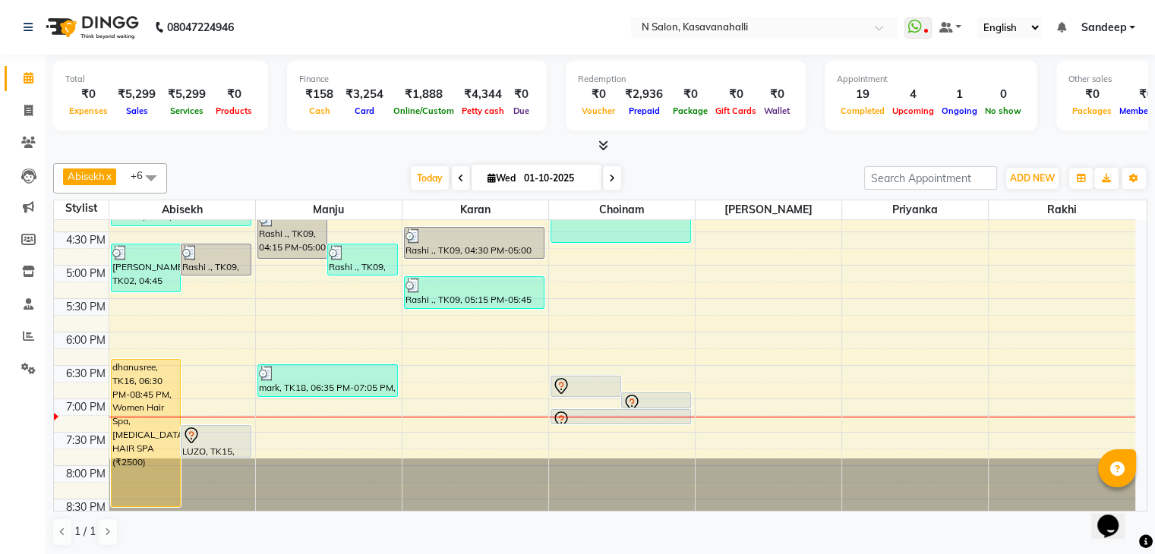
scroll to position [569, 0]
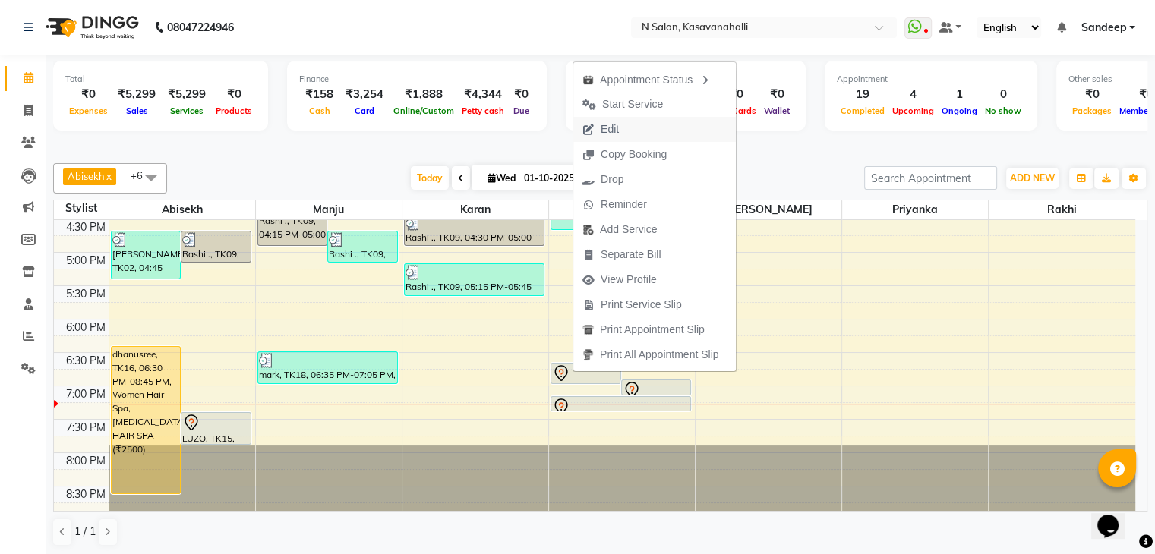
click at [655, 121] on button "Edit" at bounding box center [654, 129] width 162 height 25
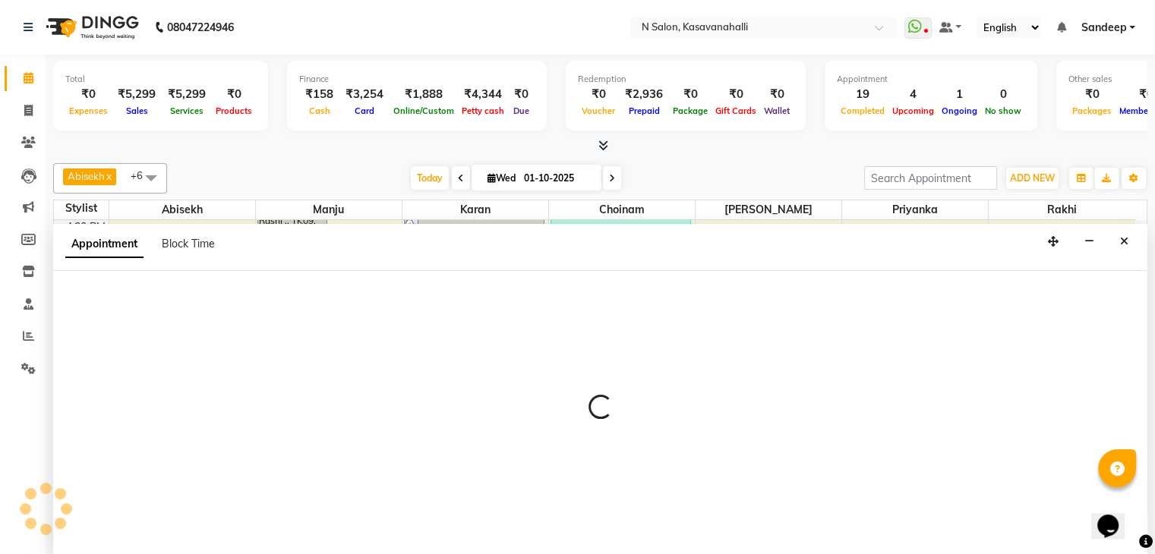
scroll to position [1, 0]
select select "tentative"
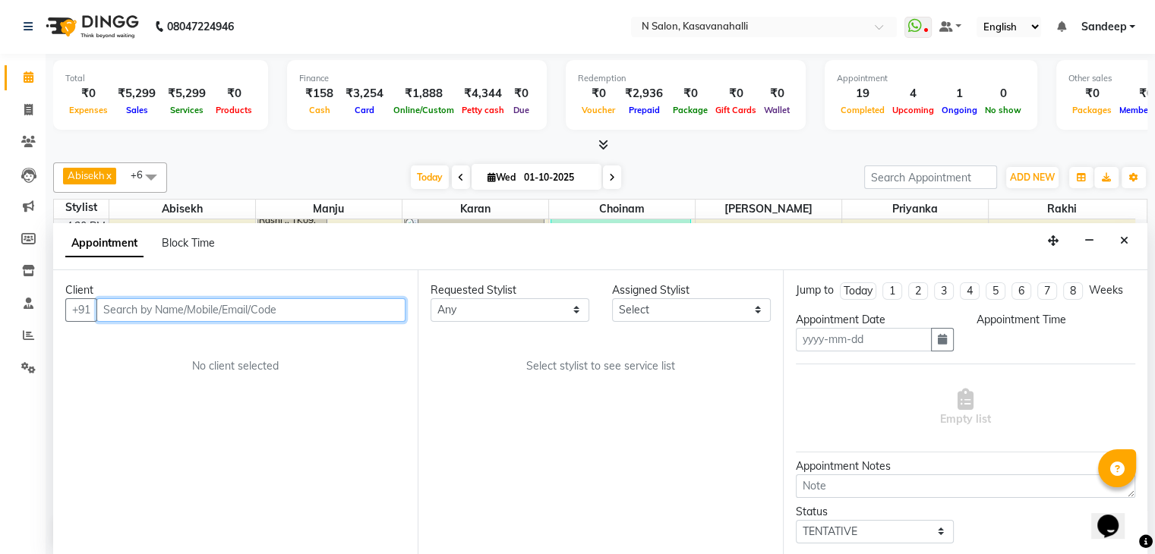
type input "01-10-2025"
select select "1125"
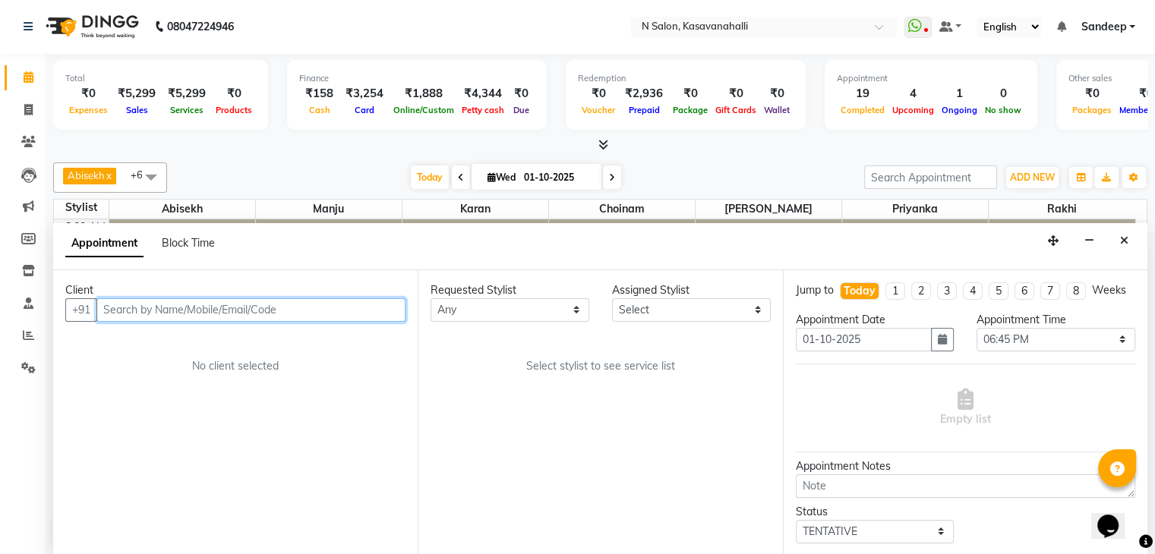
select select "88552"
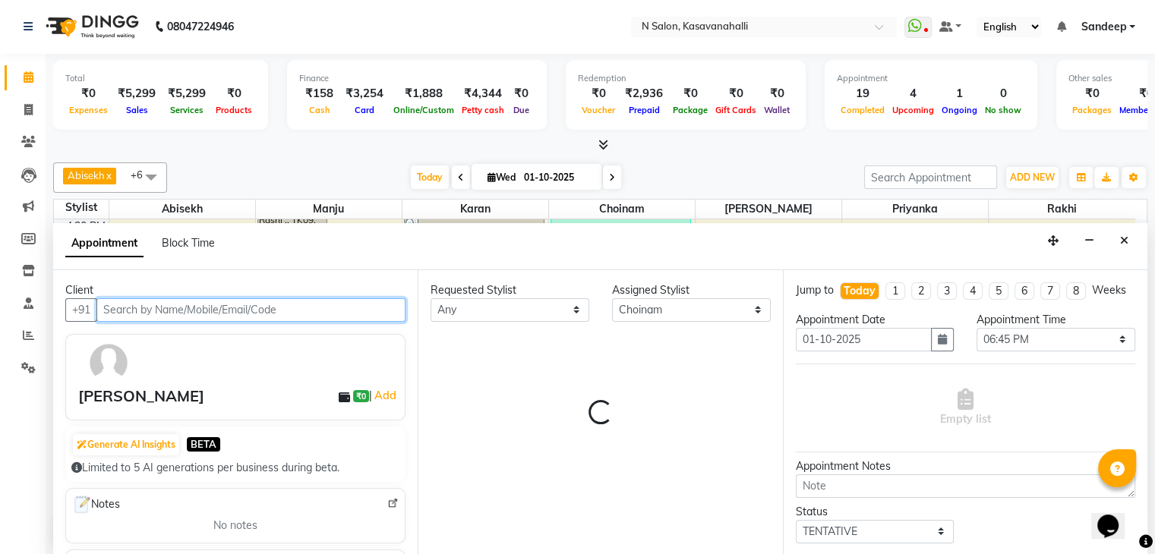
select select "3571"
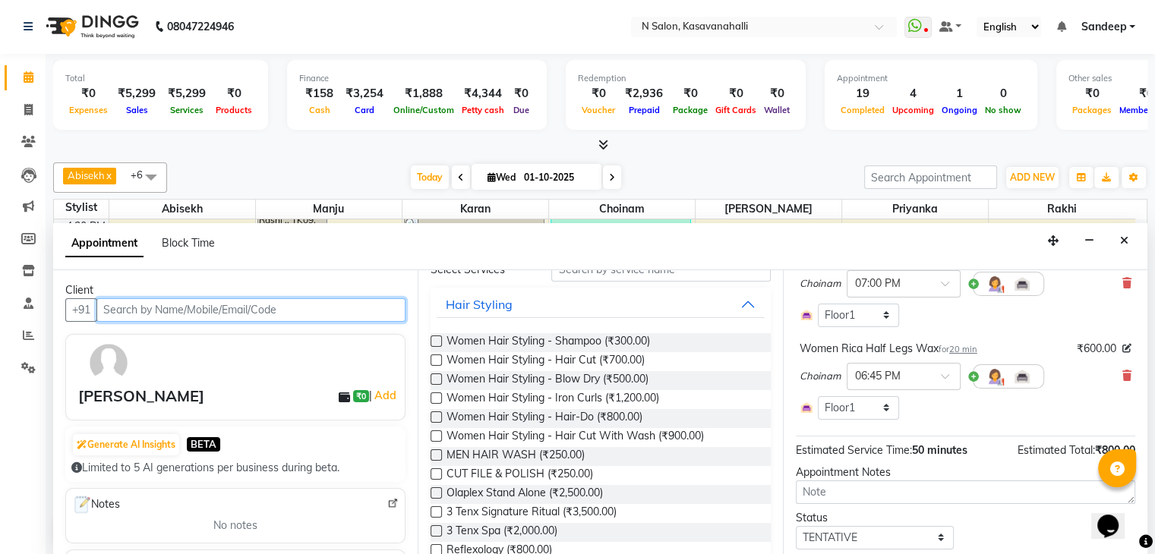
scroll to position [228, 0]
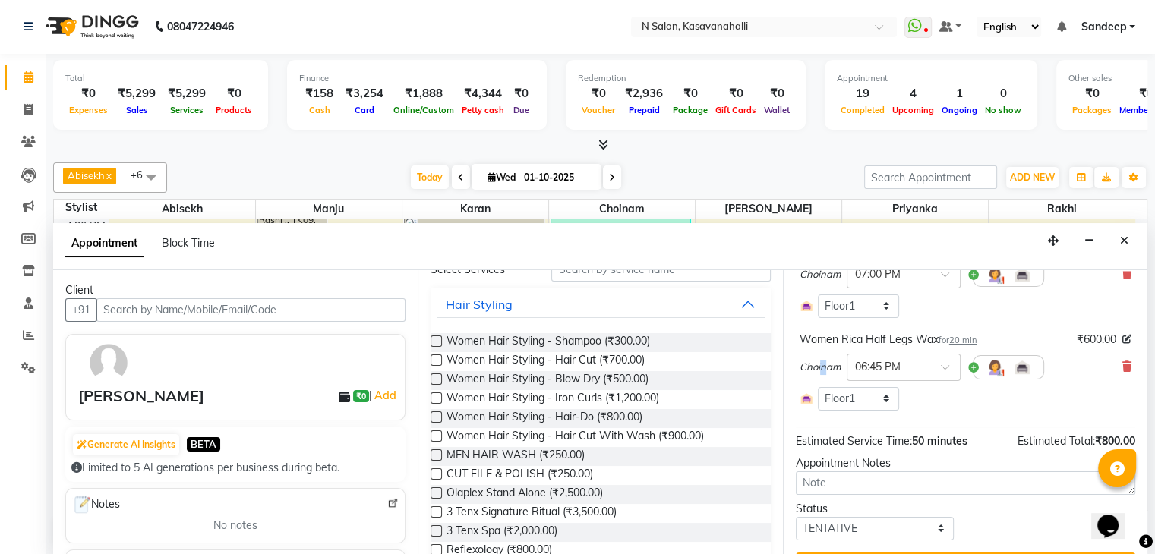
click at [823, 373] on span "Choinam" at bounding box center [819, 367] width 41 height 15
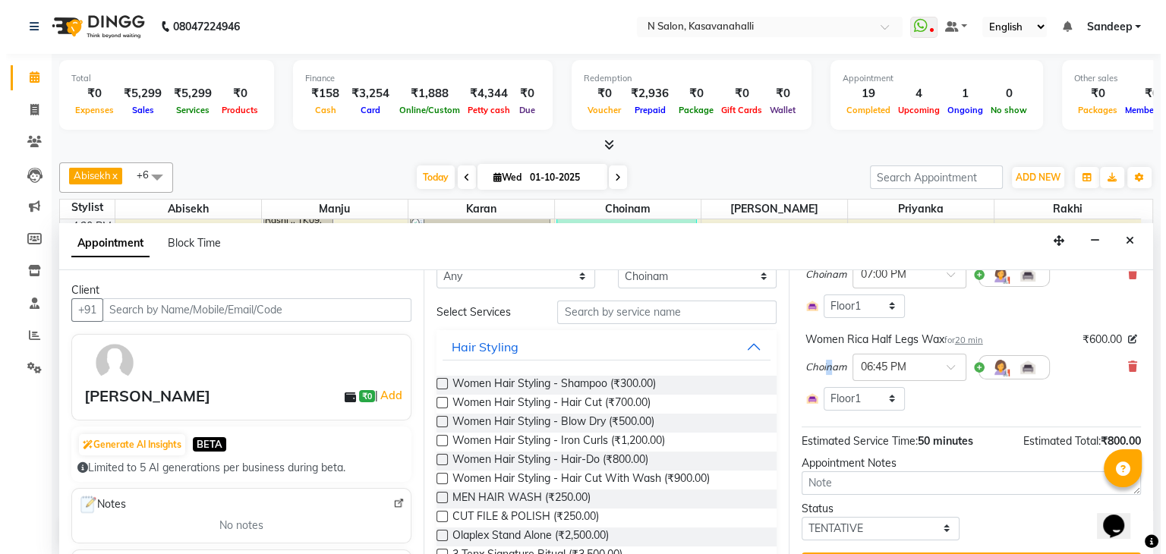
scroll to position [0, 0]
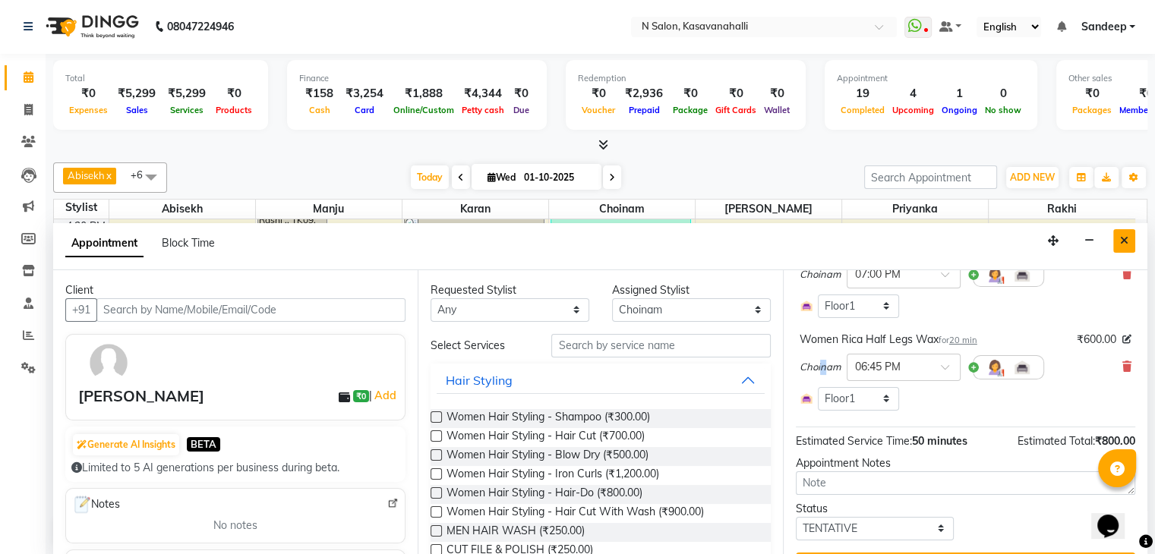
click at [1119, 241] on button "Close" at bounding box center [1124, 241] width 22 height 24
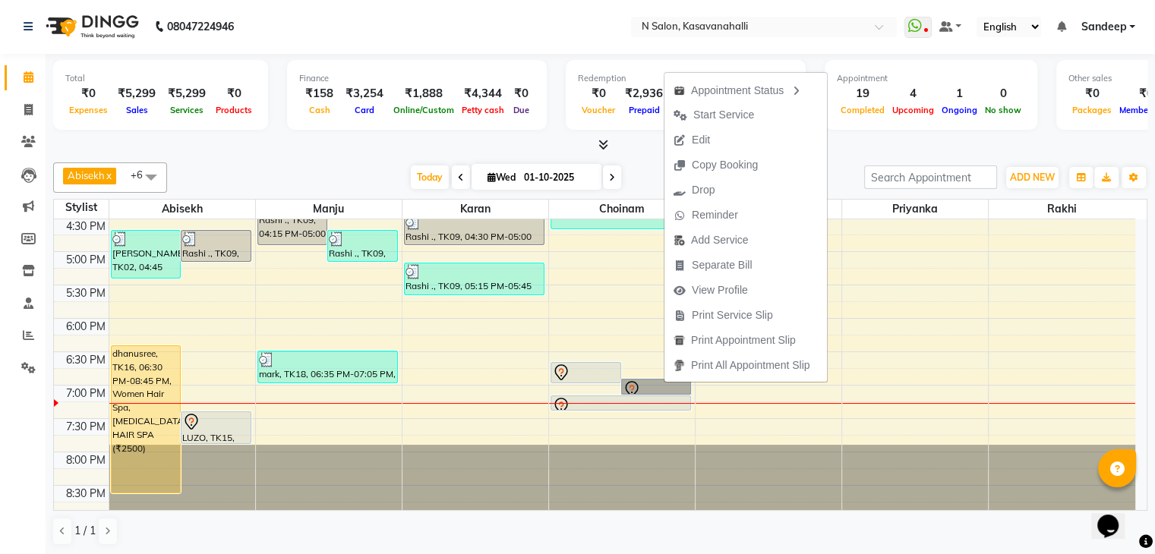
click at [1020, 394] on div "8:00 AM 8:30 AM 9:00 AM 9:30 AM 10:00 AM 10:30 AM 11:00 AM 11:30 AM 12:00 PM 12…" at bounding box center [594, 85] width 1081 height 868
select select "92292"
select select "tentative"
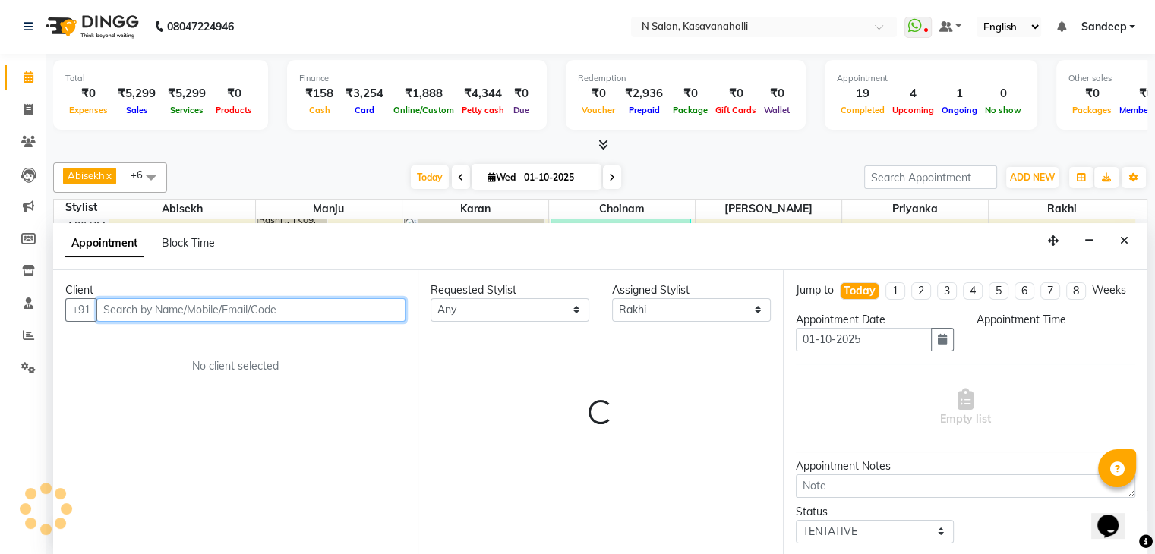
select select "1155"
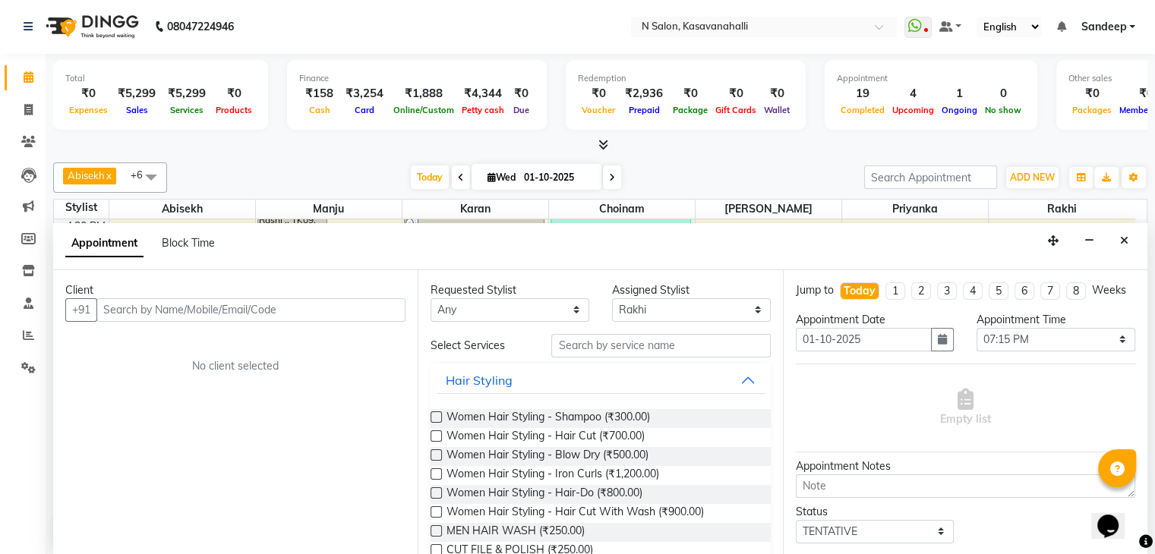
drag, startPoint x: 1124, startPoint y: 241, endPoint x: 941, endPoint y: 326, distance: 200.8
click at [1121, 248] on button "Close" at bounding box center [1124, 241] width 22 height 24
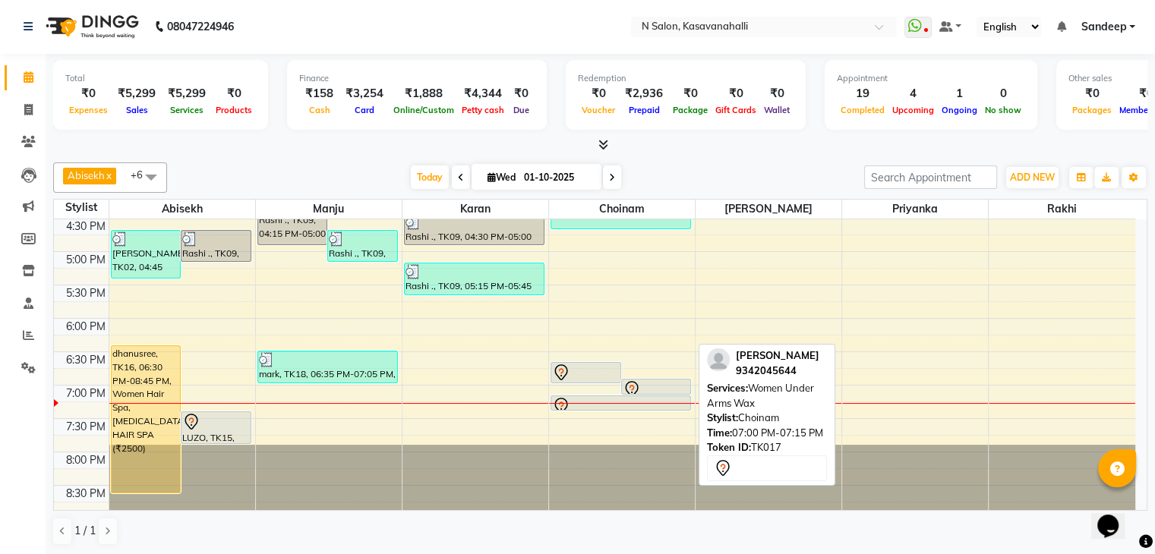
click at [681, 391] on div at bounding box center [656, 394] width 69 height 6
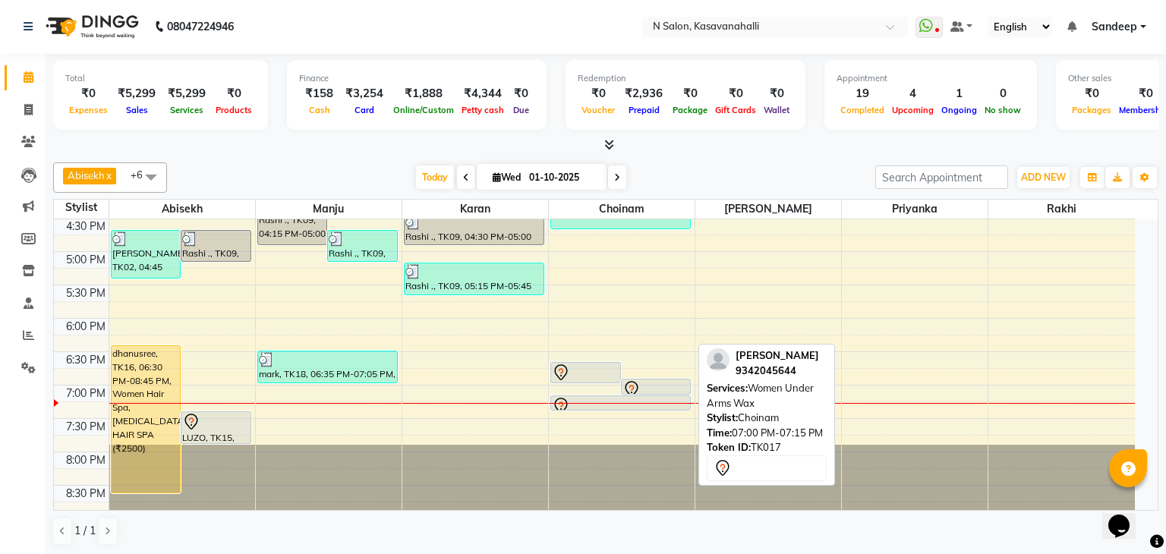
select select "7"
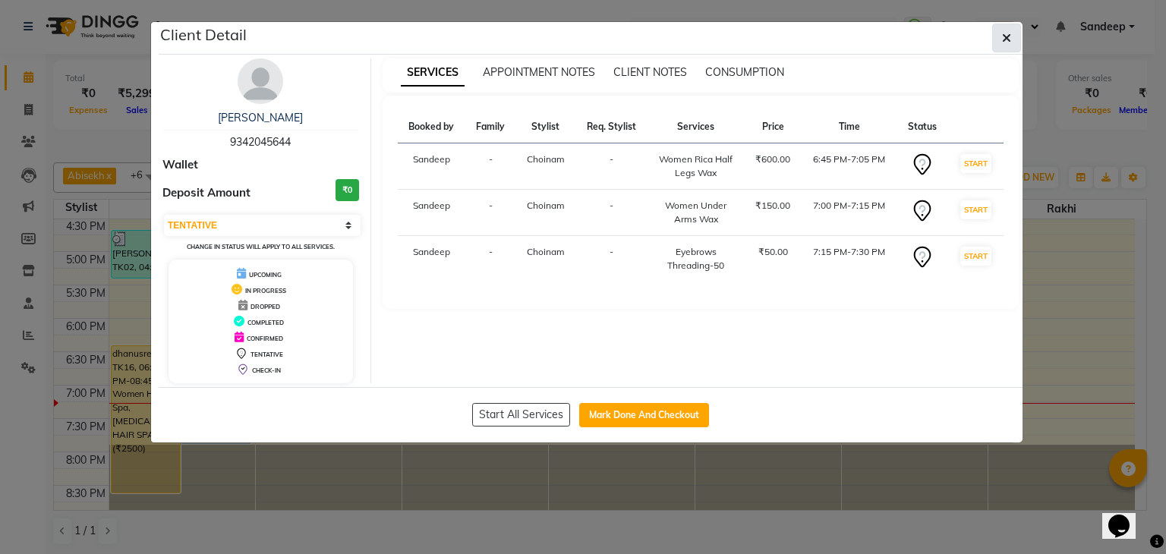
click at [1007, 43] on icon "button" at bounding box center [1006, 38] width 9 height 12
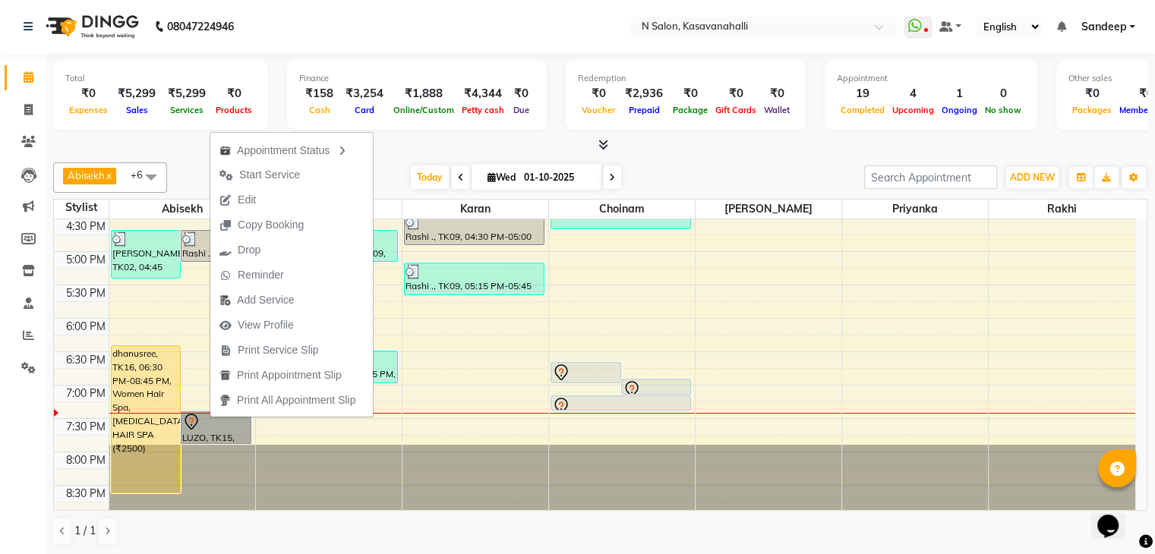
click at [891, 371] on div "8:00 AM 8:30 AM 9:00 AM 9:30 AM 10:00 AM 10:30 AM 11:00 AM 11:30 AM 12:00 PM 12…" at bounding box center [594, 85] width 1081 height 868
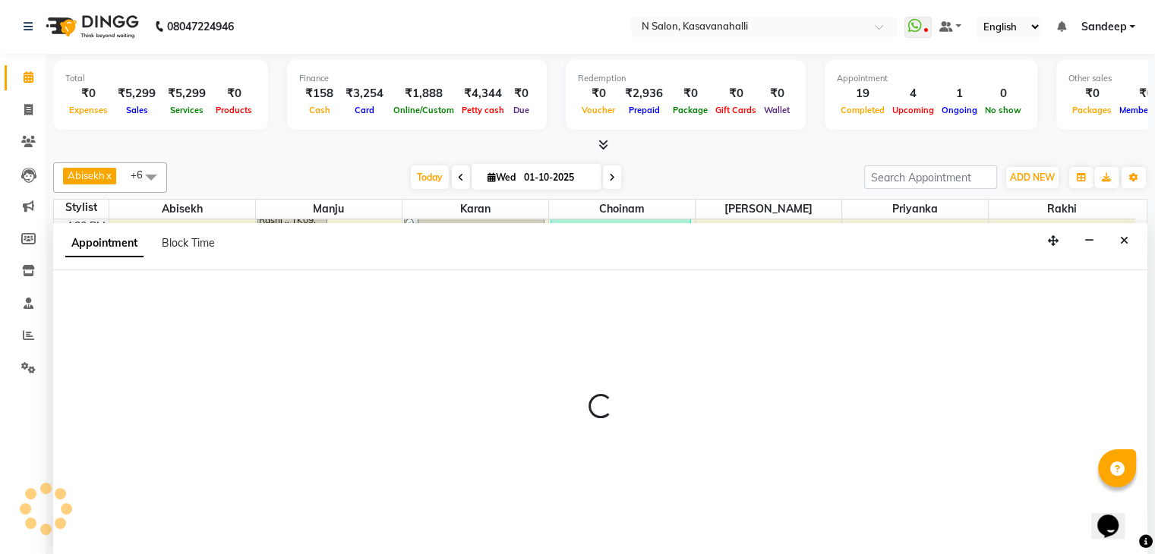
select select "90953"
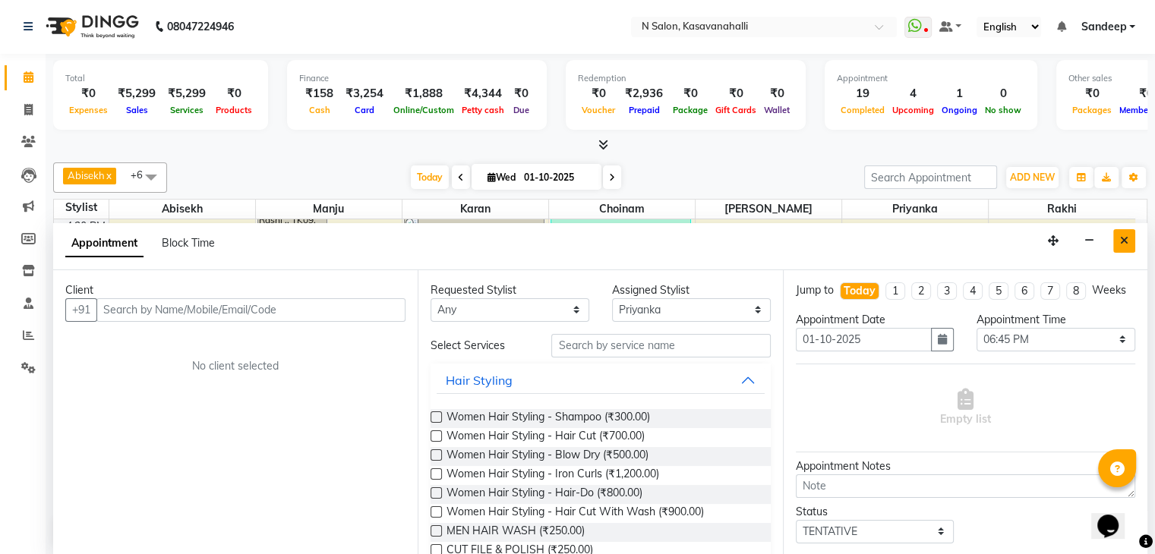
click at [1124, 238] on icon "Close" at bounding box center [1124, 240] width 8 height 11
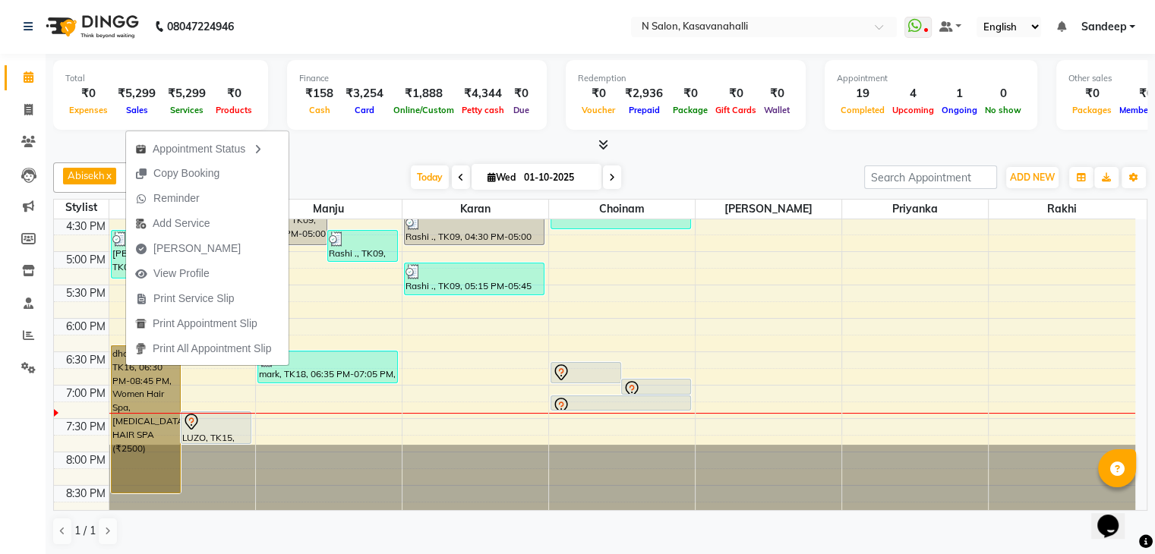
click at [450, 346] on div "8:00 AM 8:30 AM 9:00 AM 9:30 AM 10:00 AM 10:30 AM 11:00 AM 11:30 AM 12:00 PM 12…" at bounding box center [594, 85] width 1081 height 868
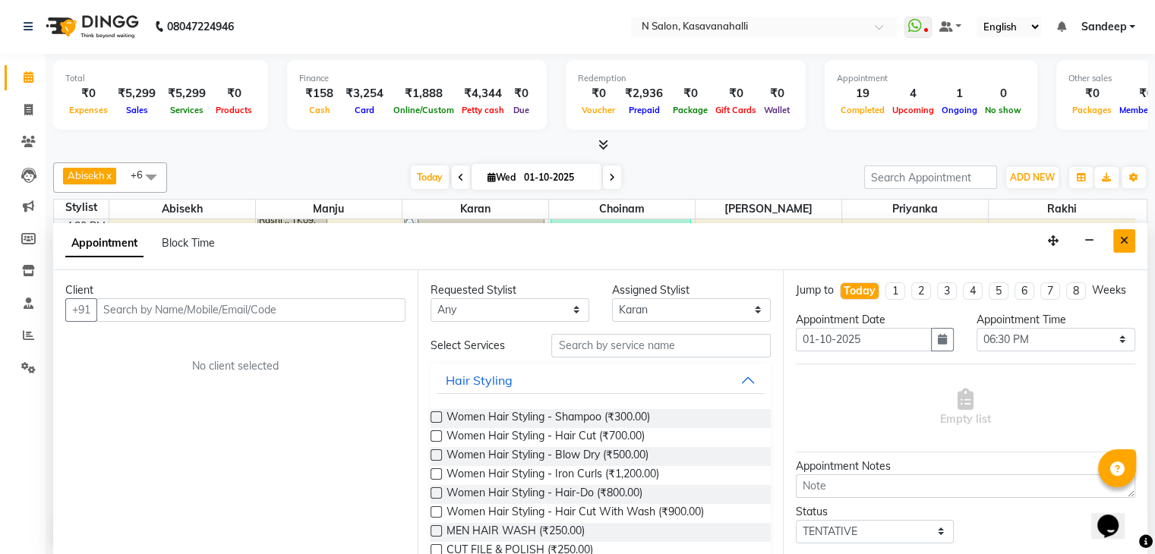
click at [1119, 241] on button "Close" at bounding box center [1124, 241] width 22 height 24
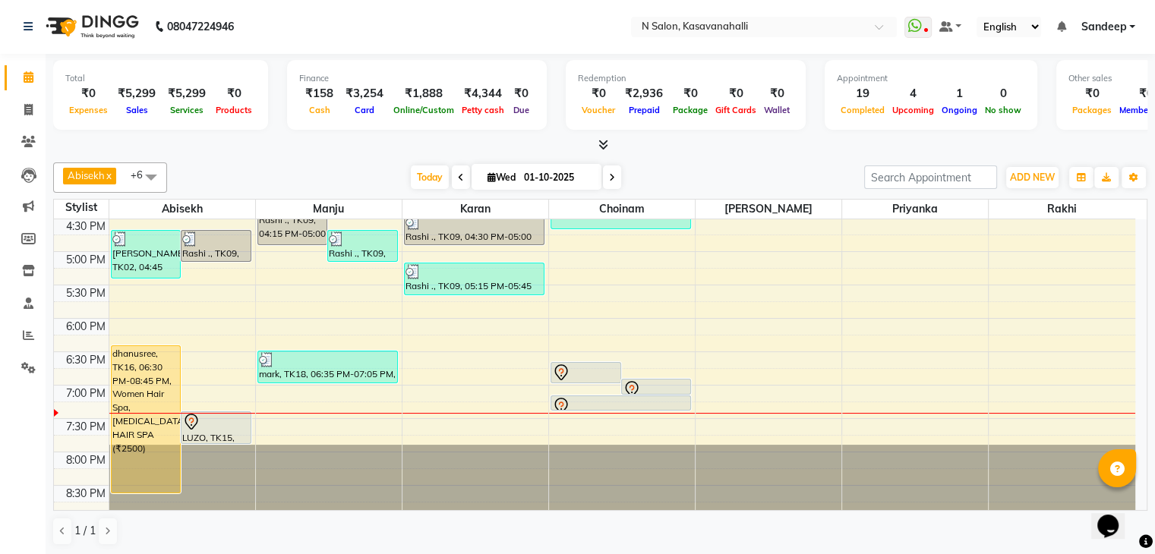
click at [106, 402] on td at bounding box center [81, 410] width 55 height 17
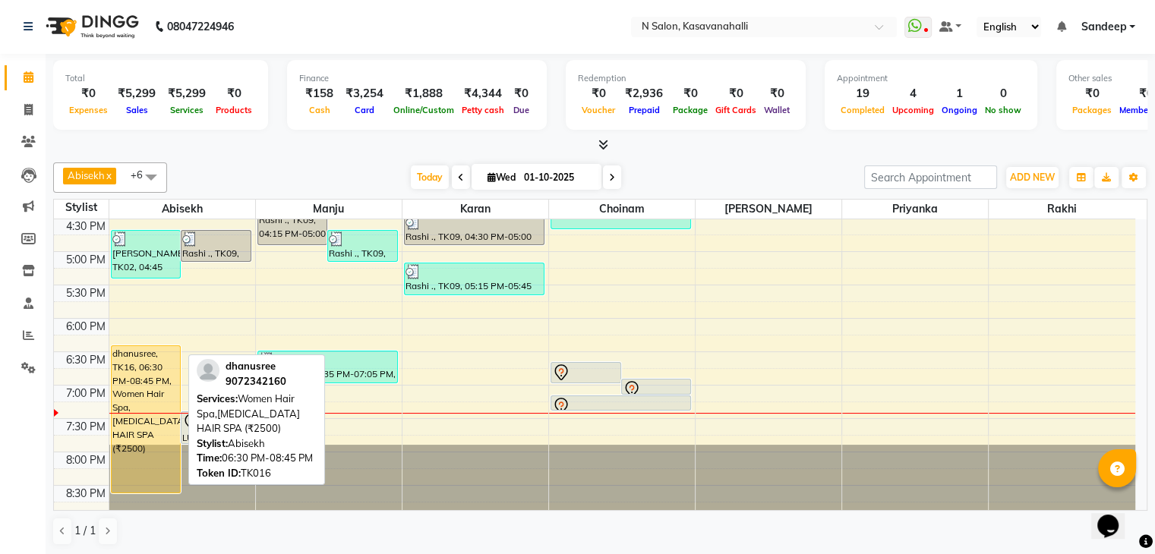
click at [131, 389] on div "dhanusree, TK16, 06:30 PM-08:45 PM, Women Hair Spa,DANDRUFF HAIR SPA (₹2500)" at bounding box center [146, 419] width 69 height 147
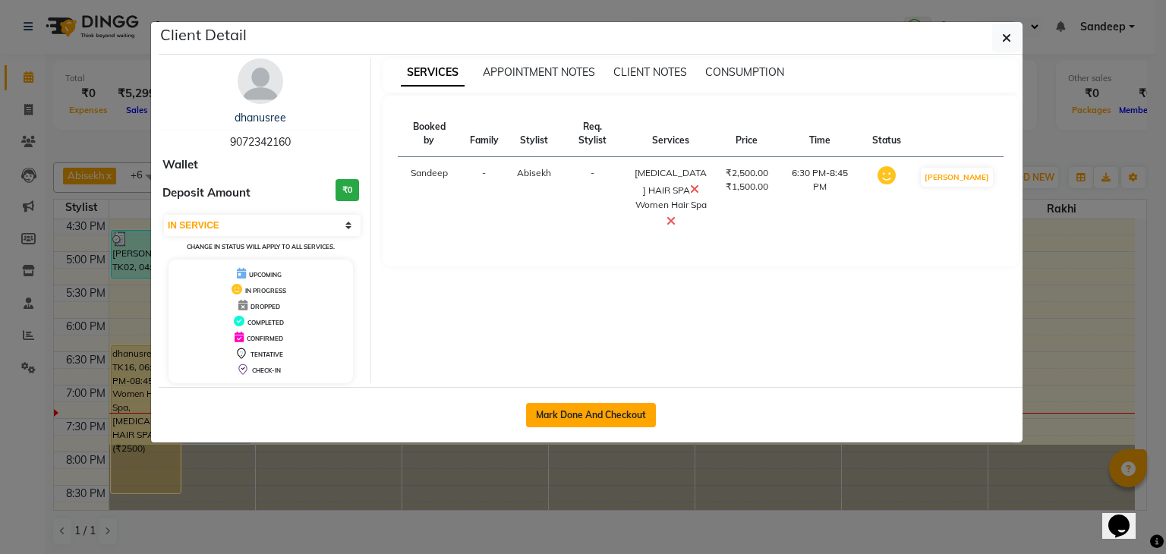
click at [541, 405] on button "Mark Done And Checkout" at bounding box center [591, 415] width 130 height 24
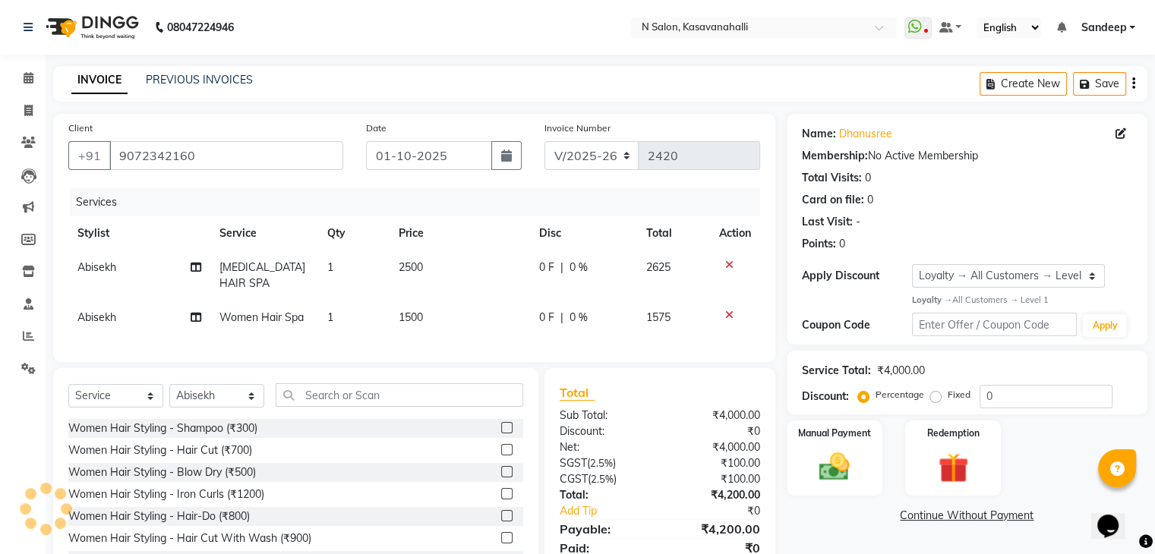
click at [727, 321] on td at bounding box center [735, 318] width 50 height 34
click at [731, 313] on icon at bounding box center [729, 315] width 8 height 11
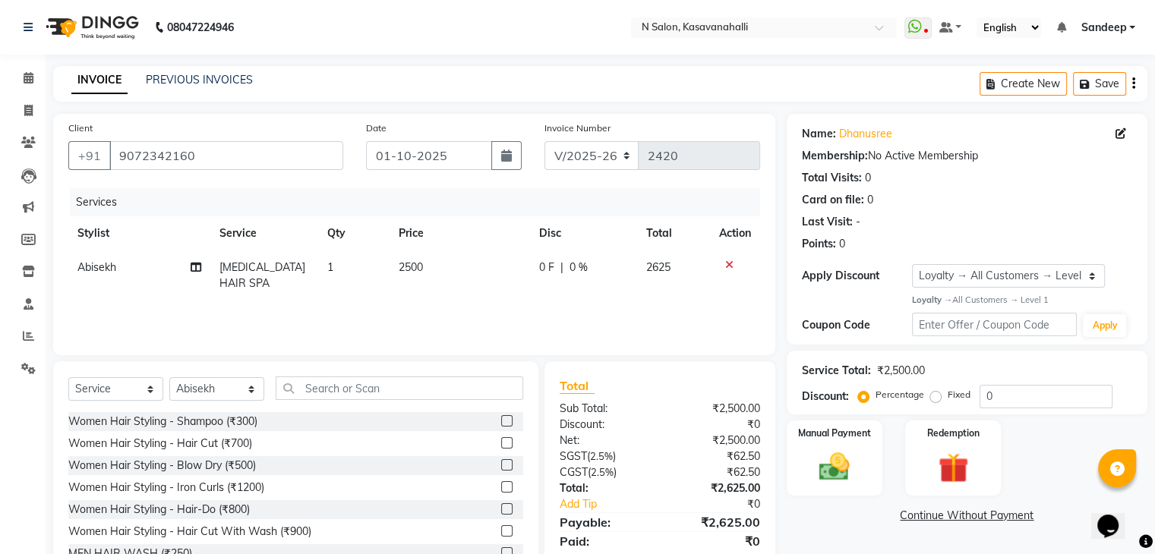
scroll to position [55, 0]
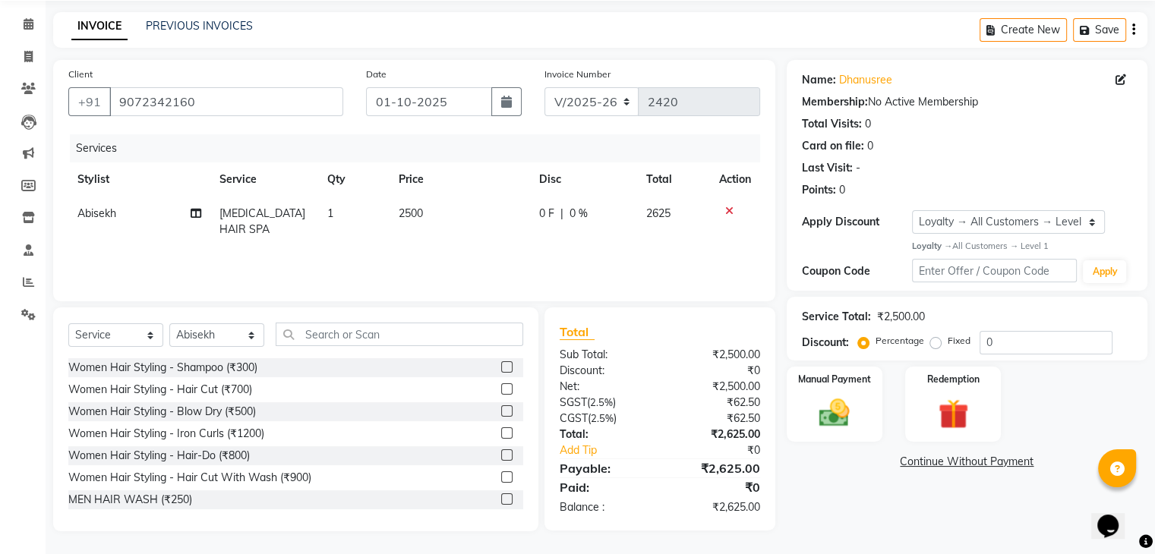
click at [442, 221] on td "2500" at bounding box center [459, 222] width 140 height 50
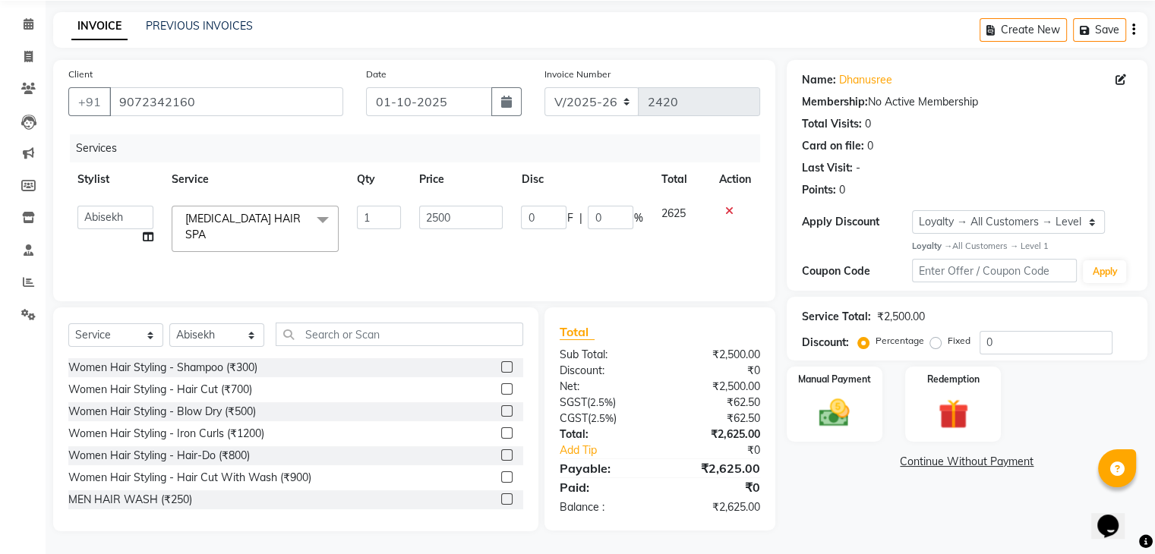
click at [243, 226] on span "DANDRUFF HAIR SPA x" at bounding box center [248, 227] width 134 height 33
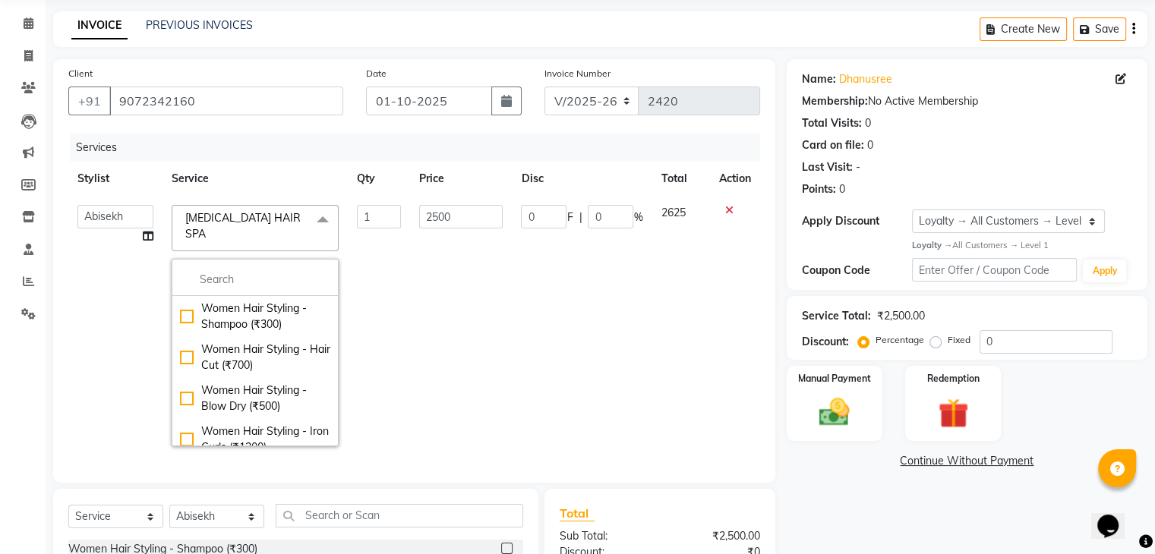
click at [725, 211] on icon at bounding box center [729, 210] width 8 height 11
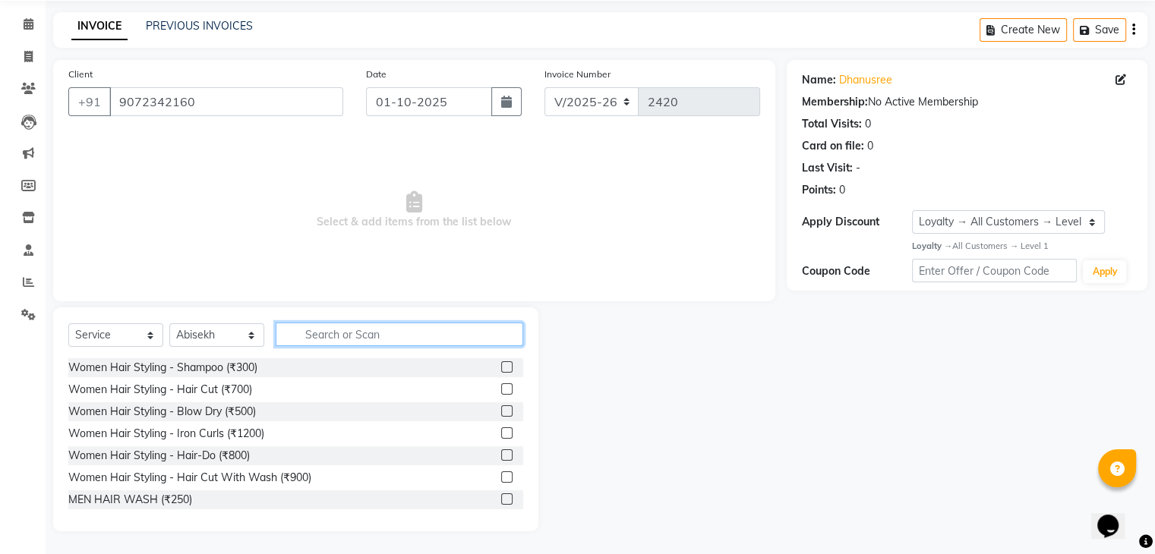
click at [340, 333] on input "text" at bounding box center [400, 335] width 248 height 24
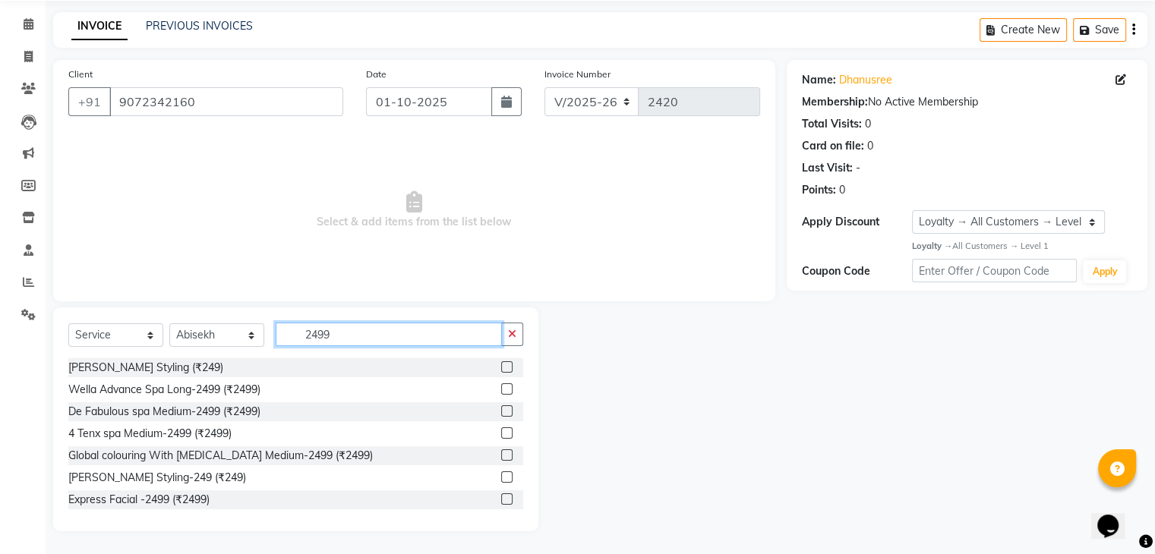
scroll to position [13, 0]
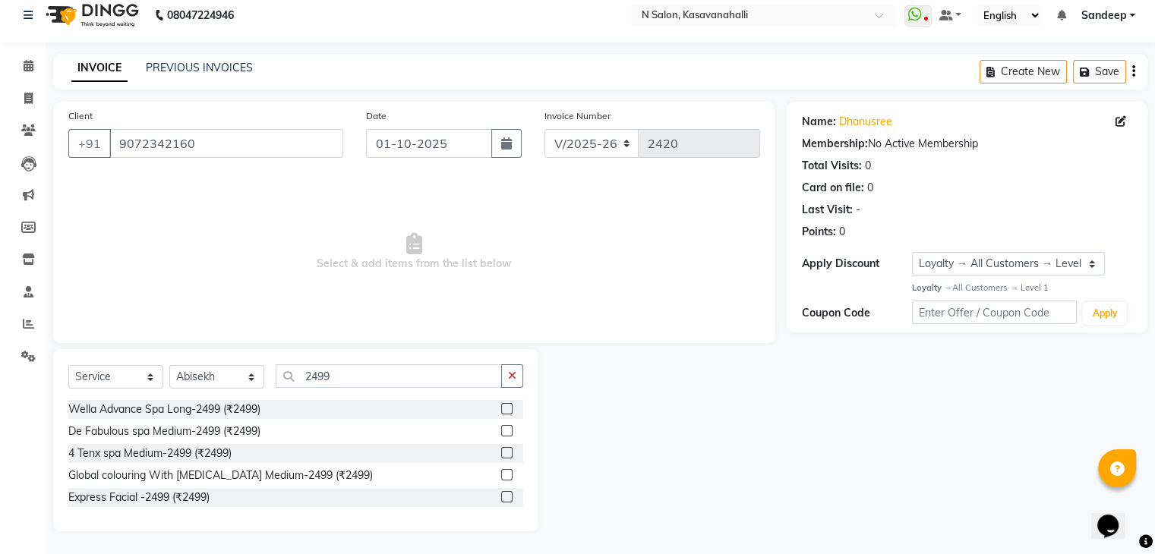
click at [507, 429] on label at bounding box center [506, 430] width 11 height 11
click at [507, 429] on input "checkbox" at bounding box center [506, 432] width 10 height 10
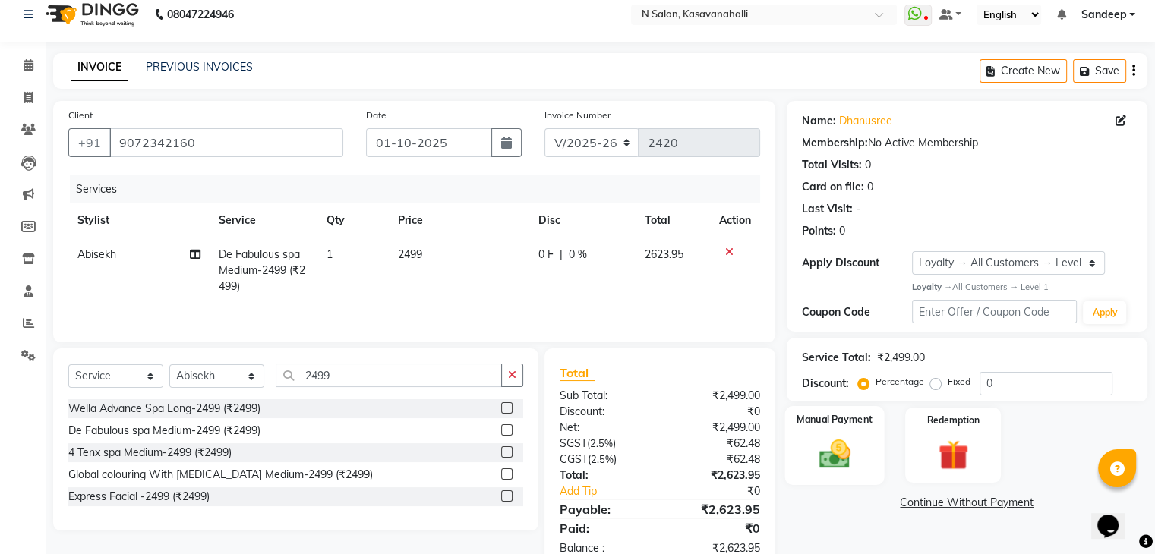
click at [866, 450] on div "Manual Payment" at bounding box center [833, 445] width 99 height 78
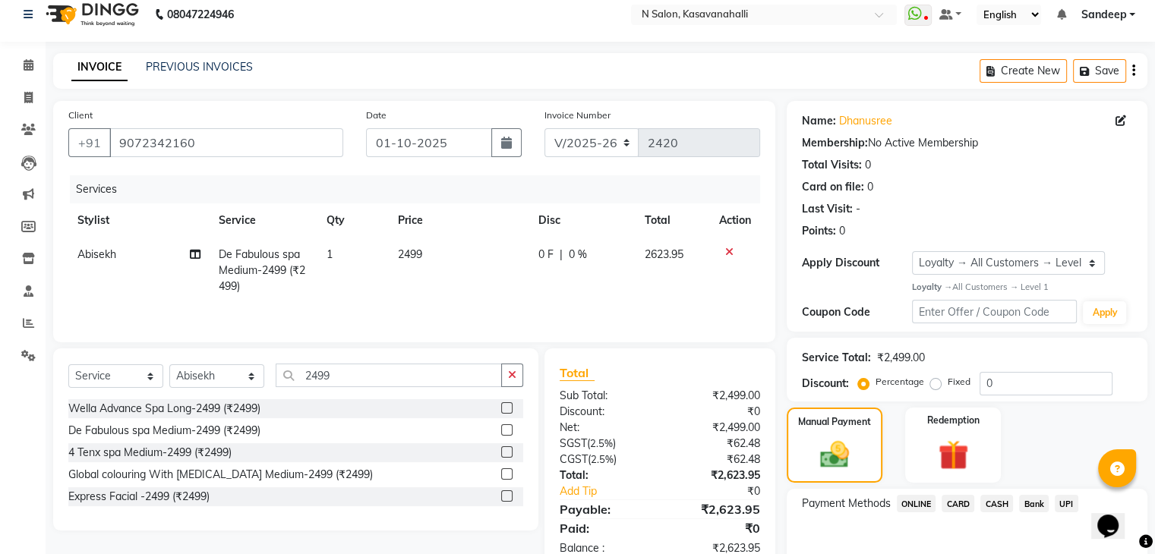
click at [924, 503] on span "ONLINE" at bounding box center [916, 503] width 39 height 17
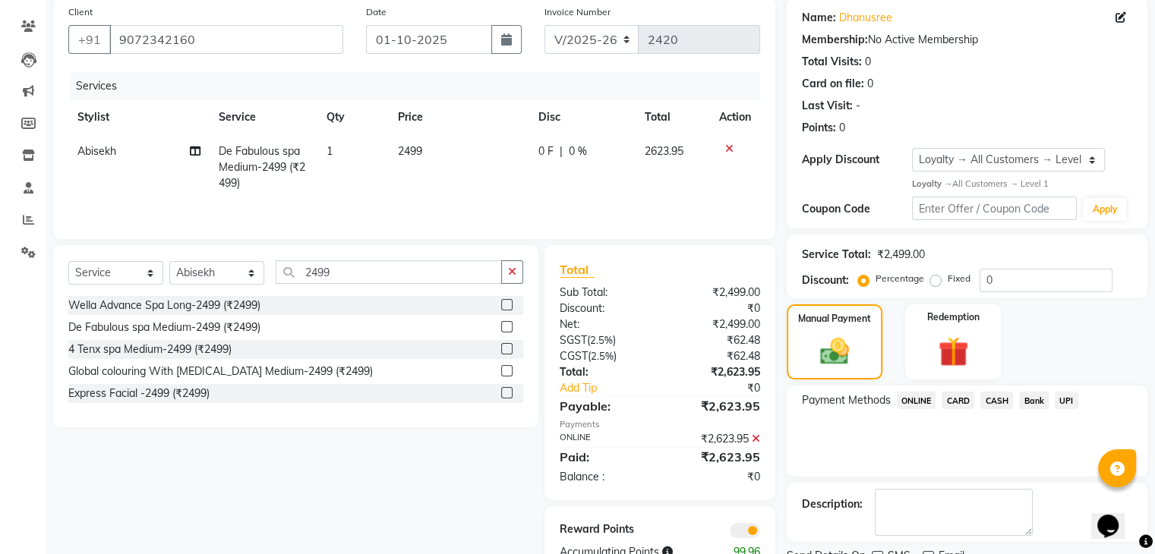
scroll to position [178, 0]
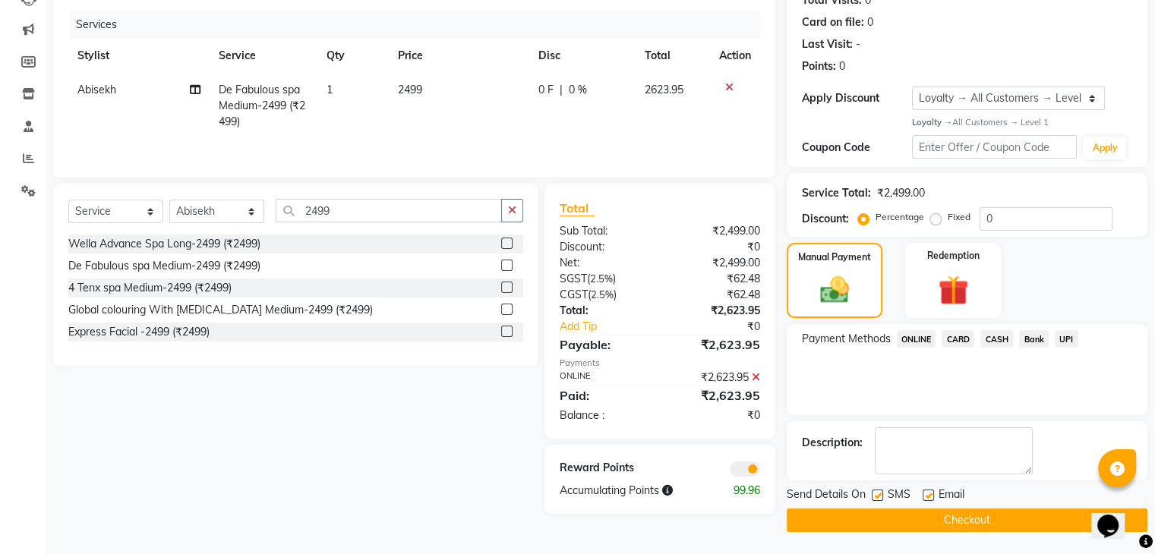
click at [922, 516] on button "Checkout" at bounding box center [967, 521] width 361 height 24
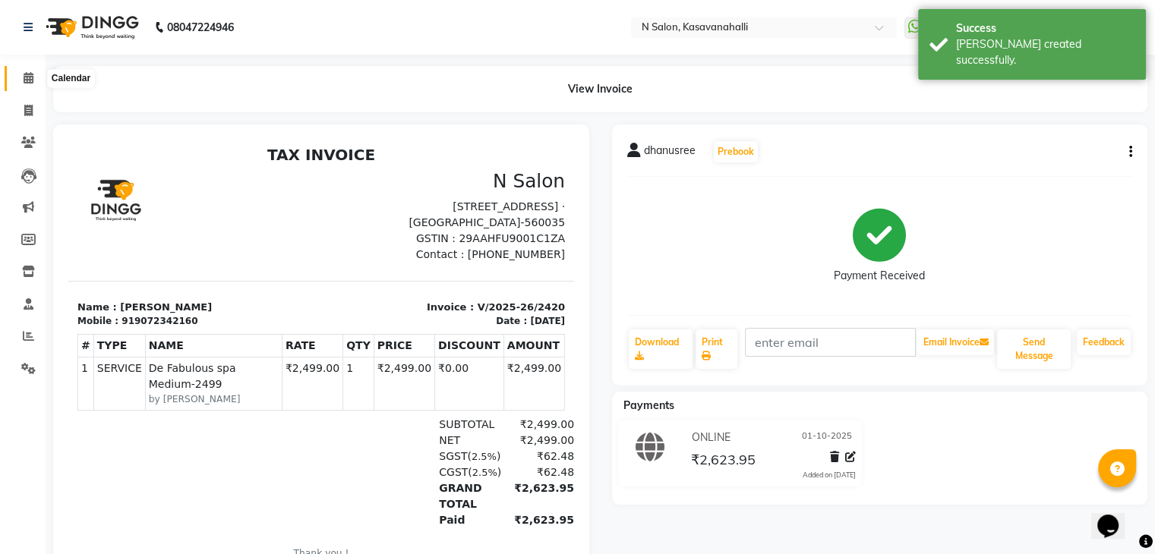
click at [27, 72] on icon at bounding box center [29, 77] width 10 height 11
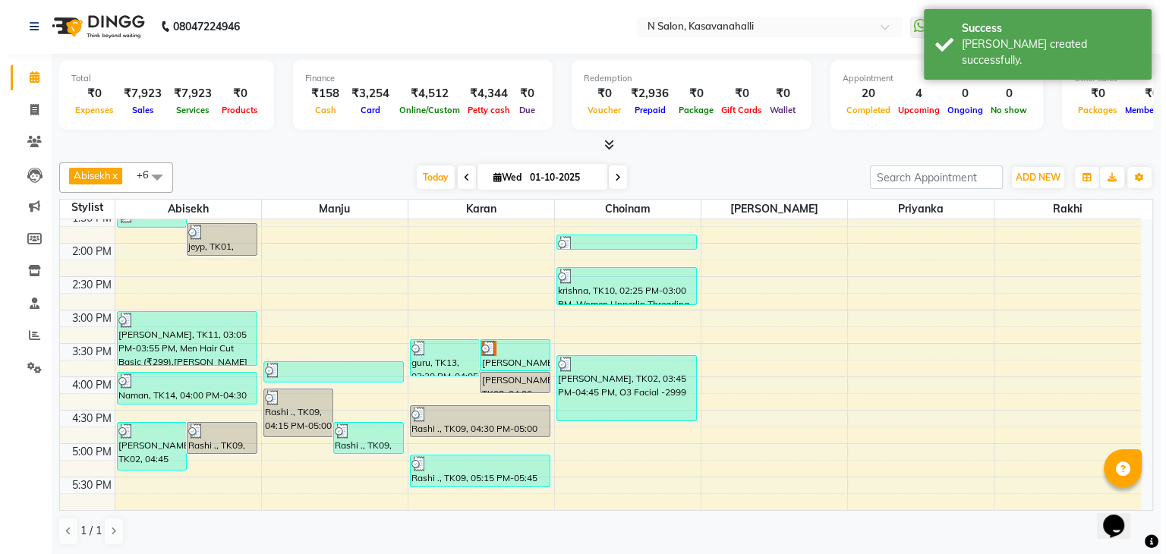
scroll to position [380, 0]
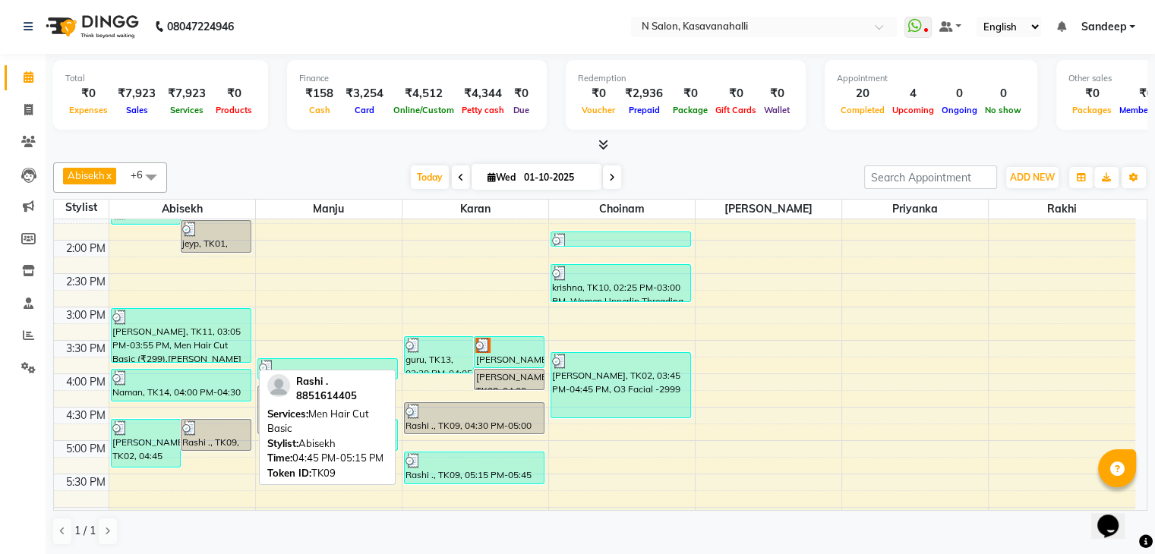
click at [229, 427] on div at bounding box center [216, 428] width 68 height 15
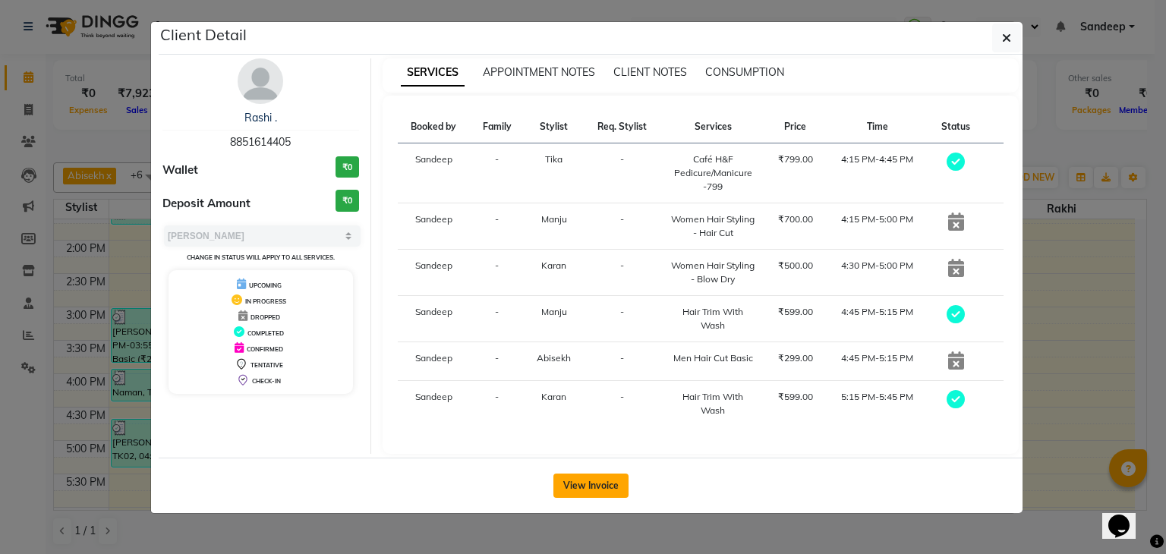
click at [588, 482] on button "View Invoice" at bounding box center [590, 486] width 75 height 24
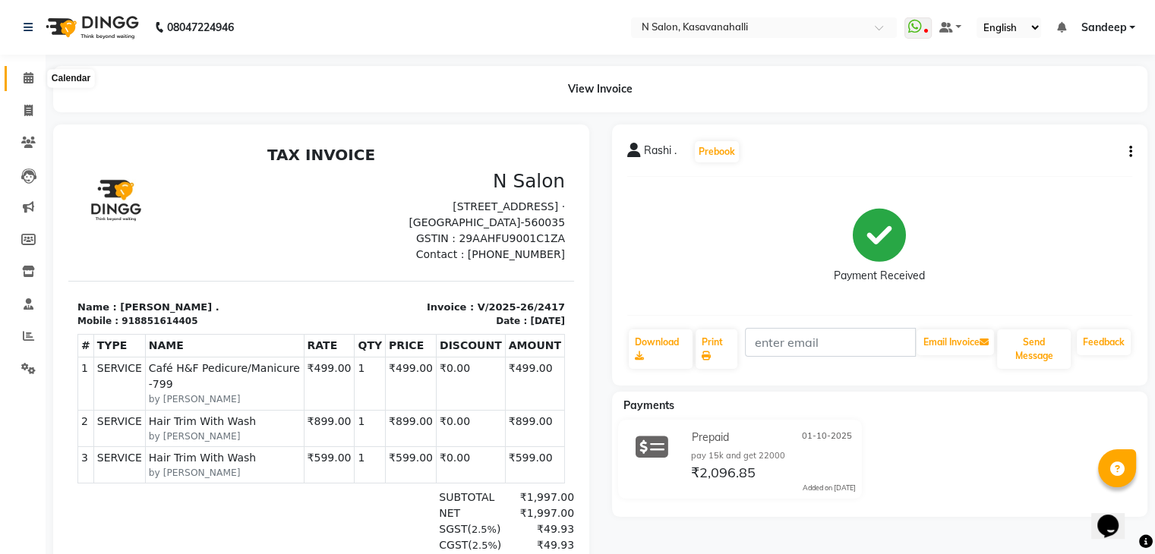
click at [19, 71] on span at bounding box center [28, 78] width 27 height 17
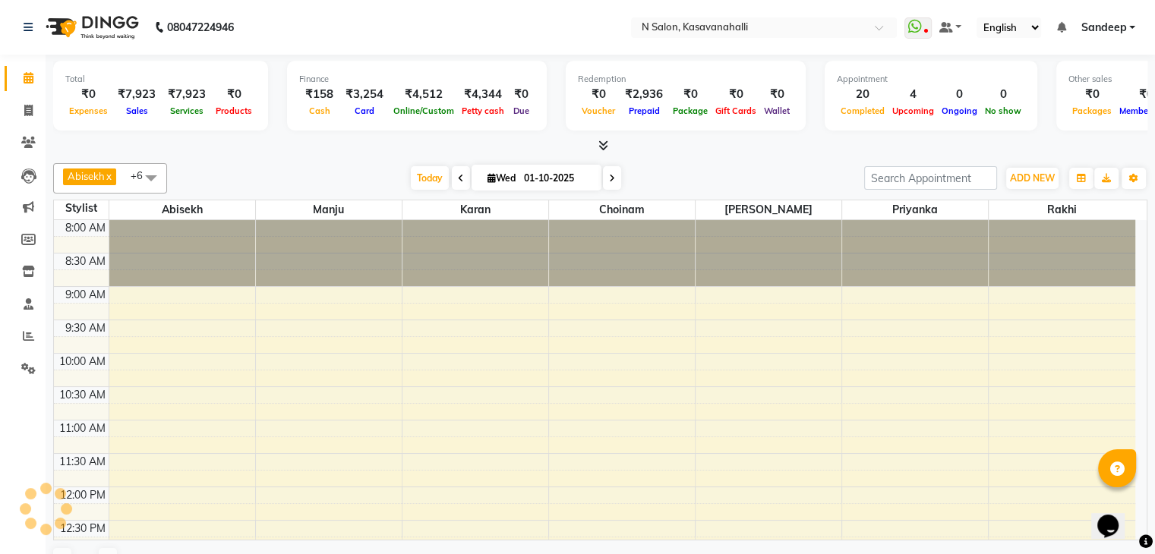
scroll to position [540, 0]
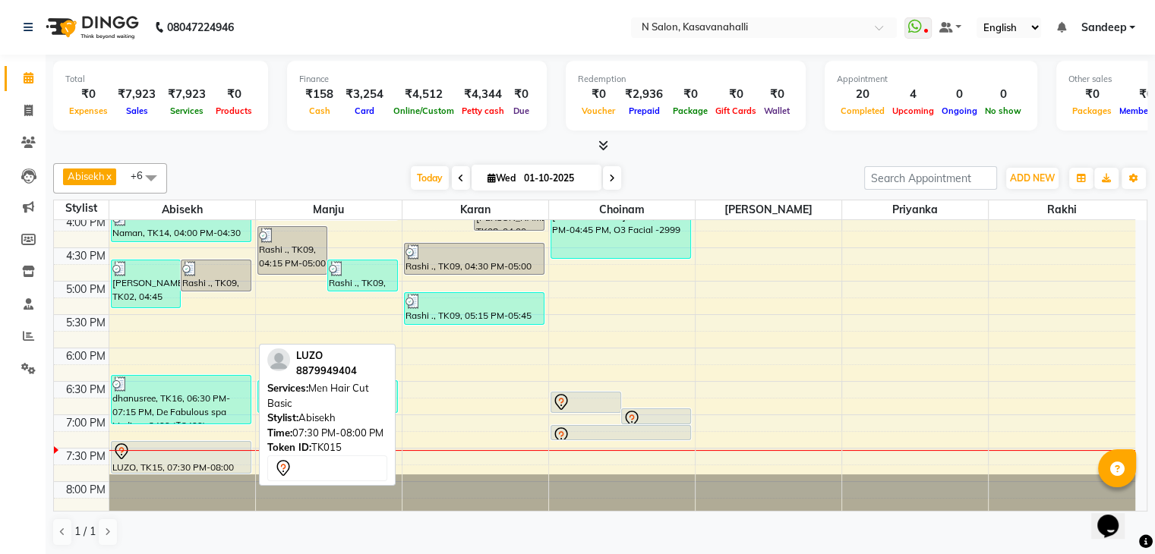
click at [156, 459] on div "LUZO, TK15, 07:30 PM-08:00 PM, Men Hair Cut Basic" at bounding box center [181, 457] width 139 height 31
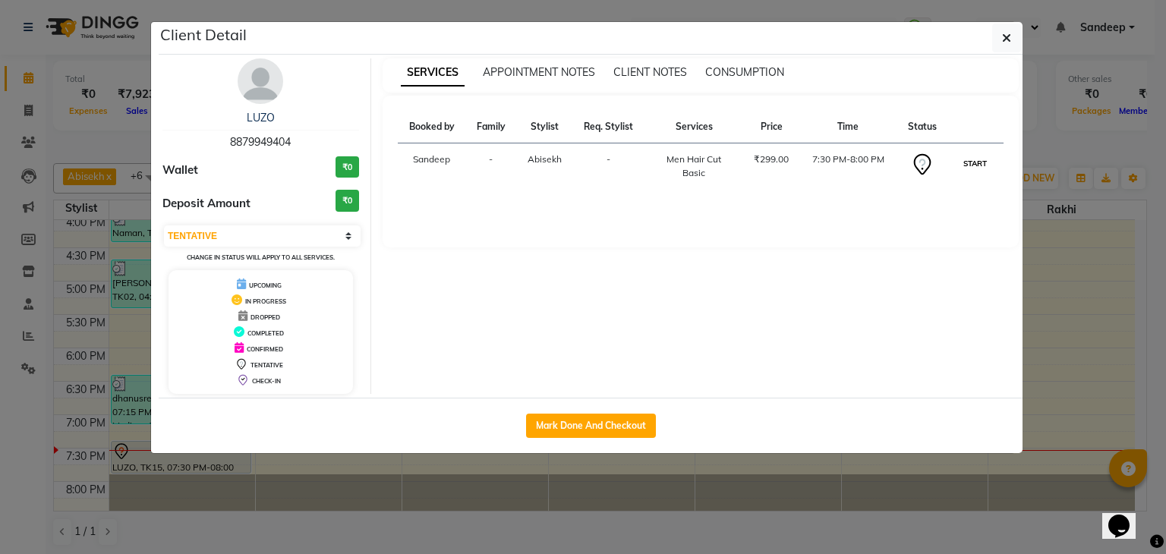
click at [979, 156] on button "START" at bounding box center [975, 163] width 31 height 19
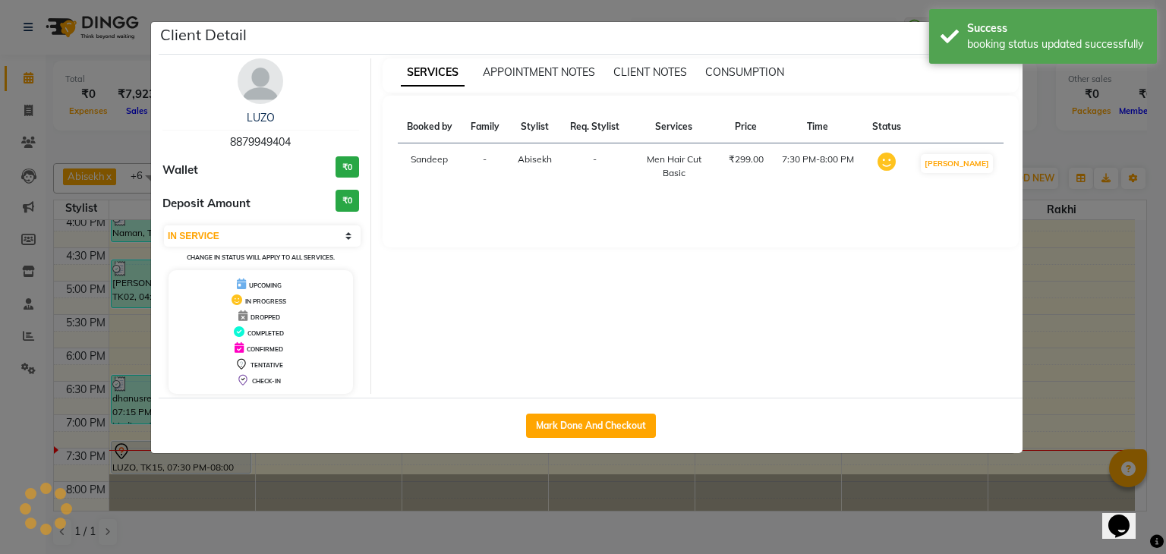
click at [1081, 107] on ngb-modal-window "Client Detail LUZO 8879949404 Wallet ₹0 Deposit Amount ₹0 Select IN SERVICE CON…" at bounding box center [583, 277] width 1166 height 554
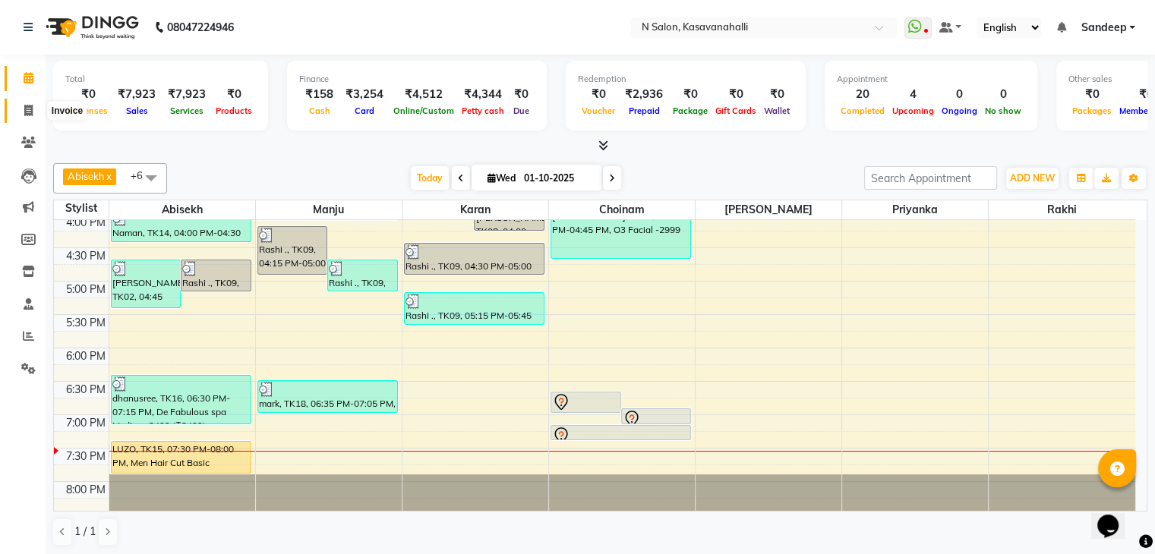
click at [20, 109] on span at bounding box center [28, 110] width 27 height 17
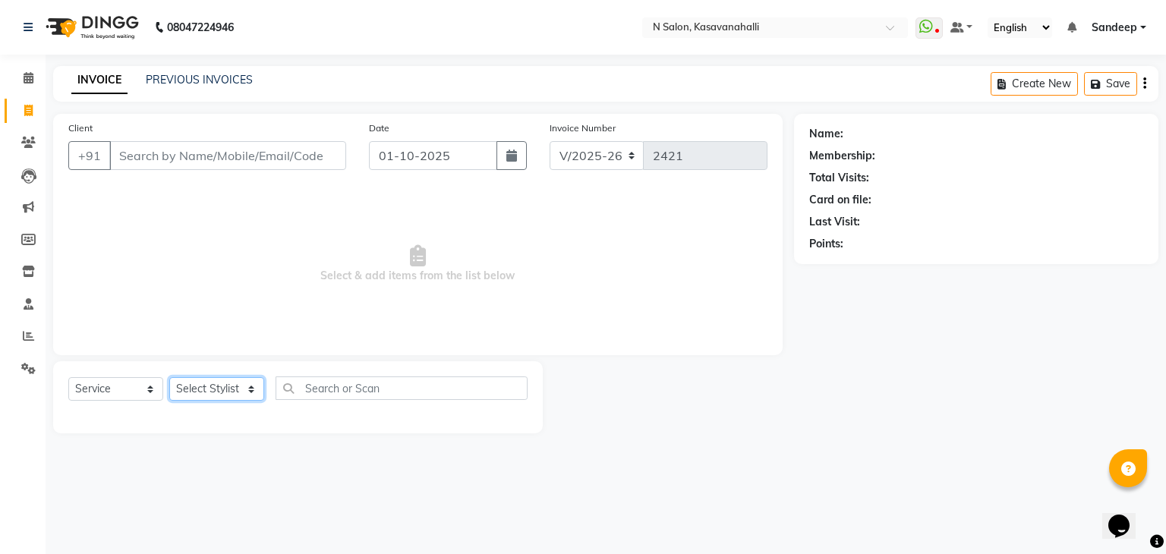
click at [223, 388] on select "Select Stylist Abisekh [PERSON_NAME] Choinam Karan Manju Owner [PERSON_NAME] [P…" at bounding box center [216, 389] width 95 height 24
click at [169, 378] on select "Select Stylist Abisekh [PERSON_NAME] Choinam Karan Manju Owner [PERSON_NAME] [P…" at bounding box center [216, 389] width 95 height 24
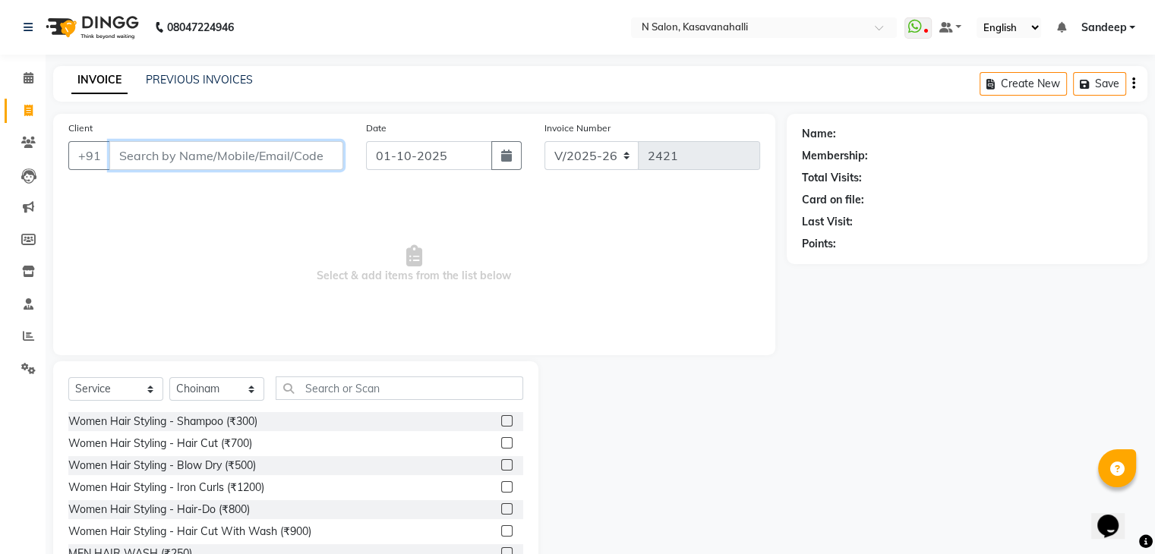
click at [202, 163] on input "Client" at bounding box center [226, 155] width 234 height 29
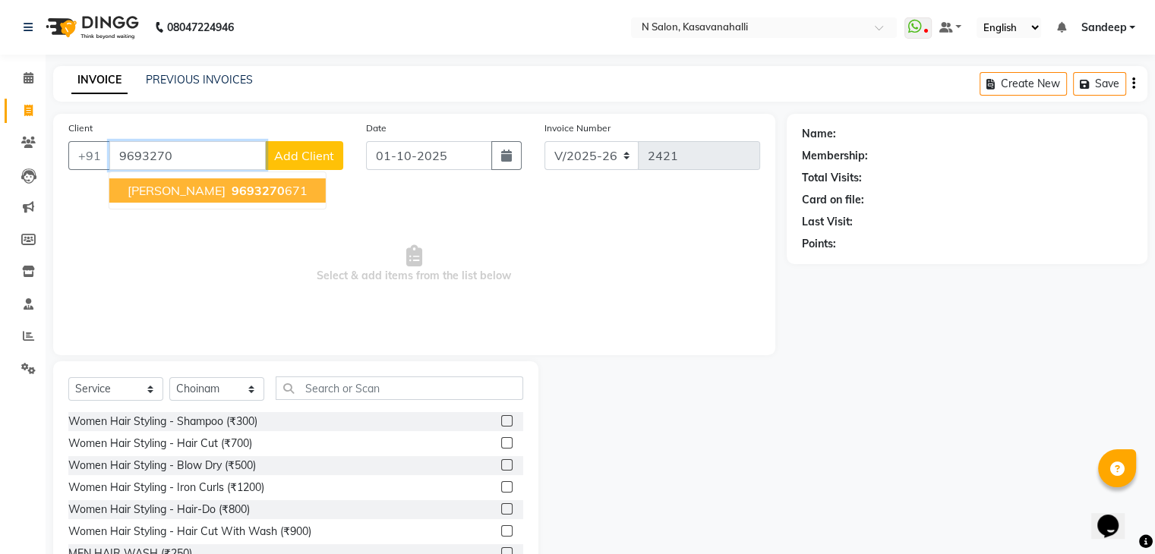
click at [182, 202] on button "KRITHIKA 9693270 671" at bounding box center [217, 190] width 216 height 24
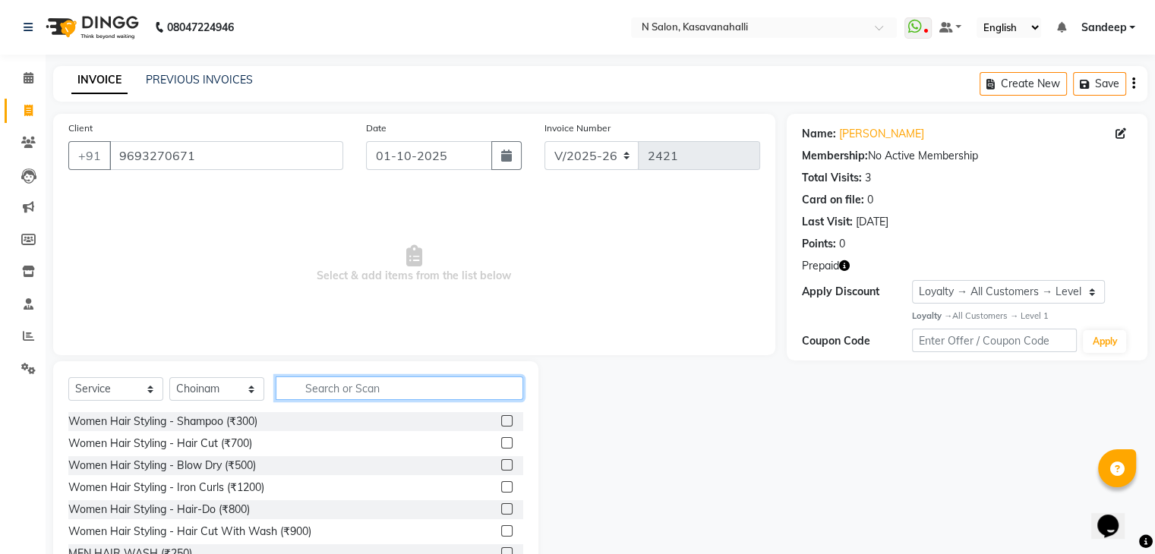
click at [331, 385] on input "text" at bounding box center [400, 389] width 248 height 24
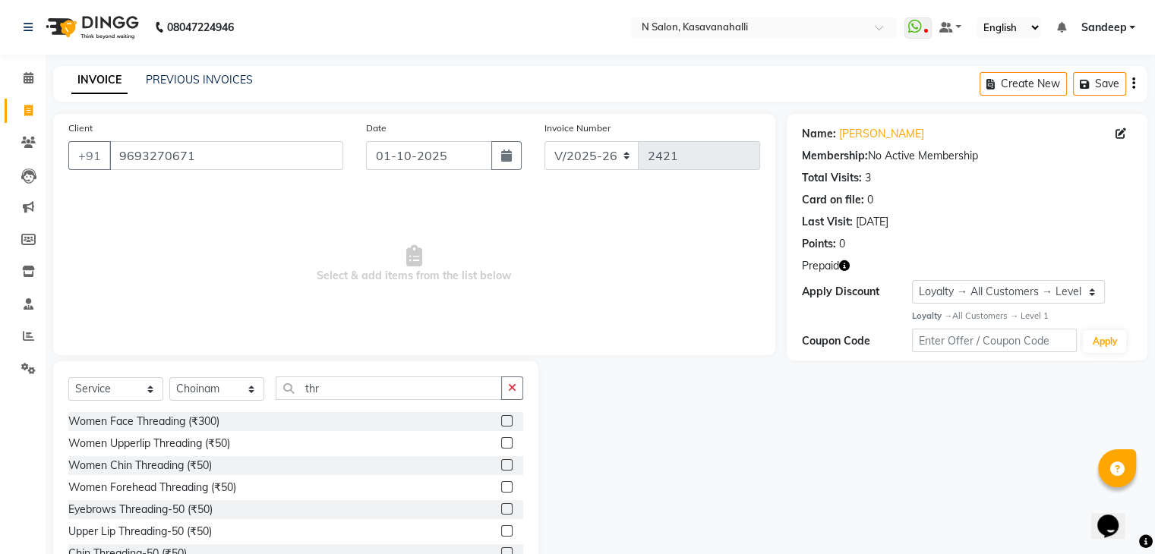
click at [501, 512] on label at bounding box center [506, 508] width 11 height 11
click at [501, 512] on input "checkbox" at bounding box center [506, 510] width 10 height 10
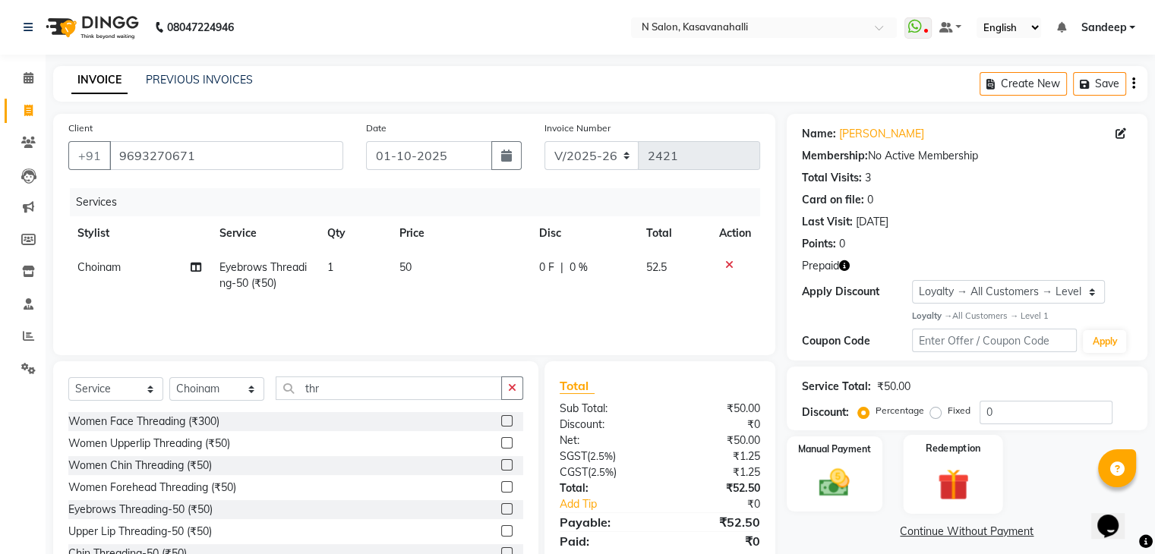
click at [919, 481] on div "Redemption" at bounding box center [952, 474] width 99 height 78
click at [931, 532] on span "Prepaid 1" at bounding box center [921, 533] width 49 height 17
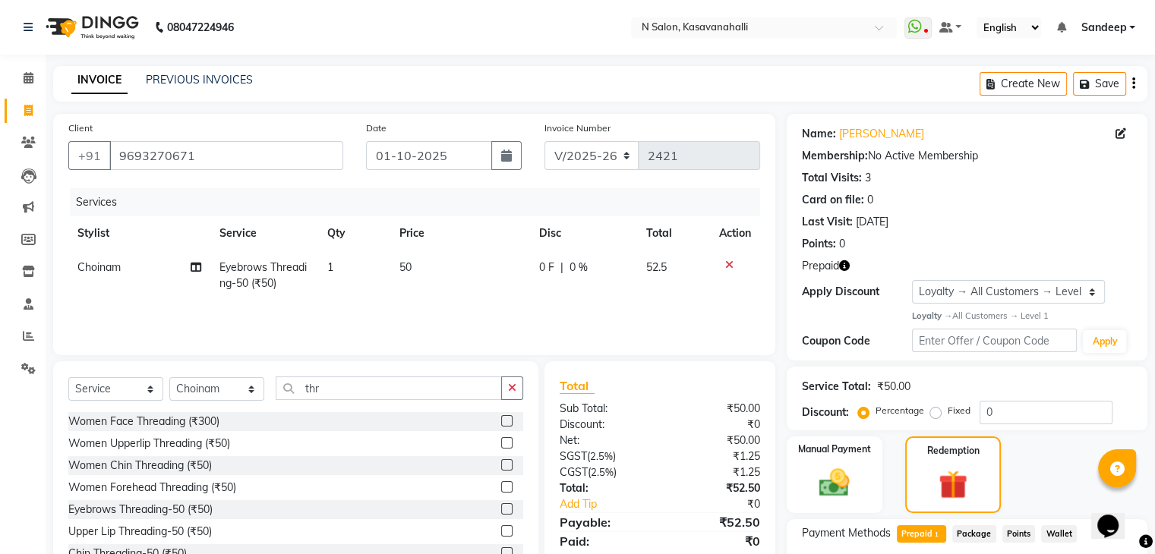
scroll to position [122, 0]
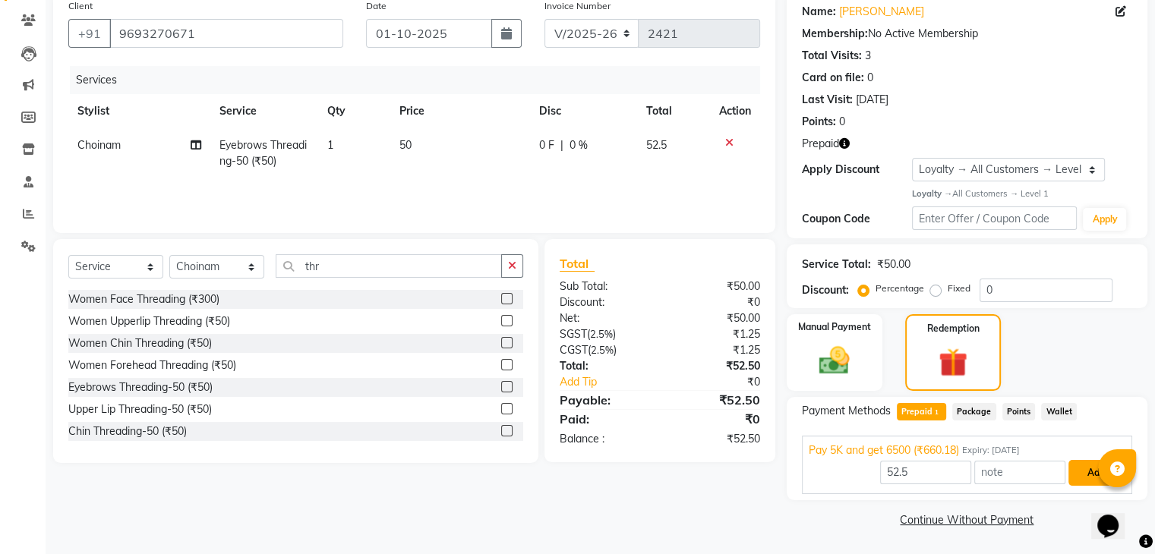
click at [1078, 475] on button "Add" at bounding box center [1095, 473] width 55 height 26
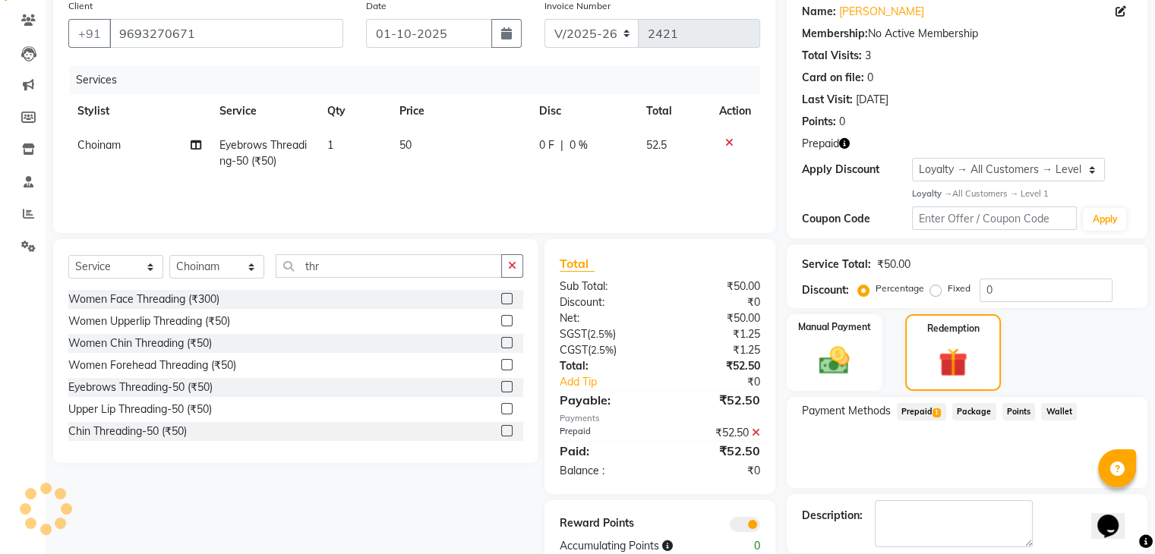
scroll to position [194, 0]
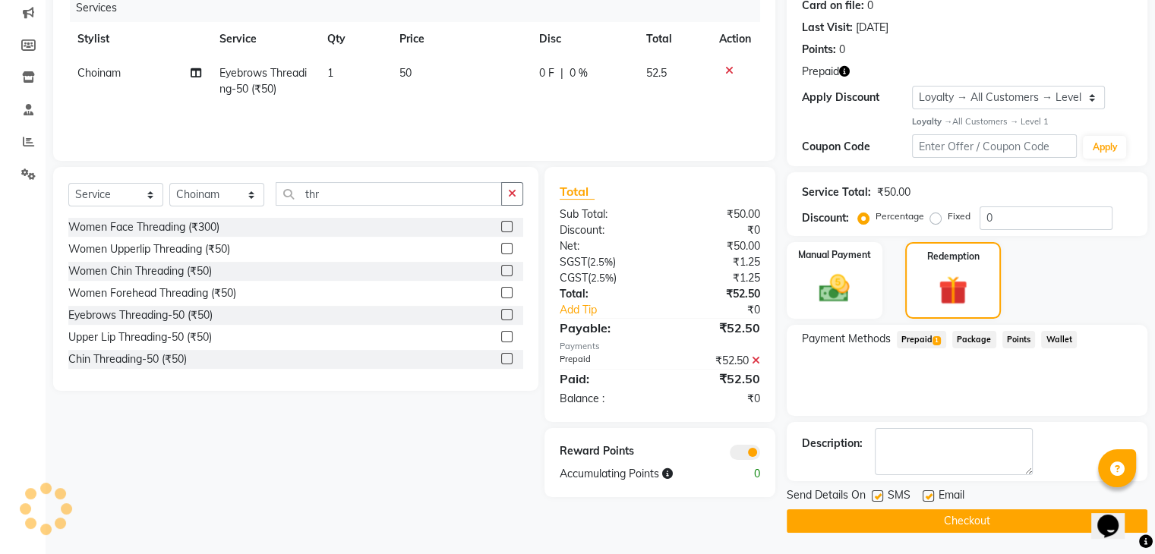
click at [949, 522] on button "Checkout" at bounding box center [967, 521] width 361 height 24
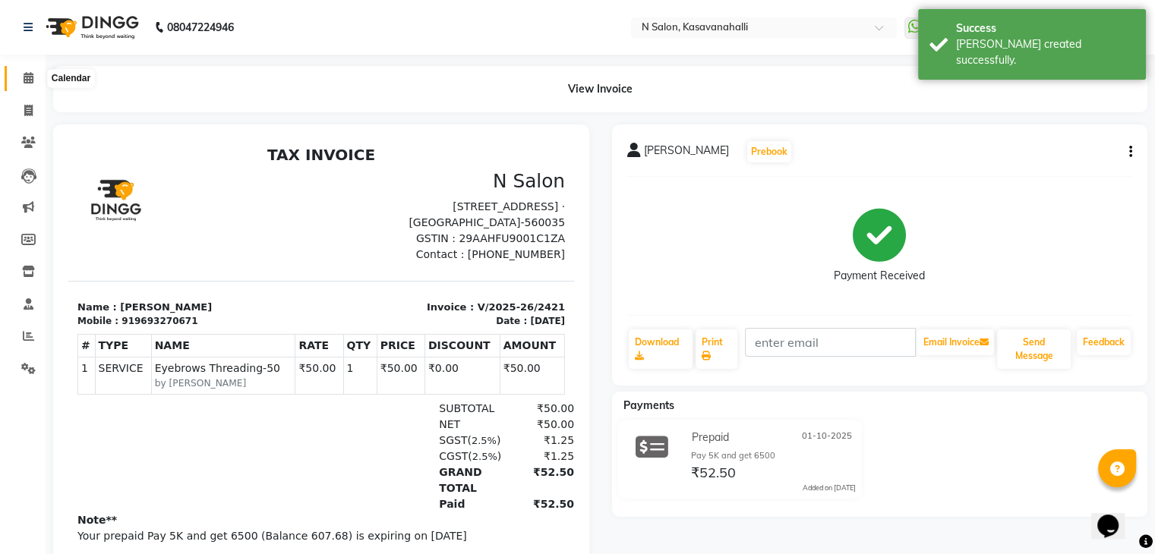
click at [33, 80] on span at bounding box center [28, 78] width 27 height 17
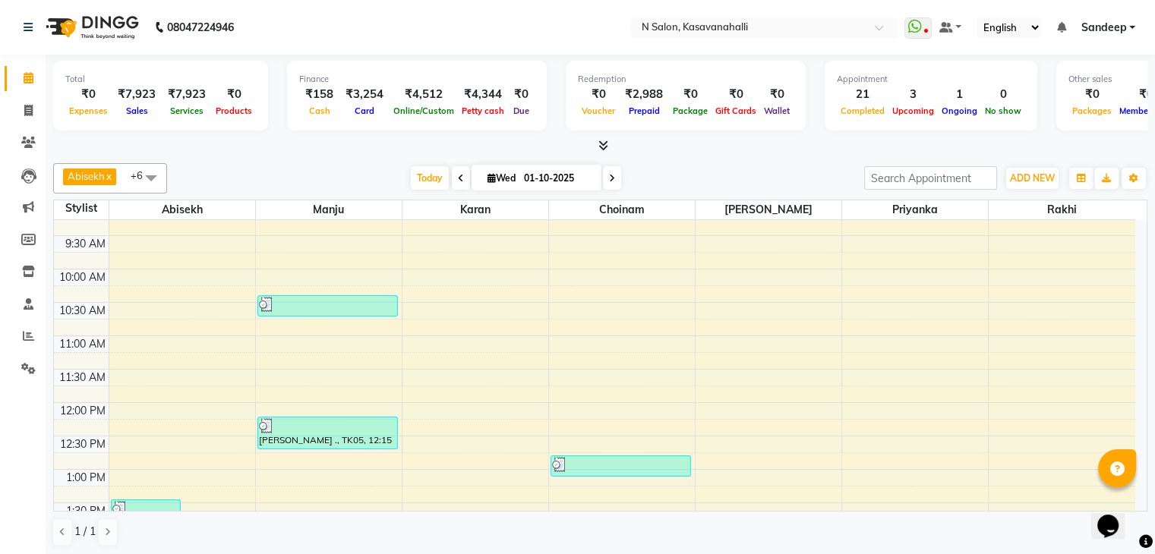
scroll to position [160, 0]
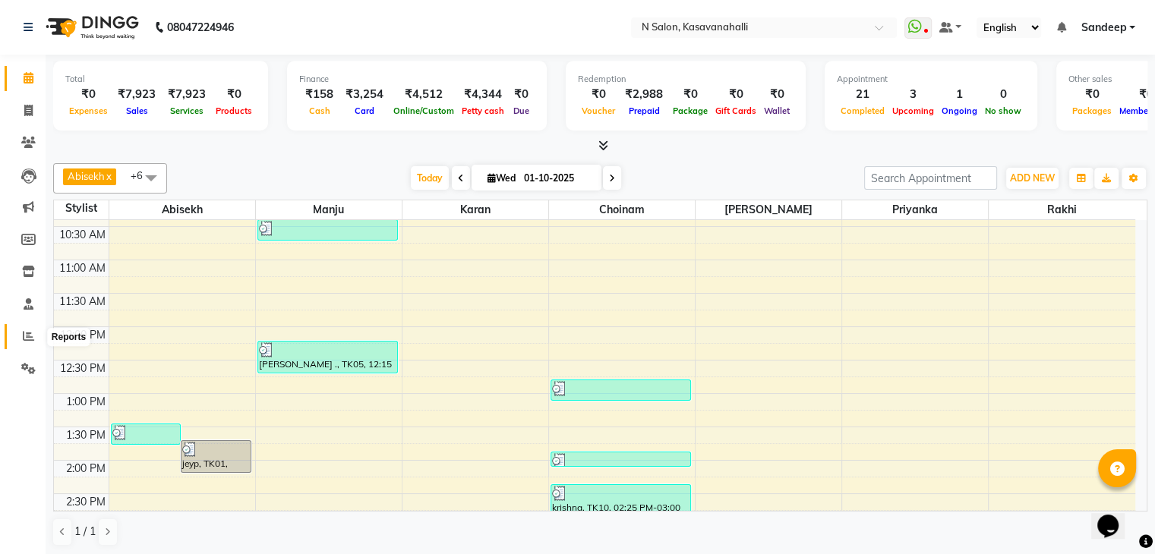
click at [24, 335] on icon at bounding box center [28, 335] width 11 height 11
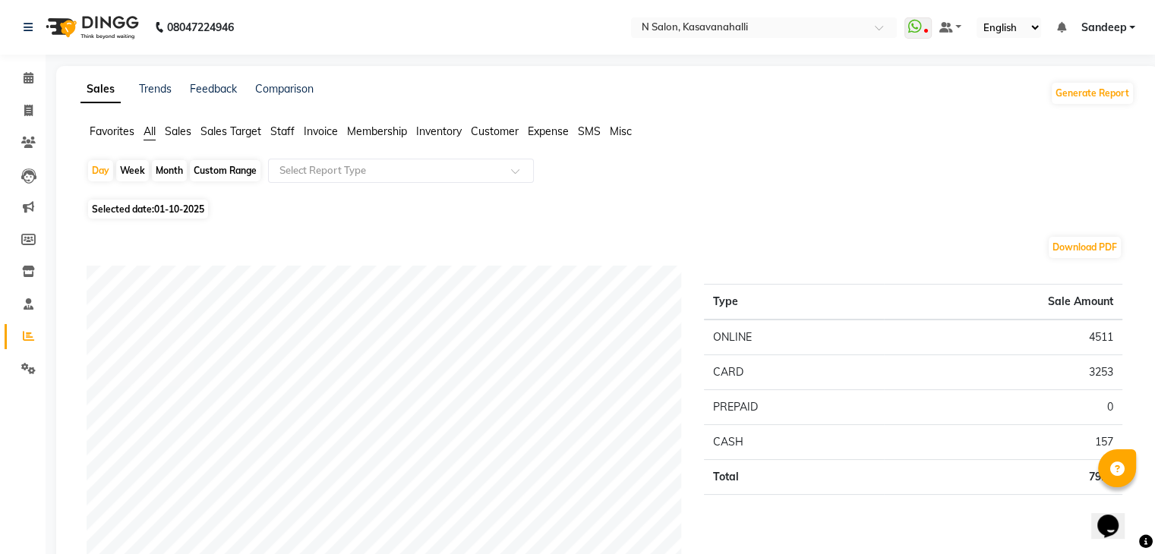
click at [289, 133] on span "Staff" at bounding box center [282, 132] width 24 height 14
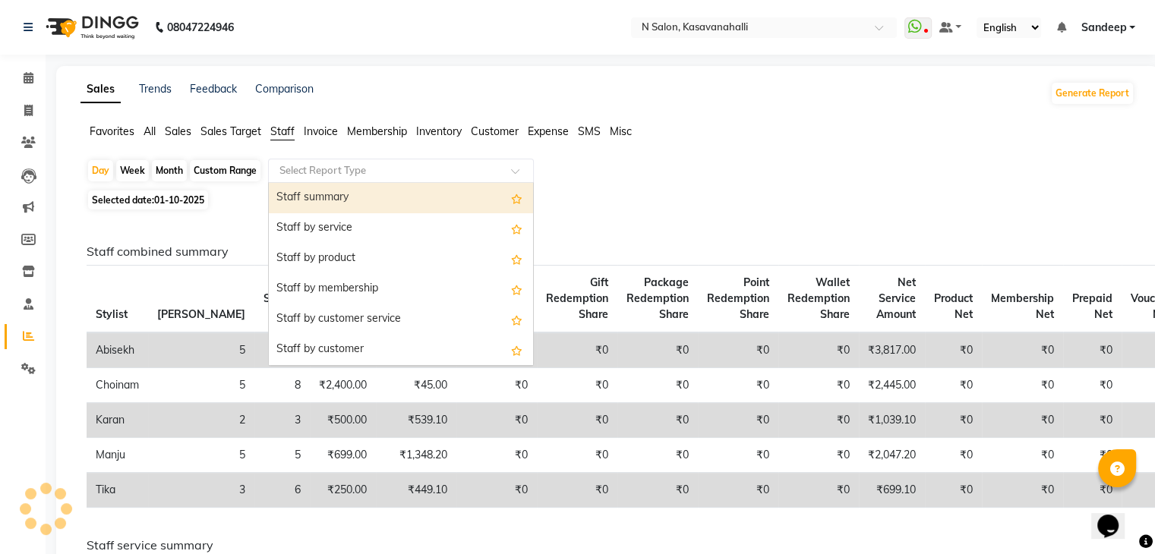
click at [518, 171] on span at bounding box center [520, 175] width 19 height 15
click at [461, 196] on div "Staff summary" at bounding box center [401, 198] width 264 height 30
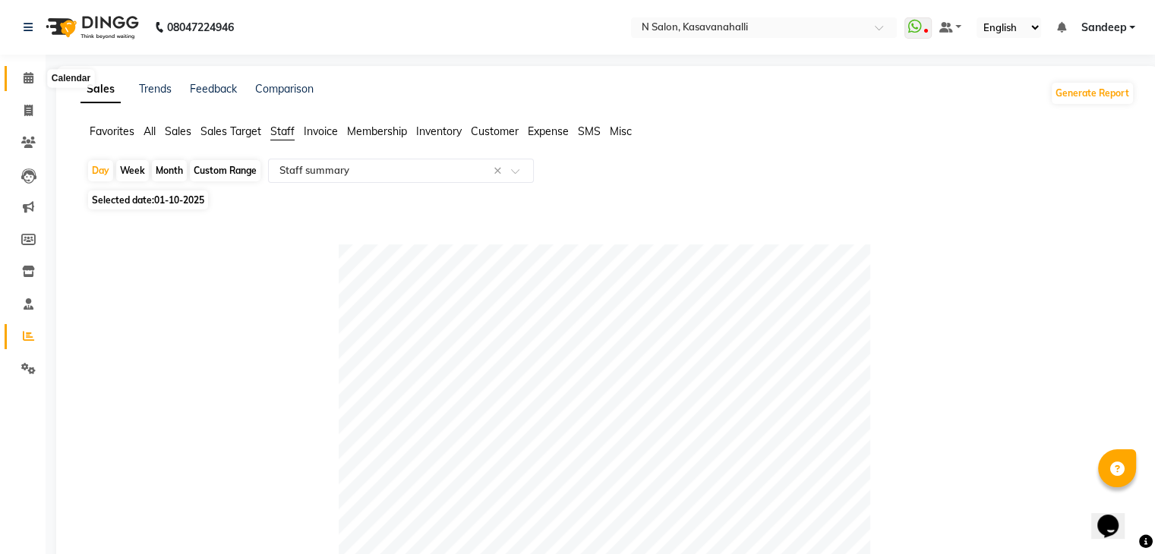
click at [30, 84] on span at bounding box center [28, 78] width 27 height 17
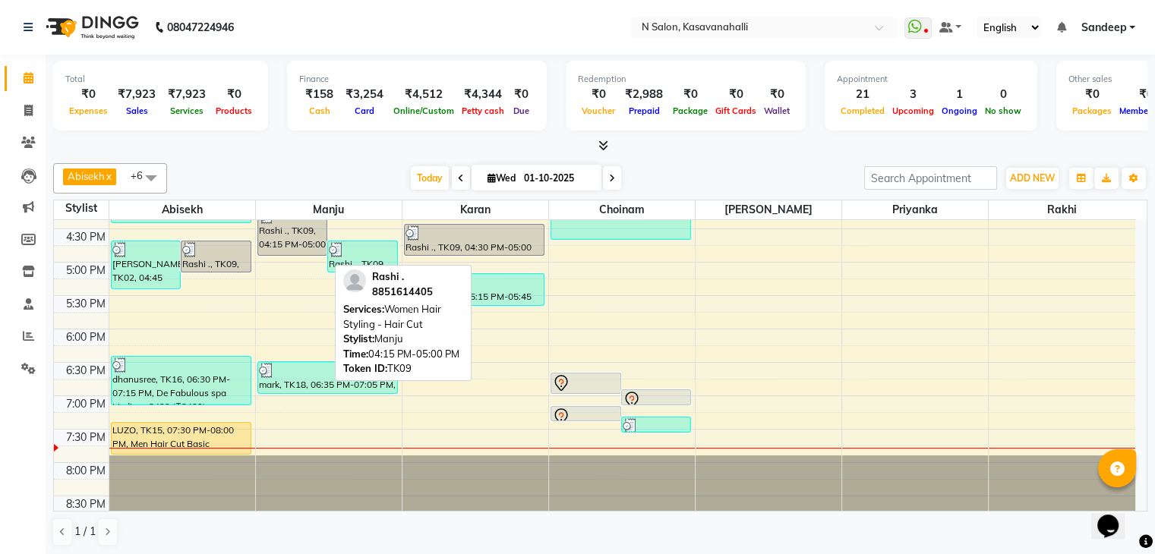
scroll to position [569, 0]
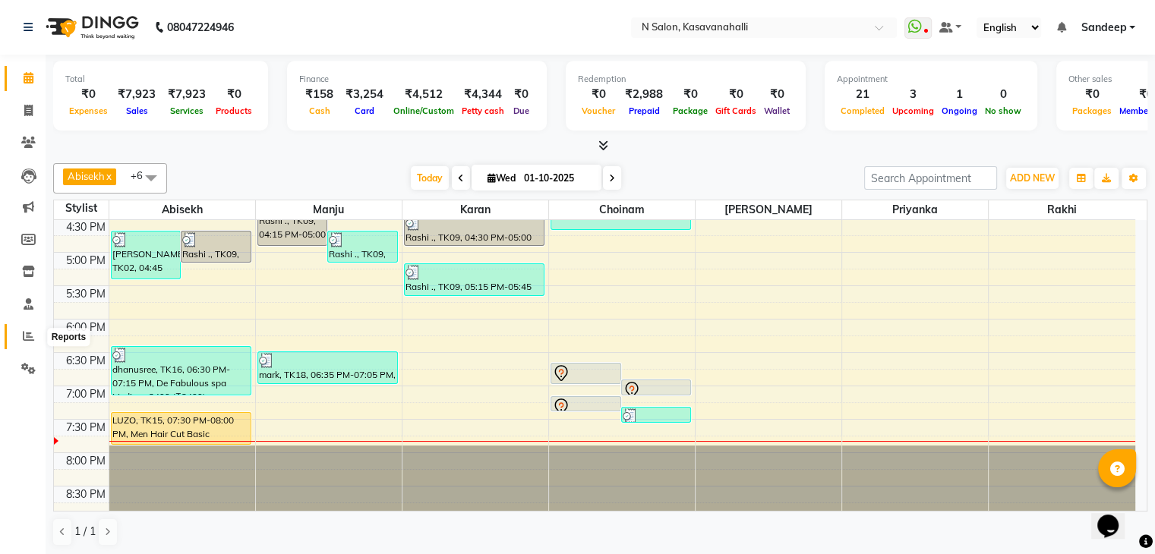
click at [30, 337] on icon at bounding box center [28, 335] width 11 height 11
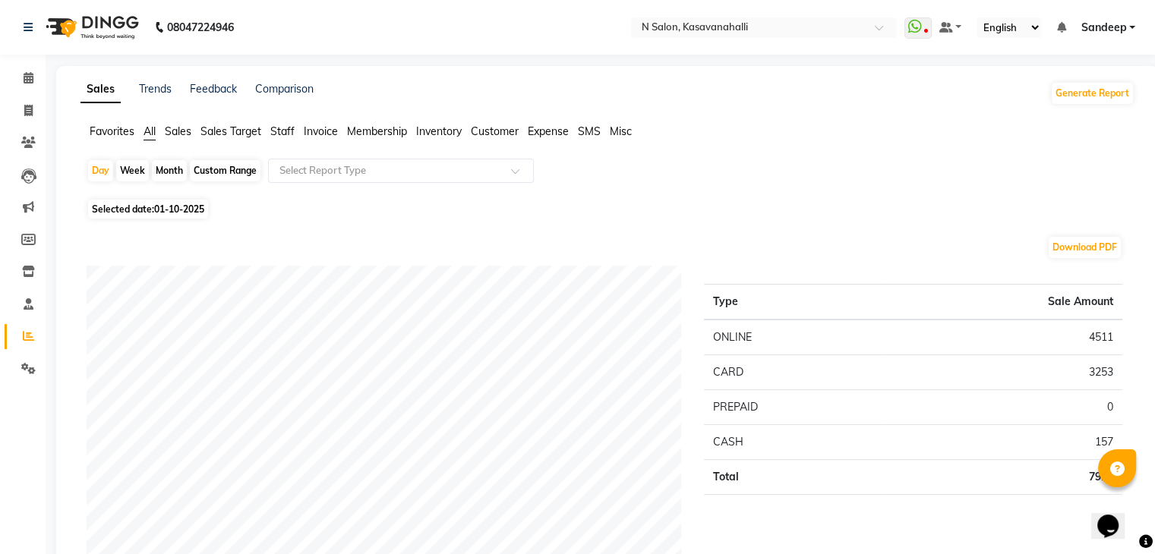
click at [270, 131] on ul "Favorites All Sales Sales Target Staff Invoice Membership Inventory Customer Ex…" at bounding box center [607, 132] width 1054 height 17
click at [282, 131] on span "Staff" at bounding box center [282, 132] width 24 height 14
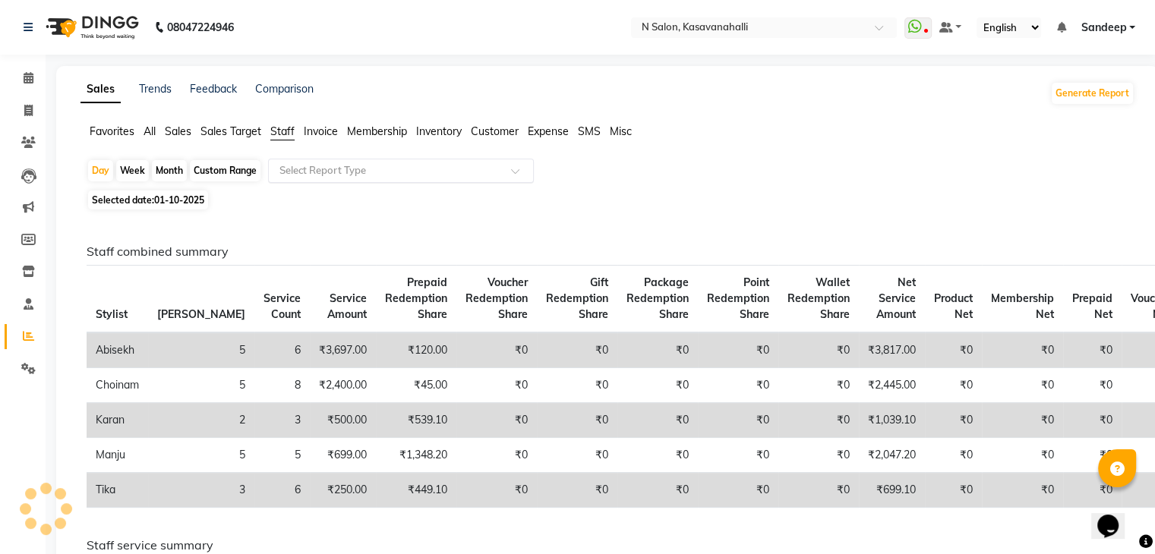
click at [297, 160] on div "Select Report Type" at bounding box center [401, 171] width 266 height 24
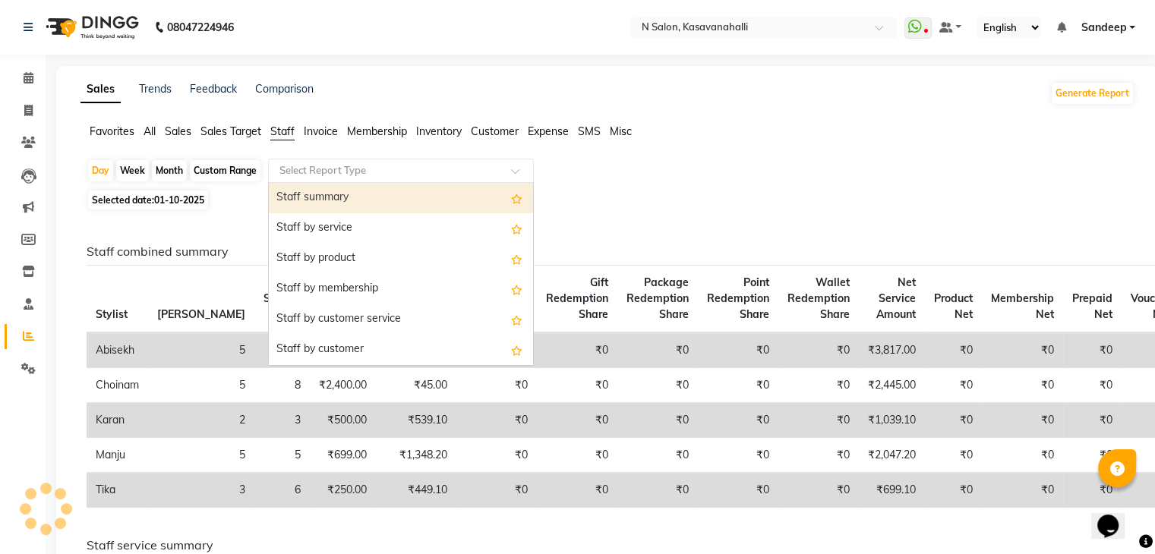
drag, startPoint x: 310, startPoint y: 200, endPoint x: 178, endPoint y: 197, distance: 131.4
click at [310, 200] on div "Staff summary" at bounding box center [401, 198] width 264 height 30
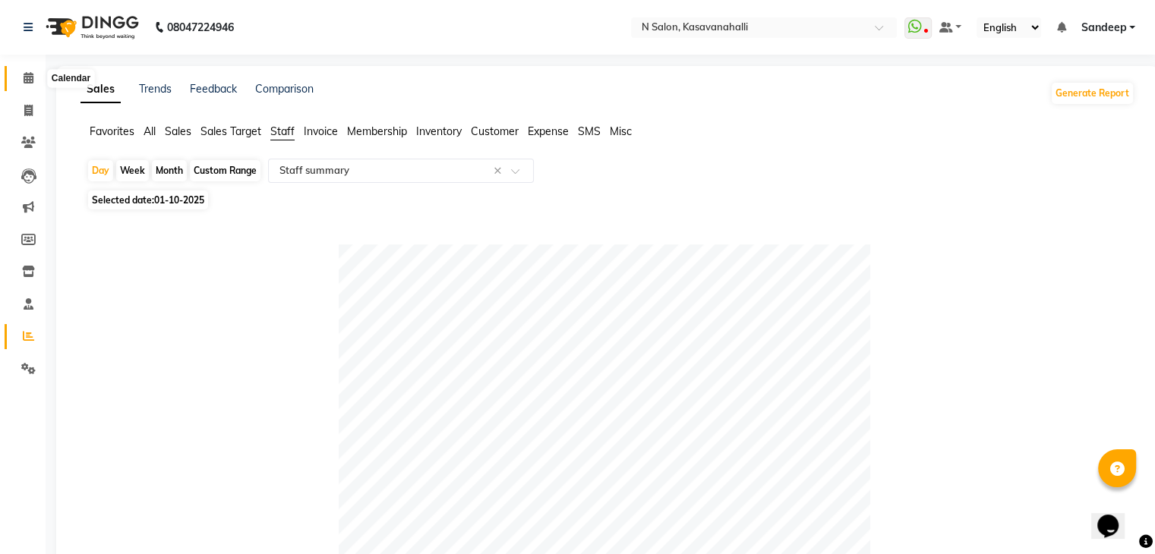
click at [21, 79] on span at bounding box center [28, 78] width 27 height 17
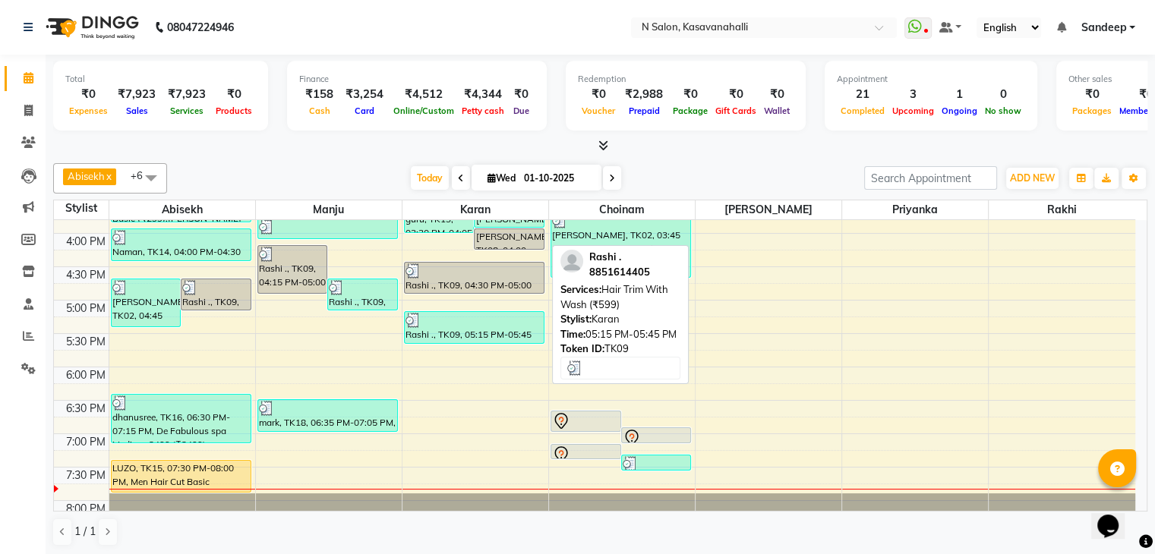
scroll to position [569, 0]
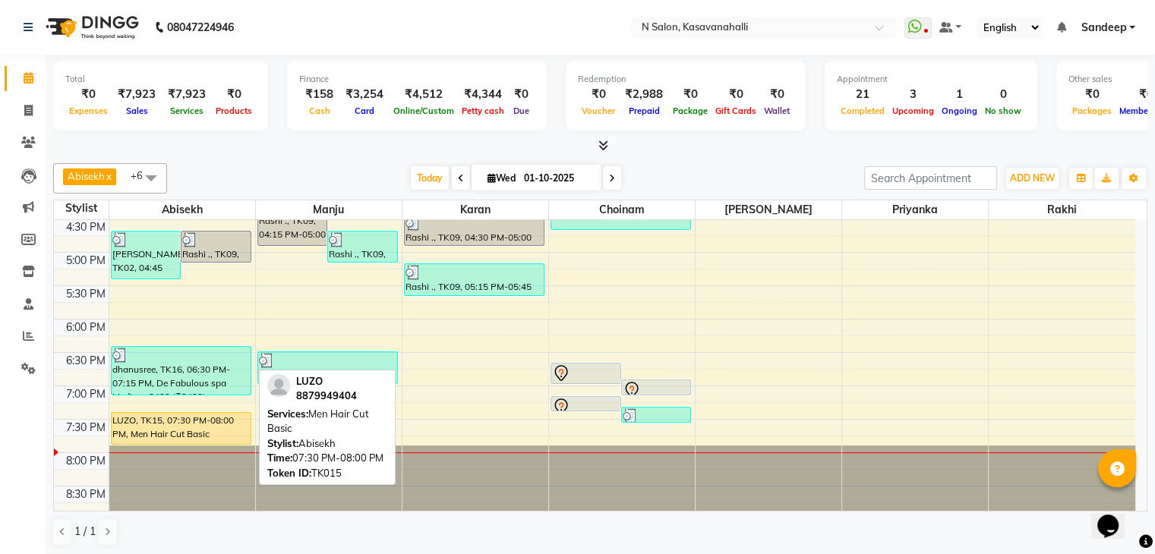
click at [235, 427] on div "LUZO, TK15, 07:30 PM-08:00 PM, Men Hair Cut Basic" at bounding box center [181, 428] width 139 height 31
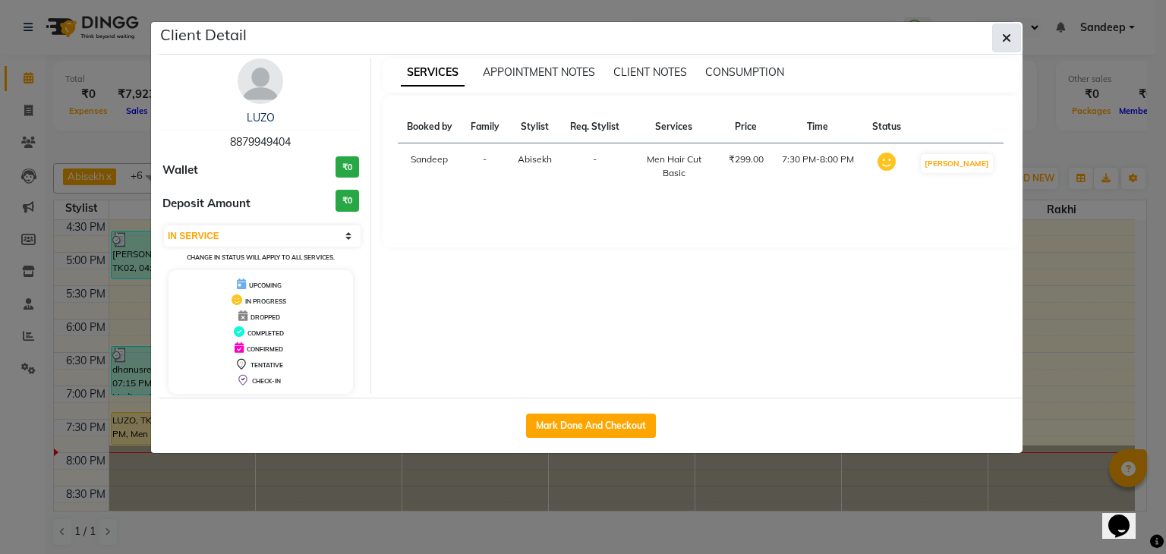
click at [1013, 43] on button "button" at bounding box center [1006, 38] width 29 height 29
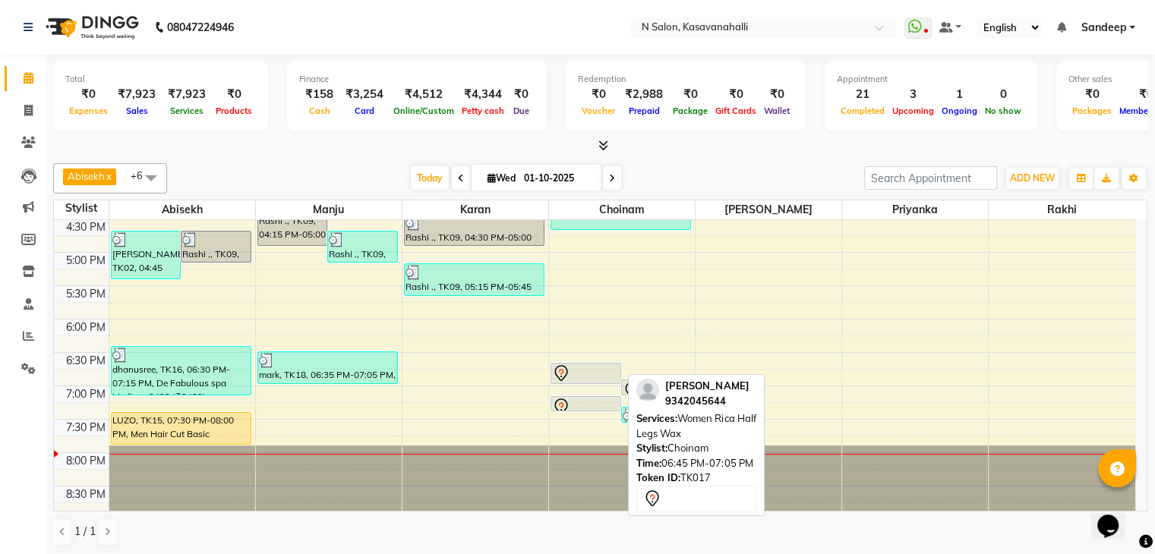
click at [587, 377] on div at bounding box center [586, 373] width 68 height 18
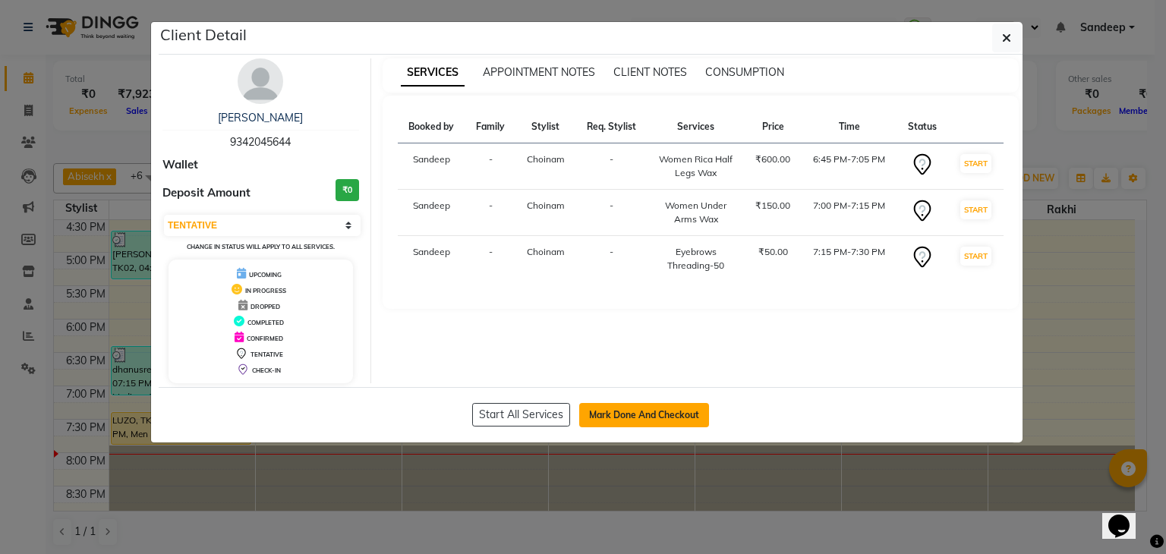
click at [611, 405] on button "Mark Done And Checkout" at bounding box center [644, 415] width 130 height 24
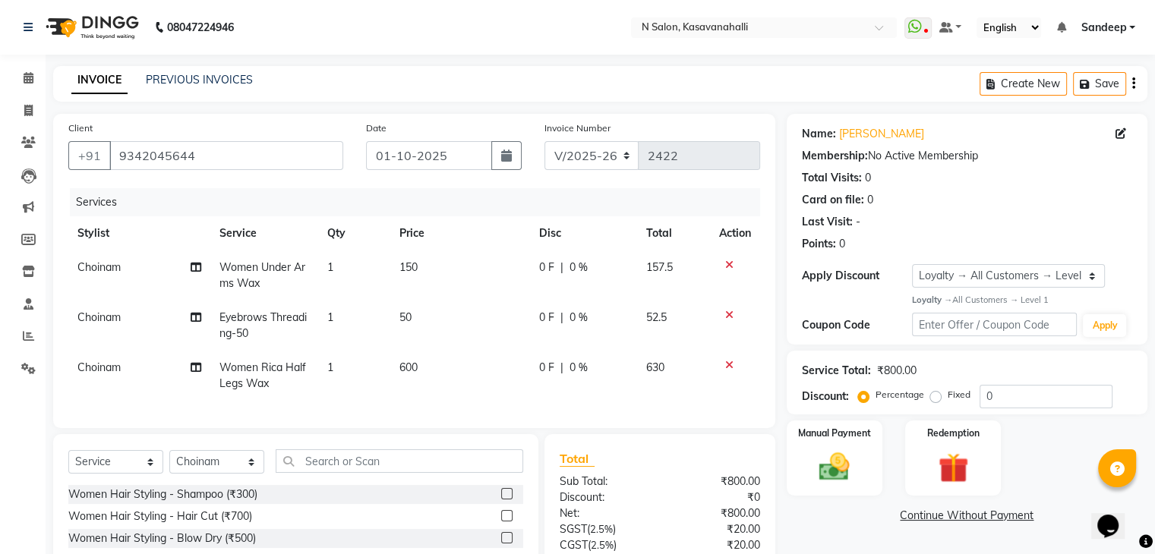
click at [143, 277] on td "Choinam" at bounding box center [139, 276] width 142 height 50
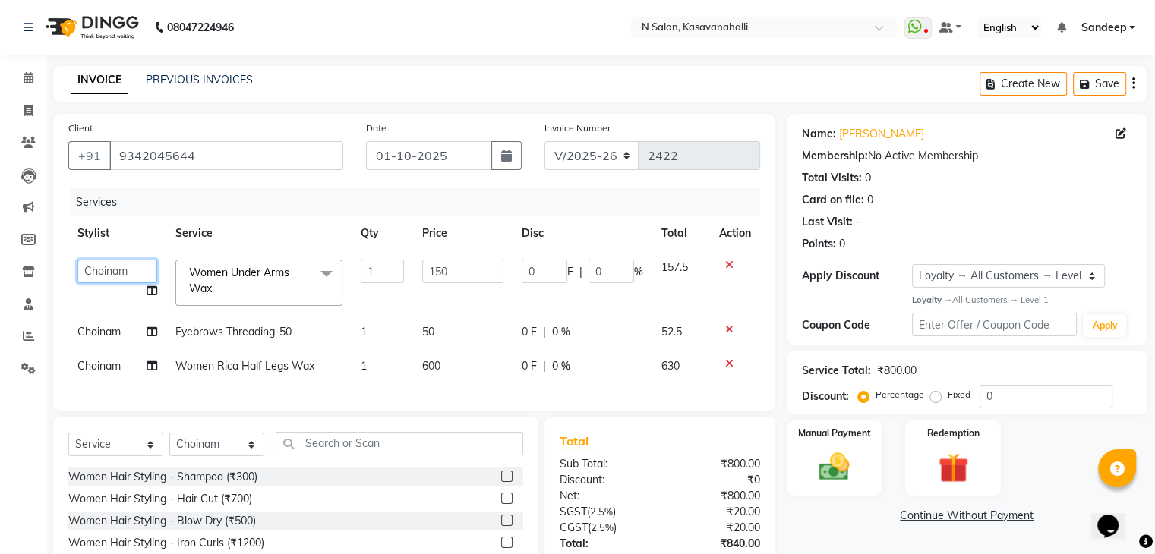
click at [149, 280] on select "Abisekh Amandeep kaur Choinam Karan Manju Owner Priyanka RAJESHWARI Rakhi Sande…" at bounding box center [117, 272] width 80 height 24
click at [131, 335] on td "Choinam" at bounding box center [117, 332] width 98 height 34
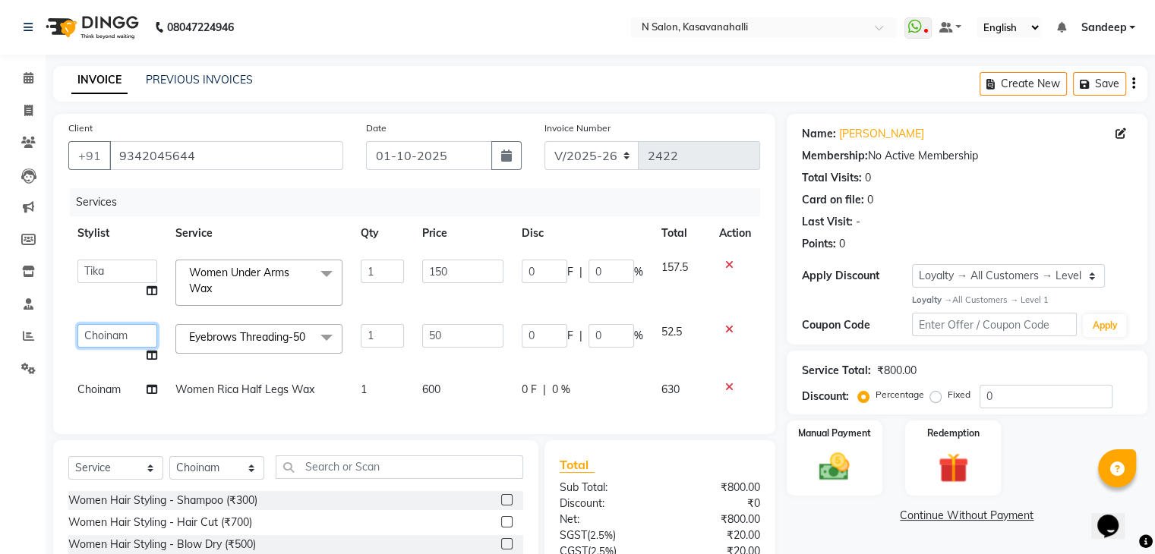
drag, startPoint x: 127, startPoint y: 344, endPoint x: 128, endPoint y: 360, distance: 16.0
click at [127, 344] on select "Abisekh Amandeep kaur Choinam Karan Manju Owner Priyanka RAJESHWARI Rakhi Sande…" at bounding box center [117, 336] width 80 height 24
click at [118, 396] on span "Choinam" at bounding box center [98, 390] width 43 height 14
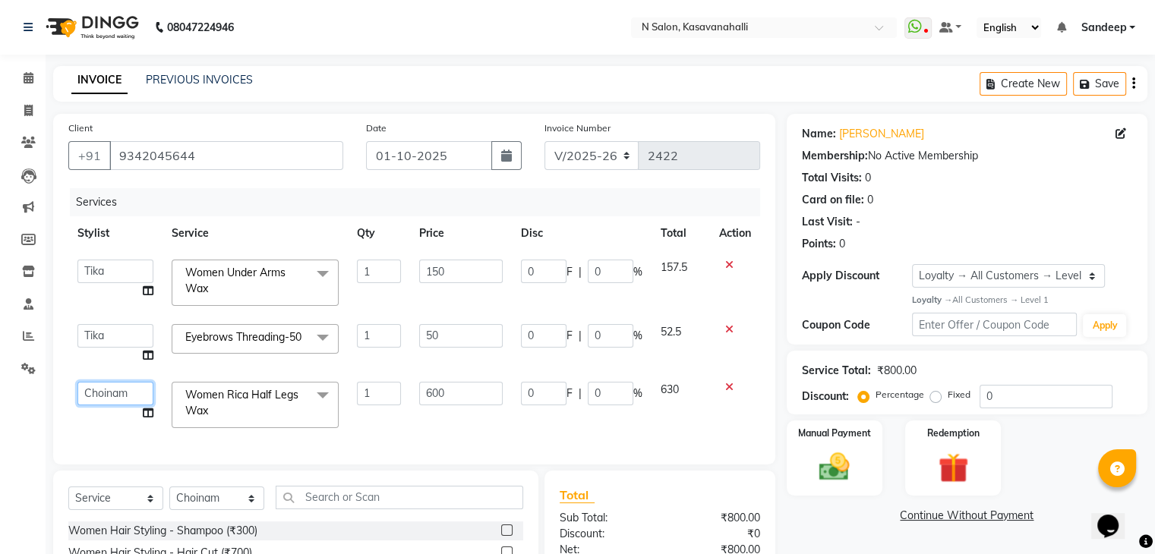
click at [120, 405] on select "Abisekh Amandeep kaur Choinam Karan Manju Owner Priyanka RAJESHWARI Rakhi Sande…" at bounding box center [115, 394] width 76 height 24
click at [366, 486] on input "text" at bounding box center [400, 498] width 248 height 24
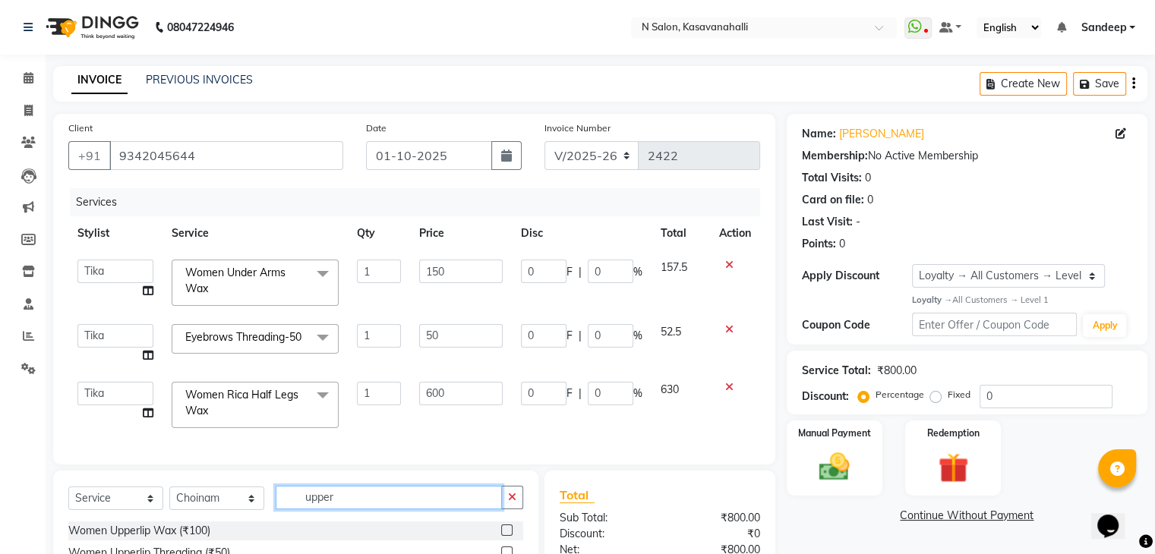
scroll to position [76, 0]
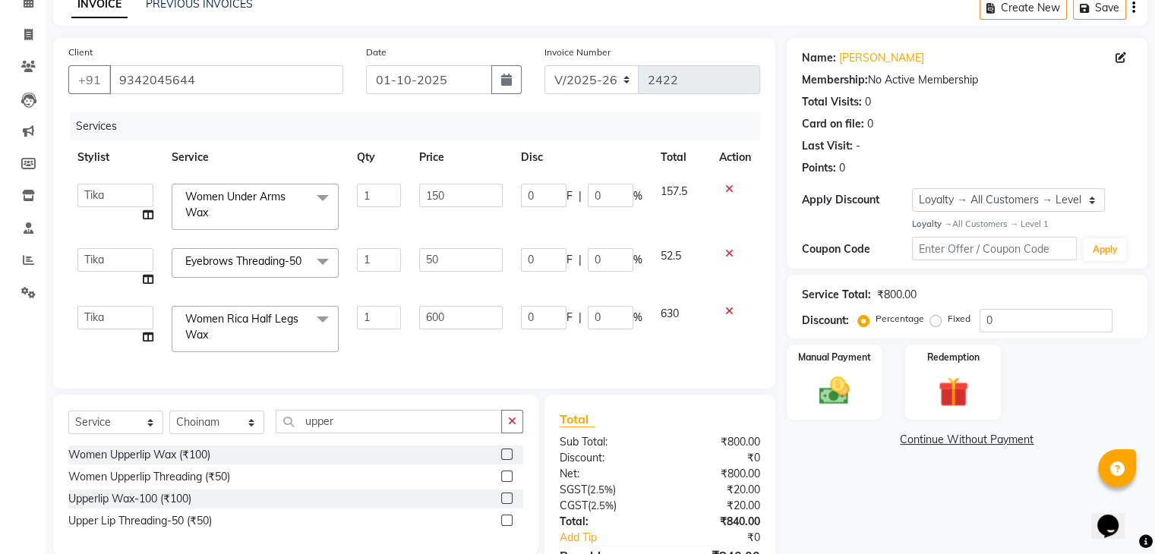
click at [510, 515] on label at bounding box center [506, 520] width 11 height 11
click at [510, 516] on input "checkbox" at bounding box center [506, 521] width 10 height 10
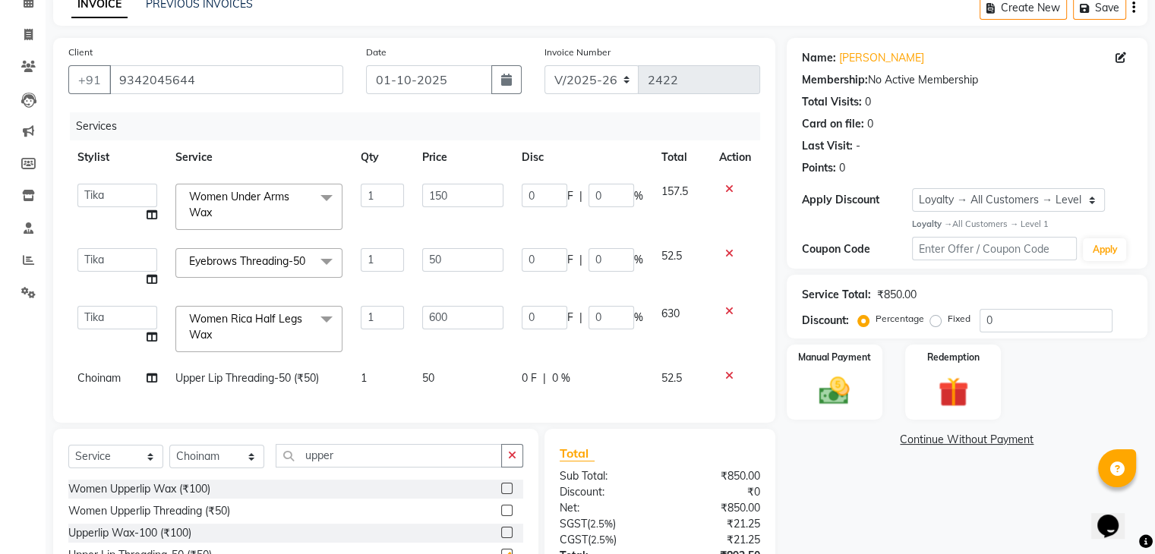
scroll to position [152, 0]
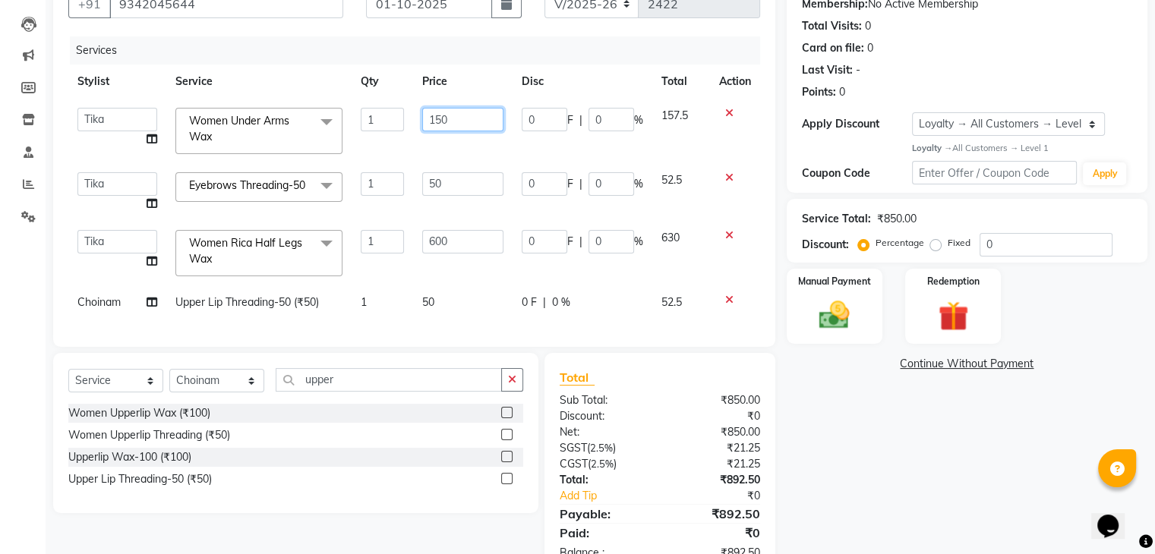
click at [456, 110] on input "150" at bounding box center [462, 120] width 81 height 24
click at [832, 401] on div "Name: Rajath Membership: No Active Membership Total Visits: 0 Card on file: 0 L…" at bounding box center [973, 269] width 372 height 614
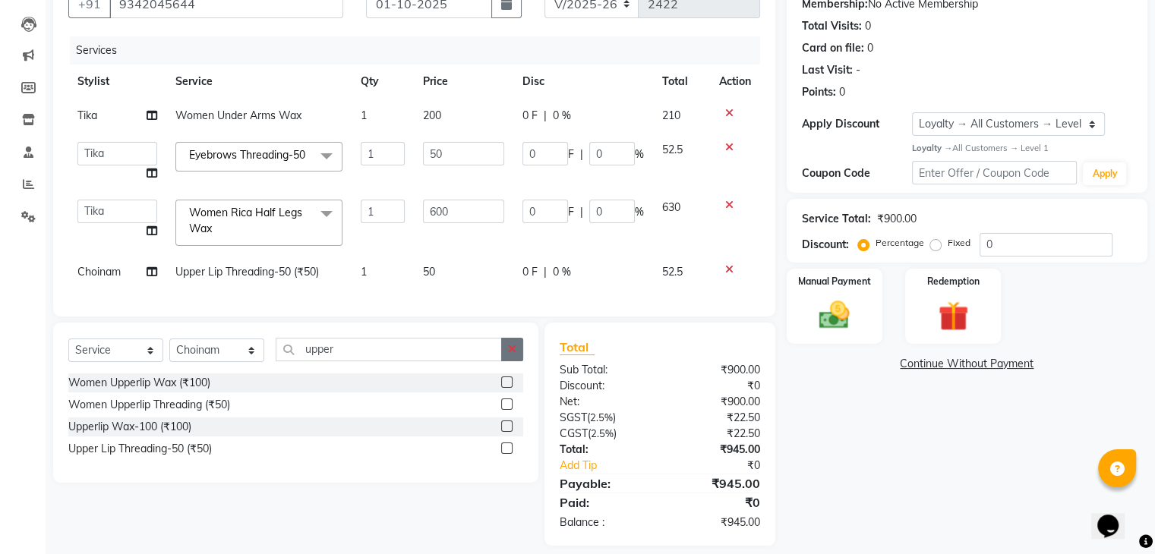
click at [519, 361] on button "button" at bounding box center [512, 350] width 22 height 24
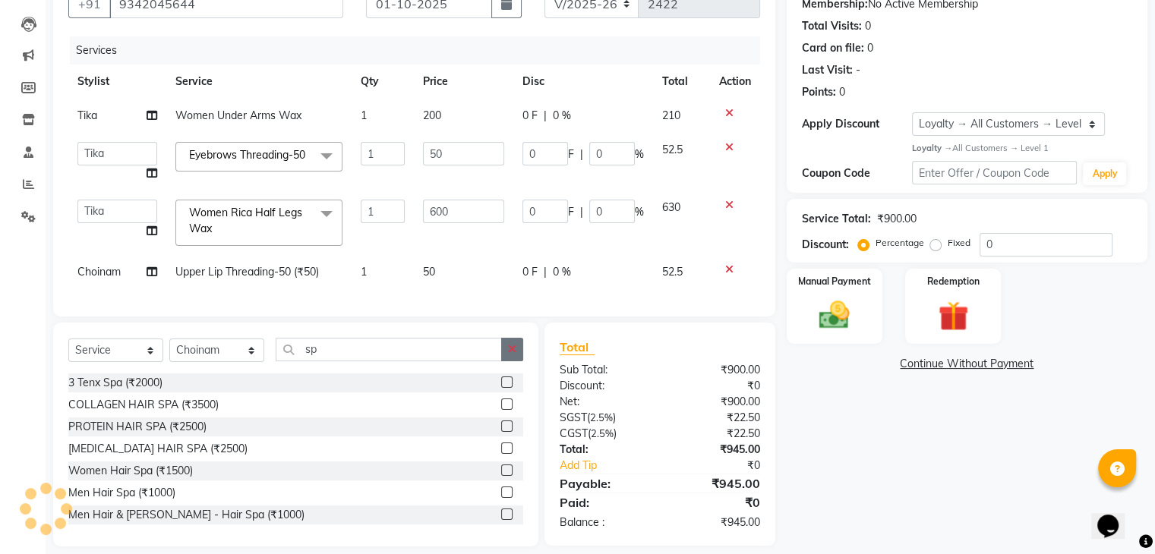
click at [516, 361] on button "button" at bounding box center [512, 350] width 22 height 24
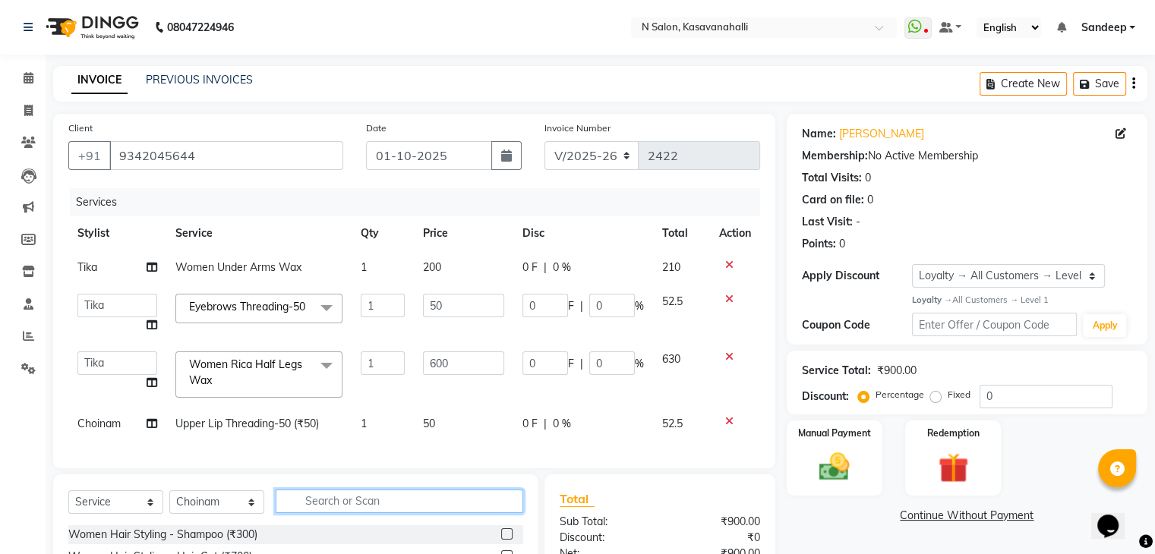
scroll to position [185, 0]
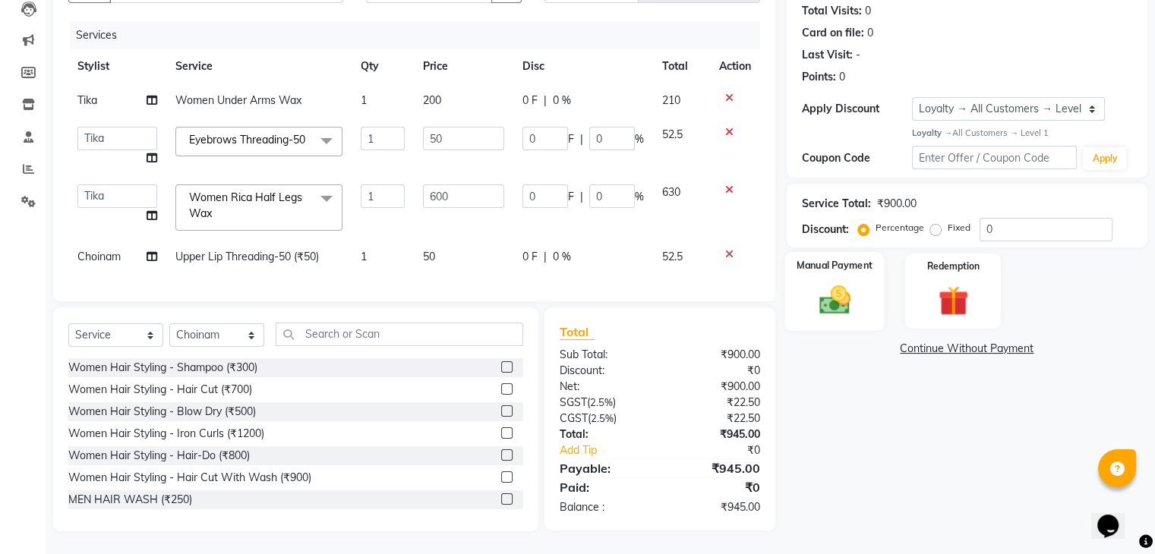
drag, startPoint x: 797, startPoint y: 273, endPoint x: 832, endPoint y: 311, distance: 51.6
click at [801, 274] on div "Manual Payment" at bounding box center [833, 291] width 99 height 78
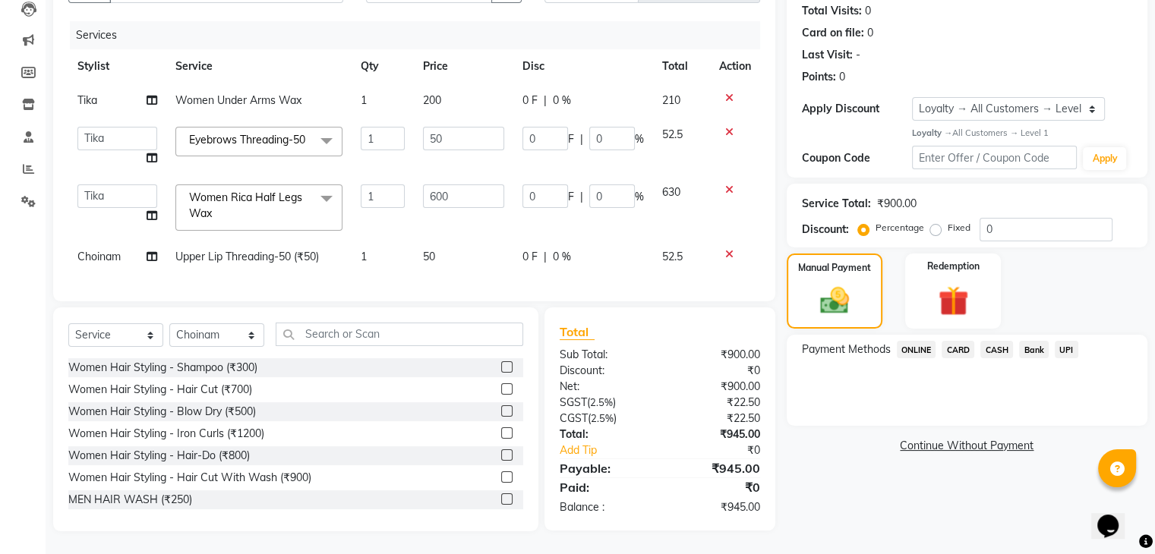
click at [99, 250] on span "Choinam" at bounding box center [98, 257] width 43 height 14
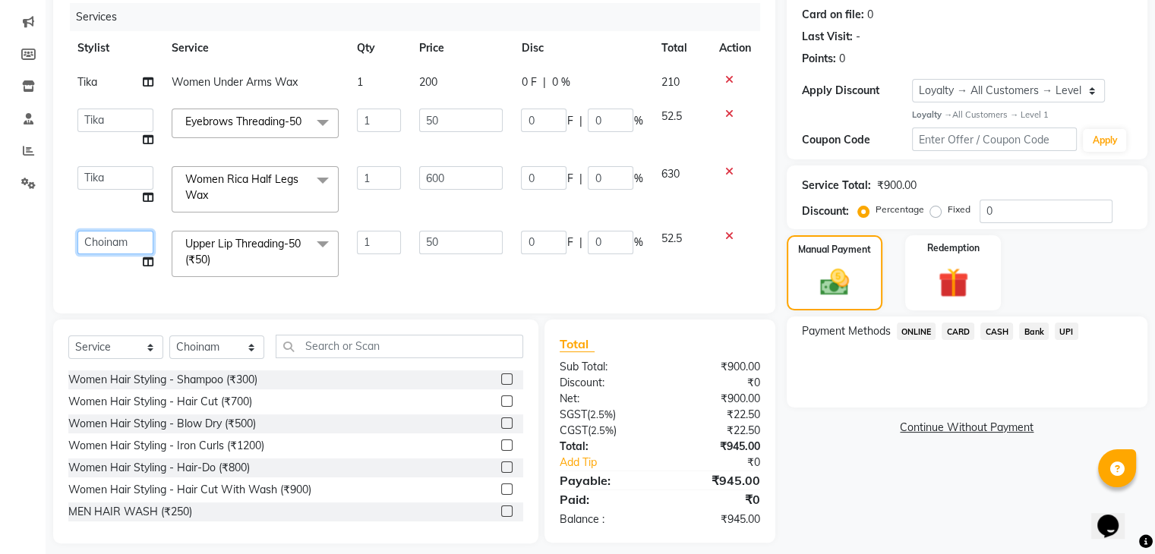
click at [118, 253] on select "Abisekh Amandeep kaur Choinam Karan Manju Owner Priyanka RAJESHWARI Rakhi Sande…" at bounding box center [115, 243] width 76 height 24
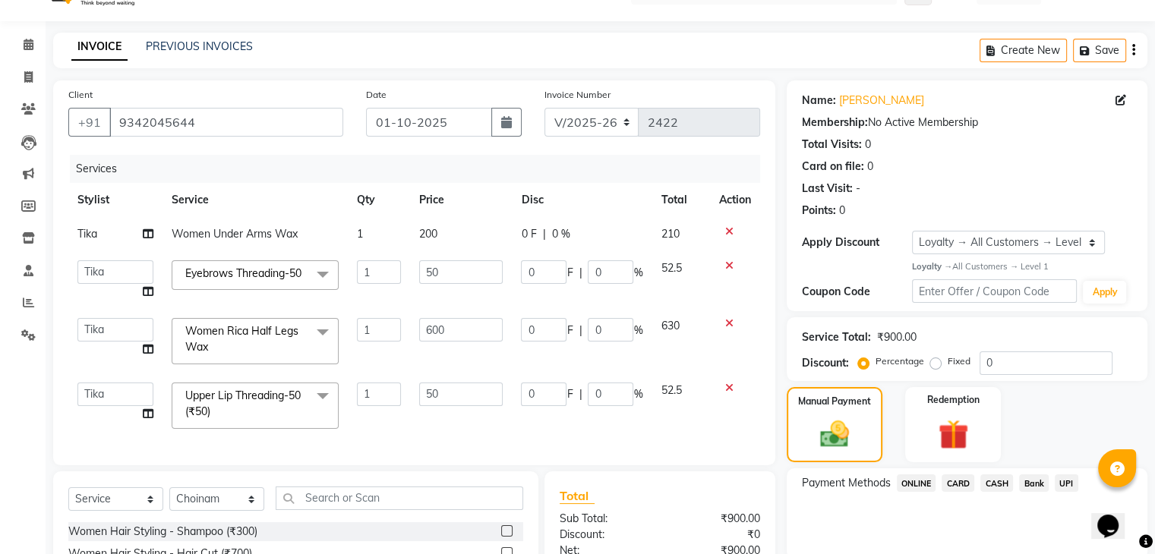
scroll to position [216, 0]
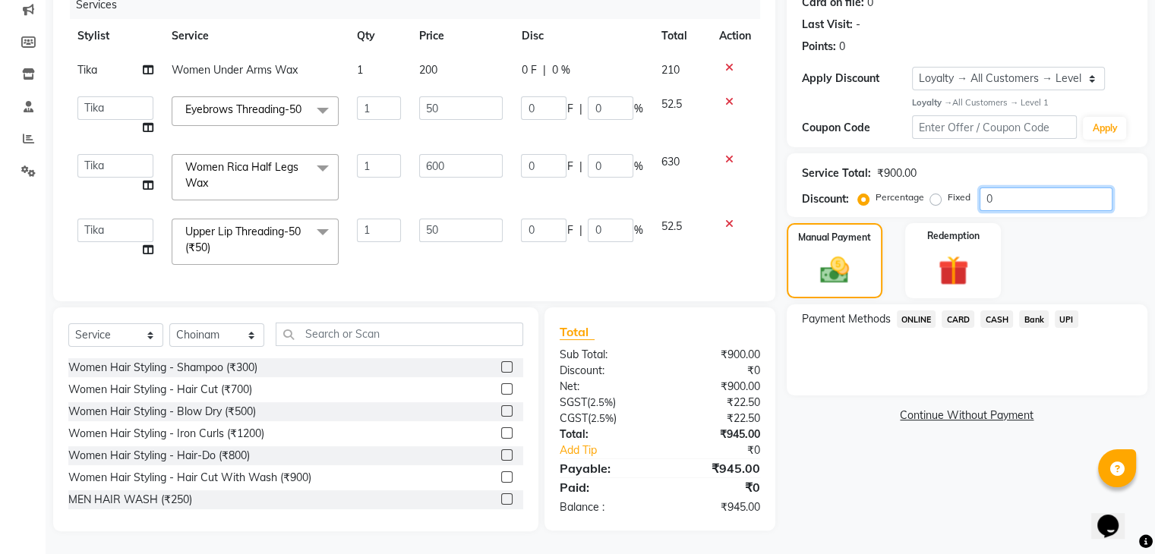
click at [1048, 188] on input "0" at bounding box center [1045, 200] width 133 height 24
drag, startPoint x: 118, startPoint y: 90, endPoint x: 200, endPoint y: 90, distance: 82.8
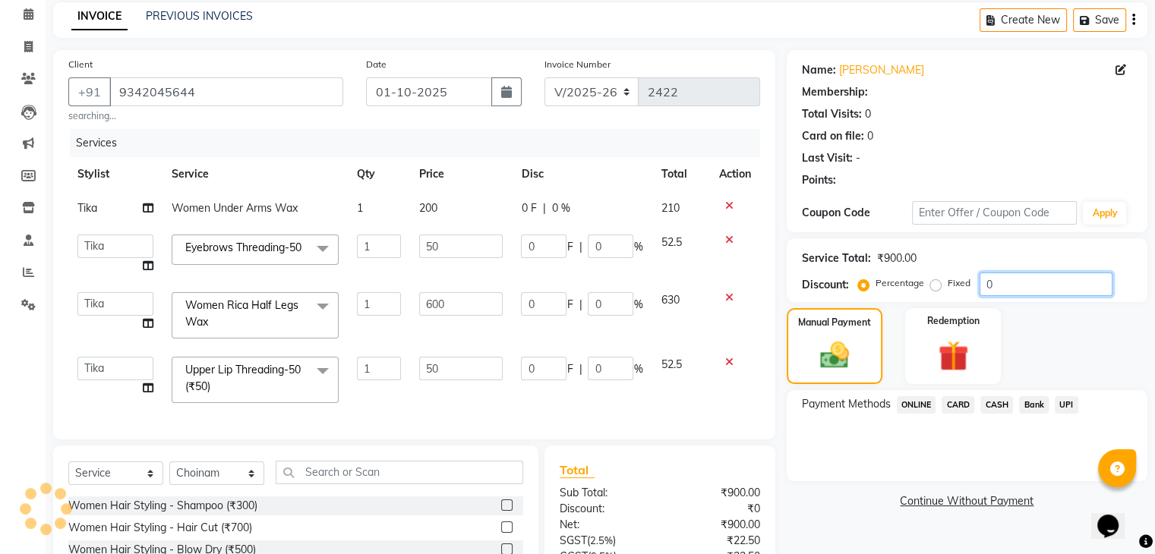
click at [1012, 273] on input "0" at bounding box center [1045, 285] width 133 height 24
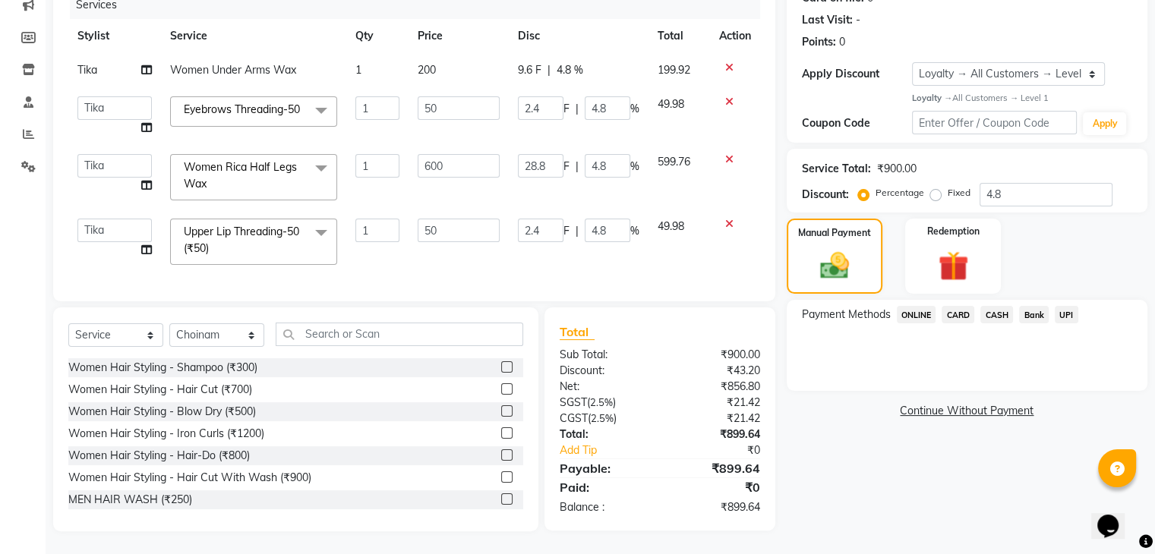
click at [1003, 306] on span "CASH" at bounding box center [996, 314] width 33 height 17
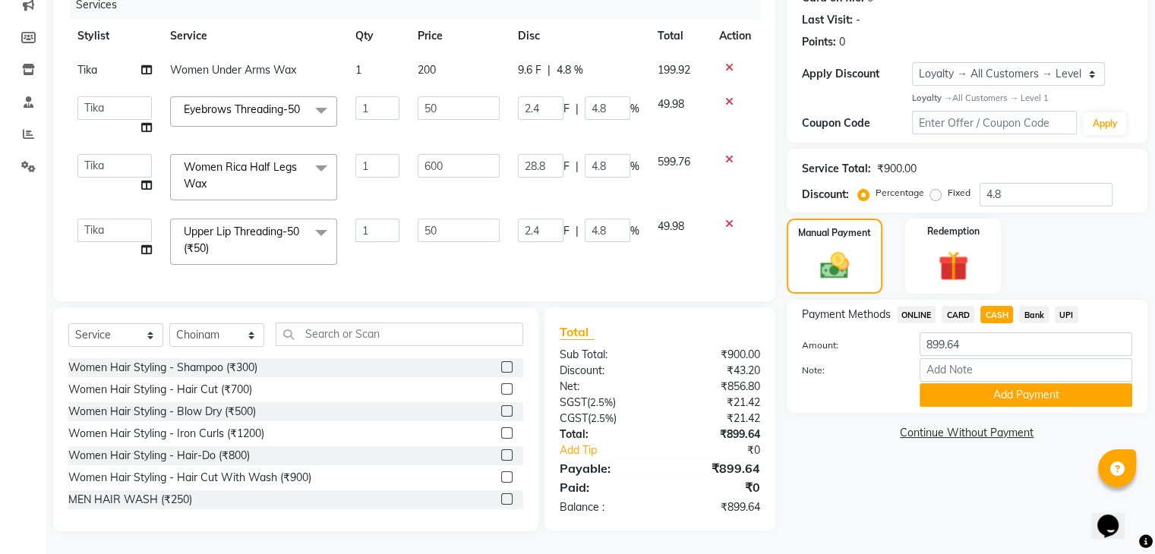
click at [981, 383] on button "Add Payment" at bounding box center [1025, 395] width 213 height 24
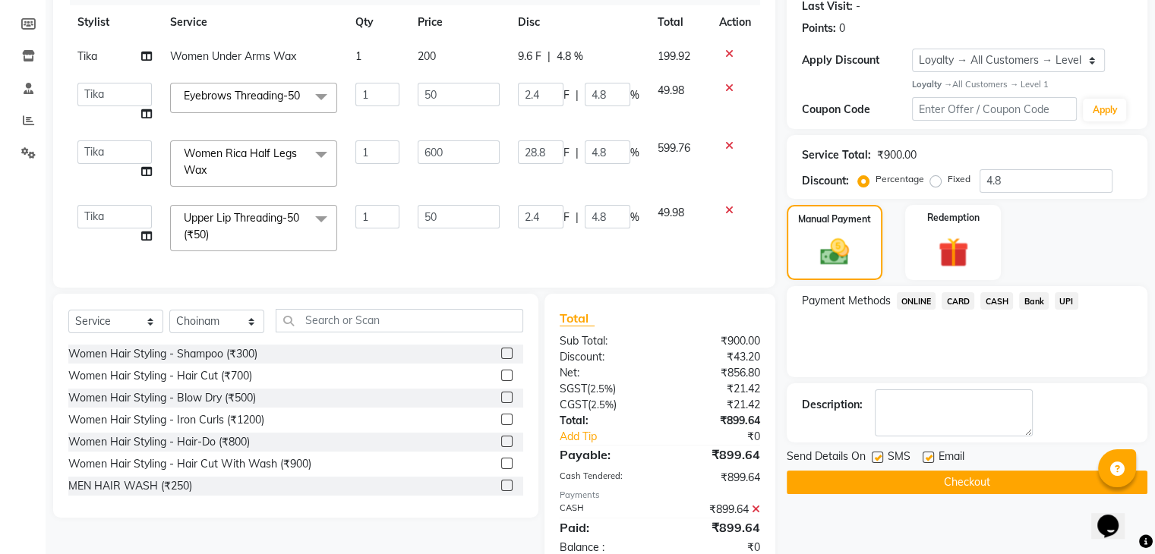
click at [928, 487] on button "Checkout" at bounding box center [967, 483] width 361 height 24
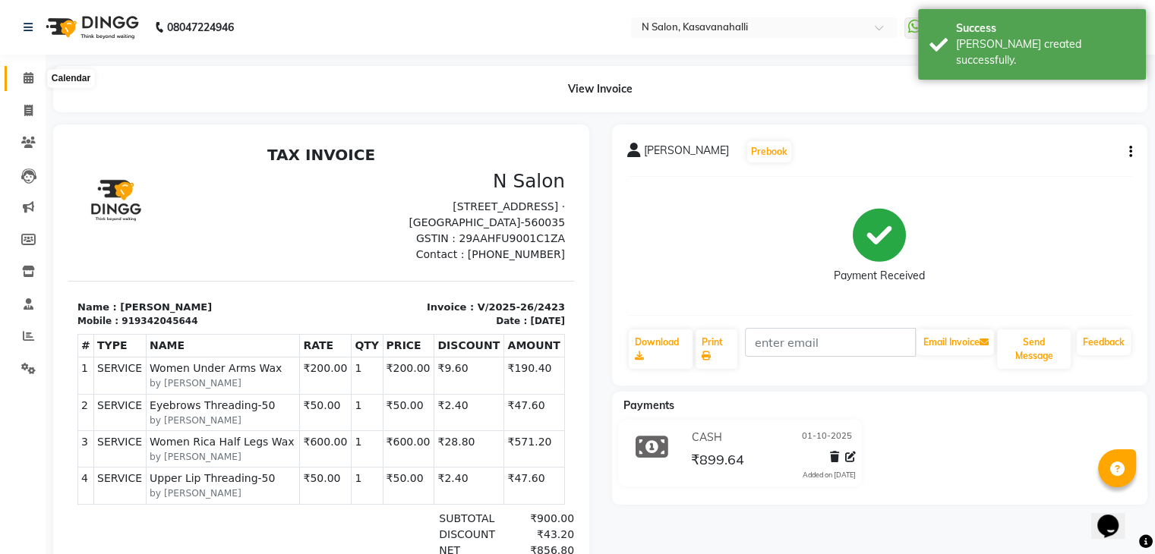
click at [27, 76] on icon at bounding box center [29, 77] width 10 height 11
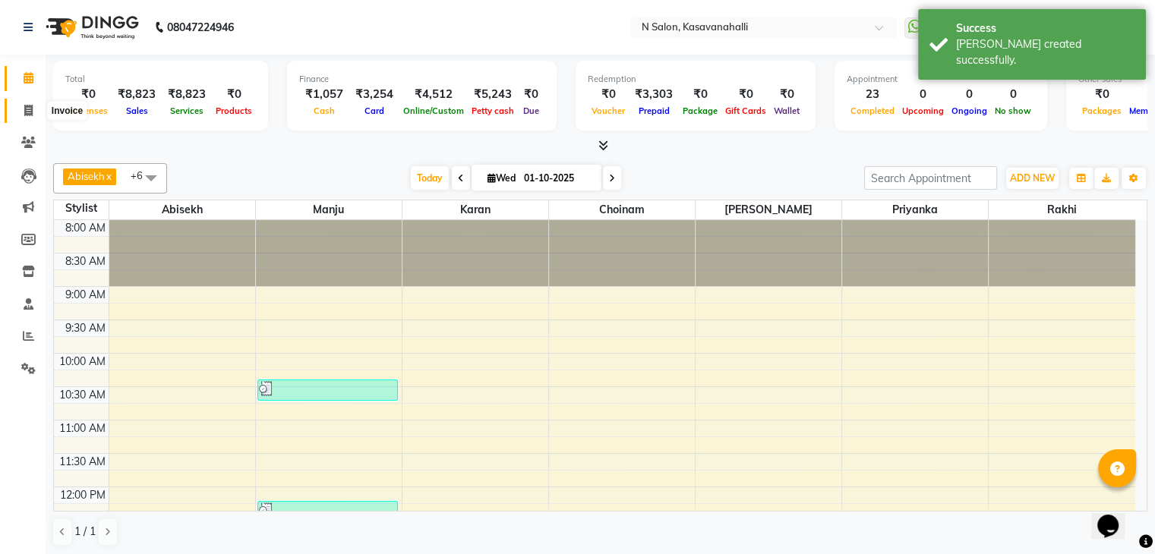
click at [24, 107] on icon at bounding box center [28, 110] width 8 height 11
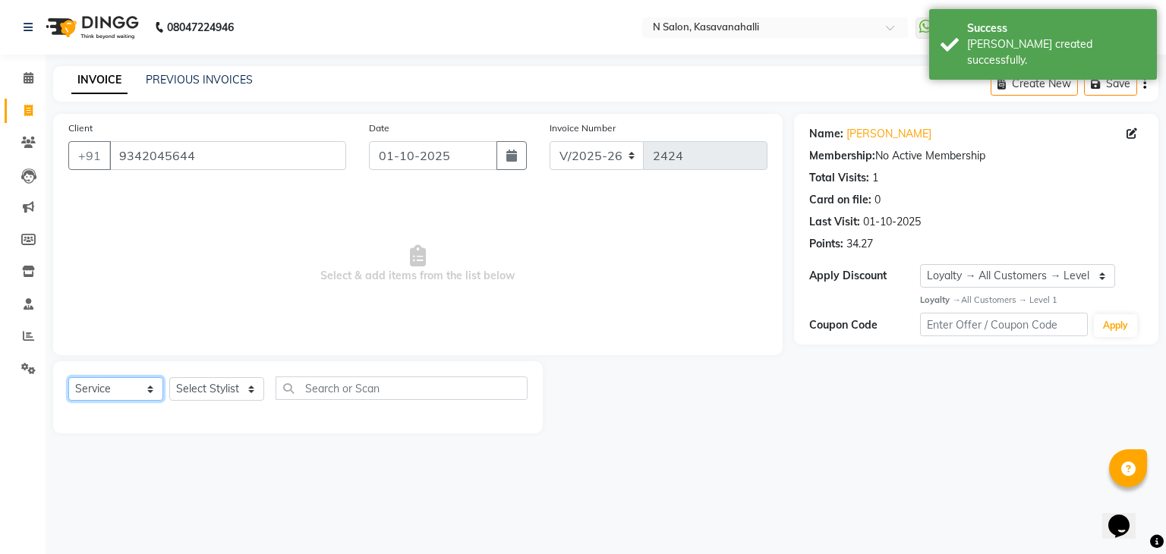
click at [124, 398] on select "Select Service Product Membership Package Voucher Prepaid Gift Card" at bounding box center [115, 389] width 95 height 24
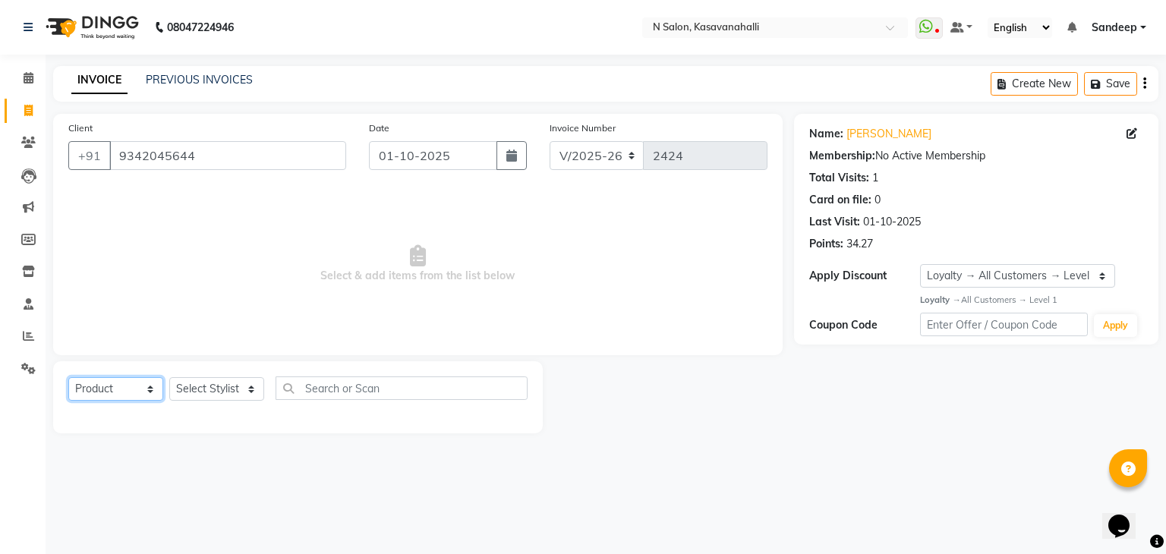
click at [68, 378] on select "Select Service Product Membership Package Voucher Prepaid Gift Card" at bounding box center [115, 389] width 95 height 24
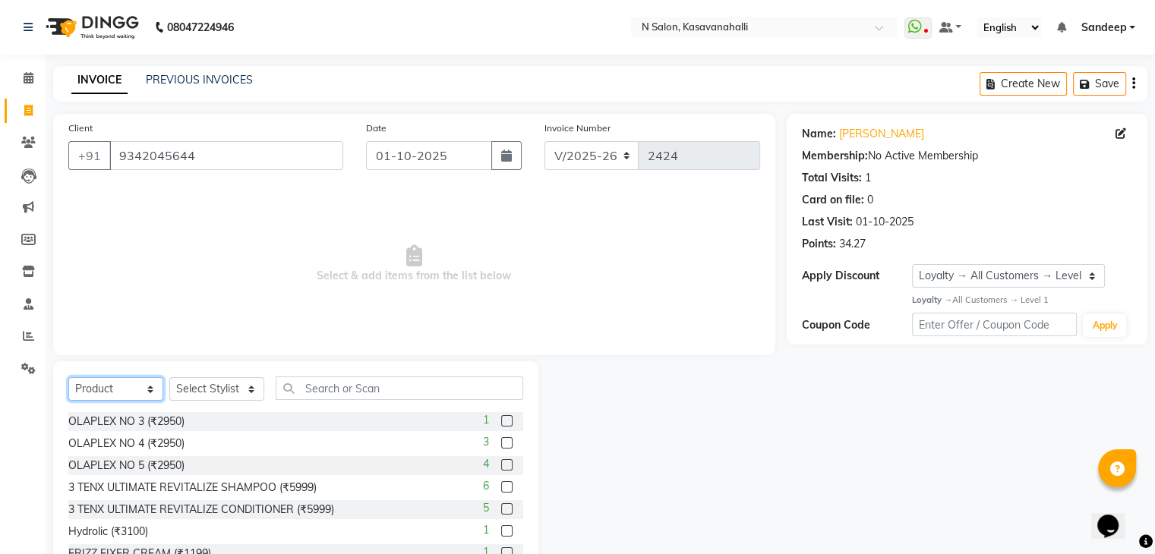
scroll to position [55, 0]
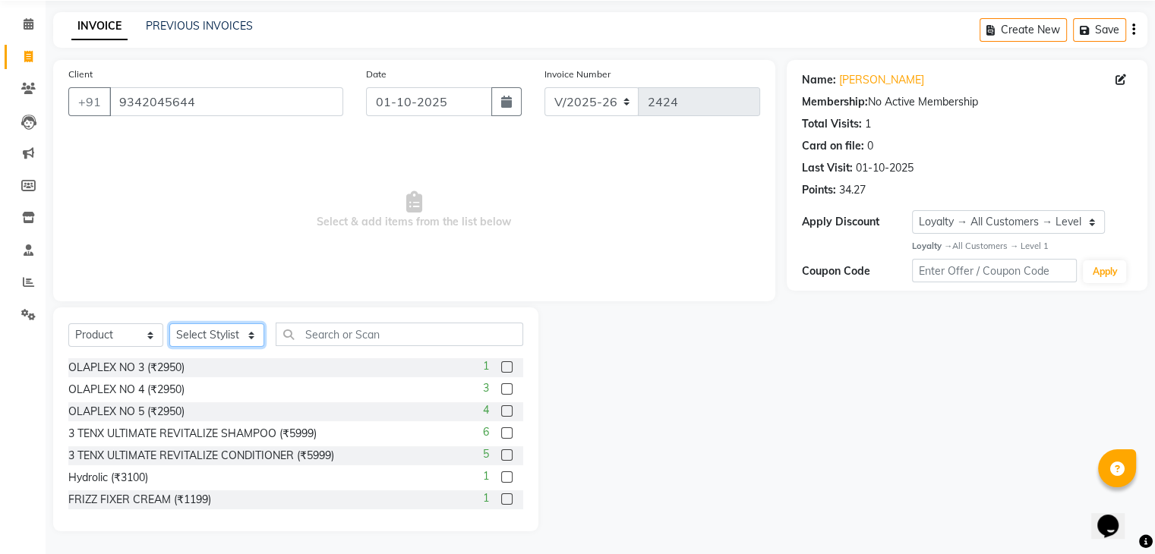
click at [231, 336] on select "Select Stylist Abisekh [PERSON_NAME] Choinam Karan Manju Owner [PERSON_NAME] [P…" at bounding box center [216, 335] width 95 height 24
click at [169, 323] on select "Select Stylist Abisekh [PERSON_NAME] Choinam Karan Manju Owner [PERSON_NAME] [P…" at bounding box center [216, 335] width 95 height 24
click at [360, 333] on input "text" at bounding box center [400, 335] width 248 height 24
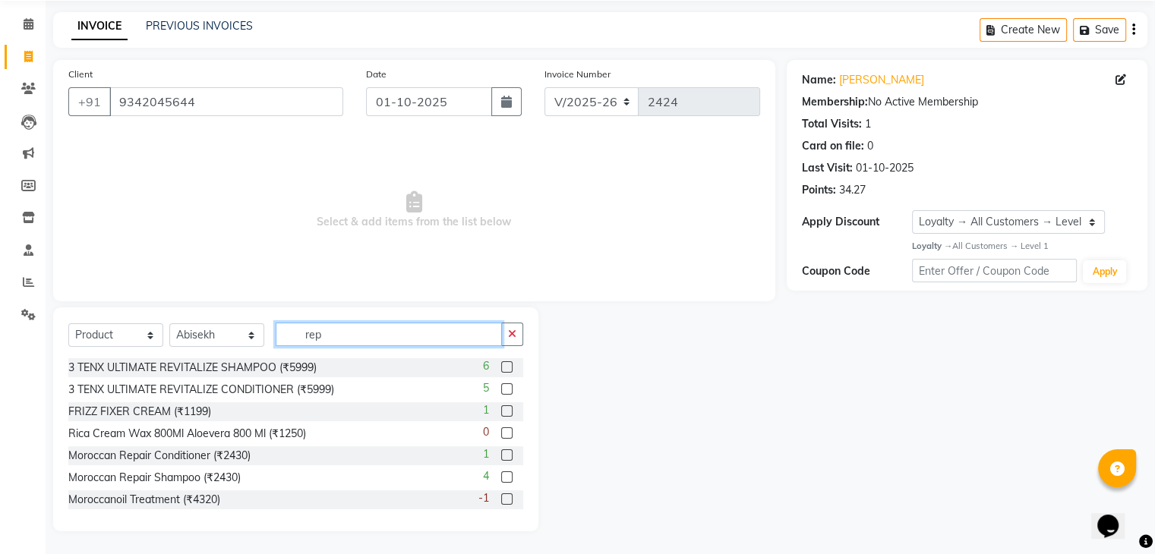
scroll to position [35, 0]
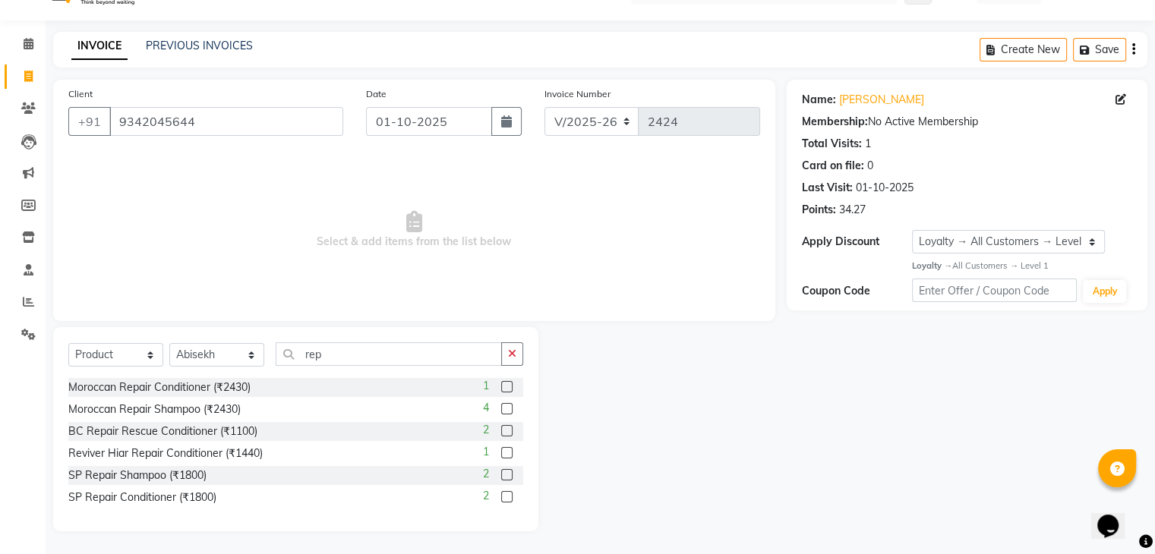
click at [502, 475] on label at bounding box center [506, 474] width 11 height 11
click at [502, 475] on input "checkbox" at bounding box center [506, 476] width 10 height 10
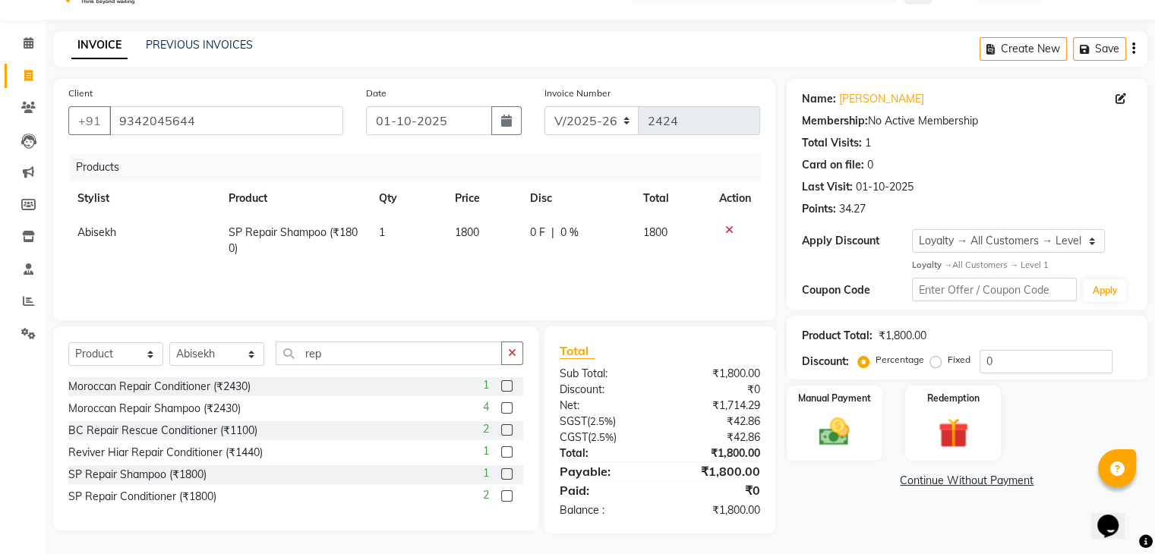
click at [504, 497] on label at bounding box center [506, 495] width 11 height 11
click at [504, 497] on input "checkbox" at bounding box center [506, 497] width 10 height 10
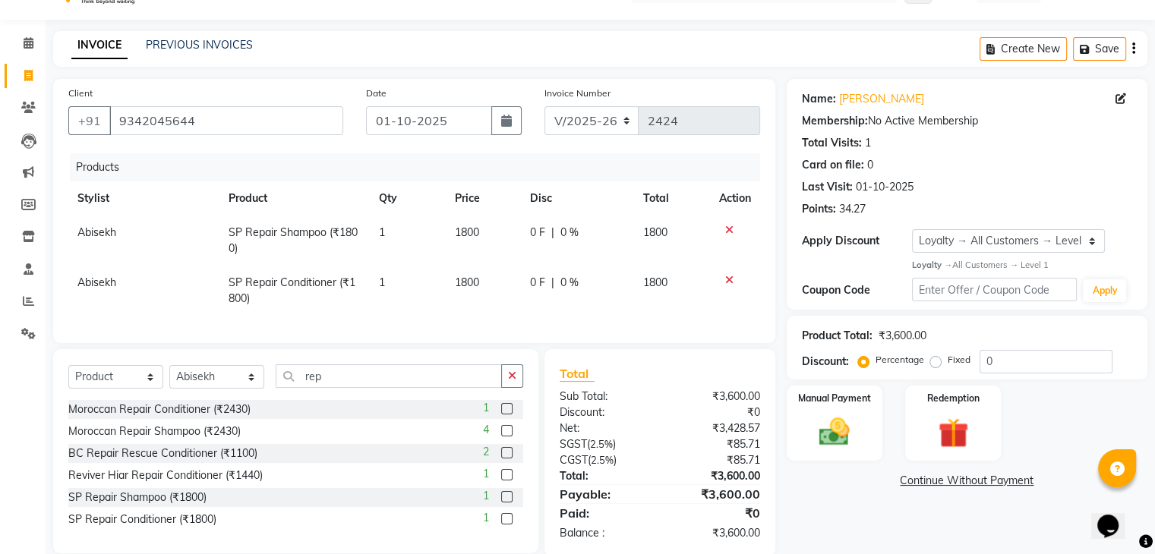
scroll to position [72, 0]
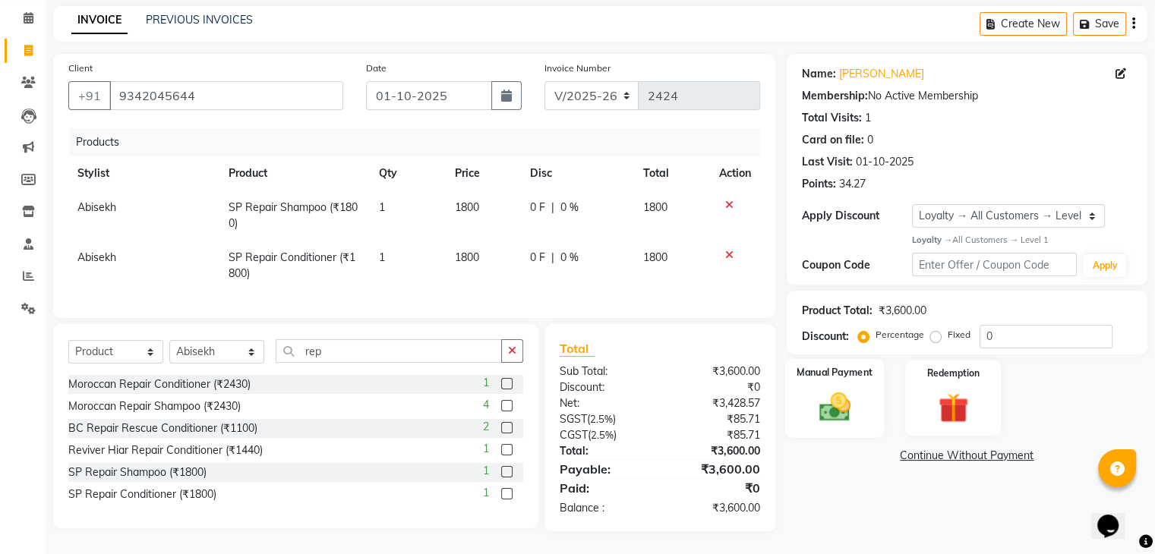
click at [876, 393] on div "Manual Payment" at bounding box center [833, 398] width 99 height 78
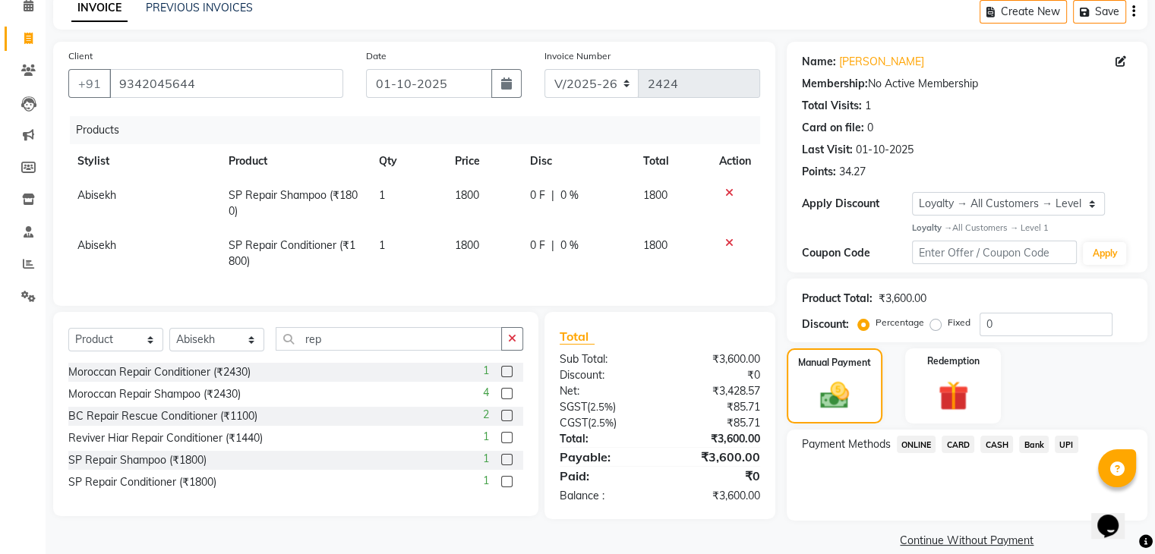
click at [997, 446] on span "CASH" at bounding box center [996, 444] width 33 height 17
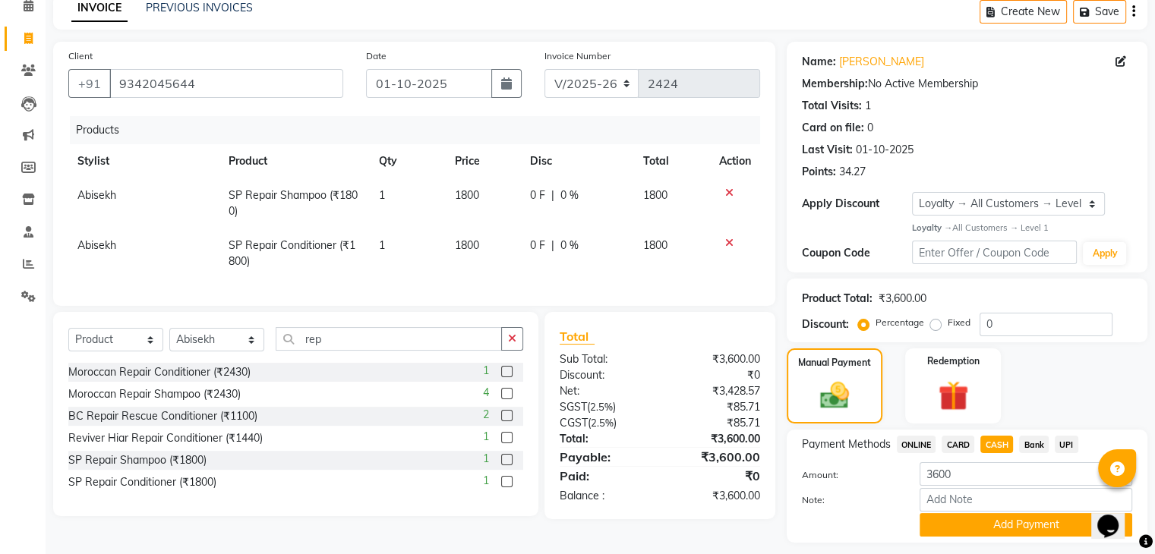
scroll to position [116, 0]
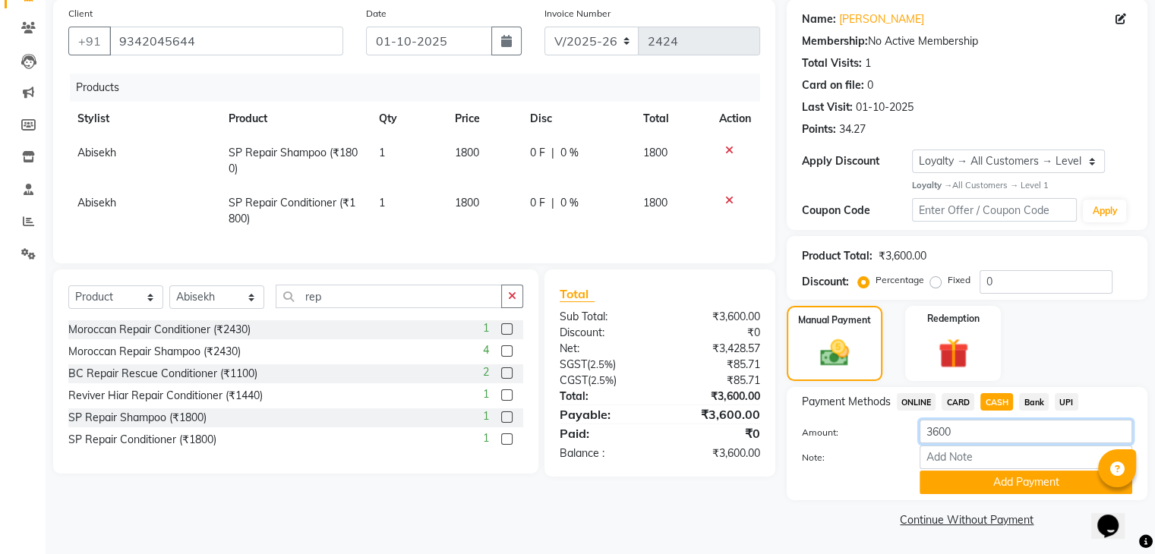
click at [966, 433] on input "3600" at bounding box center [1025, 432] width 213 height 24
click at [908, 397] on span "ONLINE" at bounding box center [916, 401] width 39 height 17
click at [988, 433] on input "3600" at bounding box center [1025, 432] width 213 height 24
click at [961, 484] on button "Add Payment" at bounding box center [1025, 483] width 213 height 24
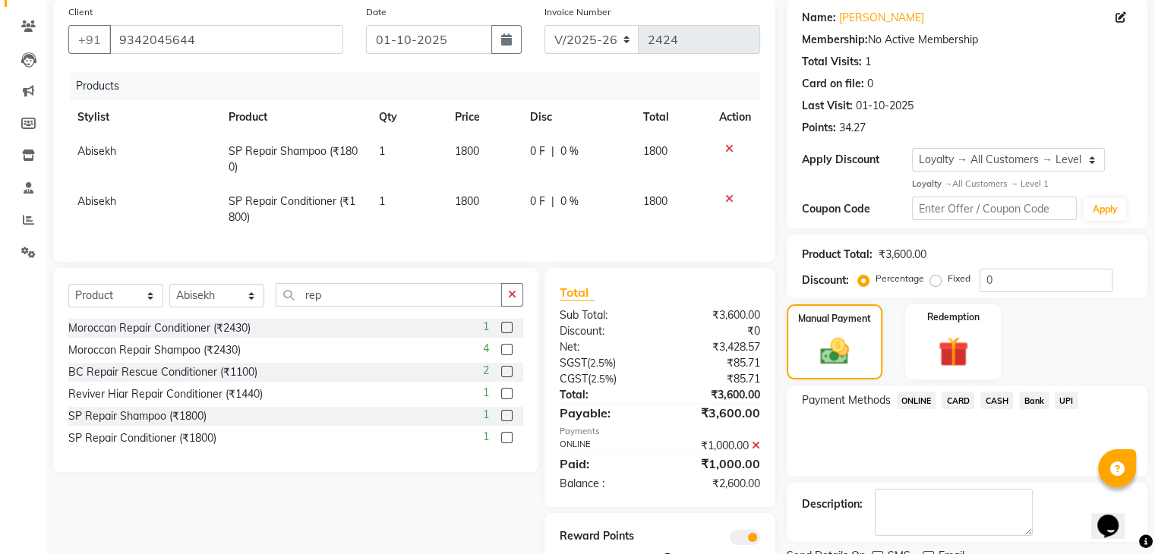
scroll to position [180, 0]
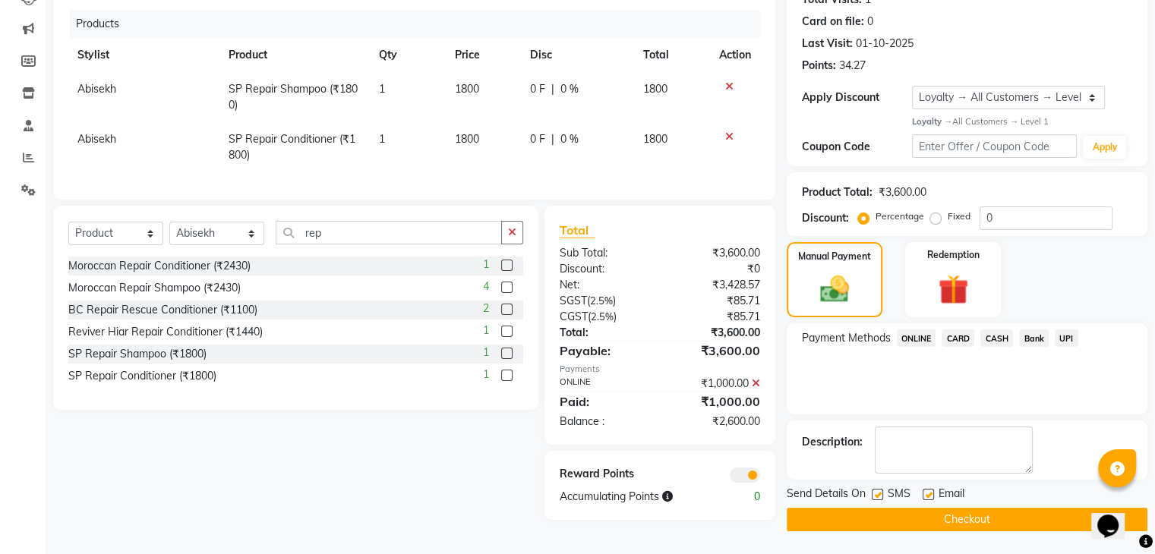
click at [1002, 339] on span "CASH" at bounding box center [996, 337] width 33 height 17
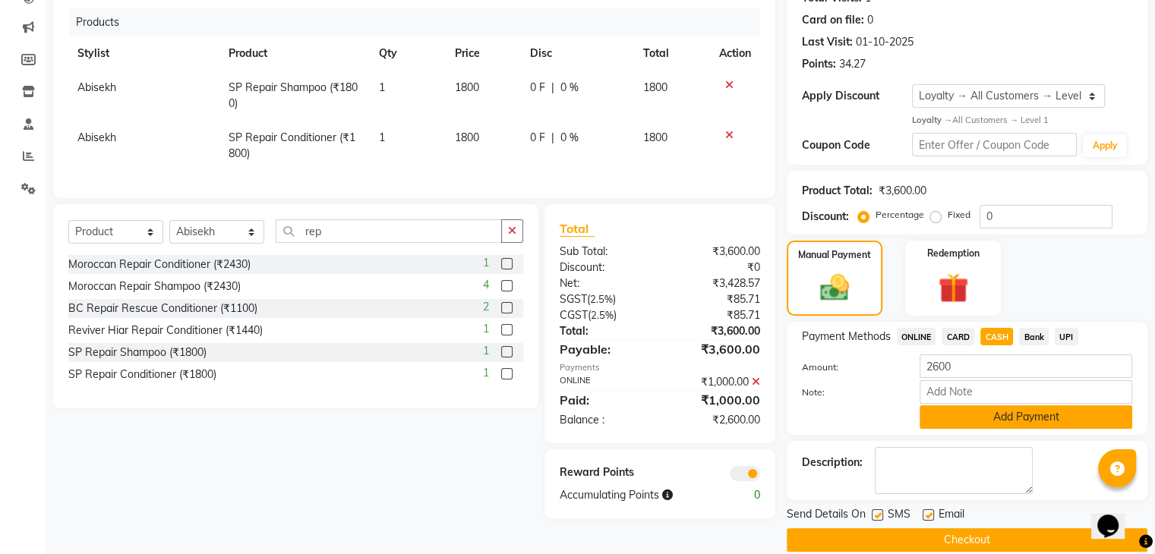
click at [976, 419] on button "Add Payment" at bounding box center [1025, 417] width 213 height 24
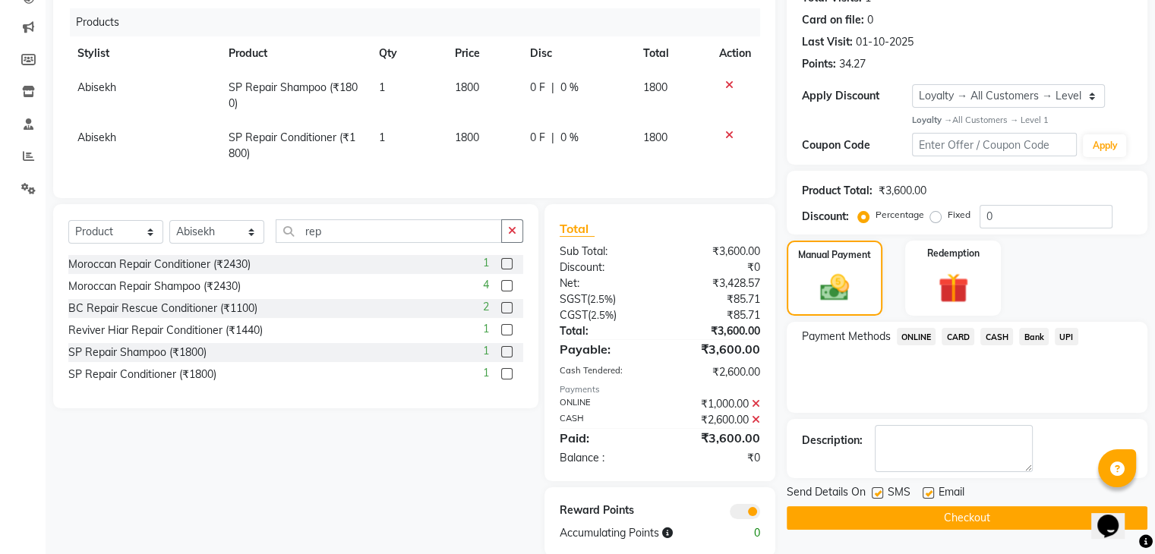
scroll to position [218, 0]
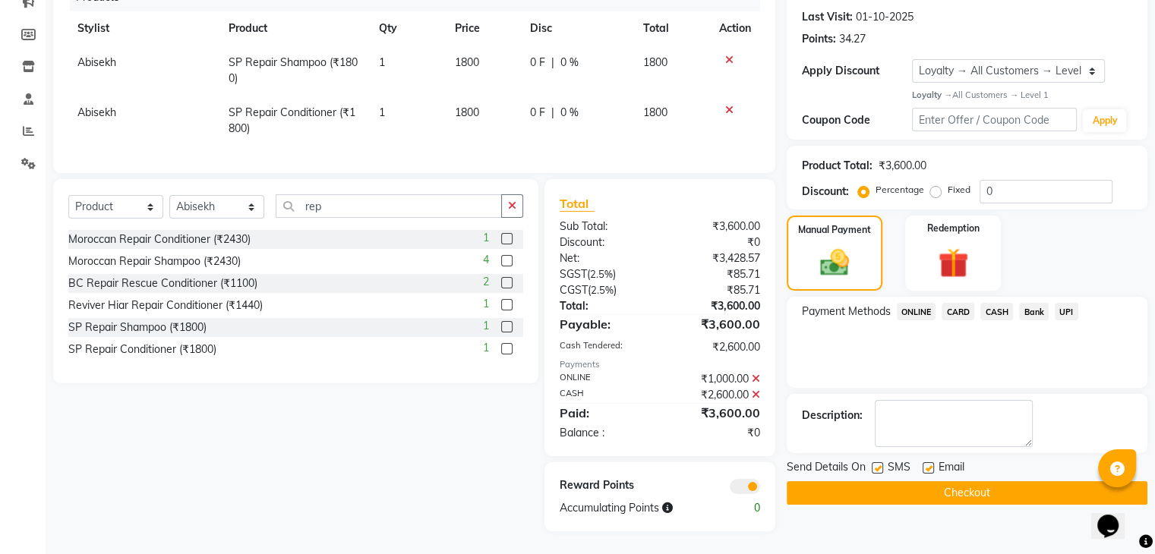
click at [815, 481] on button "Checkout" at bounding box center [967, 493] width 361 height 24
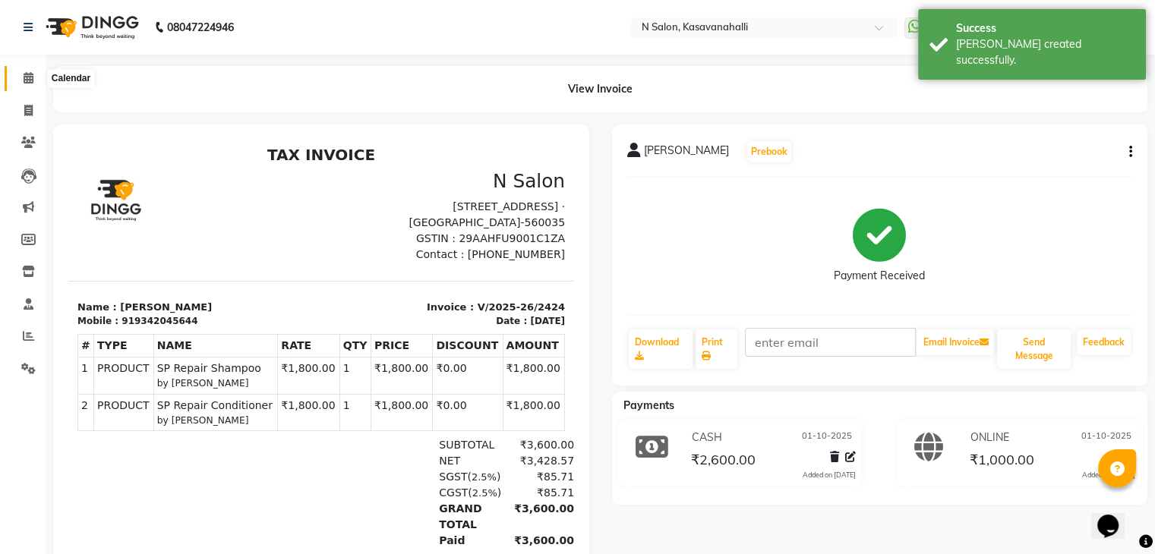
click at [21, 78] on span at bounding box center [28, 78] width 27 height 17
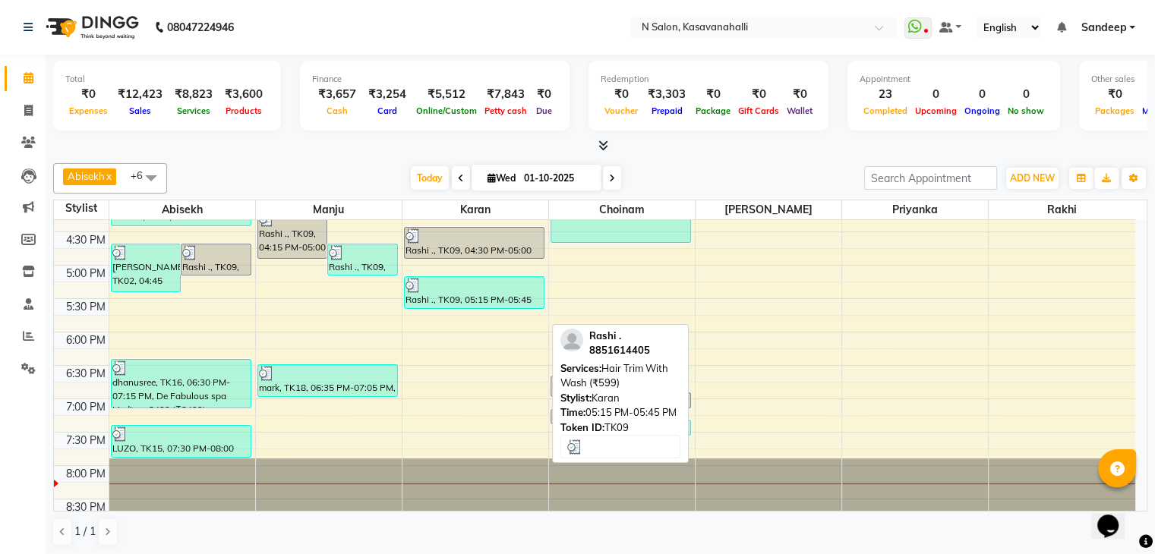
scroll to position [569, 0]
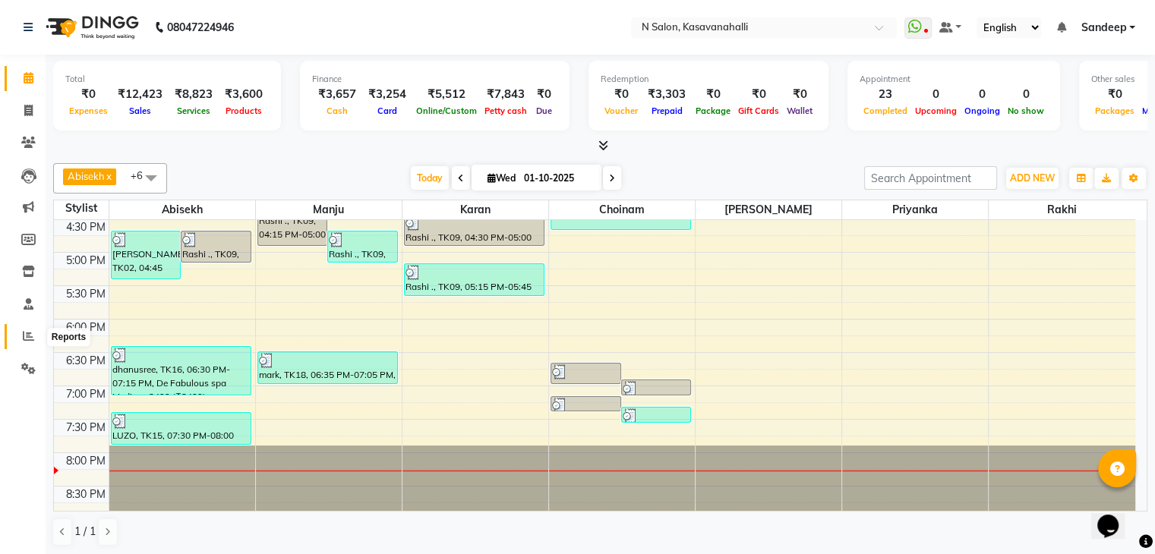
click at [23, 335] on icon at bounding box center [28, 335] width 11 height 11
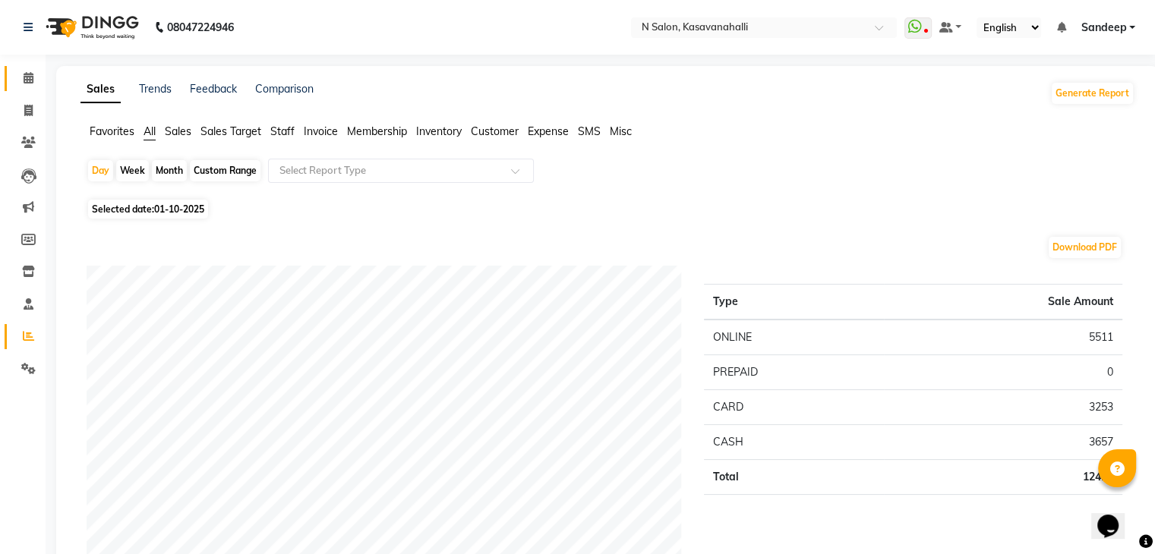
click at [28, 88] on link "Calendar" at bounding box center [23, 78] width 36 height 25
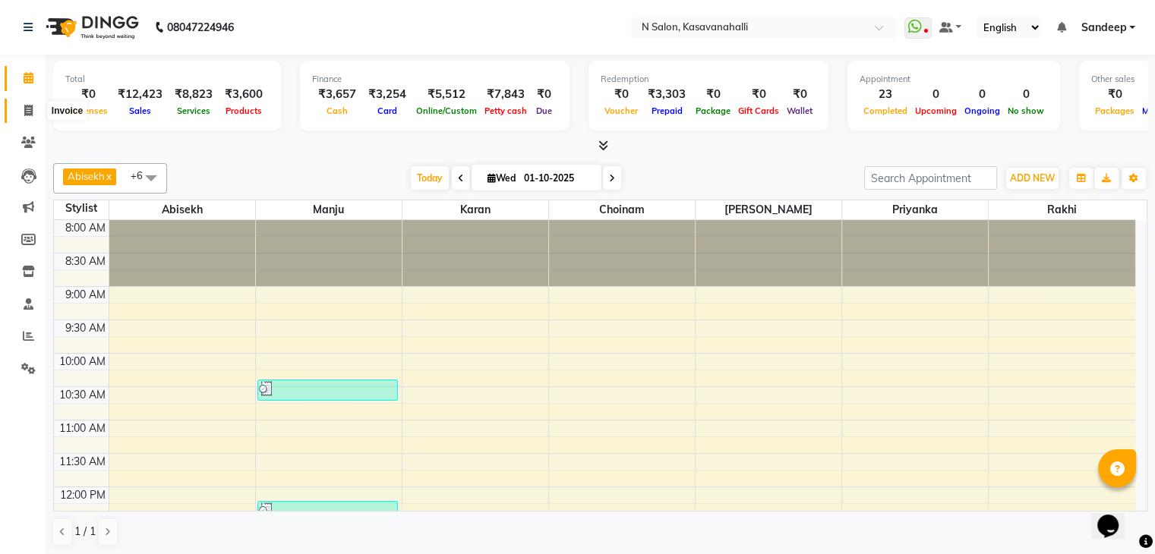
click at [33, 114] on span at bounding box center [28, 110] width 27 height 17
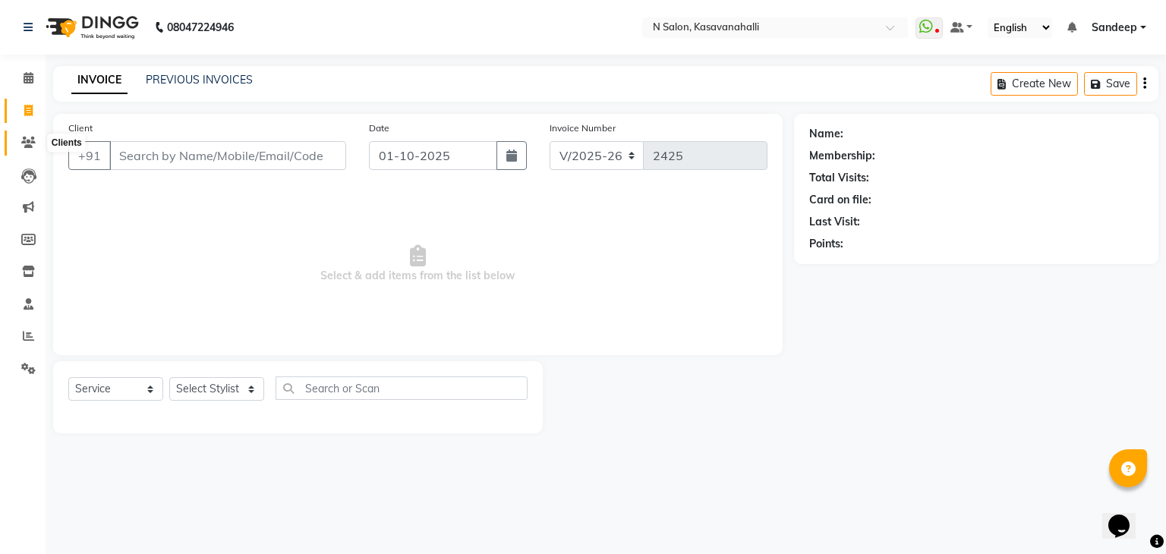
click at [34, 144] on icon at bounding box center [28, 142] width 14 height 11
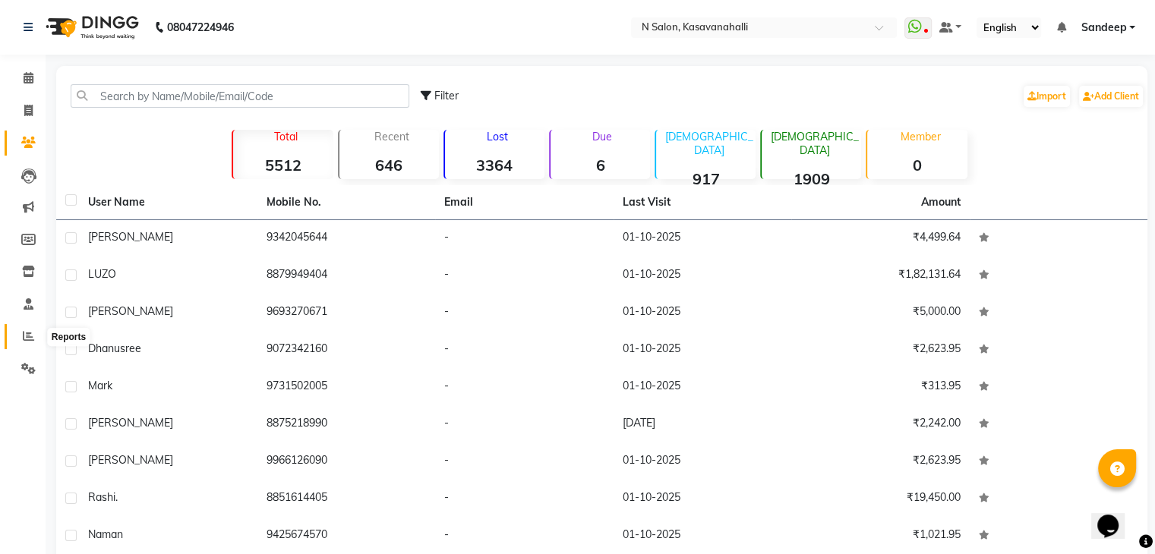
click at [29, 336] on icon at bounding box center [28, 335] width 11 height 11
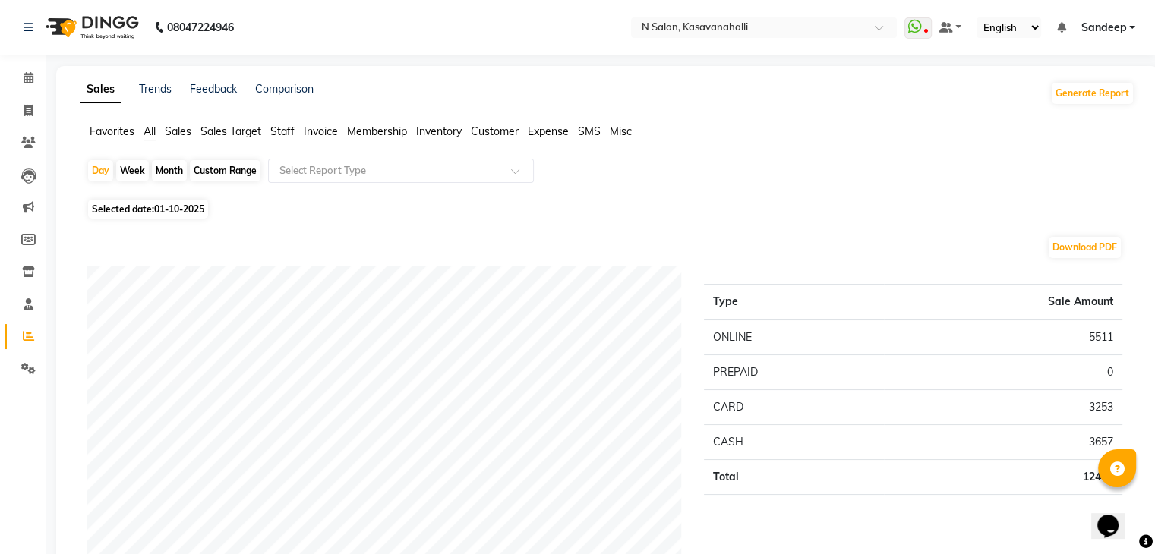
click at [282, 130] on span "Staff" at bounding box center [282, 132] width 24 height 14
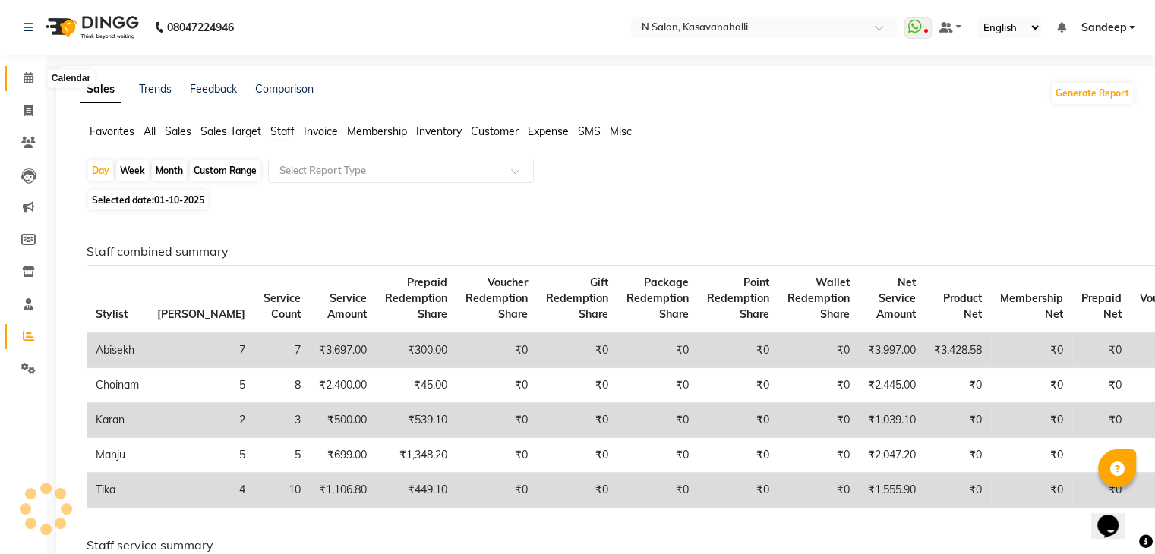
click at [27, 84] on icon at bounding box center [29, 77] width 10 height 11
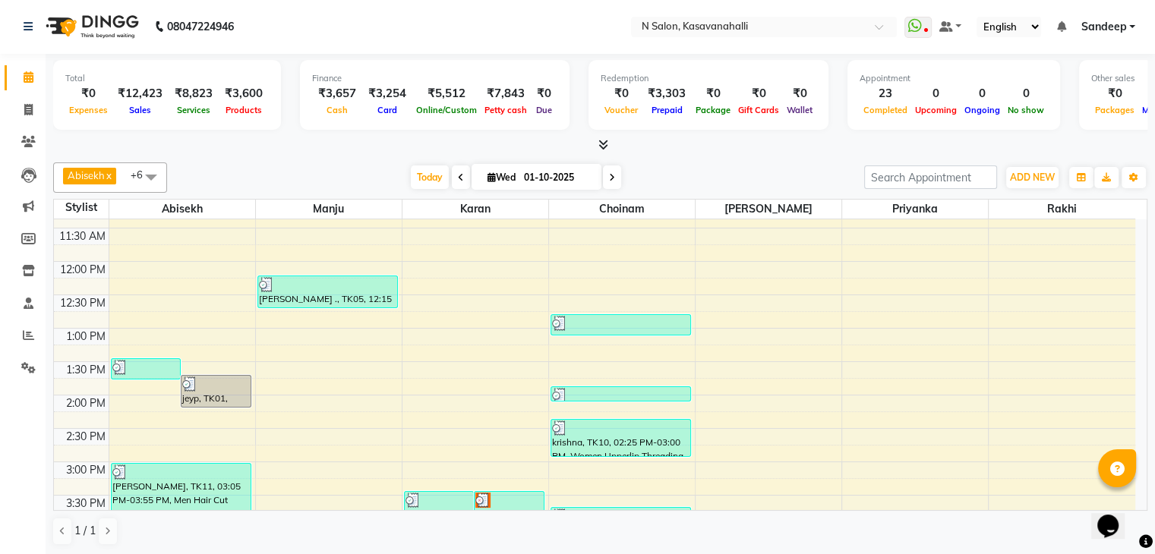
scroll to position [228, 0]
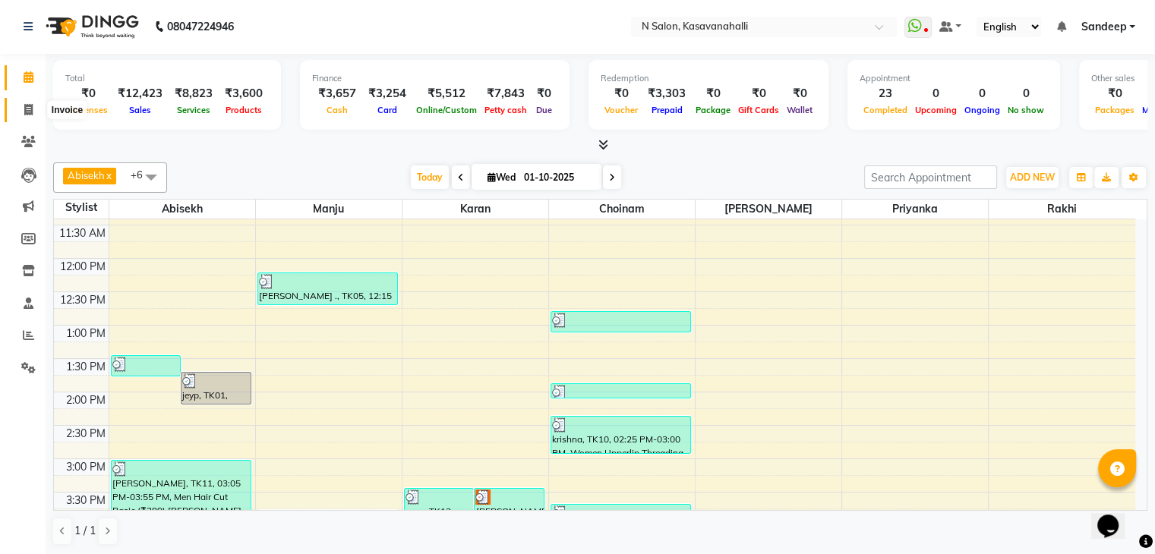
click at [29, 104] on icon at bounding box center [28, 109] width 8 height 11
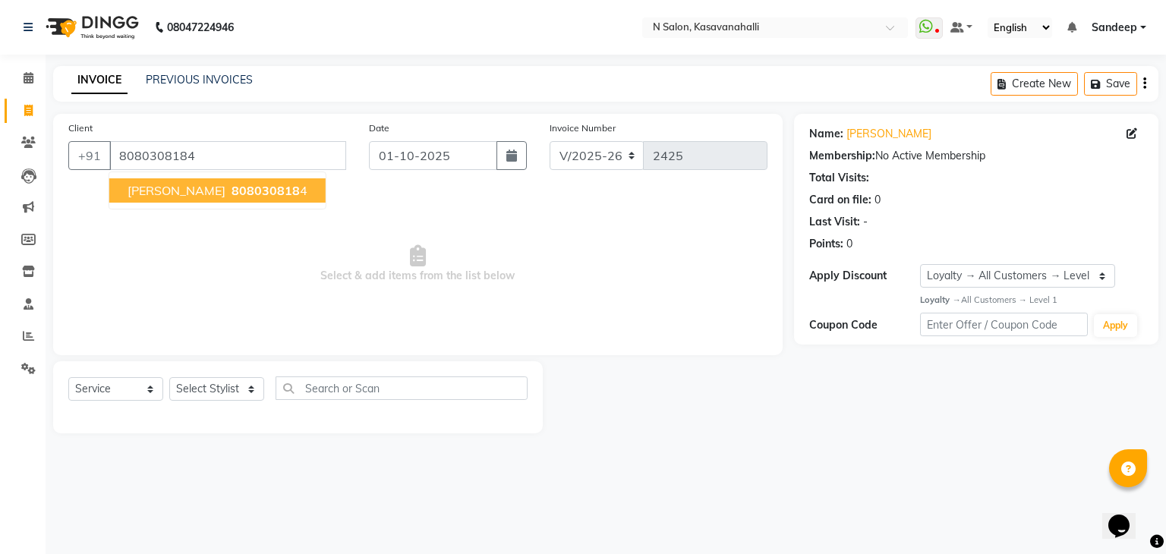
drag, startPoint x: 197, startPoint y: 197, endPoint x: 203, endPoint y: 194, distance: 7.8
click at [232, 197] on span "808030818" at bounding box center [266, 190] width 68 height 15
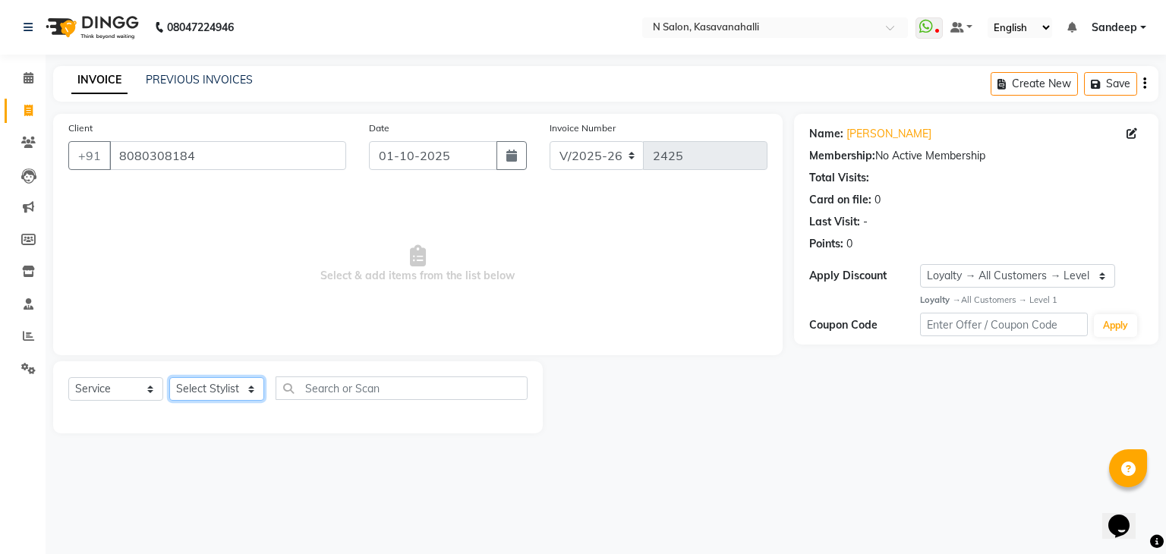
drag, startPoint x: 200, startPoint y: 396, endPoint x: 203, endPoint y: 386, distance: 9.6
click at [203, 390] on select "Select Stylist Abisekh [PERSON_NAME] Choinam Karan Manju Owner [PERSON_NAME] [P…" at bounding box center [216, 389] width 95 height 24
click at [169, 378] on select "Select Stylist Abisekh [PERSON_NAME] Choinam Karan Manju Owner [PERSON_NAME] [P…" at bounding box center [216, 389] width 95 height 24
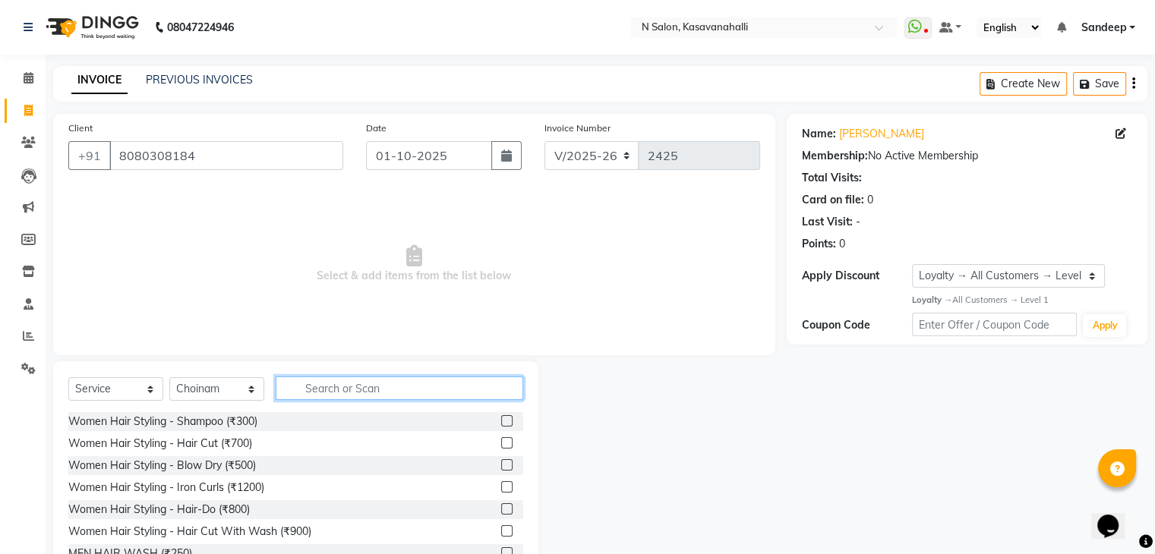
click at [348, 393] on input "text" at bounding box center [400, 389] width 248 height 24
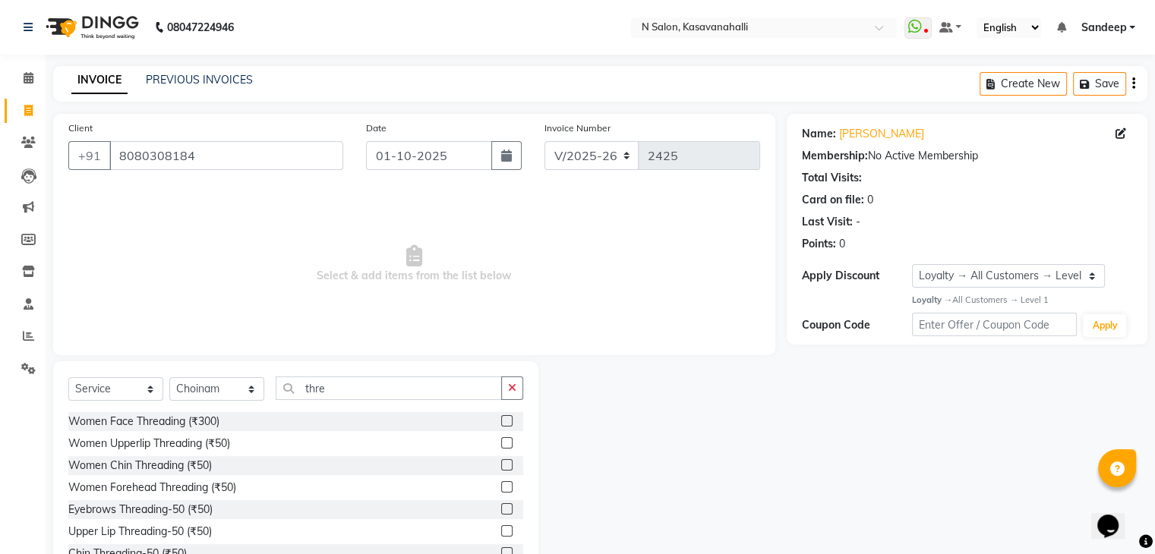
click at [501, 512] on label at bounding box center [506, 508] width 11 height 11
click at [501, 512] on input "checkbox" at bounding box center [506, 510] width 10 height 10
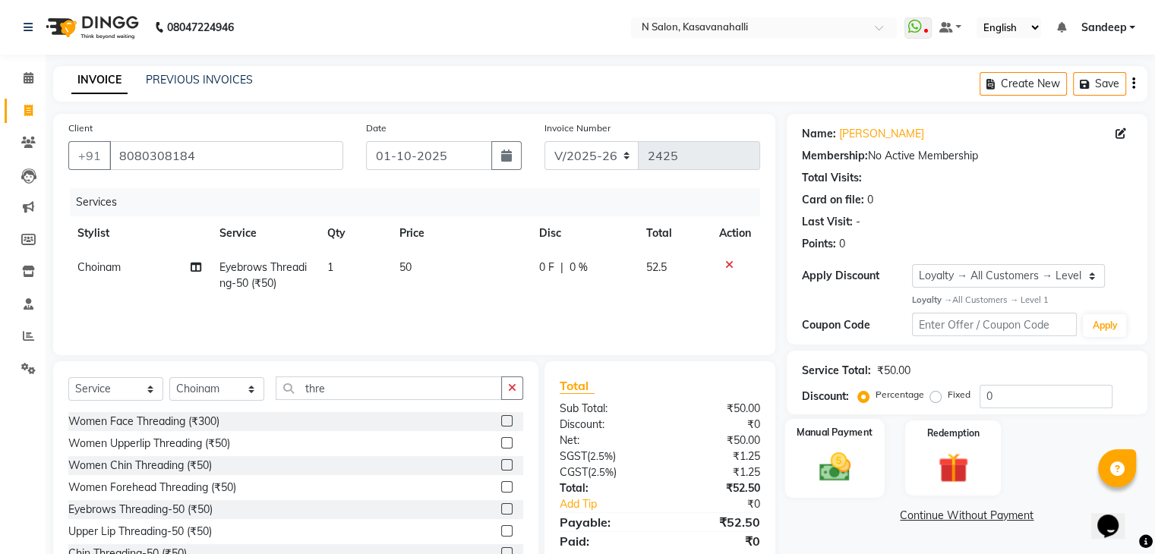
click at [859, 433] on div "Manual Payment" at bounding box center [833, 458] width 99 height 78
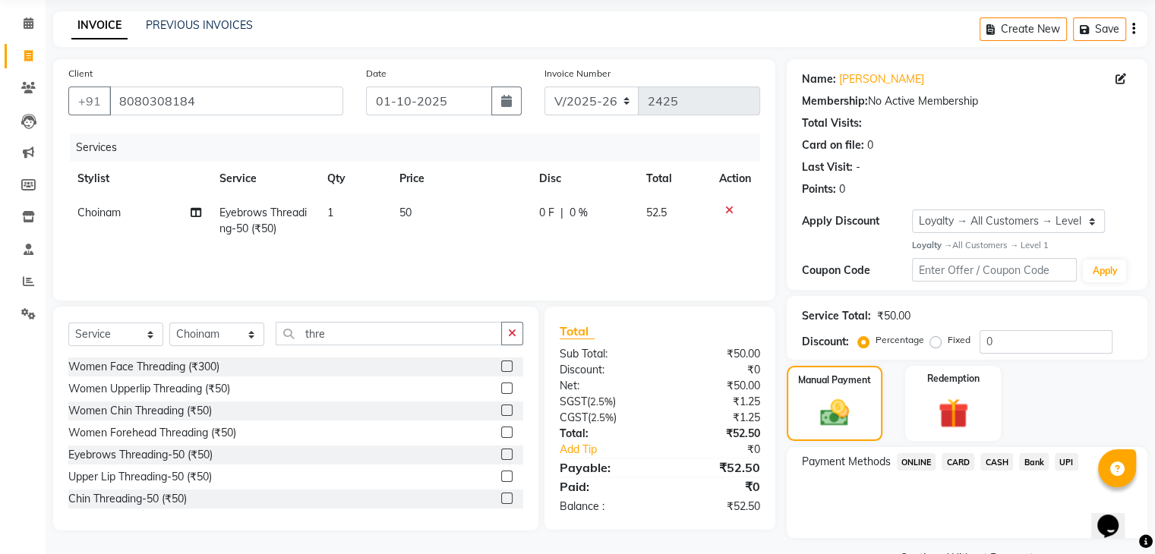
scroll to position [93, 0]
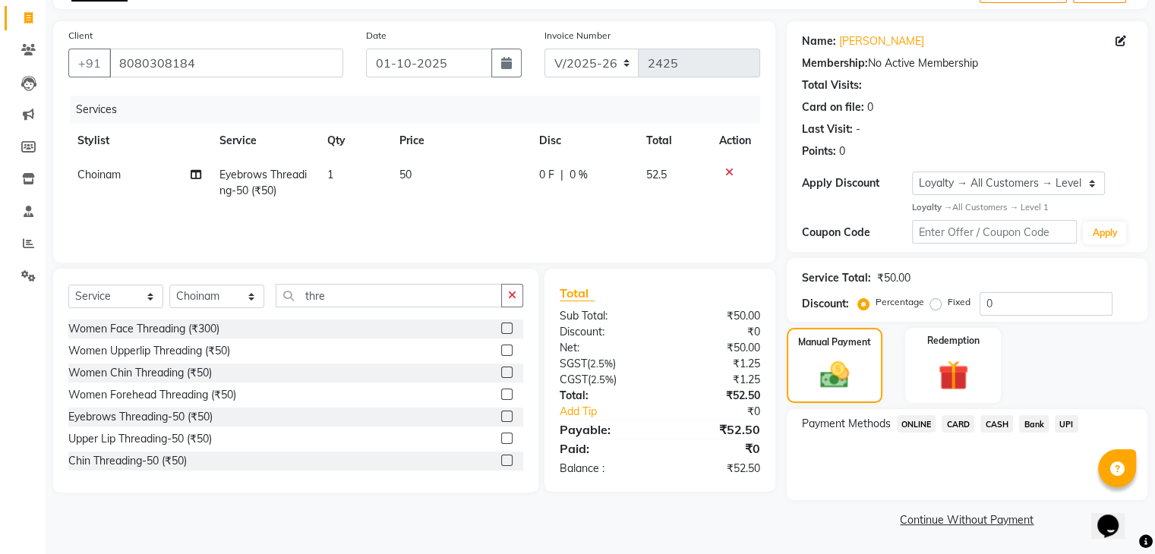
click at [912, 420] on span "ONLINE" at bounding box center [916, 423] width 39 height 17
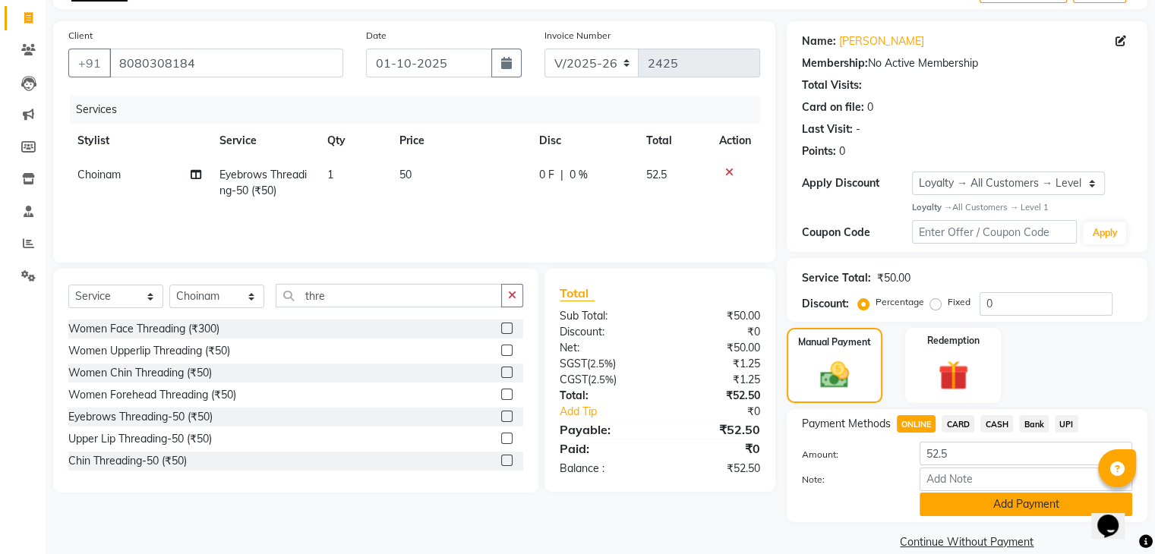
click at [1057, 507] on button "Add Payment" at bounding box center [1025, 505] width 213 height 24
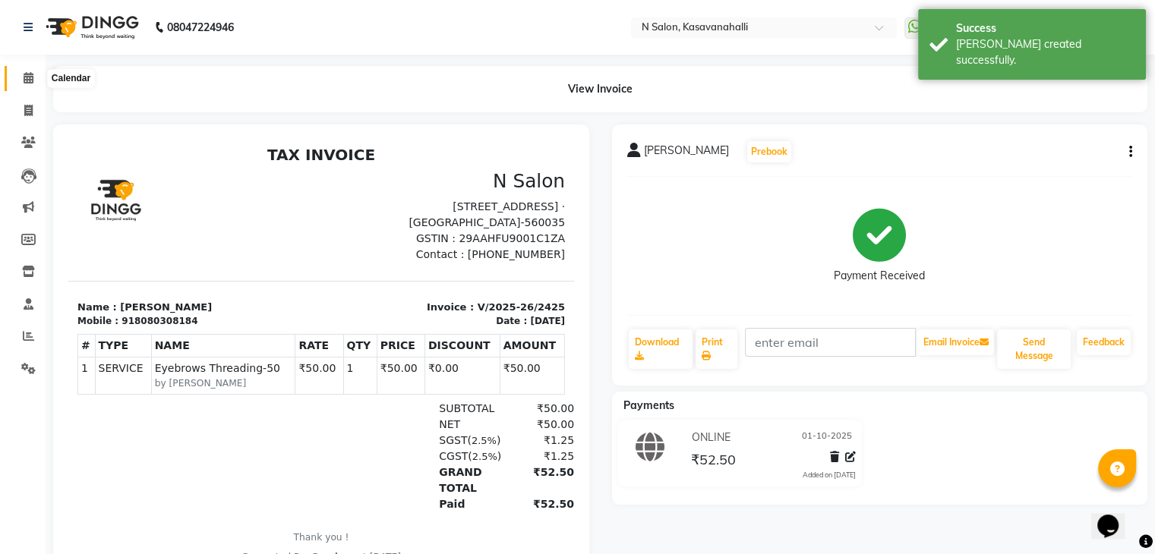
click at [27, 74] on icon at bounding box center [29, 77] width 10 height 11
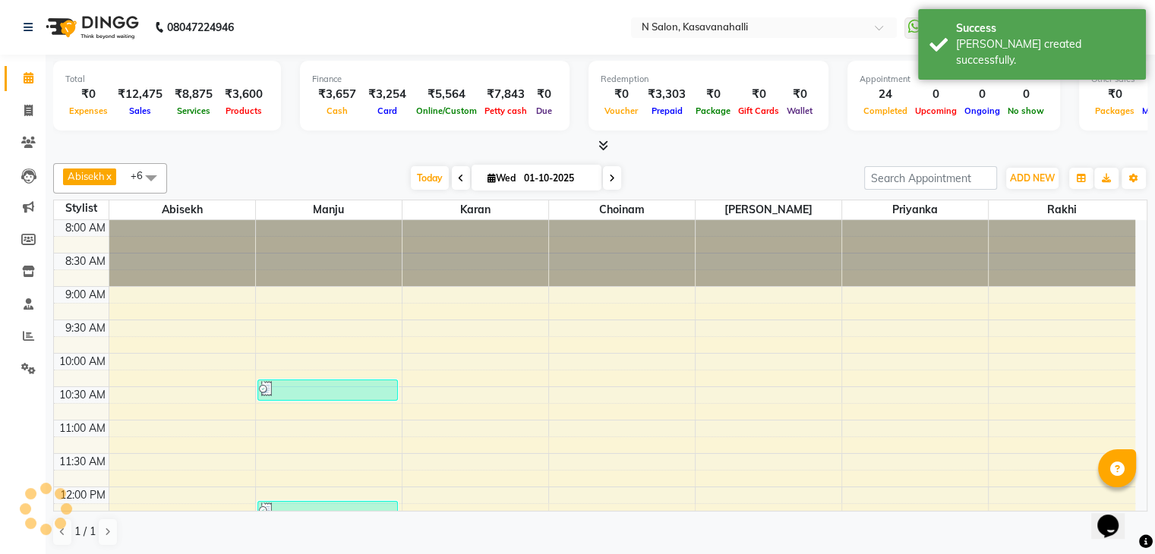
scroll to position [569, 0]
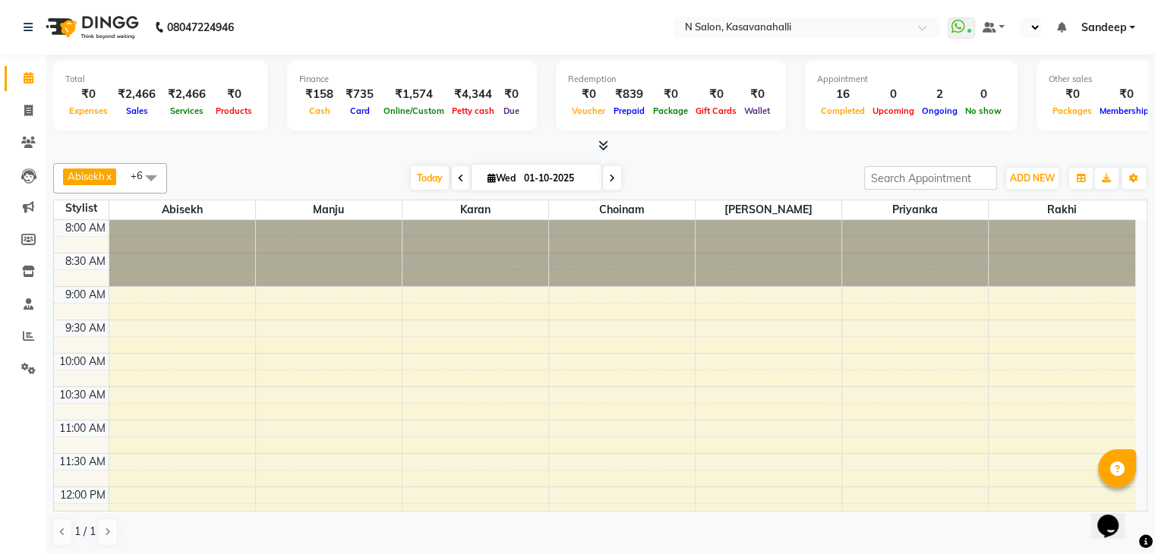
select select "en"
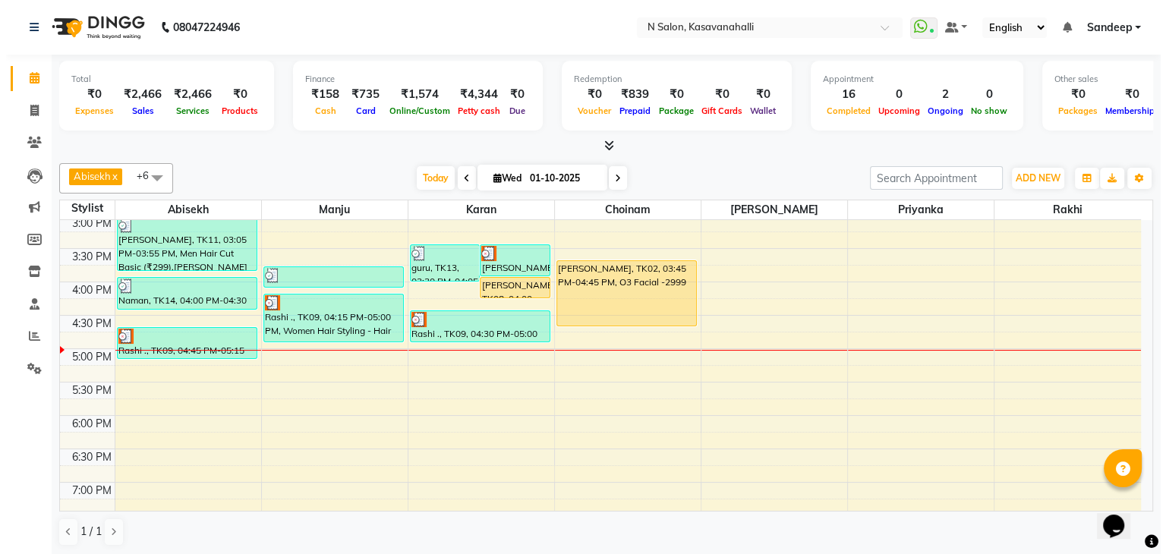
scroll to position [380, 0]
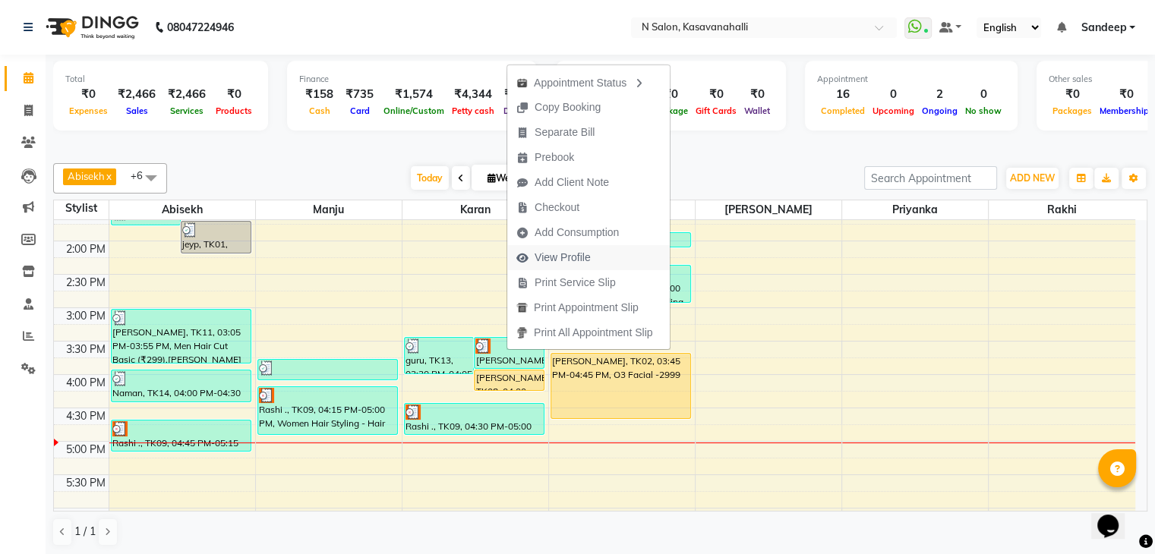
click at [557, 256] on span "View Profile" at bounding box center [562, 258] width 56 height 16
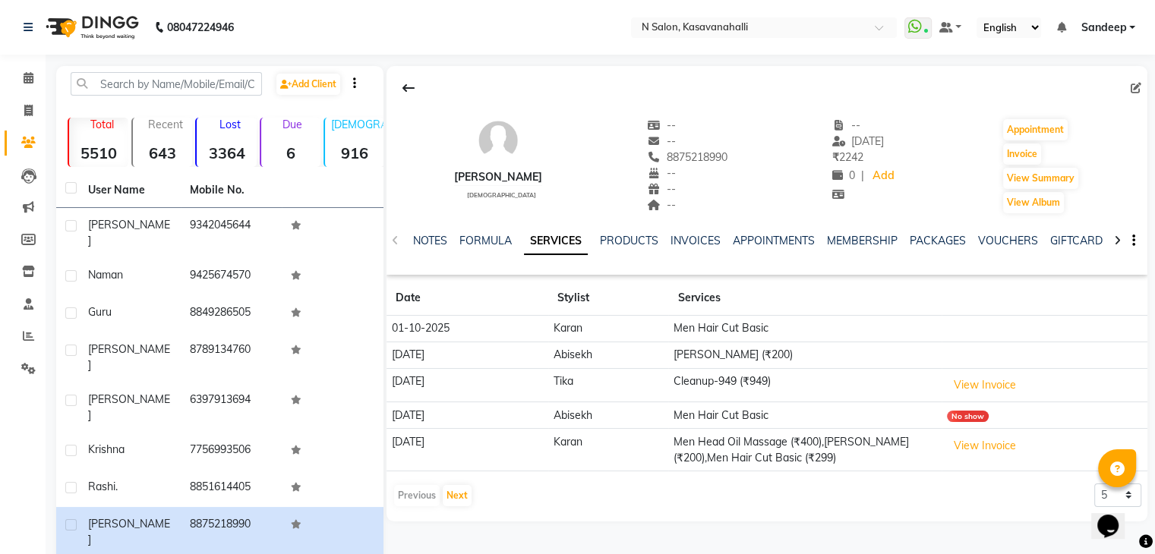
click at [761, 331] on td "Men Hair Cut Basic" at bounding box center [804, 329] width 273 height 27
click at [1132, 241] on icon "button" at bounding box center [1133, 241] width 3 height 1
click at [1137, 85] on icon at bounding box center [1135, 88] width 11 height 11
select select "[DEMOGRAPHIC_DATA]"
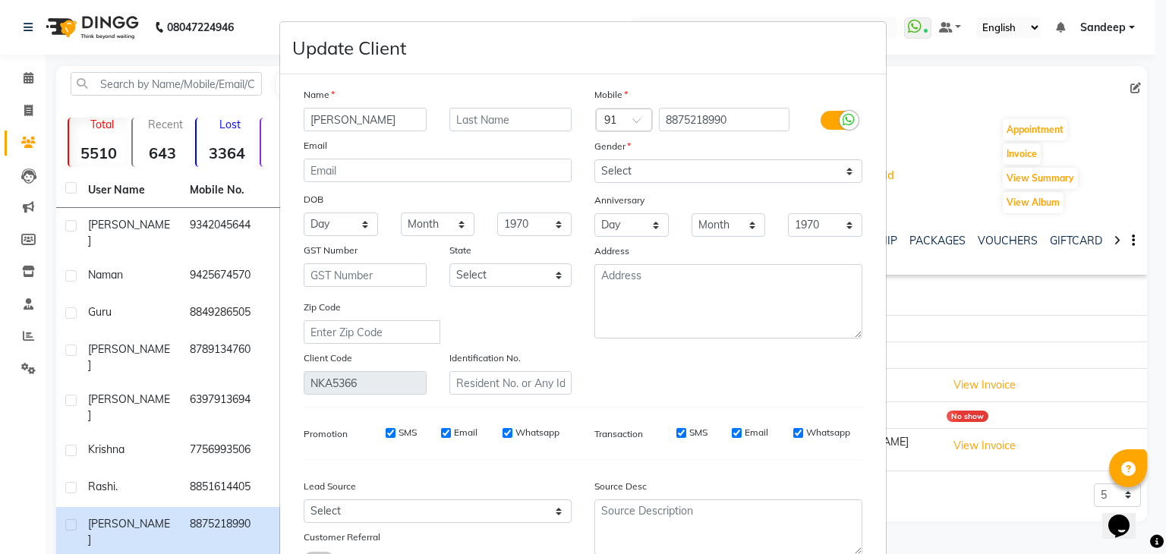
click at [1048, 159] on ngb-modal-window "Update Client Name Karish Email DOB Day 01 02 03 04 05 06 07 08 09 10 11 12 13 …" at bounding box center [583, 277] width 1166 height 554
click at [1033, 155] on ngb-modal-window "Update Client Name Karish Email DOB Day 01 02 03 04 05 06 07 08 09 10 11 12 13 …" at bounding box center [583, 277] width 1166 height 554
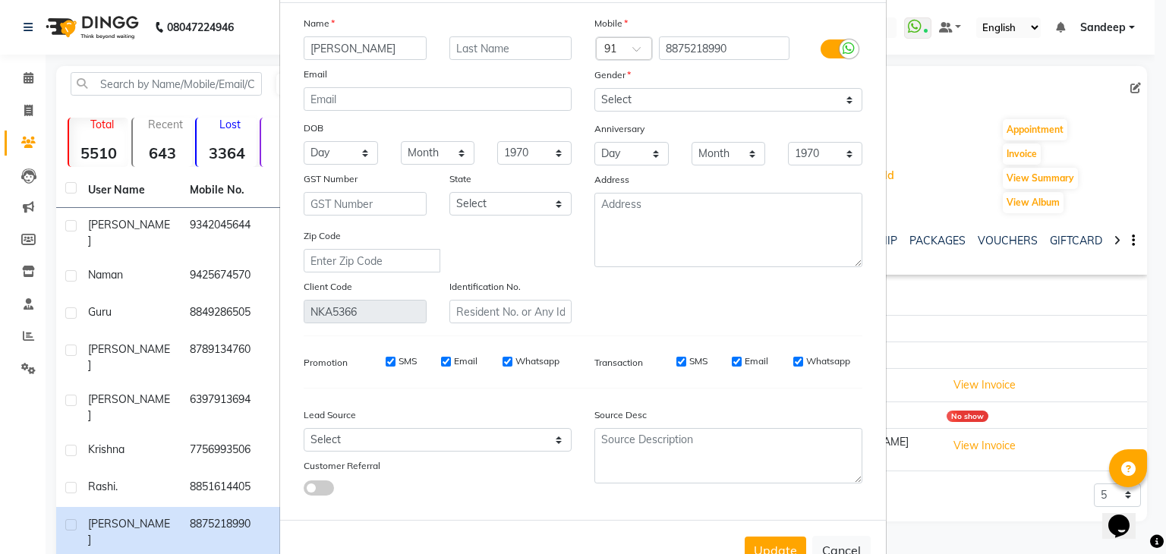
scroll to position [128, 0]
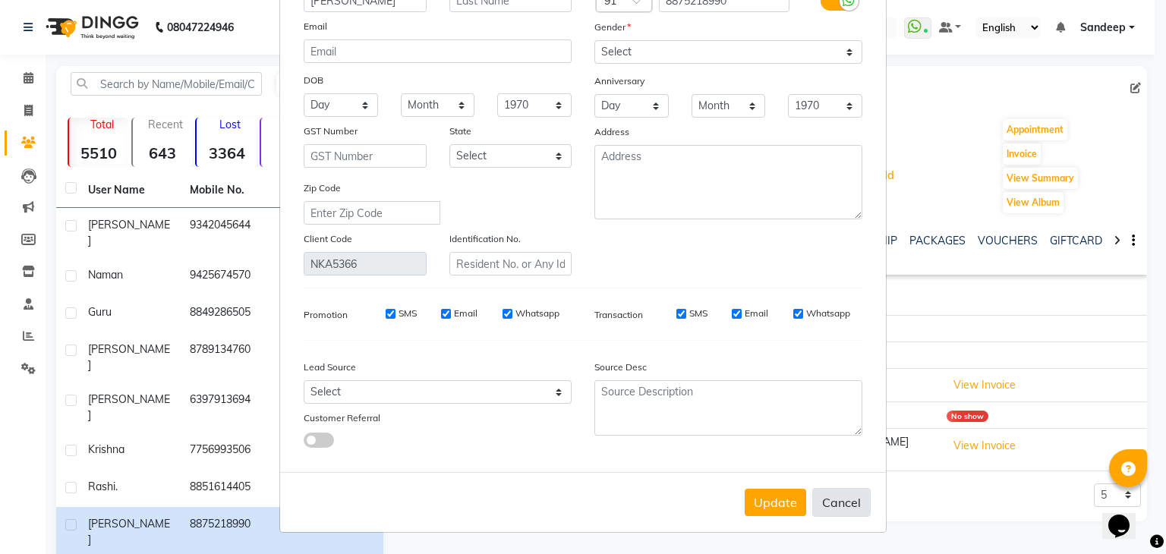
click at [850, 505] on button "Cancel" at bounding box center [841, 502] width 58 height 29
select select
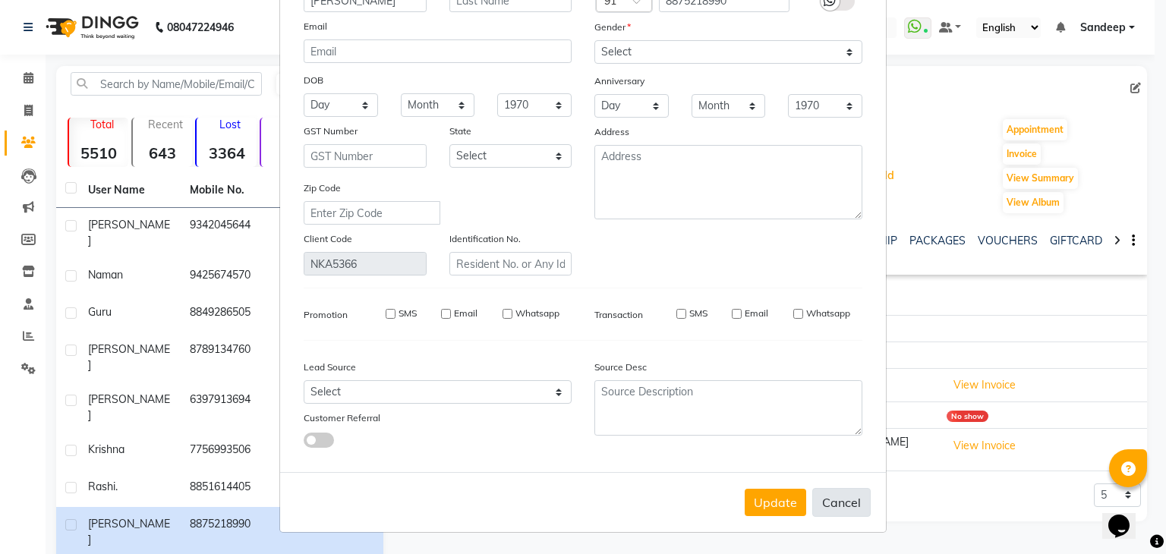
select select
checkbox input "false"
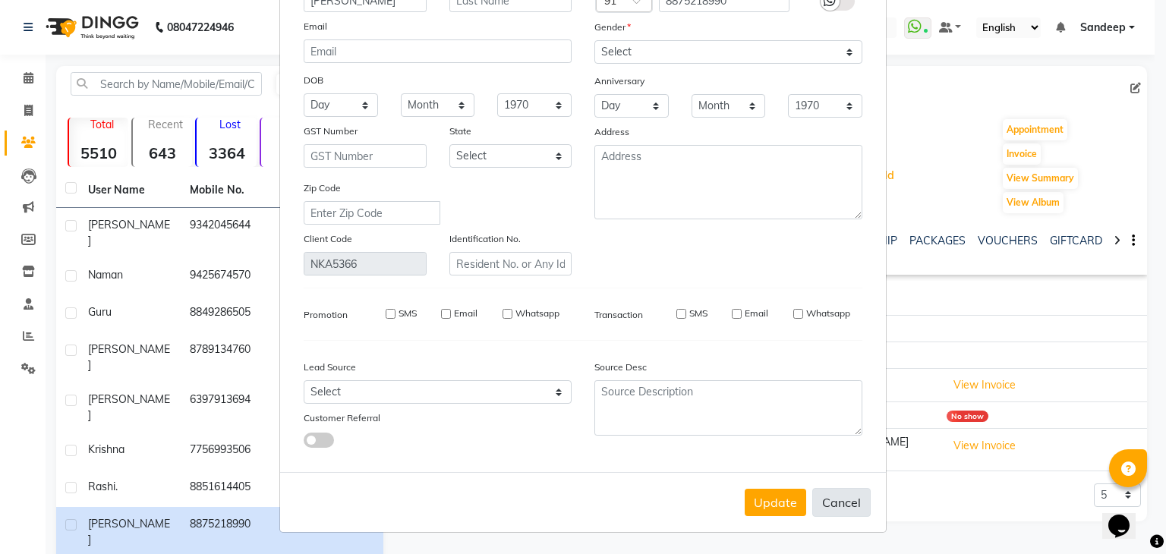
checkbox input "false"
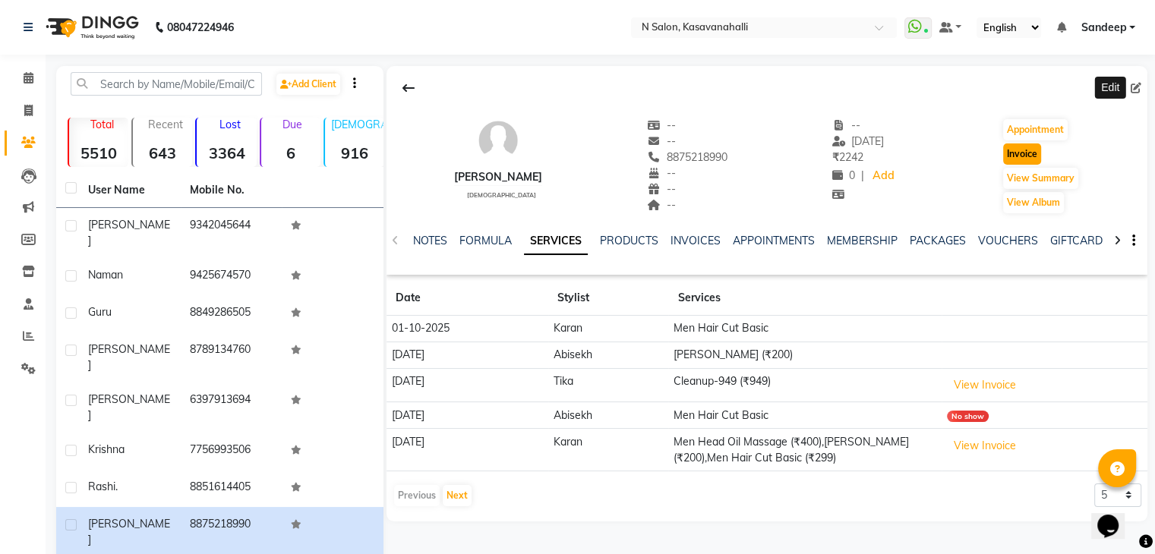
click at [1024, 143] on button "Invoice" at bounding box center [1022, 153] width 38 height 21
select select "service"
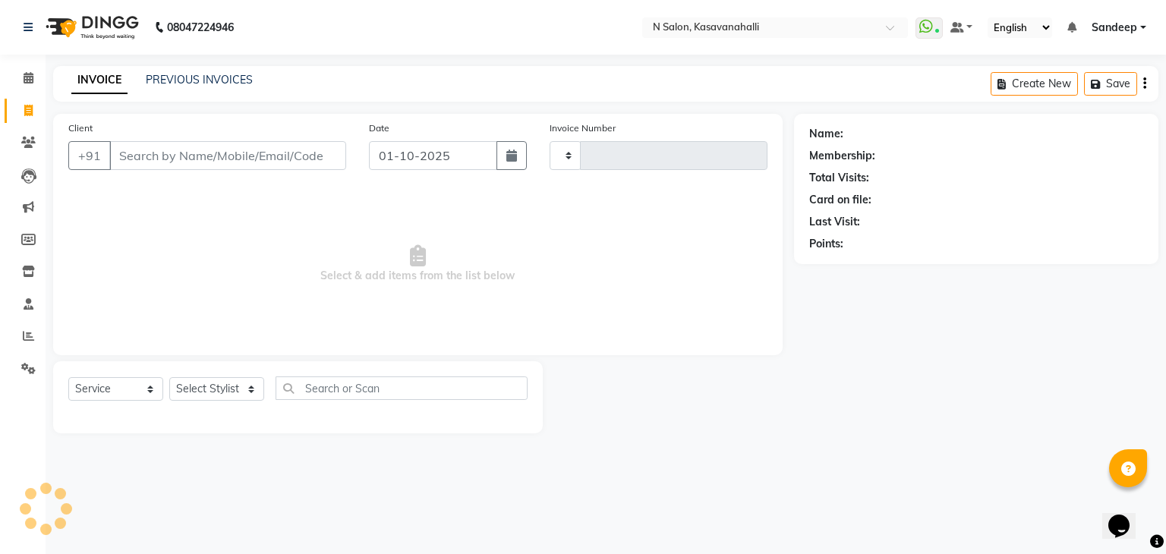
type input "2417"
select select "7111"
type input "8875218990"
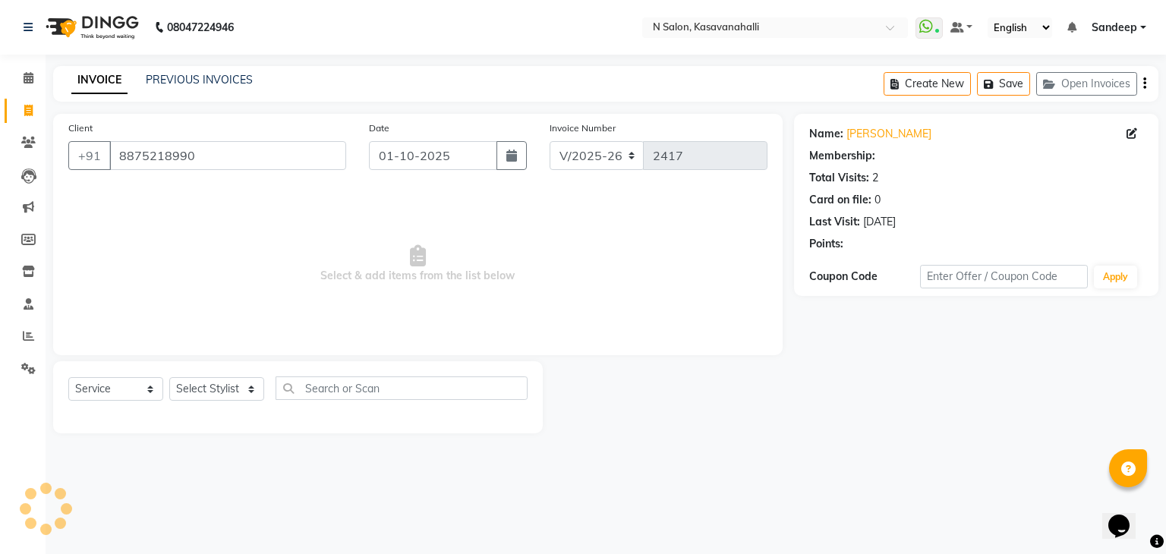
select select "1: Object"
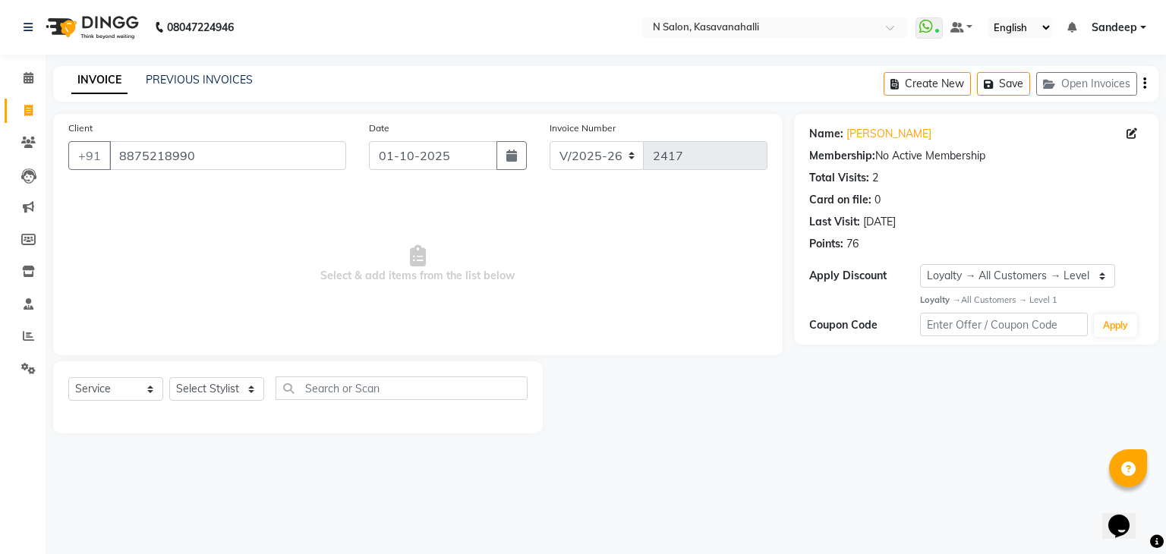
click at [1130, 132] on icon at bounding box center [1132, 133] width 11 height 11
select select "[DEMOGRAPHIC_DATA]"
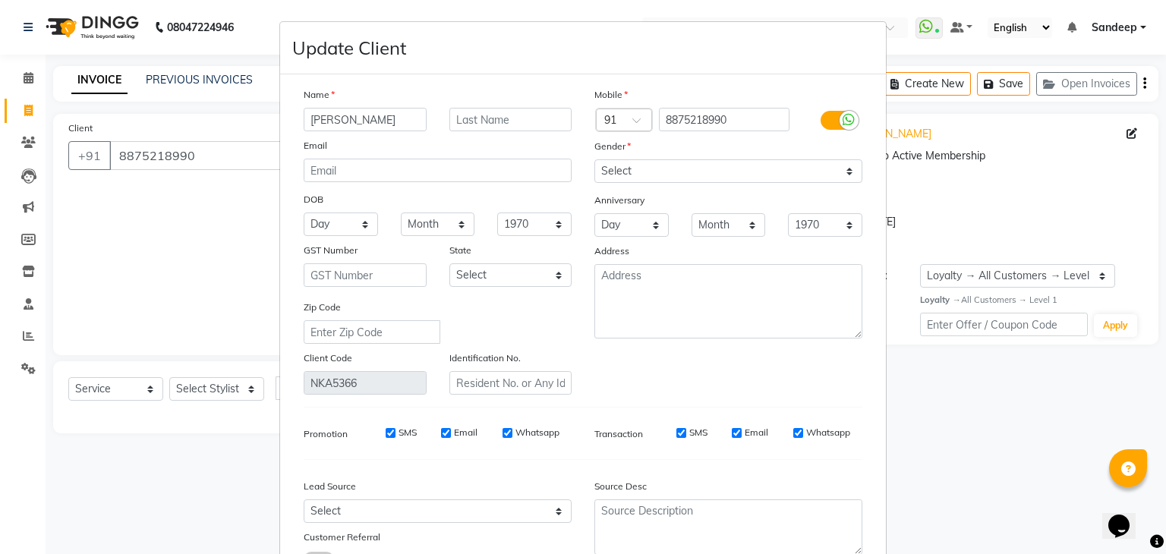
drag, startPoint x: 1003, startPoint y: 207, endPoint x: 1055, endPoint y: 203, distance: 52.5
click at [1055, 203] on ngb-modal-window "Update Client Name Karish Email DOB Day 01 02 03 04 05 06 07 08 09 10 11 12 13 …" at bounding box center [583, 277] width 1166 height 554
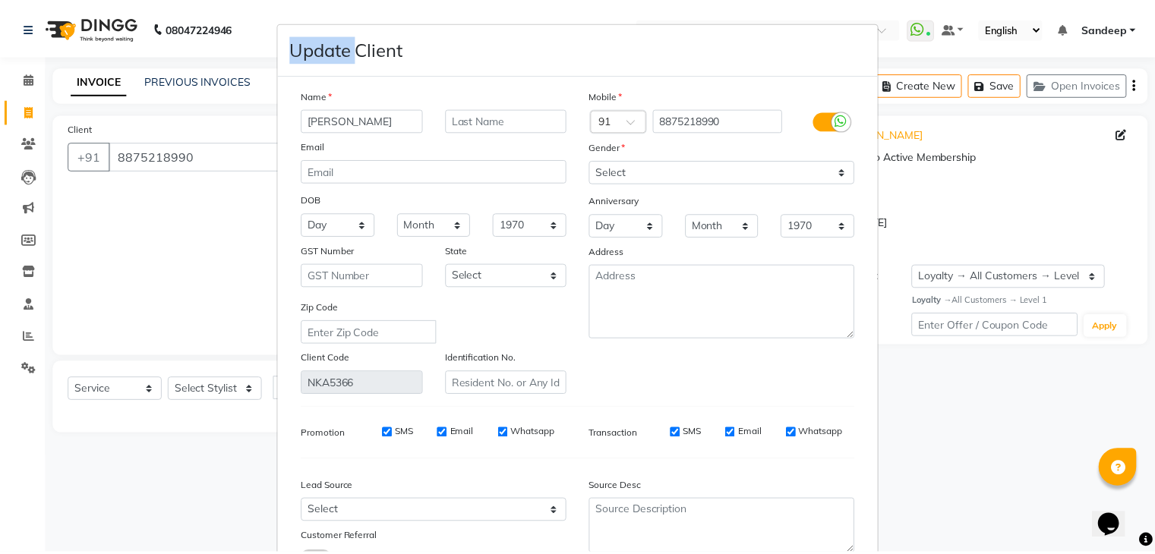
scroll to position [128, 0]
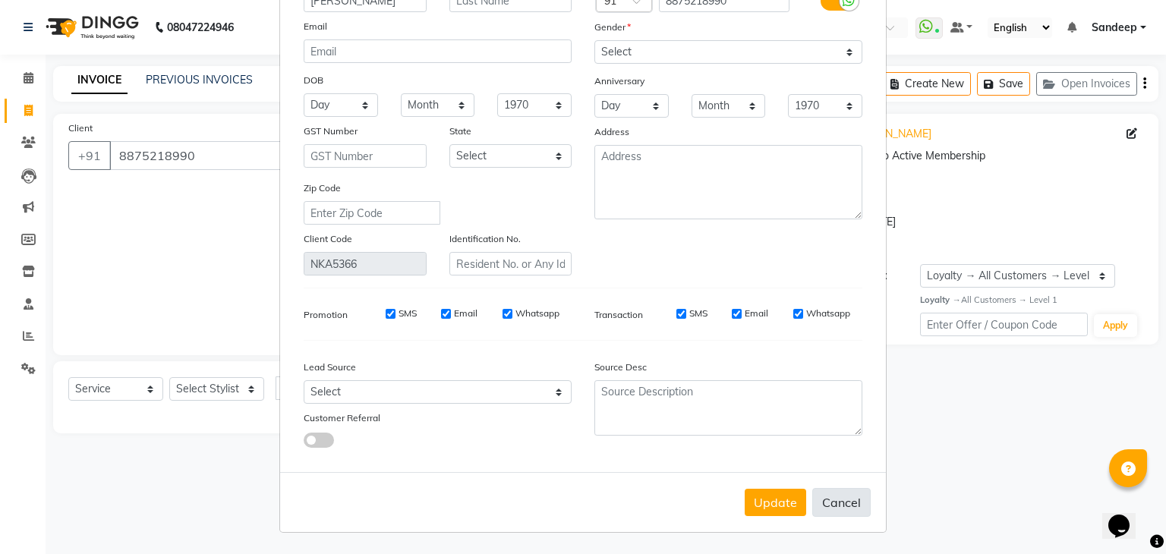
click at [833, 504] on button "Cancel" at bounding box center [841, 502] width 58 height 29
select select
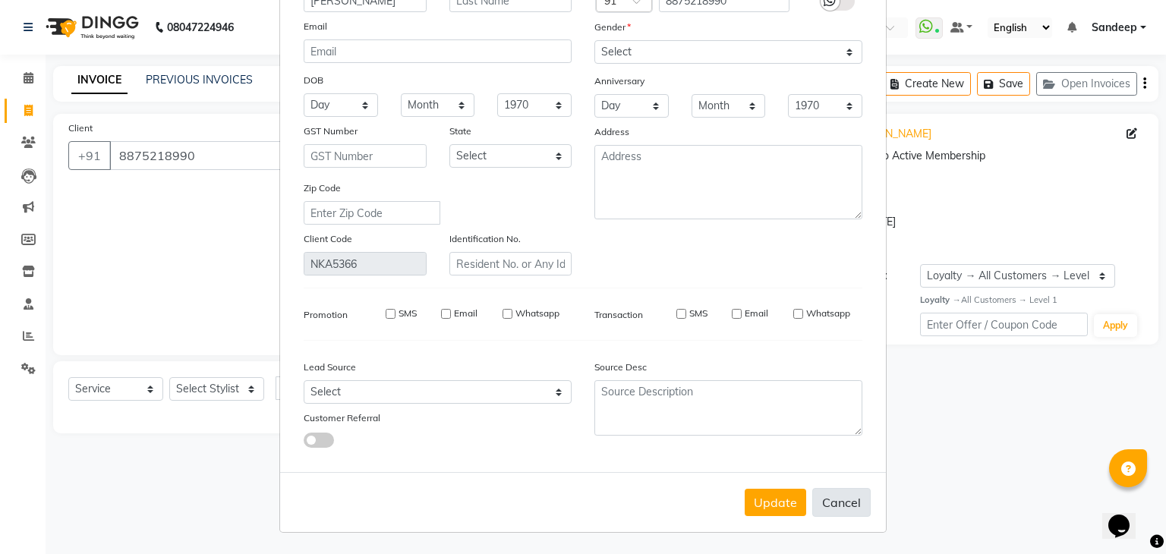
select select
checkbox input "false"
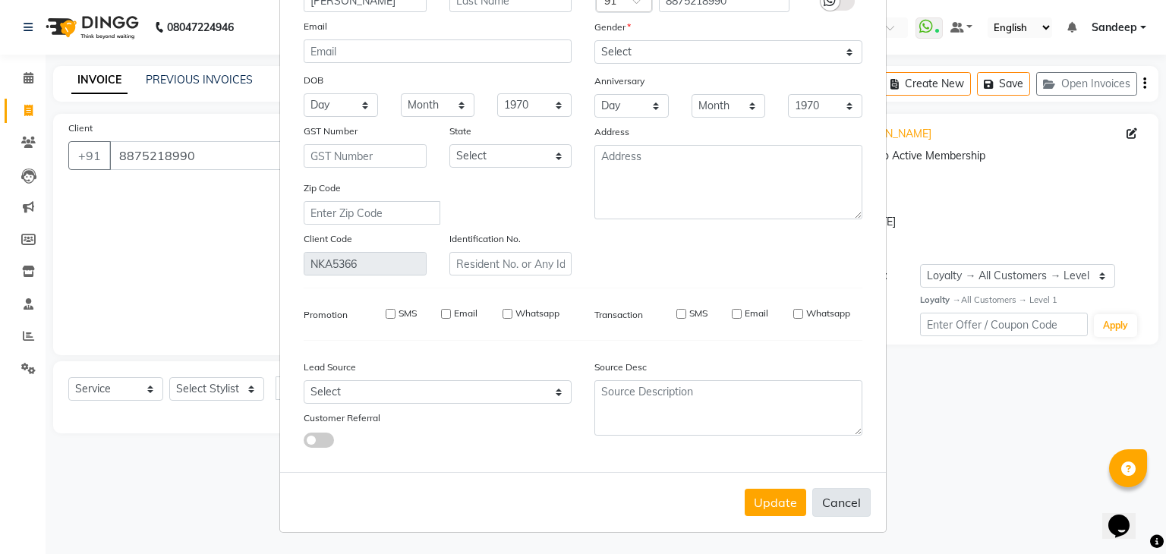
checkbox input "false"
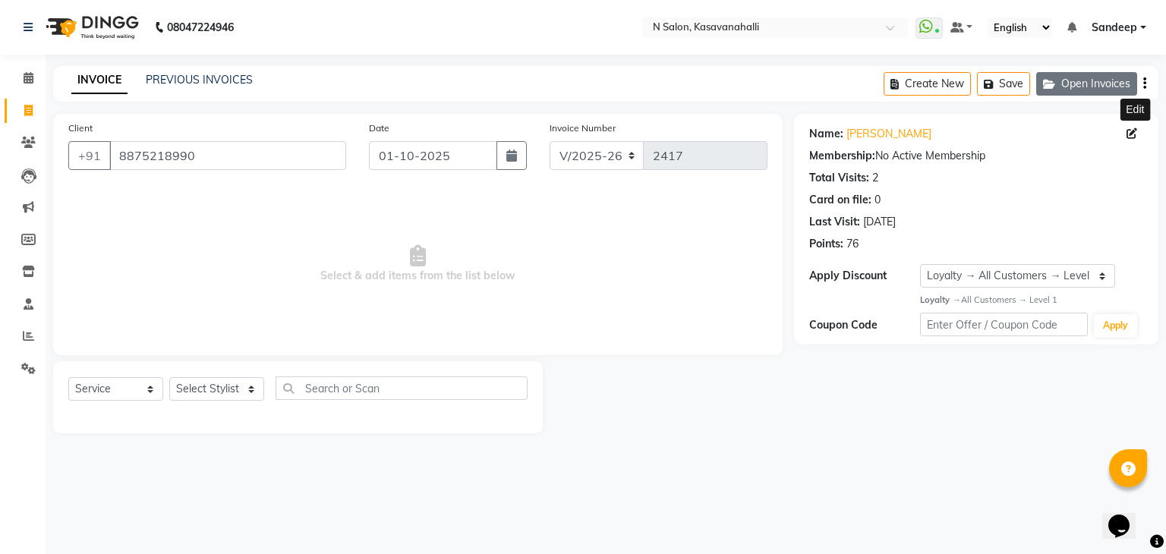
click at [1085, 85] on button "Open Invoices" at bounding box center [1086, 84] width 101 height 24
click at [1061, 89] on button "Open Invoices" at bounding box center [1086, 84] width 101 height 24
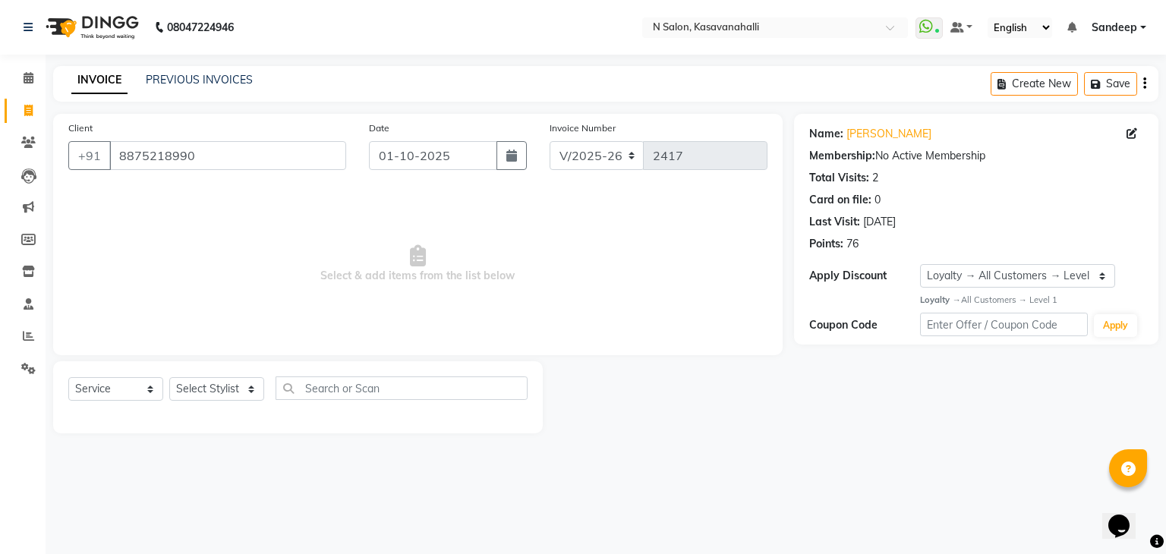
click at [1146, 84] on icon "button" at bounding box center [1144, 84] width 3 height 1
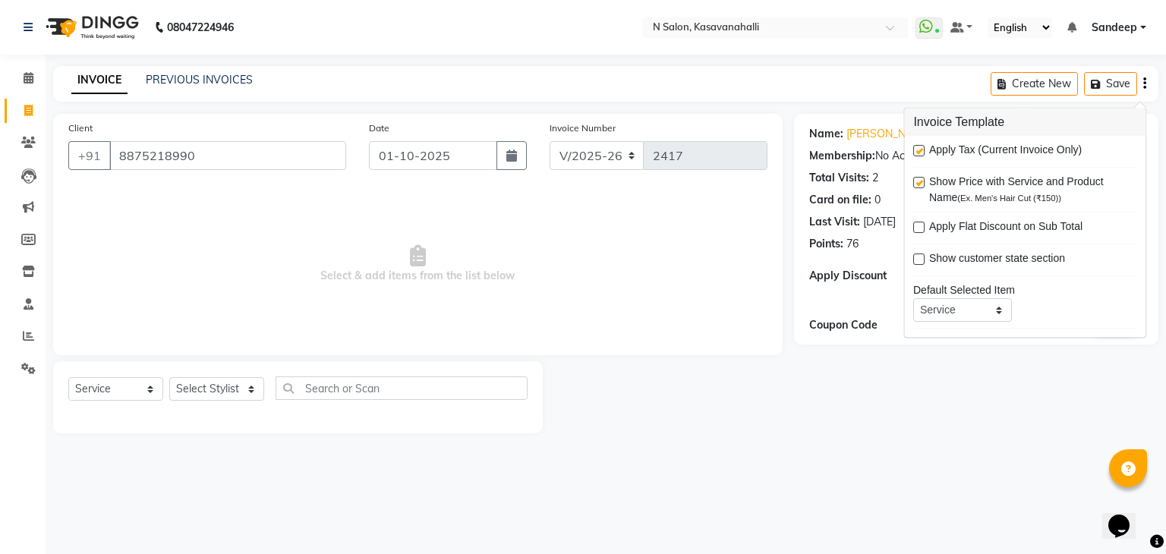
click at [880, 410] on div "Name: Karish Membership: No Active Membership Total Visits: 2 Card on file: 0 L…" at bounding box center [982, 274] width 376 height 320
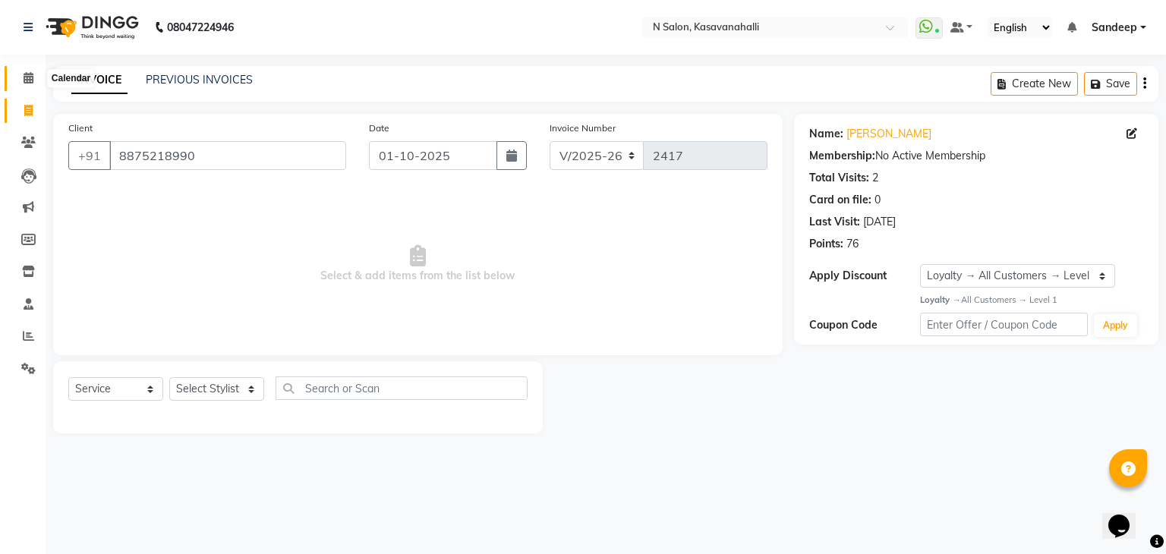
click at [39, 84] on span at bounding box center [28, 78] width 27 height 17
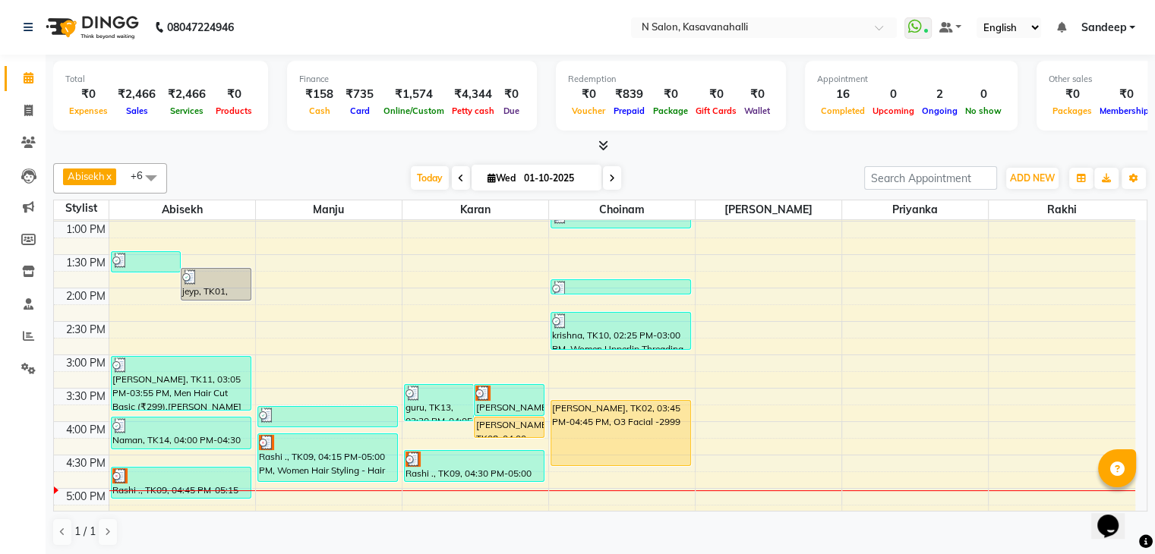
scroll to position [380, 0]
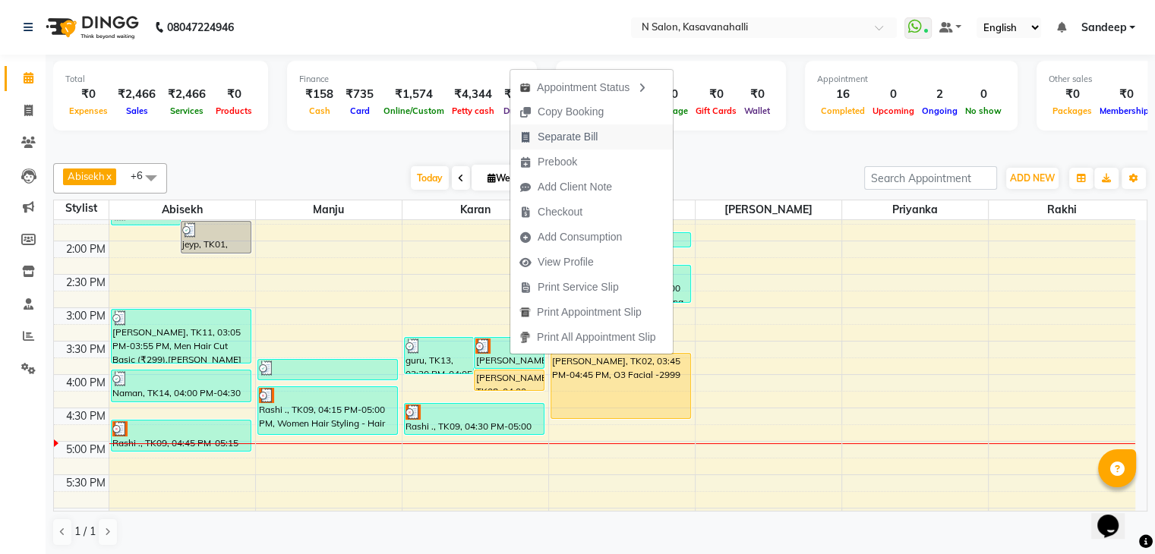
click at [580, 131] on span "Separate Bill" at bounding box center [568, 137] width 60 height 16
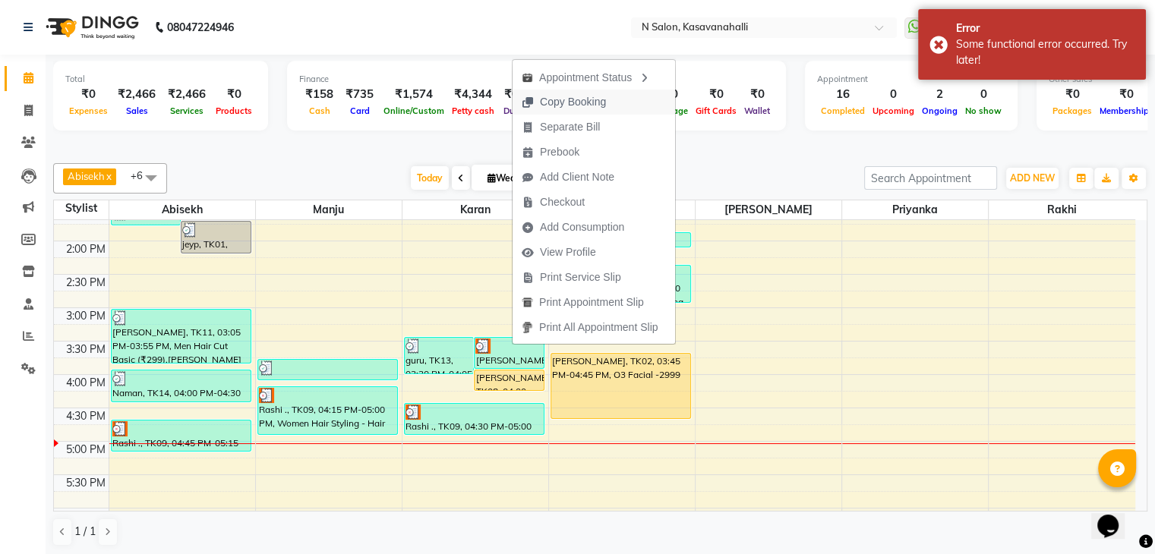
click at [371, 225] on div "8:00 AM 8:30 AM 9:00 AM 9:30 AM 10:00 AM 10:30 AM 11:00 AM 11:30 AM 12:00 PM 12…" at bounding box center [594, 275] width 1081 height 868
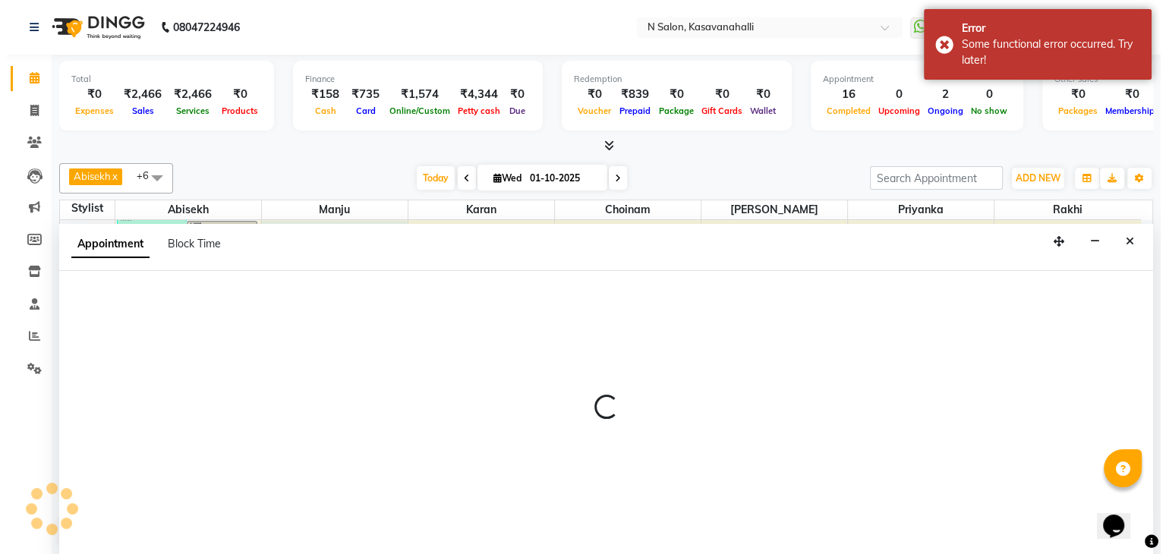
scroll to position [1, 0]
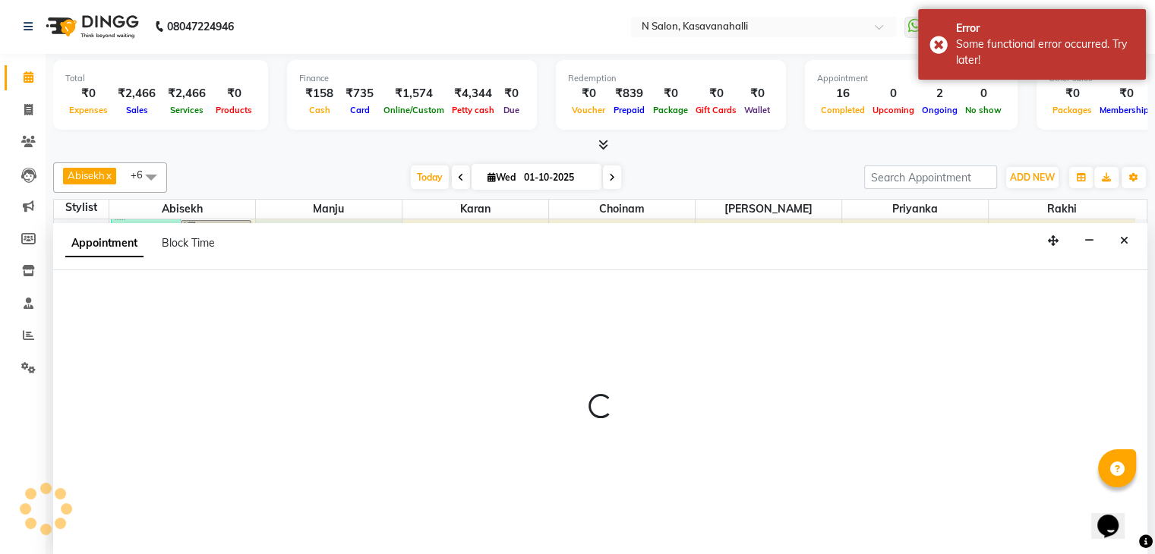
select select "78172"
select select "825"
select select "tentative"
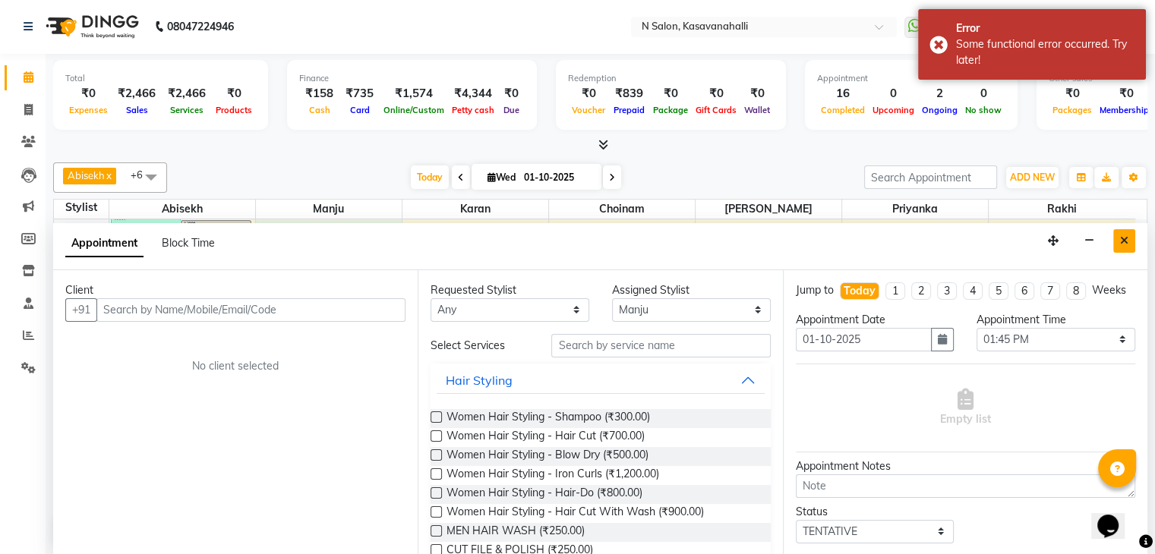
click at [1121, 235] on icon "Close" at bounding box center [1124, 240] width 8 height 11
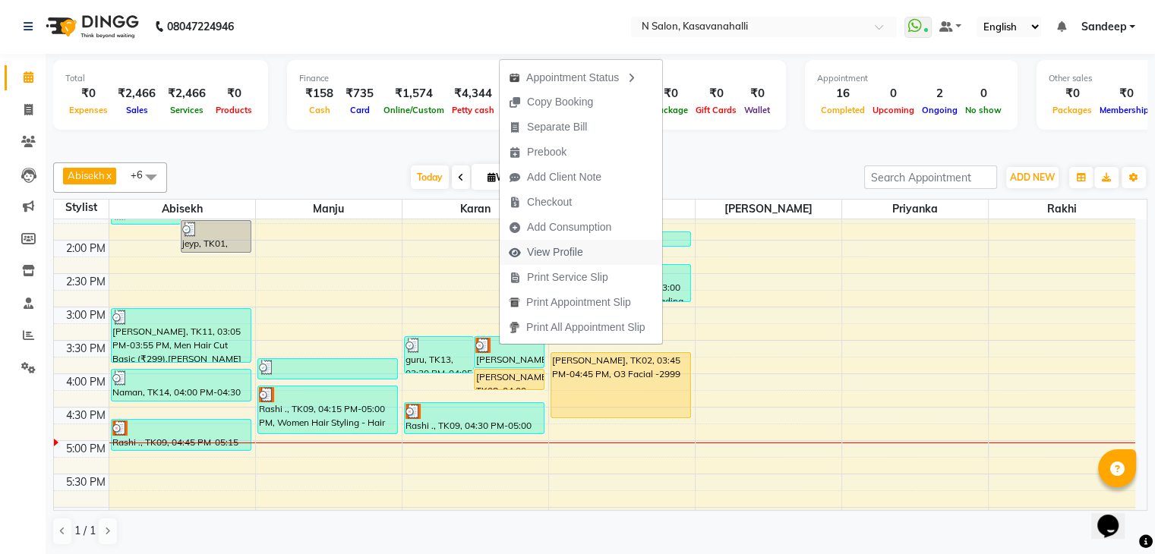
click at [547, 254] on span "View Profile" at bounding box center [555, 252] width 56 height 16
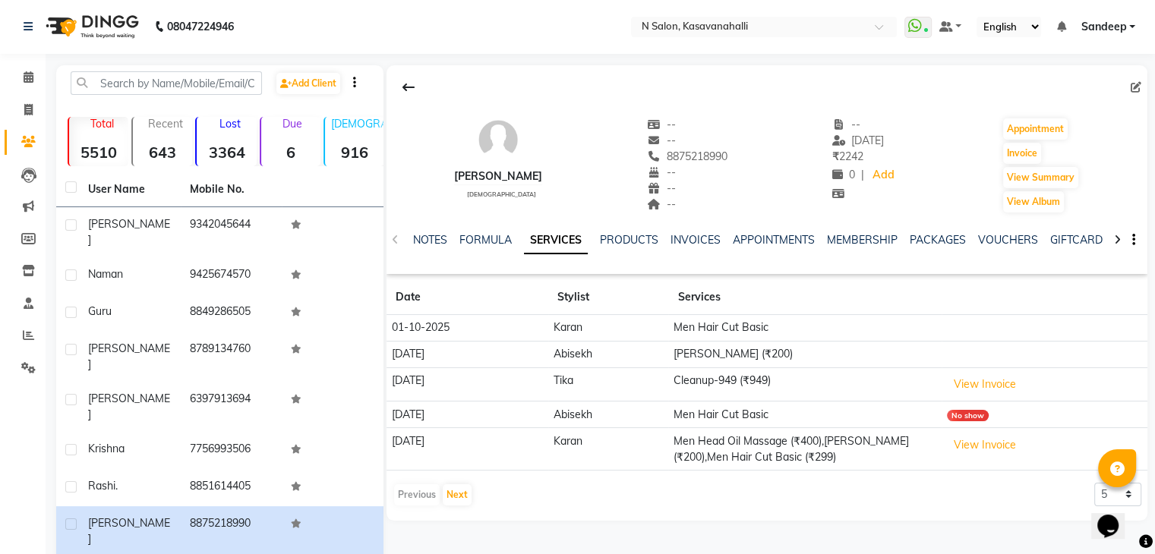
drag, startPoint x: 636, startPoint y: 326, endPoint x: 544, endPoint y: 298, distance: 95.8
click at [544, 298] on th "Date" at bounding box center [467, 297] width 162 height 35
click at [482, 166] on div "Karish male" at bounding box center [498, 165] width 88 height 97
click at [1028, 176] on button "View Summary" at bounding box center [1040, 177] width 75 height 21
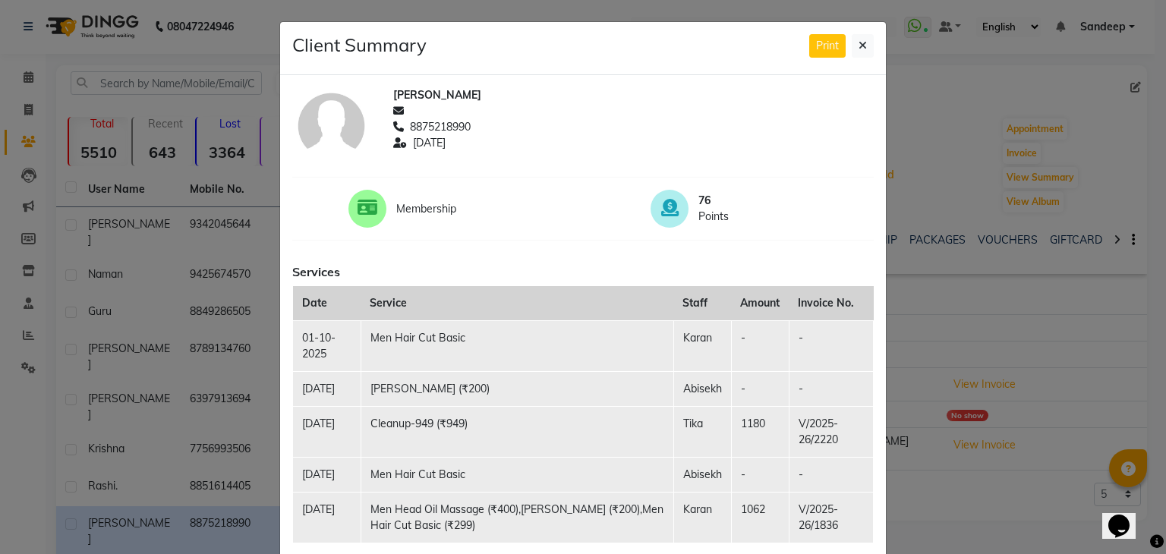
click at [695, 353] on td "Karan" at bounding box center [702, 345] width 58 height 51
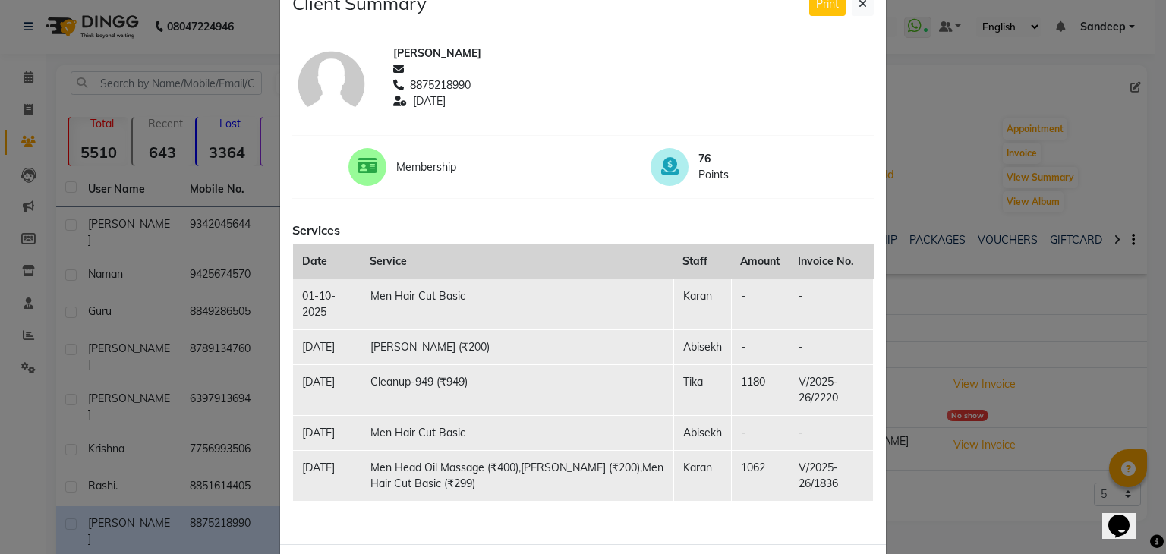
scroll to position [76, 0]
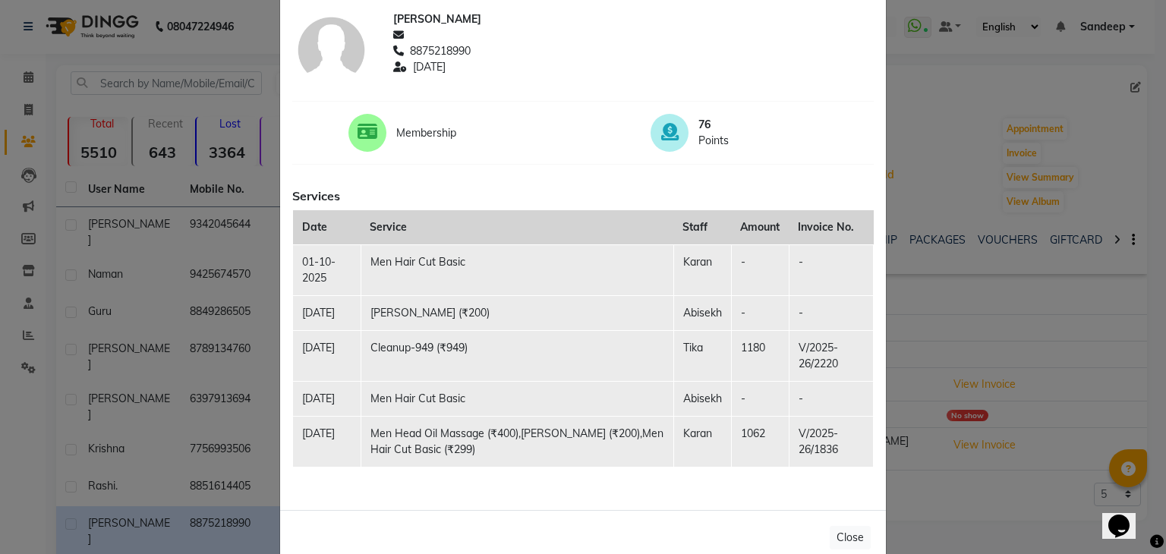
drag, startPoint x: 426, startPoint y: 305, endPoint x: 938, endPoint y: 311, distance: 512.5
click at [938, 311] on ngb-modal-window "Client Summary Print Karish 8875218990 2025-09-20 Membership 76 Points Services…" at bounding box center [583, 277] width 1166 height 554
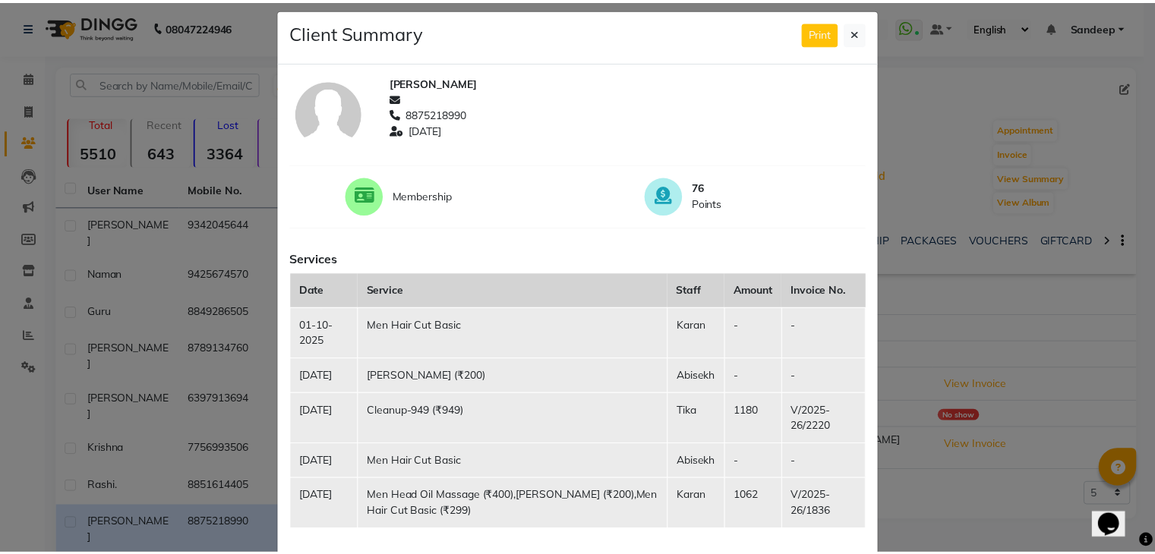
scroll to position [0, 0]
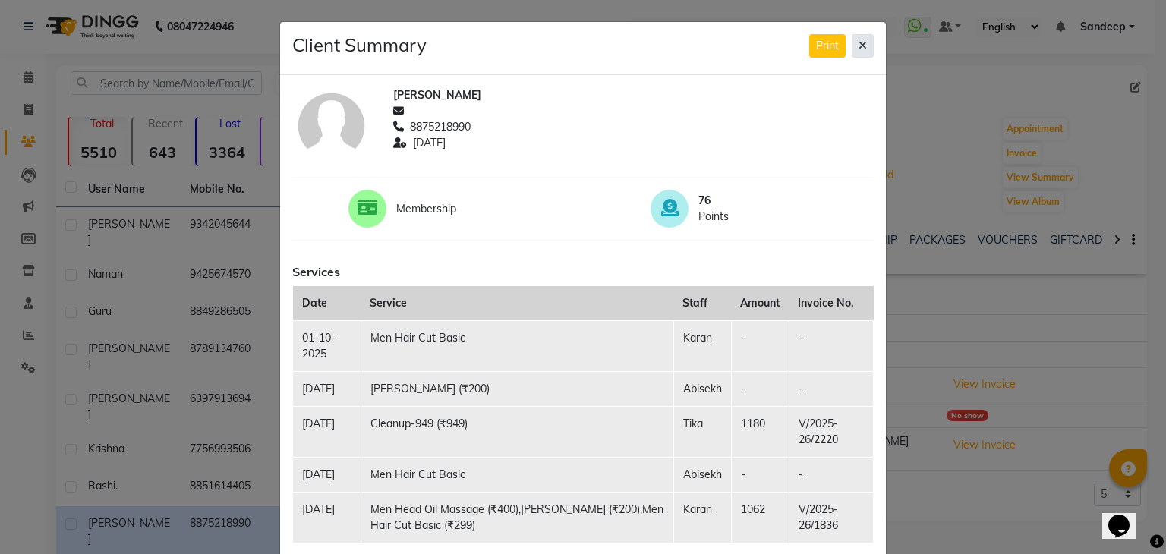
click at [859, 44] on icon at bounding box center [863, 45] width 8 height 11
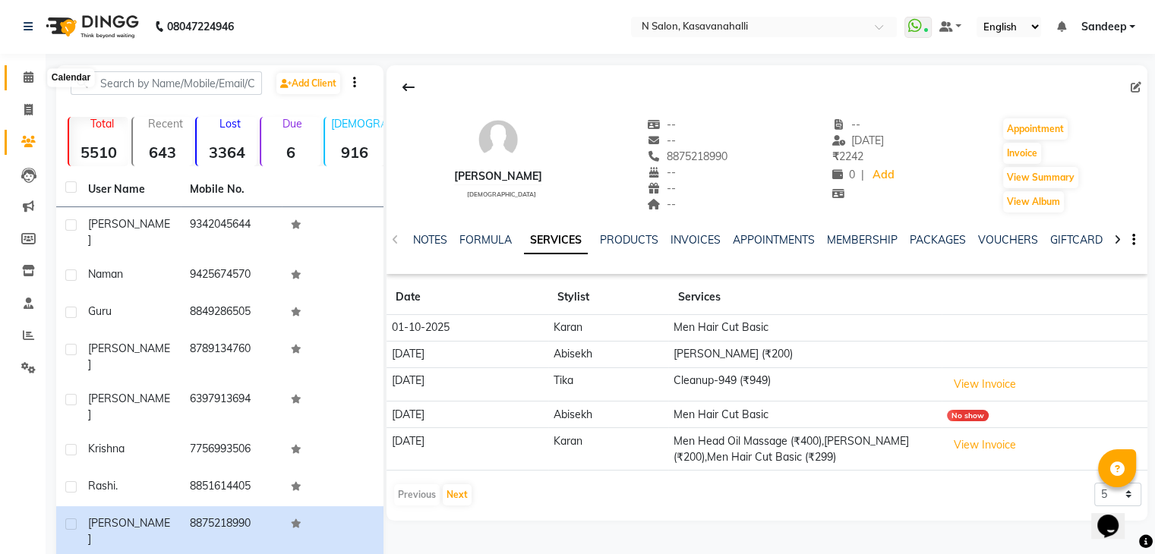
click at [19, 77] on span at bounding box center [28, 77] width 27 height 17
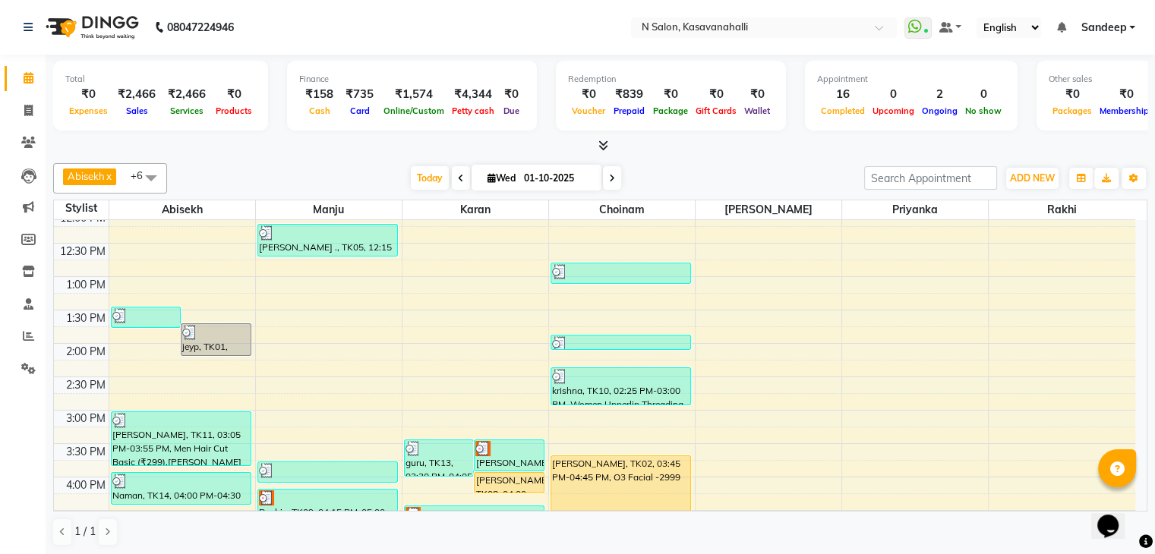
scroll to position [380, 0]
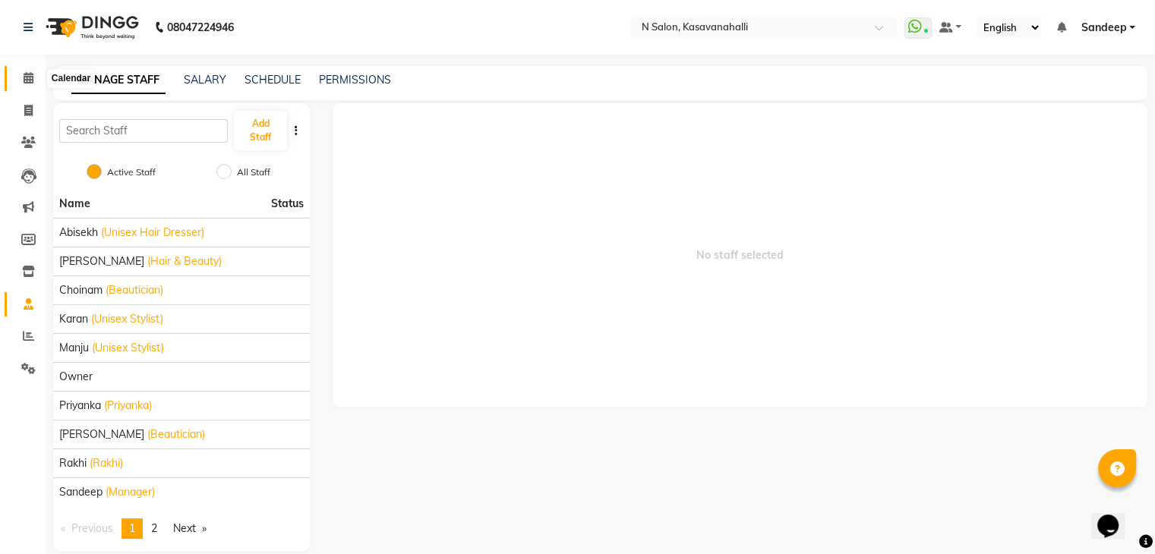
click at [26, 83] on icon at bounding box center [29, 77] width 10 height 11
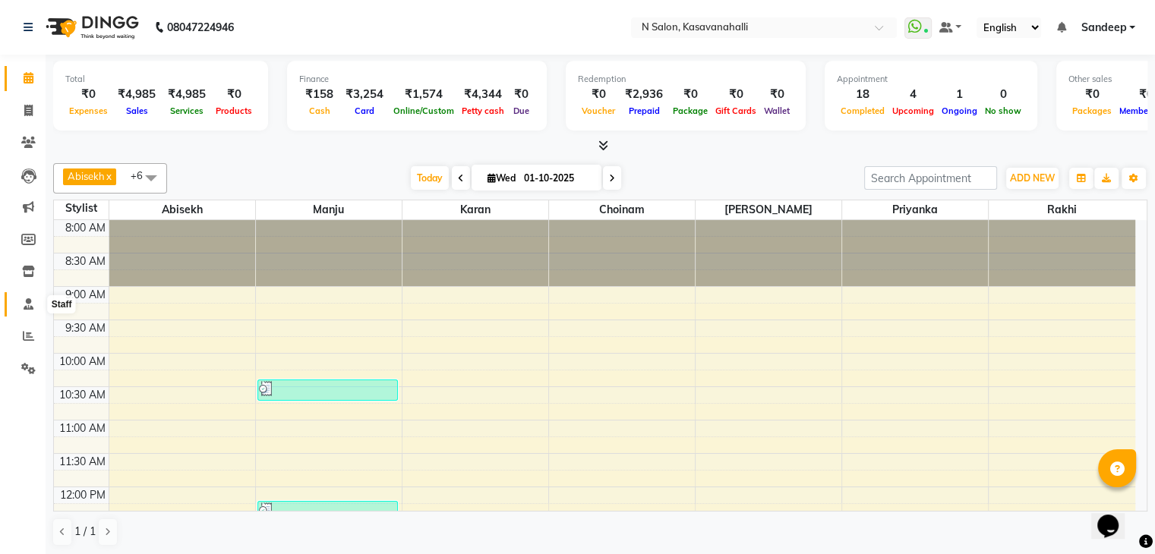
click at [32, 304] on icon at bounding box center [29, 303] width 10 height 11
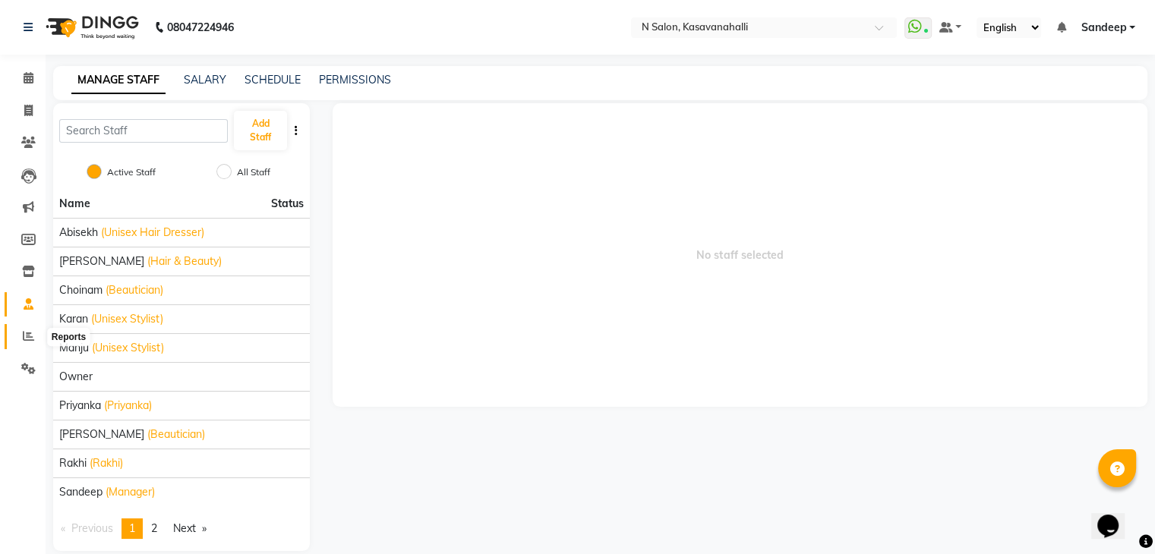
click at [27, 336] on icon at bounding box center [28, 335] width 11 height 11
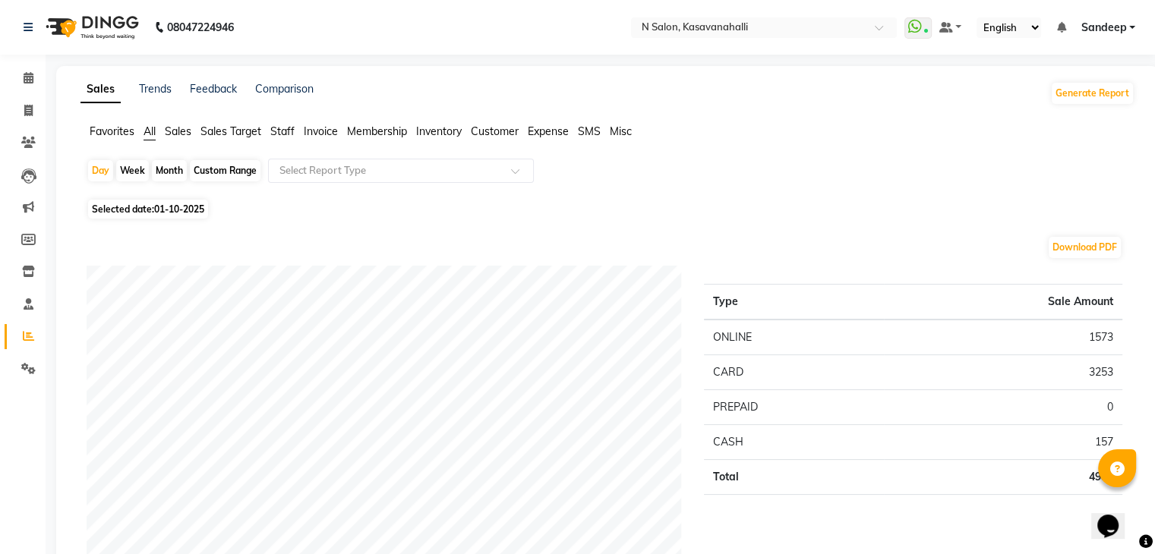
click at [295, 127] on ul "Favorites All Sales Sales Target Staff Invoice Membership Inventory Customer Ex…" at bounding box center [607, 132] width 1054 height 17
click at [275, 136] on span "Staff" at bounding box center [282, 132] width 24 height 14
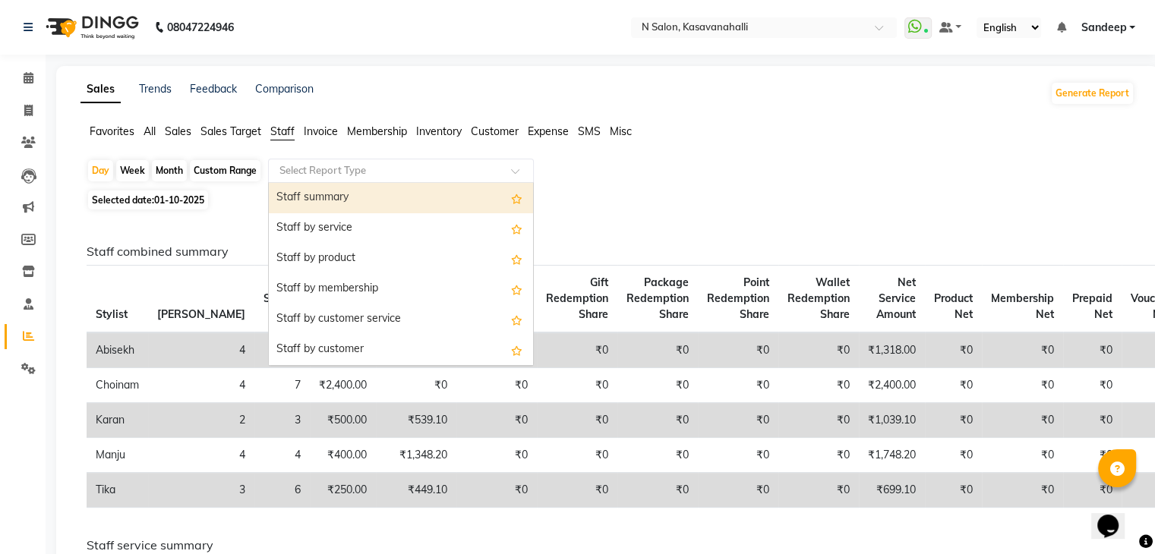
click at [425, 159] on div "Select Report Type" at bounding box center [401, 171] width 266 height 24
click at [422, 186] on div "Staff summary" at bounding box center [401, 198] width 264 height 30
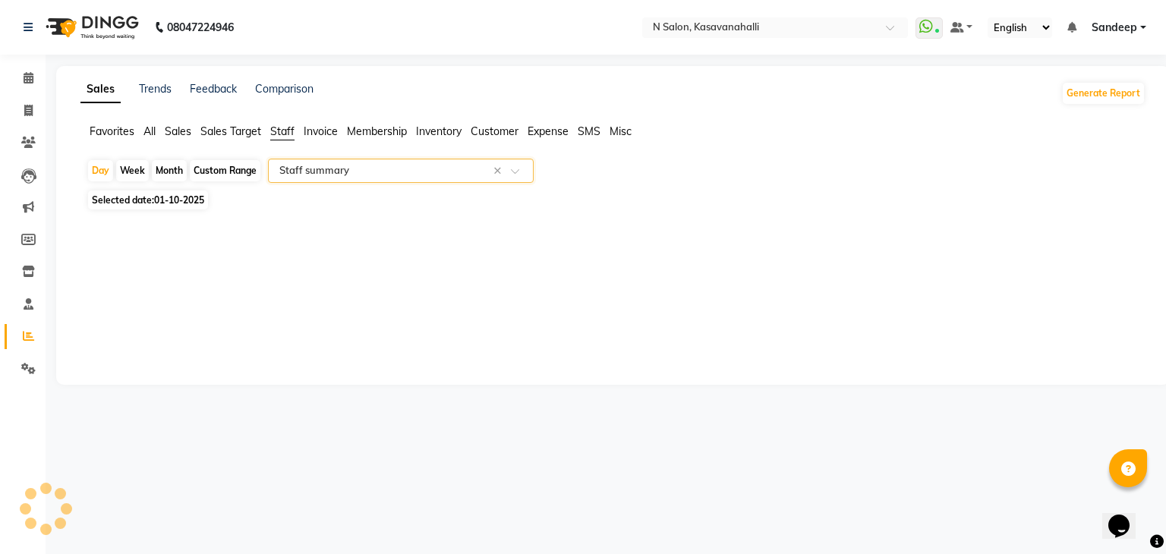
select select "full_report"
select select "csv"
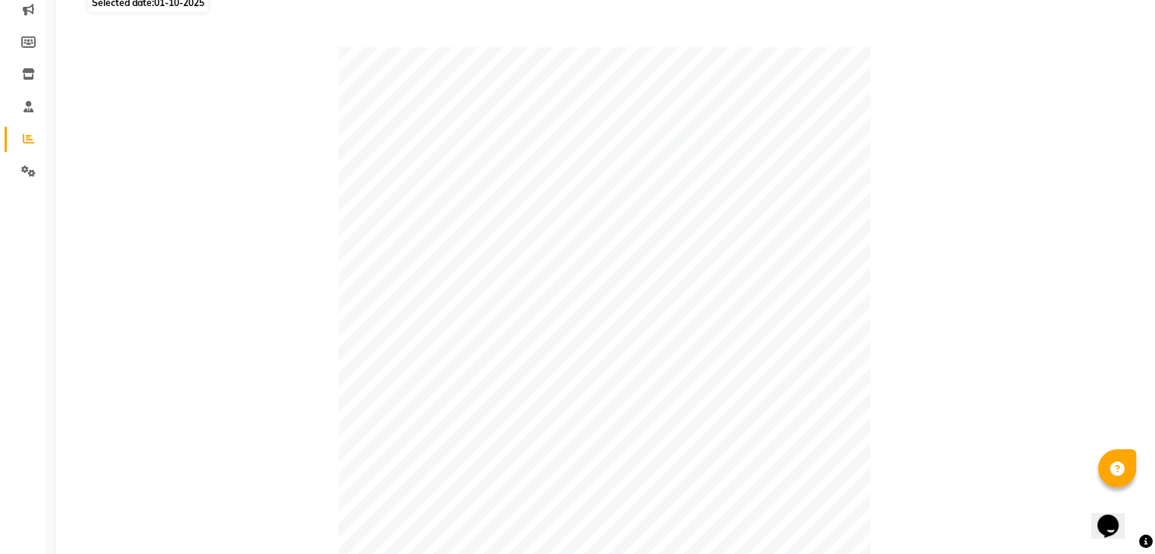
scroll to position [43, 0]
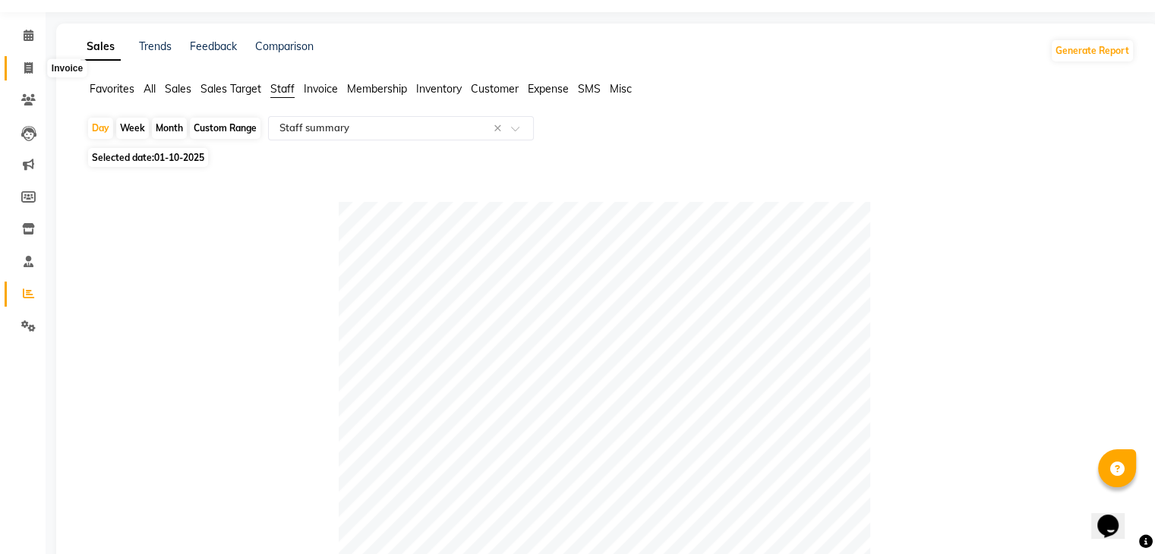
click at [20, 69] on span at bounding box center [28, 68] width 27 height 17
select select "service"
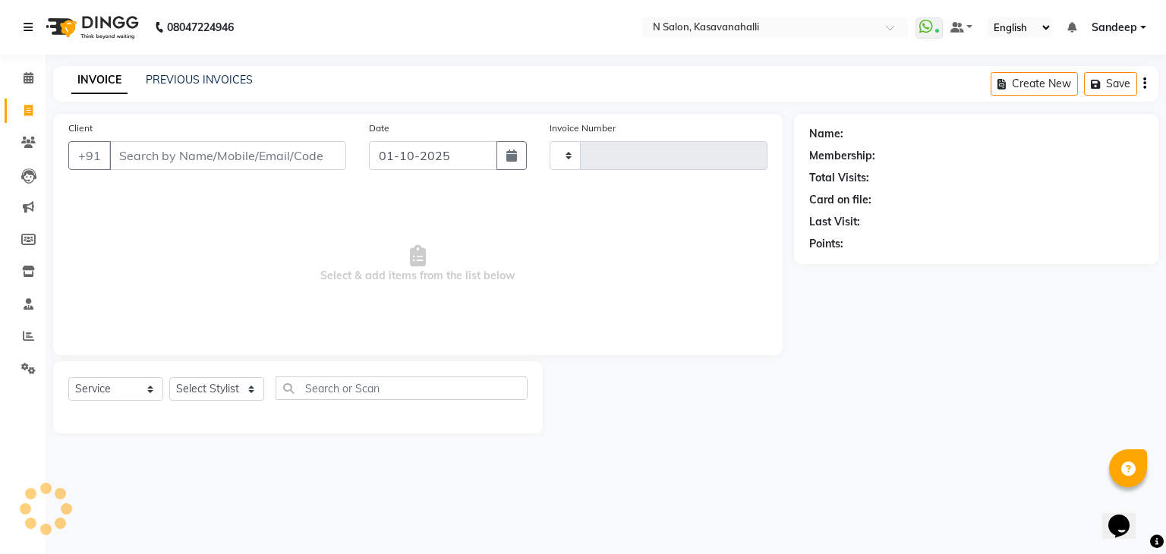
type input "2419"
select select "7111"
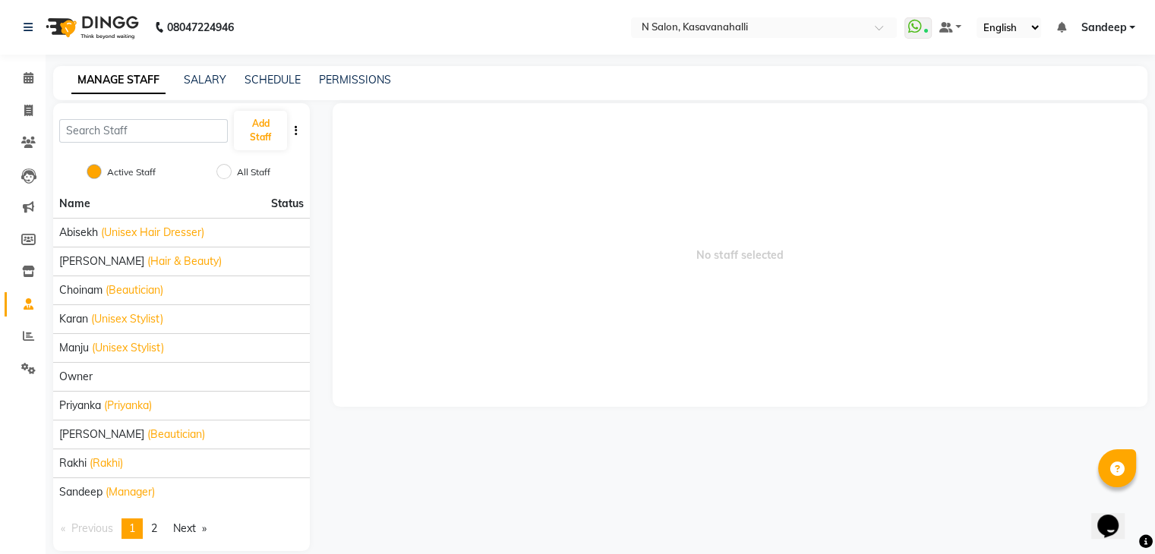
click at [24, 96] on li "Invoice" at bounding box center [23, 111] width 46 height 33
click at [27, 84] on icon at bounding box center [29, 77] width 10 height 11
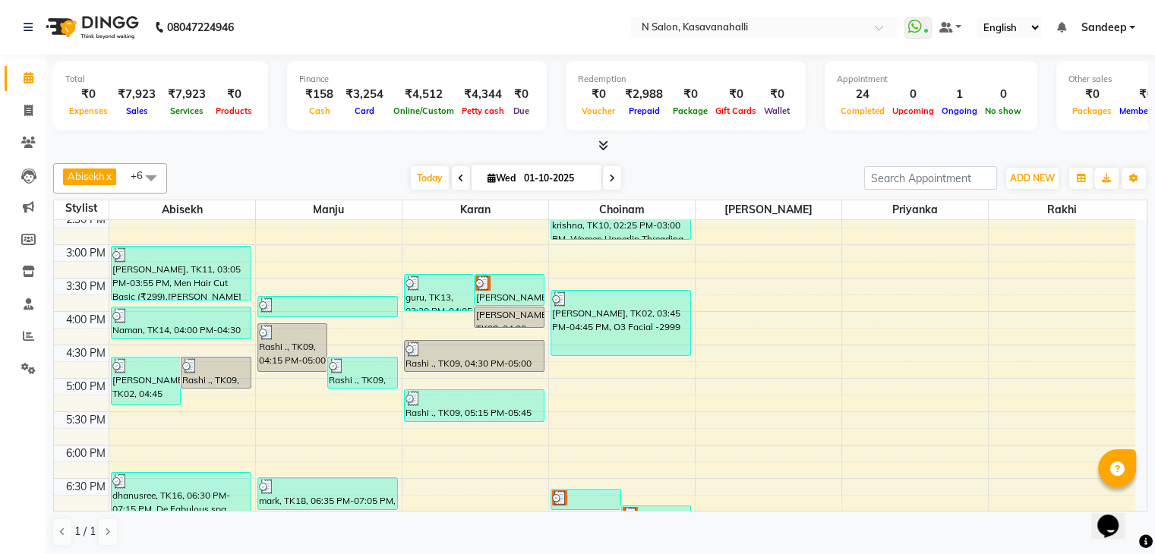
scroll to position [569, 0]
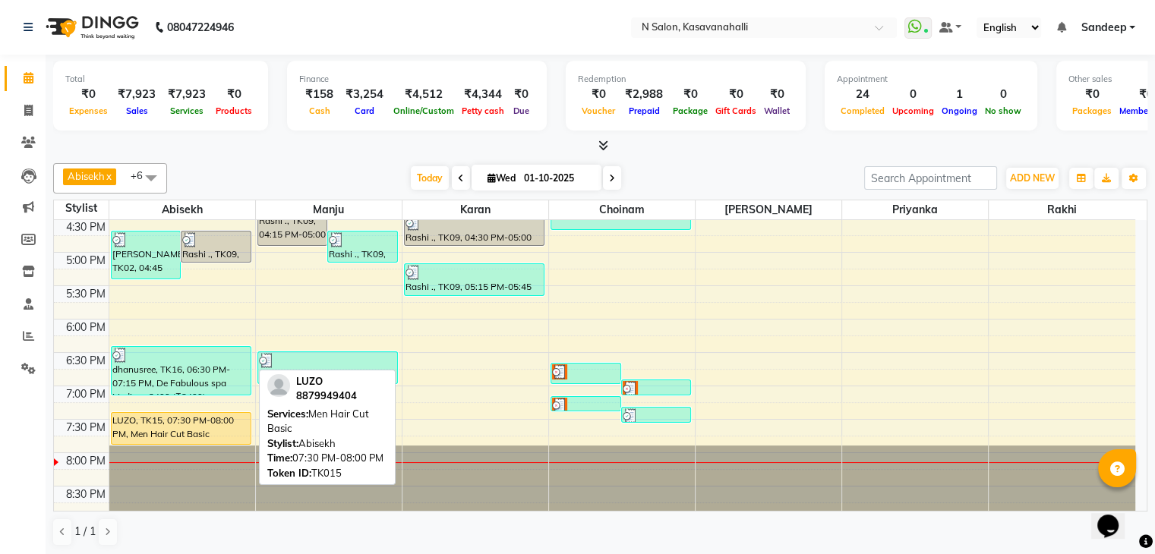
click at [180, 431] on div "LUZO, TK15, 07:30 PM-08:00 PM, Men Hair Cut Basic" at bounding box center [181, 428] width 139 height 31
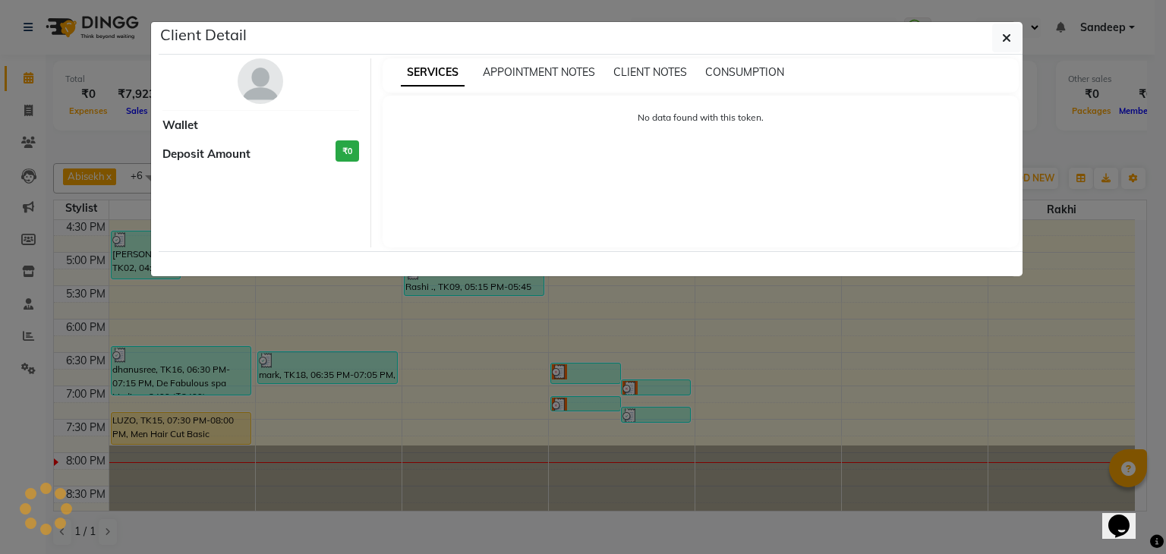
select select "1"
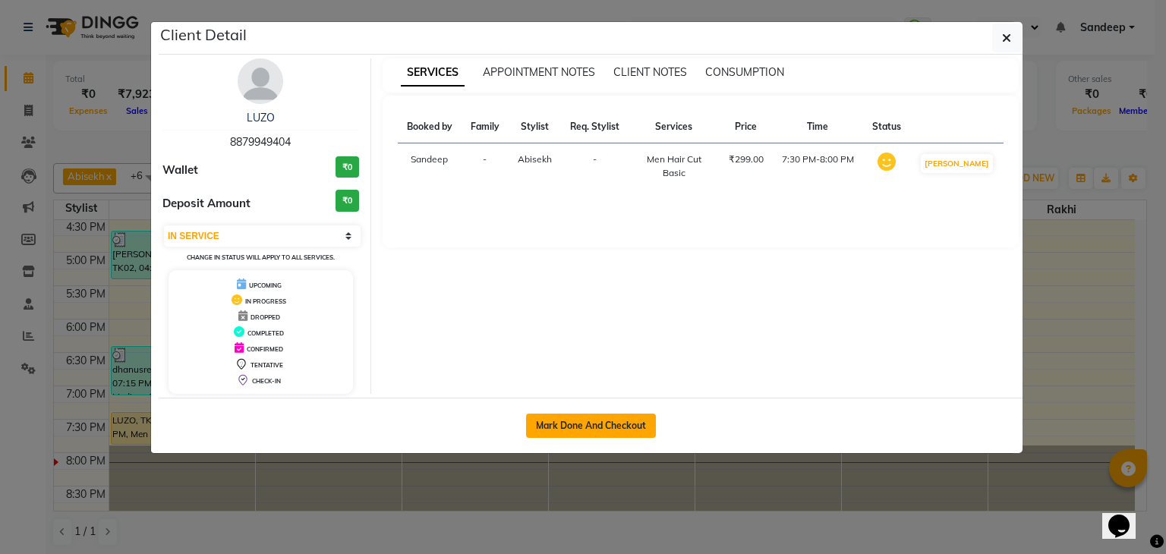
click at [591, 417] on button "Mark Done And Checkout" at bounding box center [591, 426] width 130 height 24
select select "service"
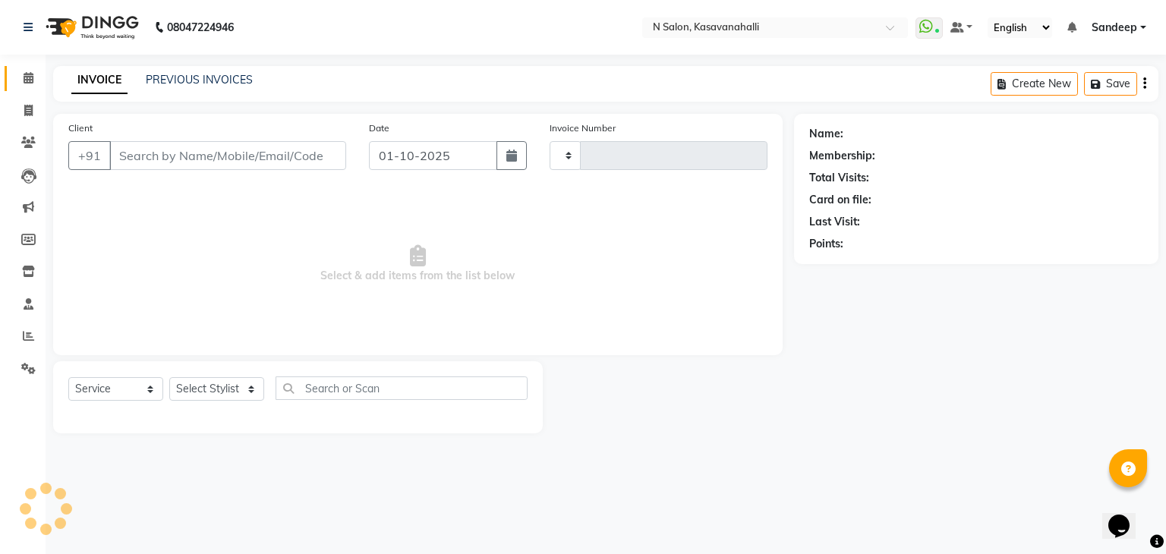
type input "2422"
select select "7111"
type input "8879949404"
select select "75765"
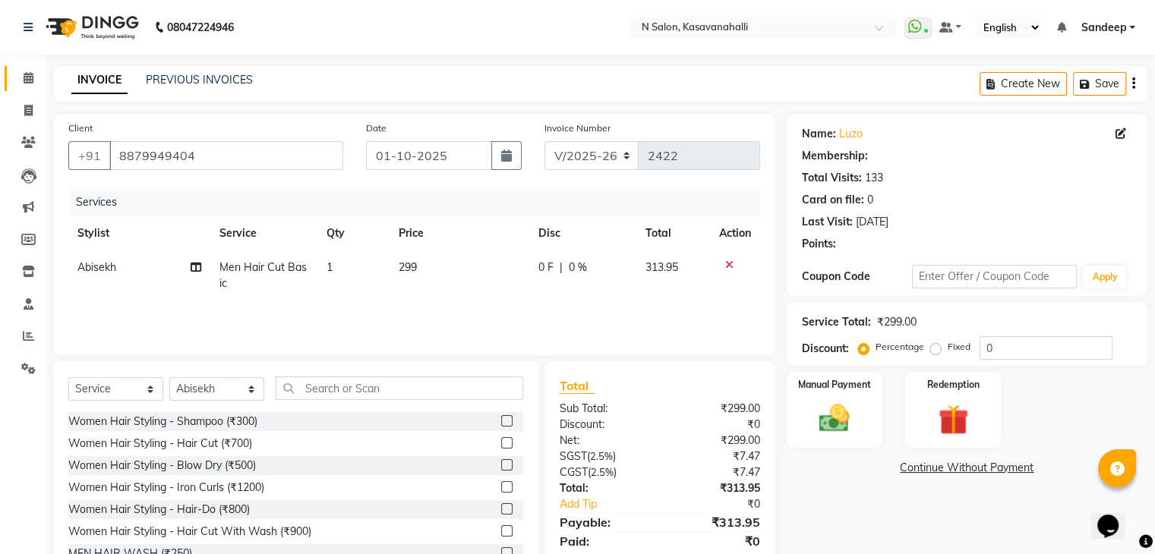
select select "1: Object"
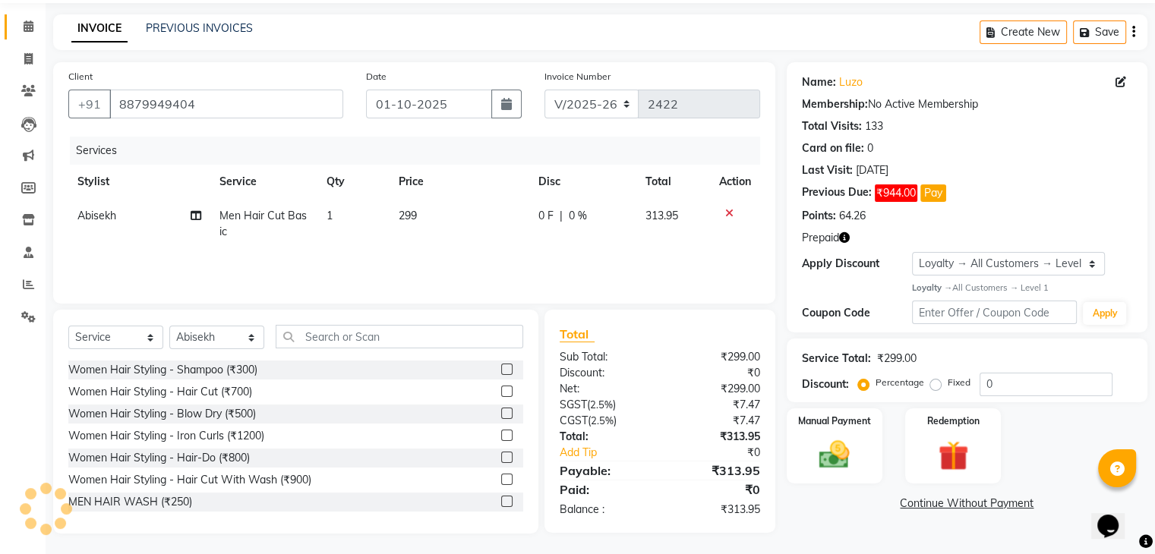
scroll to position [55, 0]
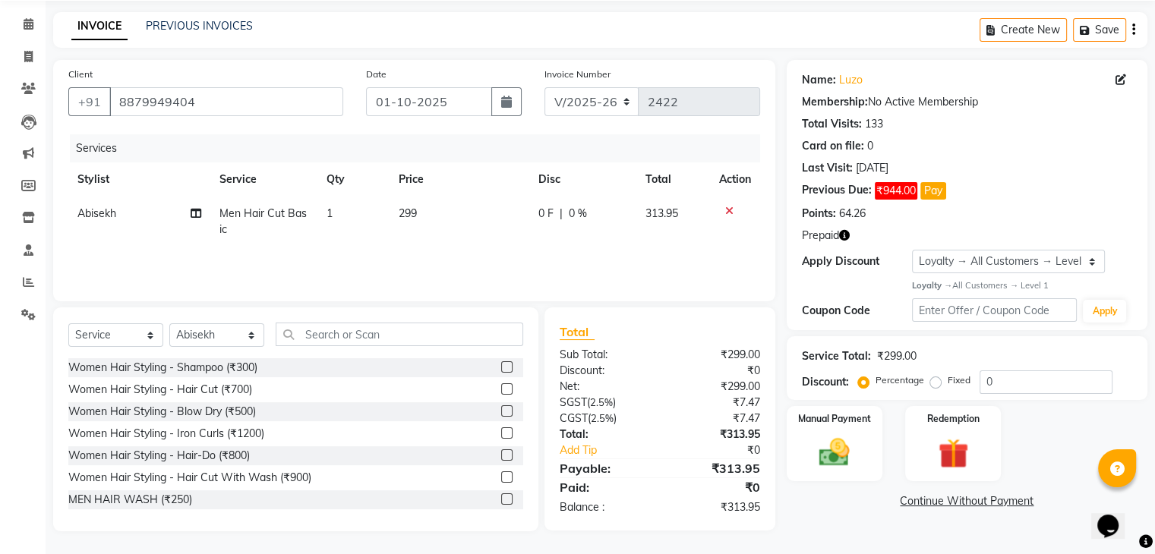
click at [417, 215] on td "299" at bounding box center [459, 222] width 140 height 50
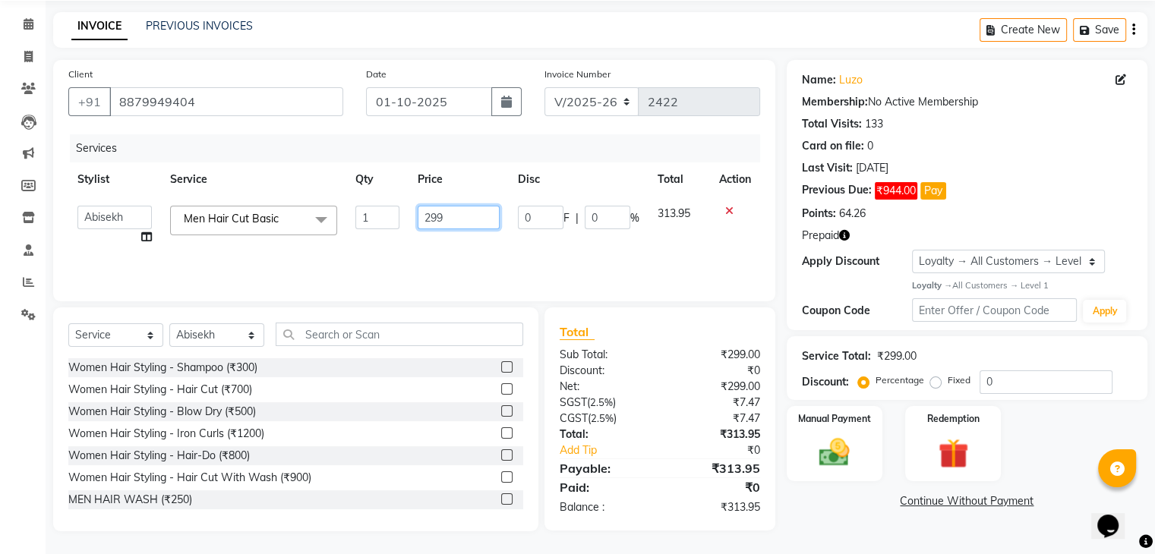
click at [418, 215] on input "299" at bounding box center [459, 218] width 82 height 24
drag, startPoint x: 428, startPoint y: 219, endPoint x: 449, endPoint y: 216, distance: 20.7
click at [449, 216] on input "299" at bounding box center [459, 218] width 82 height 24
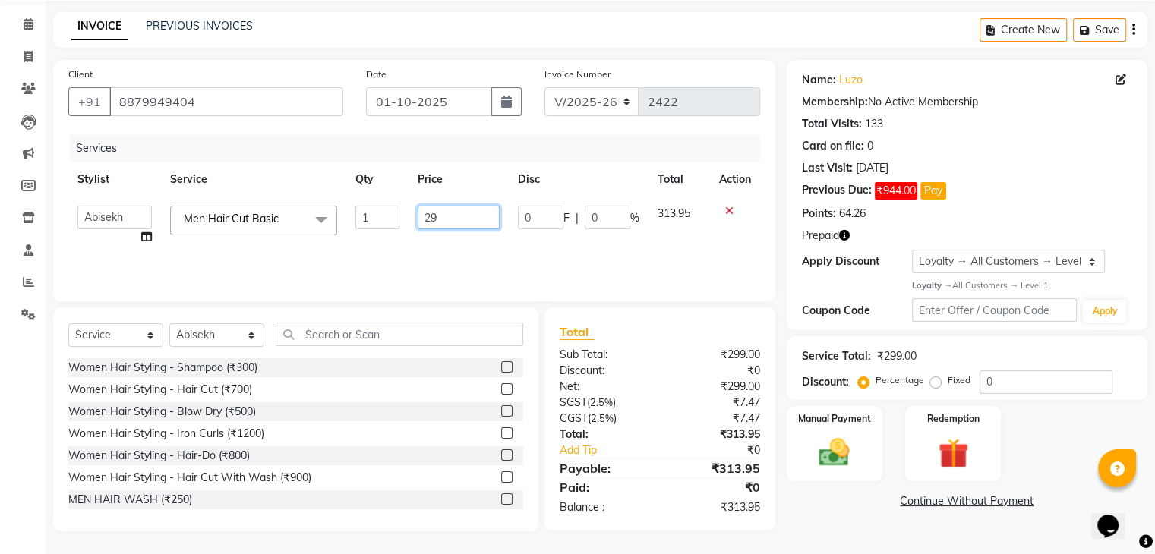
type input "2"
type input "300"
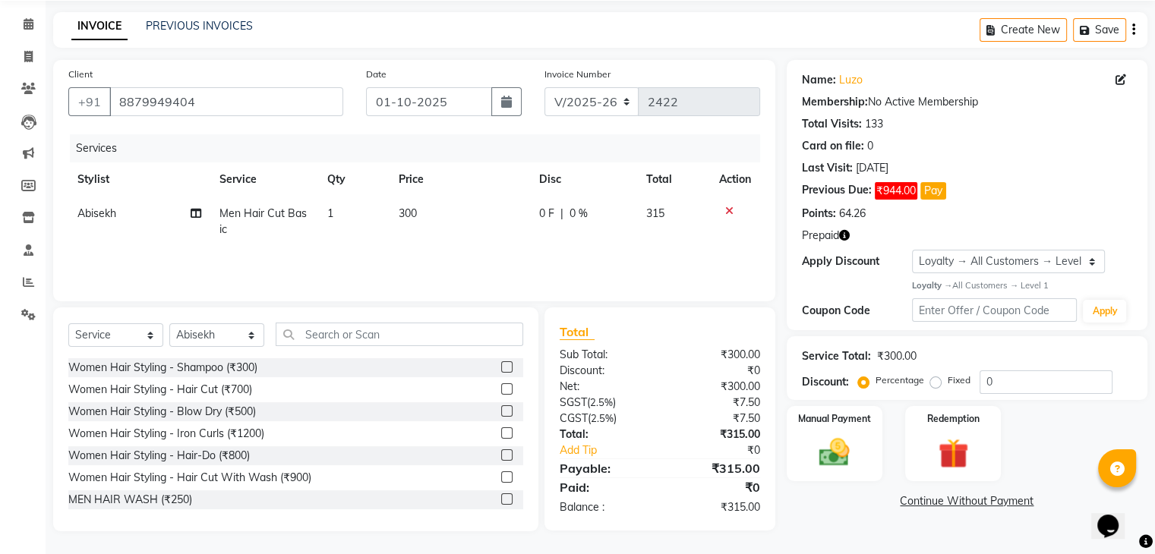
click at [495, 251] on div "Services Stylist Service Qty Price Disc Total Action Abisekh Men Hair Cut Basic…" at bounding box center [414, 210] width 692 height 152
click at [966, 455] on img at bounding box center [952, 453] width 51 height 39
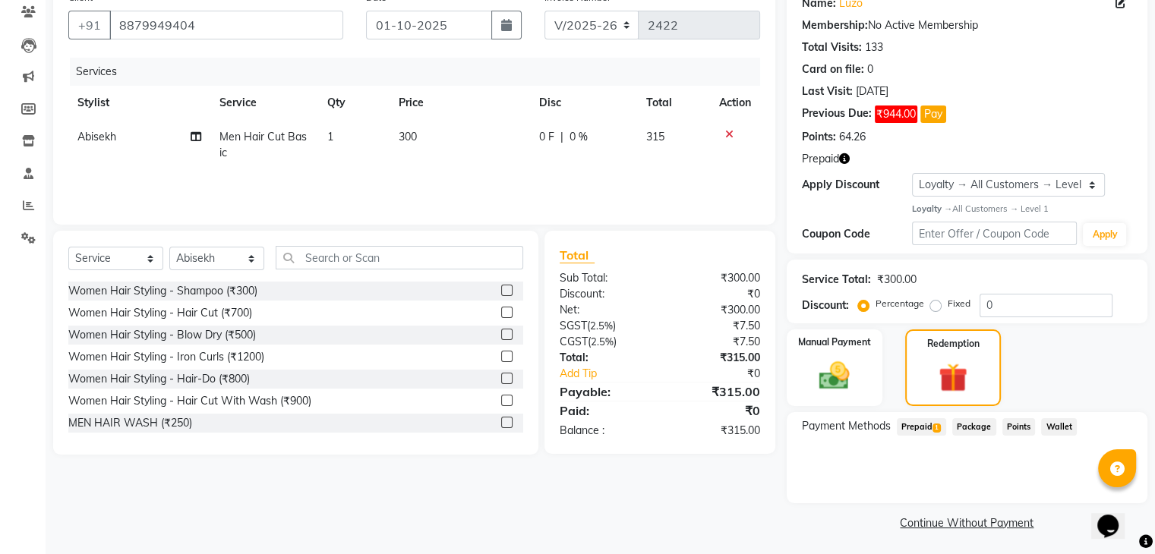
scroll to position [134, 0]
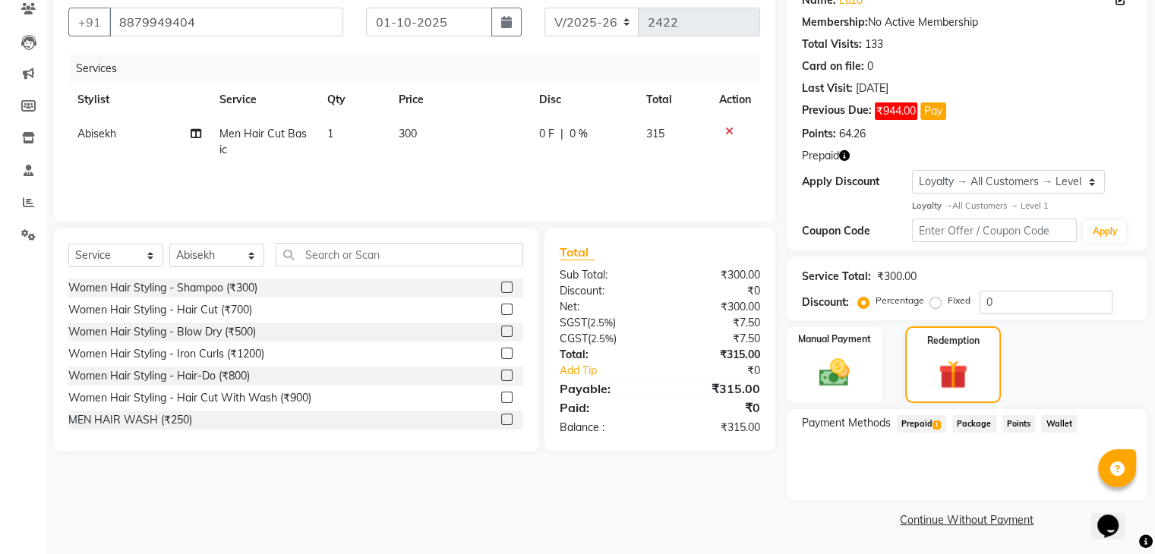
click at [919, 426] on span "Prepaid 1" at bounding box center [921, 423] width 49 height 17
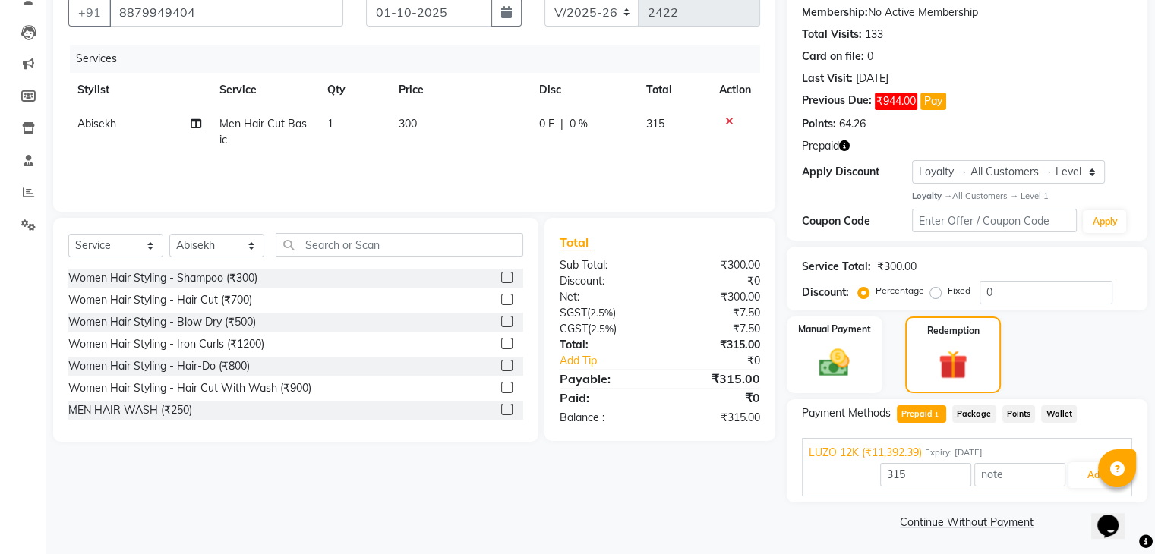
scroll to position [146, 0]
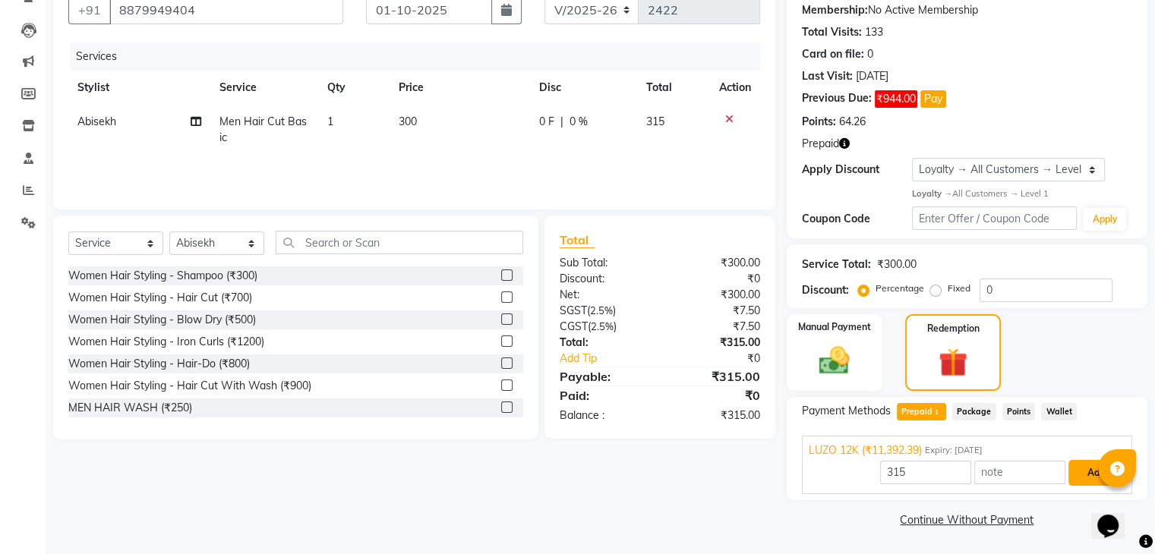
click at [1081, 478] on button "Add" at bounding box center [1095, 473] width 55 height 26
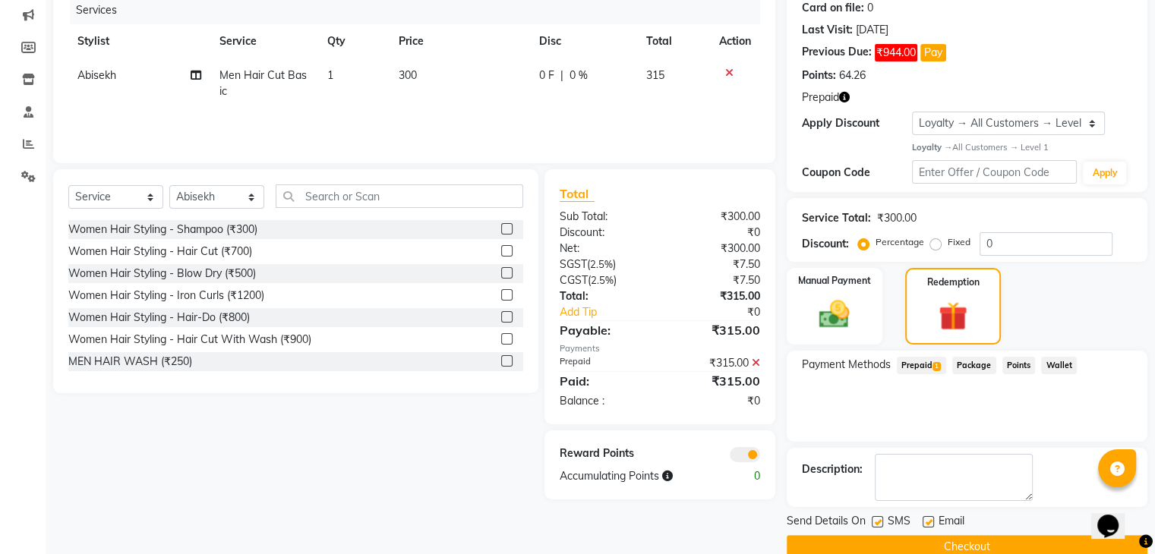
scroll to position [219, 0]
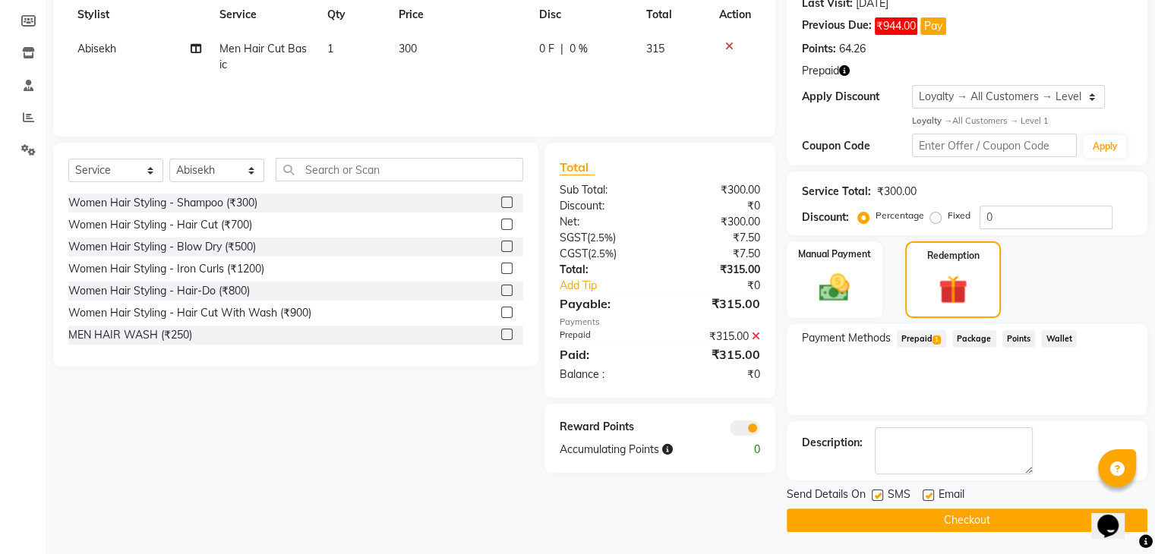
click at [977, 521] on button "Checkout" at bounding box center [967, 521] width 361 height 24
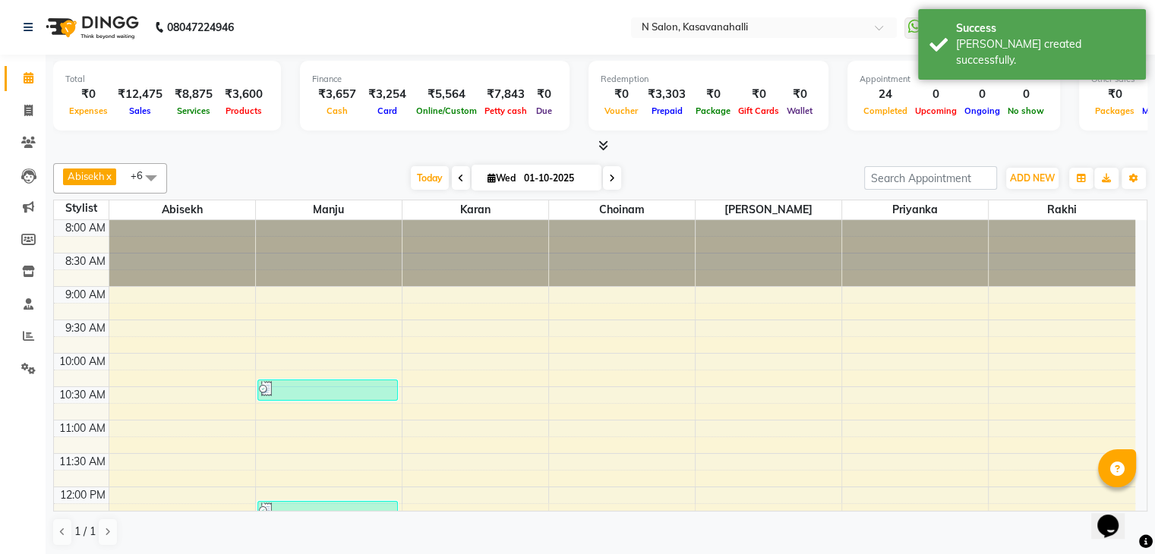
scroll to position [569, 0]
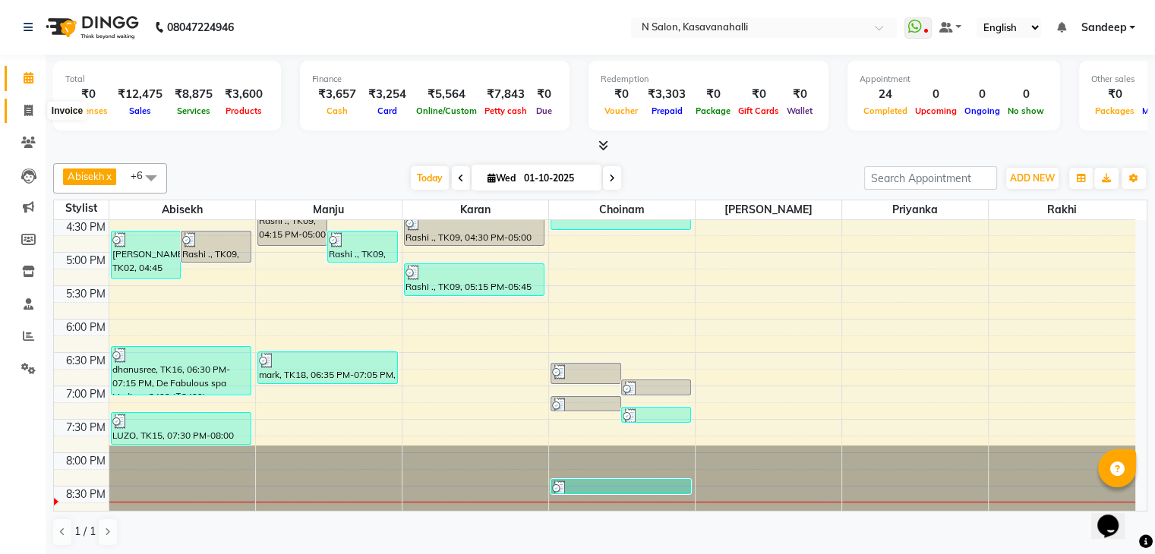
click at [23, 112] on span at bounding box center [28, 110] width 27 height 17
select select "service"
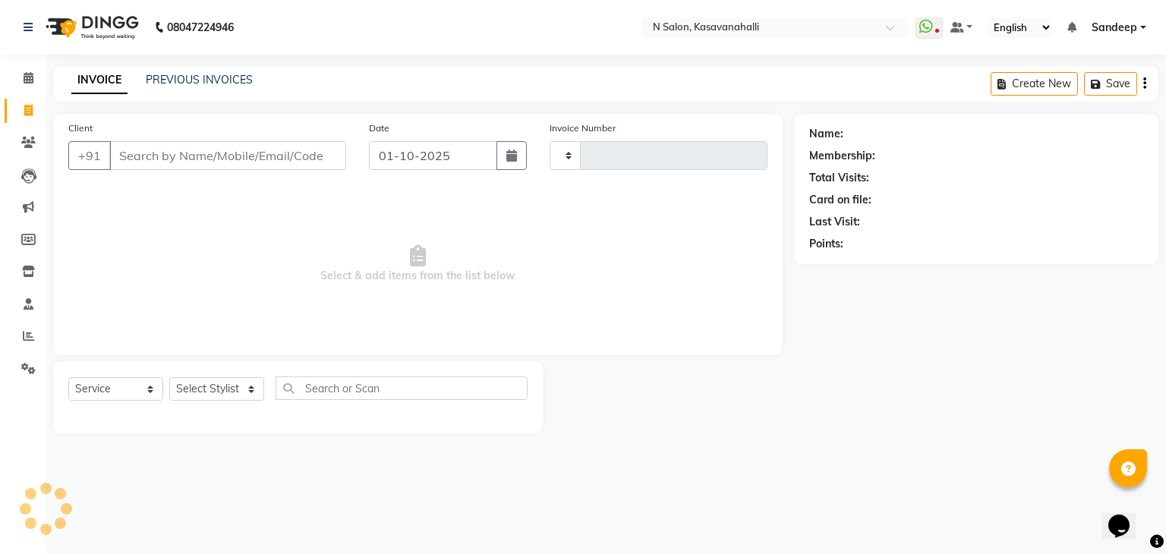
type input "2426"
select select "7111"
click at [149, 164] on input "Client" at bounding box center [227, 155] width 237 height 29
type input "7722065290"
click at [295, 153] on span "Add Client" at bounding box center [307, 155] width 60 height 15
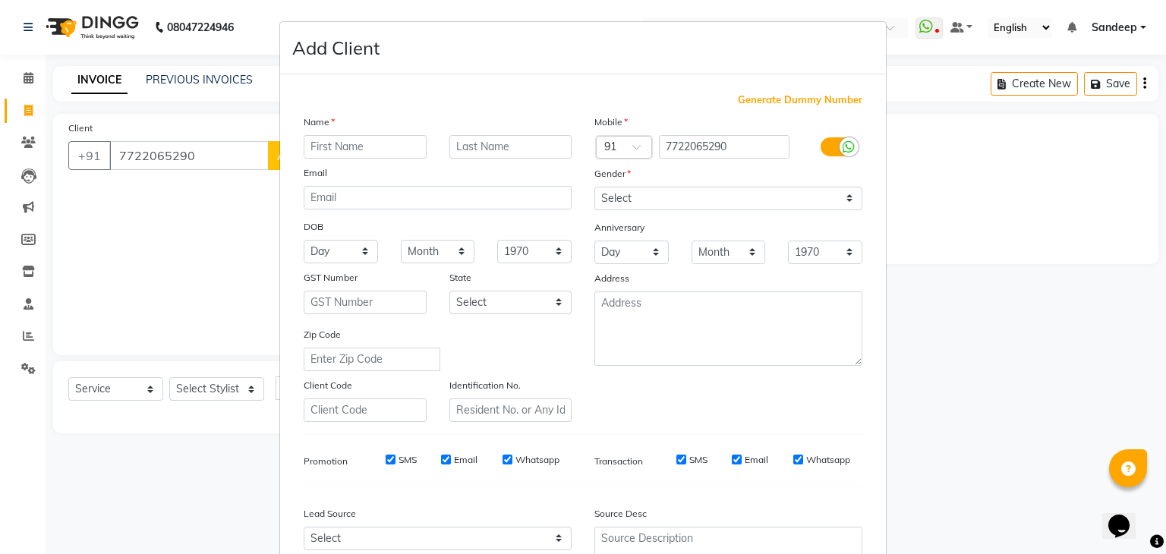
click at [313, 149] on input "text" at bounding box center [365, 147] width 123 height 24
type input "[DEMOGRAPHIC_DATA]"
click at [661, 201] on select "Select [DEMOGRAPHIC_DATA] [DEMOGRAPHIC_DATA] Other Prefer Not To Say" at bounding box center [728, 199] width 268 height 24
select select "[DEMOGRAPHIC_DATA]"
click at [594, 188] on select "Select [DEMOGRAPHIC_DATA] [DEMOGRAPHIC_DATA] Other Prefer Not To Say" at bounding box center [728, 199] width 268 height 24
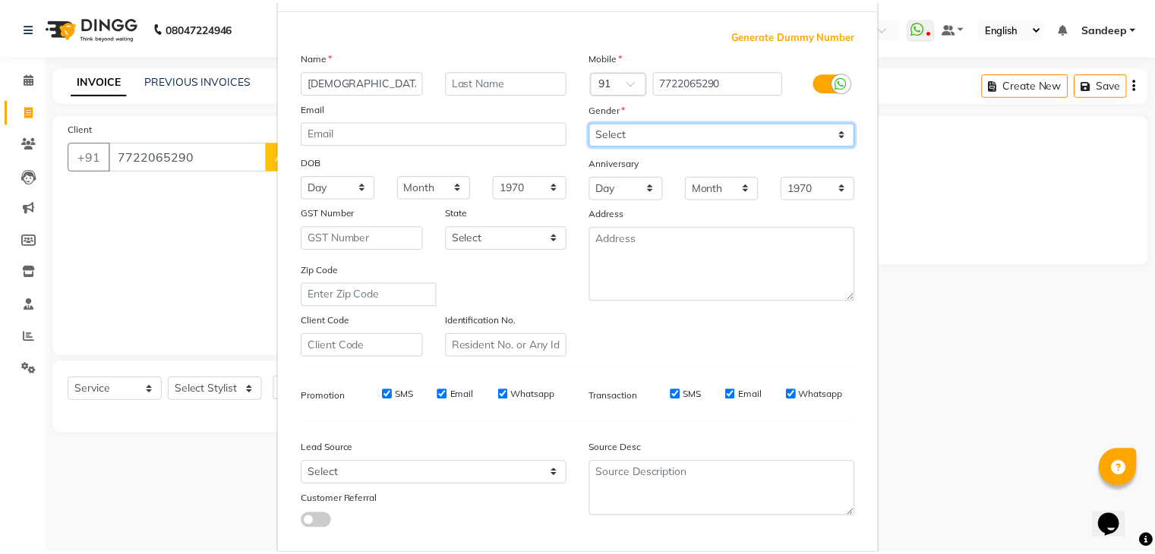
scroll to position [154, 0]
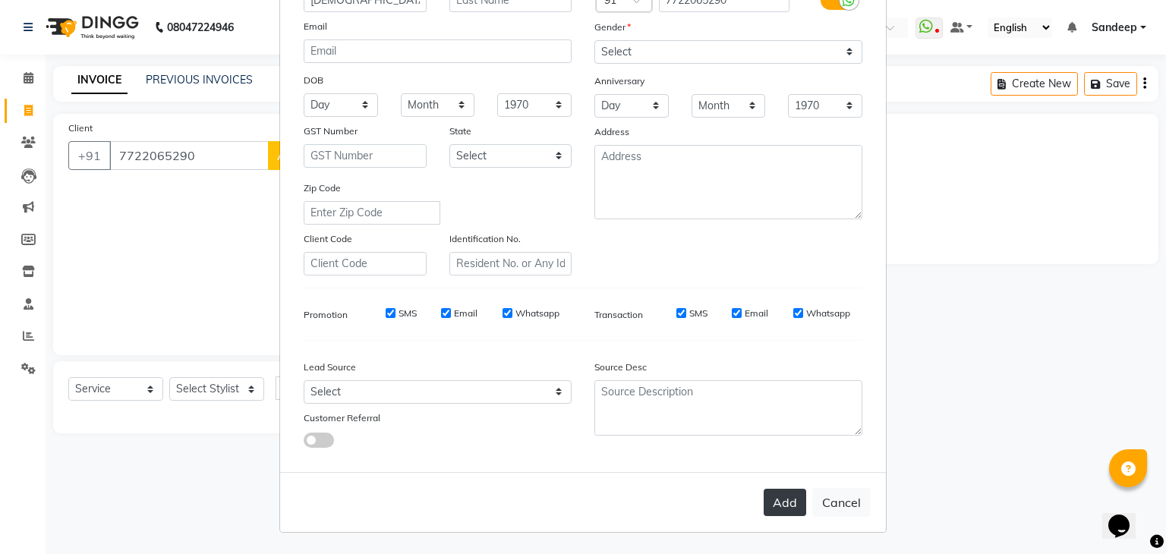
click at [791, 505] on button "Add" at bounding box center [785, 502] width 43 height 27
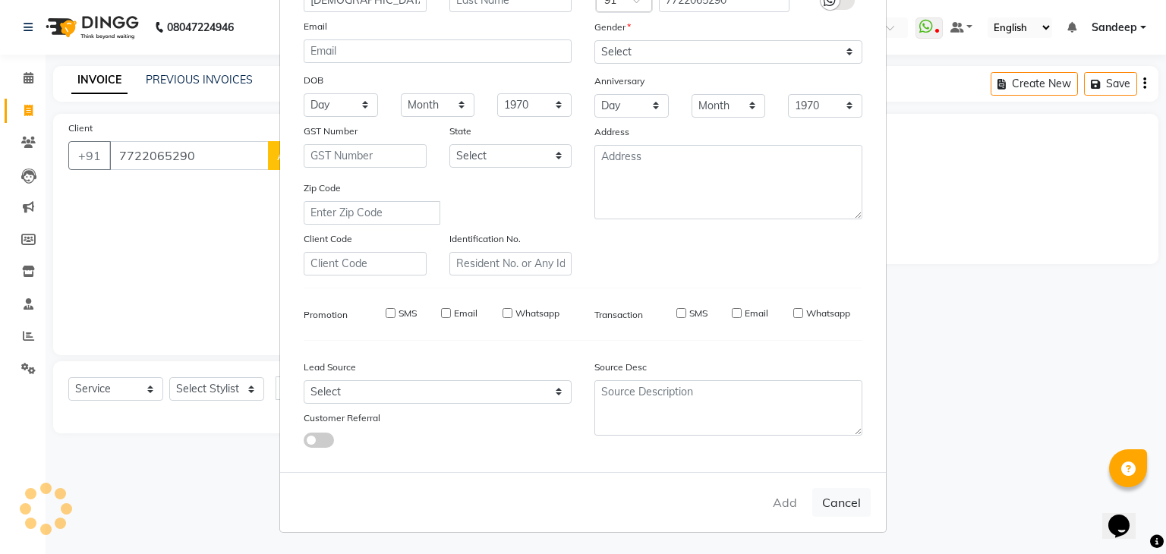
select select
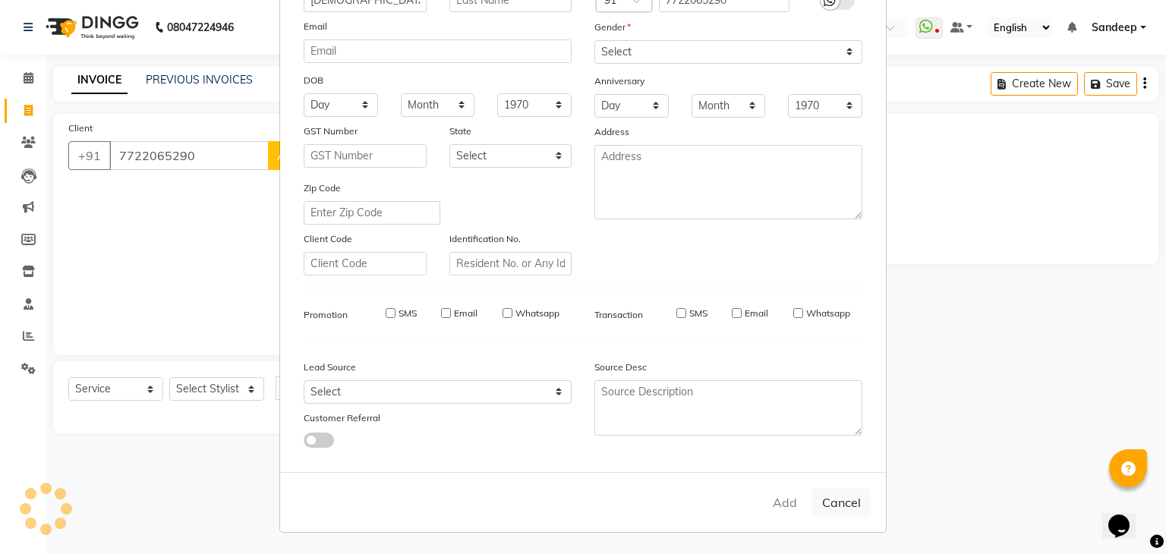
select select
checkbox input "false"
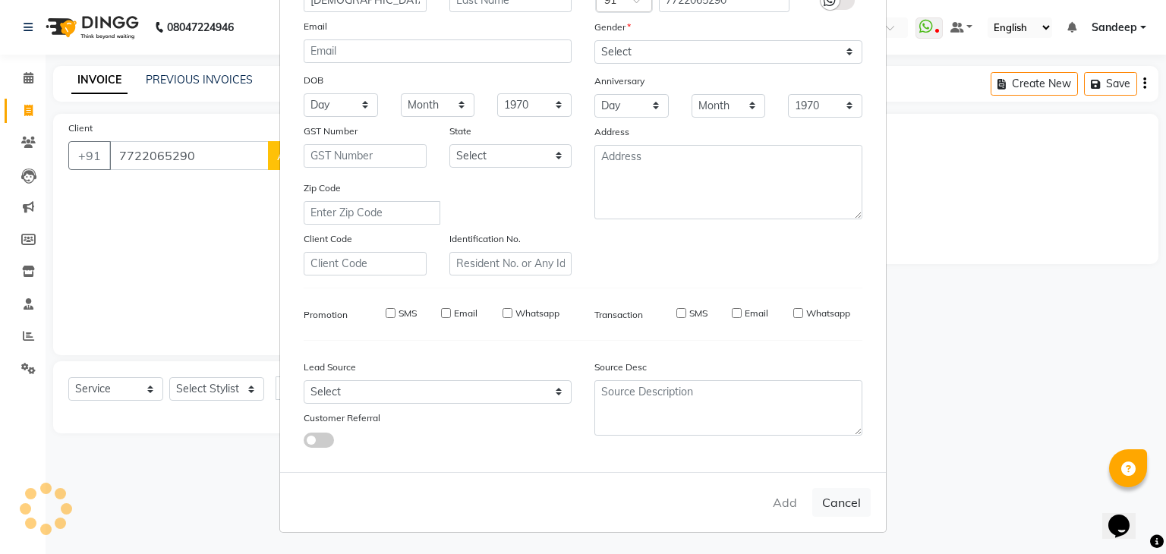
checkbox input "false"
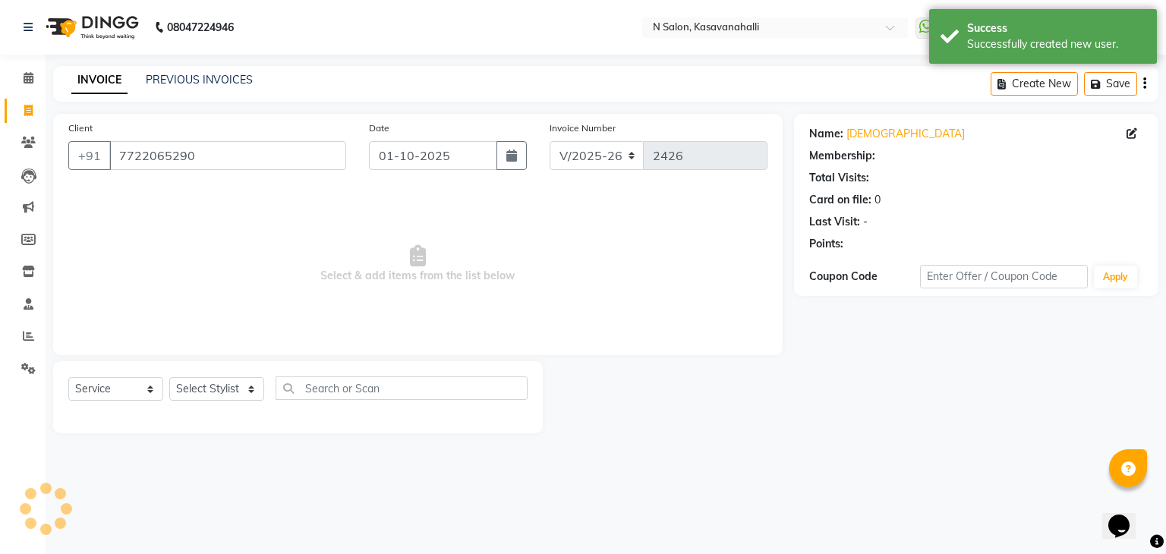
select select "1: Object"
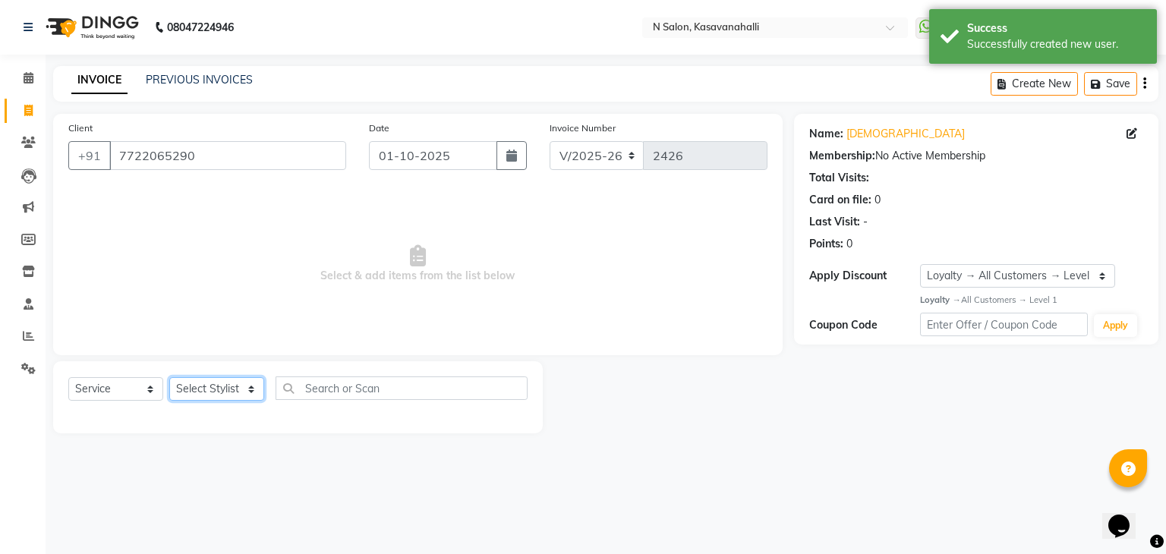
click at [242, 392] on select "Select Stylist Abisekh [PERSON_NAME] Choinam Karan Manju Owner [PERSON_NAME] [P…" at bounding box center [216, 389] width 95 height 24
select select "75765"
click at [169, 378] on select "Select Stylist Abisekh [PERSON_NAME] Choinam Karan Manju Owner [PERSON_NAME] [P…" at bounding box center [216, 389] width 95 height 24
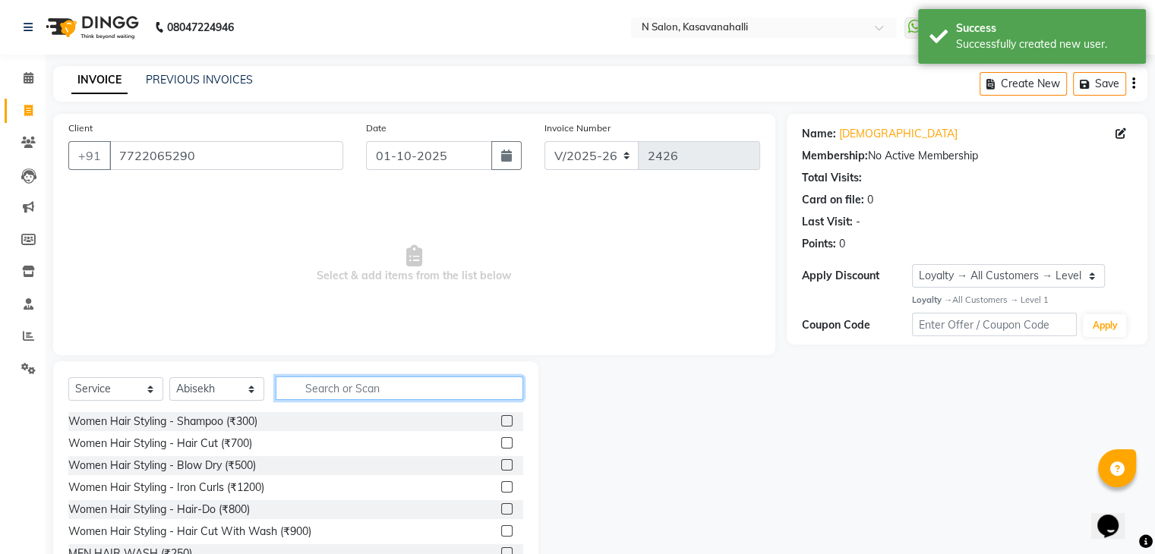
click at [456, 384] on input "text" at bounding box center [400, 389] width 248 height 24
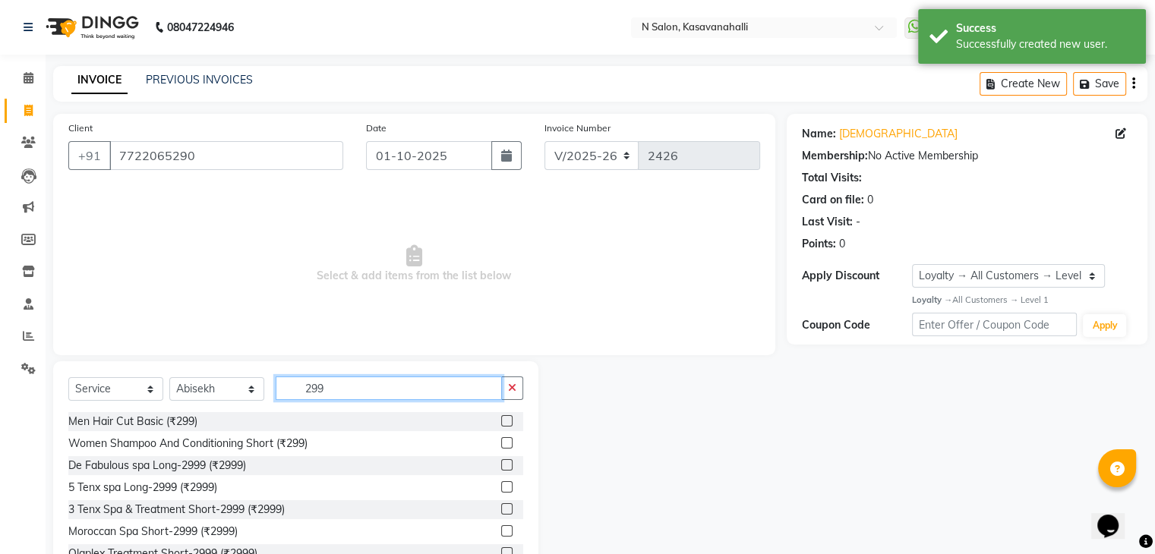
type input "299"
click at [501, 426] on label at bounding box center [506, 420] width 11 height 11
click at [501, 426] on input "checkbox" at bounding box center [506, 422] width 10 height 10
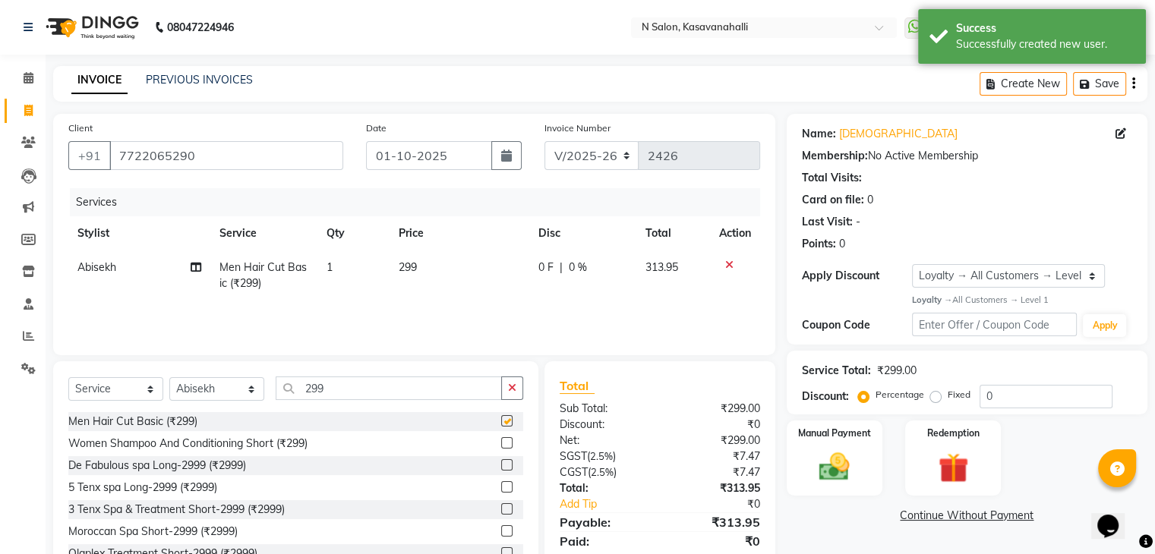
checkbox input "false"
click at [416, 265] on span "299" at bounding box center [408, 267] width 18 height 14
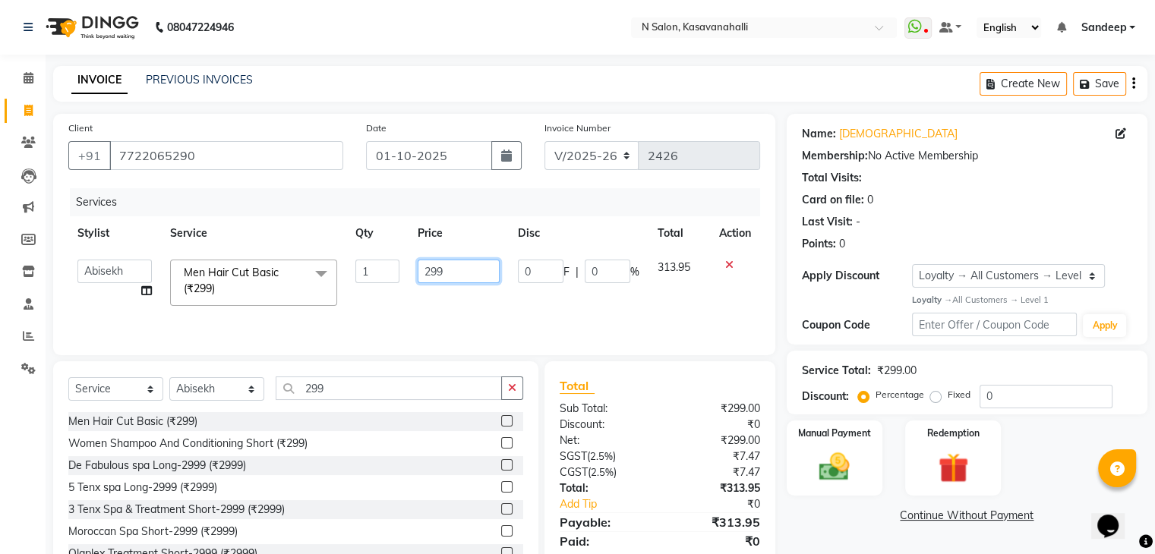
click at [463, 273] on input "299" at bounding box center [459, 272] width 82 height 24
type input "2"
type input "300"
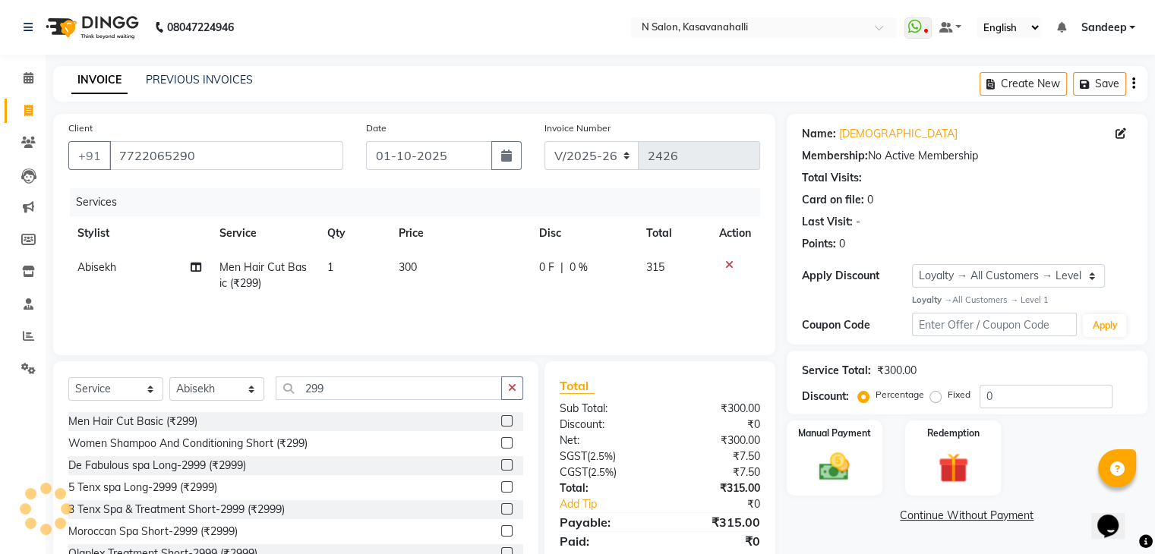
click at [571, 304] on div "Services Stylist Service Qty Price Disc Total Action Abisekh Men Hair Cut Basic…" at bounding box center [414, 264] width 692 height 152
click at [859, 484] on div "Manual Payment" at bounding box center [833, 458] width 99 height 78
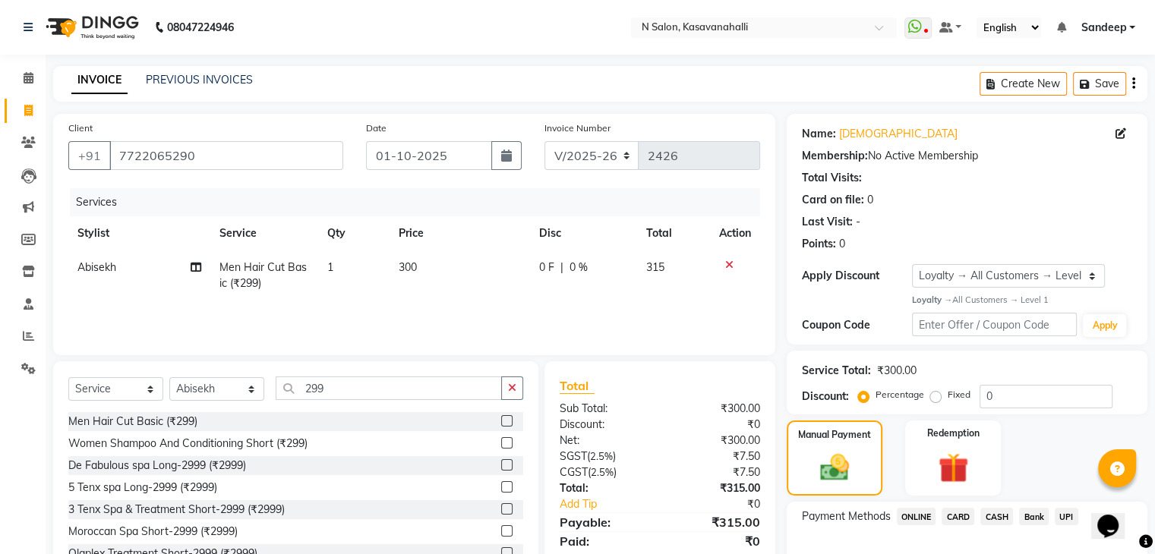
scroll to position [93, 0]
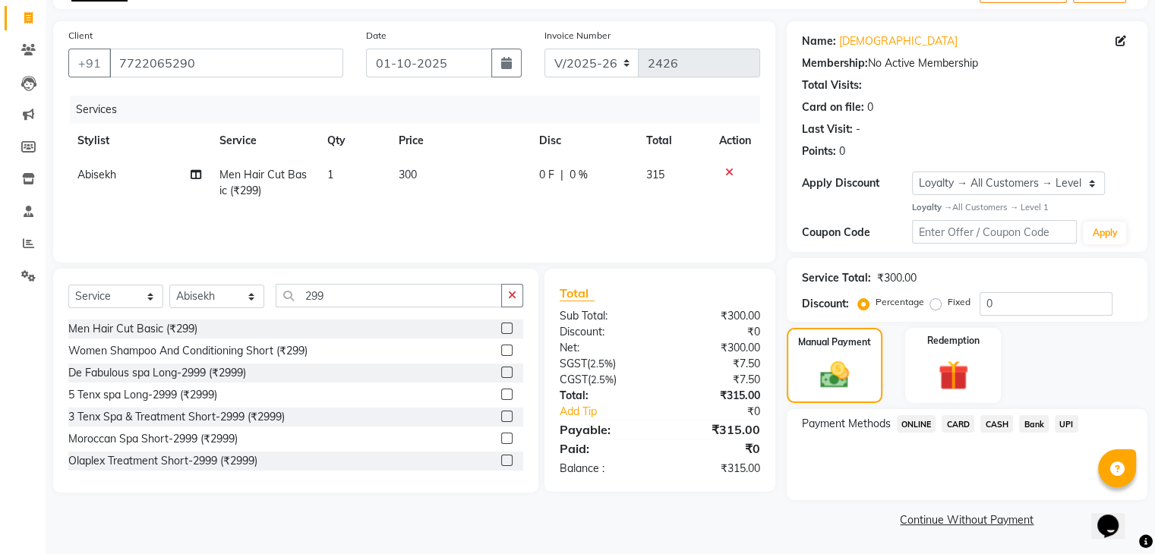
click at [955, 415] on div "CARD" at bounding box center [954, 425] width 39 height 20
click at [966, 425] on span "CARD" at bounding box center [957, 423] width 33 height 17
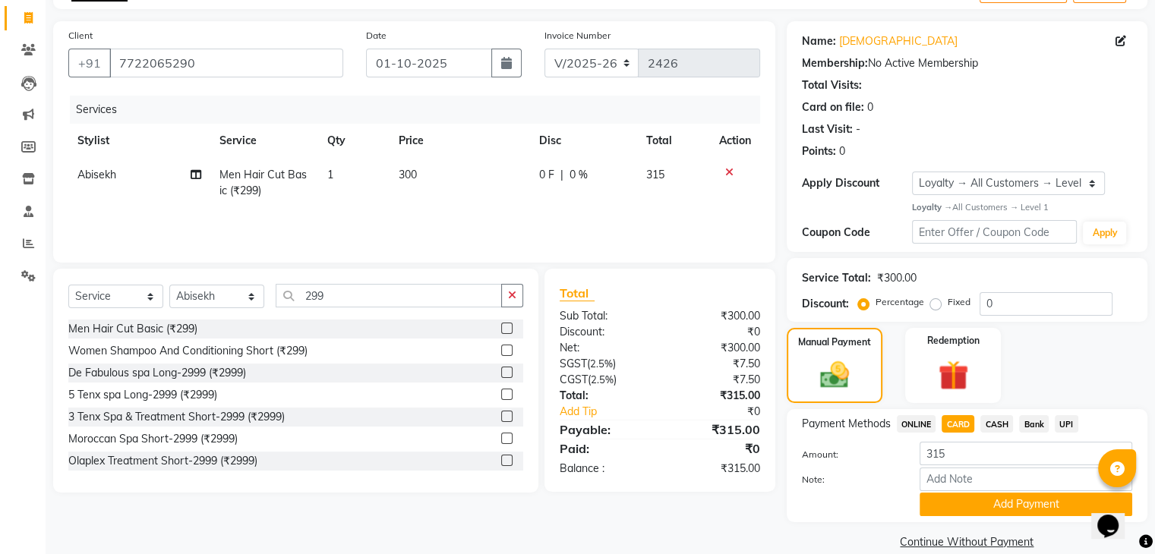
click at [999, 502] on button "Add Payment" at bounding box center [1025, 505] width 213 height 24
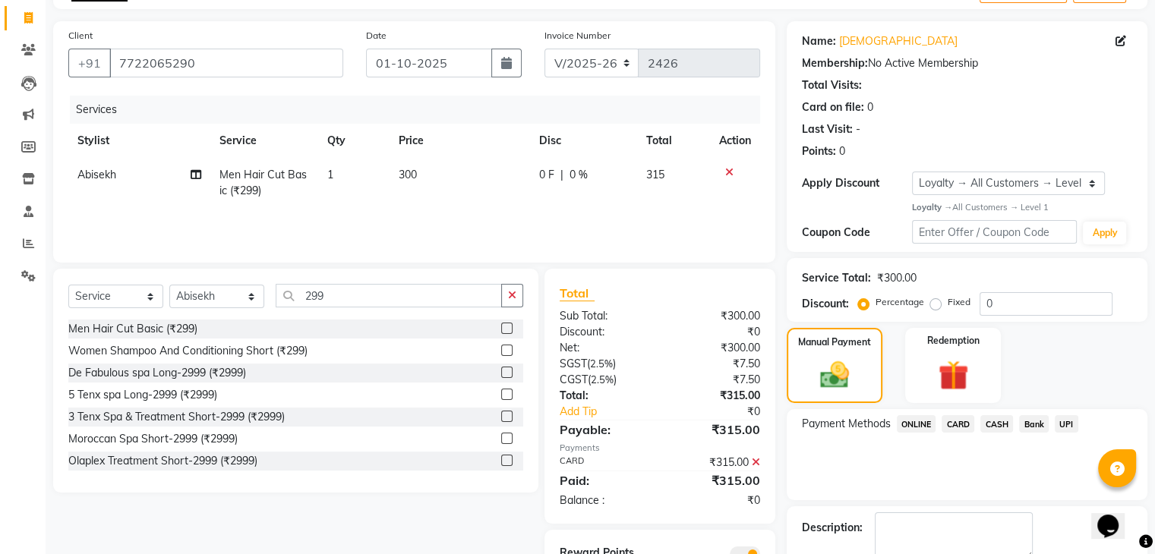
scroll to position [178, 0]
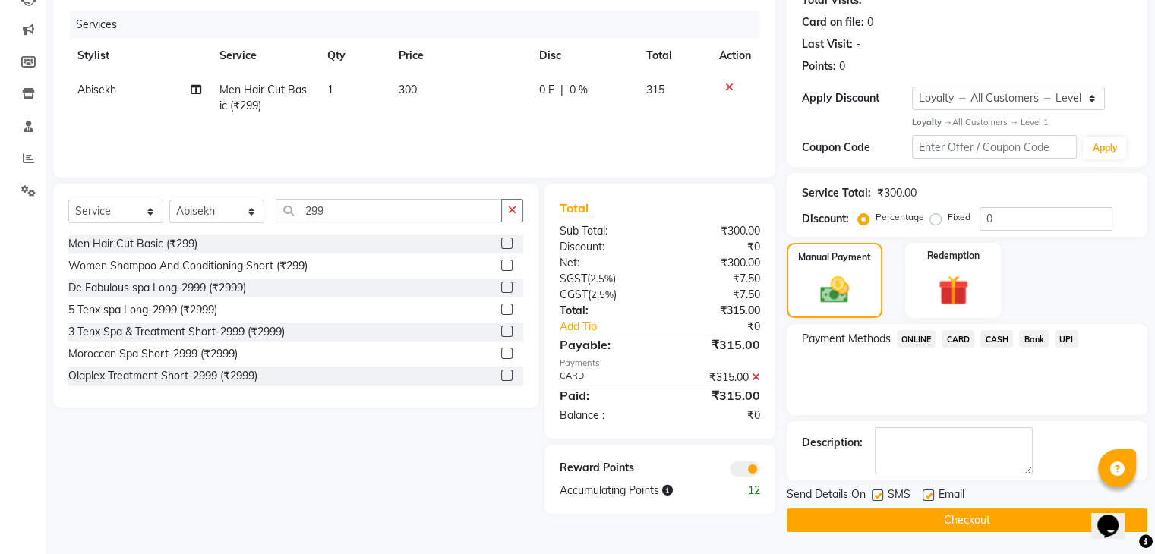
click at [934, 531] on main "INVOICE PREVIOUS INVOICES Create New Save Client [PHONE_NUMBER] Date [DATE] Inv…" at bounding box center [600, 221] width 1109 height 667
click at [957, 528] on button "Checkout" at bounding box center [967, 521] width 361 height 24
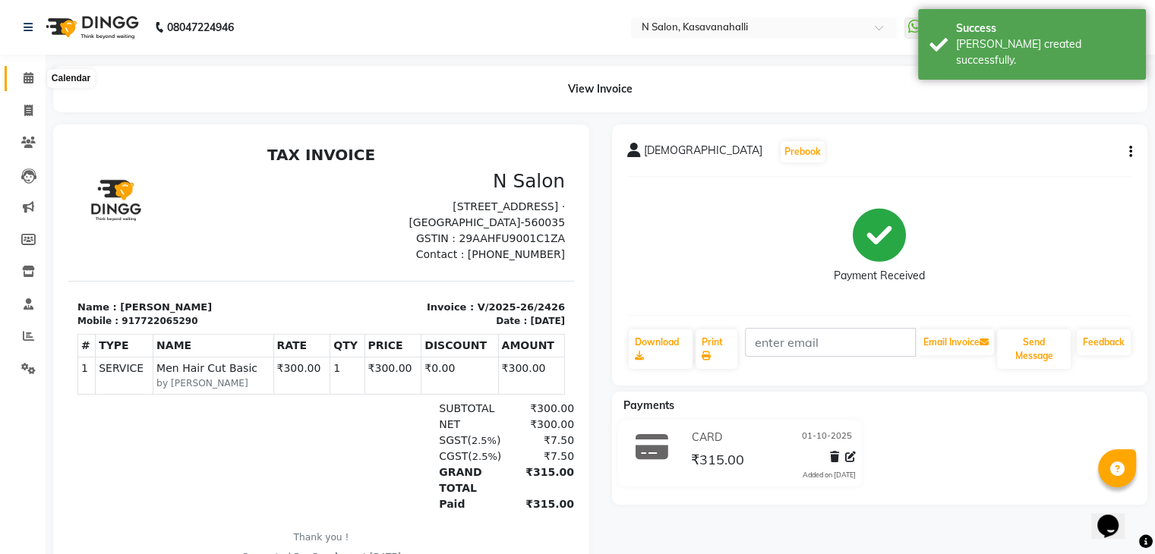
drag, startPoint x: 24, startPoint y: 76, endPoint x: 31, endPoint y: 74, distance: 7.9
click at [24, 76] on icon at bounding box center [29, 77] width 10 height 11
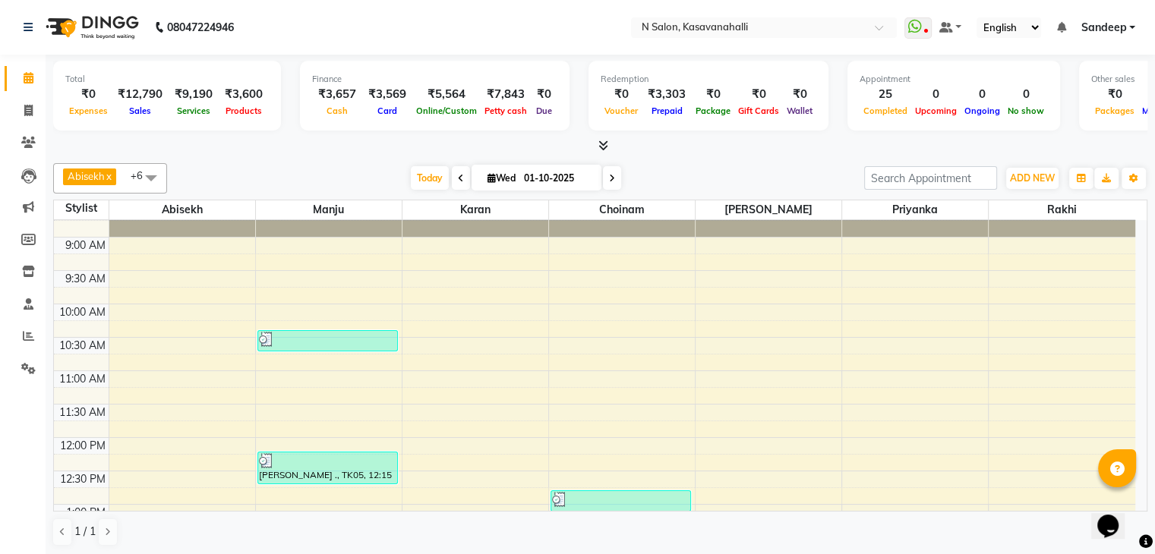
scroll to position [76, 0]
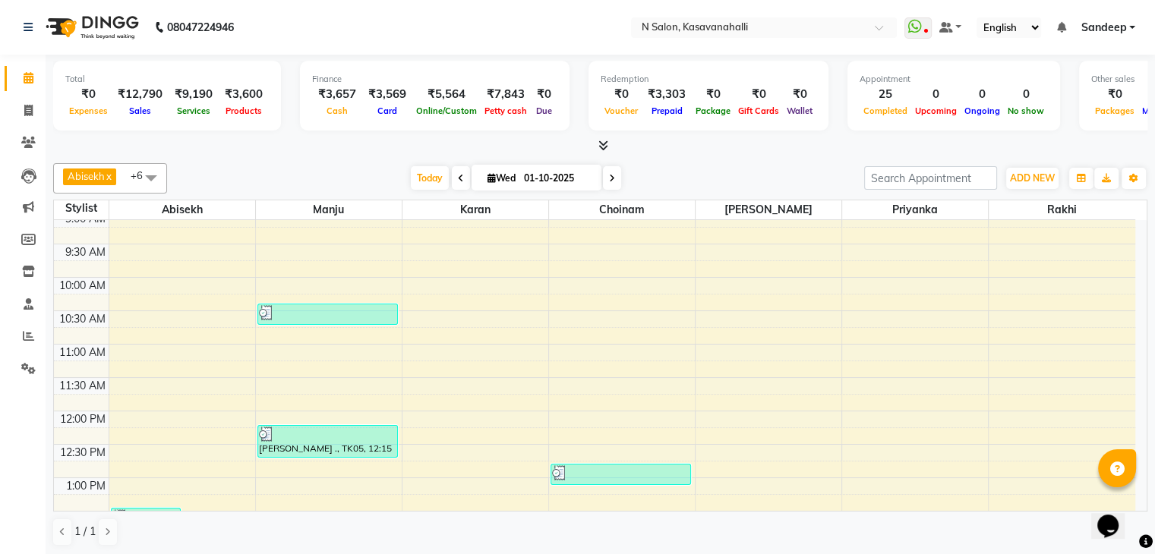
click at [237, 107] on span "Products" at bounding box center [244, 111] width 44 height 11
click at [27, 103] on span at bounding box center [28, 110] width 27 height 17
select select "service"
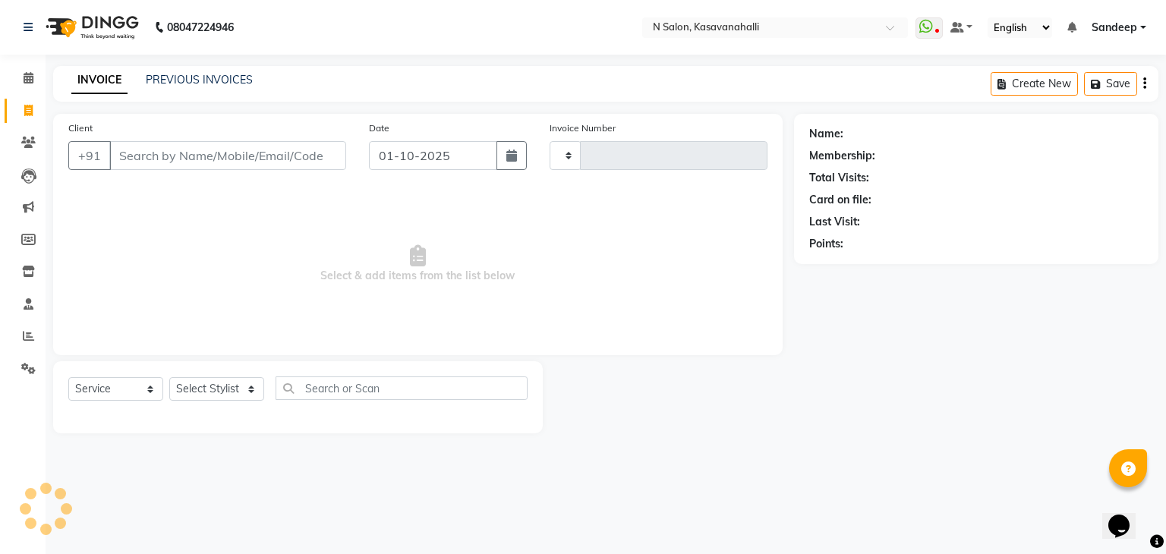
type input "2427"
select select "7111"
click at [23, 143] on icon at bounding box center [28, 142] width 14 height 11
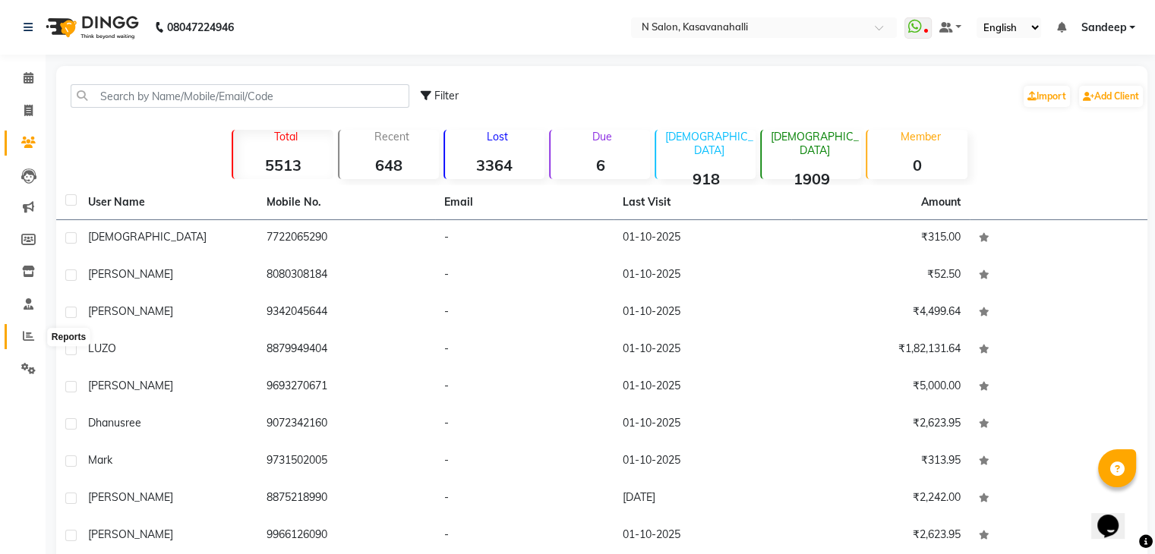
click at [26, 333] on icon at bounding box center [28, 335] width 11 height 11
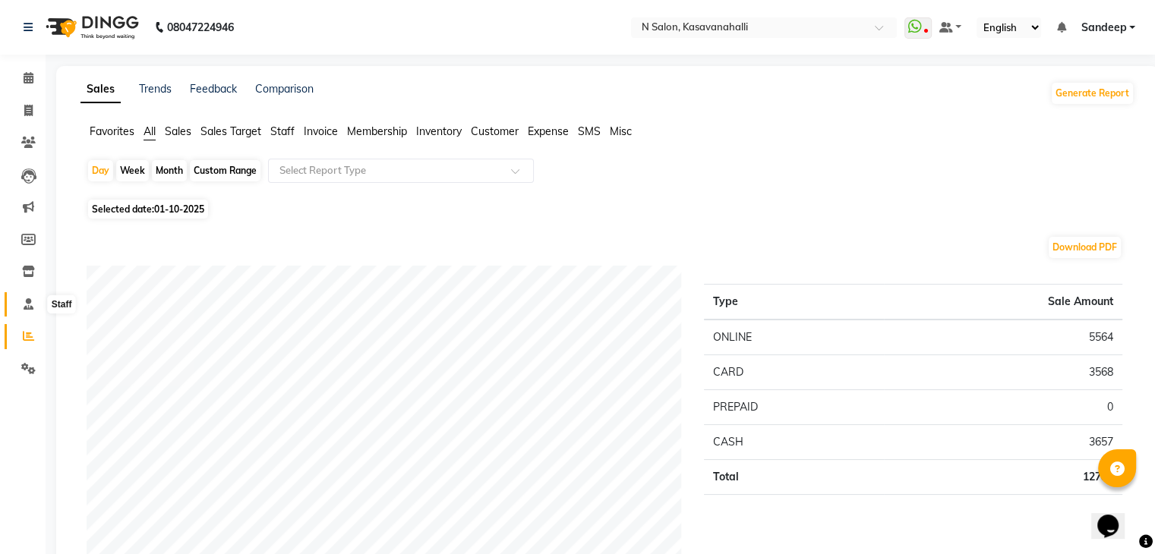
click at [25, 307] on icon at bounding box center [29, 303] width 10 height 11
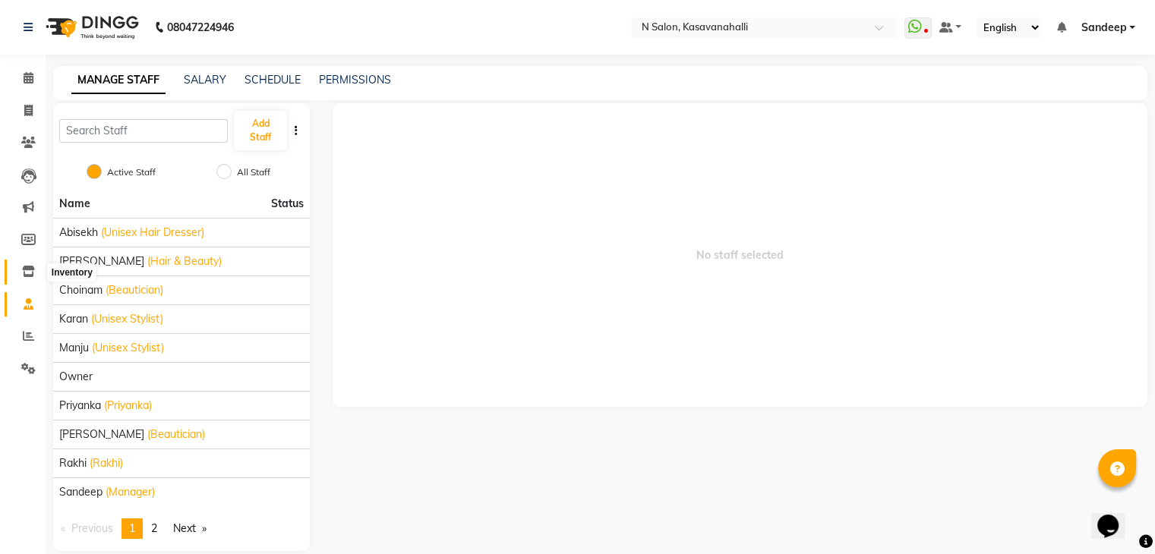
click at [29, 273] on icon at bounding box center [28, 271] width 13 height 11
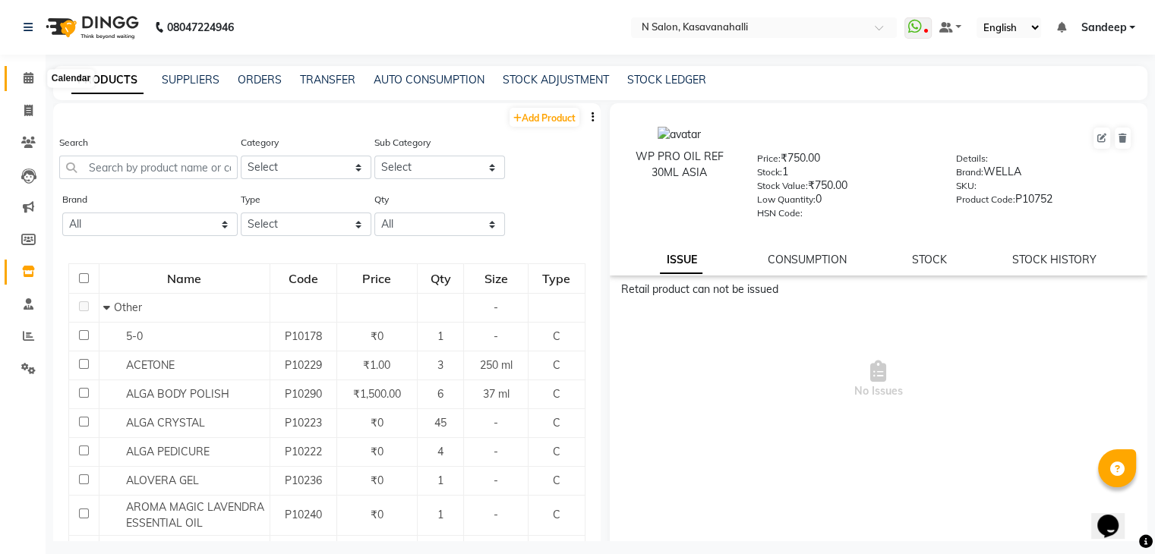
click at [26, 72] on icon at bounding box center [29, 77] width 10 height 11
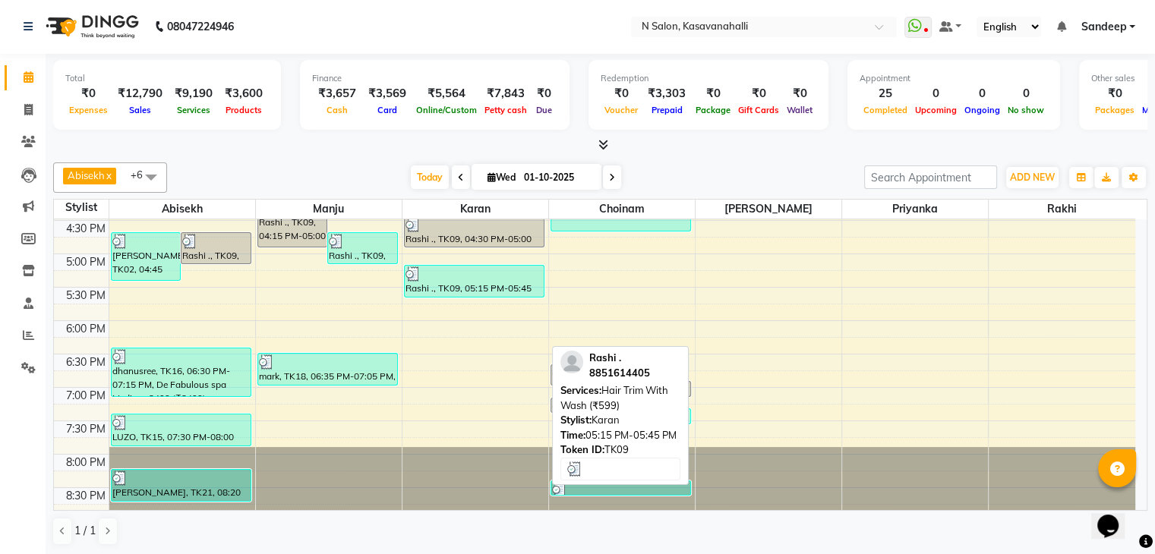
scroll to position [569, 0]
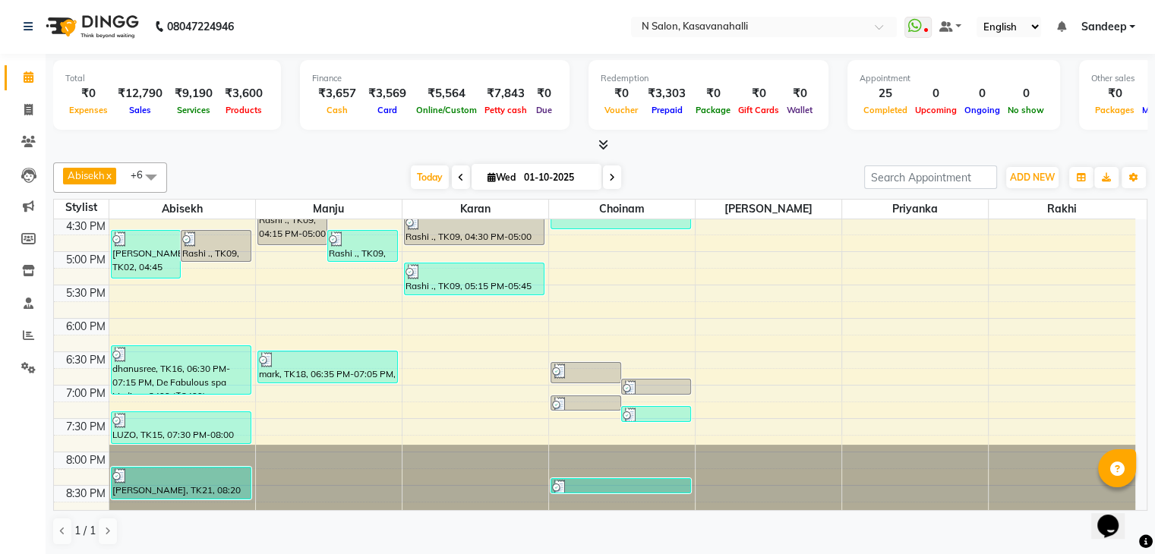
click at [455, 380] on div "8:00 AM 8:30 AM 9:00 AM 9:30 AM 10:00 AM 10:30 AM 11:00 AM 11:30 AM 12:00 PM 12…" at bounding box center [594, 85] width 1081 height 868
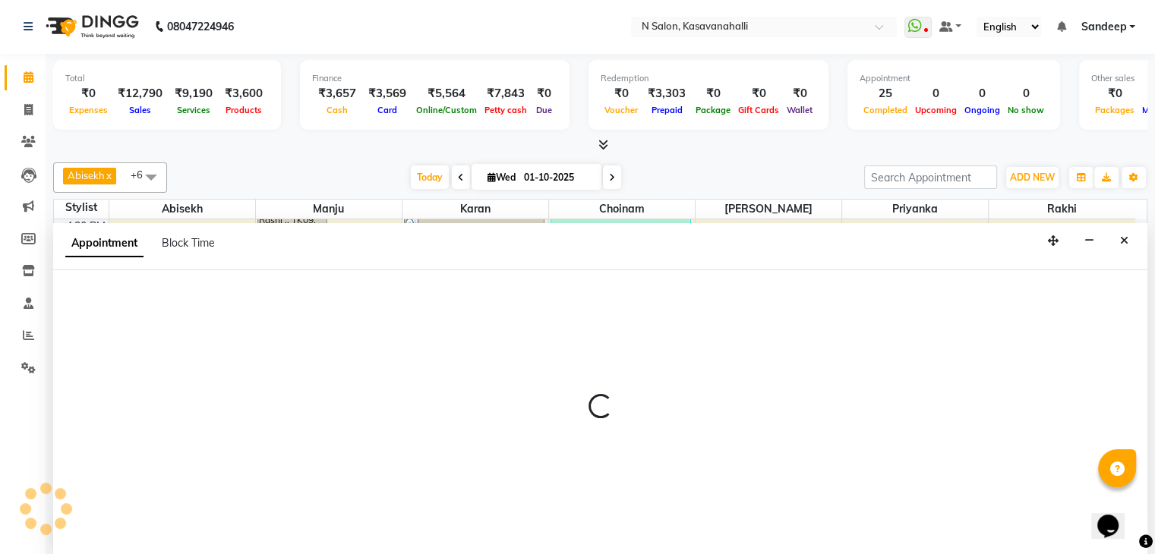
select select "86035"
select select "1140"
select select "tentative"
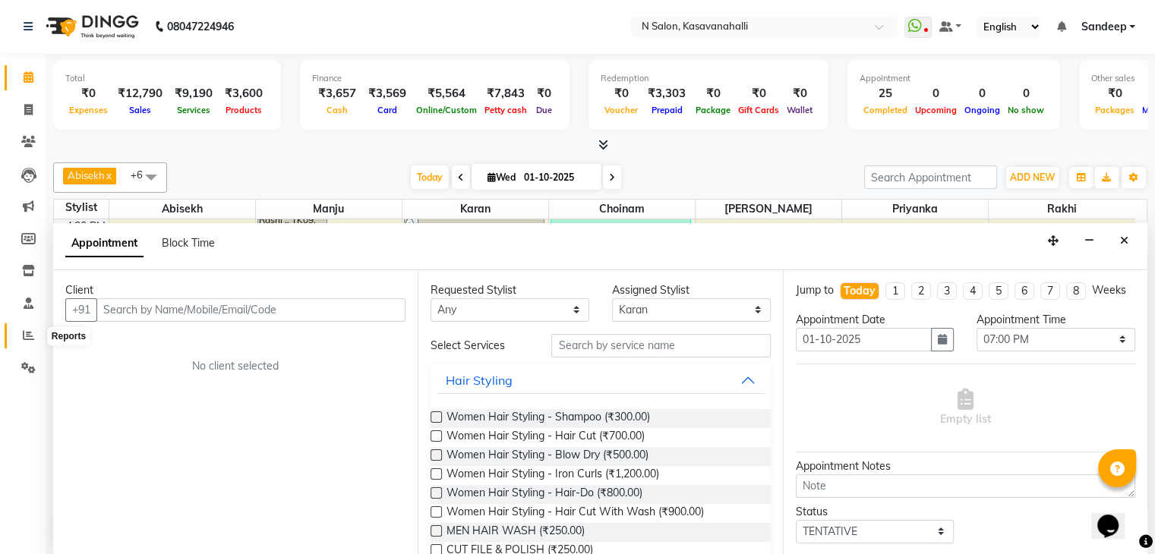
click at [27, 336] on icon at bounding box center [28, 334] width 11 height 11
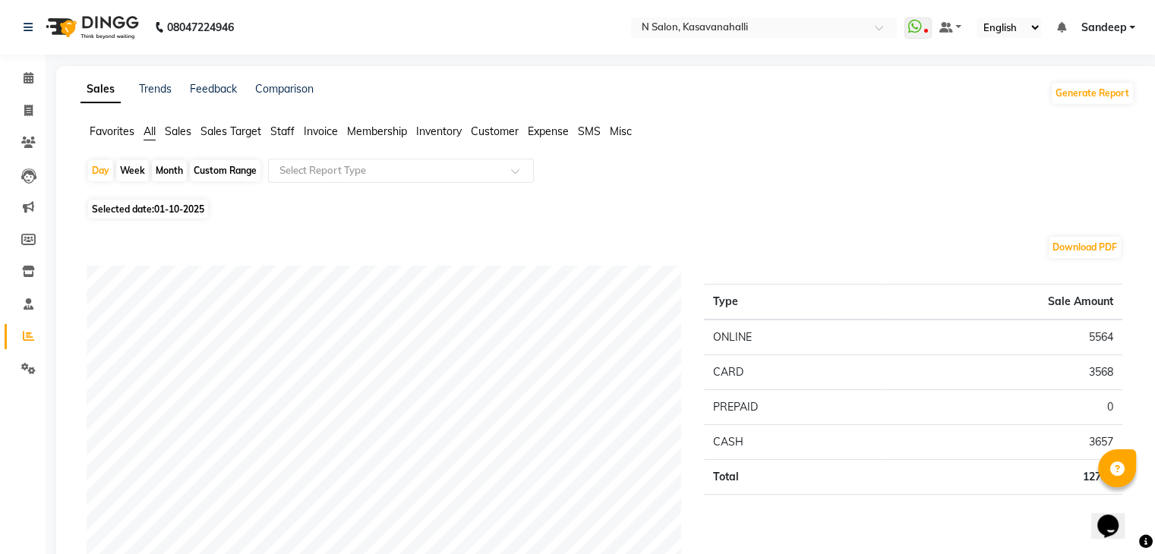
click at [286, 131] on span "Staff" at bounding box center [282, 132] width 24 height 14
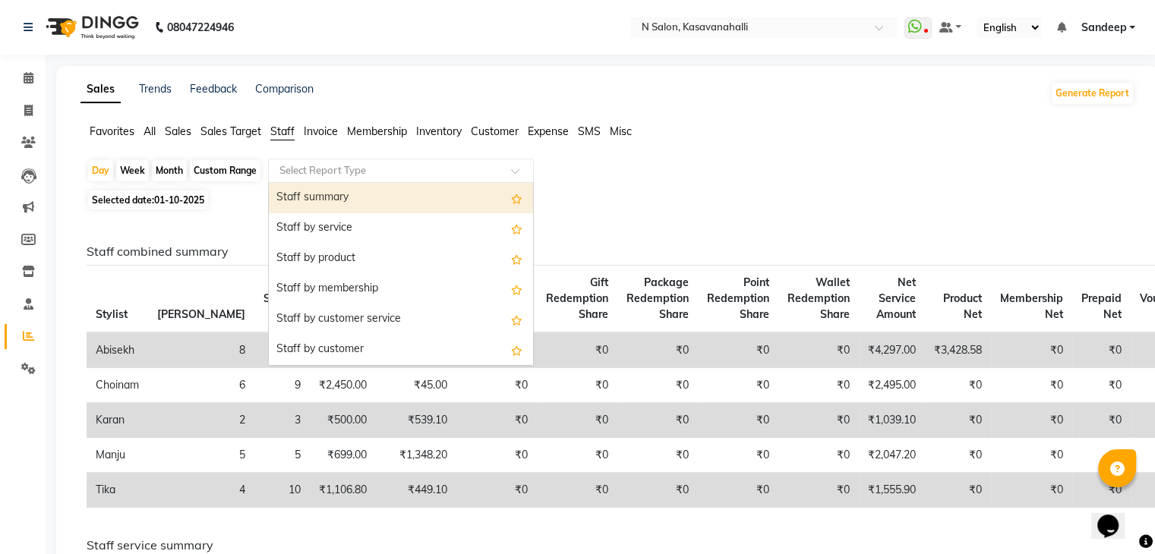
click at [354, 172] on input "text" at bounding box center [385, 170] width 219 height 15
click at [352, 204] on div "Staff summary" at bounding box center [401, 198] width 264 height 30
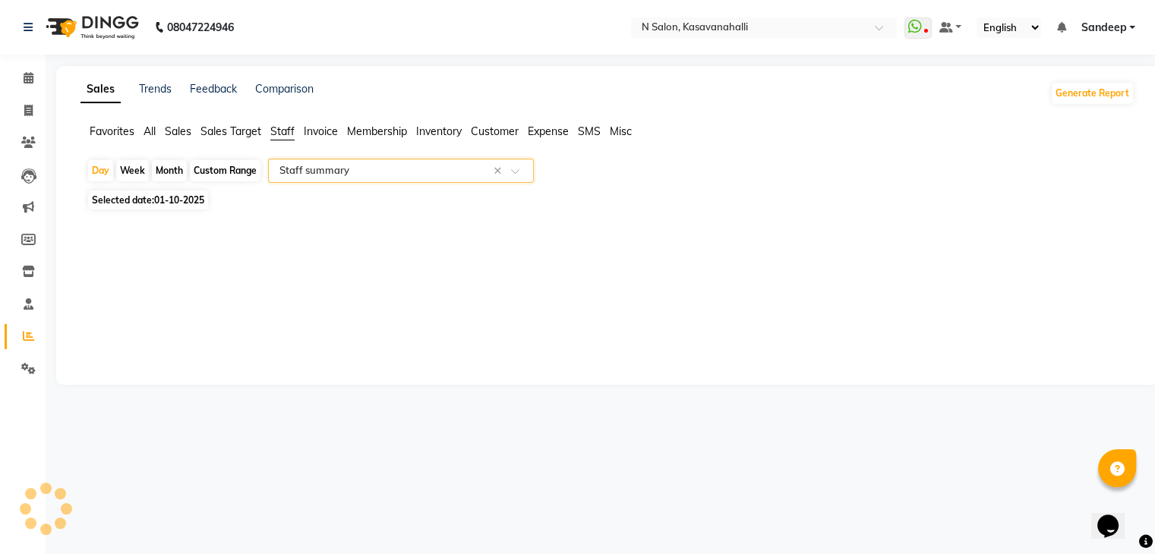
select select "full_report"
select select "csv"
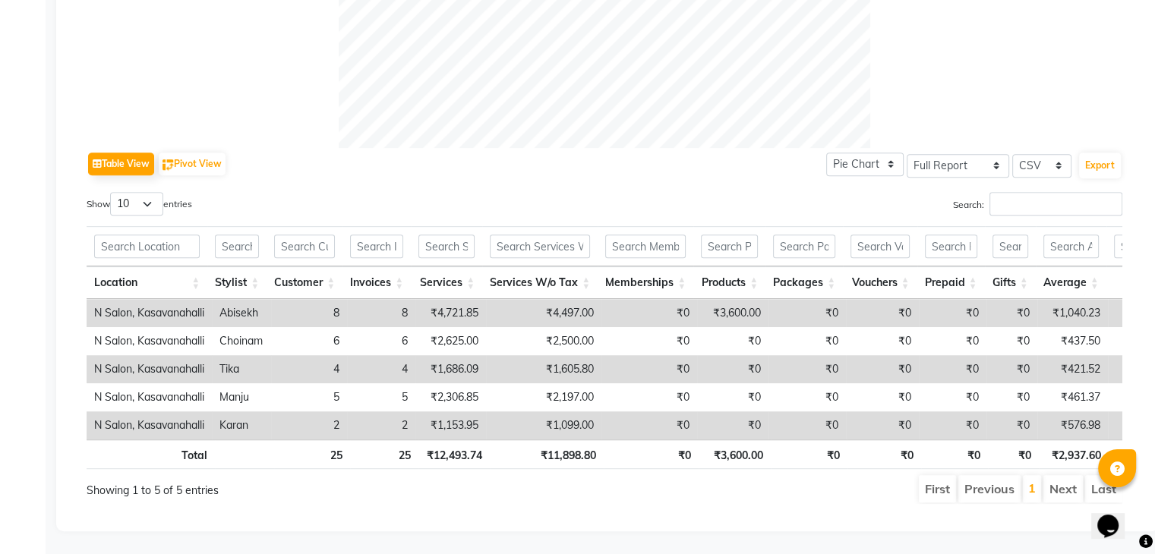
scroll to position [650, 0]
